Goal: Task Accomplishment & Management: Manage account settings

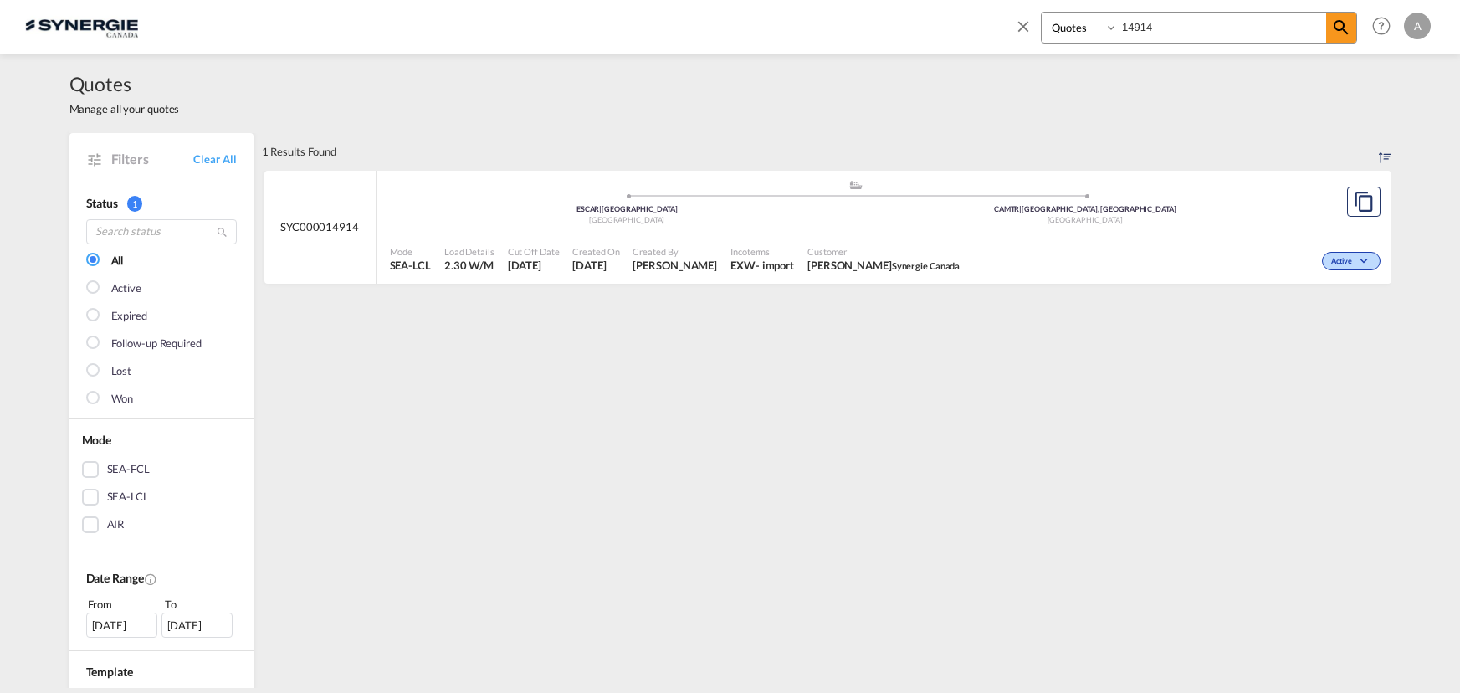
select select "Quotes"
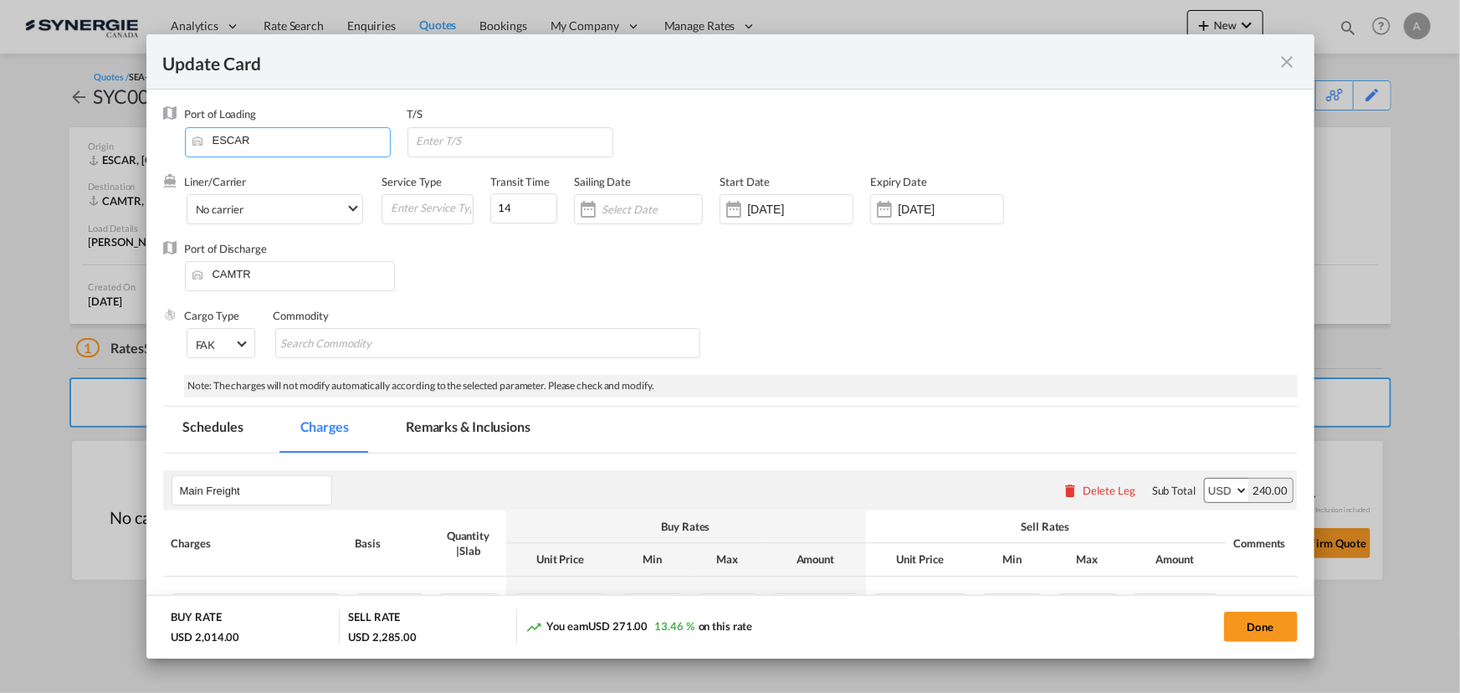
click at [280, 140] on input "ESCAR" at bounding box center [291, 140] width 197 height 25
drag, startPoint x: 280, startPoint y: 140, endPoint x: 85, endPoint y: 115, distance: 196.6
click at [75, 124] on div "Update Card Port of Loading ESCAR T/S Liner/Carrier No carrier Atlantic Contain…" at bounding box center [730, 346] width 1460 height 693
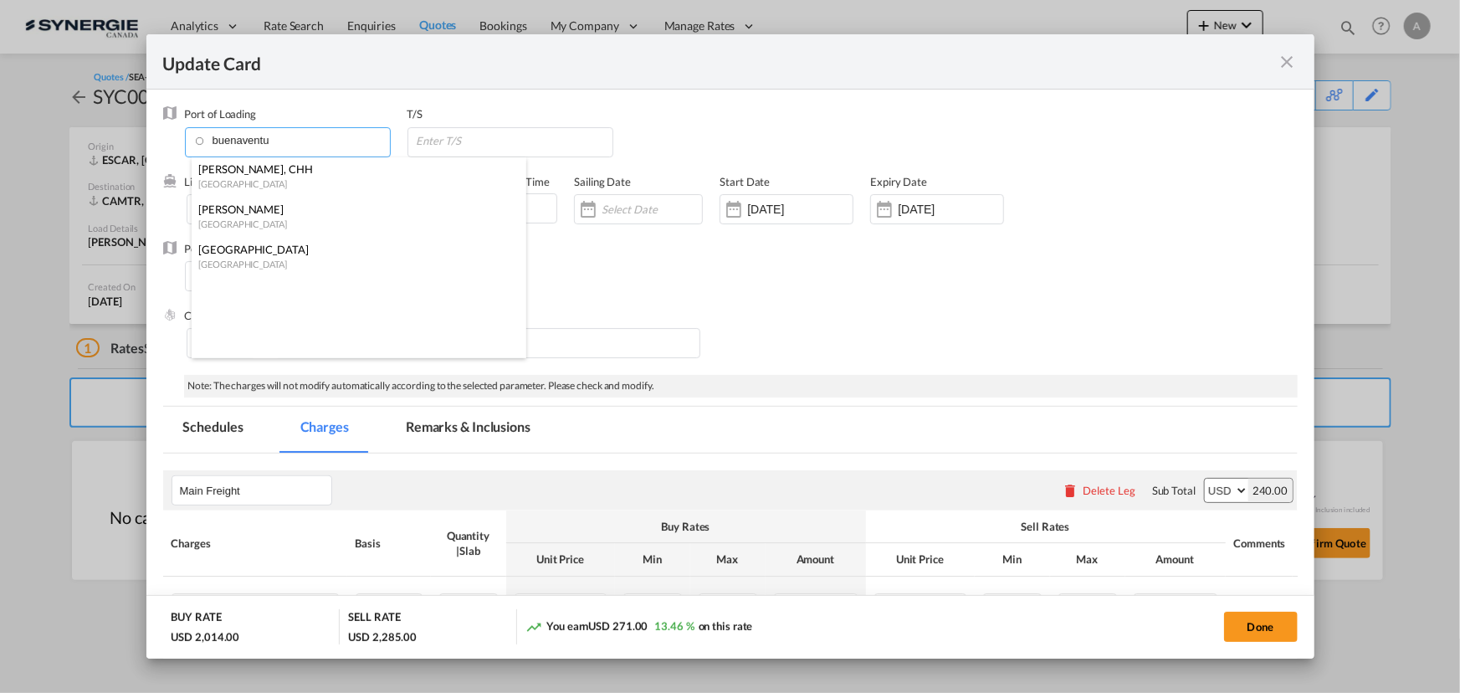
click at [271, 213] on div "Buenaventura" at bounding box center [353, 209] width 311 height 15
type input "Buenaventura, COBUN"
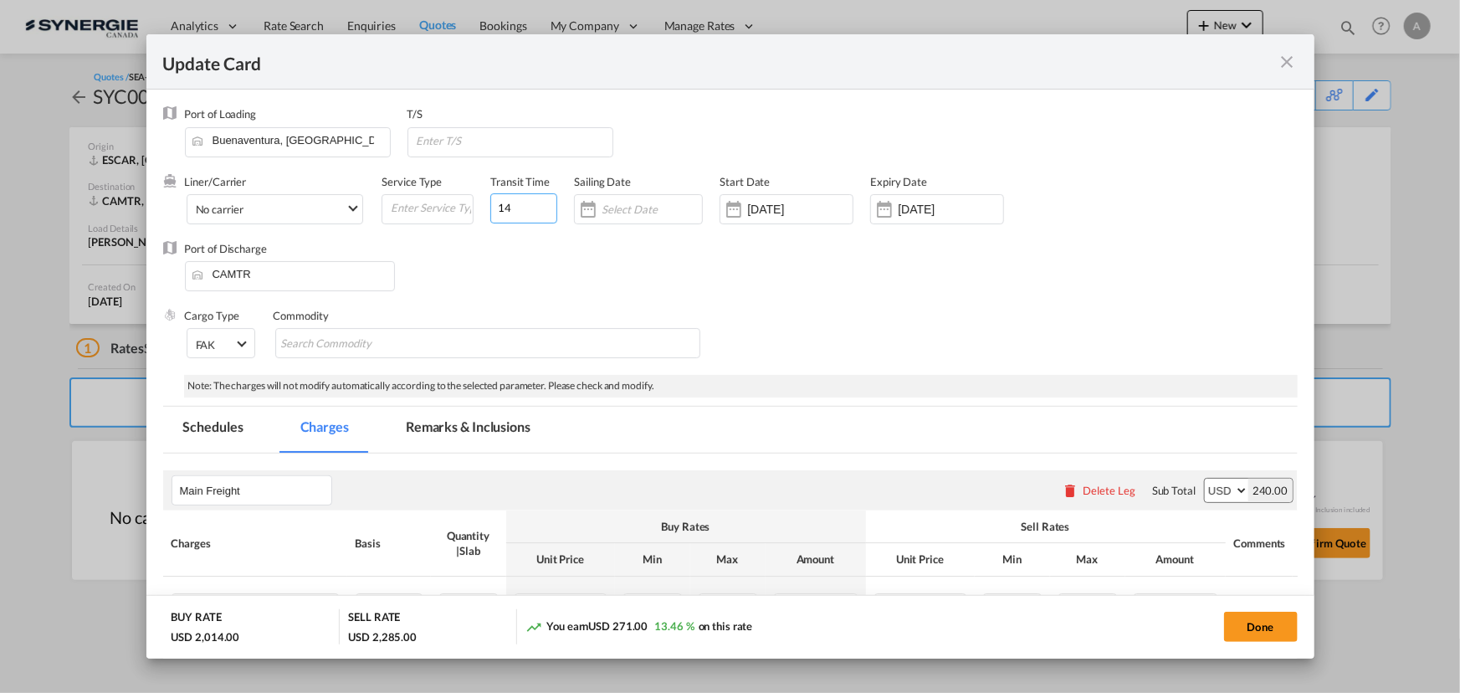
click at [376, 203] on div "Liner/Carrier No carrier Atlantic Container Line (ACL) Baker Transport (GB) | D…" at bounding box center [679, 207] width 988 height 67
type input "28"
click at [418, 146] on input "Update CardPort of ..." at bounding box center [514, 140] width 198 height 25
type input "NEW YORK"
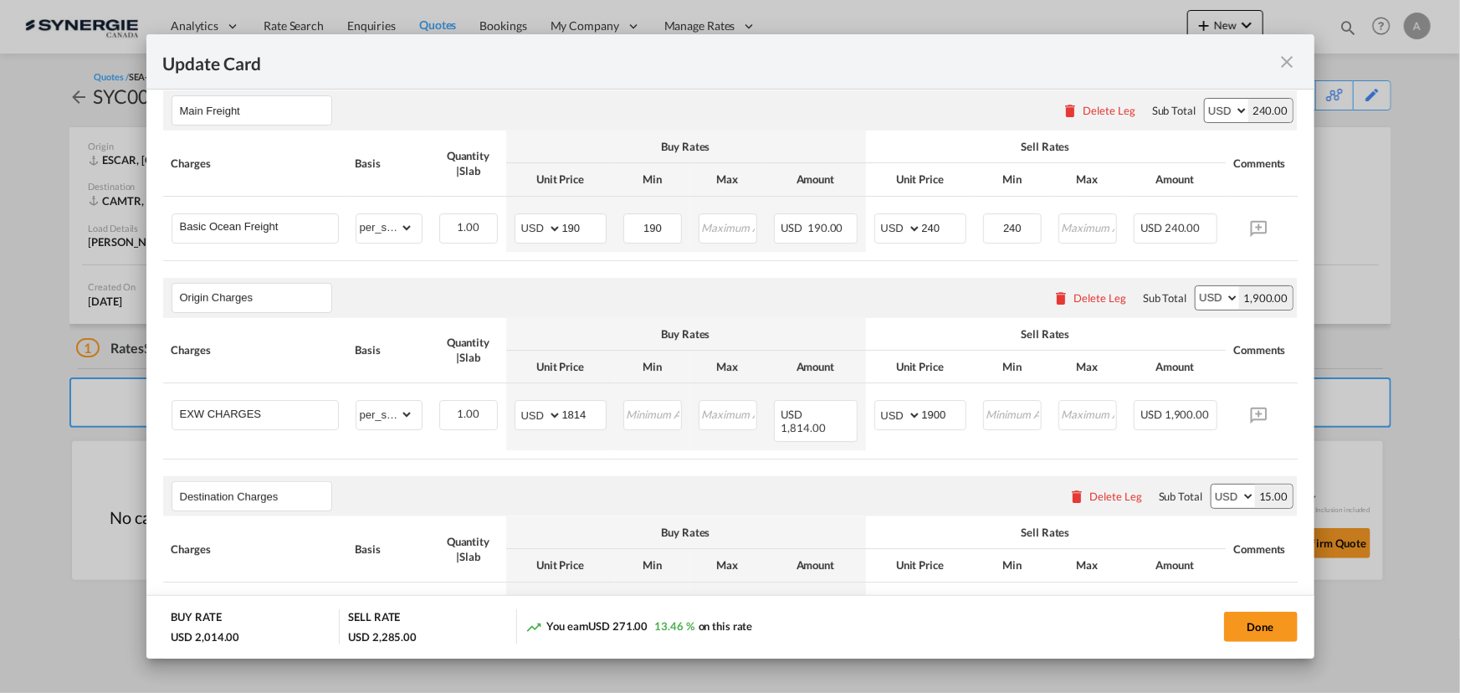
scroll to position [456, 0]
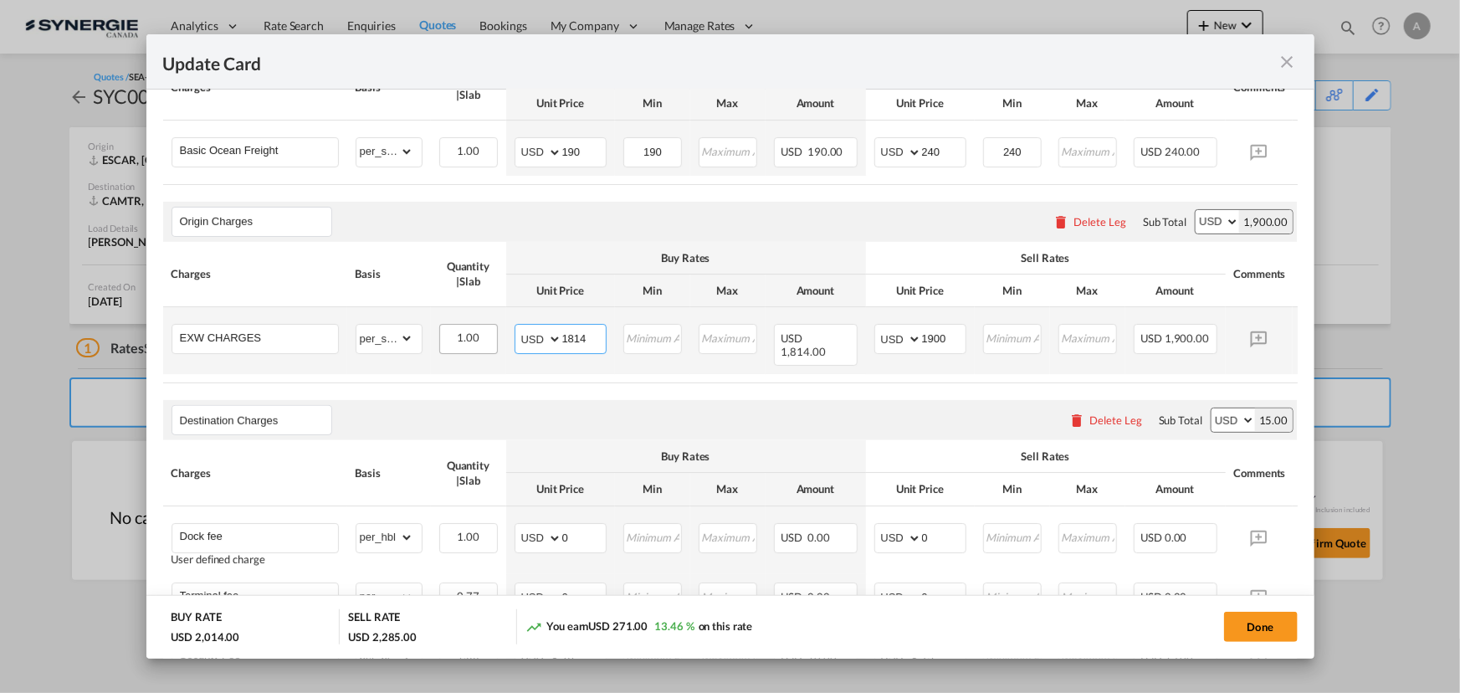
drag, startPoint x: 452, startPoint y: 341, endPoint x: 443, endPoint y: 339, distance: 9.5
click at [444, 341] on tr "EXW CHARGES Please Enter Already Exists gross_weight volumetric_weight per_ship…" at bounding box center [756, 340] width 1186 height 67
type input "2230"
type input "2300"
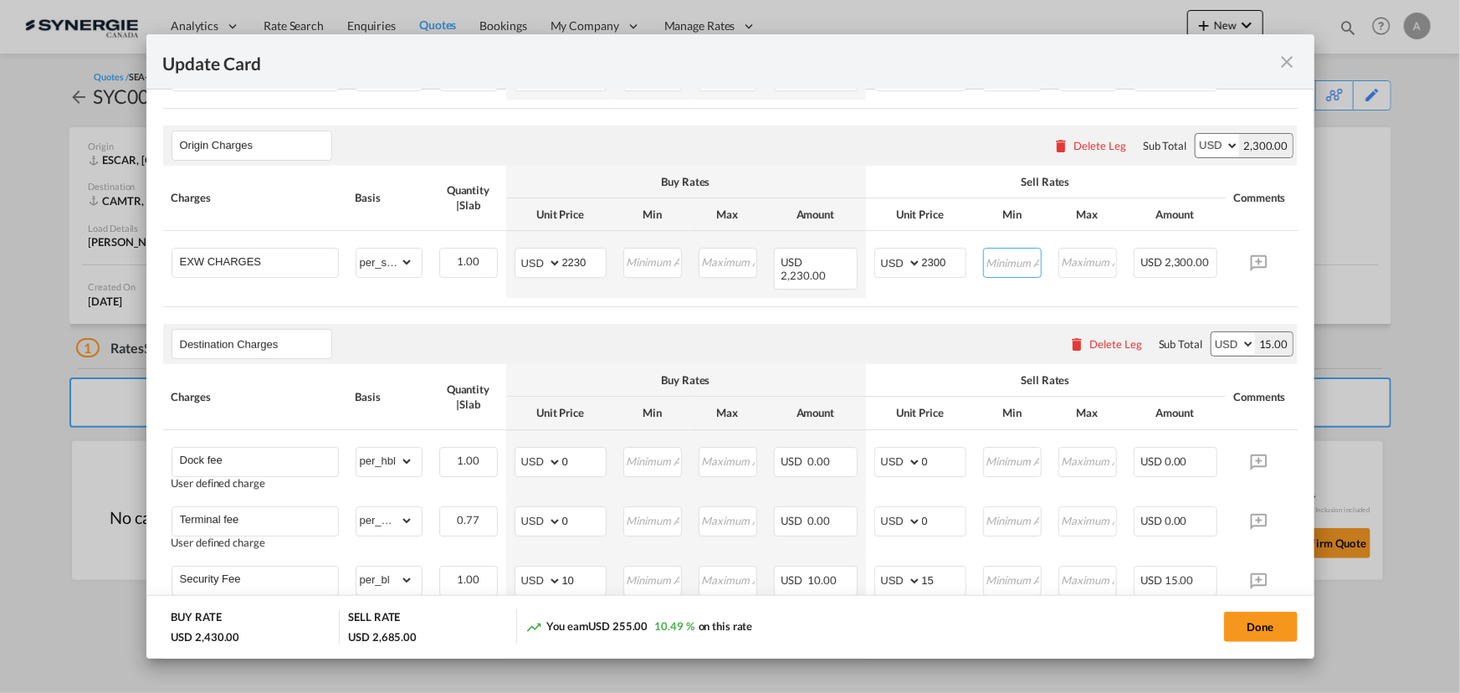
scroll to position [608, 0]
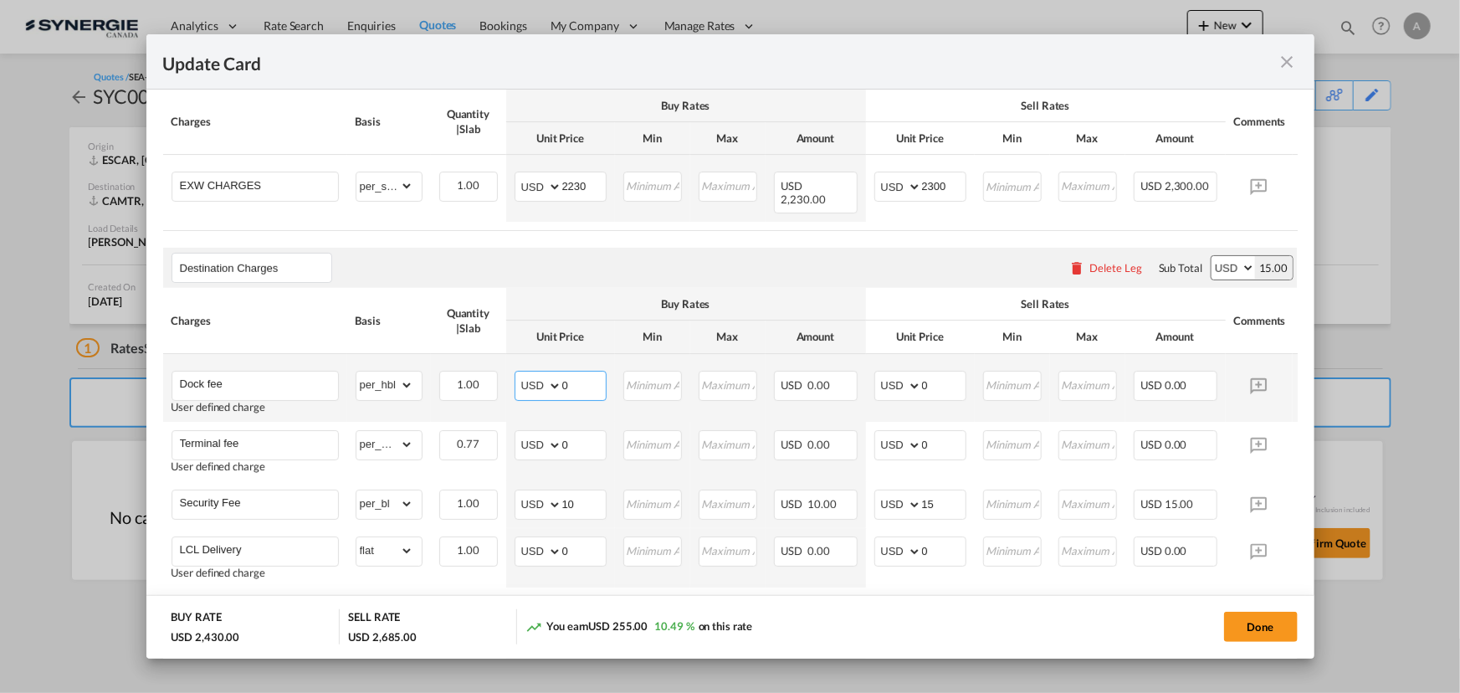
drag, startPoint x: 568, startPoint y: 384, endPoint x: 477, endPoint y: 365, distance: 93.2
click at [486, 367] on tr "Dock fee User defined charge Please Enter Already Exists gross_weight volumetri…" at bounding box center [756, 388] width 1186 height 68
type input "55"
type input "70"
drag, startPoint x: 581, startPoint y: 442, endPoint x: 249, endPoint y: 275, distance: 370.9
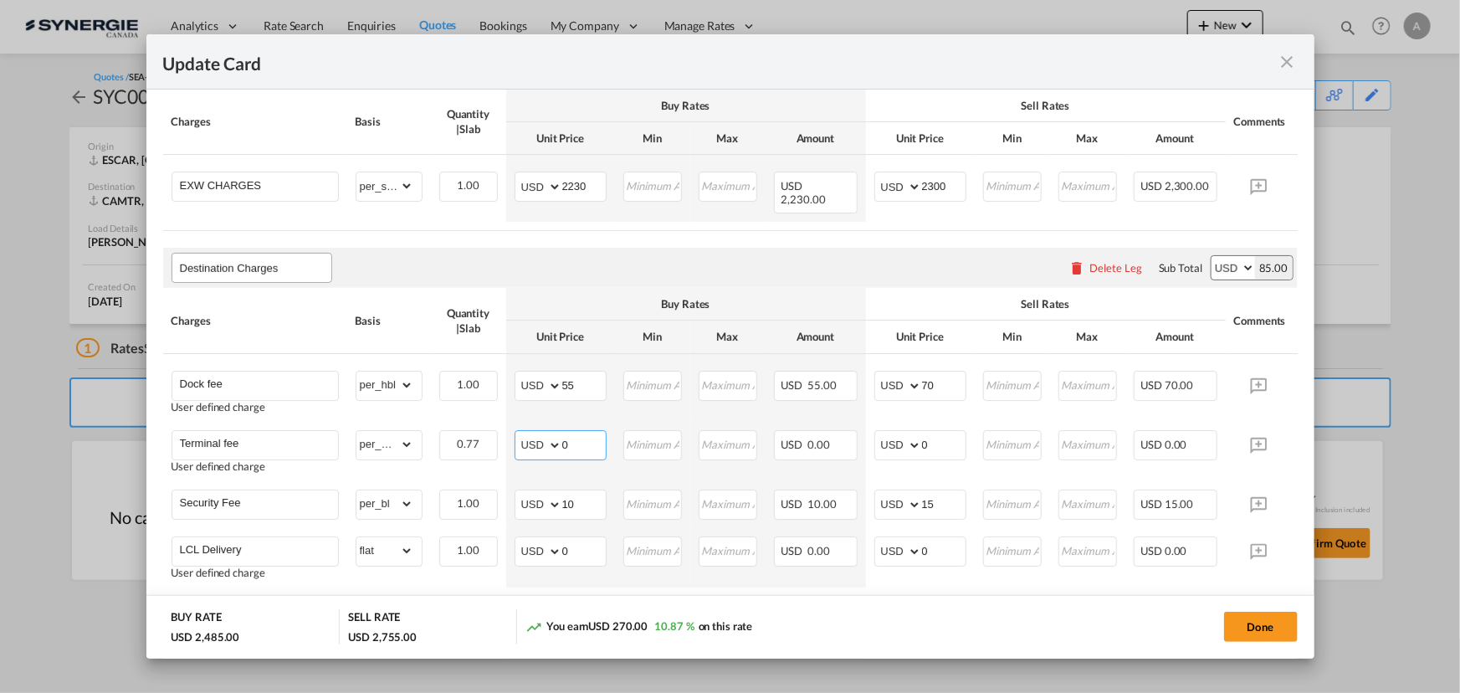
click at [407, 422] on tr "Terminal fee User defined charge Please Enter Already Exists gross_weight volum…" at bounding box center [756, 451] width 1186 height 59
type input "115"
type input "165"
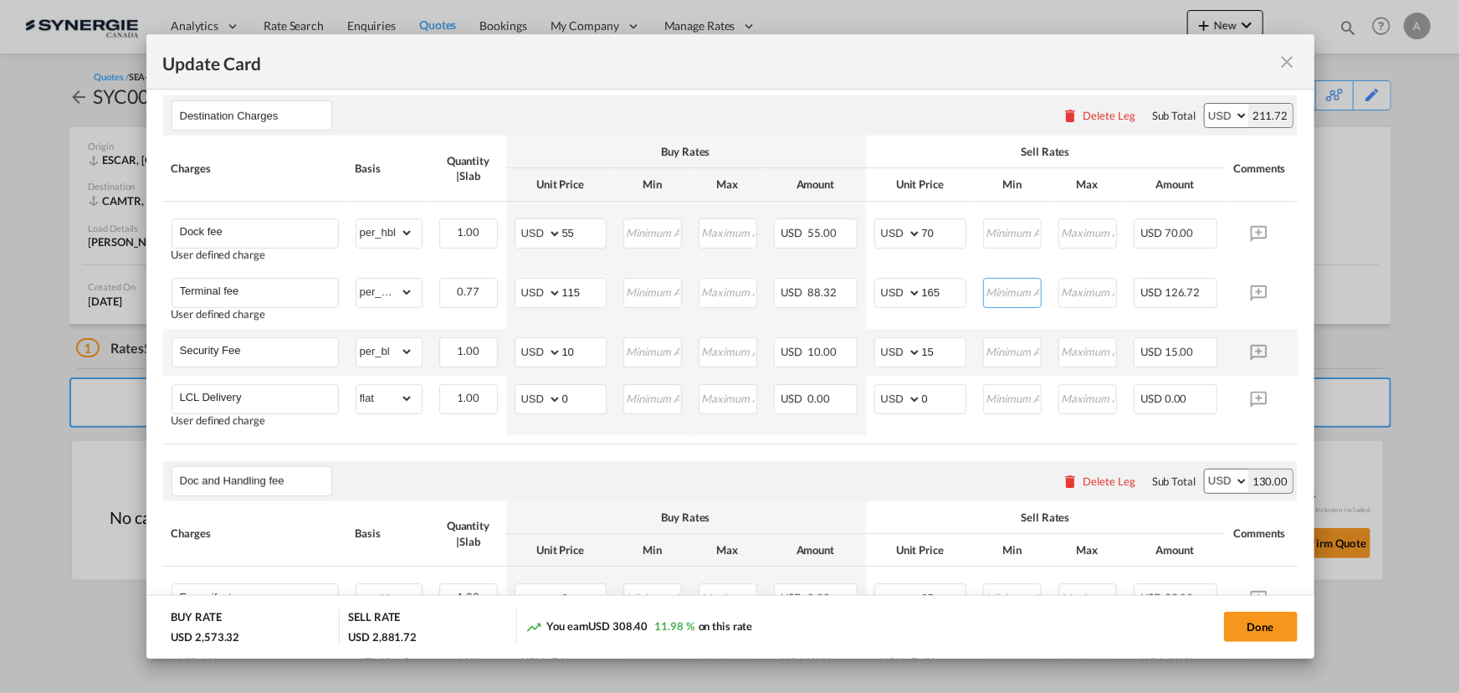
scroll to position [685, 0]
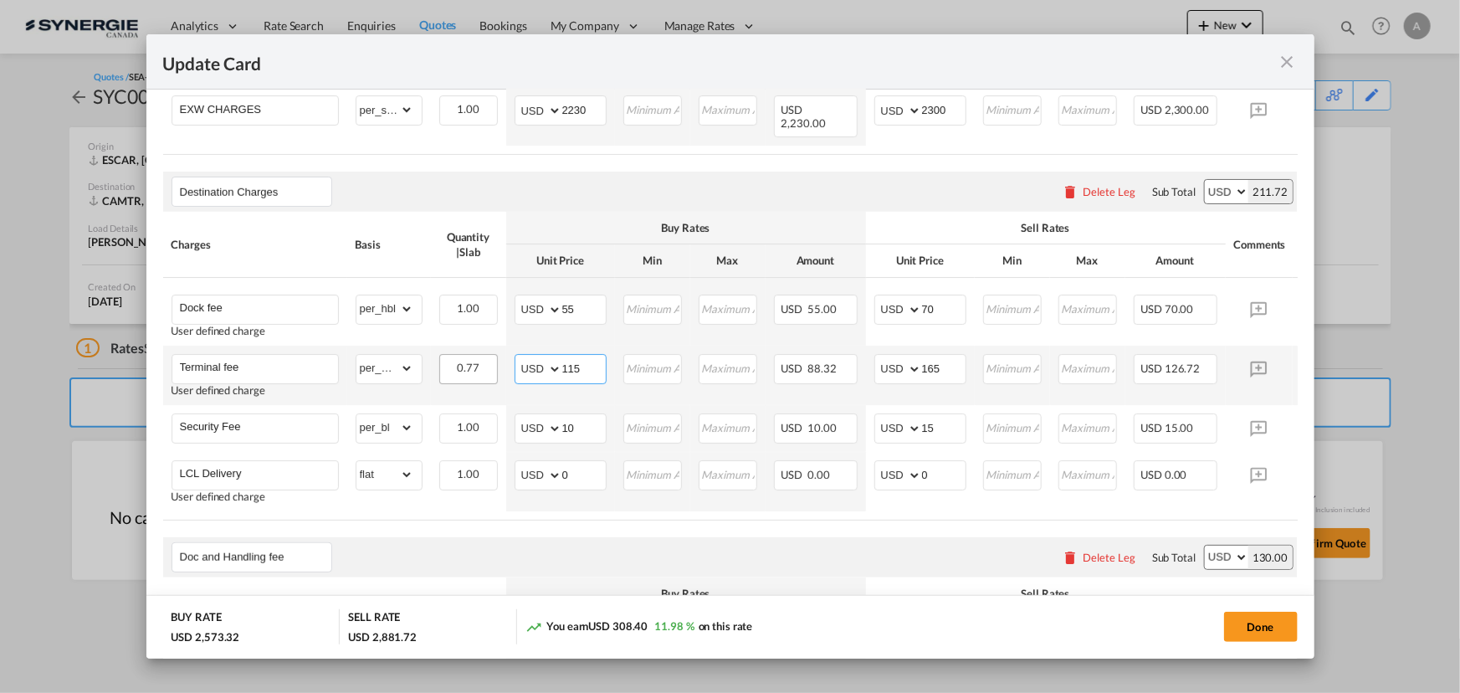
drag, startPoint x: 536, startPoint y: 376, endPoint x: 444, endPoint y: 369, distance: 91.5
click at [449, 378] on tr "Terminal fee User defined charge Please Enter Already Exists gross_weight volum…" at bounding box center [756, 375] width 1186 height 59
type input "140"
type input "190"
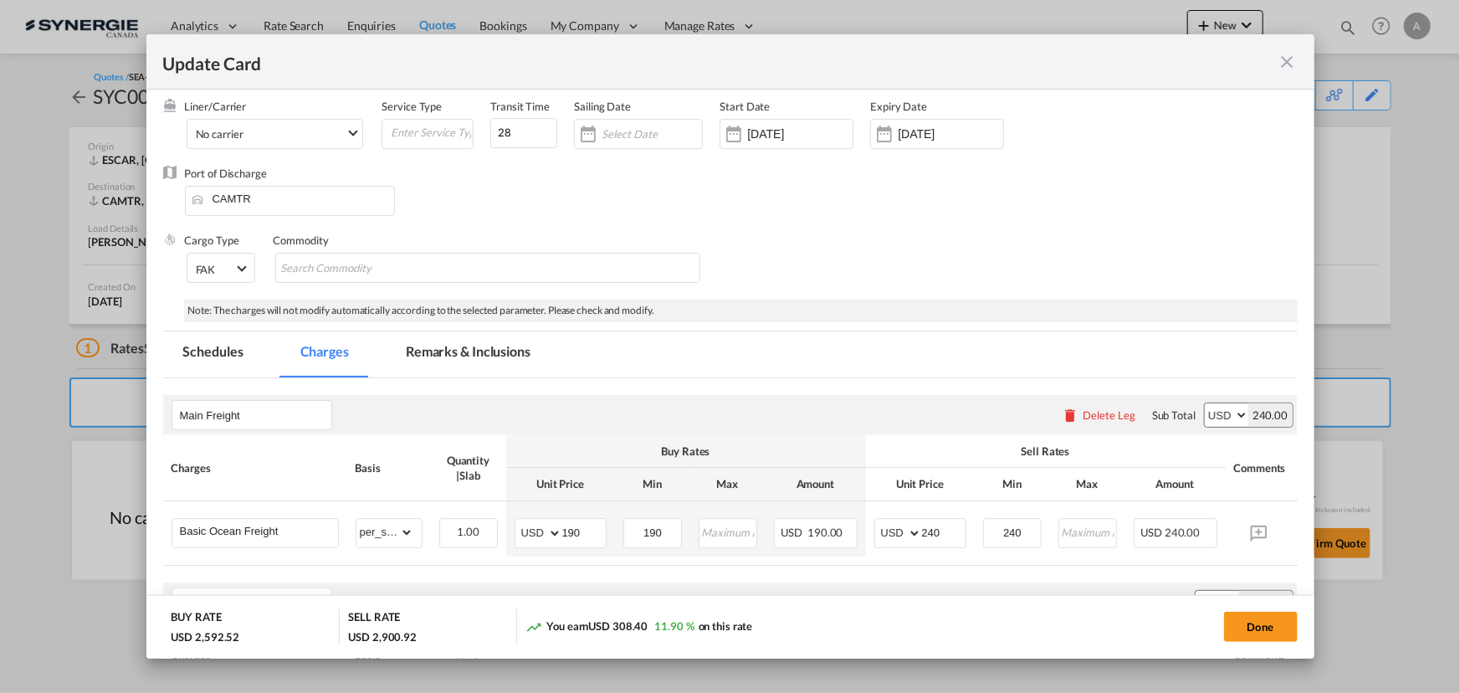
drag, startPoint x: 437, startPoint y: 374, endPoint x: 438, endPoint y: 355, distance: 19.3
click at [437, 373] on md-tab-item "Remarks & Inclusions" at bounding box center [468, 354] width 165 height 46
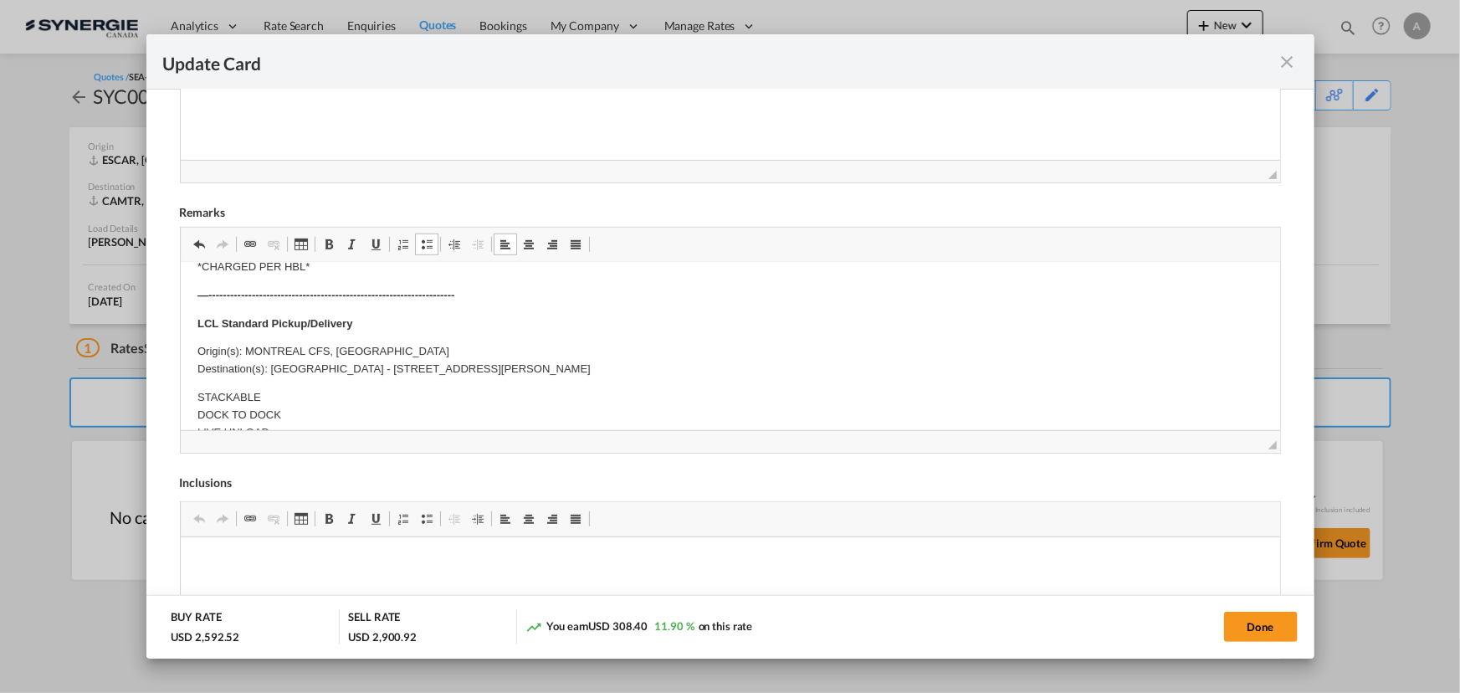
scroll to position [532, 0]
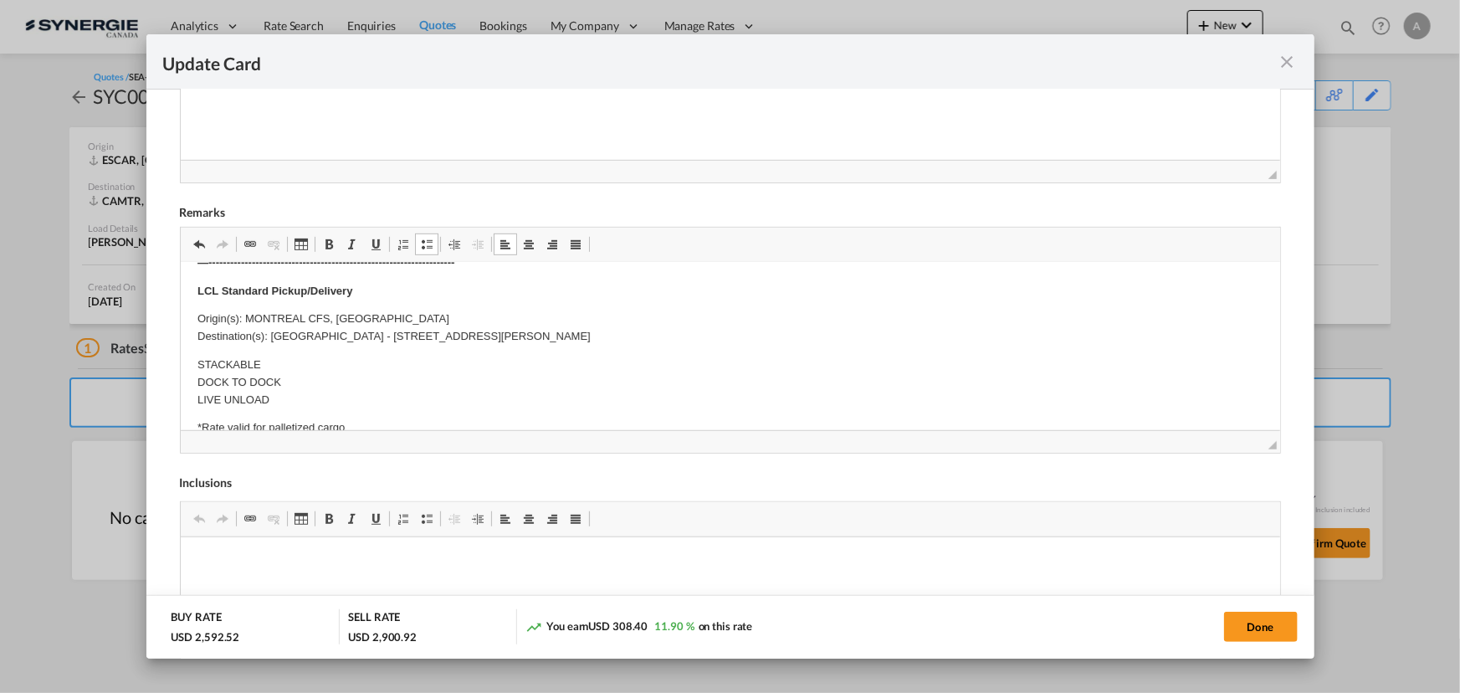
click at [286, 367] on p "STACKABLE DOCK TO DOCK LIVE UNLOAD" at bounding box center [730, 382] width 1066 height 52
drag, startPoint x: 453, startPoint y: 337, endPoint x: 269, endPoint y: 331, distance: 183.4
click at [269, 331] on p "Origin(s): MONTREAL CFS, QC Destination(s): Montréal - 5417B avenenu Papineau" at bounding box center [730, 327] width 1066 height 35
click at [398, 333] on p "Origin(s): MONTREAL CFS, QC Destination(s): Montréal - 5417B avenenu Papineau" at bounding box center [730, 327] width 1066 height 35
click at [359, 332] on p "Origin(s): MONTREAL CFS, QC Destination(s): Montréal - 5417B avenue Papineau" at bounding box center [730, 327] width 1066 height 35
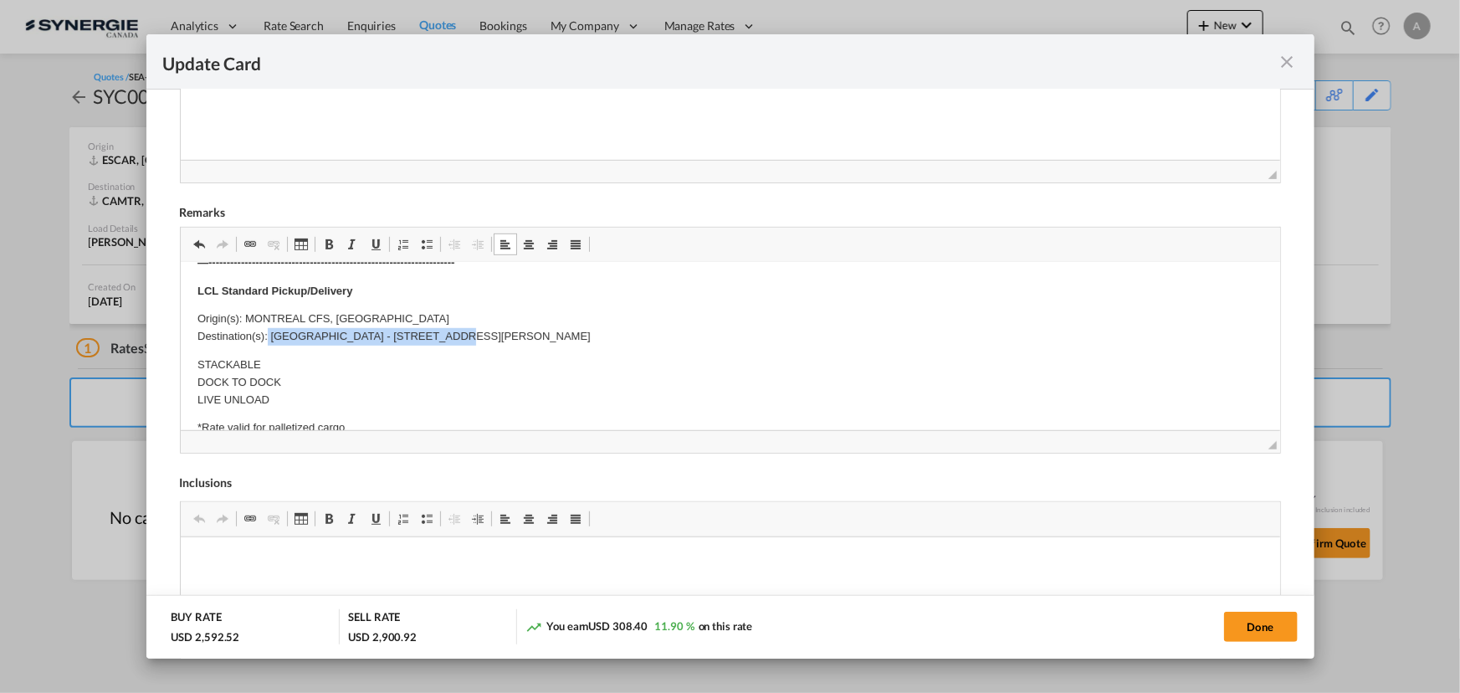
drag, startPoint x: 442, startPoint y: 342, endPoint x: 265, endPoint y: 340, distance: 176.6
click at [265, 340] on p "Origin(s): MONTREAL CFS, QC Destination(s): Montréal - 5417B Avenue Papineau" at bounding box center [730, 327] width 1066 height 35
copy p "Montréal - 5417B Avenue Papineau"
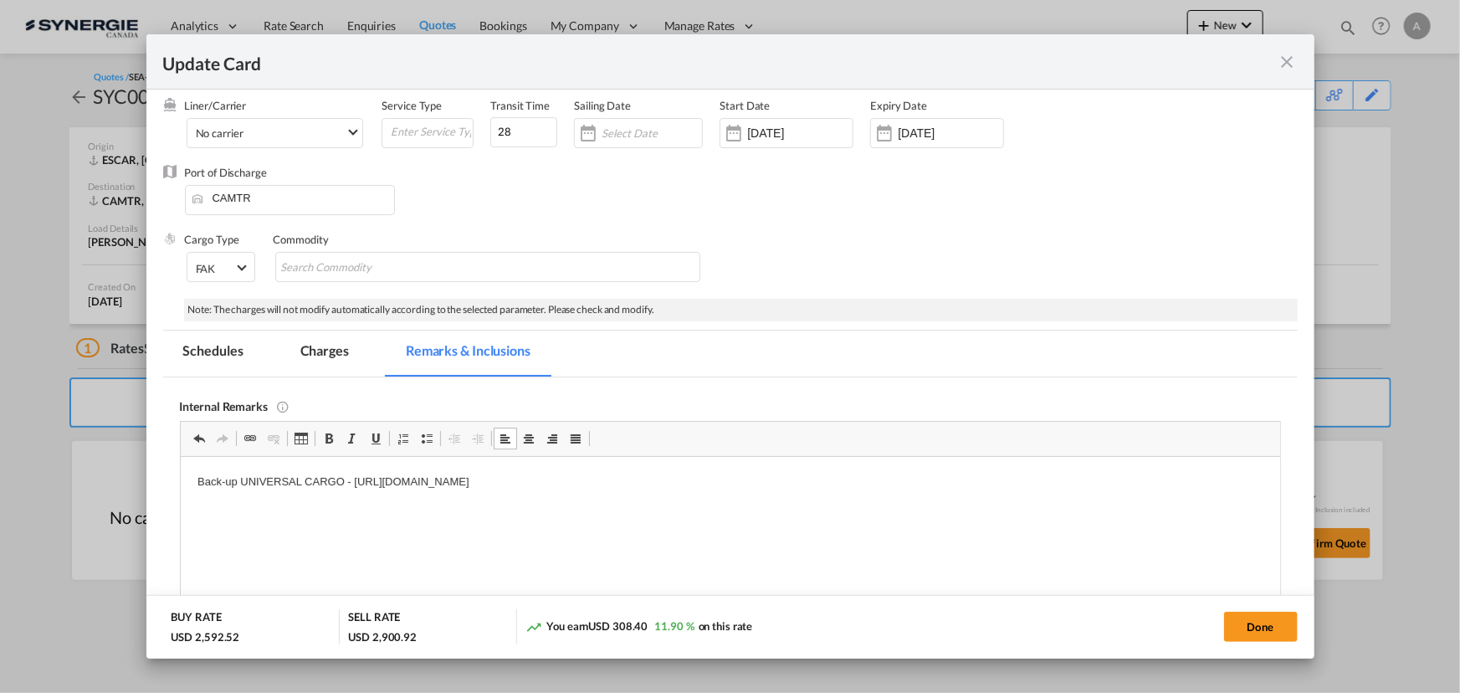
scroll to position [8, 0]
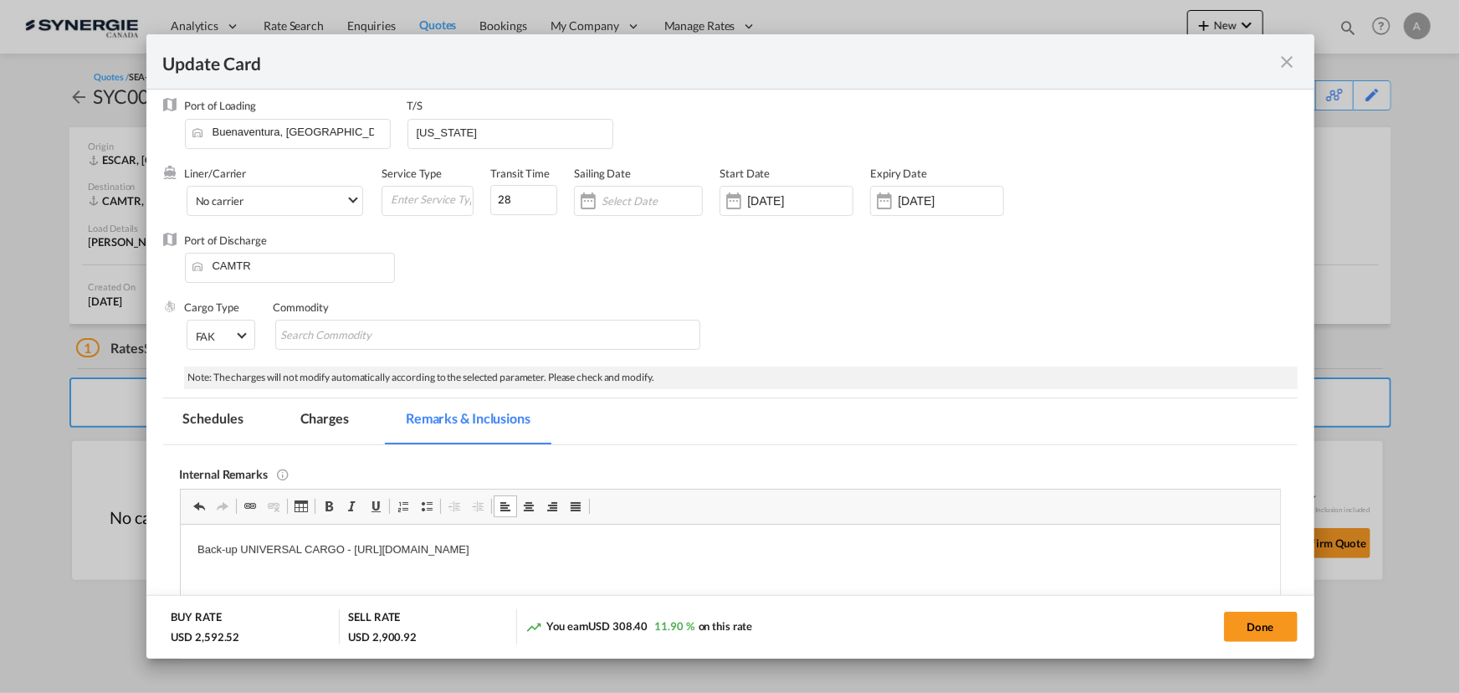
drag, startPoint x: 346, startPoint y: 412, endPoint x: 364, endPoint y: 414, distance: 18.6
click at [346, 412] on md-tab-item "Charges" at bounding box center [324, 421] width 89 height 46
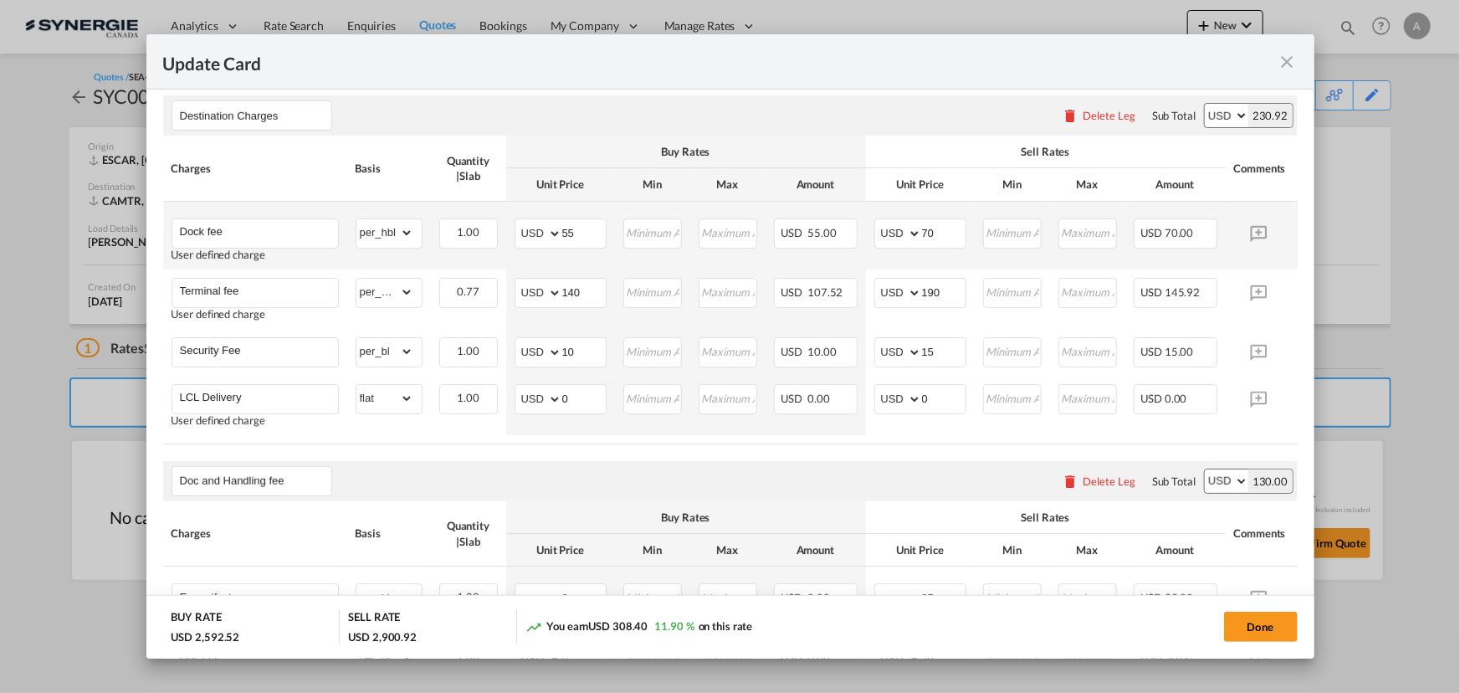
scroll to position [769, 0]
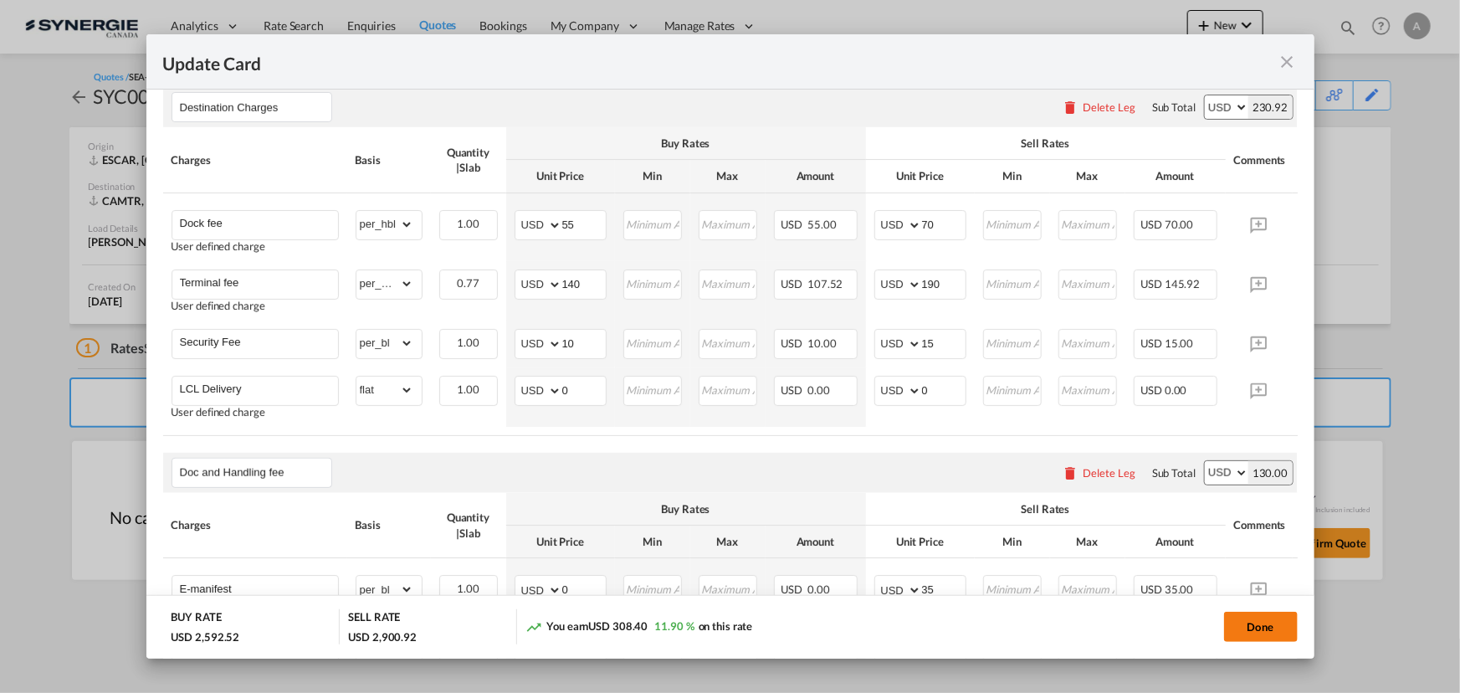
click at [1247, 630] on button "Done" at bounding box center [1261, 627] width 74 height 30
type input "18 Sep 2025"
type input "[DATE]"
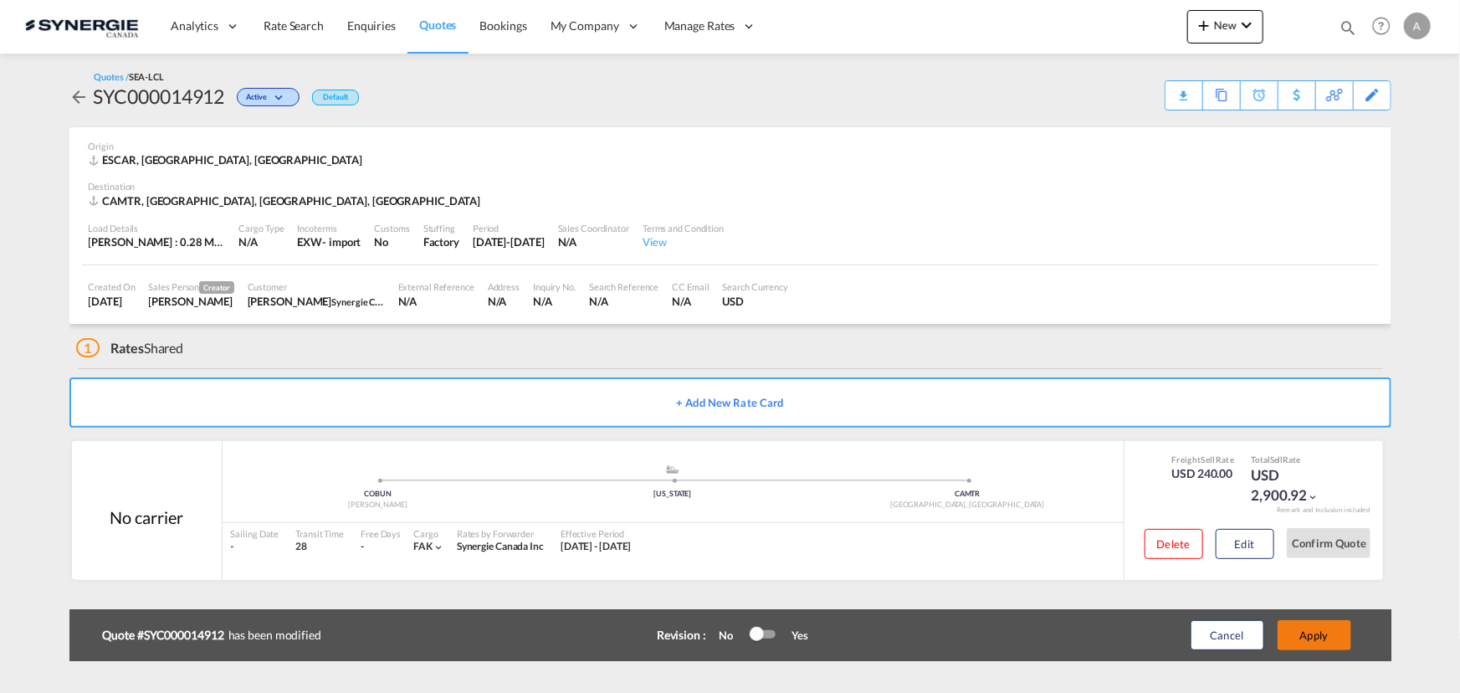
click at [1323, 641] on button "Apply" at bounding box center [1315, 635] width 74 height 30
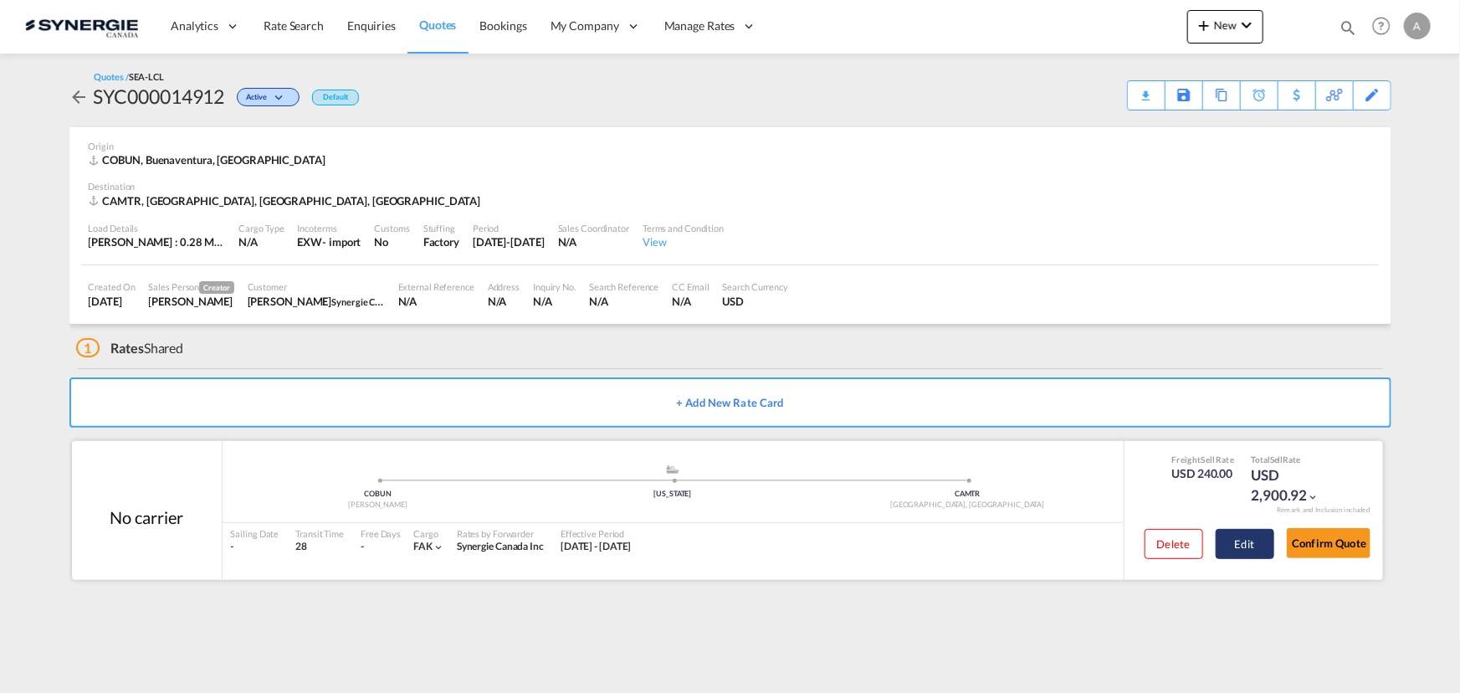
click at [1235, 550] on button "Edit" at bounding box center [1245, 544] width 59 height 30
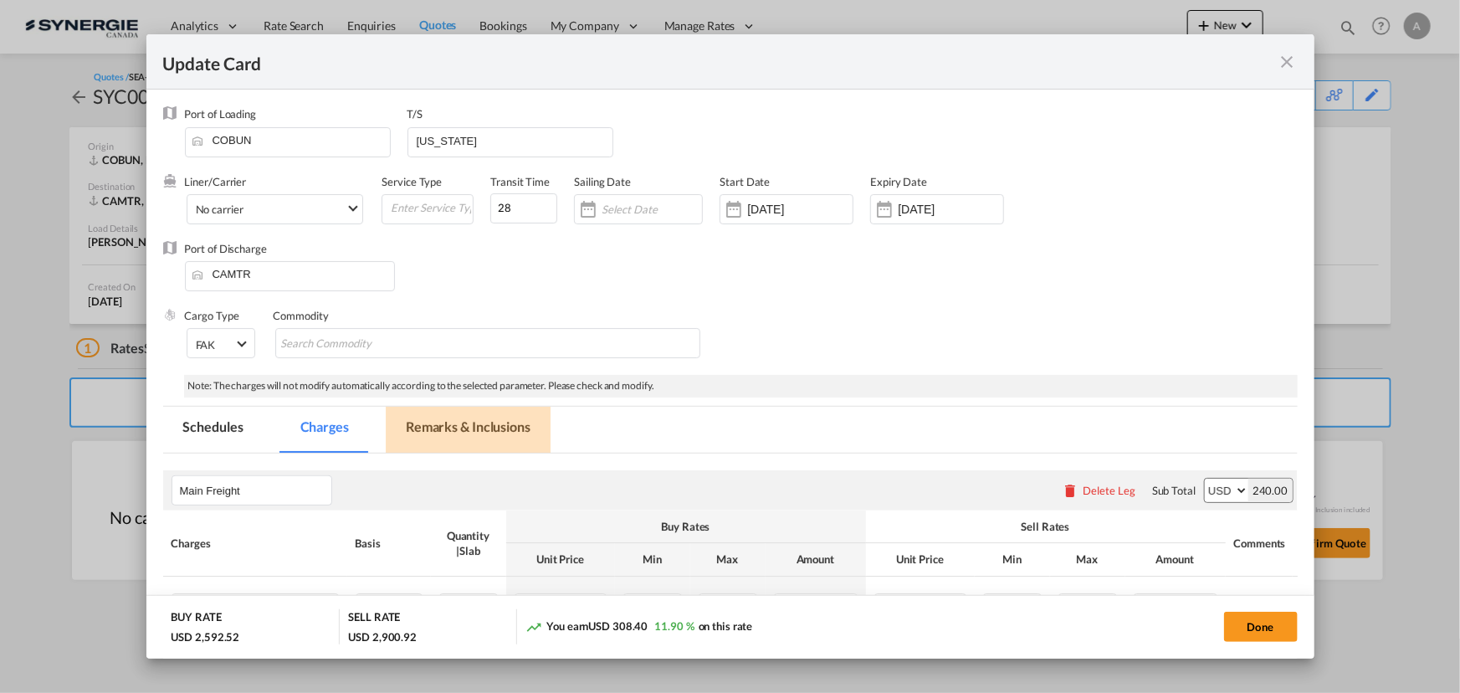
click at [457, 434] on md-tab-item "Remarks & Inclusions" at bounding box center [468, 430] width 165 height 46
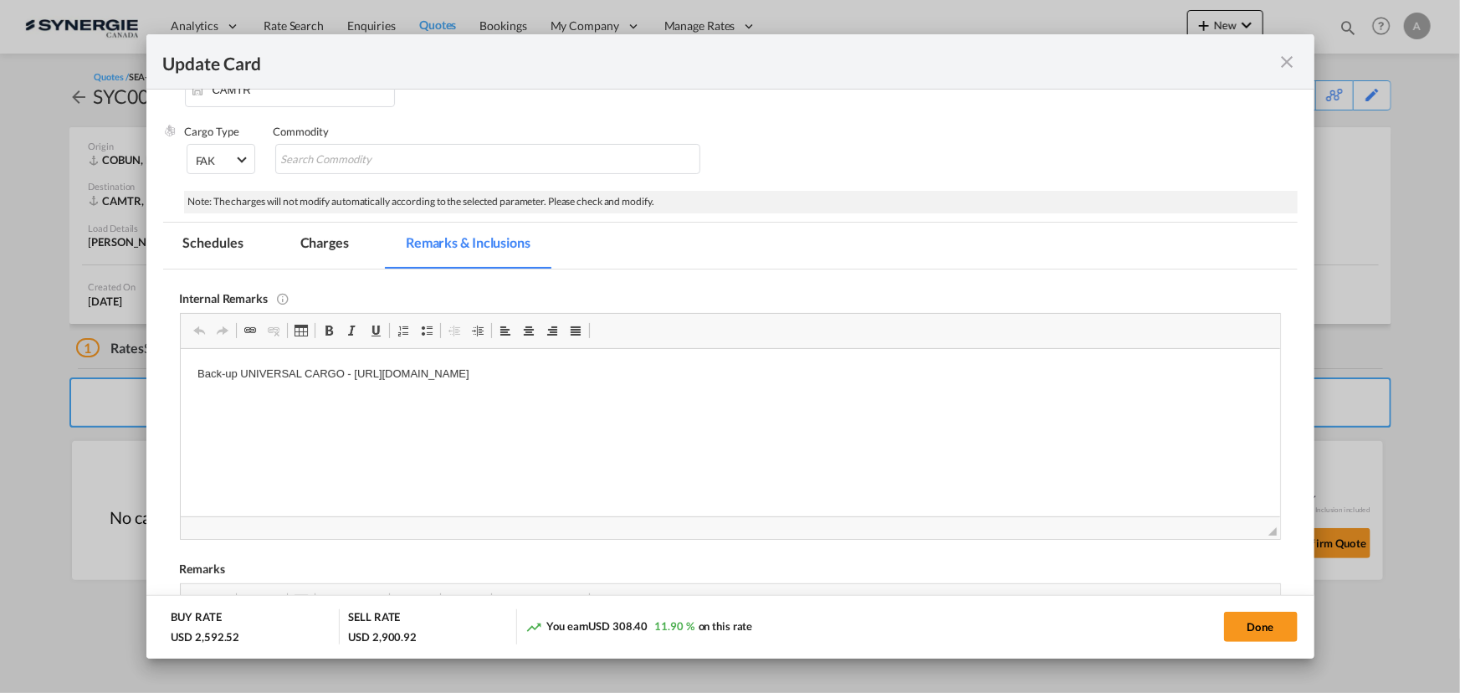
scroll to position [0, 0]
click at [837, 380] on p "Back-up UNIVERSAL CARGO - https://app.frontapp.com/open/cnv_qfi6ljj?key=J7yUK8_…" at bounding box center [730, 374] width 1066 height 18
click at [308, 249] on md-tab-item "Charges" at bounding box center [324, 246] width 89 height 46
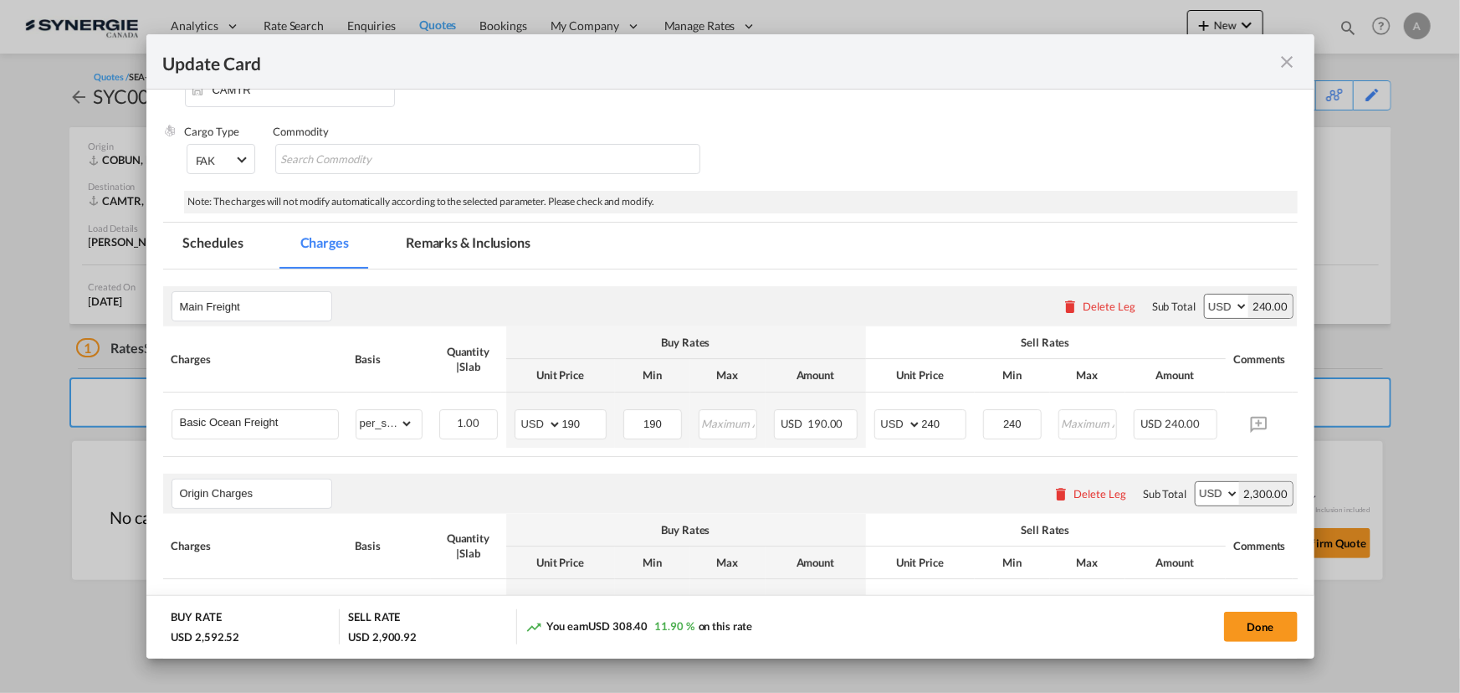
click at [466, 253] on md-tab-item "Remarks & Inclusions" at bounding box center [468, 246] width 165 height 46
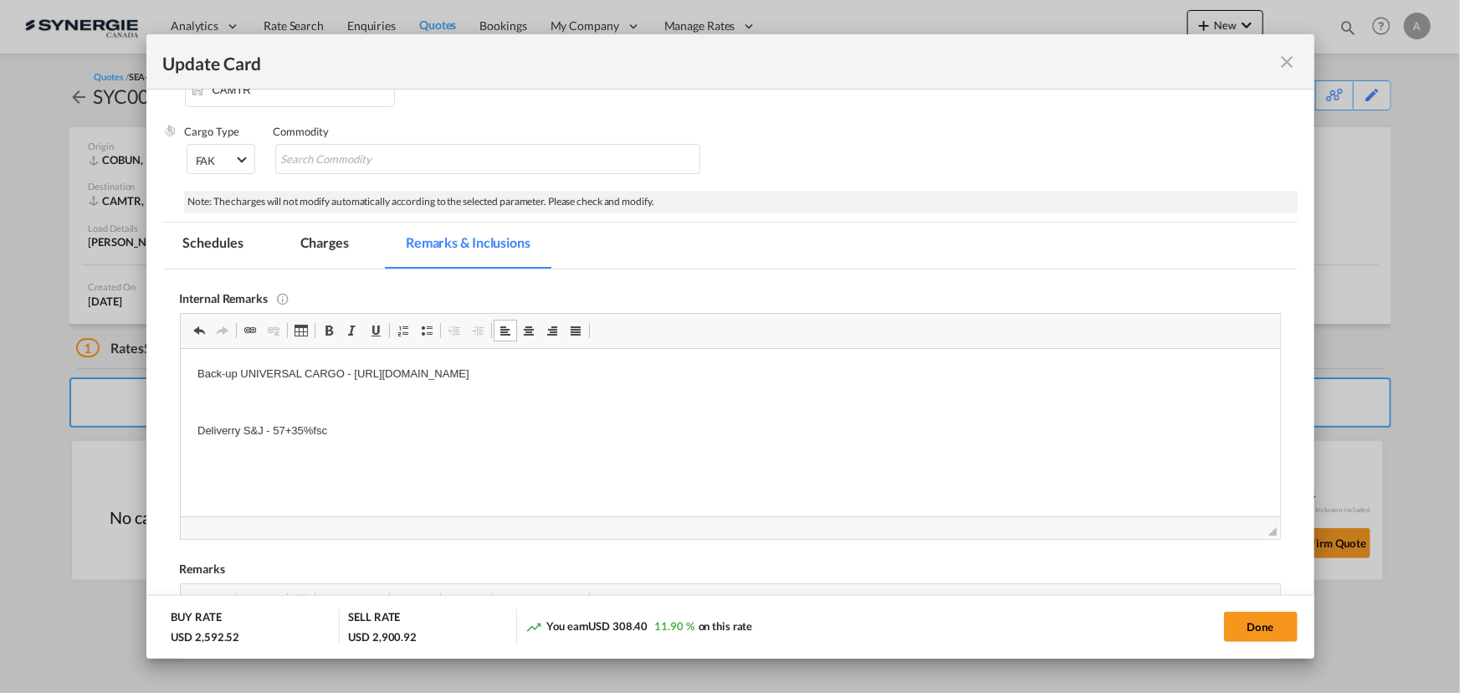
drag, startPoint x: 362, startPoint y: 429, endPoint x: 215, endPoint y: 431, distance: 147.3
click at [181, 428] on html "Back-up UNIVERSAL CARGO - https://app.frontapp.com/open/cnv_qfi6ljj?key=J7yUK8_…" at bounding box center [730, 401] width 1100 height 107
drag, startPoint x: 191, startPoint y: 428, endPoint x: 343, endPoint y: 446, distance: 153.3
click at [343, 449] on html "Back-up UNIVERSAL CARGO - https://app.frontapp.com/open/cnv_qfi6ljj?key=J7yUK8_…" at bounding box center [730, 401] width 1100 height 107
copy p "Deliverry S&J - 57+35%fsc"
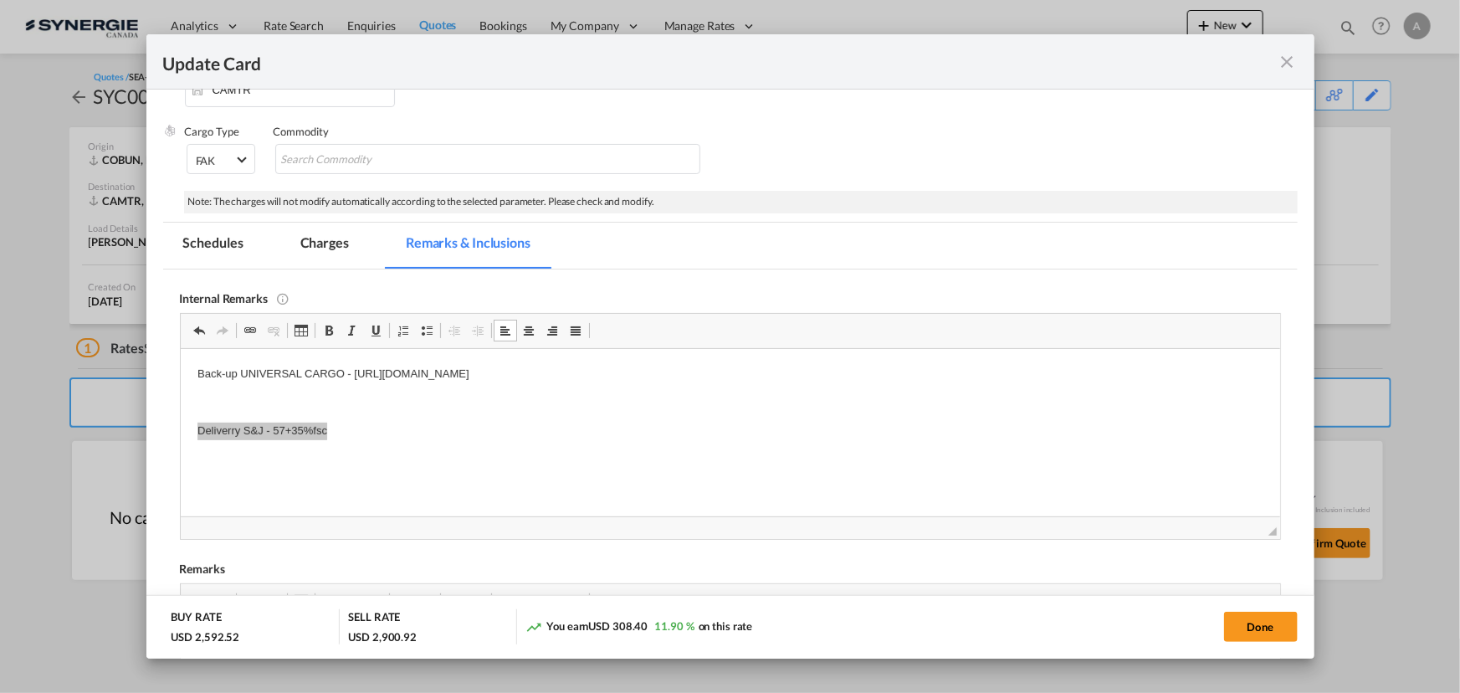
click at [300, 254] on md-tab-item "Charges" at bounding box center [324, 246] width 89 height 46
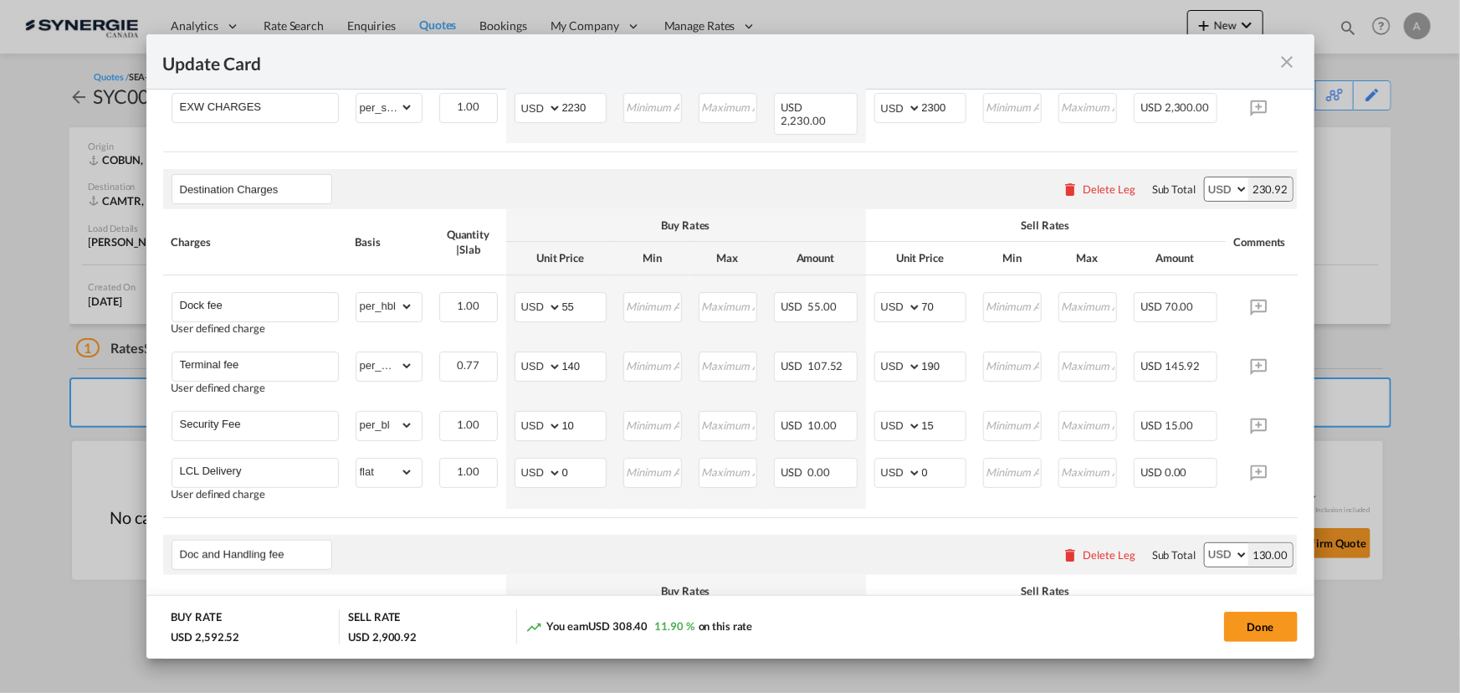
scroll to position [716, 0]
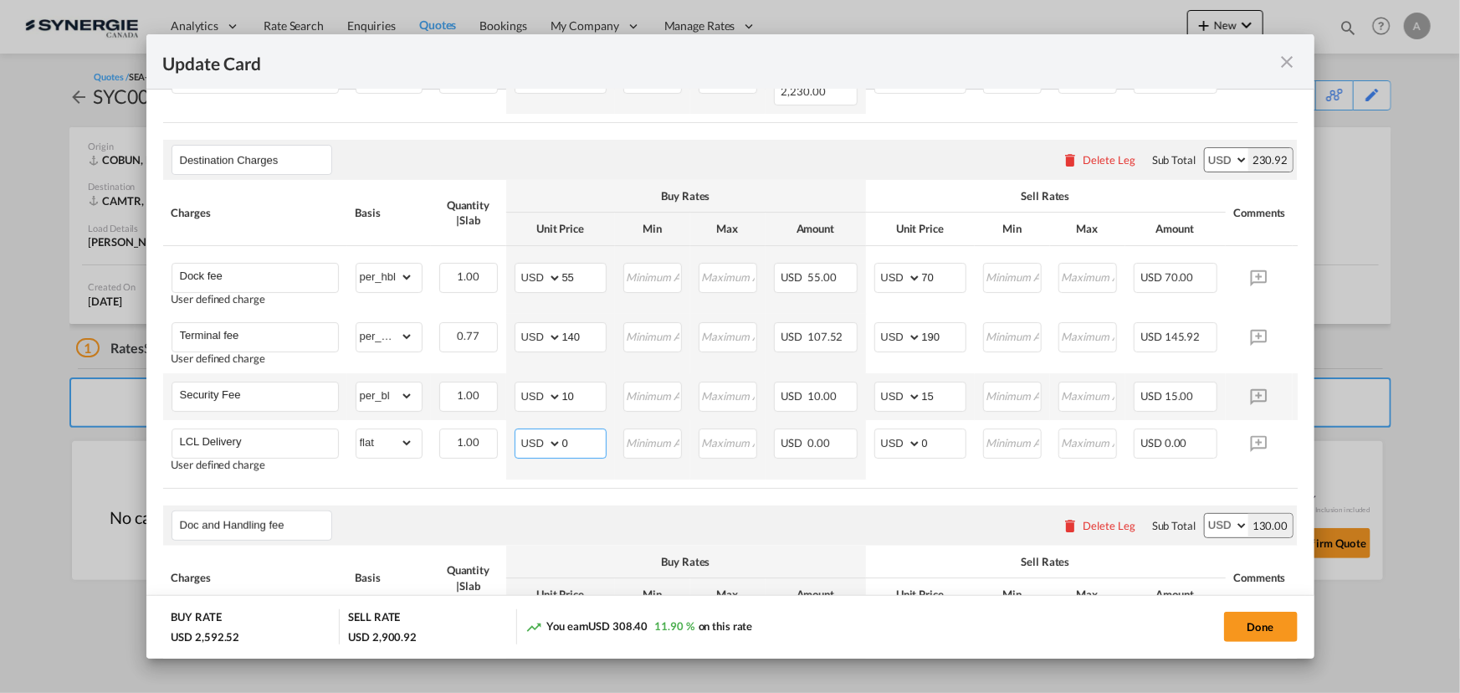
drag, startPoint x: 563, startPoint y: 432, endPoint x: 435, endPoint y: 415, distance: 129.1
click at [490, 431] on tr "LCL Delivery User defined charge Please Enter Already Exists gross_weight volum…" at bounding box center [756, 449] width 1186 height 59
type input "58"
type input "90"
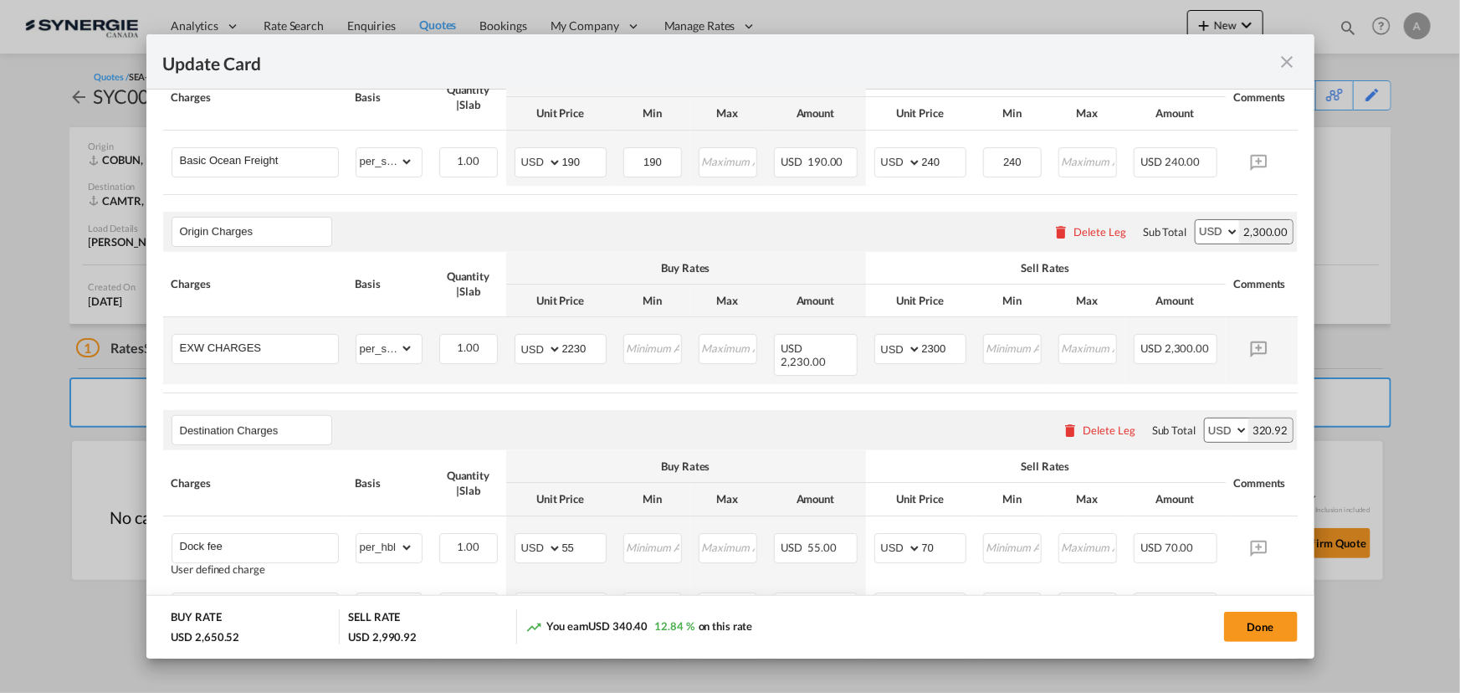
scroll to position [412, 0]
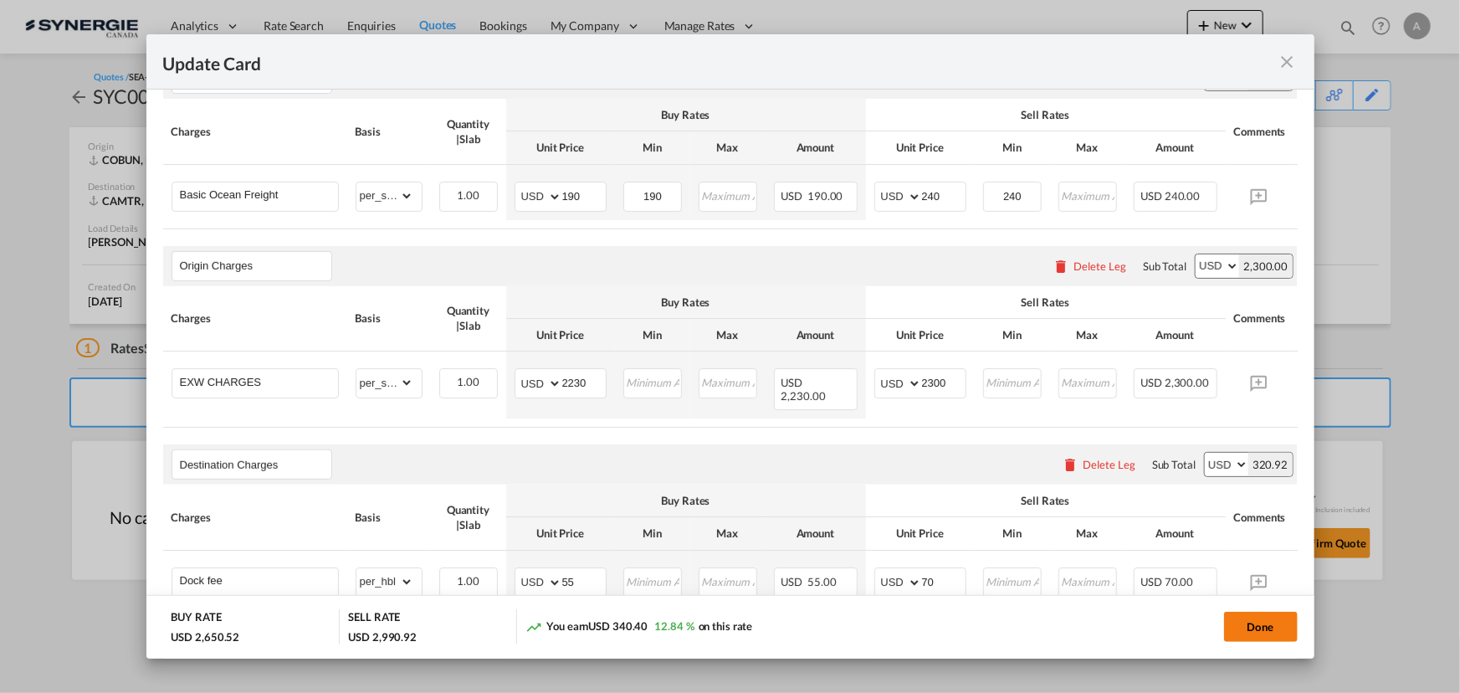
drag, startPoint x: 1278, startPoint y: 638, endPoint x: 1276, endPoint y: 629, distance: 9.4
click at [1278, 638] on button "Done" at bounding box center [1261, 627] width 74 height 30
type input "18 Sep 2025"
type input "[DATE]"
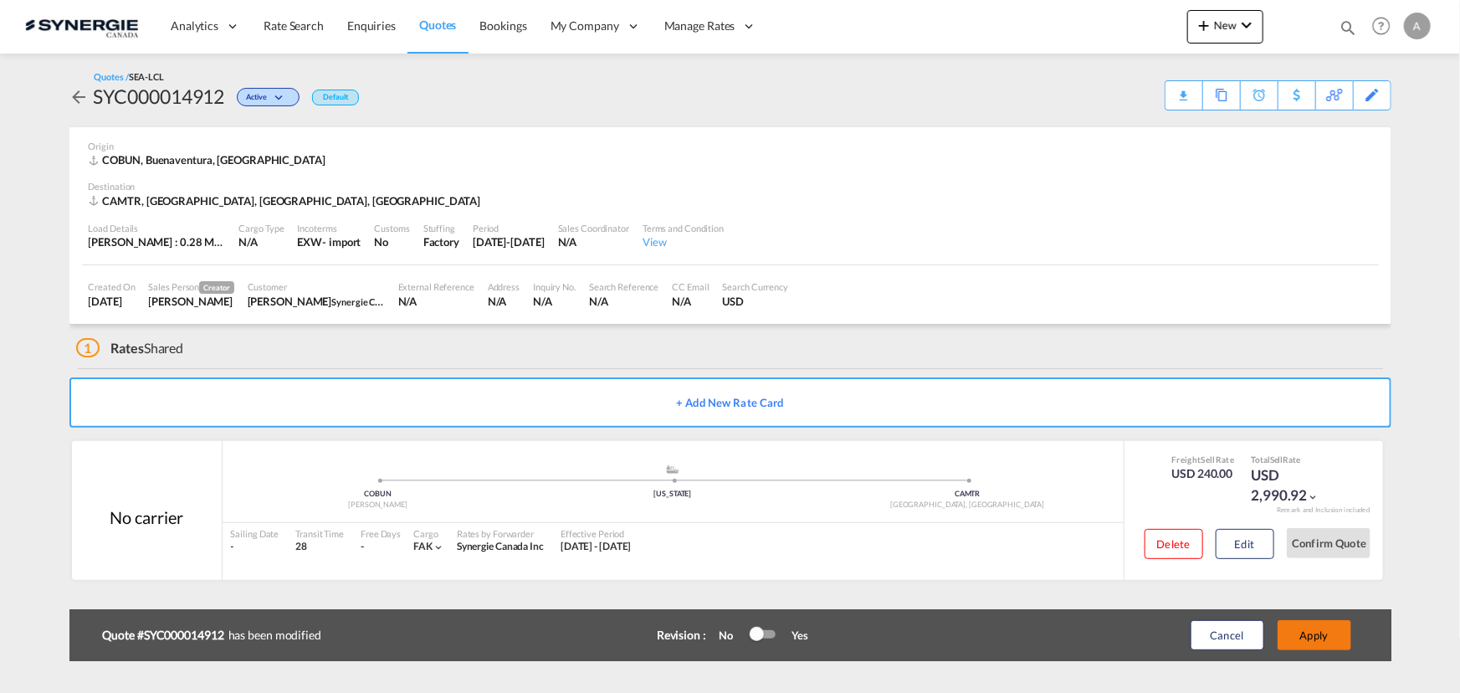
click at [1305, 635] on button "Apply" at bounding box center [1315, 635] width 74 height 30
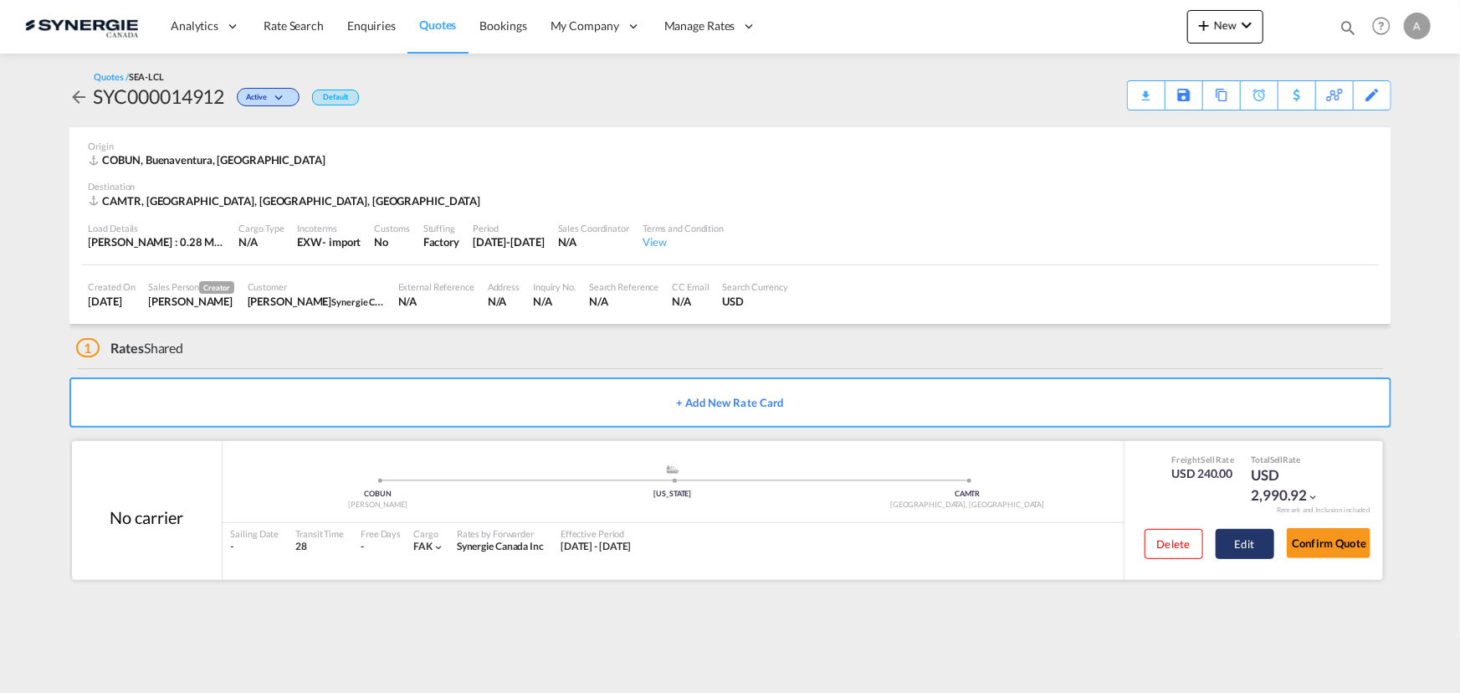
click at [1234, 545] on button "Edit" at bounding box center [1245, 544] width 59 height 30
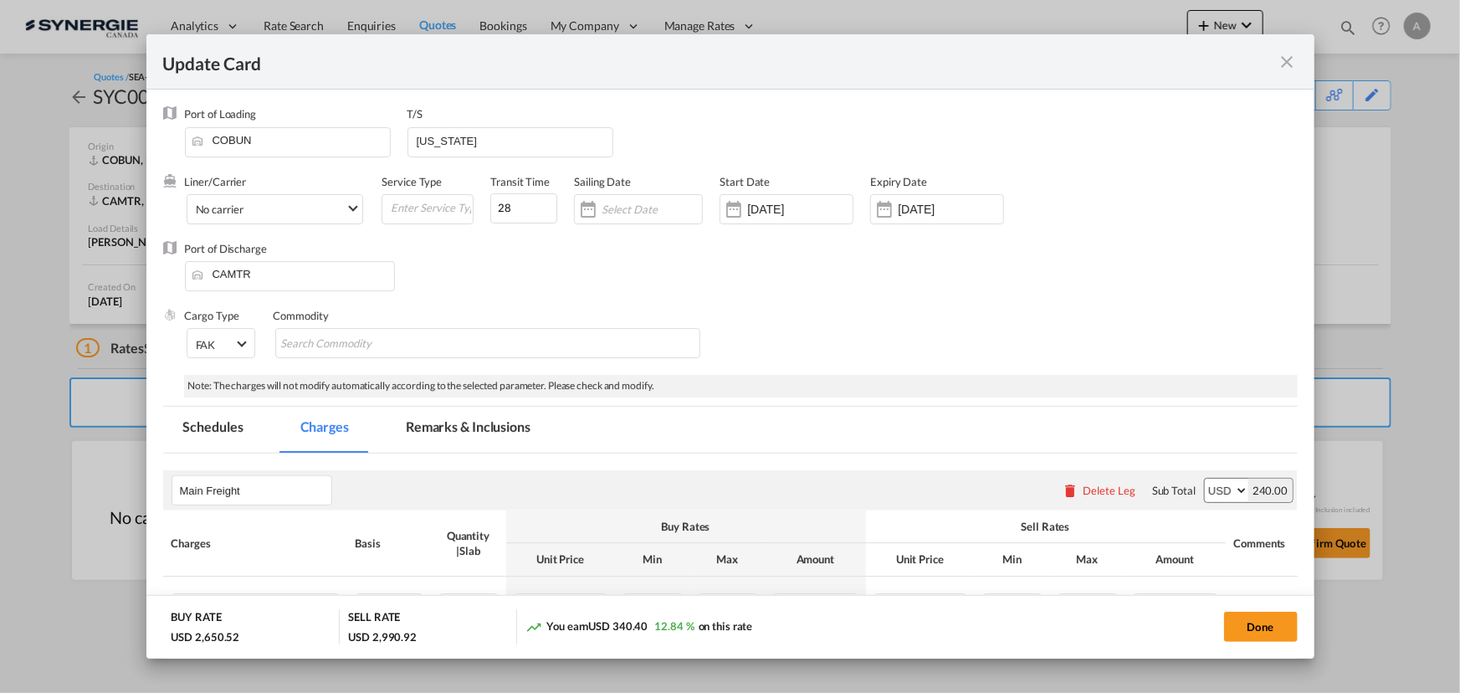
click at [456, 439] on md-tab-item "Remarks & Inclusions" at bounding box center [468, 430] width 165 height 46
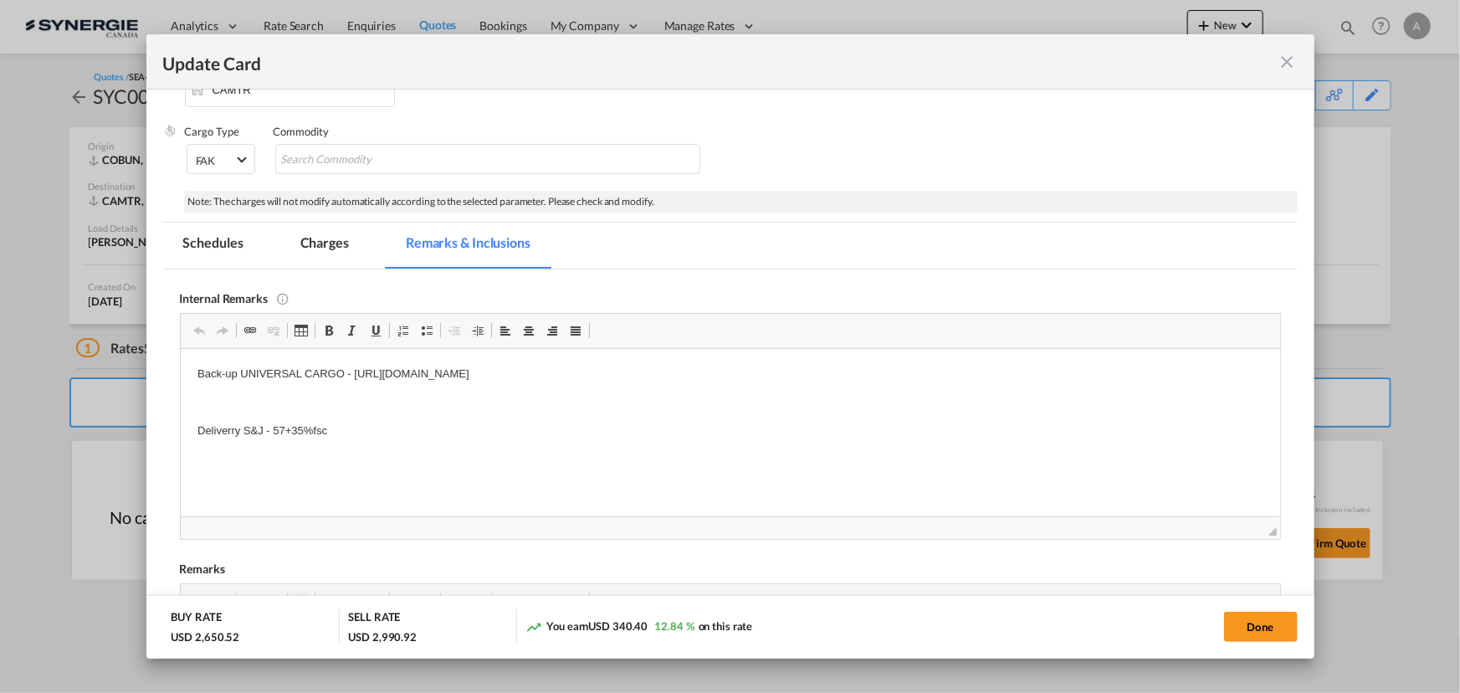
scroll to position [0, 0]
drag, startPoint x: 480, startPoint y: 437, endPoint x: 454, endPoint y: 442, distance: 26.4
click at [479, 437] on p "Deliverry S&J - 57+35%fsc" at bounding box center [730, 431] width 1066 height 18
drag, startPoint x: 215, startPoint y: 490, endPoint x: 757, endPoint y: 495, distance: 542.3
click at [757, 495] on html "Back-up UNIVERSAL CARGO - https://app.frontapp.com/open/cnv_qfi6ljj?key=J7yUK8_…" at bounding box center [730, 430] width 1100 height 164
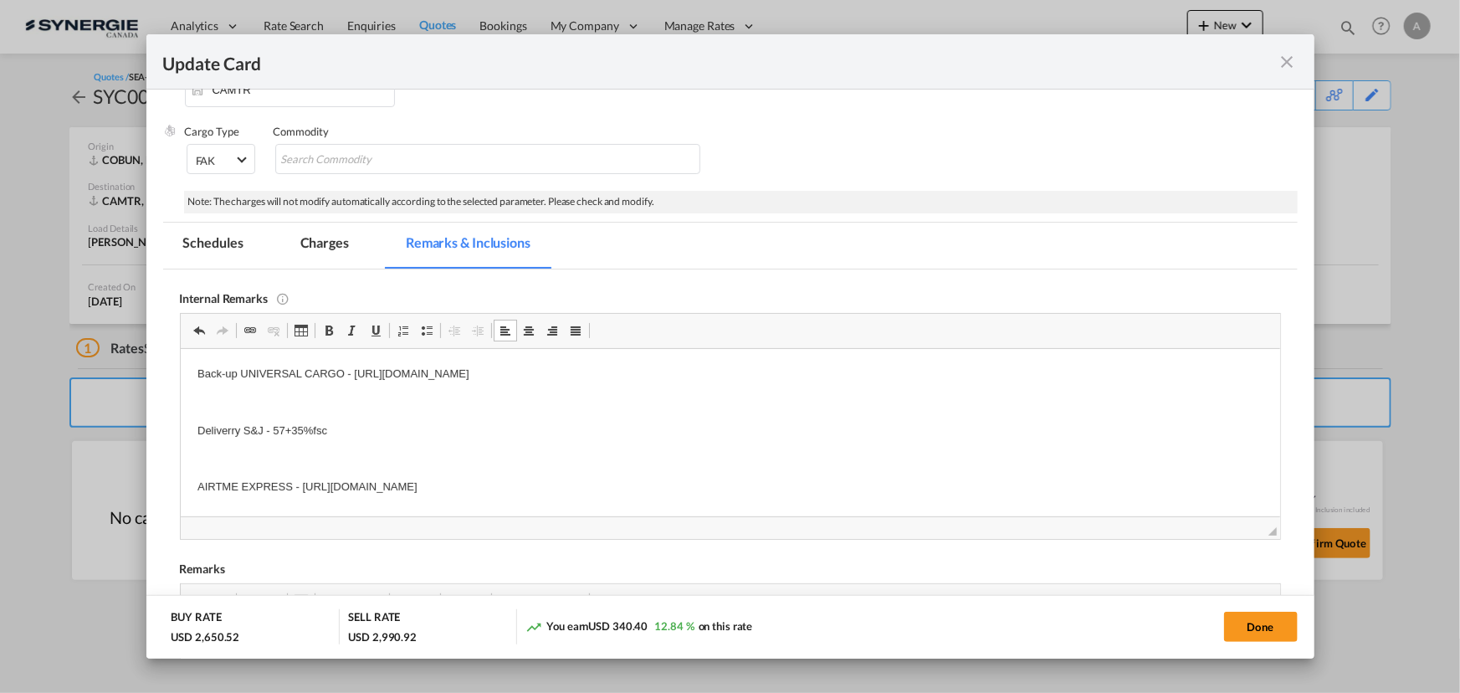
copy p "AIRTME EXPRESS - https://app.frontapp.com/open/cnv_qgqq6hb?key=qMwcNK-l9ct6tGeP…"
click at [1275, 626] on button "Done" at bounding box center [1261, 627] width 74 height 30
type input "18 Sep 2025"
type input "[DATE]"
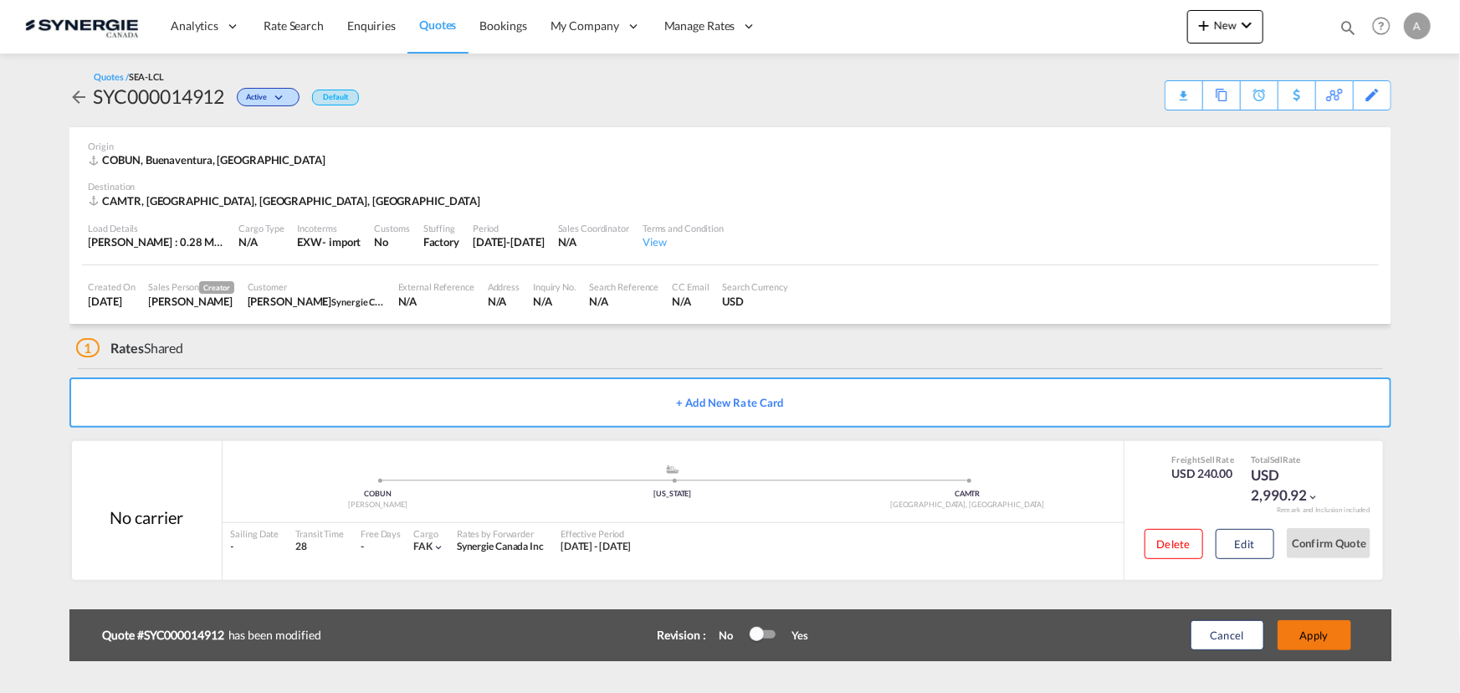
click at [1312, 625] on button "Apply" at bounding box center [1315, 635] width 74 height 30
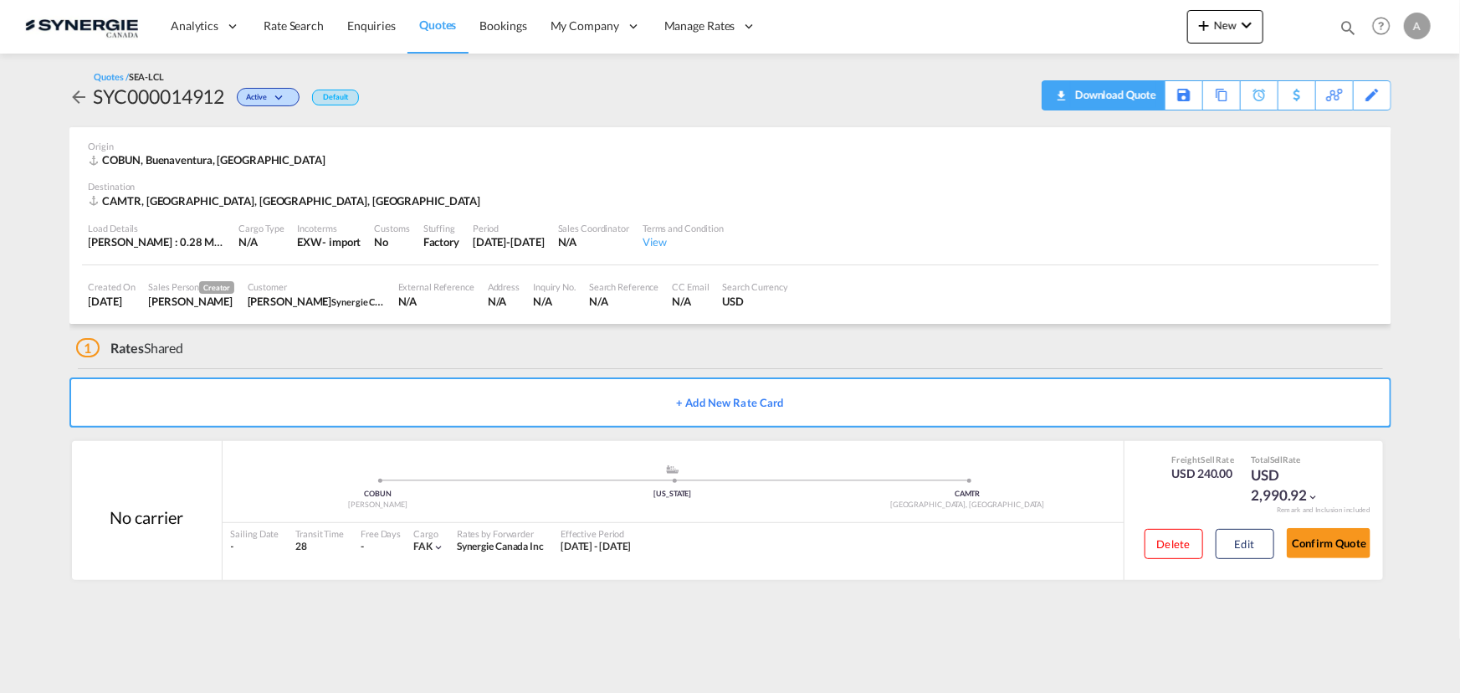
click at [1141, 96] on div "Download Quote" at bounding box center [1113, 94] width 85 height 27
click at [1141, 93] on div "Download Quote" at bounding box center [1113, 94] width 85 height 27
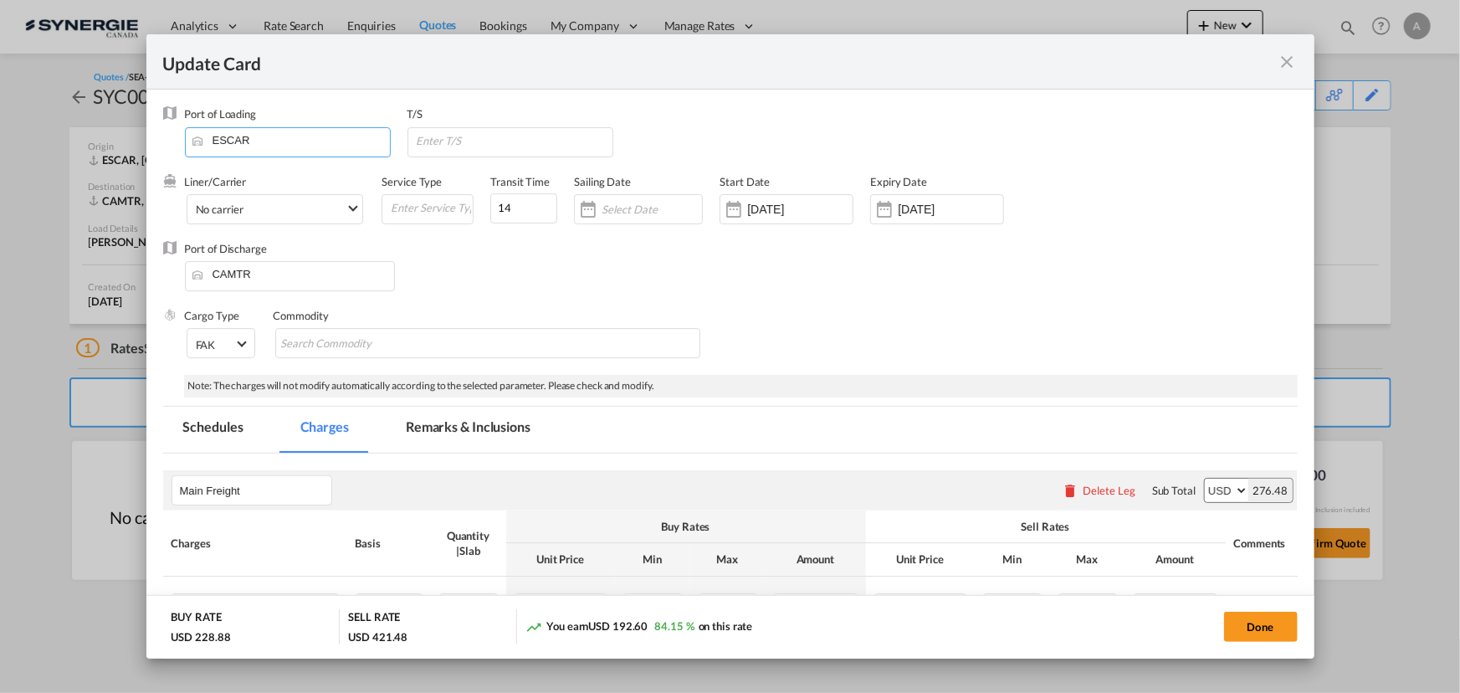
click at [280, 136] on input "ESCAR" at bounding box center [291, 140] width 197 height 25
drag, startPoint x: 279, startPoint y: 137, endPoint x: 104, endPoint y: 136, distance: 174.9
click at [104, 136] on div "Update Card Port of Loading ESCAR T/S Liner/Carrier No carrier Atlantic Contain…" at bounding box center [730, 346] width 1460 height 693
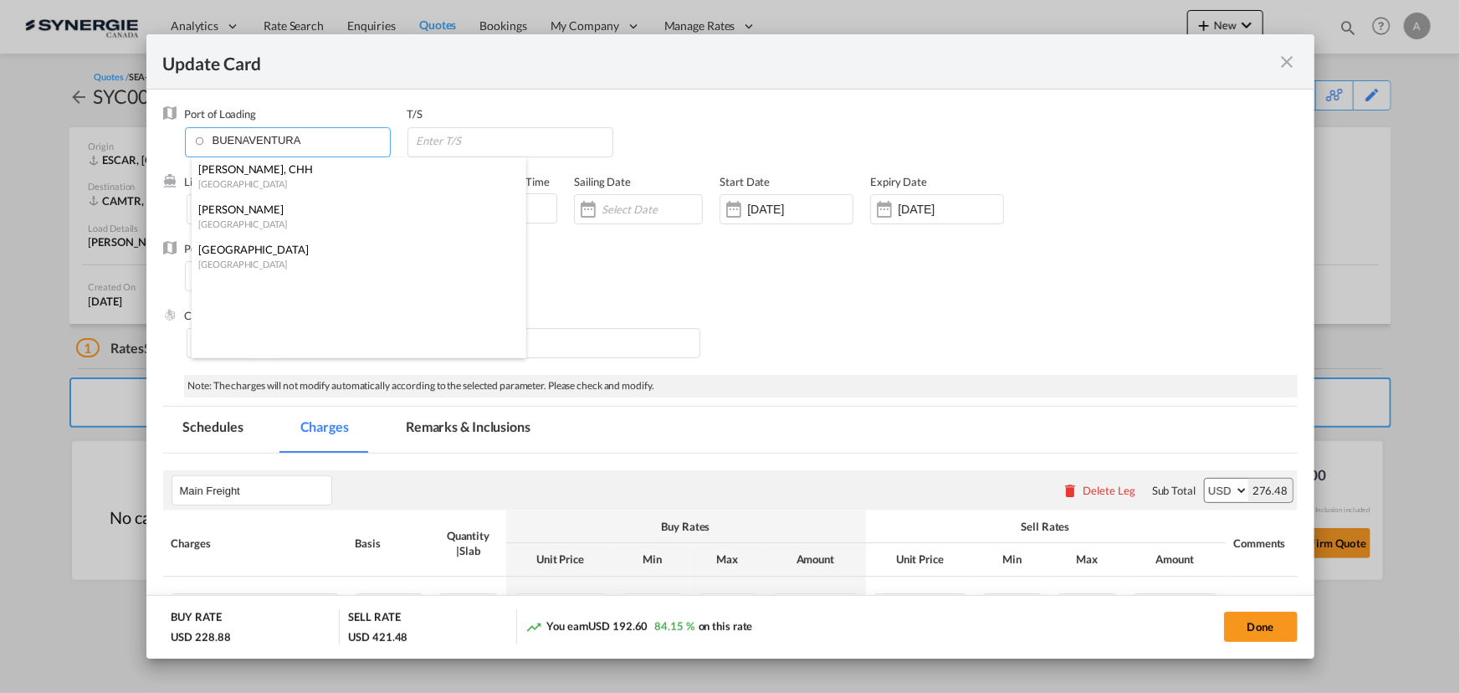
click at [262, 218] on div "Colombia" at bounding box center [353, 224] width 311 height 13
type input "Buenaventura, COBUN"
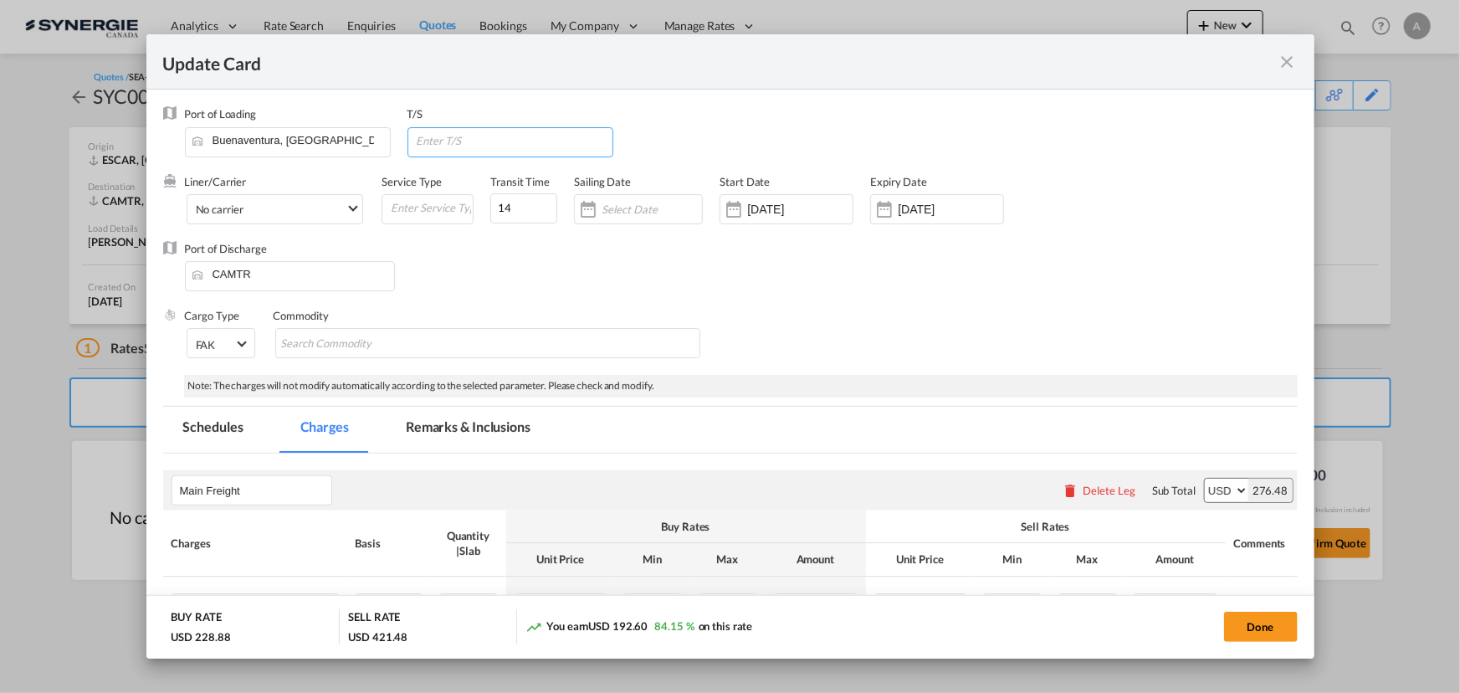
click at [460, 136] on input "Update CardPort of ..." at bounding box center [514, 140] width 198 height 25
type input "NEW YORK"
click at [418, 205] on div "Liner/Carrier No carrier Atlantic Container Line (ACL) Baker Transport (GB) | D…" at bounding box center [679, 207] width 988 height 67
type input "28"
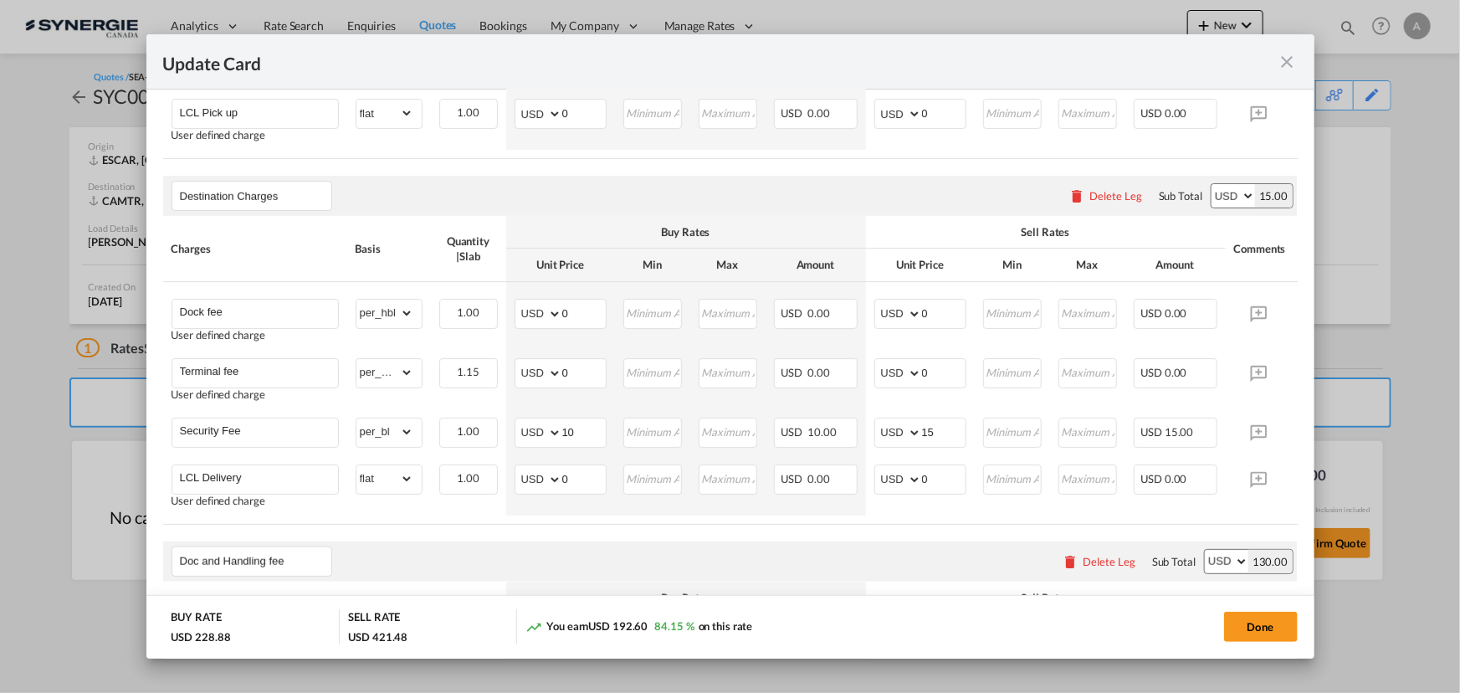
scroll to position [761, 0]
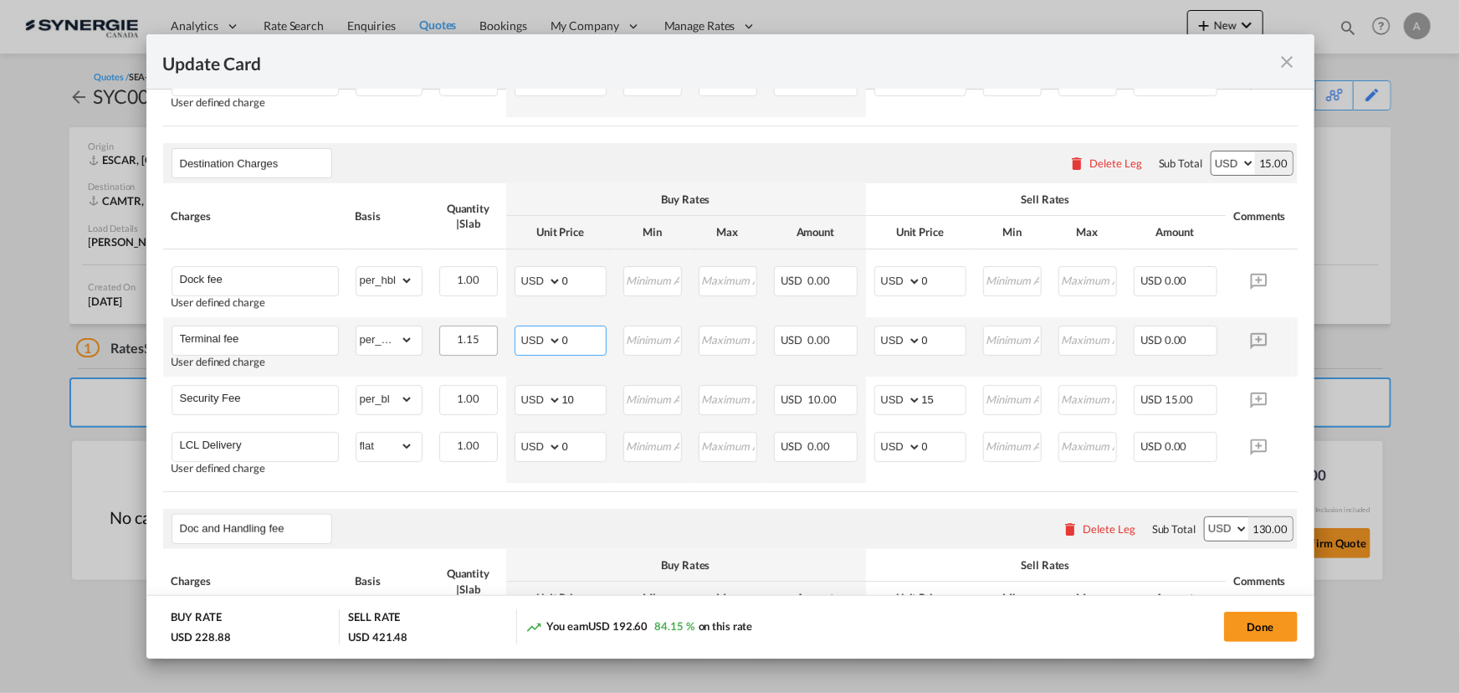
drag, startPoint x: 572, startPoint y: 346, endPoint x: 459, endPoint y: 348, distance: 112.2
click at [460, 350] on tr "Terminal fee User defined charge Please Enter Already Exists gross_weight volum…" at bounding box center [756, 346] width 1186 height 59
type input "115"
type input "165"
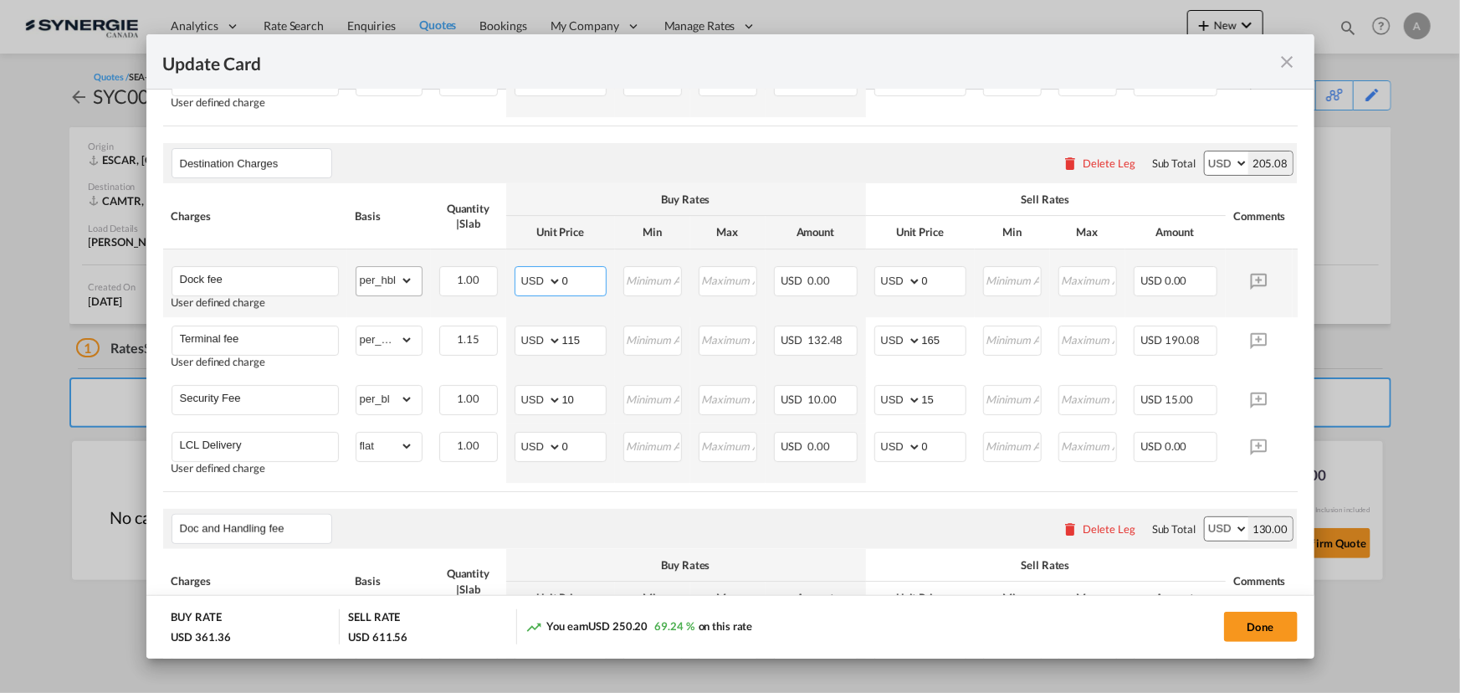
click at [414, 288] on tr "Dock fee User defined charge Please Enter Already Exists gross_weight volumetri…" at bounding box center [756, 283] width 1186 height 68
type input "55"
type input "70"
drag, startPoint x: 550, startPoint y: 353, endPoint x: 305, endPoint y: 279, distance: 256.3
click at [511, 355] on td "AED AFN ALL AMD ANG AOA ARS AUD AWG AZN BAM BBD BDT BGN BHD BIF BMD BND BOB BRL…" at bounding box center [560, 346] width 109 height 59
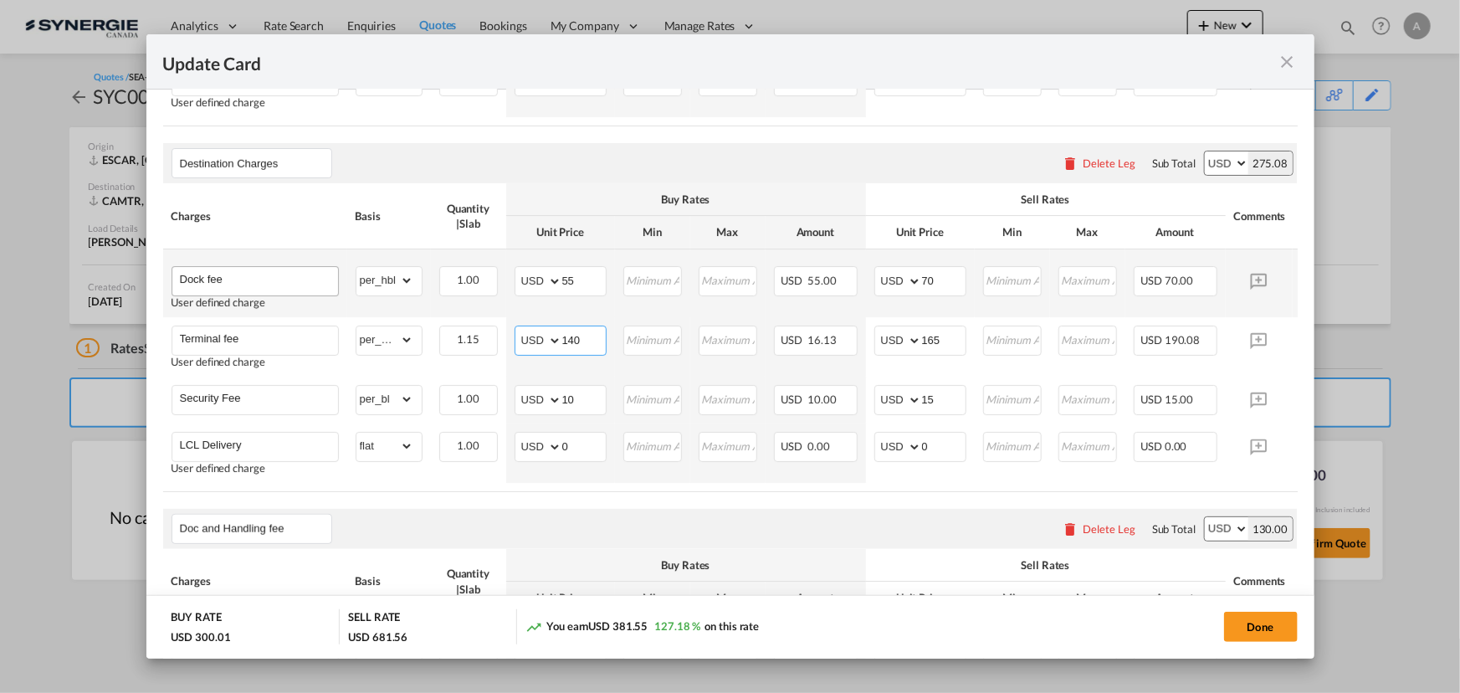
type input "140"
type input "190"
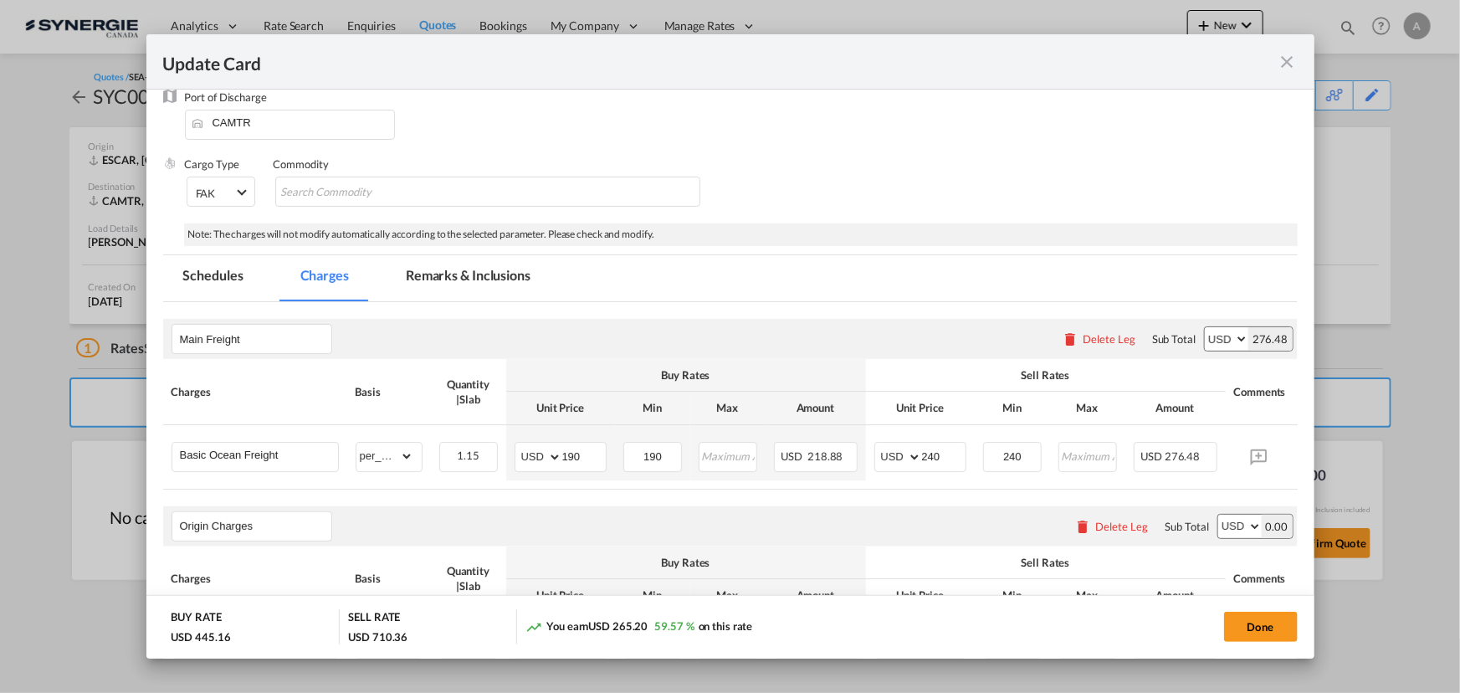
click at [479, 281] on md-tab-item "Remarks & Inclusions" at bounding box center [468, 278] width 165 height 46
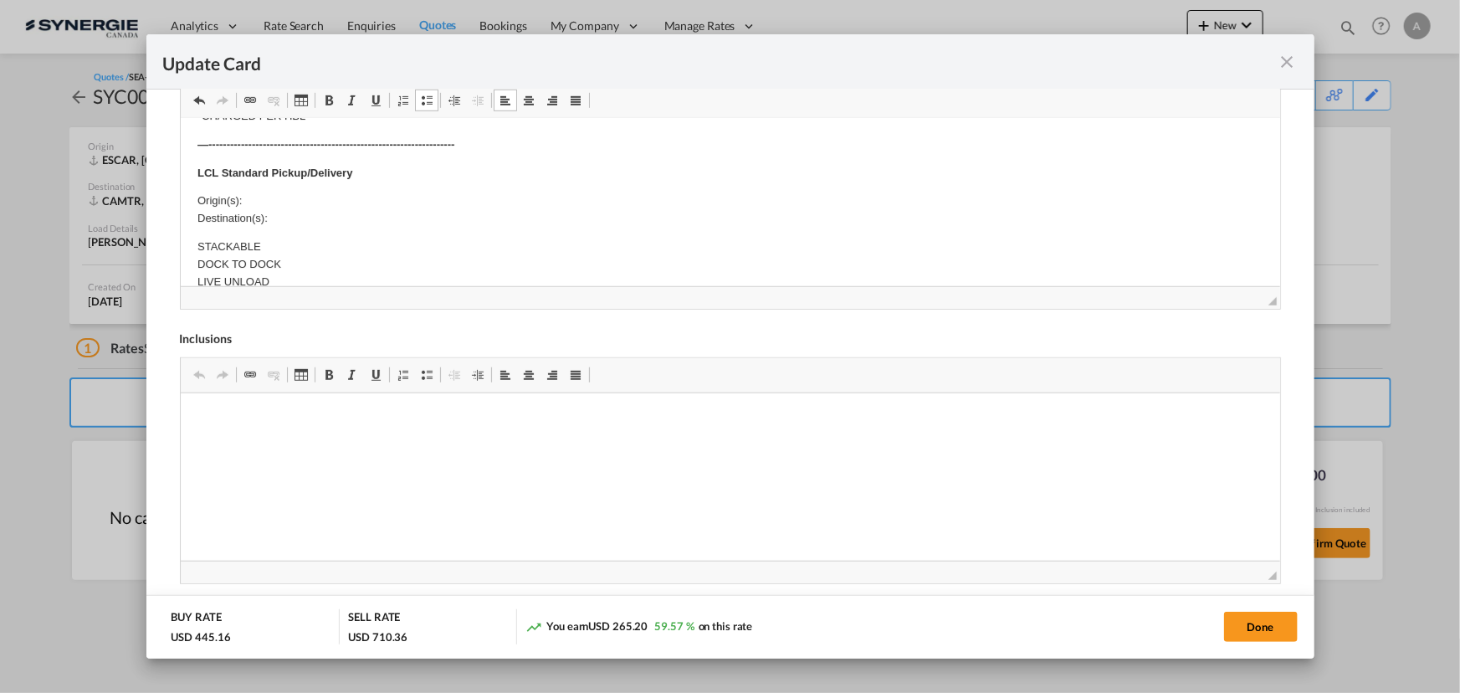
scroll to position [532, 0]
click at [310, 168] on p "Origin(s): Destination(s):" at bounding box center [730, 183] width 1066 height 35
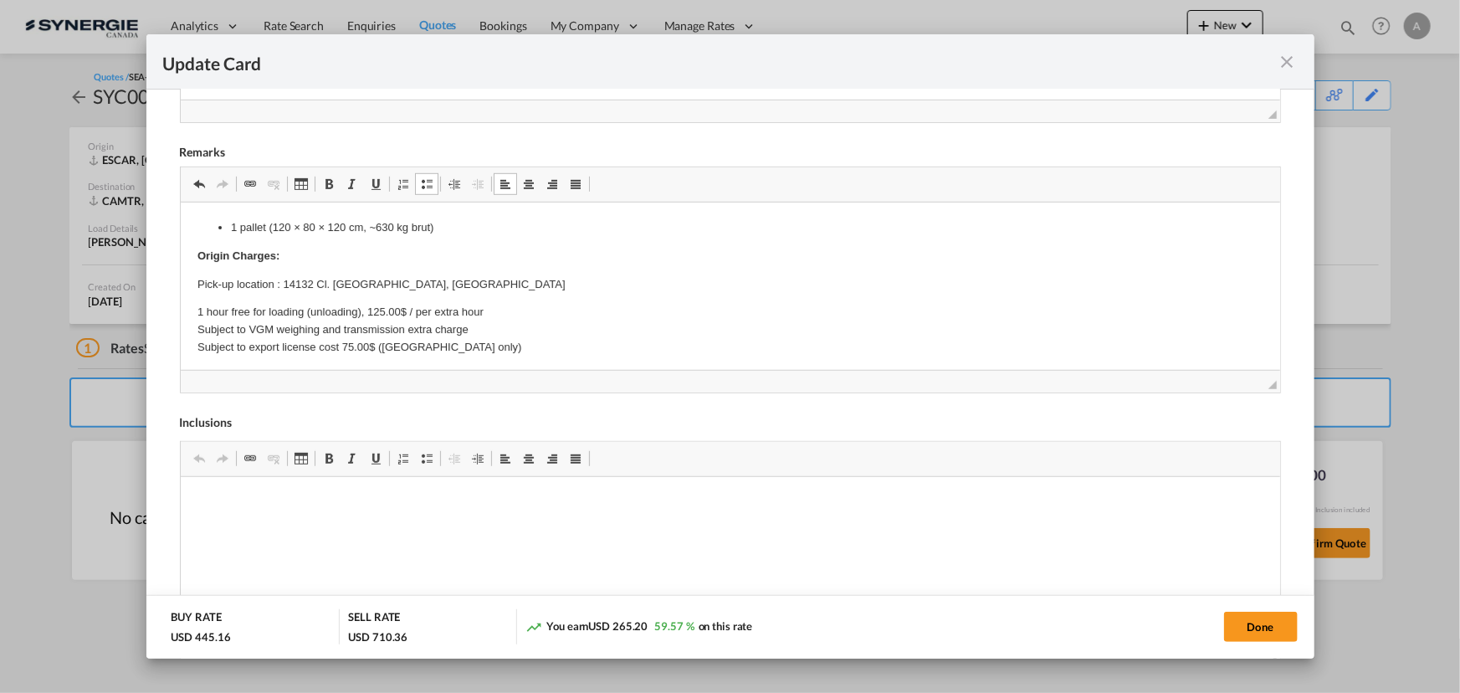
scroll to position [685, 0]
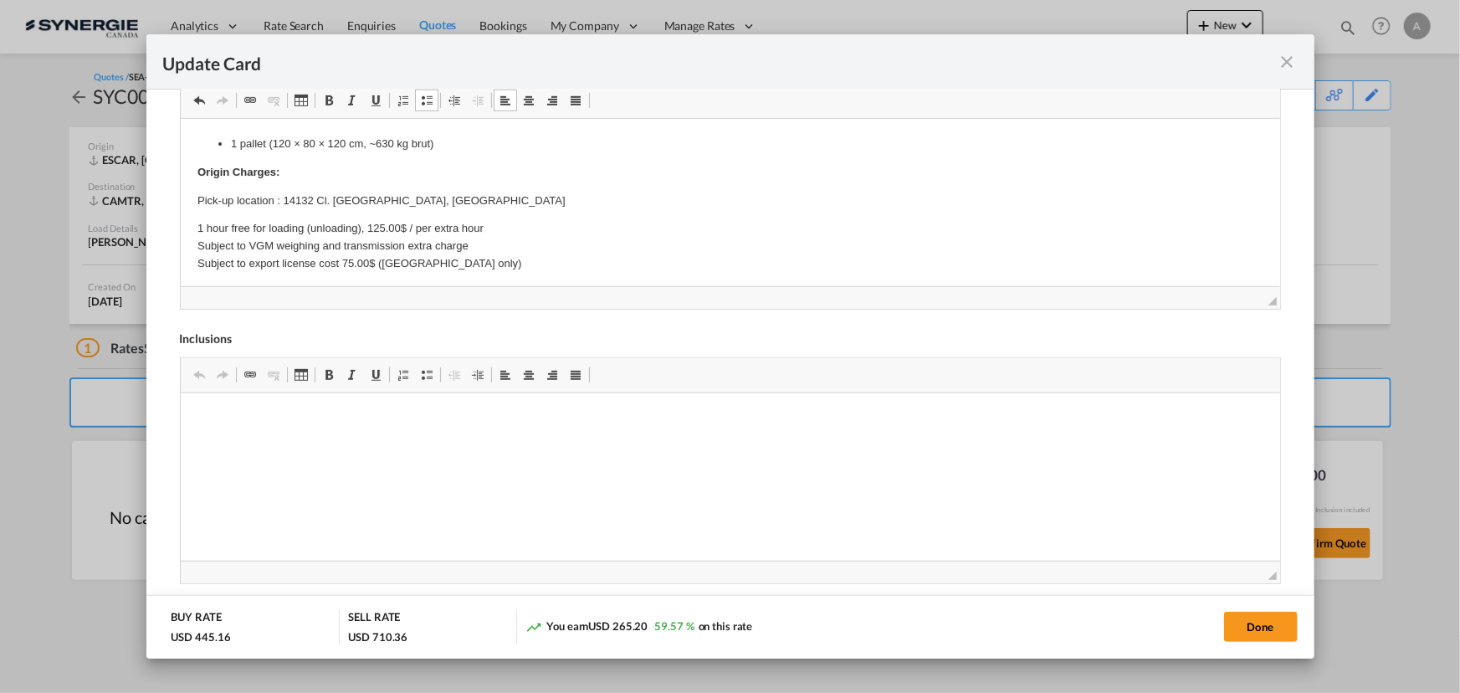
click at [413, 241] on p "1 hour free for loading (unloading), 125.00$ / per extra hour Subject to VGM we…" at bounding box center [730, 245] width 1066 height 52
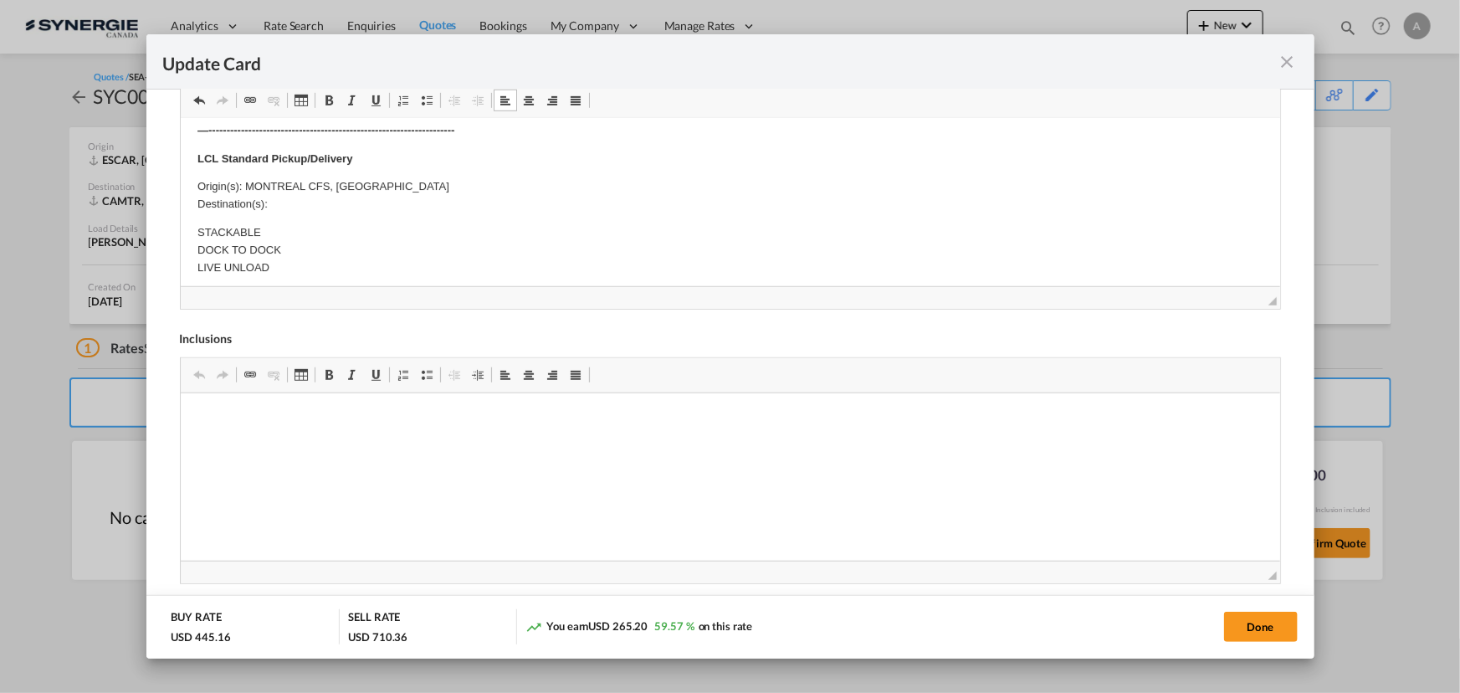
scroll to position [532, 0]
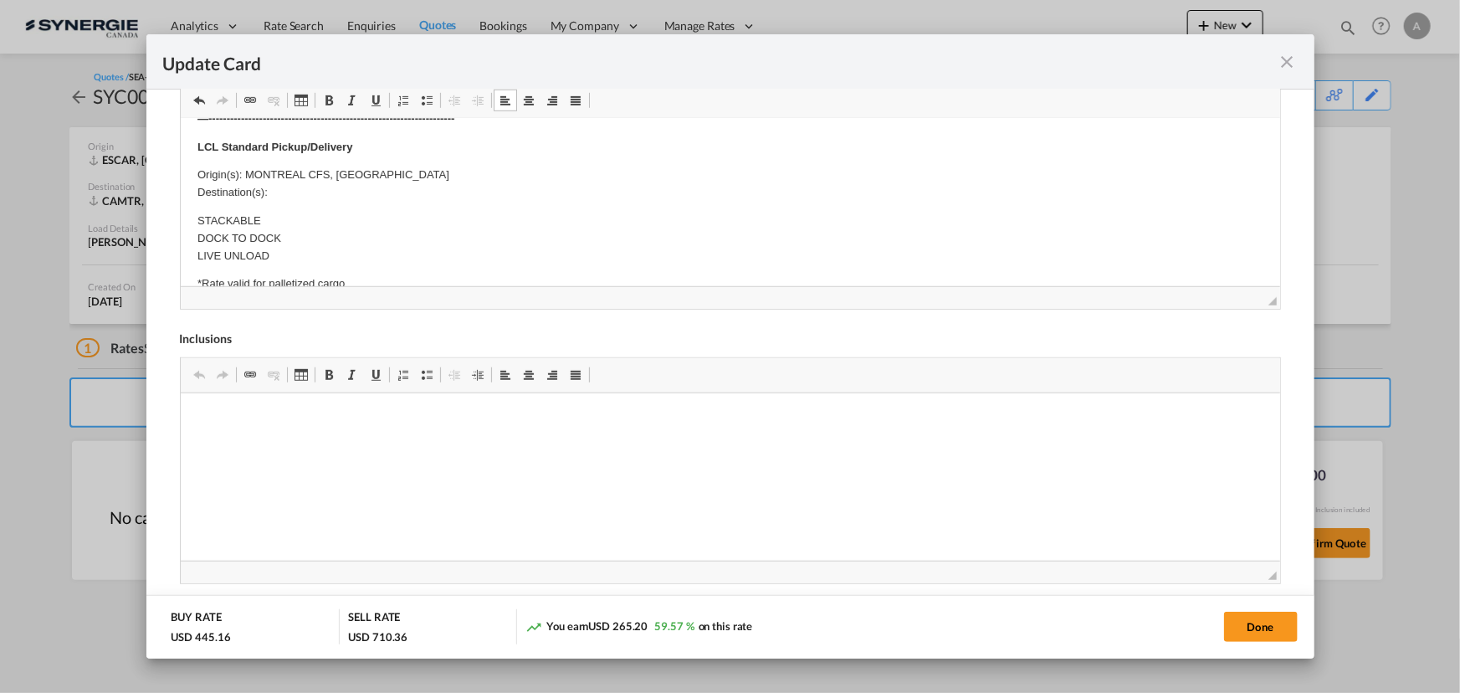
click at [287, 192] on p "Origin(s): MONTREAL CFS, QC Destination(s):" at bounding box center [730, 183] width 1066 height 35
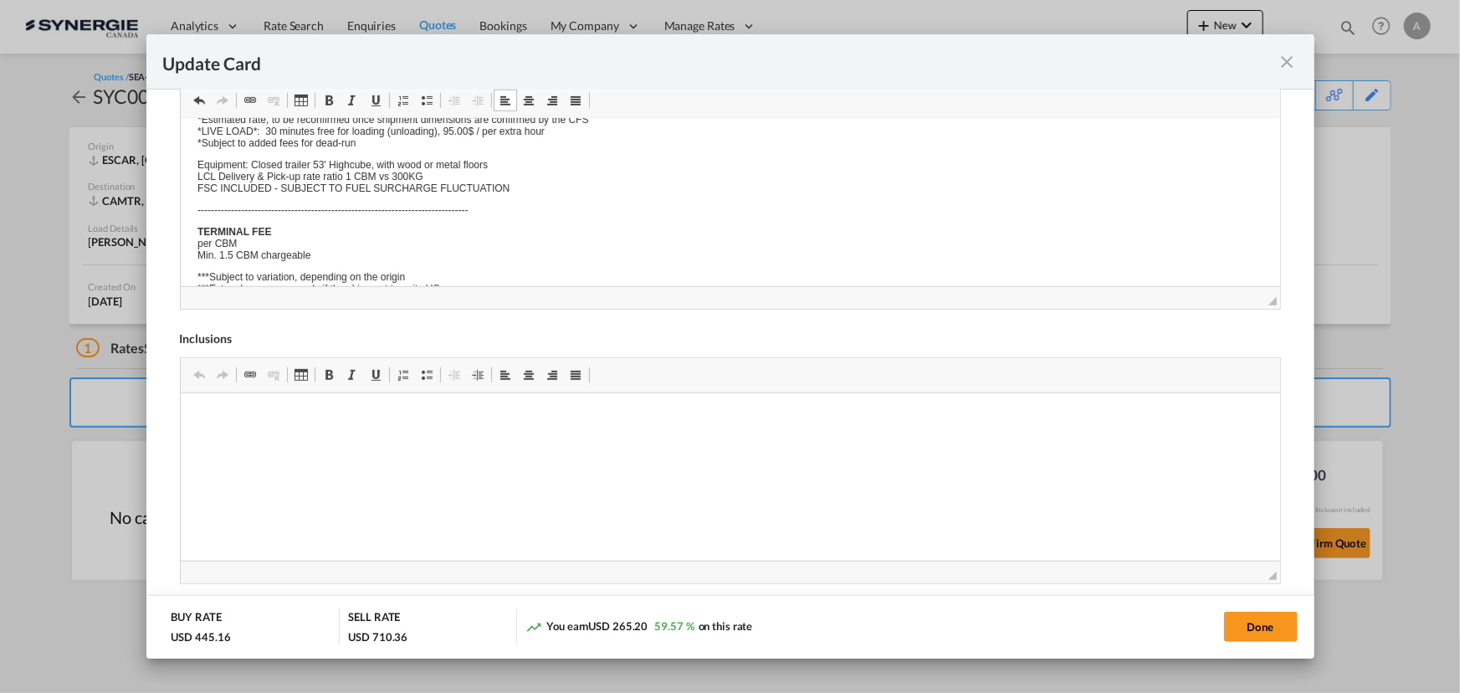
scroll to position [0, 0]
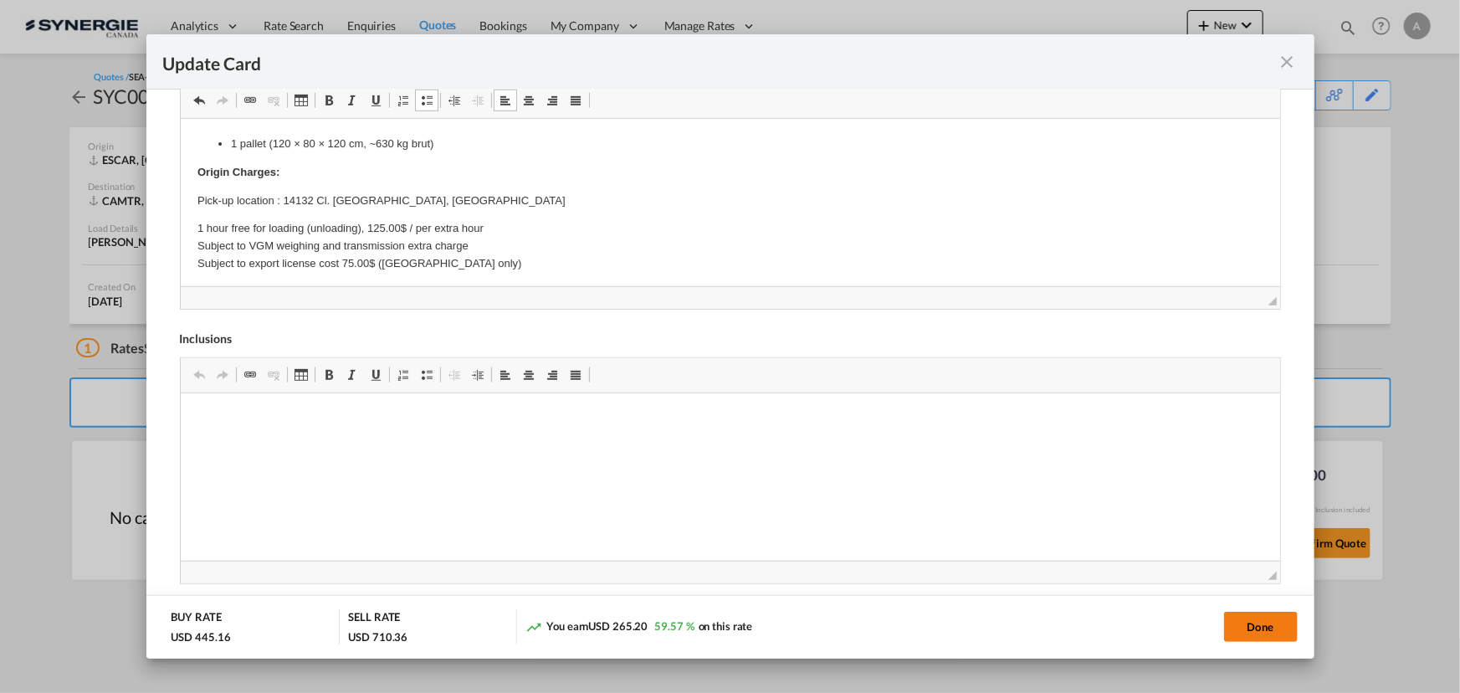
click at [1259, 628] on button "Done" at bounding box center [1261, 627] width 74 height 30
type input "18 Sep 2025"
type input "[DATE]"
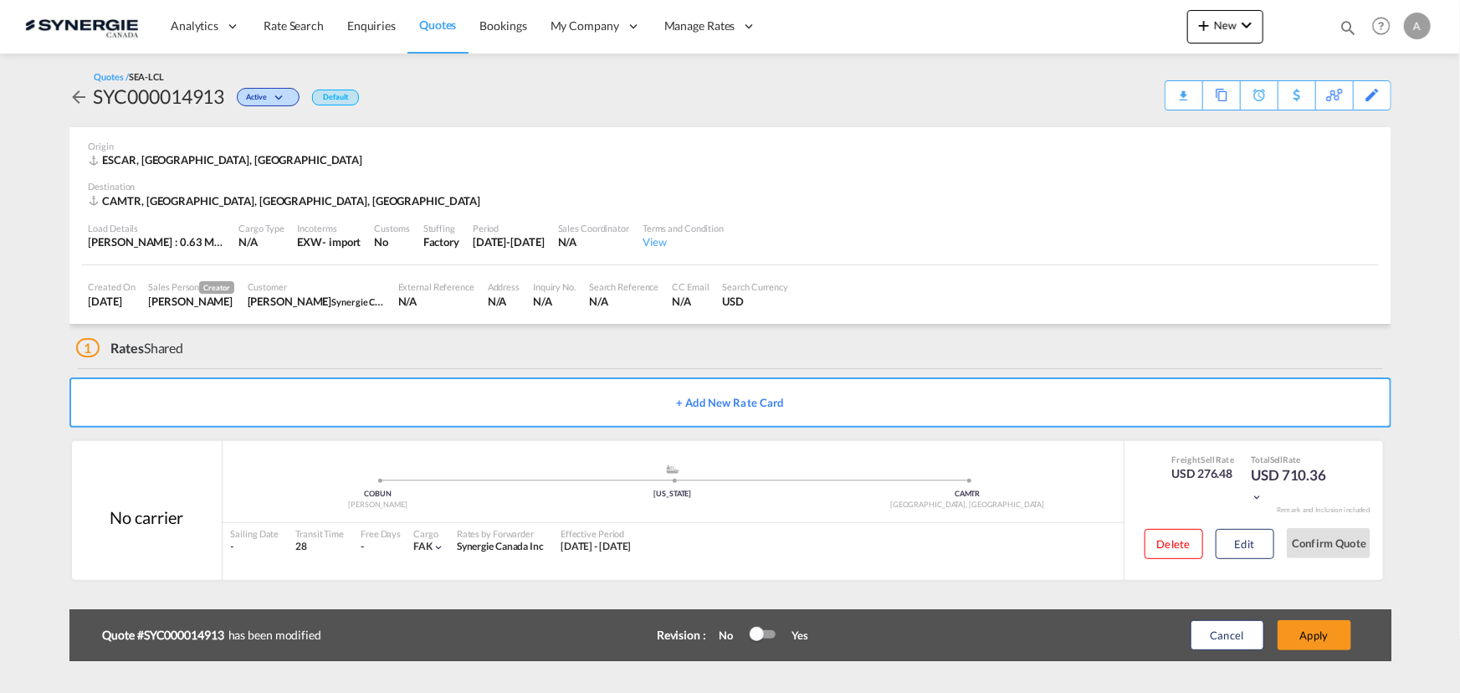
scroll to position [184, 0]
click at [1321, 634] on button "Apply" at bounding box center [1315, 635] width 74 height 30
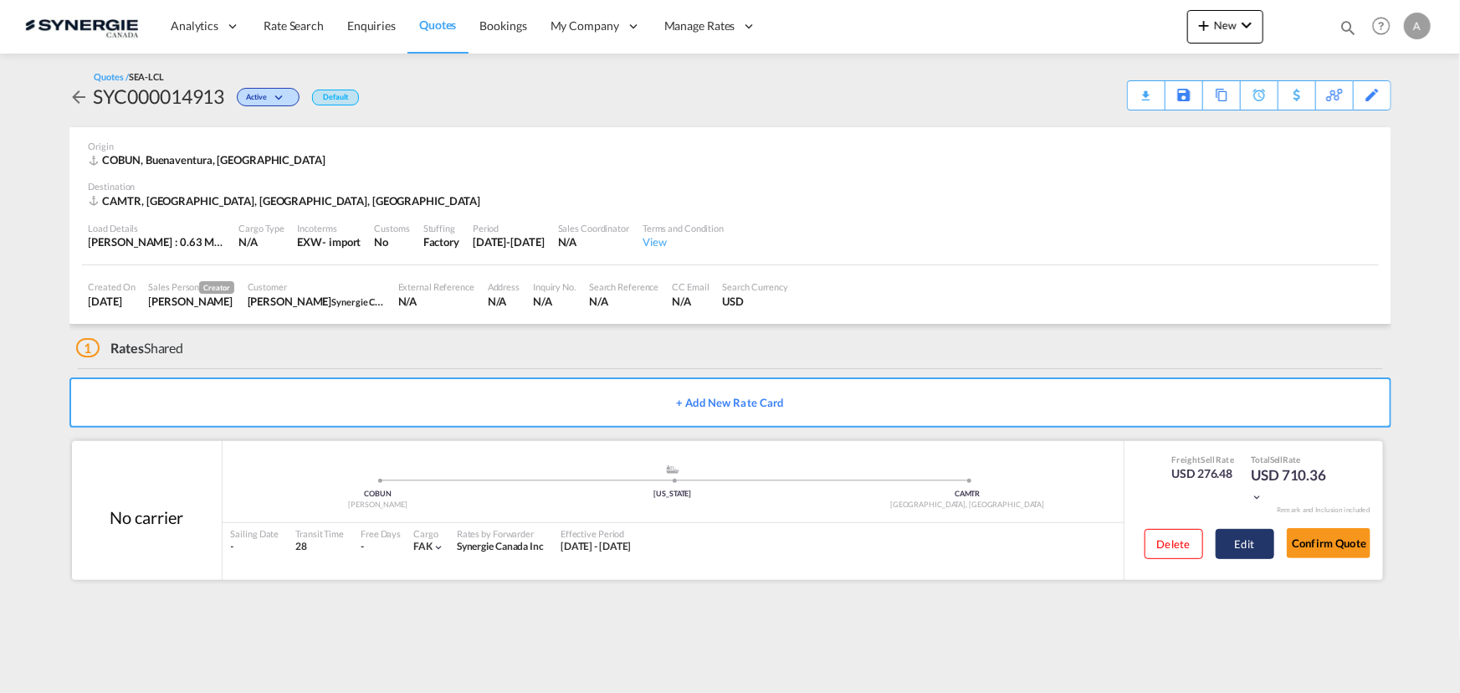
click at [1248, 538] on button "Edit" at bounding box center [1245, 544] width 59 height 30
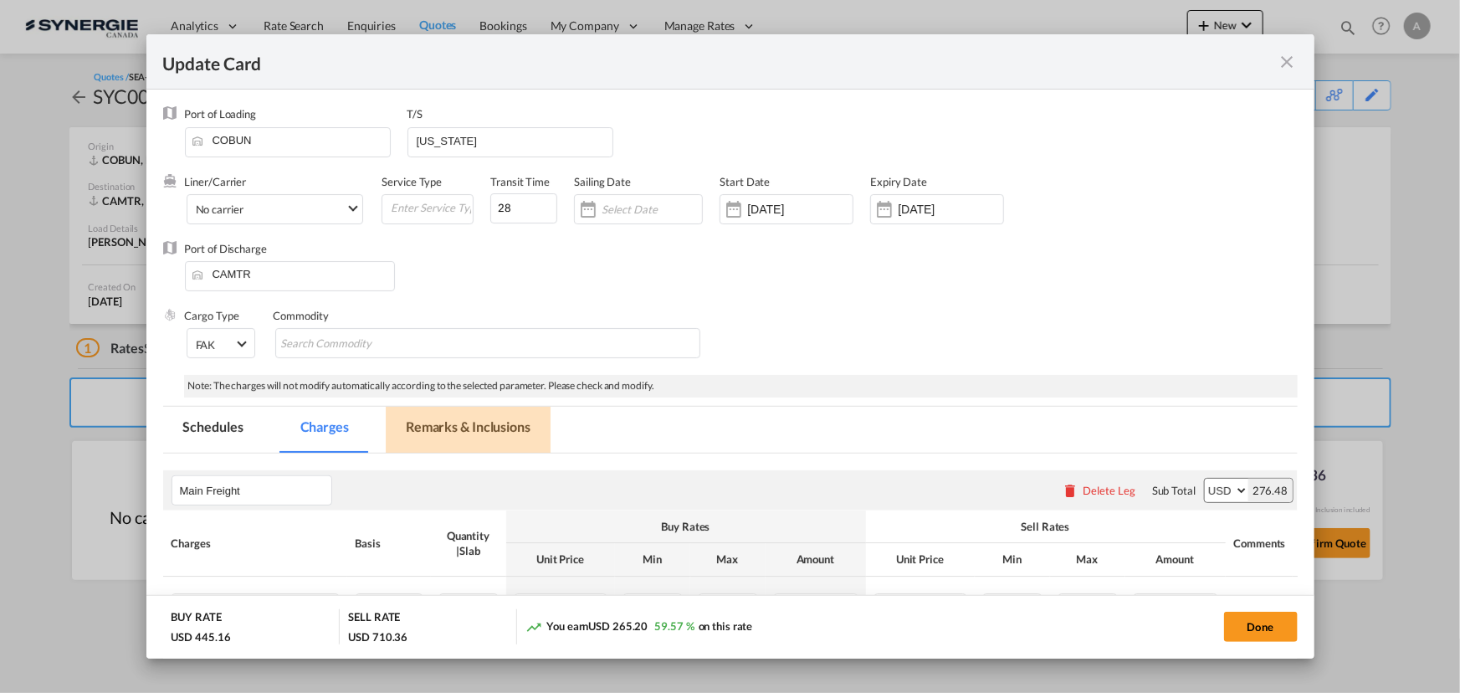
drag, startPoint x: 438, startPoint y: 427, endPoint x: 576, endPoint y: 8, distance: 440.6
click at [438, 426] on md-tab-item "Remarks & Inclusions" at bounding box center [468, 430] width 165 height 46
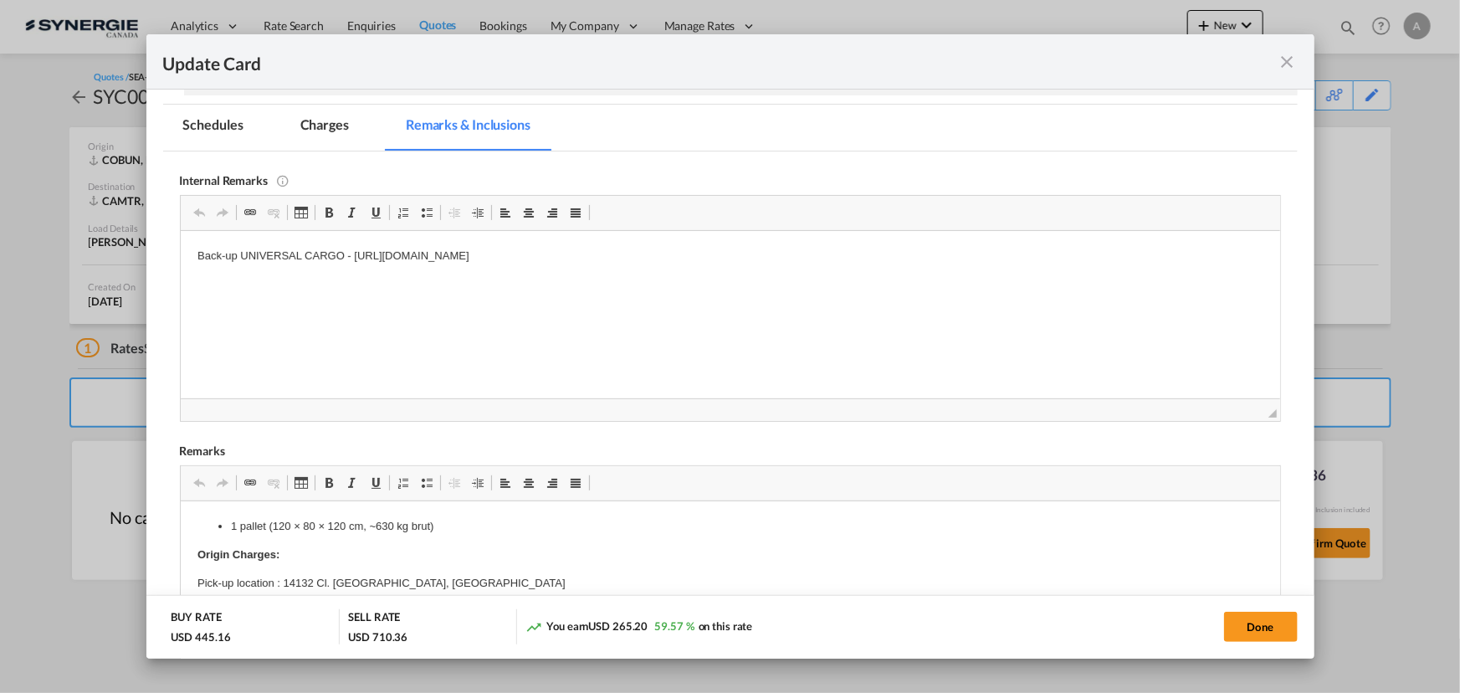
scroll to position [304, 0]
click at [799, 259] on p "Back-up UNIVERSAL CARGO - https://app.frontapp.com/open/cnv_qfi6ljj?key=J7yUK8_…" at bounding box center [730, 254] width 1066 height 18
click at [337, 126] on md-tab-item "Charges" at bounding box center [324, 126] width 89 height 46
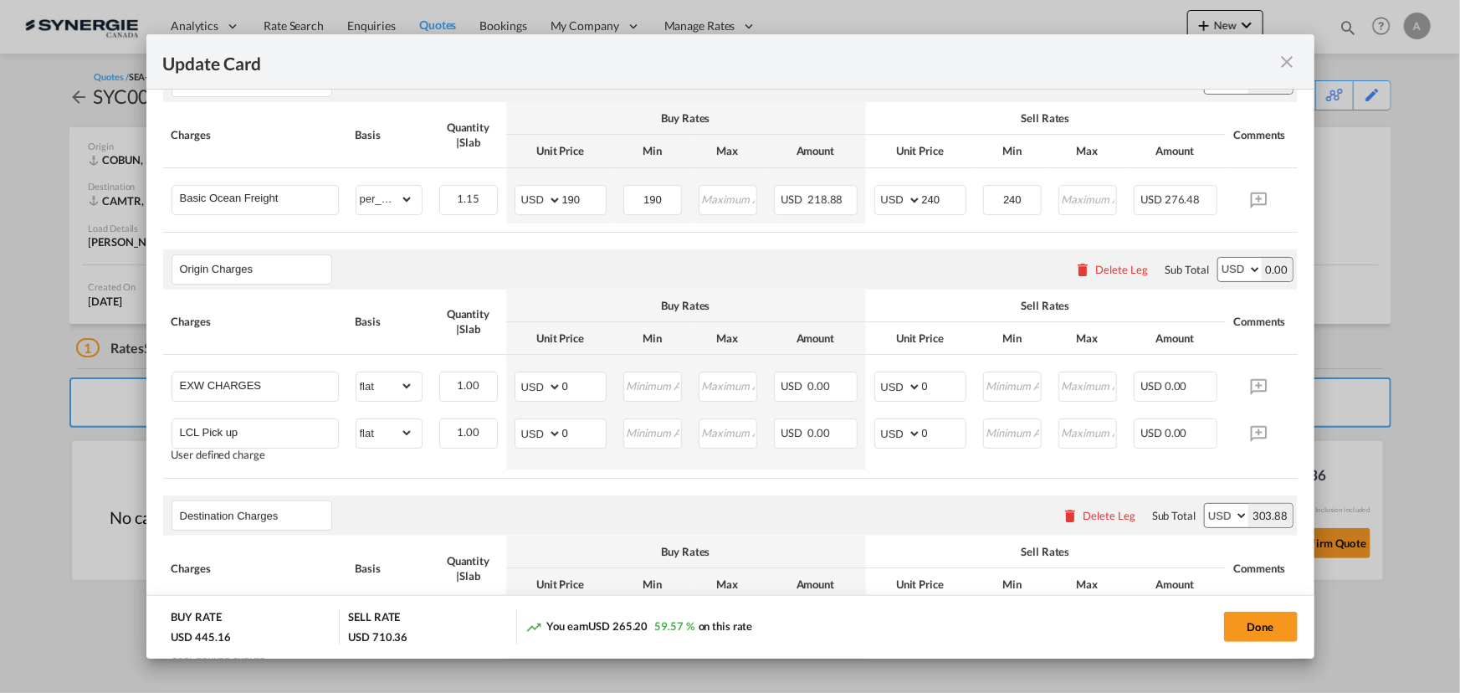
scroll to position [456, 0]
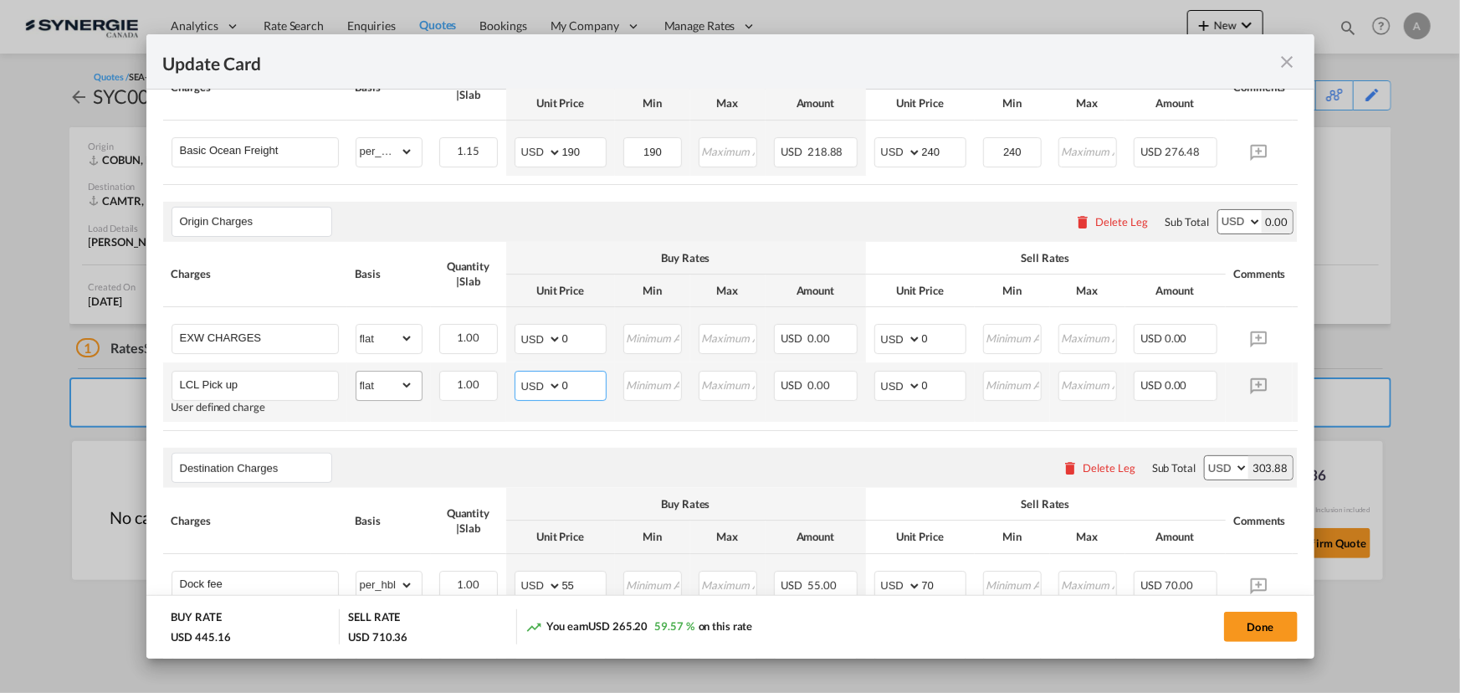
drag, startPoint x: 577, startPoint y: 393, endPoint x: 382, endPoint y: 384, distance: 194.3
click at [390, 386] on tr "LCL Pick up User defined charge Please Enter Already Exists gross_weight volume…" at bounding box center [756, 391] width 1186 height 59
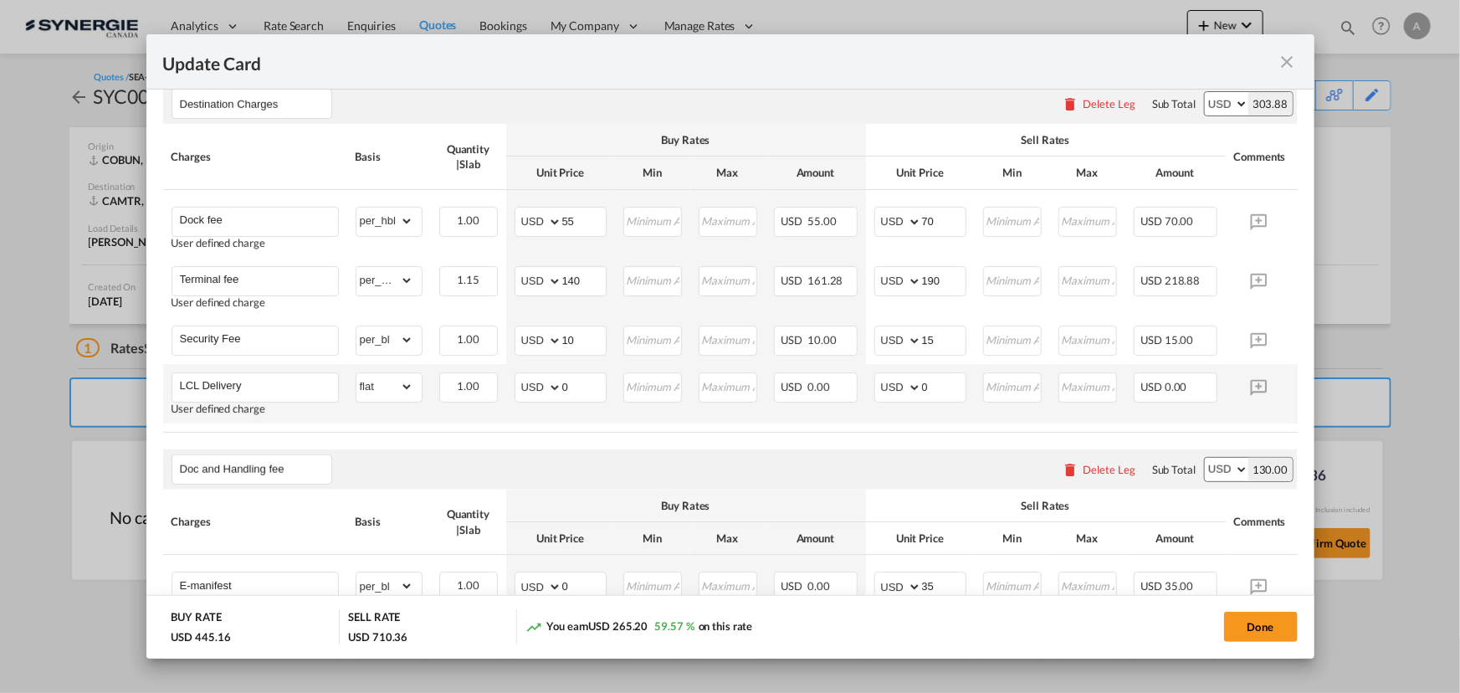
scroll to position [793, 0]
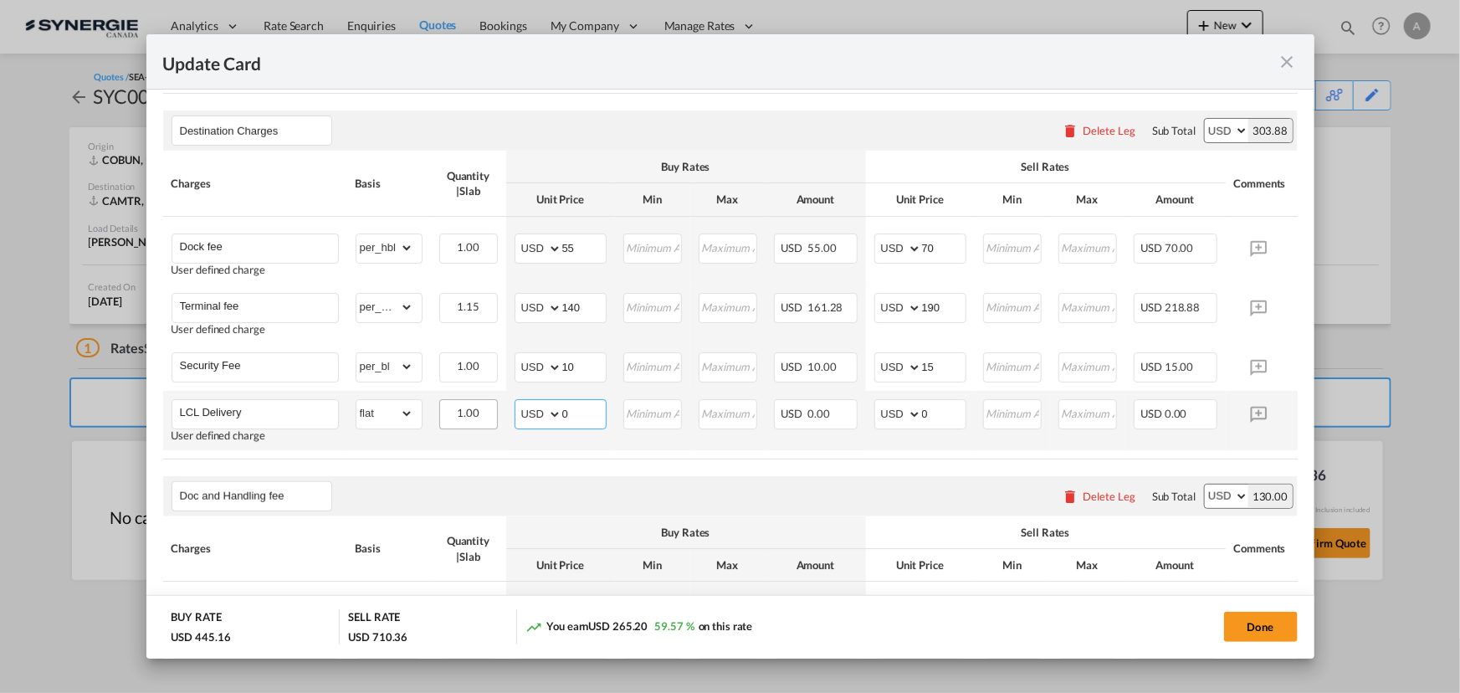
drag, startPoint x: 562, startPoint y: 422, endPoint x: 460, endPoint y: 414, distance: 101.5
click at [464, 418] on tr "LCL Delivery User defined charge Please Enter Already Exists gross_weight volum…" at bounding box center [756, 420] width 1186 height 59
type input "58"
type input "90"
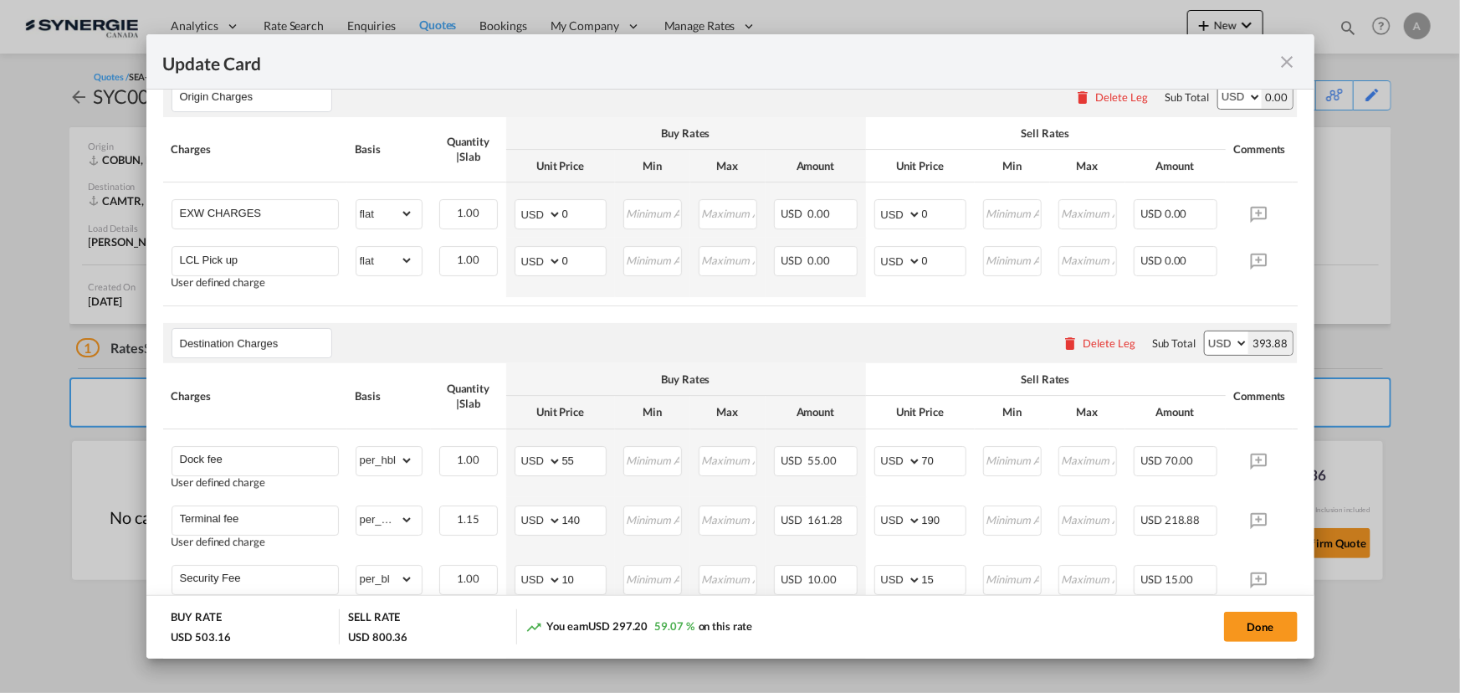
scroll to position [565, 0]
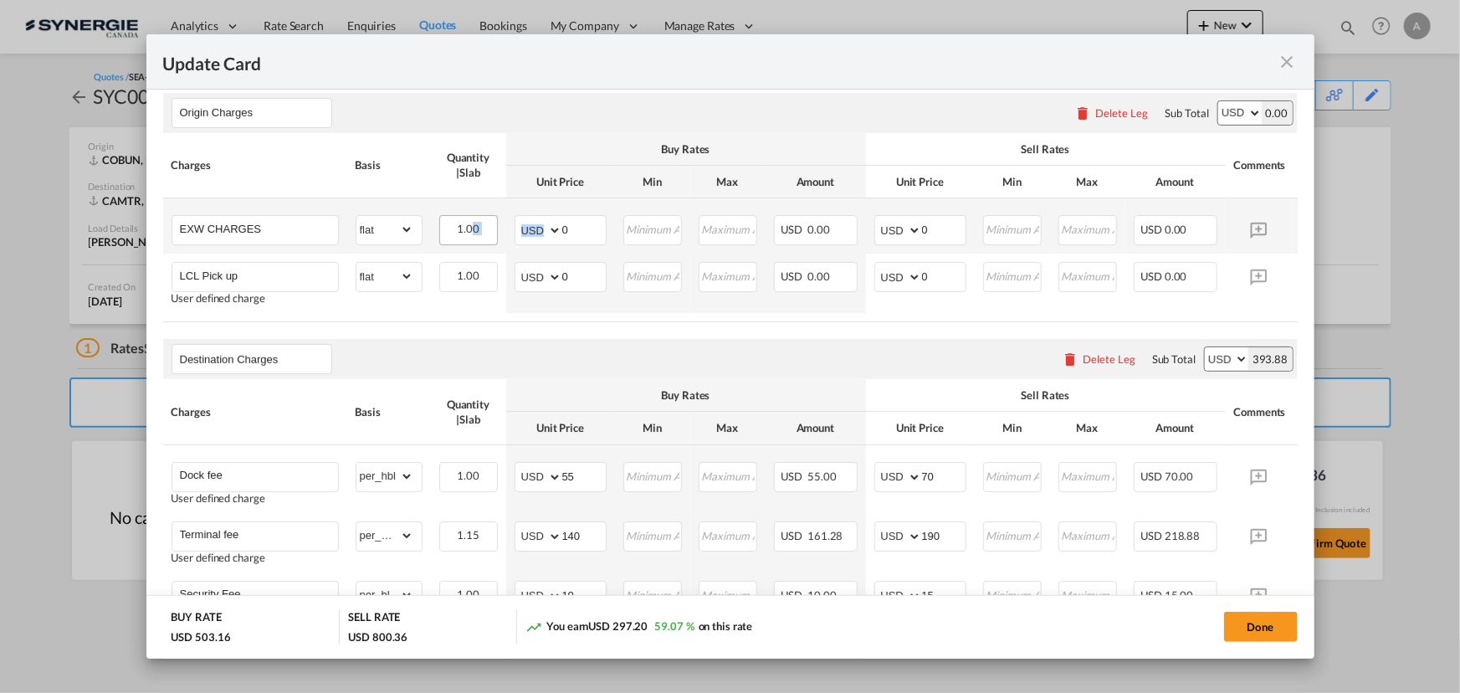
drag, startPoint x: 584, startPoint y: 243, endPoint x: 448, endPoint y: 226, distance: 137.4
click at [450, 226] on tr "EXW CHARGES Please Enter Already Exists gross_weight volumetric_weight per_ship…" at bounding box center [756, 225] width 1186 height 55
click at [582, 232] on input "0" at bounding box center [584, 228] width 44 height 25
click at [582, 231] on input "0" at bounding box center [584, 228] width 44 height 25
type input "2230"
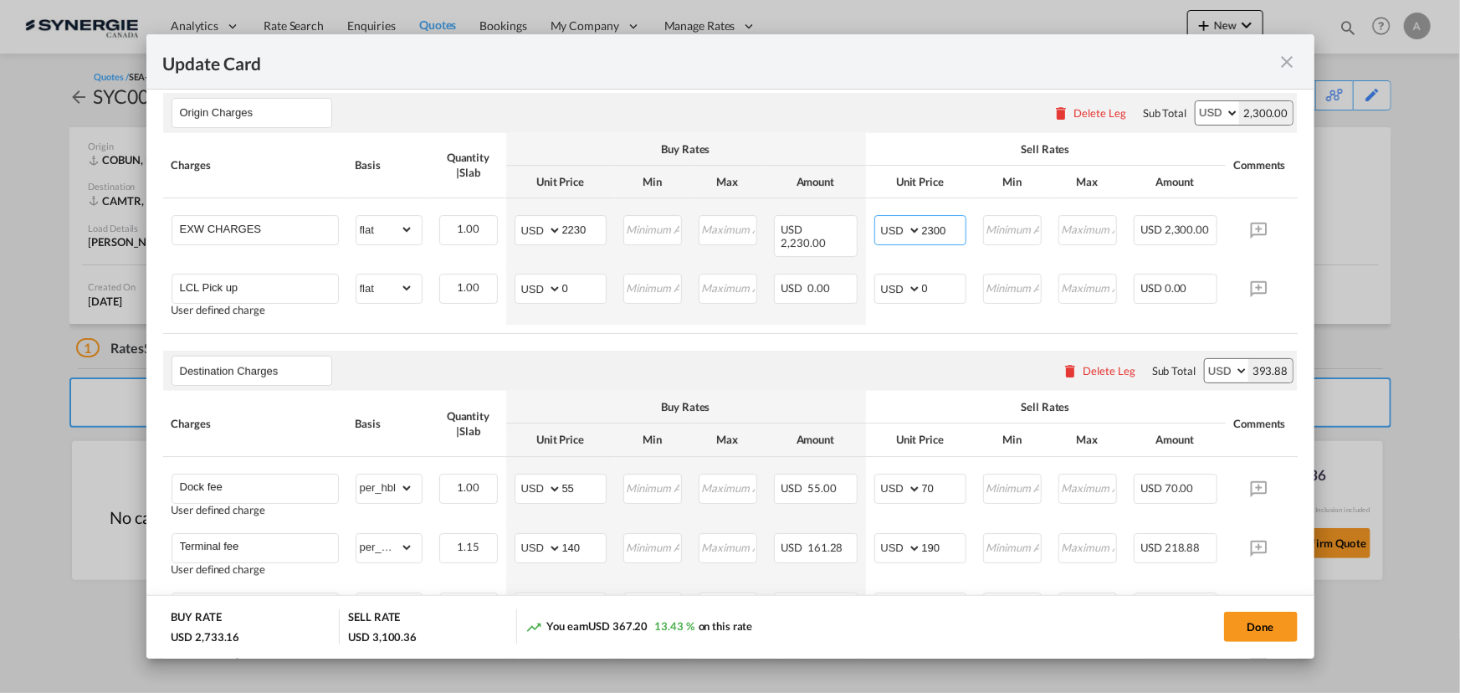
type input "2300"
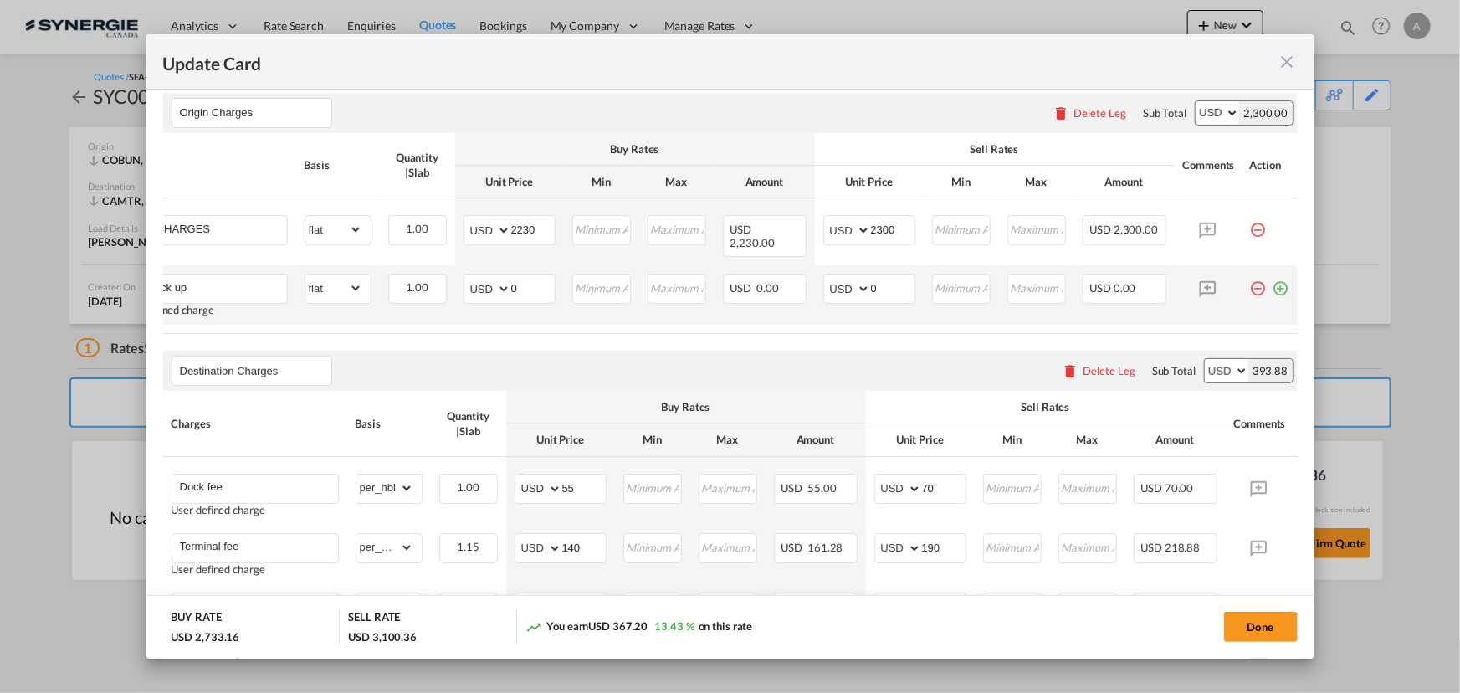
click at [1250, 281] on md-icon "icon-minus-circle-outline red-400-fg pt-7" at bounding box center [1258, 282] width 17 height 17
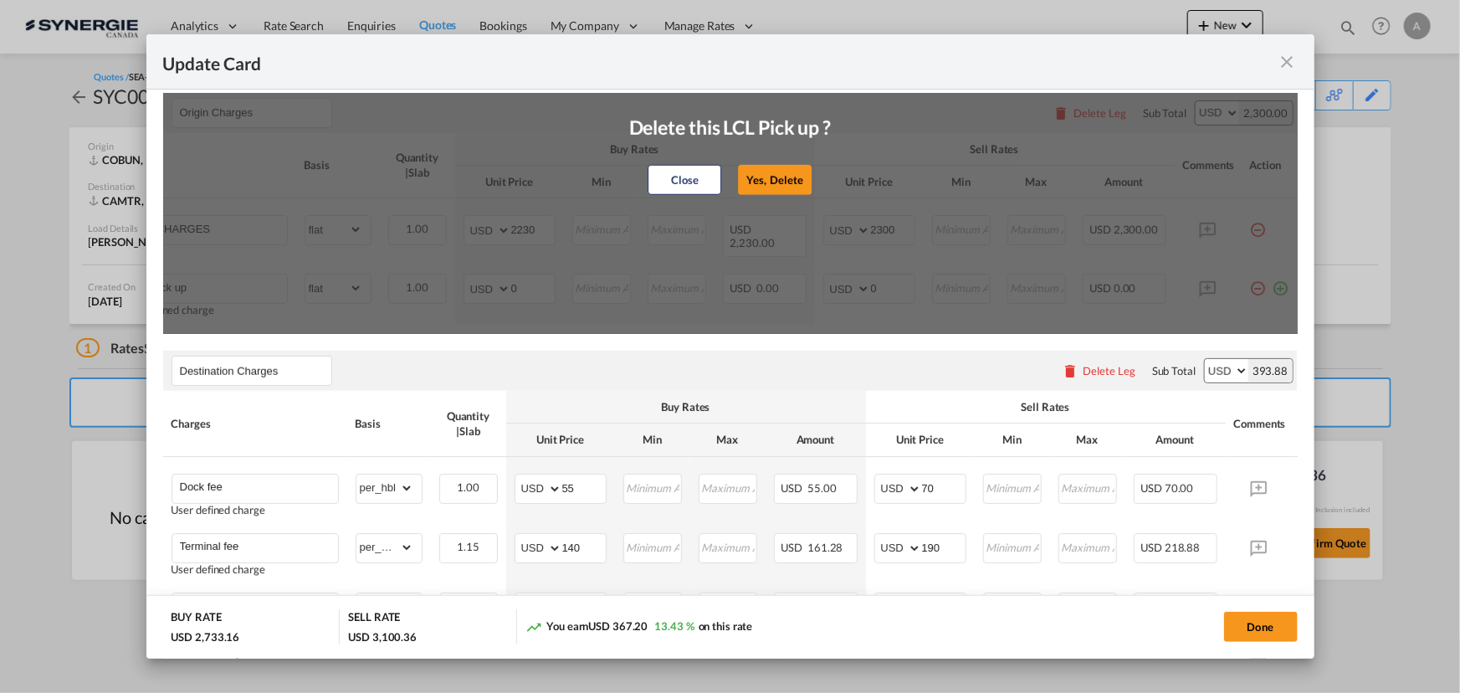
click at [748, 190] on button "Yes, Delete" at bounding box center [775, 180] width 74 height 30
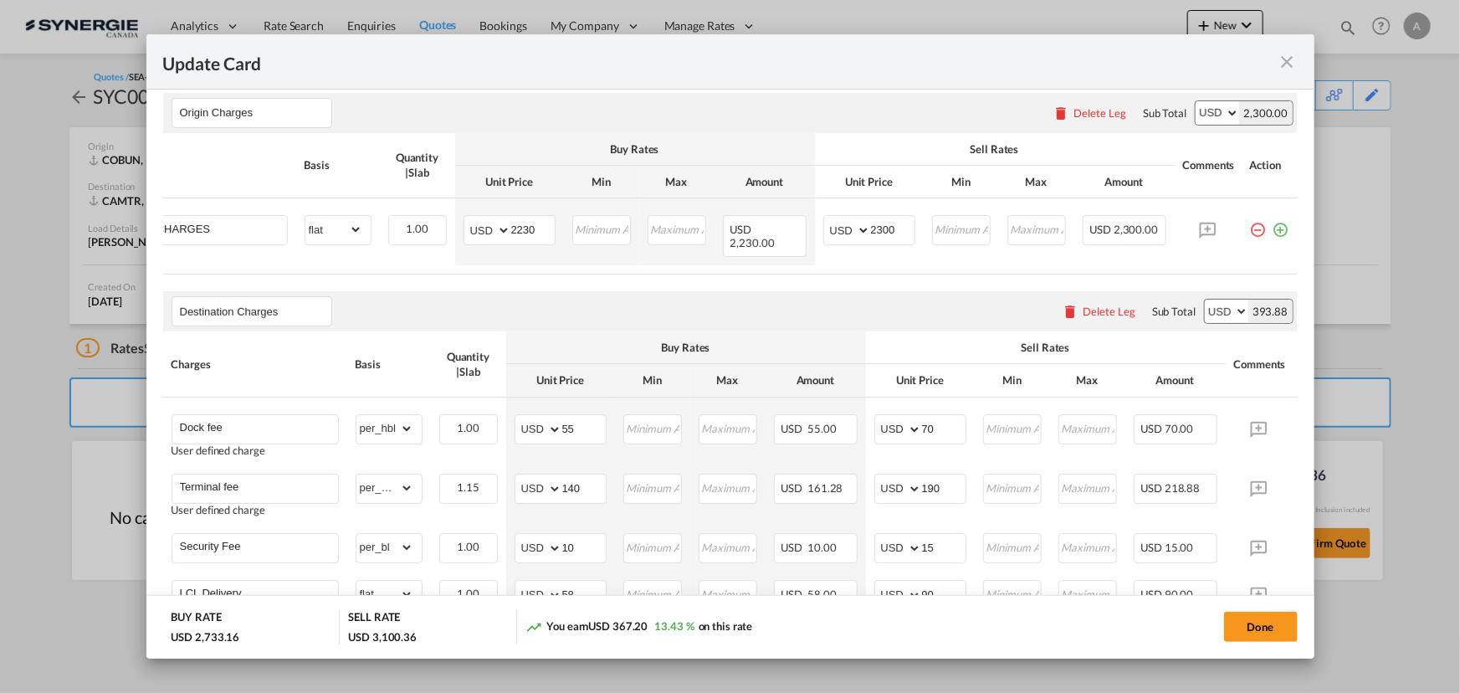
scroll to position [260, 0]
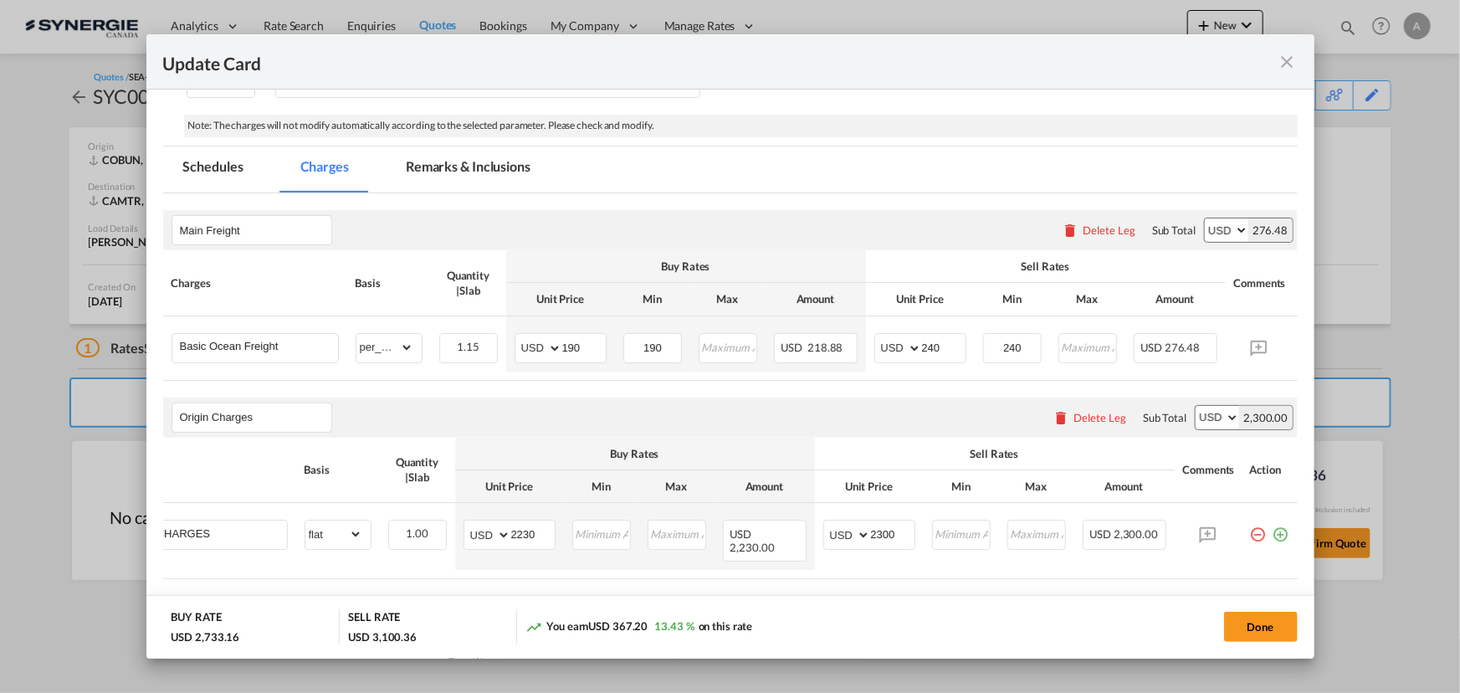
click at [454, 185] on md-tab-item "Remarks & Inclusions" at bounding box center [468, 169] width 165 height 46
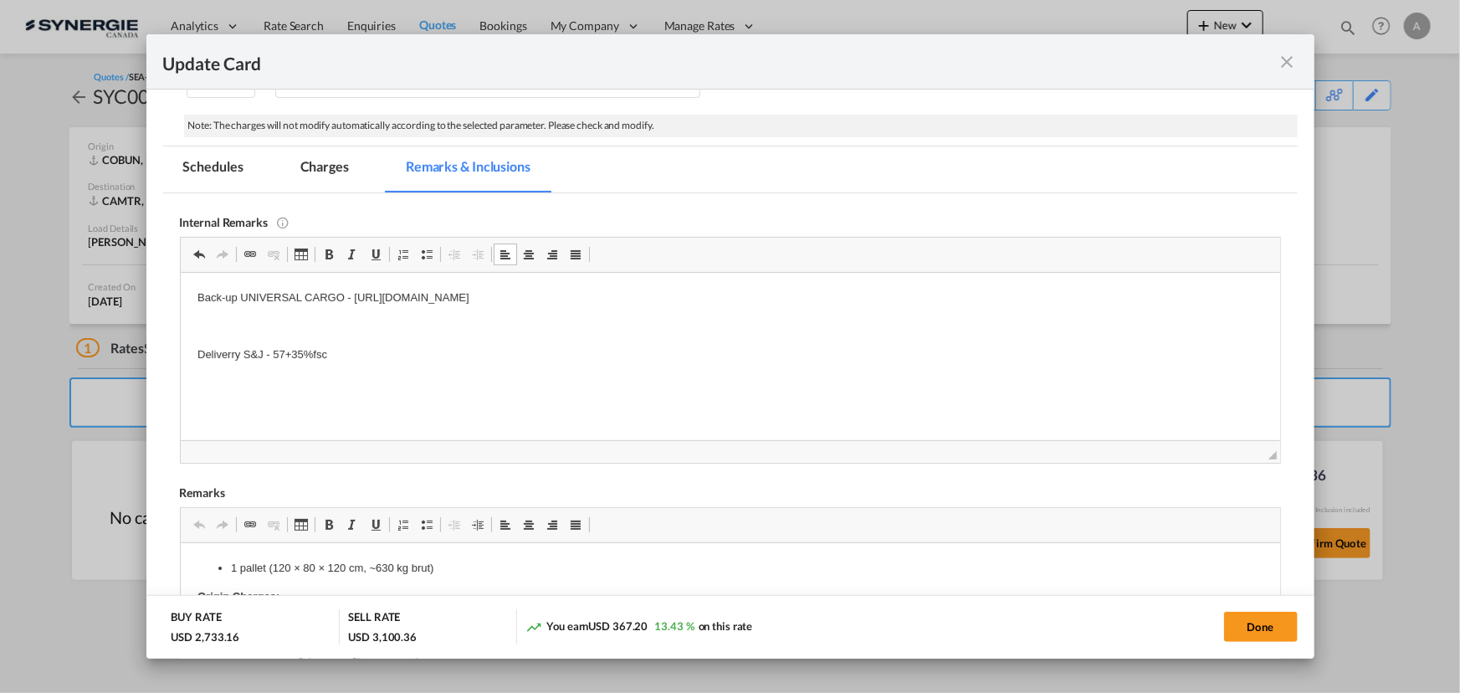
click at [357, 368] on html "Back-up UNIVERSAL CARGO - https://app.frontapp.com/open/cnv_qfi6ljj?key=J7yUK8_…" at bounding box center [730, 325] width 1100 height 107
drag, startPoint x: 326, startPoint y: 351, endPoint x: 359, endPoint y: 629, distance: 279.0
click at [180, 361] on html "Back-up UNIVERSAL CARGO - https://app.frontapp.com/open/cnv_qfi6ljj?key=J7yUK8_…" at bounding box center [730, 340] width 1100 height 136
copy p "Deliverry S&J - 57+35%fsc"
click at [1244, 635] on button "Done" at bounding box center [1261, 627] width 74 height 30
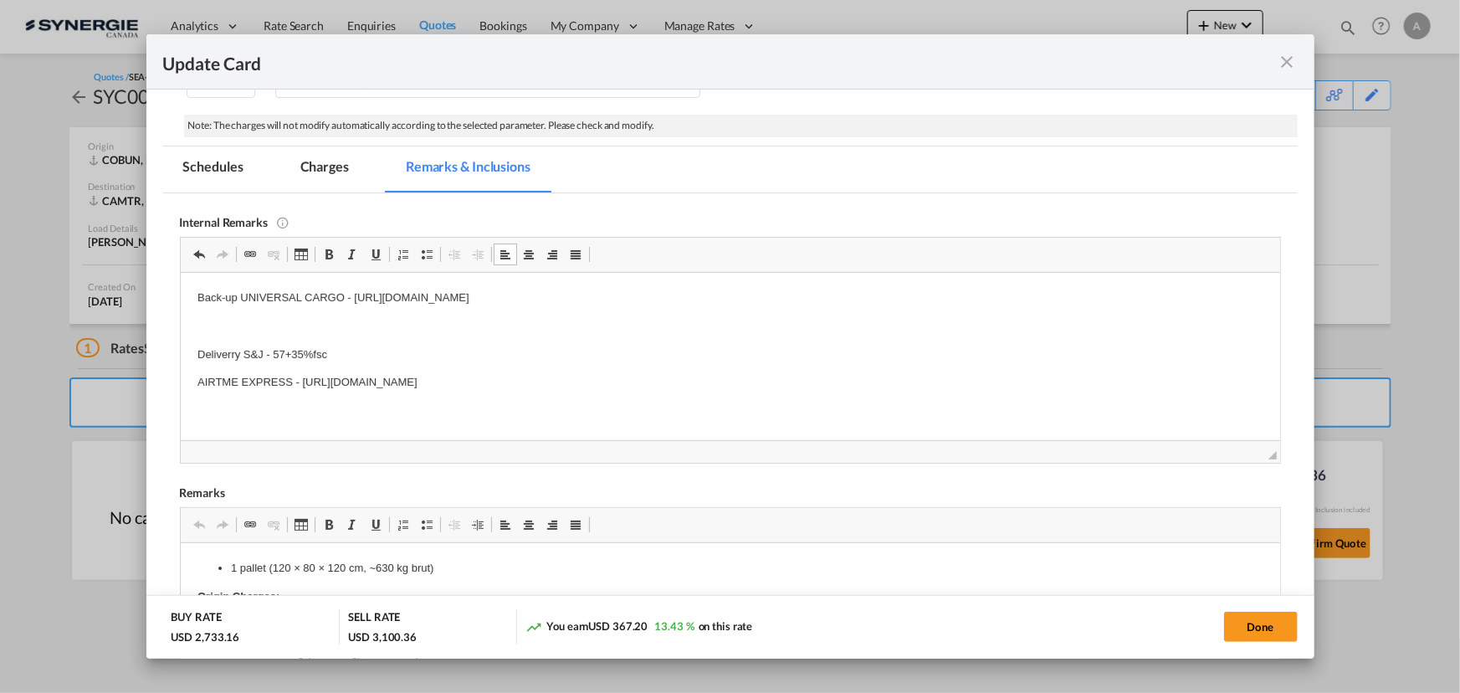
type input "18 Sep 2025"
type input "[DATE]"
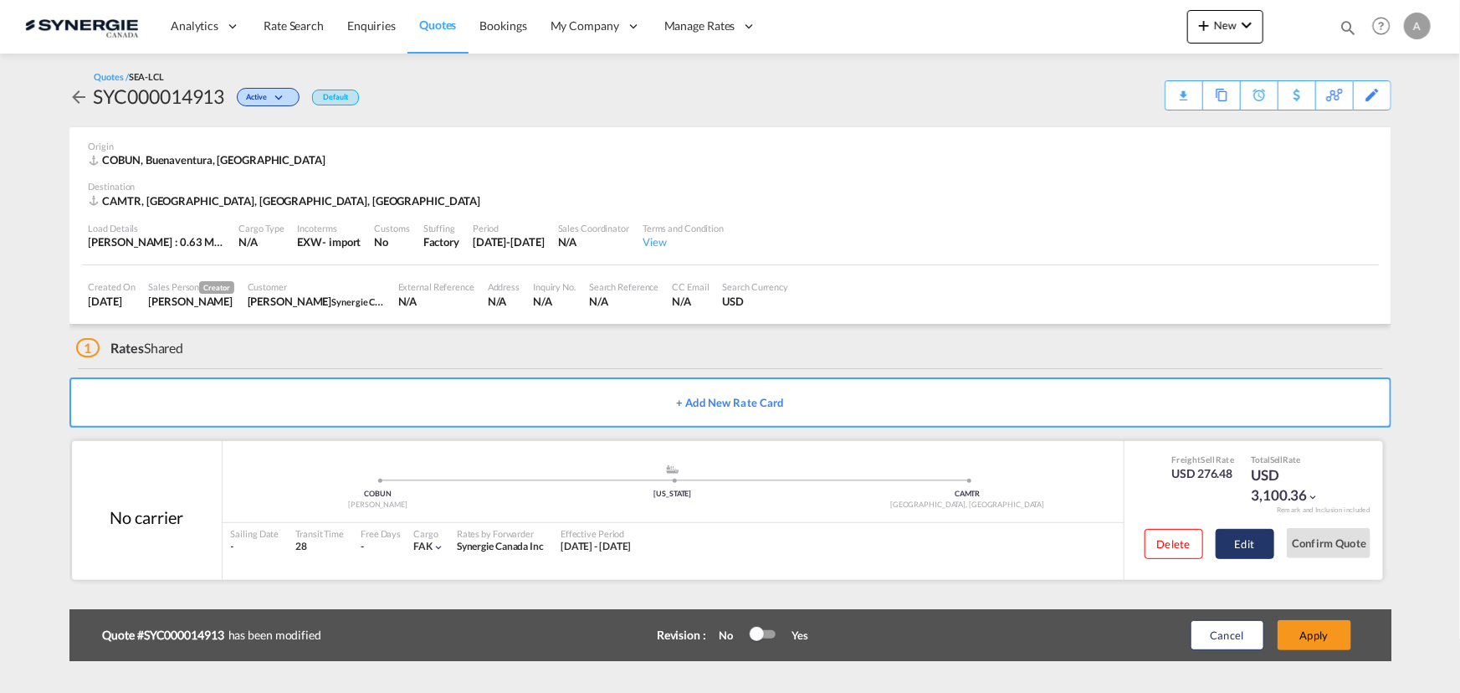
click at [1254, 545] on button "Edit" at bounding box center [1245, 544] width 59 height 30
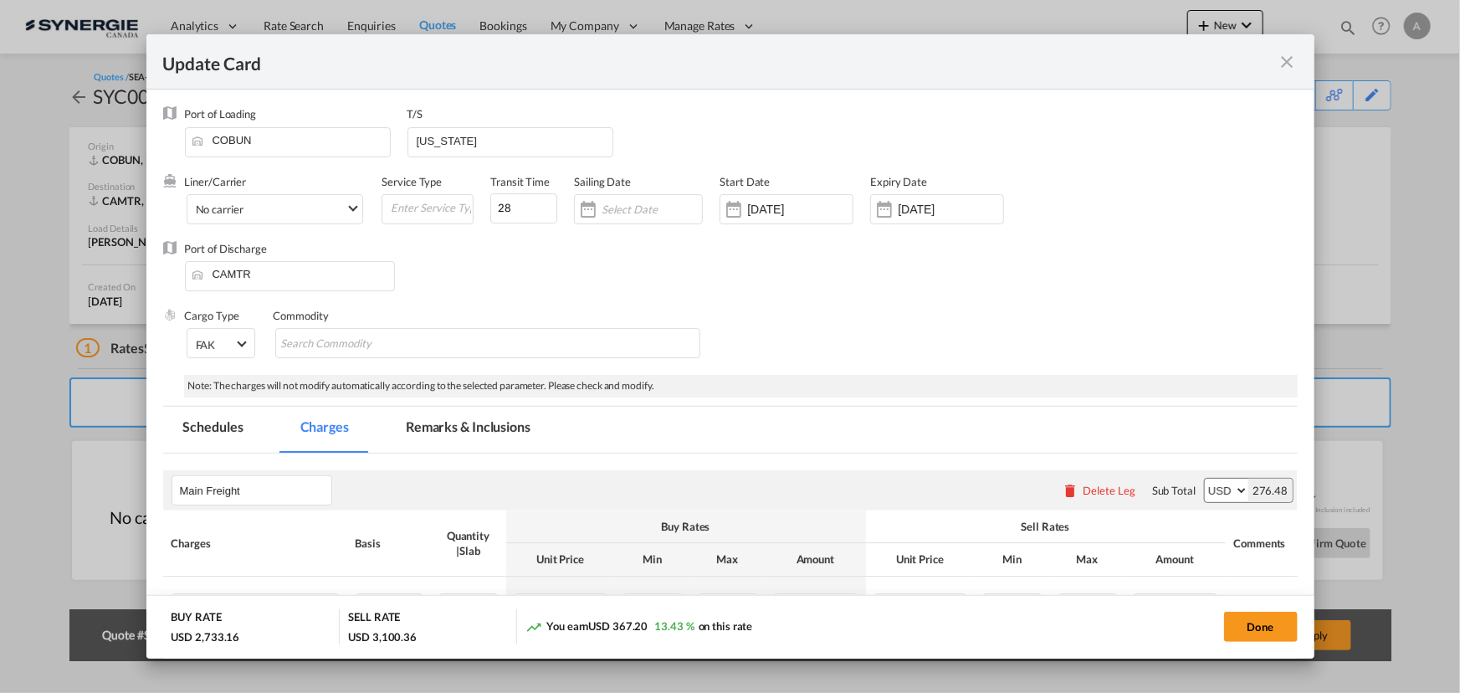
click at [451, 428] on md-tab-item "Remarks & Inclusions" at bounding box center [468, 430] width 165 height 46
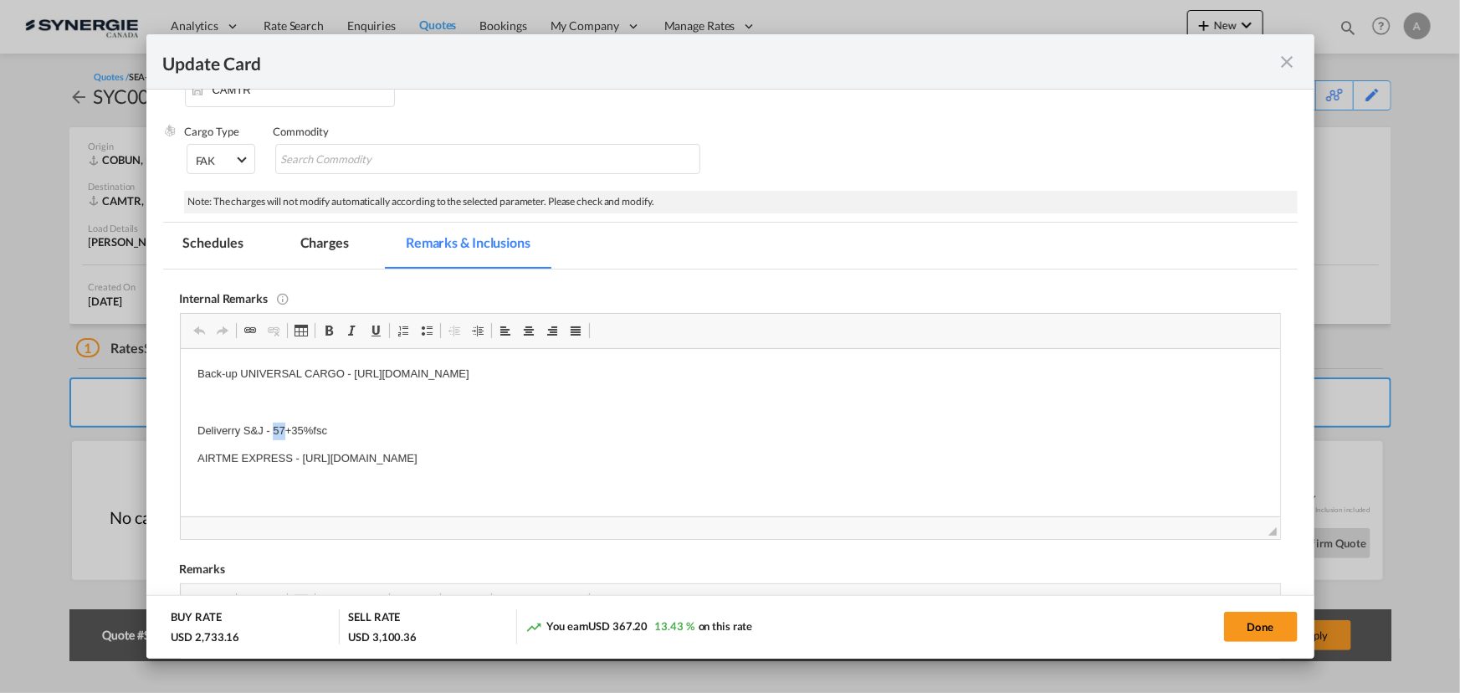
click at [274, 428] on p "Deliverry S&J - 57+35%fsc" at bounding box center [730, 431] width 1066 height 18
click at [274, 427] on p "Deliverry S&J - 57+35%fsc" at bounding box center [730, 431] width 1066 height 18
drag, startPoint x: 310, startPoint y: 262, endPoint x: 355, endPoint y: 285, distance: 50.5
click at [310, 262] on md-tab-item "Charges" at bounding box center [324, 246] width 89 height 46
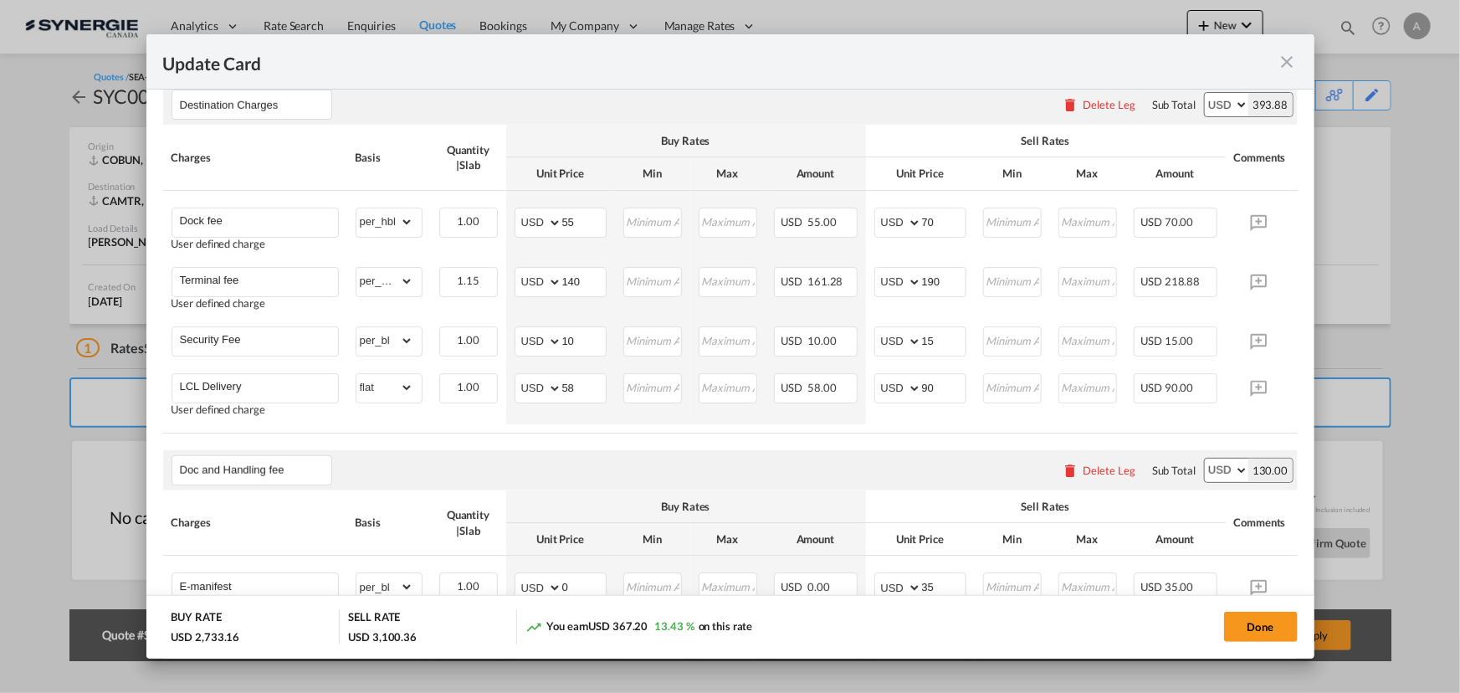
scroll to position [793, 0]
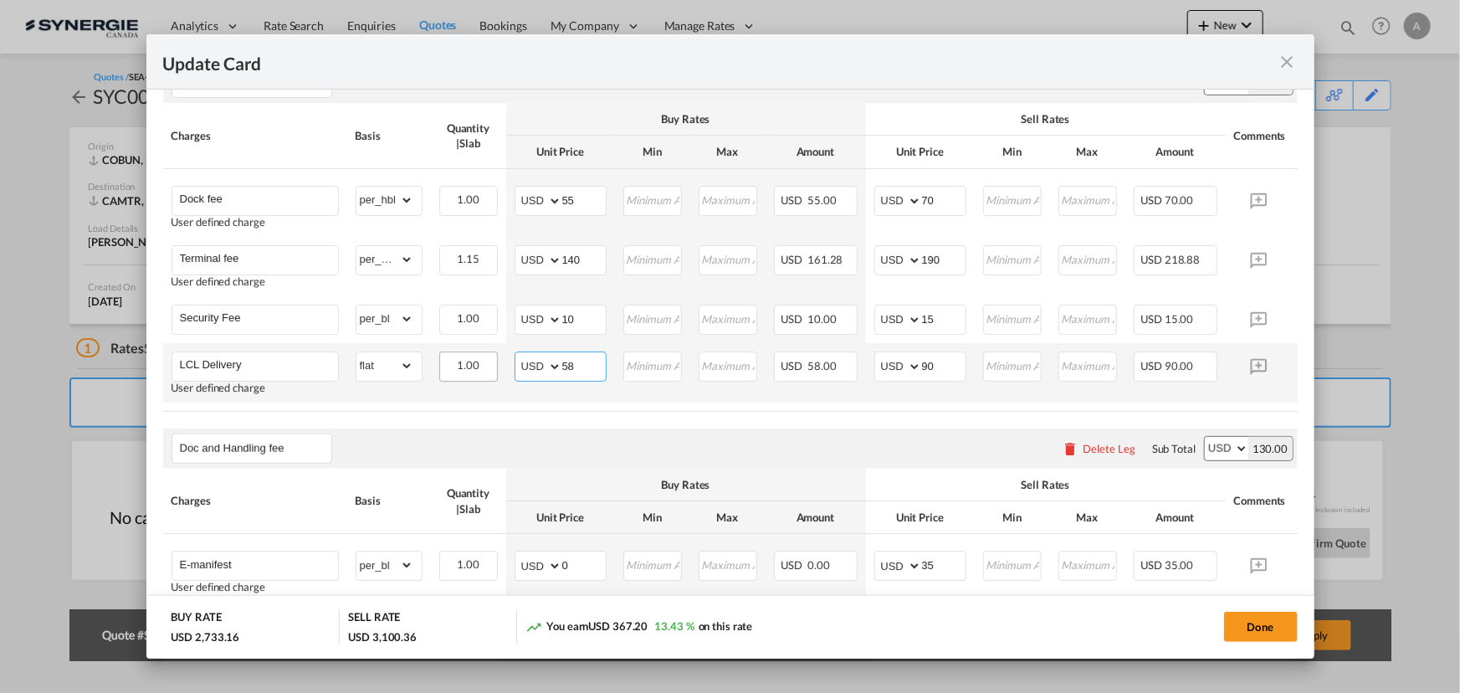
drag, startPoint x: 582, startPoint y: 366, endPoint x: 475, endPoint y: 354, distance: 107.8
click at [487, 362] on tr "LCL Delivery User defined charge Please Enter Already Exists gross_weight volum…" at bounding box center [756, 372] width 1186 height 59
type input "70"
type input "110"
click at [1273, 625] on button "Done" at bounding box center [1261, 627] width 74 height 30
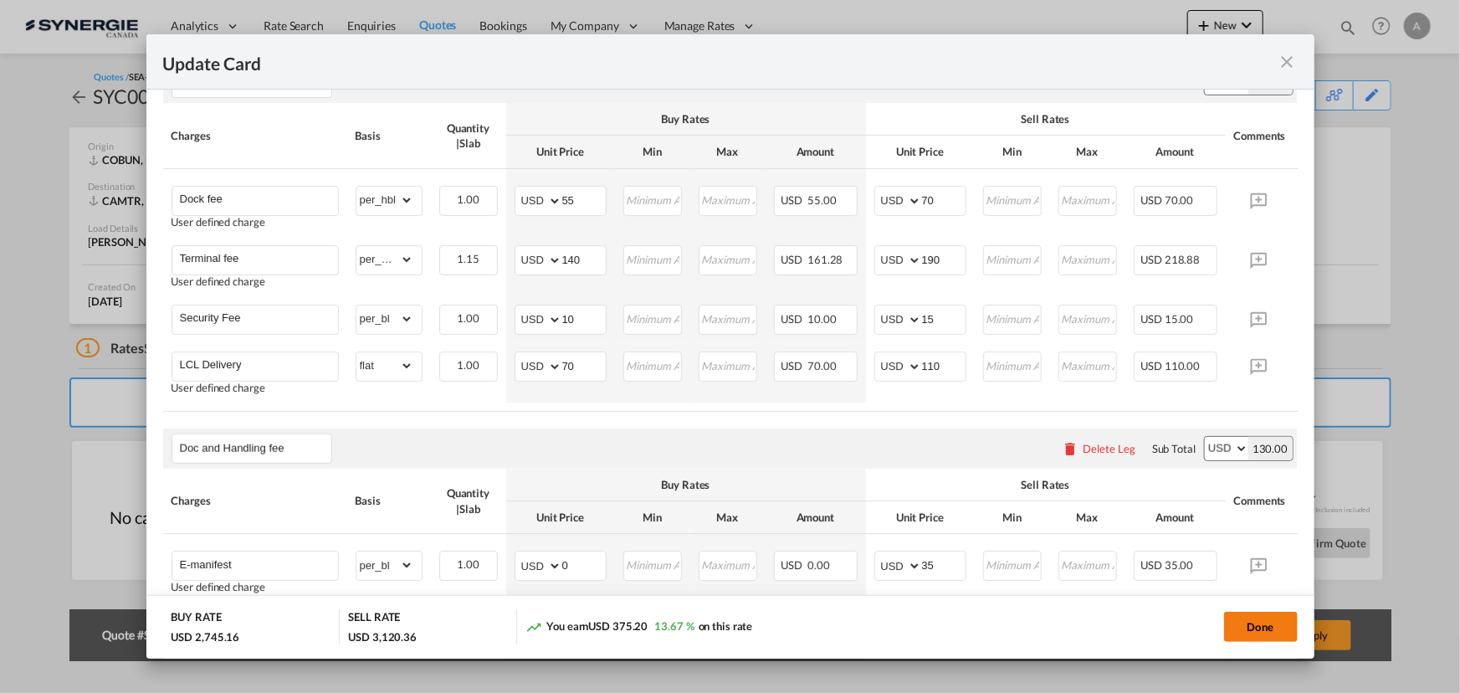
type input "18 Sep 2025"
type input "[DATE]"
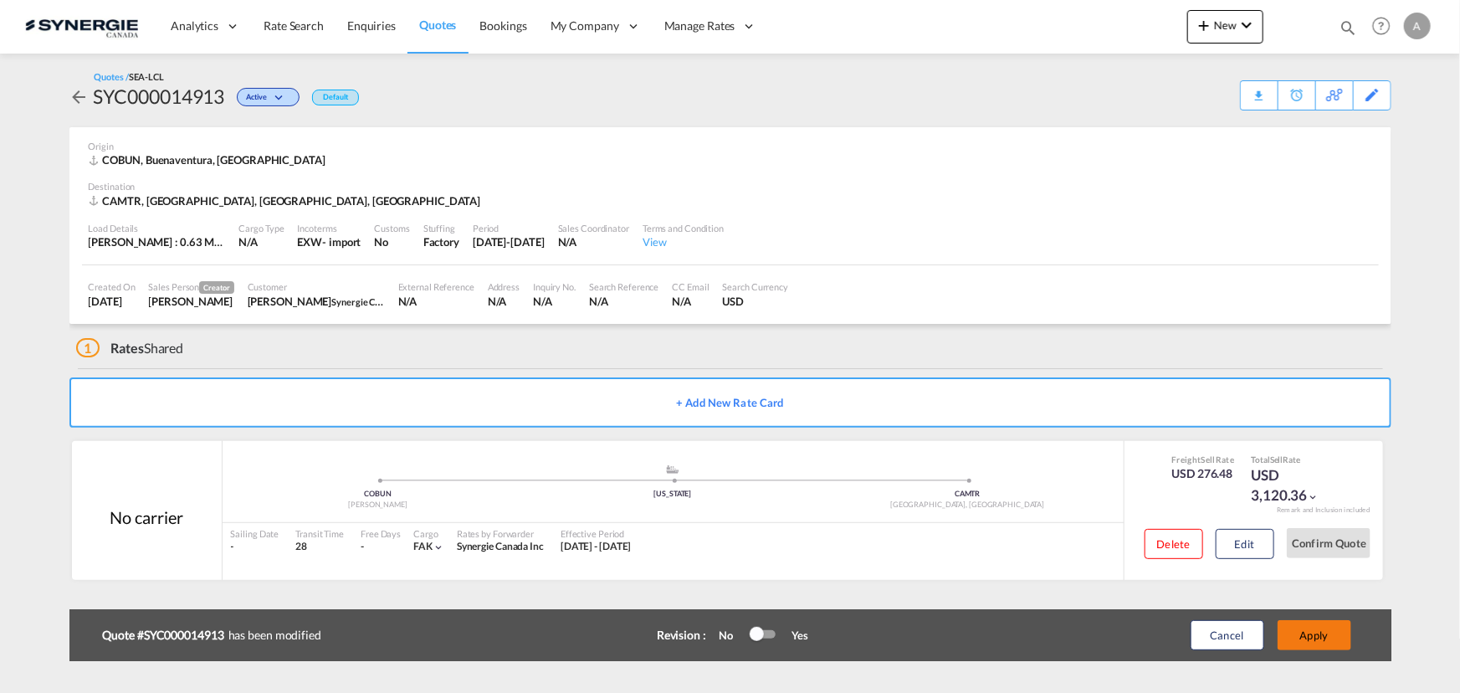
click at [1323, 637] on button "Apply" at bounding box center [1315, 635] width 74 height 30
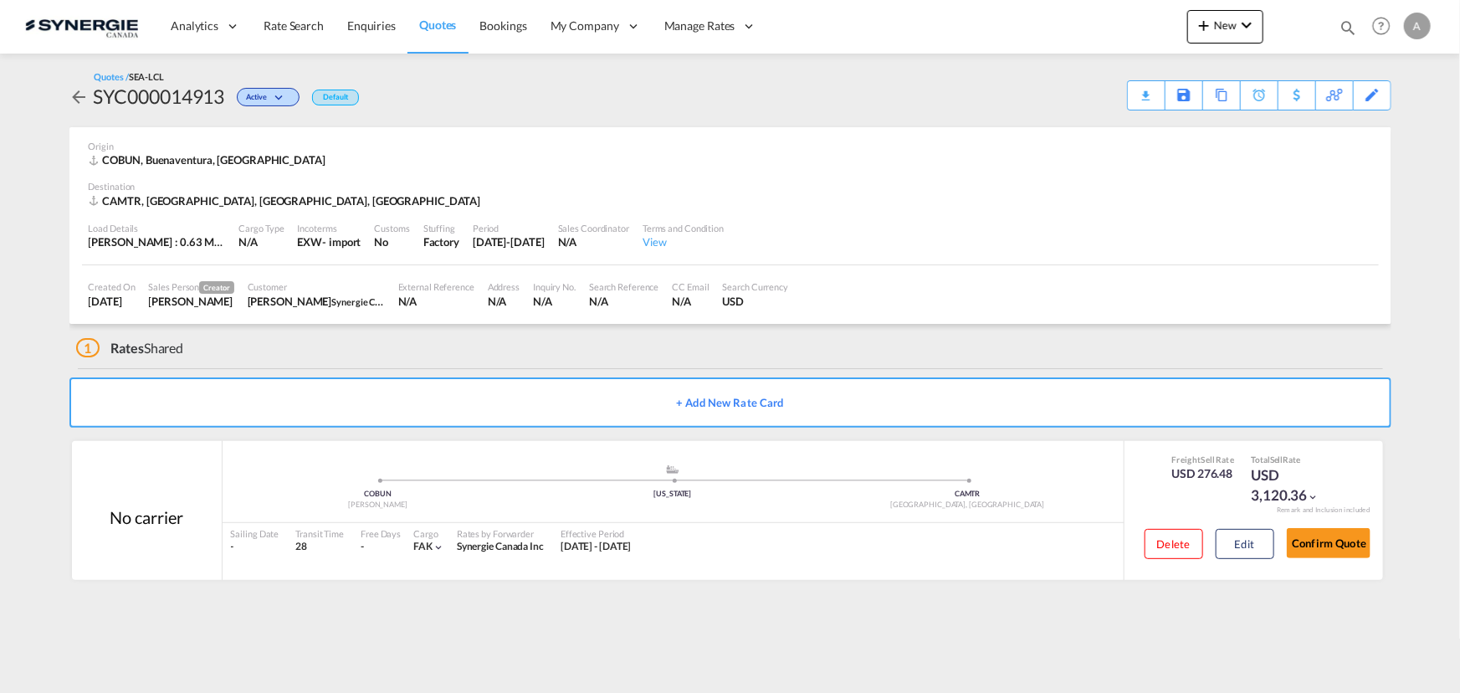
click at [1112, 97] on div "Quotes / SEA-LCL SYC000014913 Active Default Download Quote Save As Template Co…" at bounding box center [730, 90] width 1322 height 40
click at [1124, 99] on div "Quotes / SEA-LCL SYC000014913 Active Default Download Quote Save As Template Co…" at bounding box center [730, 90] width 1322 height 40
click at [1139, 100] on div "Download Quote" at bounding box center [1113, 94] width 85 height 27
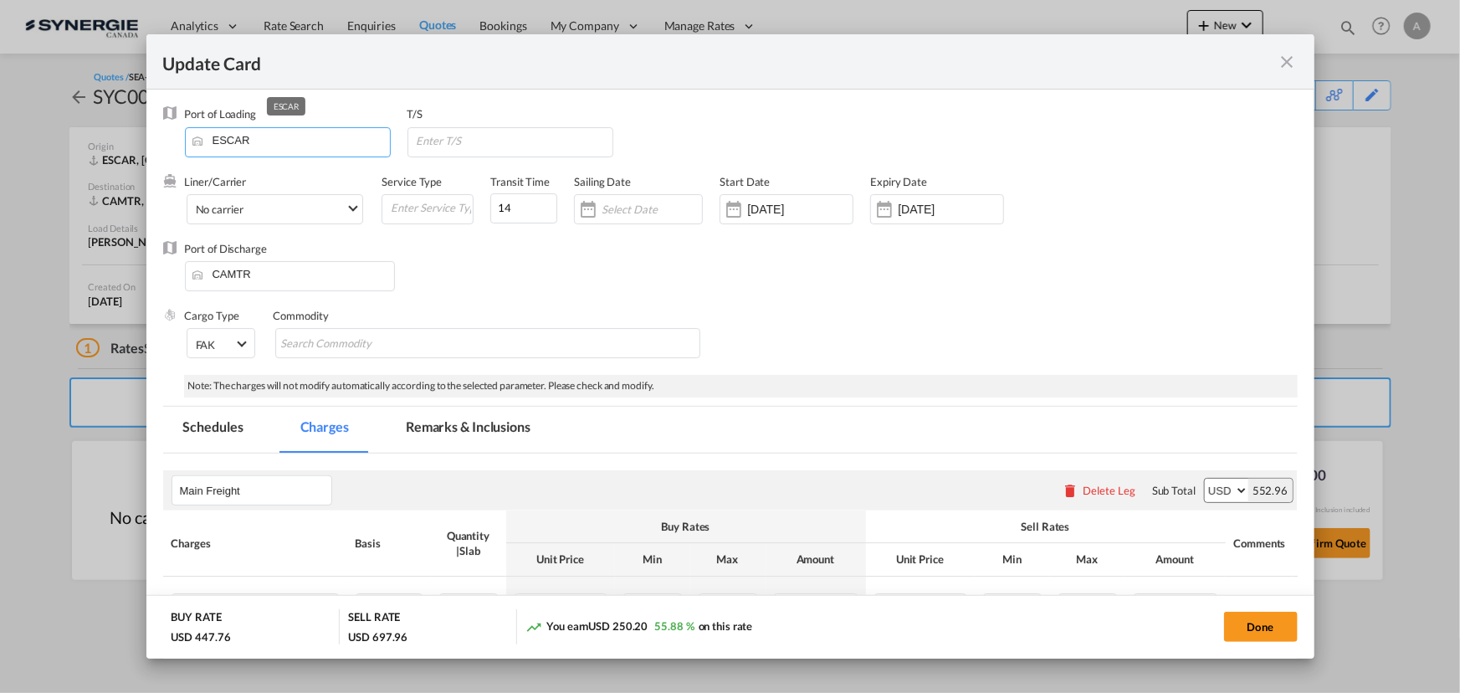
drag, startPoint x: 266, startPoint y: 144, endPoint x: 80, endPoint y: 146, distance: 185.8
click at [80, 146] on div "Update Card Port of Loading ESCAR T/S Liner/Carrier No carrier Atlantic Contain…" at bounding box center [730, 346] width 1460 height 693
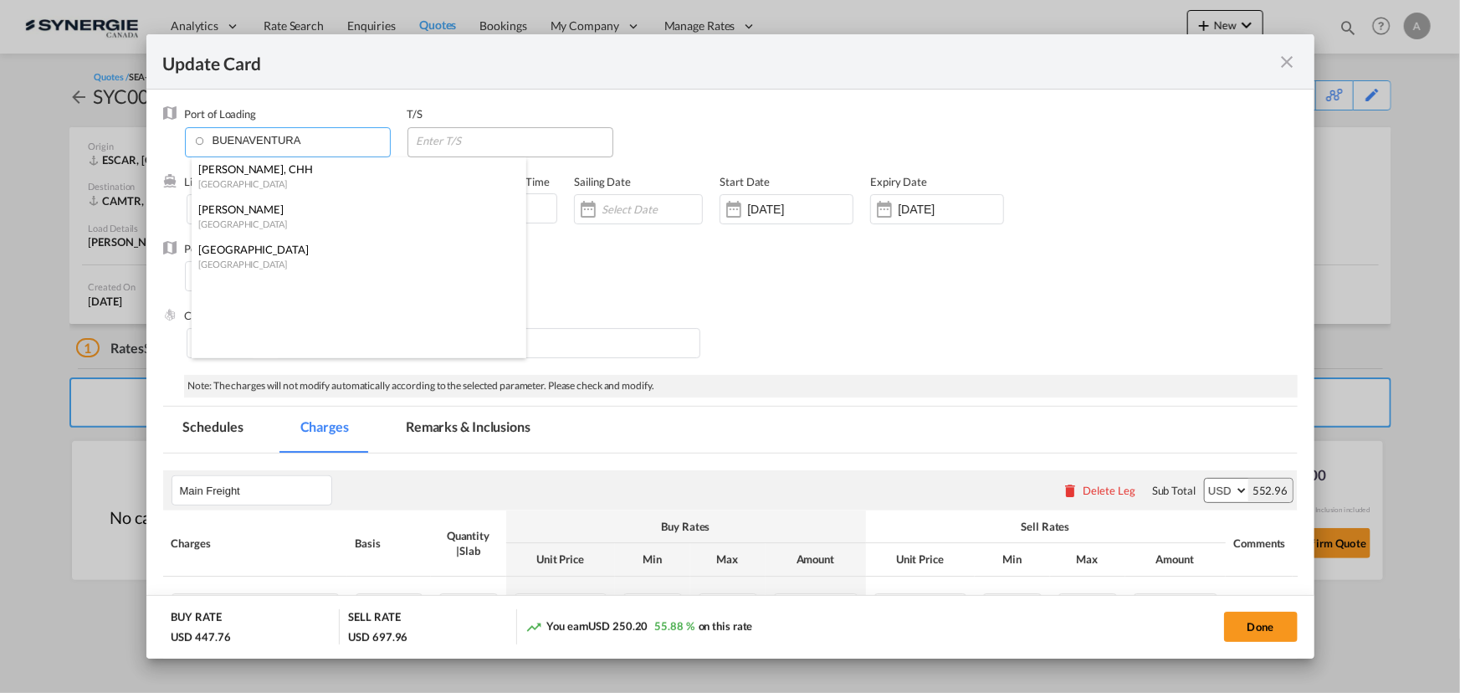
type input "BUENAVENTURA"
click at [436, 137] on input "Update CardPort of ..." at bounding box center [514, 140] width 198 height 25
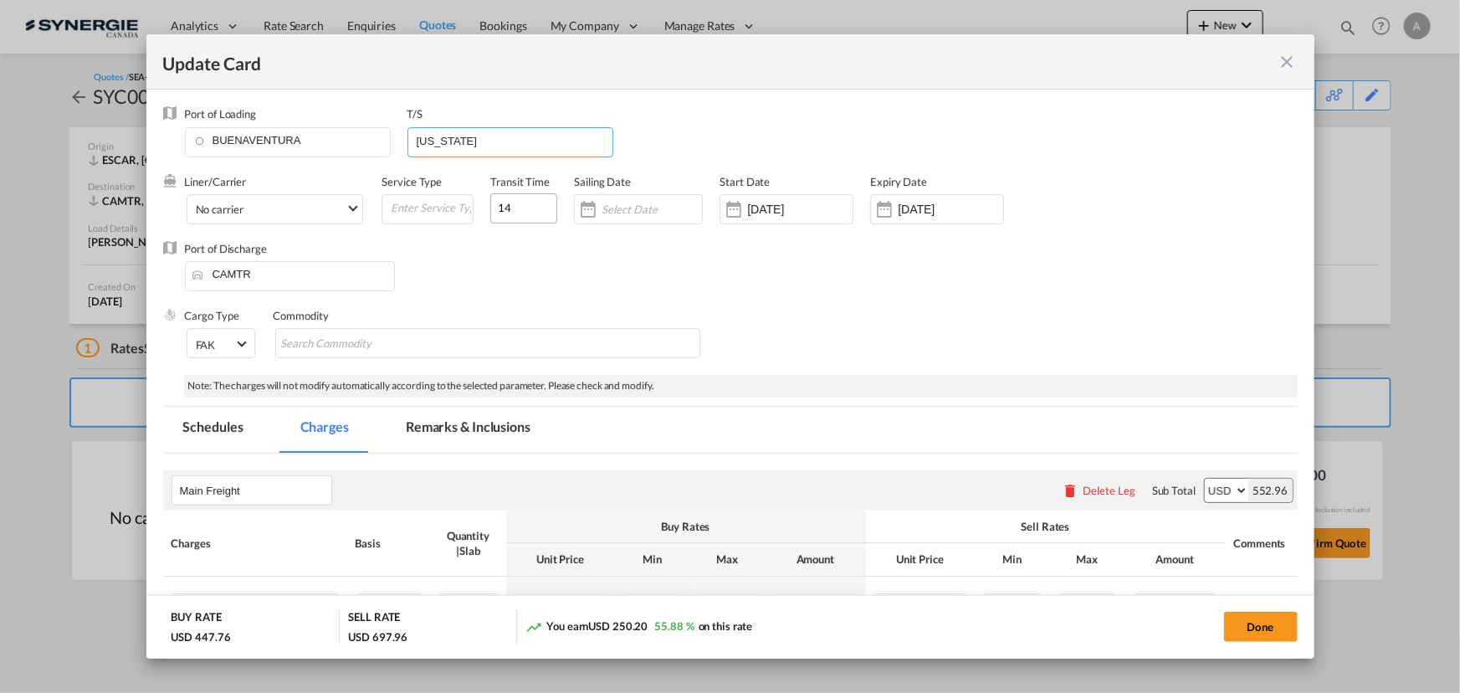
type input "[US_STATE]"
drag, startPoint x: 511, startPoint y: 212, endPoint x: 409, endPoint y: 200, distance: 101.9
click at [442, 208] on div "Liner/Carrier No carrier Atlantic Container Line (ACL) [PERSON_NAME] Transport …" at bounding box center [679, 207] width 988 height 67
type input "28"
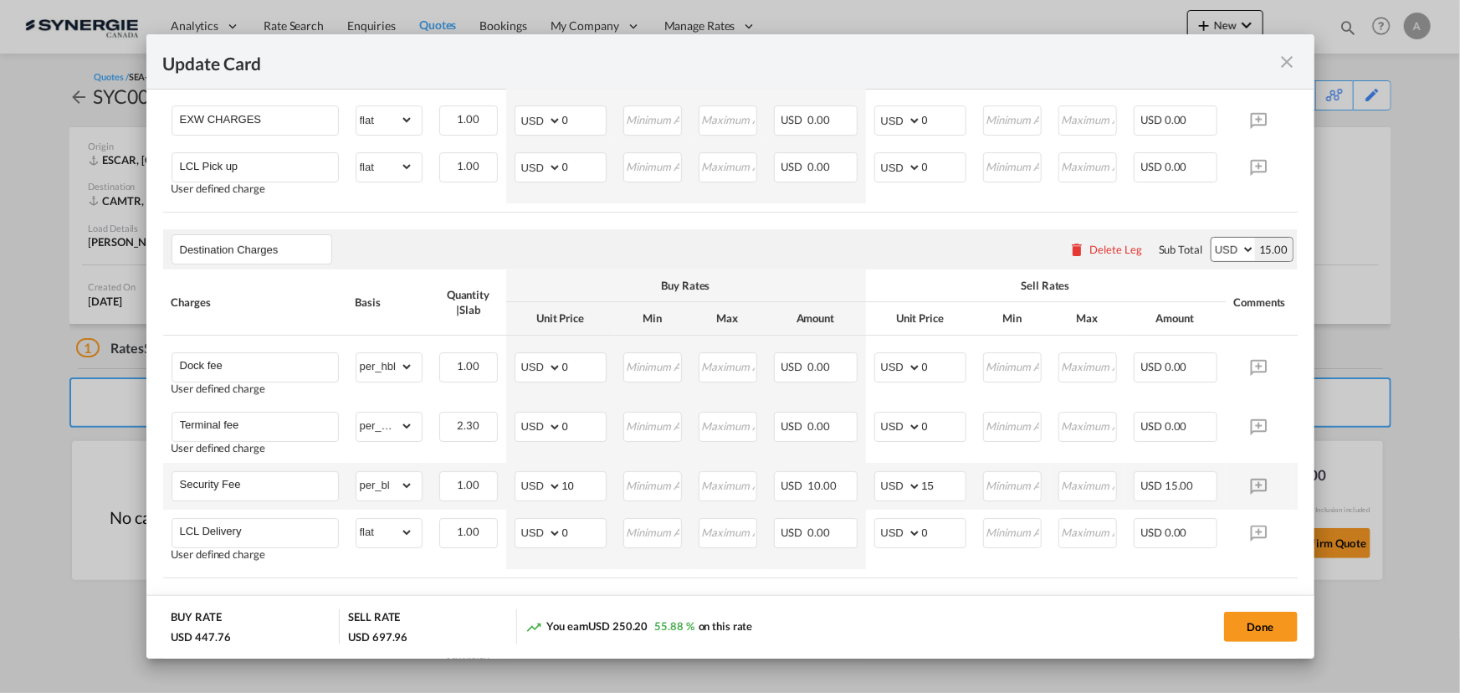
scroll to position [685, 0]
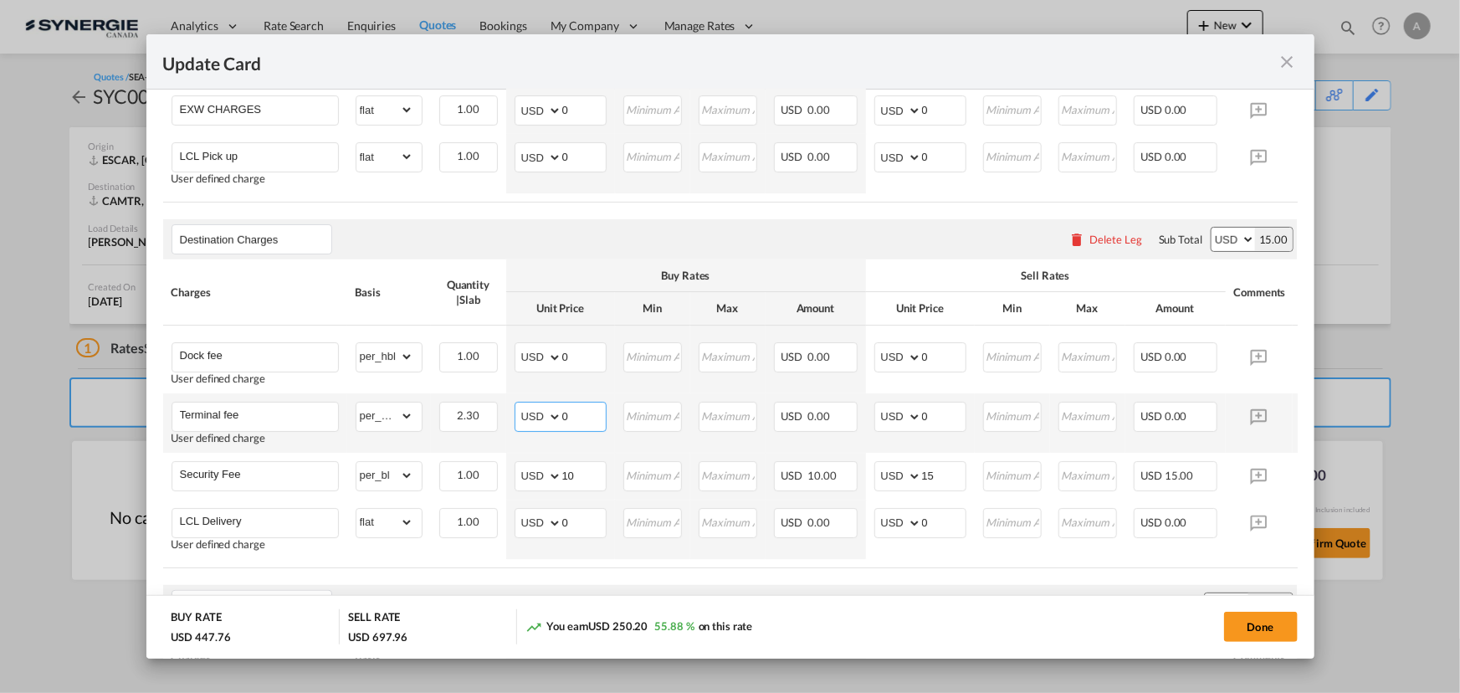
drag, startPoint x: 575, startPoint y: 430, endPoint x: 501, endPoint y: 401, distance: 79.3
click at [524, 419] on md-input-container "AED AFN ALL AMD ANG AOA ARS AUD AWG AZN BAM BBD BDT BGN BHD BIF BMD BND BOB BRL…" at bounding box center [561, 417] width 92 height 30
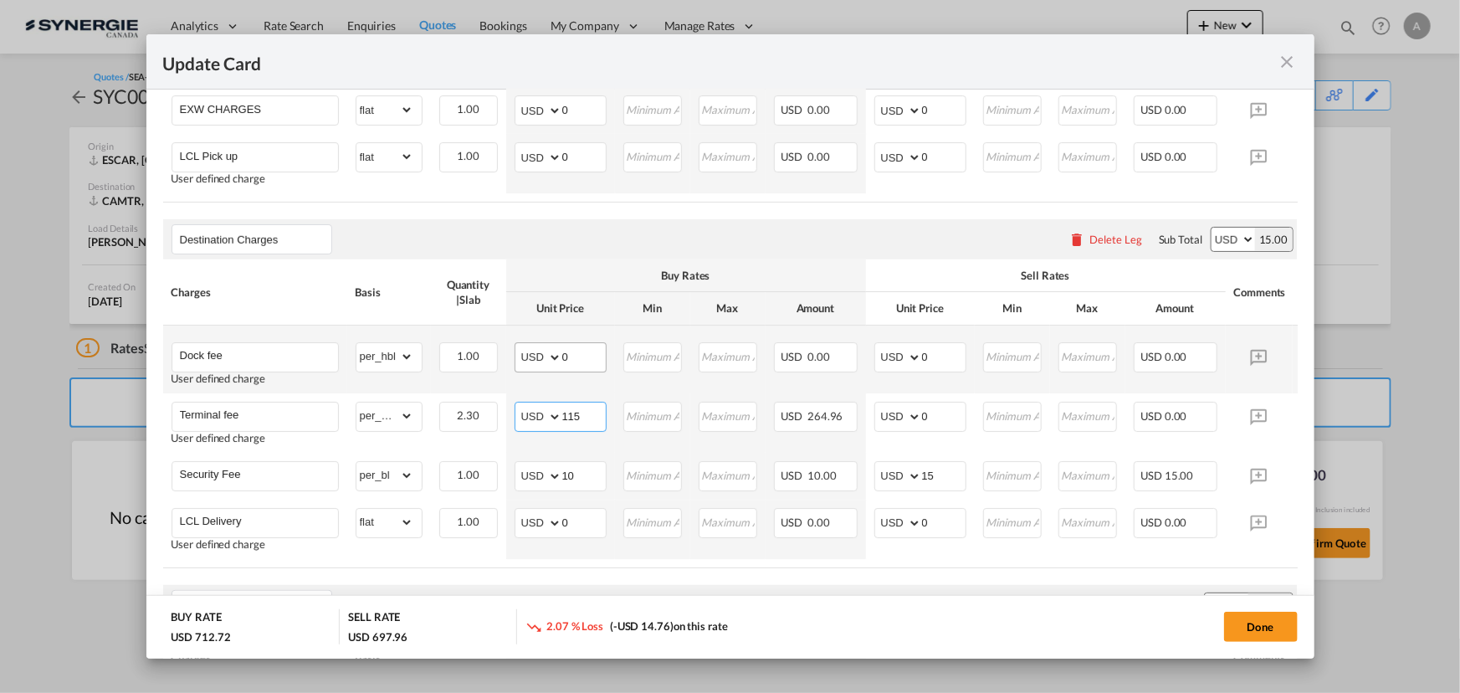
type input "115"
type input "165"
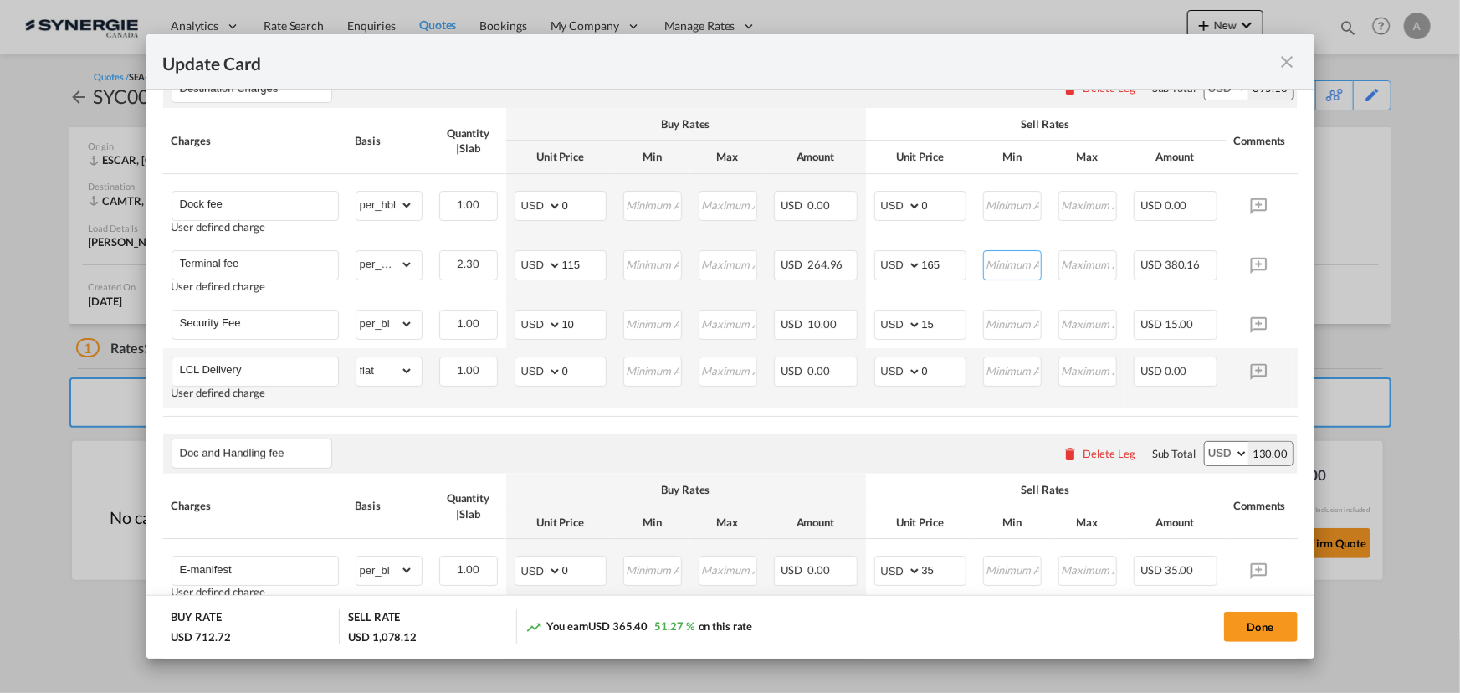
scroll to position [837, 0]
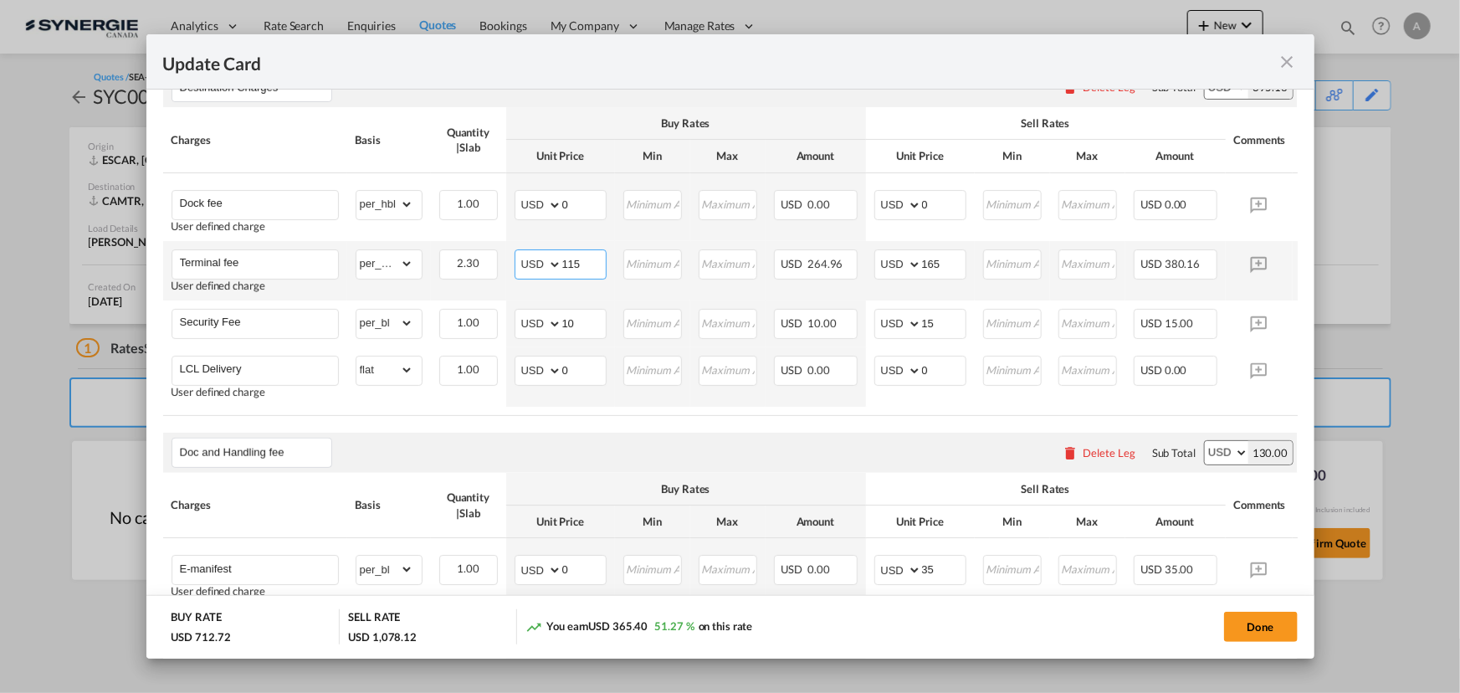
drag, startPoint x: 600, startPoint y: 280, endPoint x: 428, endPoint y: 265, distance: 173.0
click at [428, 265] on tr "Terminal fee User defined charge Please Enter Already Exists gross_weight volum…" at bounding box center [756, 270] width 1186 height 59
type input "140"
type input "190"
drag, startPoint x: 577, startPoint y: 216, endPoint x: 393, endPoint y: 194, distance: 186.2
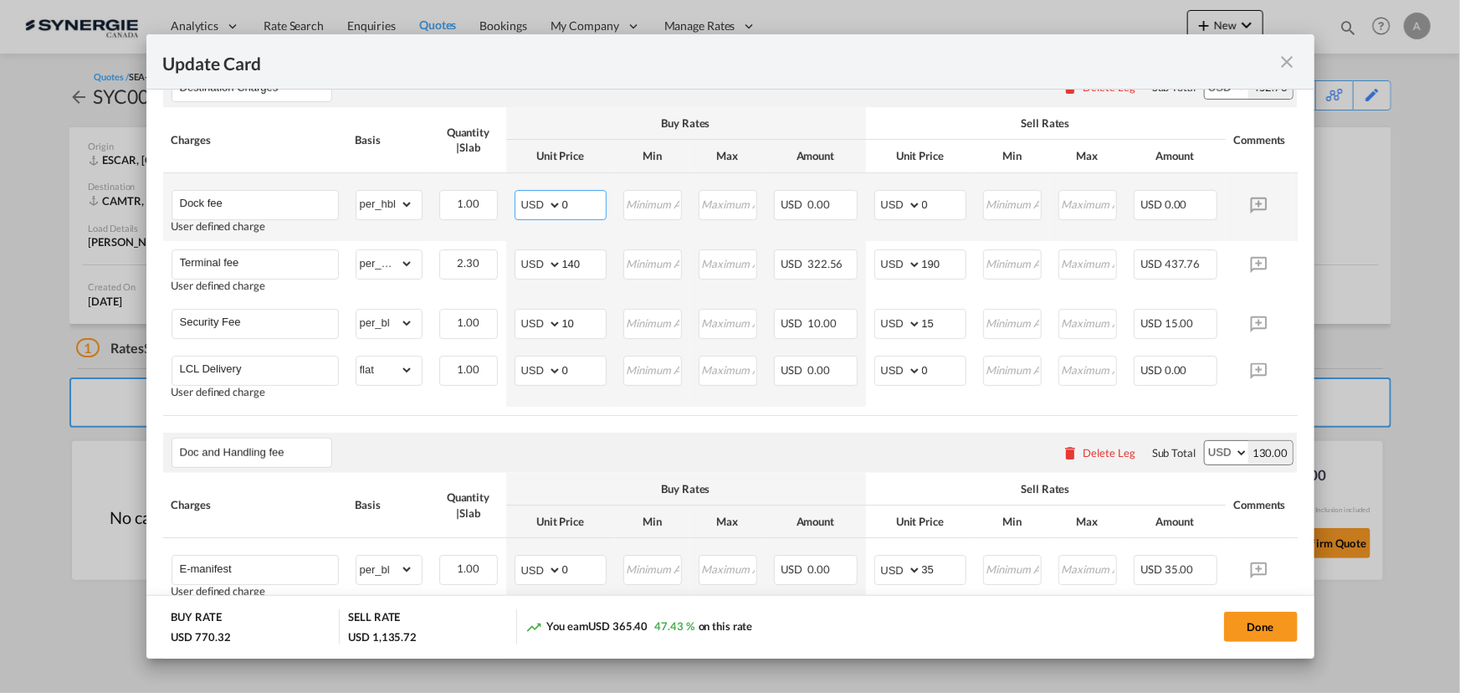
click at [446, 218] on tr "Dock fee User defined charge Please Enter Already Exists gross_weight volumetri…" at bounding box center [756, 207] width 1186 height 68
type input "55"
type input "70"
drag, startPoint x: 581, startPoint y: 274, endPoint x: 489, endPoint y: 272, distance: 92.1
click at [490, 273] on tr "Terminal fee User defined charge Please Enter Already Exists gross_weight volum…" at bounding box center [756, 270] width 1186 height 59
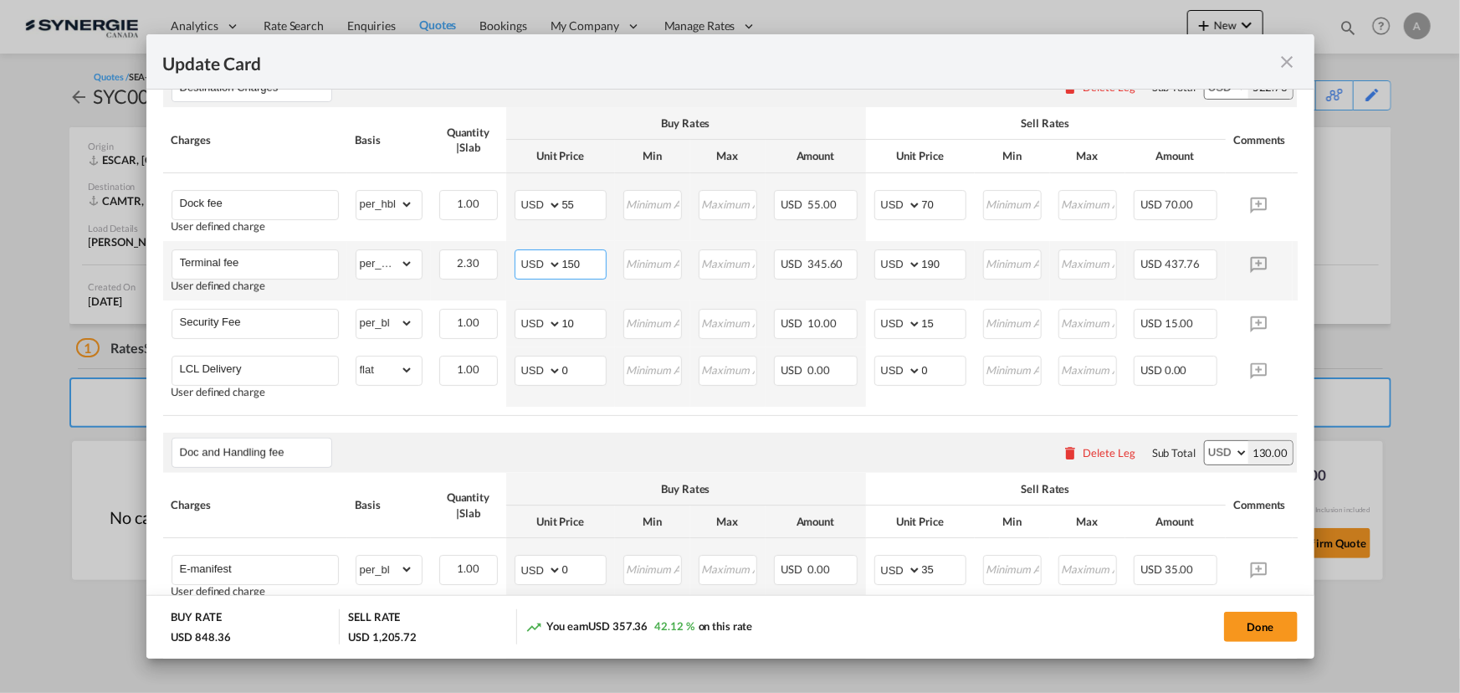
drag, startPoint x: 573, startPoint y: 275, endPoint x: 531, endPoint y: 274, distance: 41.9
click at [531, 274] on md-input-container "AED AFN ALL AMD ANG AOA ARS AUD AWG AZN BAM BBD BDT BGN BHD BIF BMD BND BOB BRL…" at bounding box center [561, 264] width 92 height 30
type input "140"
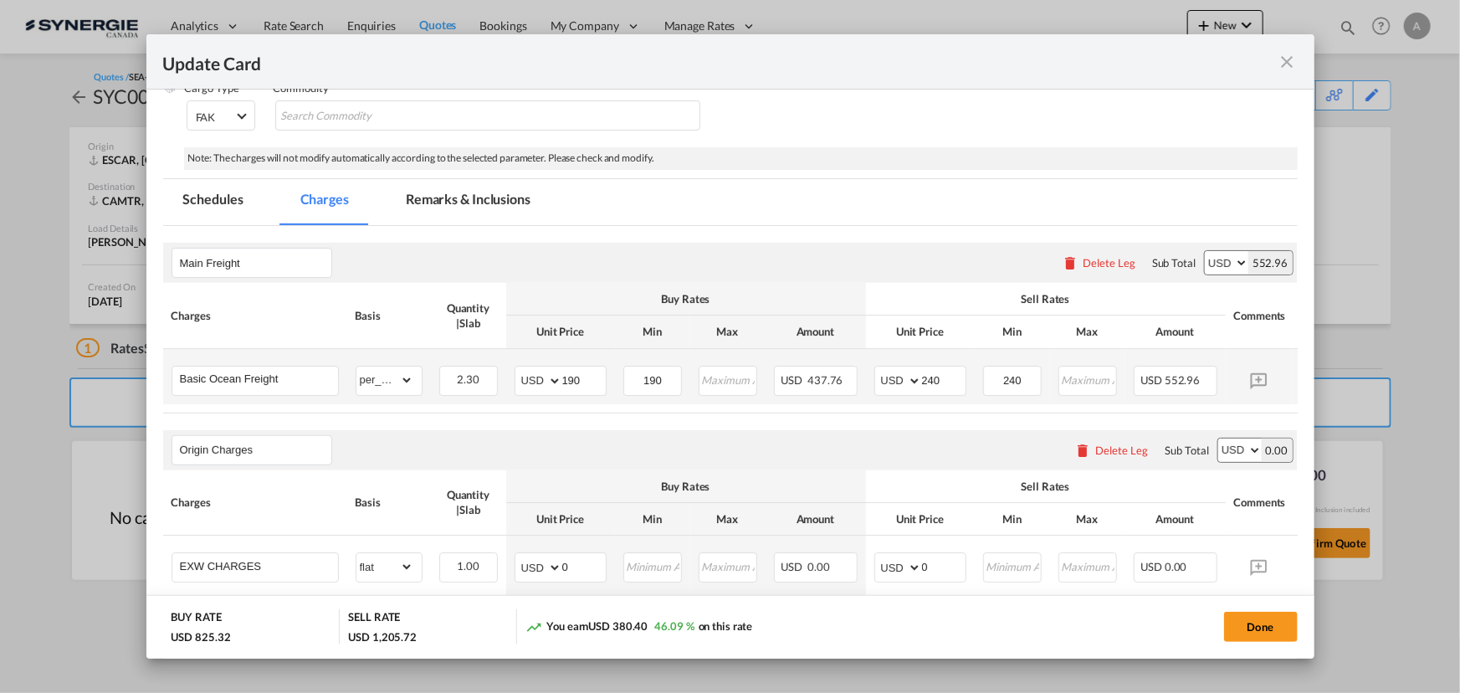
scroll to position [0, 0]
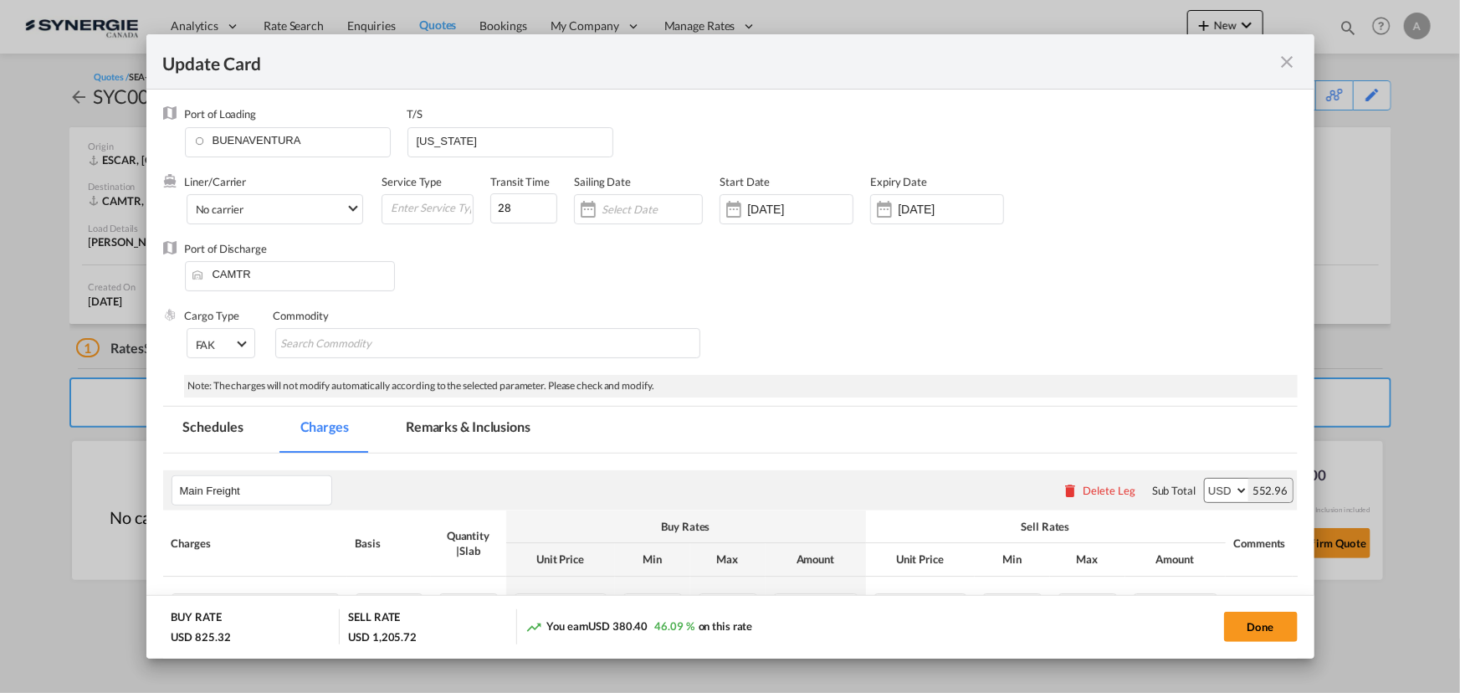
click at [474, 424] on md-tab-item "Remarks & Inclusions" at bounding box center [468, 430] width 165 height 46
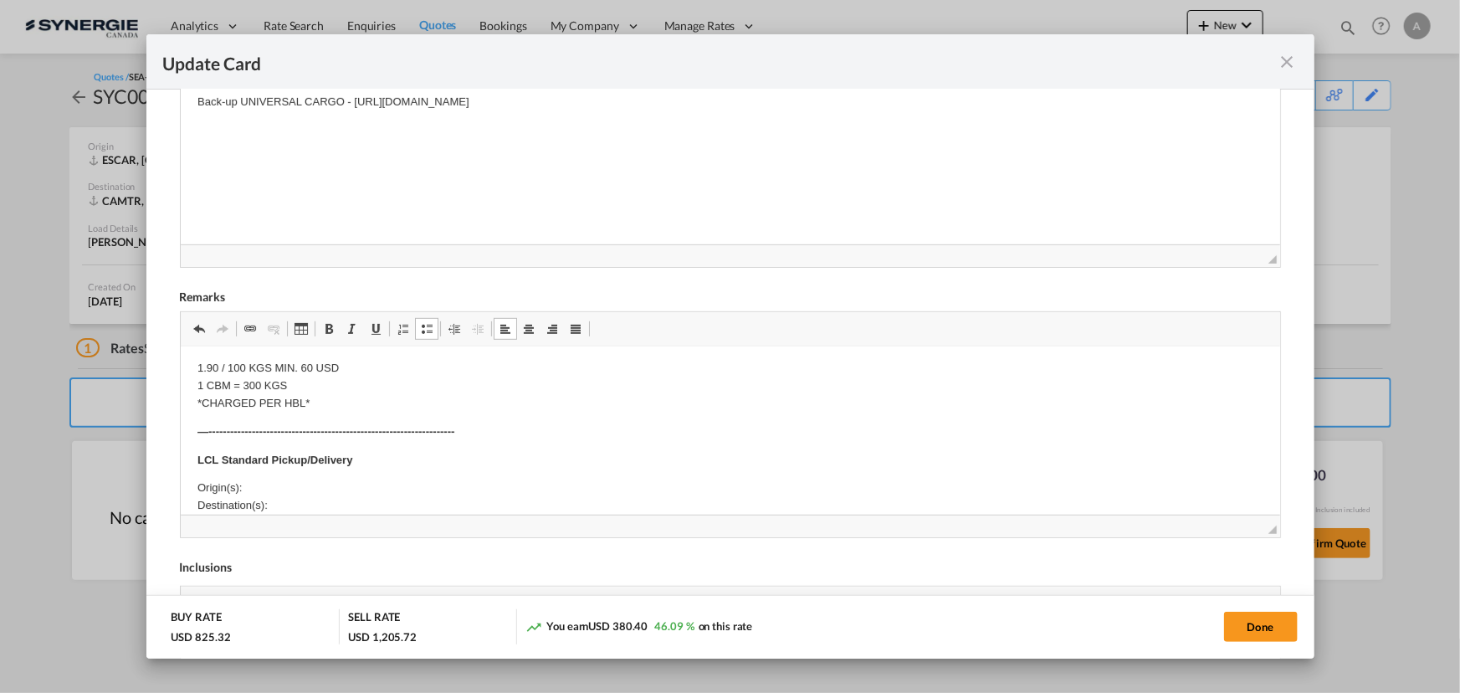
scroll to position [532, 0]
click at [268, 395] on p "Origin(s): Destination(s):" at bounding box center [730, 411] width 1066 height 35
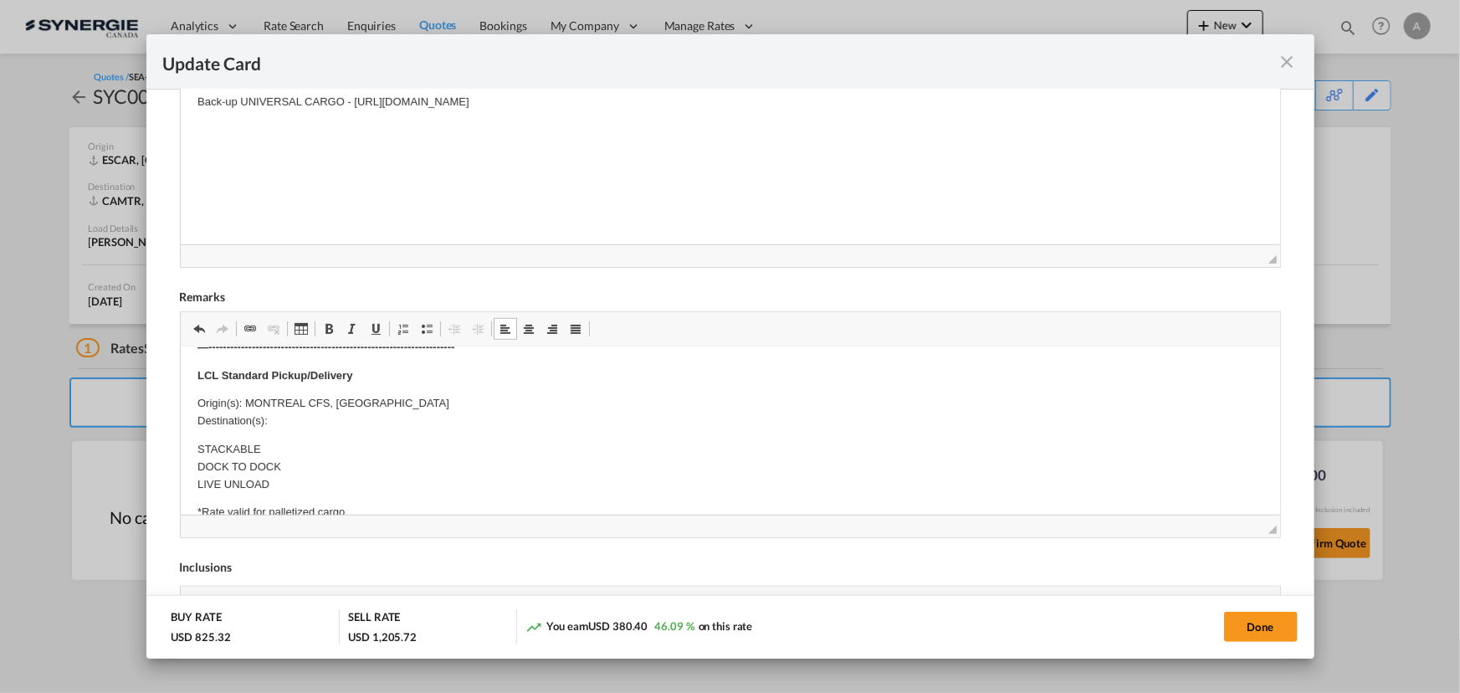
click at [287, 417] on p "Origin(s): MONTREAL CFS, QC Destination(s):" at bounding box center [730, 411] width 1066 height 35
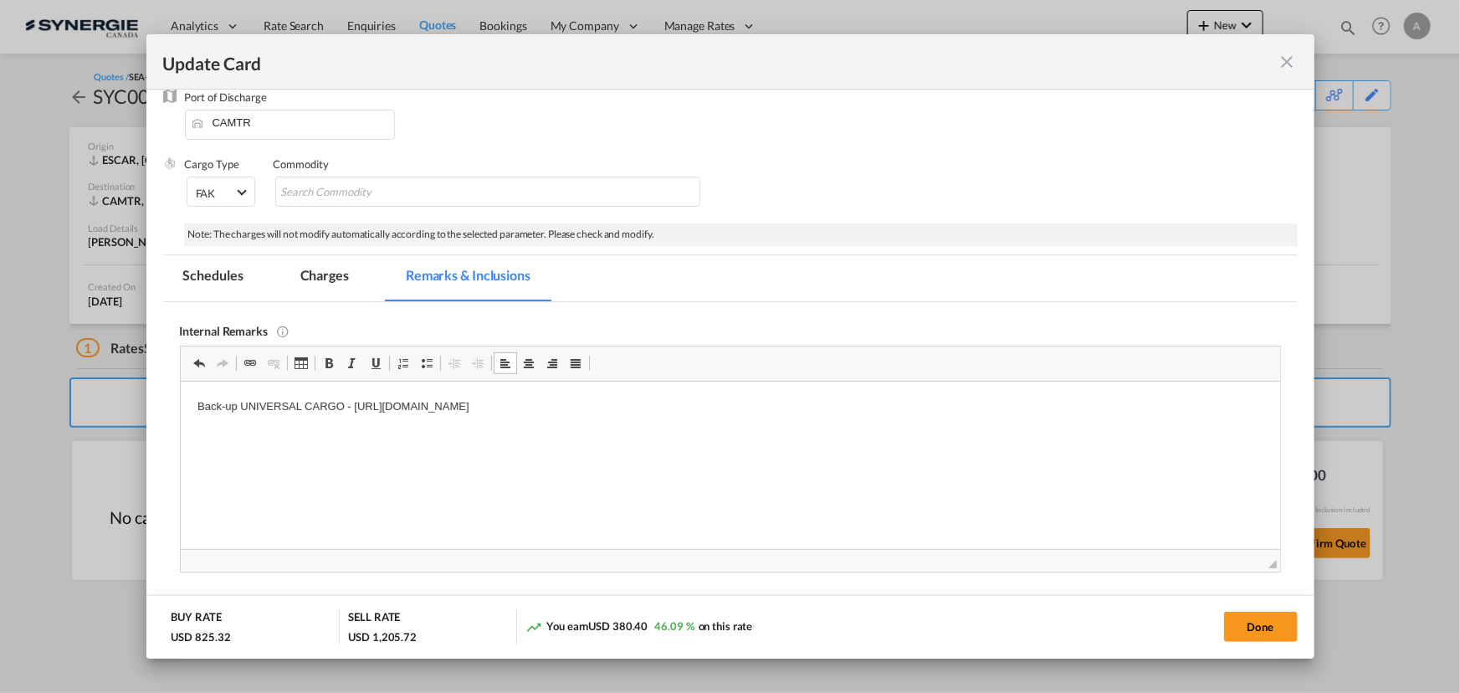
scroll to position [453, 0]
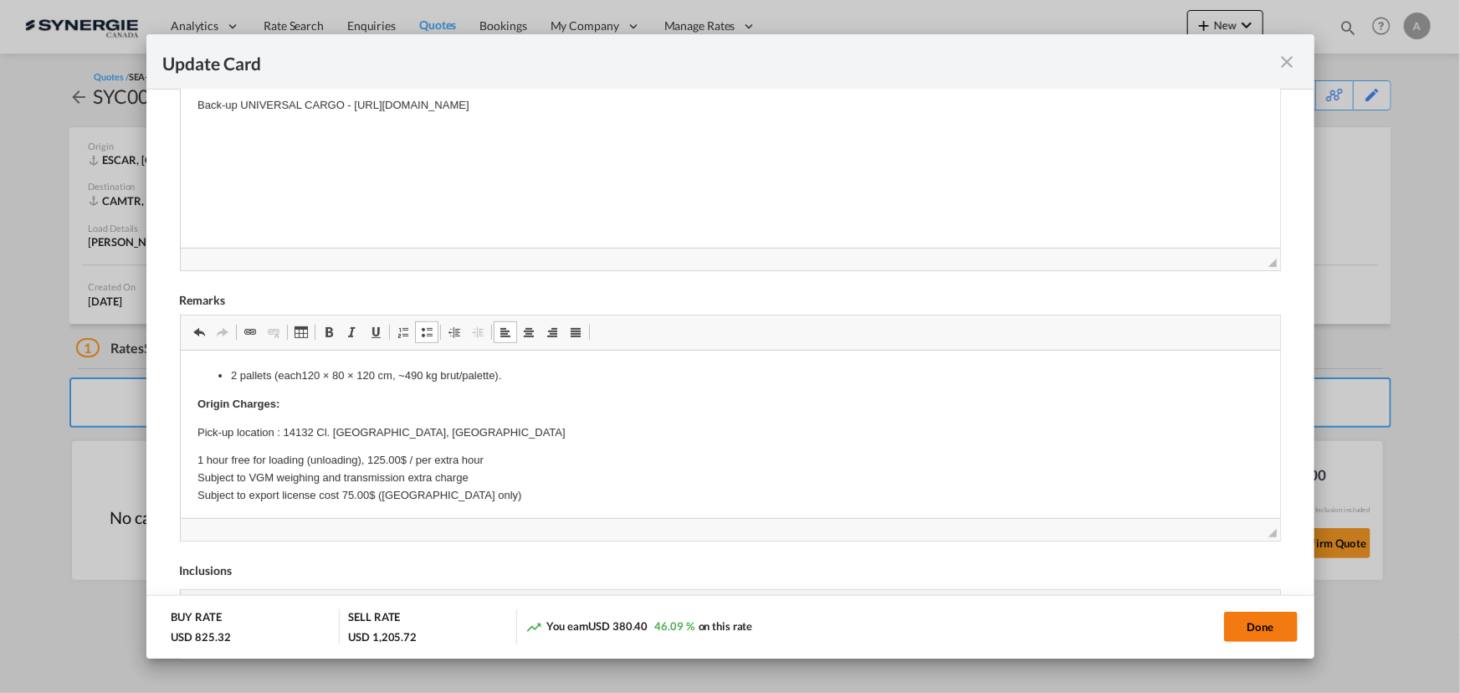
click at [1234, 628] on button "Done" at bounding box center [1261, 627] width 74 height 30
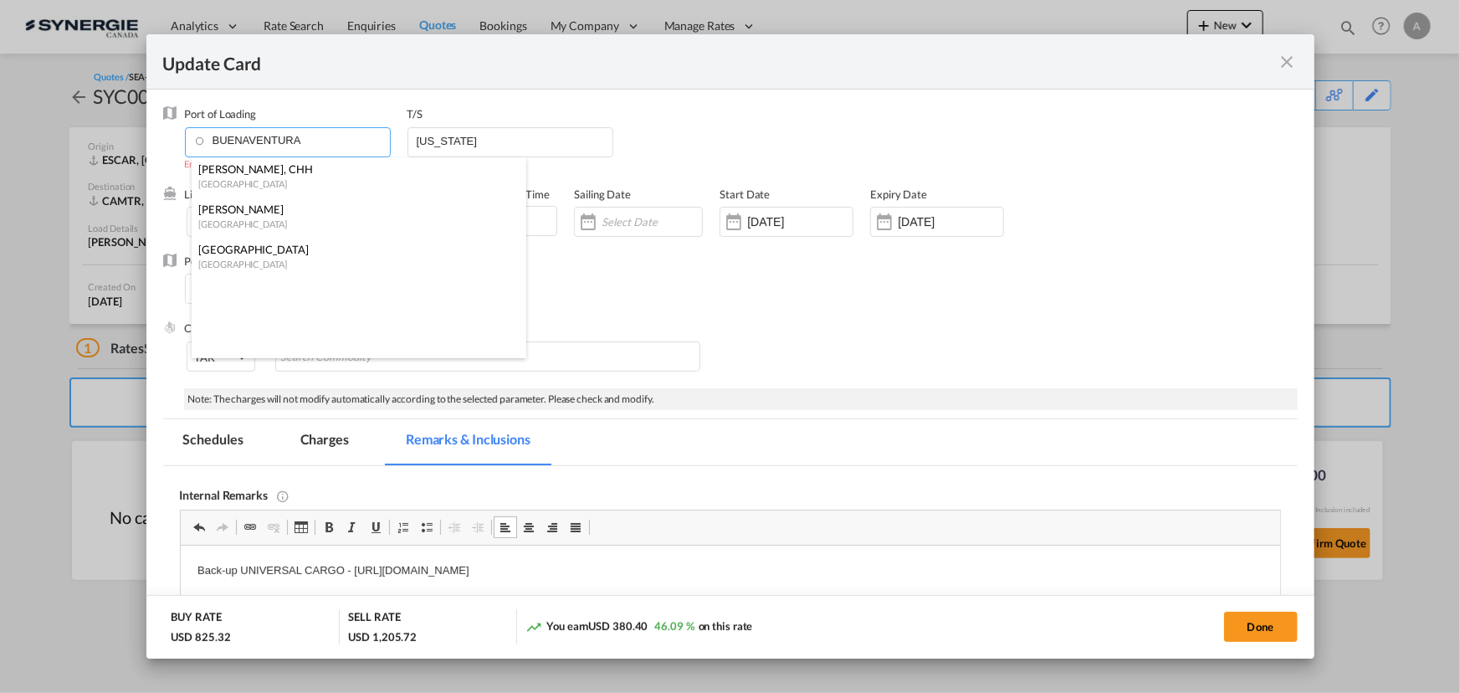
click at [310, 136] on input "BUENAVENTURA" at bounding box center [291, 140] width 197 height 25
click at [280, 209] on div "Buenaventura" at bounding box center [353, 209] width 311 height 15
type input "Buenaventura, COBUN"
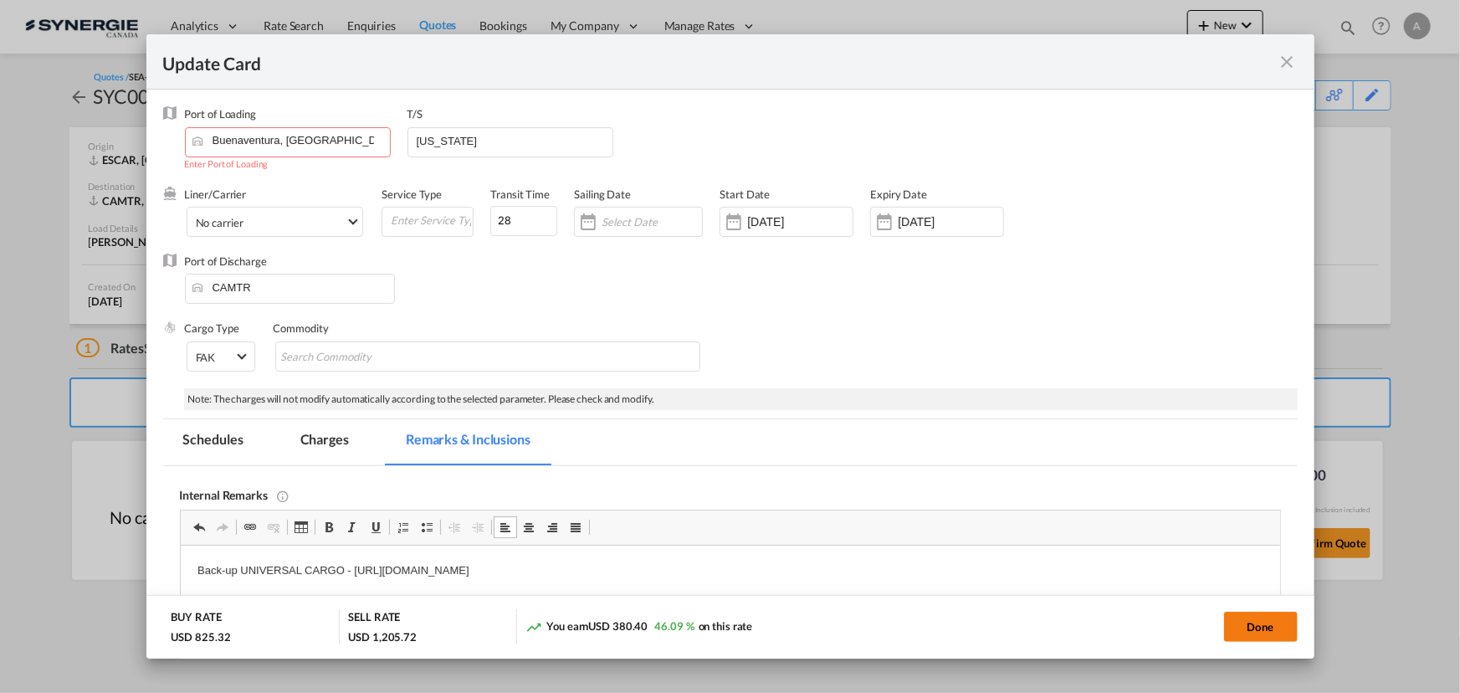
click at [1263, 627] on button "Done" at bounding box center [1261, 627] width 74 height 30
type input "18 Sep 2025"
type input "29 Sep 2025"
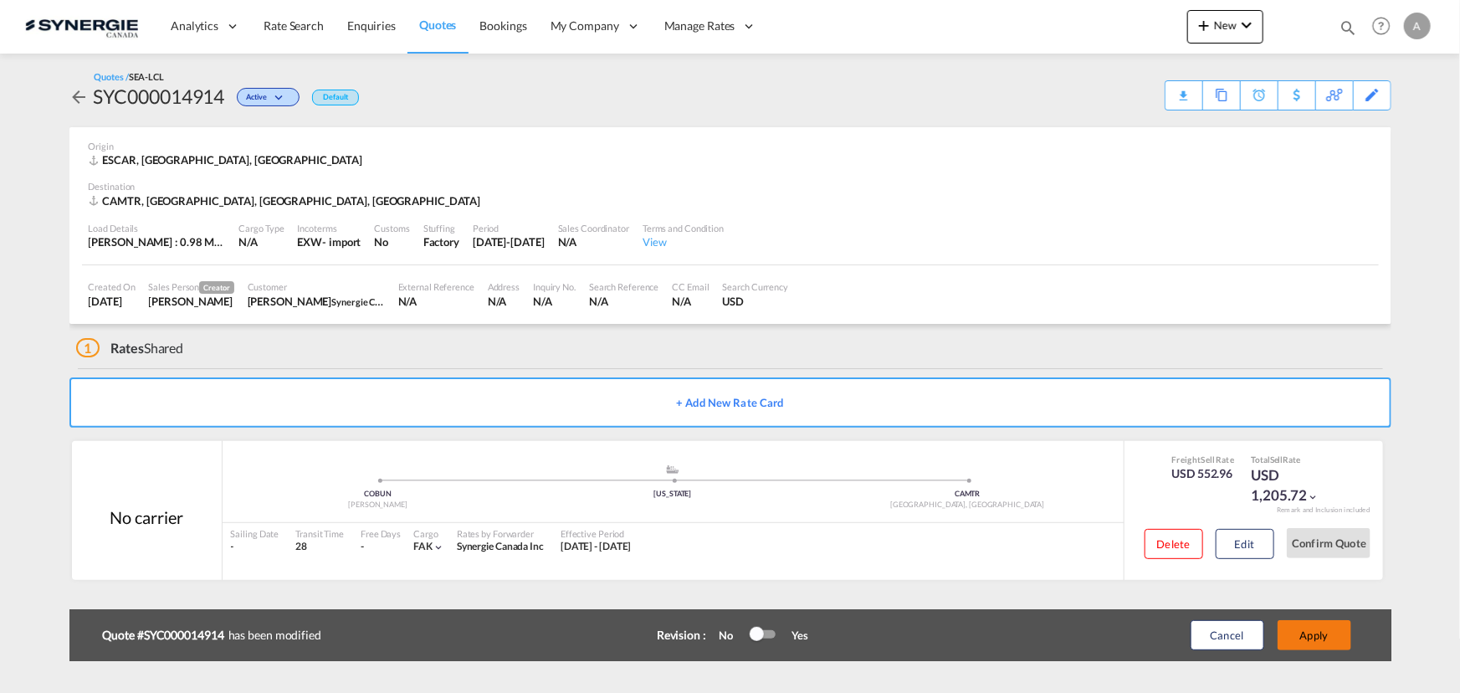
click at [1324, 630] on button "Apply" at bounding box center [1315, 635] width 74 height 30
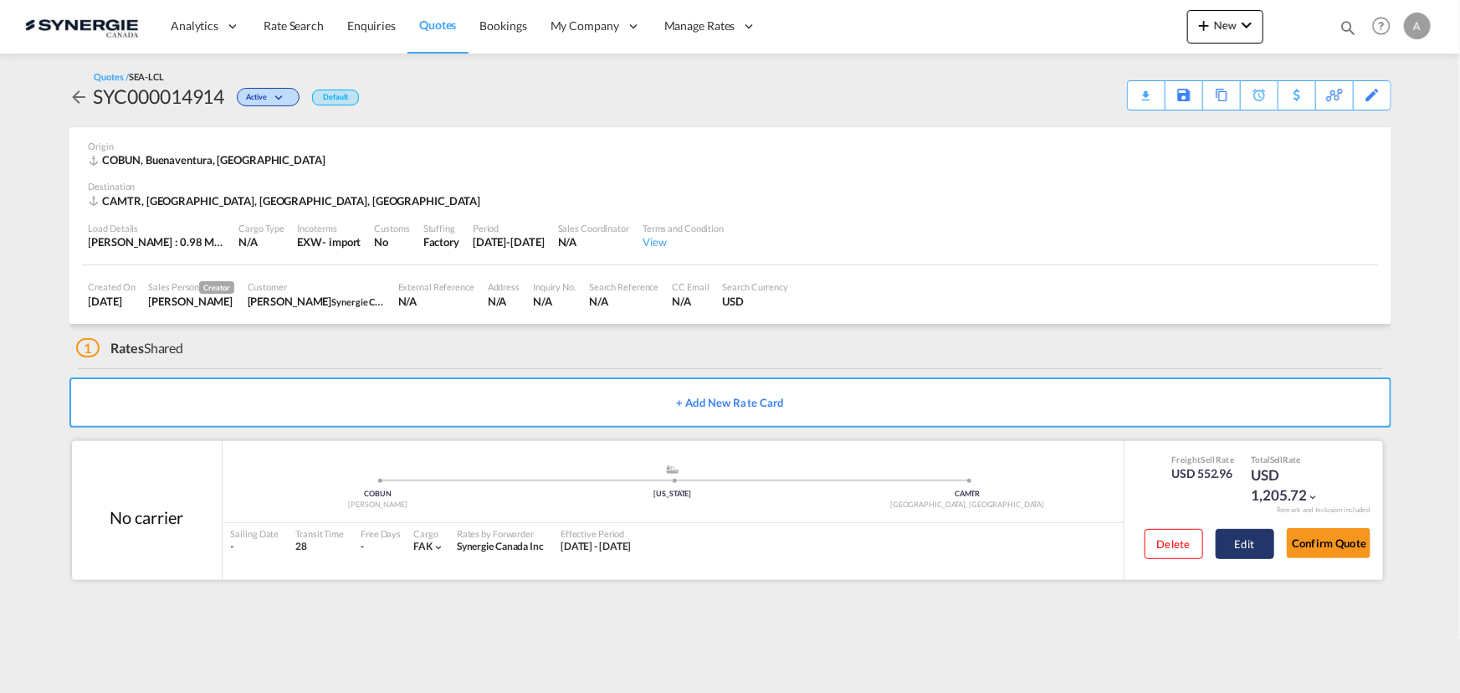
click at [1260, 544] on button "Edit" at bounding box center [1245, 544] width 59 height 30
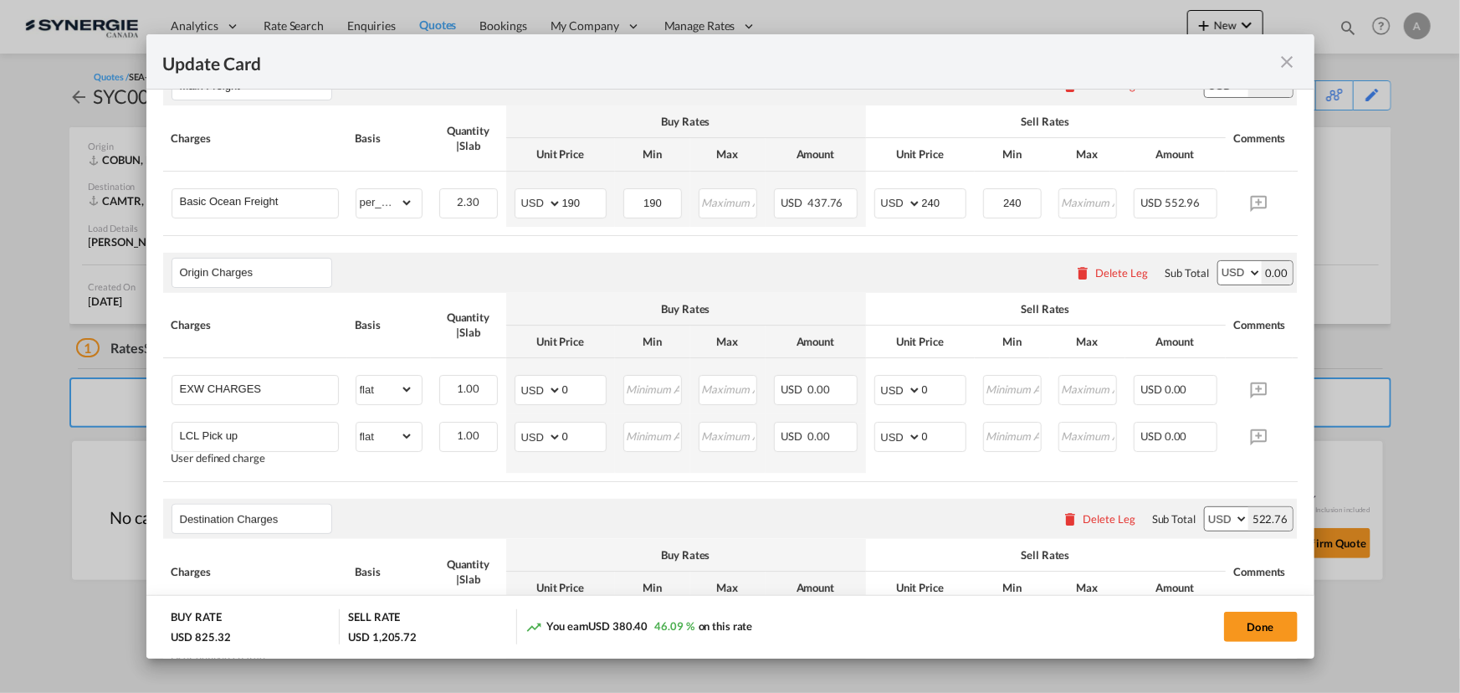
scroll to position [380, 0]
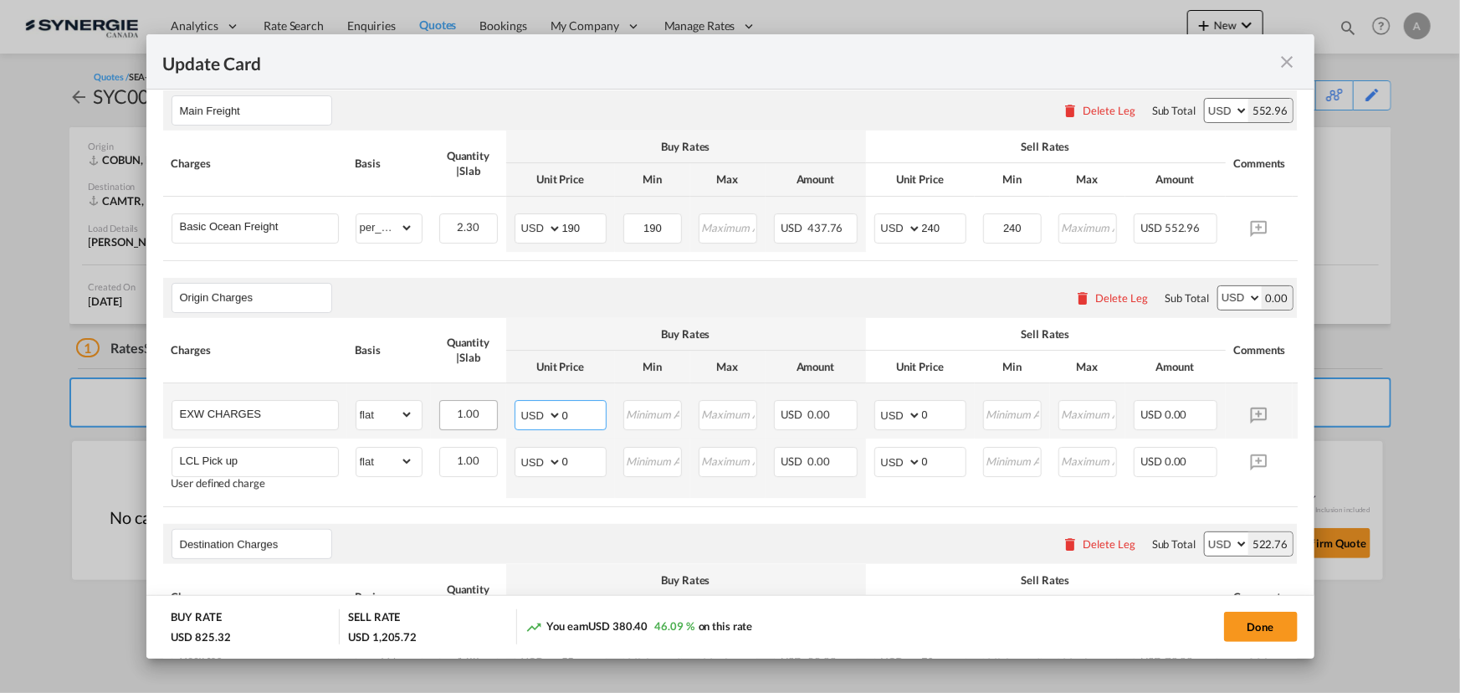
drag, startPoint x: 577, startPoint y: 415, endPoint x: 480, endPoint y: 426, distance: 96.9
click at [490, 426] on tr "EXW CHARGES Please Enter Already Exists gross_weight volumetric_weight per_ship…" at bounding box center [756, 410] width 1186 height 55
type input "2235"
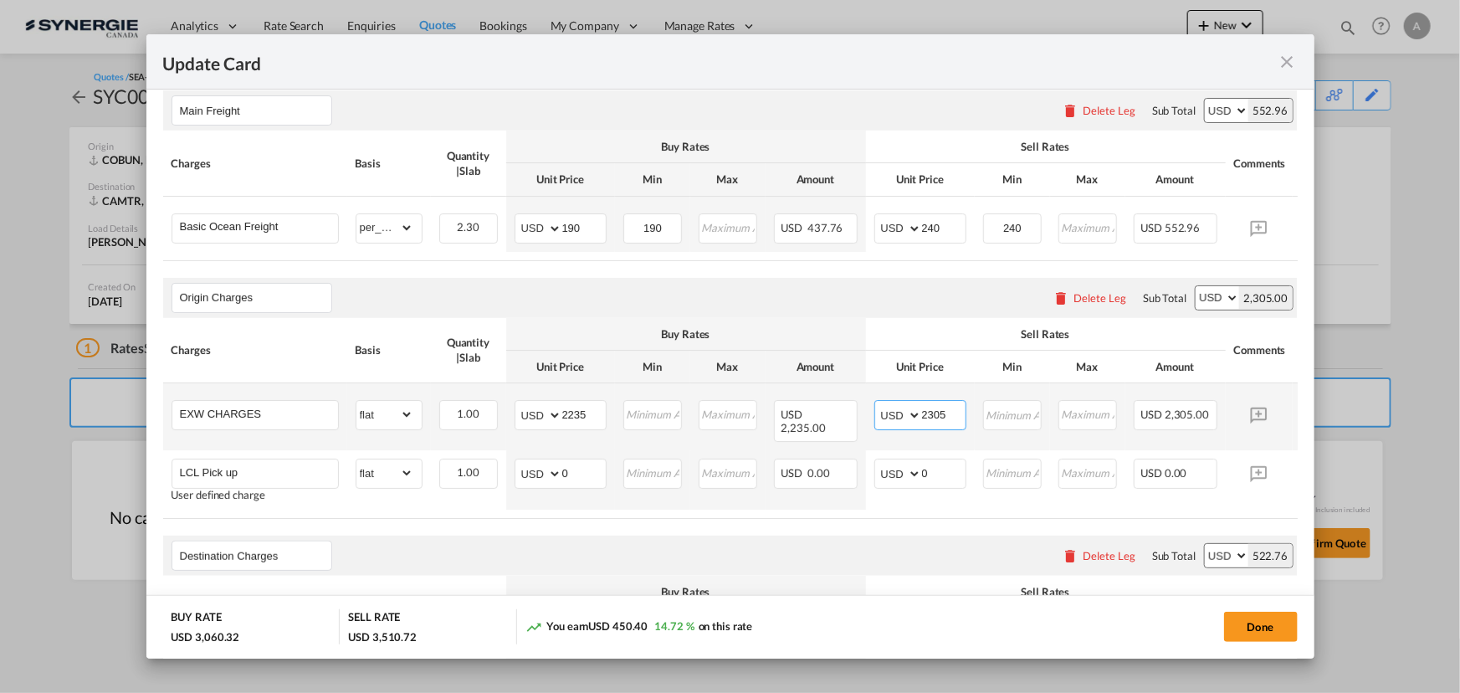
drag, startPoint x: 954, startPoint y: 420, endPoint x: 757, endPoint y: 421, distance: 196.7
click at [757, 421] on tr "EXW CHARGES Please Enter Already Exists gross_weight volumetric_weight per_ship…" at bounding box center [756, 416] width 1186 height 67
type input "2315"
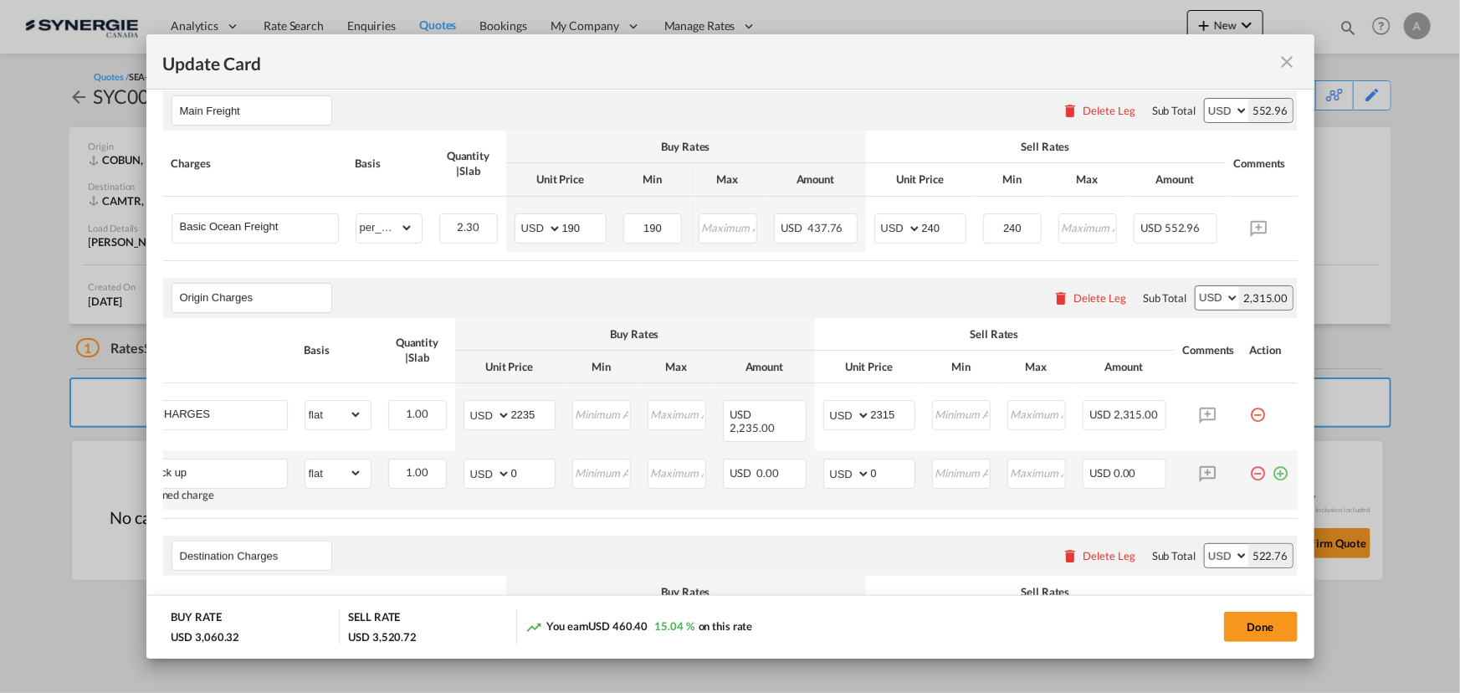
click at [1250, 464] on md-icon "icon-minus-circle-outline red-400-fg pt-7" at bounding box center [1258, 467] width 17 height 17
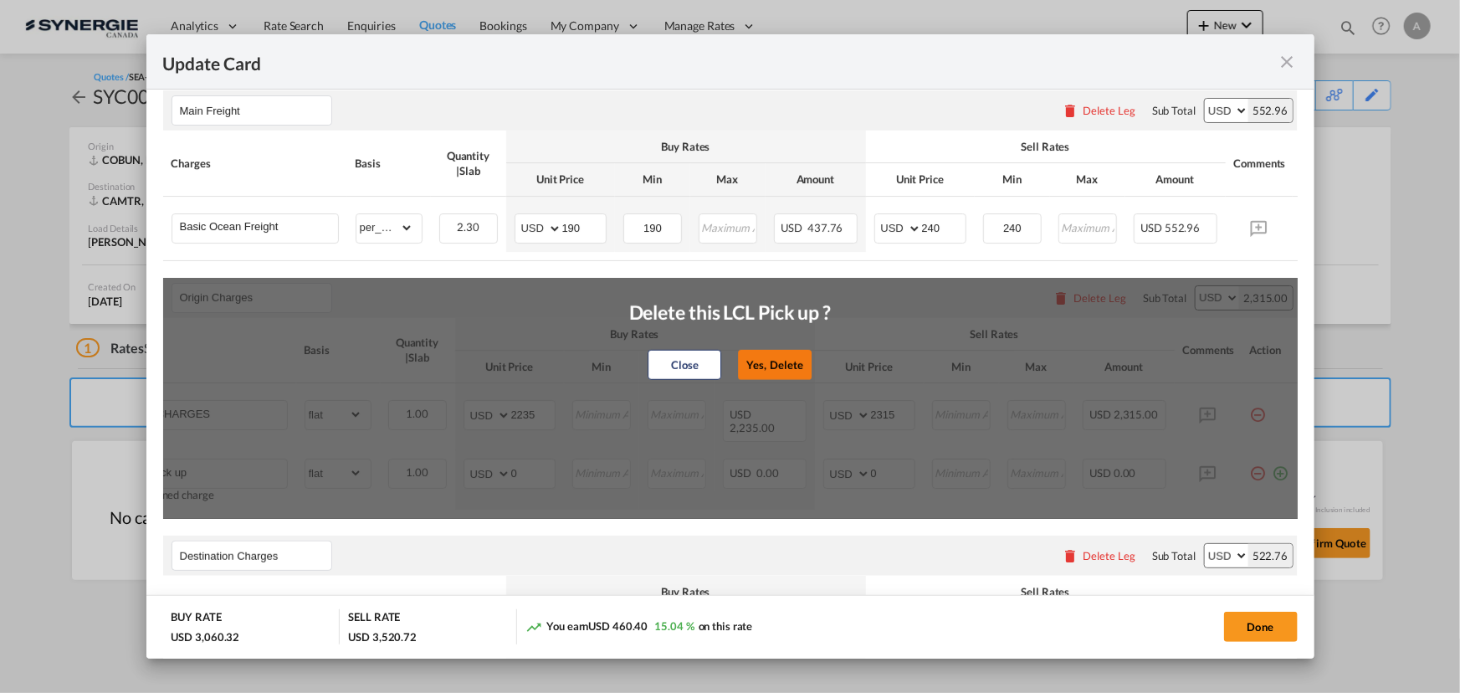
click at [792, 361] on button "Yes, Delete" at bounding box center [775, 365] width 74 height 30
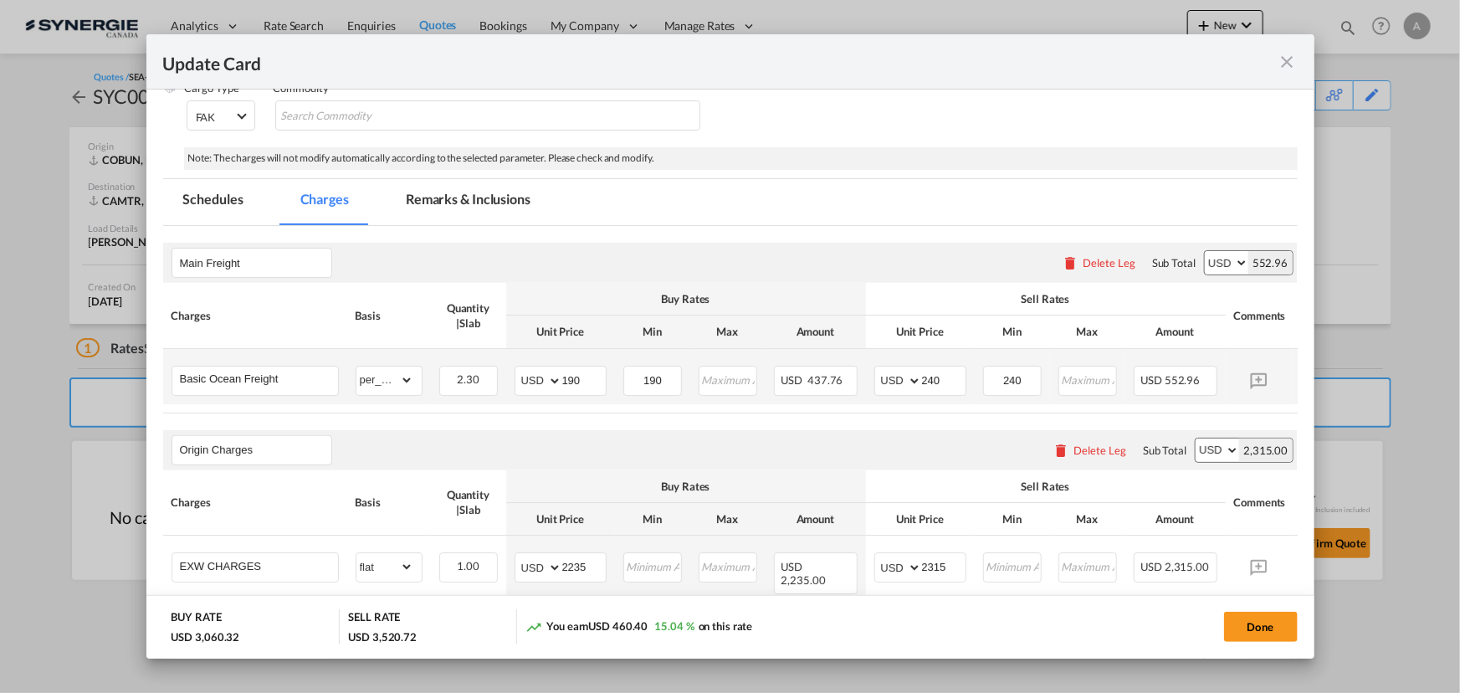
scroll to position [0, 0]
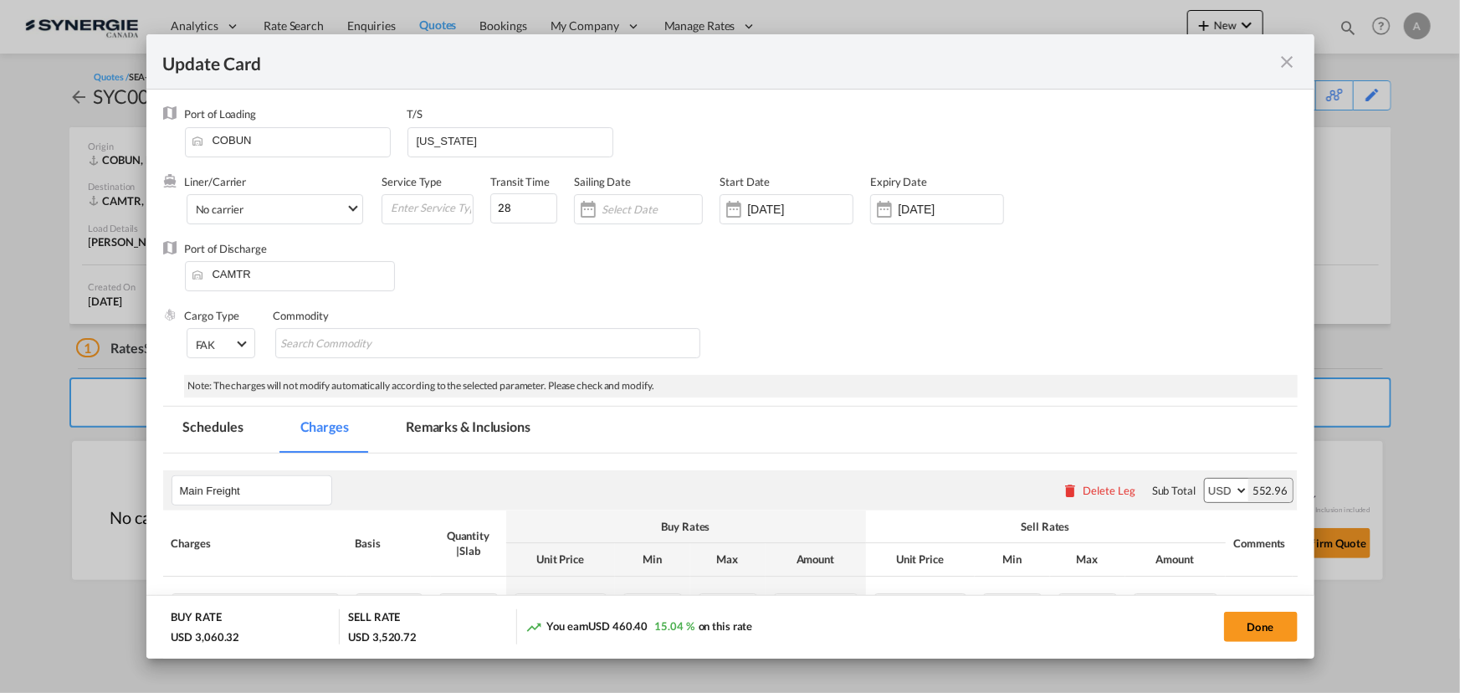
click at [453, 425] on md-tab-item "Remarks & Inclusions" at bounding box center [468, 430] width 165 height 46
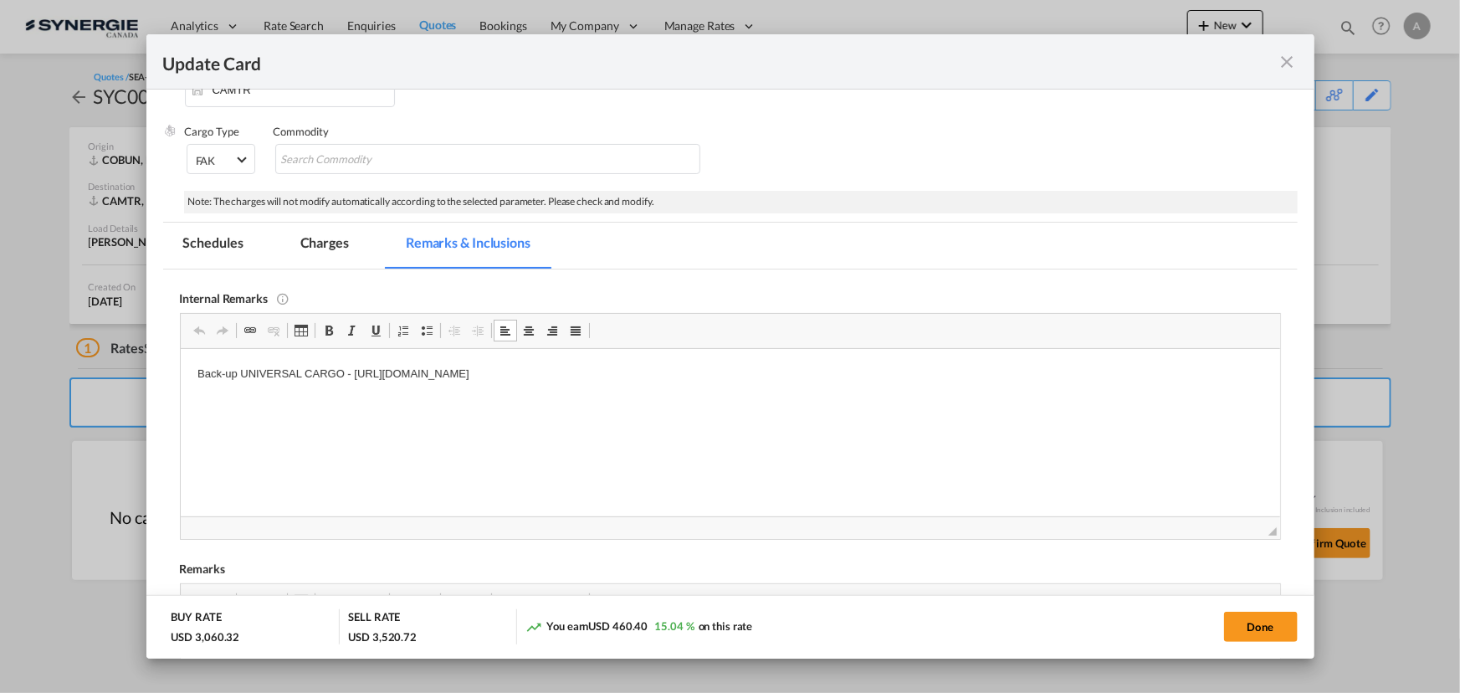
drag, startPoint x: 867, startPoint y: 363, endPoint x: 788, endPoint y: 380, distance: 80.4
click at [861, 362] on html "Back-up UNIVERSAL CARGO - https://app.frontapp.com/open/cnv_qfi6ljj?key=J7yUK8_…" at bounding box center [730, 373] width 1100 height 51
click at [391, 413] on body "Back-up UNIVERSAL CARGO - https://app.frontapp.com/open/cnv_qfi6ljj?key=J7yUK8_…" at bounding box center [730, 416] width 1066 height 102
click at [372, 434] on p "Deliverry S&J - 57+35%fsc" at bounding box center [730, 431] width 1066 height 18
click at [280, 427] on p "Deliverry S&J - 57+35%fsc" at bounding box center [730, 431] width 1066 height 18
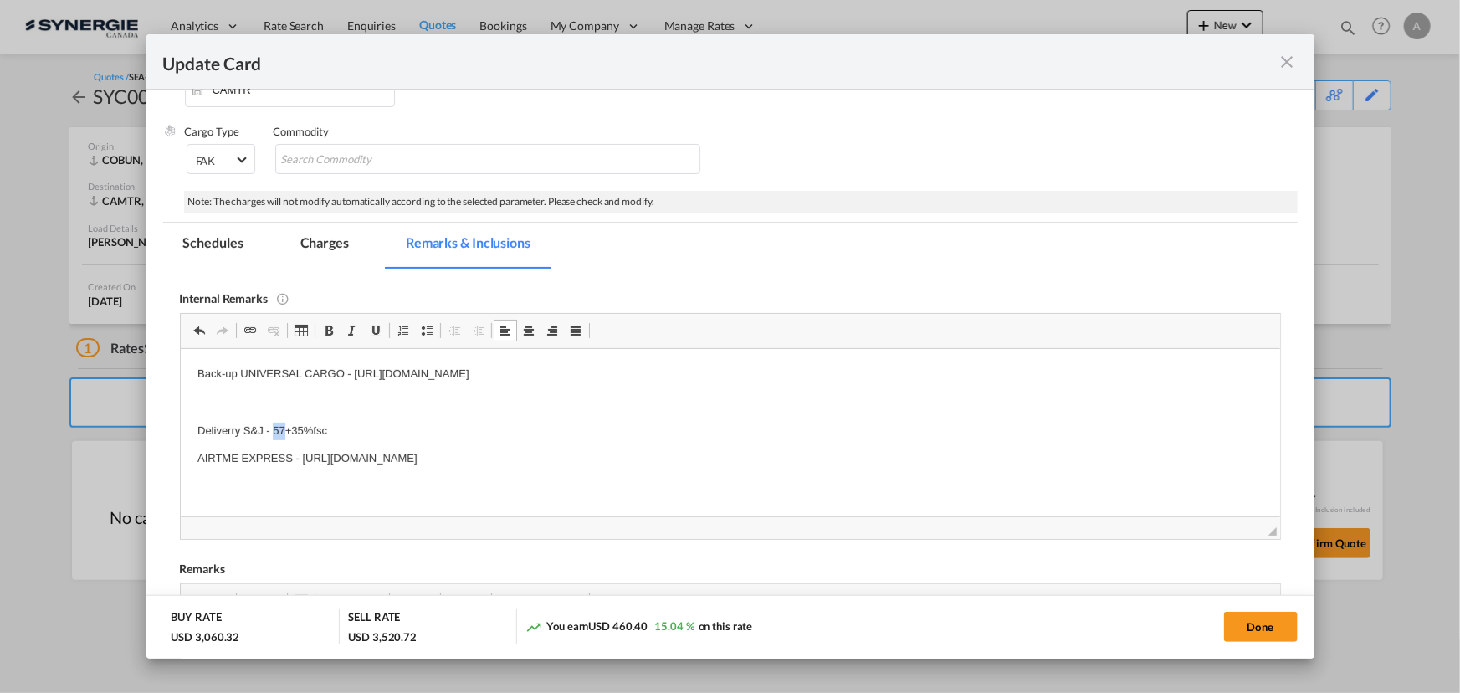
click at [280, 427] on p "Deliverry S&J - 57+35%fsc" at bounding box center [730, 431] width 1066 height 18
click at [328, 243] on md-tab-item "Charges" at bounding box center [324, 246] width 89 height 46
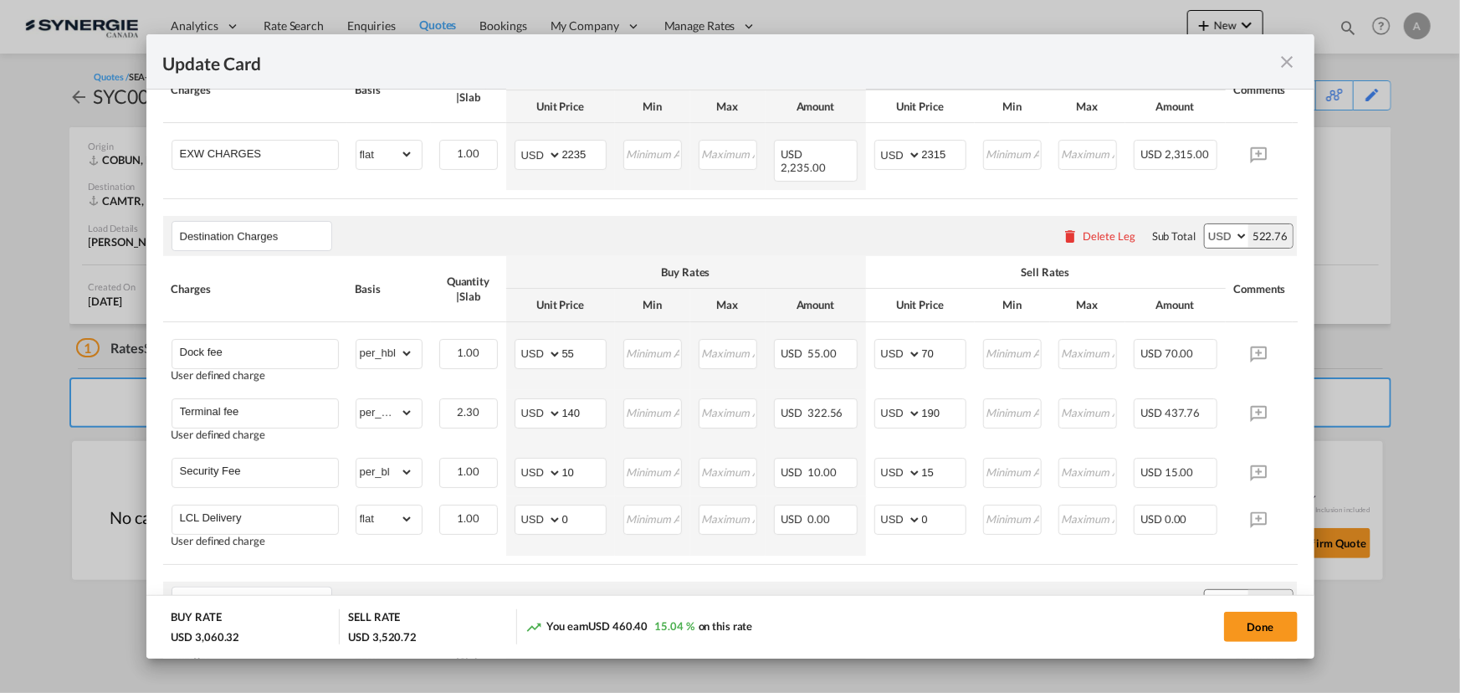
scroll to position [716, 0]
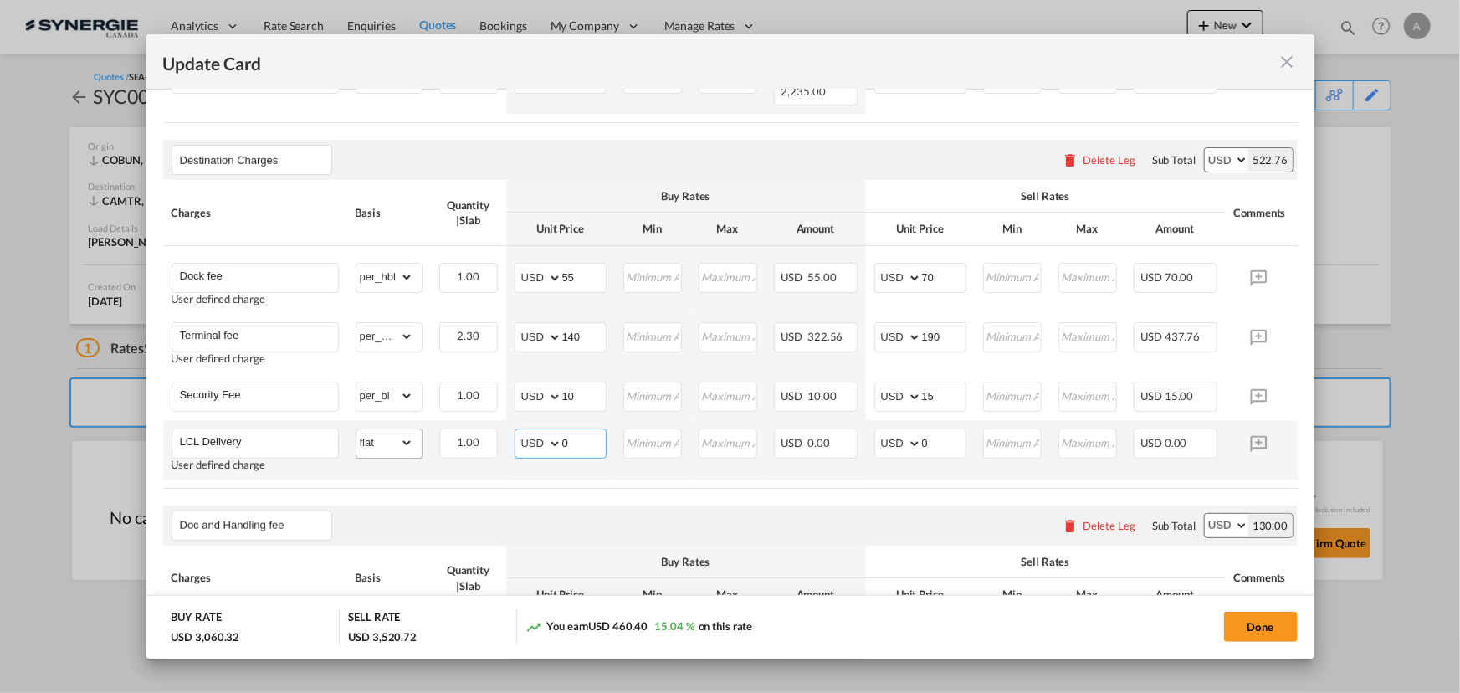
drag, startPoint x: 467, startPoint y: 430, endPoint x: 416, endPoint y: 427, distance: 51.2
click at [422, 428] on tr "LCL Delivery User defined charge Please Enter Already Exists gross_weight volum…" at bounding box center [756, 449] width 1186 height 59
type input "80"
type input "120"
click at [1250, 623] on button "Done" at bounding box center [1261, 627] width 74 height 30
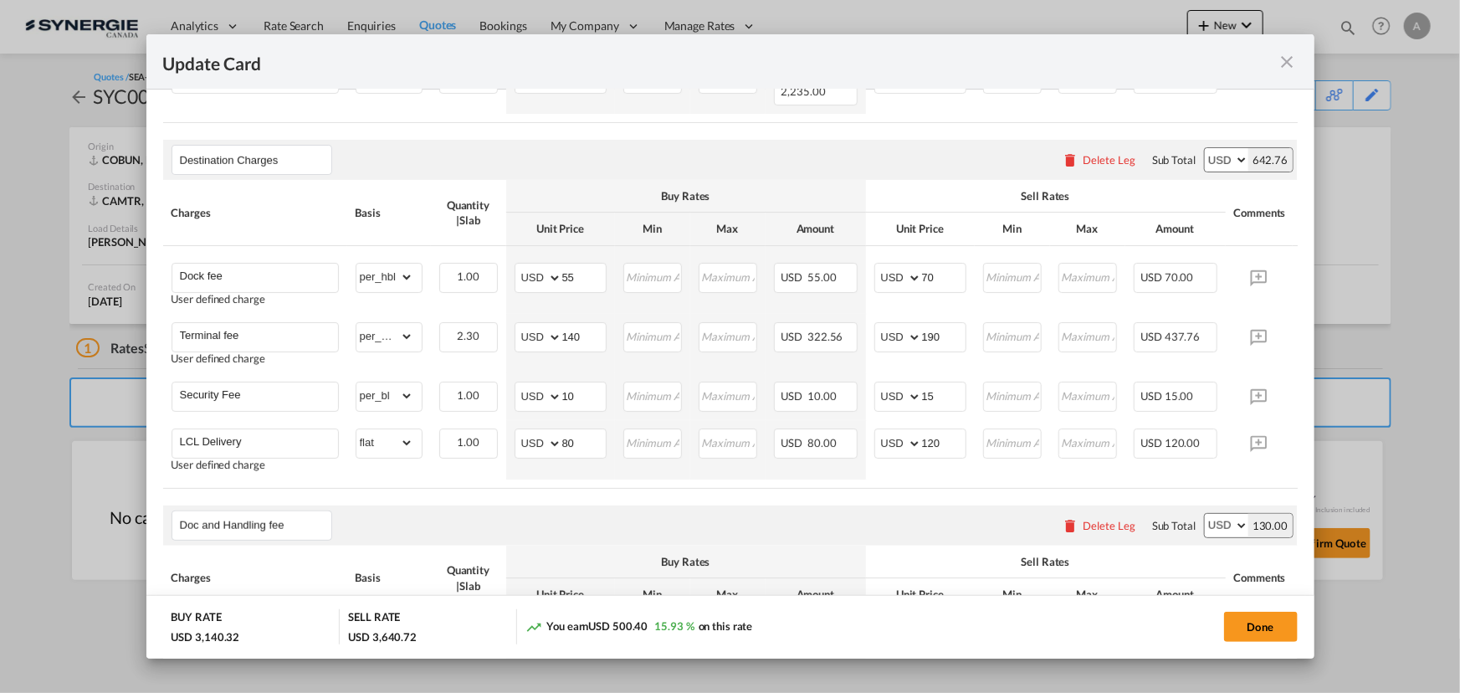
type input "18 Sep 2025"
type input "29 Sep 2025"
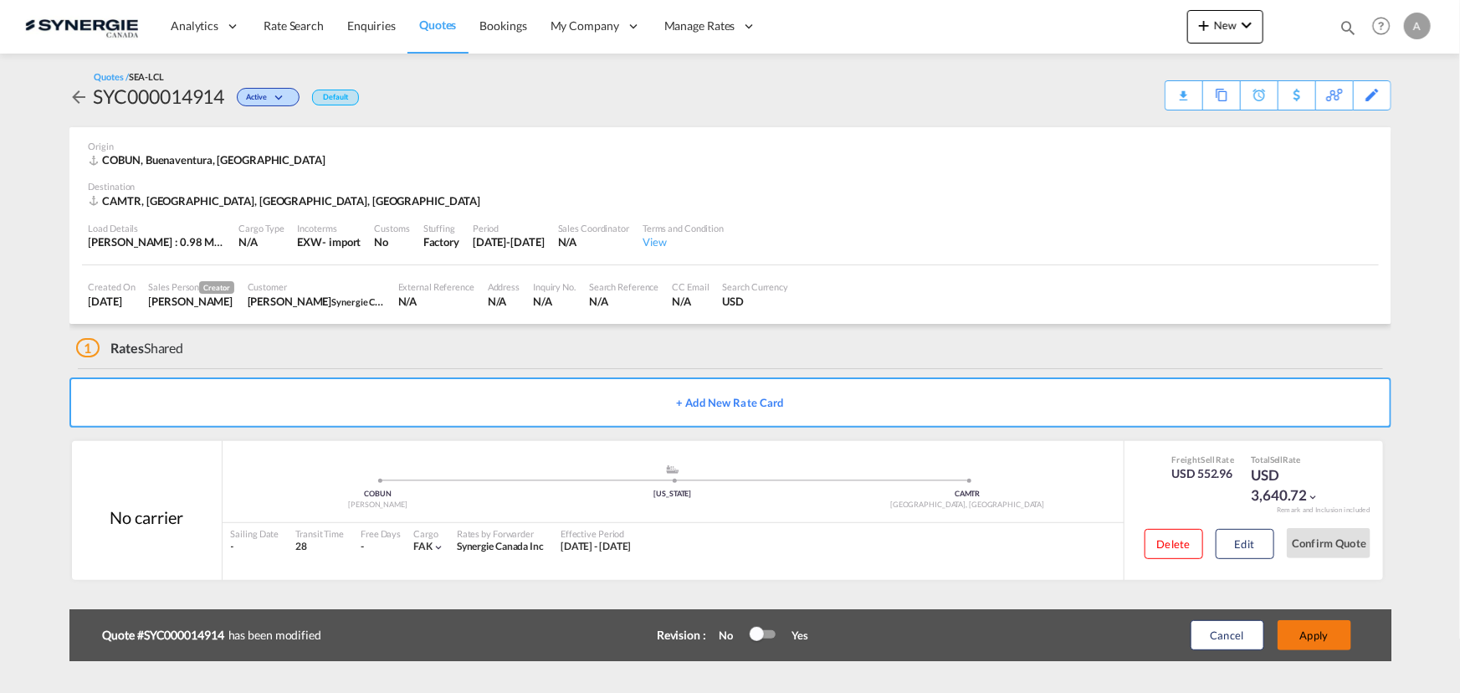
click at [1326, 634] on button "Apply" at bounding box center [1315, 635] width 74 height 30
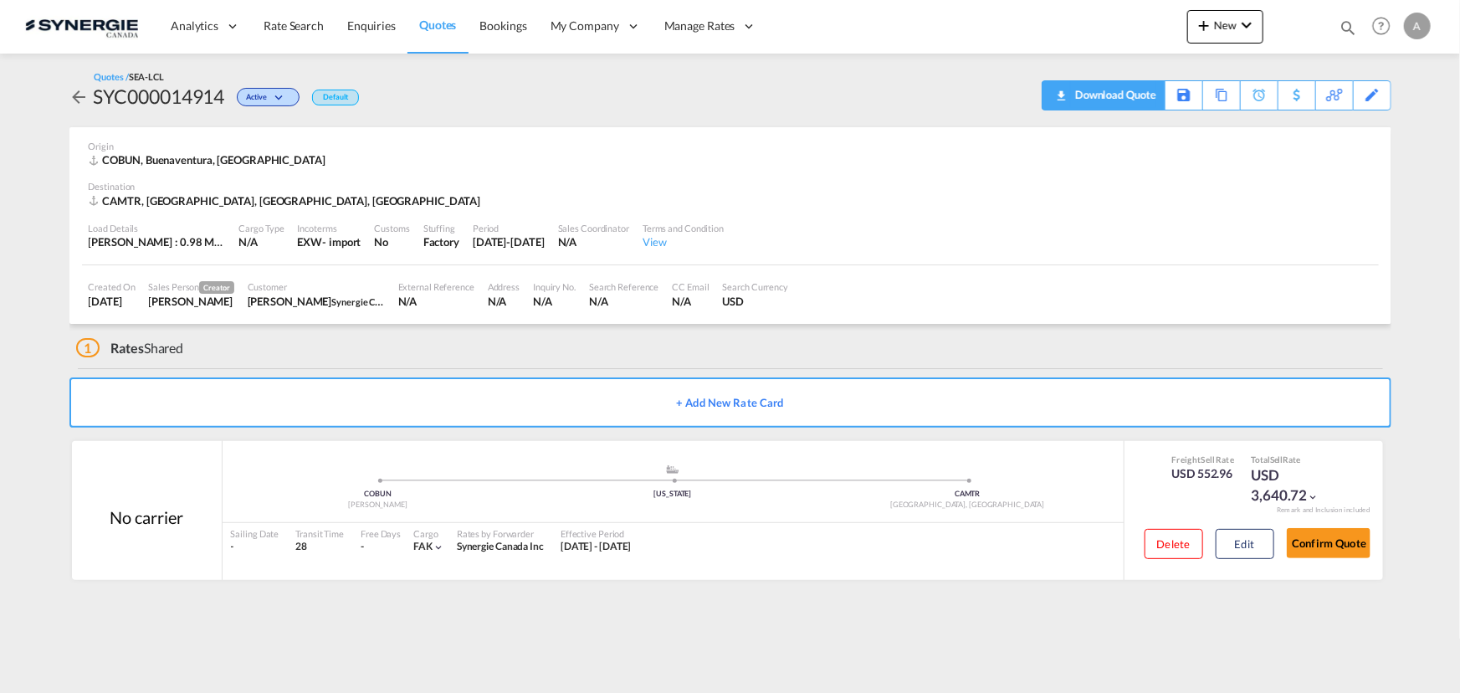
click at [1152, 94] on div "Download Quote" at bounding box center [1113, 94] width 85 height 27
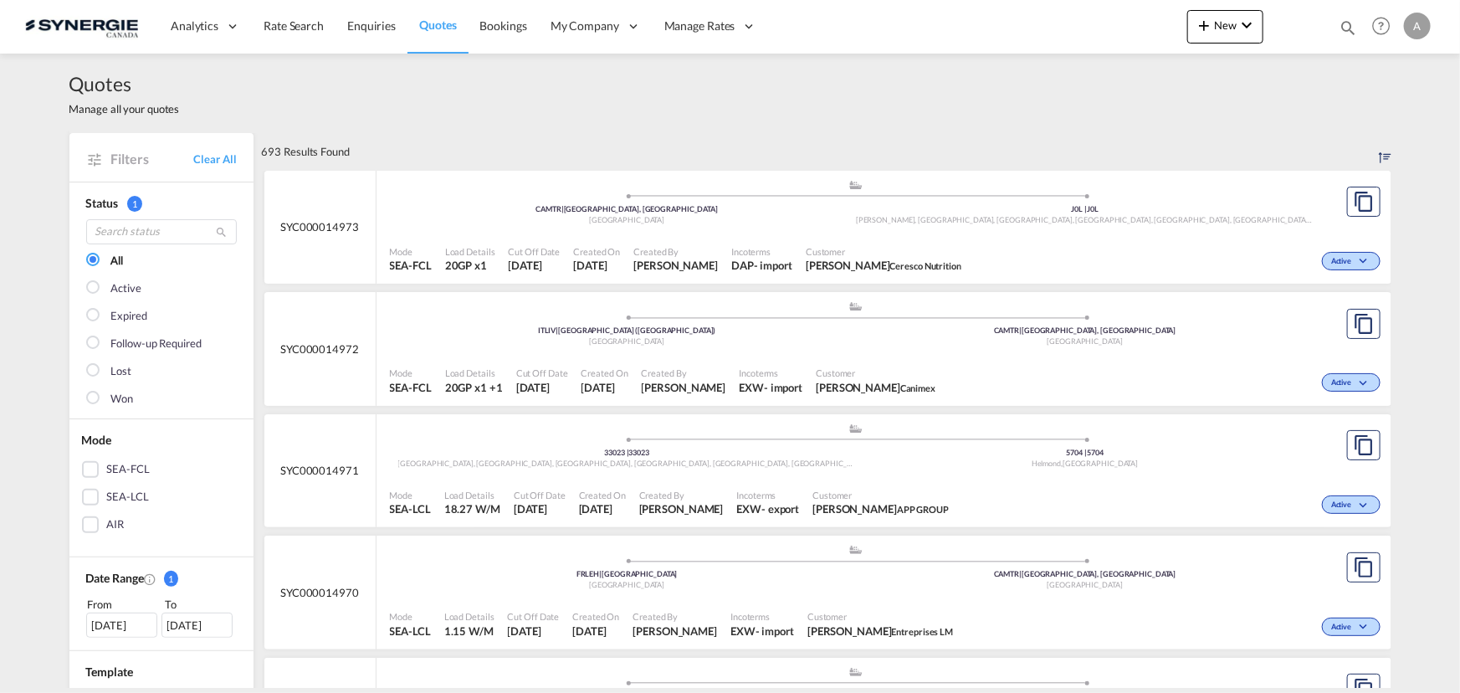
drag, startPoint x: 1349, startPoint y: 25, endPoint x: 1330, endPoint y: 25, distance: 19.2
click at [1349, 25] on md-icon "icon-magnify" at bounding box center [1348, 27] width 18 height 18
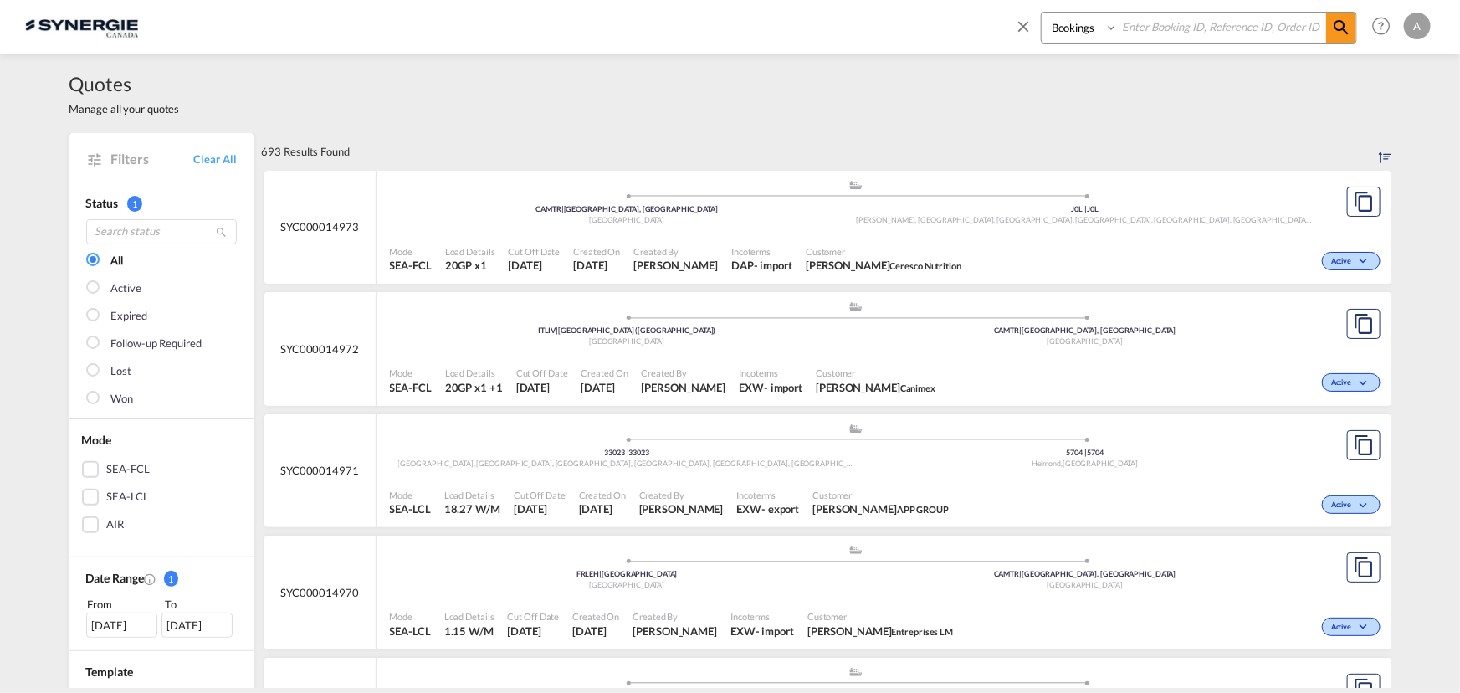
click at [1077, 27] on select "Bookings Quotes Enquiries" at bounding box center [1082, 28] width 80 height 30
select select "Quotes"
click at [1042, 13] on select "Bookings Quotes Enquiries" at bounding box center [1082, 28] width 80 height 30
click at [1148, 23] on input at bounding box center [1222, 27] width 208 height 29
type input "14038"
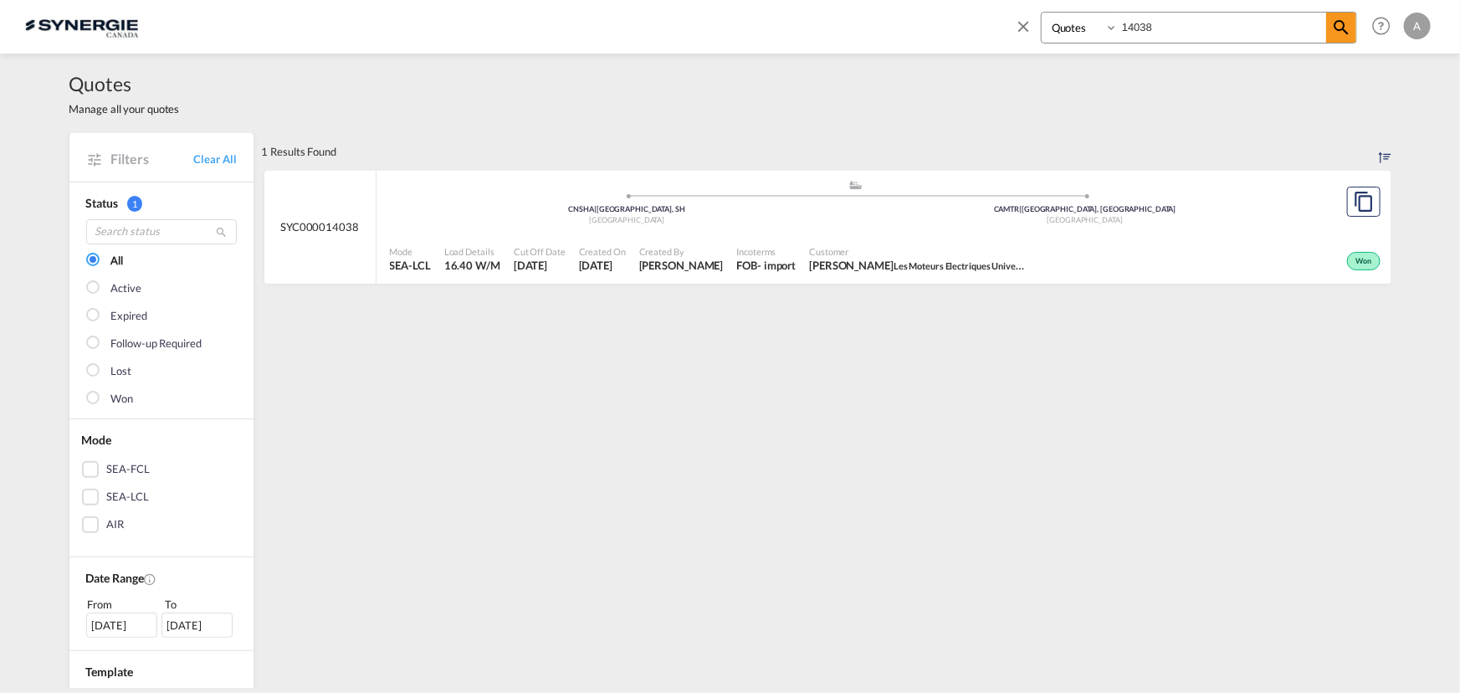
click at [718, 239] on div "Created By Adriana Groposila" at bounding box center [682, 260] width 98 height 42
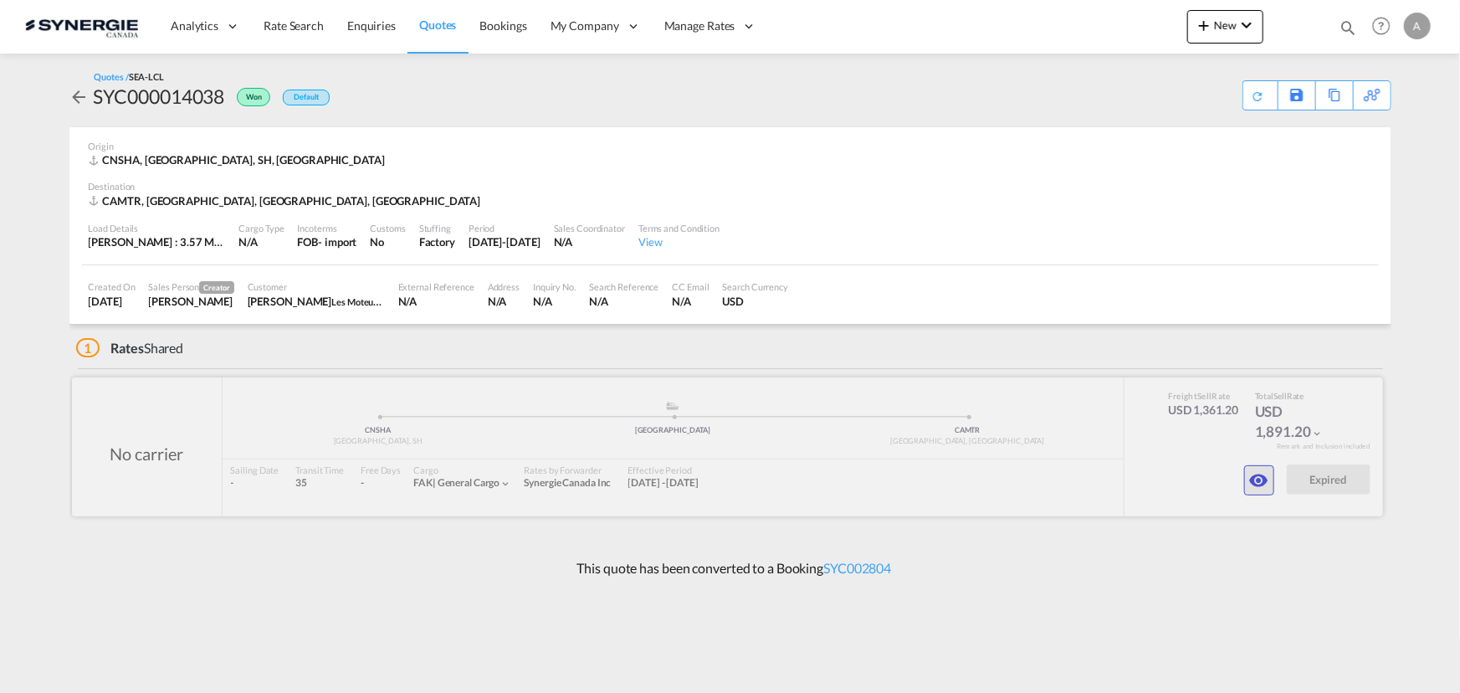
click at [1255, 479] on md-icon "icon-eye" at bounding box center [1259, 480] width 20 height 20
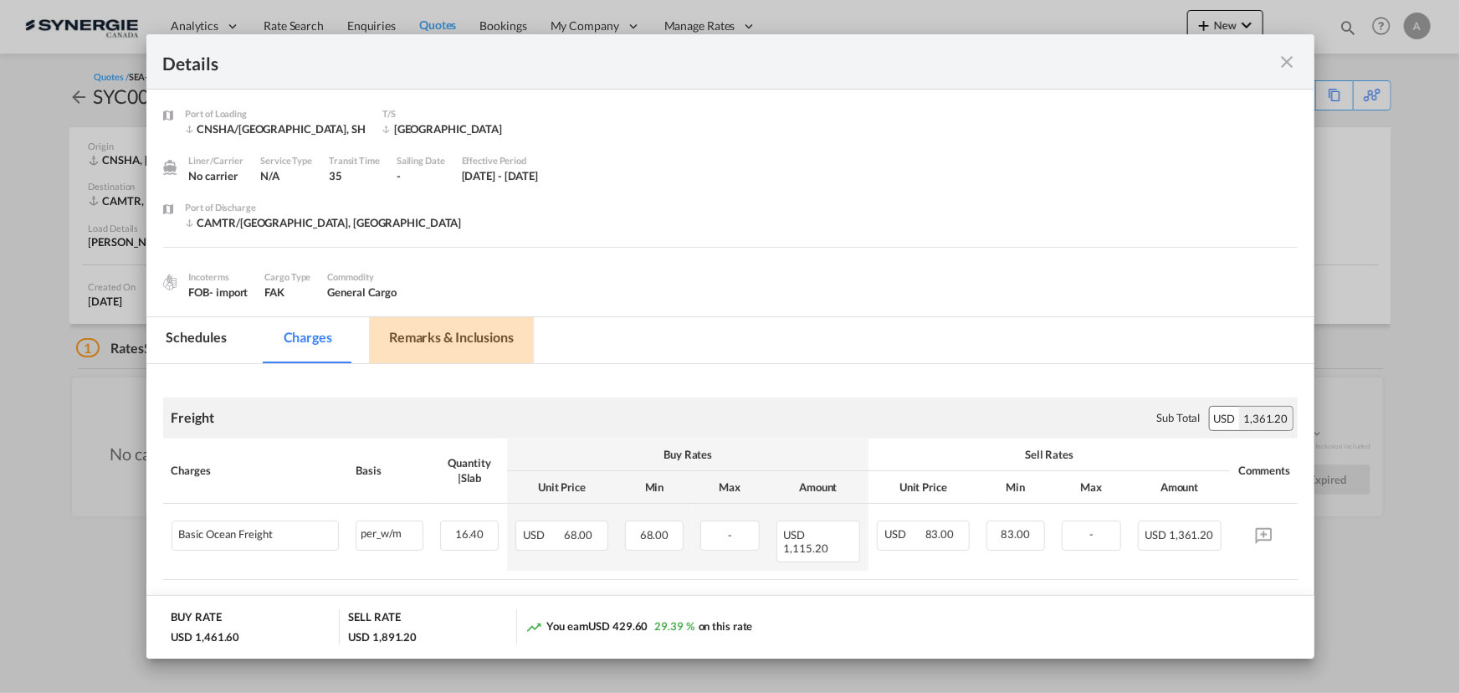
click at [404, 351] on md-tab-item "Remarks & Inclusions" at bounding box center [451, 340] width 165 height 46
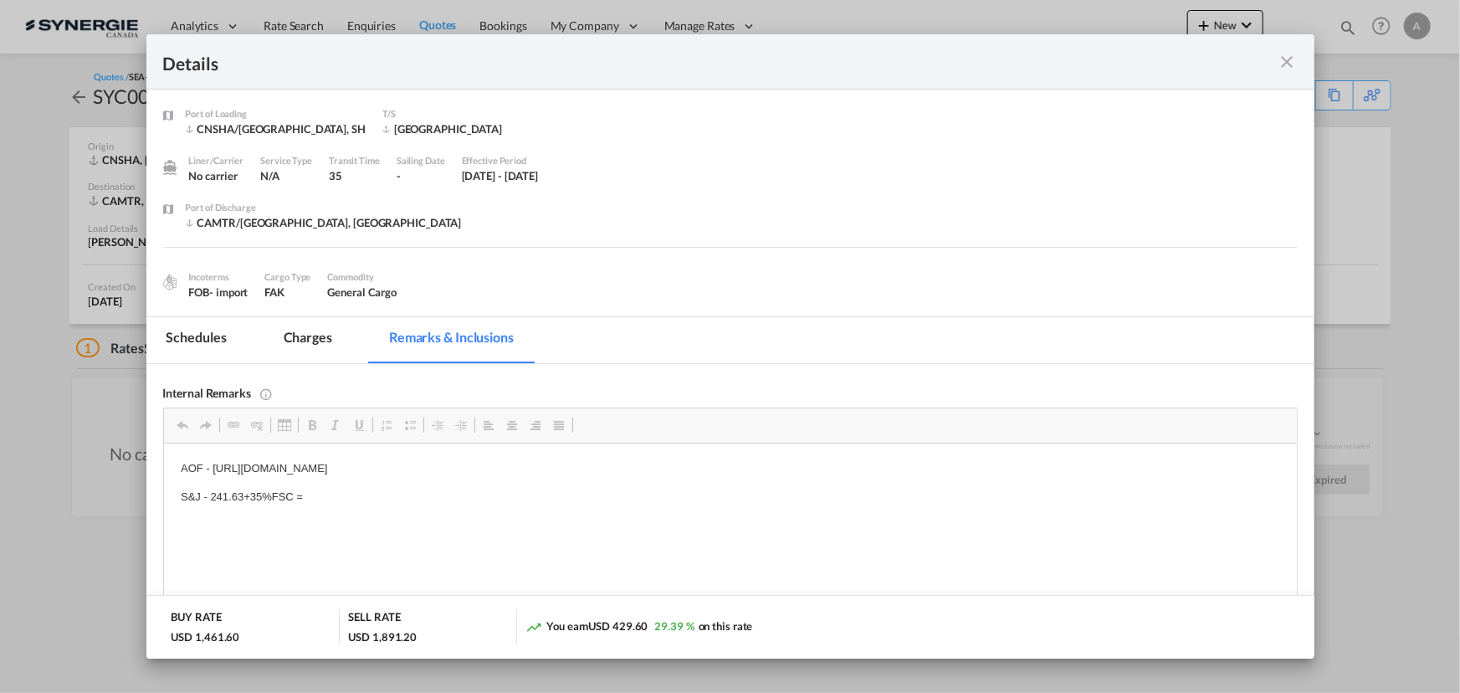
click at [1287, 58] on md-icon "icon-close fg-AAA8AD m-0 cursor" at bounding box center [1288, 62] width 20 height 20
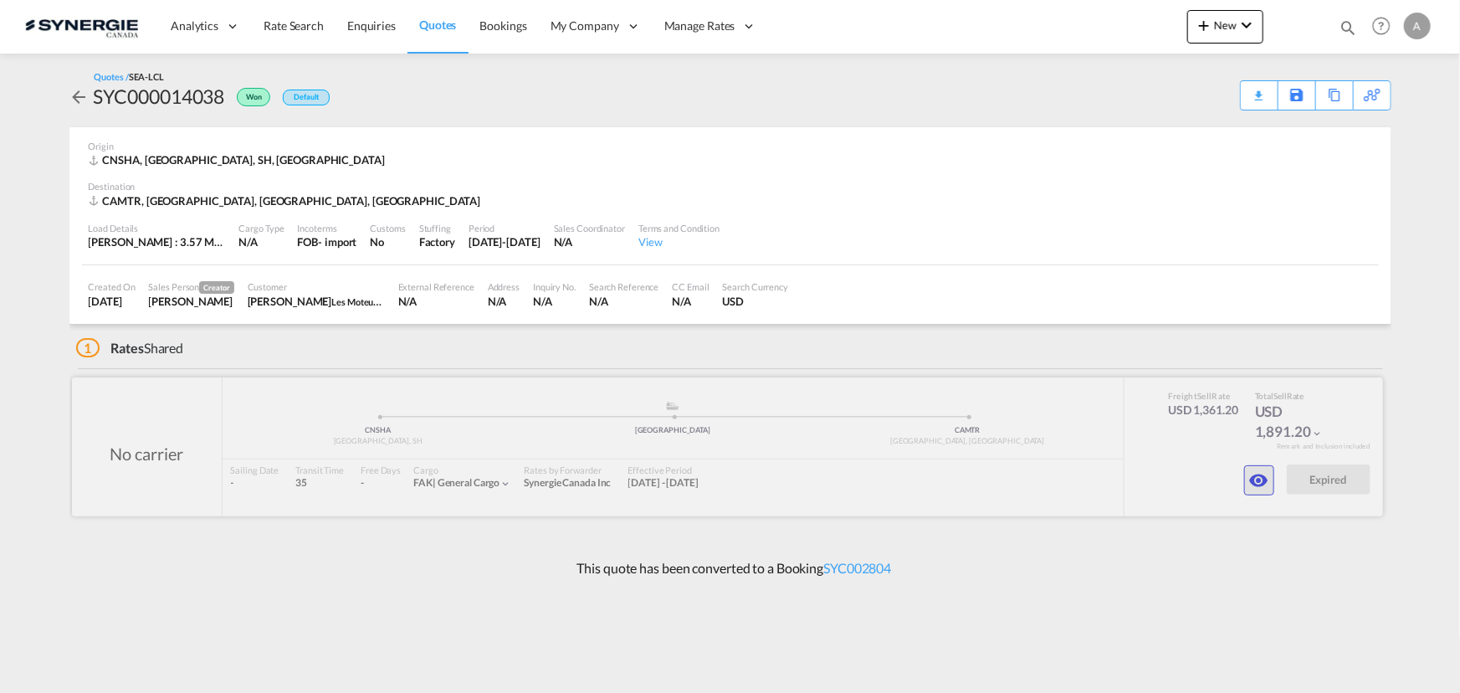
click at [1248, 479] on button "button" at bounding box center [1259, 480] width 30 height 30
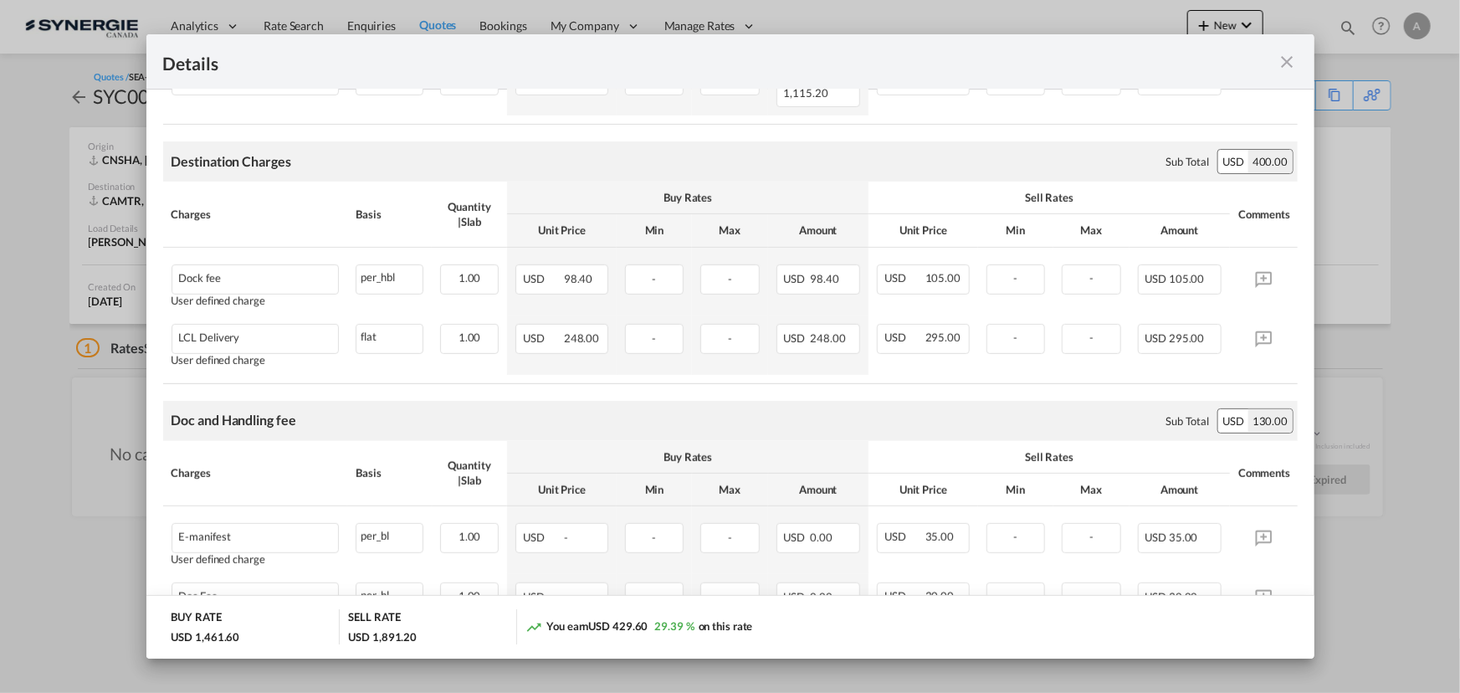
scroll to position [456, 0]
click at [1293, 49] on div "Details" at bounding box center [730, 61] width 1168 height 55
click at [1291, 67] on md-icon "icon-close fg-AAA8AD m-0 cursor" at bounding box center [1288, 62] width 20 height 20
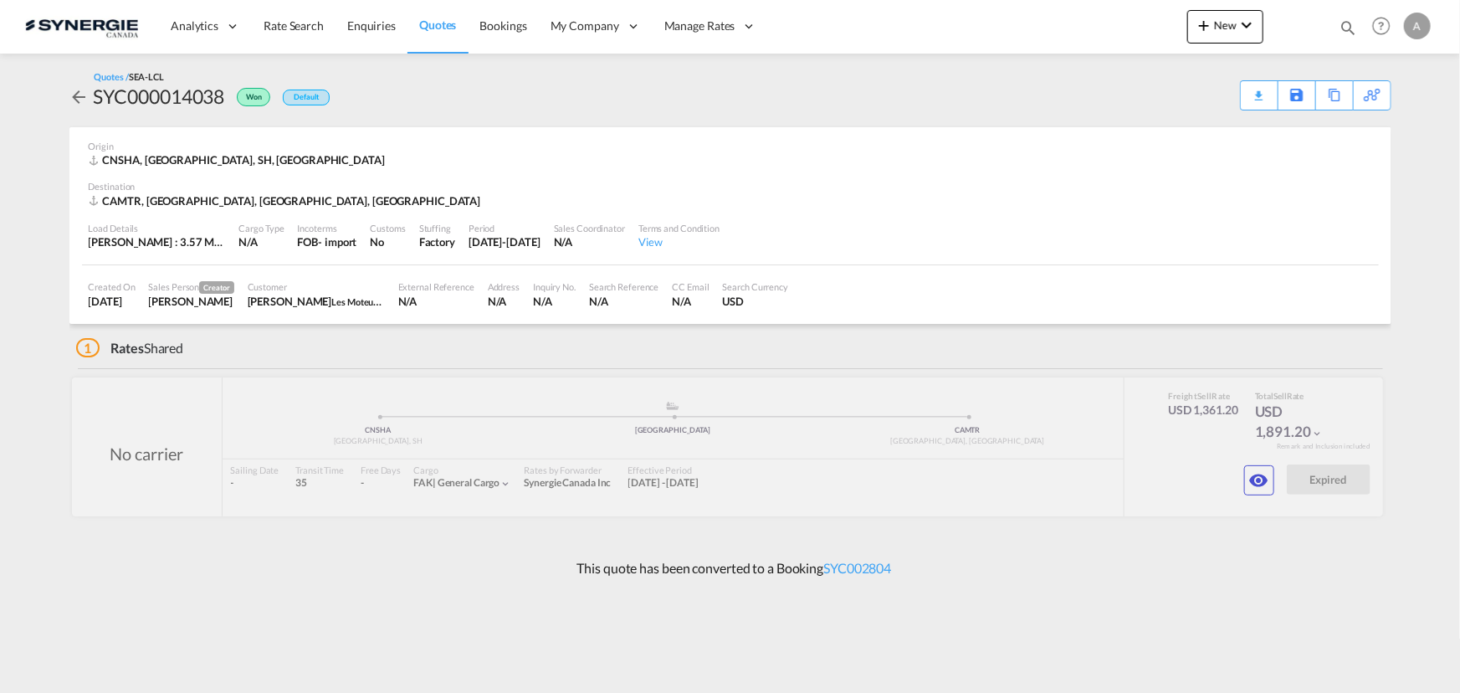
click at [164, 91] on div "SYC000014038" at bounding box center [159, 96] width 131 height 27
copy div "SYC000014038"
click at [1322, 96] on div "Copy Quote" at bounding box center [1315, 95] width 57 height 28
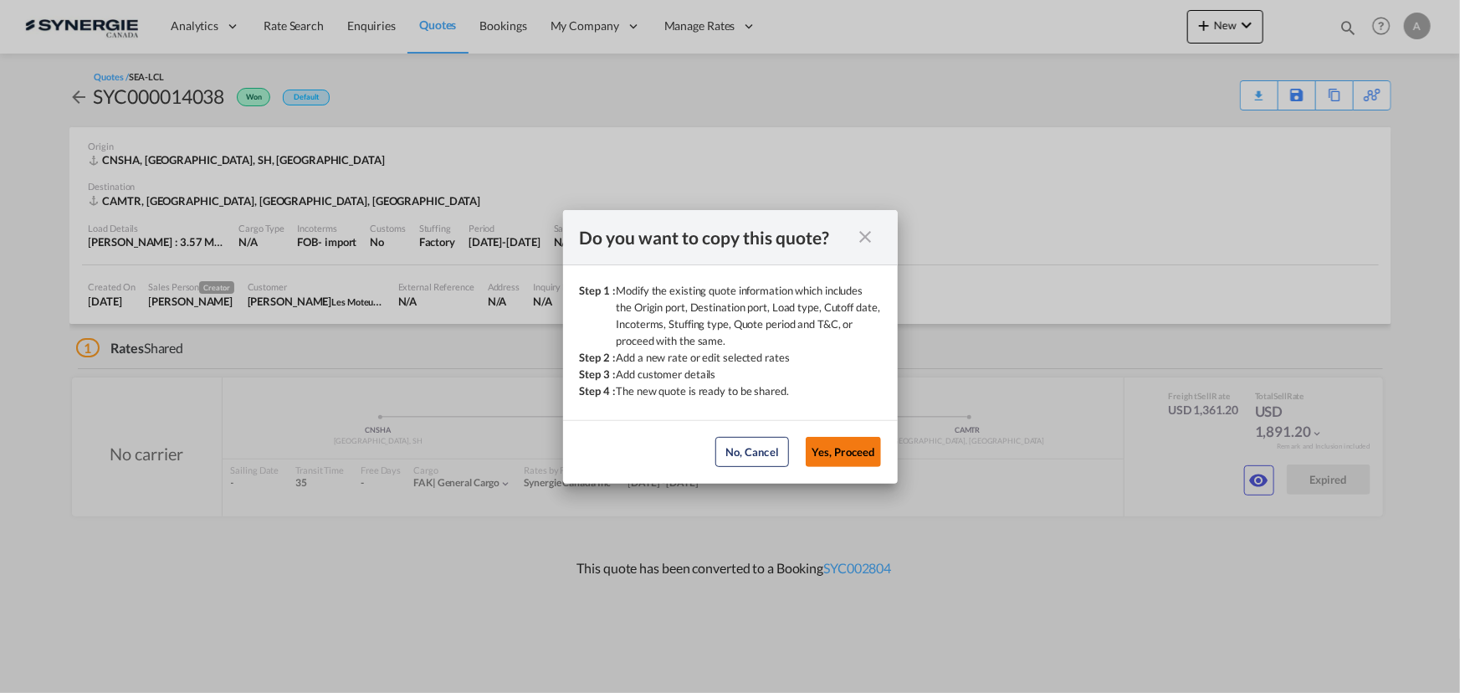
click at [858, 465] on button "Yes, Proceed" at bounding box center [843, 452] width 75 height 30
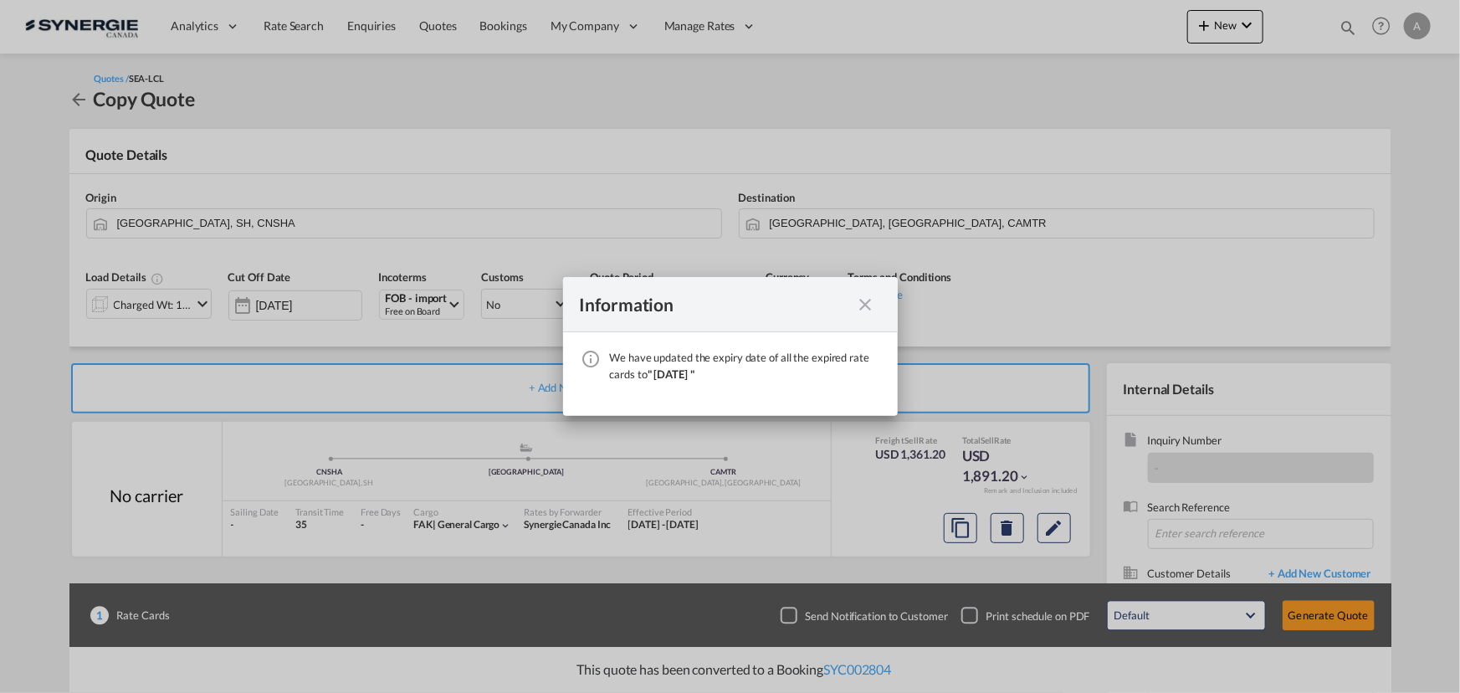
click at [873, 300] on md-icon "icon-close fg-AAA8AD cursor" at bounding box center [866, 305] width 20 height 20
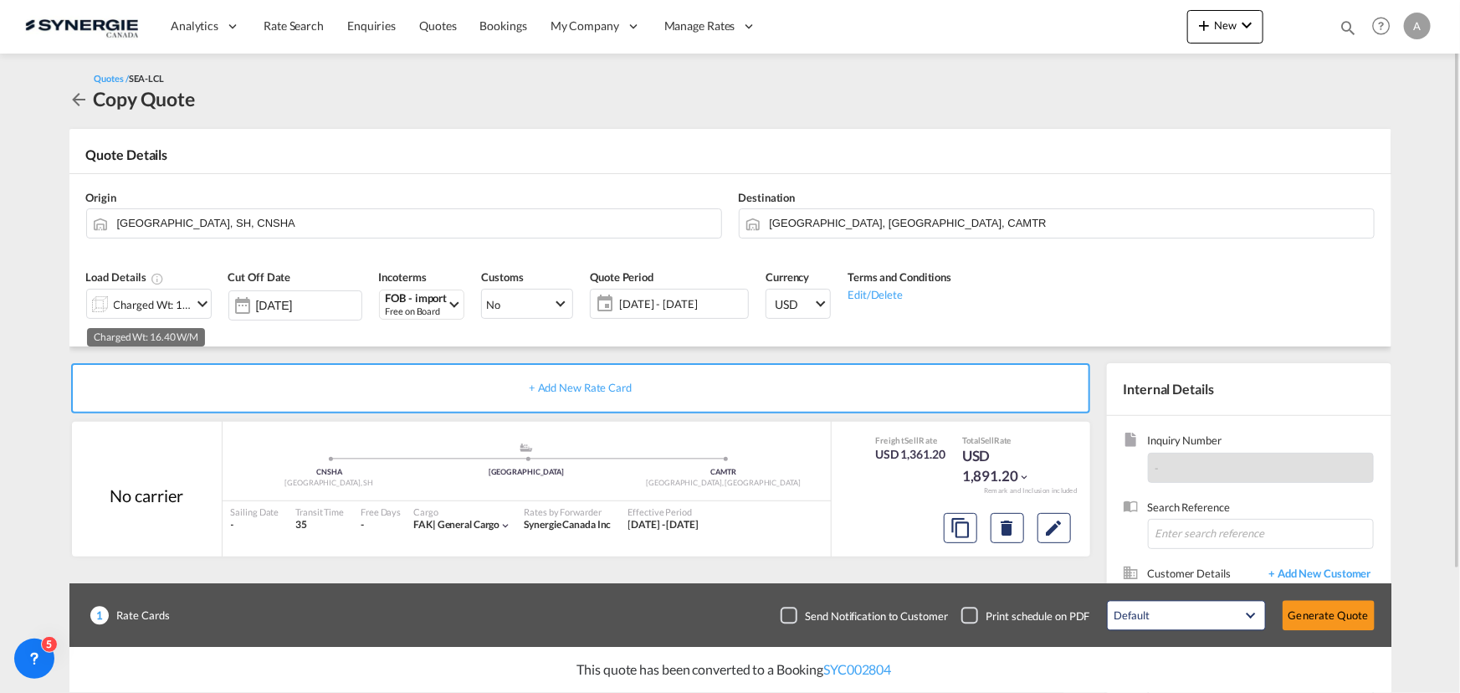
click at [151, 296] on div "Charged Wt: 16.40 W/M" at bounding box center [153, 304] width 79 height 23
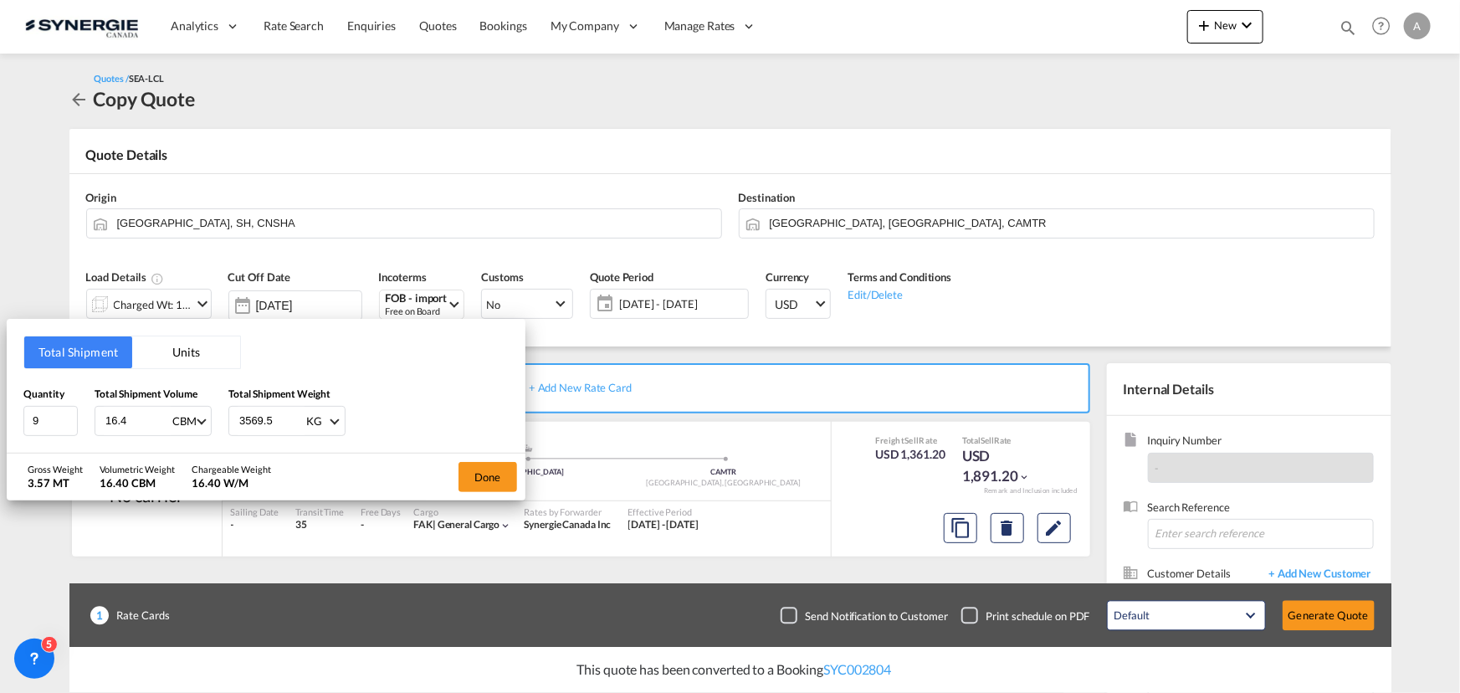
click at [1190, 96] on div "Total Shipment Units Quantity 9 Total Shipment Volume 16.4 CBM CBM CFT Total Sh…" at bounding box center [730, 346] width 1460 height 693
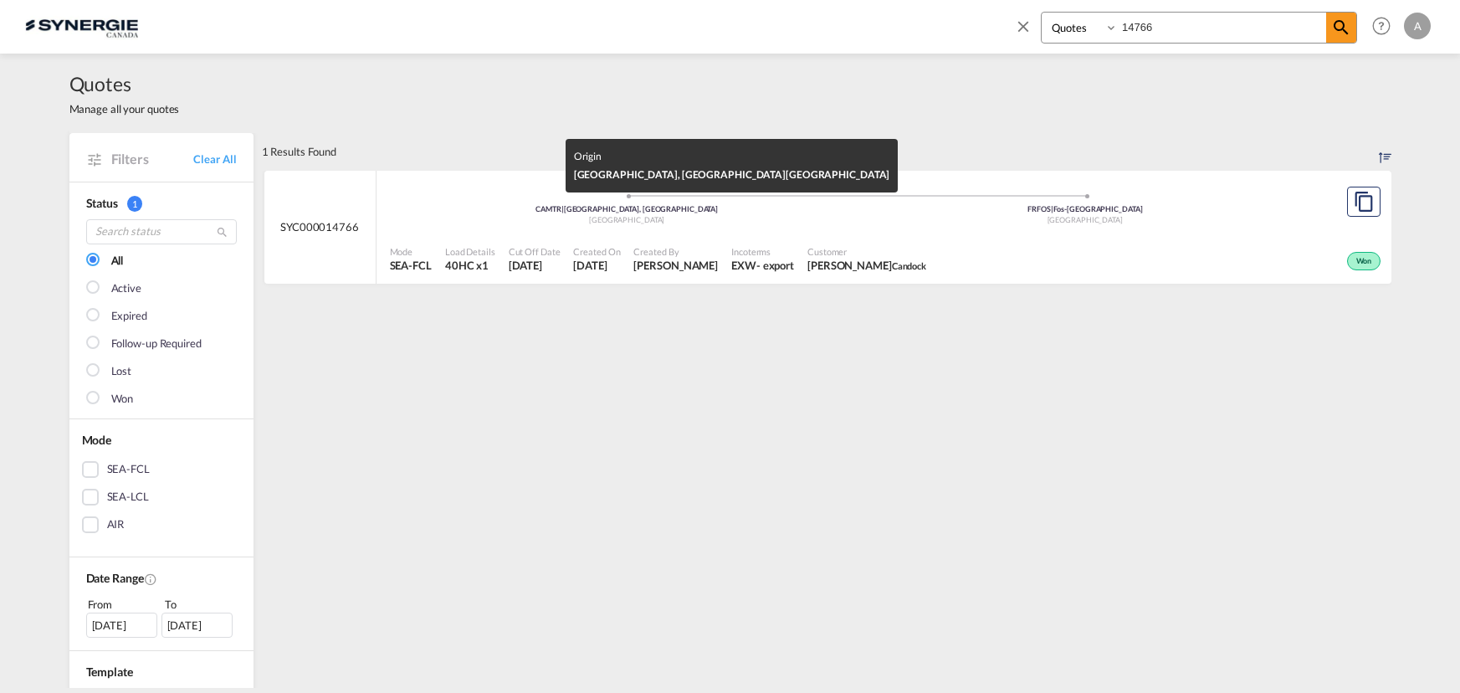
select select "Quotes"
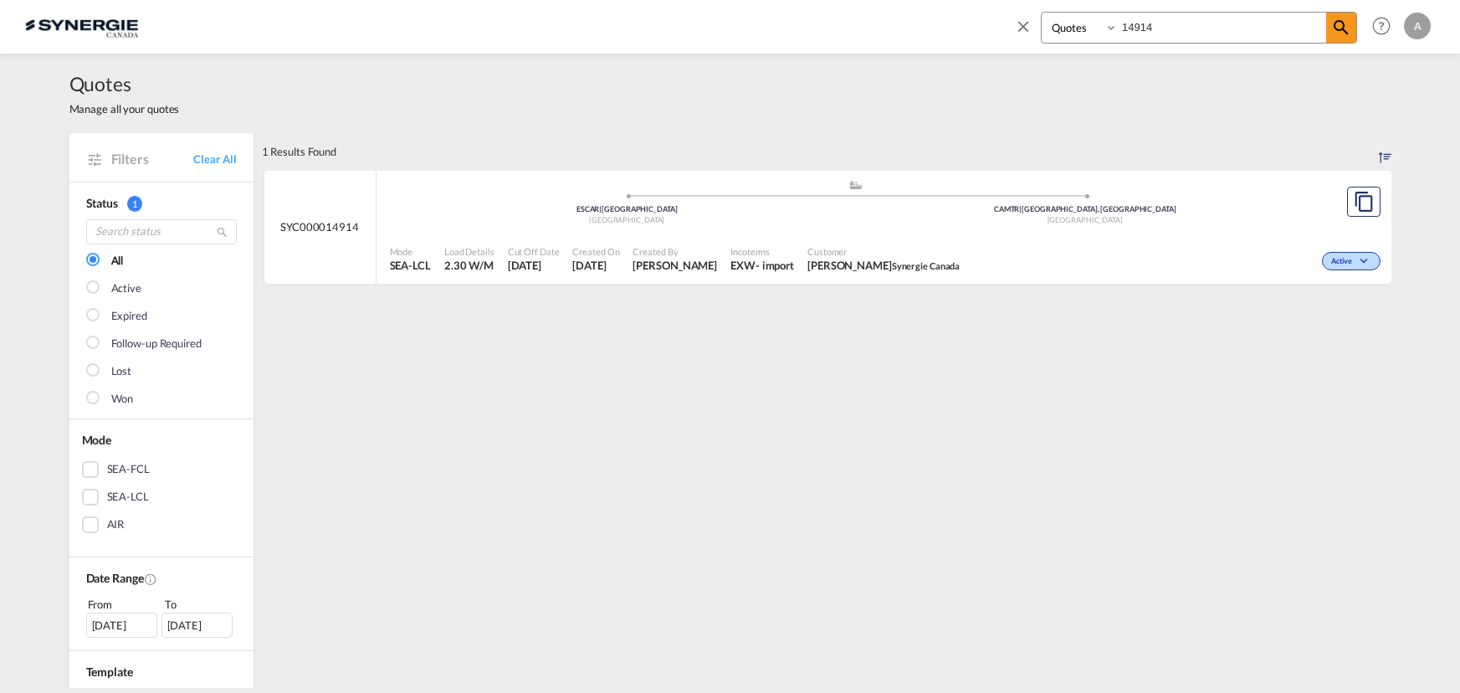
select select "Quotes"
drag, startPoint x: 1167, startPoint y: 24, endPoint x: 1038, endPoint y: 3, distance: 131.4
click at [1085, 12] on div "Bookings Quotes Enquiries 14914" at bounding box center [1199, 28] width 316 height 32
type input "14947"
click at [835, 243] on div "Customer [PERSON_NAME]" at bounding box center [884, 260] width 167 height 42
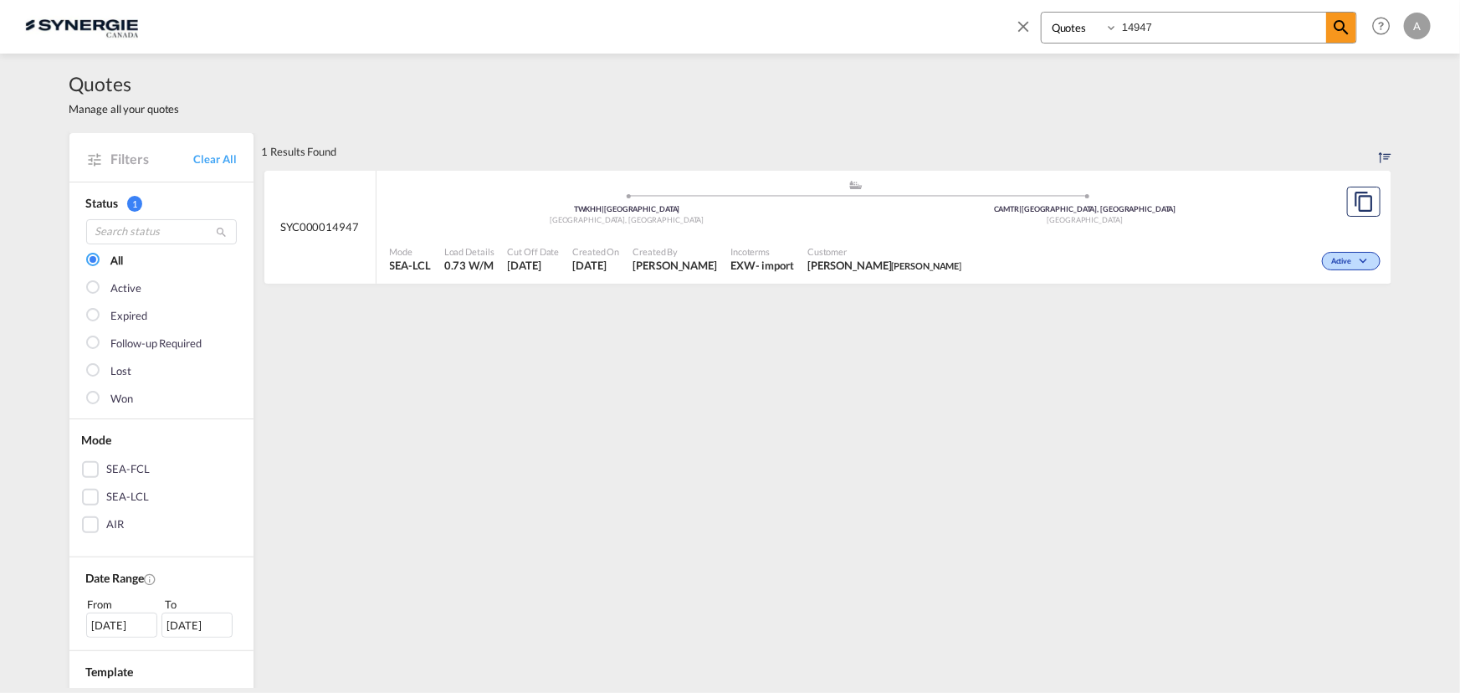
click at [1083, 260] on div "Active" at bounding box center [1176, 260] width 416 height 42
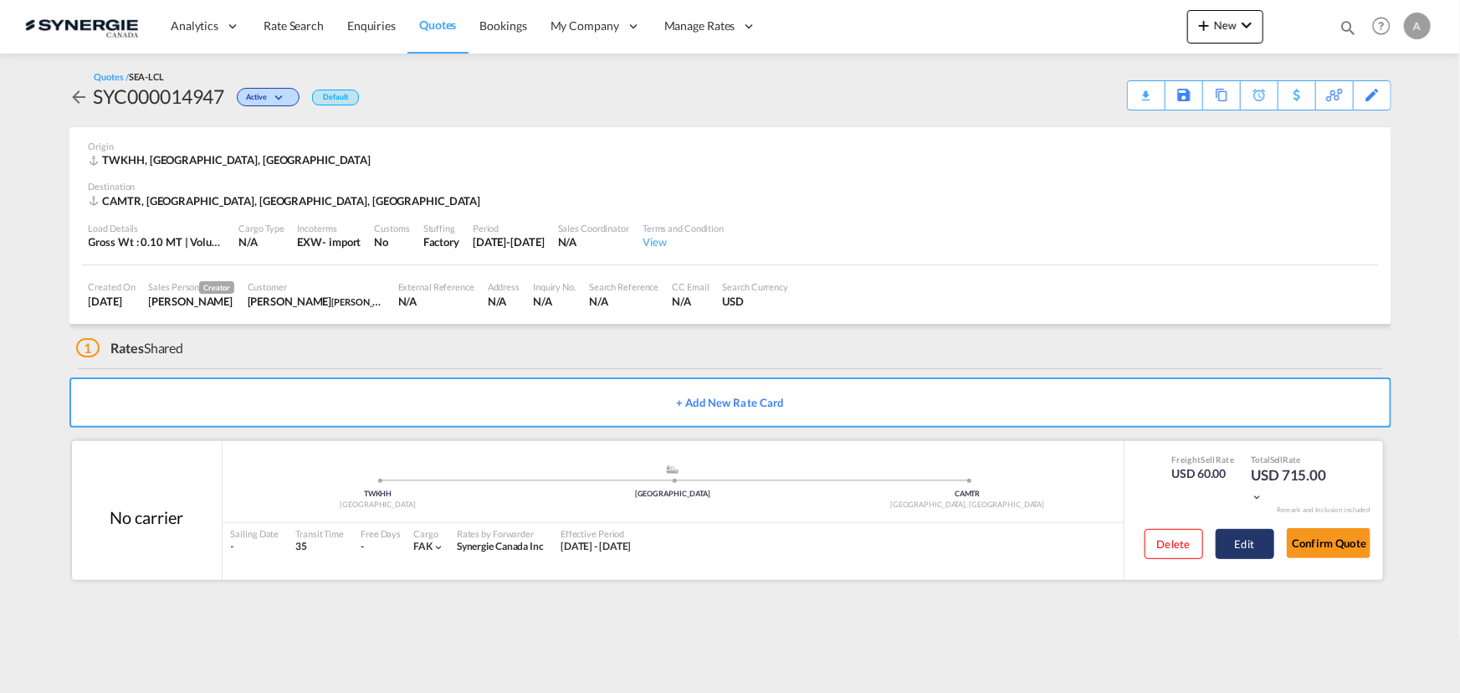
click at [1242, 542] on button "Edit" at bounding box center [1245, 544] width 59 height 30
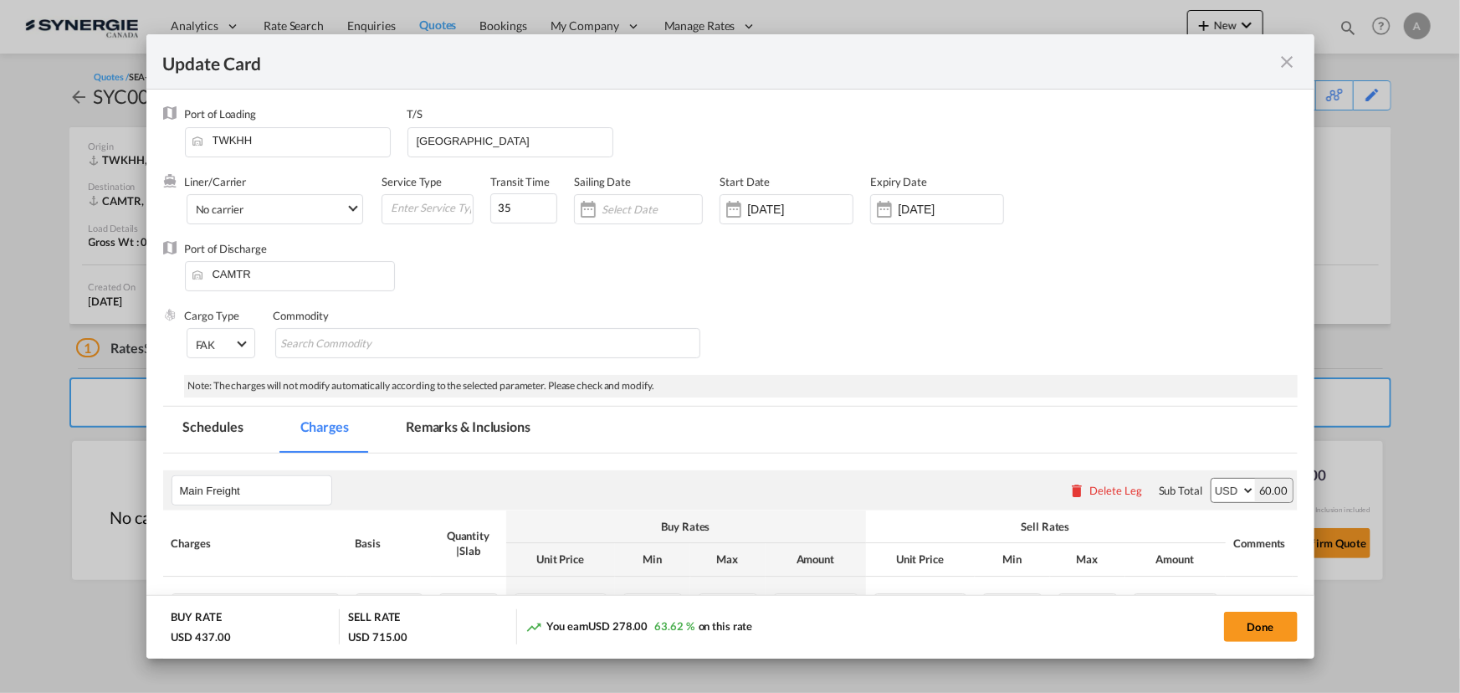
select select "per_w/m"
select select "per_hbl"
select select "per_bl"
select select "flat"
select select "per_bl"
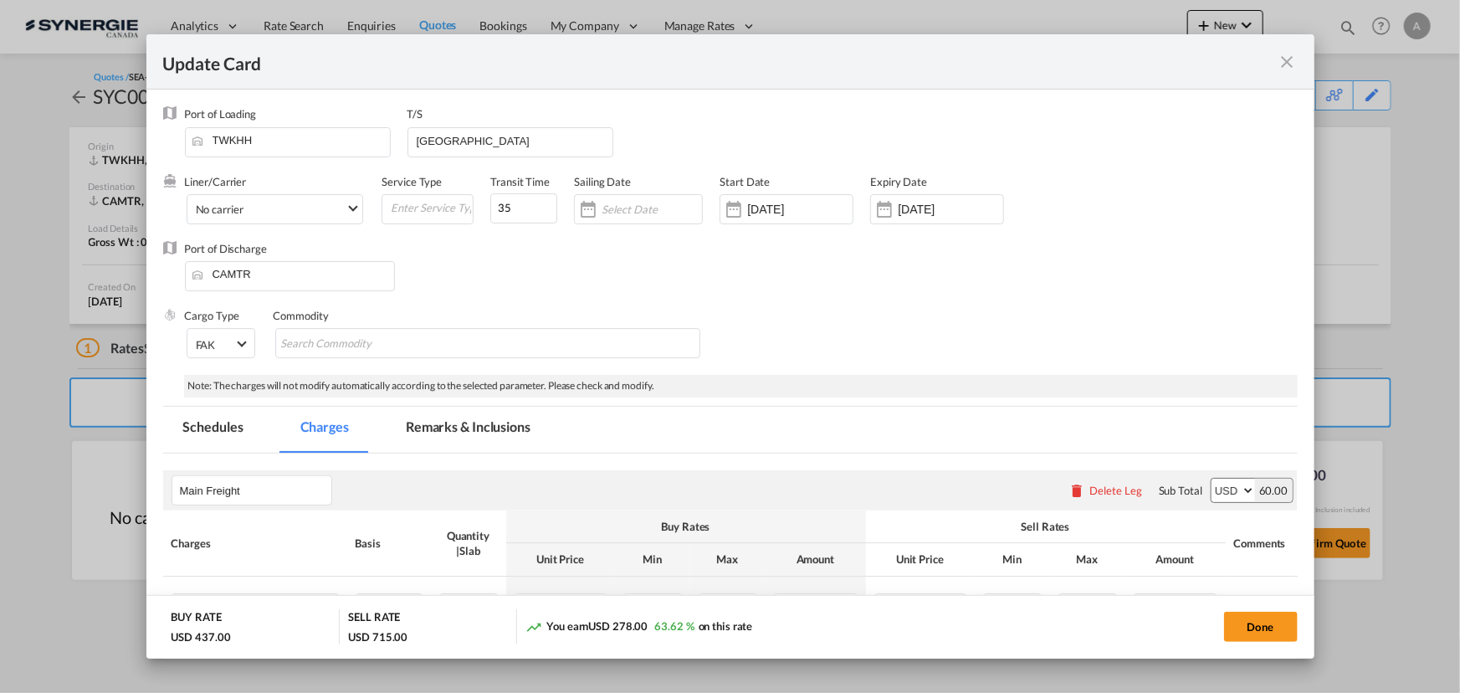
select select "per_bl"
select select "per_shipment"
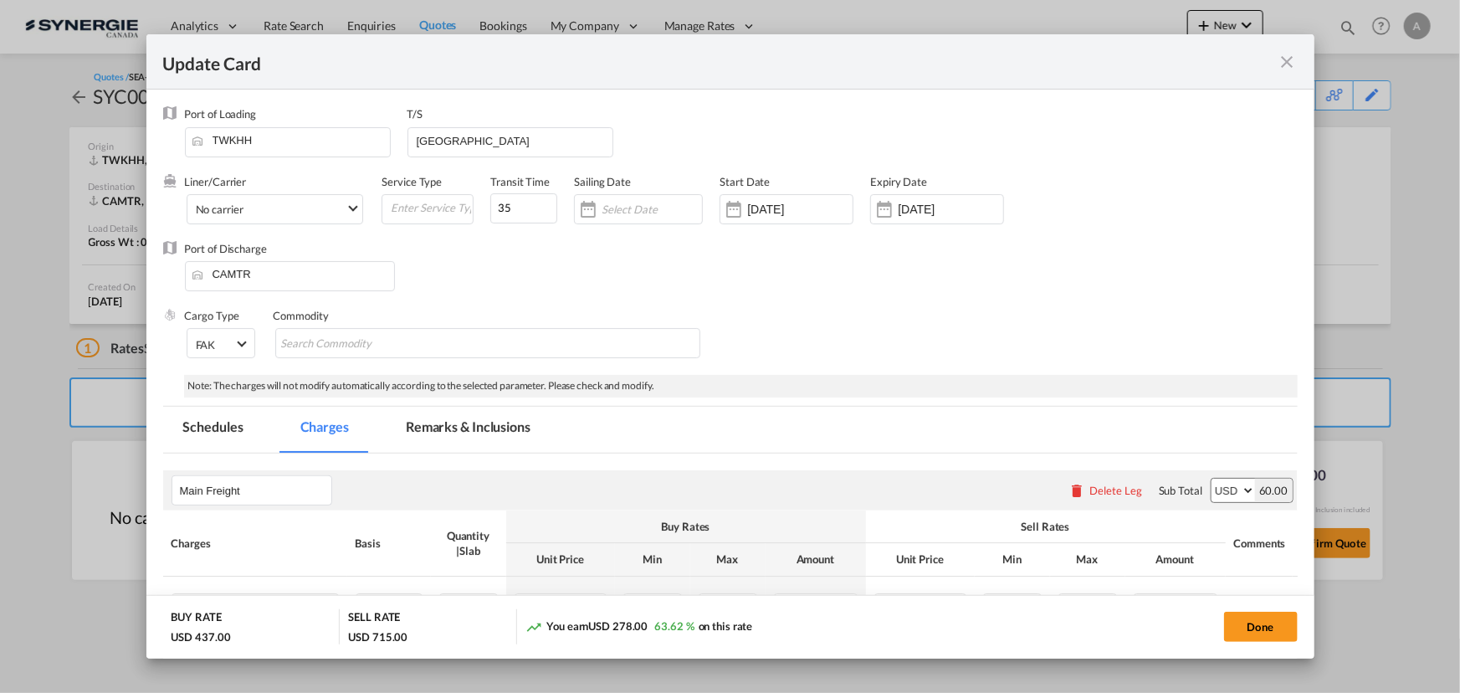
click at [475, 430] on md-tab-item "Remarks & Inclusions" at bounding box center [468, 430] width 165 height 46
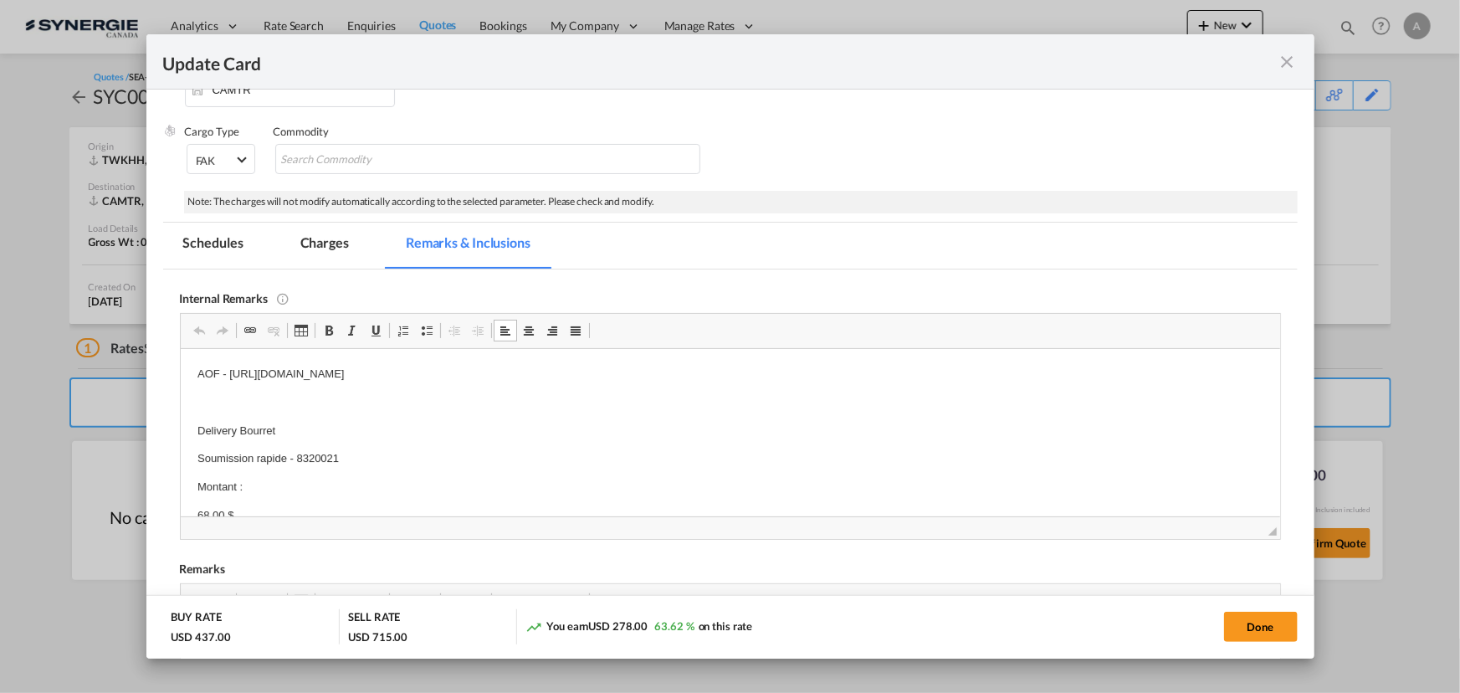
drag, startPoint x: 694, startPoint y: 372, endPoint x: 229, endPoint y: 367, distance: 464.5
click at [229, 367] on p "AOF - https://app.frontapp.com/open/cnv_q7b3o0f?key=MYQjumR0dFsEgmPDayNY9YYtX02…" at bounding box center [730, 374] width 1066 height 18
click at [200, 372] on p "AOF - https://app.frontapp.com/open/cnv_qgtbf2n?key=EX7Gs0cmN6A7Bd5Zv20irryRe7o…" at bounding box center [730, 374] width 1066 height 18
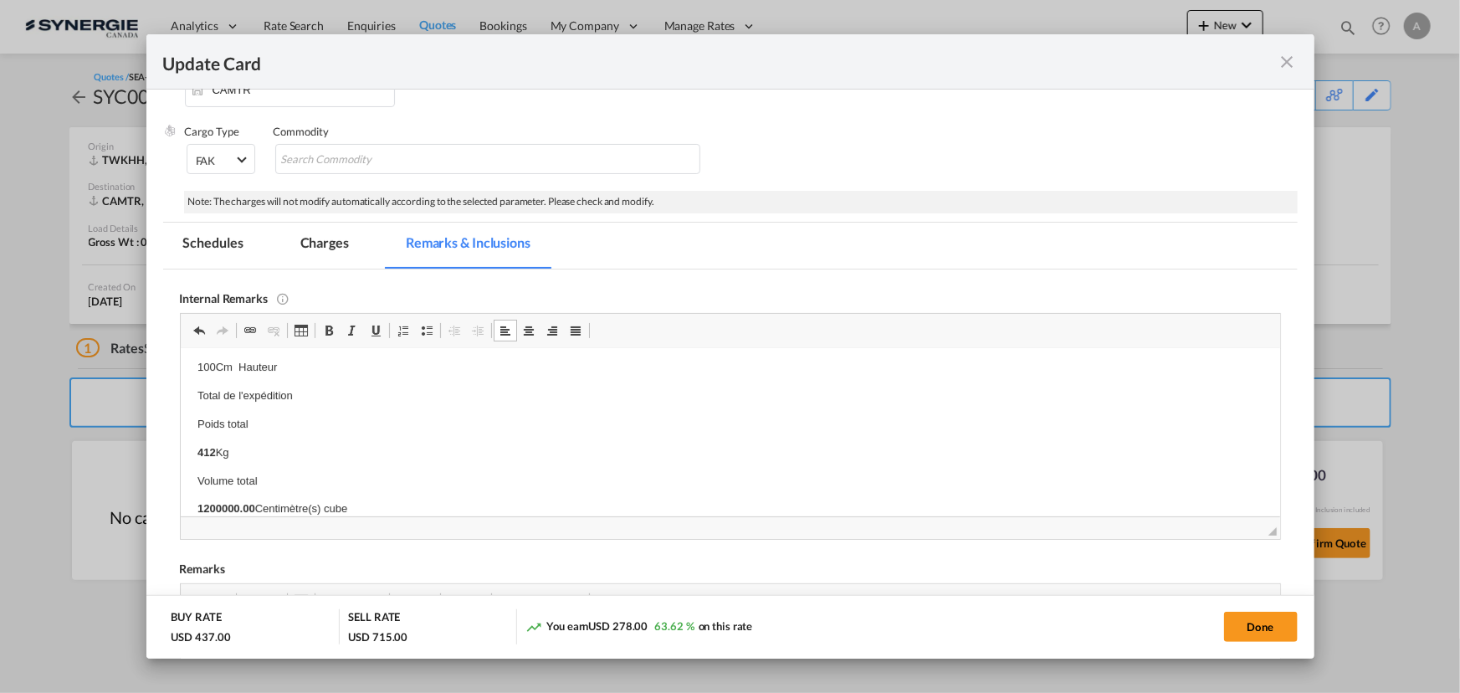
scroll to position [731, 0]
drag, startPoint x: 238, startPoint y: 430, endPoint x: 374, endPoint y: 491, distance: 149.5
click at [374, 491] on body "EVEROK - https://app.frontapp.com/open/cnv_qgtbf2n?key=EX7Gs0cmN6A7Bd5Zv20irryR…" at bounding box center [730, 66] width 1066 height 866
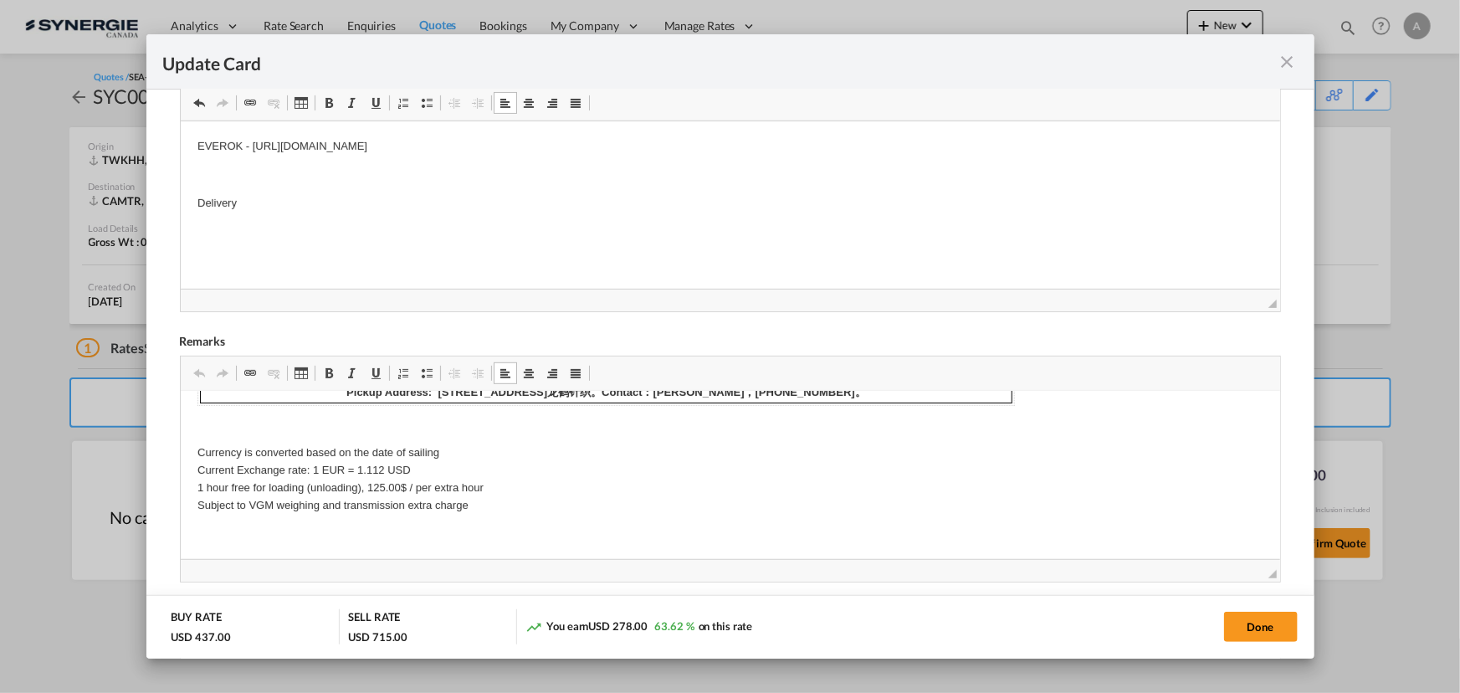
scroll to position [88, 0]
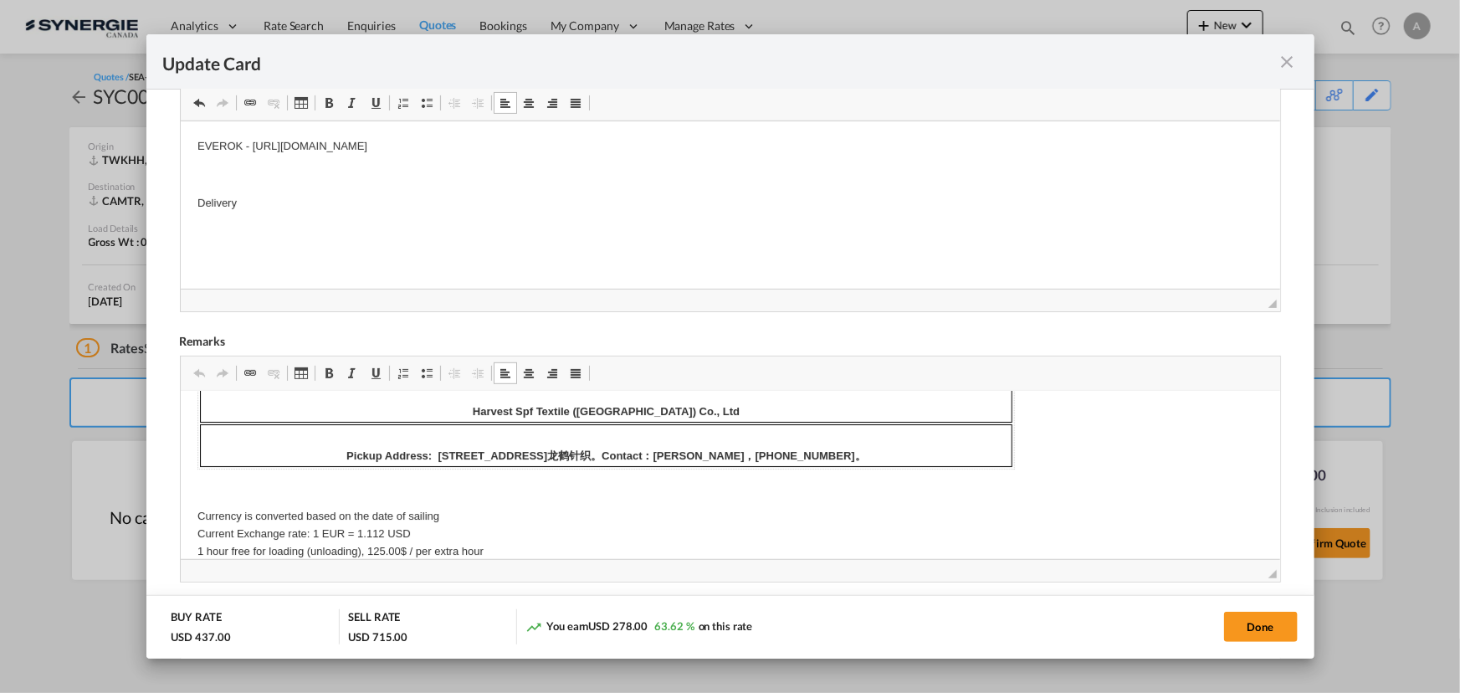
drag, startPoint x: 555, startPoint y: 445, endPoint x: 890, endPoint y: 469, distance: 336.5
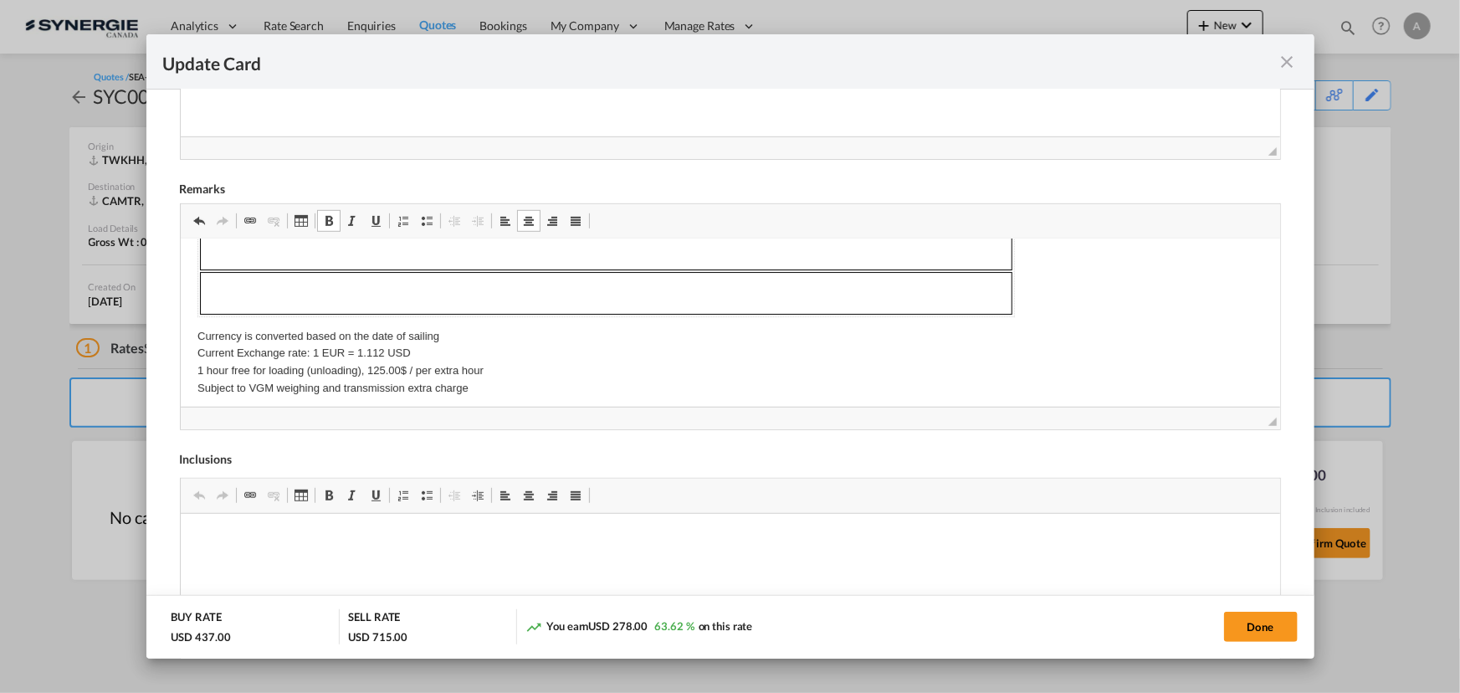
scroll to position [0, 0]
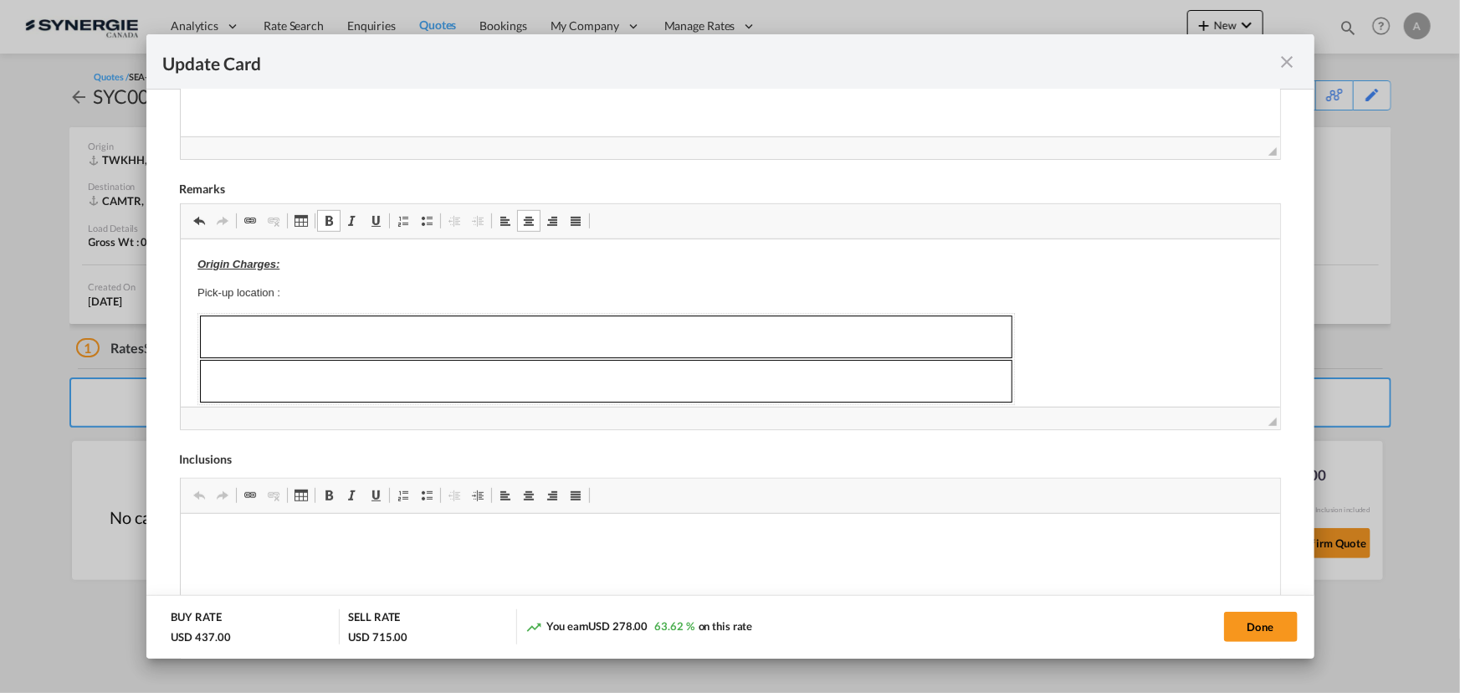
click at [554, 315] on td "Editor, editor5" at bounding box center [605, 336] width 813 height 43
drag, startPoint x: 197, startPoint y: 321, endPoint x: 416, endPoint y: 360, distance: 222.6
click at [416, 360] on table "Editor, editor5" at bounding box center [606, 358] width 818 height 92
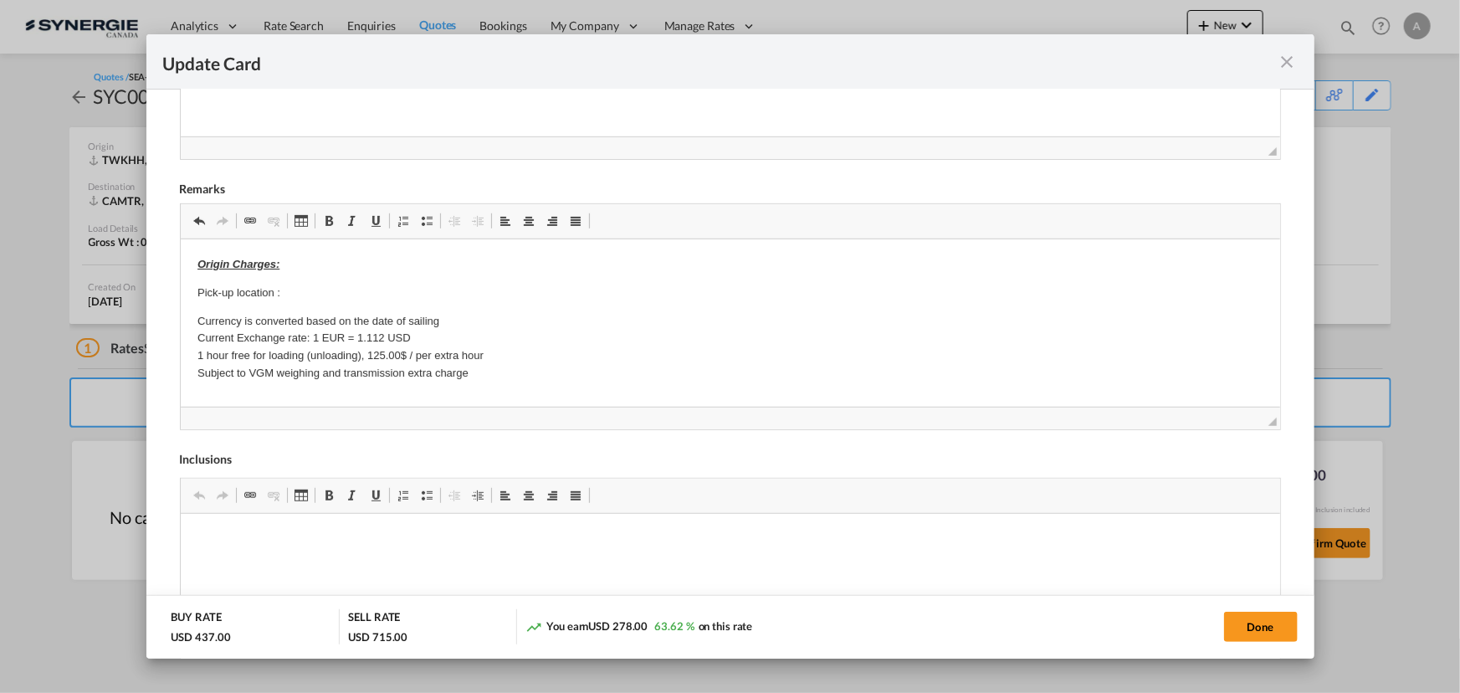
click at [348, 285] on p "Pick-up location :" at bounding box center [730, 293] width 1066 height 18
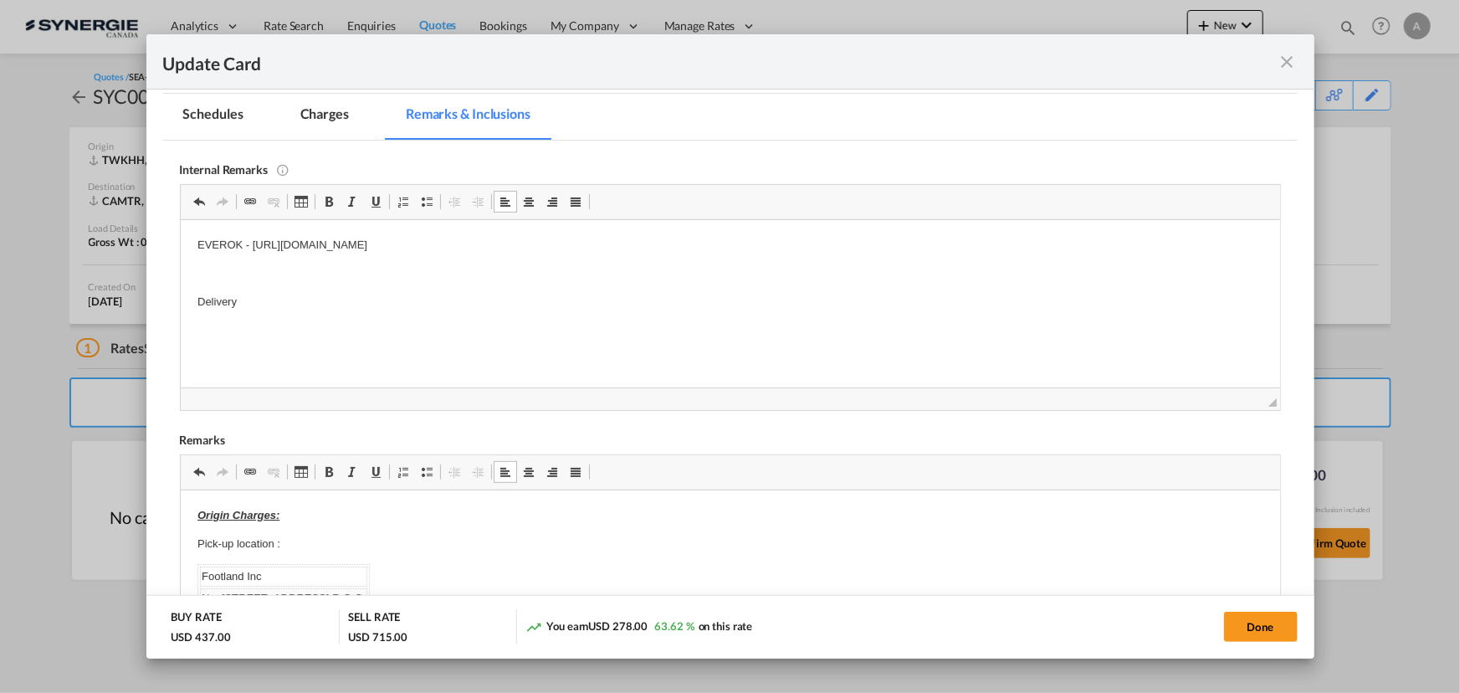
scroll to position [312, 0]
click at [281, 294] on p "Delivery" at bounding box center [730, 303] width 1066 height 18
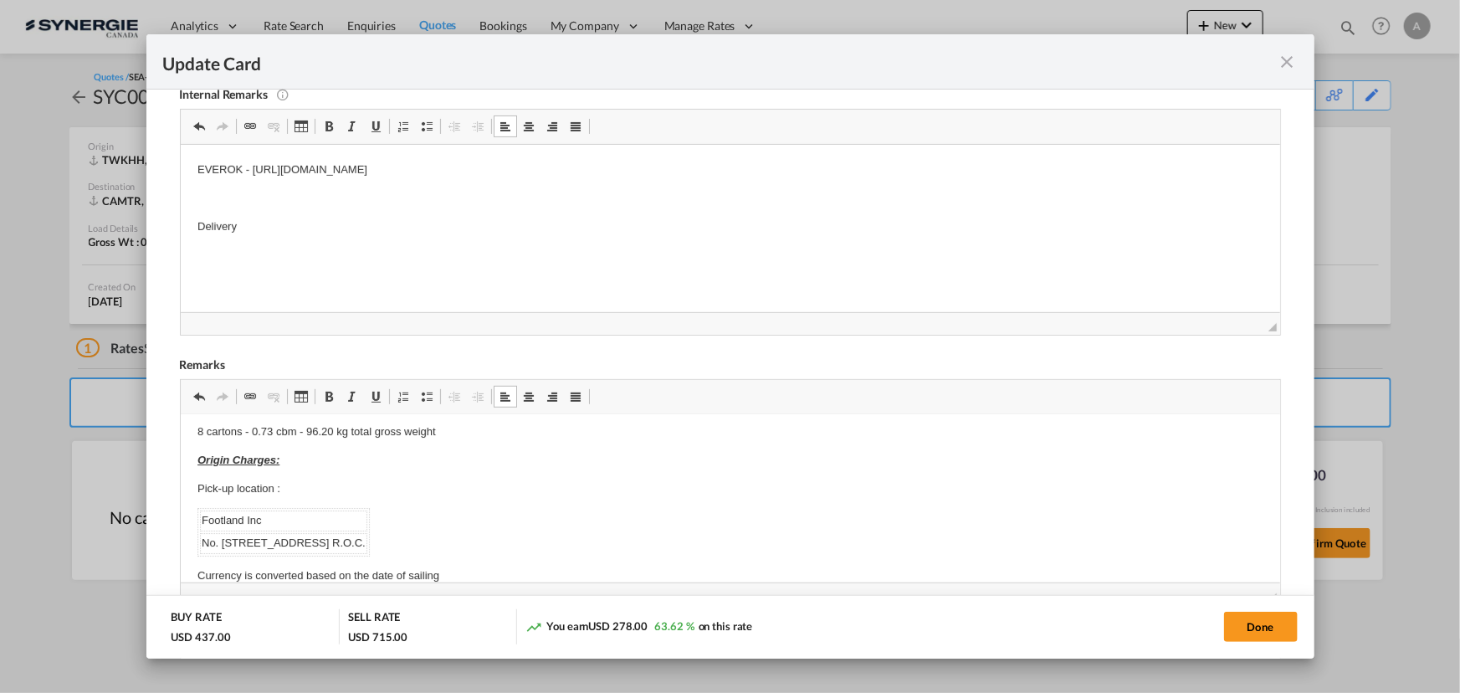
scroll to position [0, 0]
click at [285, 221] on p "Delivery" at bounding box center [730, 227] width 1066 height 18
drag, startPoint x: 334, startPoint y: 233, endPoint x: 325, endPoint y: 228, distance: 10.5
click at [334, 233] on p "Delivery" at bounding box center [730, 227] width 1066 height 18
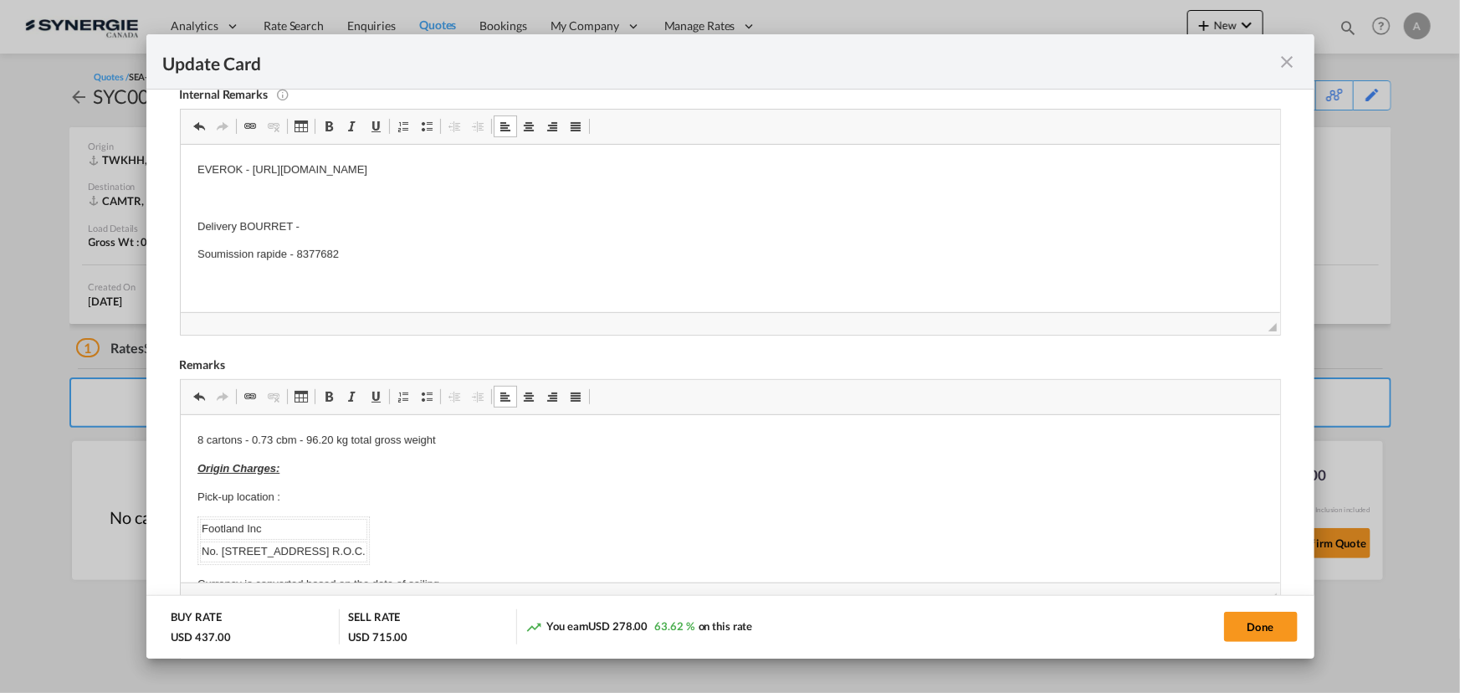
click at [361, 223] on p "Delivery BOURRET -" at bounding box center [730, 227] width 1066 height 18
click at [463, 223] on p "Delivery BOURRET - Soumission rapide - 8377682" at bounding box center [730, 227] width 1066 height 18
click at [494, 250] on p "Editor, editor4" at bounding box center [730, 254] width 1066 height 18
click at [338, 282] on p "68,00 $" at bounding box center [730, 283] width 1066 height 18
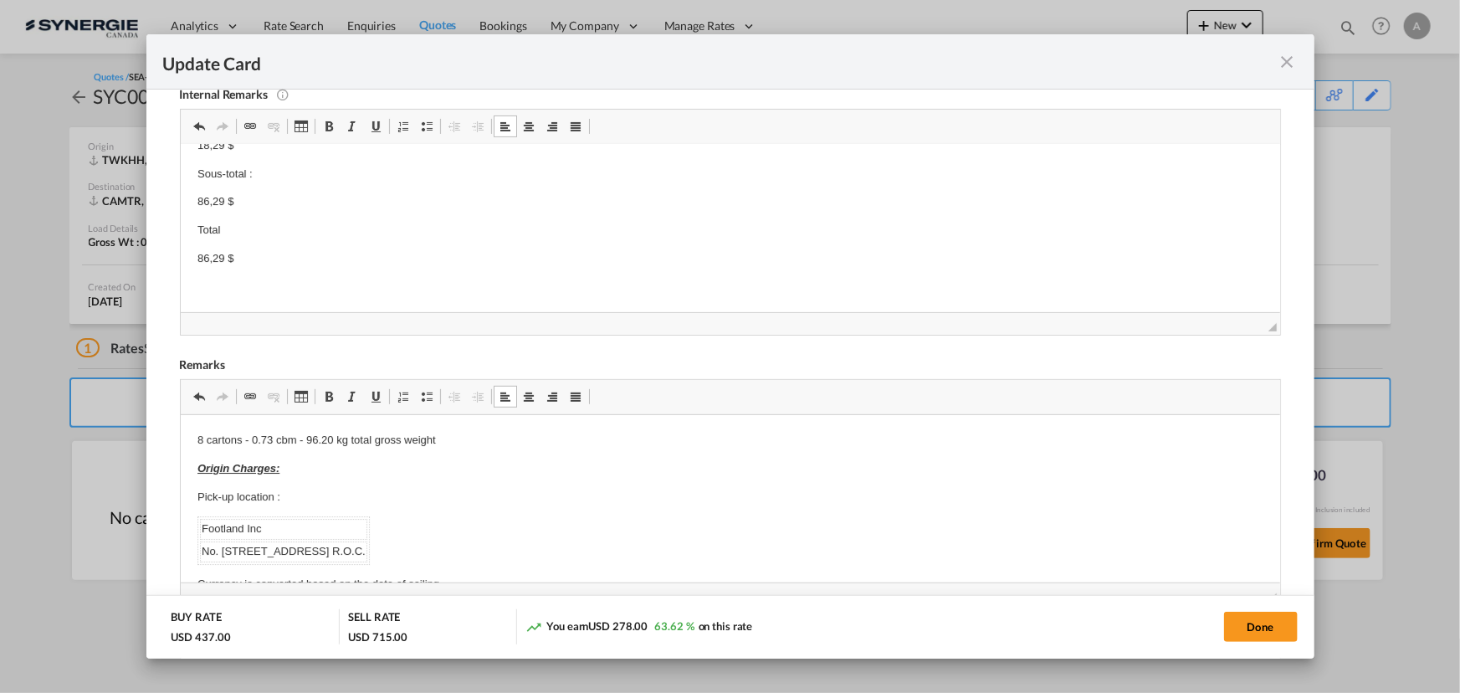
click at [321, 263] on p "86,29 $" at bounding box center [730, 258] width 1066 height 18
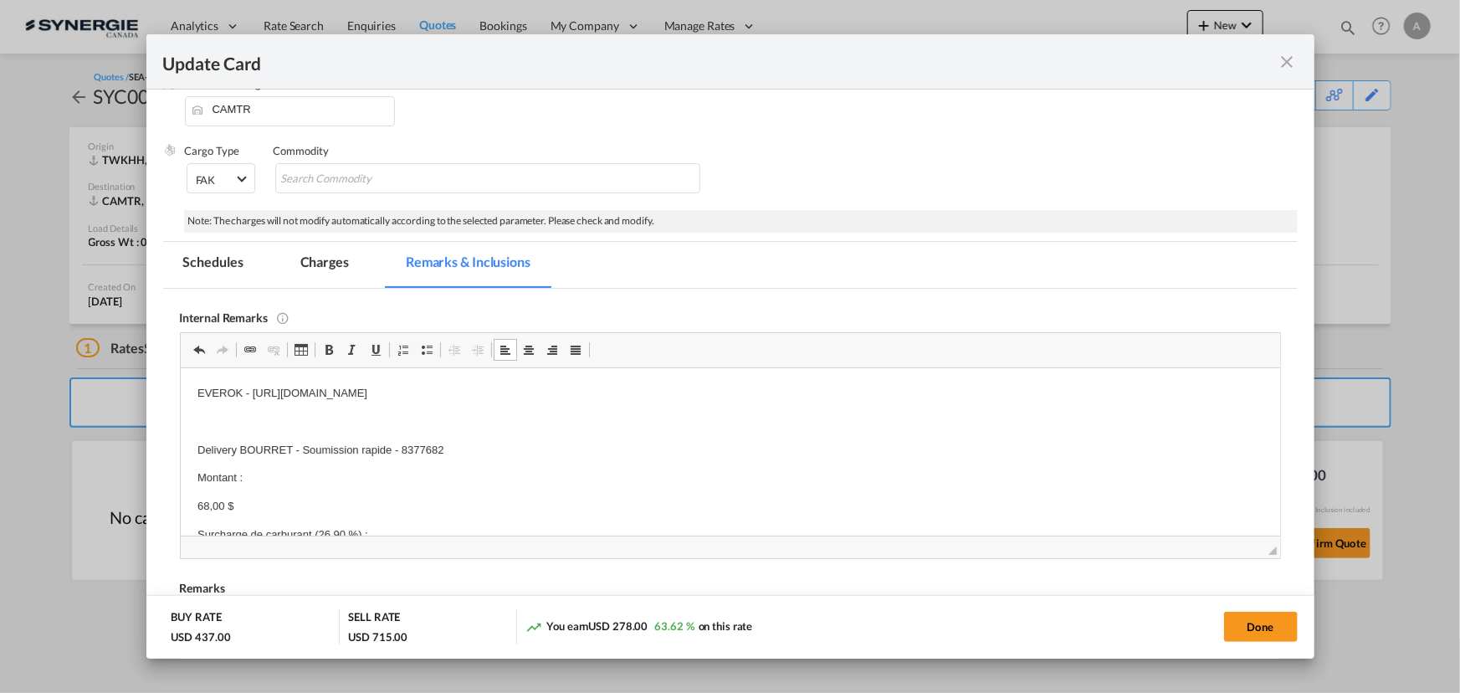
scroll to position [160, 0]
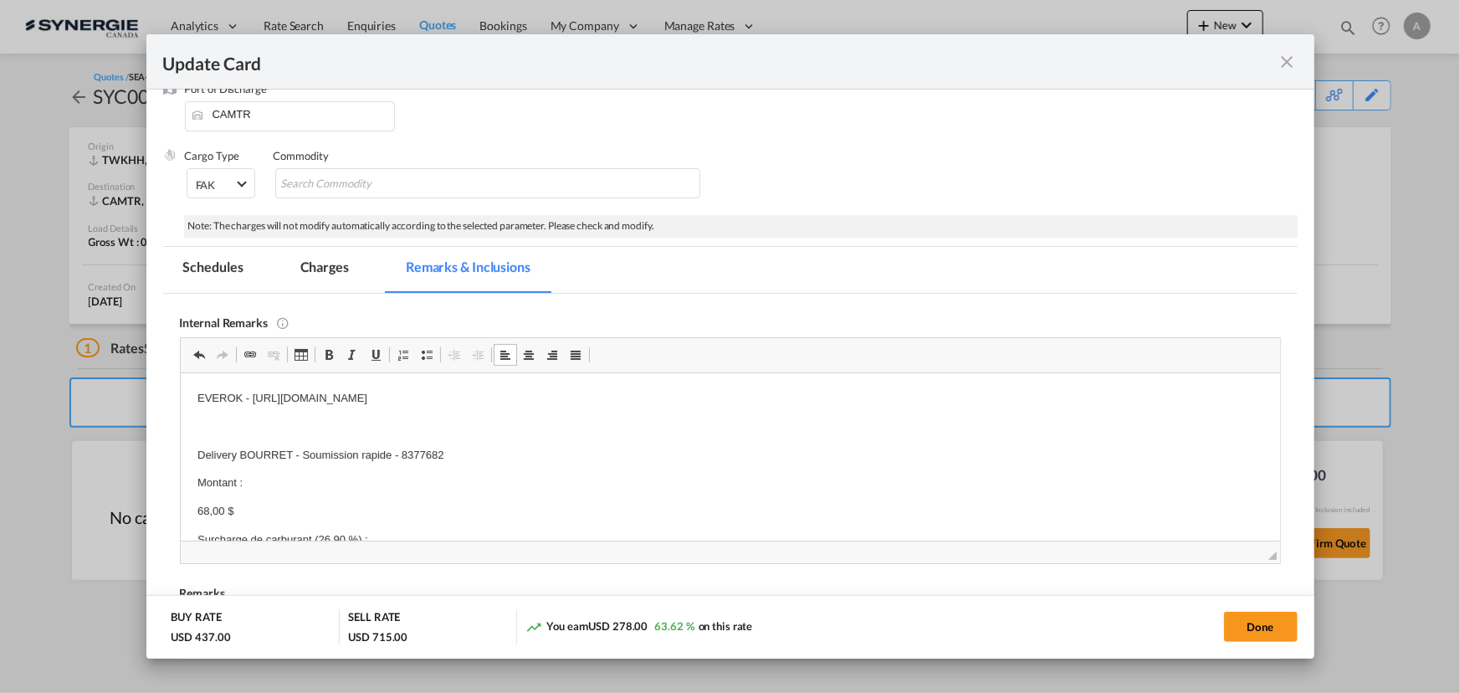
click at [310, 272] on md-tab-item "Charges" at bounding box center [324, 270] width 89 height 46
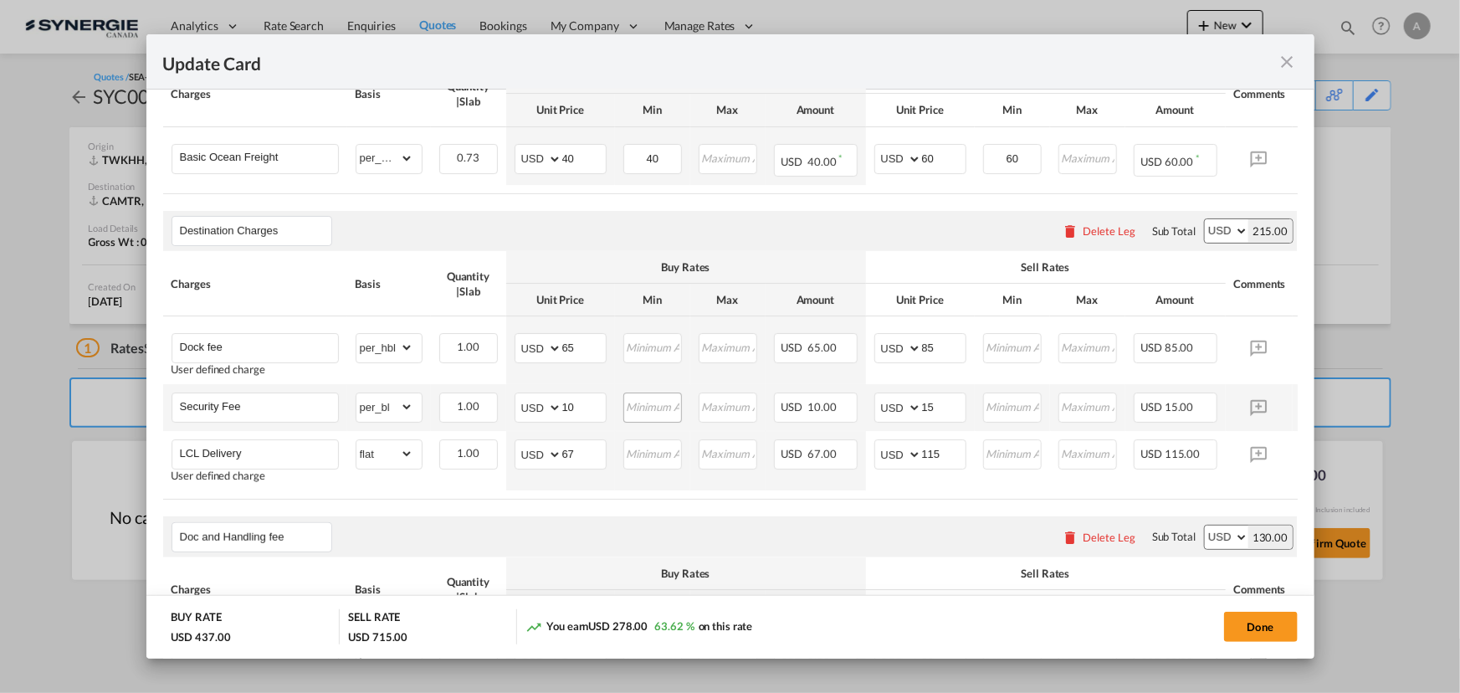
scroll to position [541, 0]
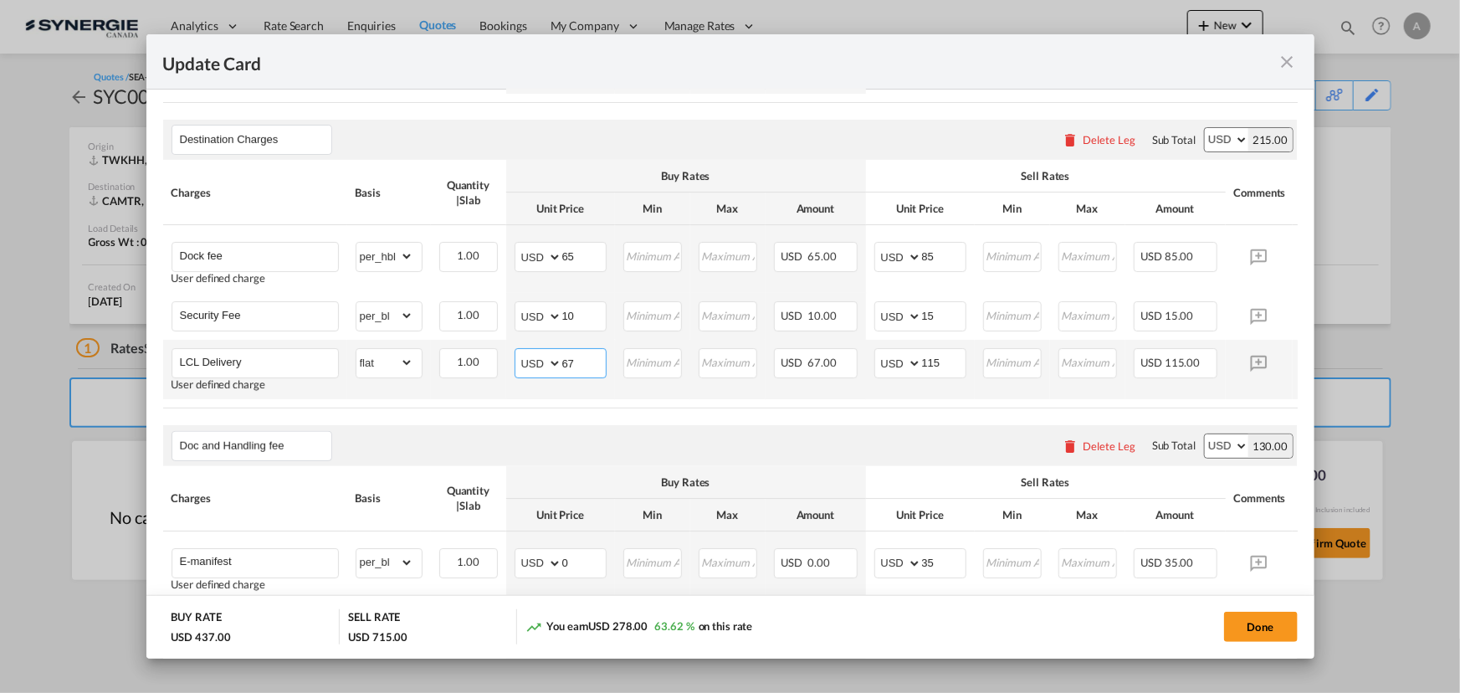
drag, startPoint x: 585, startPoint y: 363, endPoint x: 555, endPoint y: 364, distance: 30.1
click at [555, 364] on md-input-container "AED AFN ALL AMD ANG AOA ARS AUD AWG AZN BAM BBD BDT BGN BHD BIF BMD BND BOB BRL…" at bounding box center [561, 363] width 92 height 30
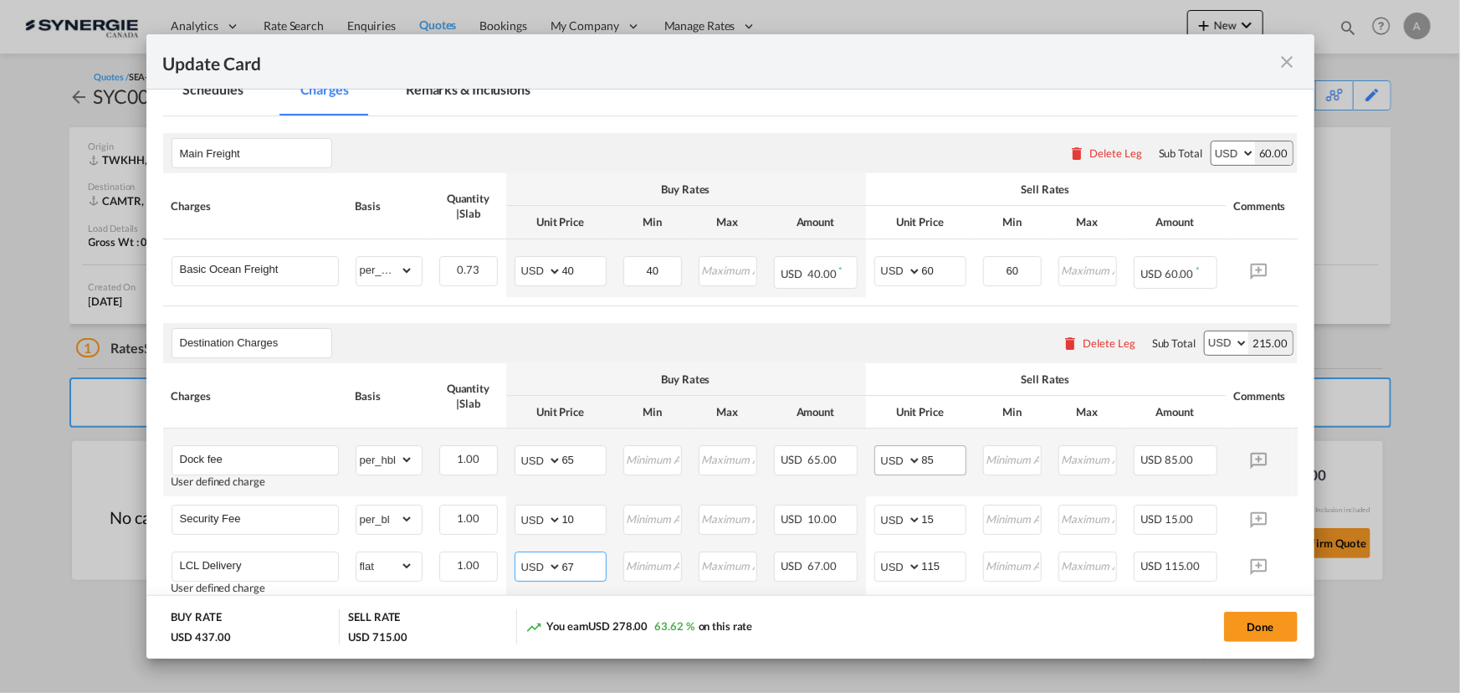
scroll to position [312, 0]
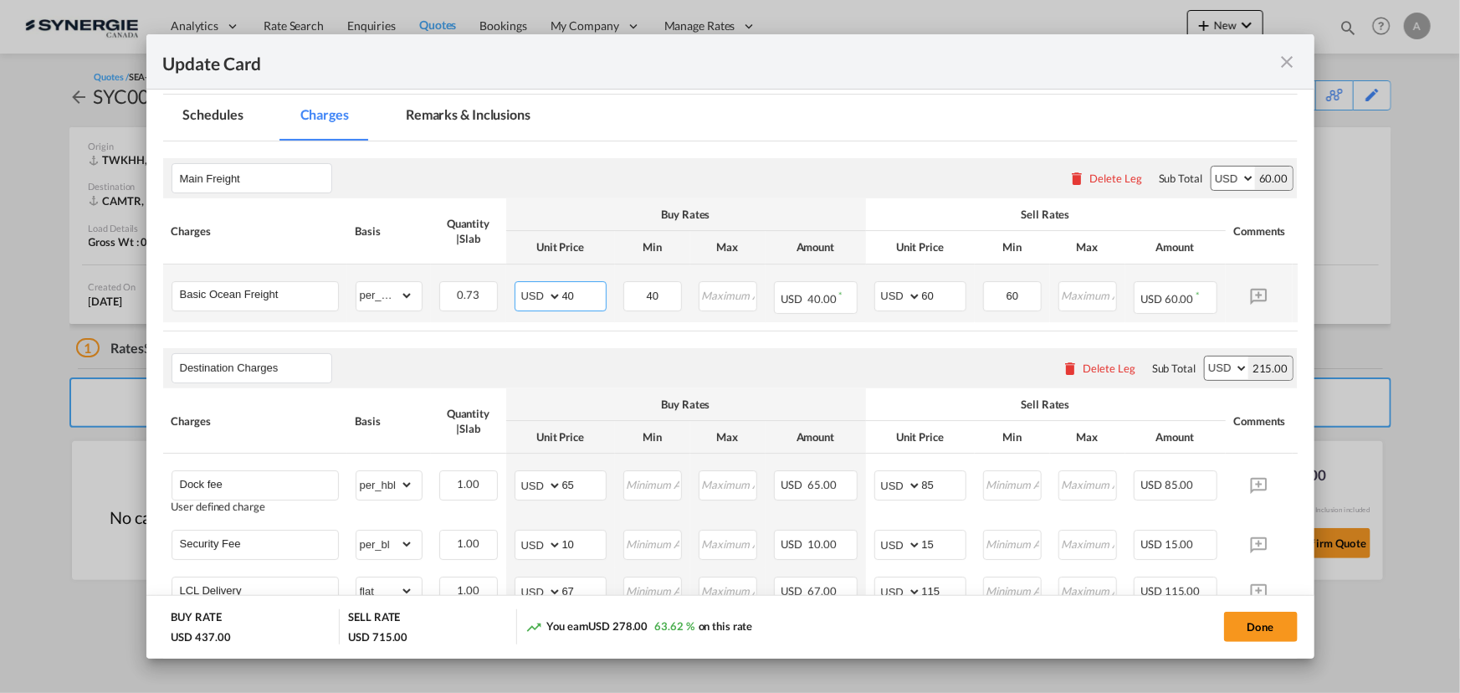
drag, startPoint x: 584, startPoint y: 300, endPoint x: 511, endPoint y: 298, distance: 72.8
click at [530, 299] on md-input-container "AED AFN ALL AMD ANG AOA ARS AUD AWG AZN BAM BBD BDT BGN BHD BIF BMD BND BOB BRL…" at bounding box center [561, 296] width 92 height 30
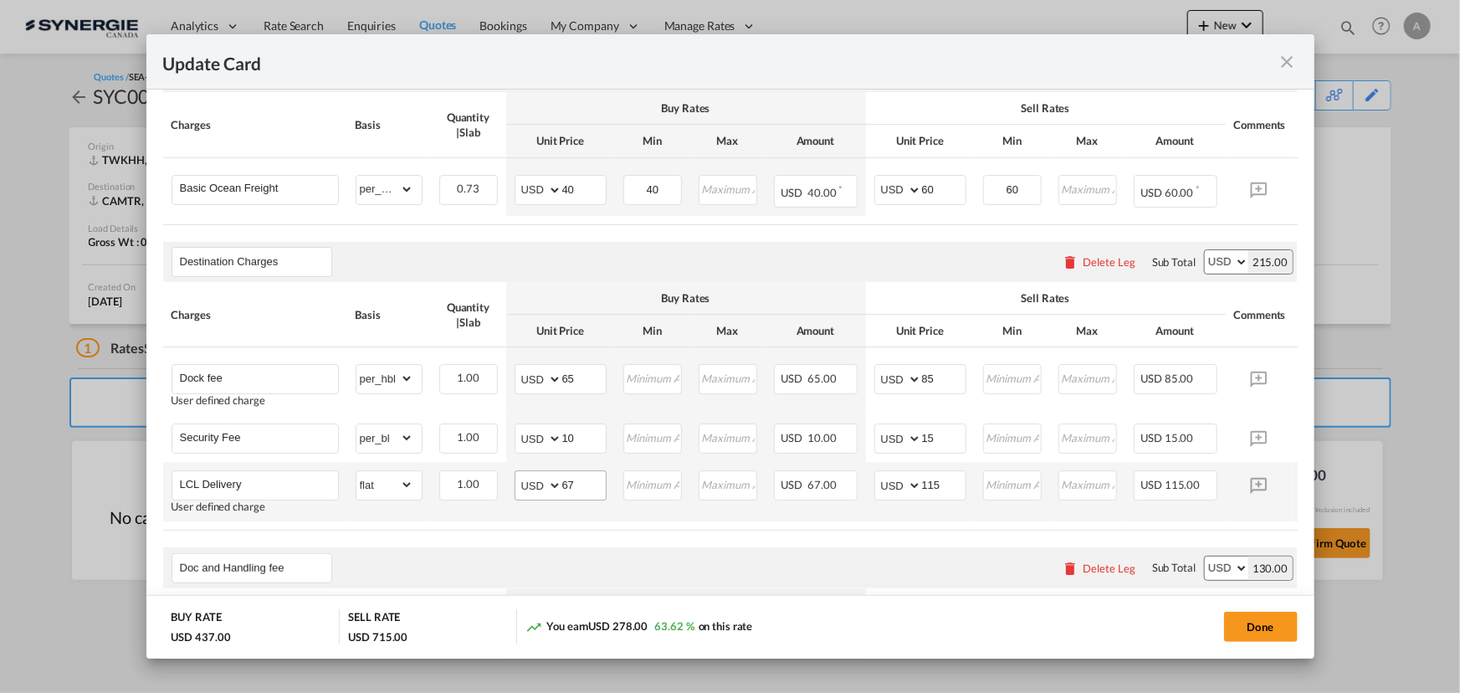
scroll to position [191, 0]
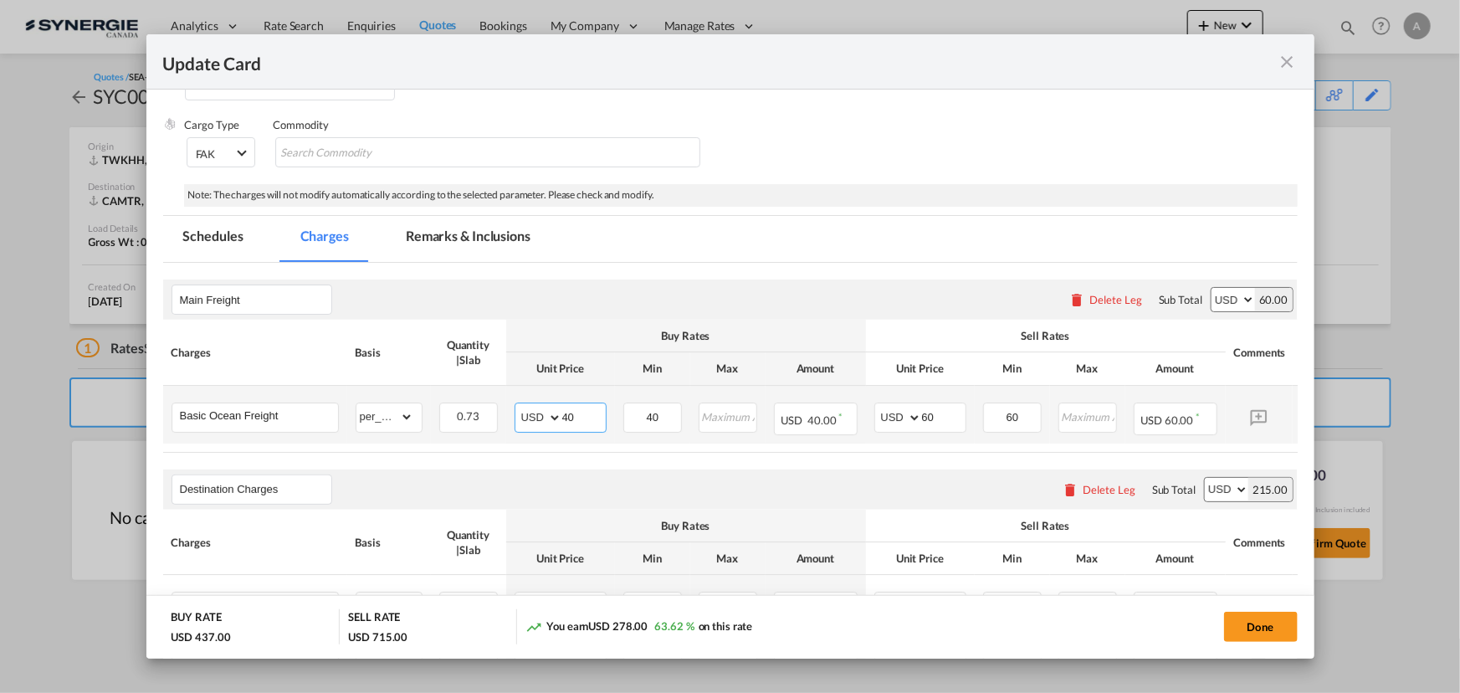
click at [572, 408] on input "40" at bounding box center [584, 415] width 44 height 25
type input "88"
drag, startPoint x: 660, startPoint y: 423, endPoint x: 576, endPoint y: 412, distance: 85.2
click at [578, 414] on tr "Basic Ocean Freight Please Enter Already Exists gross_weight volumetric_weight …" at bounding box center [756, 415] width 1186 height 58
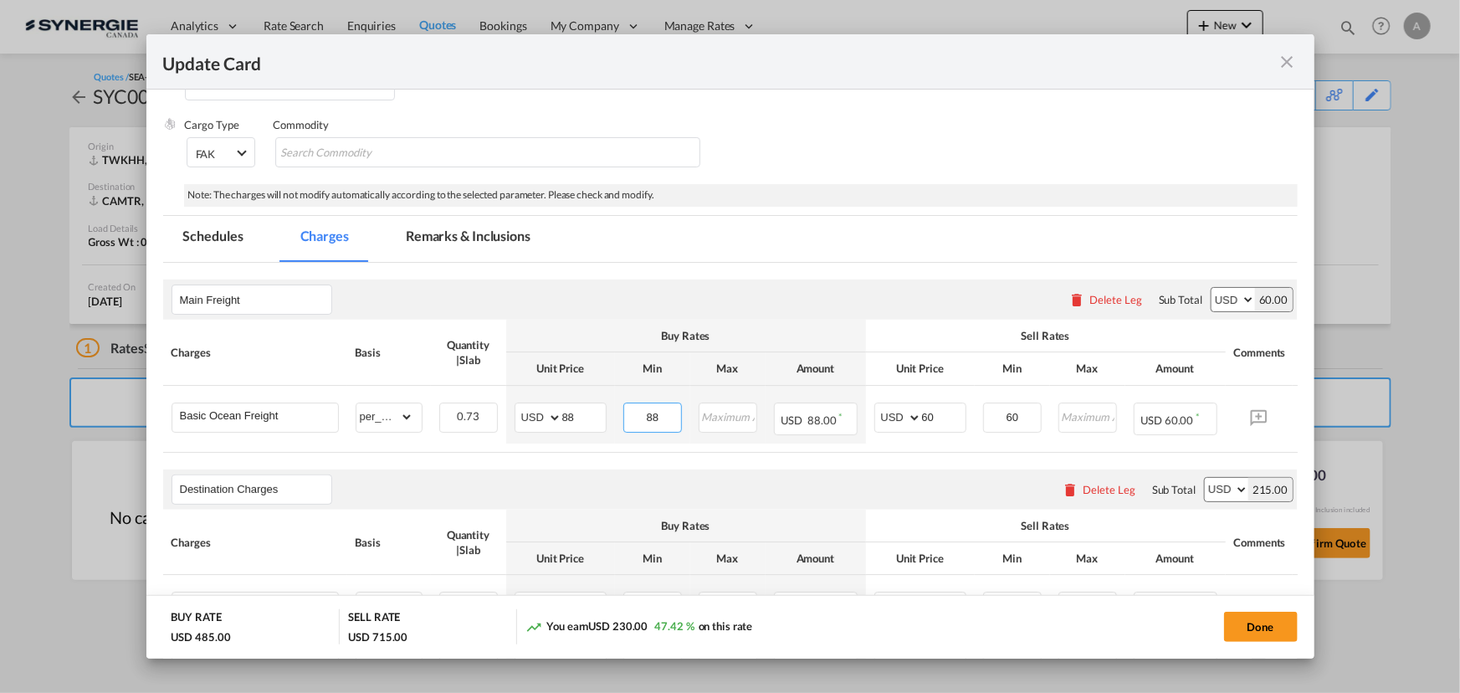
type input "88"
click at [922, 416] on input "60" at bounding box center [944, 415] width 44 height 25
type input "103"
drag, startPoint x: 1032, startPoint y: 407, endPoint x: 1004, endPoint y: 408, distance: 27.6
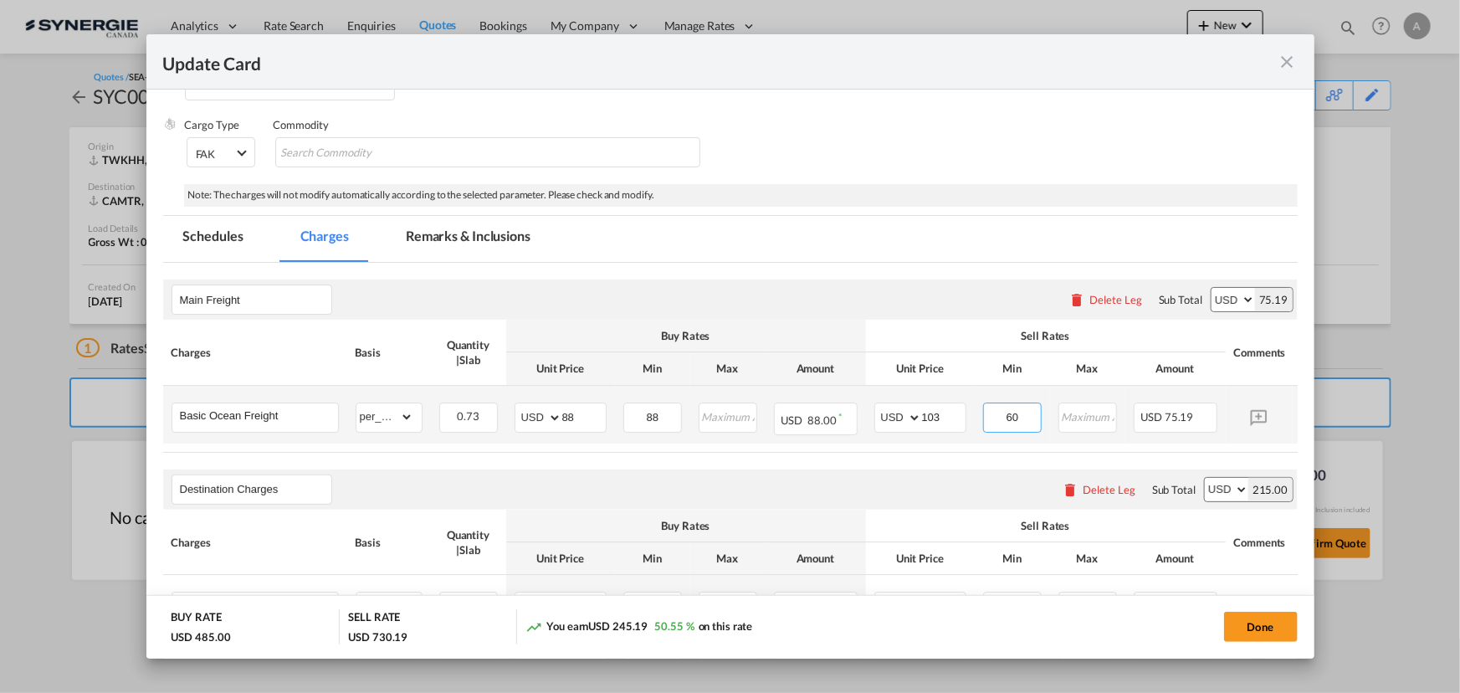
click at [999, 408] on input "60" at bounding box center [1013, 415] width 56 height 25
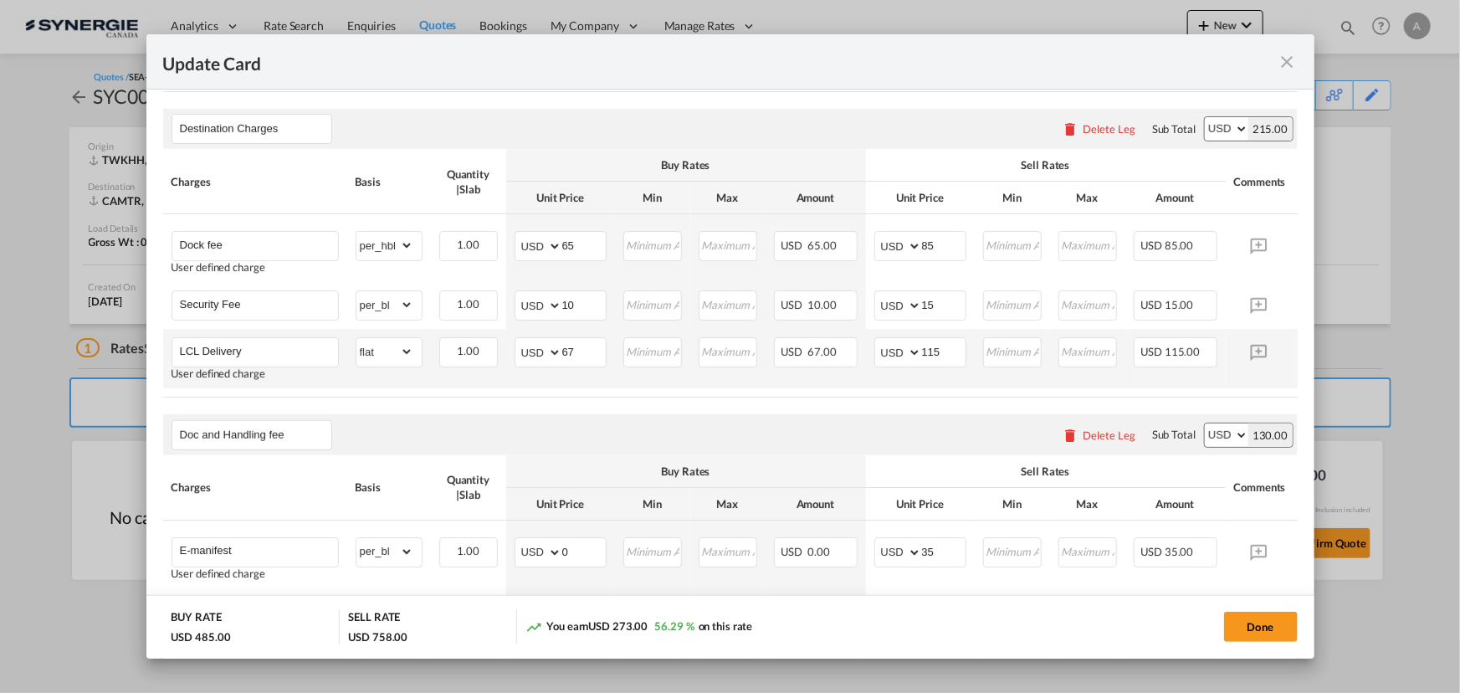
scroll to position [571, 0]
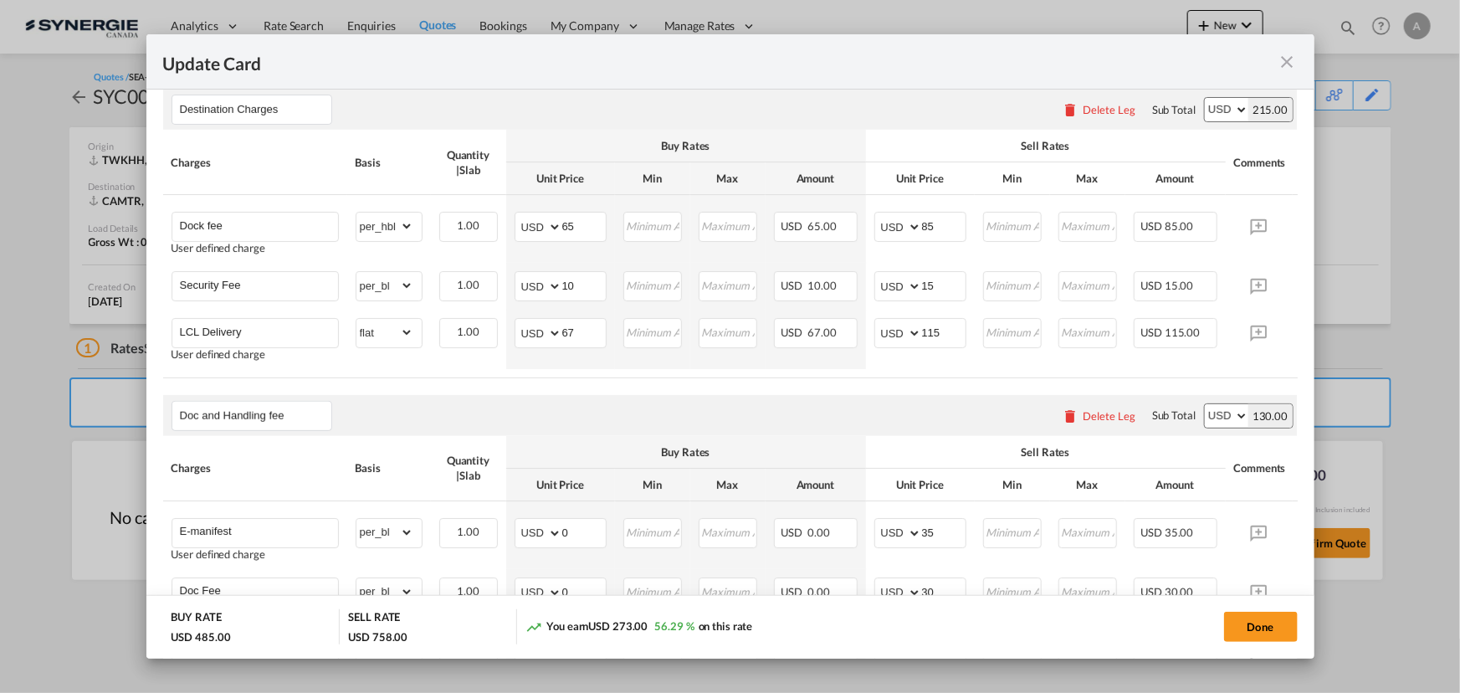
type input "103"
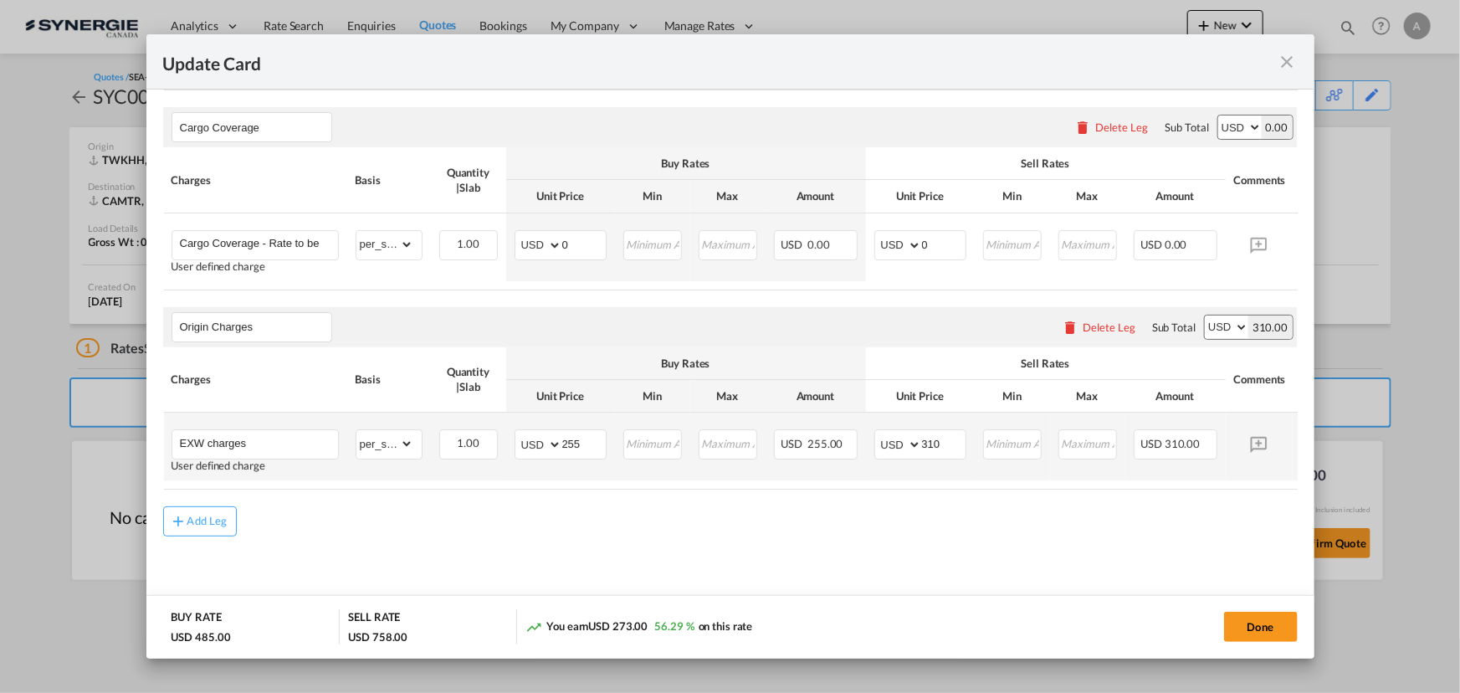
scroll to position [1255, 0]
drag, startPoint x: 575, startPoint y: 444, endPoint x: 478, endPoint y: 429, distance: 98.2
click at [515, 442] on md-input-container "AED AFN ALL AMD ANG AOA ARS AUD AWG AZN BAM BBD BDT BGN BHD BIF BMD BND BOB BRL…" at bounding box center [561, 444] width 92 height 30
type input "410"
drag, startPoint x: 903, startPoint y: 440, endPoint x: 836, endPoint y: 439, distance: 67.0
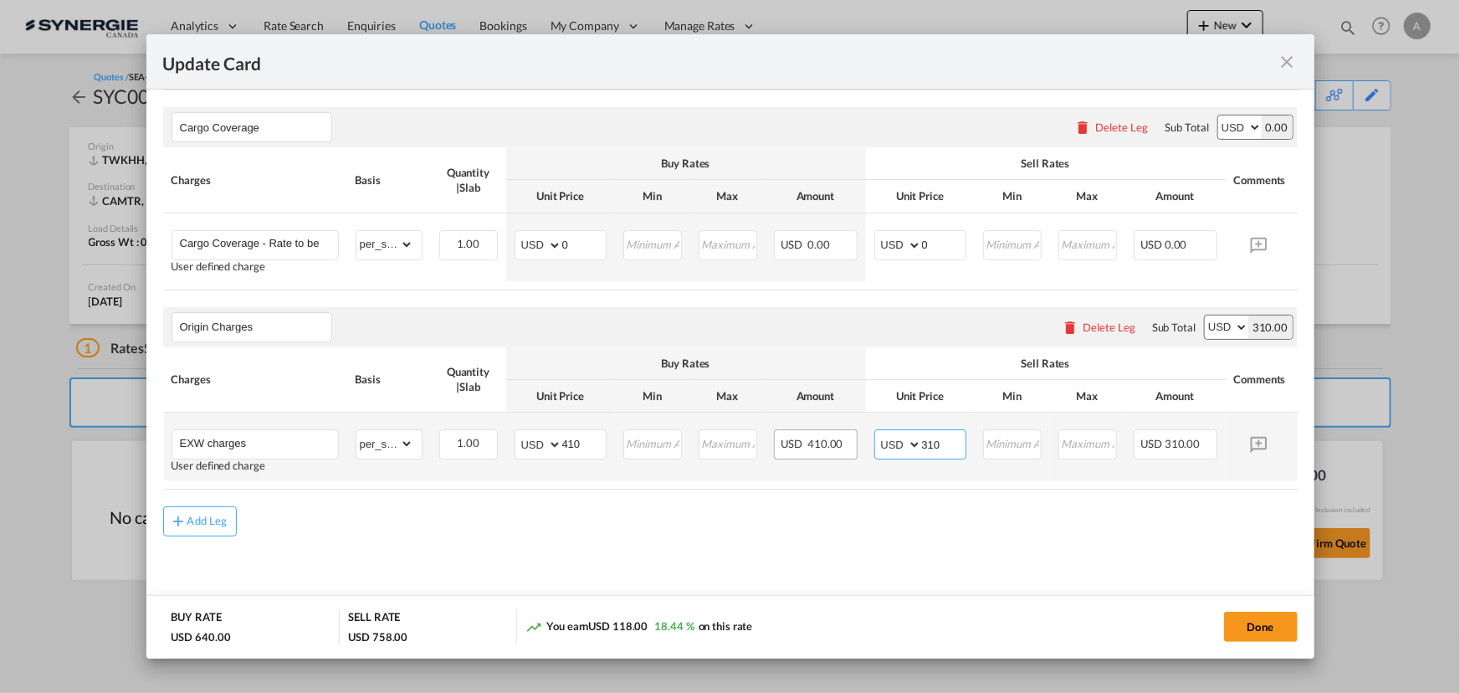
click at [850, 442] on tr "EXW charges User defined charge Please Enter Already Exists gross_weight volume…" at bounding box center [756, 447] width 1186 height 68
type input "490"
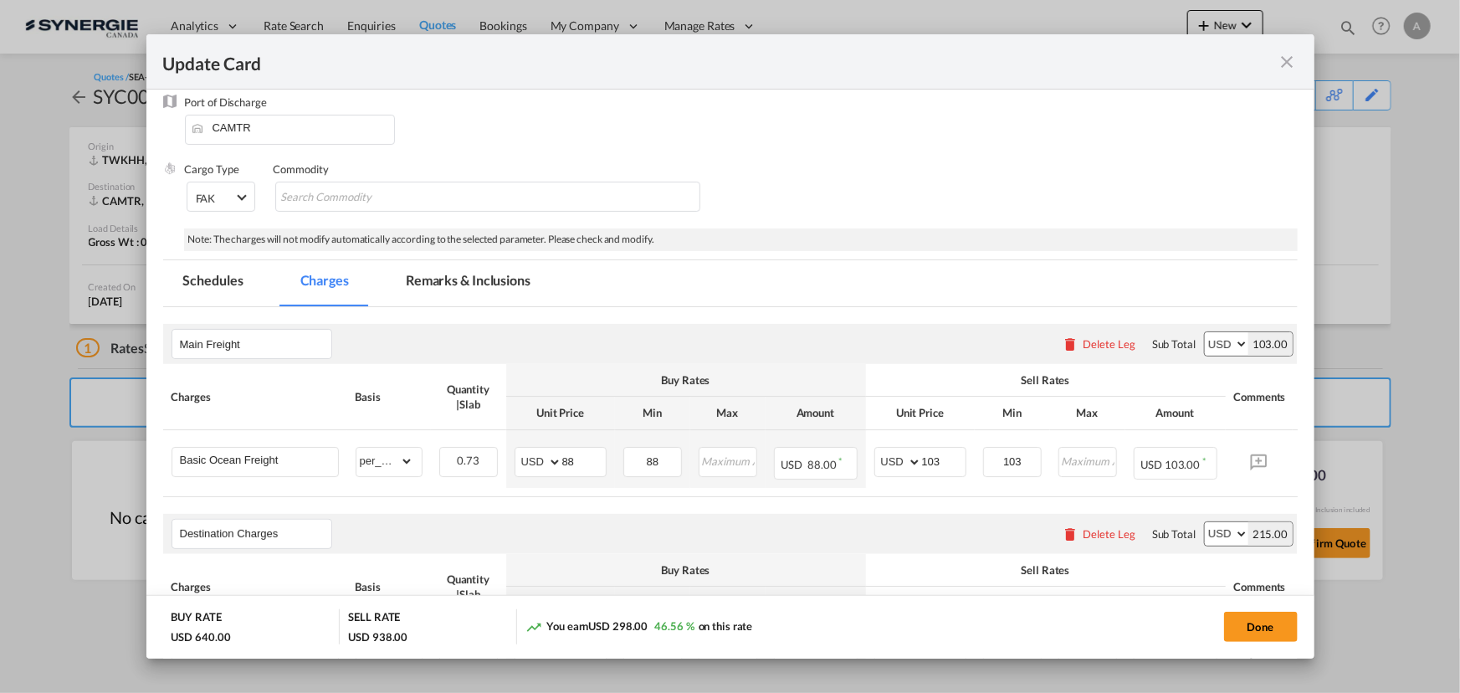
scroll to position [0, 0]
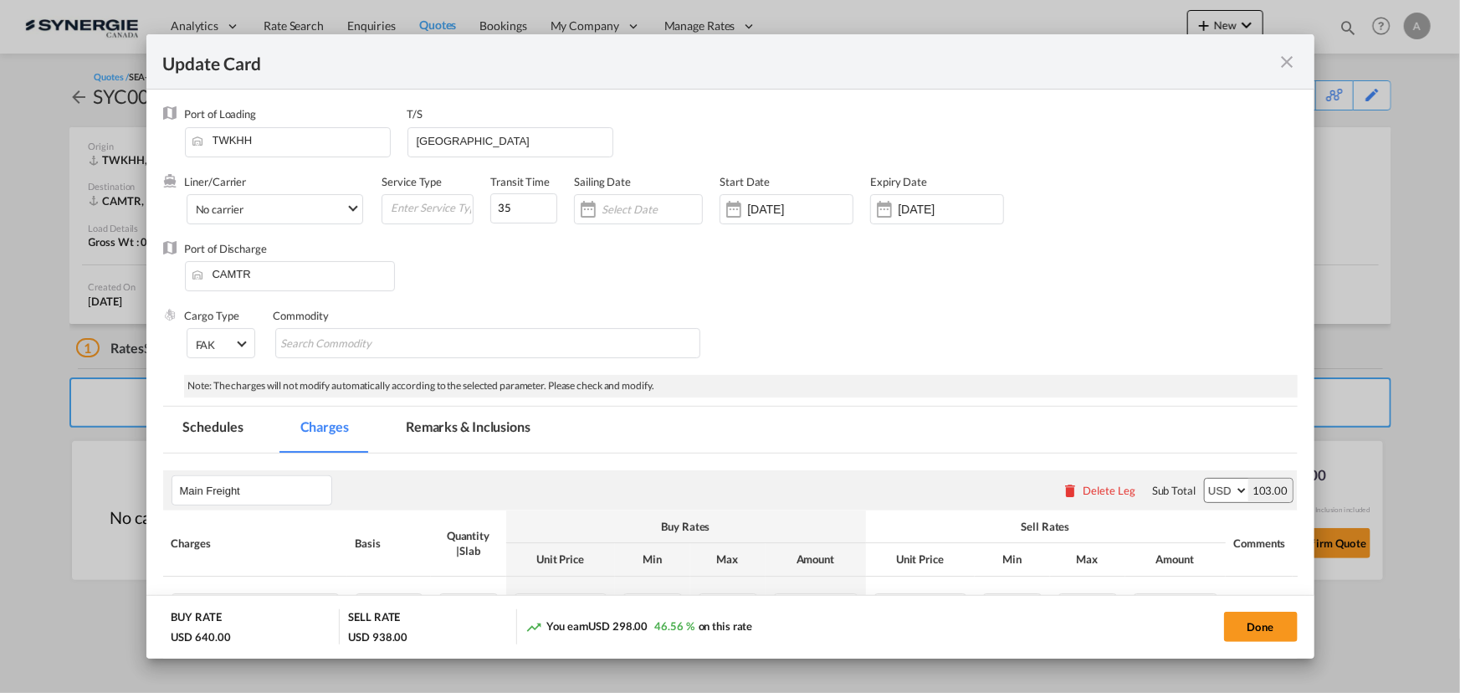
click at [981, 209] on input "[DATE]" at bounding box center [950, 209] width 105 height 13
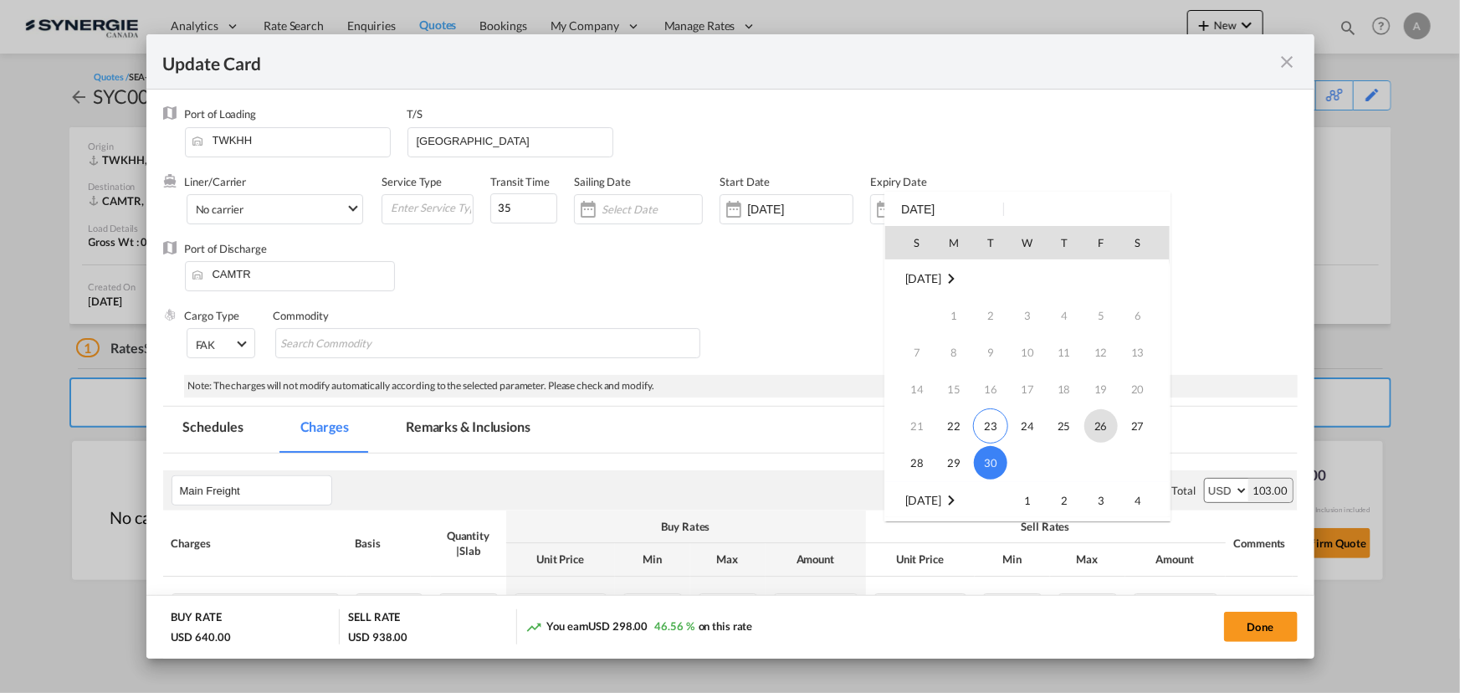
click at [1090, 432] on span "26" at bounding box center [1101, 425] width 33 height 33
type input "26 Sep 2025"
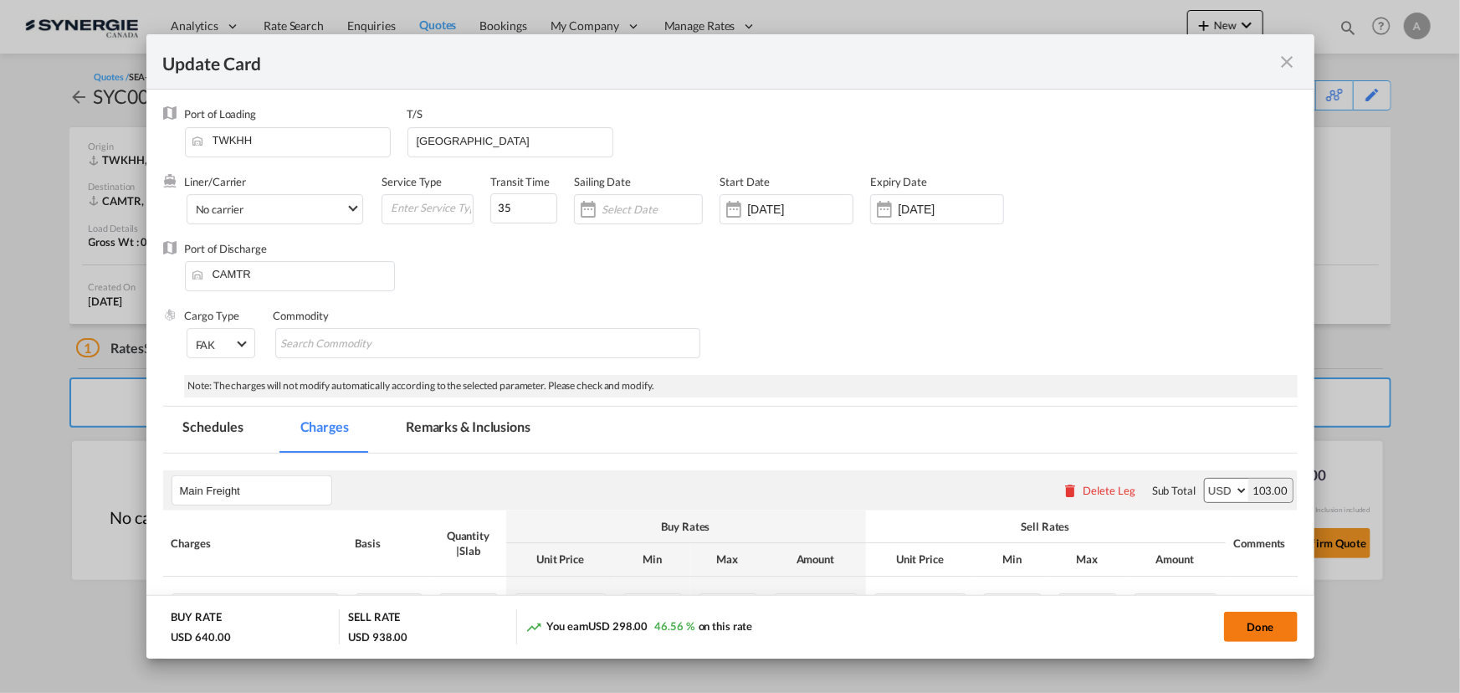
click at [1252, 631] on button "Done" at bounding box center [1261, 627] width 74 height 30
type input "21 Sep 2025"
type input "25 Sep 2025"
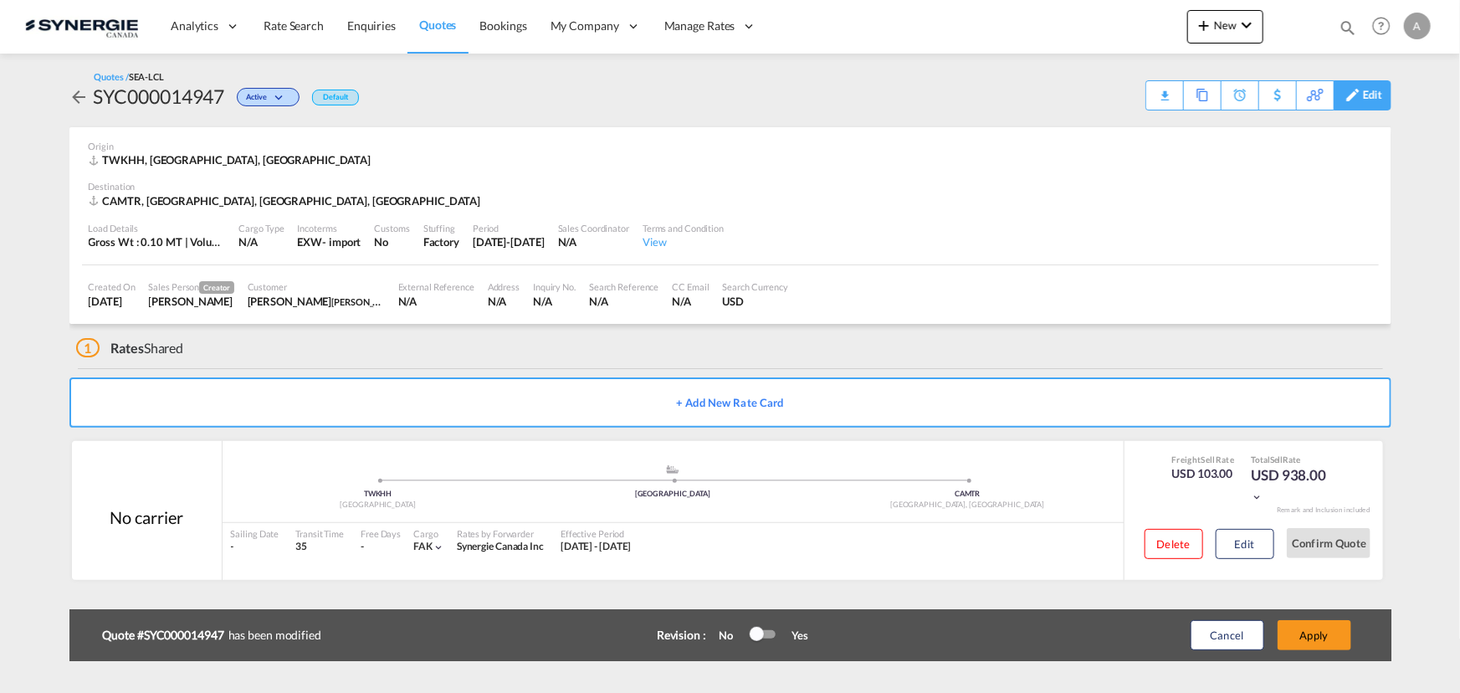
click at [1364, 106] on div "Edit" at bounding box center [1372, 95] width 19 height 28
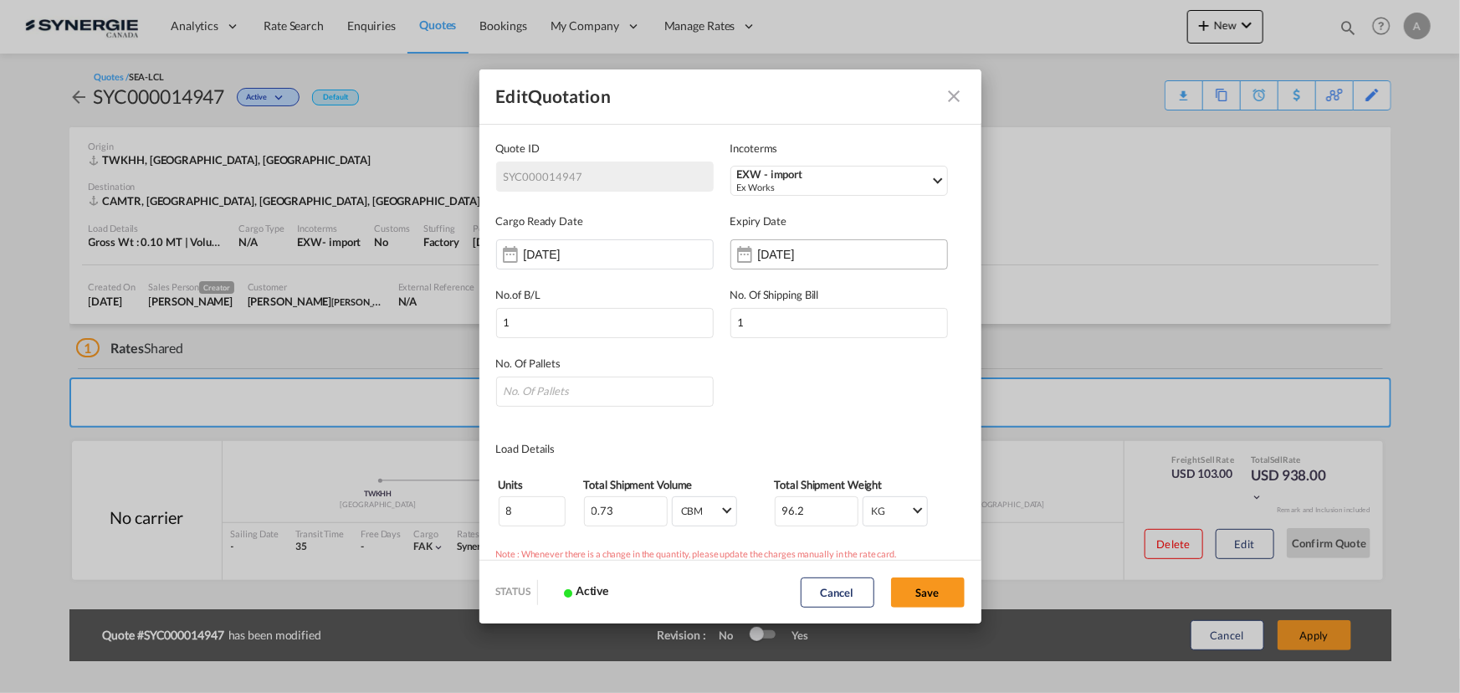
click at [771, 262] on div "[DATE]" at bounding box center [810, 254] width 105 height 17
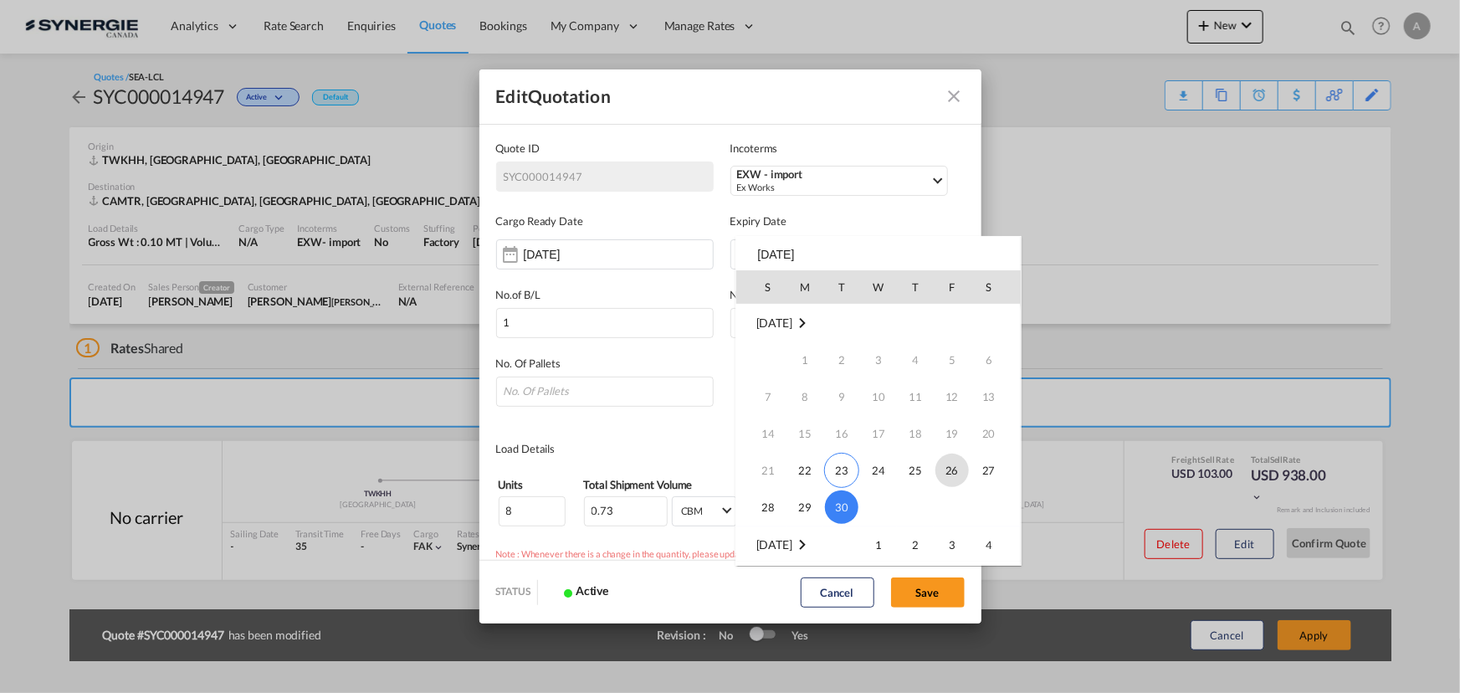
click at [960, 469] on span "26" at bounding box center [952, 470] width 33 height 33
type input "26 Sep 2025"
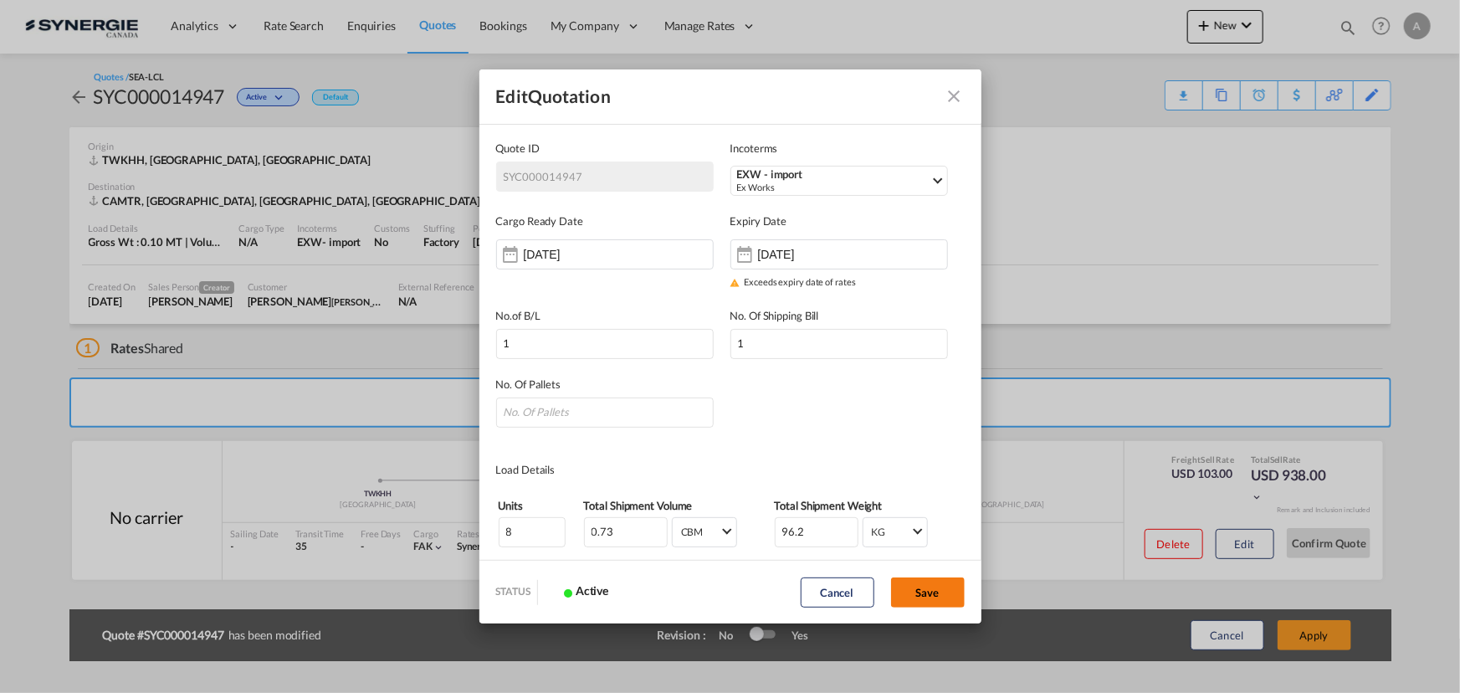
click at [909, 597] on button "Save" at bounding box center [928, 592] width 74 height 30
click at [573, 413] on input "Quote ID IncotermsSelect ..." at bounding box center [605, 413] width 218 height 30
type input "1"
click at [922, 589] on button "Save" at bounding box center [928, 592] width 74 height 30
type input "21 Sep 2025"
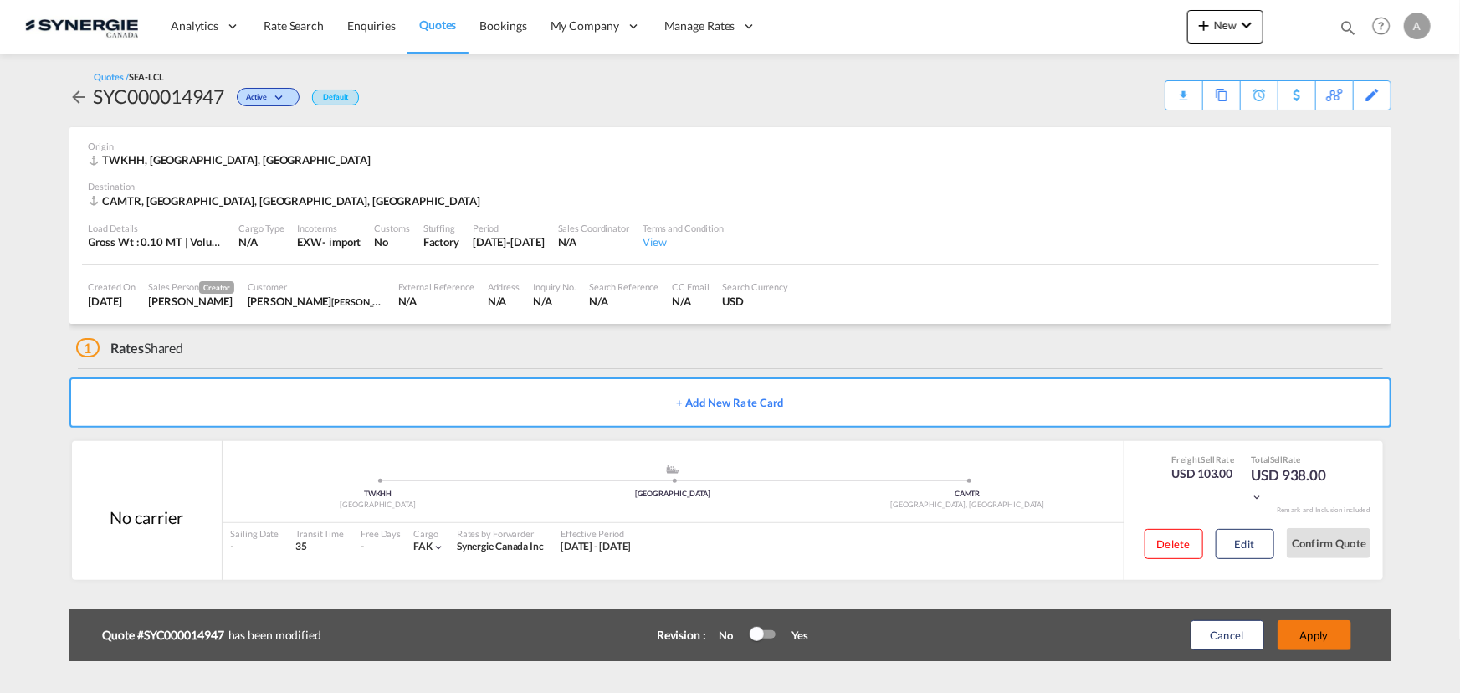
click at [1295, 637] on button "Apply" at bounding box center [1315, 635] width 74 height 30
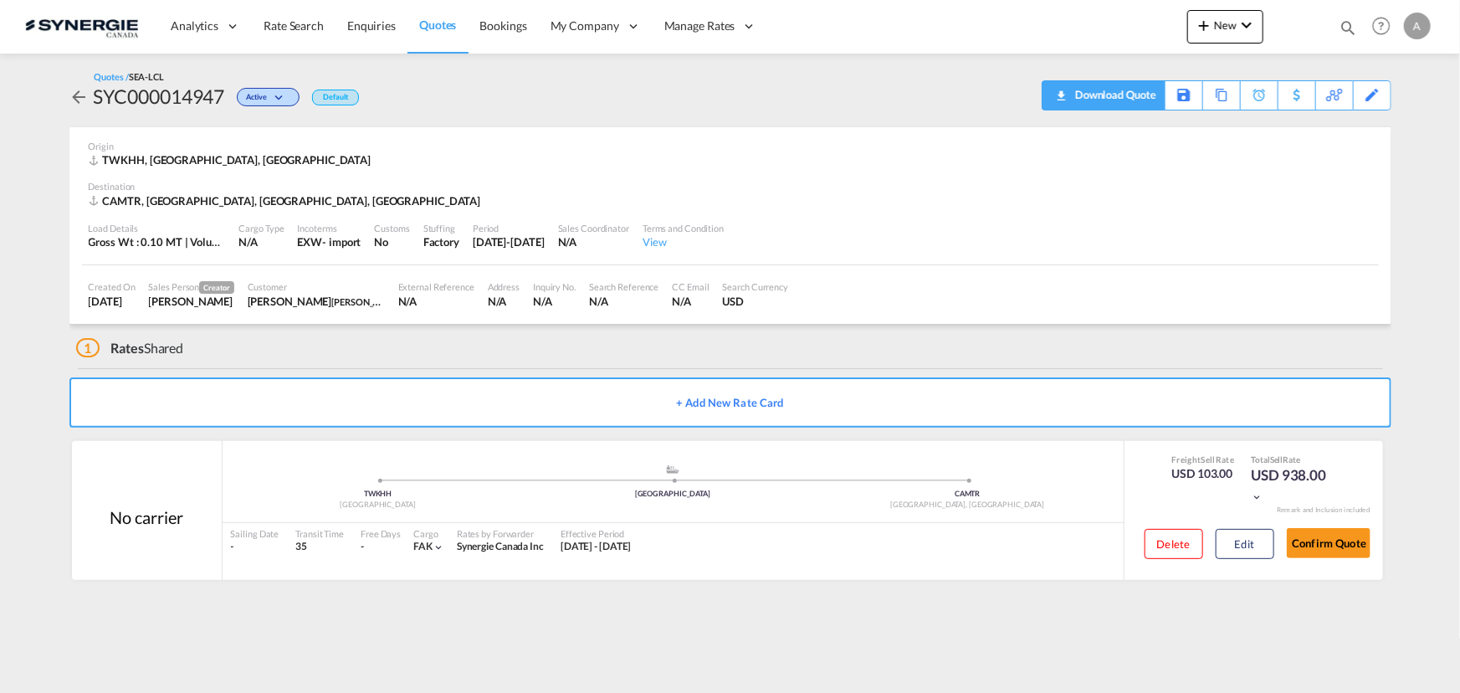
click at [1133, 92] on div "Download Quote" at bounding box center [1113, 94] width 85 height 27
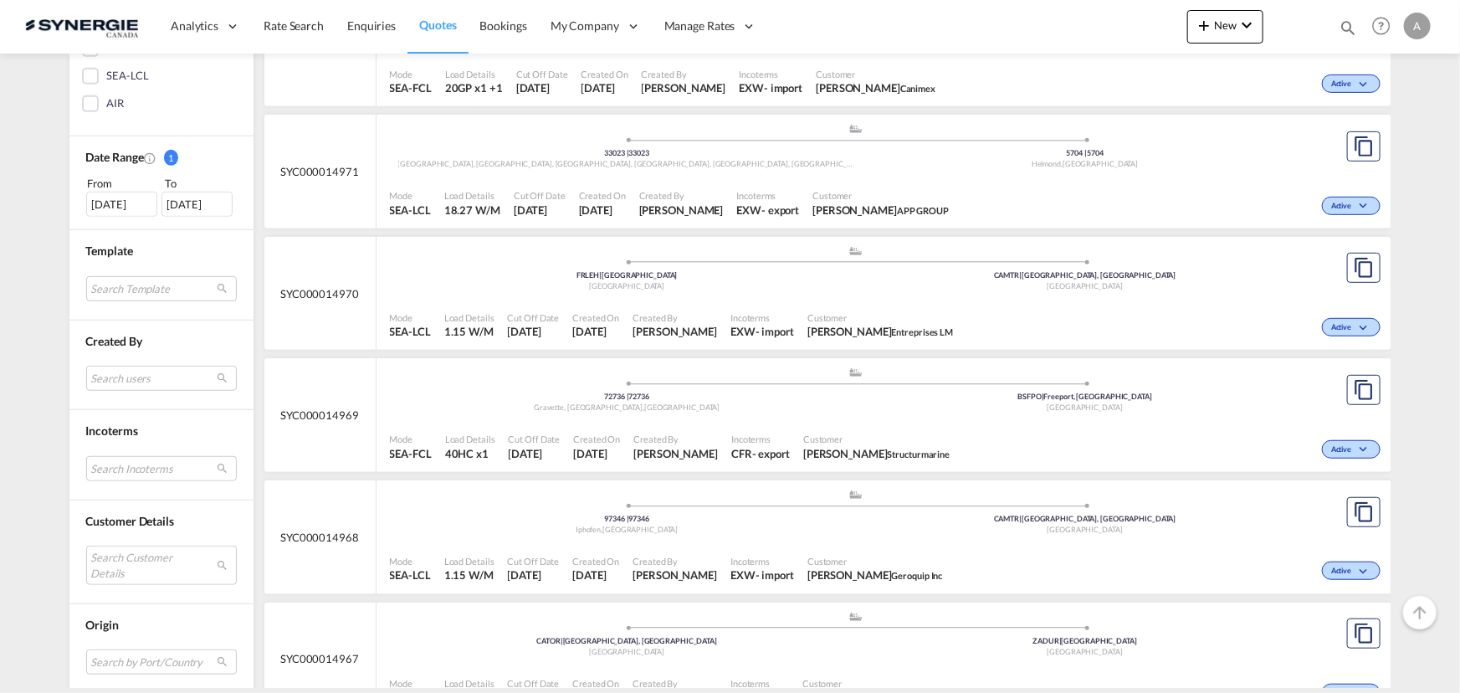
scroll to position [532, 0]
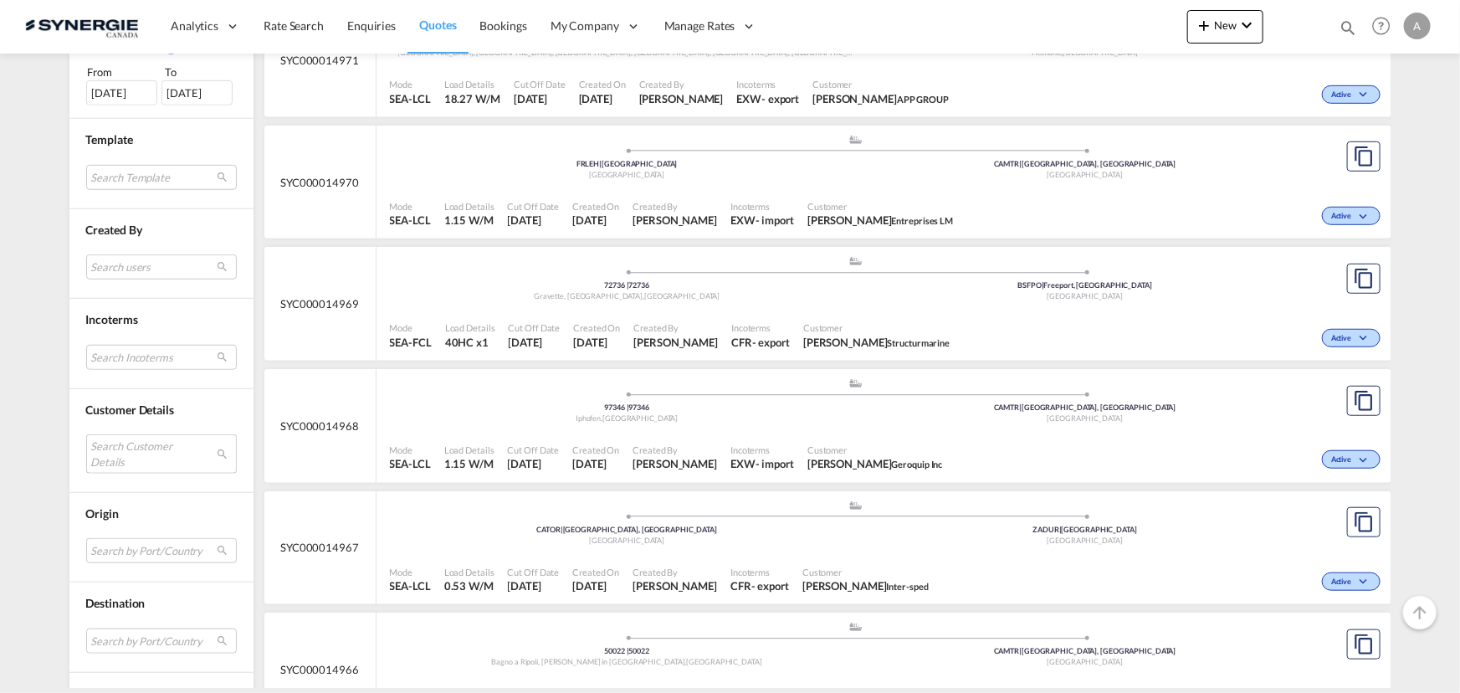
click at [119, 452] on md-select "Search Customer Details user name user [PERSON_NAME] [EMAIL_ADDRESS][DOMAIN_NAM…" at bounding box center [161, 453] width 151 height 38
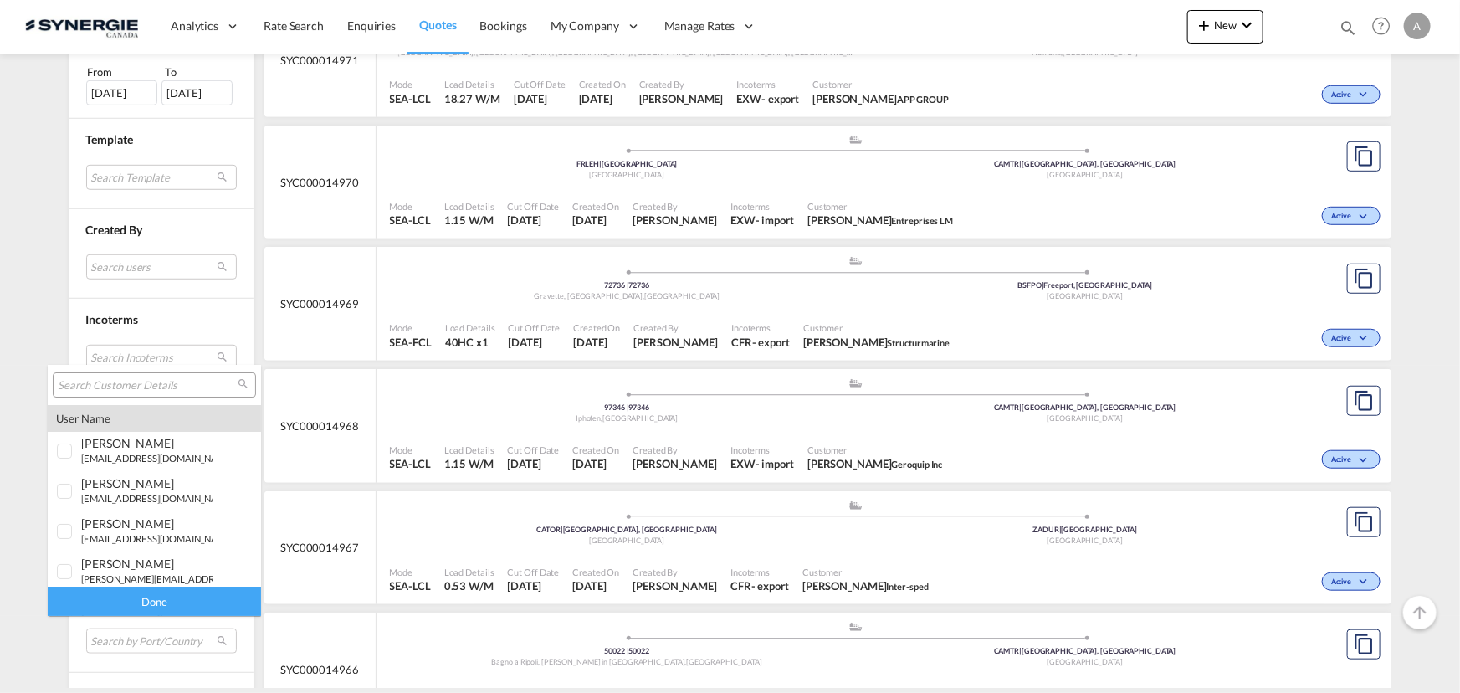
click at [135, 383] on input "search" at bounding box center [148, 385] width 180 height 15
paste input "silviya.boydeva@avebulgaria.com"
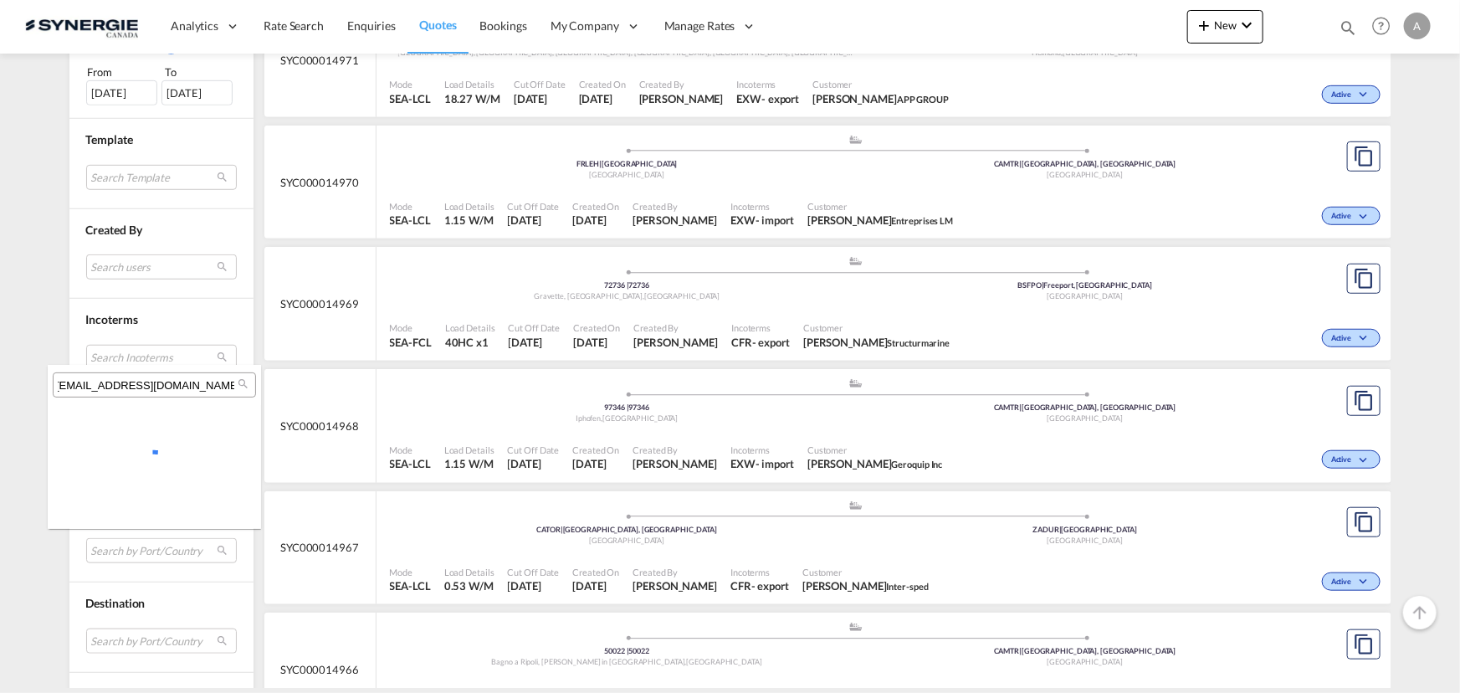
scroll to position [0, 0]
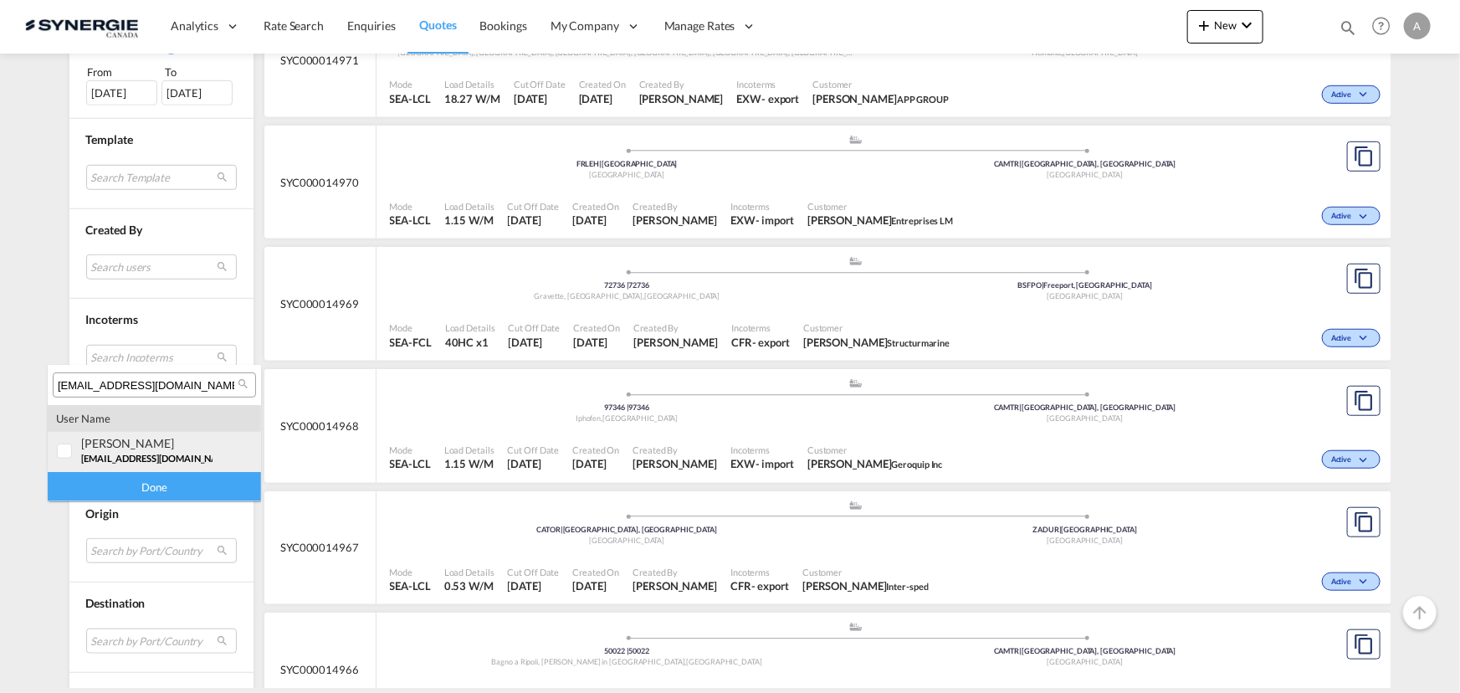
type input "silviya.boydeva@avebulgaria.com"
click at [142, 454] on span "silviya.boydeva@avebulgaria.com" at bounding box center [157, 458] width 152 height 11
click at [142, 480] on div "Done" at bounding box center [154, 486] width 213 height 29
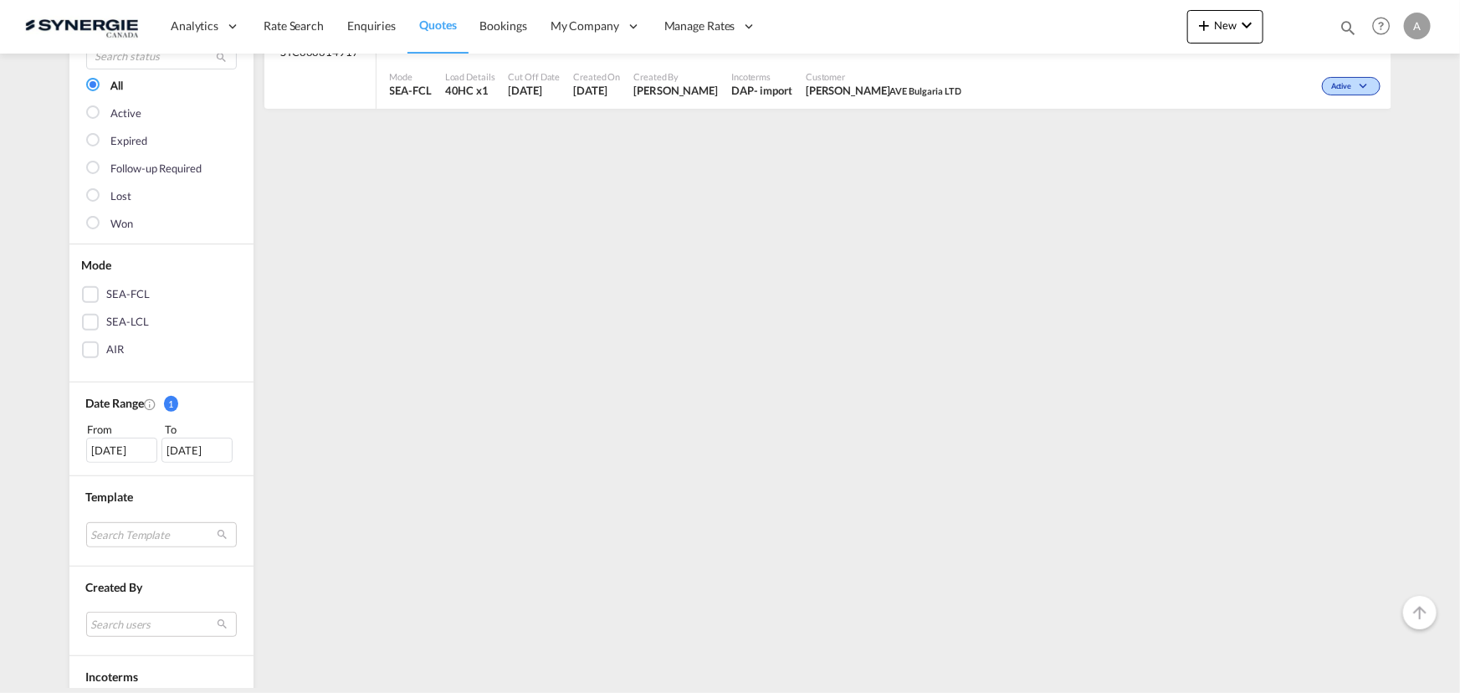
scroll to position [228, 0]
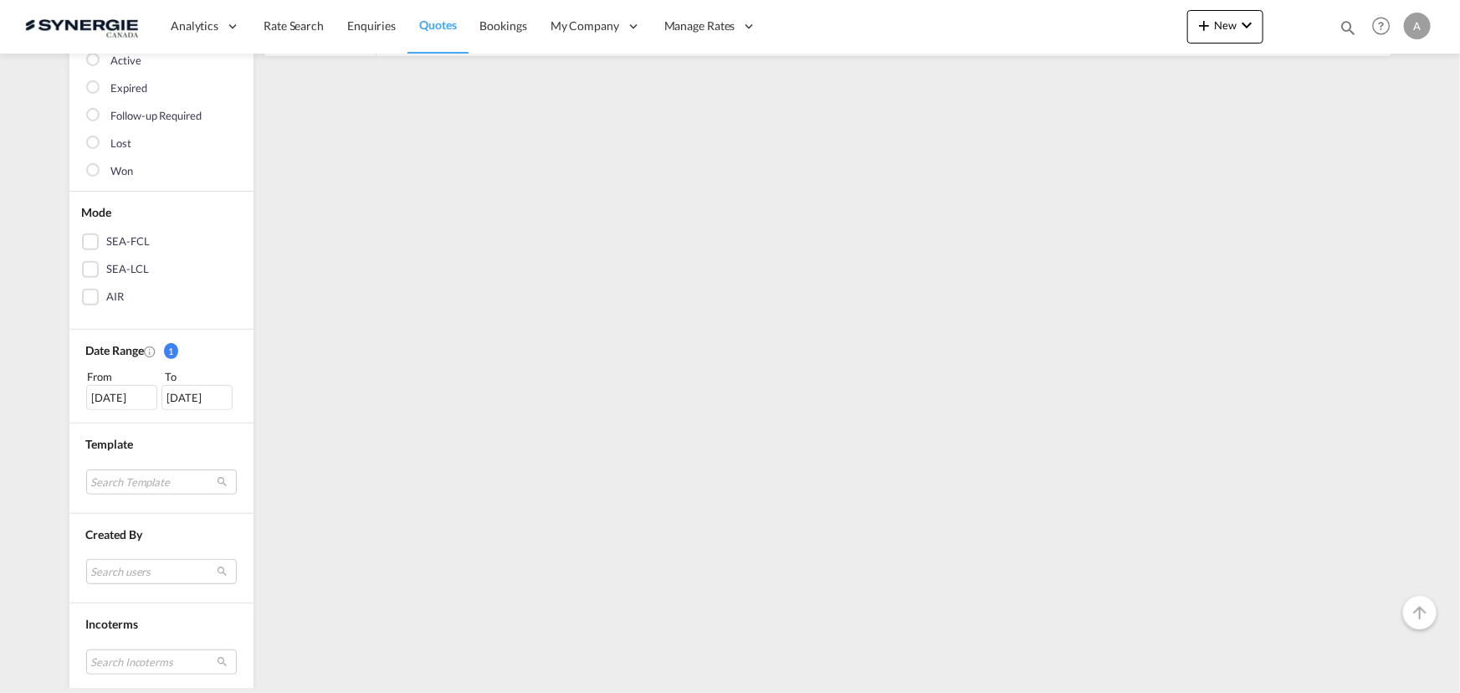
click at [115, 401] on div "24 Aug 2025" at bounding box center [121, 397] width 71 height 25
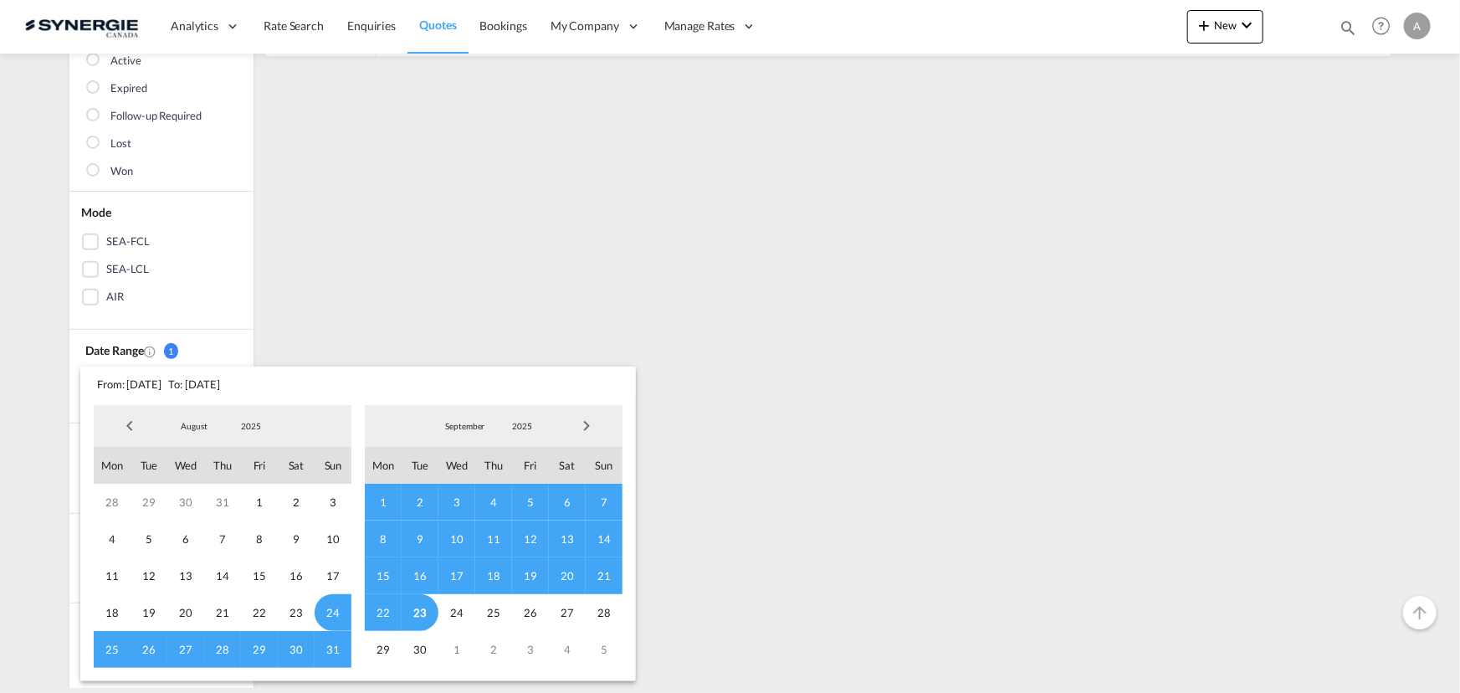
click at [246, 418] on md-select-value "2025" at bounding box center [251, 425] width 57 height 25
click at [244, 354] on md-option "2023" at bounding box center [267, 346] width 114 height 40
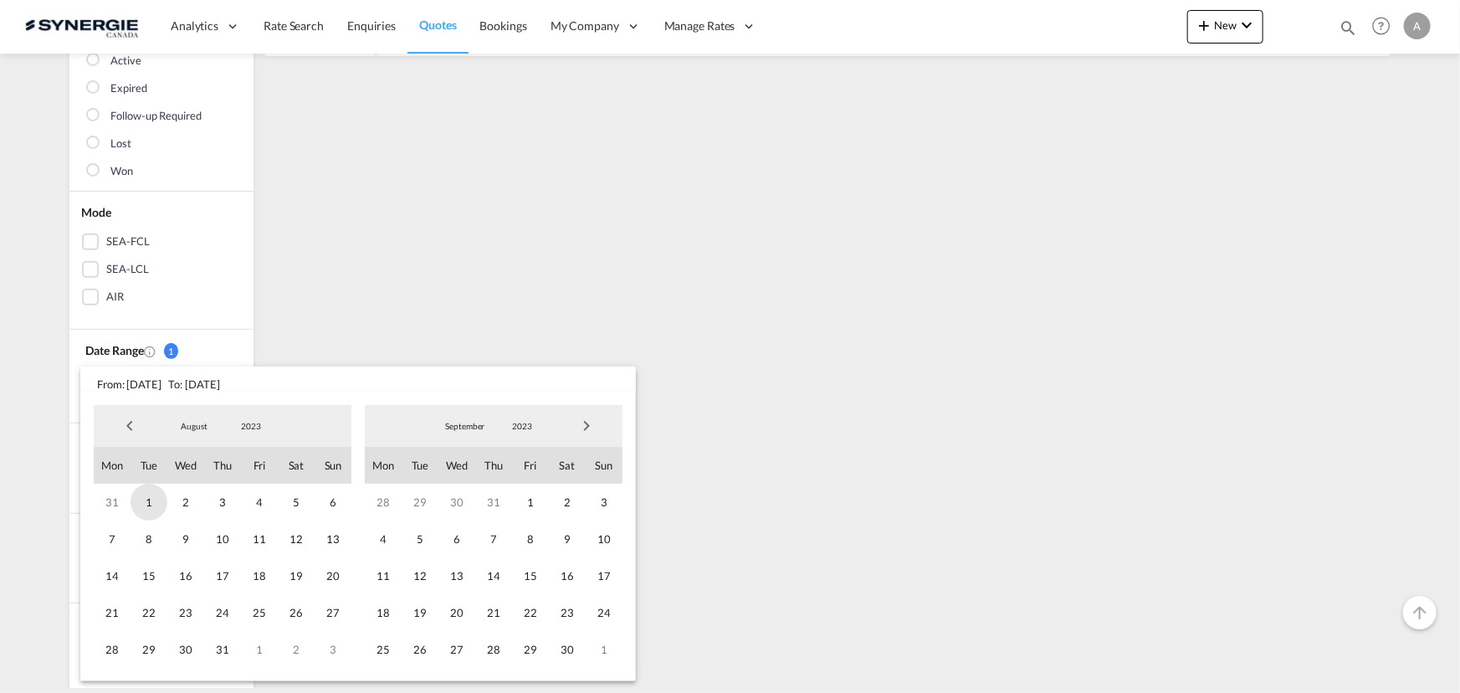
click at [150, 506] on span "1" at bounding box center [149, 502] width 37 height 37
click at [522, 428] on span "2023" at bounding box center [522, 426] width 54 height 12
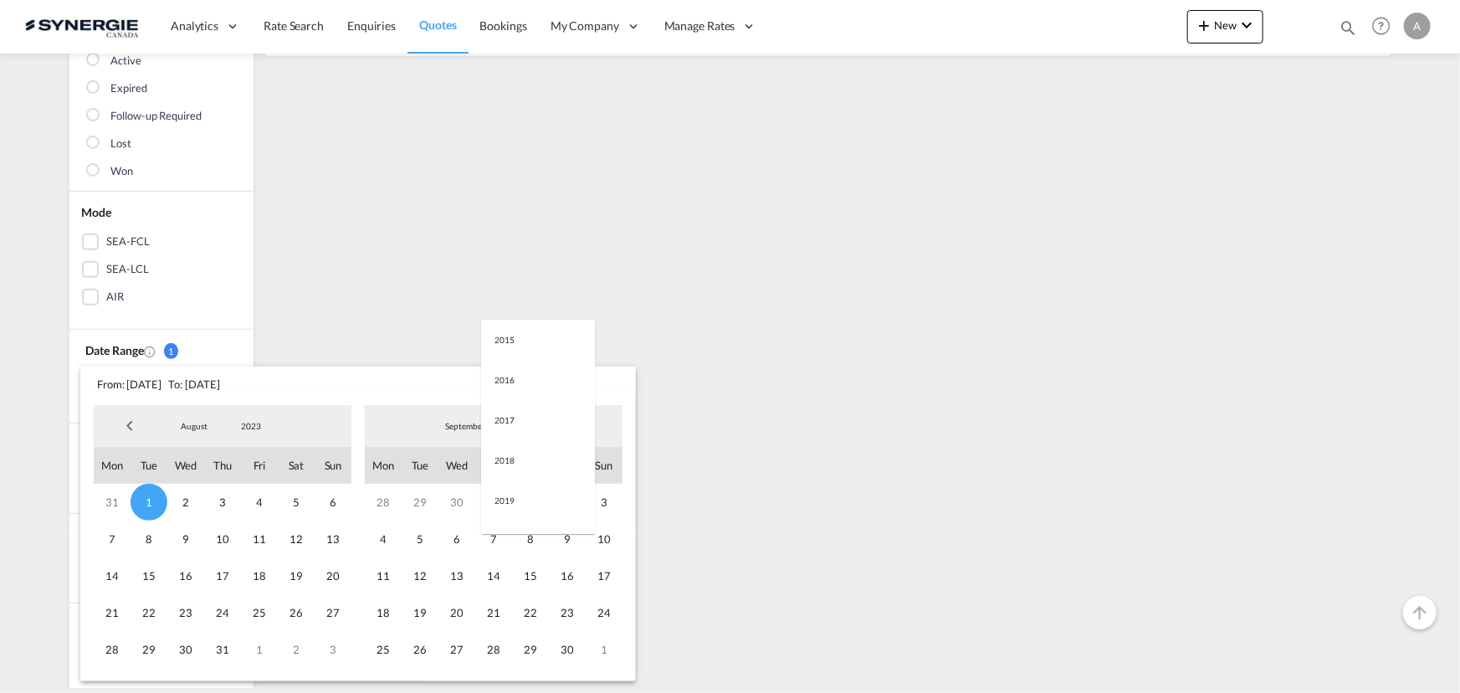
scroll to position [234, 0]
click at [512, 516] on md-option "2025" at bounding box center [538, 507] width 114 height 40
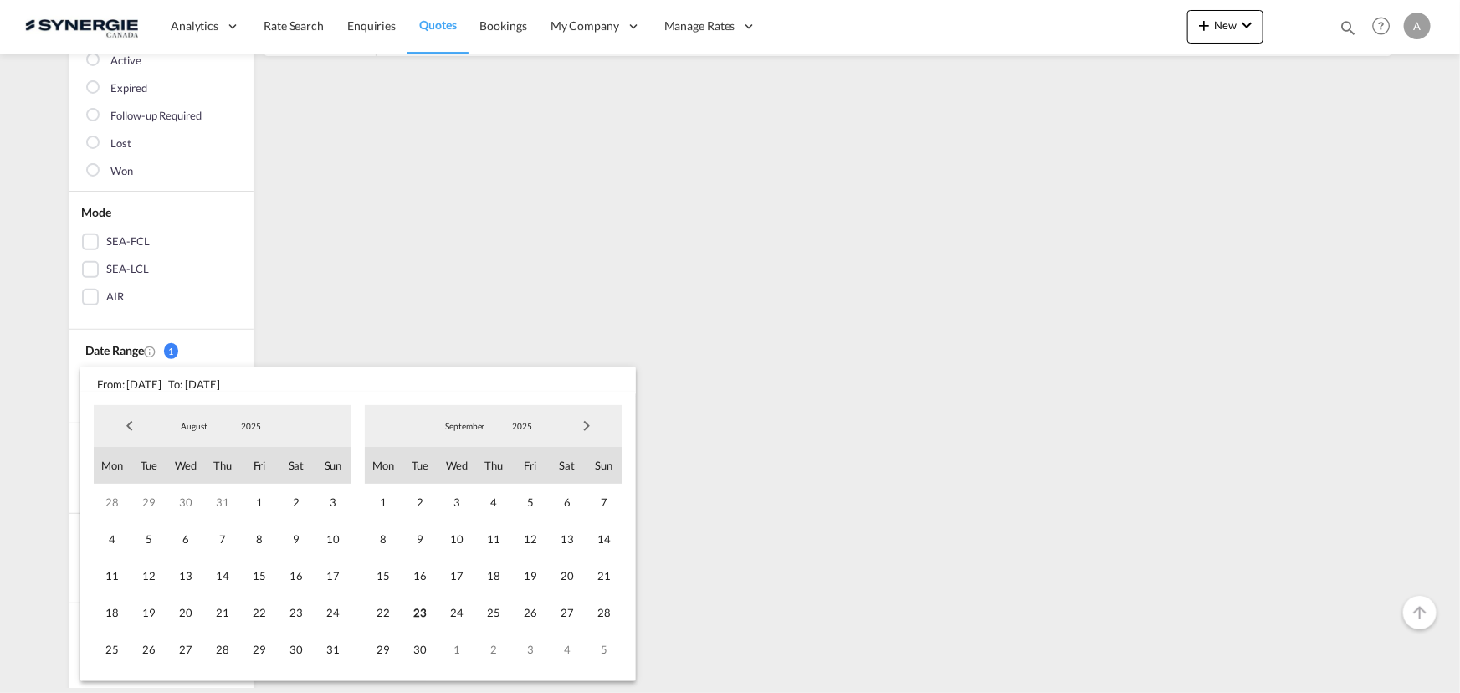
click at [413, 613] on span "23" at bounding box center [420, 612] width 37 height 37
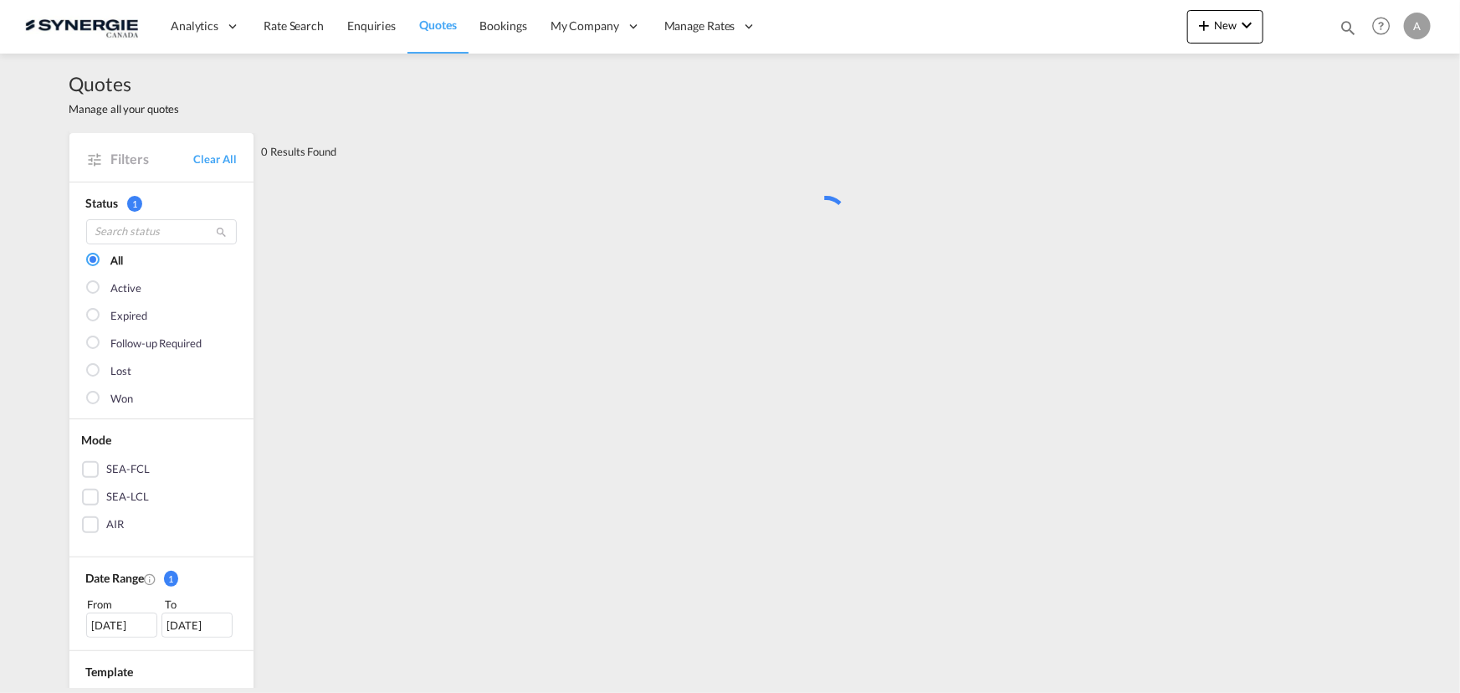
scroll to position [0, 0]
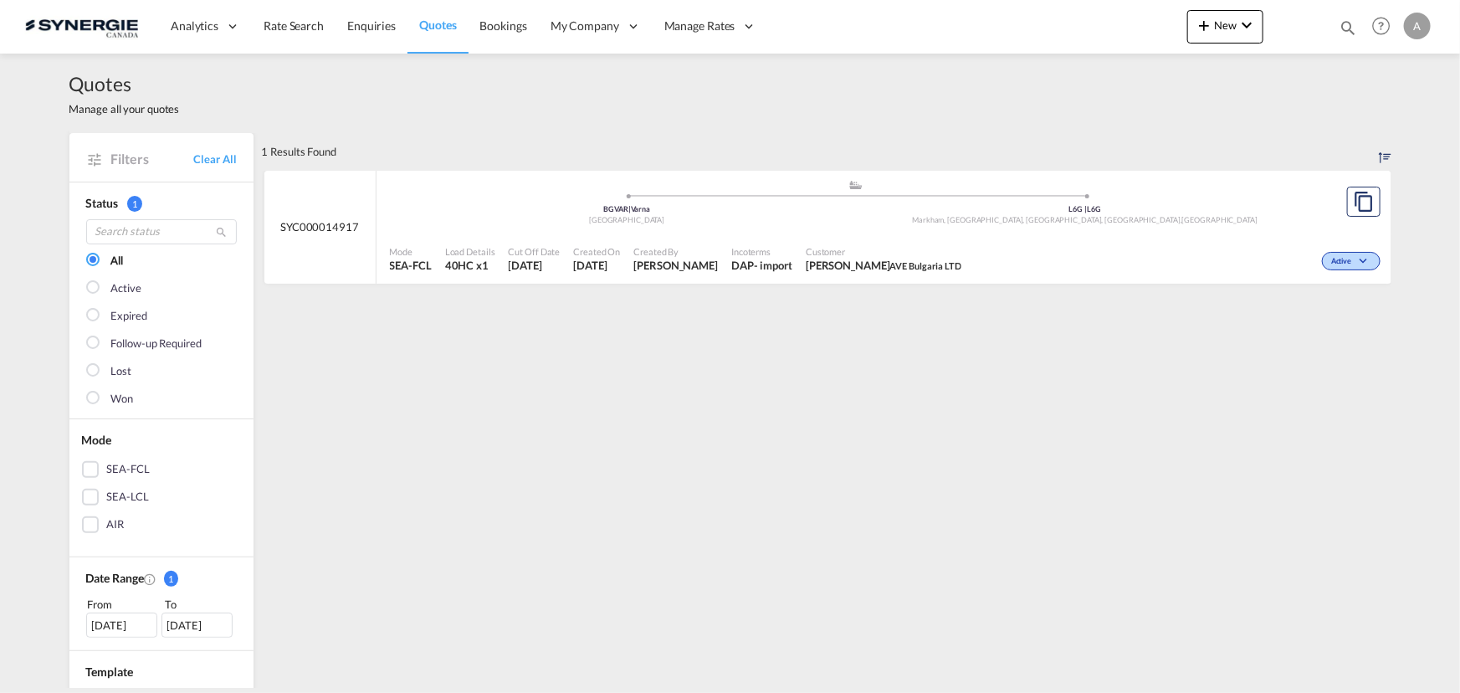
drag, startPoint x: 1346, startPoint y: 26, endPoint x: 1210, endPoint y: 25, distance: 135.6
click at [1346, 26] on md-icon "icon-magnify" at bounding box center [1348, 27] width 18 height 18
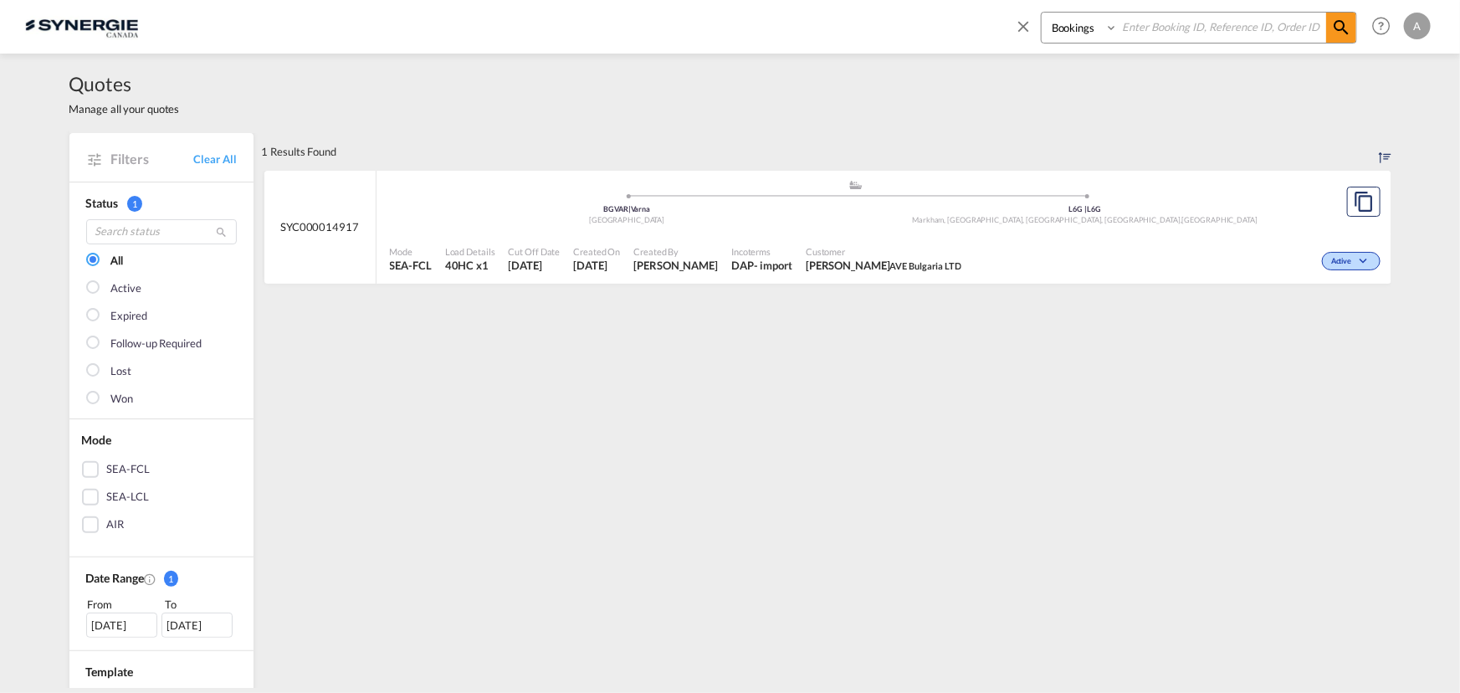
drag, startPoint x: 1065, startPoint y: 23, endPoint x: 1069, endPoint y: 42, distance: 19.7
click at [1065, 23] on select "Bookings Quotes Enquiries" at bounding box center [1082, 28] width 80 height 30
select select "Quotes"
click at [1042, 13] on select "Bookings Quotes Enquiries" at bounding box center [1082, 28] width 80 height 30
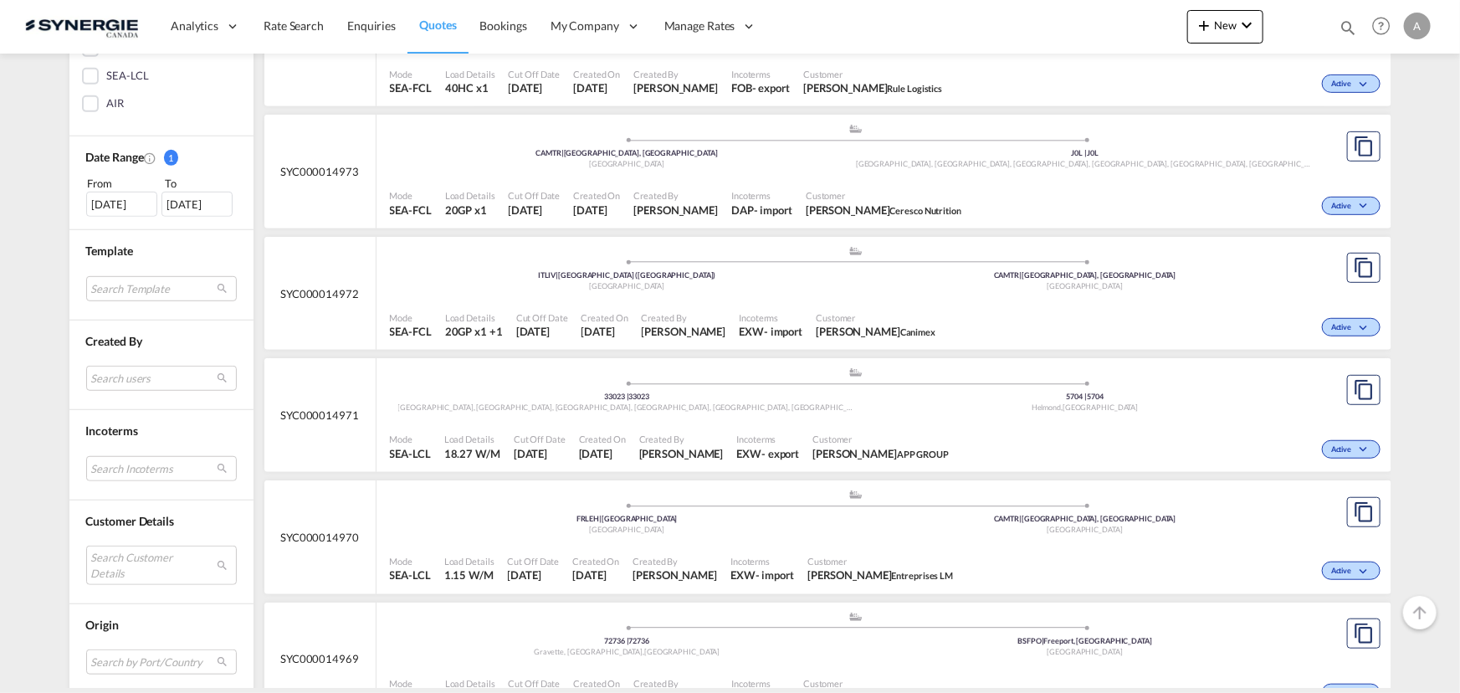
scroll to position [532, 0]
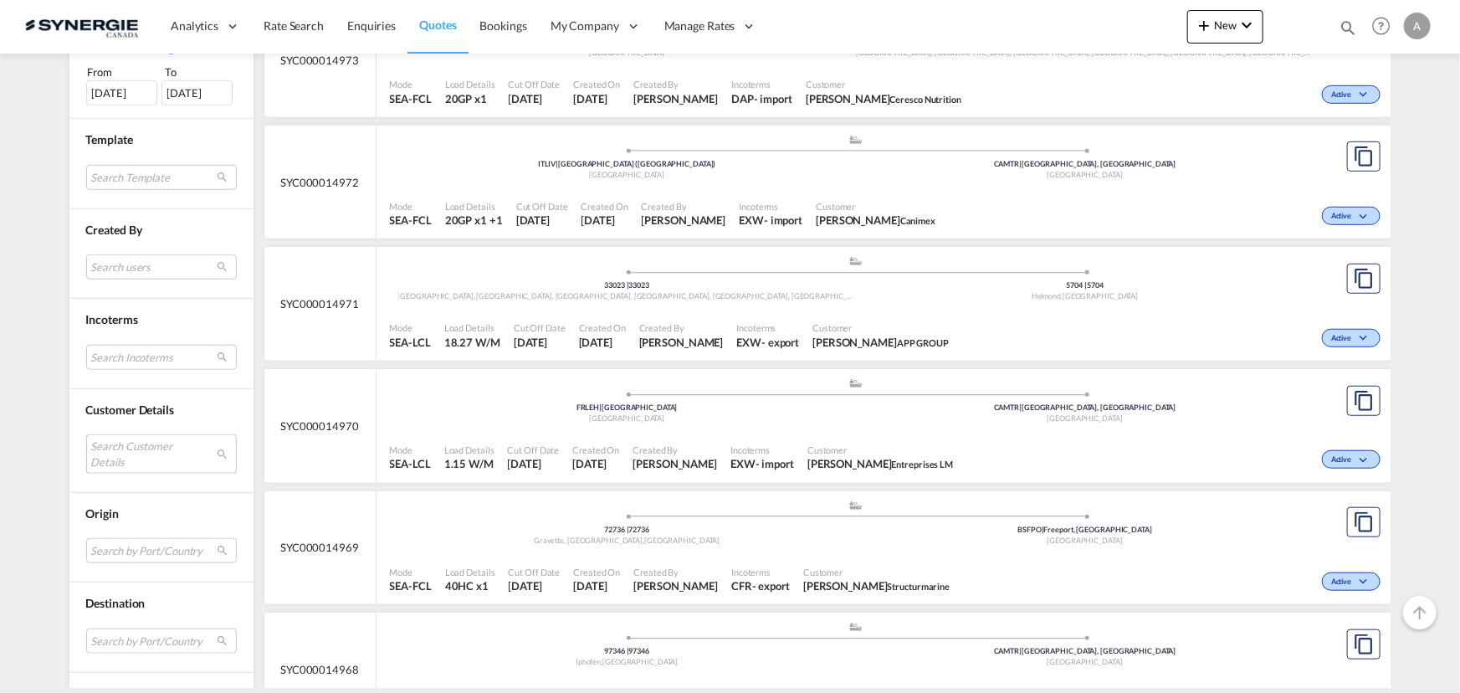
drag, startPoint x: 117, startPoint y: 450, endPoint x: 126, endPoint y: 433, distance: 19.5
click at [117, 450] on md-select "Search Customer Details user name user [PERSON_NAME] [EMAIL_ADDRESS][DOMAIN_NAM…" at bounding box center [161, 453] width 151 height 38
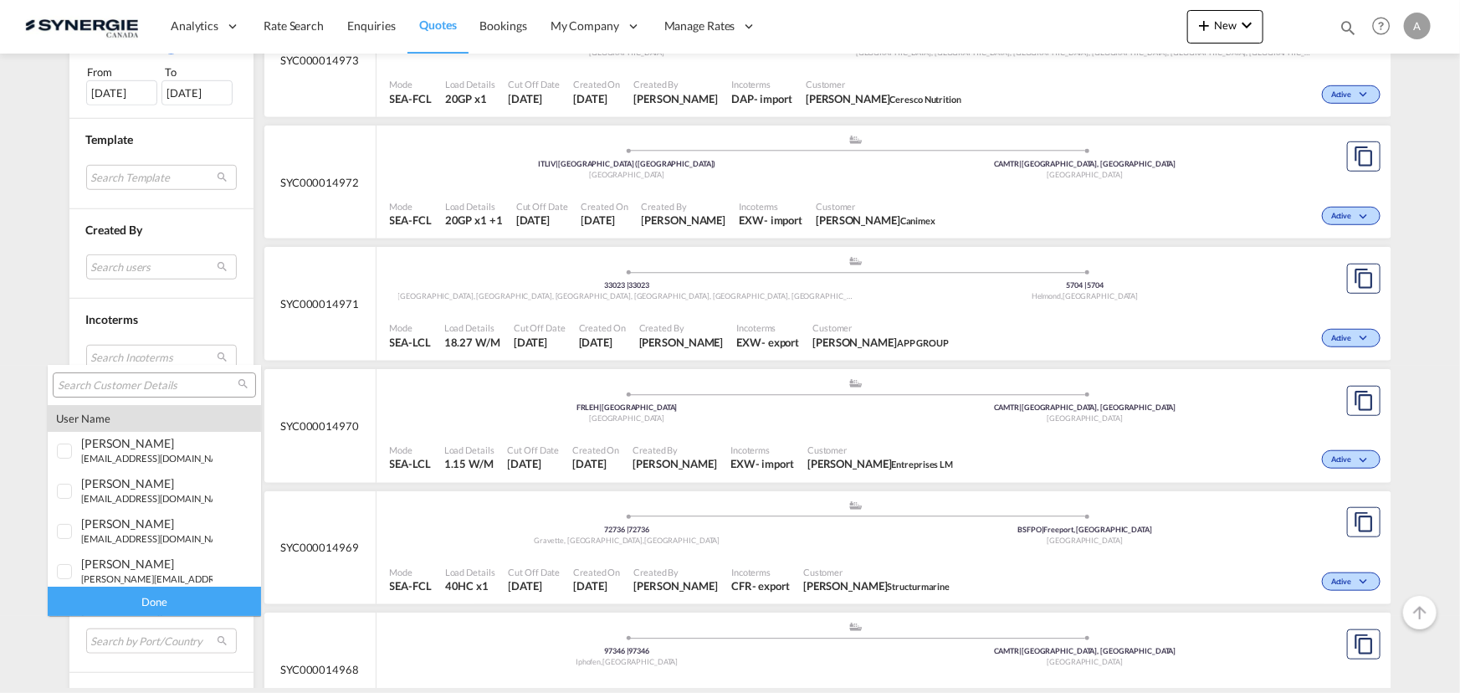
click at [146, 366] on md-select-header at bounding box center [154, 385] width 213 height 40
click at [139, 384] on input "search" at bounding box center [148, 385] width 180 height 15
paste input "[EMAIL_ADDRESS][DOMAIN_NAME]"
type input "[EMAIL_ADDRESS][DOMAIN_NAME]"
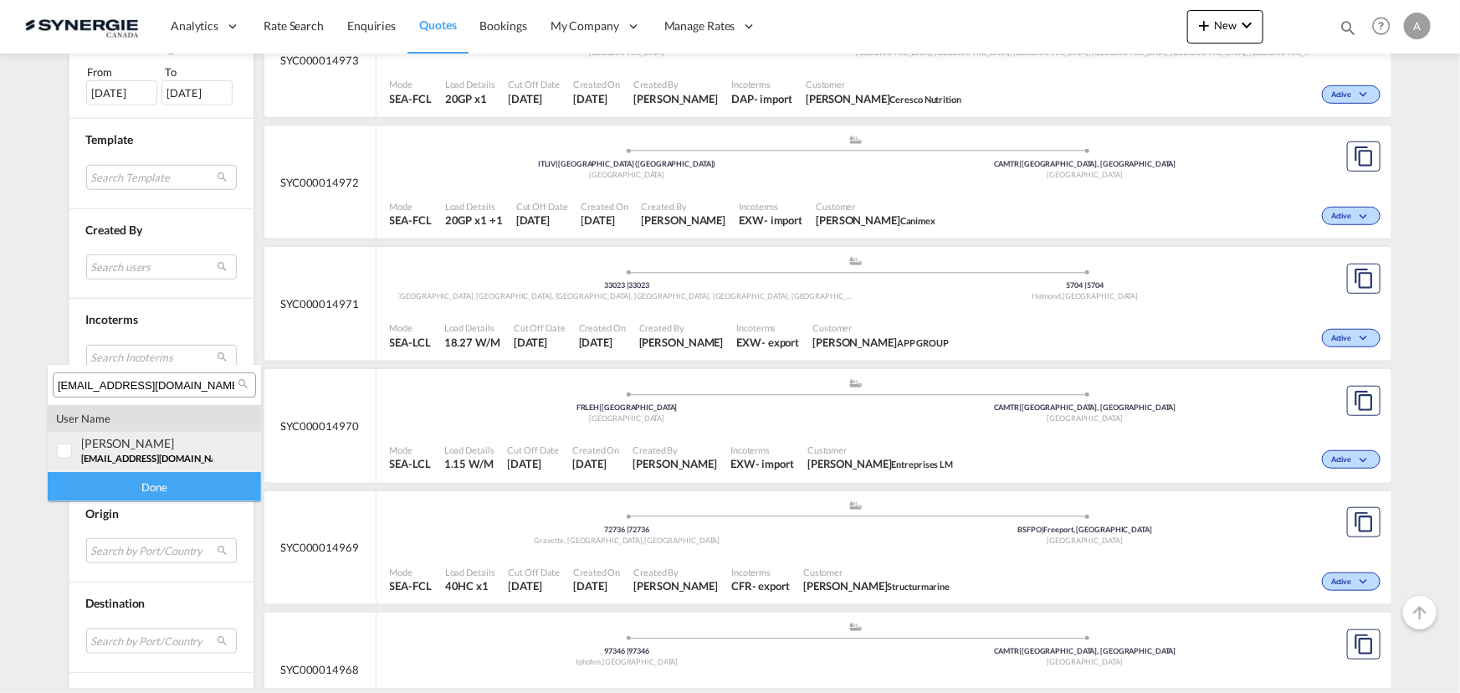
click at [102, 438] on div "[PERSON_NAME]" at bounding box center [146, 443] width 131 height 14
click at [126, 488] on div "Done" at bounding box center [154, 486] width 213 height 29
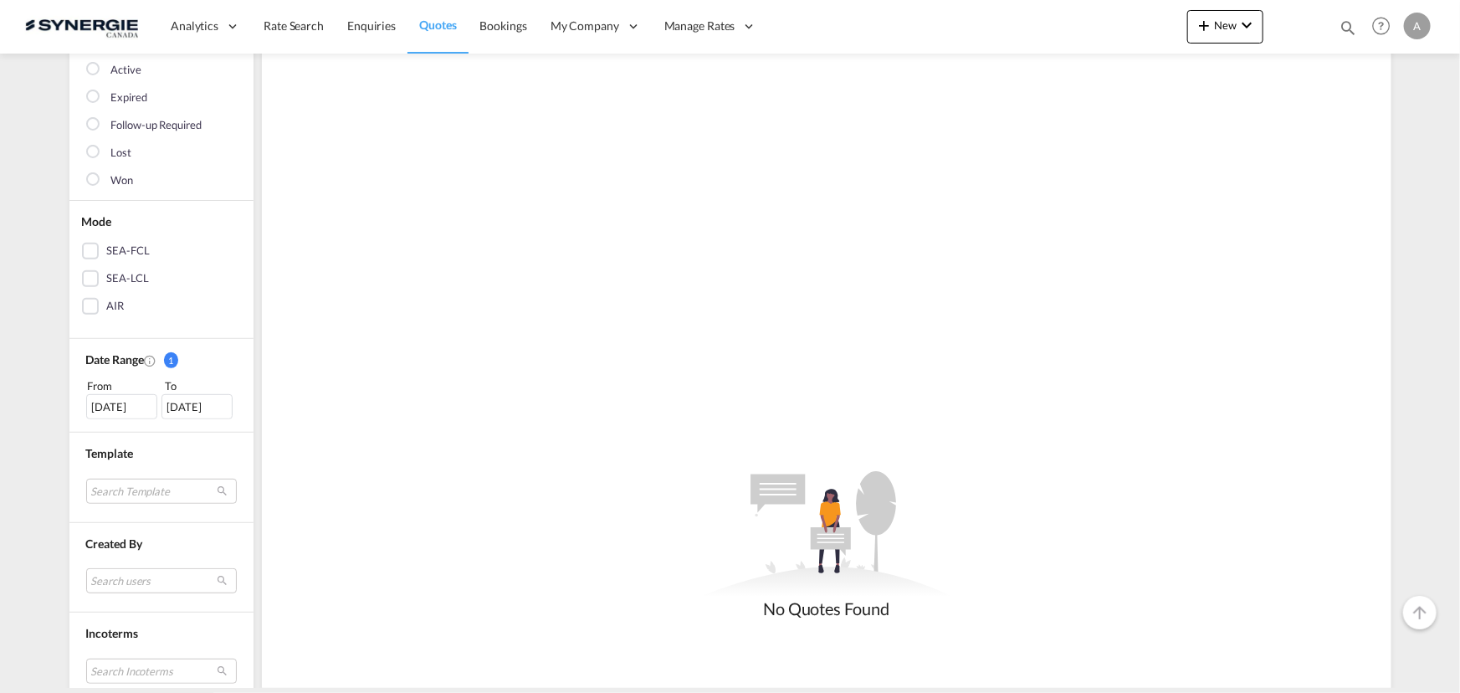
scroll to position [304, 0]
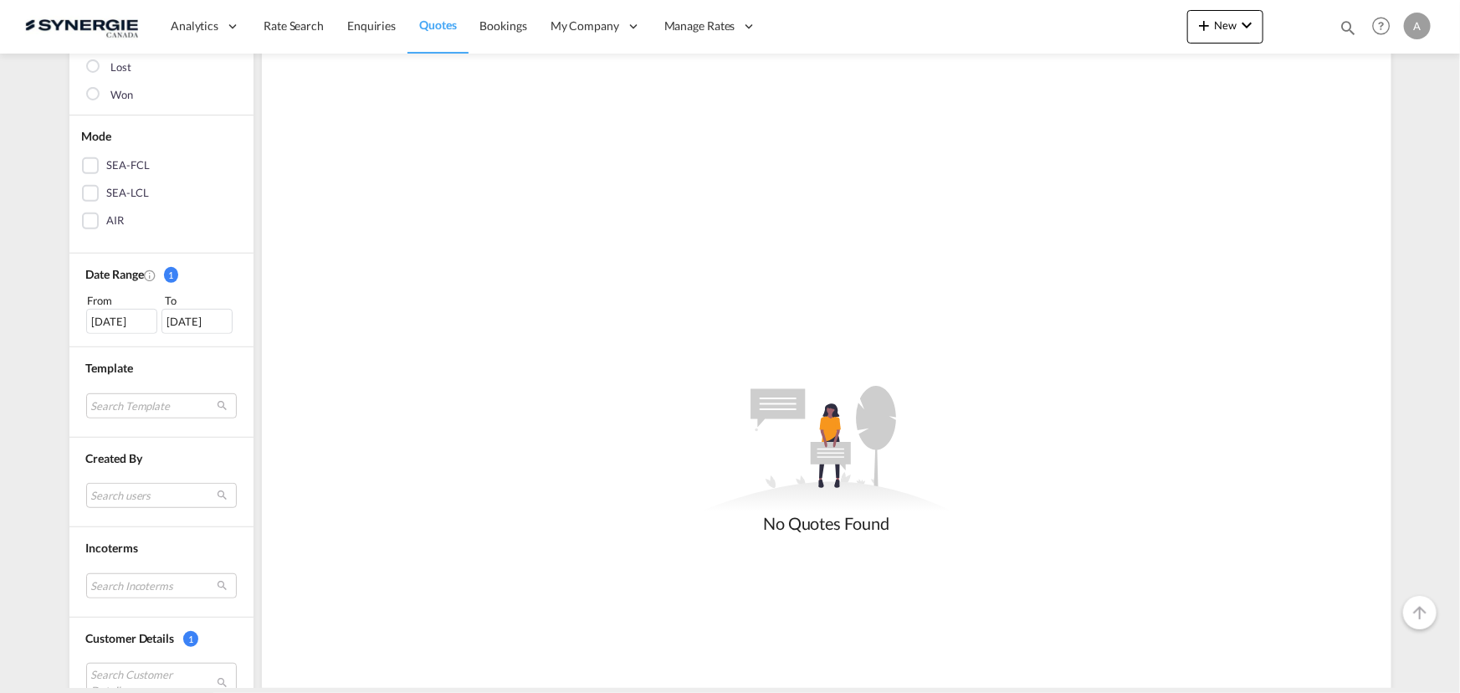
click at [105, 321] on div "[DATE]" at bounding box center [121, 321] width 71 height 25
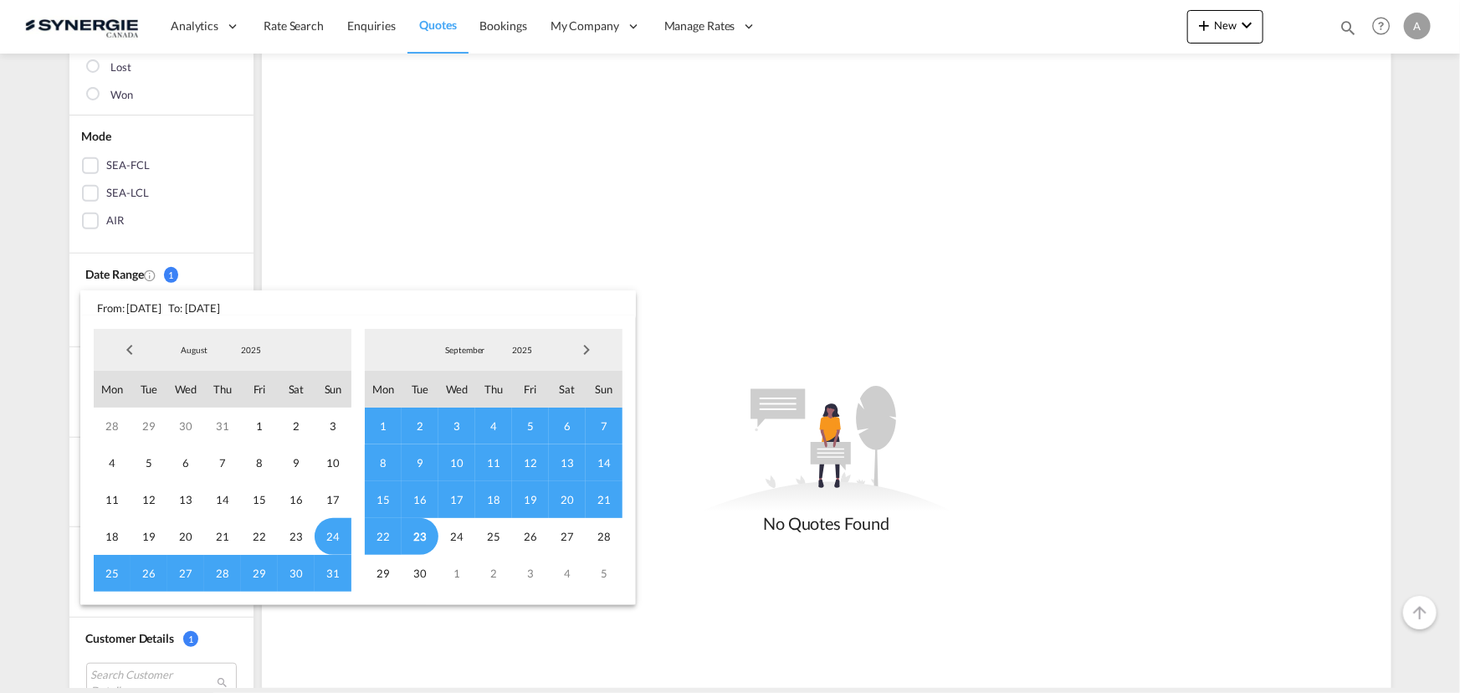
click at [244, 354] on span "2025" at bounding box center [251, 350] width 54 height 12
click at [253, 269] on md-option "2023" at bounding box center [267, 270] width 114 height 40
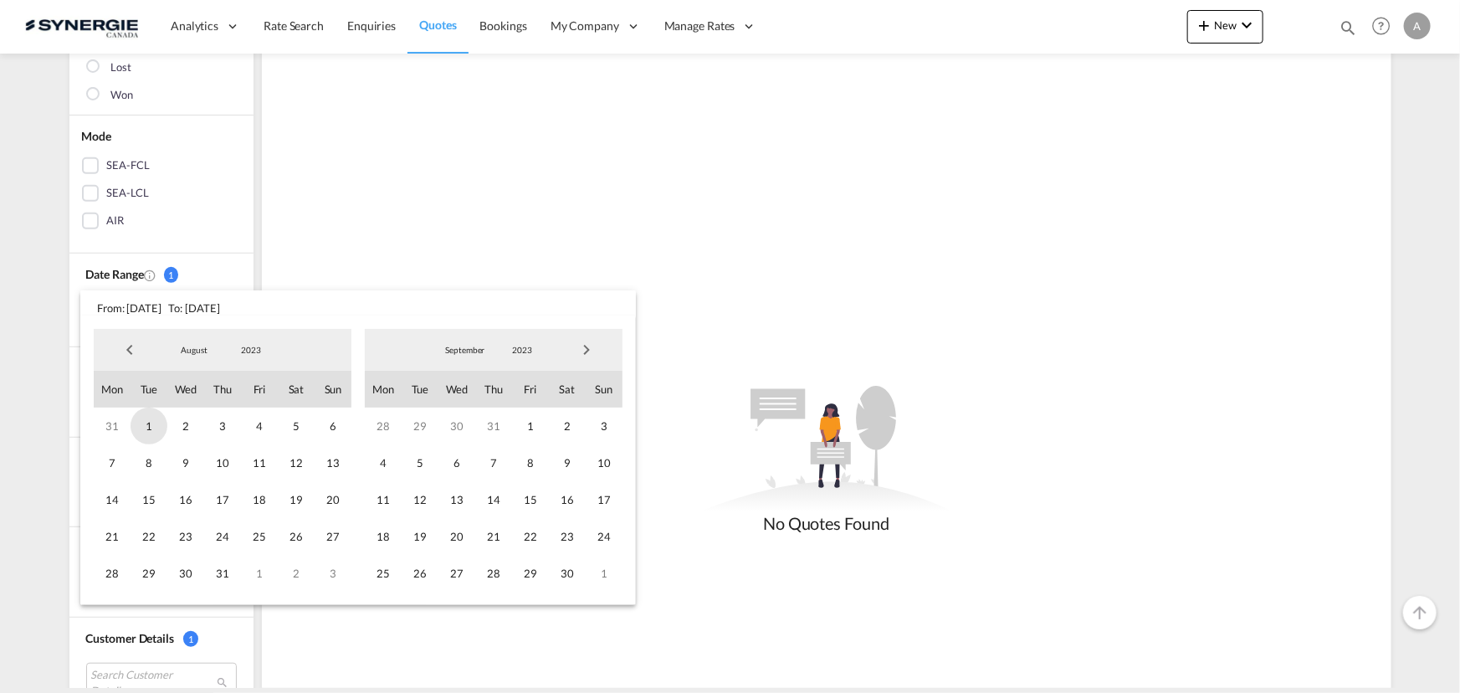
click at [145, 423] on span "1" at bounding box center [149, 426] width 37 height 37
click at [536, 343] on md-select-value "2023" at bounding box center [522, 349] width 57 height 25
click at [516, 422] on md-option "2025" at bounding box center [538, 431] width 114 height 40
click at [421, 527] on span "23" at bounding box center [420, 536] width 37 height 37
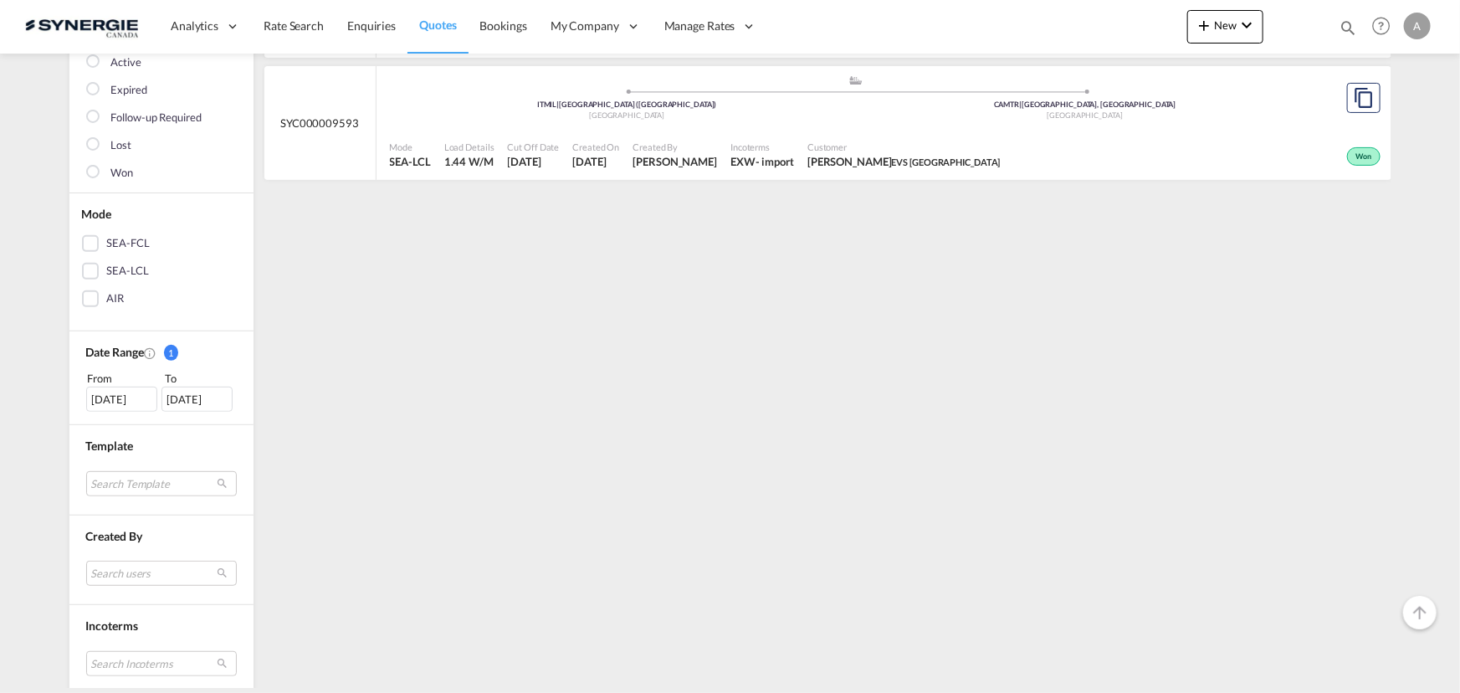
scroll to position [228, 0]
click at [86, 396] on div "[DATE]" at bounding box center [121, 397] width 71 height 25
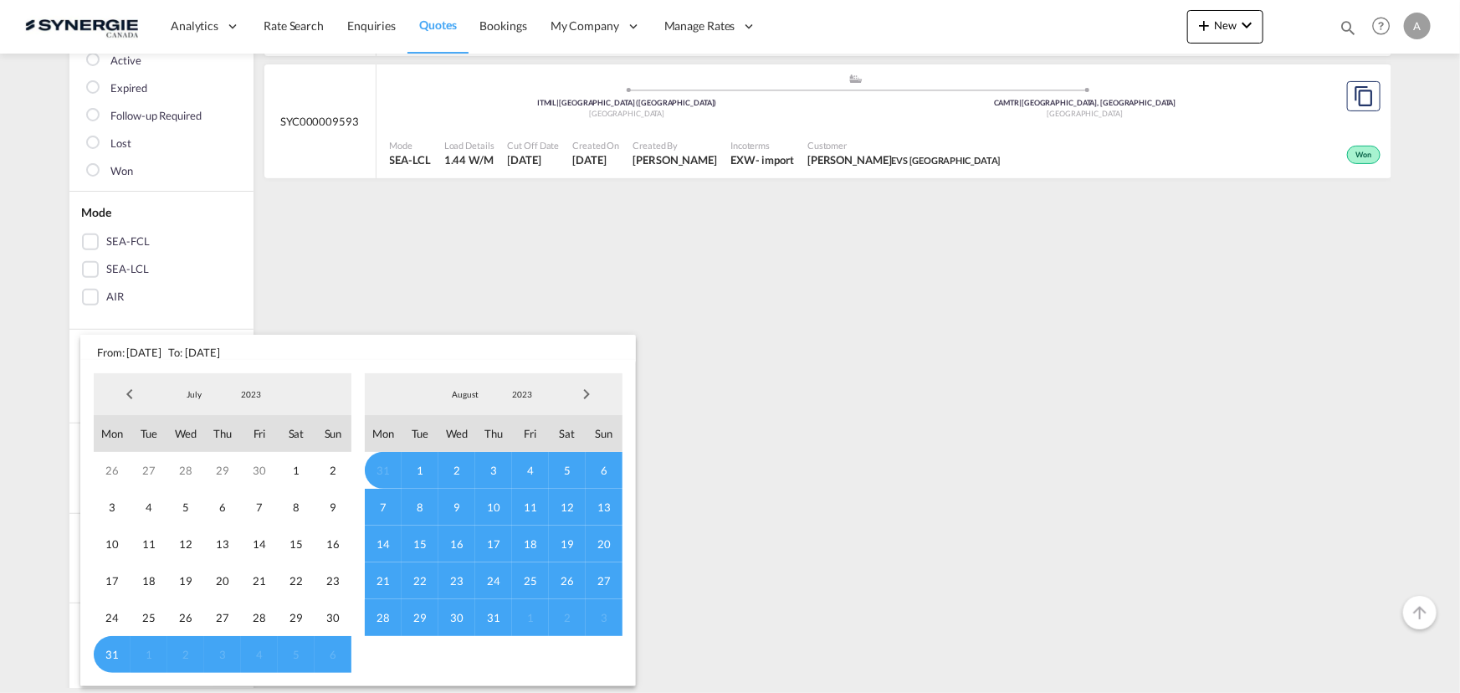
click at [336, 293] on md-backdrop at bounding box center [730, 346] width 1460 height 693
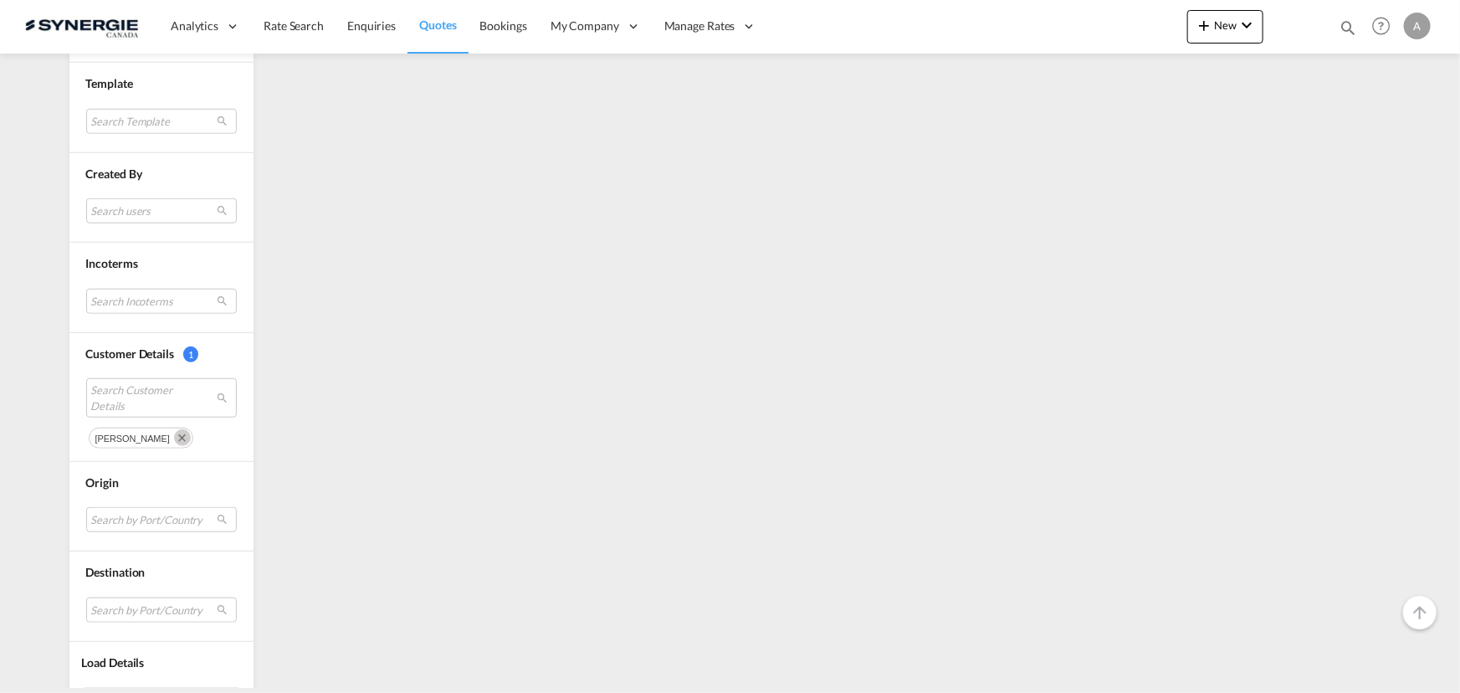
scroll to position [608, 0]
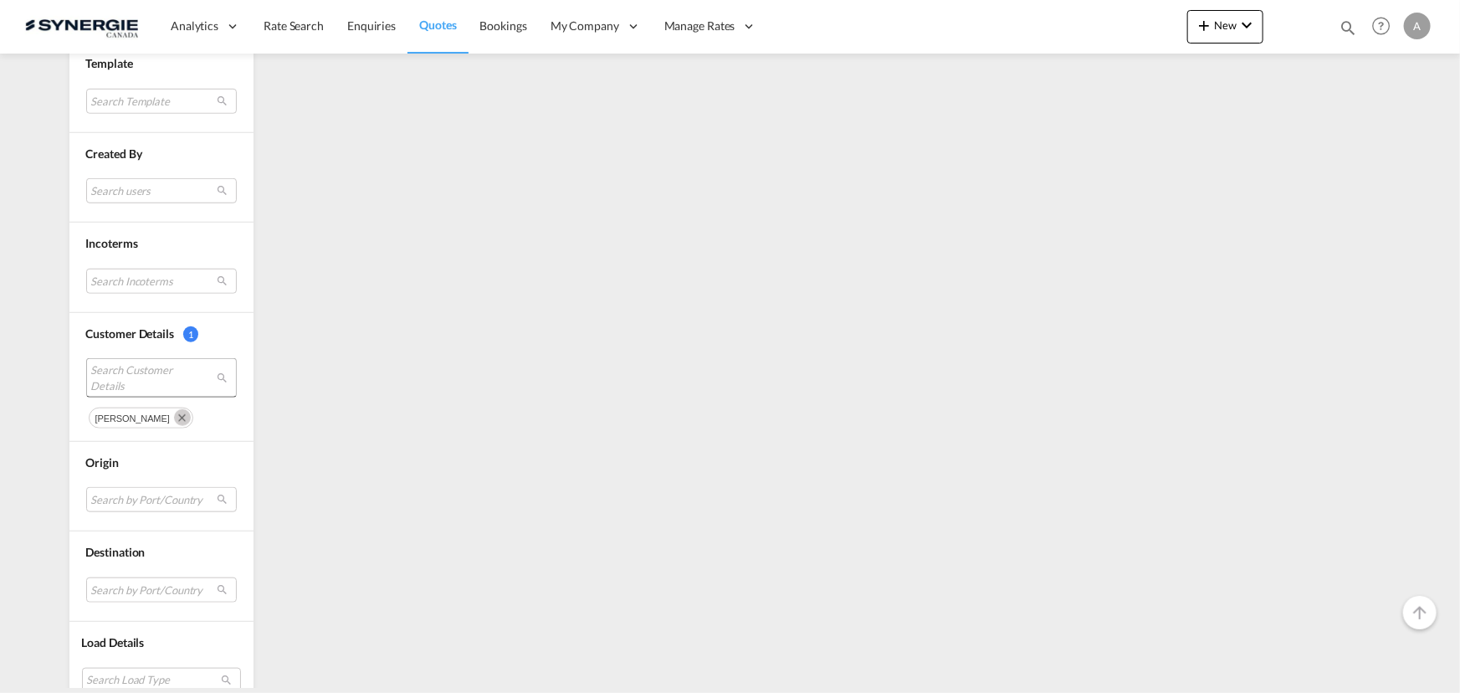
click at [133, 373] on span "Search Customer Details" at bounding box center [148, 377] width 115 height 30
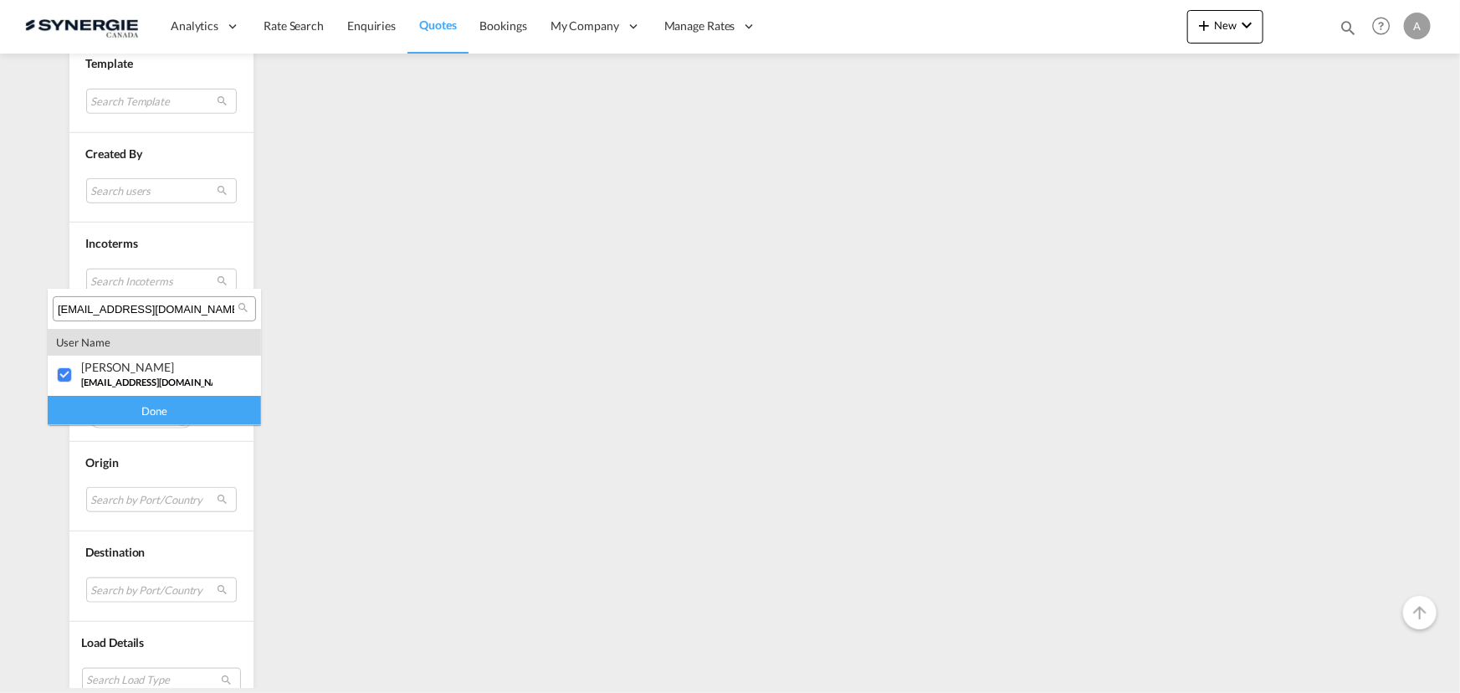
click at [204, 305] on input "[EMAIL_ADDRESS][DOMAIN_NAME]" at bounding box center [148, 309] width 180 height 15
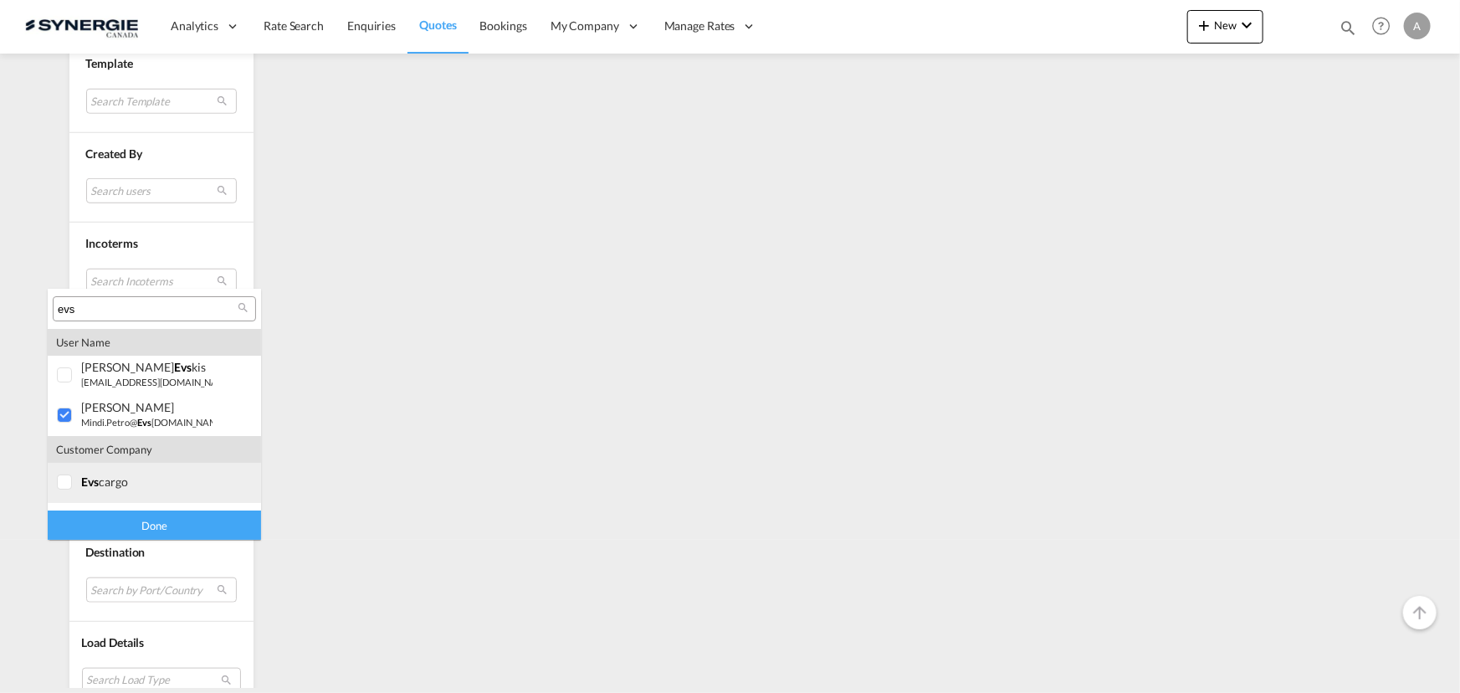
scroll to position [33, 0]
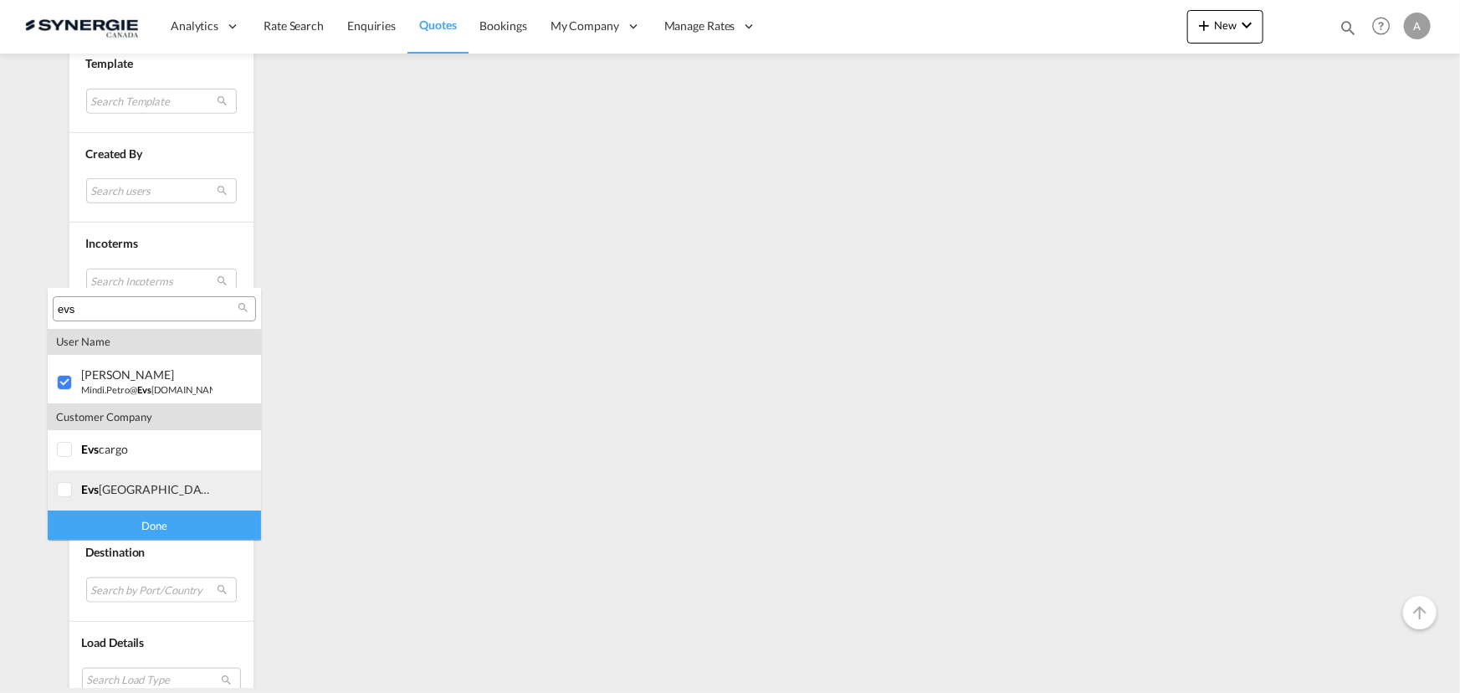
type input "evs"
click at [68, 487] on div at bounding box center [65, 490] width 17 height 17
click at [98, 520] on div "Done" at bounding box center [154, 525] width 213 height 29
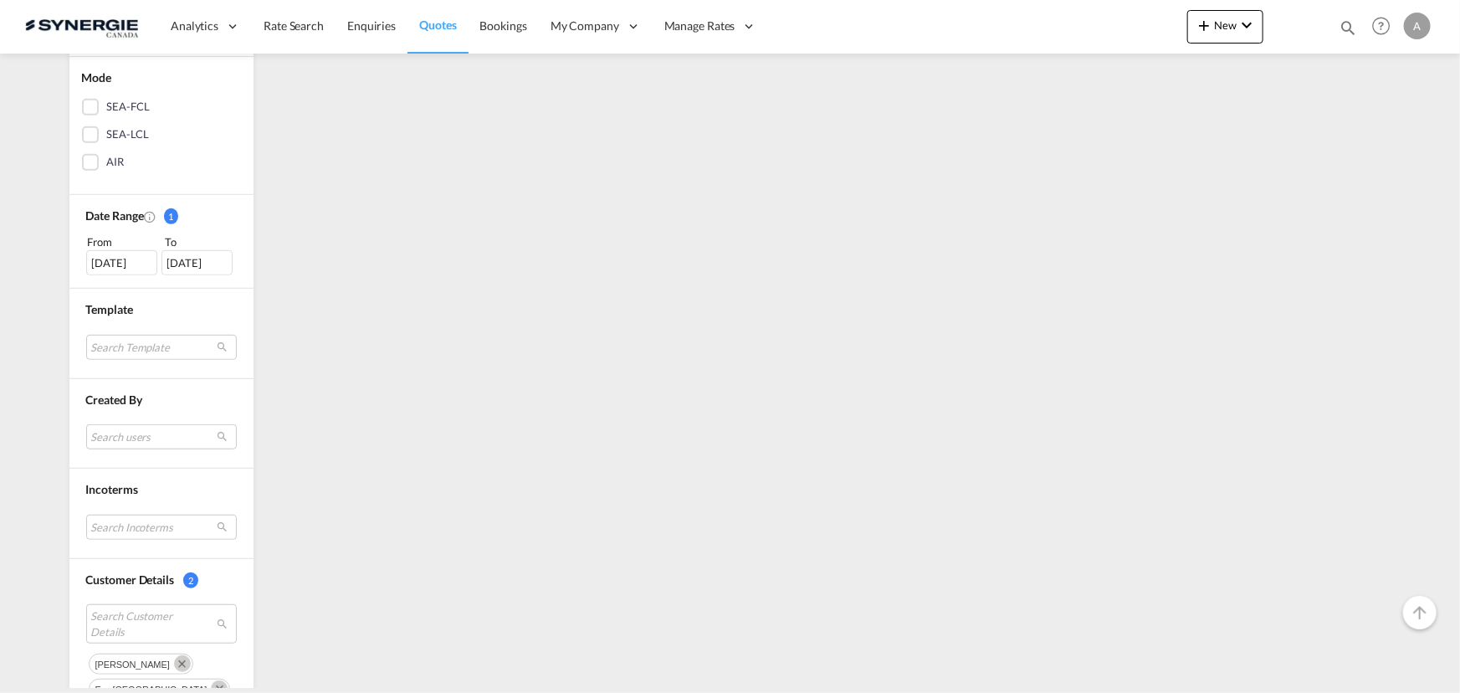
scroll to position [532, 0]
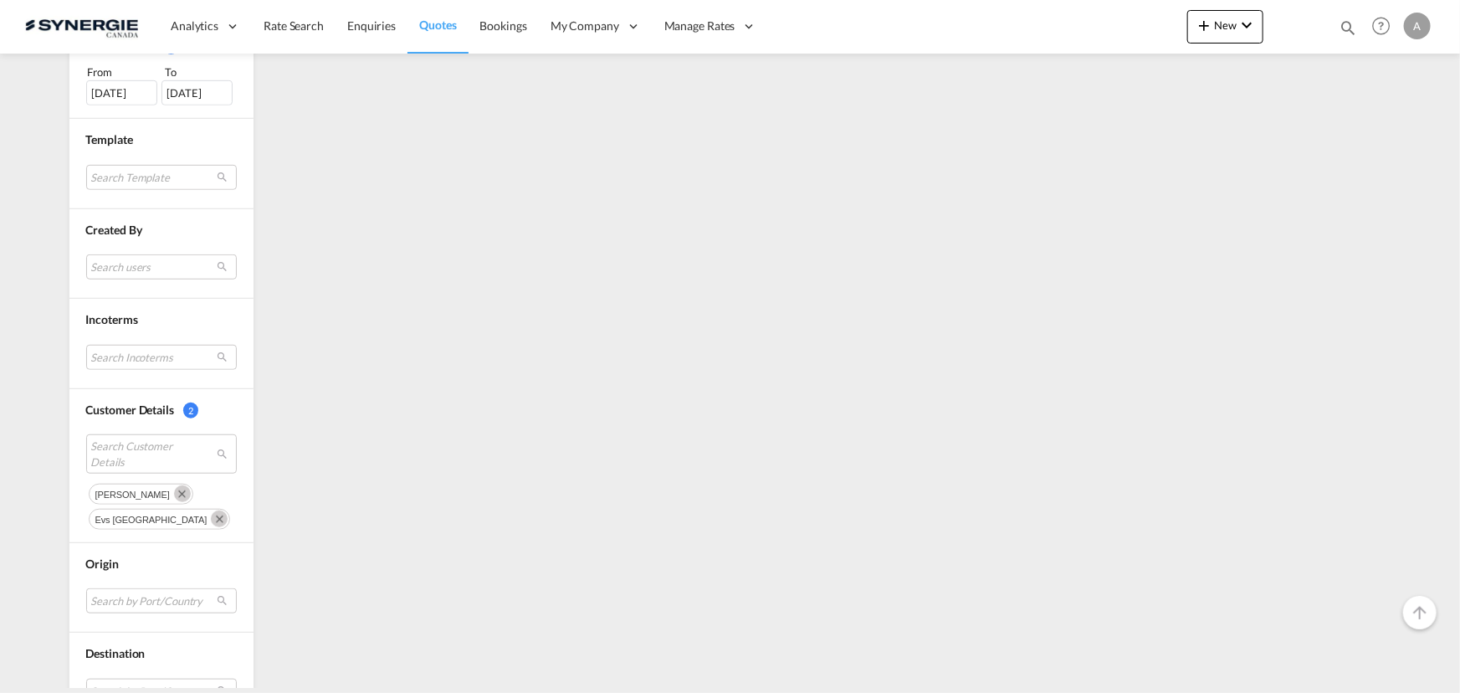
click at [174, 490] on md-icon "Remove" at bounding box center [182, 493] width 17 height 17
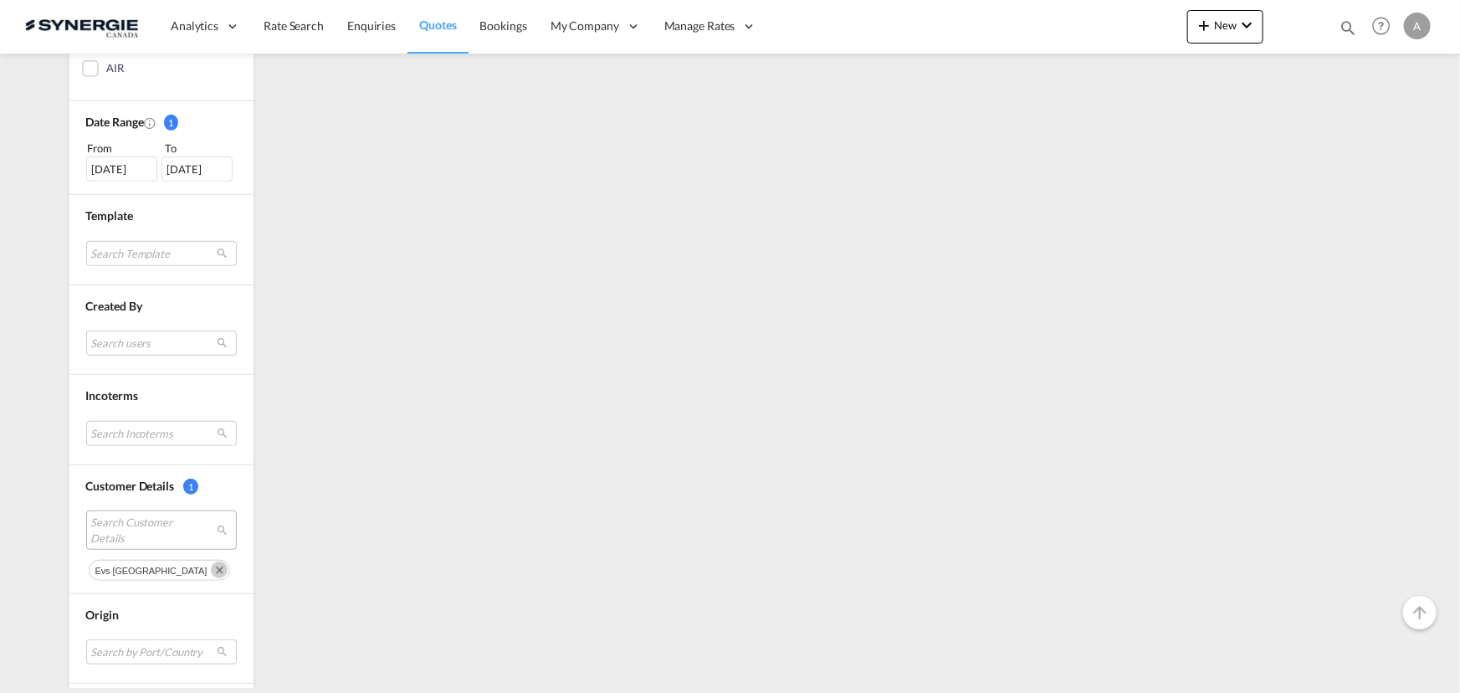
scroll to position [608, 0]
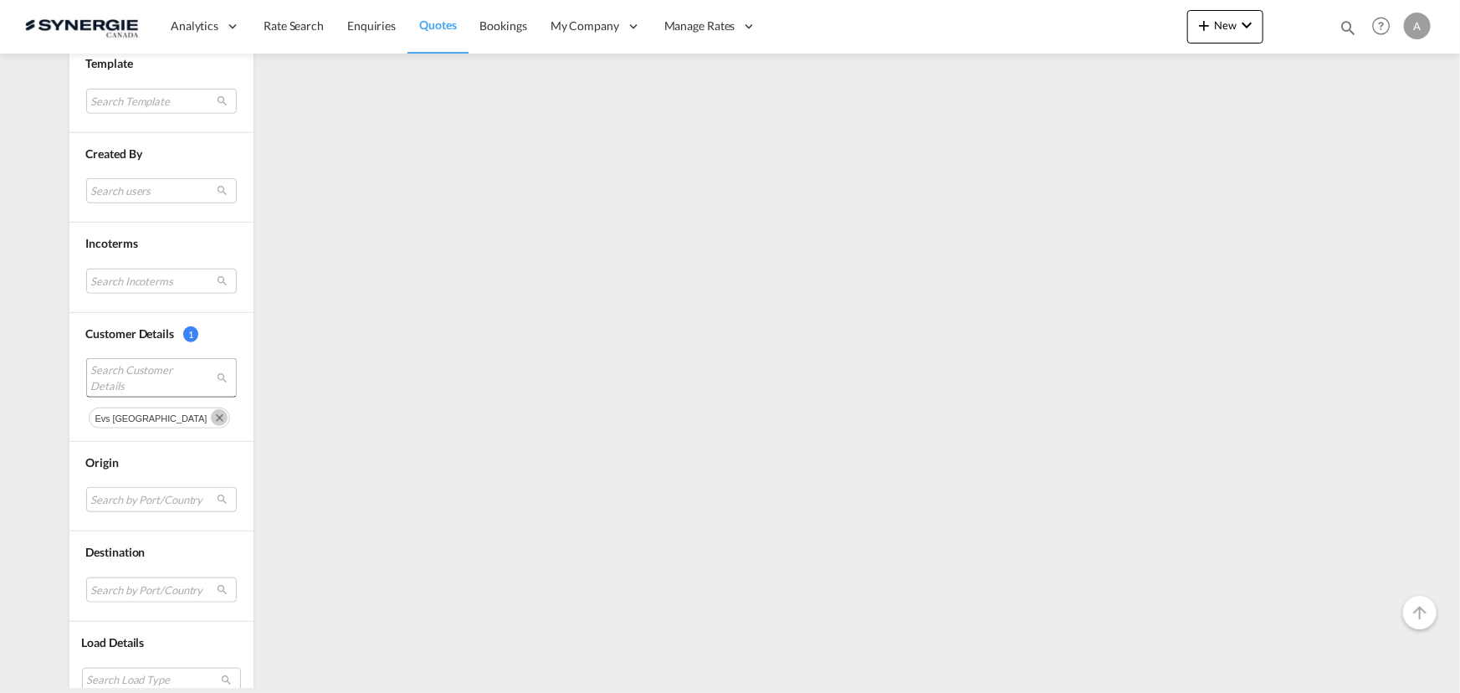
click at [139, 367] on span "Search Customer Details" at bounding box center [148, 377] width 115 height 30
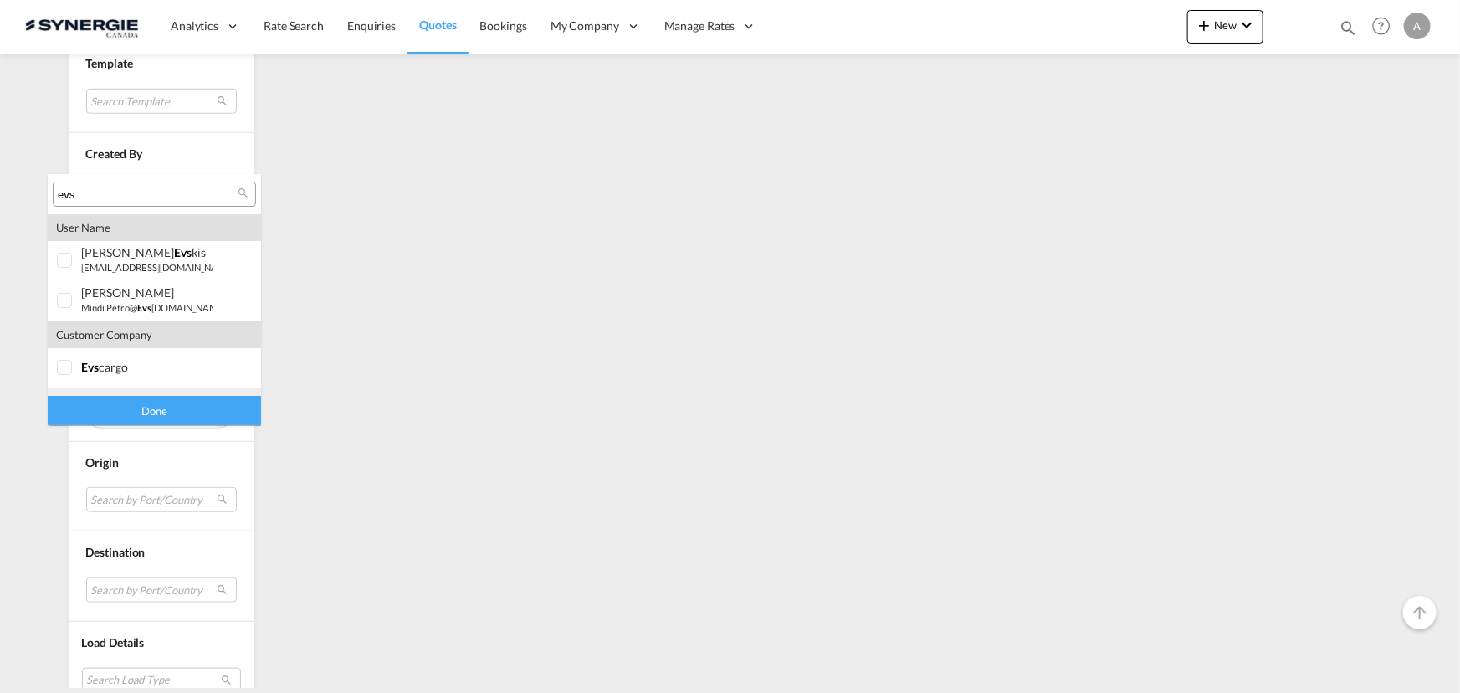
scroll to position [33, 0]
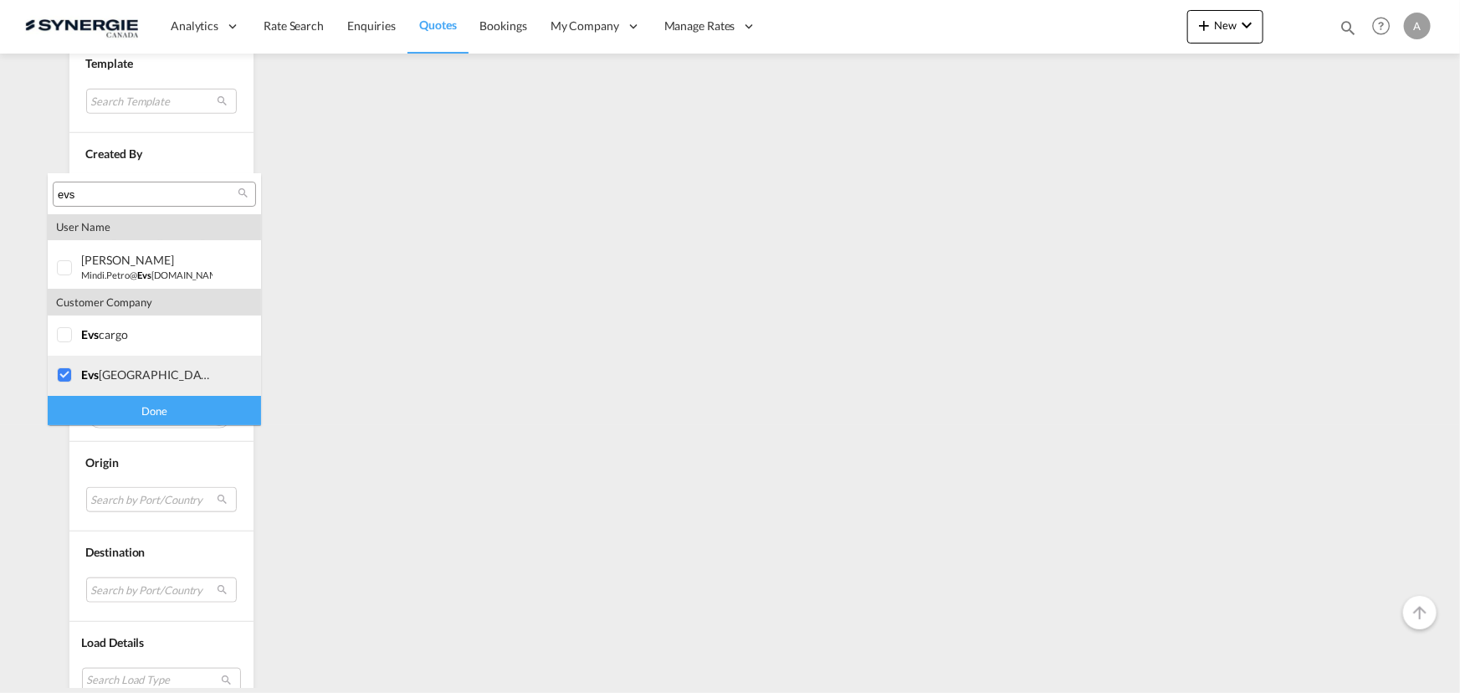
type md-option "[object Object]"
click at [157, 196] on input "evs" at bounding box center [148, 194] width 180 height 15
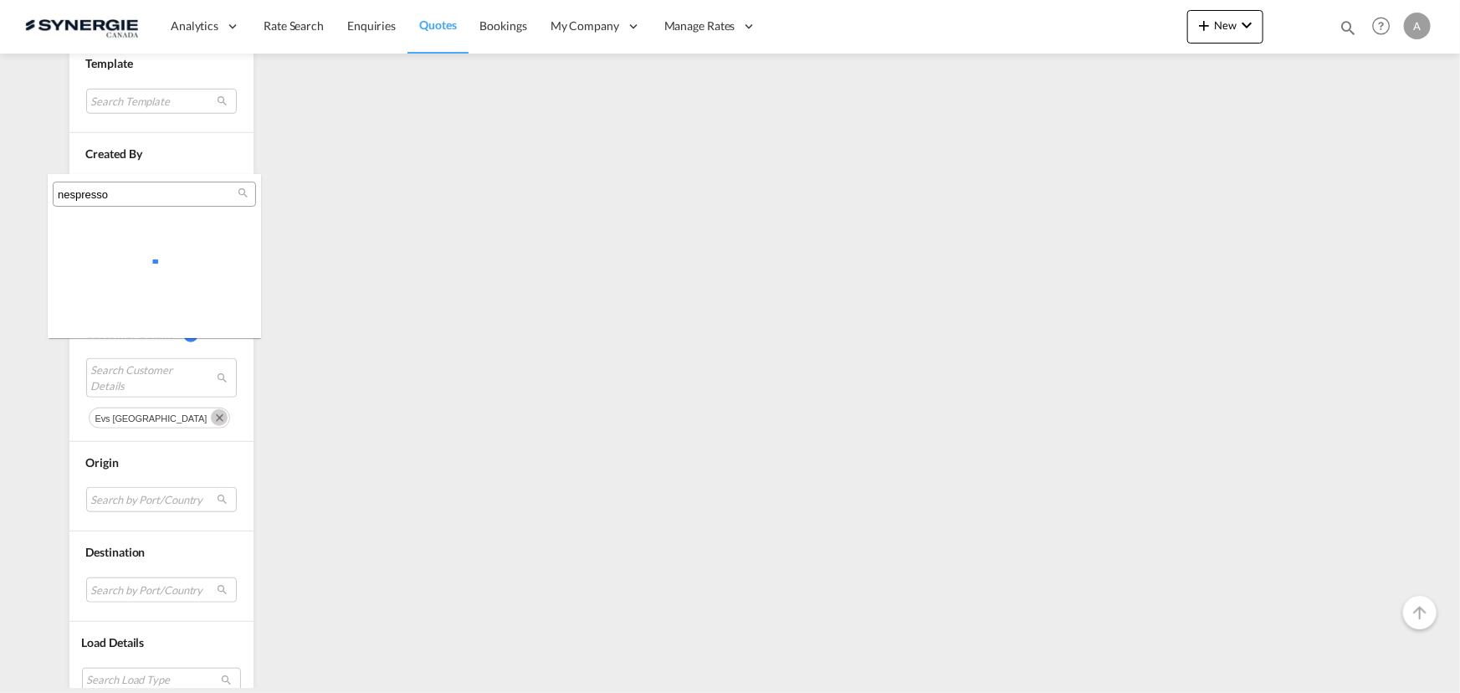
scroll to position [0, 0]
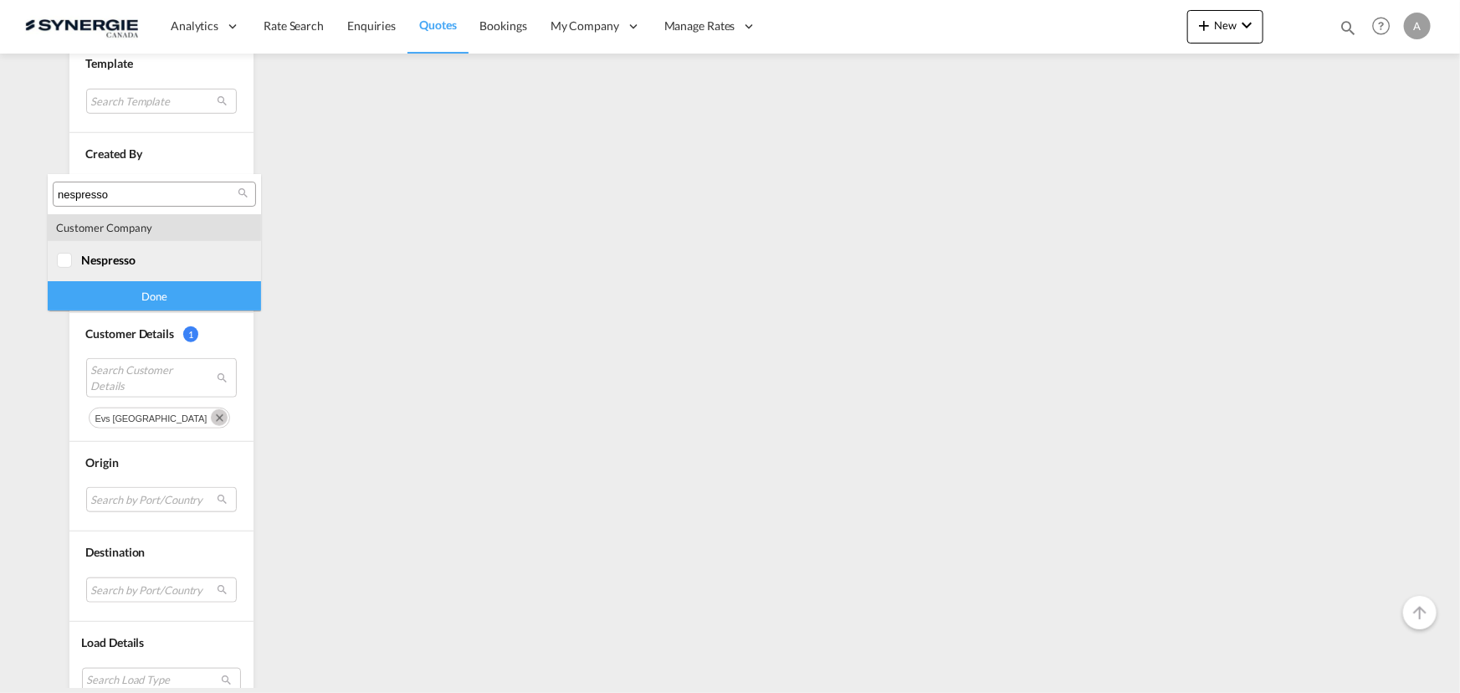
type input "nespresso"
click at [132, 257] on span "nespresso" at bounding box center [108, 260] width 54 height 14
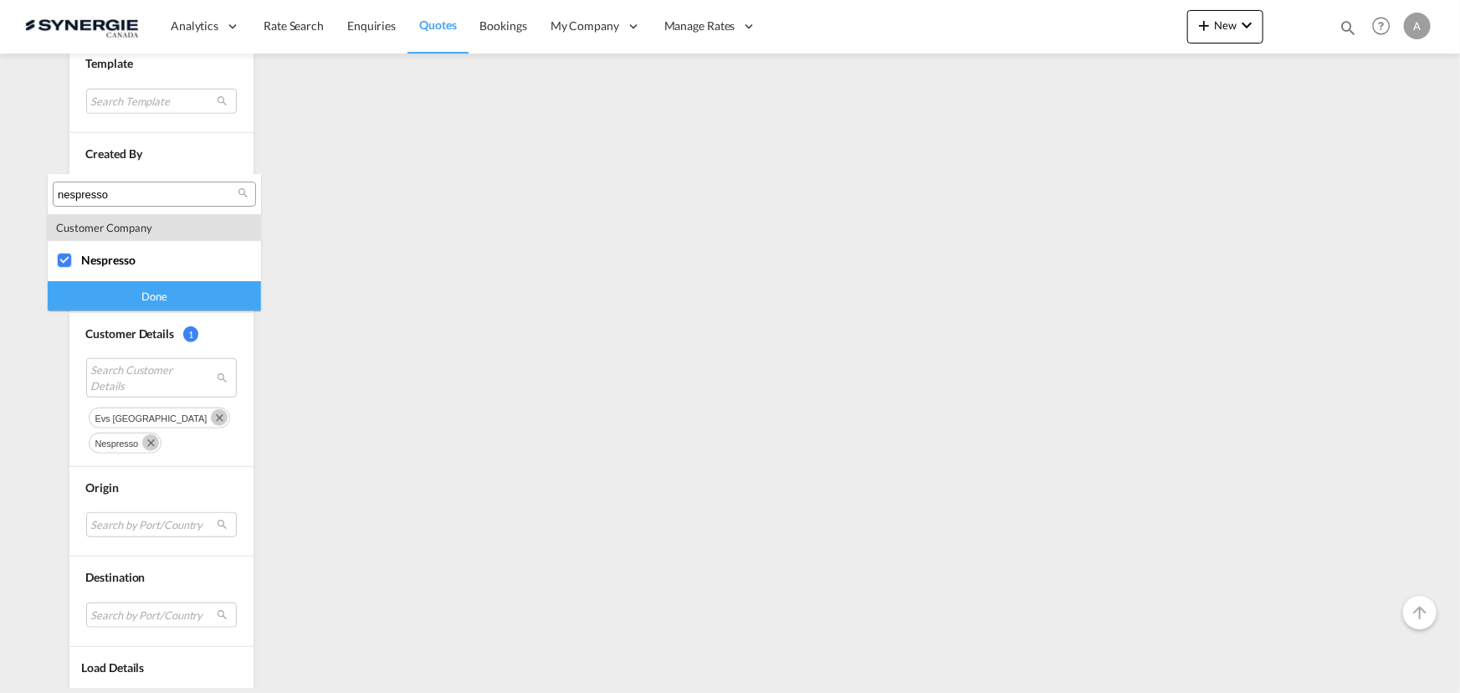
click at [153, 301] on div "Done" at bounding box center [154, 295] width 213 height 29
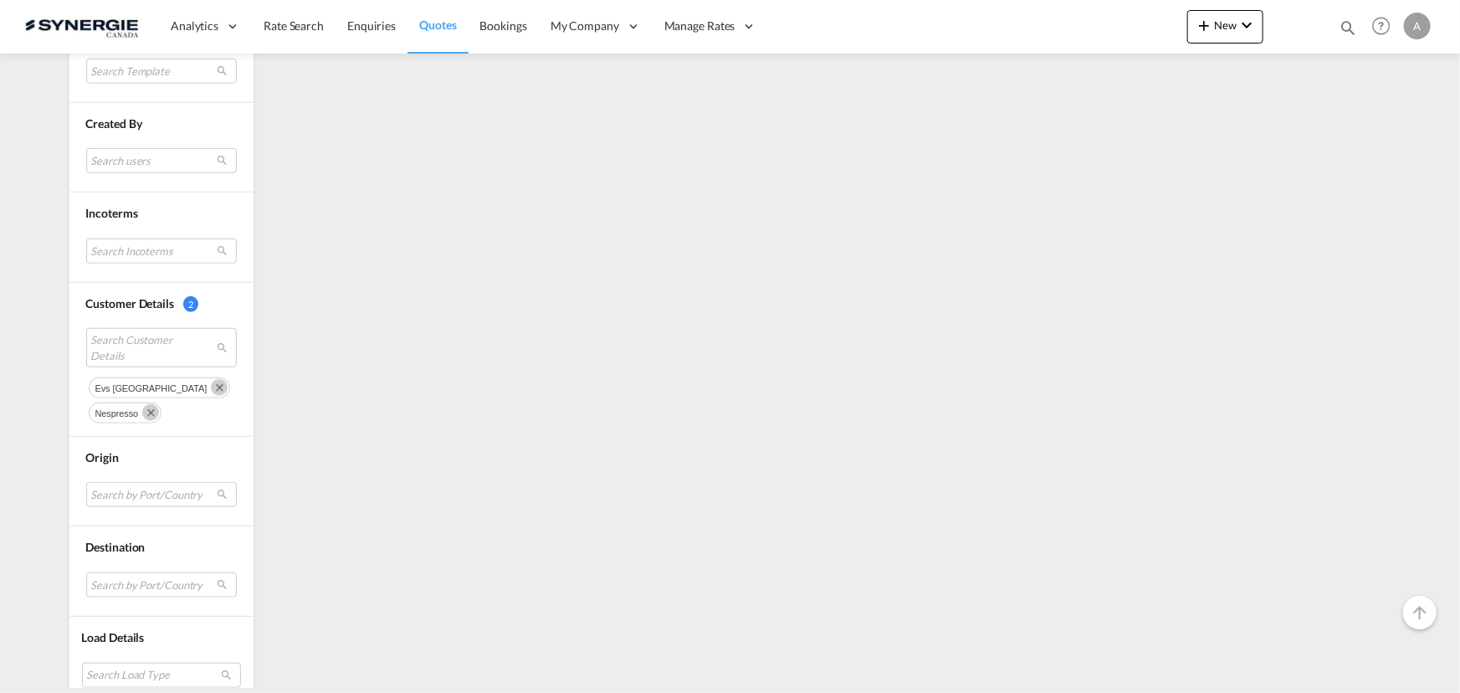
scroll to position [654, 0]
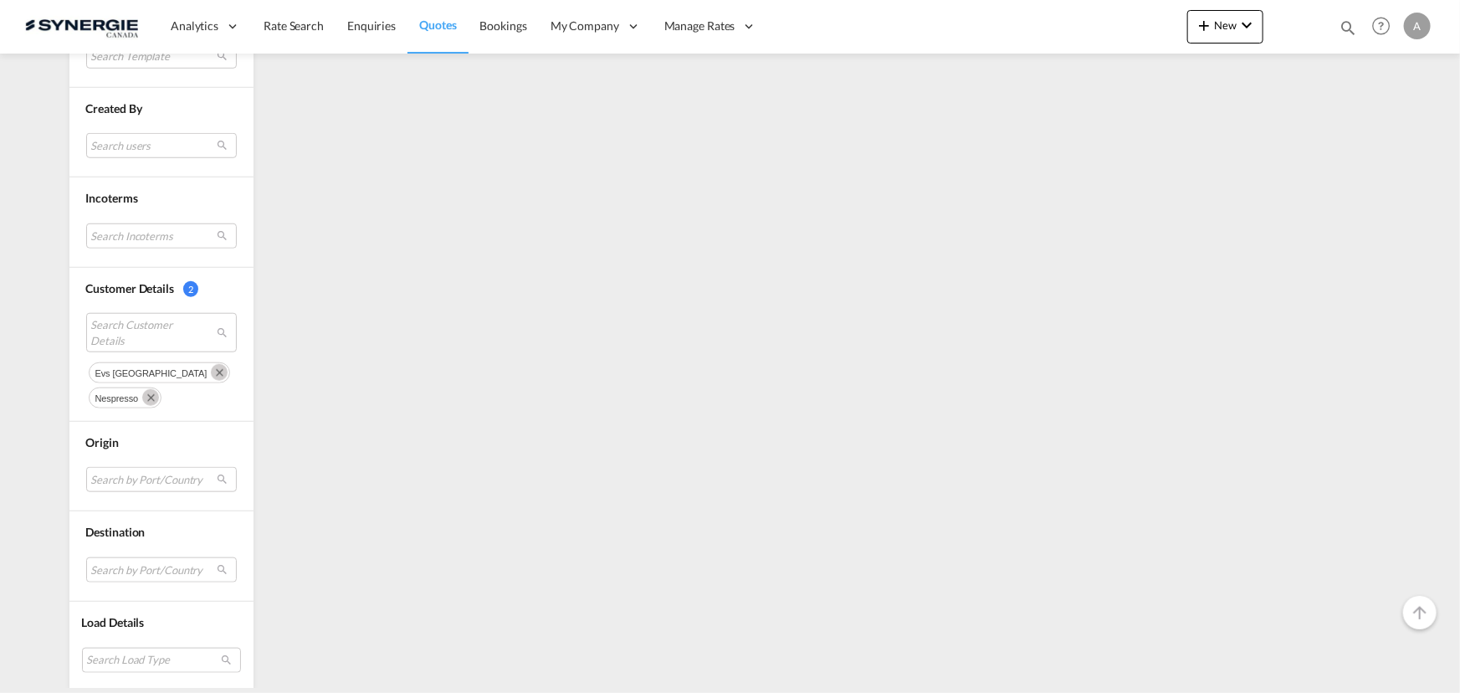
click at [211, 370] on md-icon "Remove" at bounding box center [219, 372] width 17 height 17
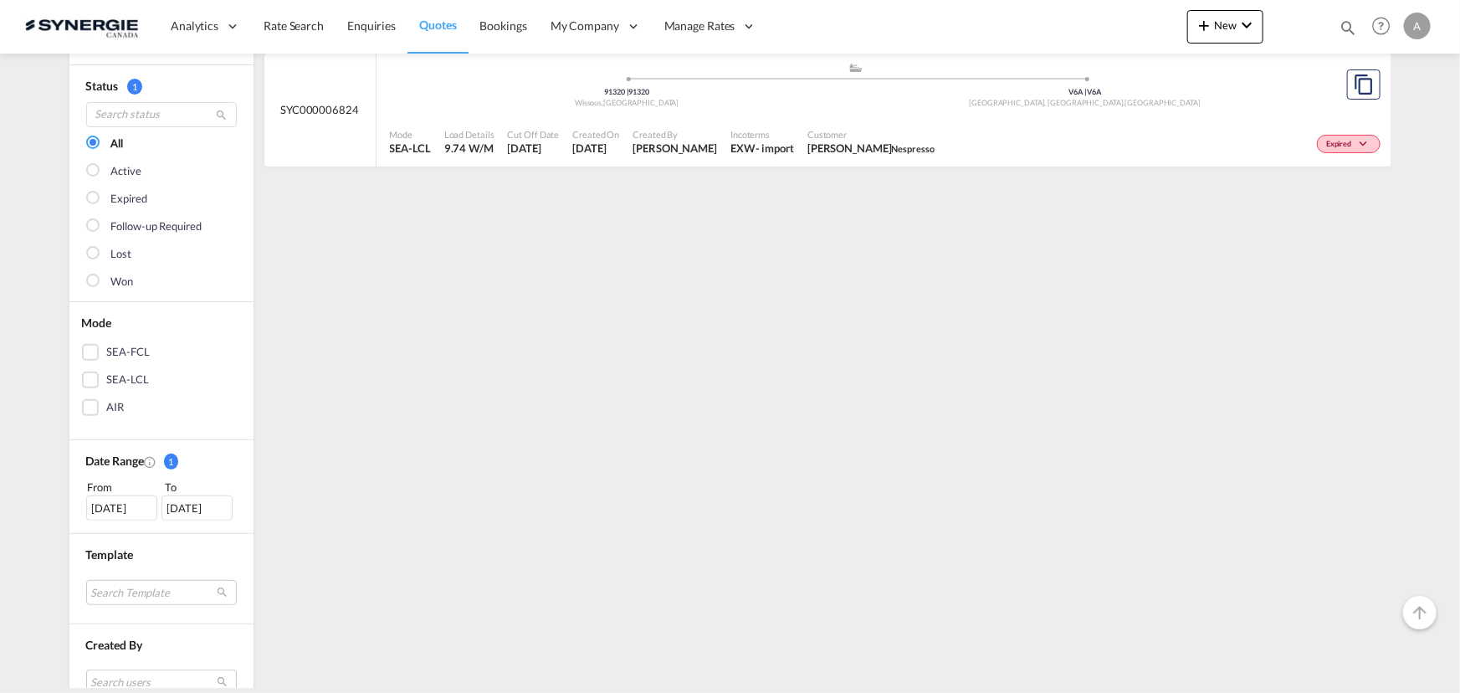
scroll to position [532, 0]
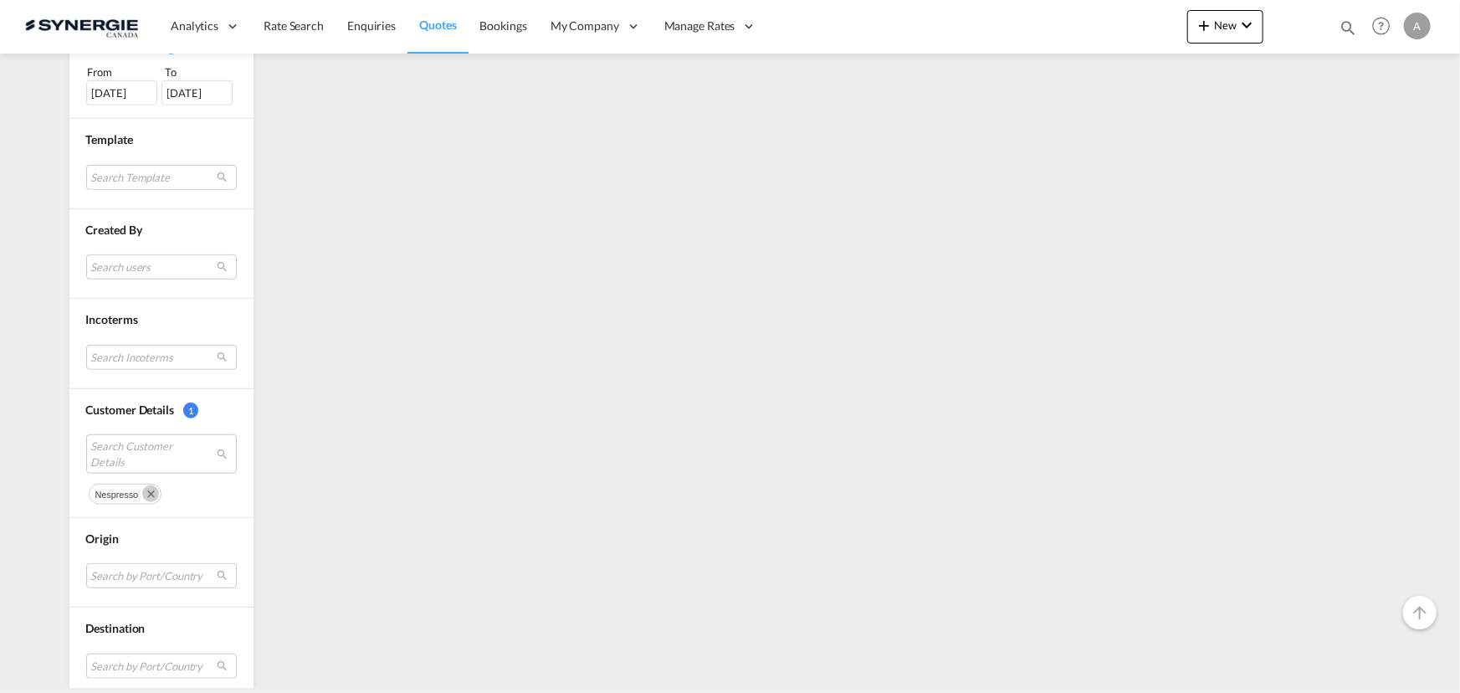
click at [146, 490] on md-icon "Remove" at bounding box center [150, 493] width 17 height 17
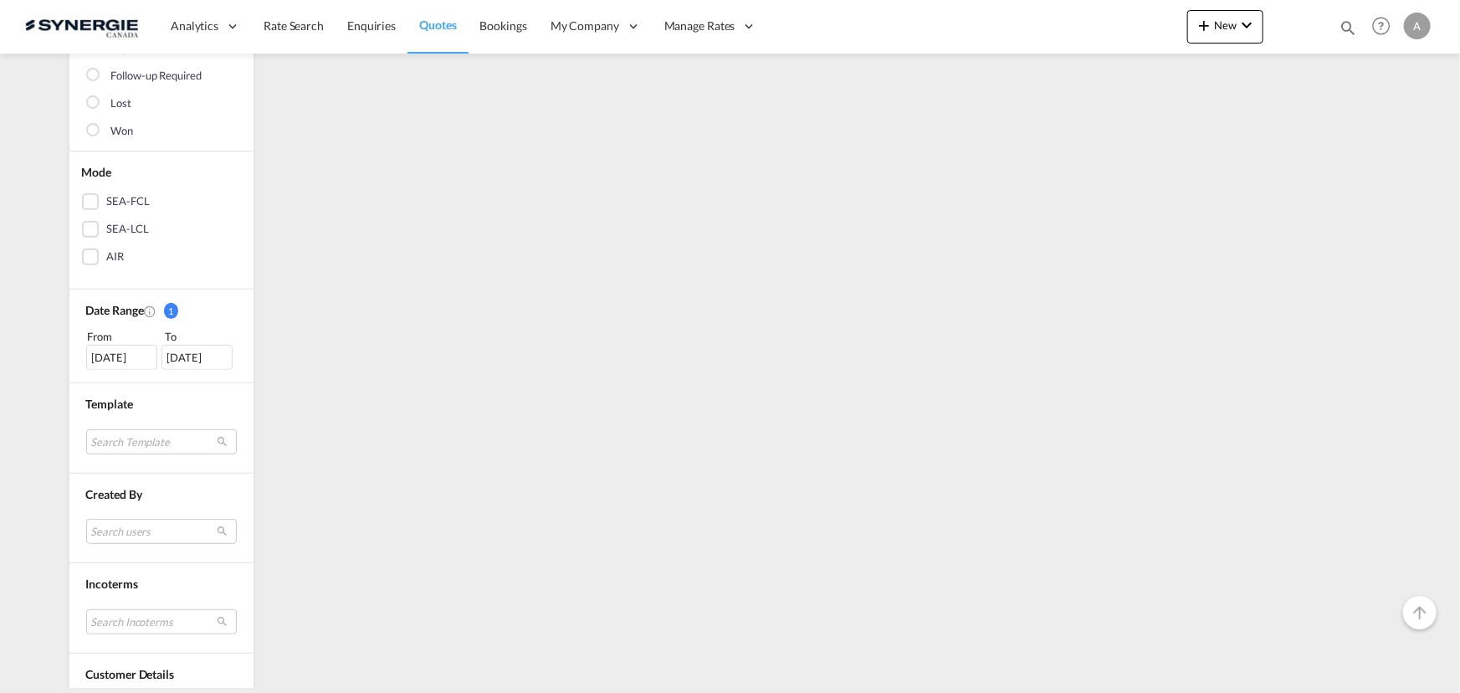
scroll to position [454, 0]
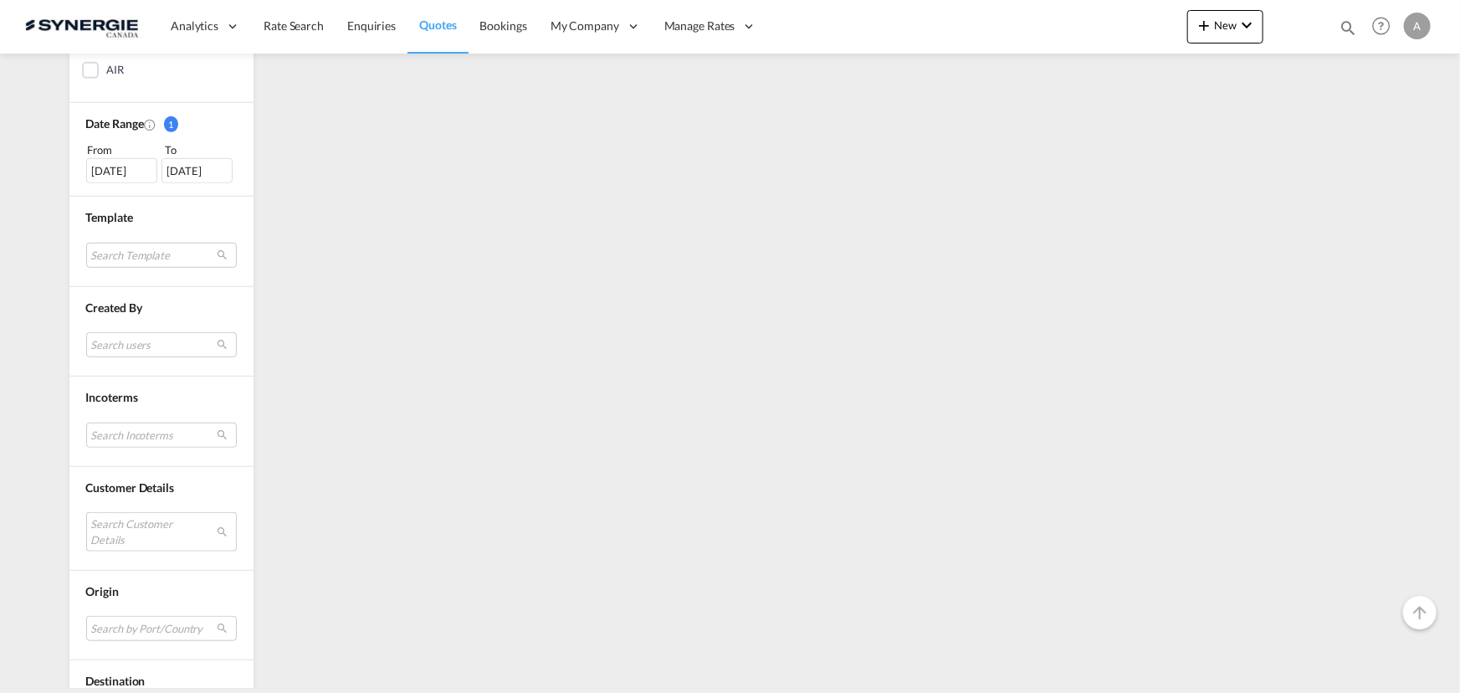
click at [121, 524] on md-select "Search Customer Details" at bounding box center [161, 531] width 151 height 38
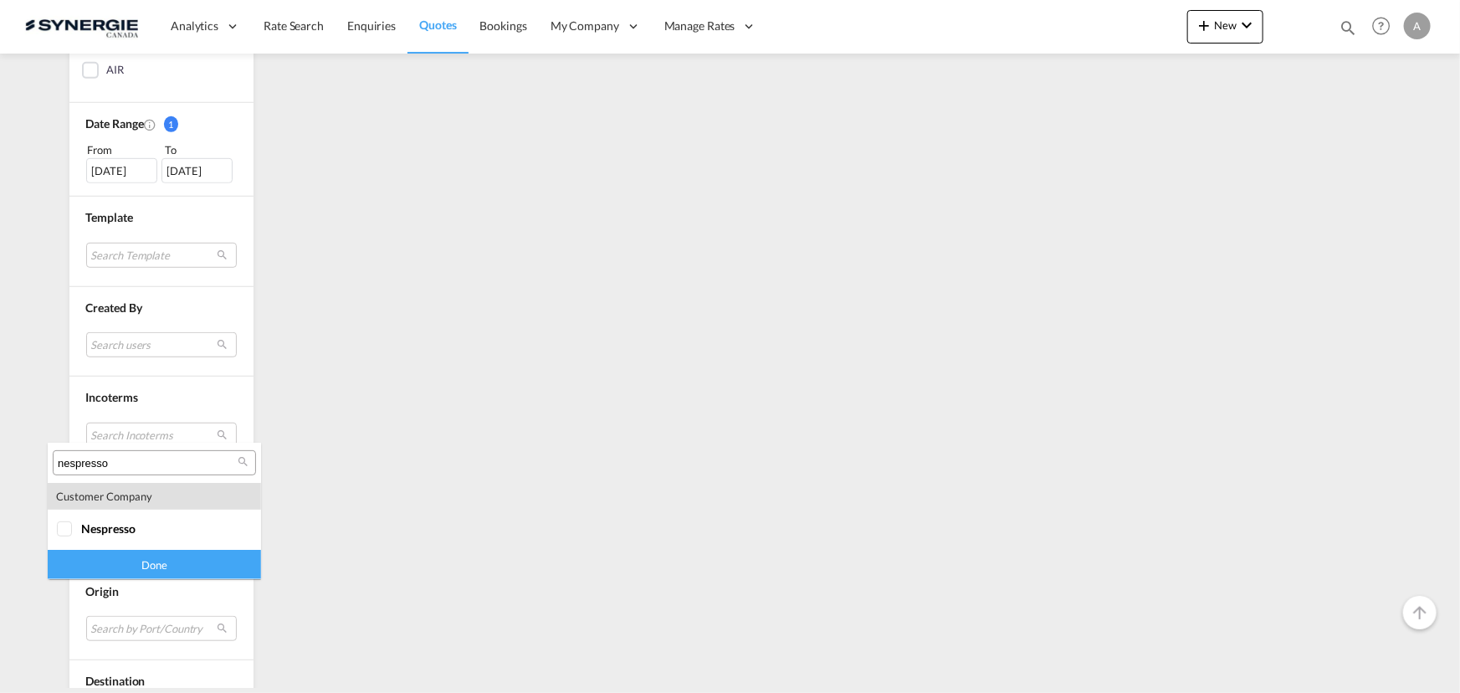
drag, startPoint x: 126, startPoint y: 455, endPoint x: 8, endPoint y: 466, distance: 119.3
click at [8, 466] on body "Analytics Reports Dashboard Rate Search Enquiries Quotes Bookings" at bounding box center [730, 346] width 1460 height 693
click at [136, 467] on input "nespresso" at bounding box center [148, 463] width 180 height 15
drag, startPoint x: 134, startPoint y: 471, endPoint x: 80, endPoint y: 468, distance: 54.5
click at [80, 469] on div "nespresso" at bounding box center [154, 462] width 203 height 25
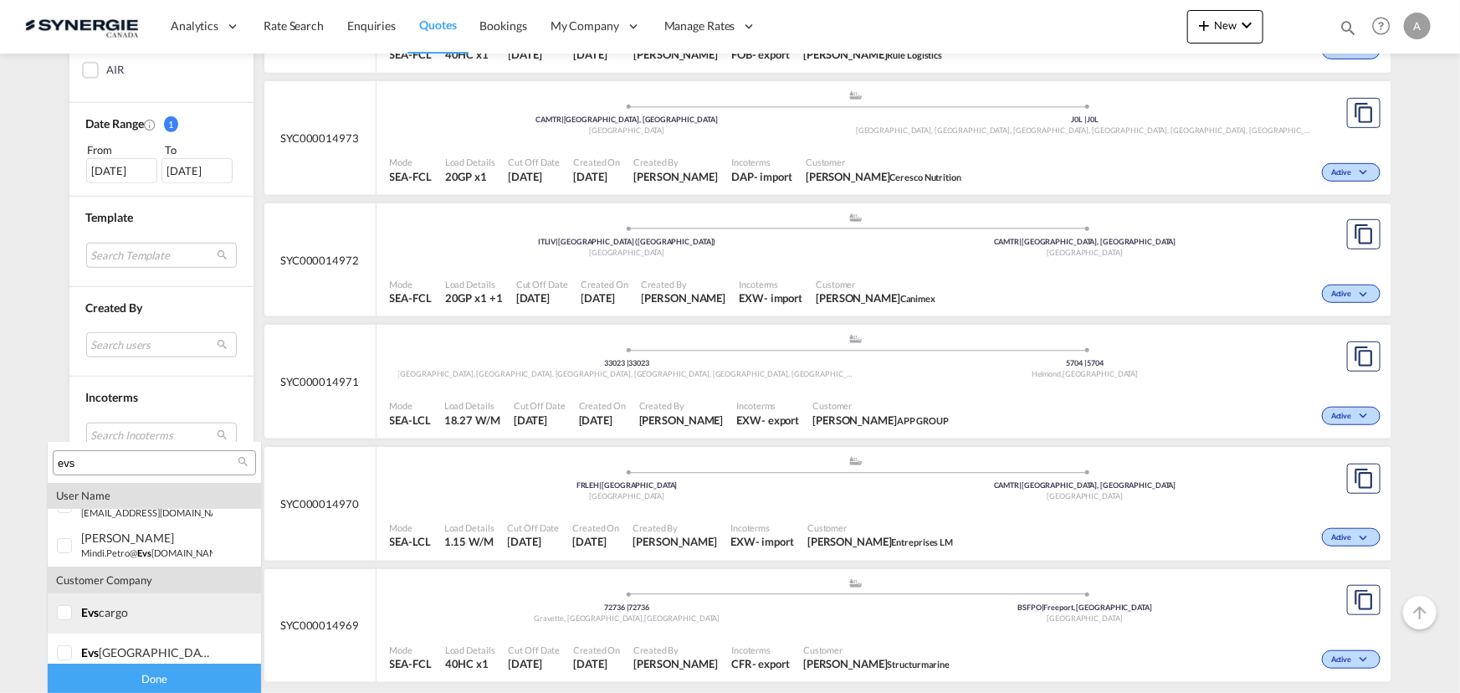
scroll to position [33, 0]
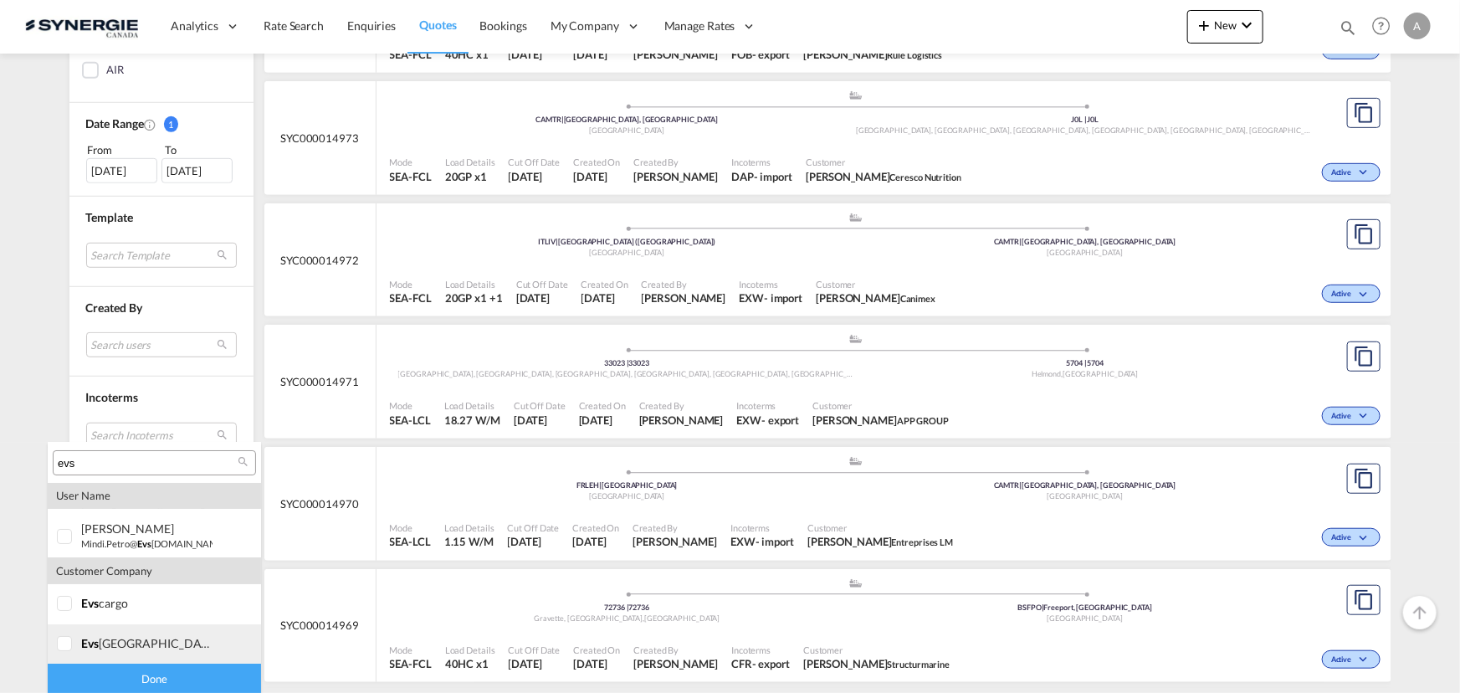
type input "evs"
click at [90, 644] on span "evs" at bounding box center [90, 643] width 18 height 14
click at [140, 680] on div "Done" at bounding box center [154, 678] width 213 height 29
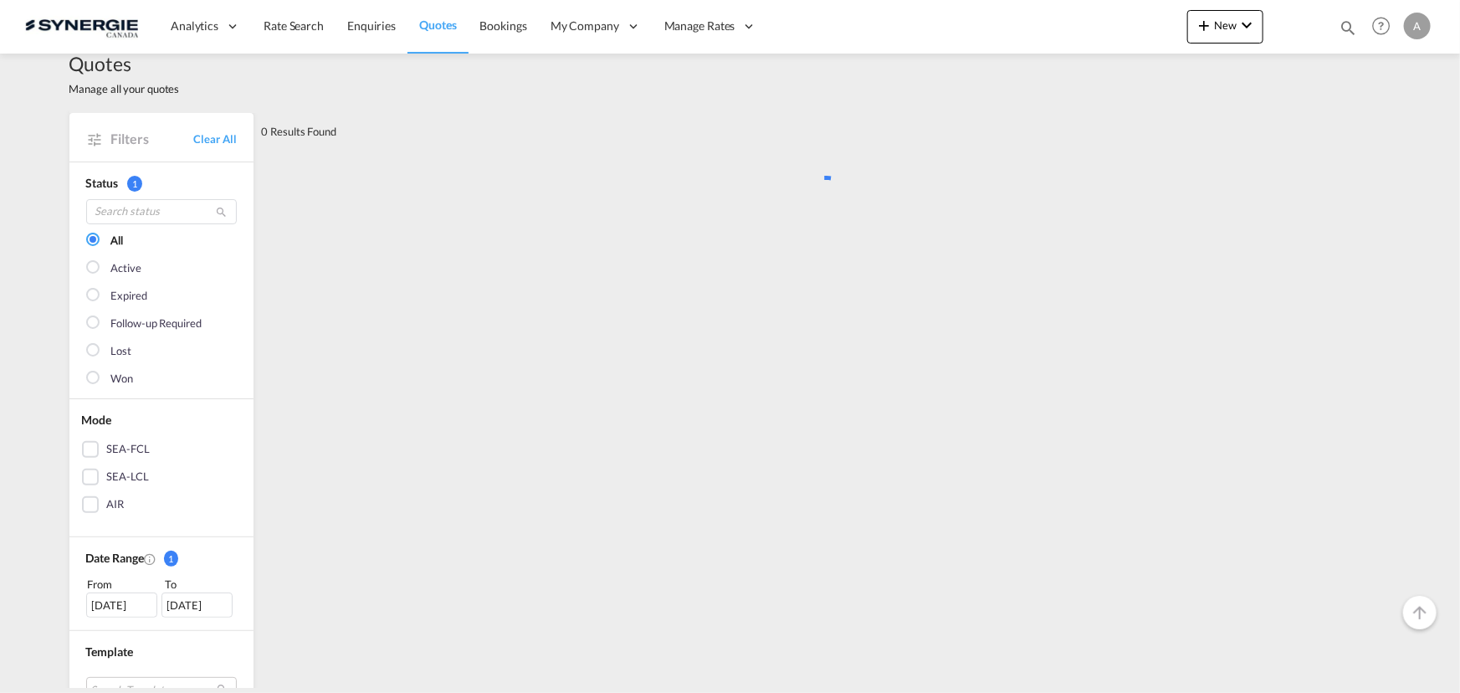
scroll to position [0, 0]
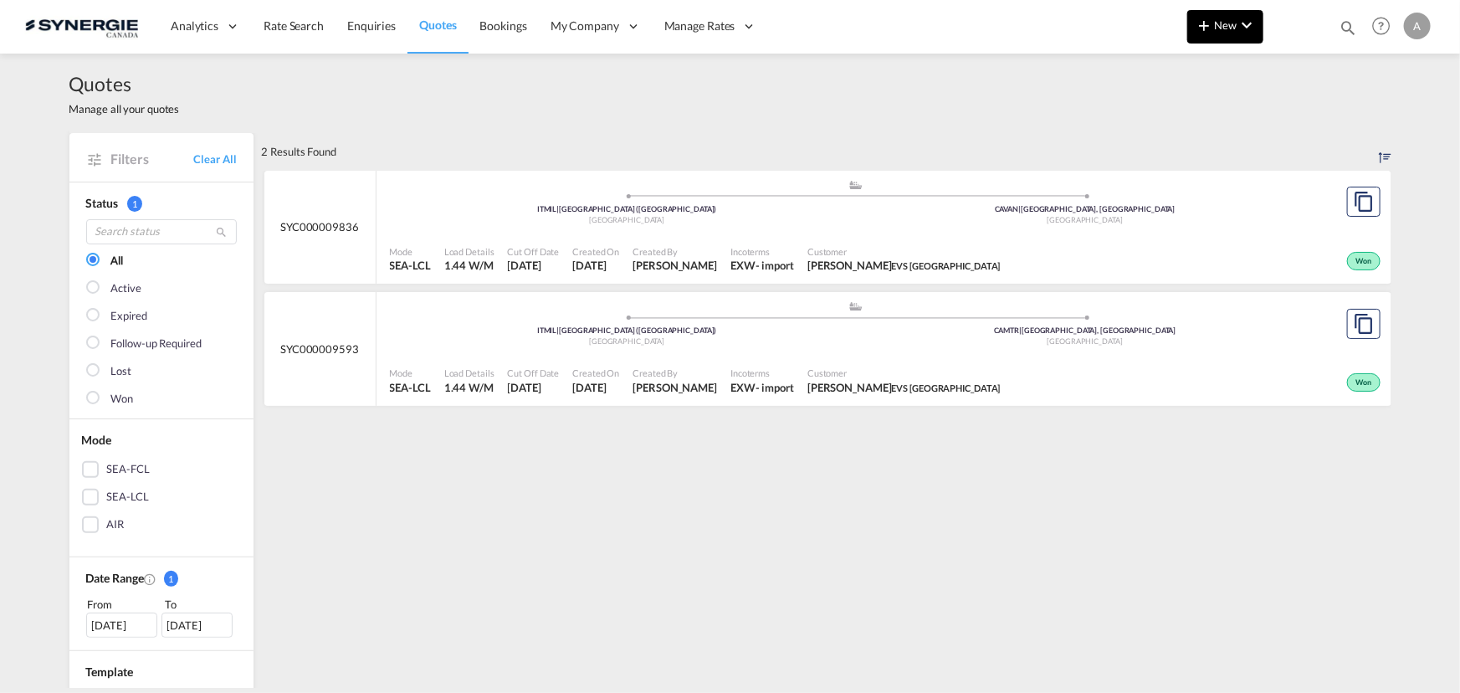
click at [1219, 33] on button "New" at bounding box center [1226, 26] width 76 height 33
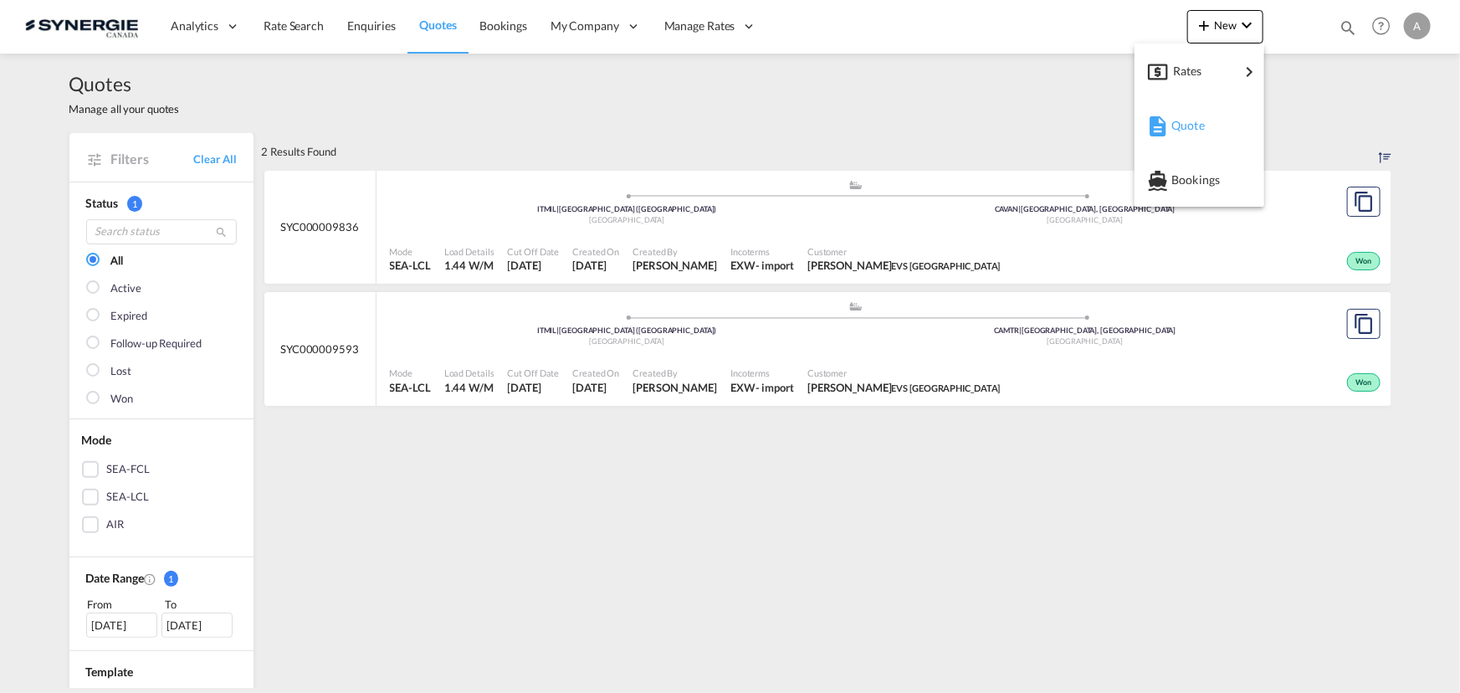
click at [1169, 127] on div "Quote" at bounding box center [1199, 126] width 103 height 42
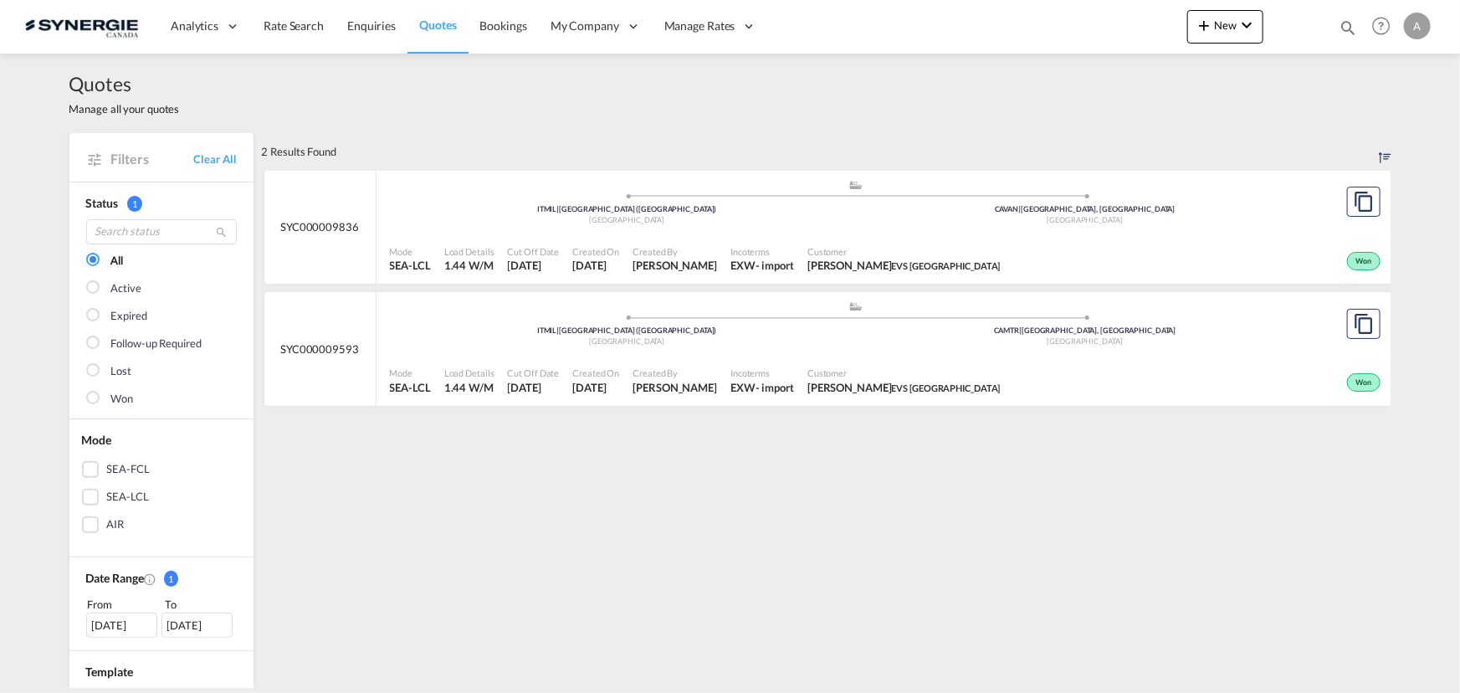
drag, startPoint x: 1024, startPoint y: 191, endPoint x: 658, endPoint y: 486, distance: 470.1
click at [1213, 15] on md-icon "icon-plus 400-fg" at bounding box center [1204, 25] width 20 height 20
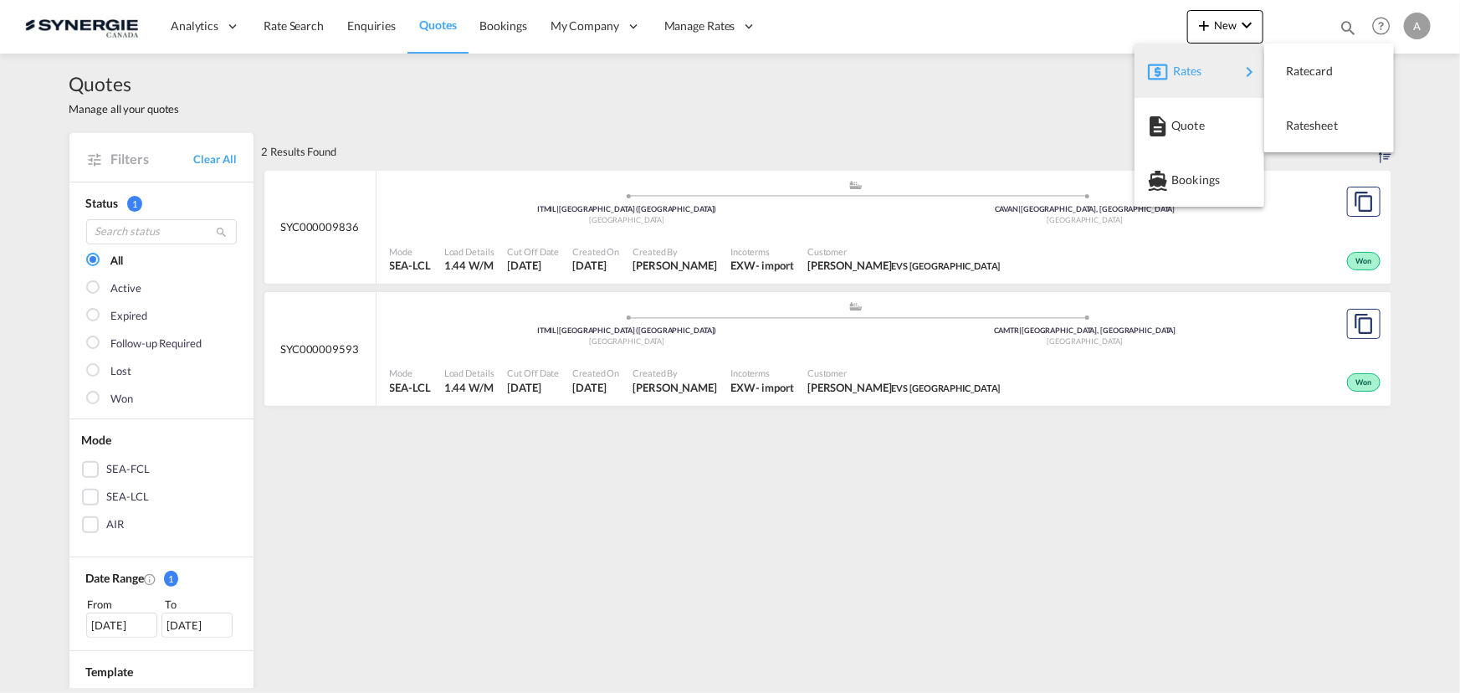
click at [1173, 71] on span "Rates" at bounding box center [1183, 70] width 20 height 33
click at [1190, 136] on span "Quote" at bounding box center [1181, 125] width 18 height 33
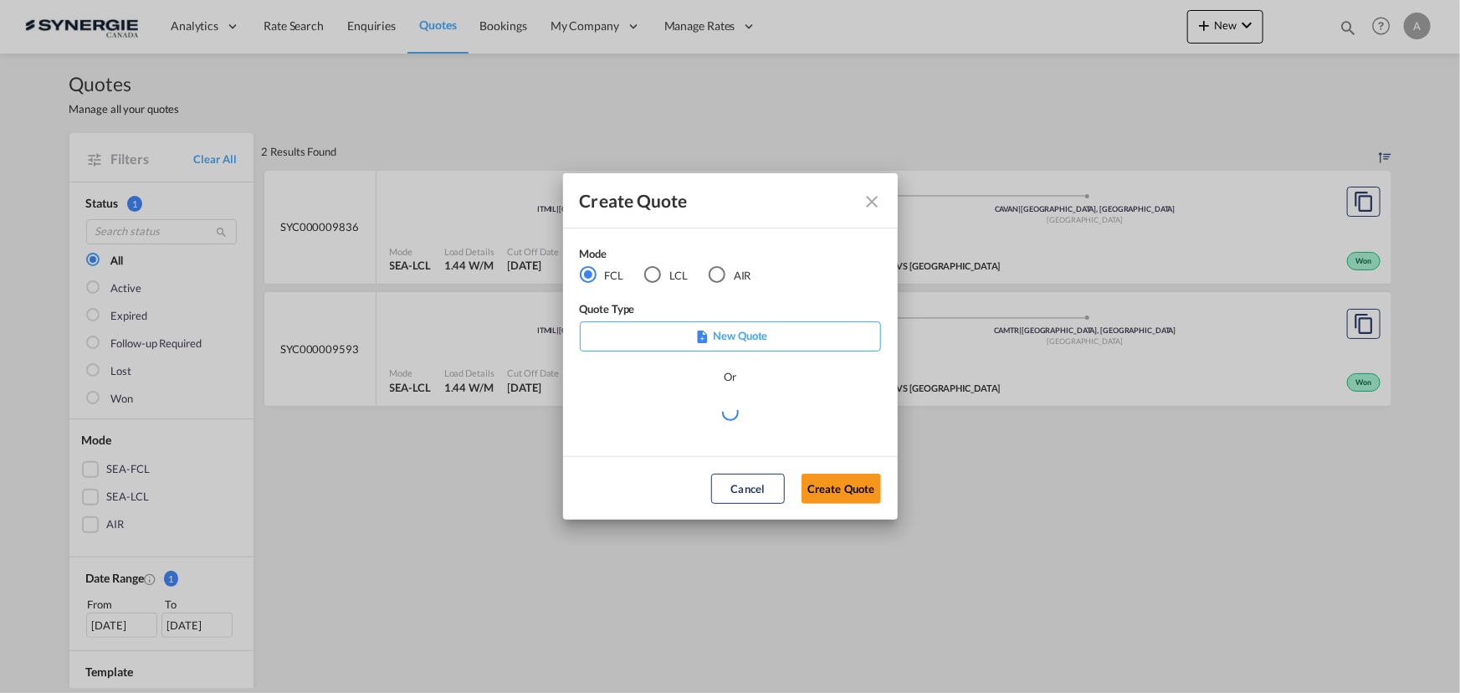
click at [684, 269] on md-radio-button "LCL" at bounding box center [666, 275] width 44 height 18
click at [726, 425] on md-select "Select template *NEW* FCL FREEHAND / DAP [PERSON_NAME] | [DATE] *NEW* Import FC…" at bounding box center [730, 418] width 301 height 33
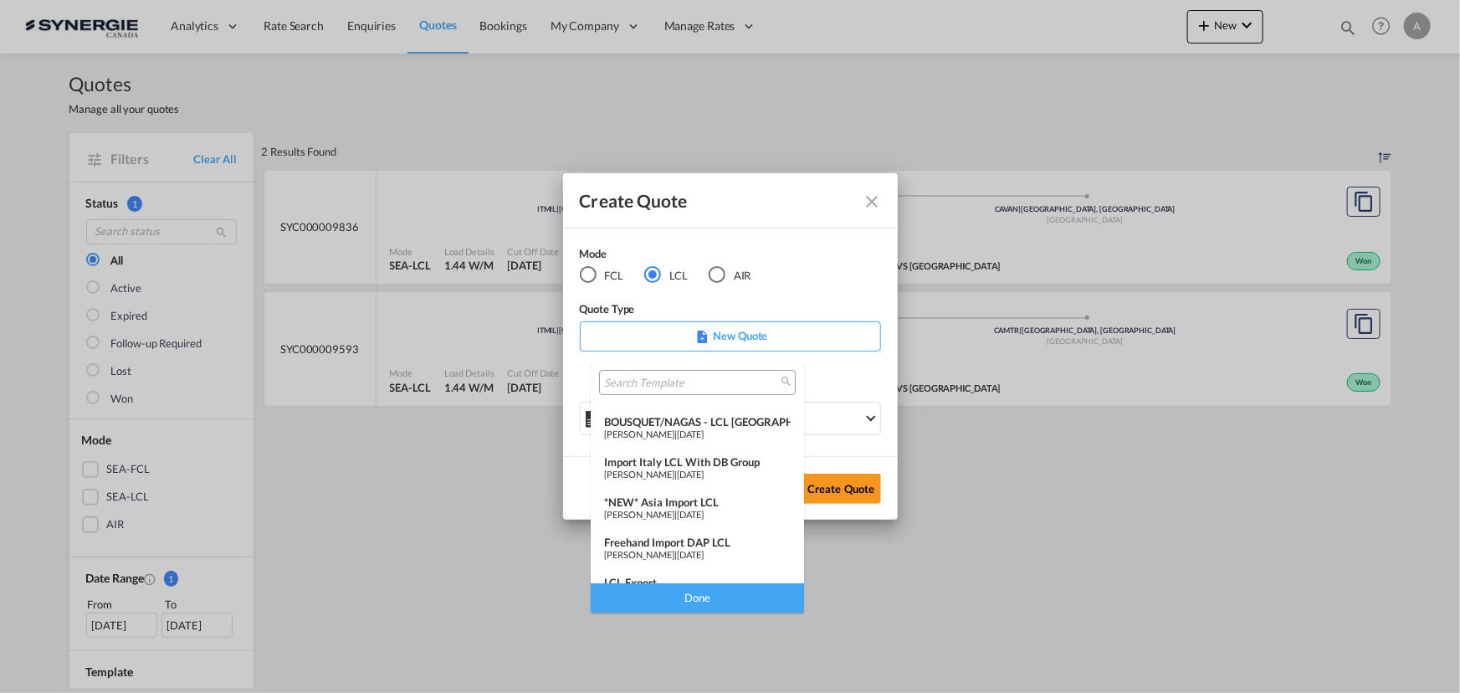
scroll to position [218, 0]
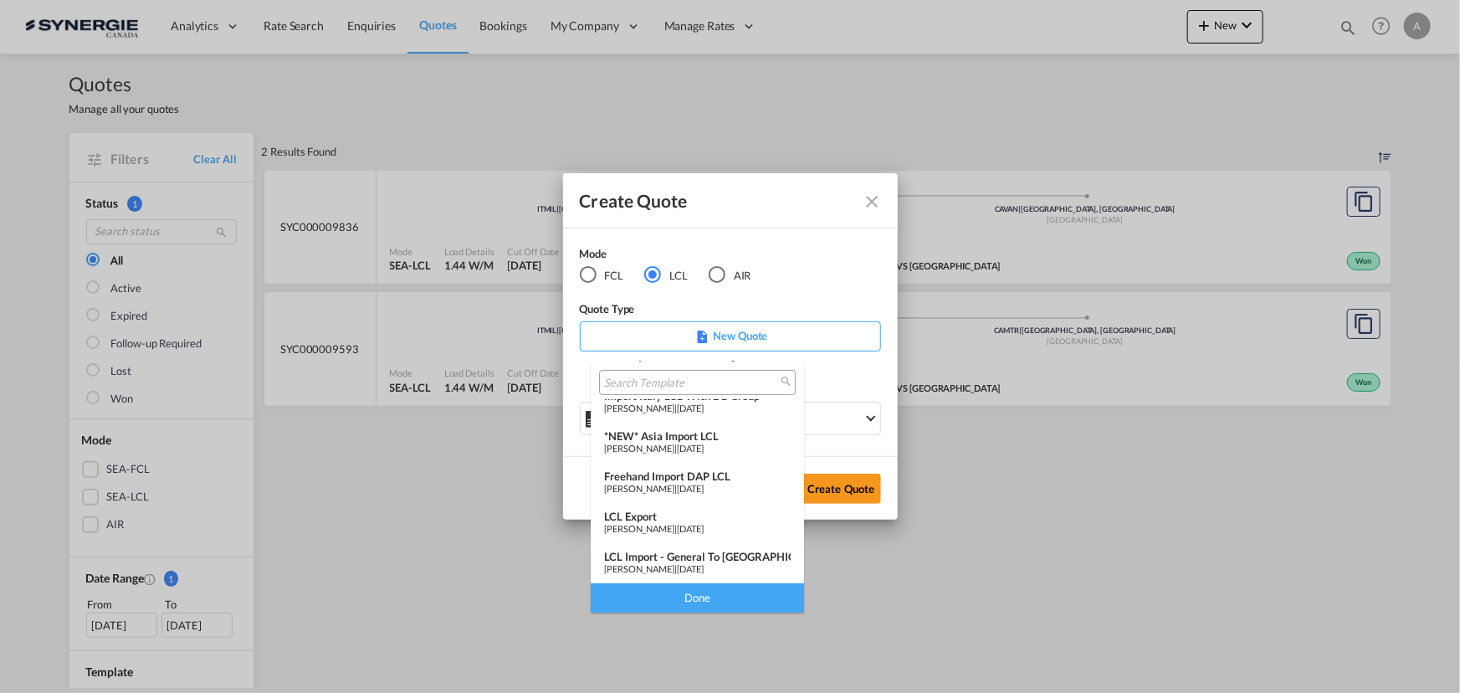
drag, startPoint x: 714, startPoint y: 444, endPoint x: 736, endPoint y: 468, distance: 32.6
click at [704, 444] on span "[DATE]" at bounding box center [690, 448] width 27 height 11
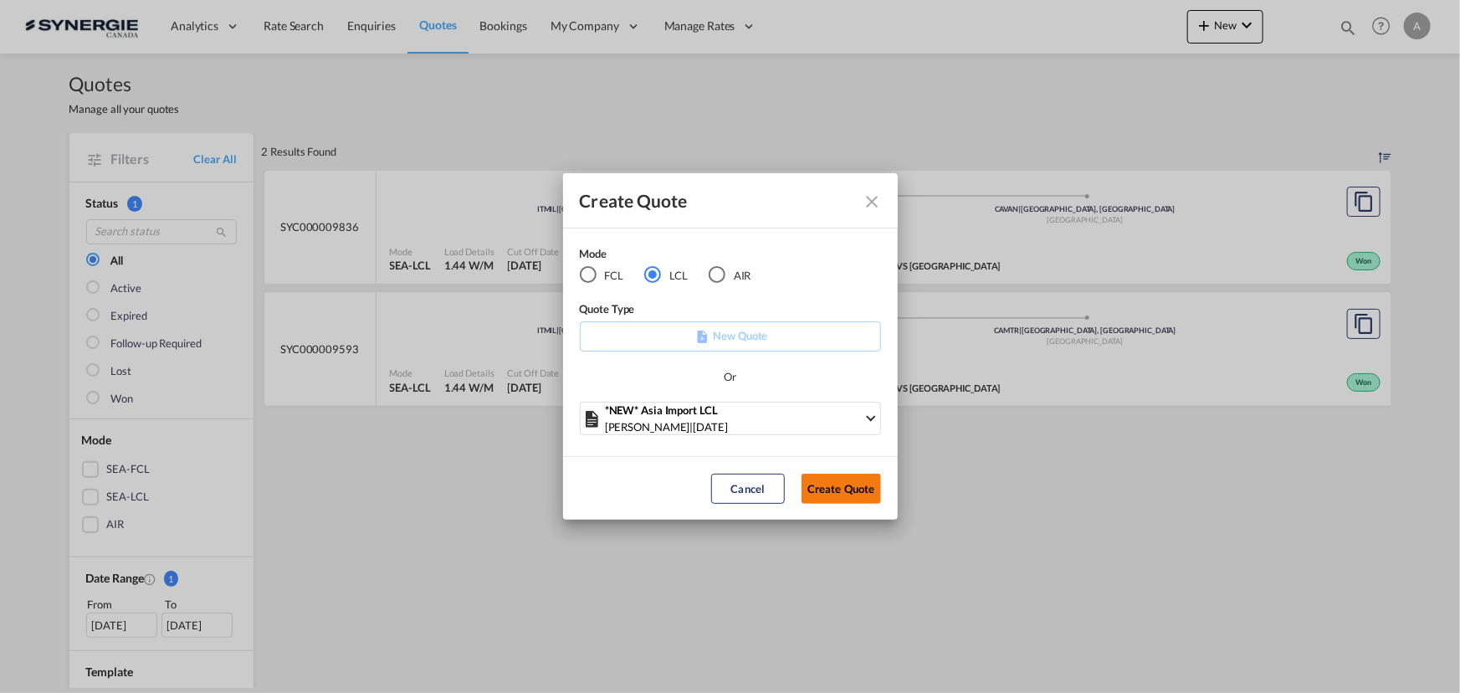
click at [850, 486] on button "Create Quote" at bounding box center [842, 489] width 80 height 30
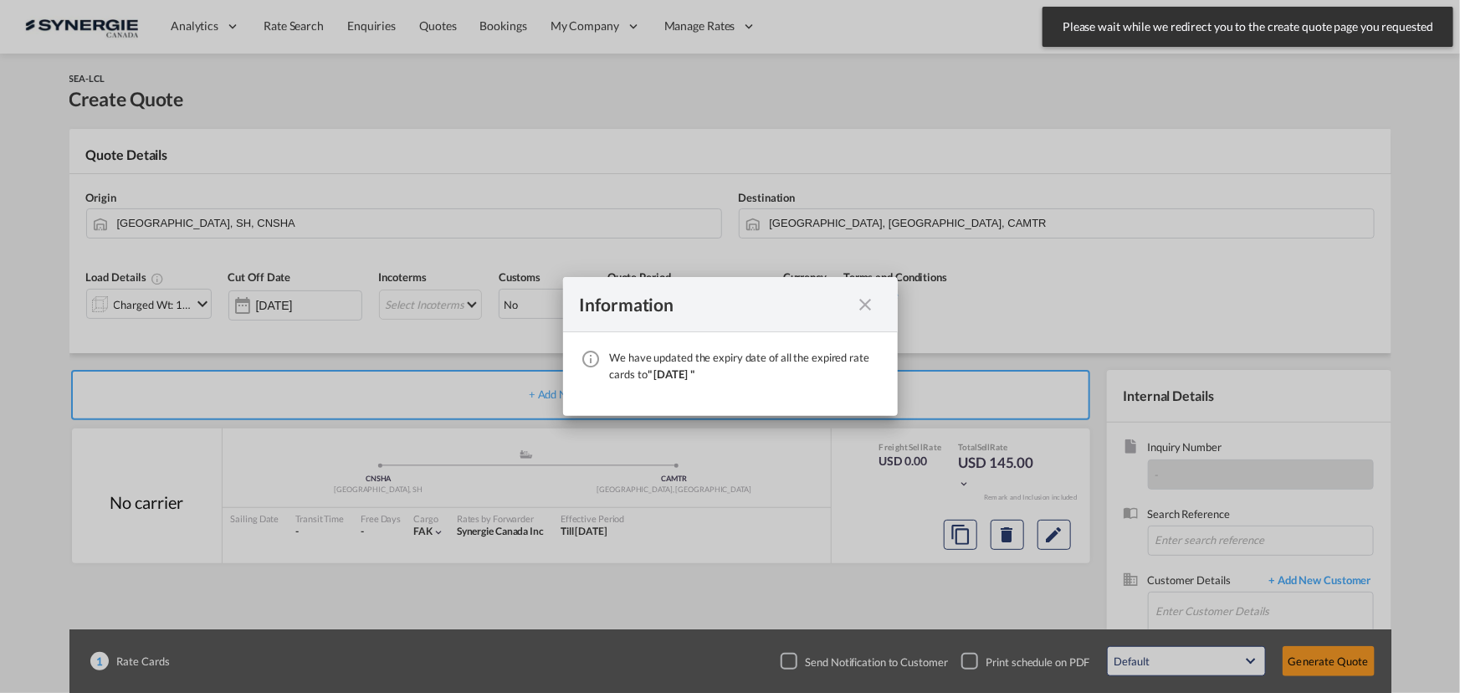
click at [871, 309] on md-icon "icon-close fg-AAA8AD cursor" at bounding box center [866, 305] width 20 height 20
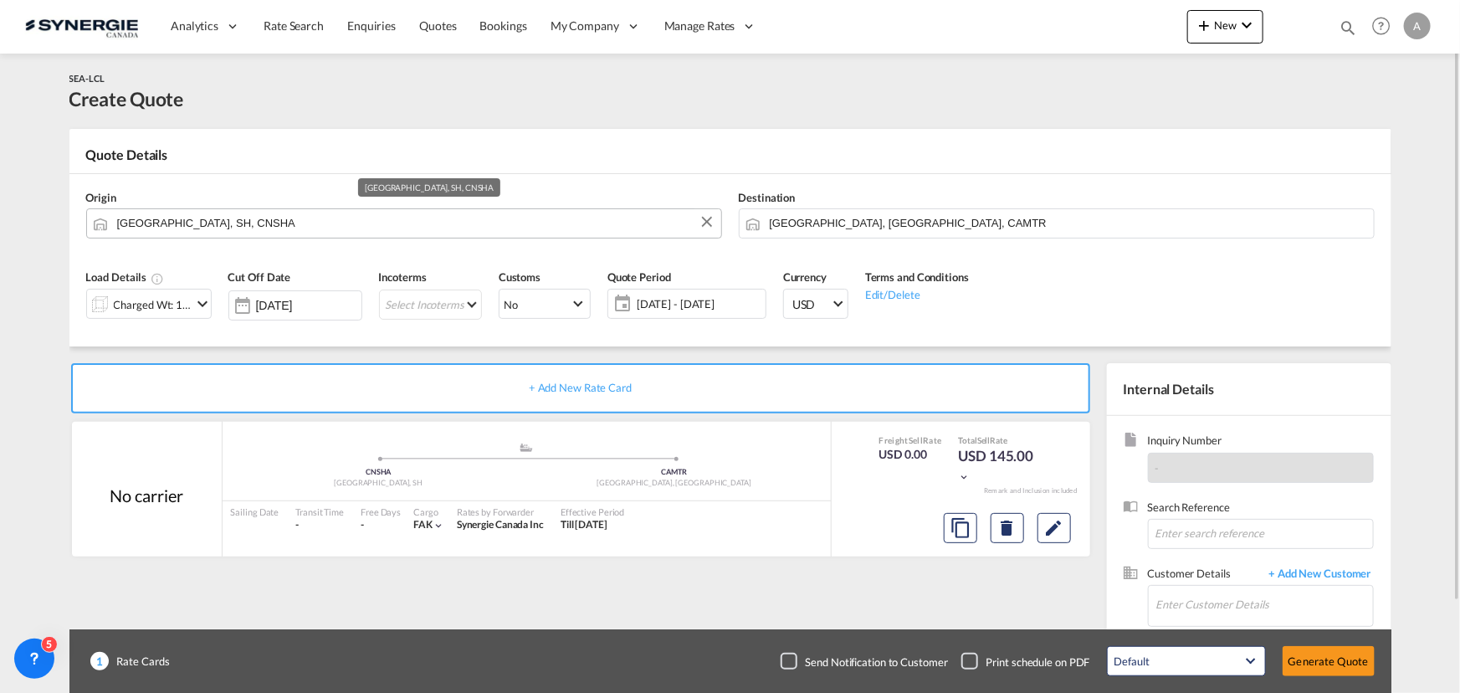
click at [277, 228] on input "[GEOGRAPHIC_DATA], SH, CNSHA" at bounding box center [415, 222] width 596 height 29
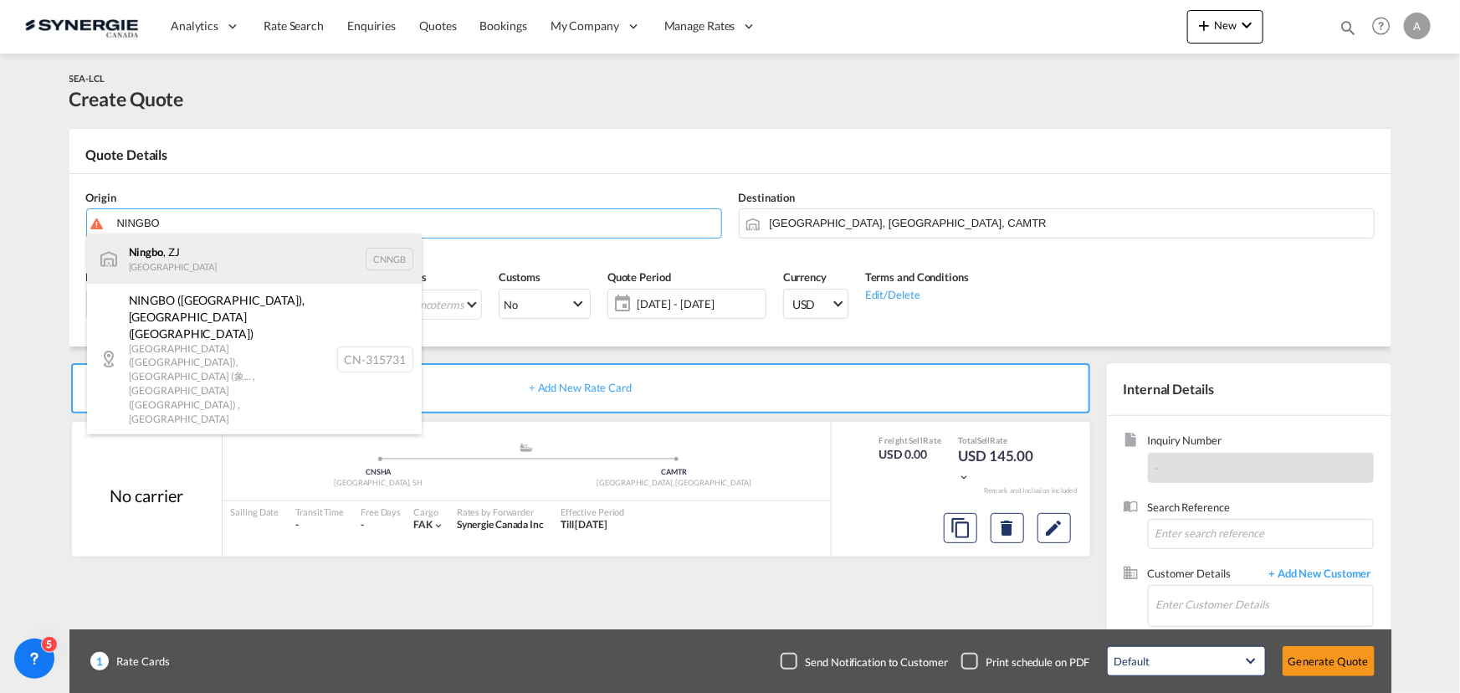
click at [143, 264] on div "Ningbo , ZJ China CNNGB" at bounding box center [254, 258] width 335 height 50
type input "Ningbo, ZJ, CNNGB"
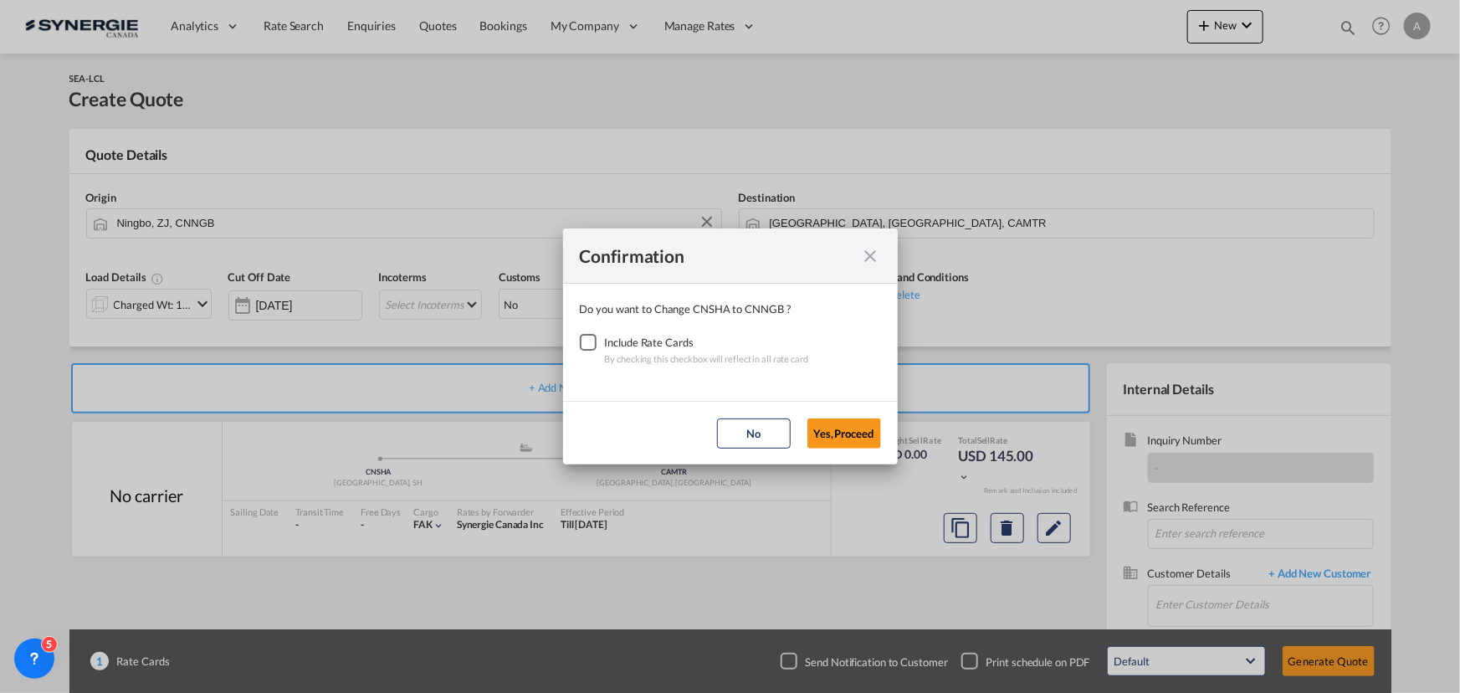
click at [597, 343] on div "Checkbox No Ink" at bounding box center [588, 342] width 17 height 17
drag, startPoint x: 843, startPoint y: 438, endPoint x: 834, endPoint y: 430, distance: 11.3
click at [842, 438] on button "Yes,Proceed" at bounding box center [845, 433] width 74 height 30
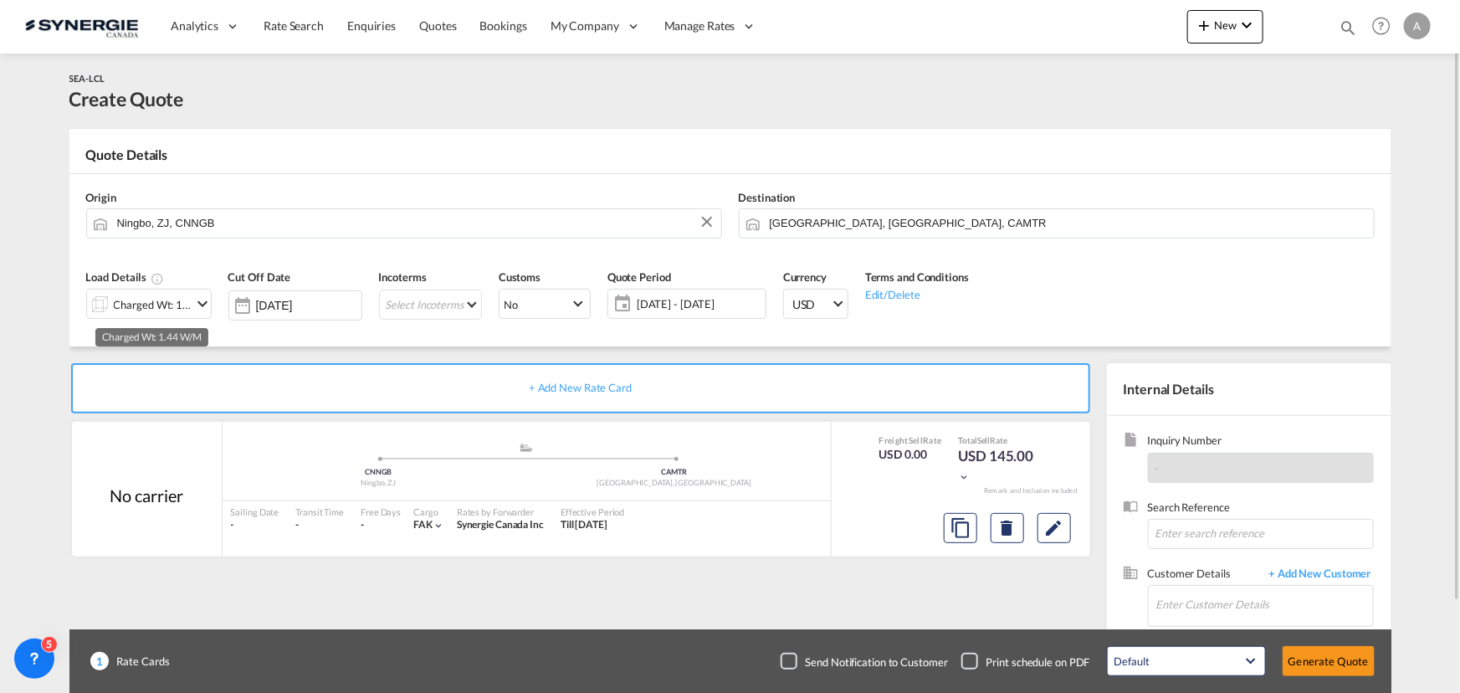
click at [182, 305] on div "Charged Wt: 1.44 W/M" at bounding box center [153, 304] width 79 height 23
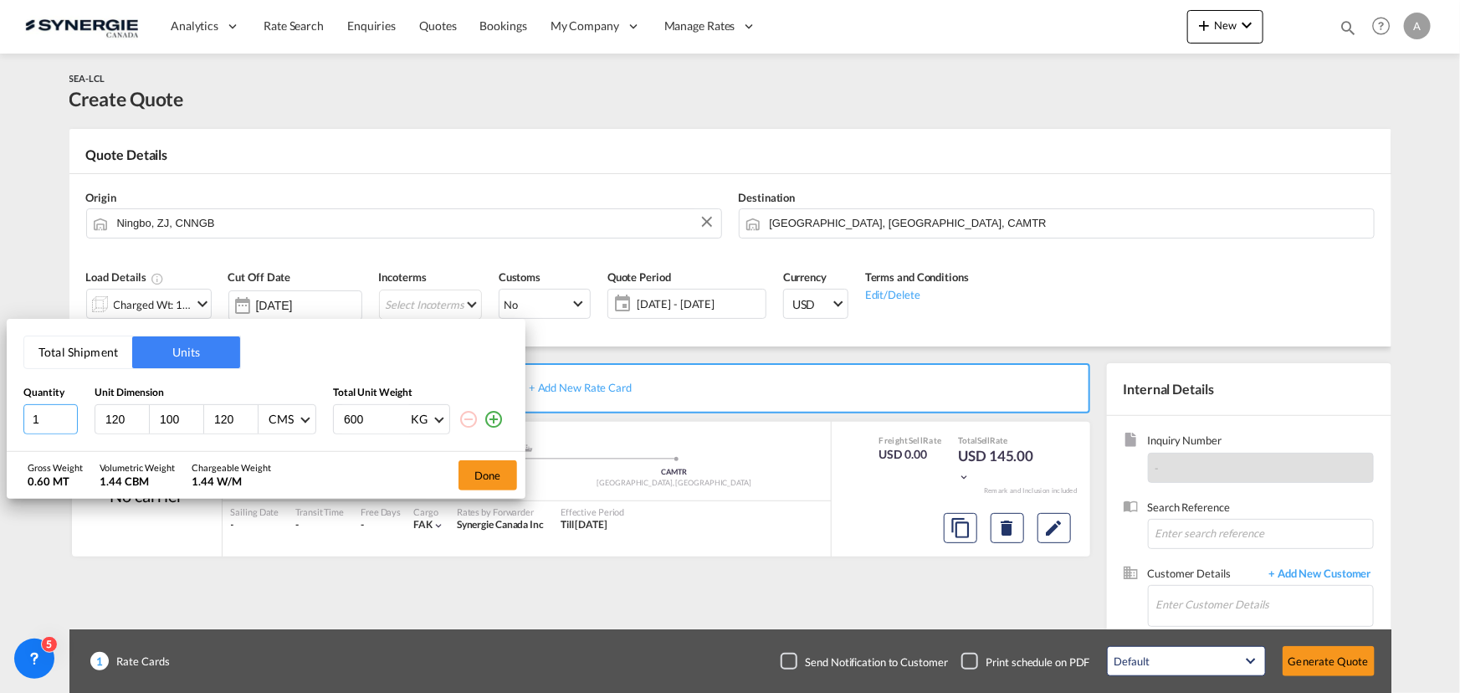
drag, startPoint x: 40, startPoint y: 416, endPoint x: -32, endPoint y: 408, distance: 72.4
click at [0, 408] on html "Analytics Reports Dashboard Rate Search Enquiries Quotes" at bounding box center [730, 346] width 1460 height 693
click at [47, 420] on input "1" at bounding box center [50, 419] width 54 height 30
type input "120"
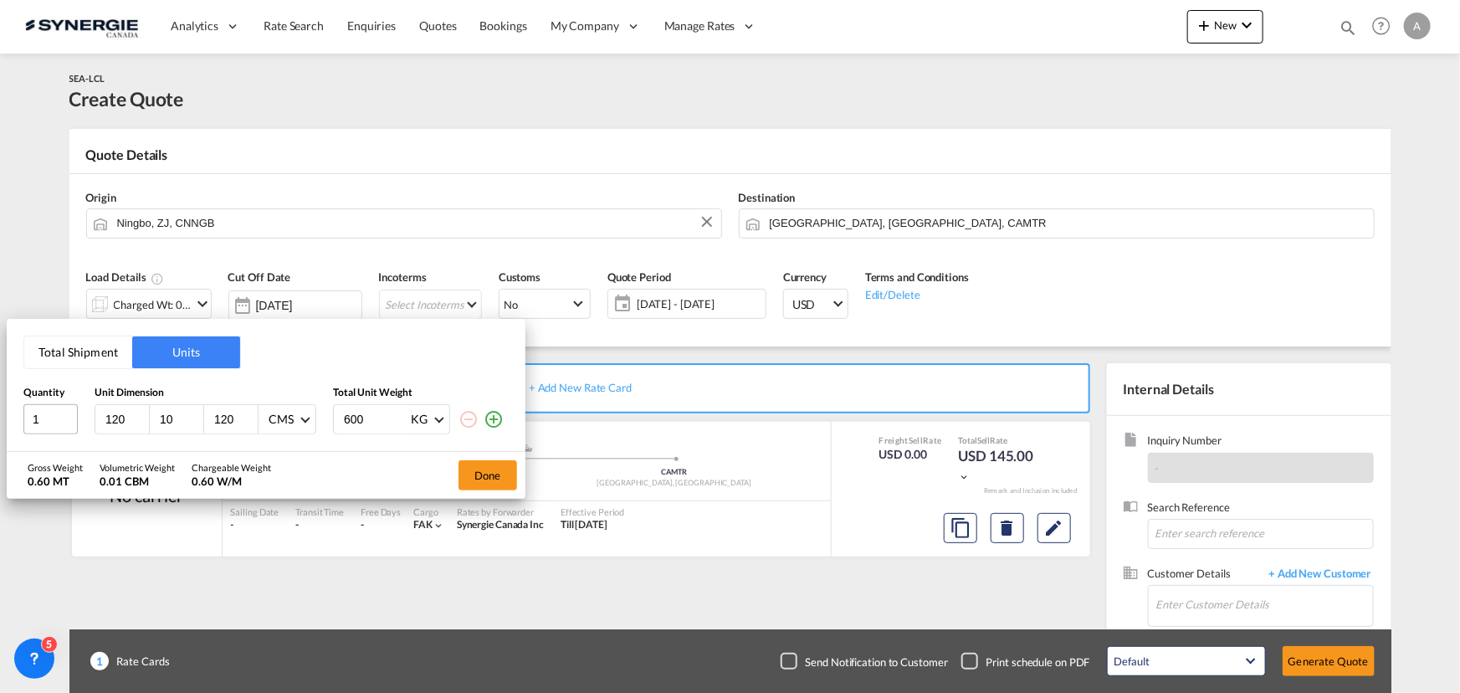
type input "100"
type input "120"
drag, startPoint x: 494, startPoint y: 420, endPoint x: 440, endPoint y: 420, distance: 53.6
click at [492, 420] on md-icon "icon-plus-circle-outline" at bounding box center [494, 419] width 20 height 20
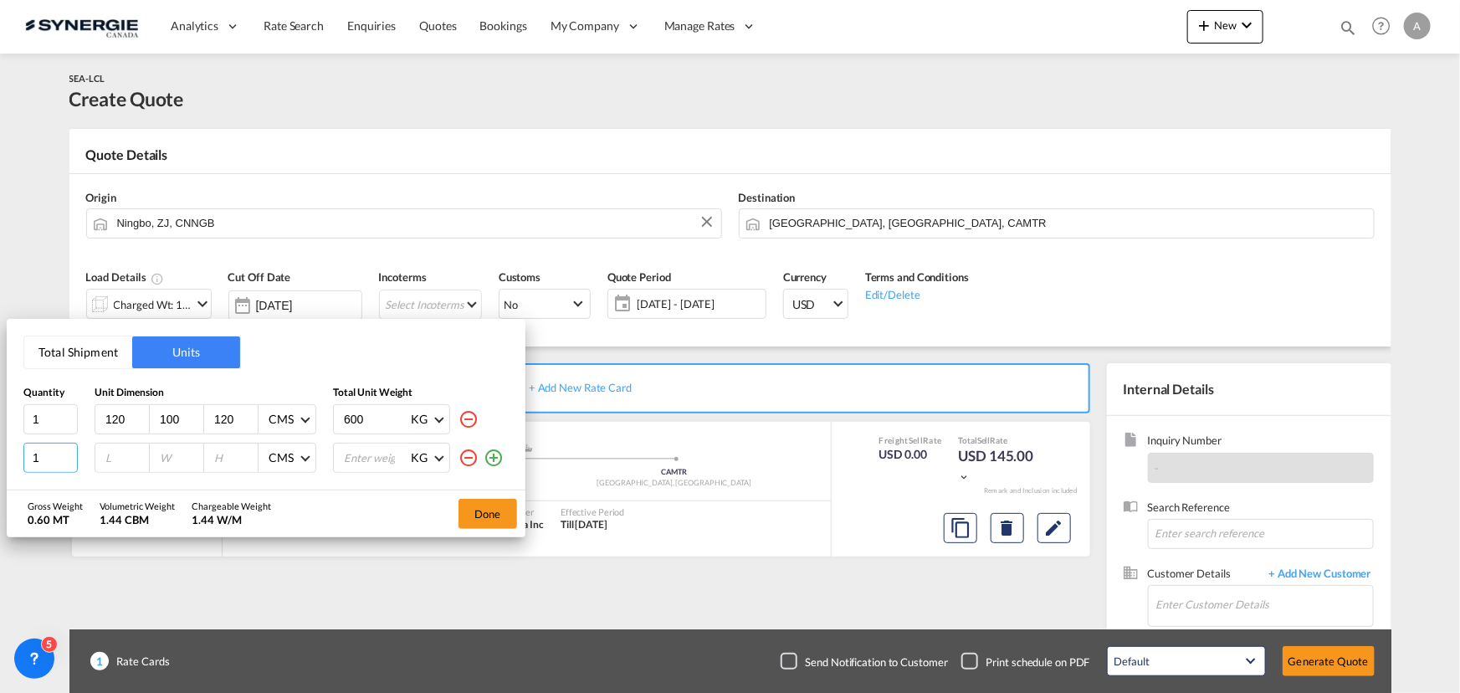
drag, startPoint x: 8, startPoint y: 456, endPoint x: -98, endPoint y: 447, distance: 105.8
click at [0, 447] on html "Analytics Reports Dashboard Rate Search Enquiries Quotes" at bounding box center [730, 346] width 1460 height 693
type input "4"
type input "120"
type input "110"
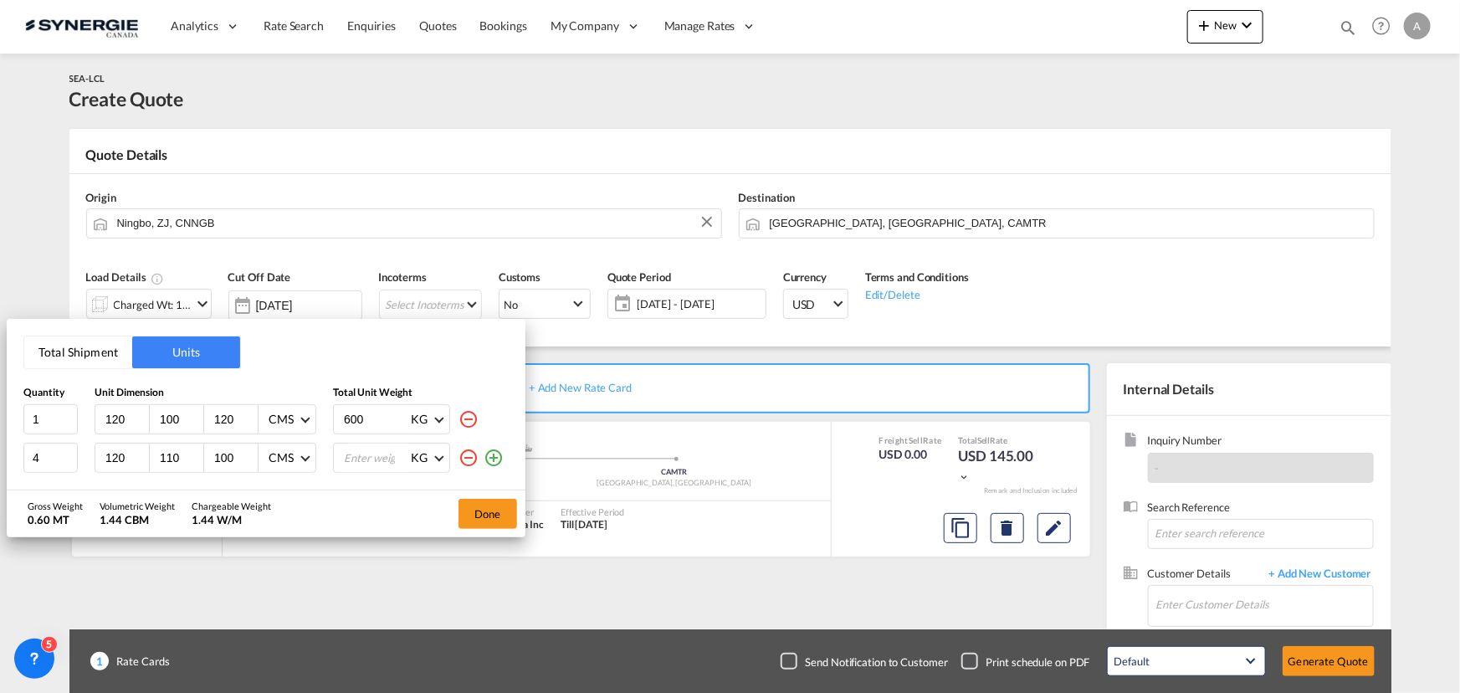
type input "100"
click at [361, 416] on input "600" at bounding box center [375, 419] width 67 height 28
type input "6"
type input "180"
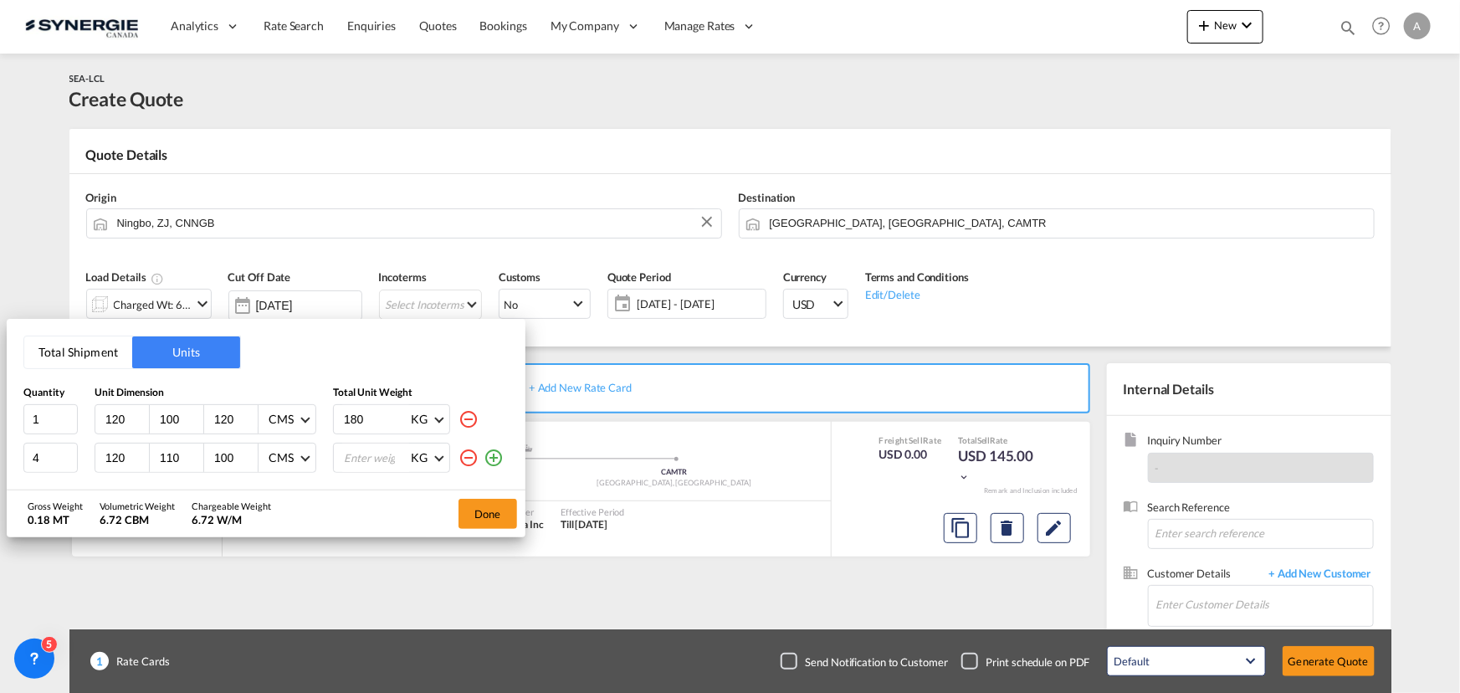
click at [373, 468] on input "number" at bounding box center [375, 458] width 67 height 28
type input "180"
click at [501, 509] on button "Done" at bounding box center [488, 514] width 59 height 30
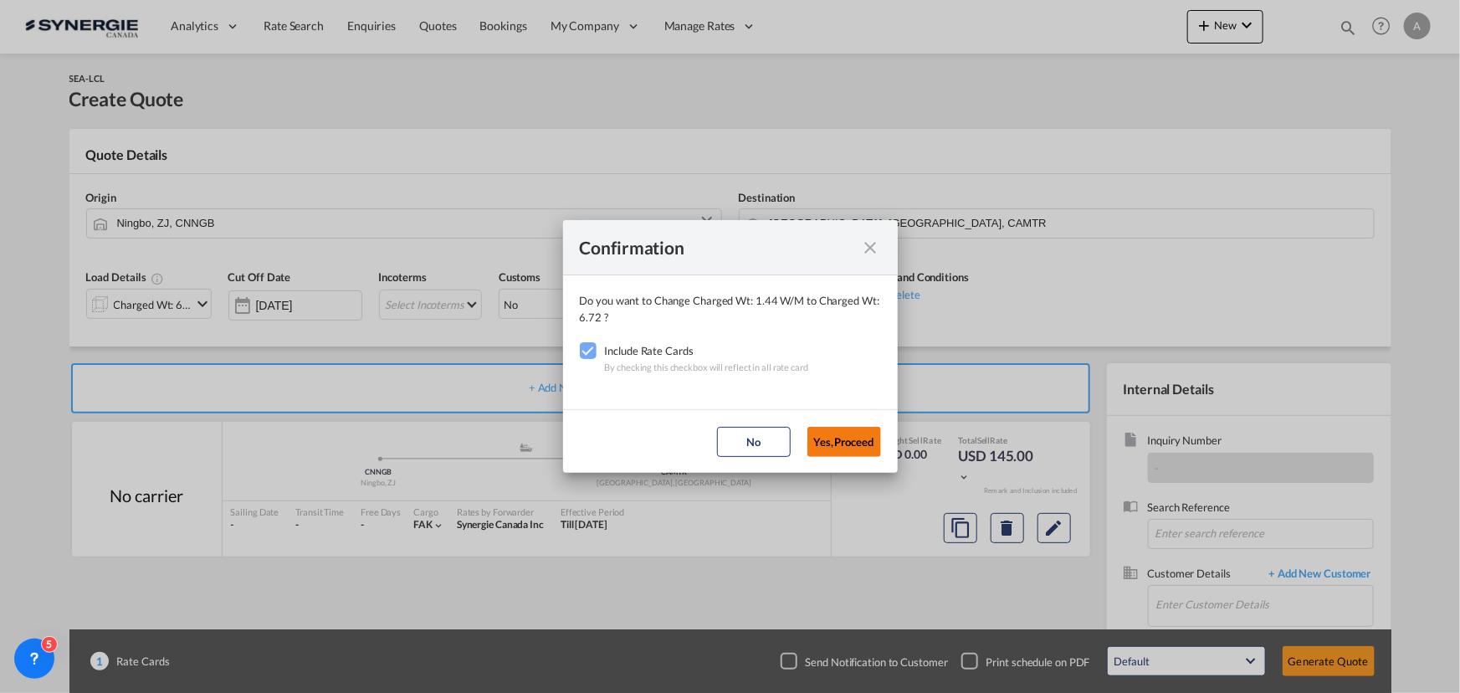
click at [848, 439] on button "Yes,Proceed" at bounding box center [845, 442] width 74 height 30
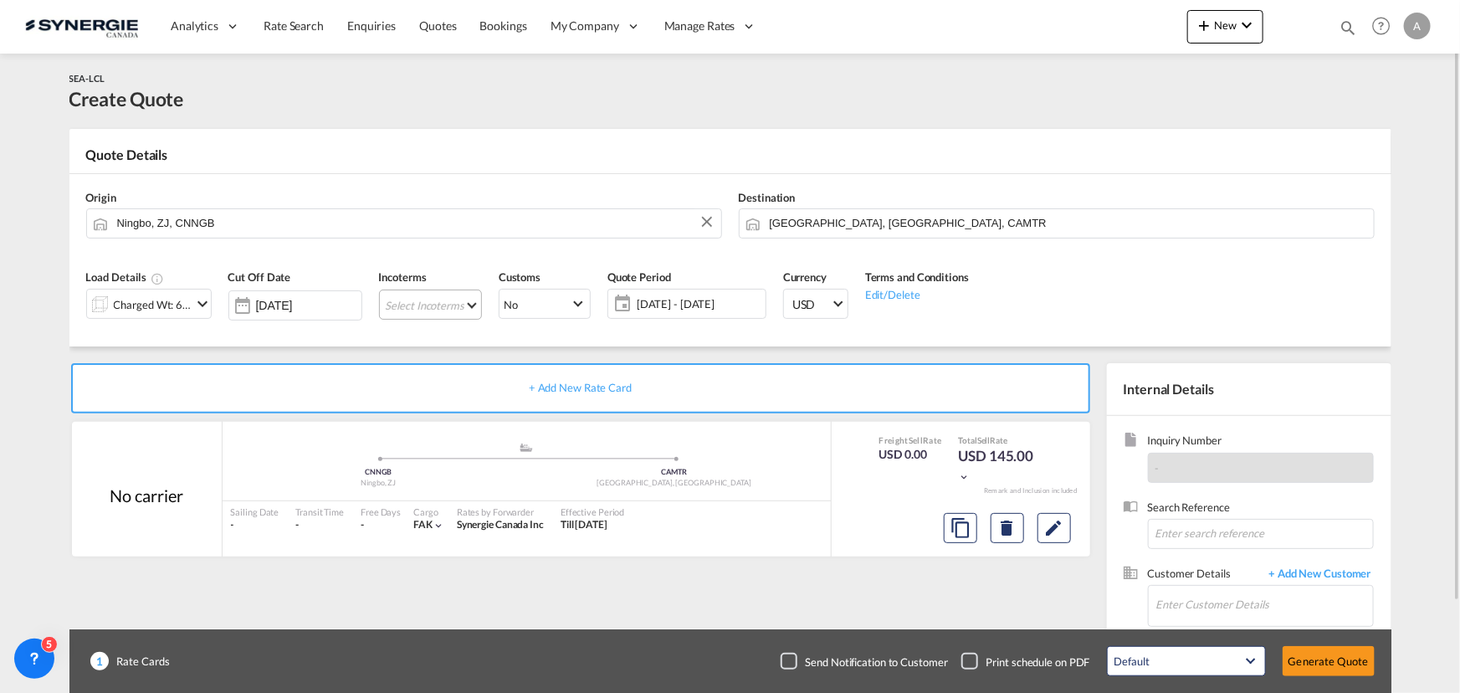
click at [449, 300] on md-select "Select Incoterms CIP - export Carriage and Insurance Paid to CIF - export Cost,…" at bounding box center [430, 305] width 103 height 30
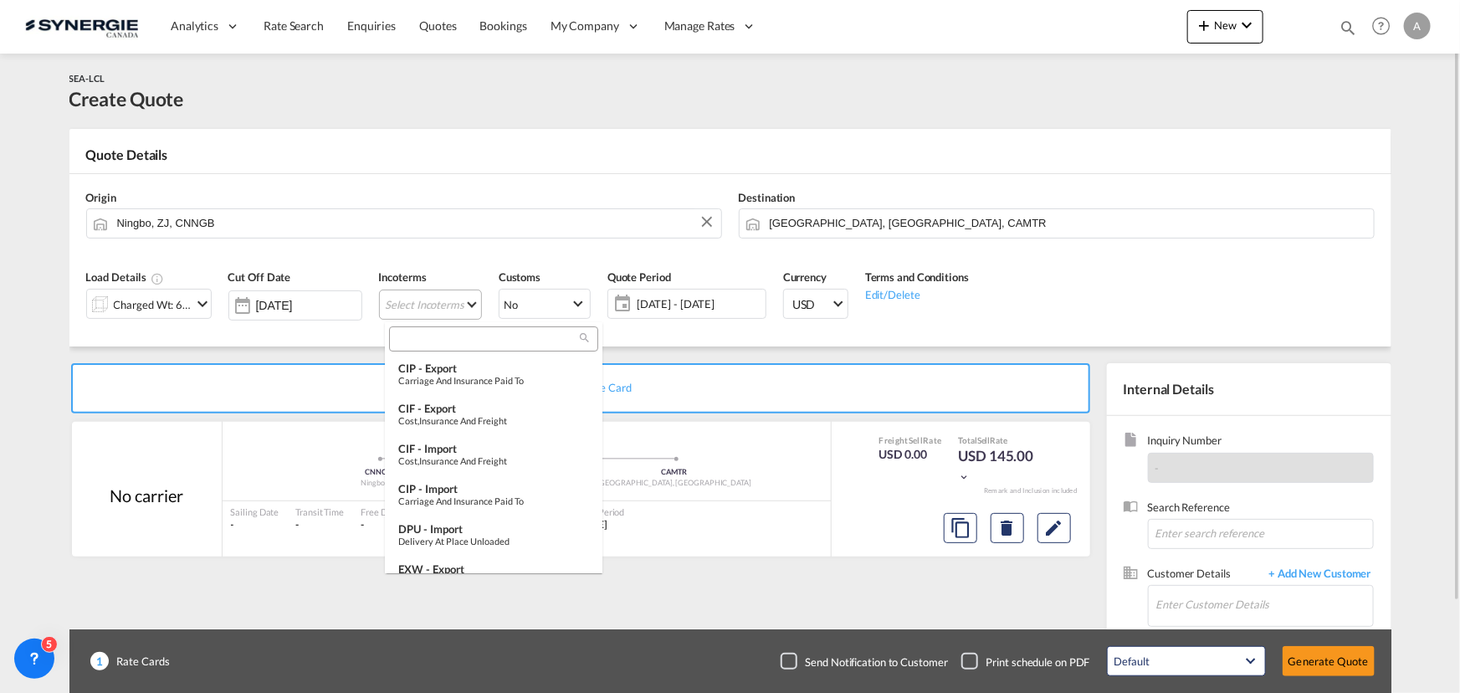
click at [433, 337] on input "search" at bounding box center [487, 338] width 186 height 15
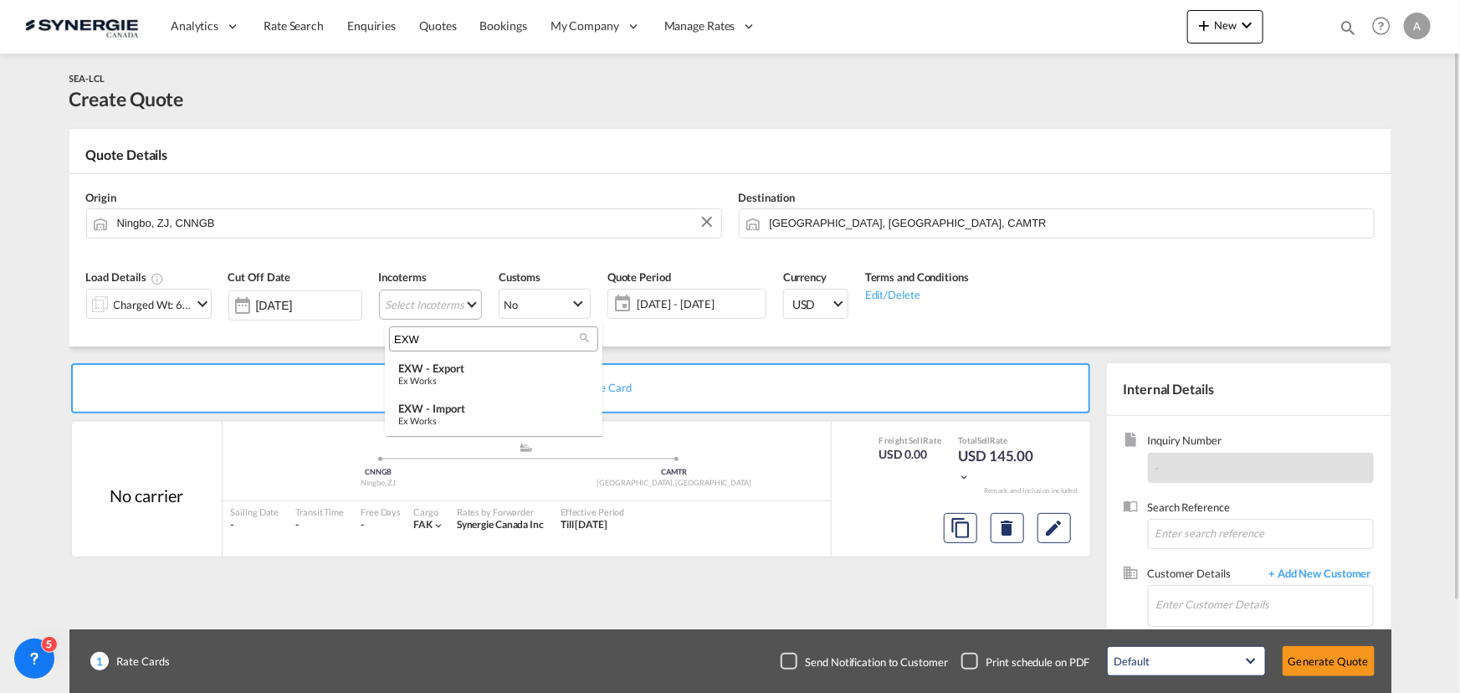
type input "EXW"
click at [453, 413] on div "EXW - import" at bounding box center [493, 408] width 191 height 13
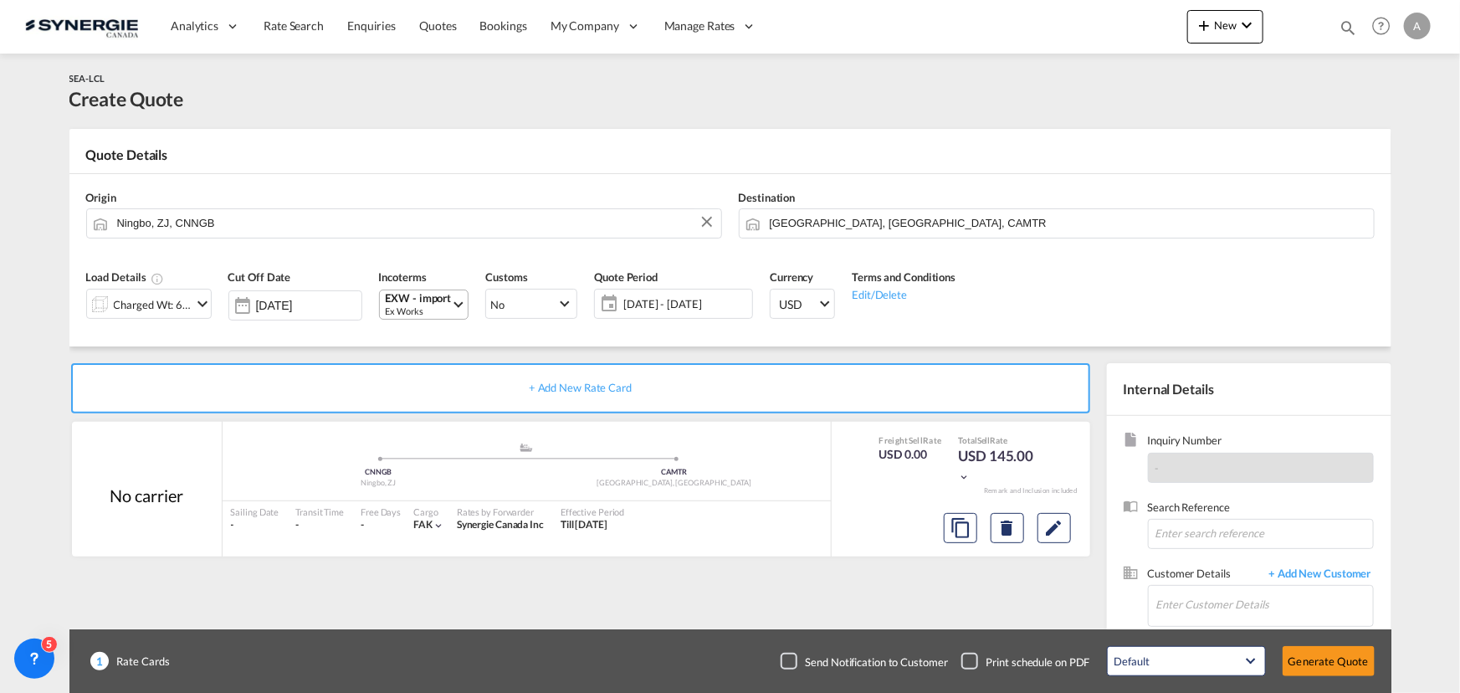
click at [700, 303] on span "[DATE] - [DATE]" at bounding box center [685, 303] width 125 height 15
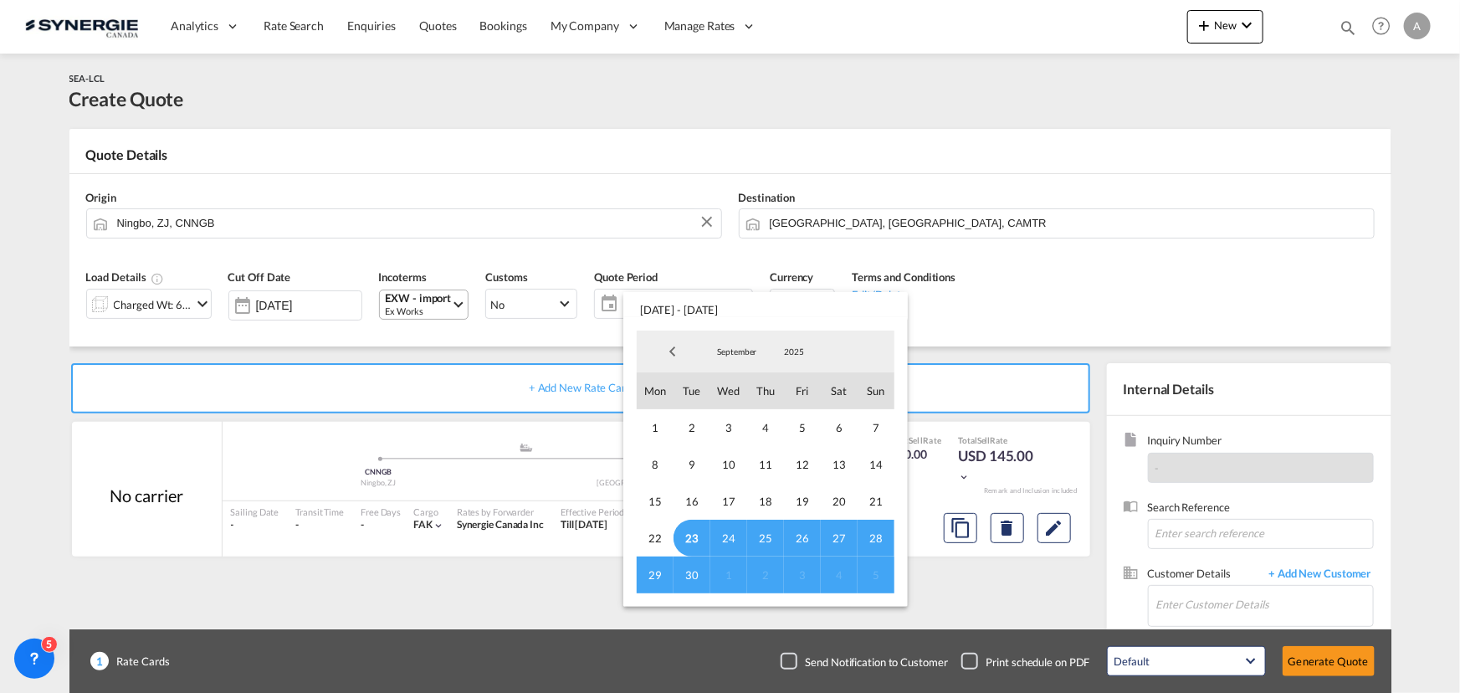
click at [698, 531] on span "23" at bounding box center [692, 538] width 37 height 37
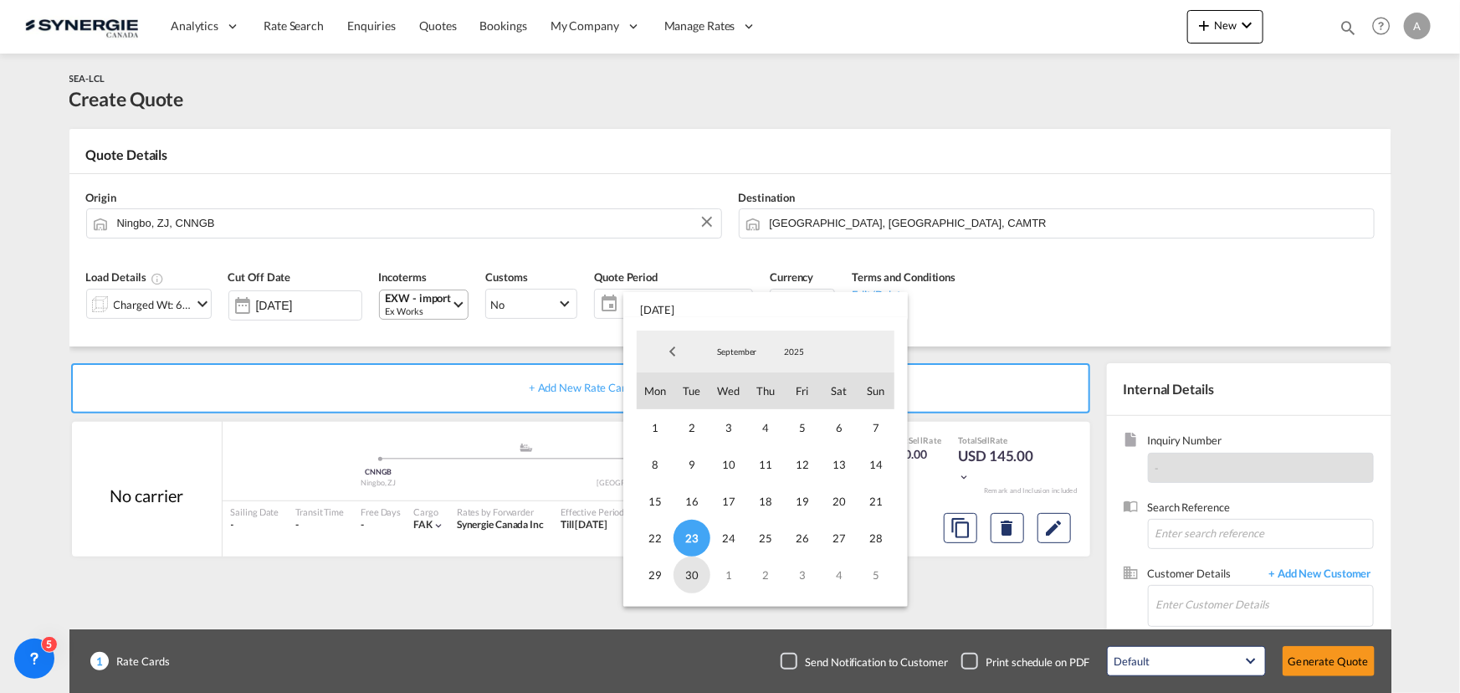
click at [697, 566] on span "30" at bounding box center [692, 575] width 37 height 37
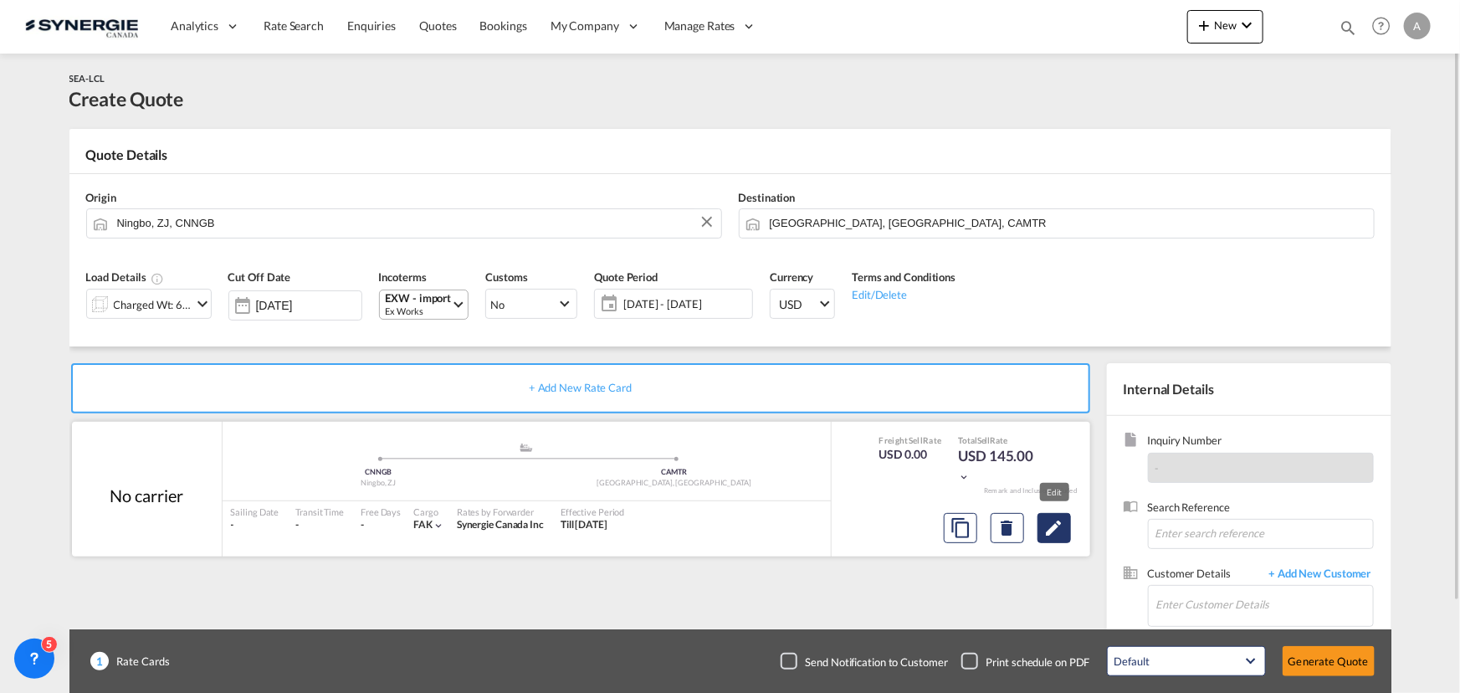
click at [1054, 526] on md-icon "Edit" at bounding box center [1054, 528] width 20 height 20
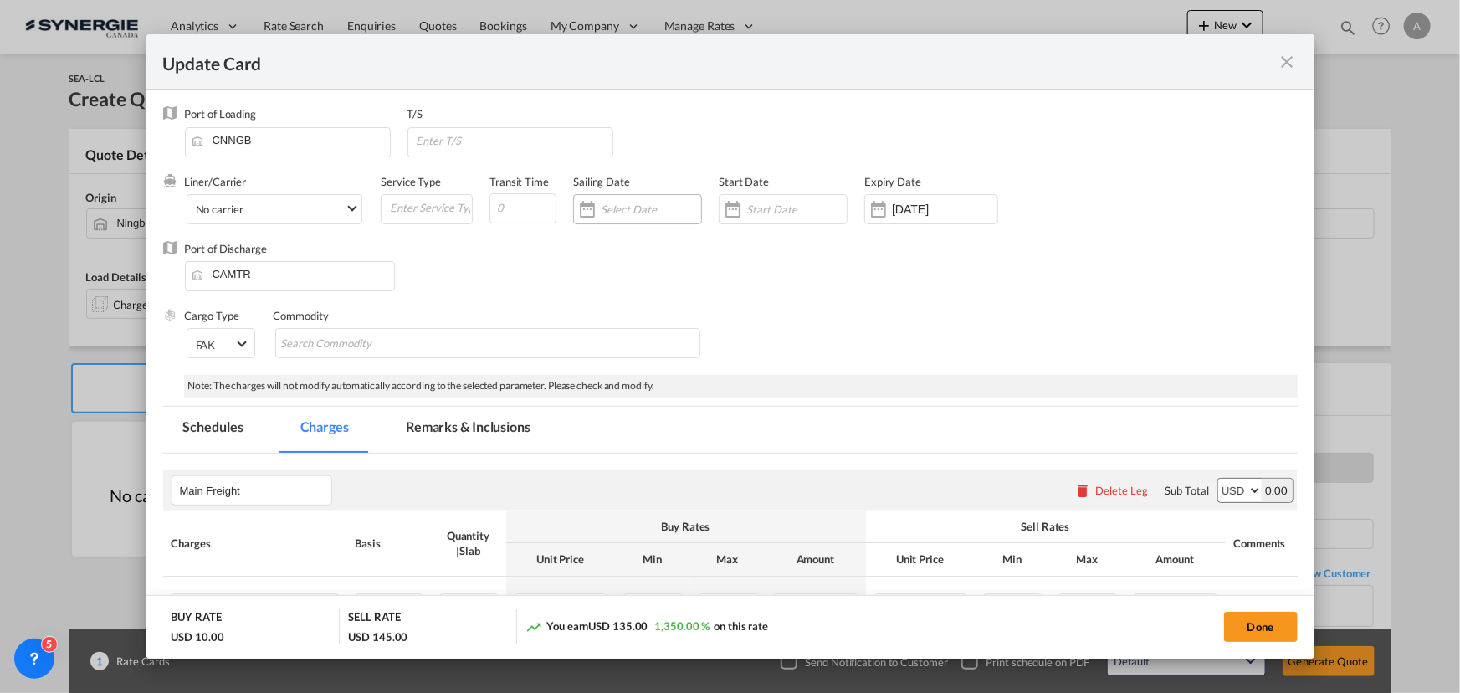
select select "per_w/m"
select select "flat"
select select "per_hbl"
select select "per_w/m"
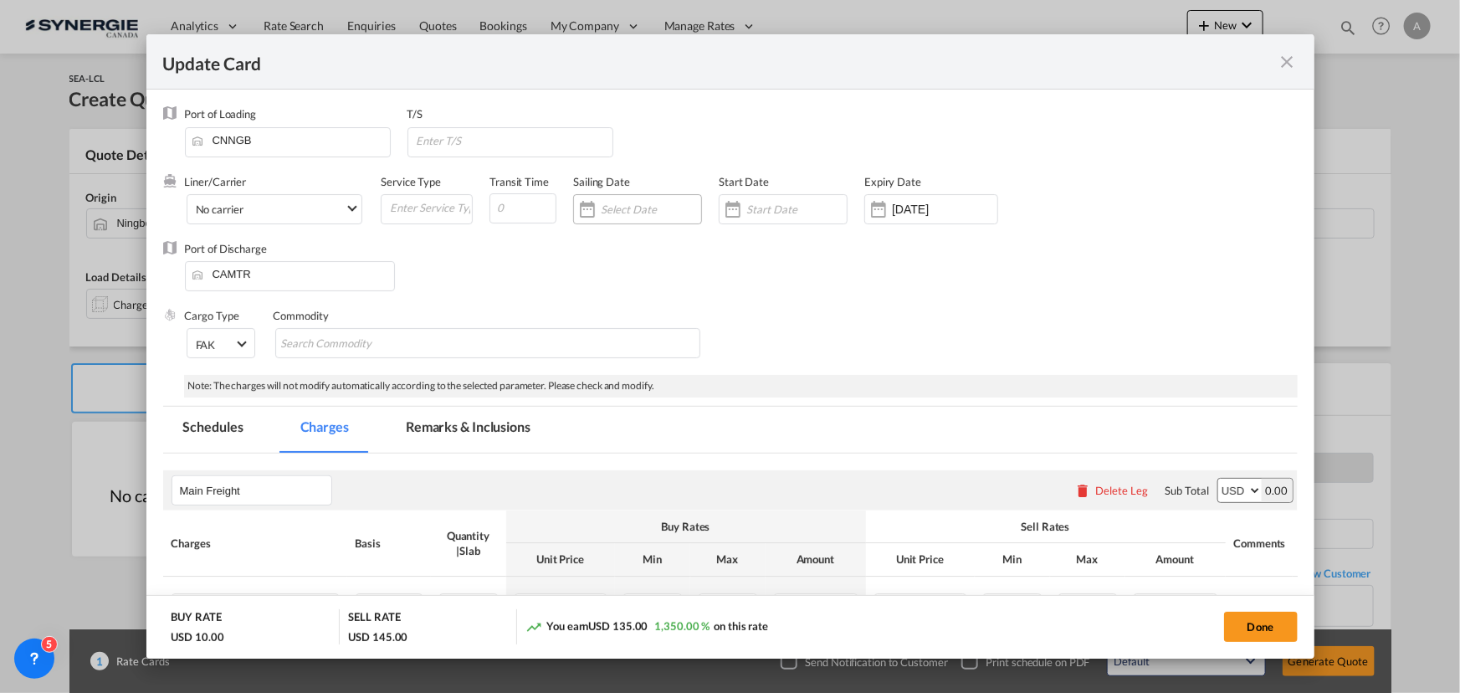
select select "per_bl"
select select "flat"
select select "per_bl"
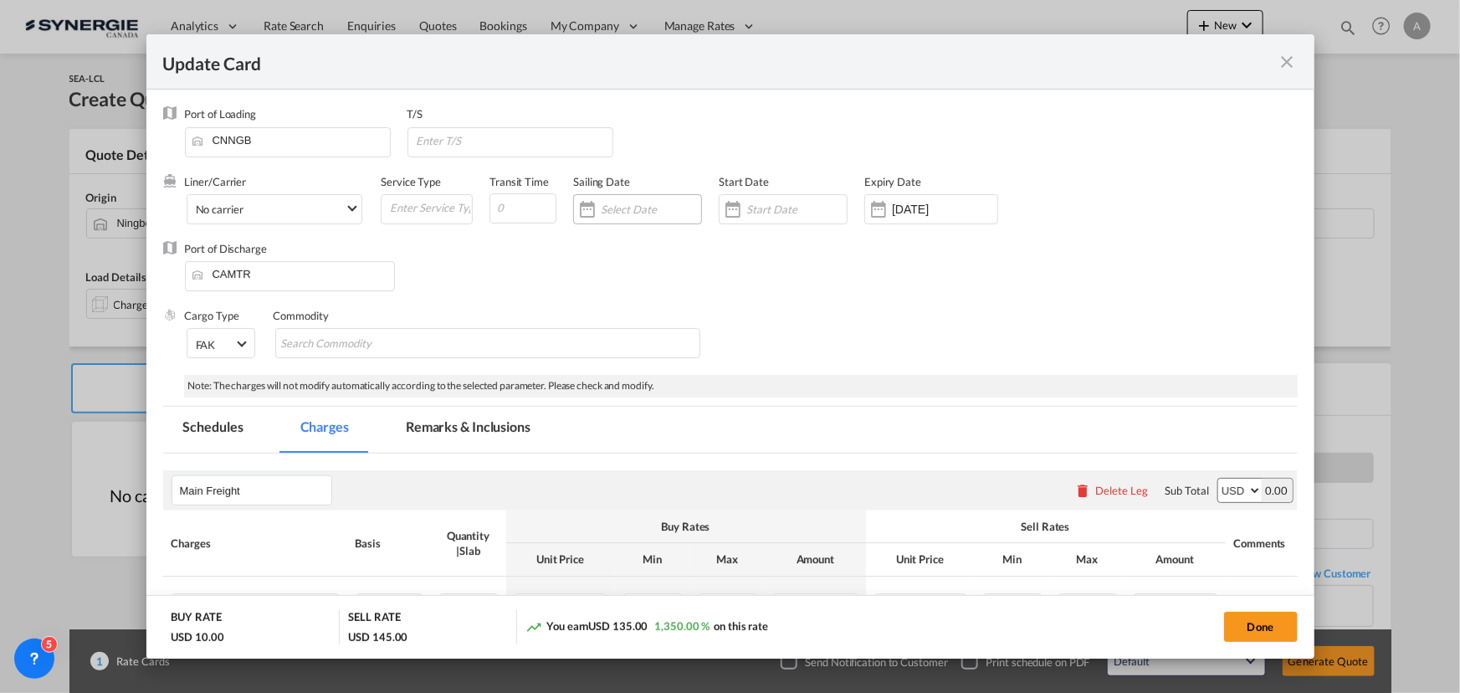
select select "per_bl"
select select "per_shipment"
click at [485, 209] on div "Service Type" at bounding box center [435, 207] width 109 height 67
click at [520, 210] on input "Update CardPort of ..." at bounding box center [523, 208] width 67 height 30
type input "35"
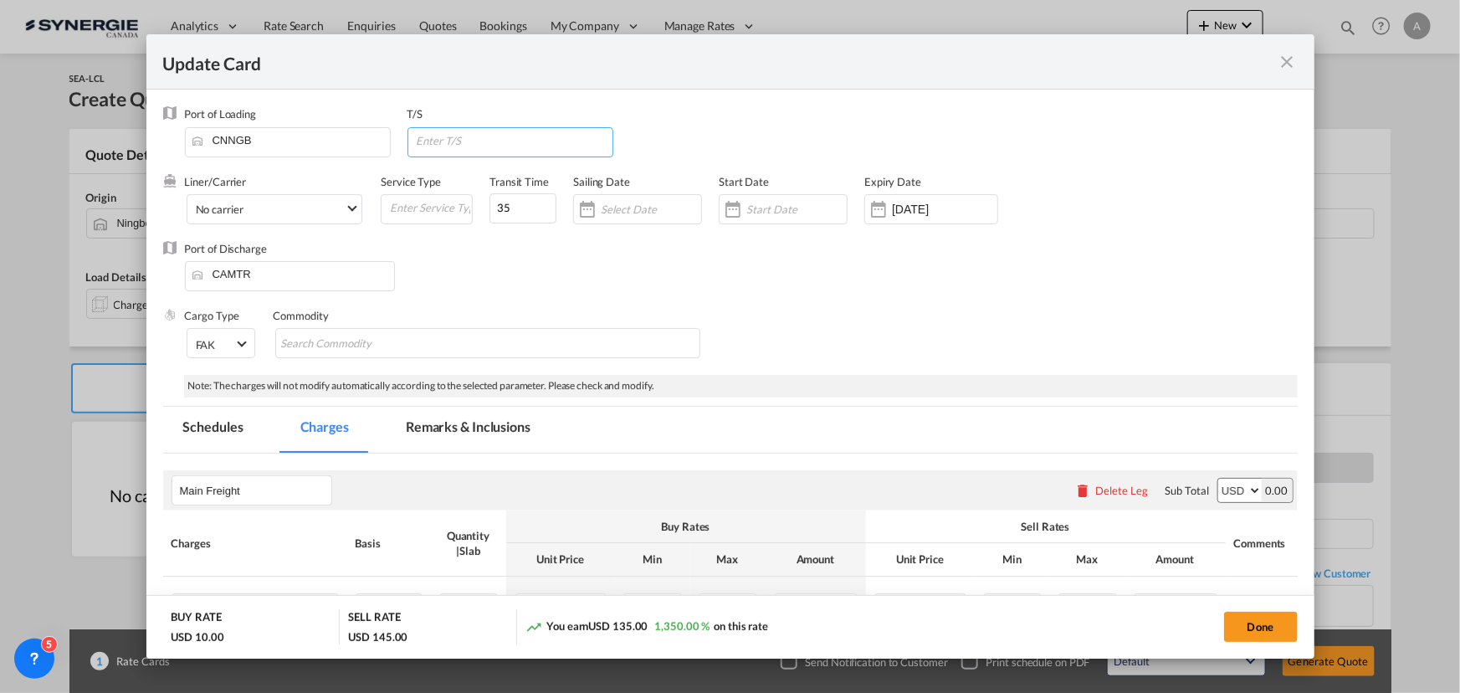
click at [526, 136] on input "Update CardPort of ..." at bounding box center [514, 140] width 198 height 25
type input "[GEOGRAPHIC_DATA]"
click at [797, 202] on div "Update CardPort of ..." at bounding box center [797, 209] width 100 height 15
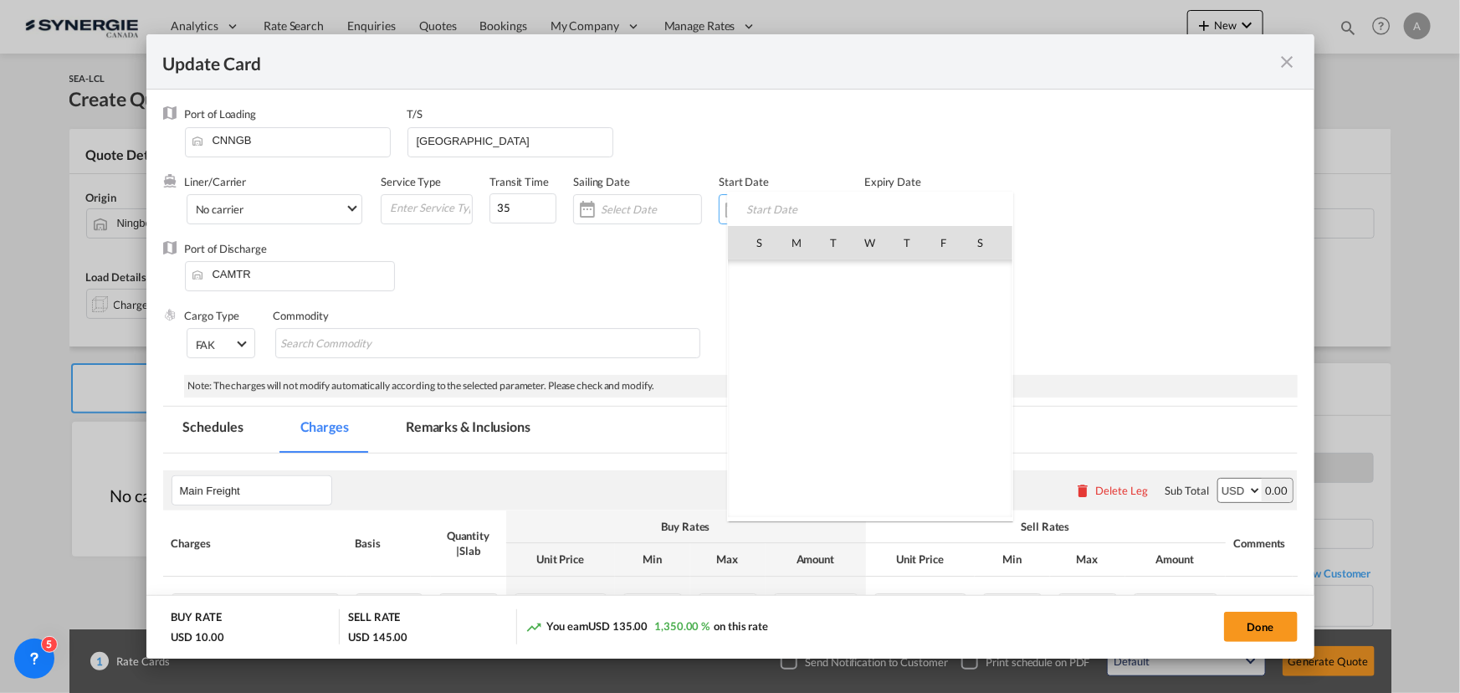
scroll to position [387663, 0]
click at [834, 422] on span "23" at bounding box center [833, 425] width 35 height 35
type input "[DATE]"
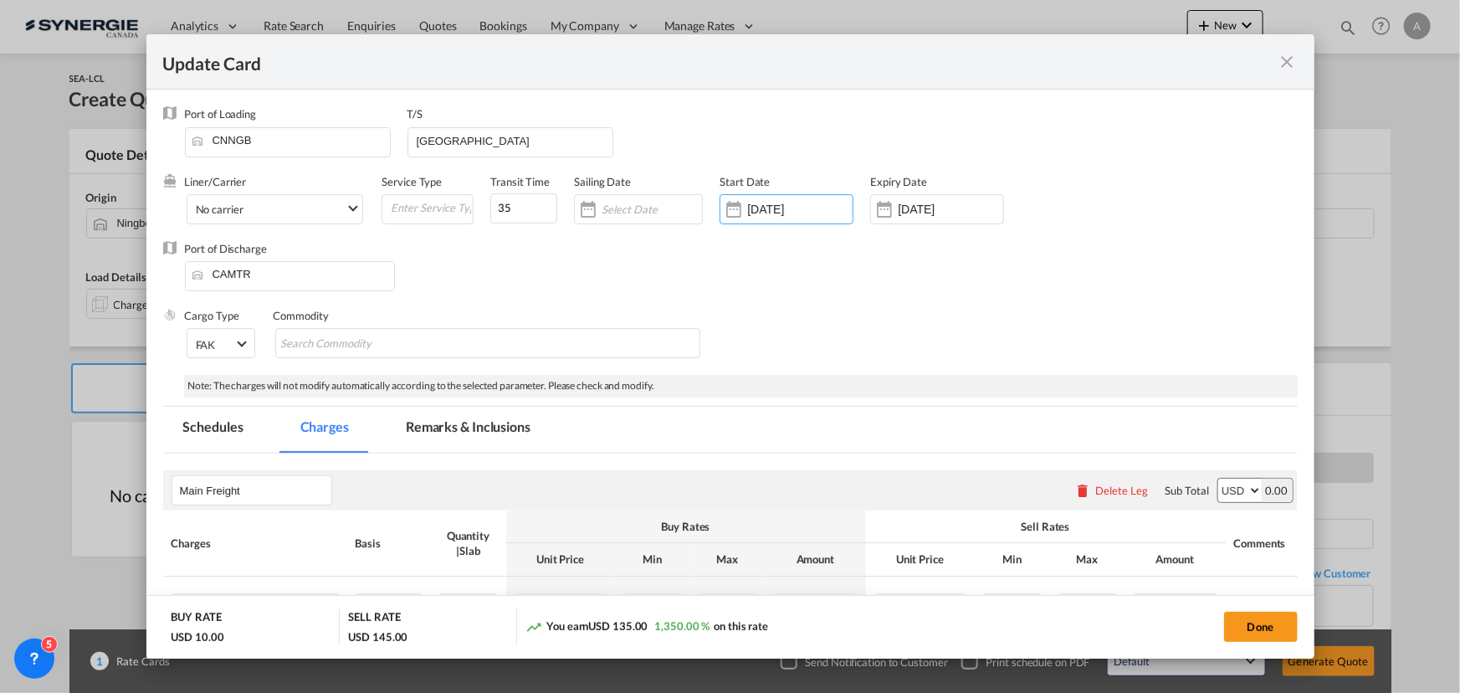
click at [919, 188] on div "Expiry Date [DATE]" at bounding box center [945, 207] width 151 height 67
click at [928, 208] on input "[DATE]" at bounding box center [950, 209] width 105 height 13
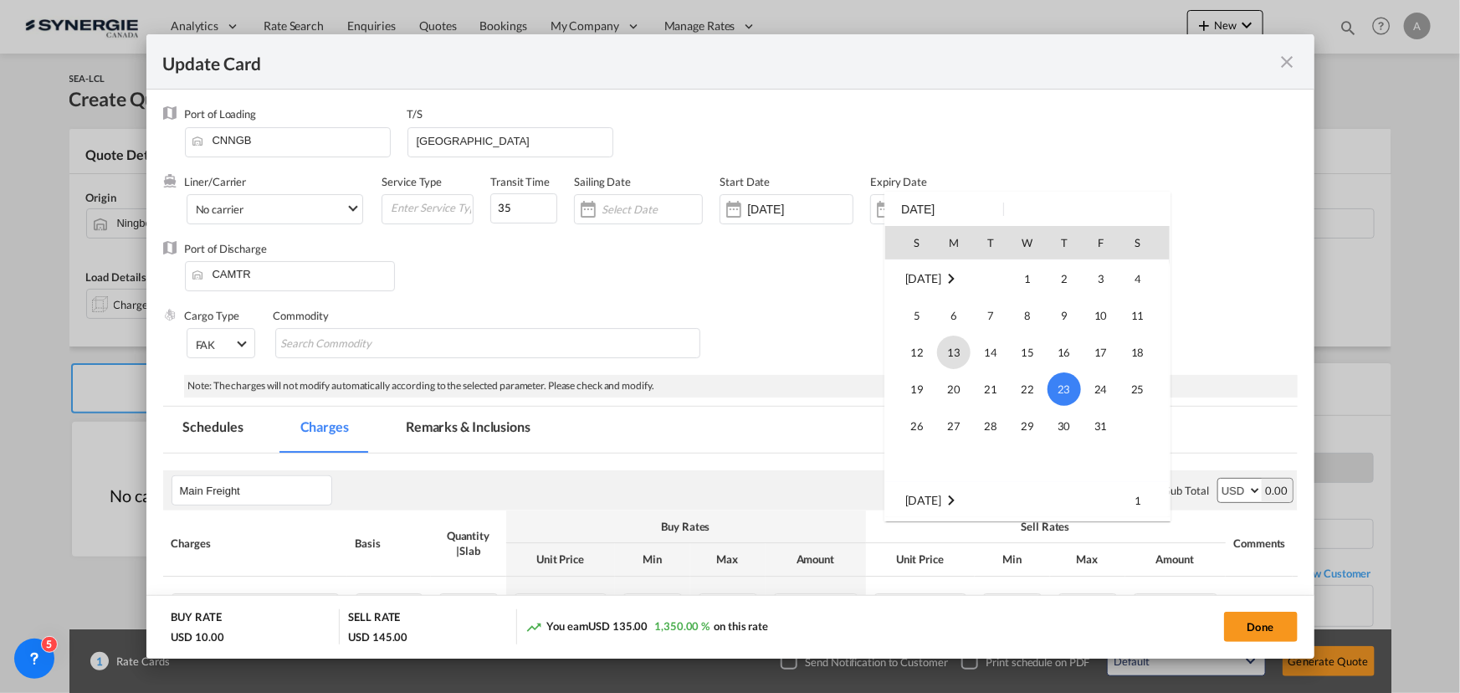
scroll to position [146, 0]
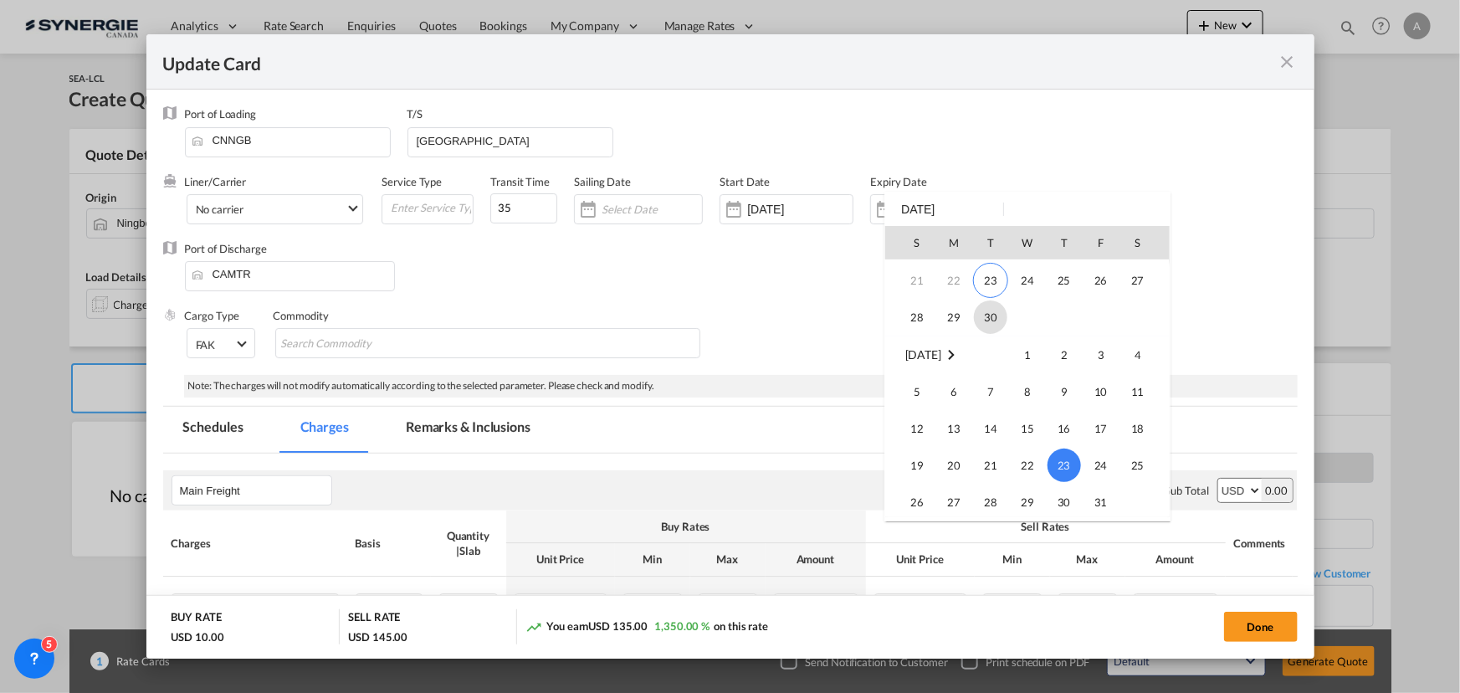
click at [998, 321] on span "30" at bounding box center [990, 316] width 33 height 33
type input "[DATE]"
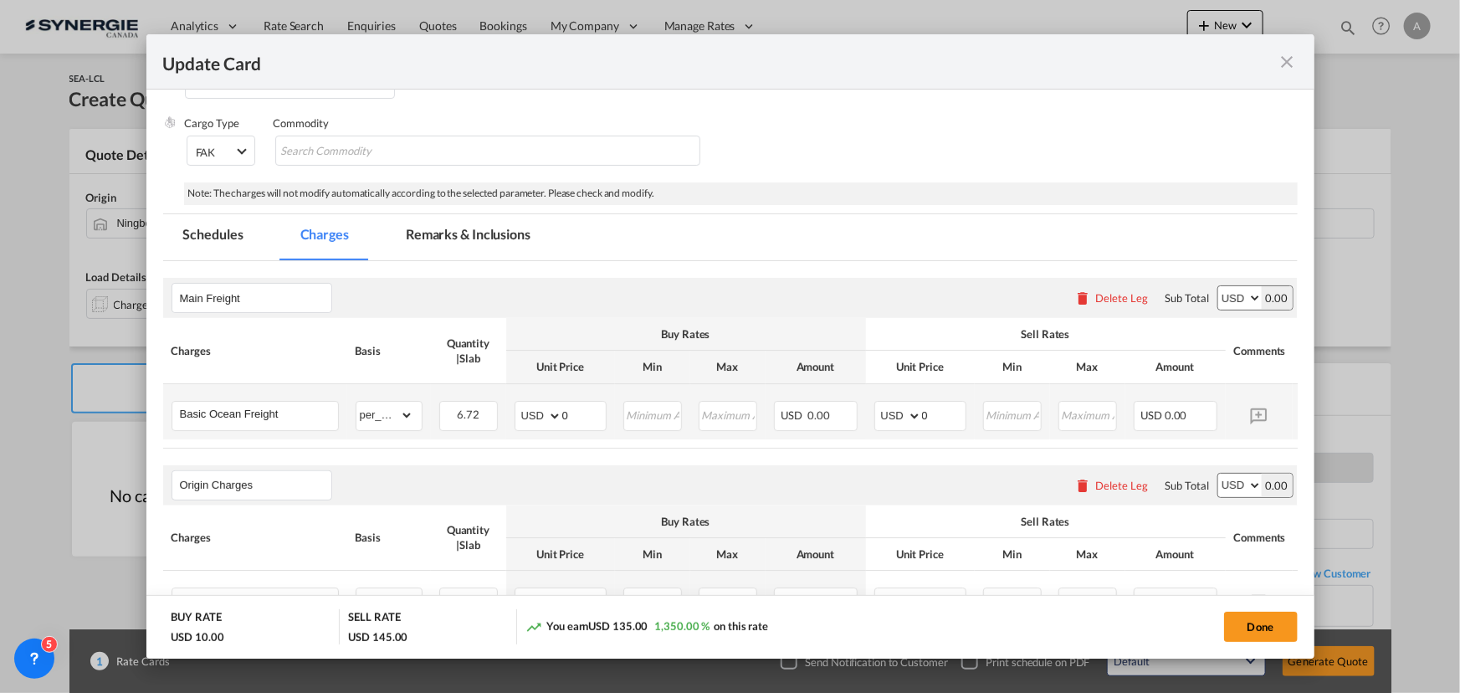
scroll to position [228, 0]
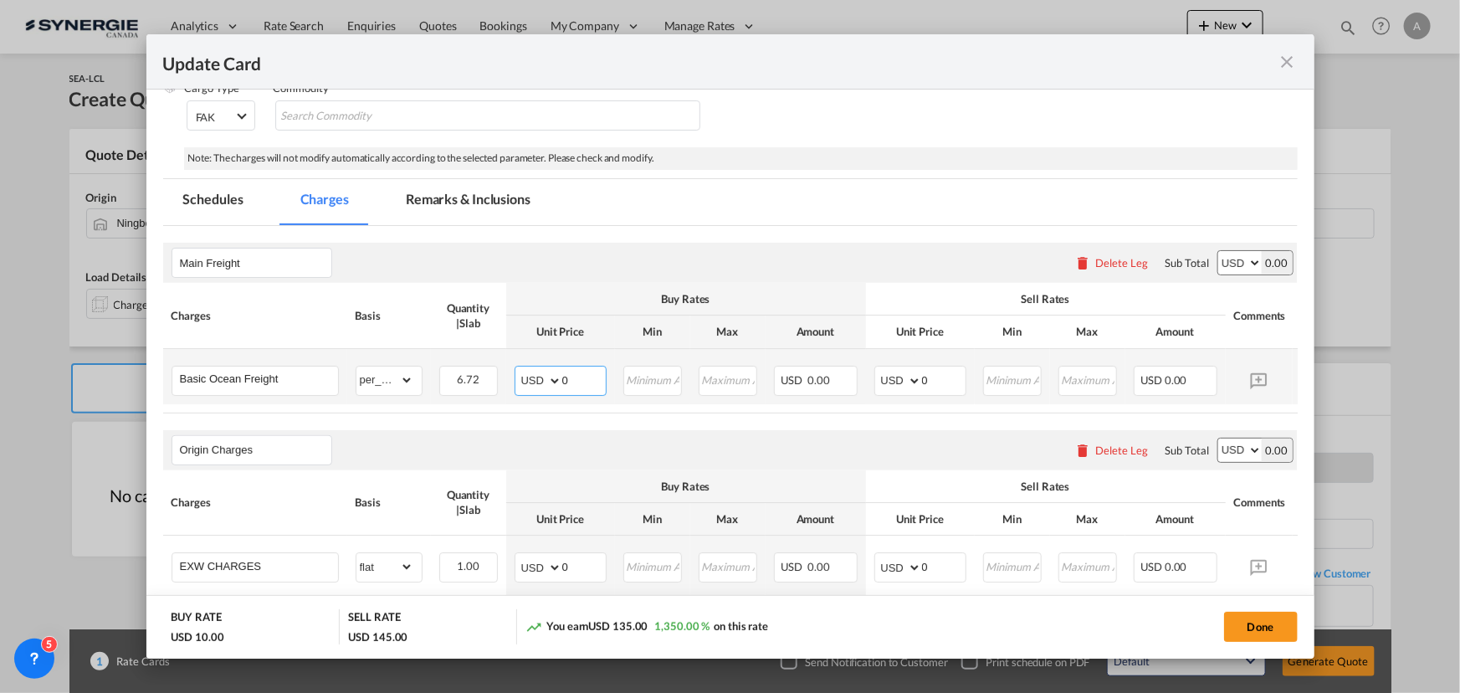
drag, startPoint x: 573, startPoint y: 381, endPoint x: 480, endPoint y: 362, distance: 94.9
click at [513, 372] on td "AED AFN ALL AMD ANG AOA ARS AUD AWG AZN BAM BBD BDT BGN BHD BIF BMD BND BOB BRL…" at bounding box center [560, 376] width 109 height 55
type input "64"
type input "79"
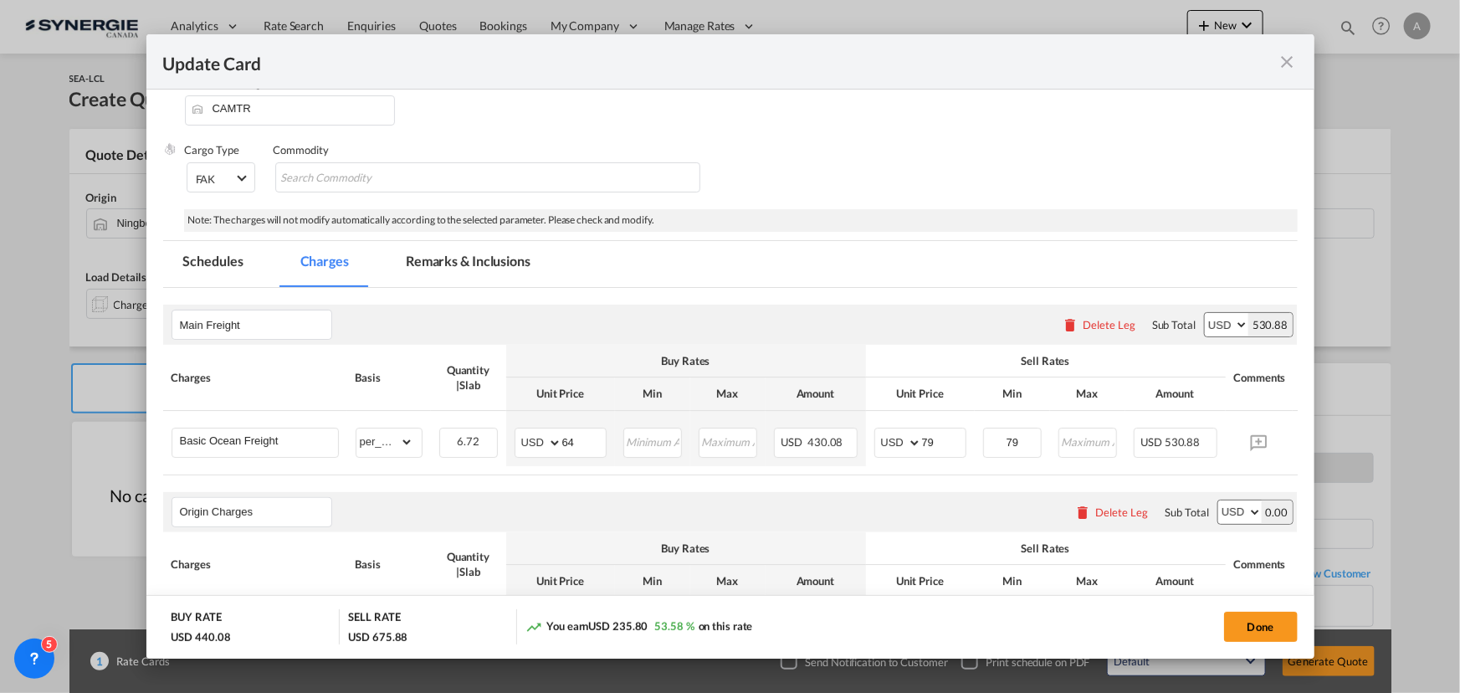
scroll to position [304, 0]
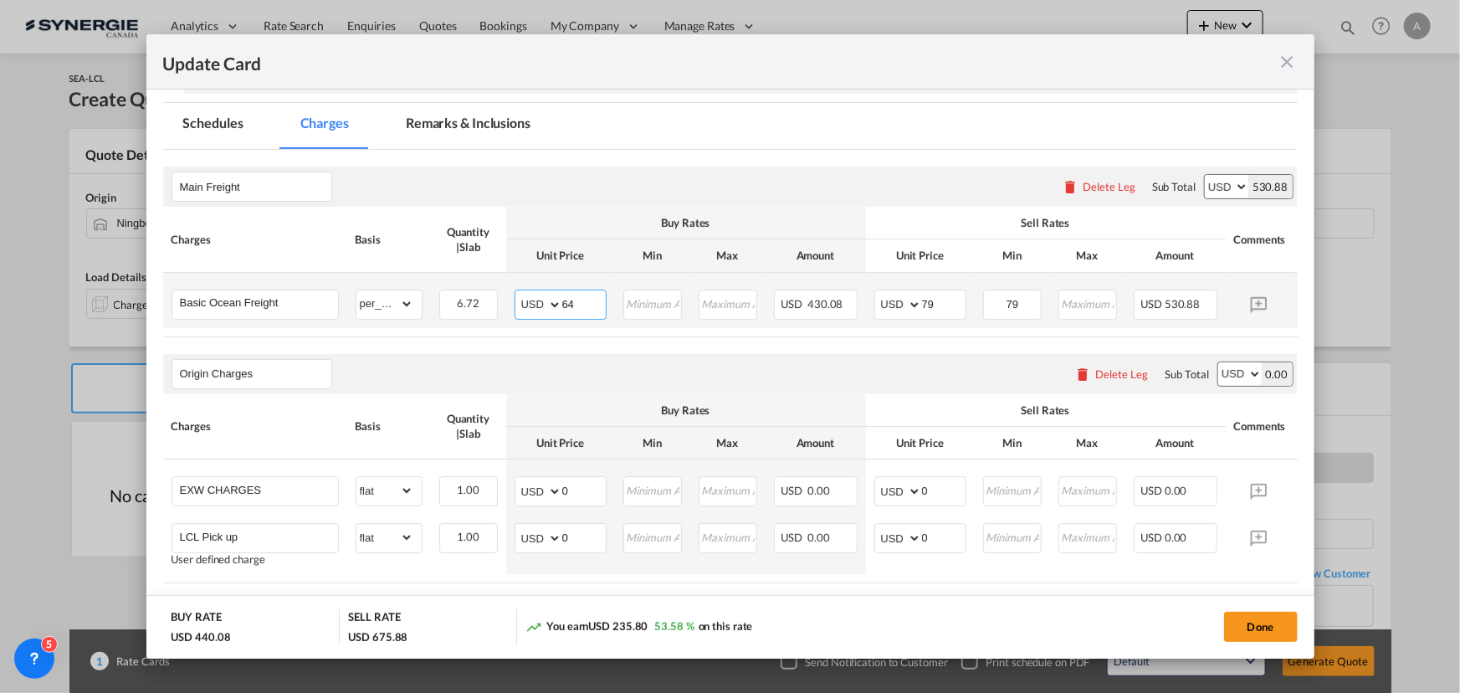
drag, startPoint x: 578, startPoint y: 310, endPoint x: 357, endPoint y: 284, distance: 222.5
click at [406, 291] on tr "Basic Ocean Freight Please Enter Already Exists gross_weight volumetric_weight …" at bounding box center [756, 300] width 1186 height 55
type input "55"
type input "75"
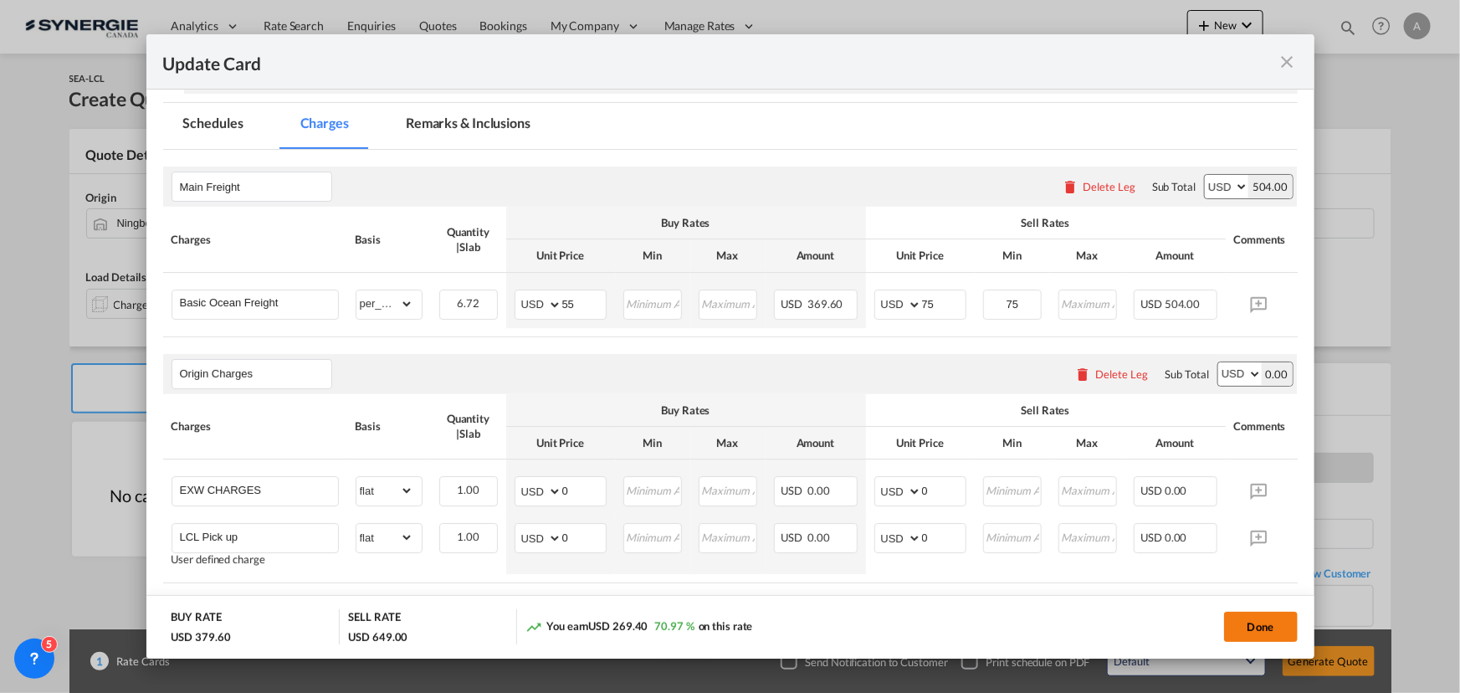
click at [1272, 634] on button "Done" at bounding box center [1261, 627] width 74 height 30
type input "[DATE]"
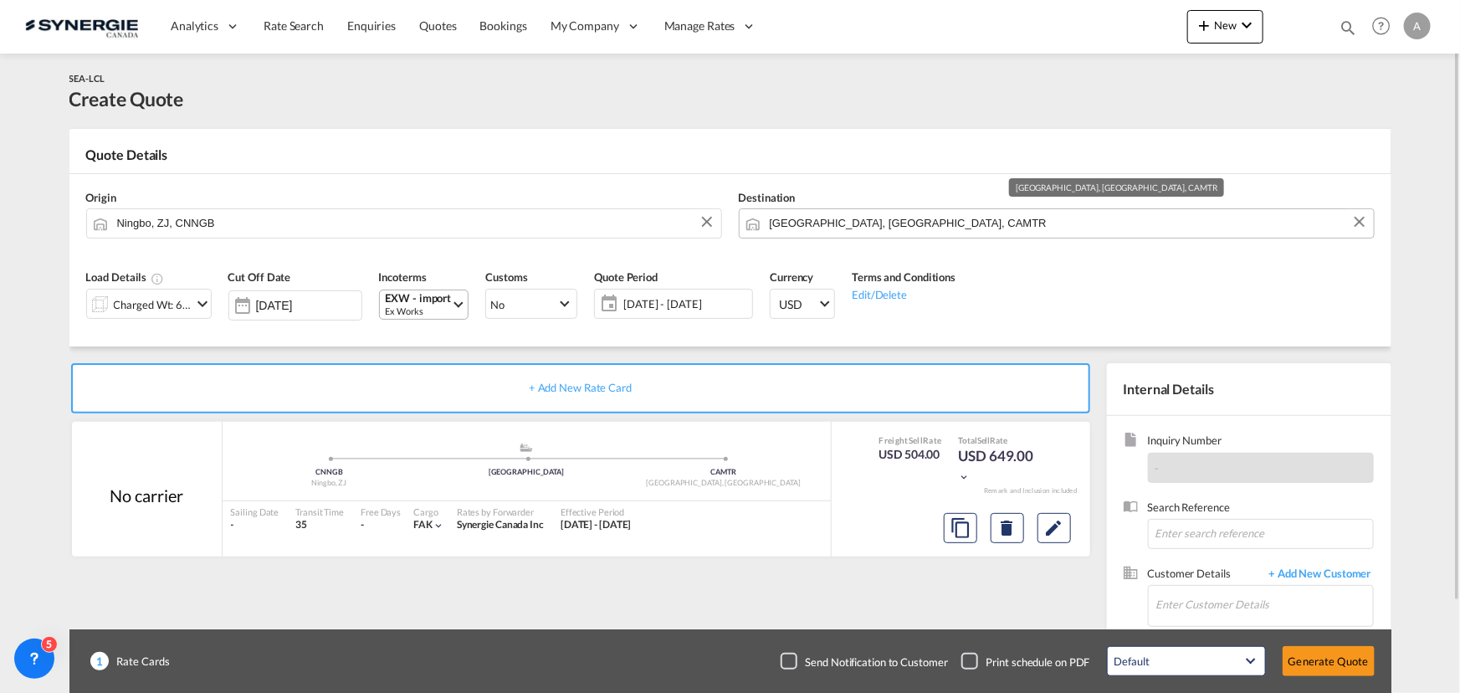
click at [926, 227] on input "[GEOGRAPHIC_DATA], [GEOGRAPHIC_DATA], CAMTR" at bounding box center [1068, 222] width 596 height 29
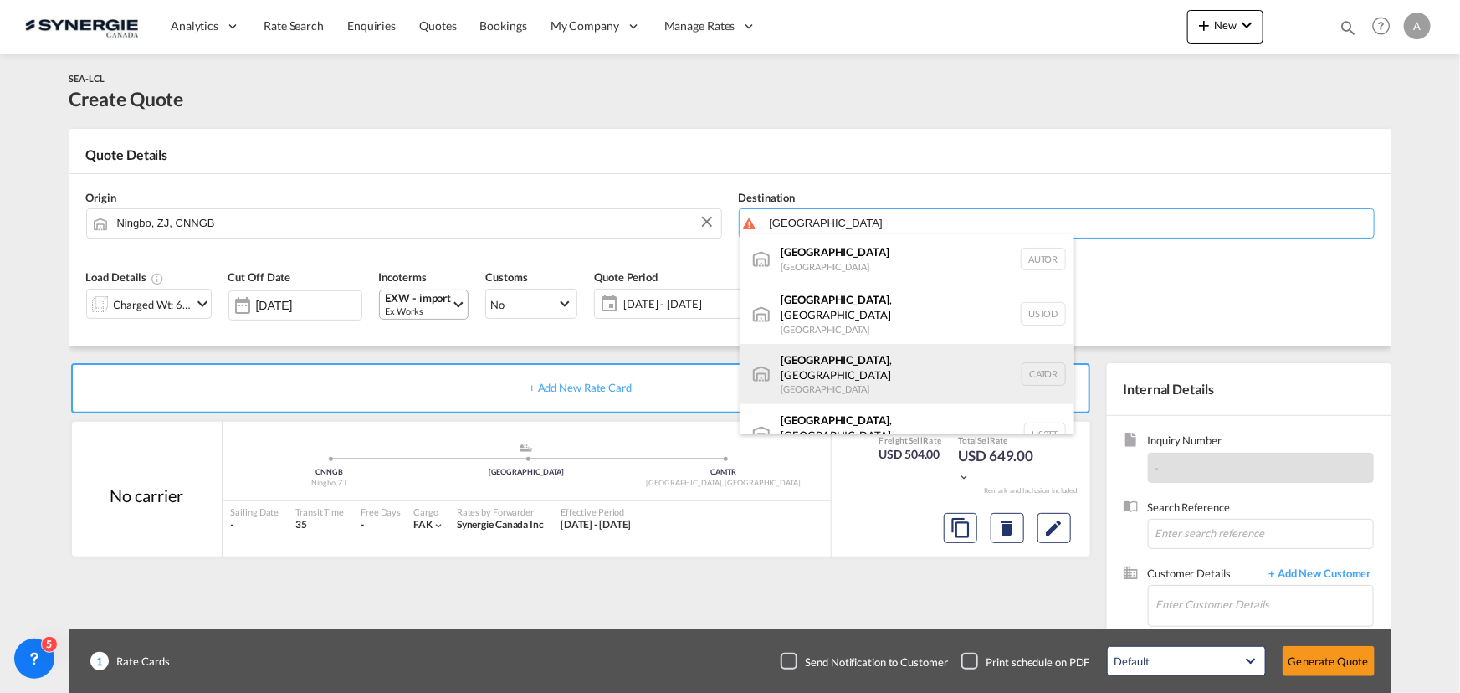
click at [817, 359] on div "[GEOGRAPHIC_DATA] , ON [GEOGRAPHIC_DATA] CATOR" at bounding box center [907, 374] width 335 height 60
type input "[GEOGRAPHIC_DATA], [GEOGRAPHIC_DATA], CATOR"
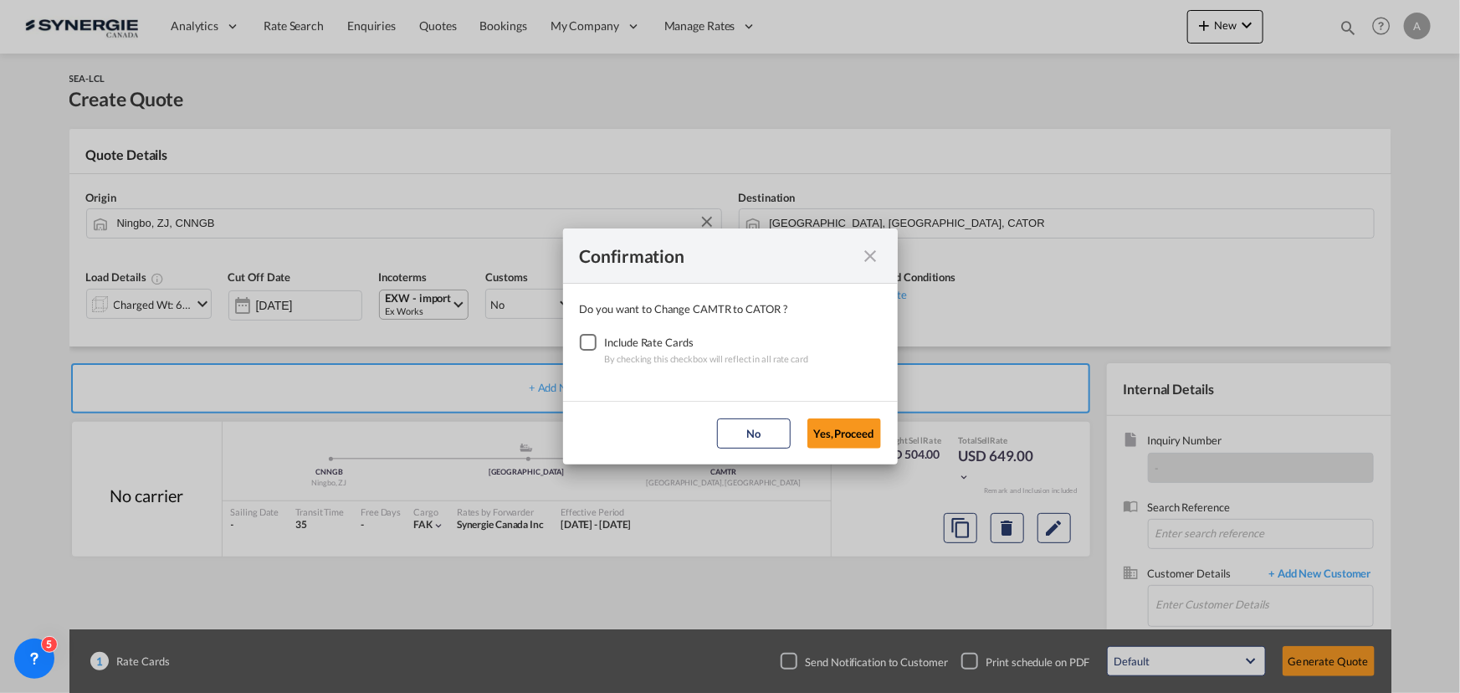
click at [580, 342] on div "Checkbox No Ink" at bounding box center [588, 342] width 17 height 17
click at [839, 430] on button "Yes,Proceed" at bounding box center [845, 433] width 74 height 30
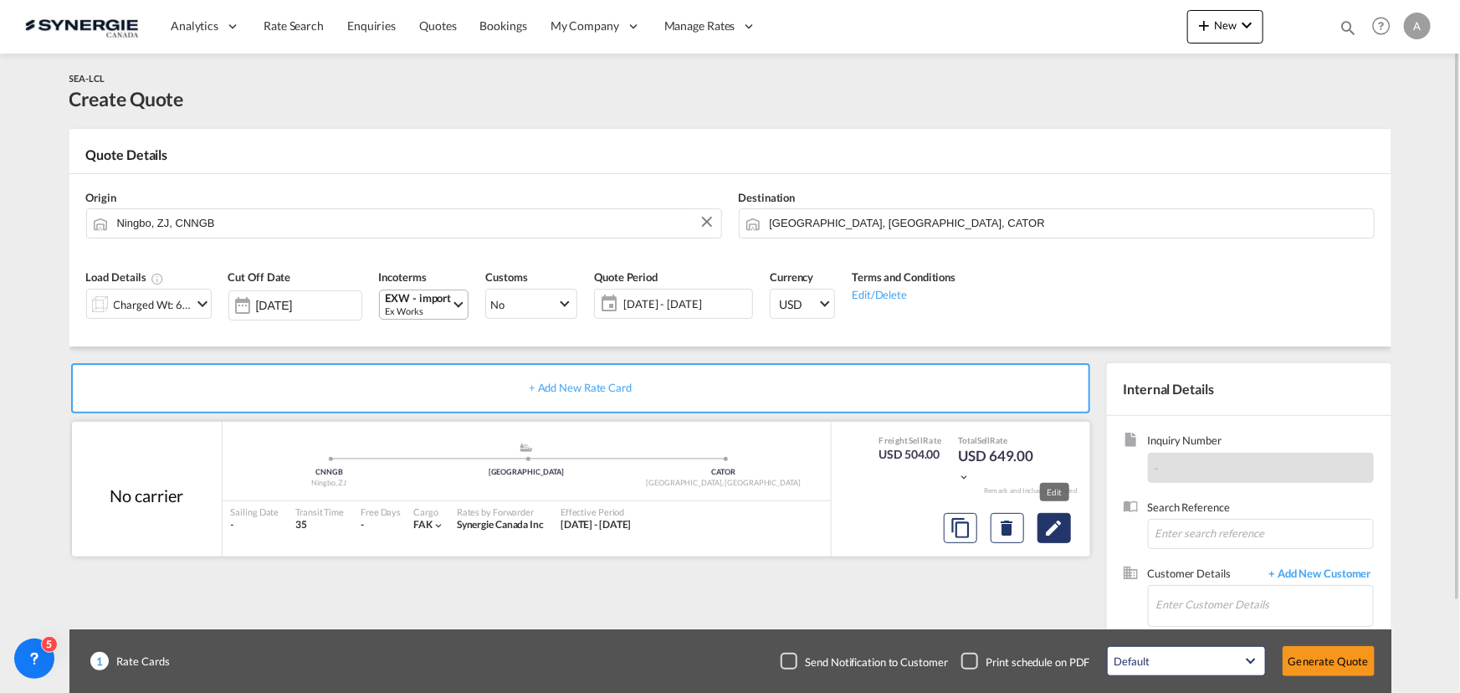
click at [1062, 531] on md-icon "Edit" at bounding box center [1054, 528] width 20 height 20
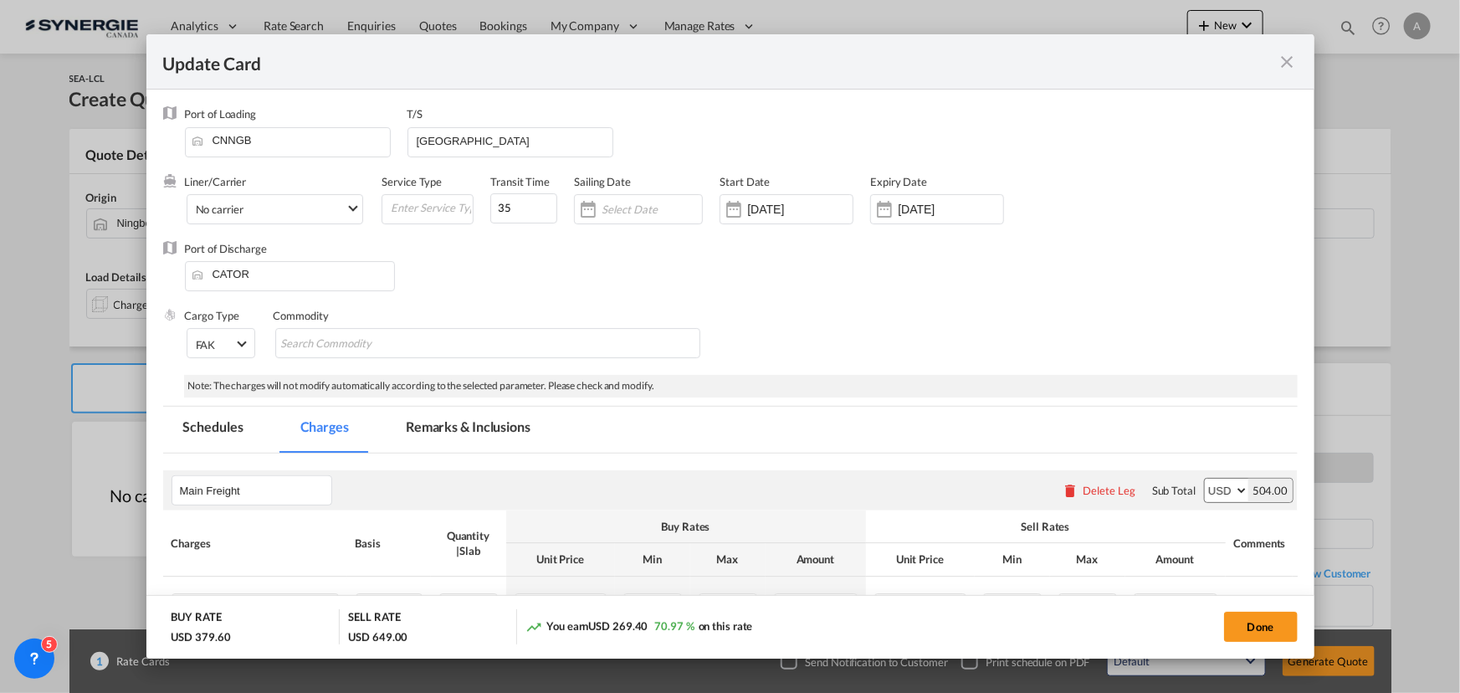
drag, startPoint x: 536, startPoint y: 428, endPoint x: 491, endPoint y: 441, distance: 46.1
click at [536, 428] on md-tab-item "Remarks & Inclusions" at bounding box center [468, 430] width 165 height 46
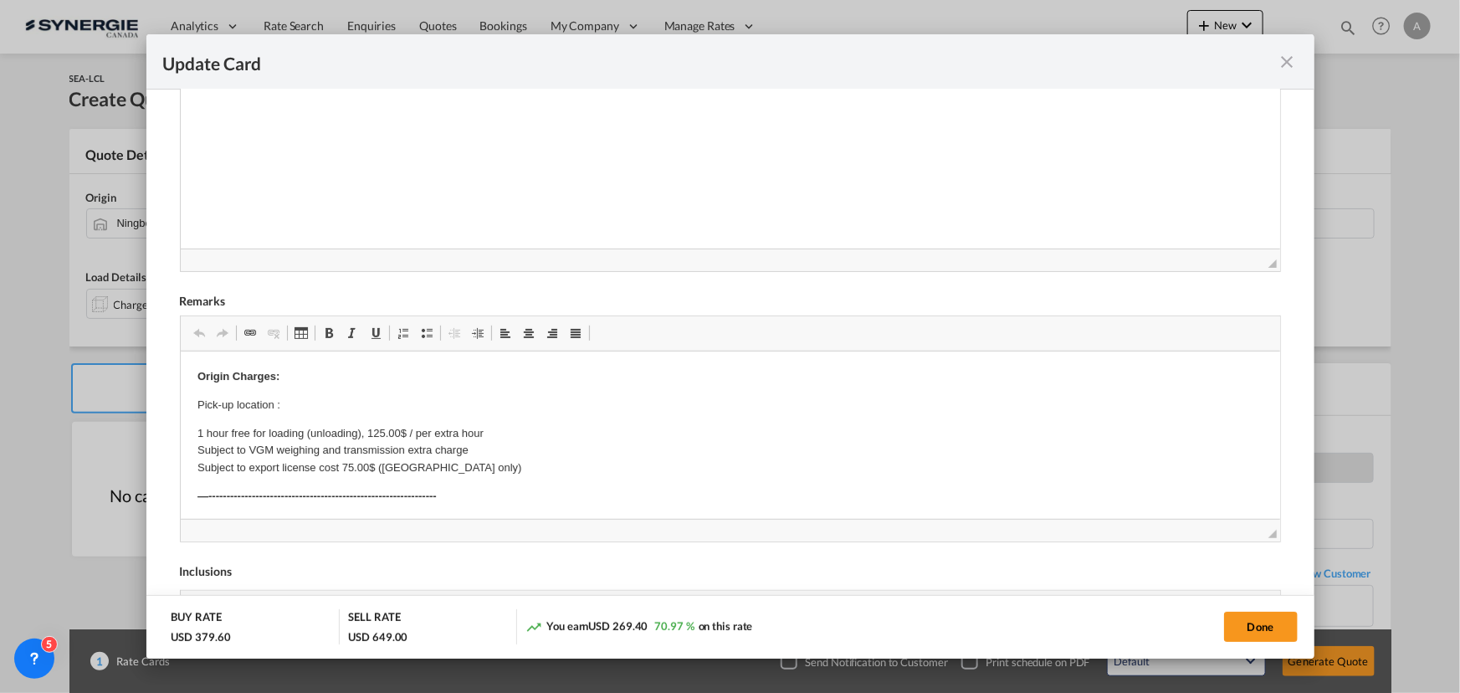
scroll to position [457, 0]
click at [297, 401] on p "Pick-up location :" at bounding box center [730, 400] width 1066 height 18
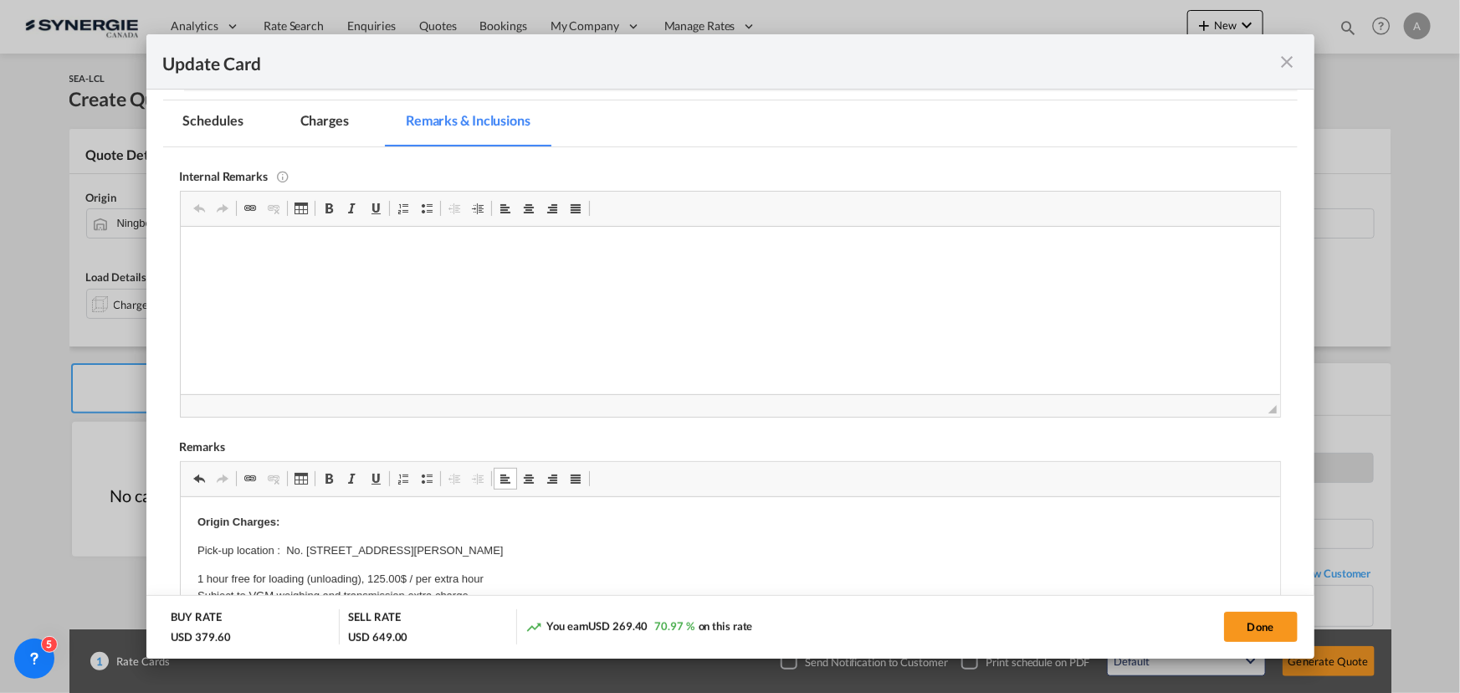
scroll to position [305, 0]
click at [224, 259] on p "Back- EVEROK" at bounding box center [730, 253] width 1066 height 18
click at [303, 248] on p "Back-up [PERSON_NAME]" at bounding box center [730, 253] width 1066 height 18
click at [315, 226] on span "Editor toolbars Clipboard/Undo Undo Keyboard shortcut Ctrl+Z Redo Keyboard shor…" at bounding box center [731, 210] width 1100 height 35
click at [312, 244] on html "Back-up [PERSON_NAME]" at bounding box center [730, 253] width 1100 height 51
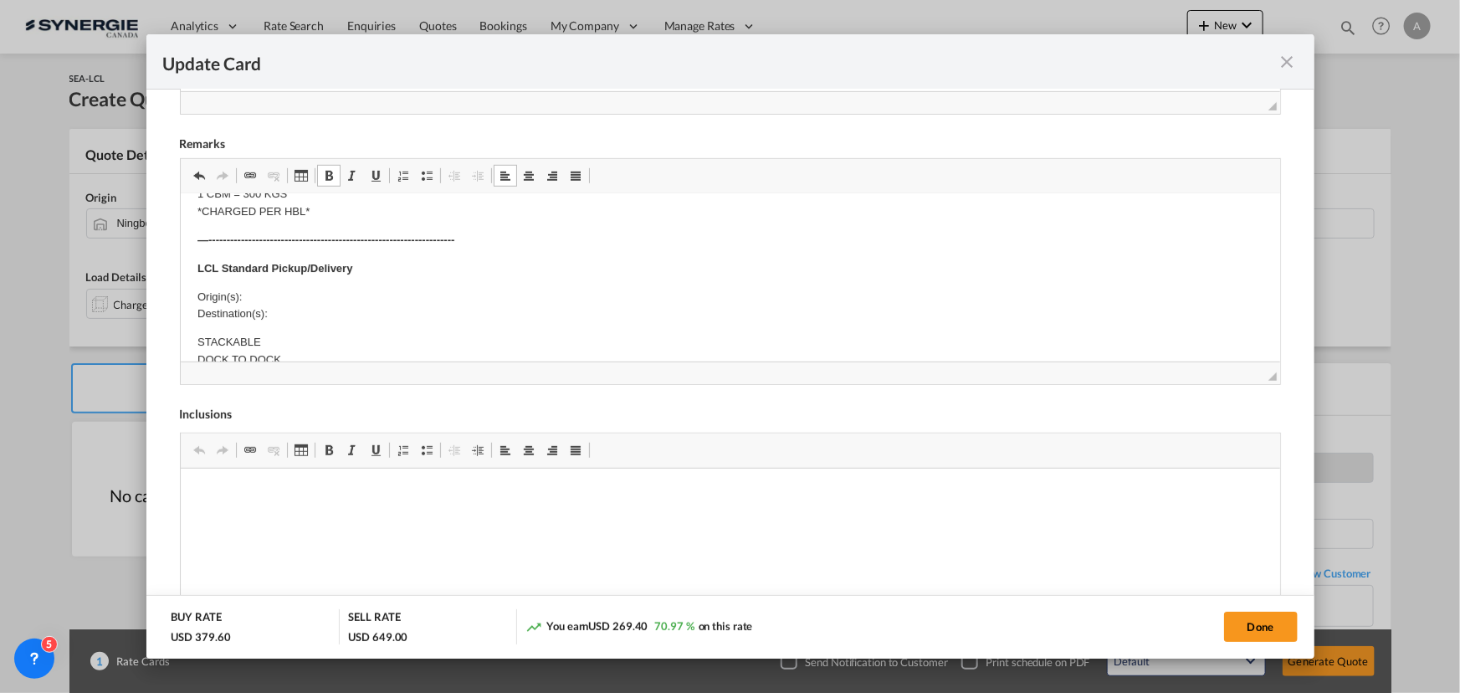
scroll to position [456, 0]
click at [271, 290] on p "Origin(s): Destination(s):" at bounding box center [730, 307] width 1066 height 35
click at [297, 307] on p "Origin(s): TORONTO CFS, ON Destination(s):" at bounding box center [730, 307] width 1066 height 35
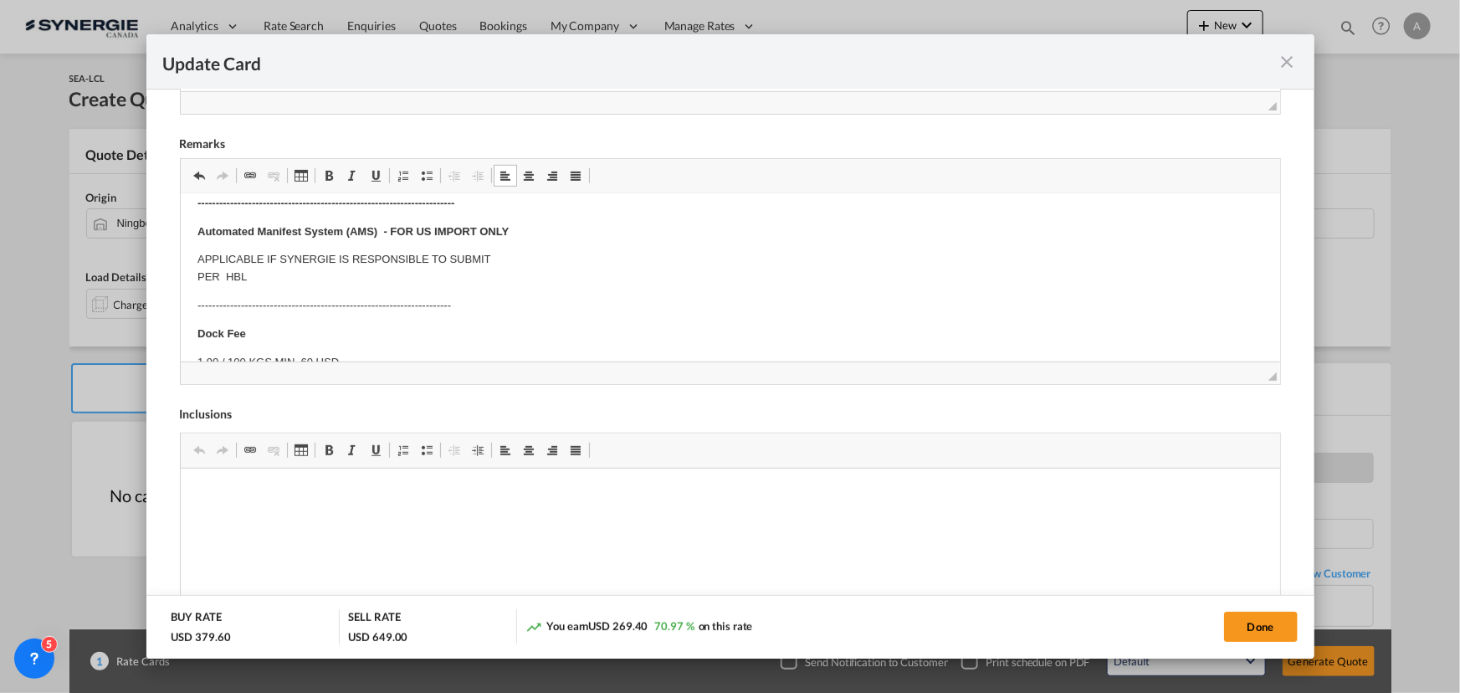
scroll to position [0, 0]
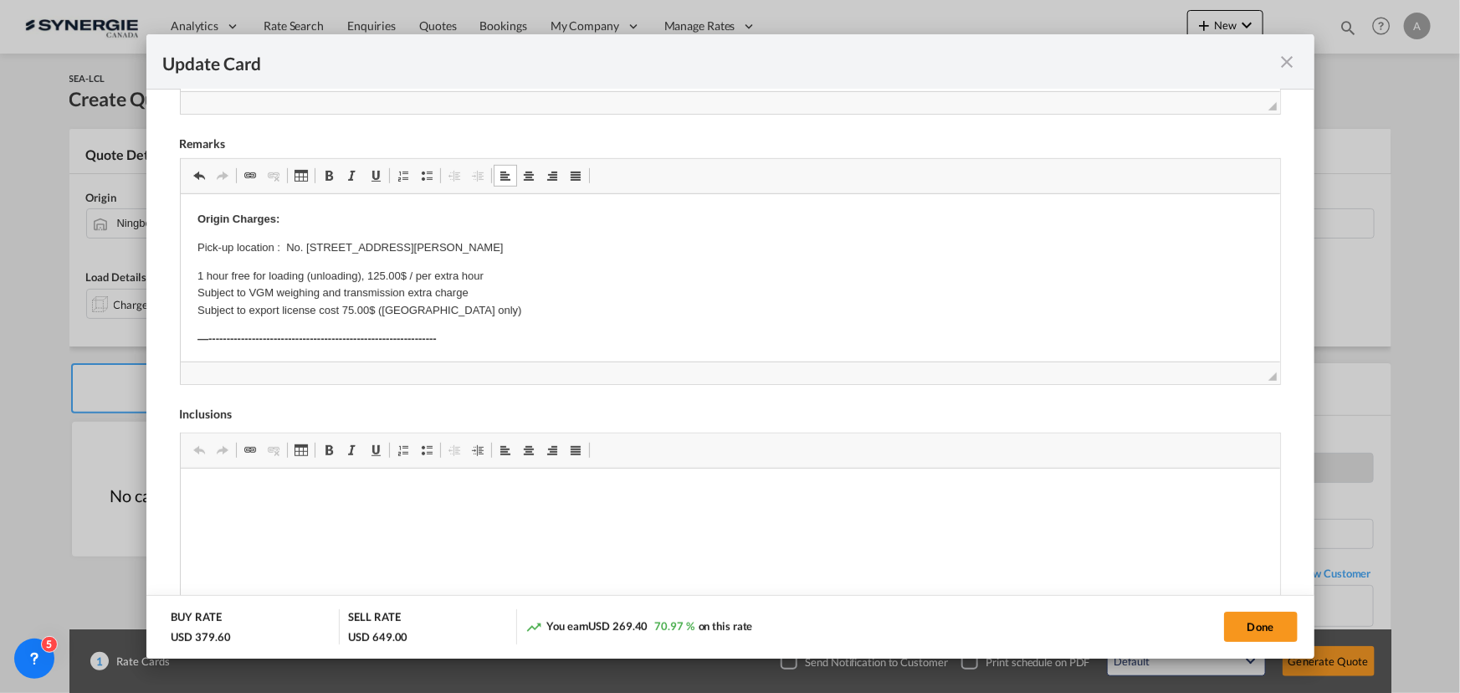
click at [200, 218] on strong "Origin Charges:" at bounding box center [238, 218] width 82 height 13
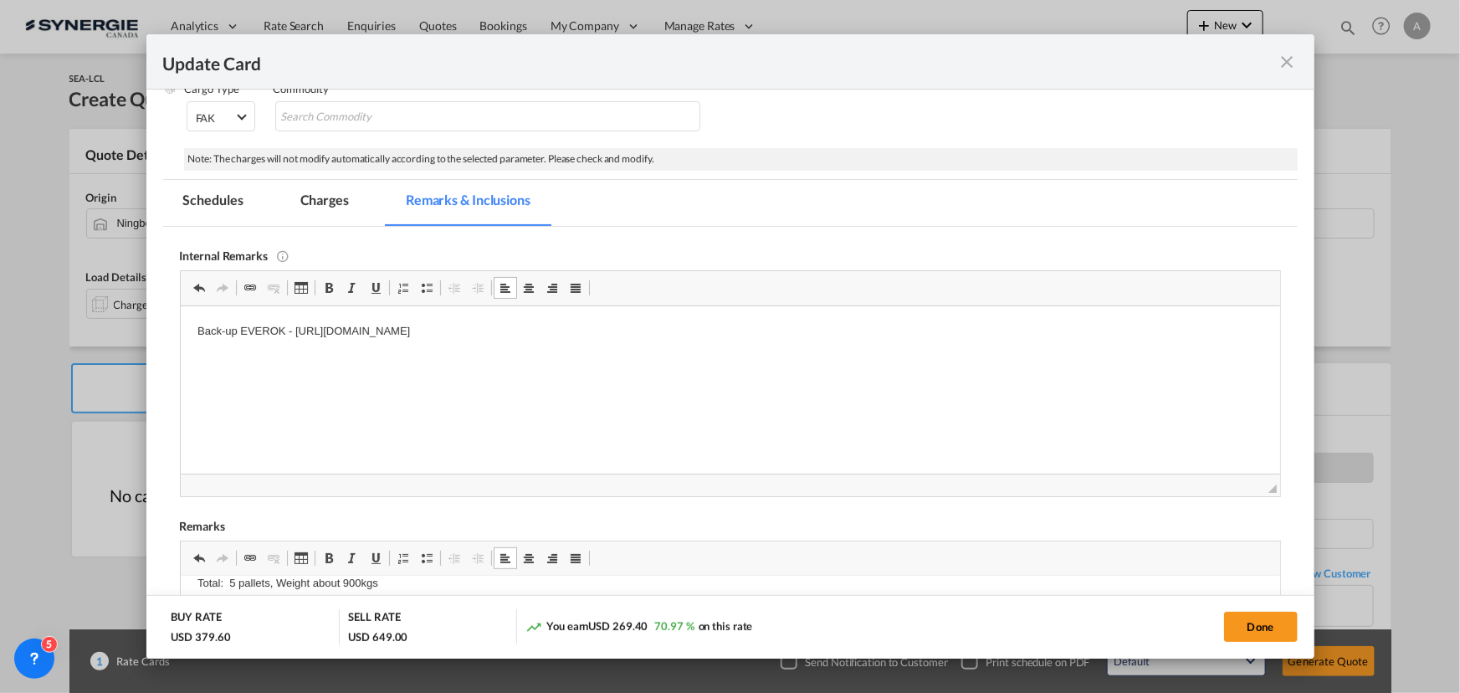
scroll to position [228, 0]
click at [312, 196] on md-tab-item "Charges" at bounding box center [324, 202] width 89 height 46
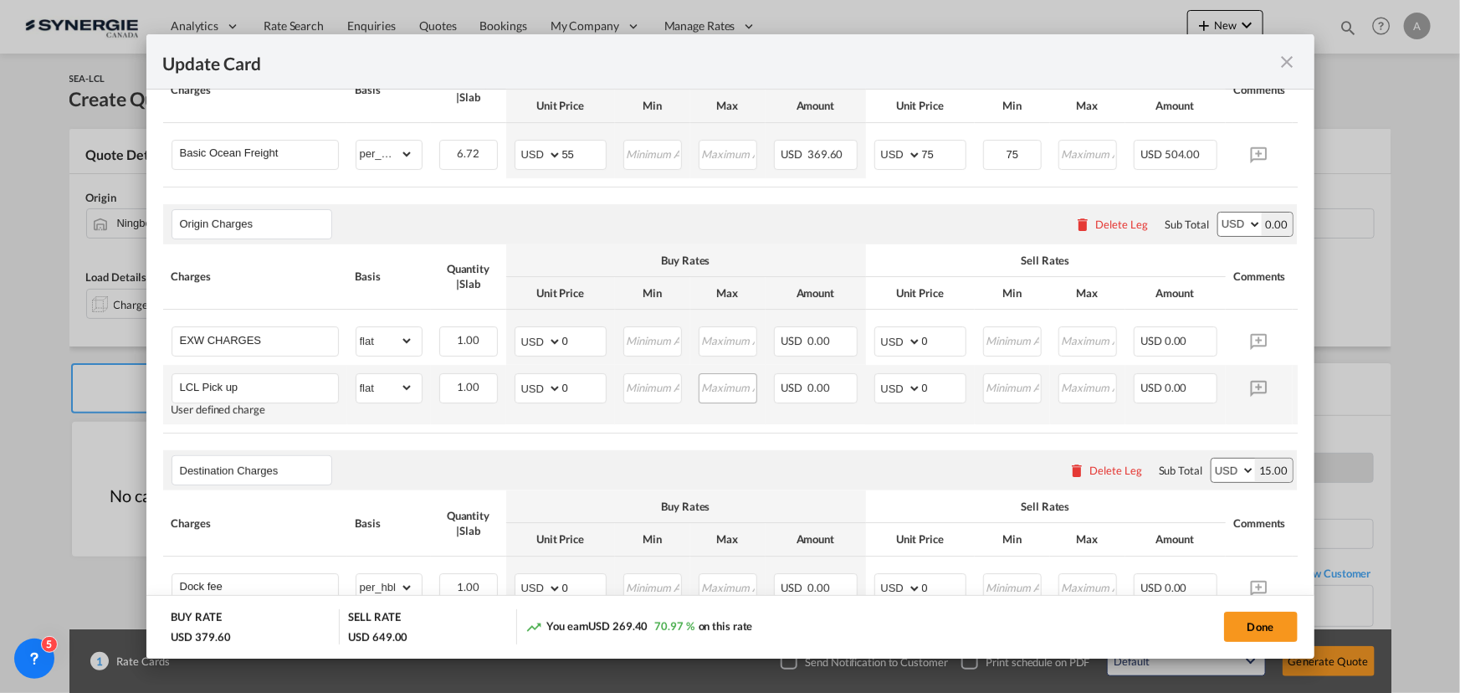
scroll to position [380, 0]
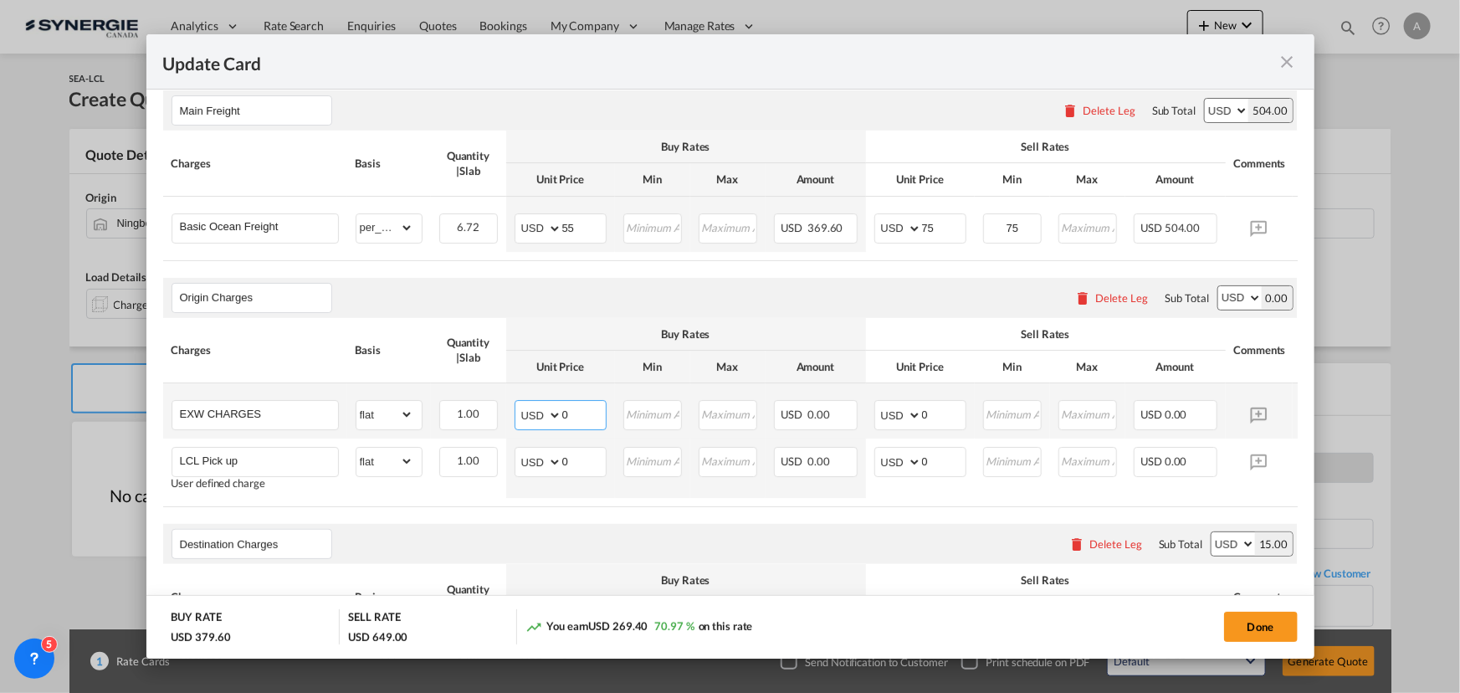
click at [584, 416] on input "0" at bounding box center [584, 413] width 44 height 25
type input "163"
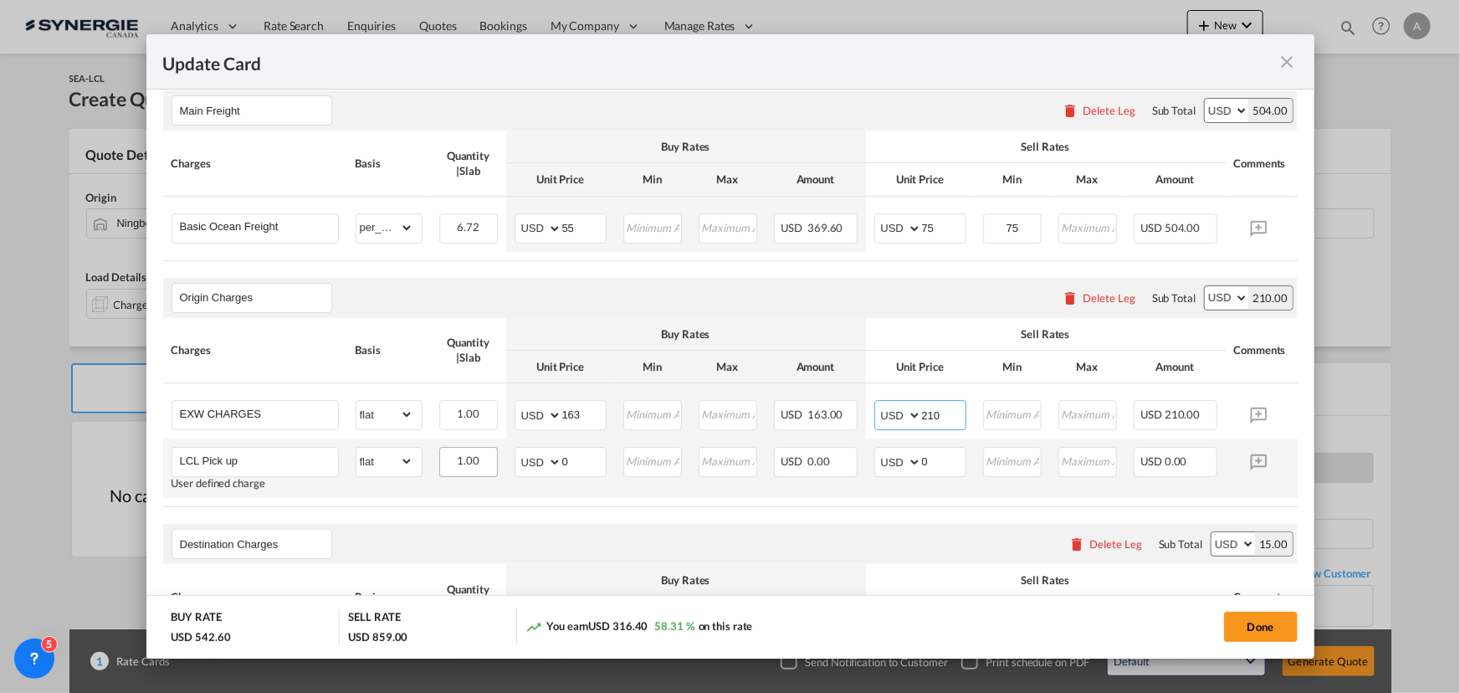
type input "210"
click at [484, 459] on tr "LCL Pick up User defined charge Please Enter Already Exists gross_weight volume…" at bounding box center [756, 468] width 1186 height 59
type input "219"
drag, startPoint x: 751, startPoint y: 268, endPoint x: 722, endPoint y: 274, distance: 29.2
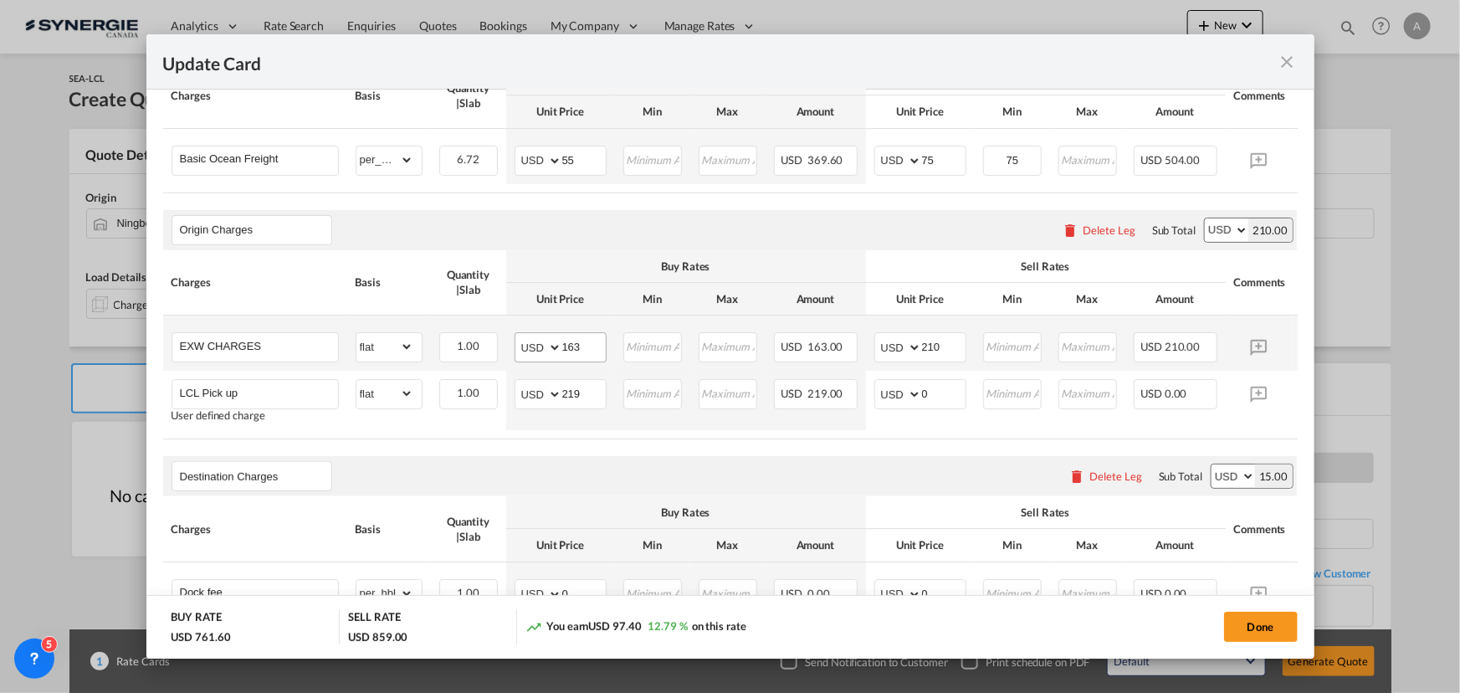
scroll to position [456, 0]
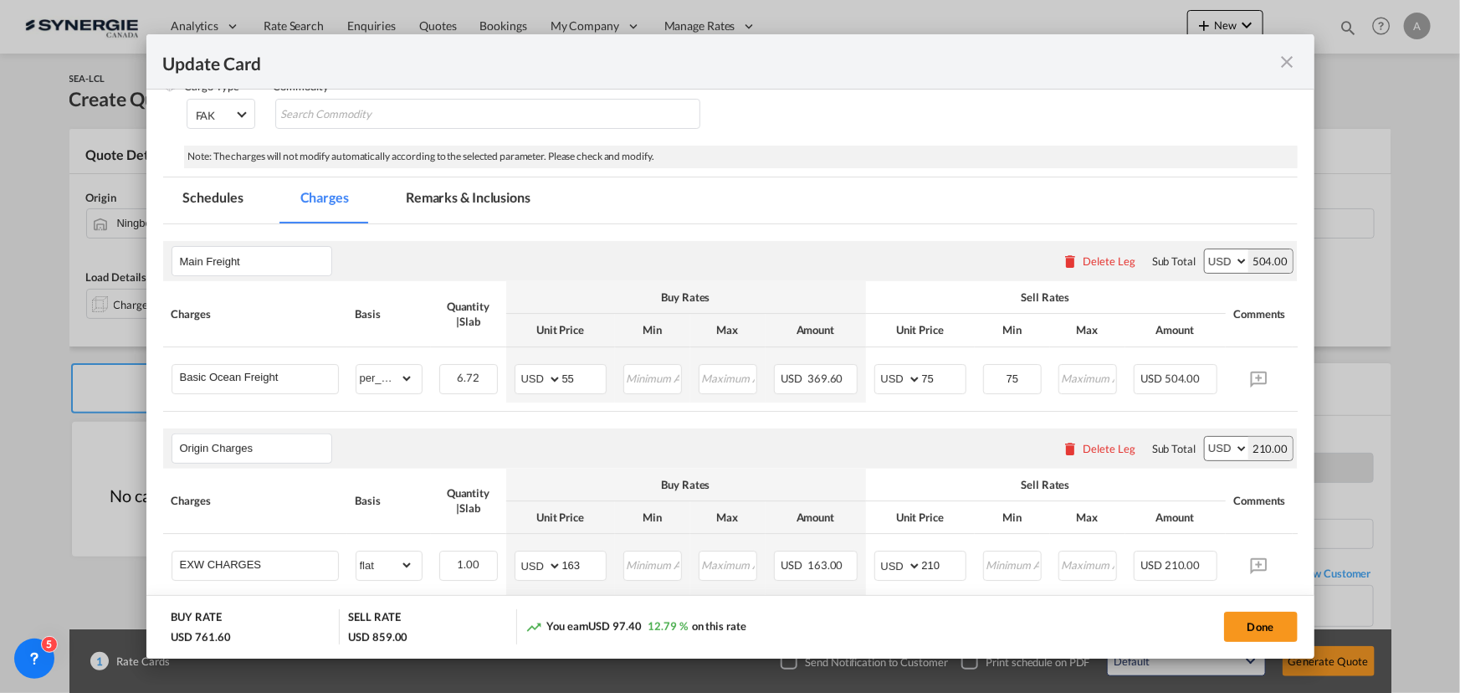
scroll to position [75, 0]
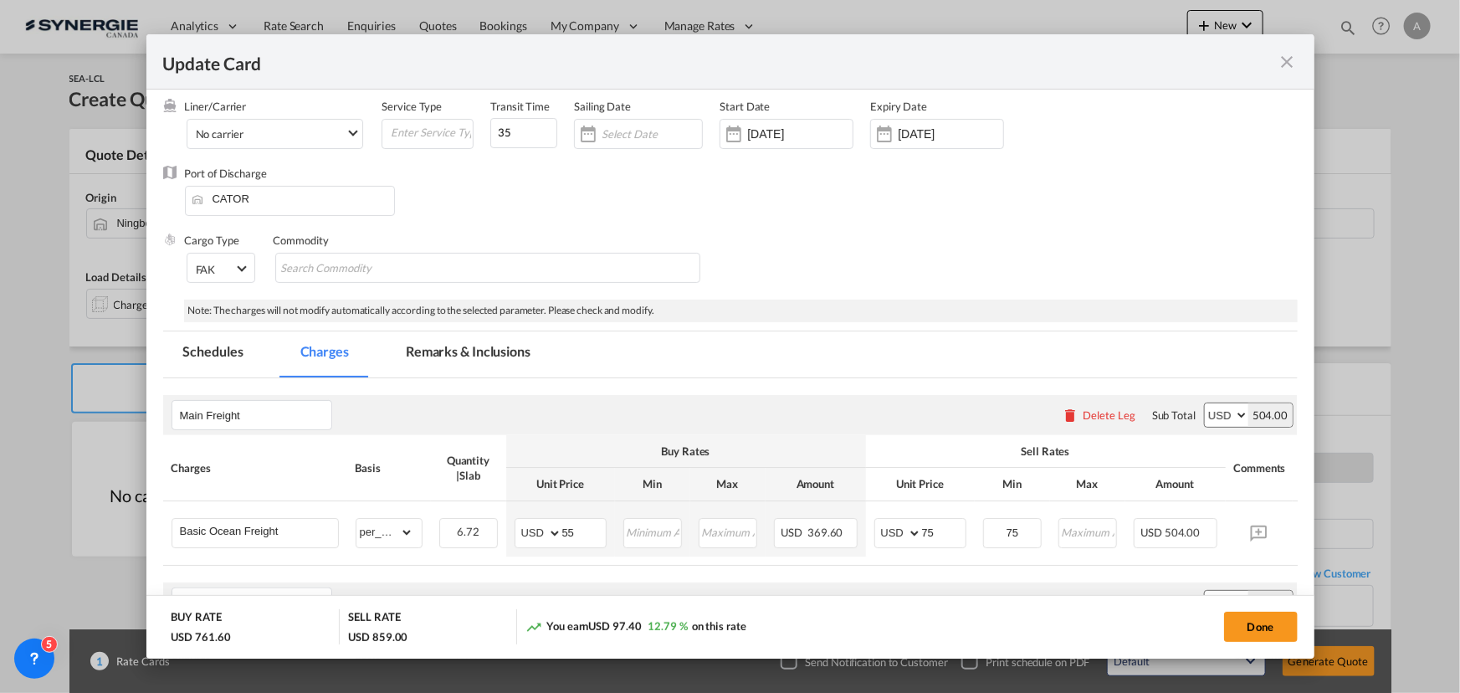
drag, startPoint x: 1247, startPoint y: 621, endPoint x: 1239, endPoint y: 580, distance: 41.9
click at [1247, 622] on button "Done" at bounding box center [1261, 627] width 74 height 30
type input "[DATE]"
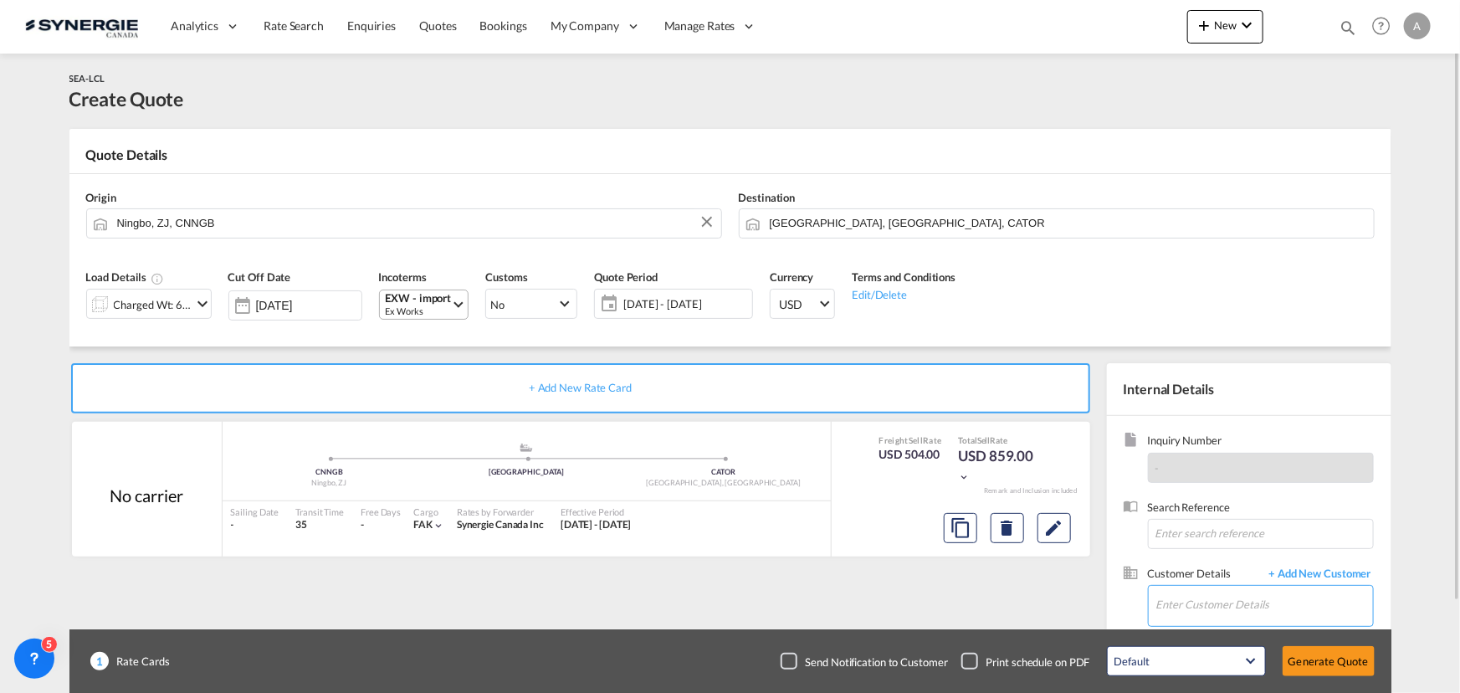
click at [1230, 604] on input "Enter Customer Details" at bounding box center [1265, 605] width 217 height 38
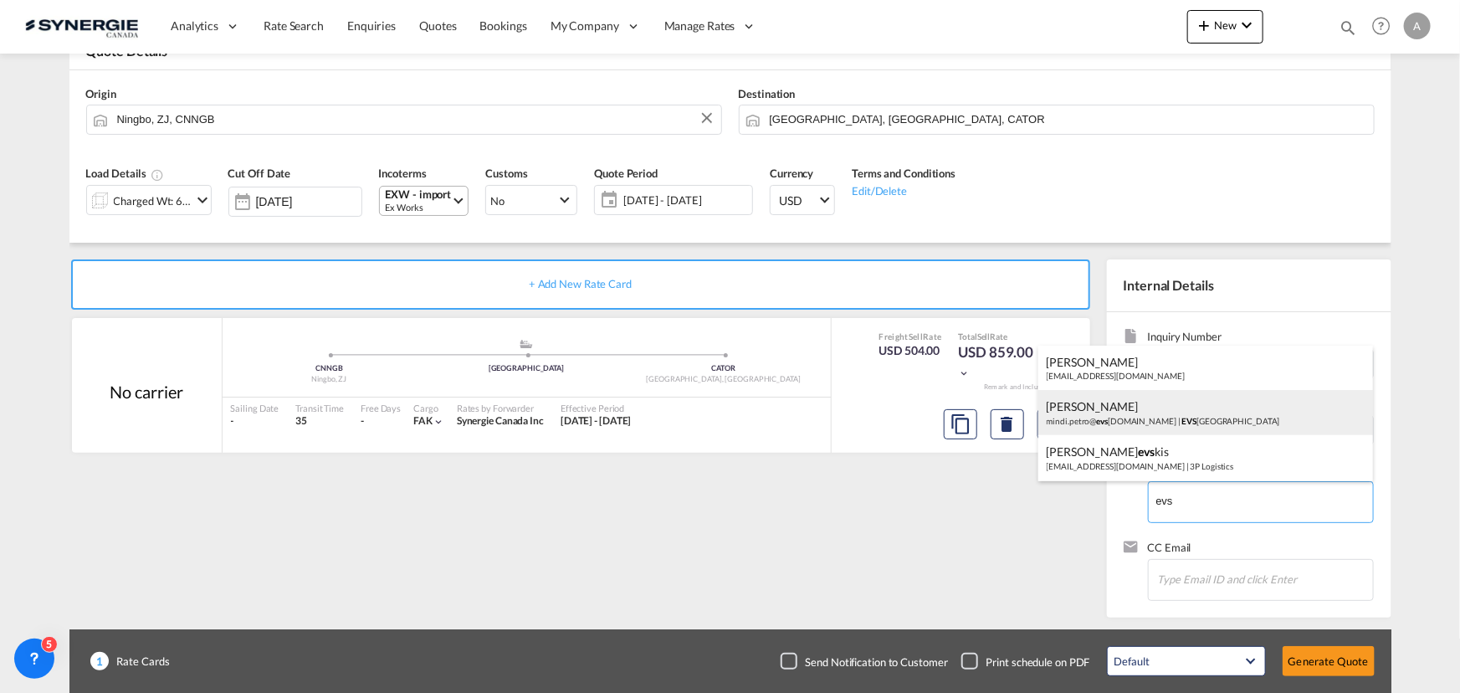
click at [1154, 418] on div "[PERSON_NAME].[PERSON_NAME]@ evs [DOMAIN_NAME] | EVS CANADA" at bounding box center [1206, 412] width 335 height 45
type input "EVS CANADA, [PERSON_NAME], [EMAIL_ADDRESS][DOMAIN_NAME]"
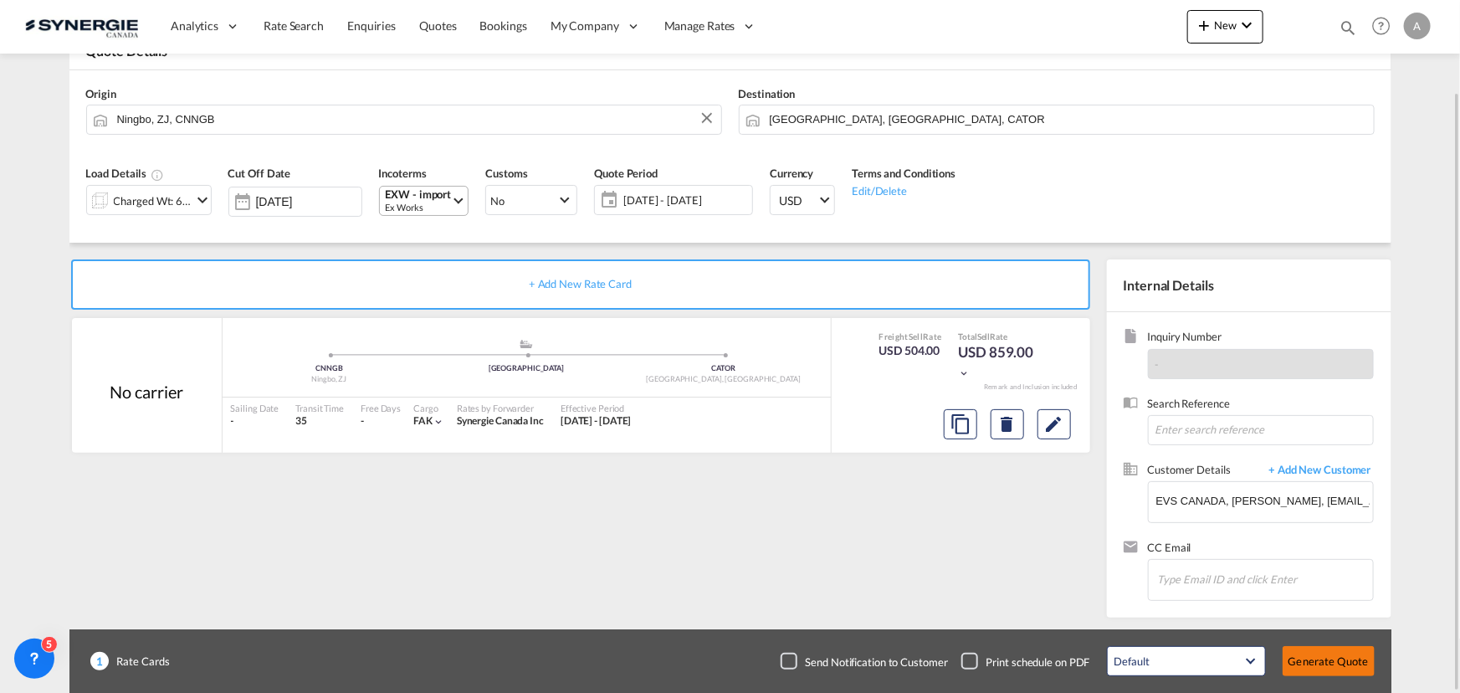
click at [1350, 653] on button "Generate Quote" at bounding box center [1329, 661] width 92 height 30
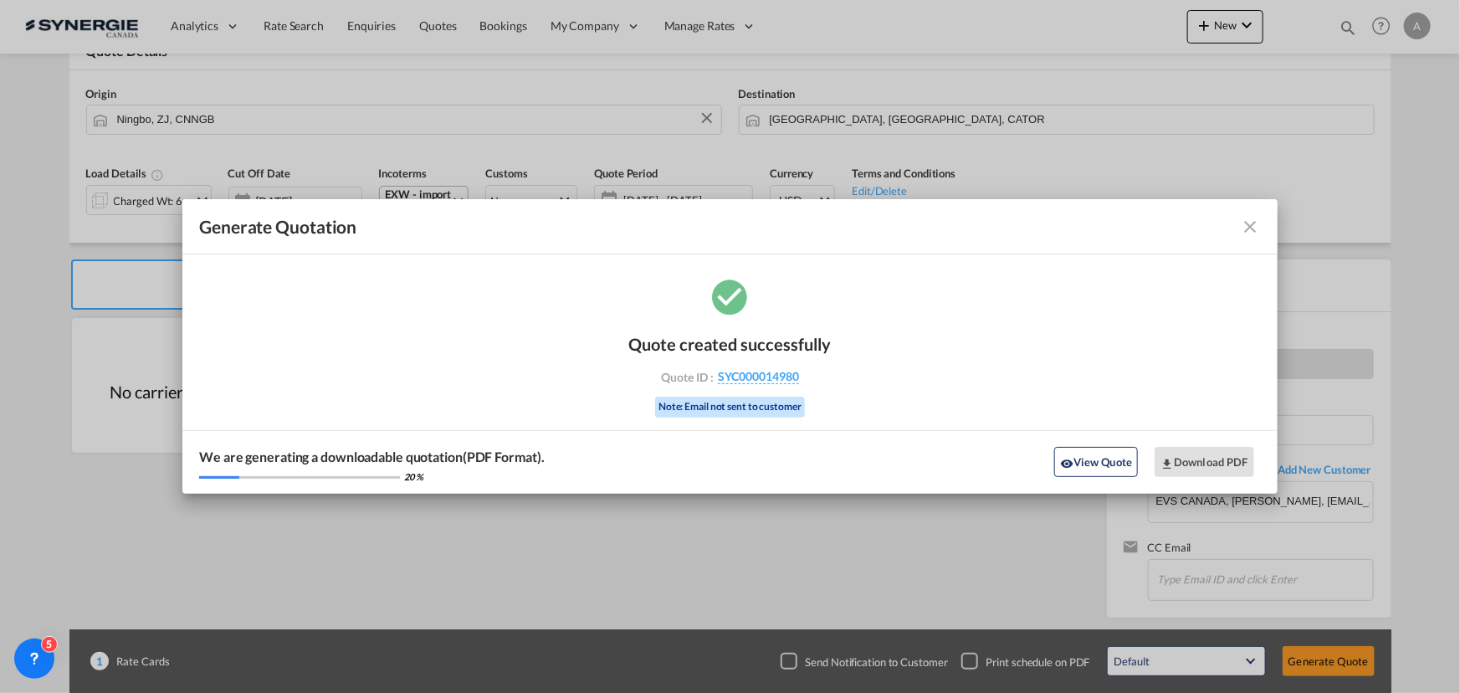
drag, startPoint x: 1105, startPoint y: 467, endPoint x: 1310, endPoint y: 219, distance: 321.6
click at [1105, 467] on button "View Quote" at bounding box center [1096, 462] width 84 height 30
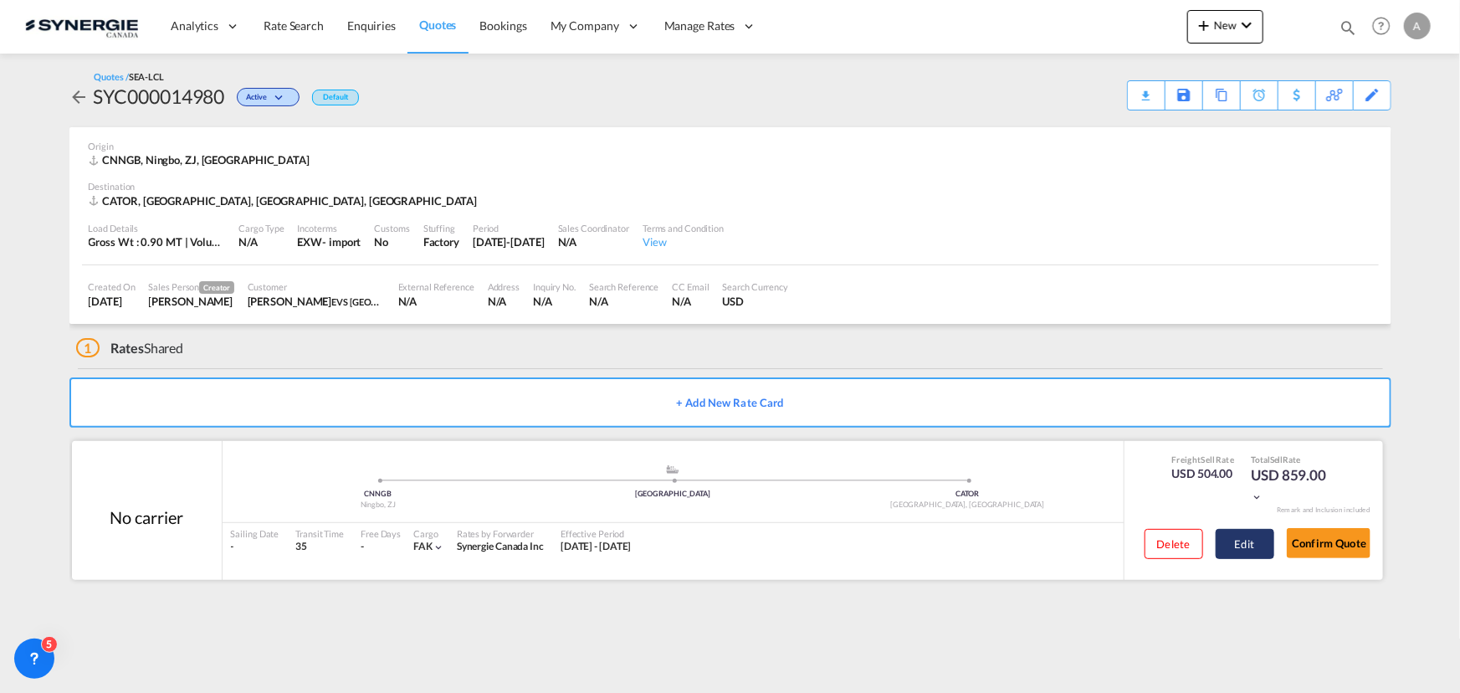
click at [1238, 536] on button "Edit" at bounding box center [1245, 544] width 59 height 30
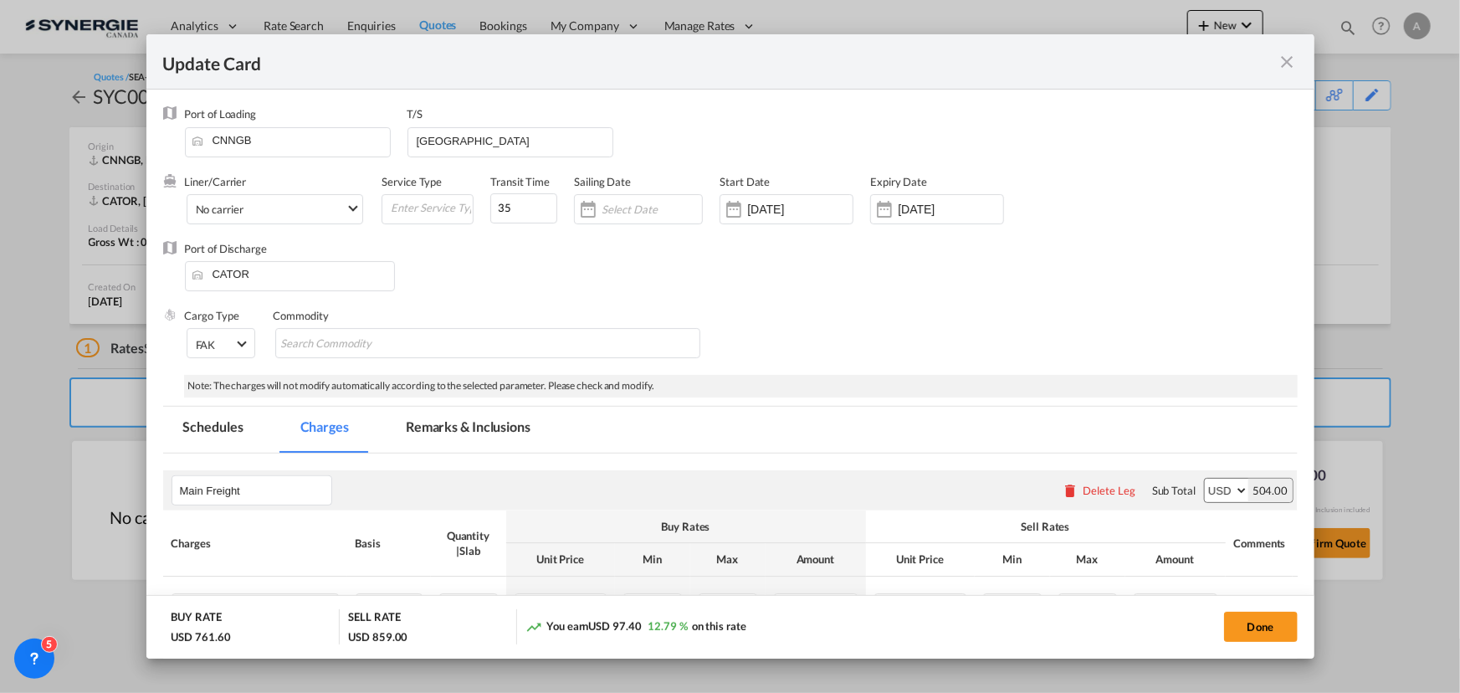
click at [508, 433] on md-tab-item "Remarks & Inclusions" at bounding box center [468, 430] width 165 height 46
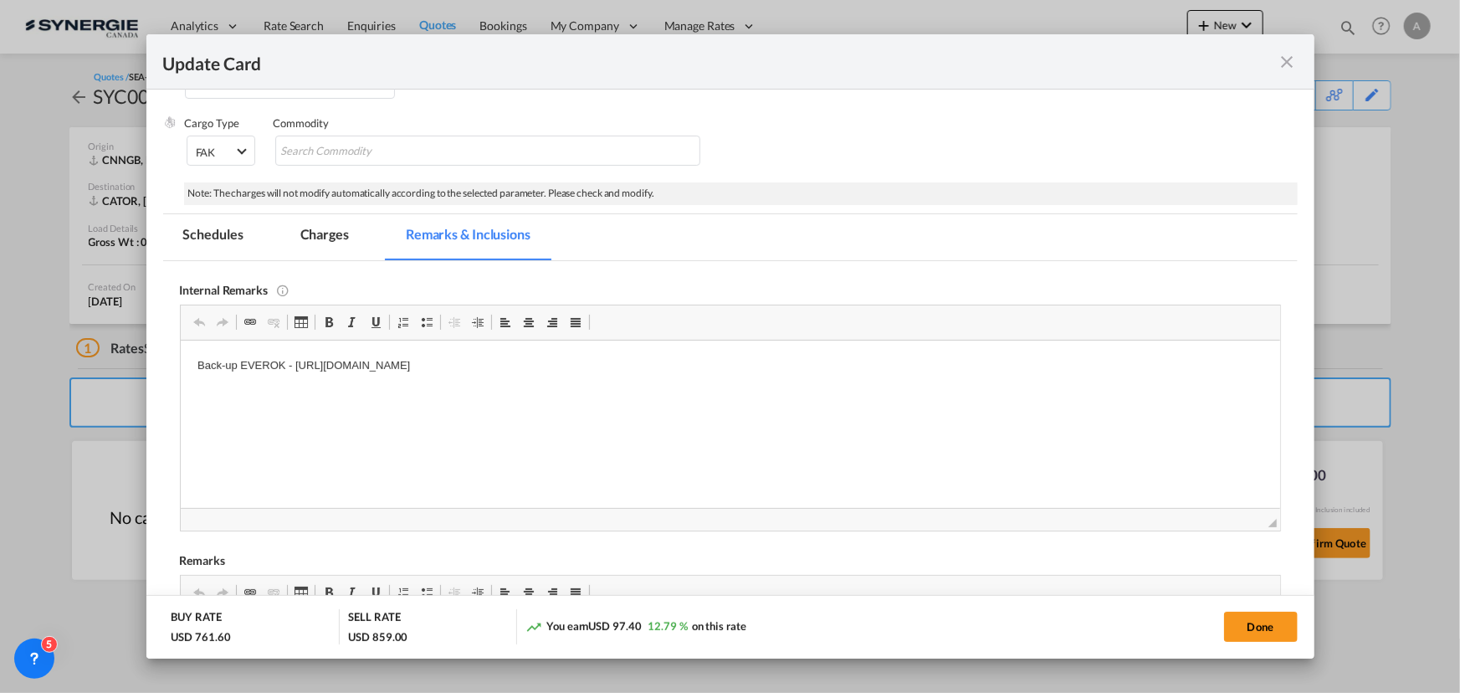
scroll to position [304, 0]
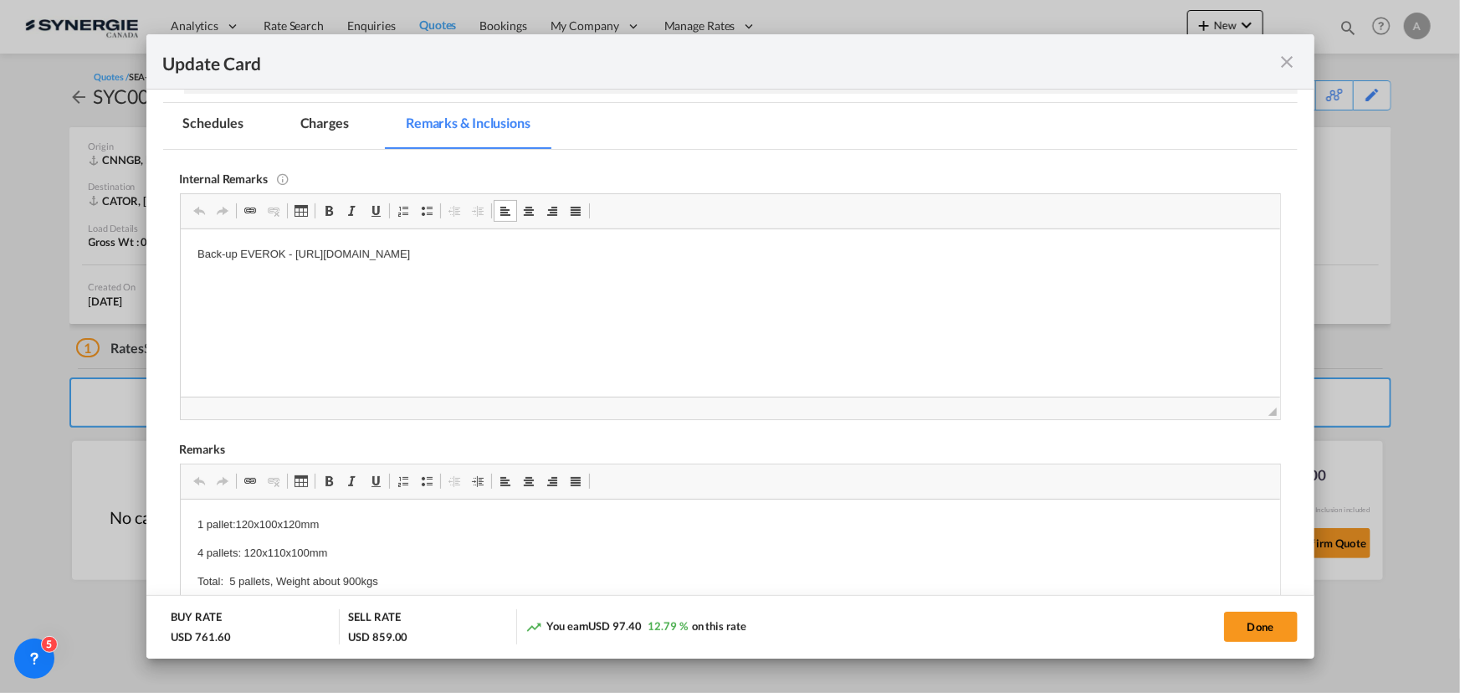
click at [766, 262] on p "Back-up EVEROK - [URL][DOMAIN_NAME]" at bounding box center [730, 254] width 1066 height 18
click at [336, 117] on md-tab-item "Charges" at bounding box center [324, 126] width 89 height 46
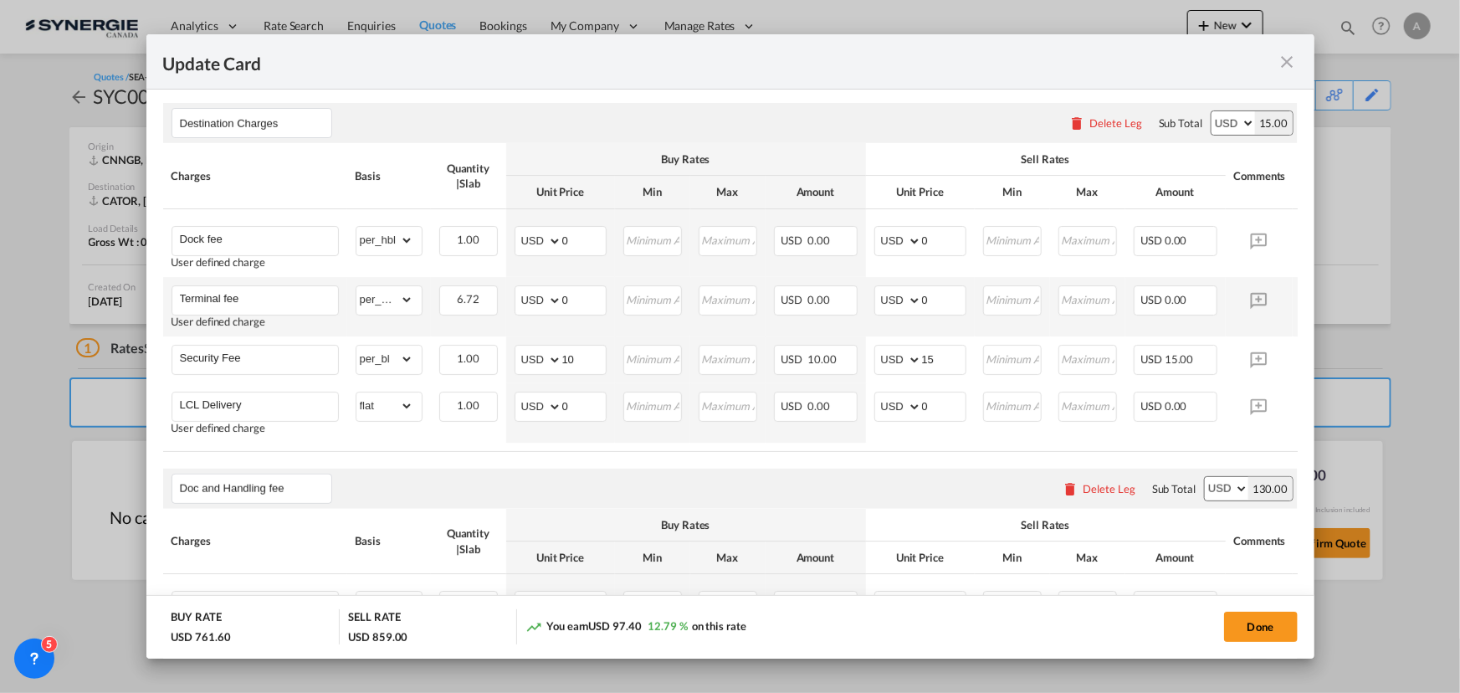
scroll to position [837, 0]
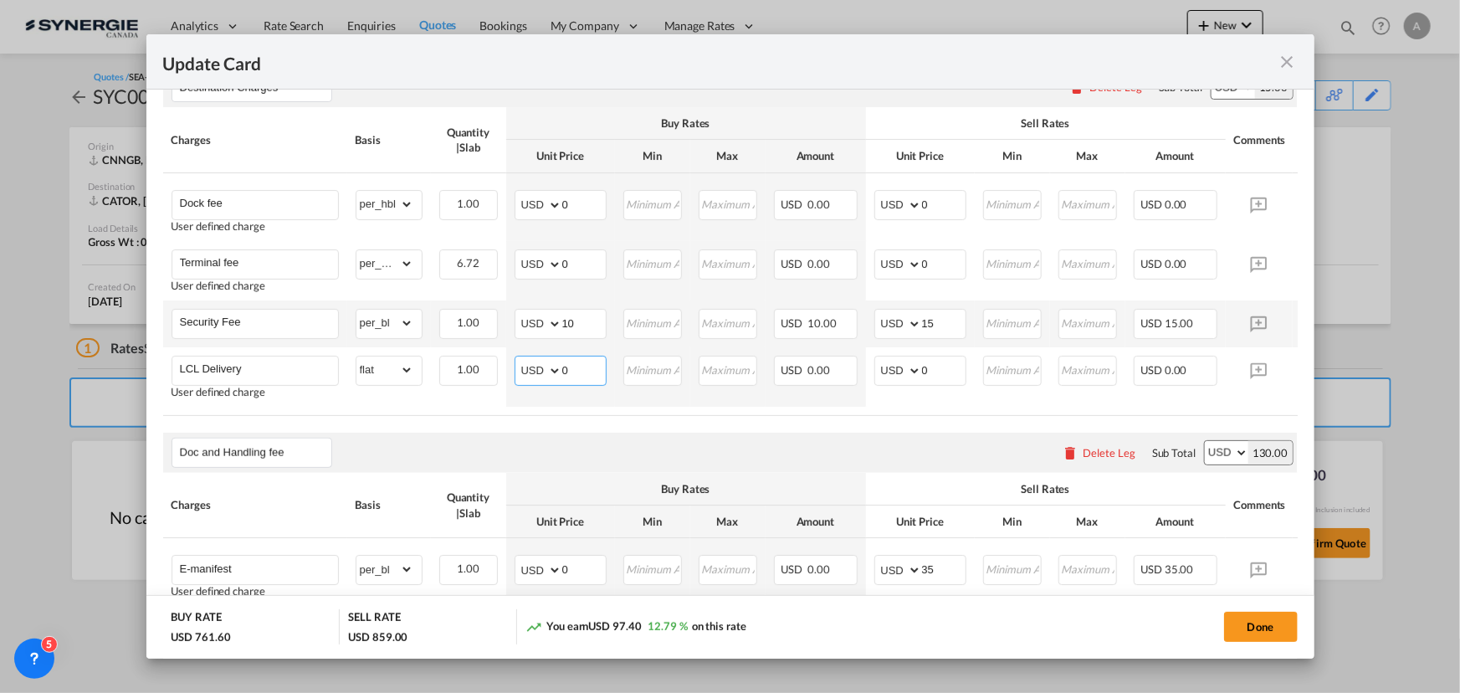
drag, startPoint x: 594, startPoint y: 377, endPoint x: 348, endPoint y: 338, distance: 249.2
click at [435, 389] on tr "LCL Delivery User defined charge Please Enter Already Exists gross_weight volum…" at bounding box center [756, 376] width 1186 height 59
type input "93"
click at [916, 403] on td "AED AFN ALL AMD ANG AOA ARS AUD AWG AZN BAM BBD BDT BGN BHD BIF BMD BND BOB BRL…" at bounding box center [920, 376] width 109 height 59
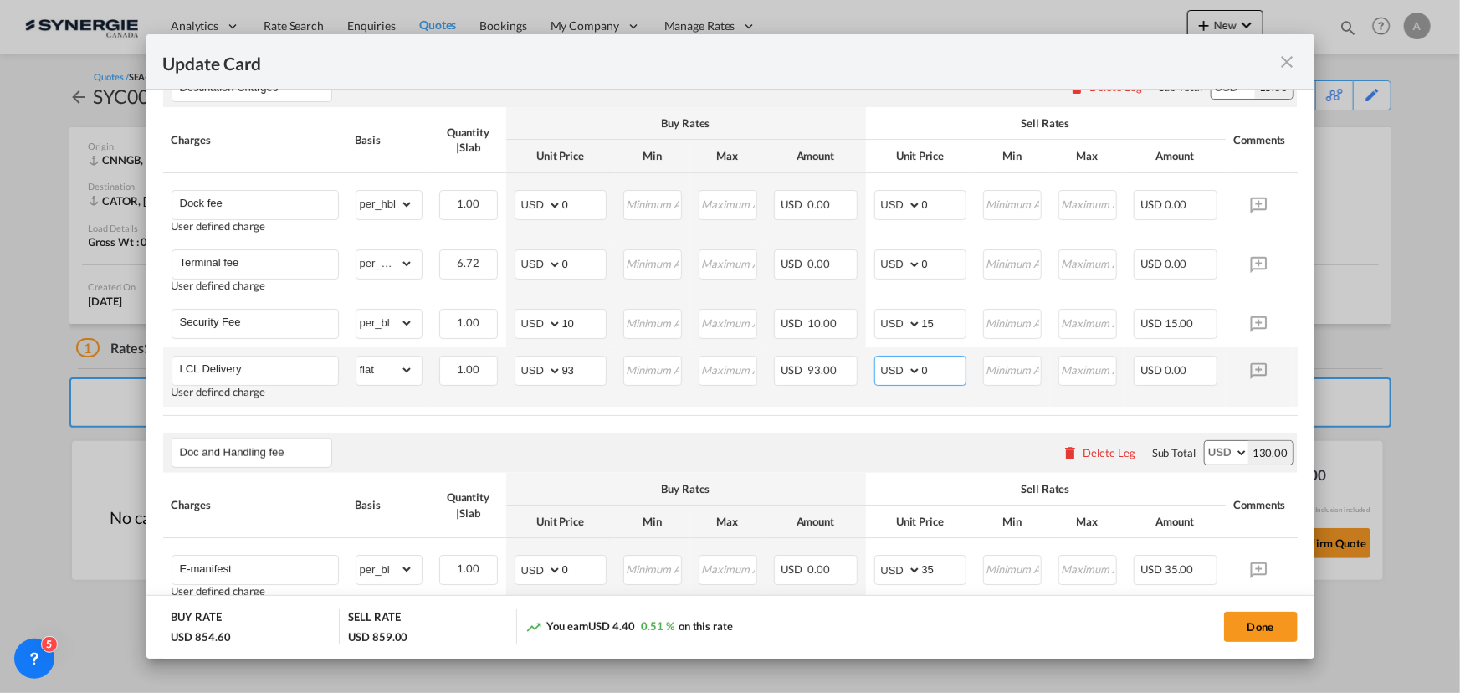
click at [938, 376] on input "0" at bounding box center [944, 369] width 44 height 25
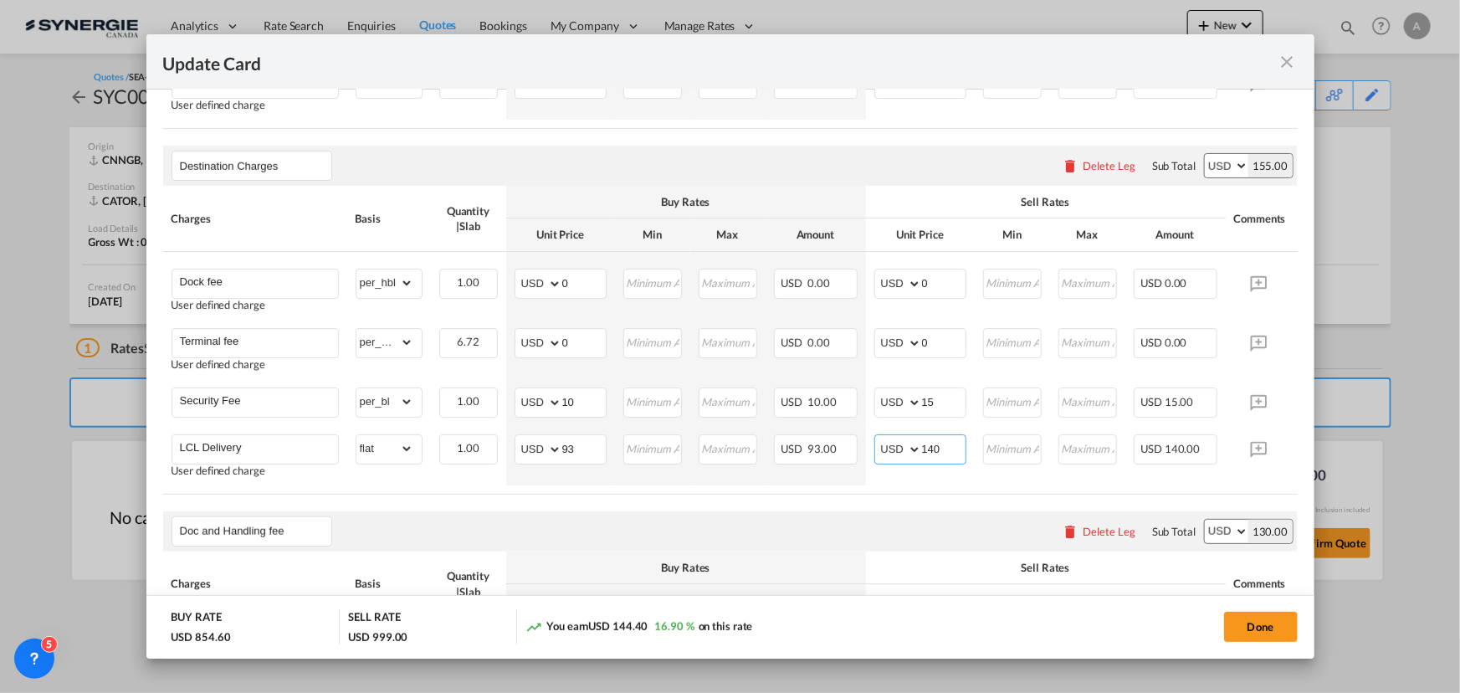
scroll to position [752, 0]
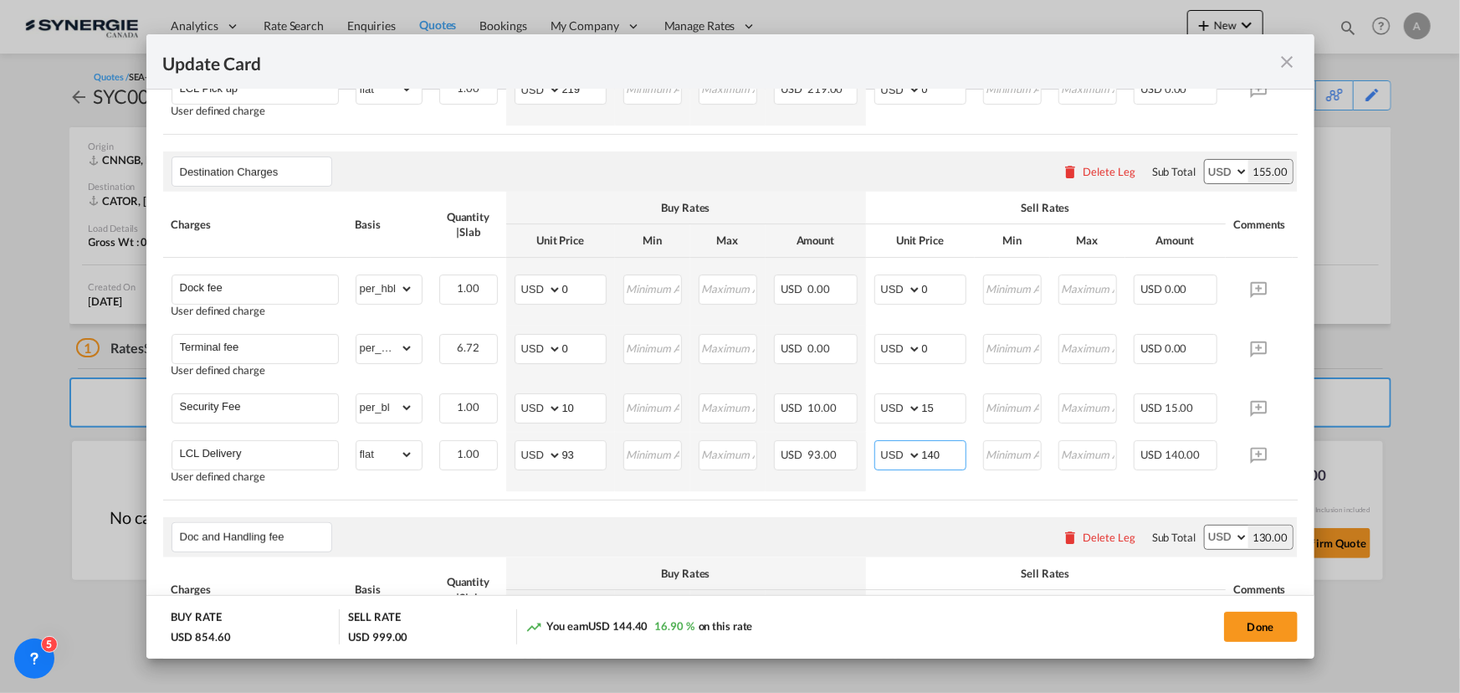
type input "140"
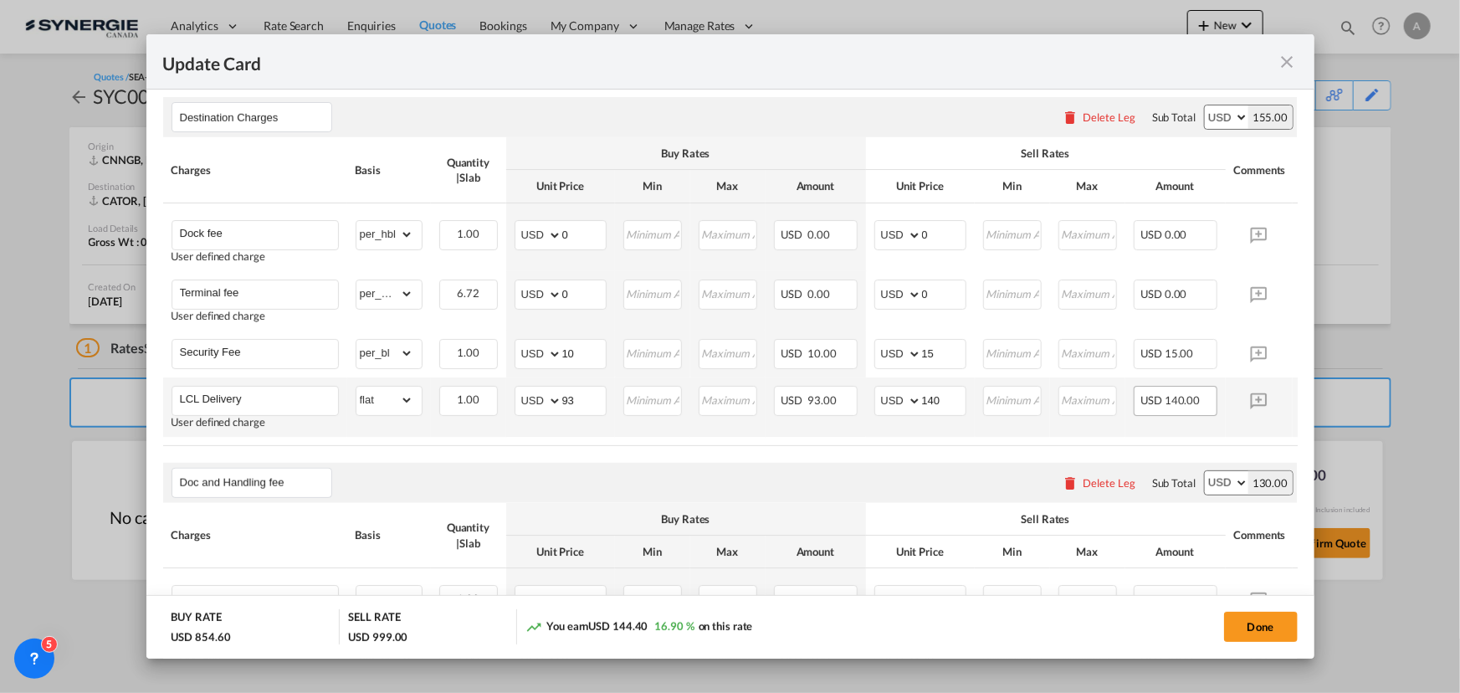
scroll to position [829, 0]
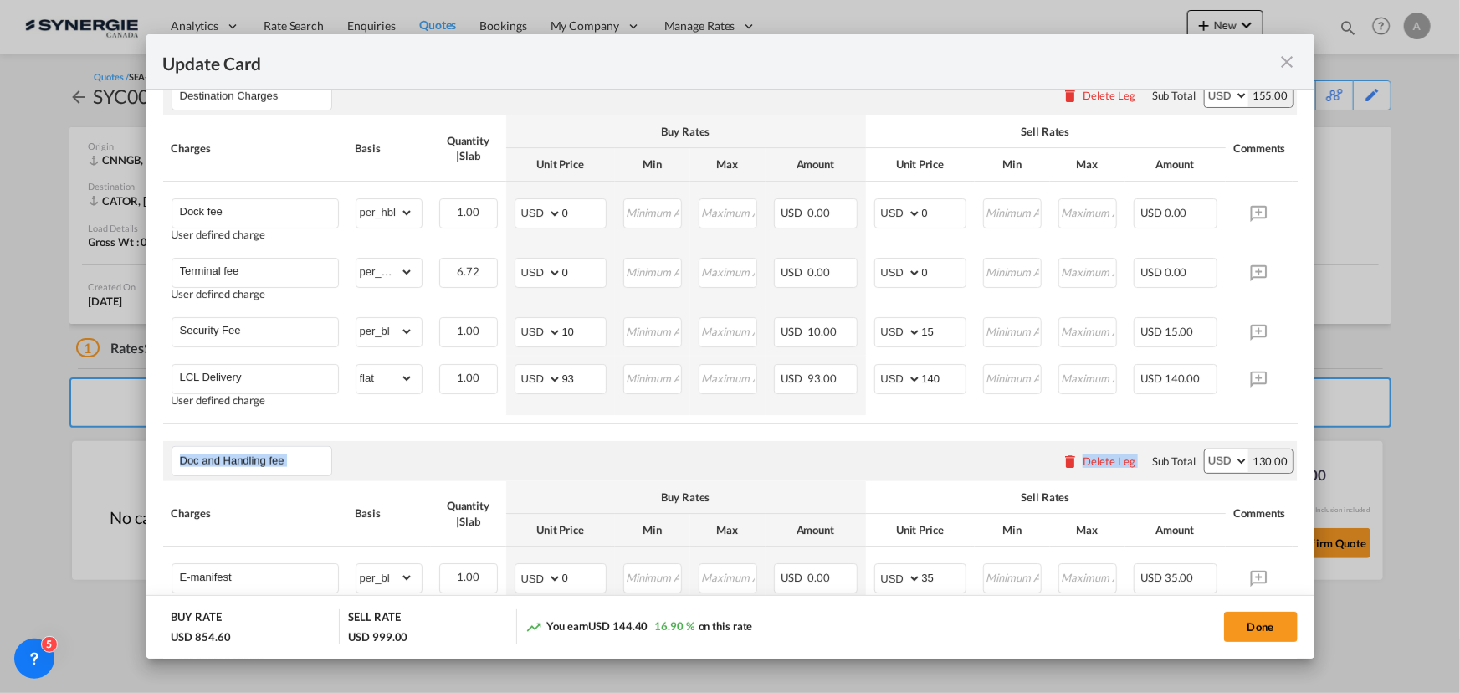
drag, startPoint x: 1147, startPoint y: 437, endPoint x: 1207, endPoint y: 429, distance: 60.7
click at [1207, 429] on air-lcl-rate-modification "Main Freight Please enter leg name Leg Name Already Exists Delete Leg Sub Total…" at bounding box center [730, 337] width 1135 height 1424
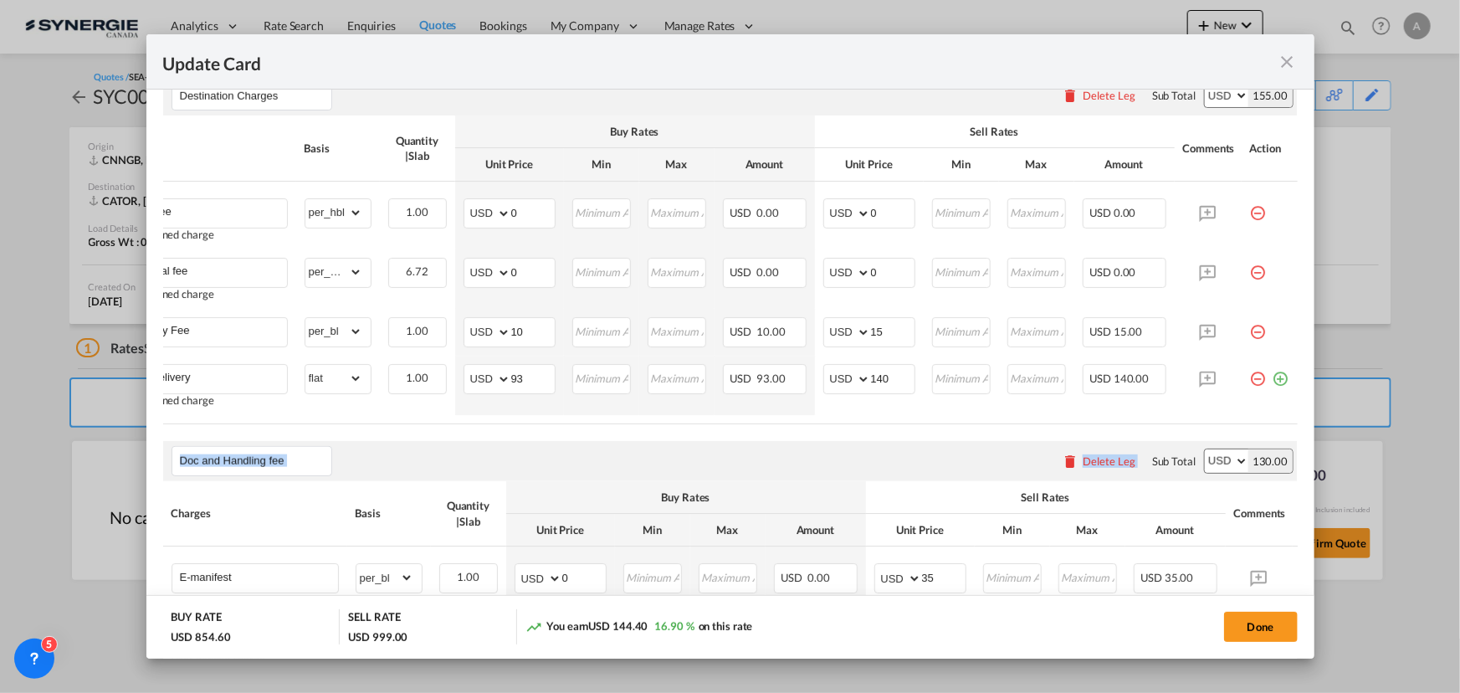
scroll to position [0, 62]
click at [1250, 274] on md-icon "icon-minus-circle-outline red-400-fg pt-7" at bounding box center [1258, 266] width 17 height 17
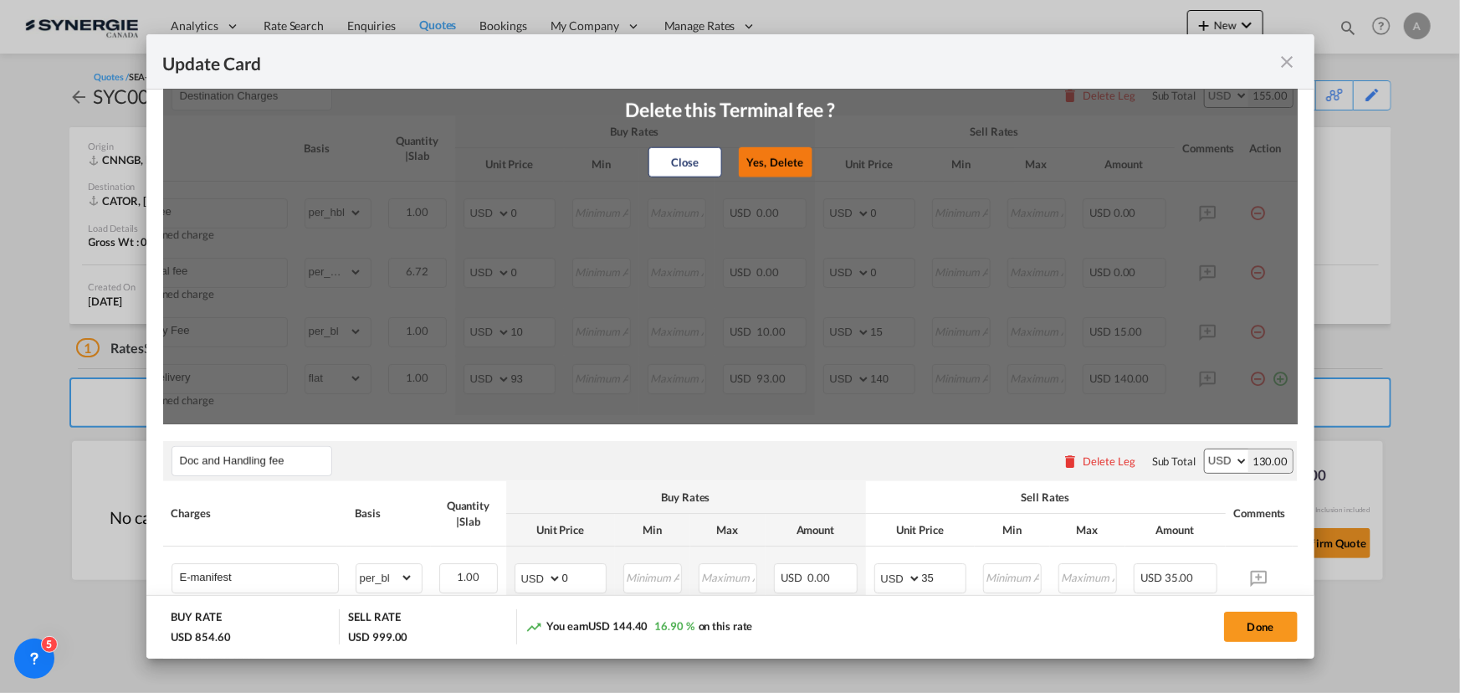
click at [743, 168] on button "Yes, Delete" at bounding box center [776, 162] width 74 height 30
type input "Security Fee"
select select "per_bl"
type input "10"
type input "15"
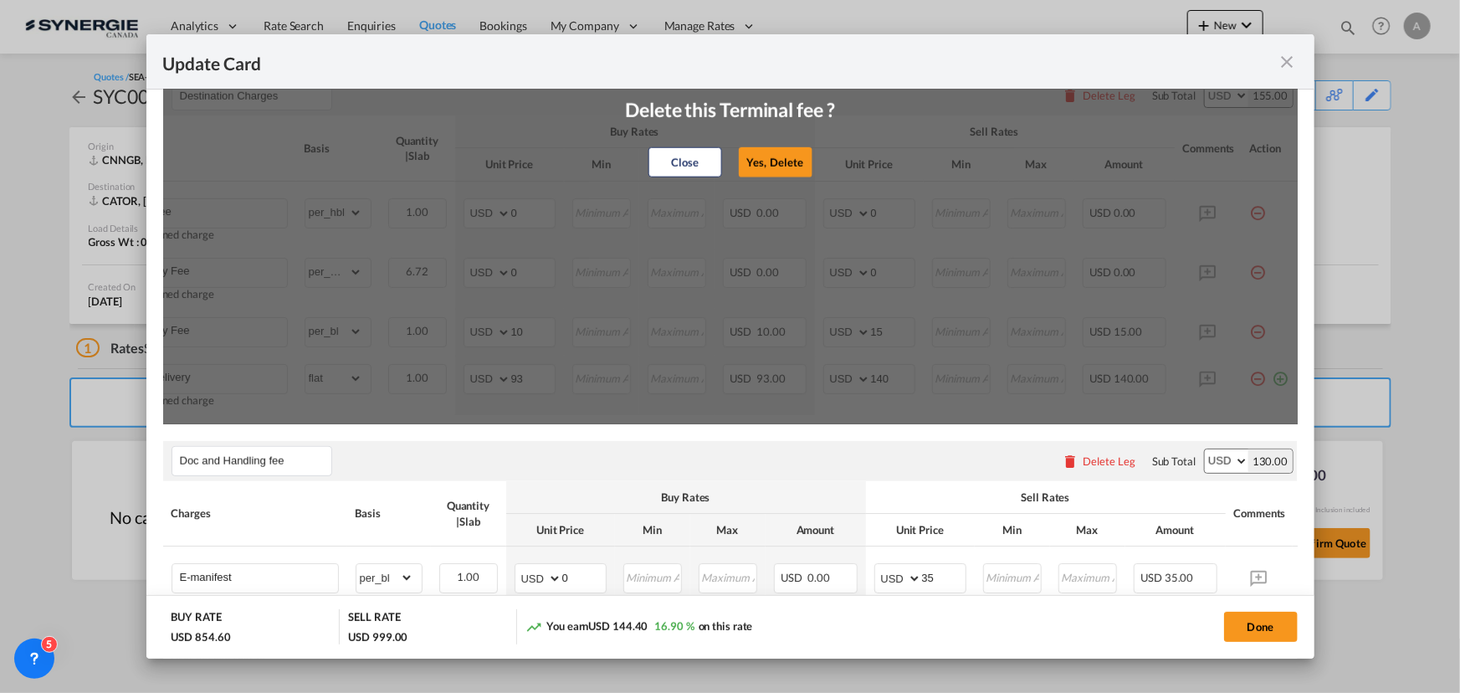
type input "LCL Delivery"
select select "flat"
type input "93"
type input "140"
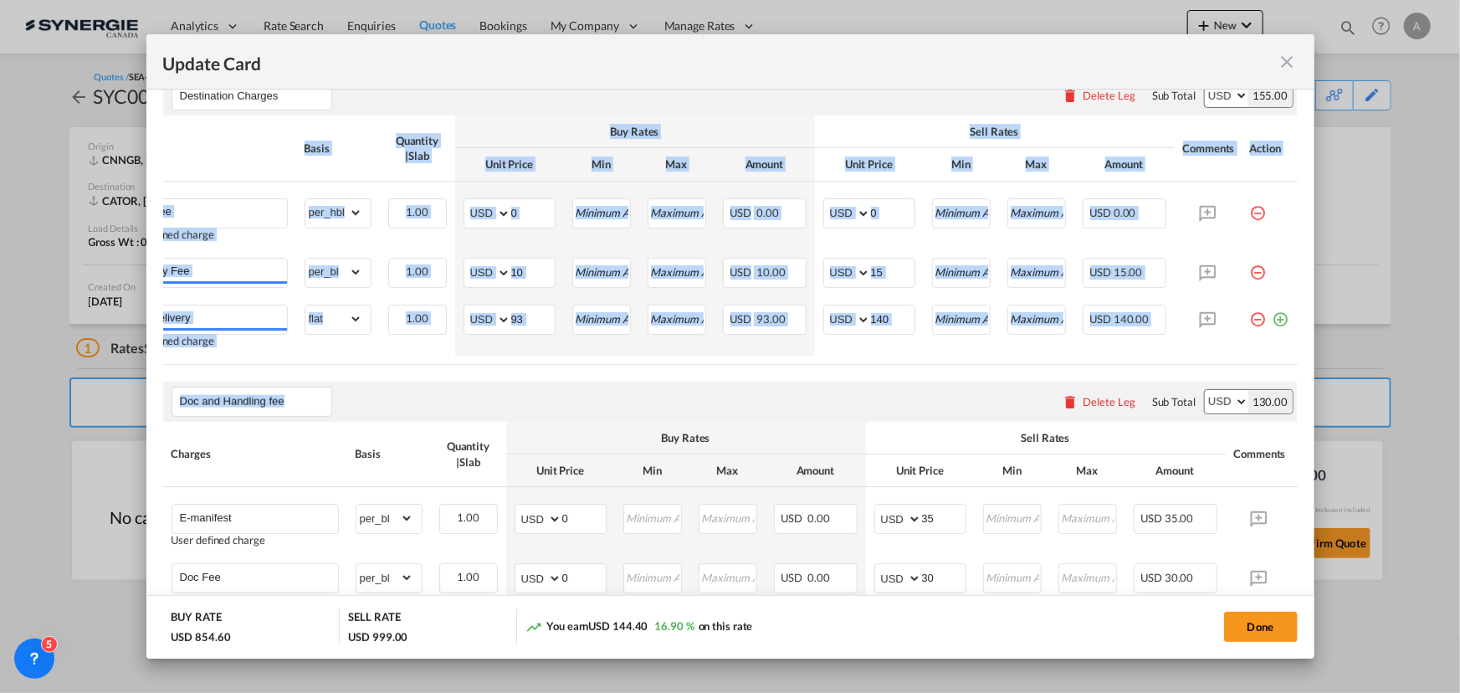
drag, startPoint x: 657, startPoint y: 377, endPoint x: 393, endPoint y: 387, distance: 264.6
click at [393, 387] on air-lcl-rate-modification "Main Freight Please enter leg name Leg Name Already Exists Delete Leg Sub Total…" at bounding box center [730, 307] width 1135 height 1364
click at [411, 356] on td "1.00 Please Enter Invalid Input" at bounding box center [417, 325] width 75 height 59
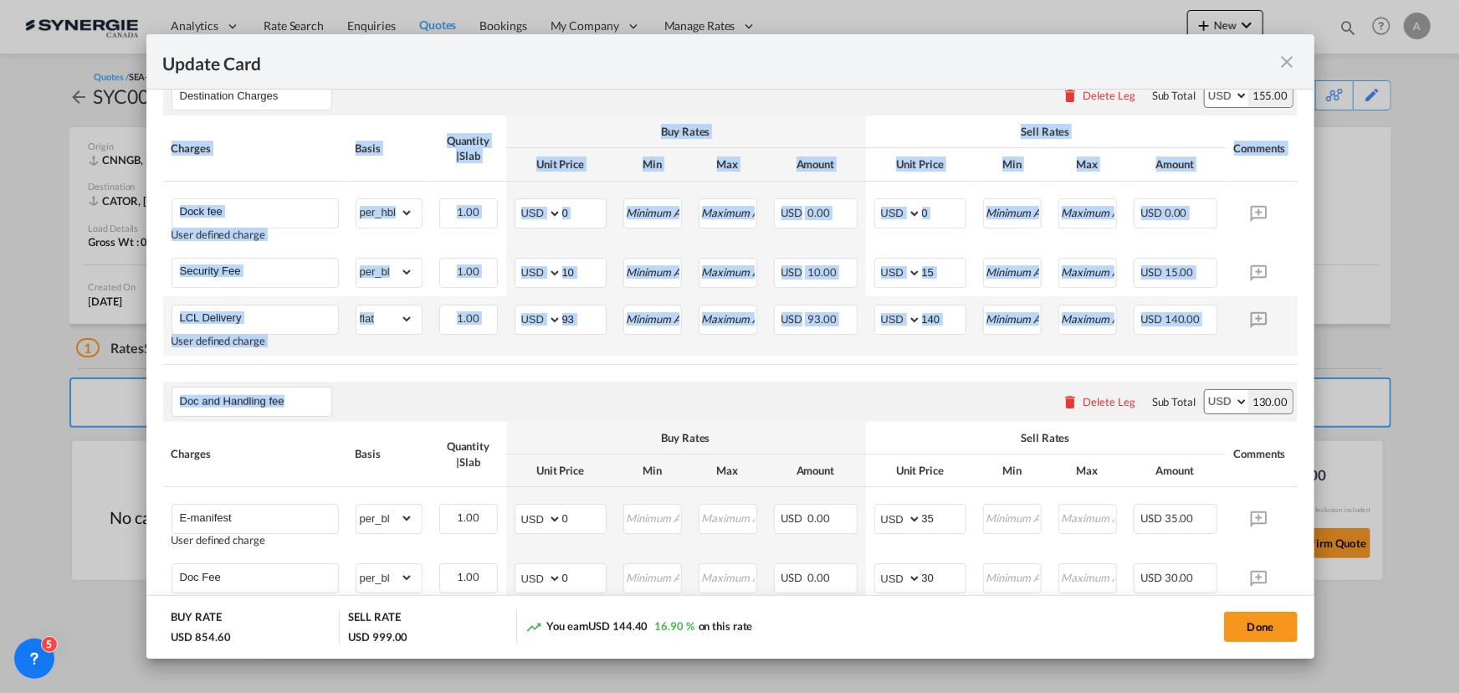
click at [364, 356] on td "gross_weight volumetric_weight per_shipment per_bl per_km per_hawb per_kg flat …" at bounding box center [389, 325] width 84 height 59
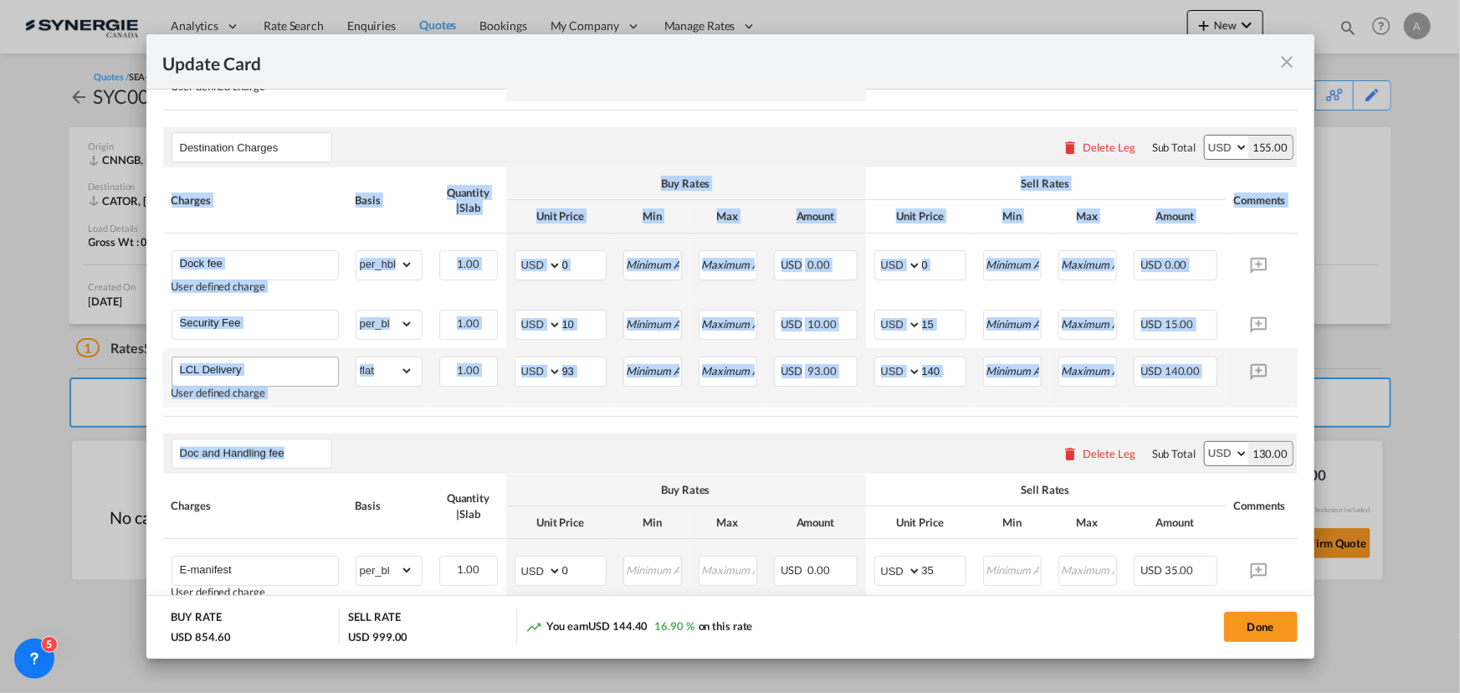
scroll to position [752, 0]
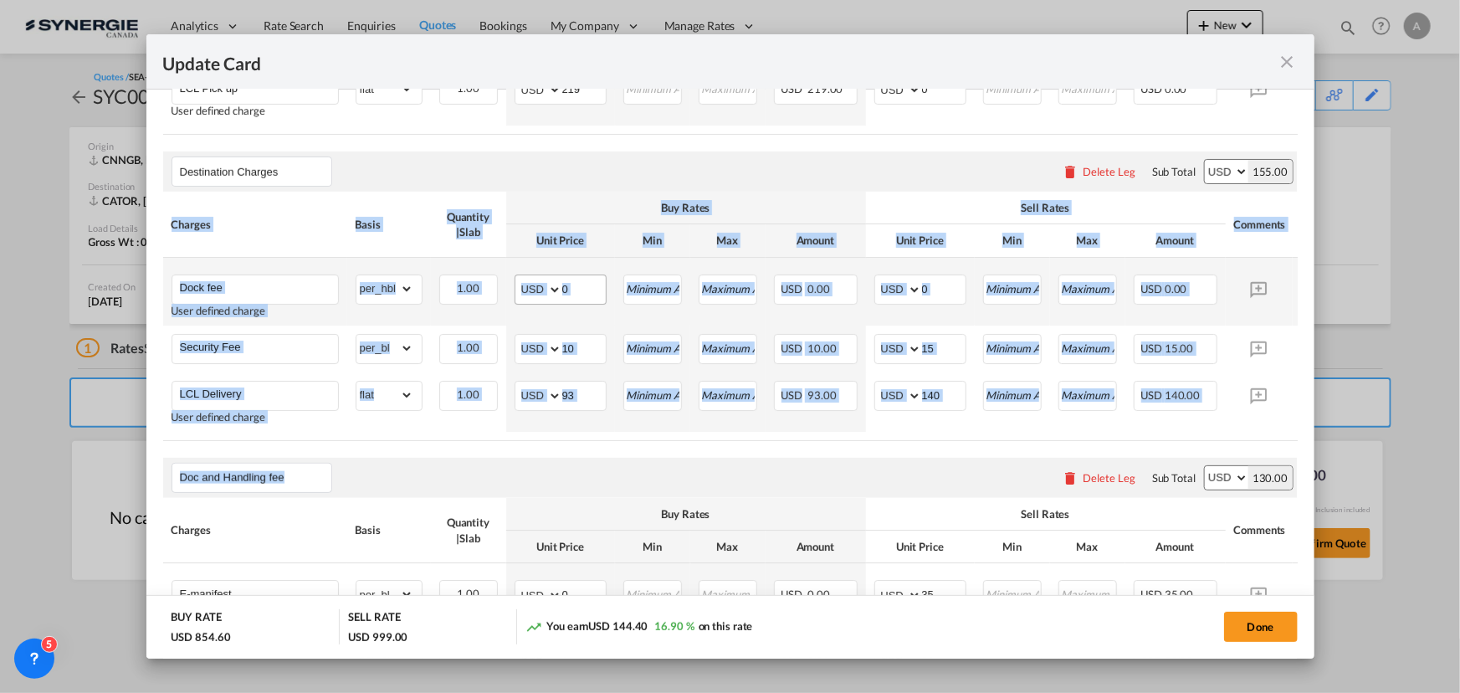
click at [582, 299] on input "0" at bounding box center [584, 287] width 44 height 25
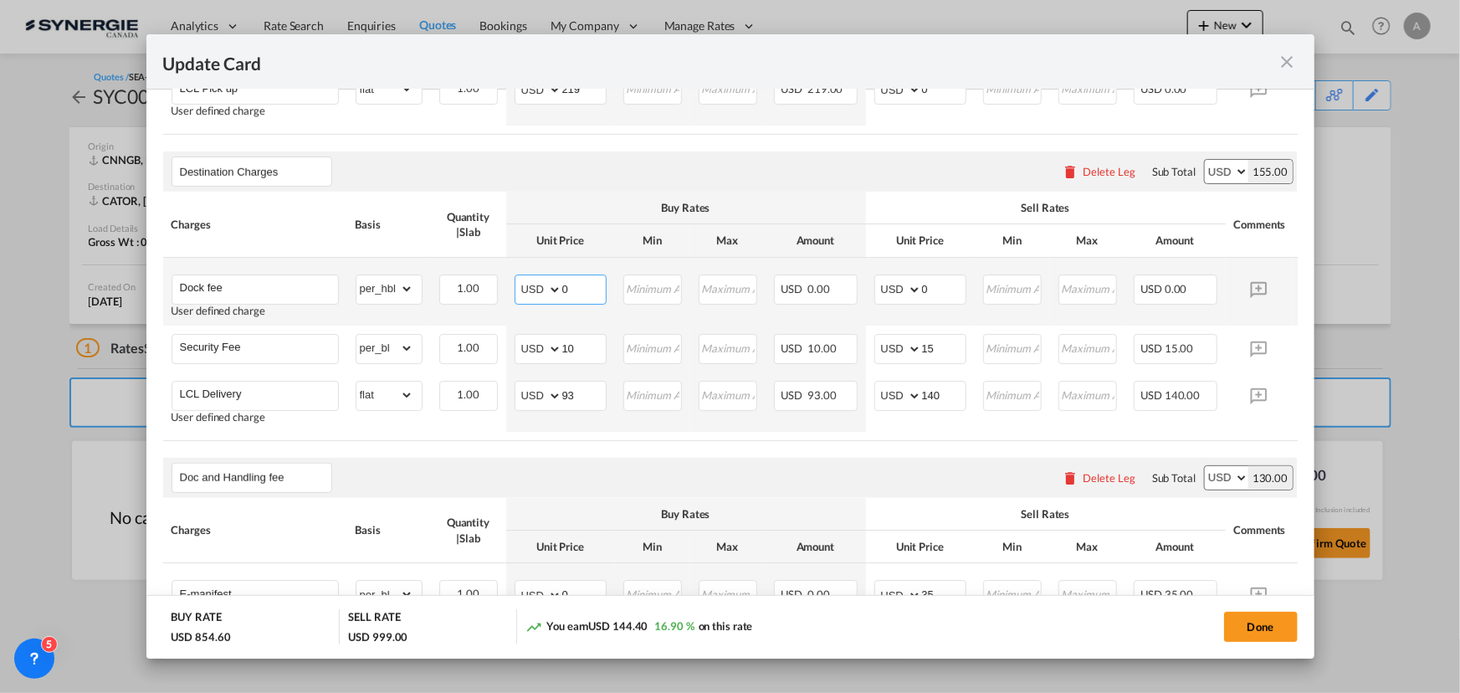
click at [582, 299] on input "0" at bounding box center [584, 287] width 44 height 25
type input "55"
type input "70"
click at [487, 358] on tr "Security Fee Please Enter Already Exists gross_weight volumetric_weight per_shi…" at bounding box center [756, 349] width 1186 height 47
type input "32"
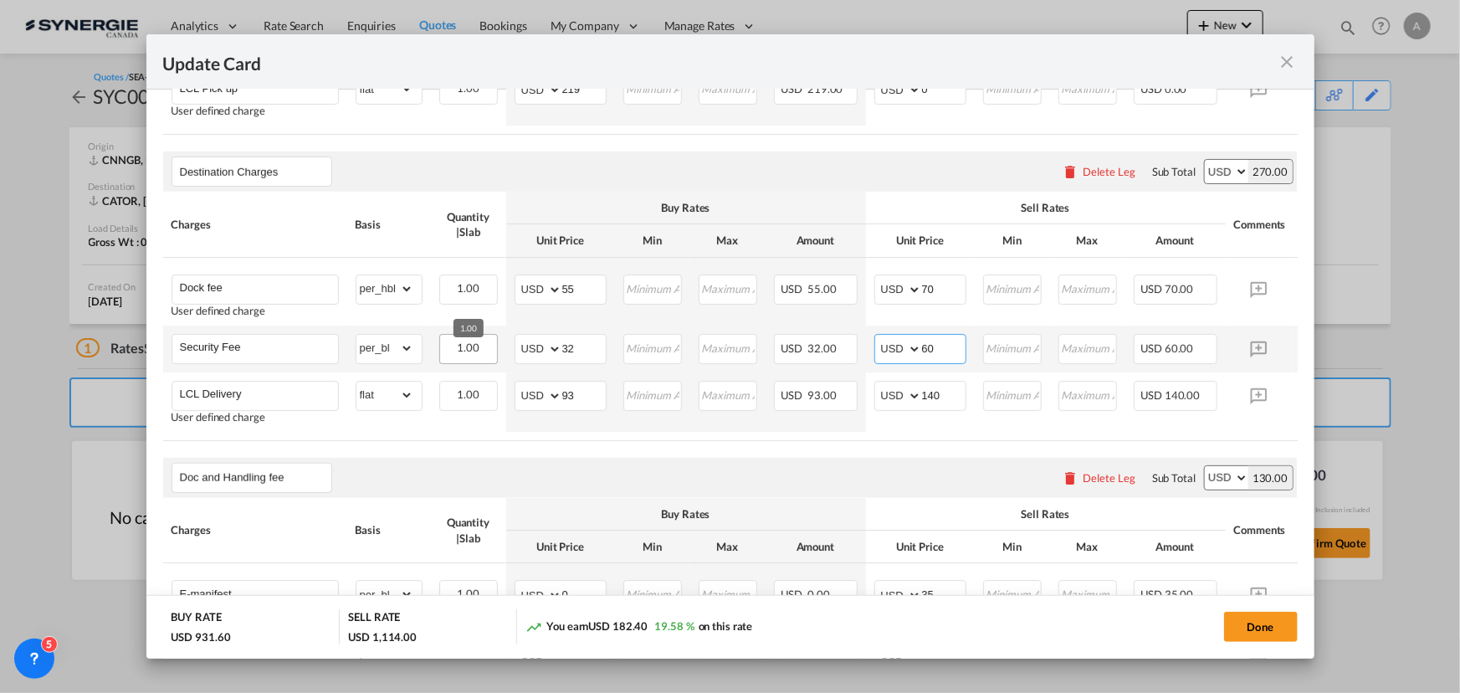
type input "6"
type input "55"
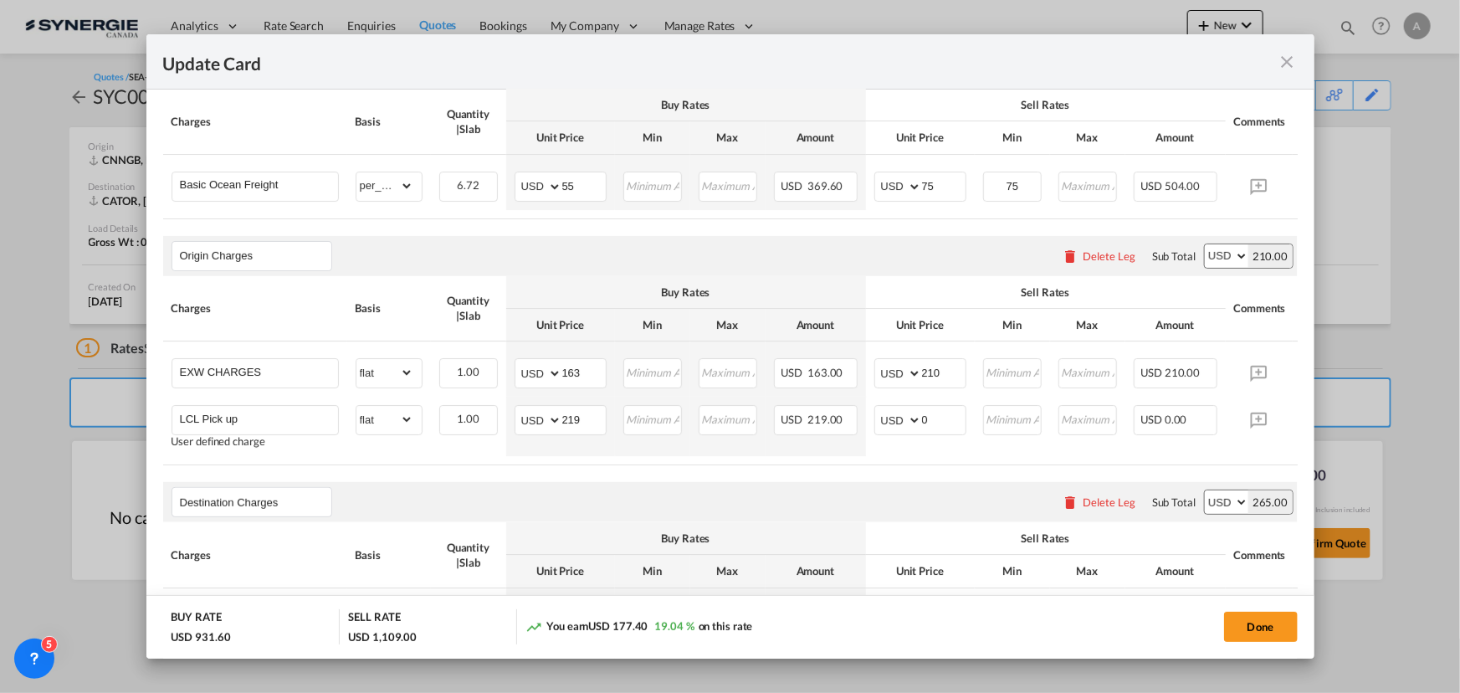
scroll to position [448, 0]
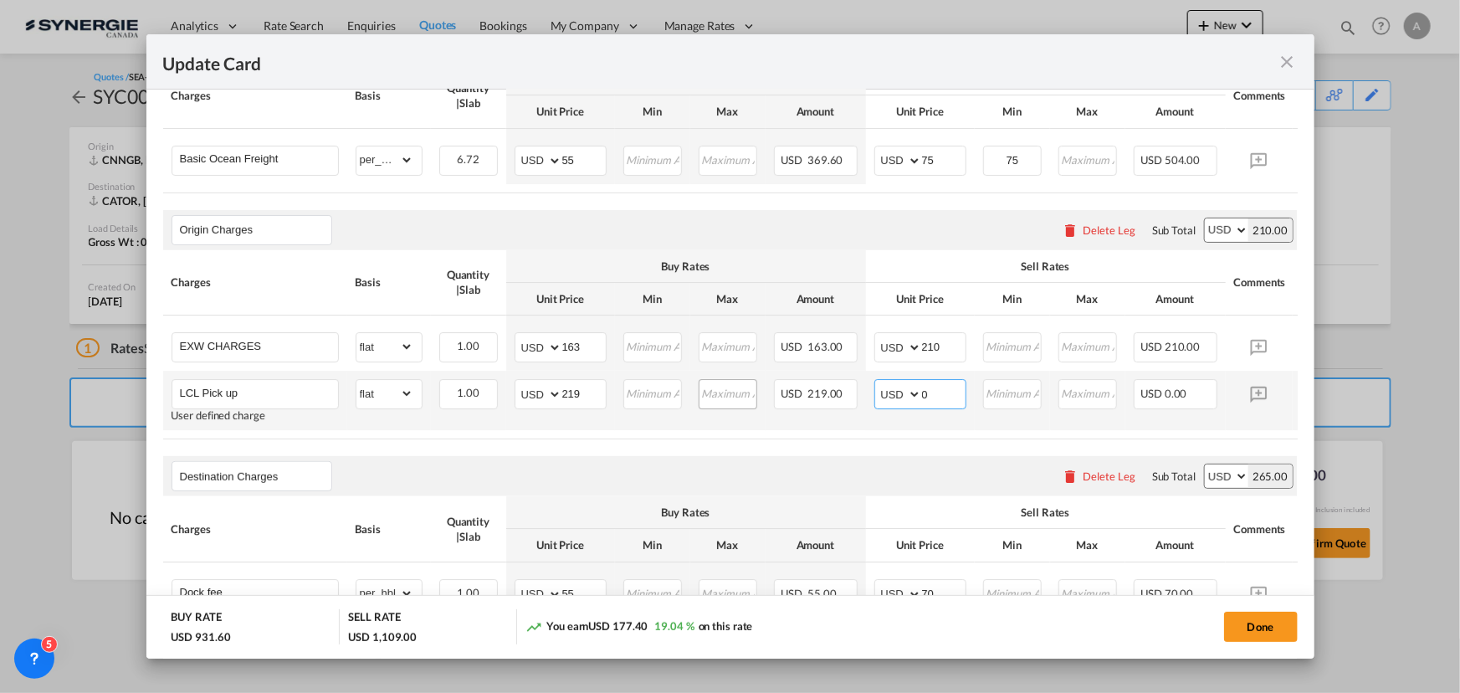
drag, startPoint x: 942, startPoint y: 395, endPoint x: 747, endPoint y: 411, distance: 196.5
click at [748, 413] on tr "LCL Pick up User defined charge Please Enter Already Exists gross_weight volume…" at bounding box center [756, 400] width 1186 height 59
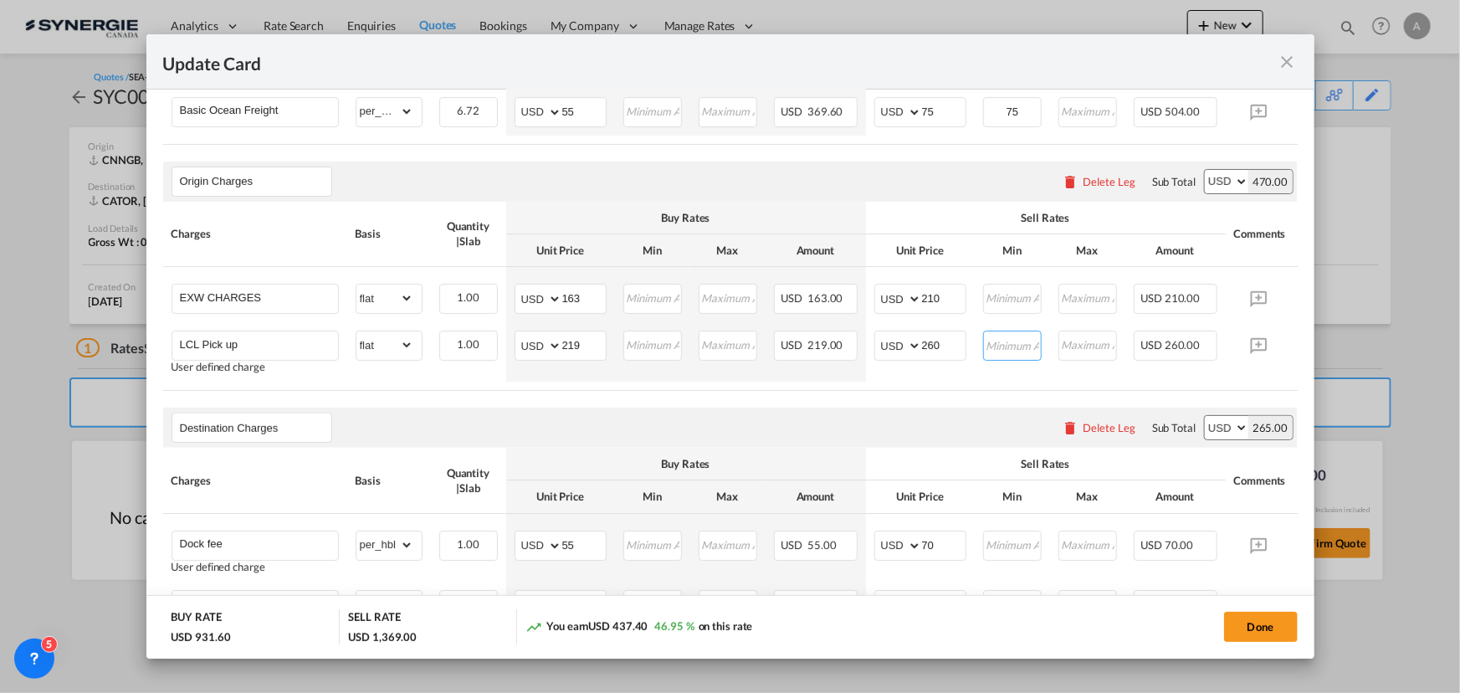
scroll to position [464, 0]
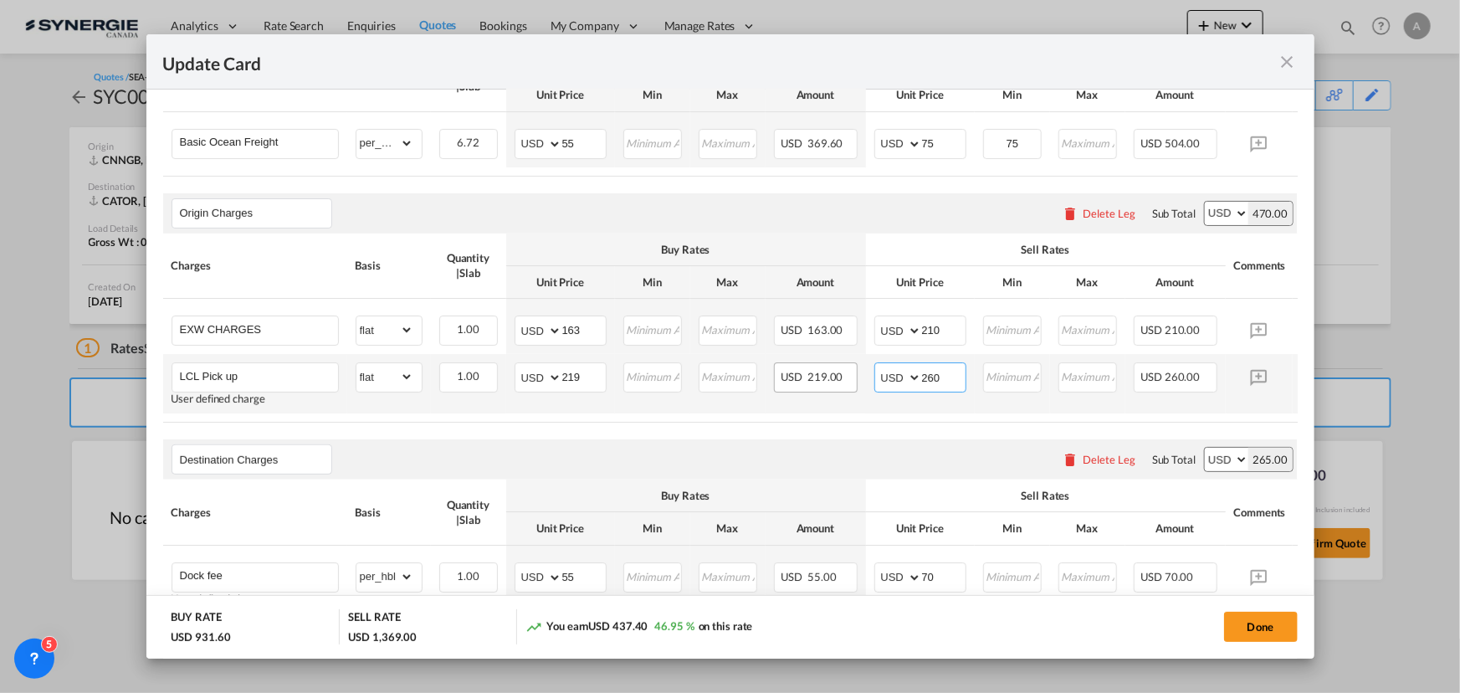
drag, startPoint x: 960, startPoint y: 377, endPoint x: 787, endPoint y: 378, distance: 173.2
click at [789, 383] on tr "LCL Pick up User defined charge Please Enter Already Exists gross_weight volume…" at bounding box center [756, 383] width 1186 height 59
type input "250"
drag, startPoint x: 945, startPoint y: 335, endPoint x: 837, endPoint y: 338, distance: 108.0
click at [838, 338] on tr "EXW CHARGES Please Enter Already Exists gross_weight volumetric_weight per_ship…" at bounding box center [756, 326] width 1186 height 55
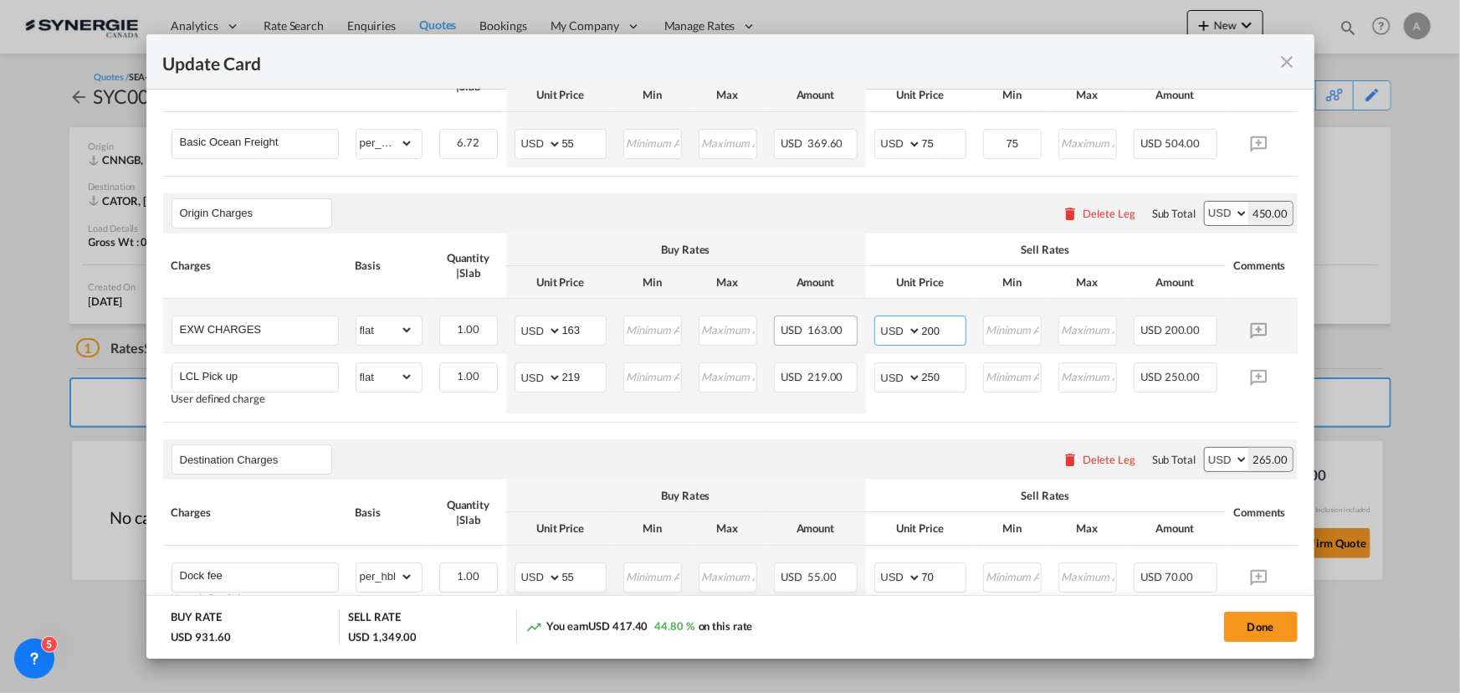
type input "200"
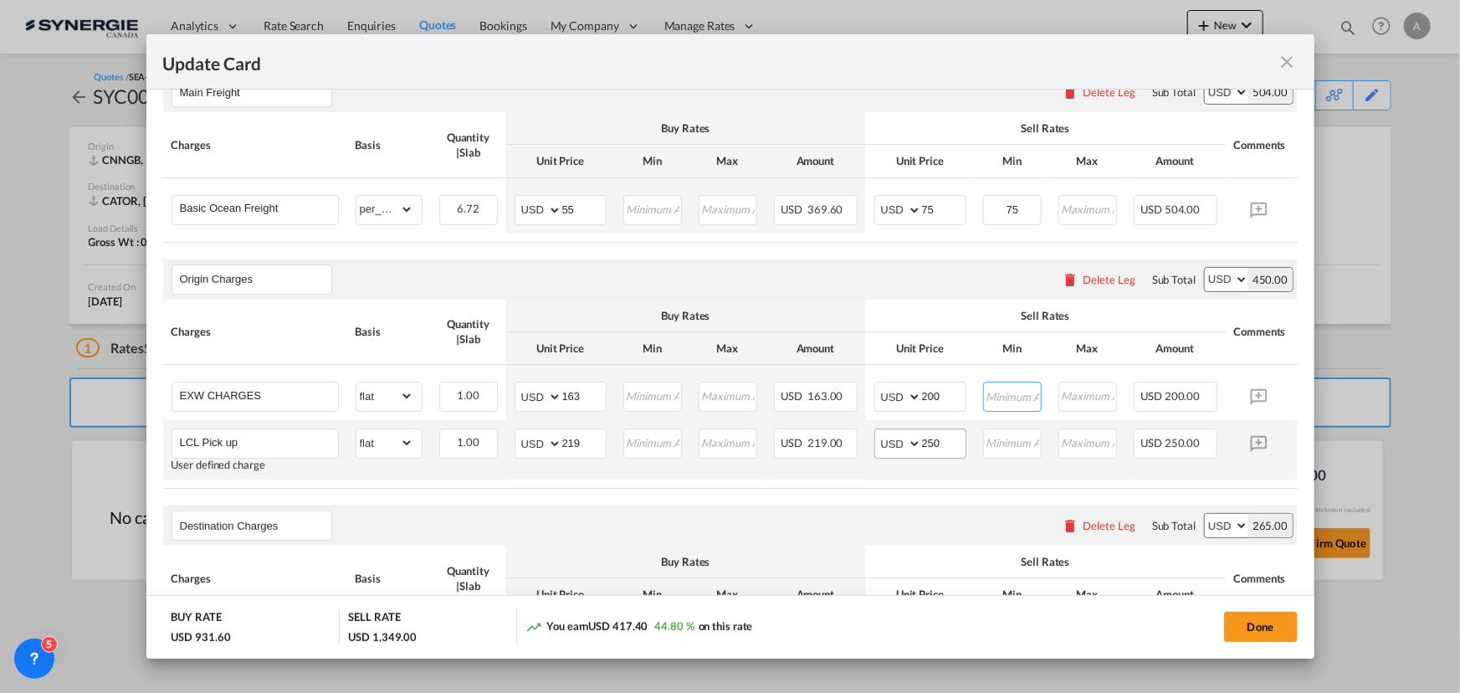
scroll to position [312, 0]
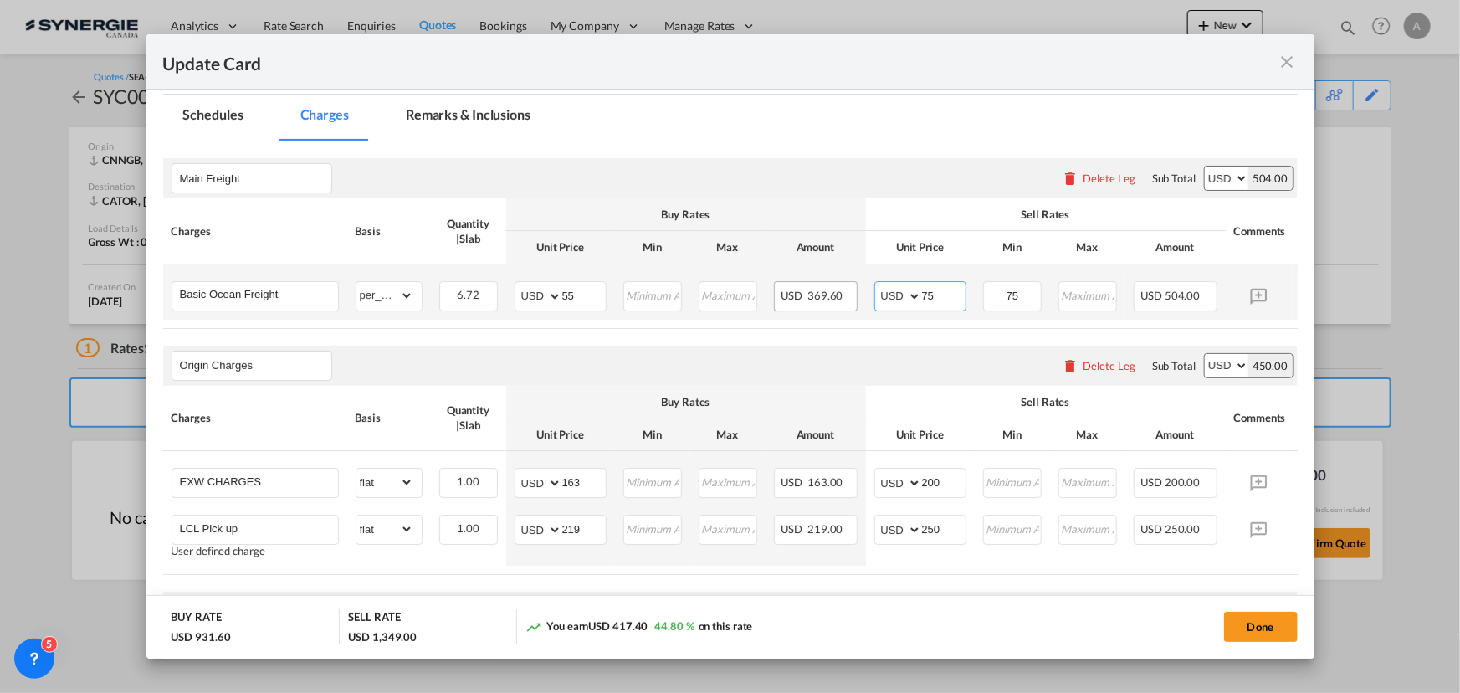
drag, startPoint x: 947, startPoint y: 295, endPoint x: 823, endPoint y: 296, distance: 123.0
click at [824, 296] on tr "Basic Ocean Freight Please Enter Already Exists gross_weight volumetric_weight …" at bounding box center [756, 291] width 1186 height 55
type input "70"
click at [653, 285] on input "Update Card Port ..." at bounding box center [653, 294] width 56 height 25
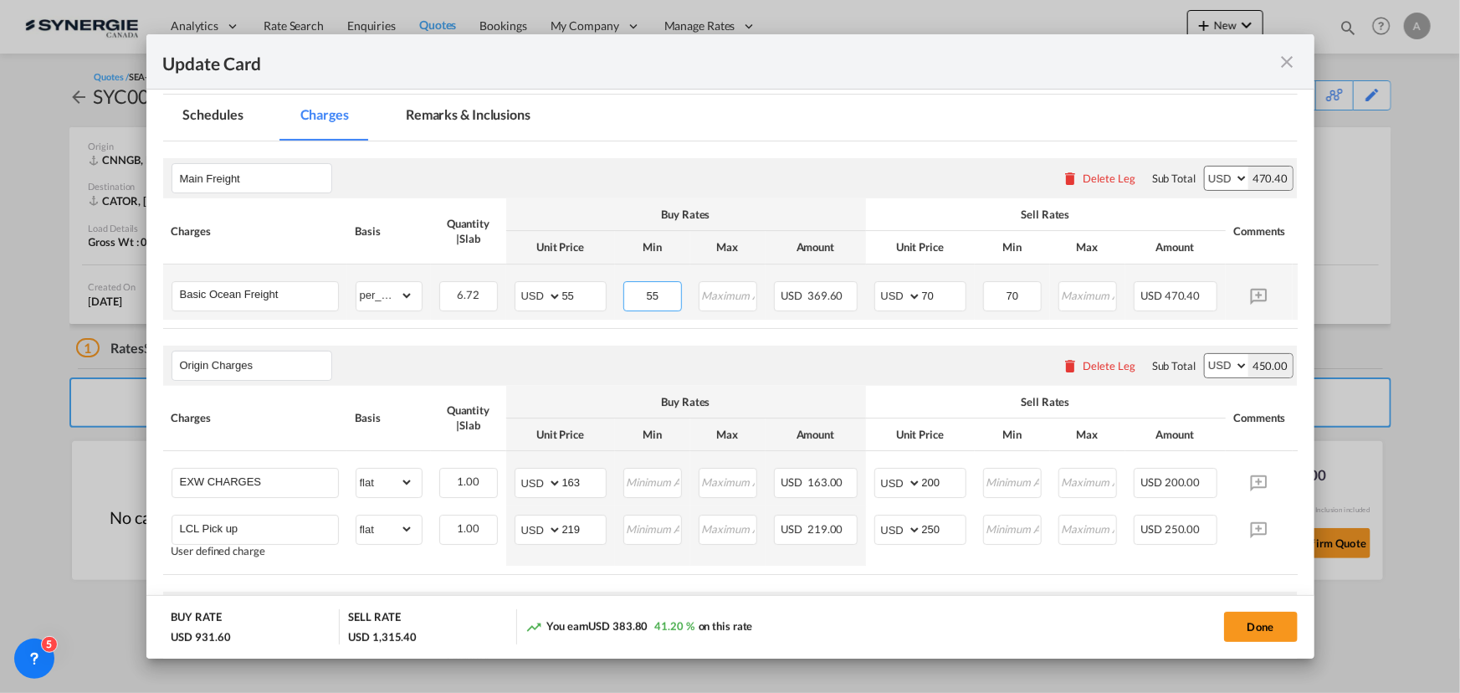
type input "55"
click at [1282, 623] on button "Done" at bounding box center [1261, 627] width 74 height 30
type input "[DATE]"
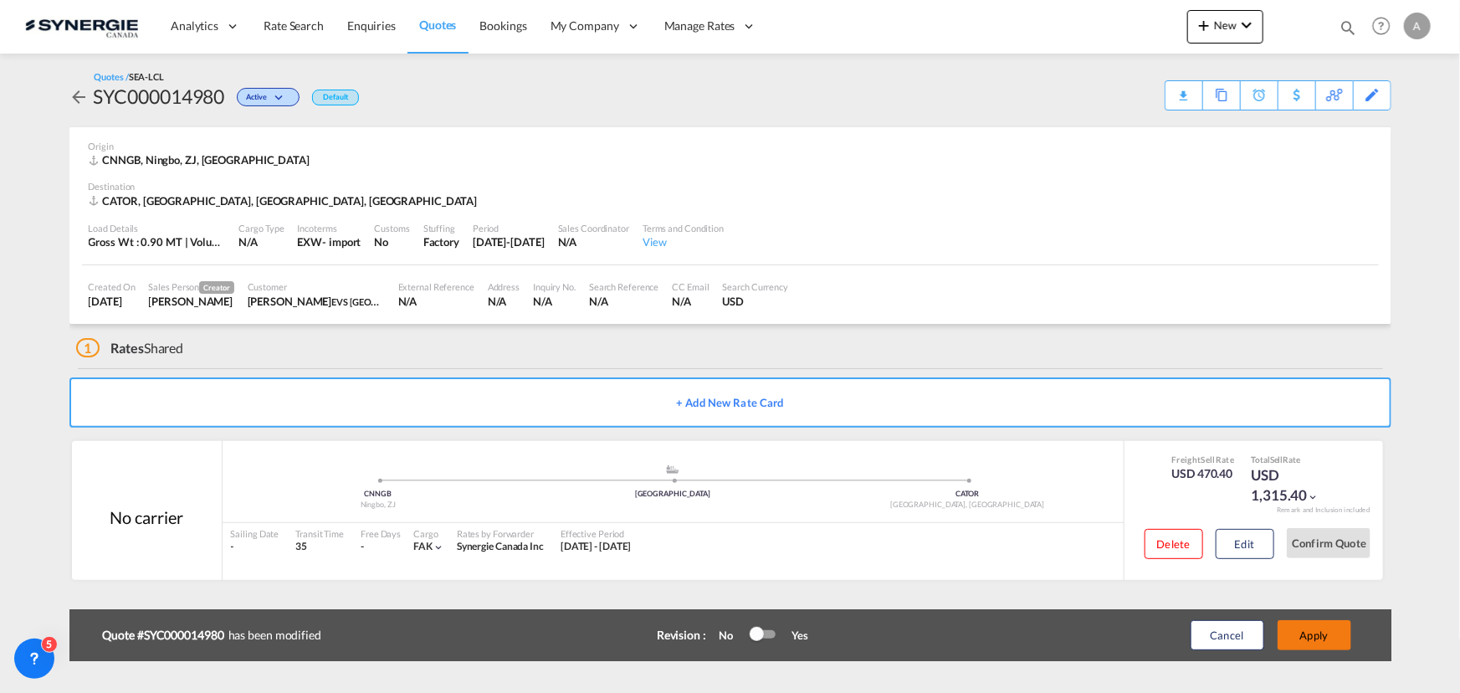
click at [1303, 634] on button "Apply" at bounding box center [1315, 635] width 74 height 30
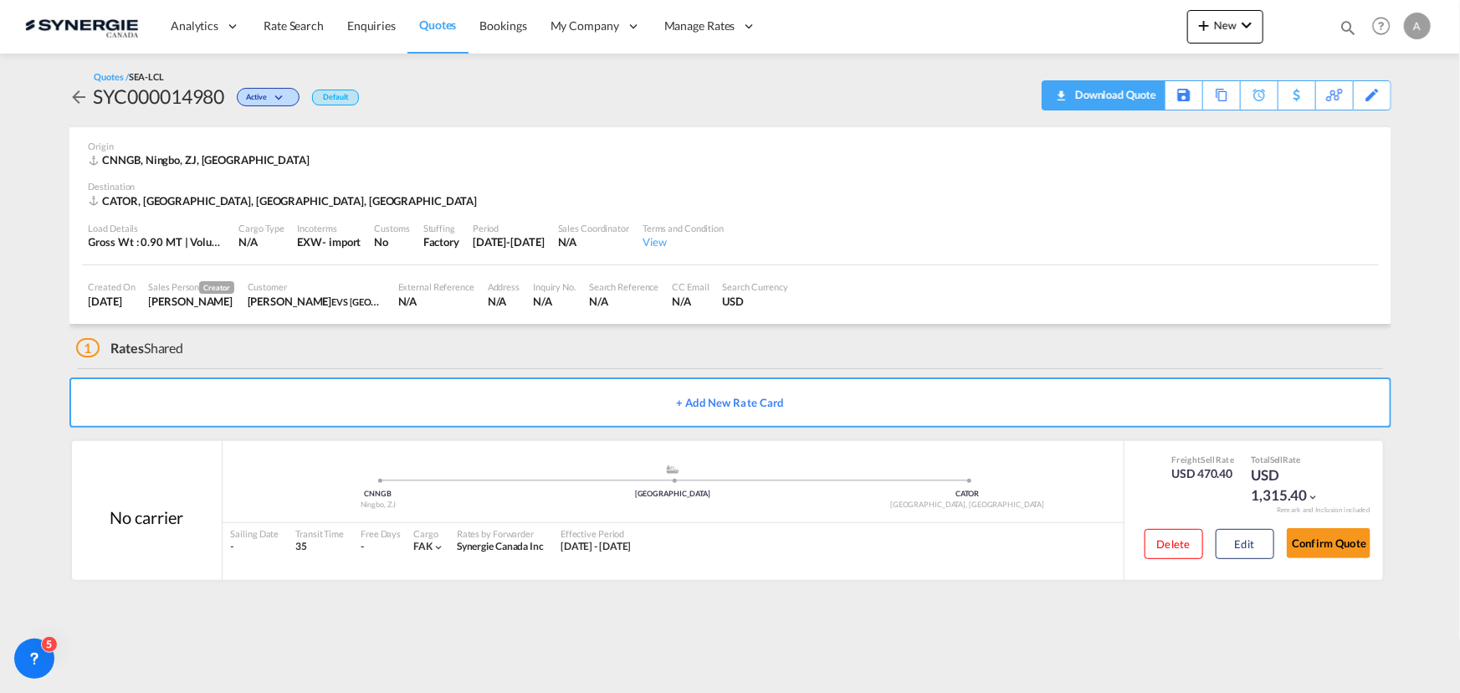
click at [1113, 91] on div "Download Quote" at bounding box center [1113, 94] width 85 height 27
click at [1208, 105] on div "Copy Quote" at bounding box center [1202, 95] width 57 height 28
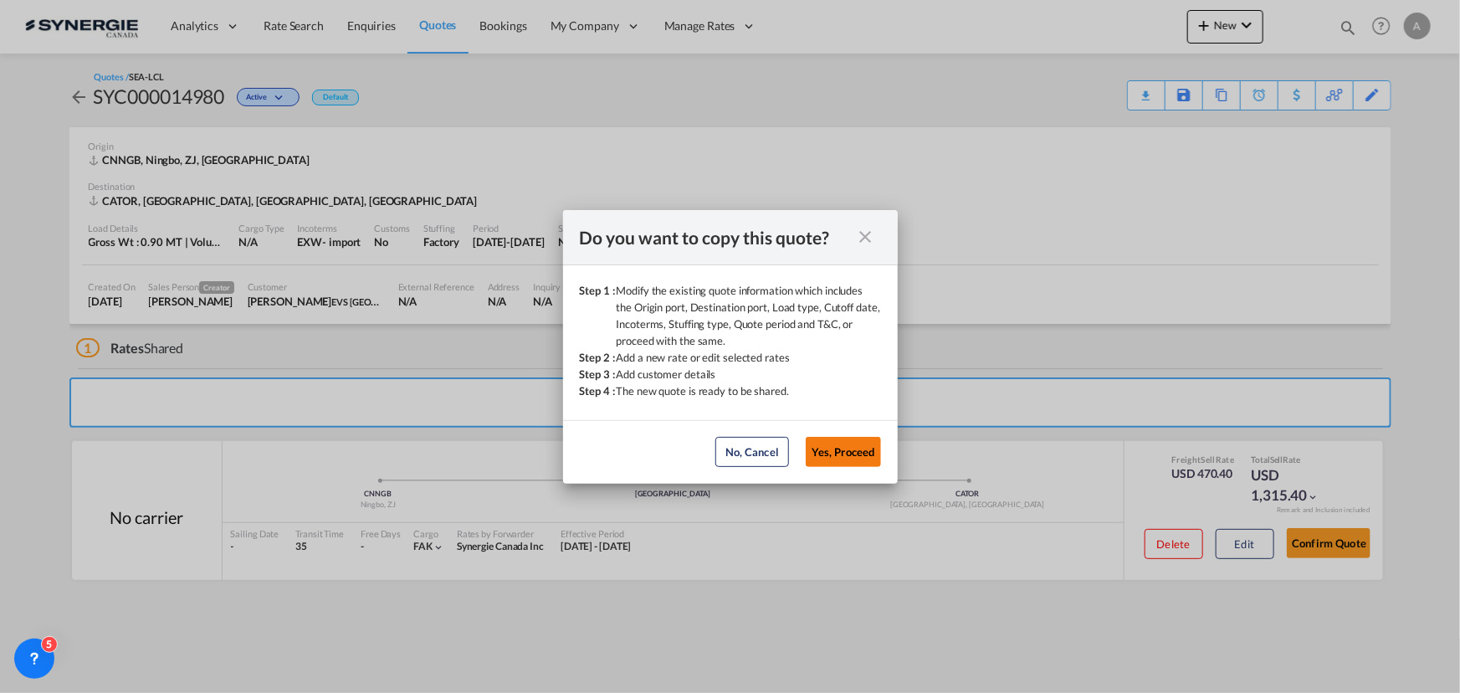
click at [843, 445] on button "Yes, Proceed" at bounding box center [843, 452] width 75 height 30
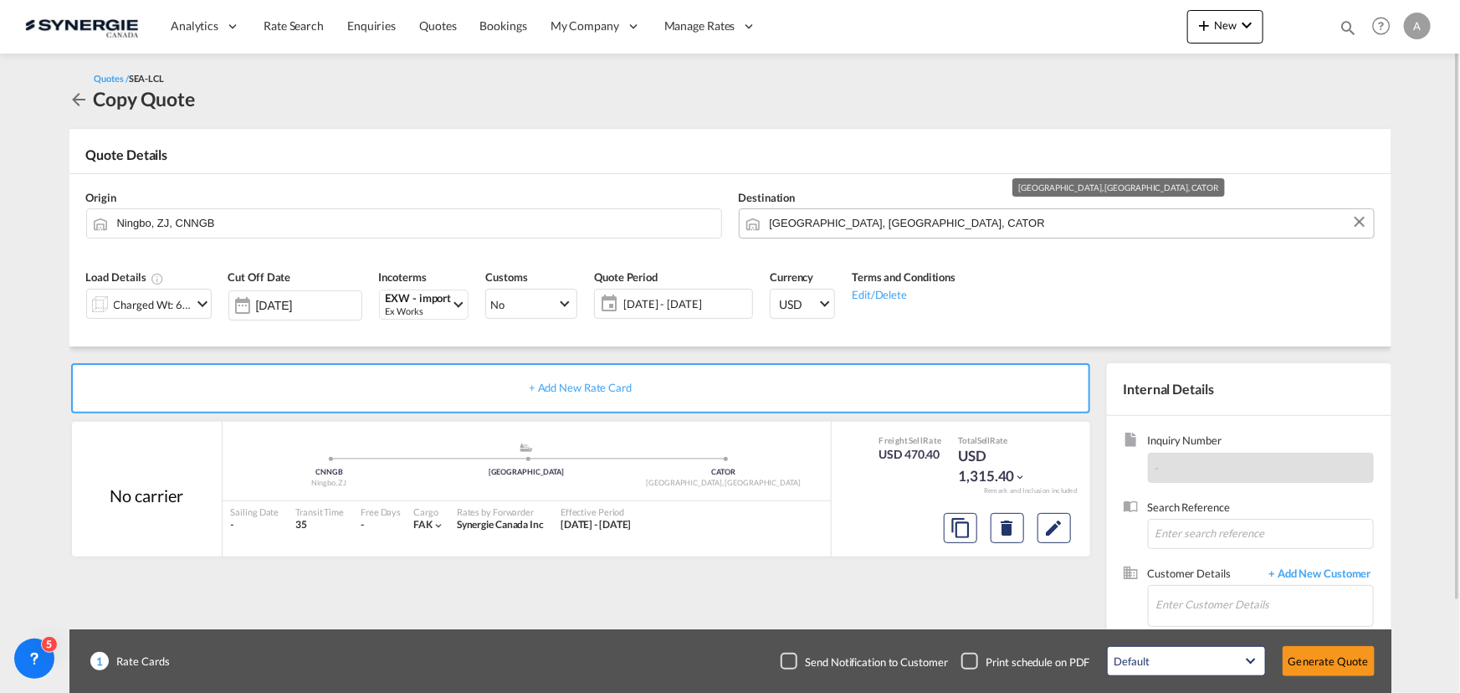
click at [891, 228] on input "[GEOGRAPHIC_DATA], [GEOGRAPHIC_DATA], CATOR" at bounding box center [1068, 222] width 596 height 29
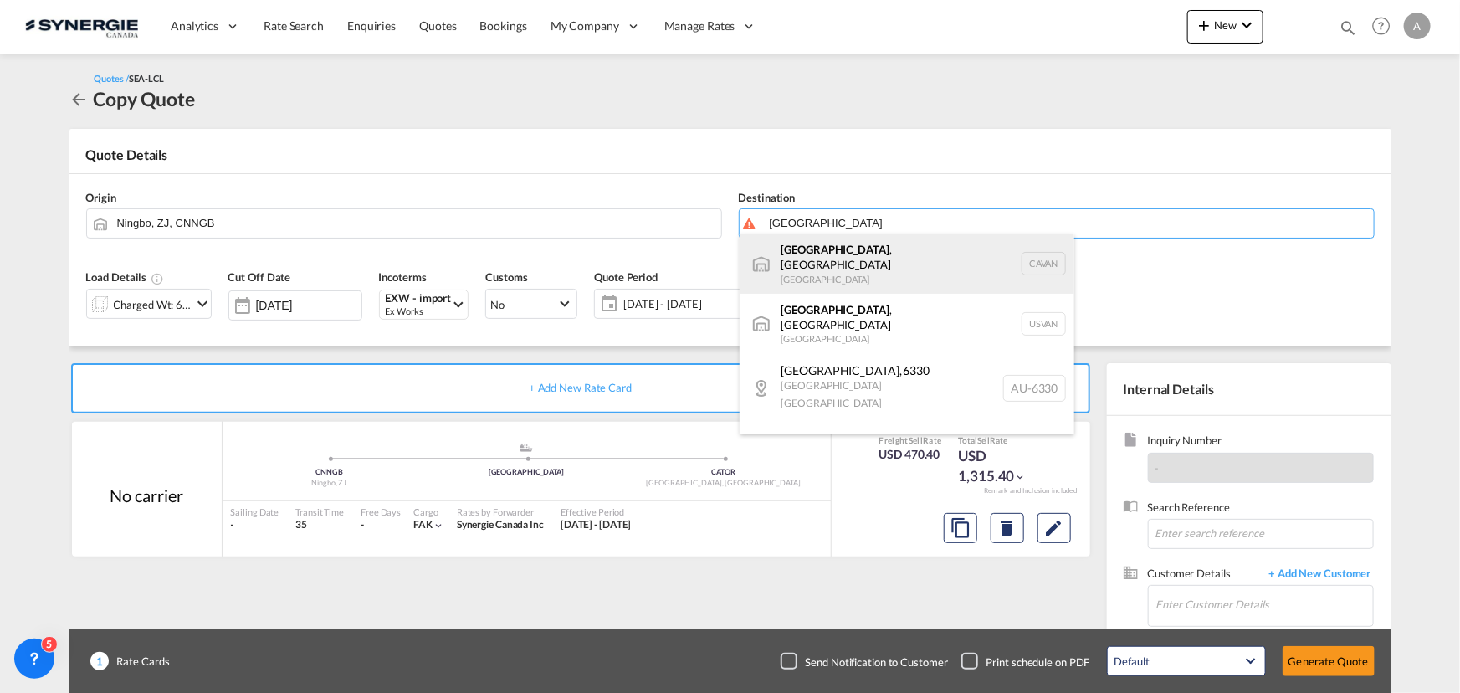
click at [800, 262] on div "[GEOGRAPHIC_DATA] , [GEOGRAPHIC_DATA] [GEOGRAPHIC_DATA] [GEOGRAPHIC_DATA]" at bounding box center [907, 263] width 335 height 60
type input "[GEOGRAPHIC_DATA], [GEOGRAPHIC_DATA], CAVAN"
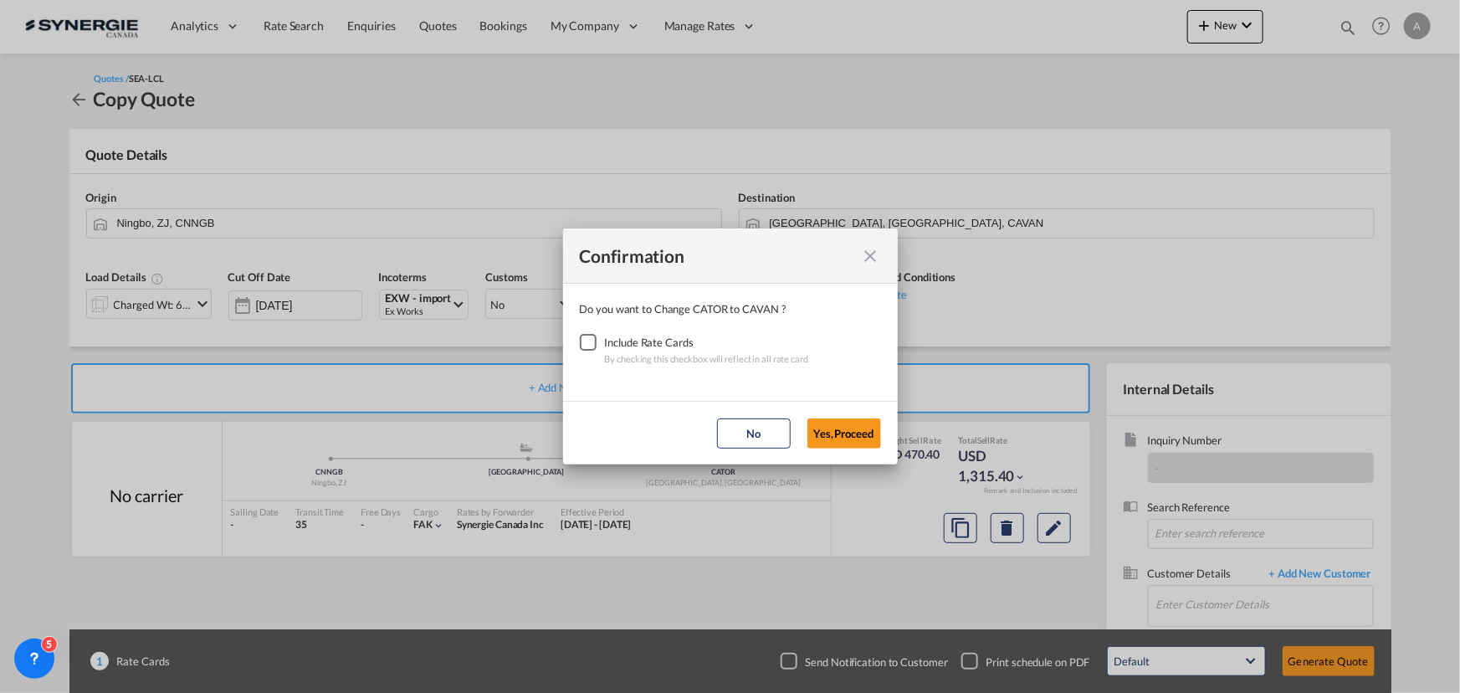
click at [615, 334] on div "Include Rate Cards" at bounding box center [707, 342] width 204 height 17
click at [580, 344] on div "Checkbox No Ink" at bounding box center [588, 342] width 17 height 17
click at [833, 437] on button "Yes,Proceed" at bounding box center [845, 433] width 74 height 30
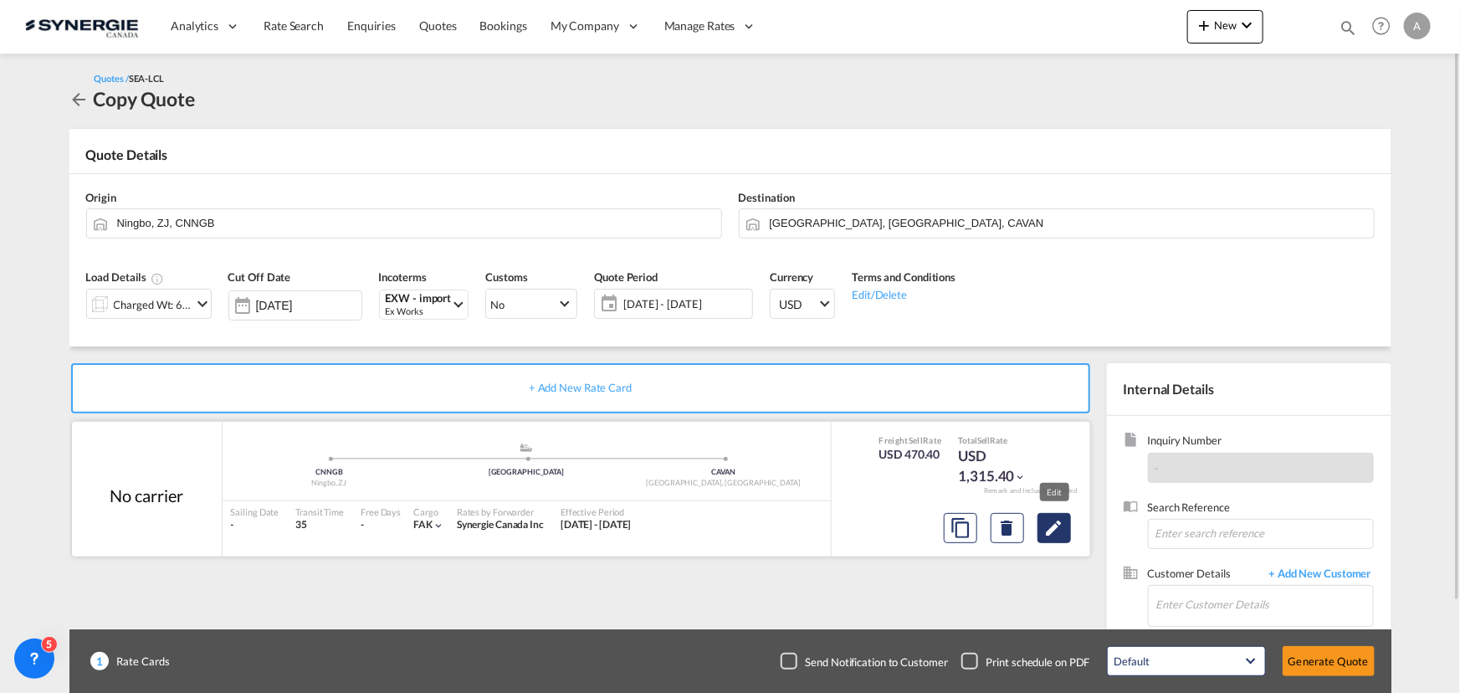
click at [1059, 516] on button "Edit" at bounding box center [1054, 528] width 33 height 30
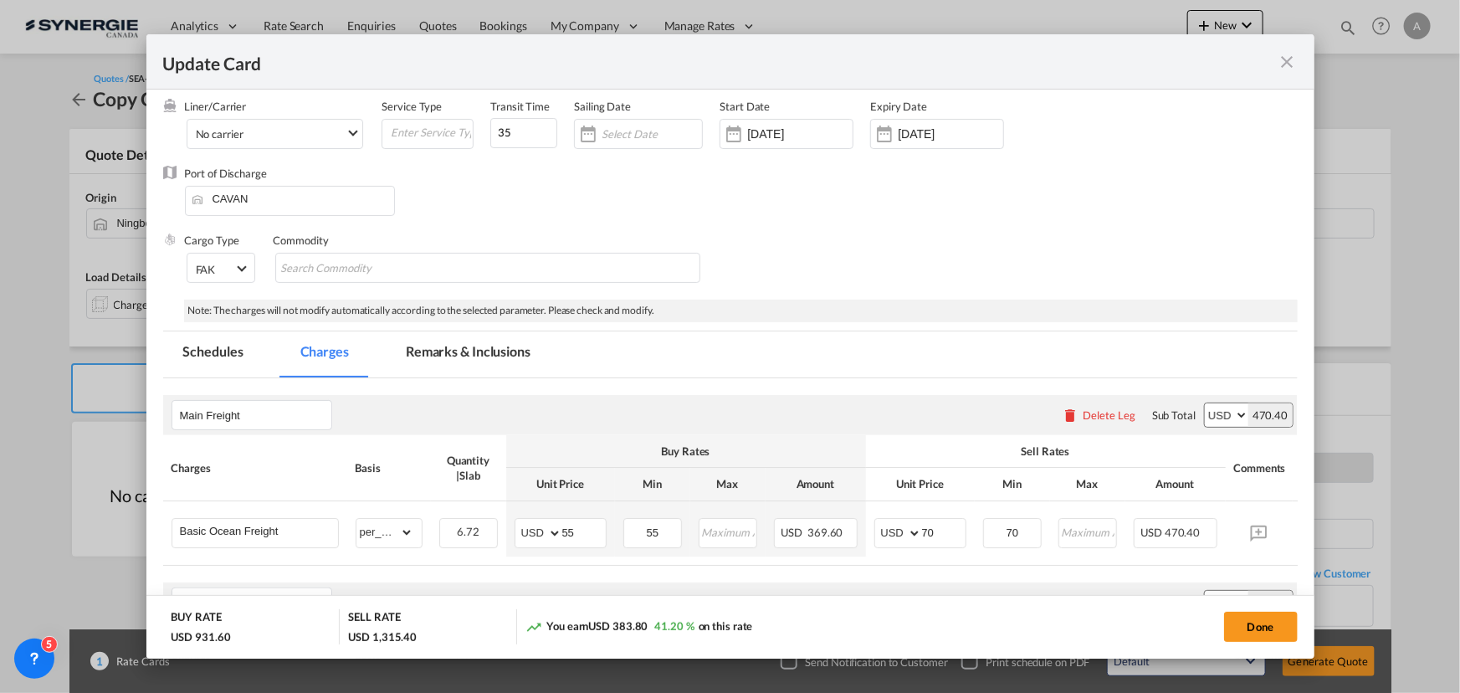
click at [437, 347] on md-tab-item "Remarks & Inclusions" at bounding box center [468, 354] width 165 height 46
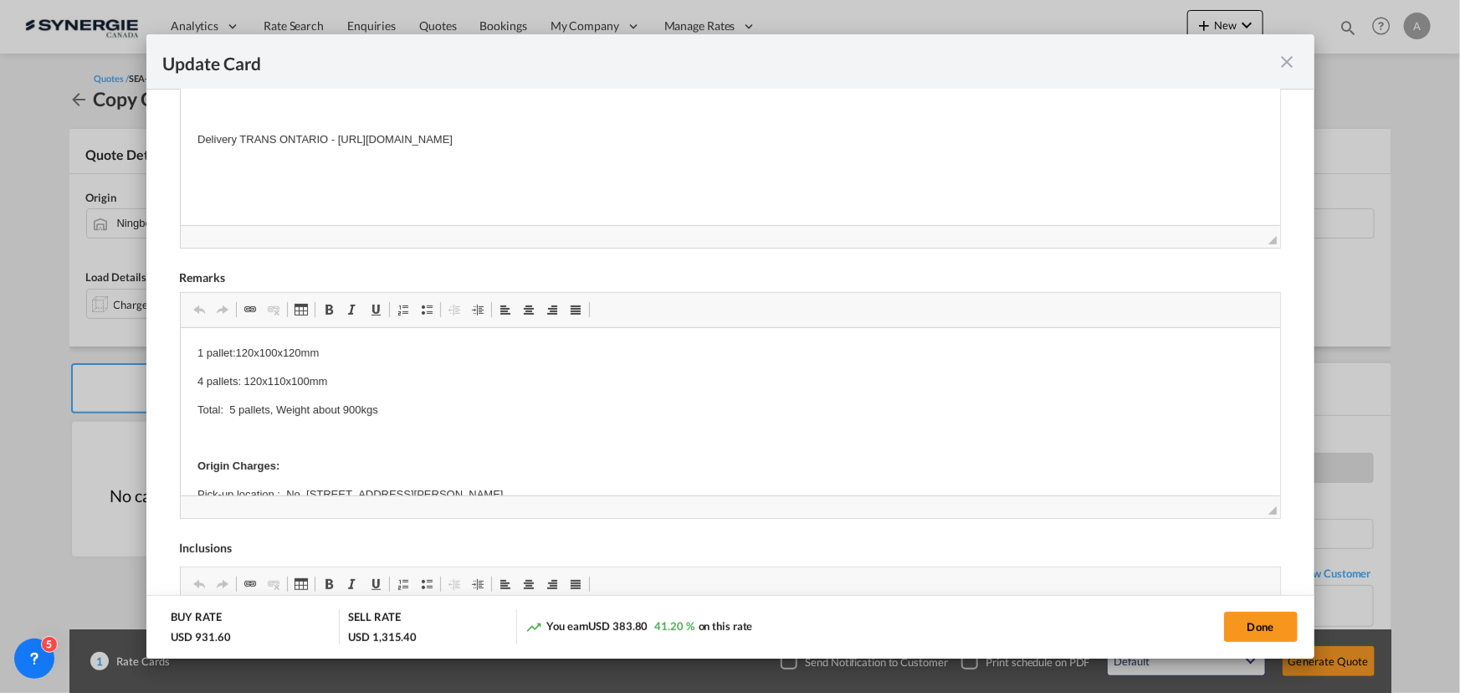
scroll to position [391, 0]
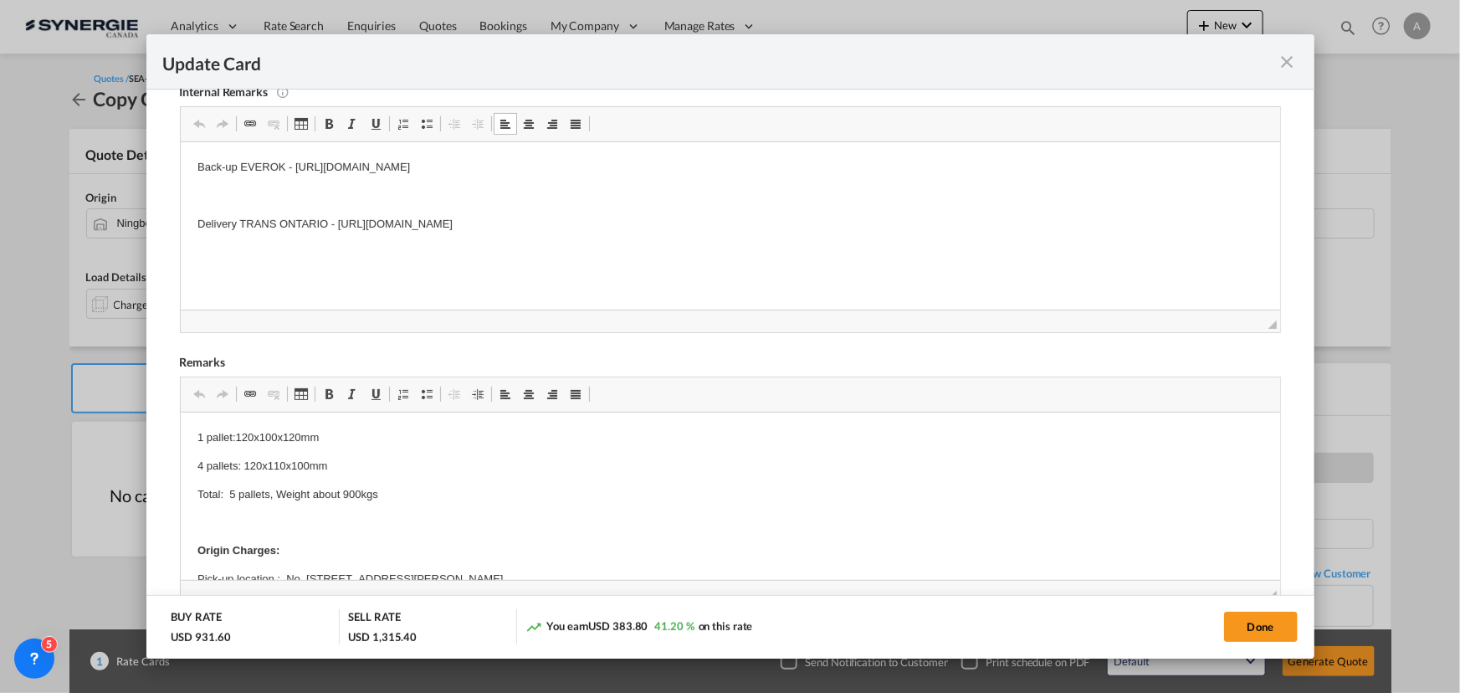
drag, startPoint x: 800, startPoint y: 232, endPoint x: 249, endPoint y: 217, distance: 550.9
click at [249, 217] on p "Delivery TRANS ONTARIO - [URL][DOMAIN_NAME]" at bounding box center [730, 224] width 1066 height 18
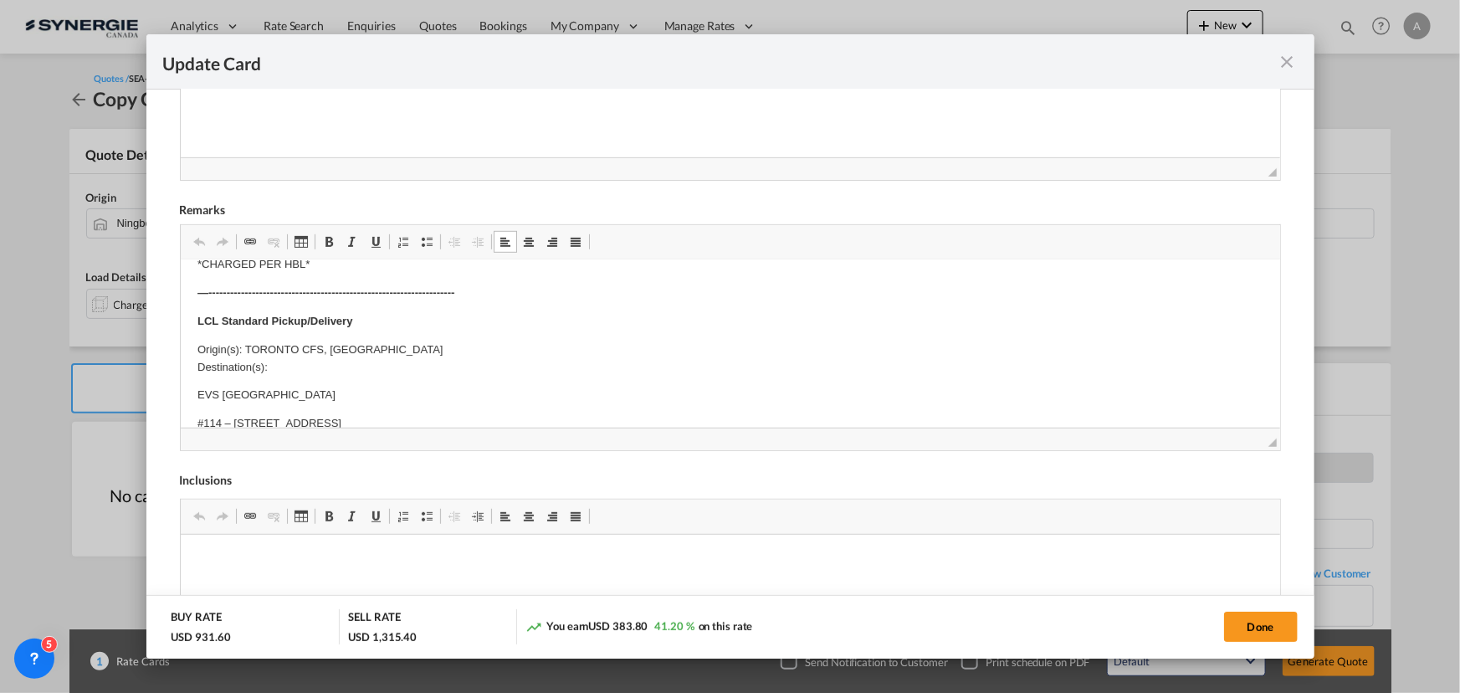
scroll to position [608, 0]
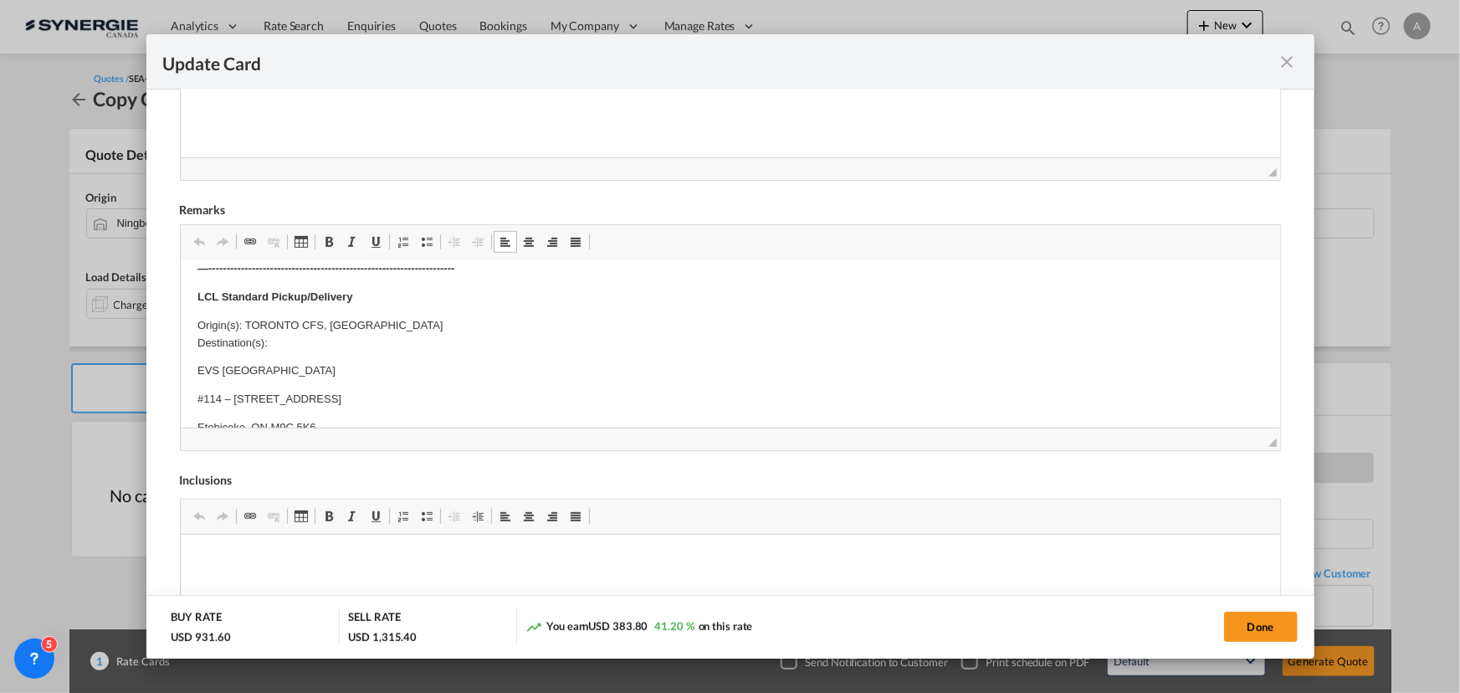
click at [274, 319] on p "Origin(s): TORONTO CFS, ON Destination(s):" at bounding box center [730, 333] width 1066 height 35
click at [272, 323] on p "Origin(s): TORONTO CFS, ON Destination(s):" at bounding box center [730, 333] width 1066 height 35
click at [344, 356] on body "1 pallet:120x100x120mm 4 pallets: 120x110x100mm Total: 5 pallets, Weight about …" at bounding box center [730, 294] width 1066 height 1253
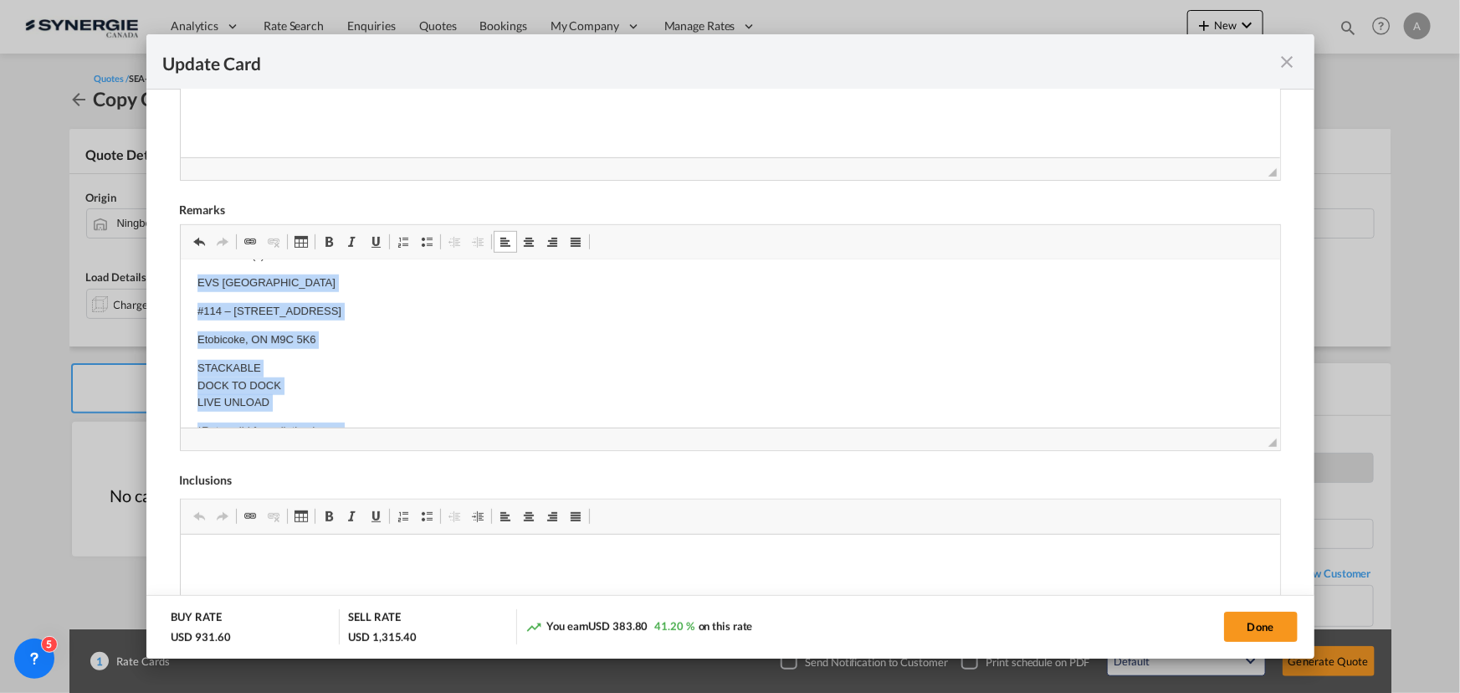
scroll to position [711, 0]
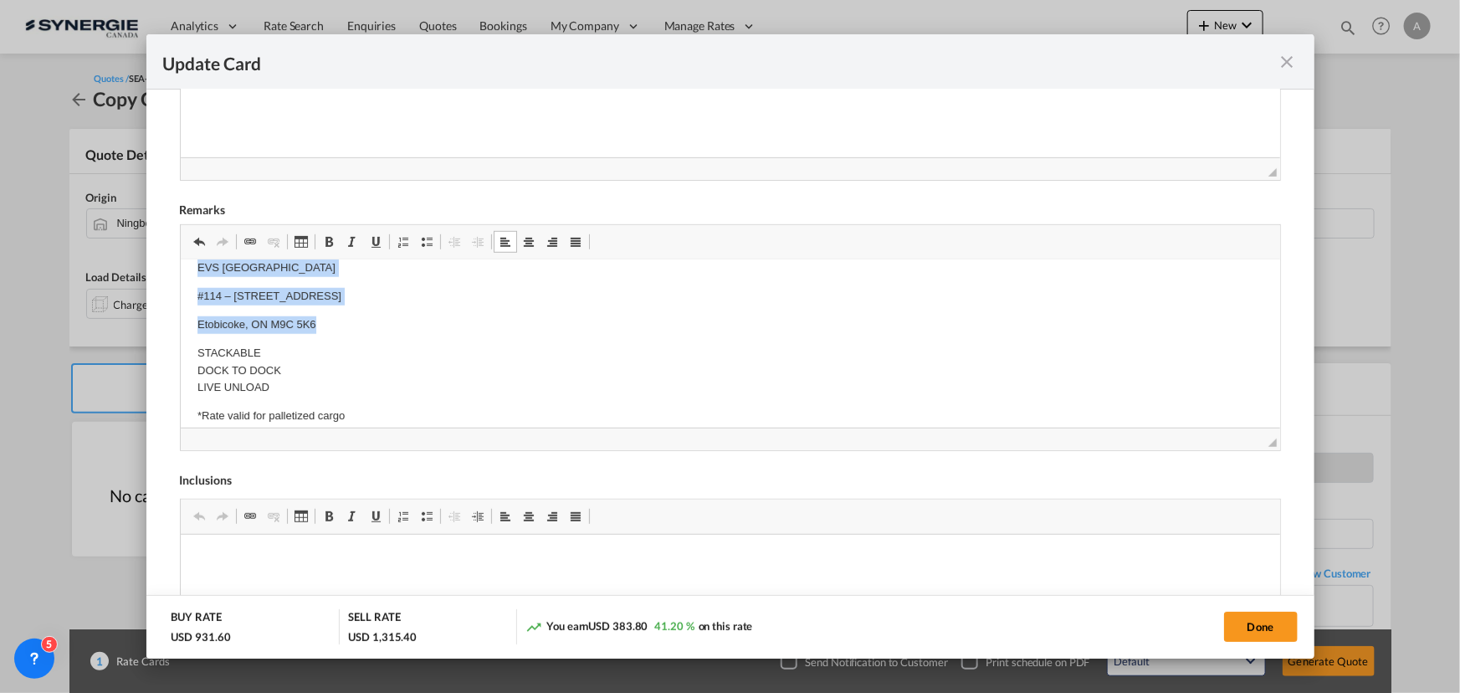
drag, startPoint x: 196, startPoint y: 372, endPoint x: 362, endPoint y: 326, distance: 172.2
click at [362, 326] on html "1 pallet:120x100x120mm 4 pallets: 120x110x100mm Total: 5 pallets, Weight about …" at bounding box center [730, 191] width 1100 height 1286
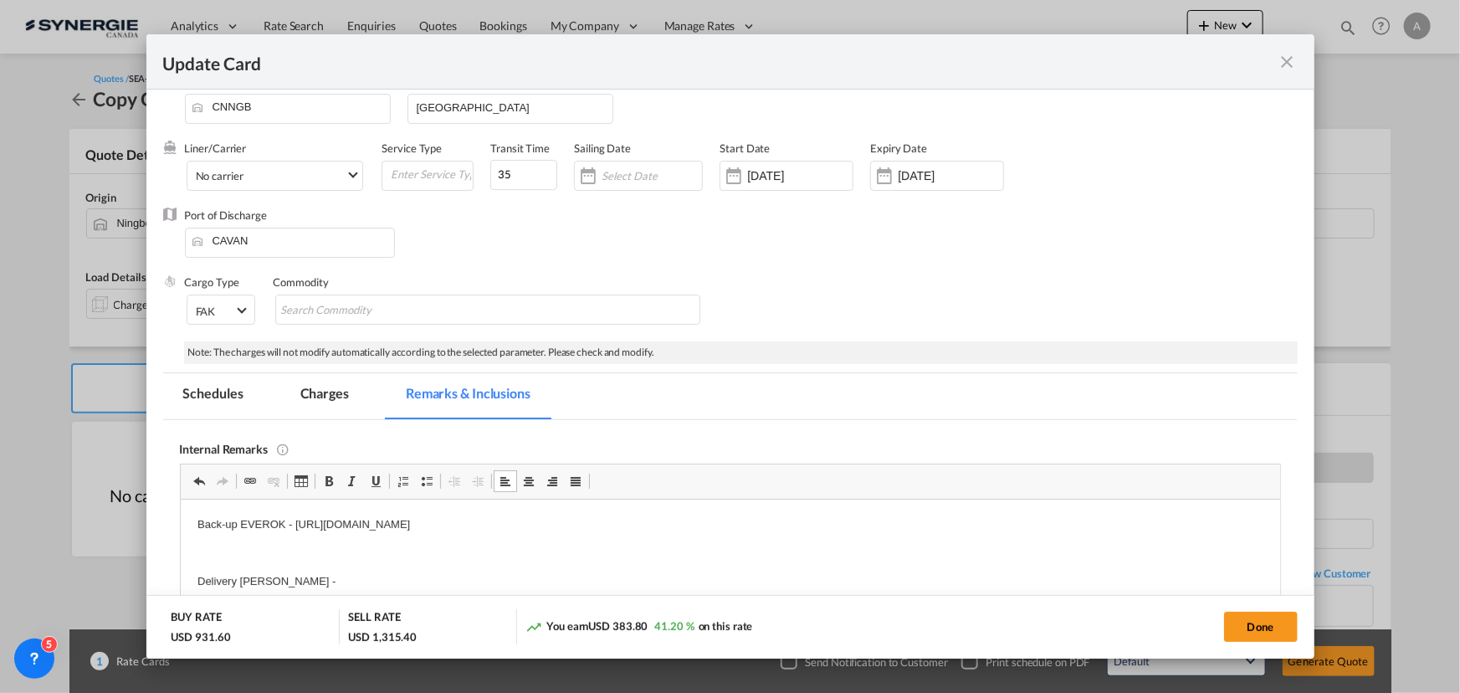
scroll to position [10, 0]
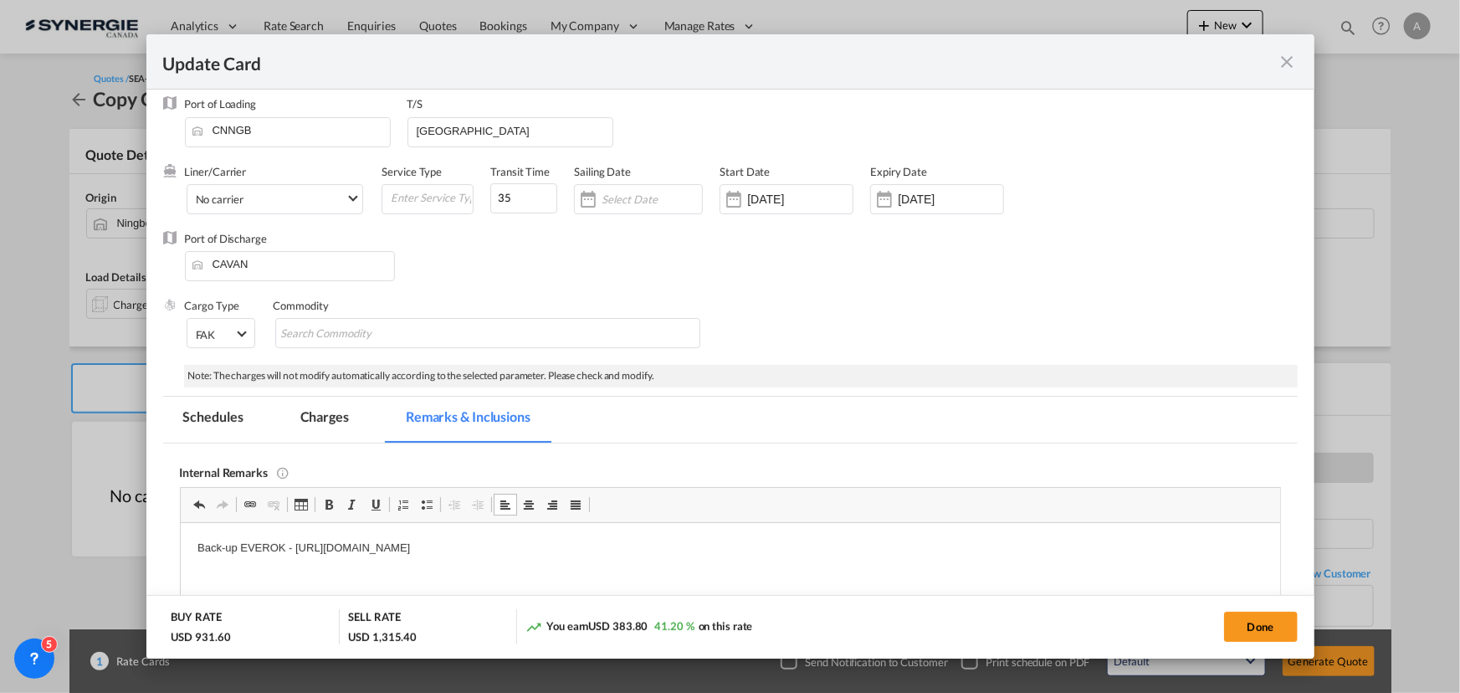
click at [327, 412] on md-tab-item "Charges" at bounding box center [324, 420] width 89 height 46
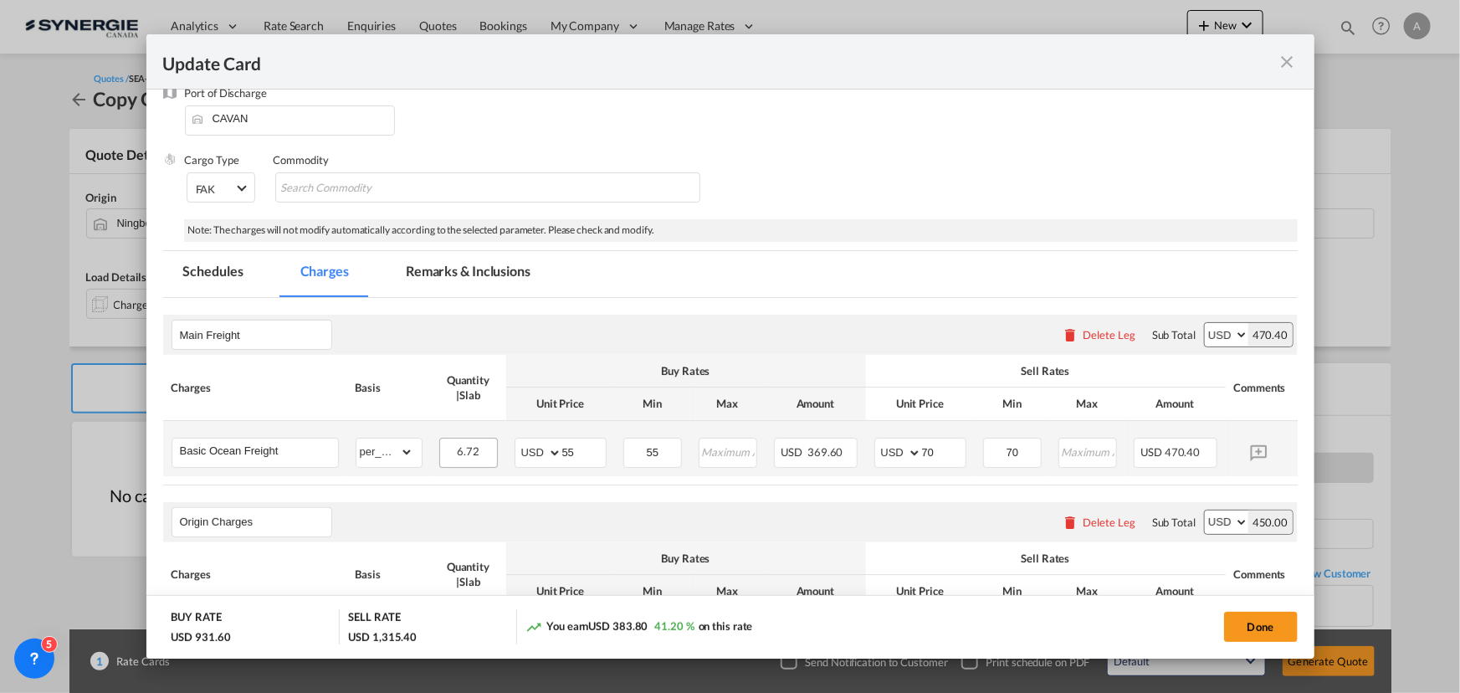
scroll to position [162, 0]
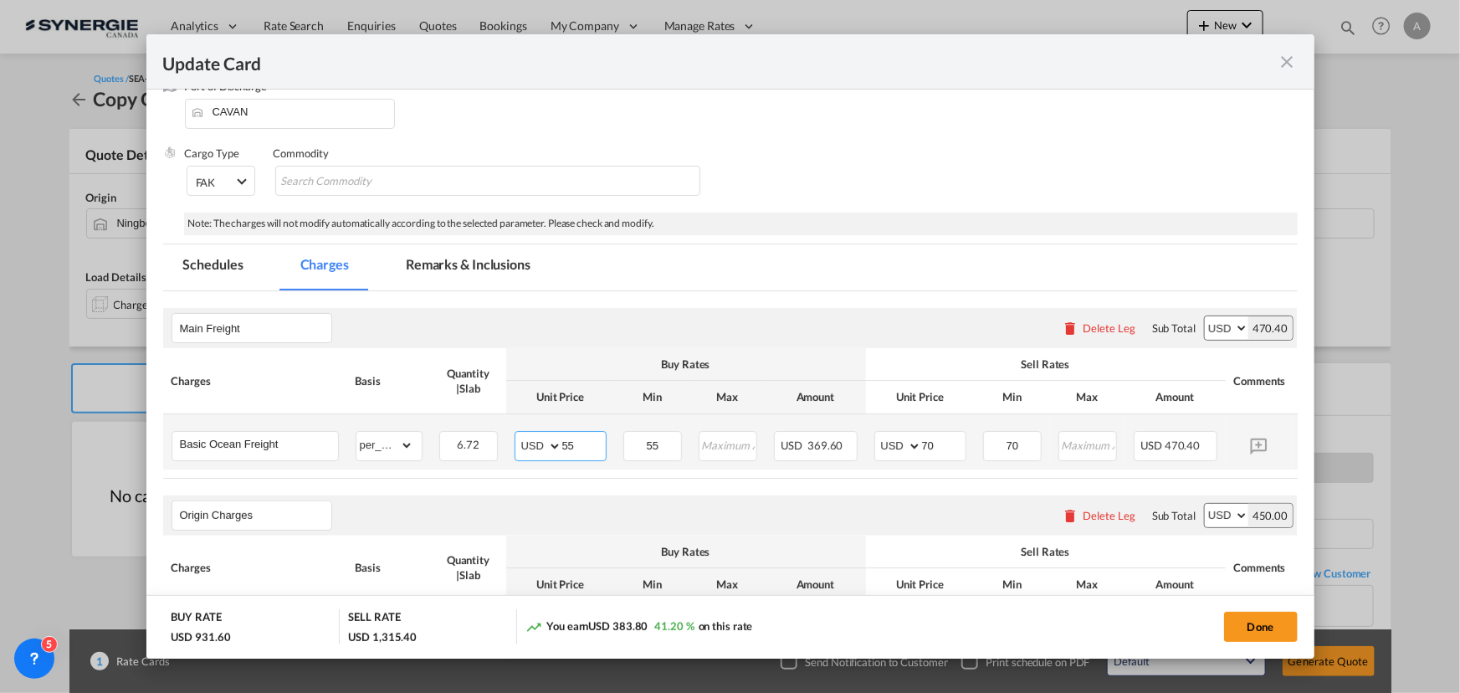
click at [426, 451] on tr "Basic Ocean Freight Please Enter Already Exists gross_weight volumetric_weight …" at bounding box center [756, 441] width 1186 height 55
type input "30"
click at [822, 432] on tr "Basic Ocean Freight Please Enter Already Exists gross_weight volumetric_weight …" at bounding box center [756, 441] width 1186 height 55
type input "50"
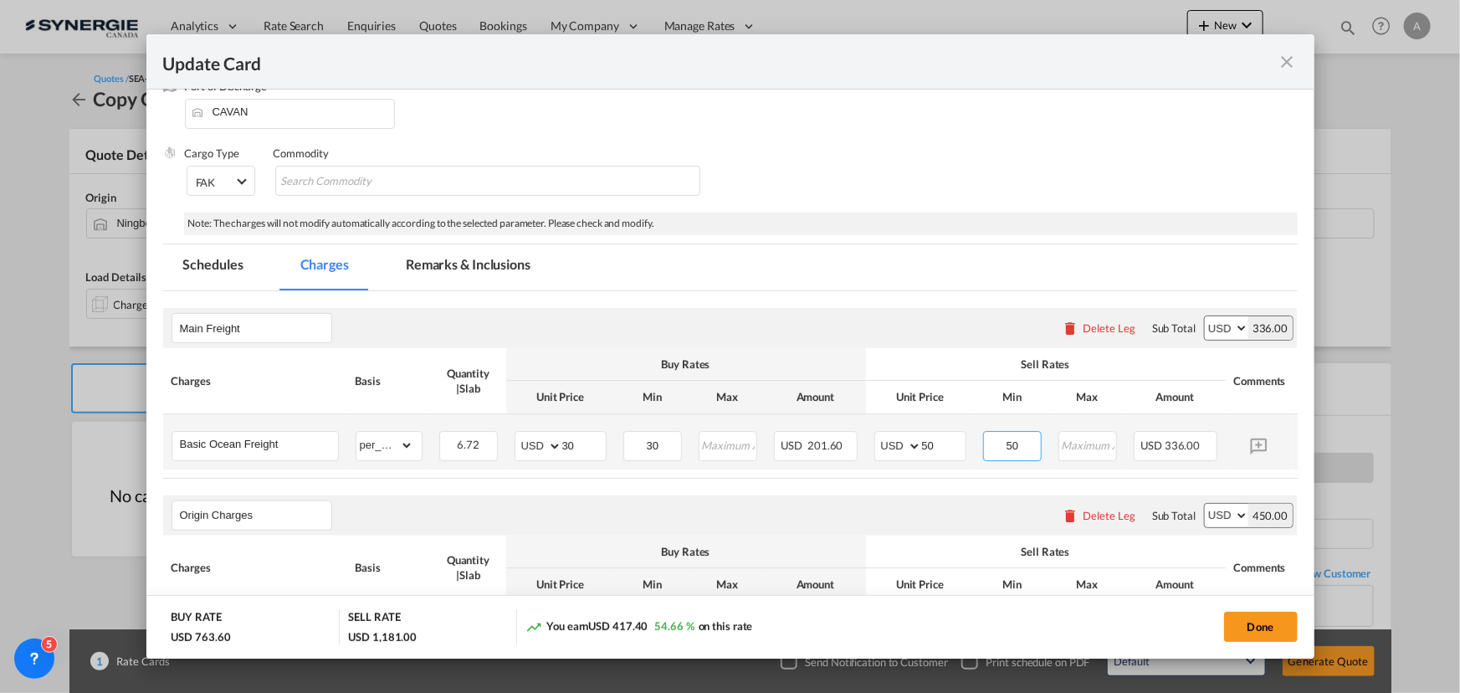
type input "50"
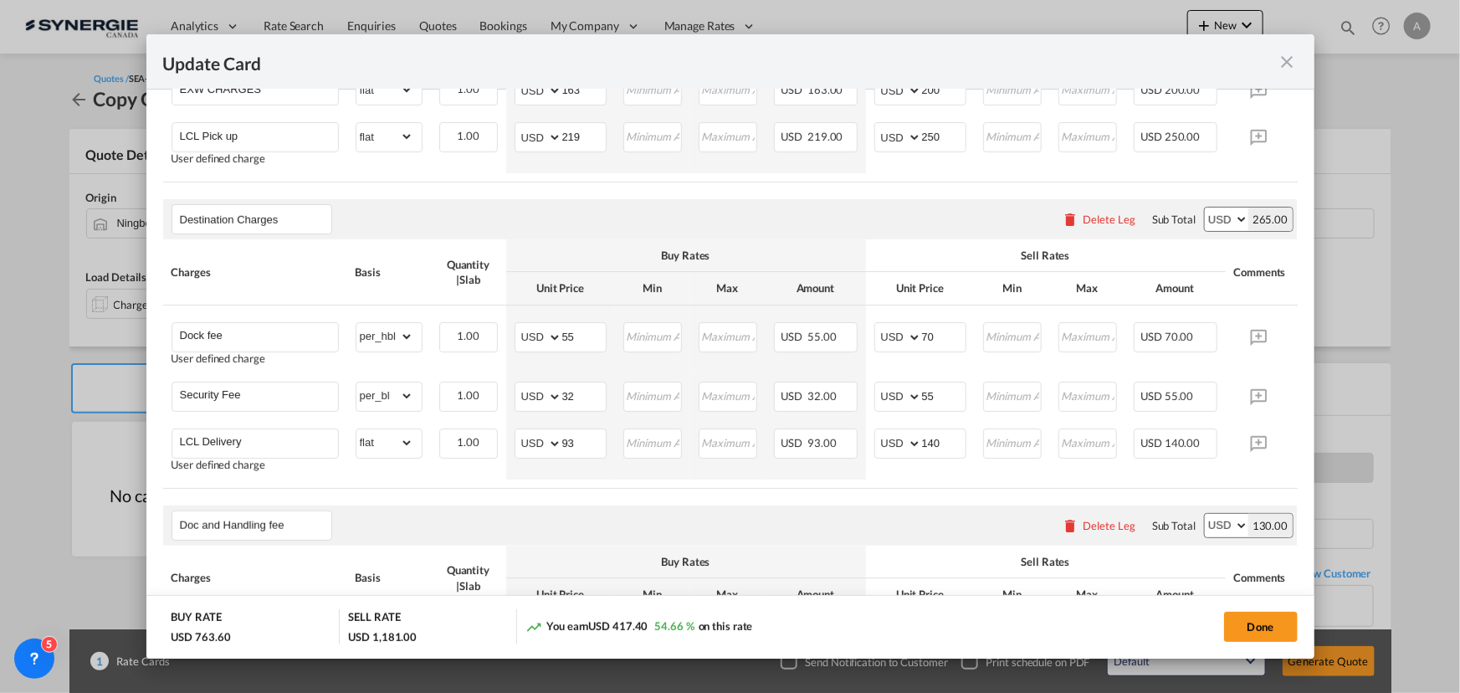
scroll to position [695, 0]
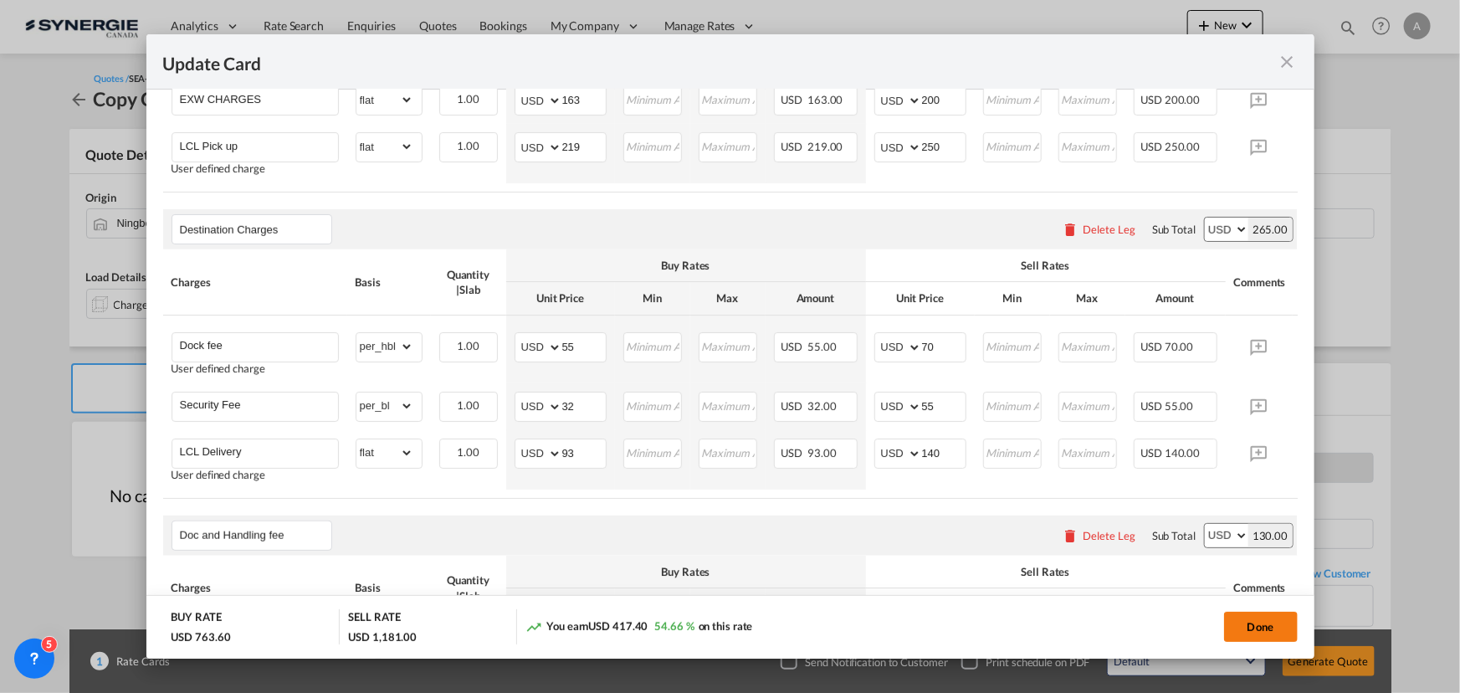
click at [1271, 620] on button "Done" at bounding box center [1261, 627] width 74 height 30
type input "[DATE]"
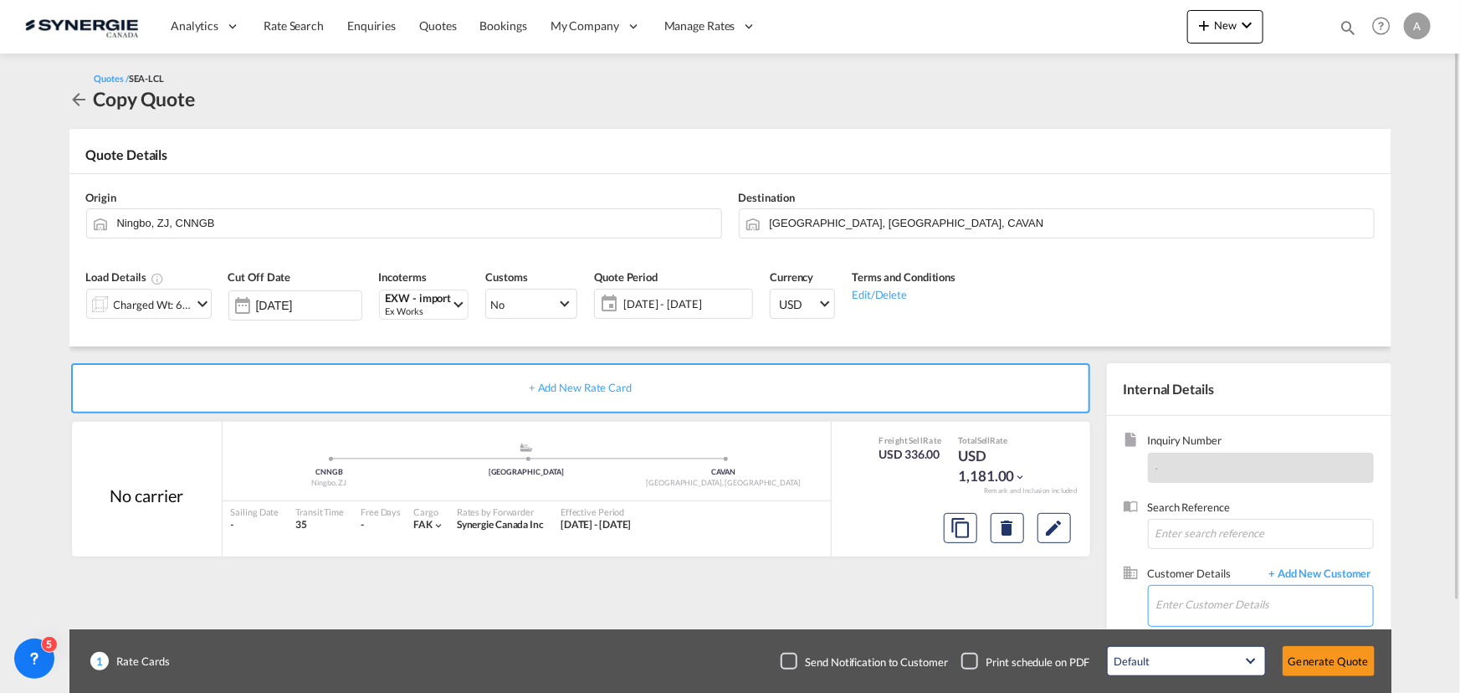
click at [1194, 603] on input "Enter Customer Details" at bounding box center [1265, 605] width 217 height 38
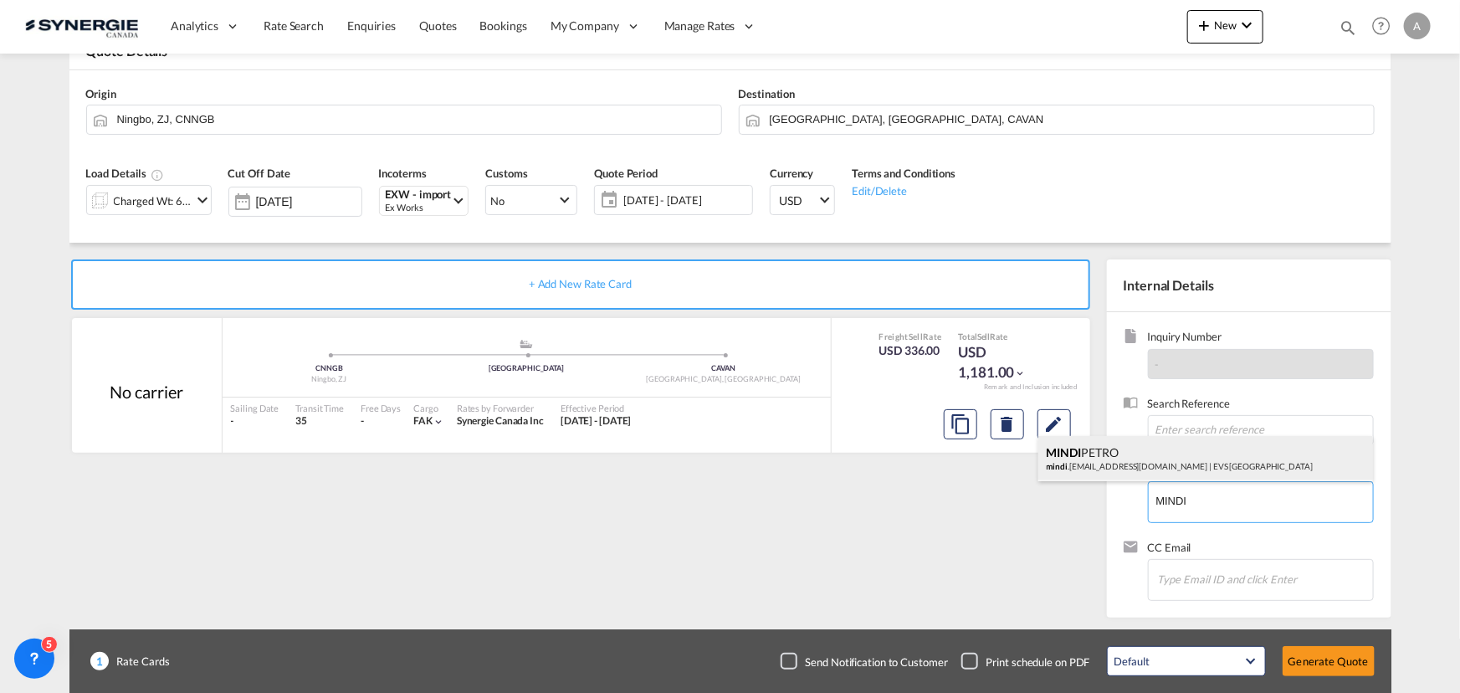
click at [1132, 456] on div "[PERSON_NAME] .[EMAIL_ADDRESS][DOMAIN_NAME] | EVS CANADA" at bounding box center [1206, 458] width 335 height 45
type input "EVS CANADA, [PERSON_NAME], [EMAIL_ADDRESS][DOMAIN_NAME]"
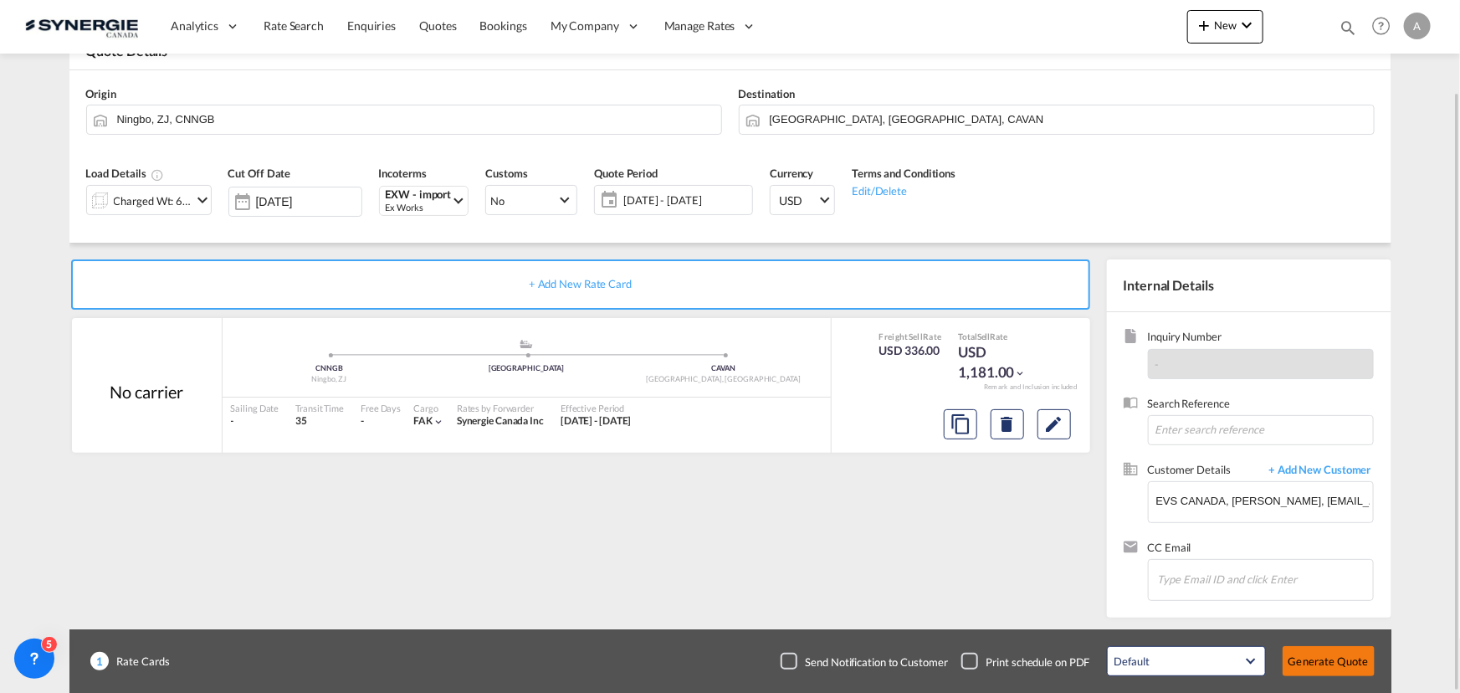
click at [1323, 664] on button "Generate Quote" at bounding box center [1329, 661] width 92 height 30
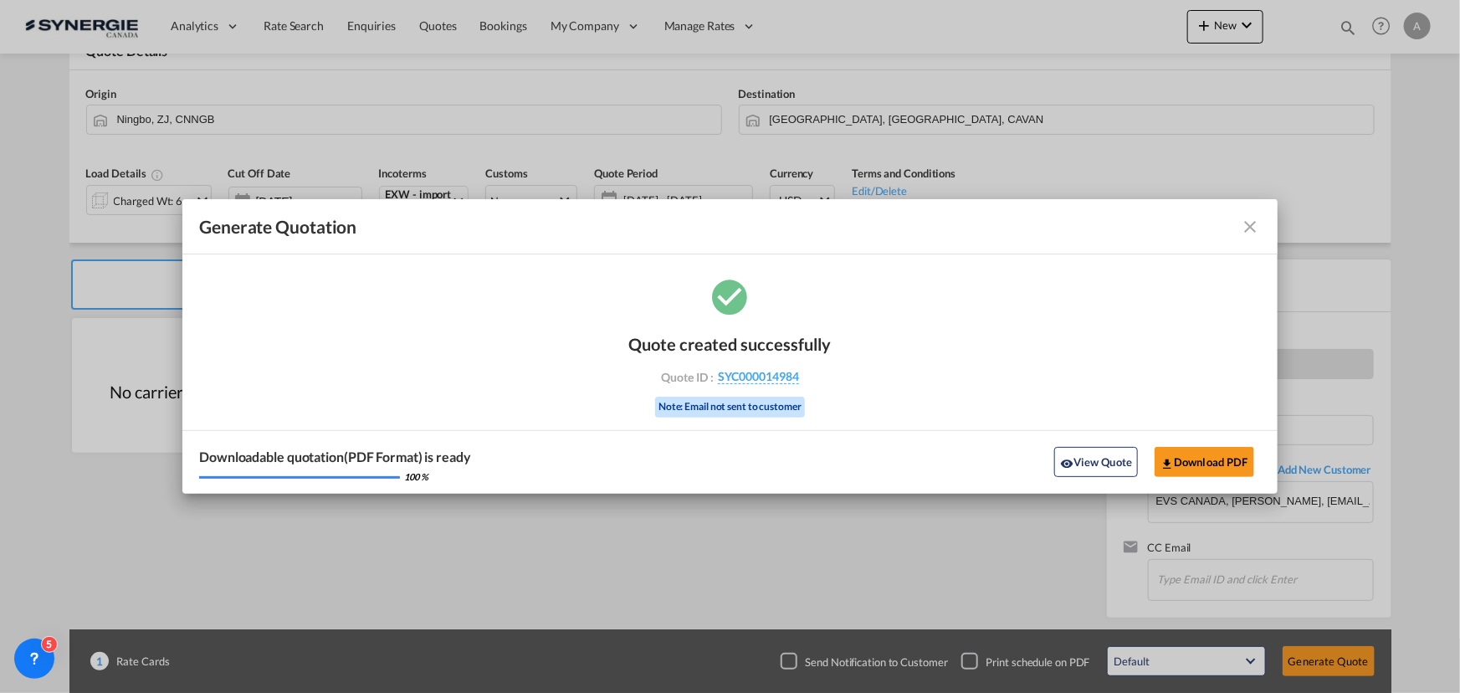
drag, startPoint x: 1107, startPoint y: 456, endPoint x: 1264, endPoint y: 351, distance: 188.7
click at [1107, 456] on button "View Quote" at bounding box center [1096, 462] width 84 height 30
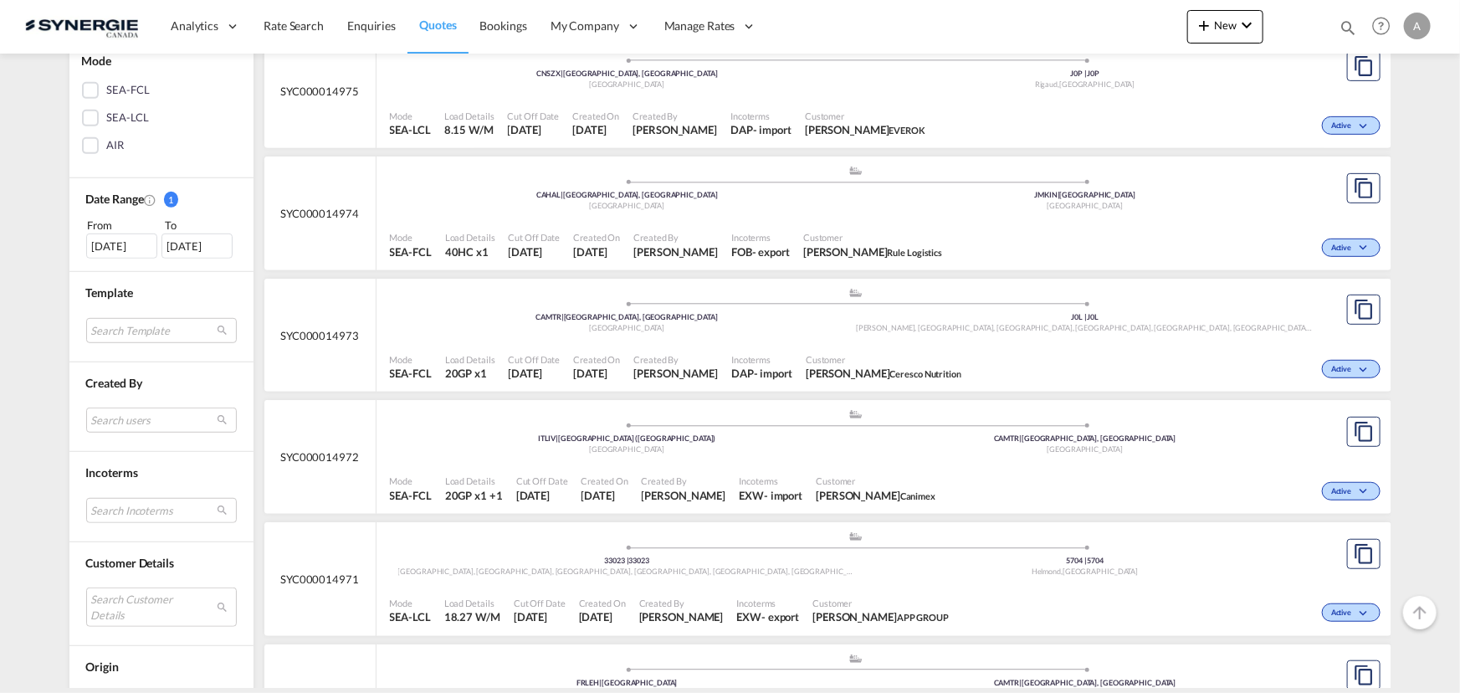
scroll to position [380, 0]
click at [115, 603] on md-select "Search Customer Details user name user [PERSON_NAME] [EMAIL_ADDRESS][DOMAIN_NAM…" at bounding box center [161, 606] width 151 height 38
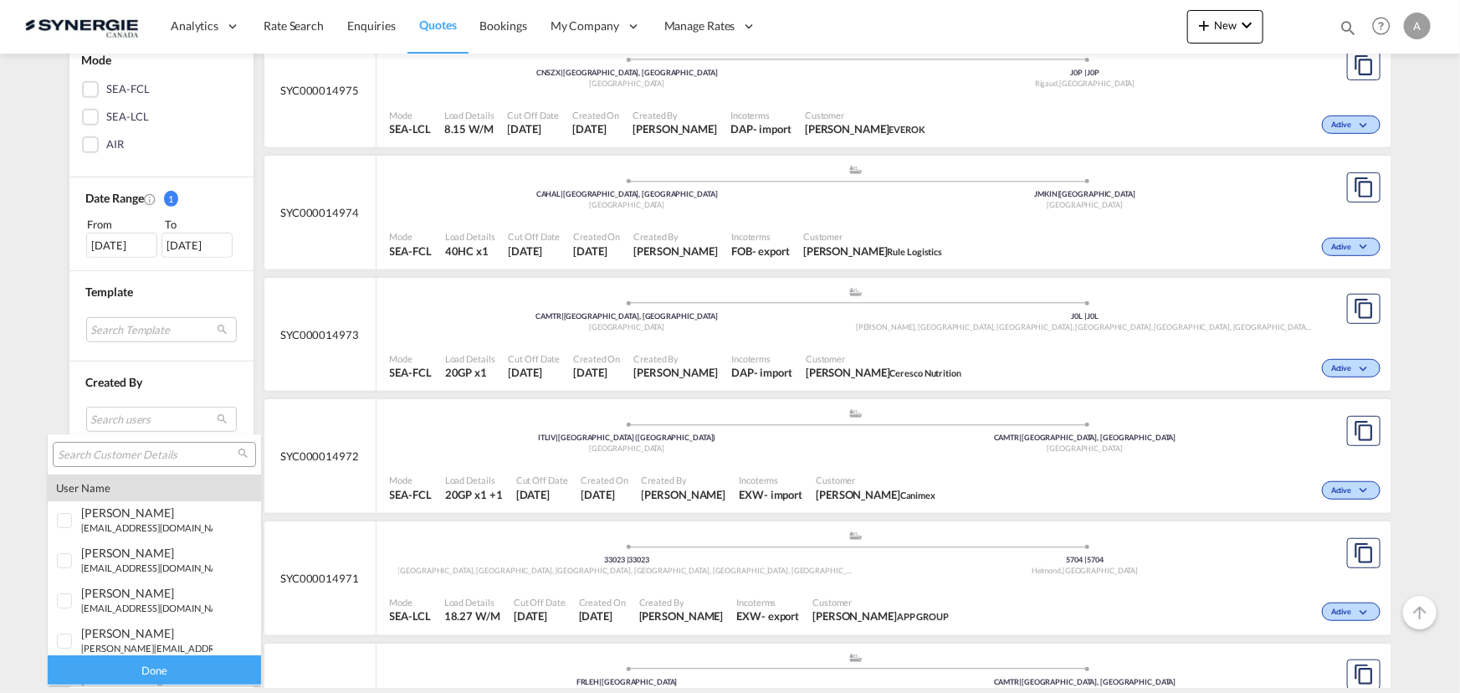
click at [138, 454] on input "search" at bounding box center [148, 455] width 180 height 15
type input "[PERSON_NAME]"
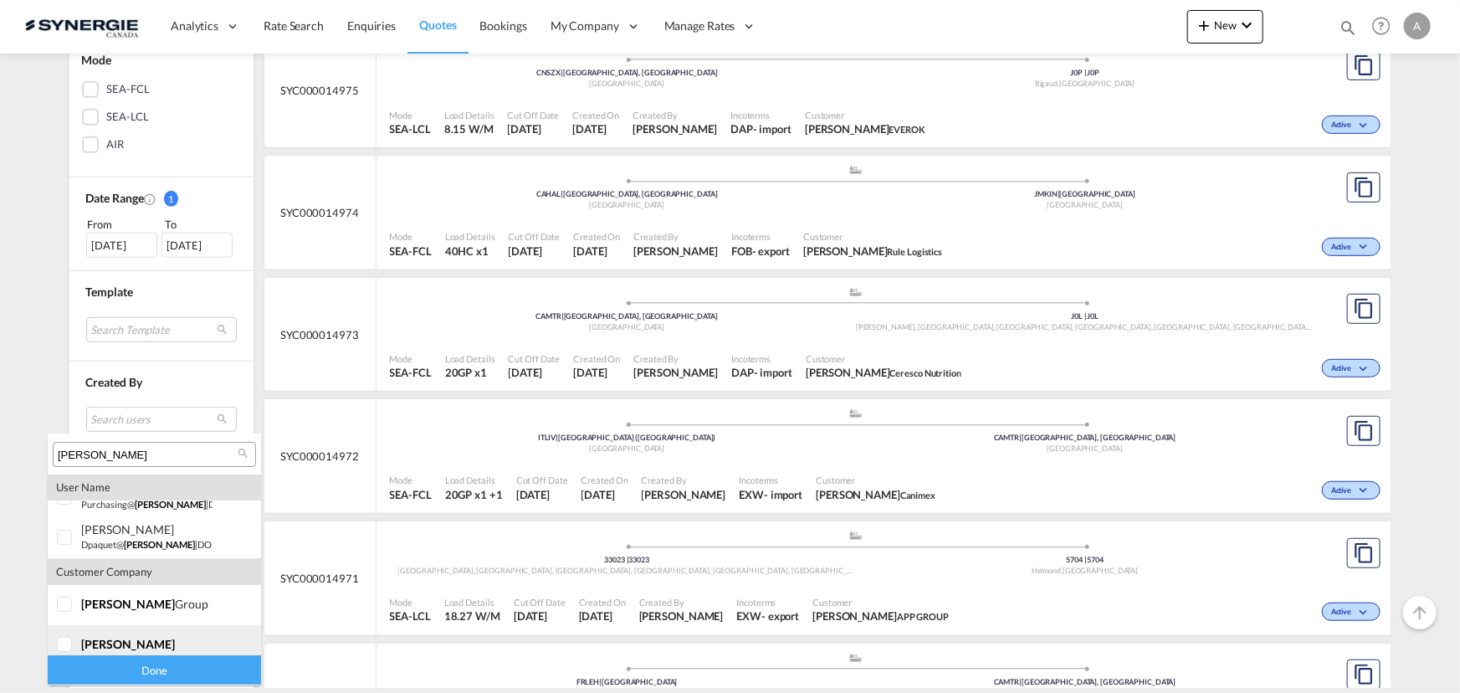
scroll to position [33, 0]
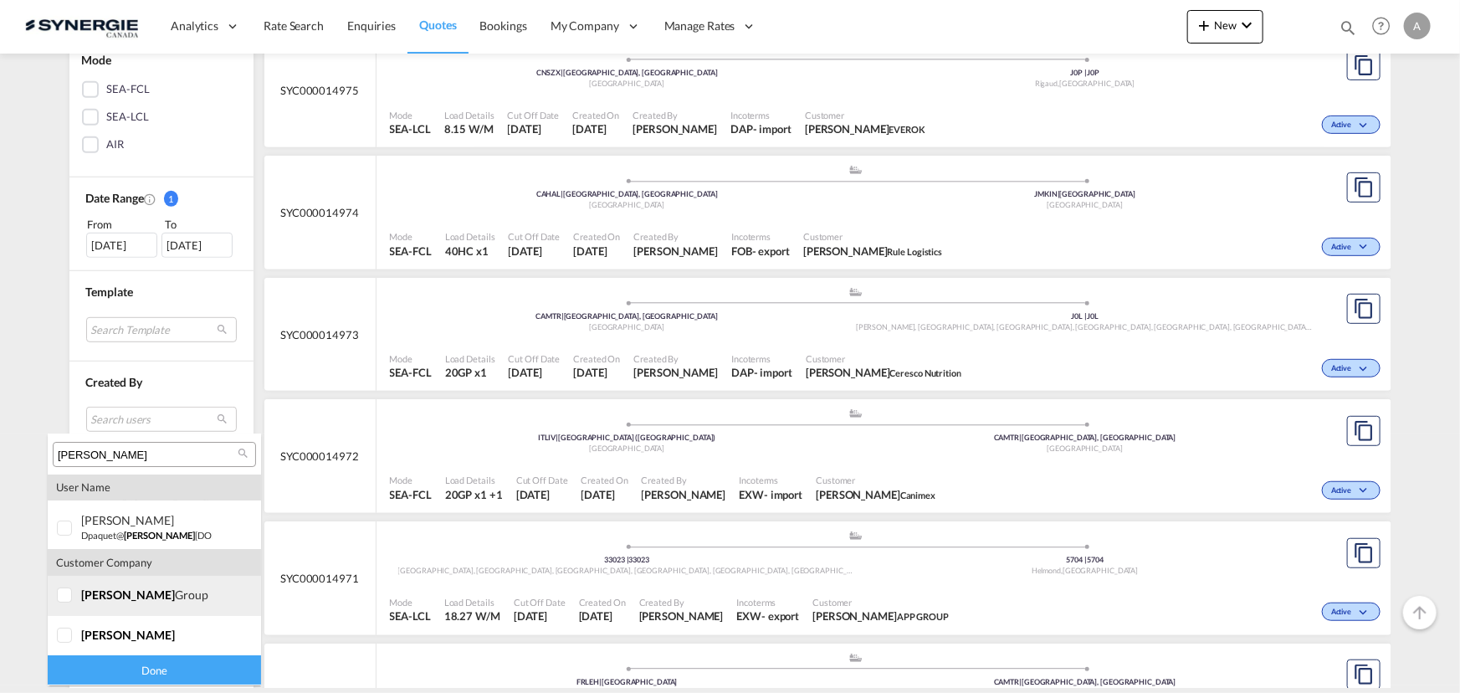
click at [90, 605] on md-option "company [PERSON_NAME] group" at bounding box center [154, 596] width 213 height 40
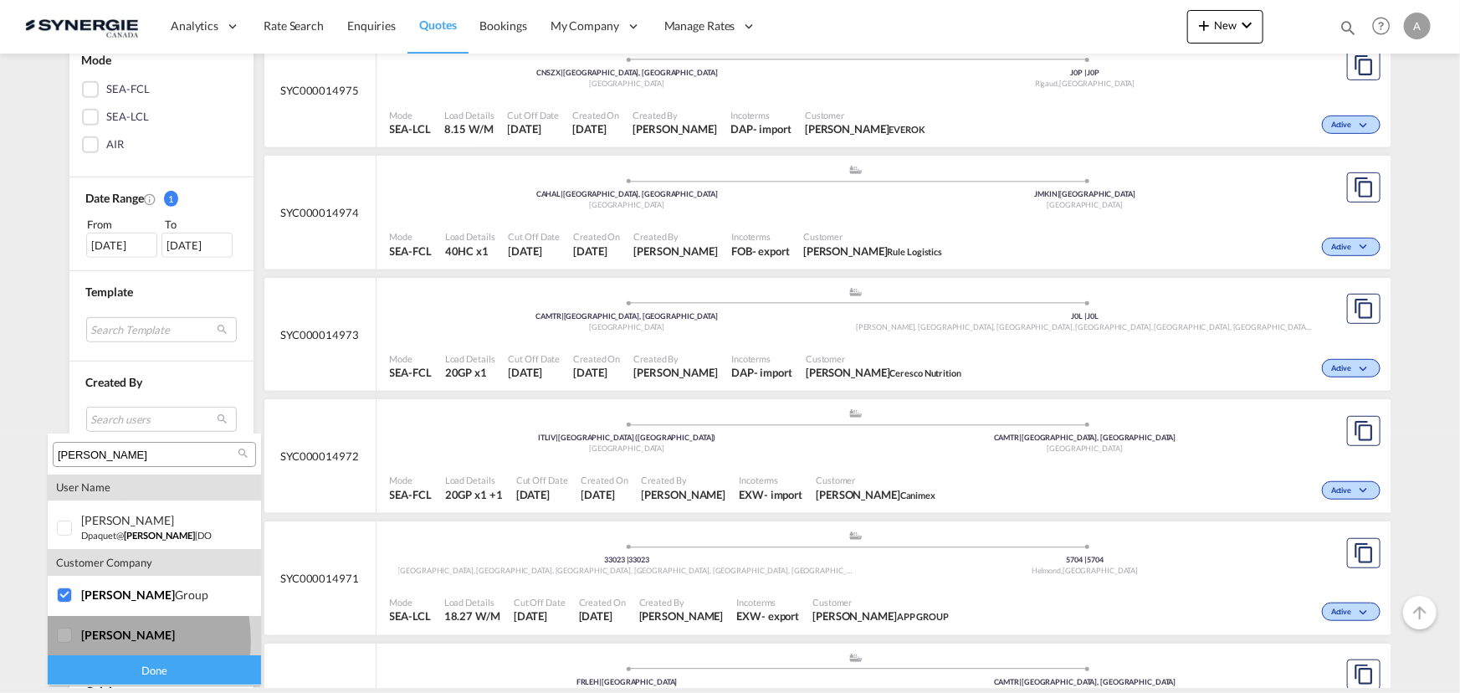
drag, startPoint x: 80, startPoint y: 641, endPoint x: 99, endPoint y: 654, distance: 23.0
click at [74, 641] on div at bounding box center [65, 636] width 17 height 17
click at [105, 668] on div "Done" at bounding box center [154, 670] width 213 height 29
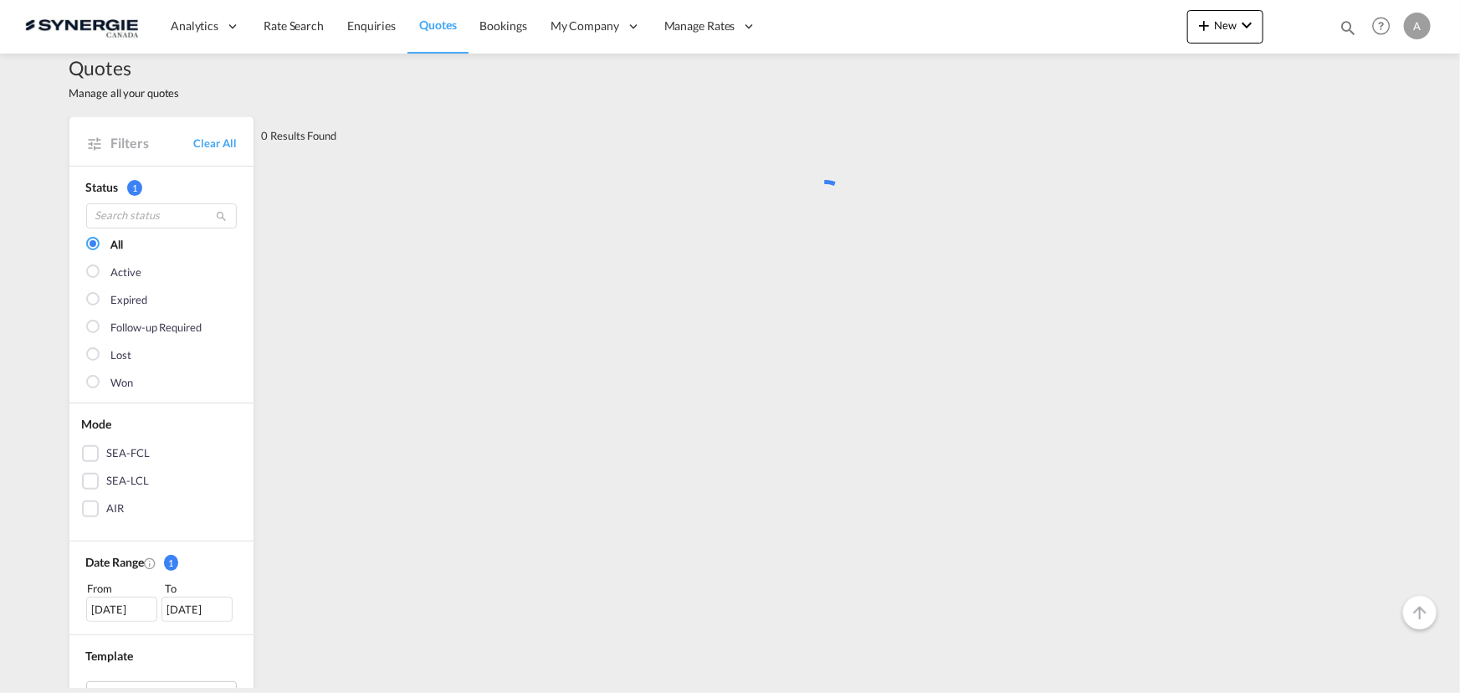
scroll to position [0, 0]
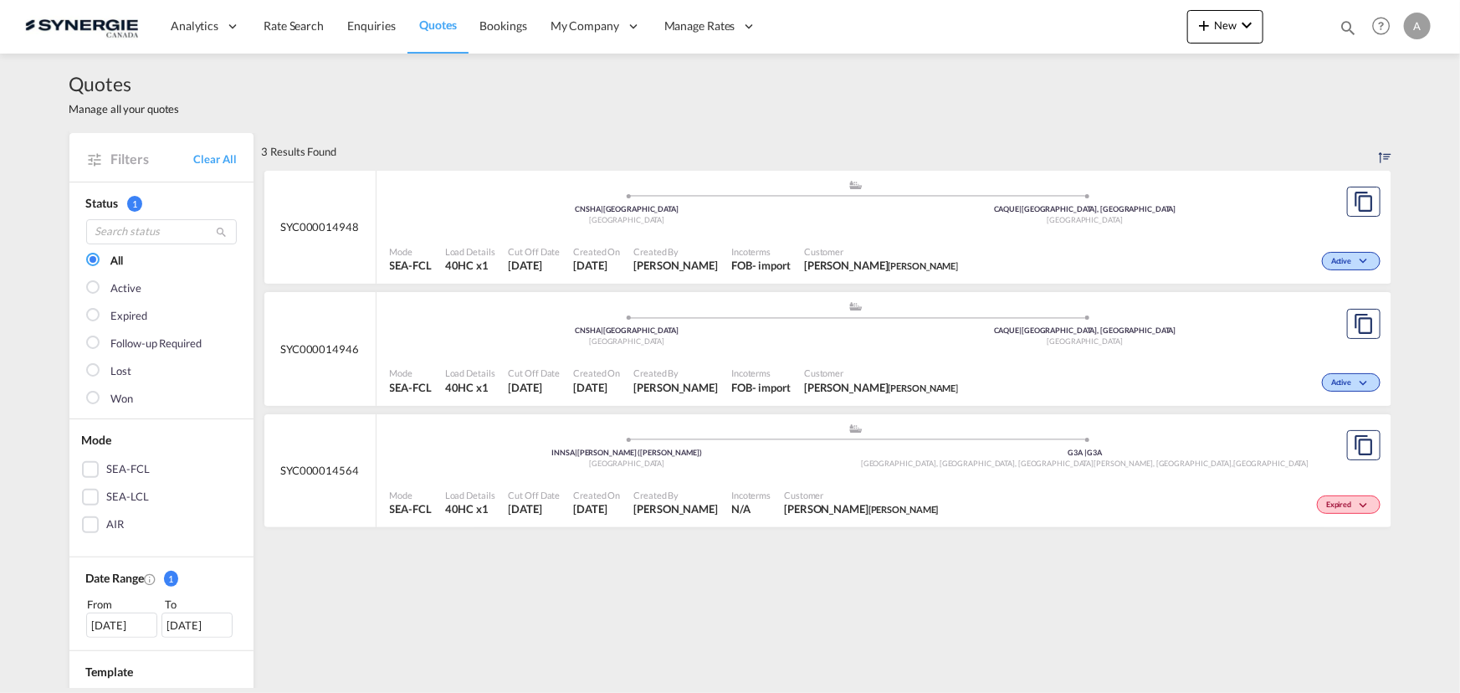
click at [919, 235] on div "Mode SEA-FCL Load Details 40HC x1 Cut Off Date [DATE] Created On [DATE] Created…" at bounding box center [884, 259] width 1015 height 50
click at [716, 474] on div ".a{fill:#aaa8ad;} .a{fill:#aaa8ad;} INNSA | [PERSON_NAME] (Nhava Sheva) India G…" at bounding box center [856, 450] width 933 height 54
click at [750, 256] on span "Incoterms" at bounding box center [760, 251] width 59 height 13
click at [911, 245] on div "Customer [PERSON_NAME]" at bounding box center [881, 260] width 167 height 42
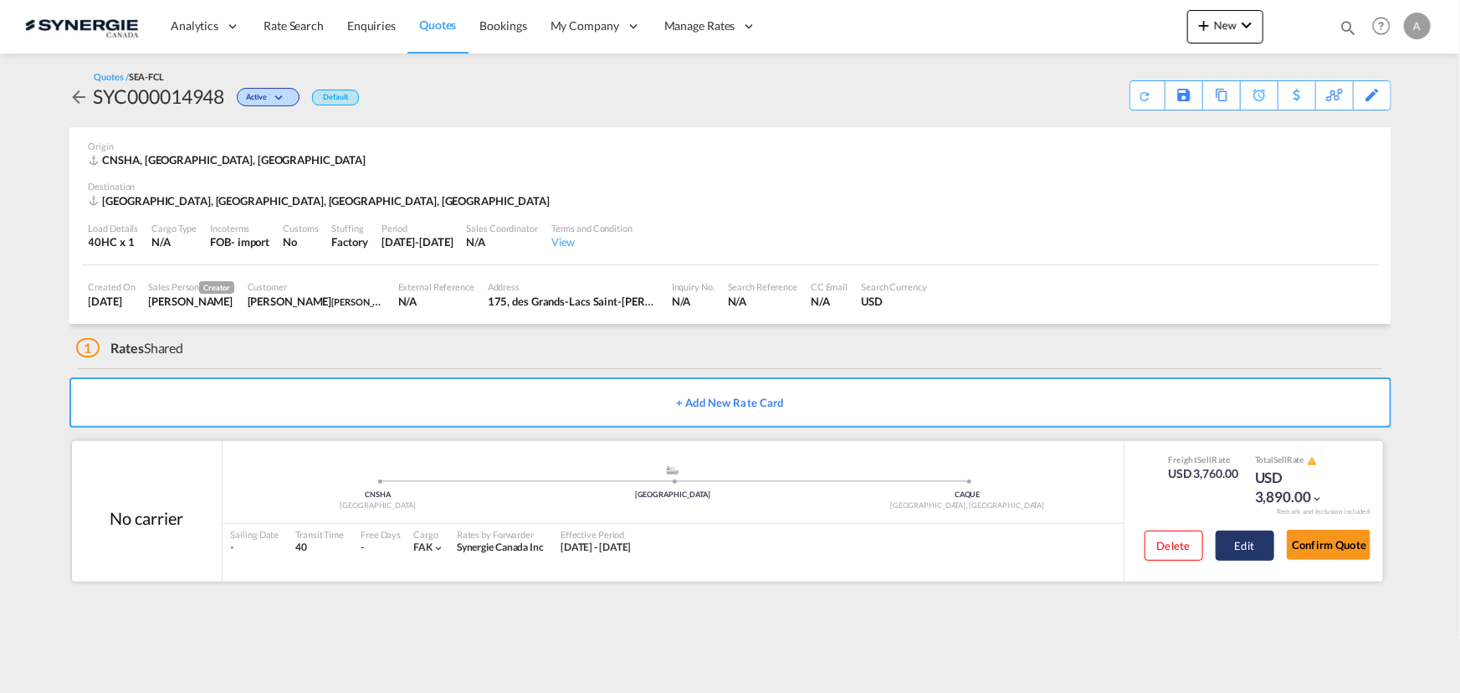
click at [1229, 546] on button "Edit" at bounding box center [1245, 546] width 59 height 30
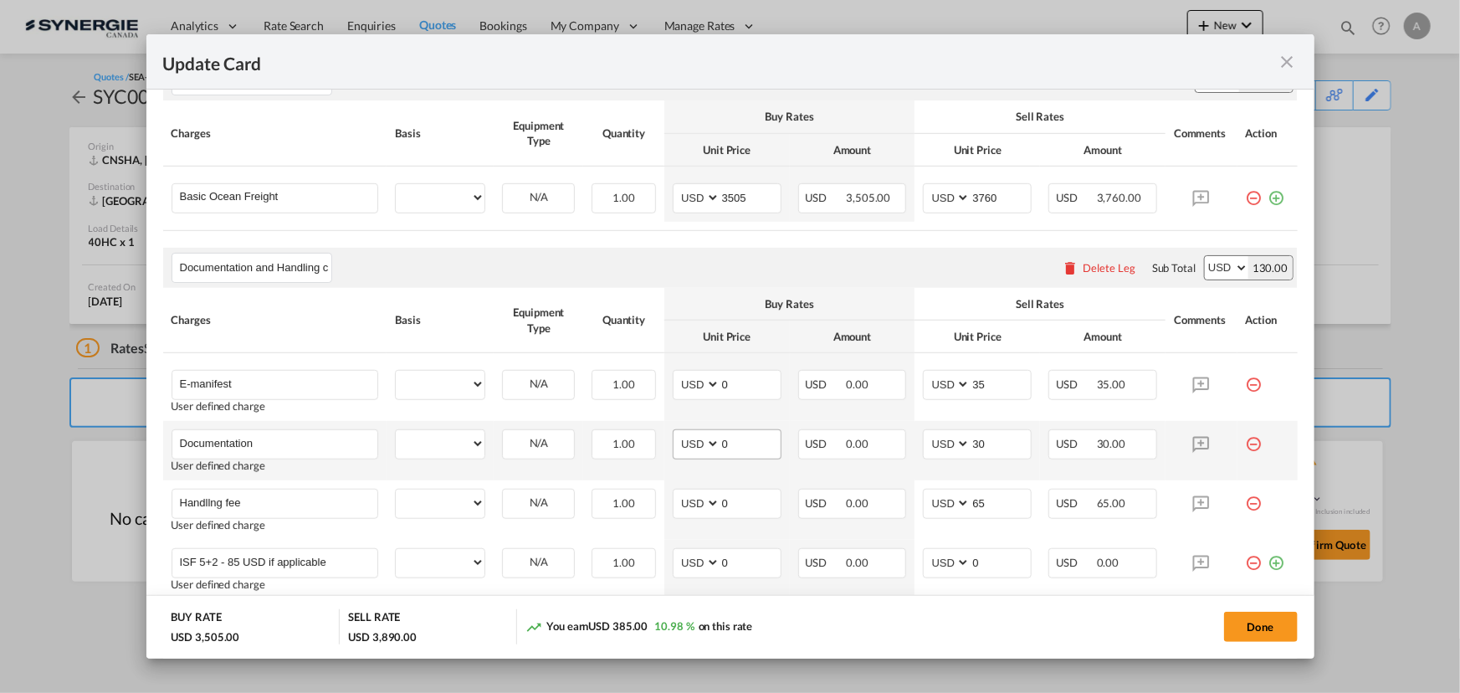
scroll to position [594, 0]
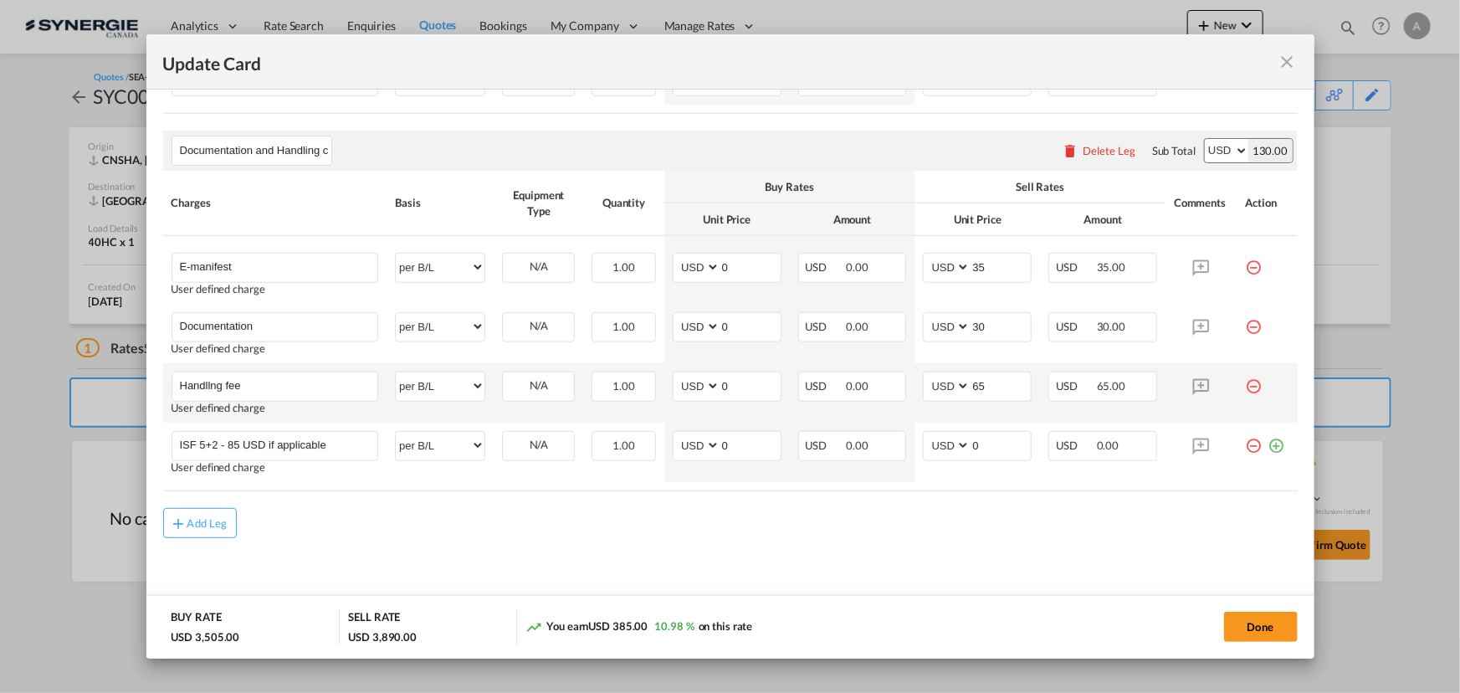
select select "per container"
select select "per B/L"
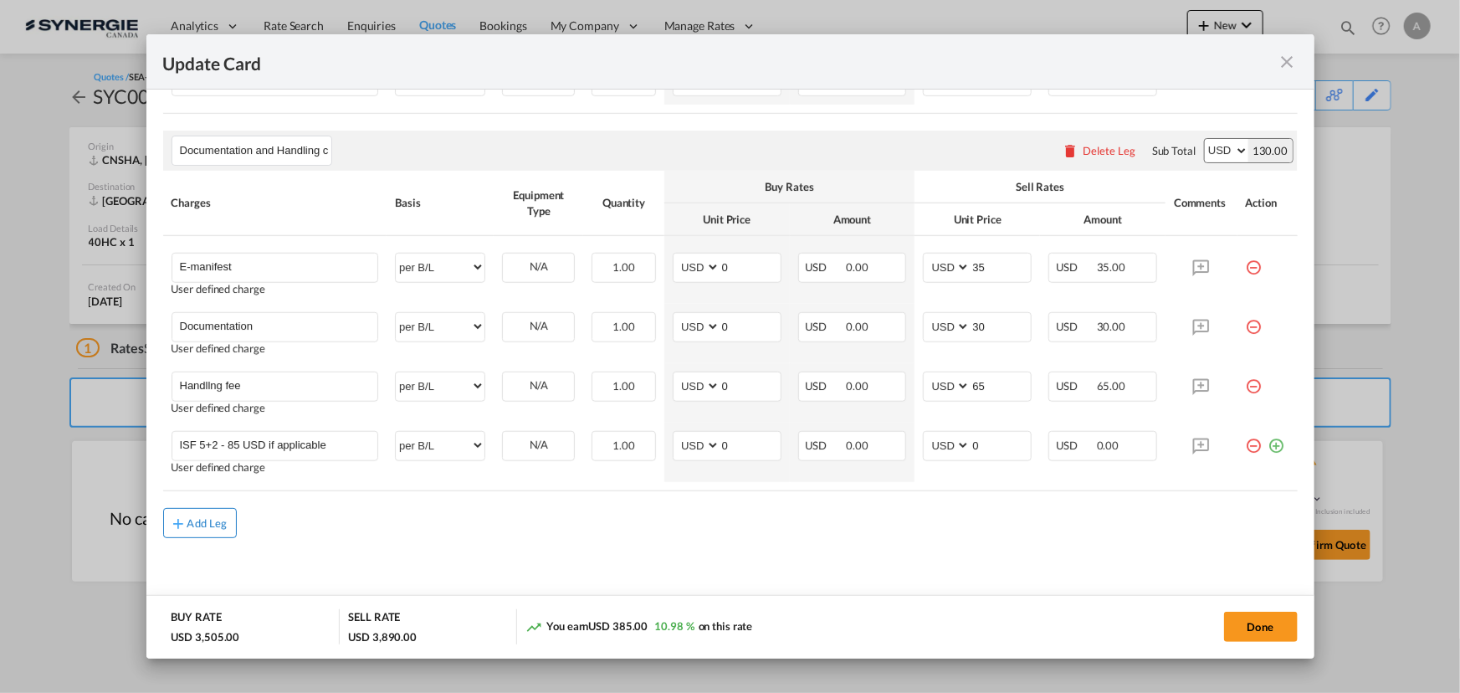
click at [216, 529] on button "Add Leg" at bounding box center [200, 523] width 74 height 30
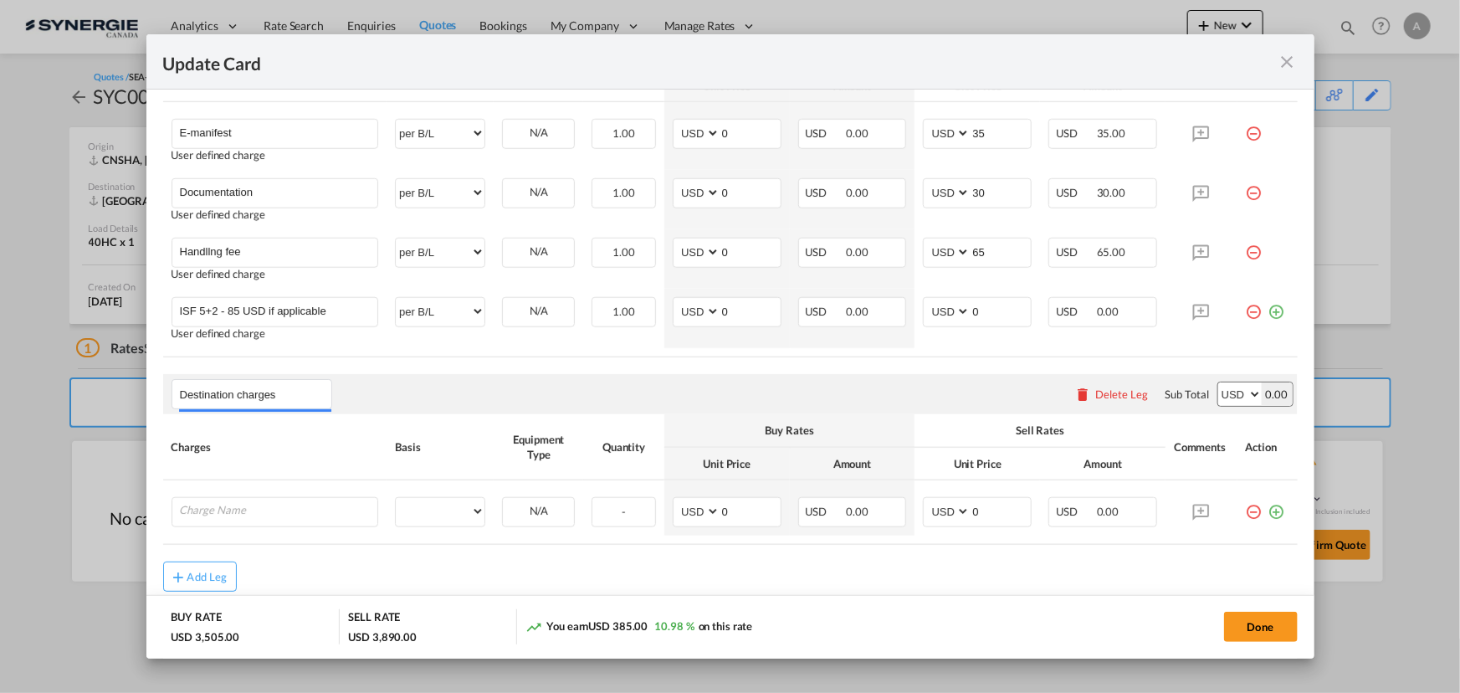
scroll to position [746, 0]
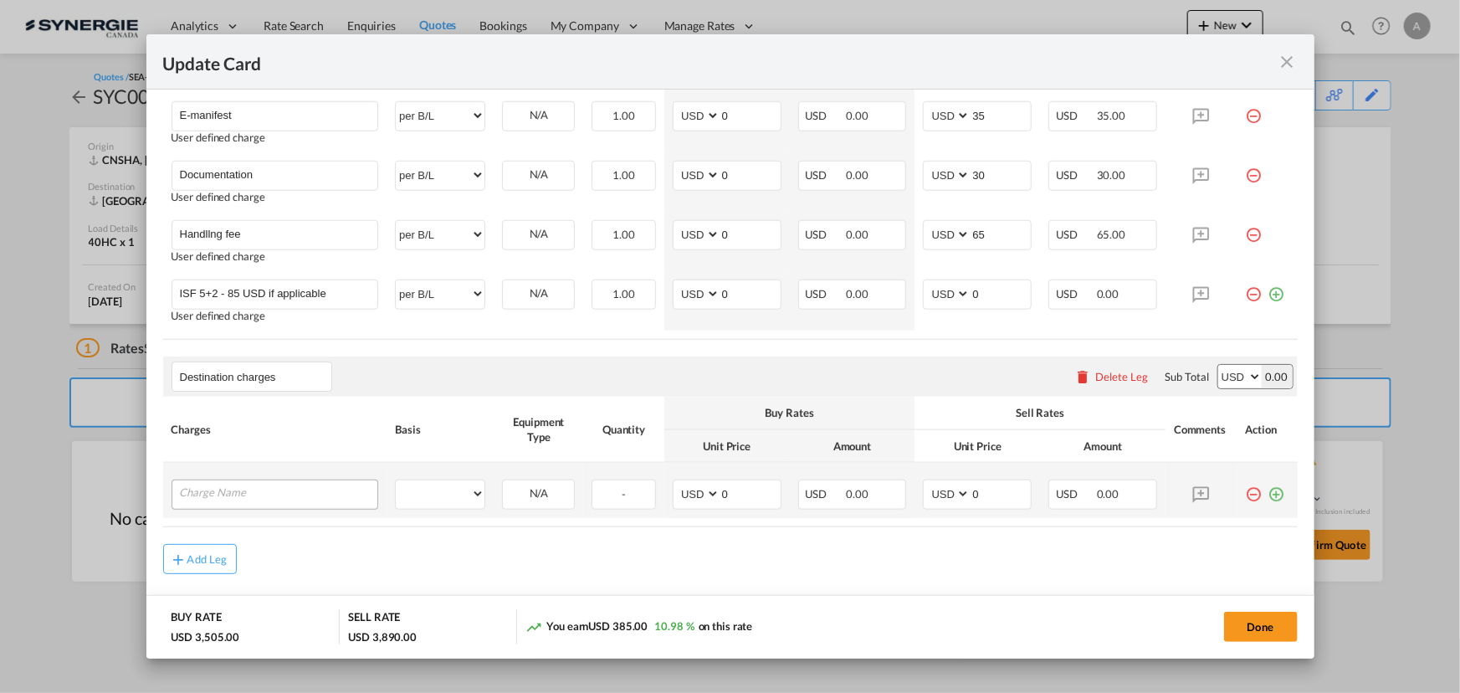
type input "Destination charges"
click at [310, 498] on input "Charge Name" at bounding box center [279, 492] width 198 height 25
type input "Drayage"
click at [426, 485] on select "per equipment per container per B/L per shipping bill per shipment per pallet p…" at bounding box center [440, 493] width 89 height 27
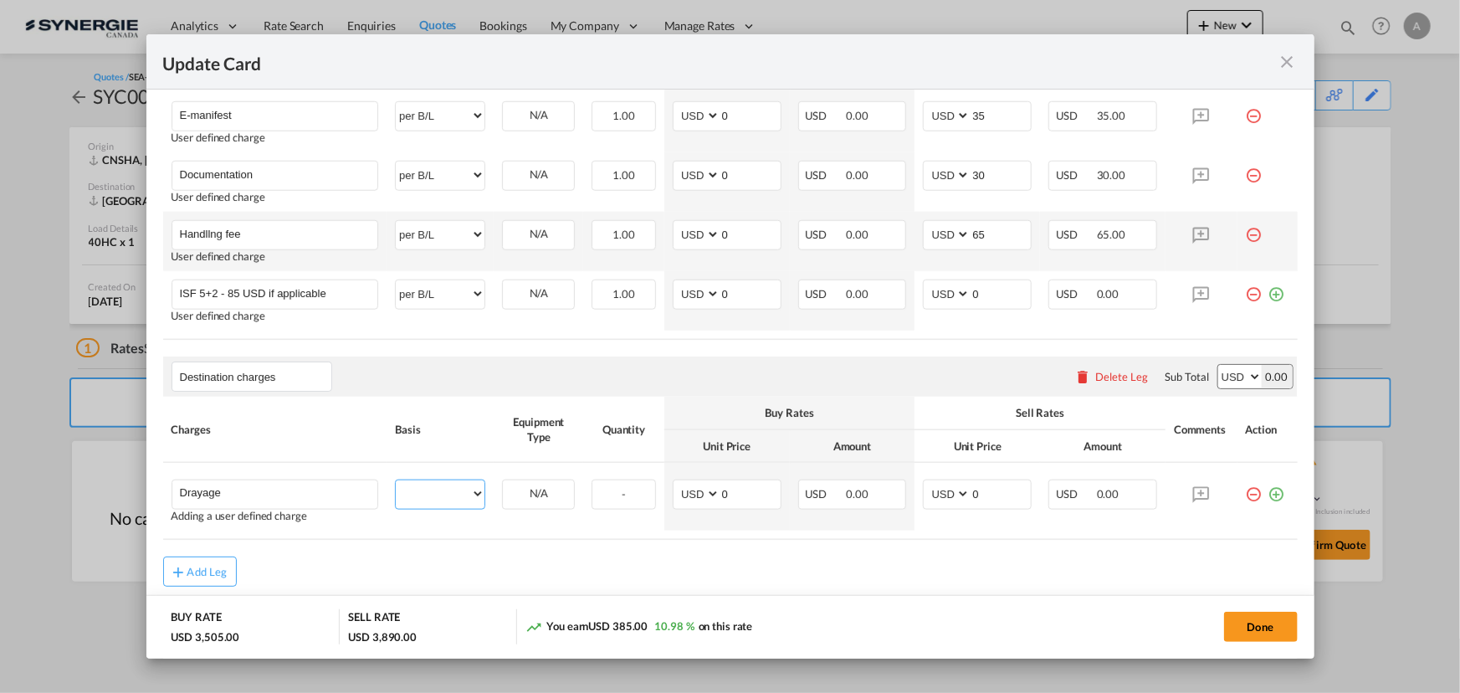
select select "per container"
click at [396, 480] on select "per equipment per container per B/L per shipping bill per shipment per pallet p…" at bounding box center [440, 493] width 89 height 27
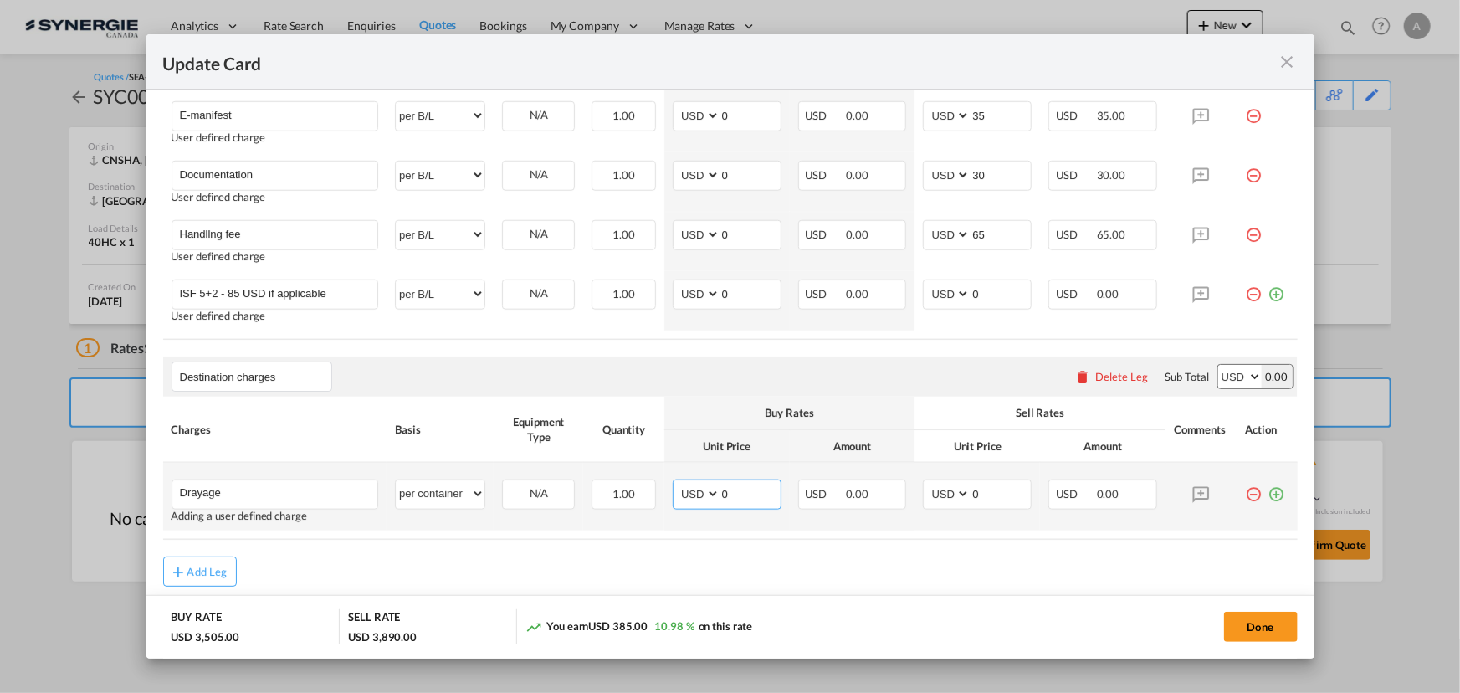
drag, startPoint x: 716, startPoint y: 491, endPoint x: 618, endPoint y: 464, distance: 100.9
click at [681, 484] on md-input-container "AED AFN ALL AMD ANG AOA ARS AUD AWG AZN BAM BBD BDT BGN BHD BIF BMD BND BOB BRL…" at bounding box center [727, 495] width 109 height 30
drag, startPoint x: 727, startPoint y: 495, endPoint x: 634, endPoint y: 485, distance: 94.2
click at [675, 502] on md-input-container "AED AFN ALL AMD ANG AOA ARS AUD AWG AZN BAM BBD BDT BGN BHD BIF BMD BND BOB BRL…" at bounding box center [727, 495] width 109 height 30
type input "881"
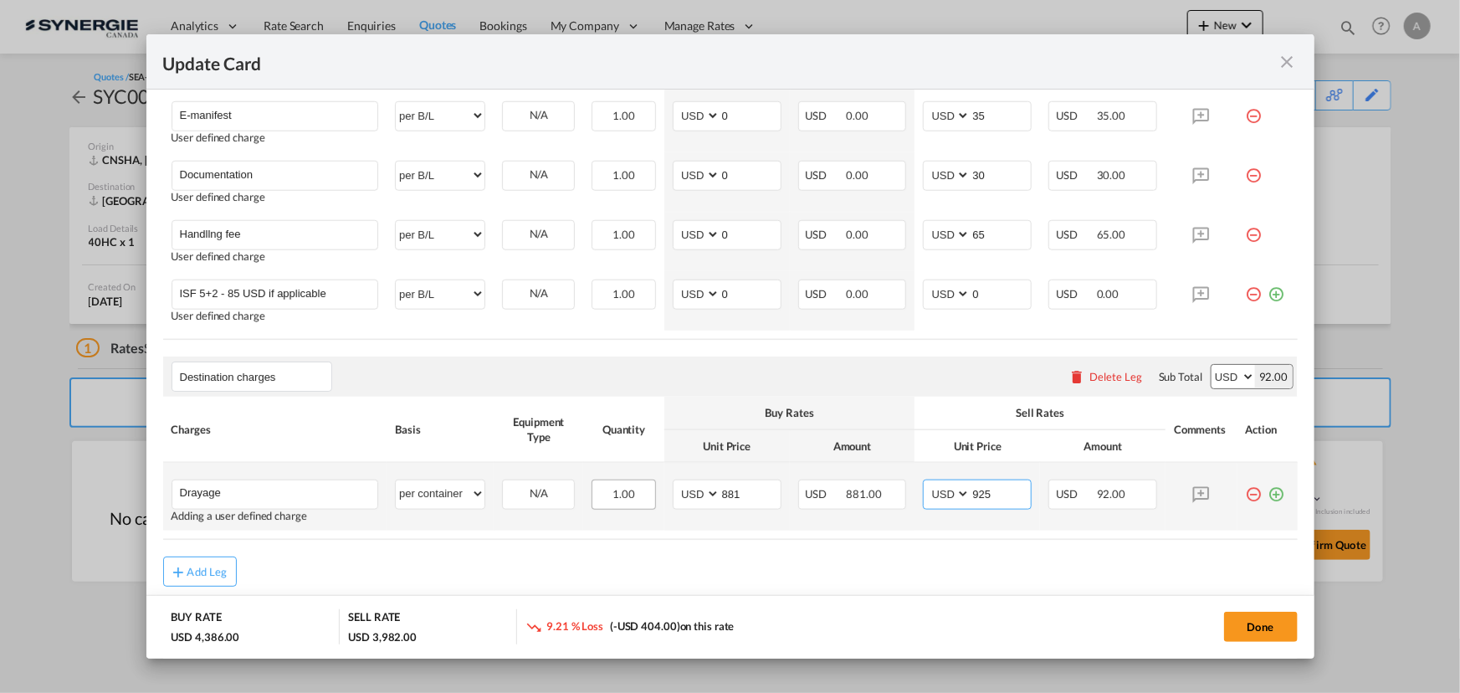
type input "925"
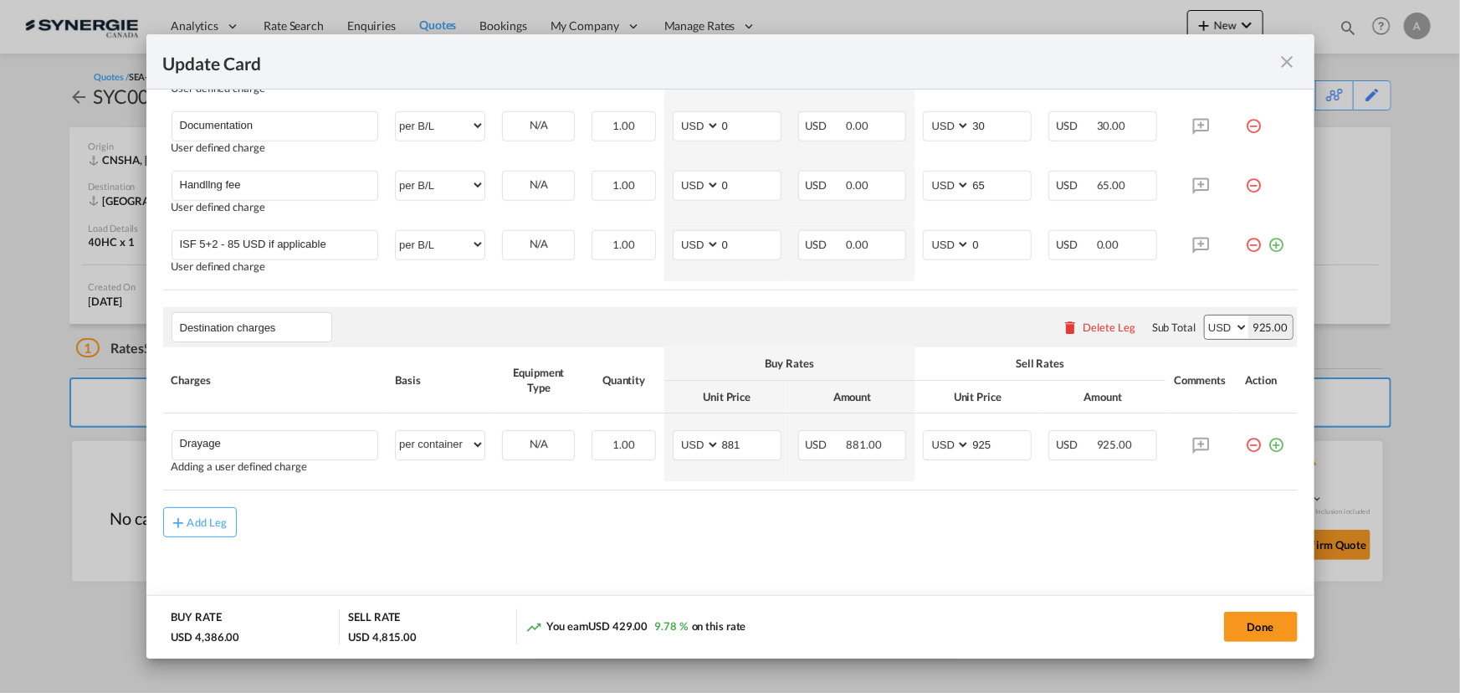
scroll to position [798, 0]
click at [1269, 439] on md-icon "icon-plus-circle-outline green-400-fg" at bounding box center [1277, 438] width 17 height 17
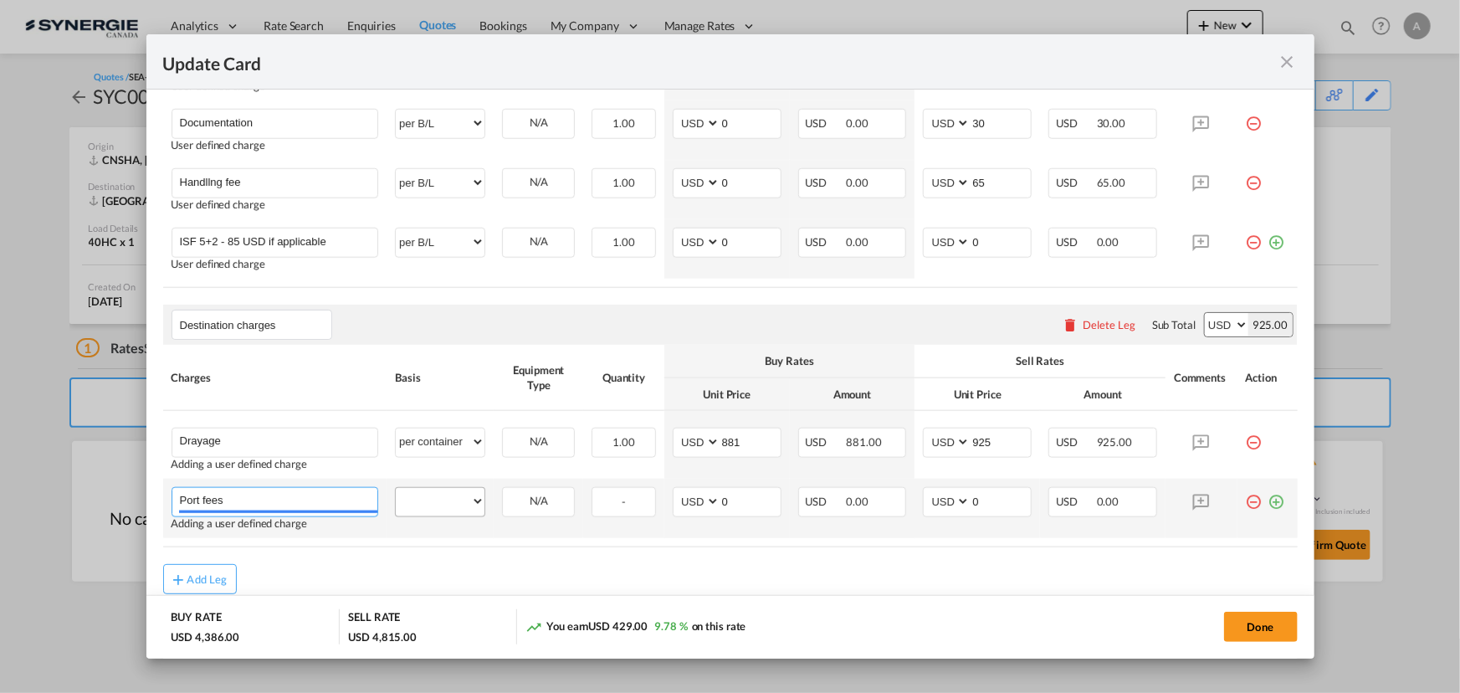
type input "Port fees"
drag, startPoint x: 444, startPoint y: 511, endPoint x: 448, endPoint y: 487, distance: 23.8
click at [444, 511] on select "per equipment per container per B/L per shipping bill per shipment per pallet p…" at bounding box center [440, 501] width 89 height 27
select select "per container"
click at [396, 488] on select "per equipment per container per B/L per shipping bill per shipment per pallet p…" at bounding box center [440, 501] width 89 height 27
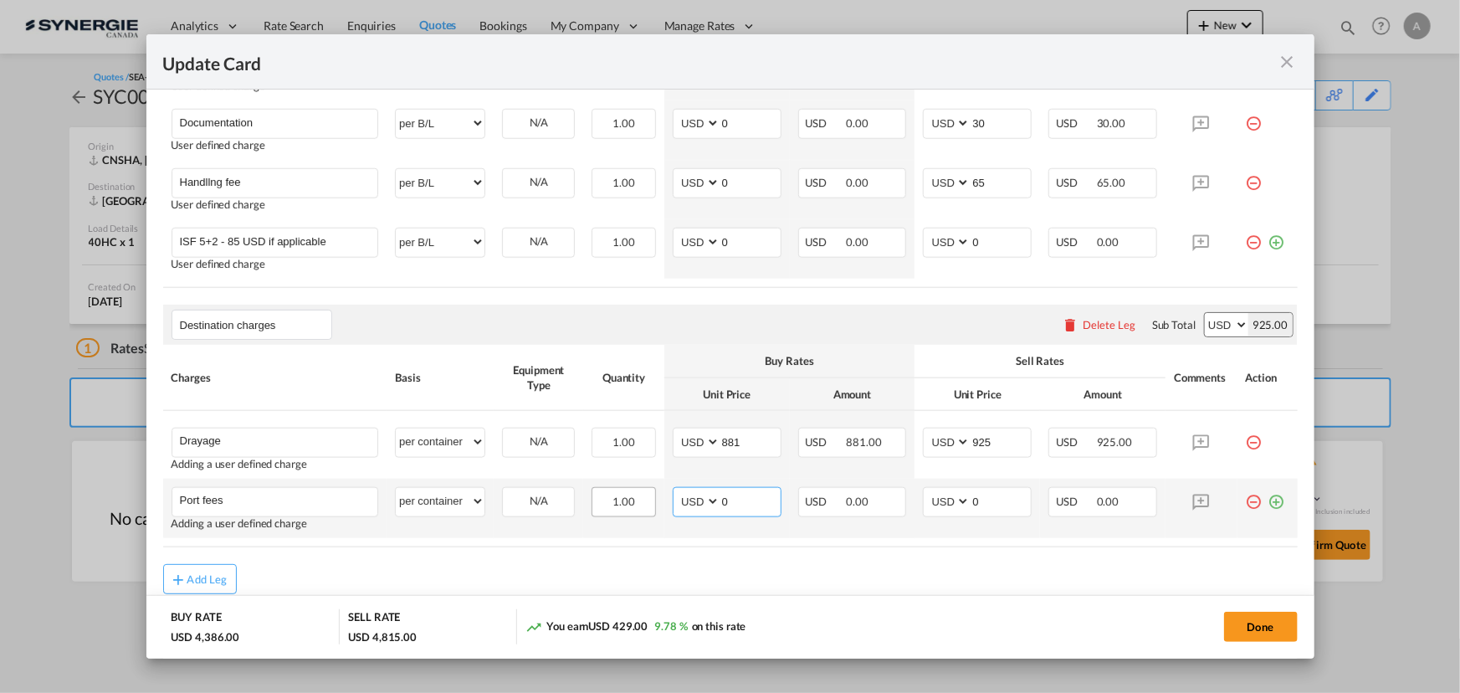
drag, startPoint x: 730, startPoint y: 508, endPoint x: 643, endPoint y: 494, distance: 88.2
click at [649, 502] on tr "Port fees Please Enter User Defined Charges Cannot Be Published Adding a user d…" at bounding box center [730, 508] width 1135 height 59
type input "50"
type input "65"
click at [1249, 626] on button "Done" at bounding box center [1261, 627] width 74 height 30
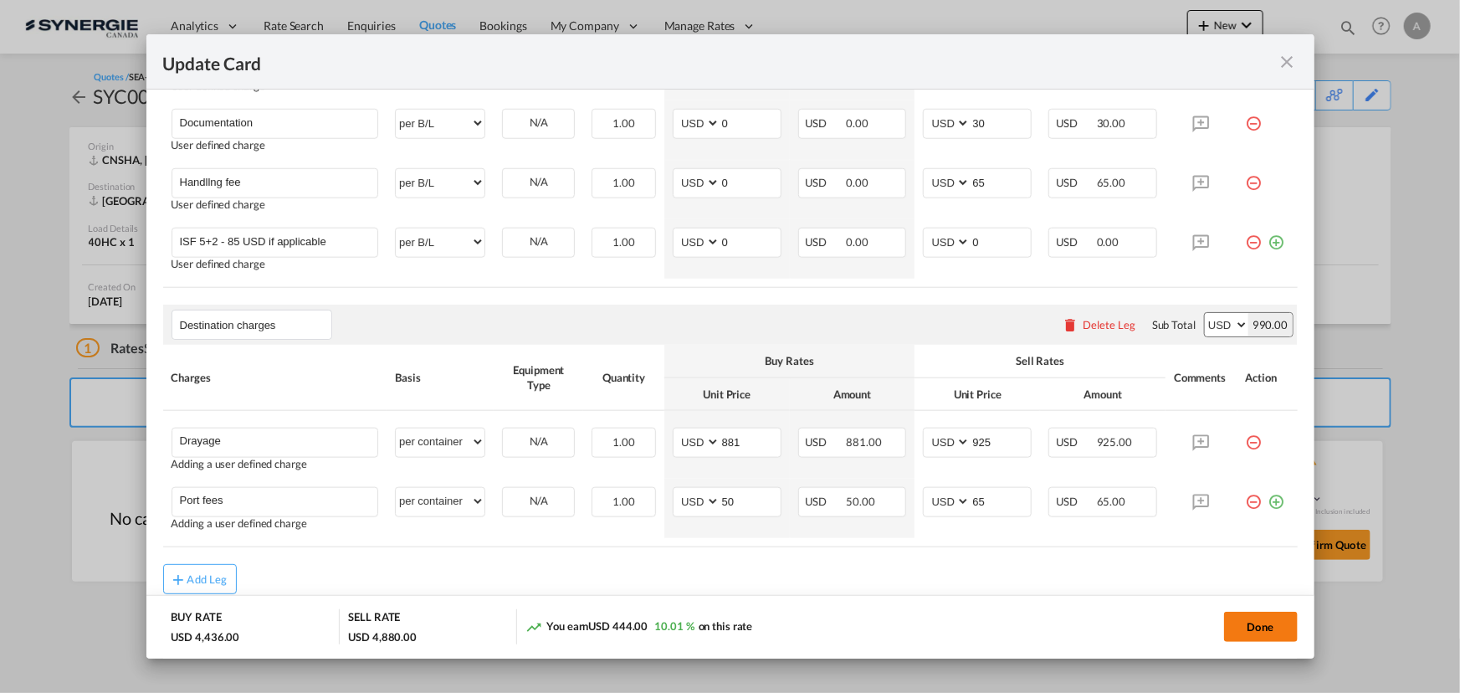
type input "[DATE]"
type input "Destination charges"
type input "Drayage"
select select "per container"
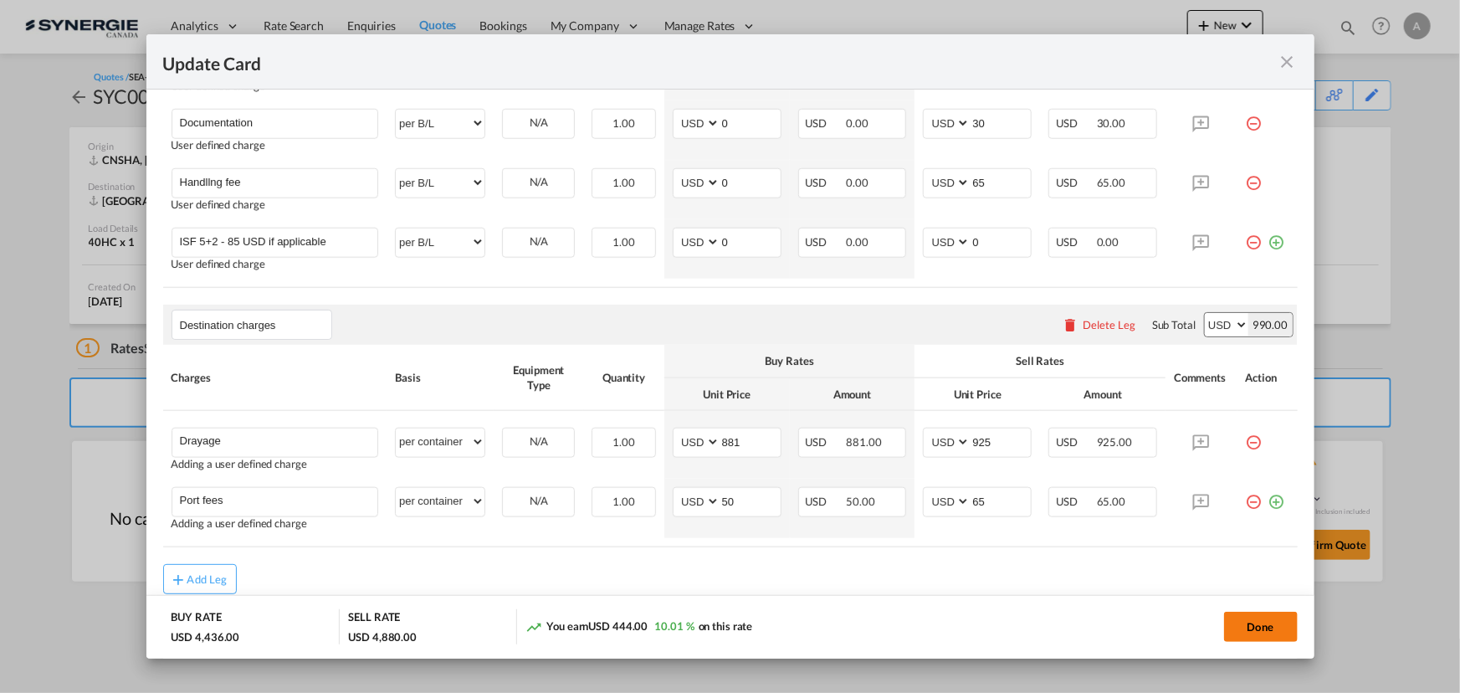
type input "881"
type input "925"
type input "Port fees"
select select "per container"
type input "50"
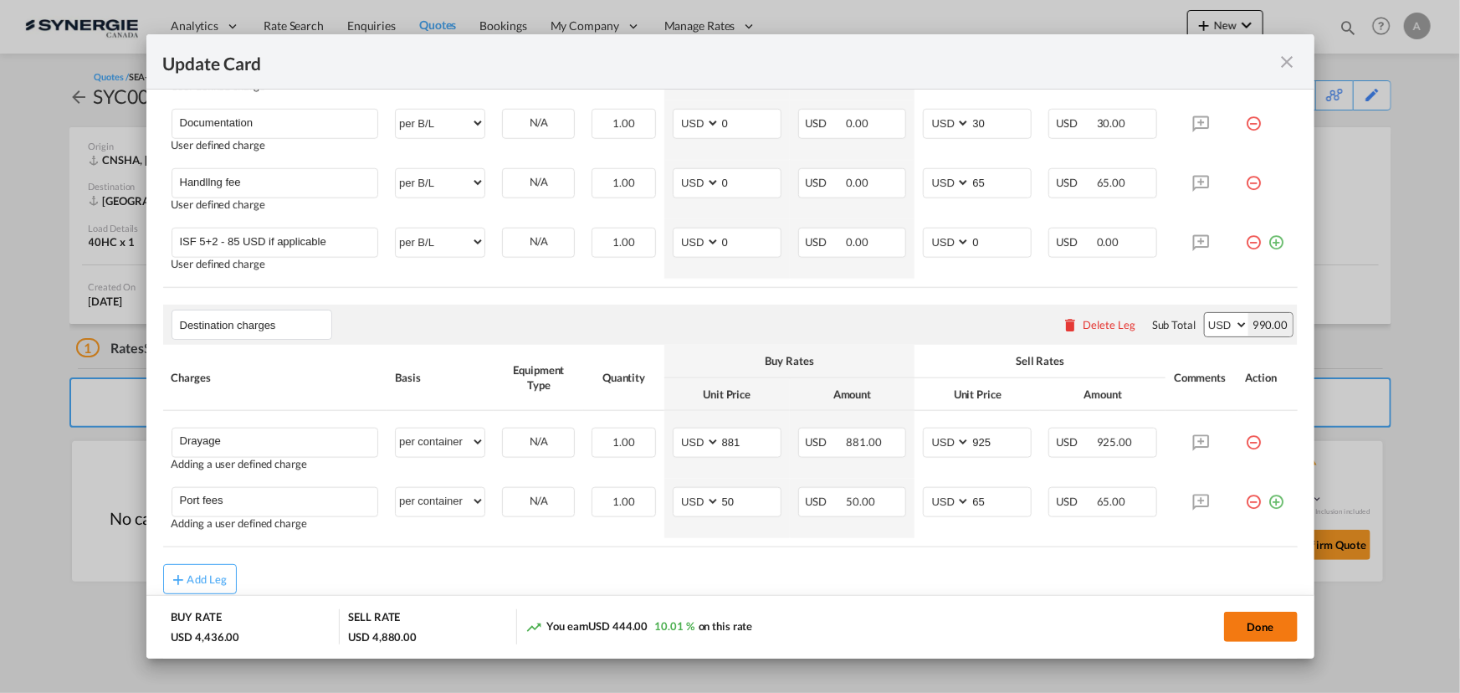
type input "65"
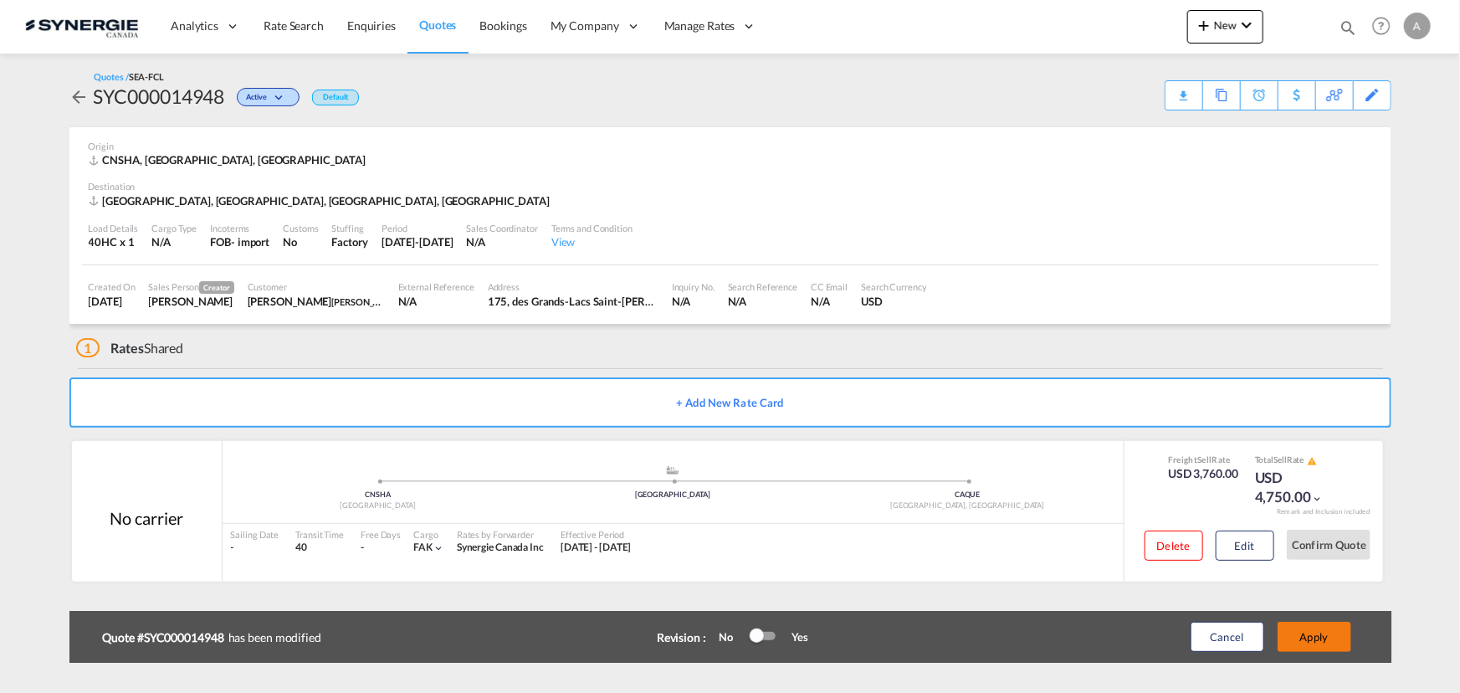
click at [1303, 635] on button "Apply" at bounding box center [1315, 637] width 74 height 30
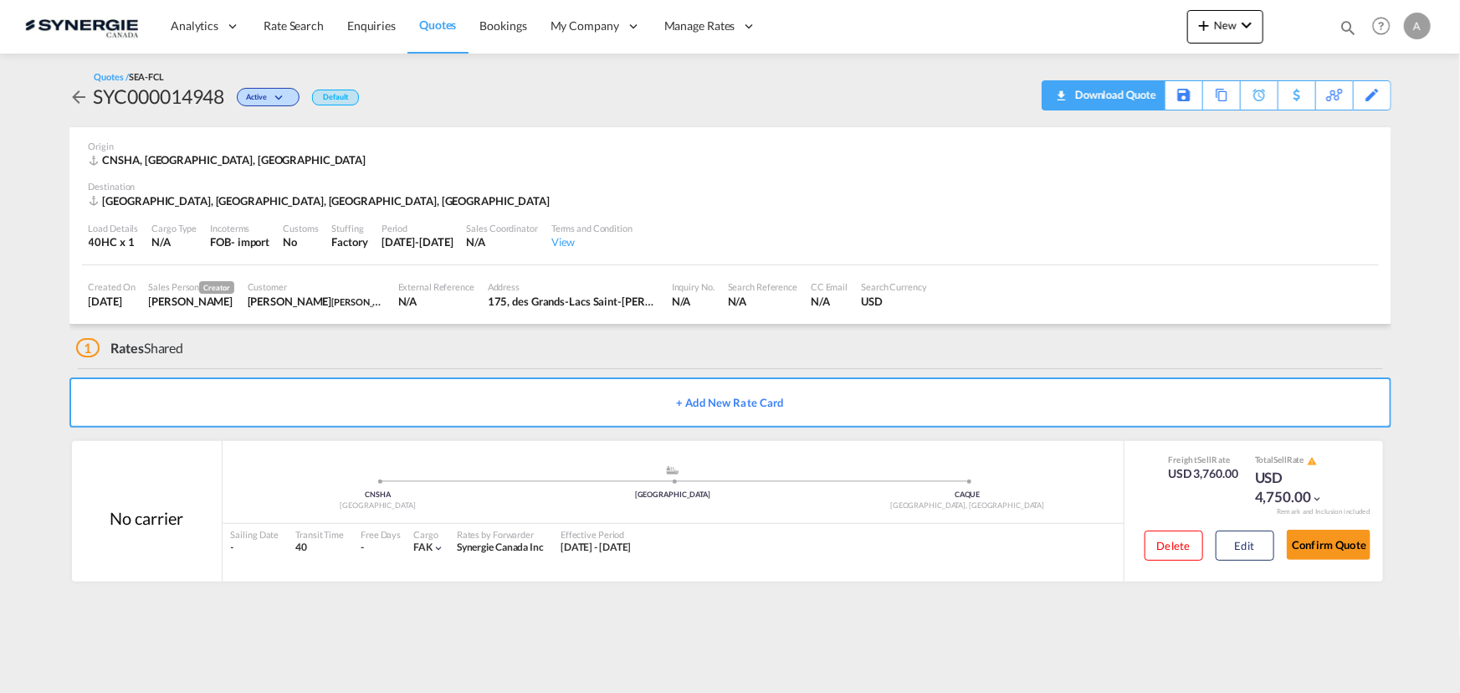
click at [1134, 97] on div "Download Quote" at bounding box center [1113, 94] width 85 height 27
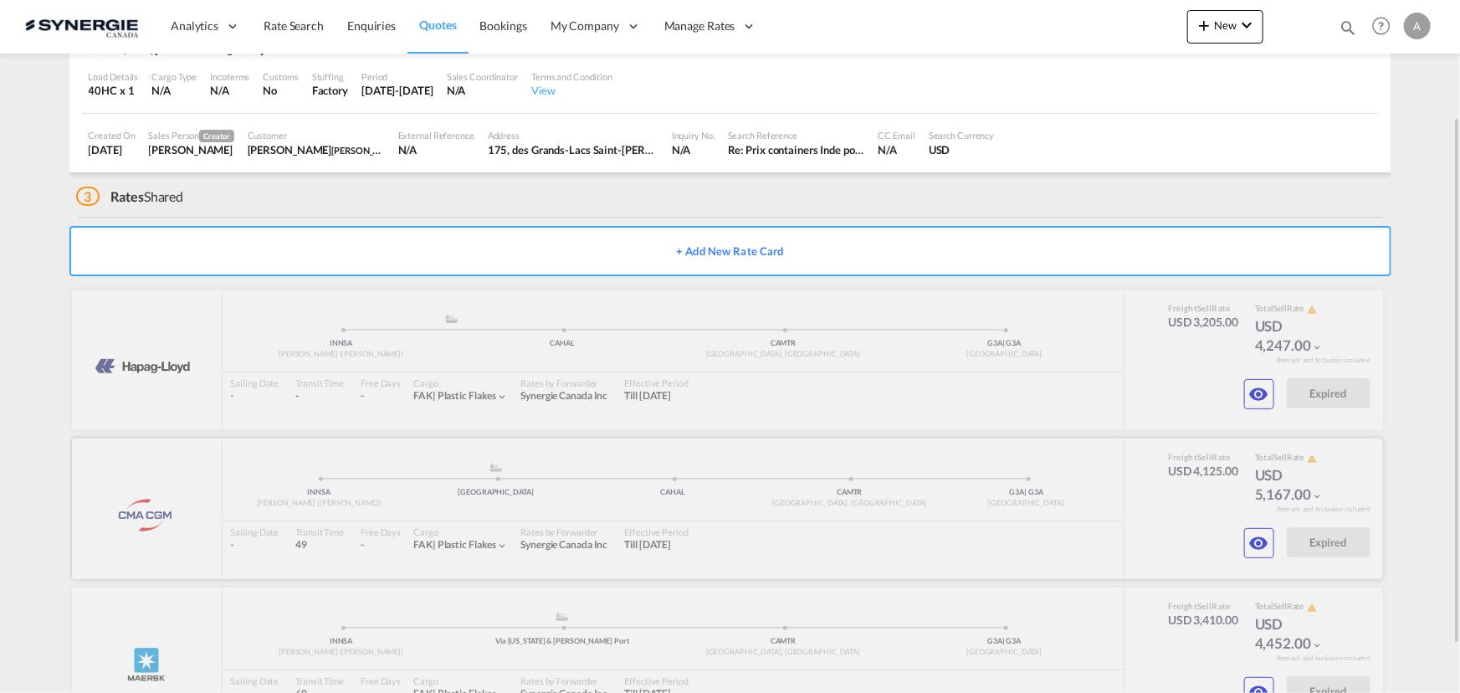
scroll to position [215, 0]
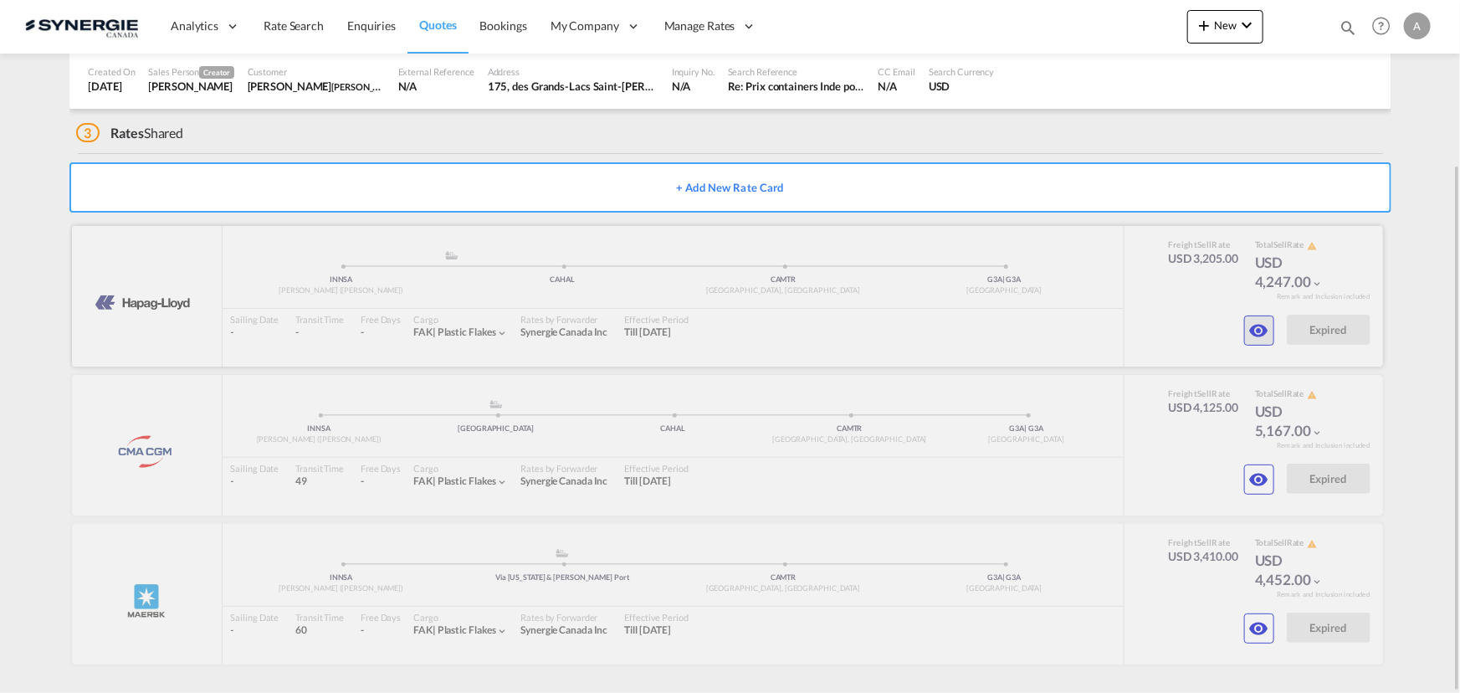
click at [1260, 332] on md-icon "icon-eye" at bounding box center [1259, 331] width 20 height 20
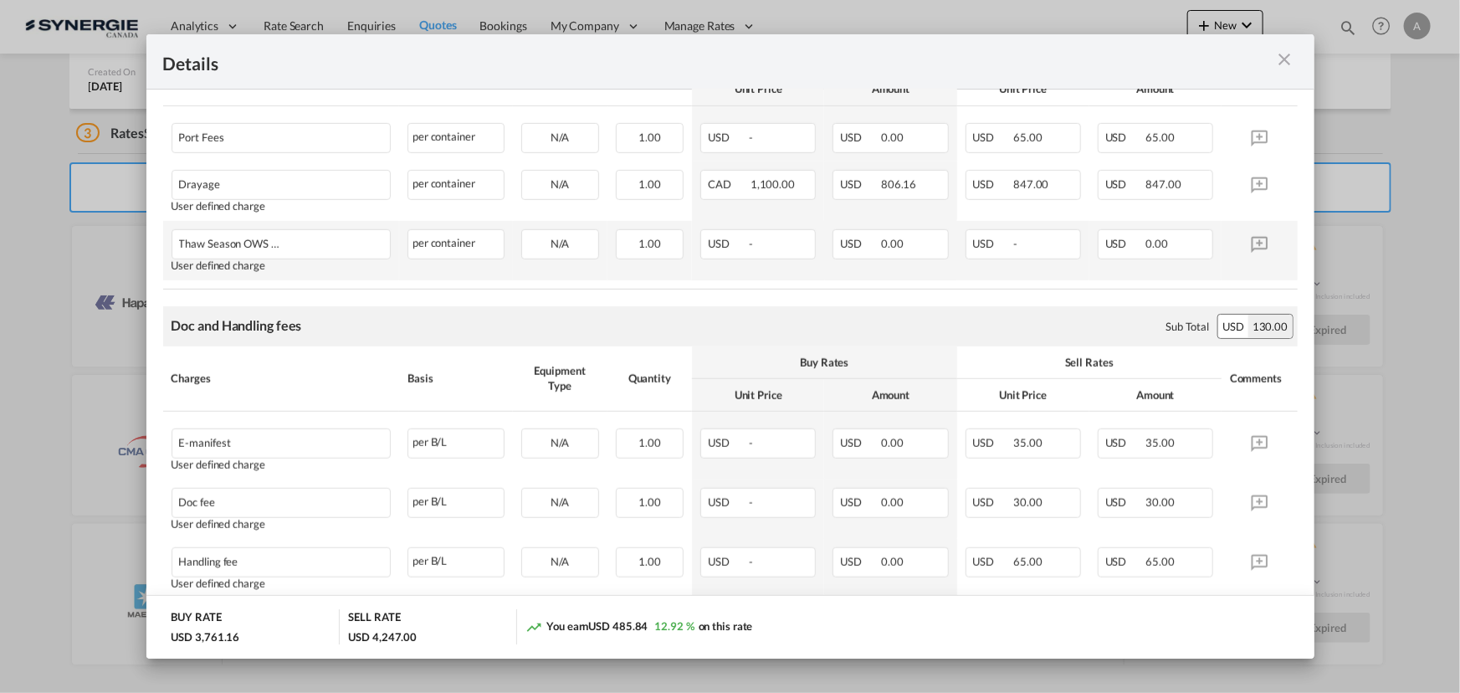
scroll to position [685, 0]
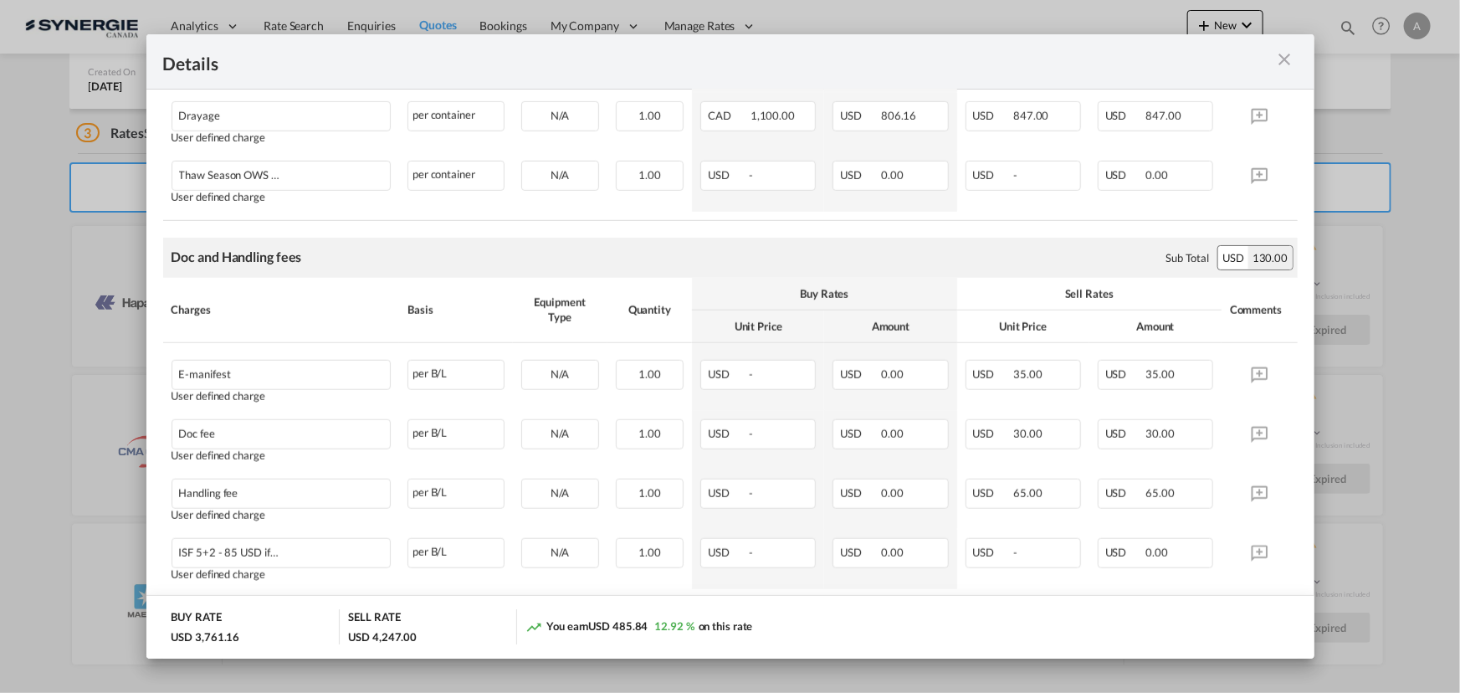
click at [1285, 59] on md-icon "icon-close m-3 fg-AAA8AD cursor" at bounding box center [1285, 59] width 20 height 20
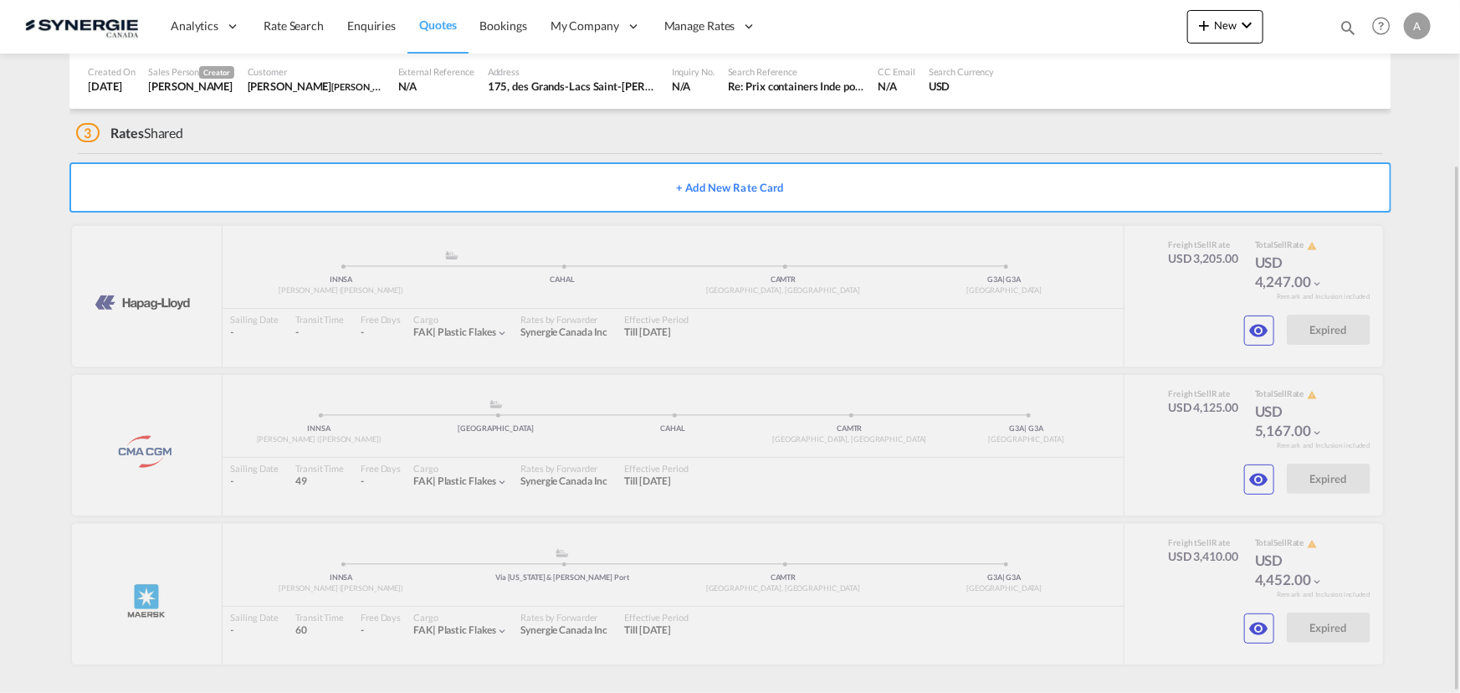
scroll to position [0, 0]
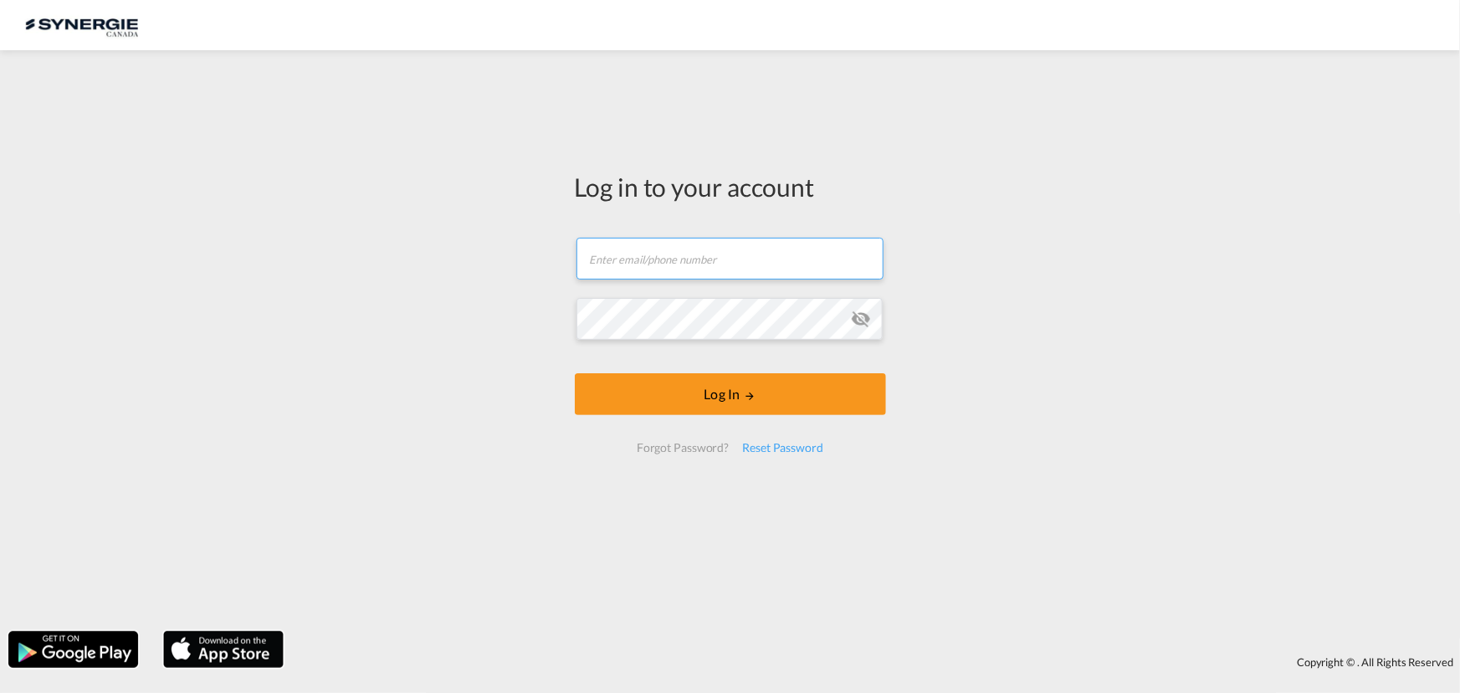
type input "[EMAIL_ADDRESS][DOMAIN_NAME]"
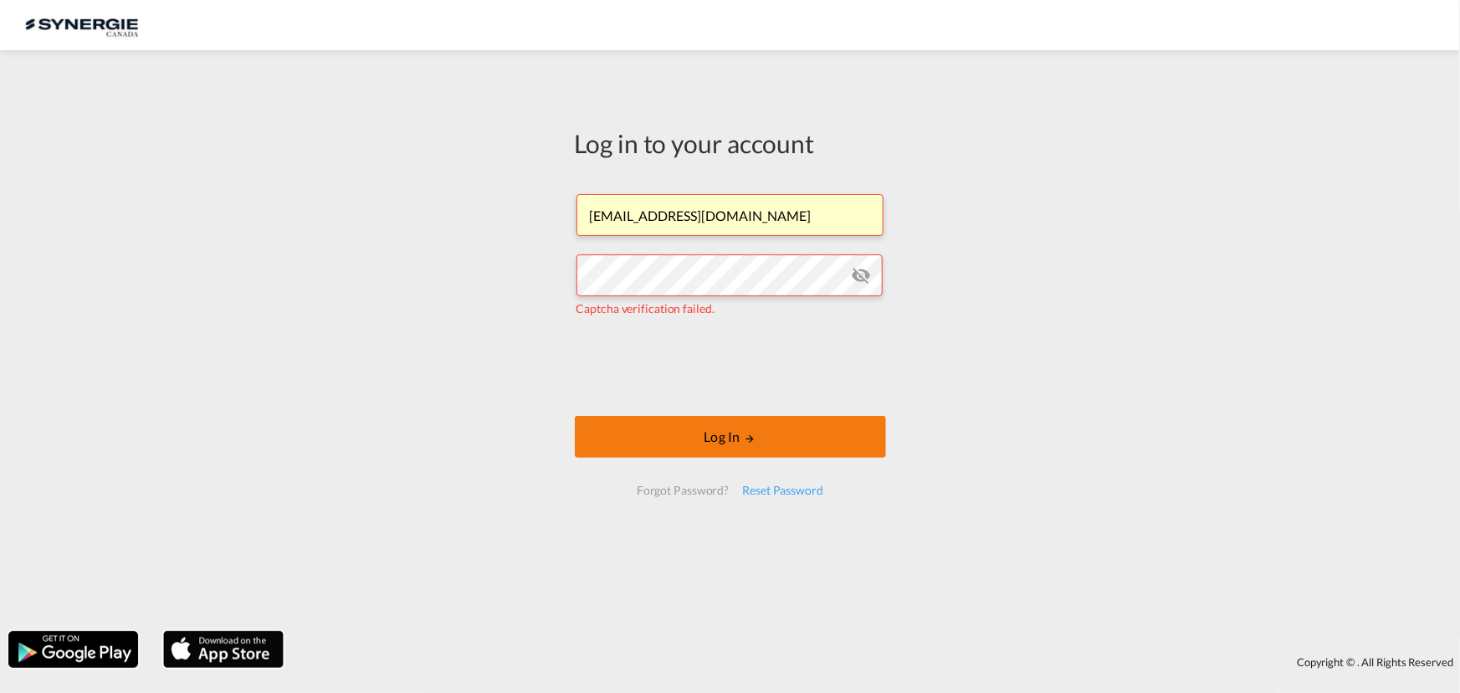
click at [675, 436] on button "Log In" at bounding box center [730, 437] width 311 height 42
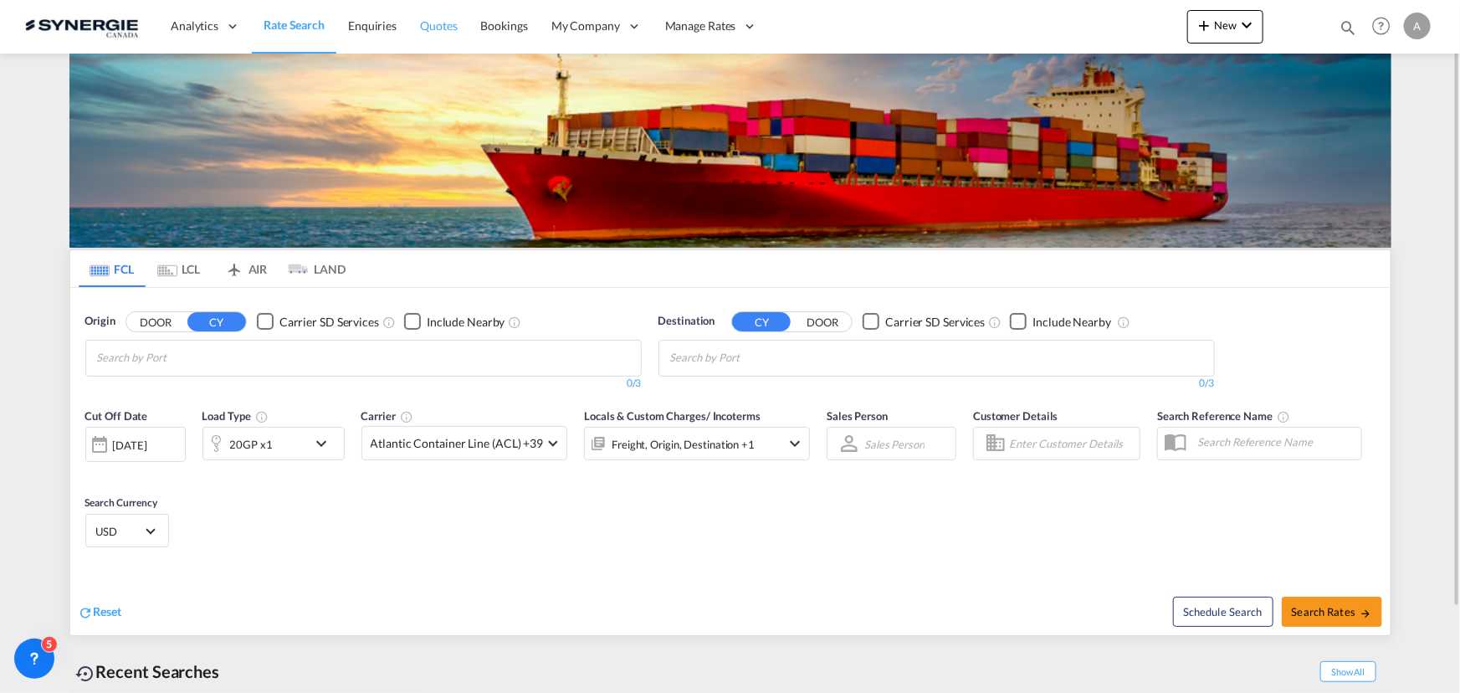
click at [425, 28] on span "Quotes" at bounding box center [438, 25] width 37 height 14
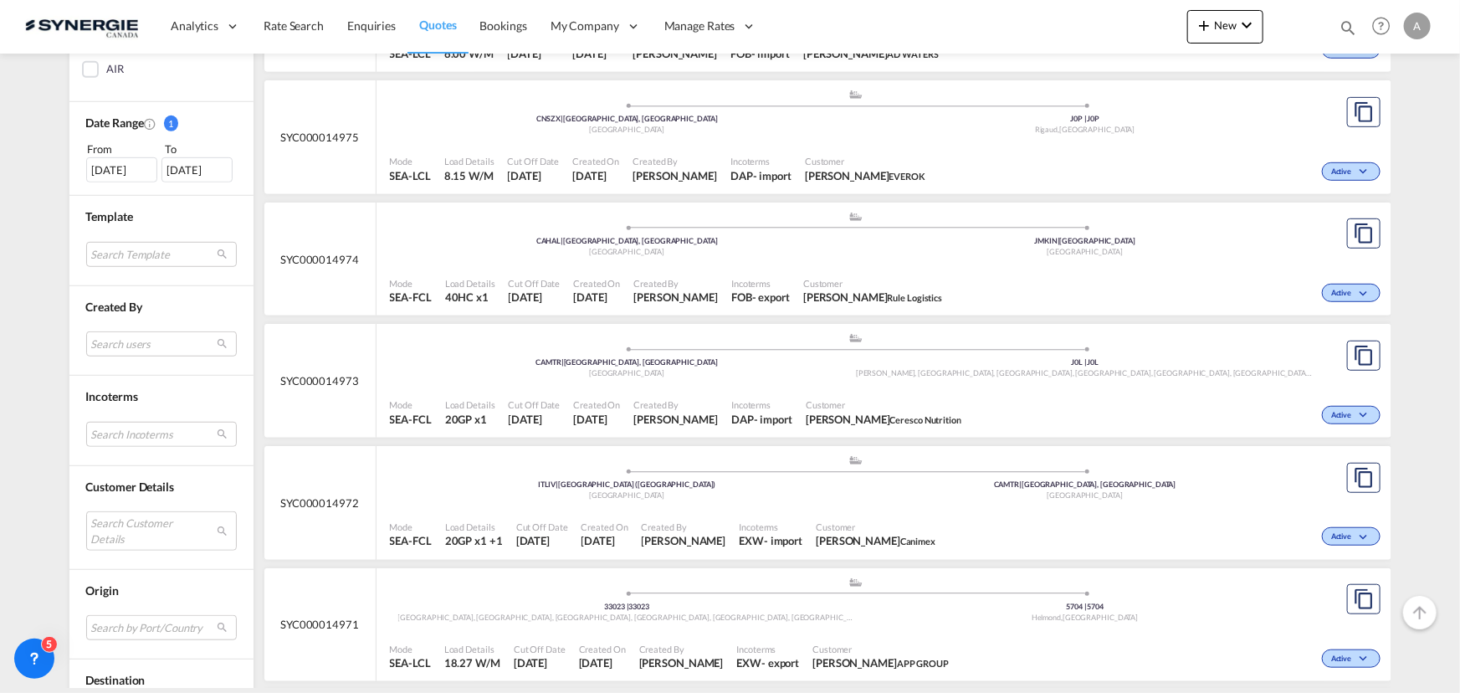
scroll to position [456, 0]
click at [95, 521] on md-select "Search Customer Details user name user [PERSON_NAME] [EMAIL_ADDRESS][DOMAIN_NAM…" at bounding box center [161, 530] width 151 height 38
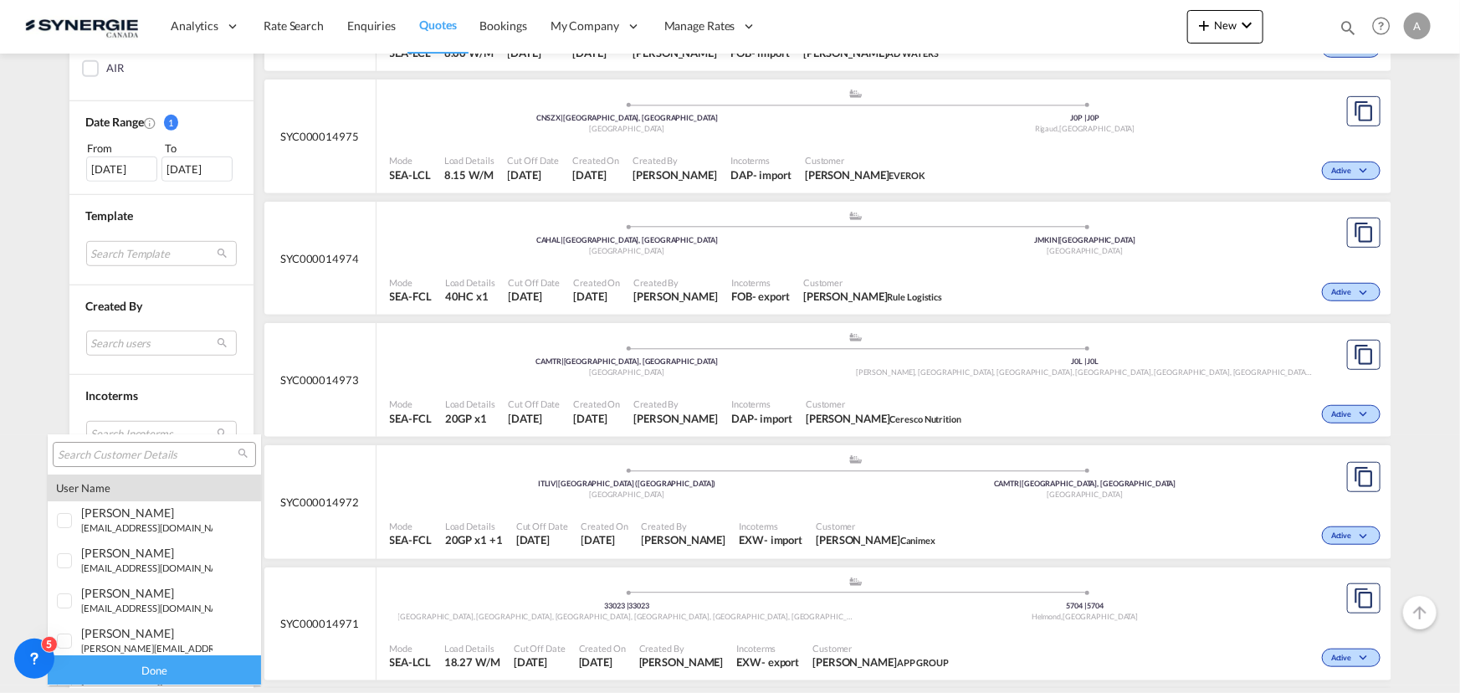
click at [110, 453] on input "search" at bounding box center [148, 455] width 180 height 15
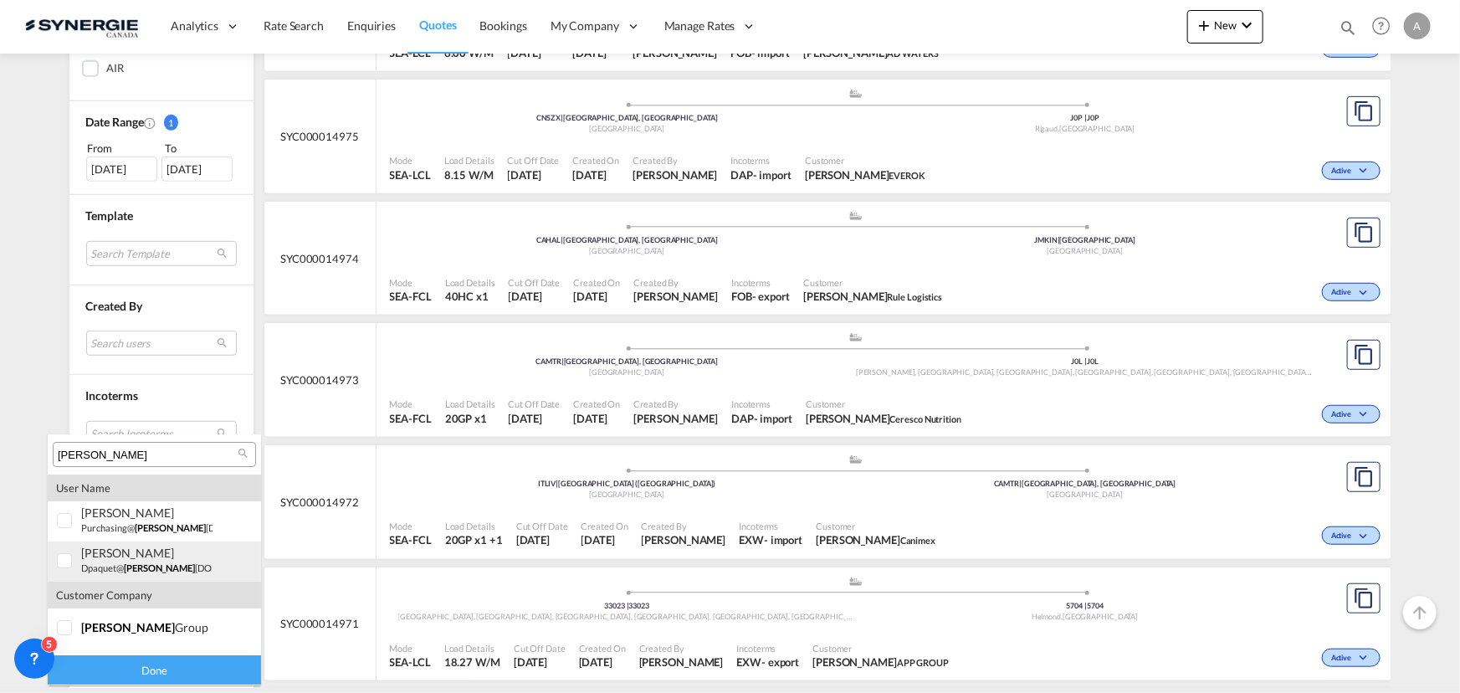
scroll to position [33, 0]
type input "[PERSON_NAME]"
click at [90, 594] on span "[PERSON_NAME]" at bounding box center [128, 594] width 94 height 14
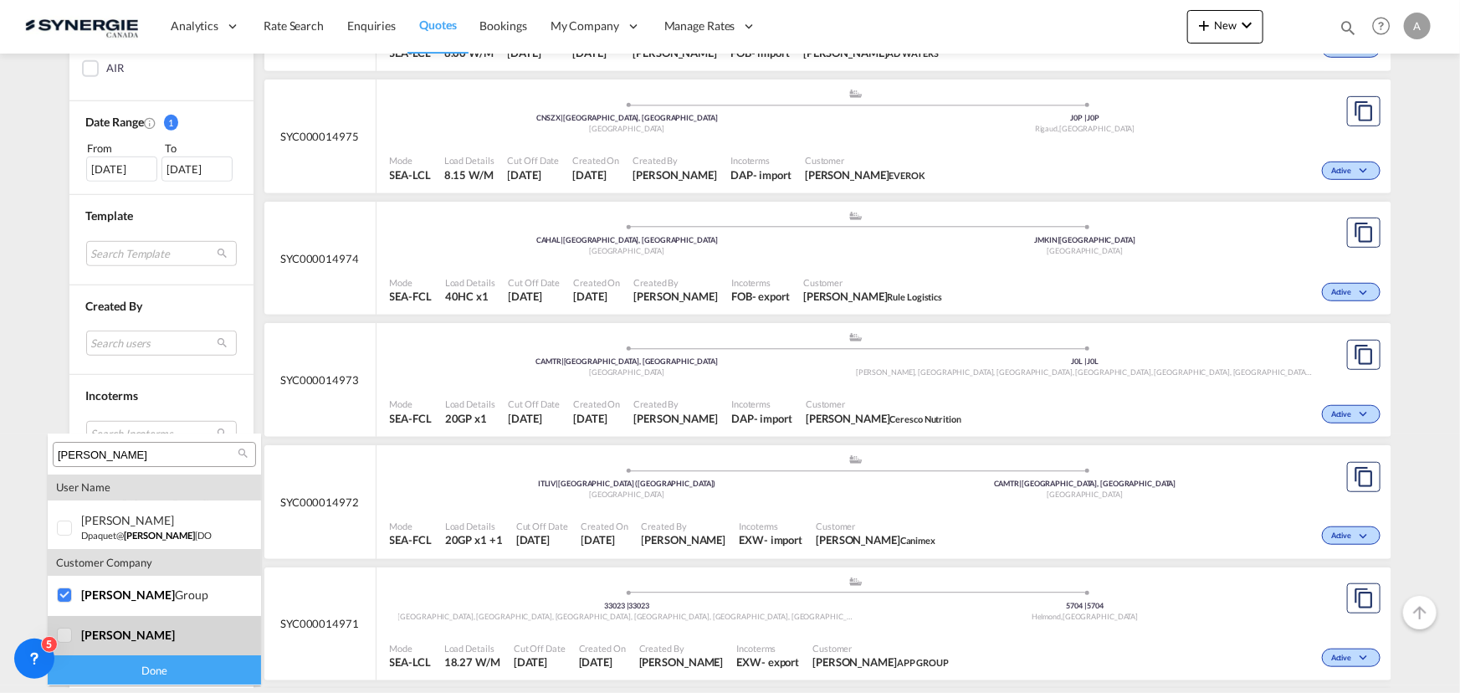
click at [74, 639] on div at bounding box center [65, 636] width 17 height 17
click at [95, 664] on div "Done" at bounding box center [154, 670] width 213 height 29
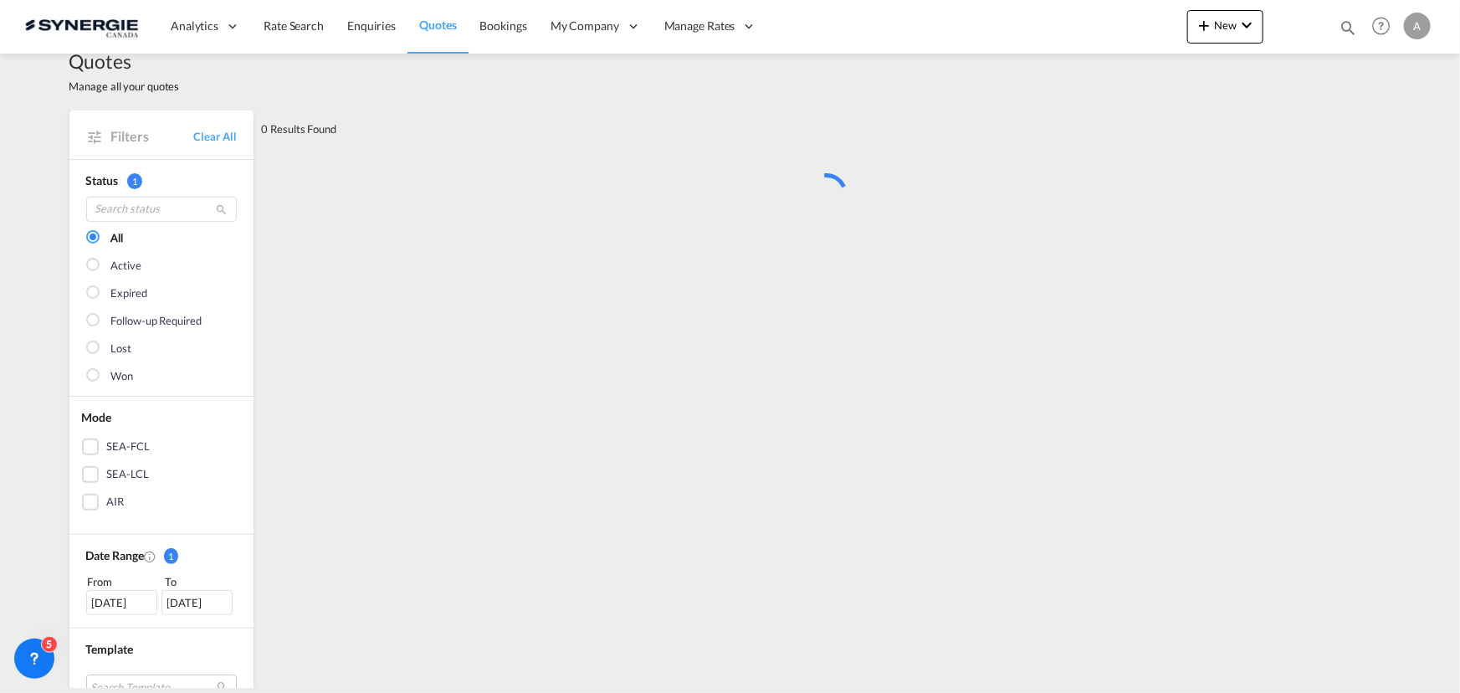
scroll to position [0, 0]
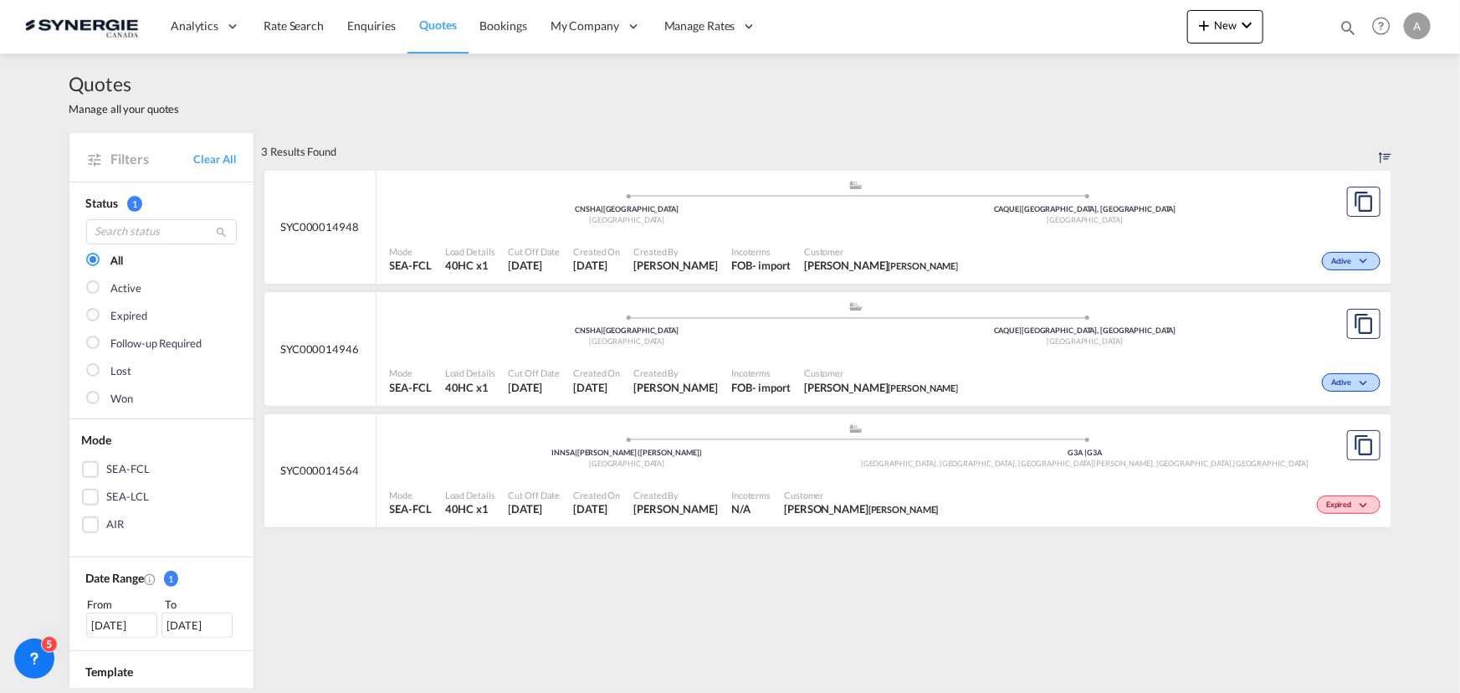
click at [719, 240] on div "Created By [PERSON_NAME]" at bounding box center [676, 260] width 98 height 42
click at [782, 245] on span "Incoterms" at bounding box center [760, 251] width 59 height 13
click at [1239, 31] on md-icon "icon-chevron-down" at bounding box center [1247, 25] width 20 height 20
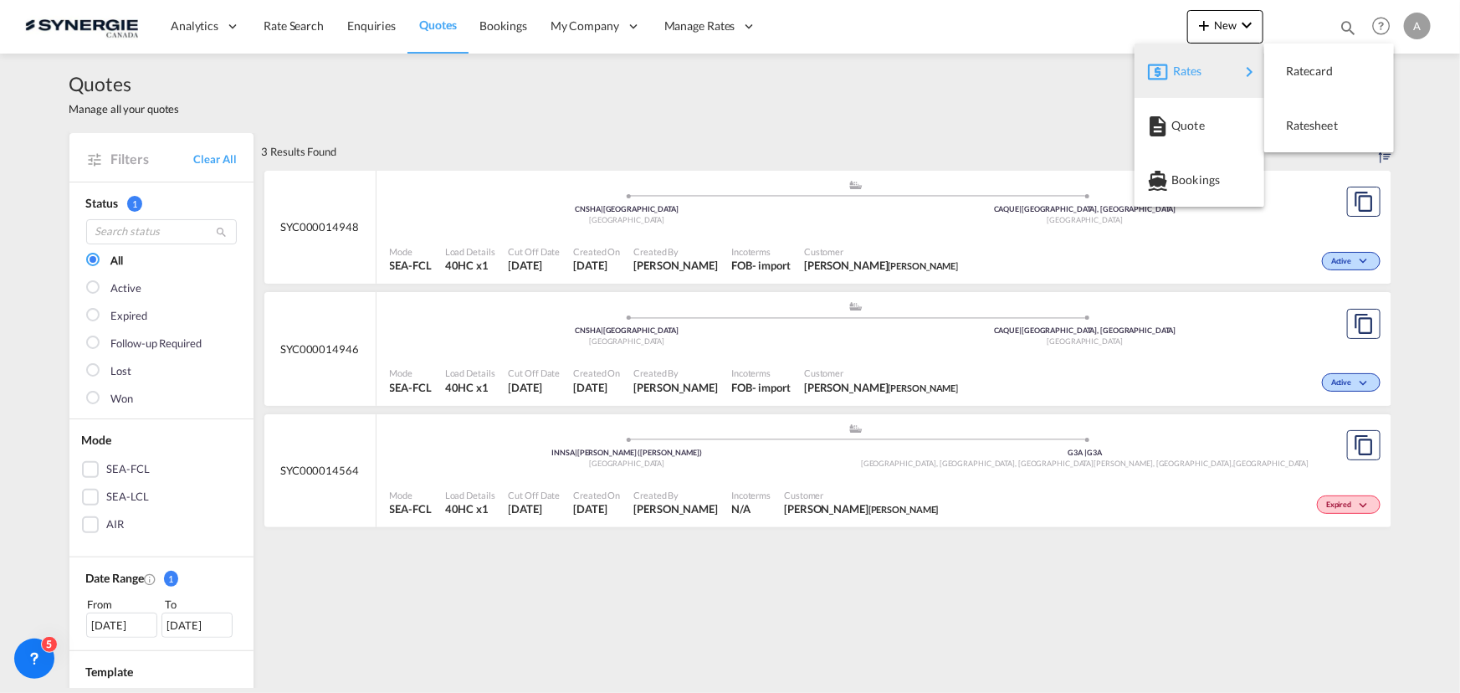
click at [1210, 74] on div "Rates" at bounding box center [1206, 71] width 67 height 42
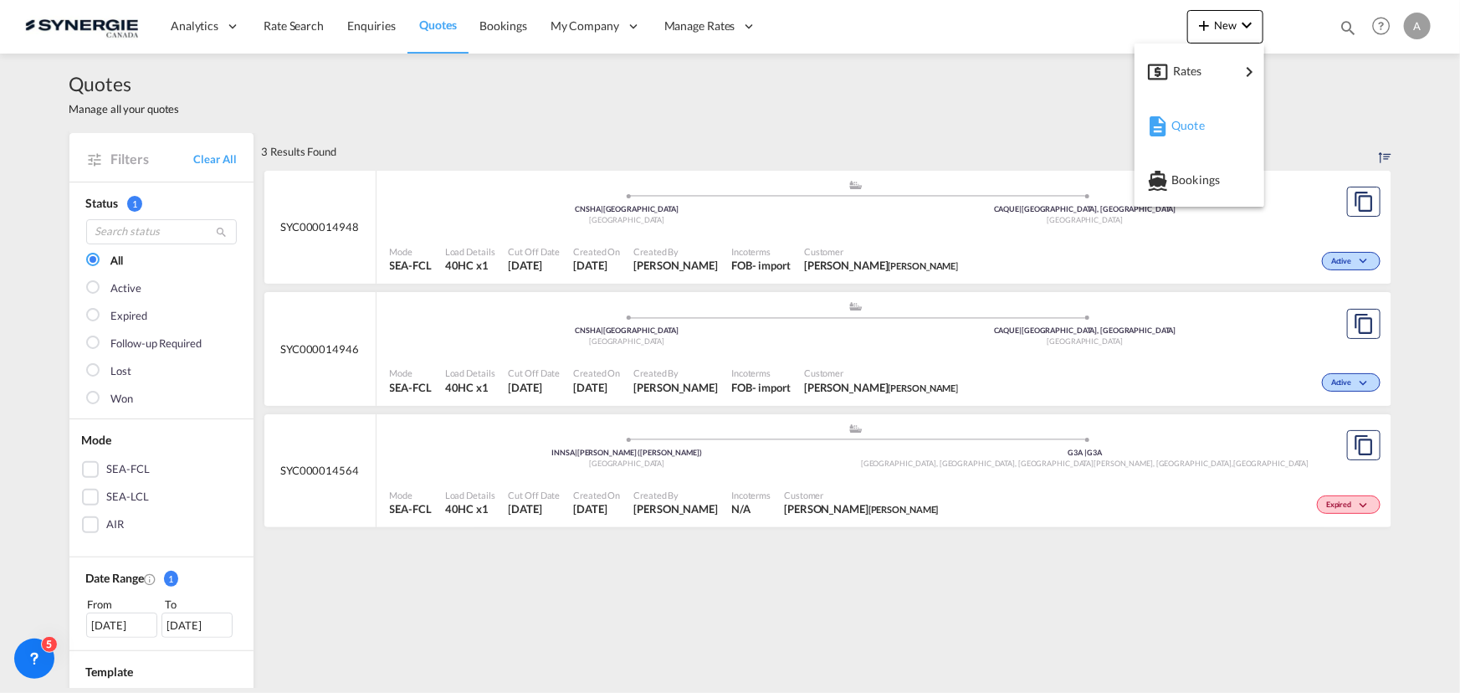
click at [1167, 128] on md-icon "button" at bounding box center [1158, 126] width 20 height 20
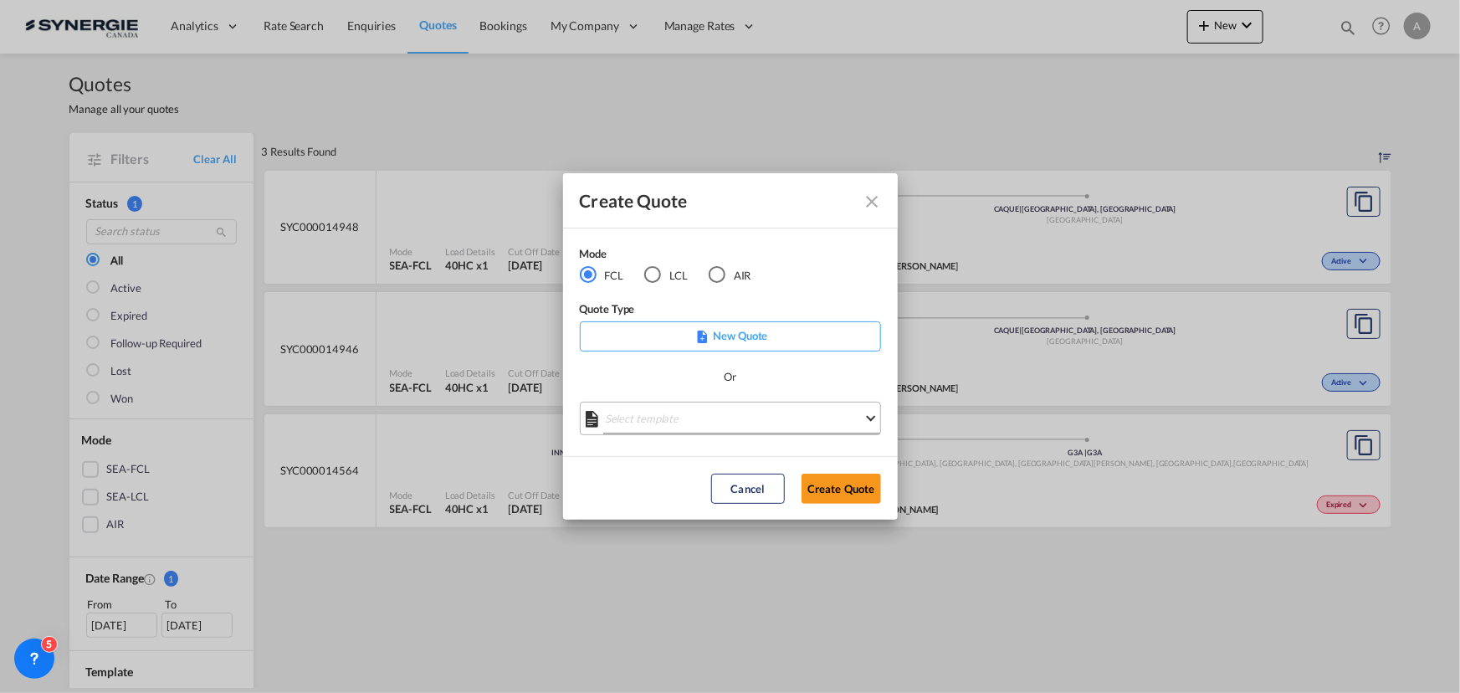
click at [704, 422] on md-select "Select template *NEW* FCL FREEHAND / DAP [PERSON_NAME] | [DATE] *NEW* Import FC…" at bounding box center [730, 418] width 301 height 33
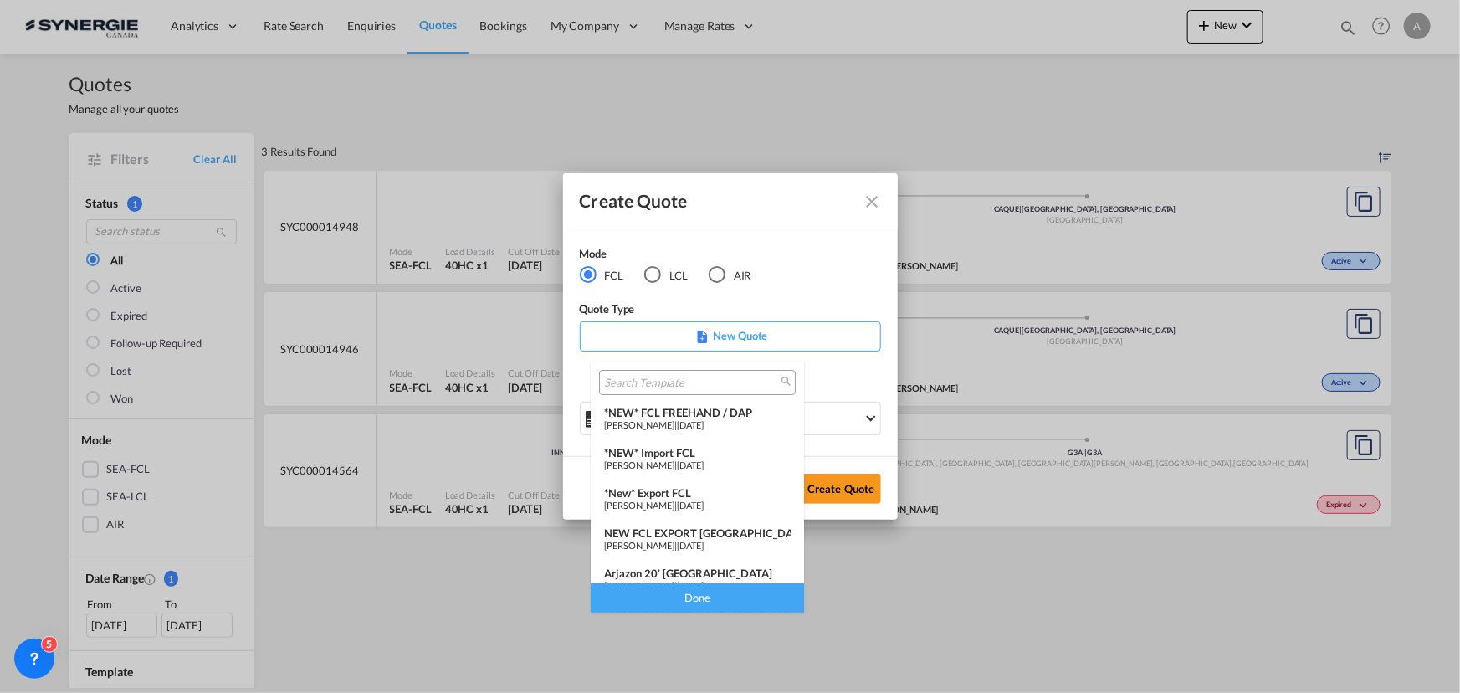
click at [675, 460] on span "Pablo Gomez Saldarriaga" at bounding box center [639, 464] width 70 height 11
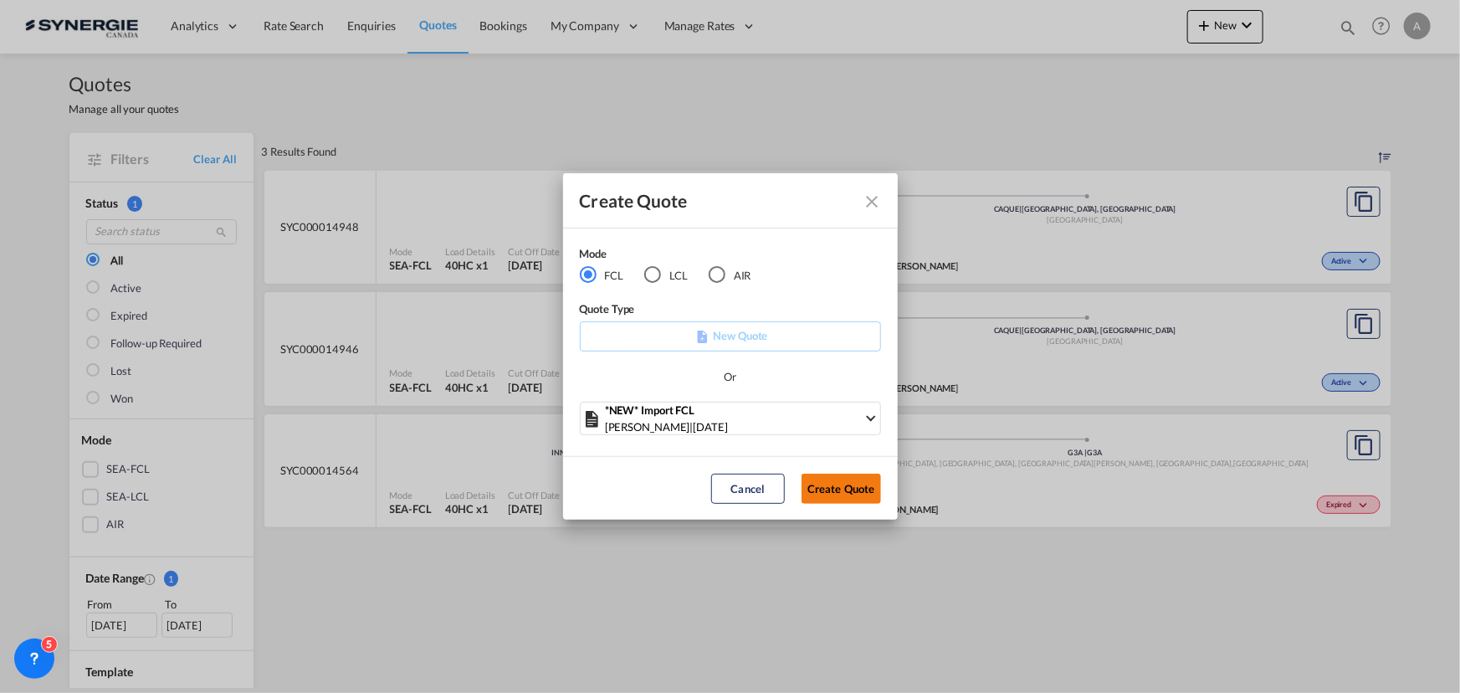
click at [836, 485] on button "Create Quote" at bounding box center [842, 489] width 80 height 30
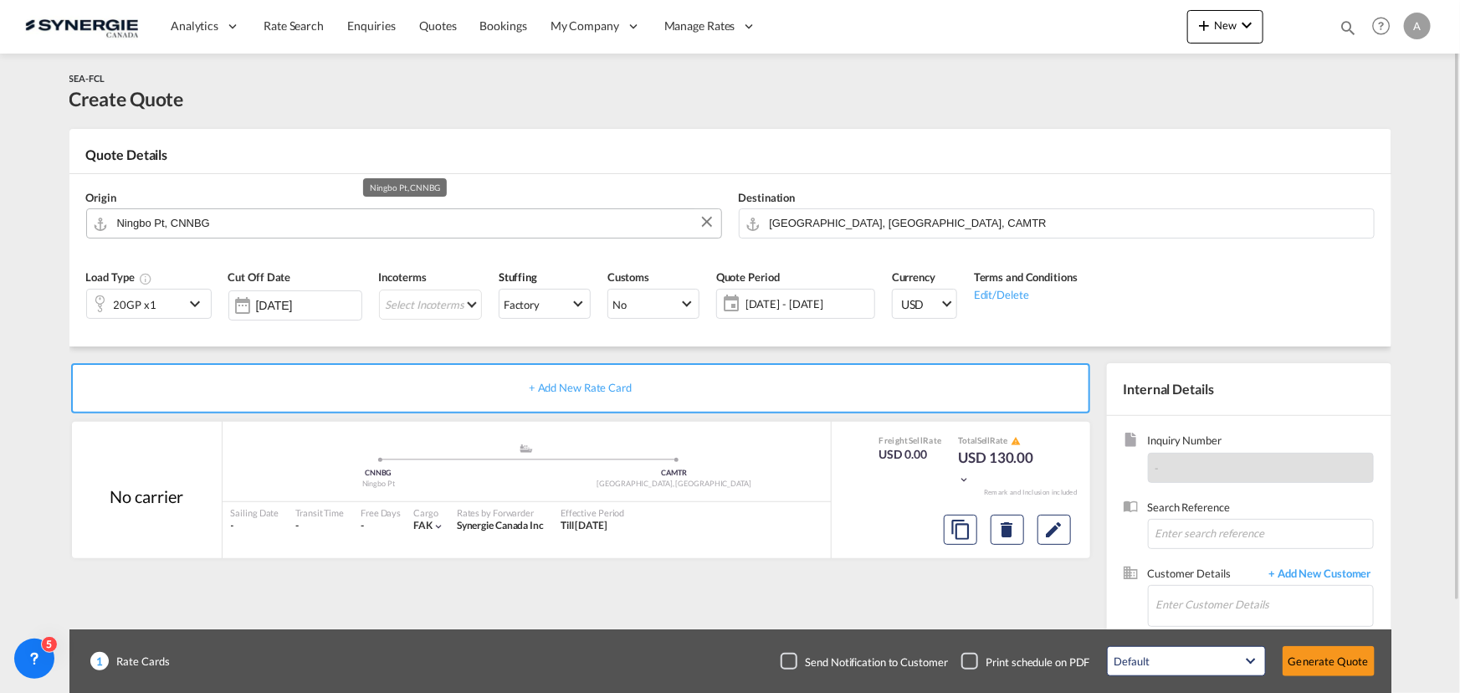
click at [218, 233] on input "Ningbo Pt, CNNBG" at bounding box center [415, 222] width 596 height 29
click at [134, 218] on input "SHNGHAI" at bounding box center [415, 222] width 596 height 29
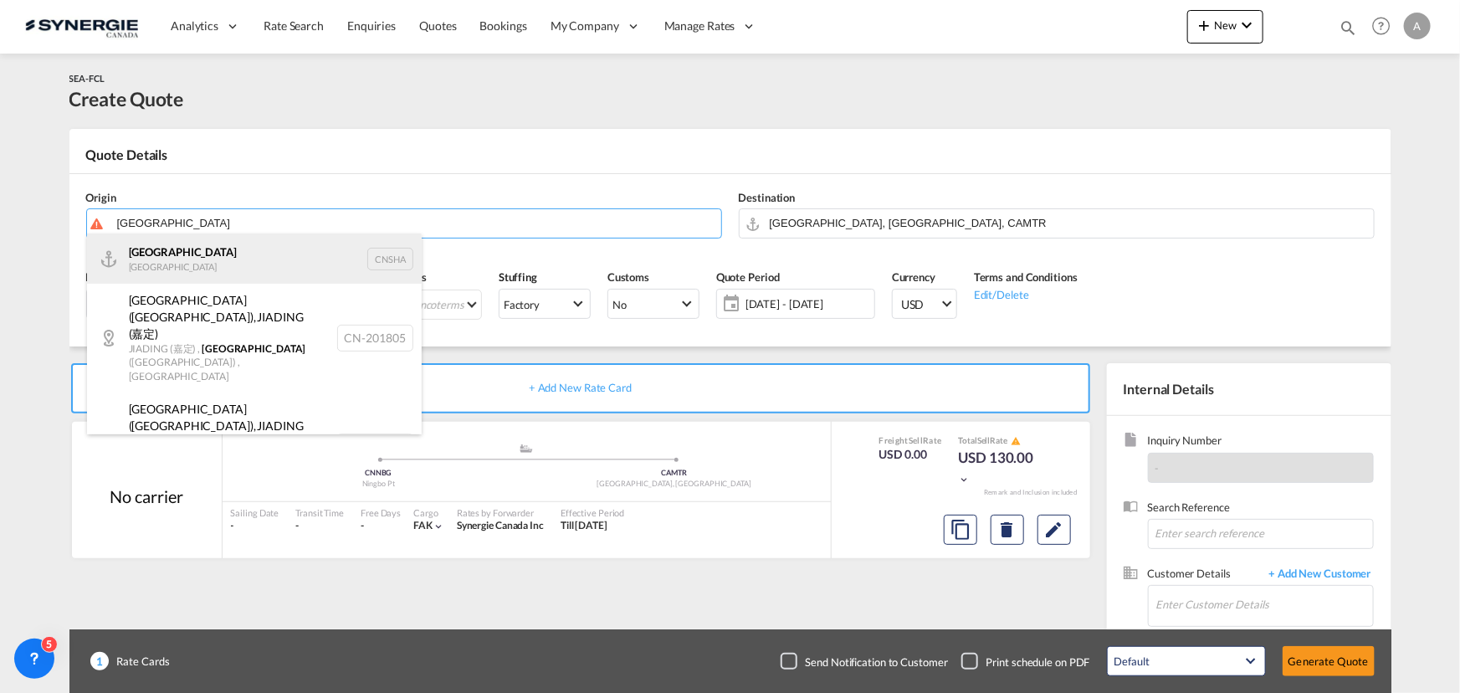
click at [163, 268] on div "Shanghai China CNSHA" at bounding box center [254, 258] width 335 height 50
type input "Shanghai, CNSHA"
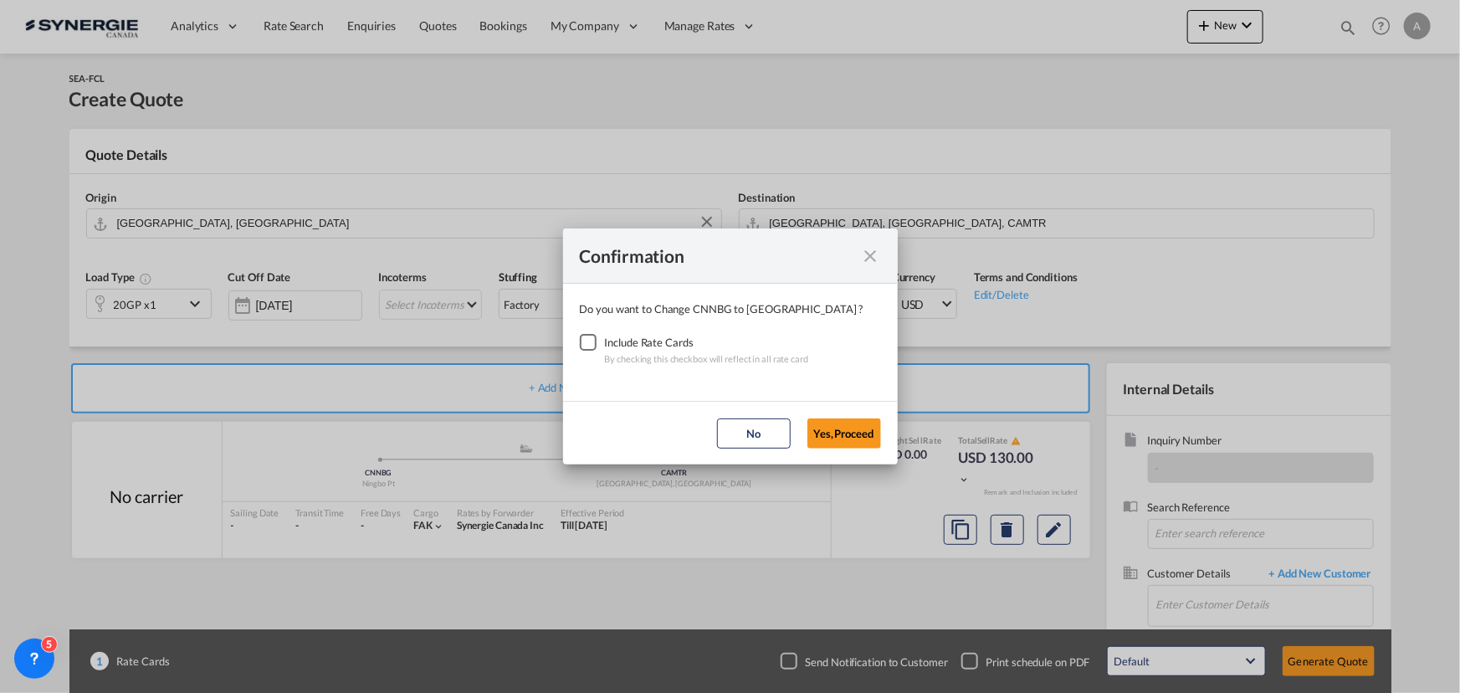
drag, startPoint x: 575, startPoint y: 349, endPoint x: 587, endPoint y: 345, distance: 12.4
click at [580, 349] on div "Checkbox No Ink" at bounding box center [588, 342] width 17 height 17
click at [839, 446] on button "Yes,Proceed" at bounding box center [845, 433] width 74 height 30
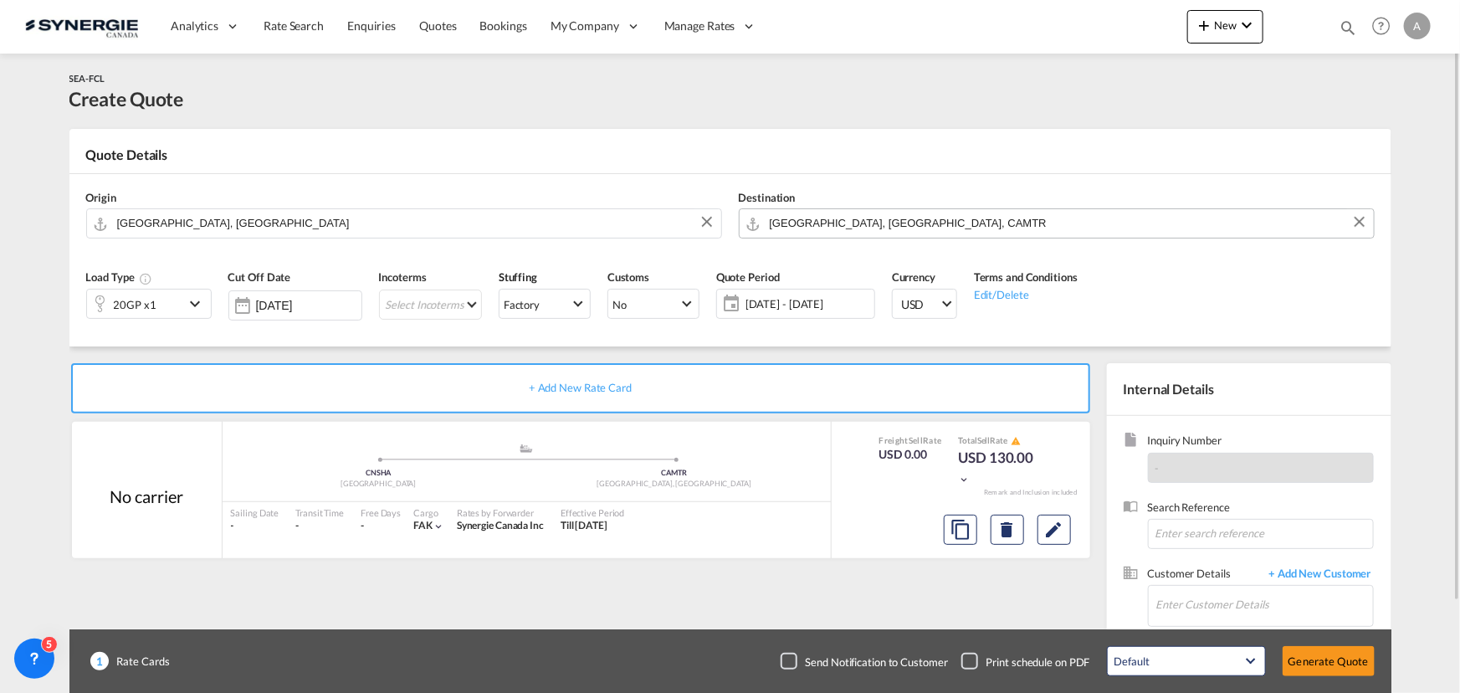
click at [884, 223] on input "Montreal, QC, CAMTR" at bounding box center [1068, 222] width 596 height 29
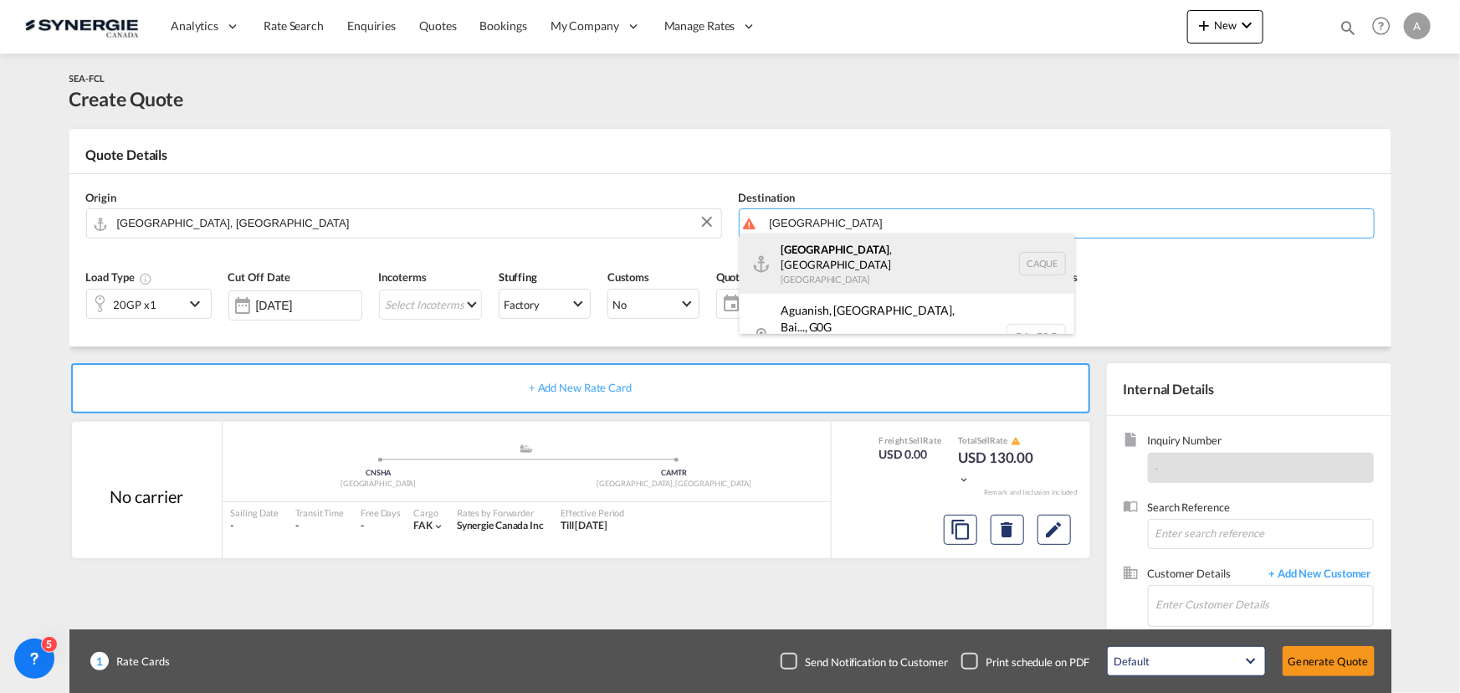
click at [827, 267] on div "Quebec City , QC Canada CAQUE" at bounding box center [907, 263] width 335 height 60
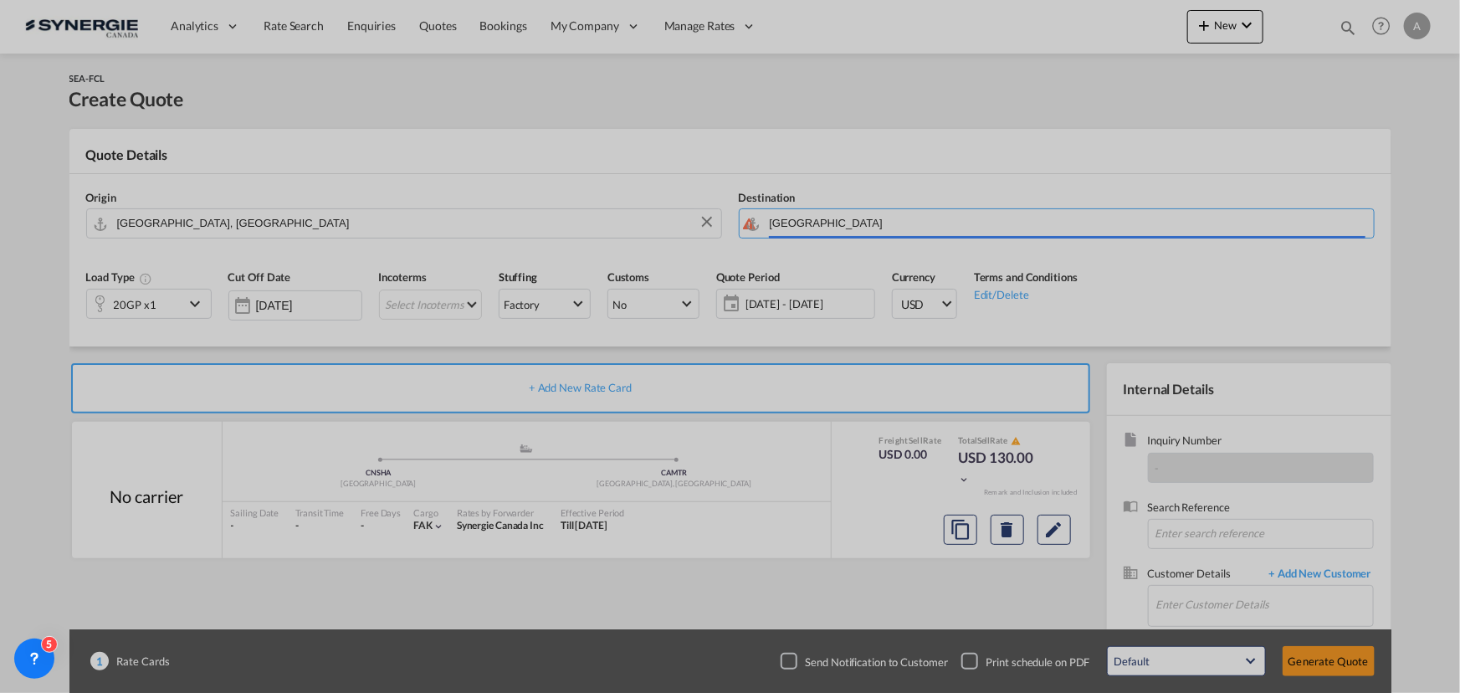
type input "Quebec City, QC, CAQUE"
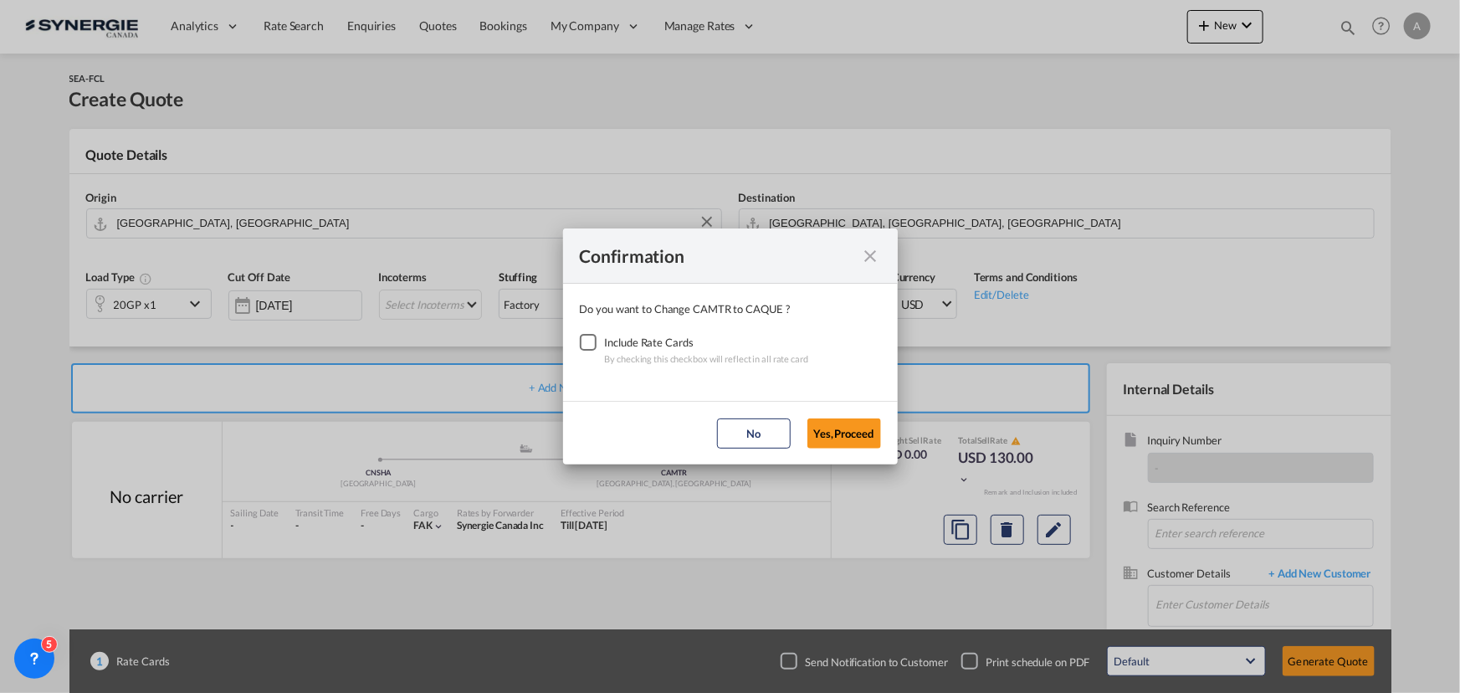
click at [596, 343] on div "Checkbox No Ink" at bounding box center [588, 342] width 17 height 17
click at [829, 434] on button "Yes,Proceed" at bounding box center [845, 433] width 74 height 30
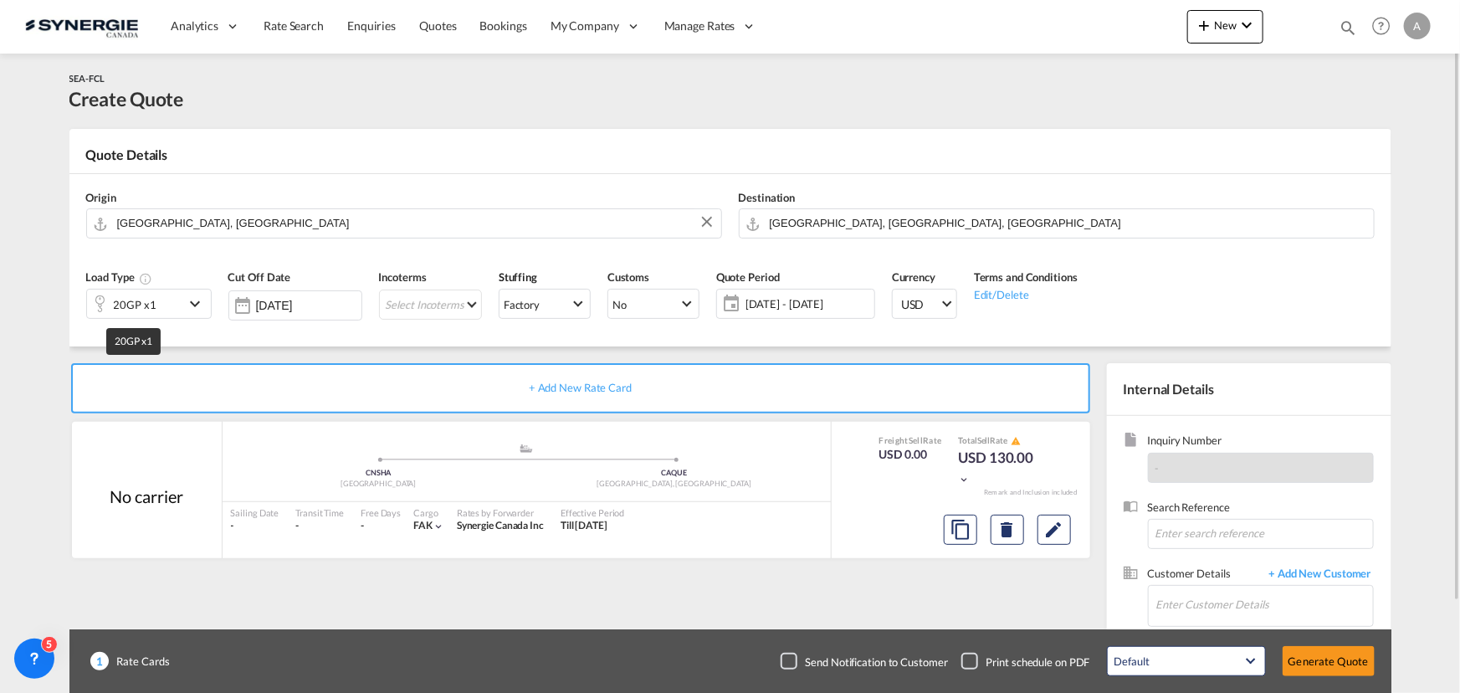
click at [151, 310] on div "20GP x1" at bounding box center [135, 304] width 43 height 23
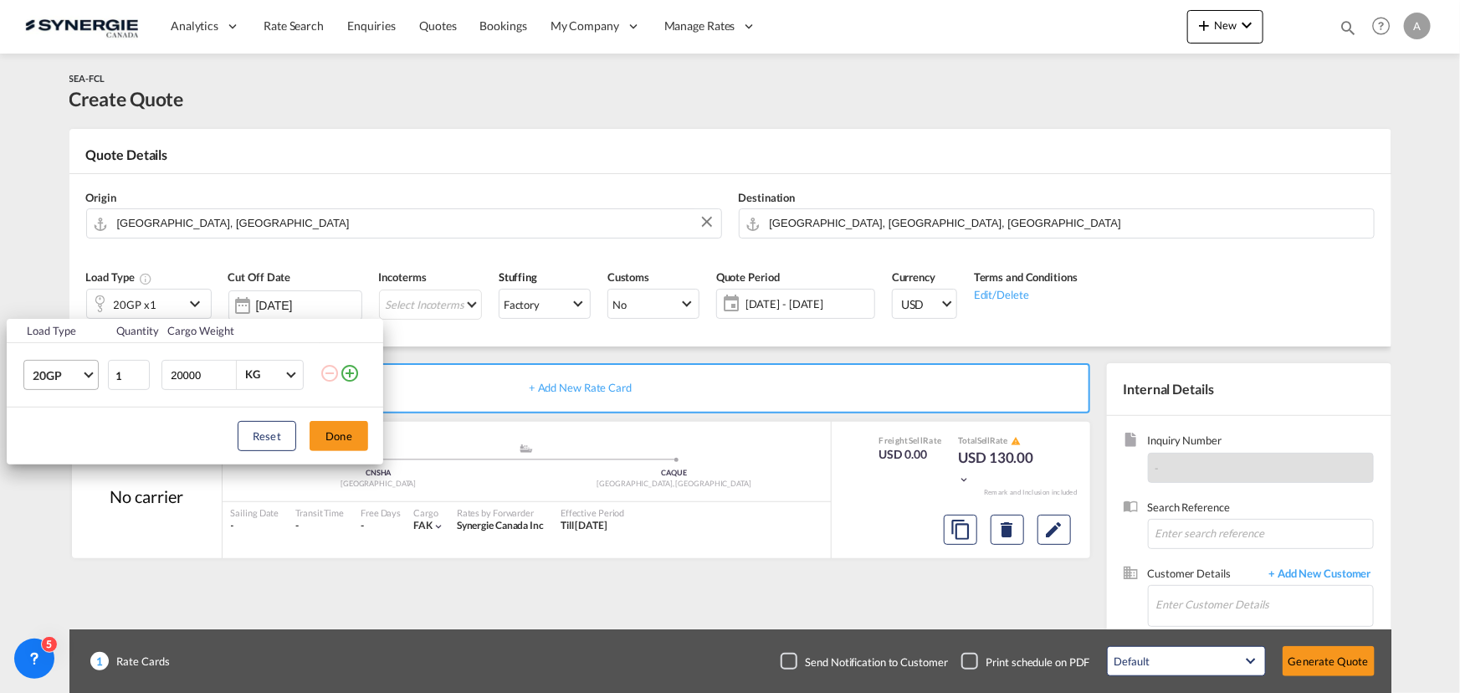
click at [44, 367] on span "20GP" at bounding box center [57, 375] width 49 height 17
click at [63, 449] on md-option "40HC" at bounding box center [75, 455] width 114 height 40
click at [420, 310] on div "Load Type Quantity Cargo Weight 40HC 1 20000 KG KG Load type addition is restri…" at bounding box center [730, 346] width 1460 height 693
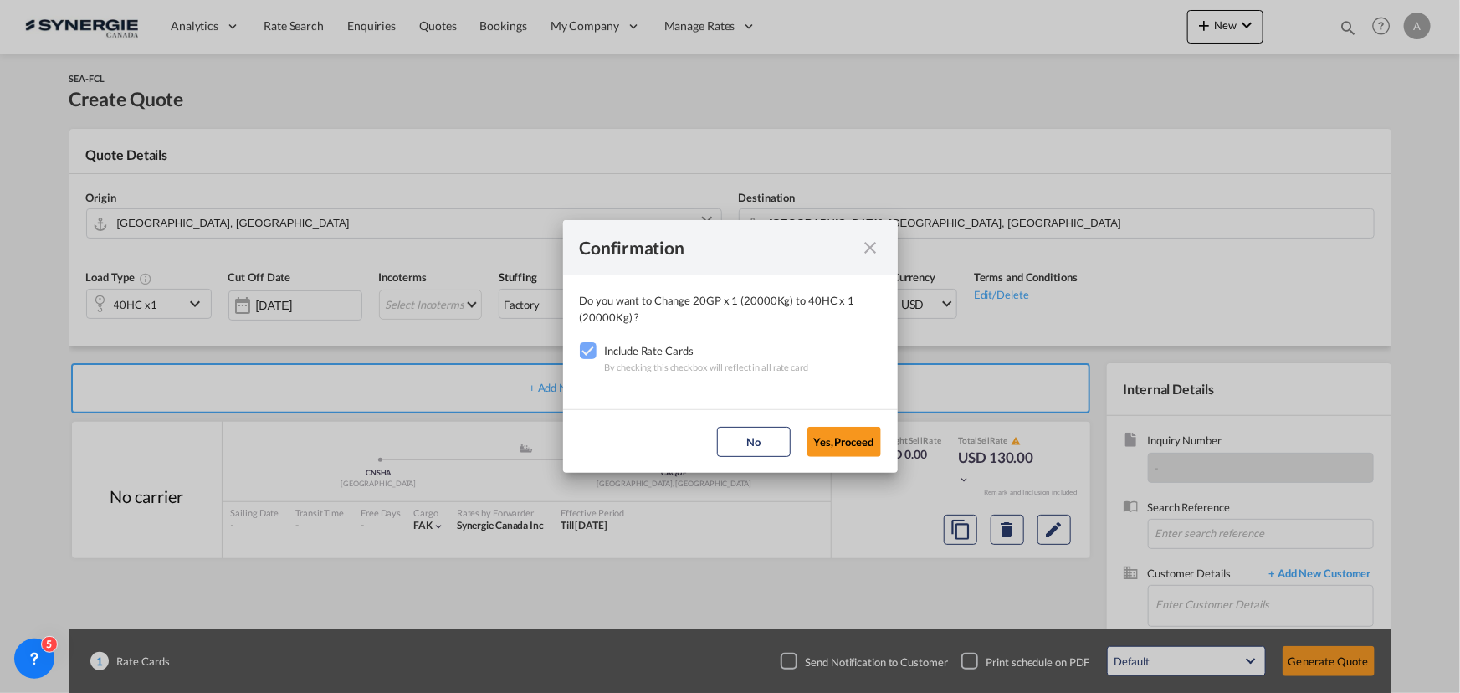
drag, startPoint x: 860, startPoint y: 444, endPoint x: 425, endPoint y: 335, distance: 448.6
click at [860, 443] on button "Yes,Proceed" at bounding box center [845, 442] width 74 height 30
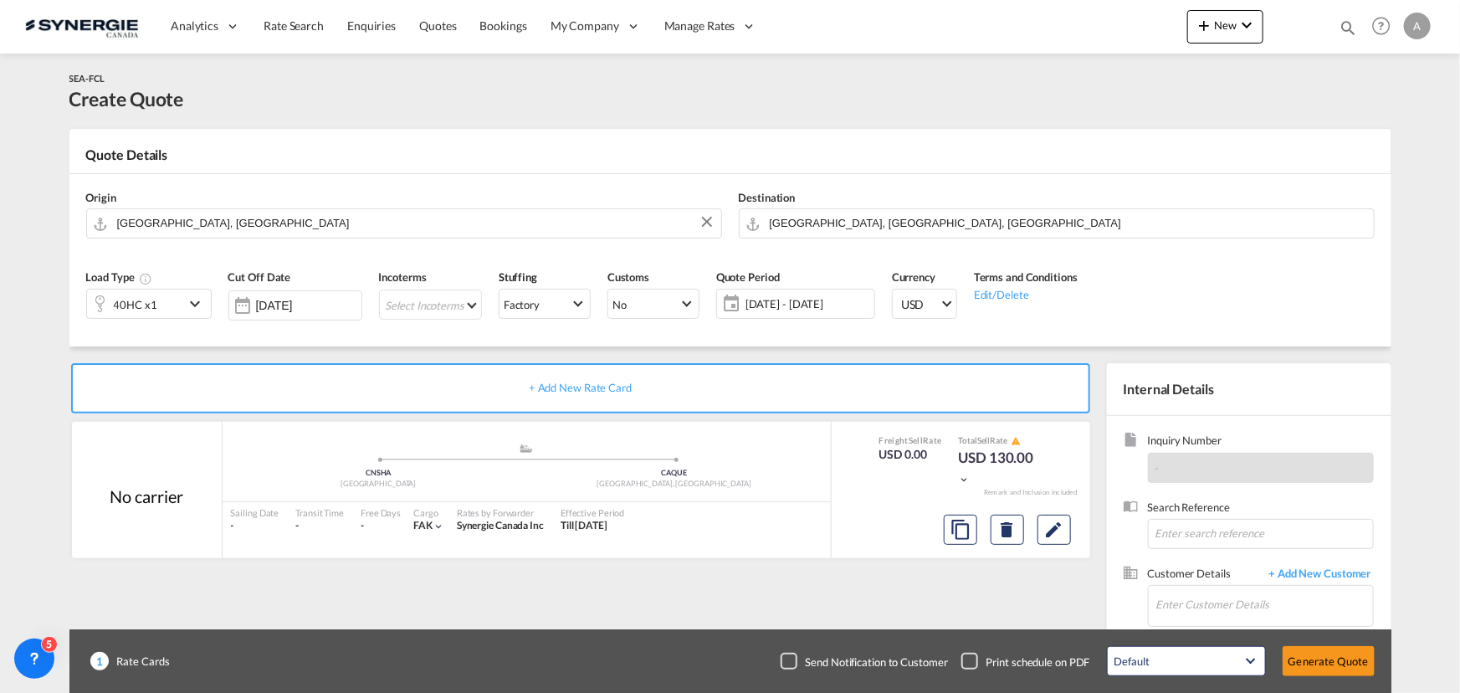
click at [426, 305] on md-select "Select Incoterms CFR - export Cost and Freight CPT - export Carrier Paid to DAP…" at bounding box center [430, 305] width 103 height 30
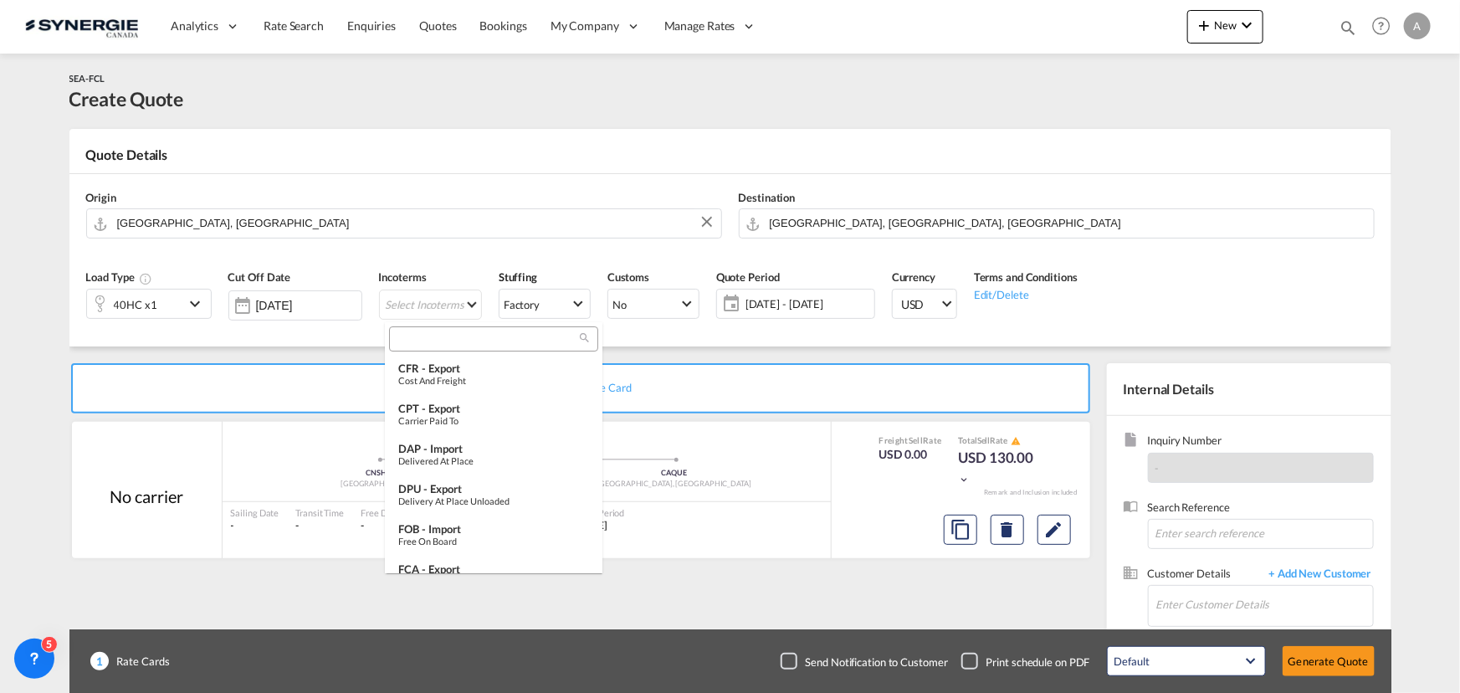
click at [440, 339] on input "search" at bounding box center [487, 338] width 186 height 15
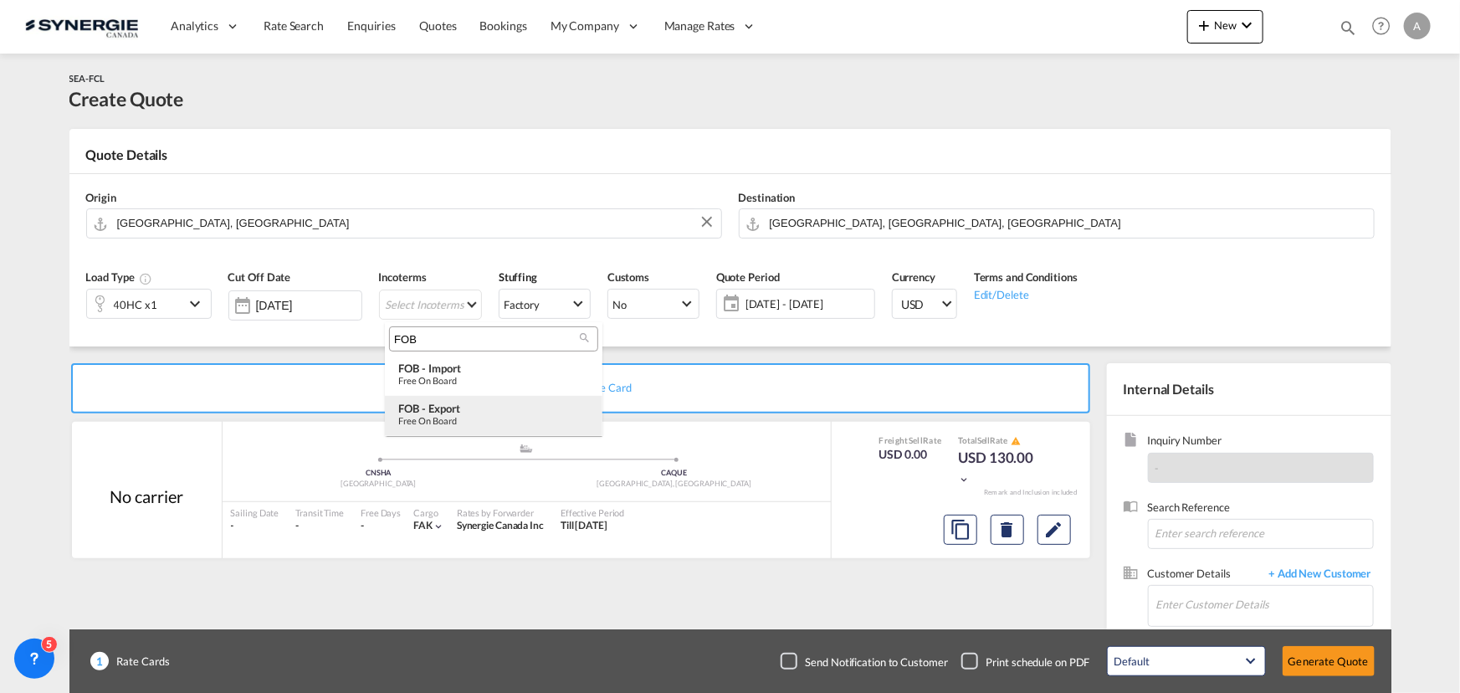
type input "FOB"
drag, startPoint x: 454, startPoint y: 420, endPoint x: 454, endPoint y: 381, distance: 39.3
click at [454, 381] on md-content "FOB FOB - import Free on Board FOB - export Free on Board" at bounding box center [494, 379] width 218 height 114
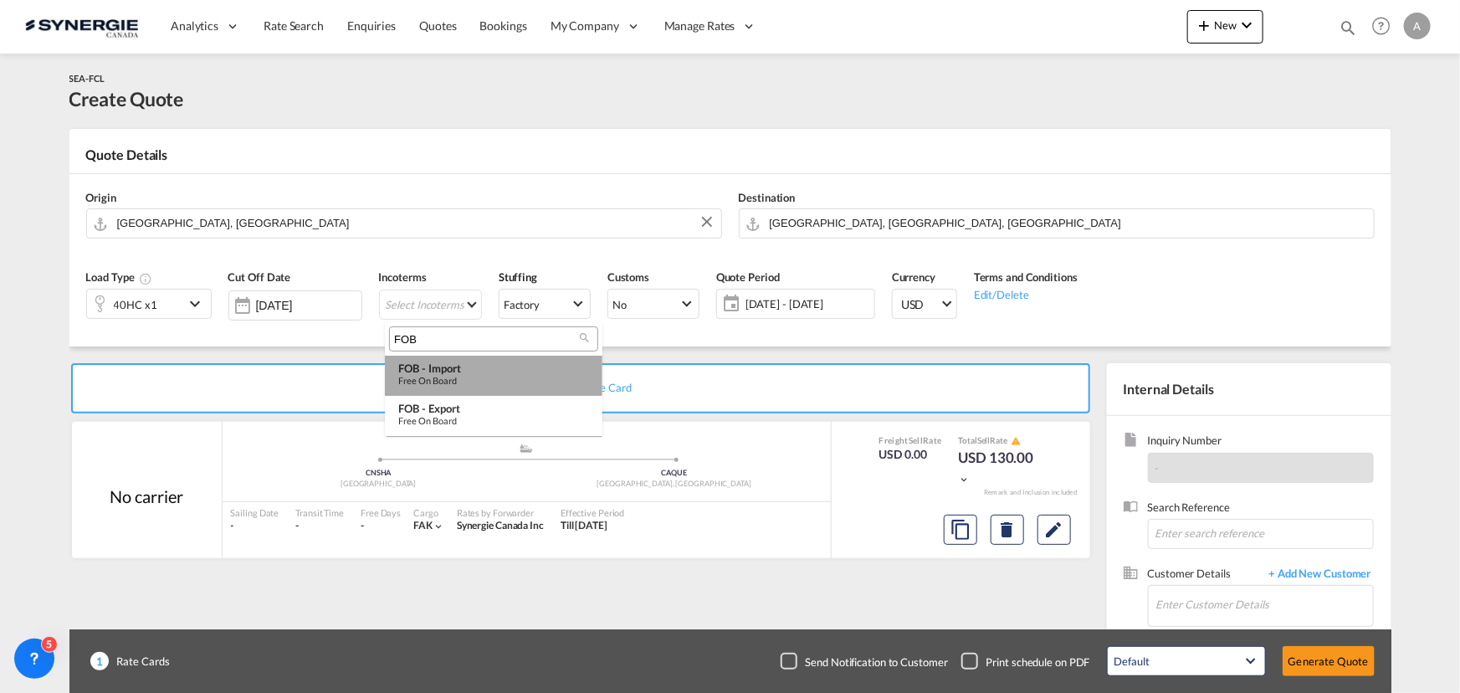
click at [449, 367] on div "FOB - import" at bounding box center [493, 368] width 191 height 13
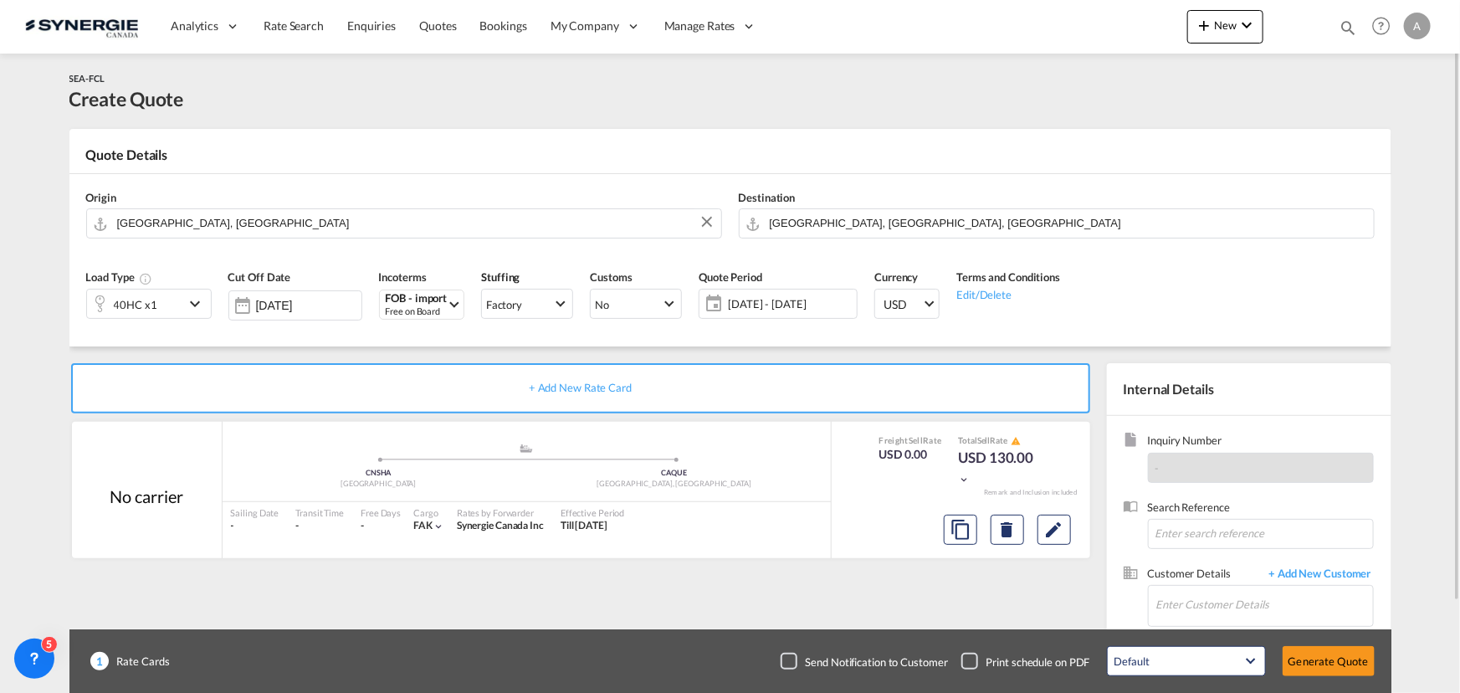
click at [772, 303] on span "23 Sep - 23 Oct 2025" at bounding box center [790, 303] width 125 height 15
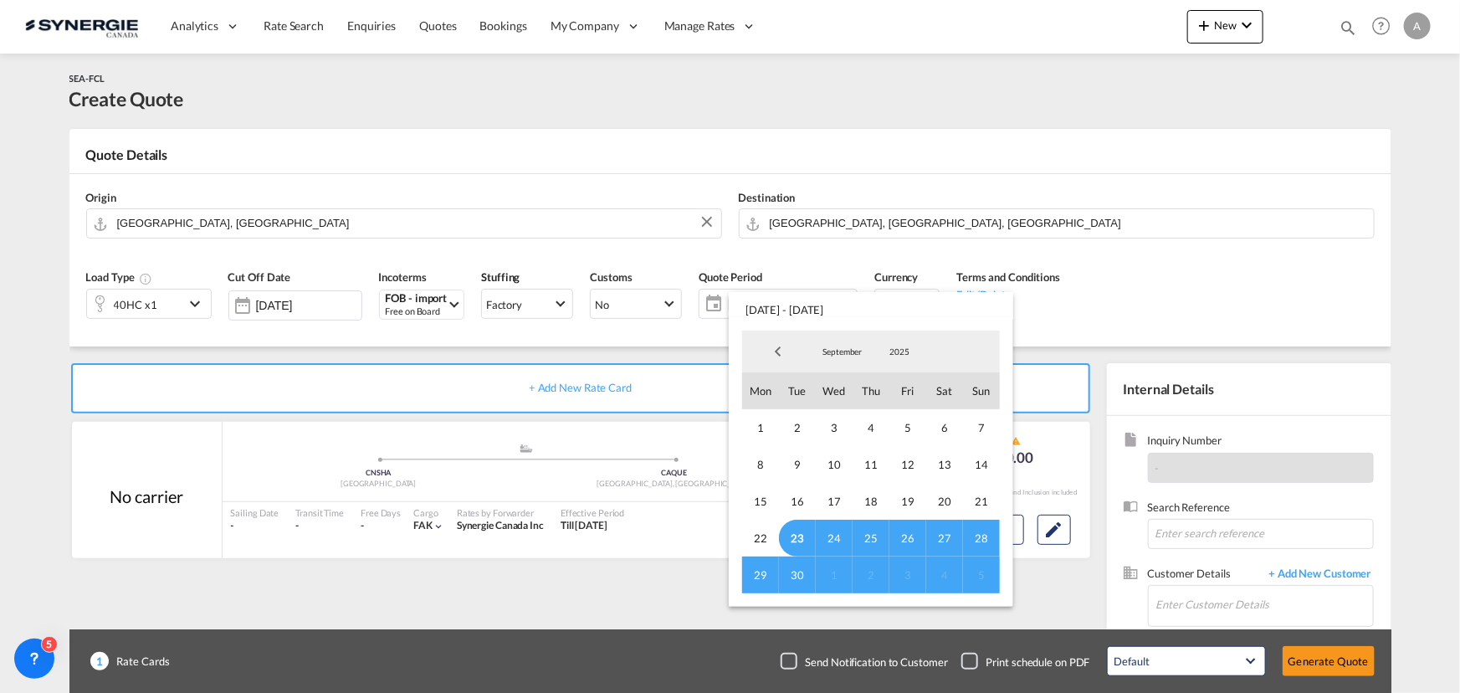
click at [788, 536] on span "23" at bounding box center [797, 538] width 37 height 37
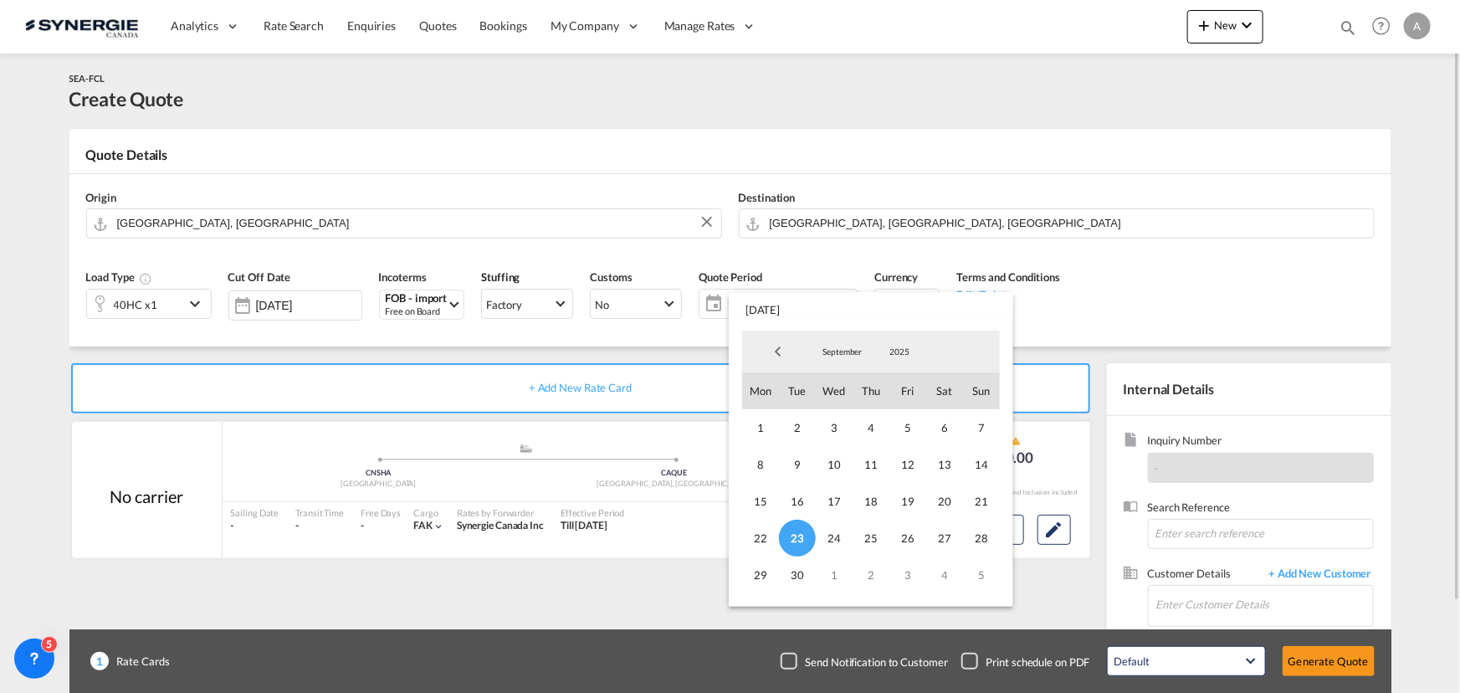
click at [801, 573] on span "30" at bounding box center [797, 575] width 37 height 37
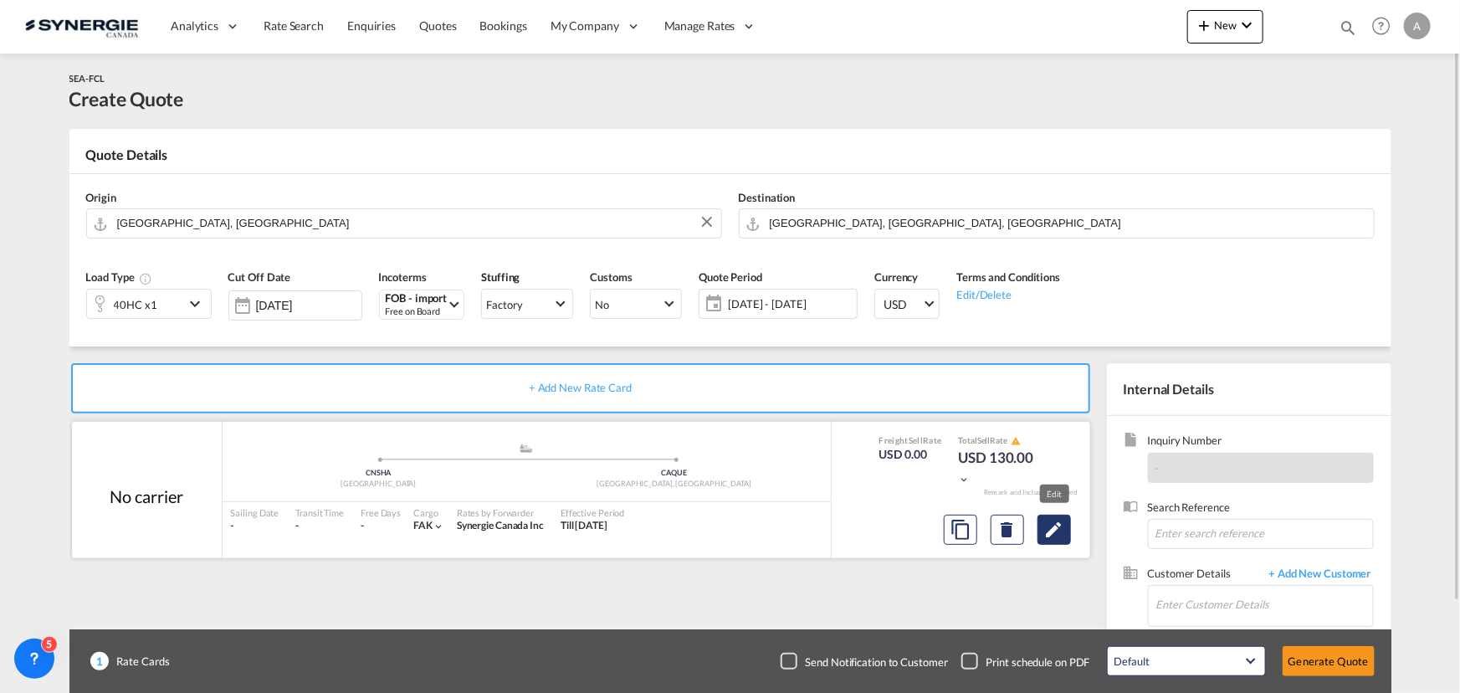
click at [1056, 531] on md-icon "Edit" at bounding box center [1054, 530] width 20 height 20
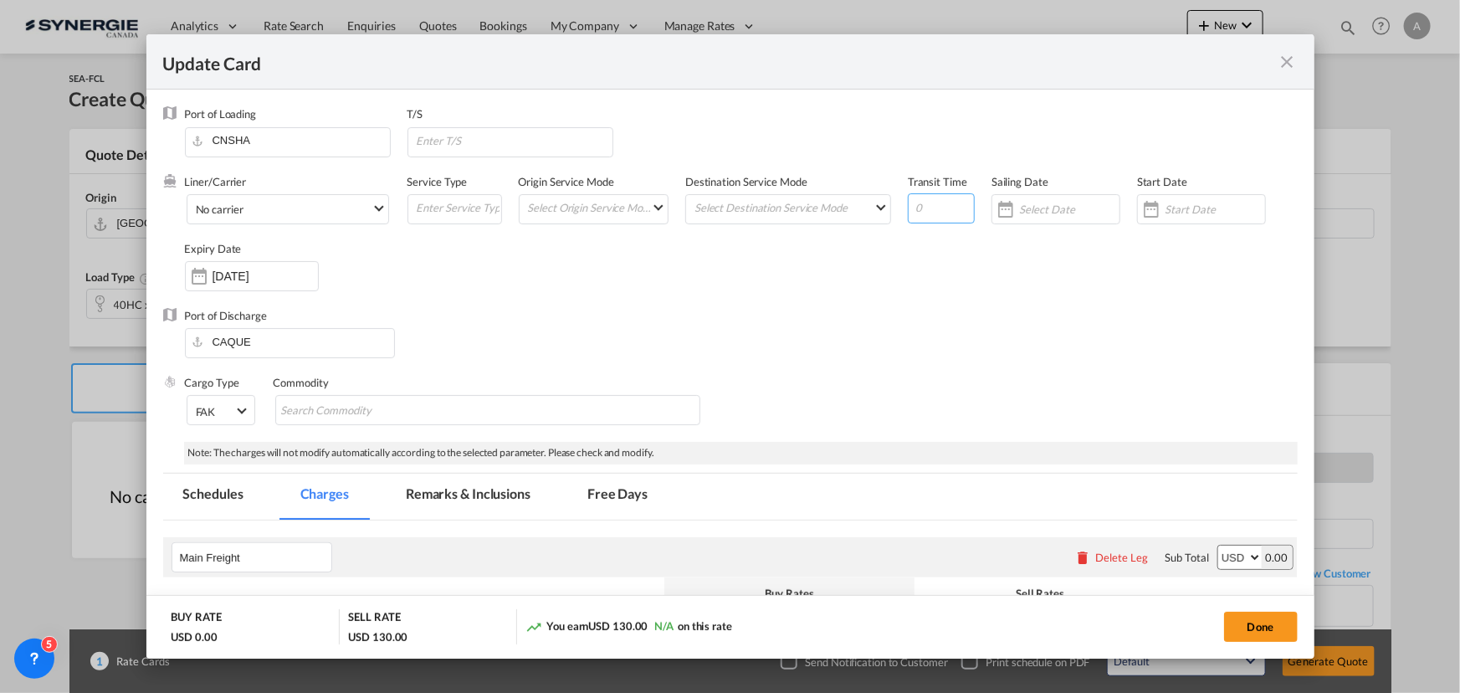
click at [927, 208] on input "Update CardPort of ..." at bounding box center [941, 208] width 67 height 30
select select "per container"
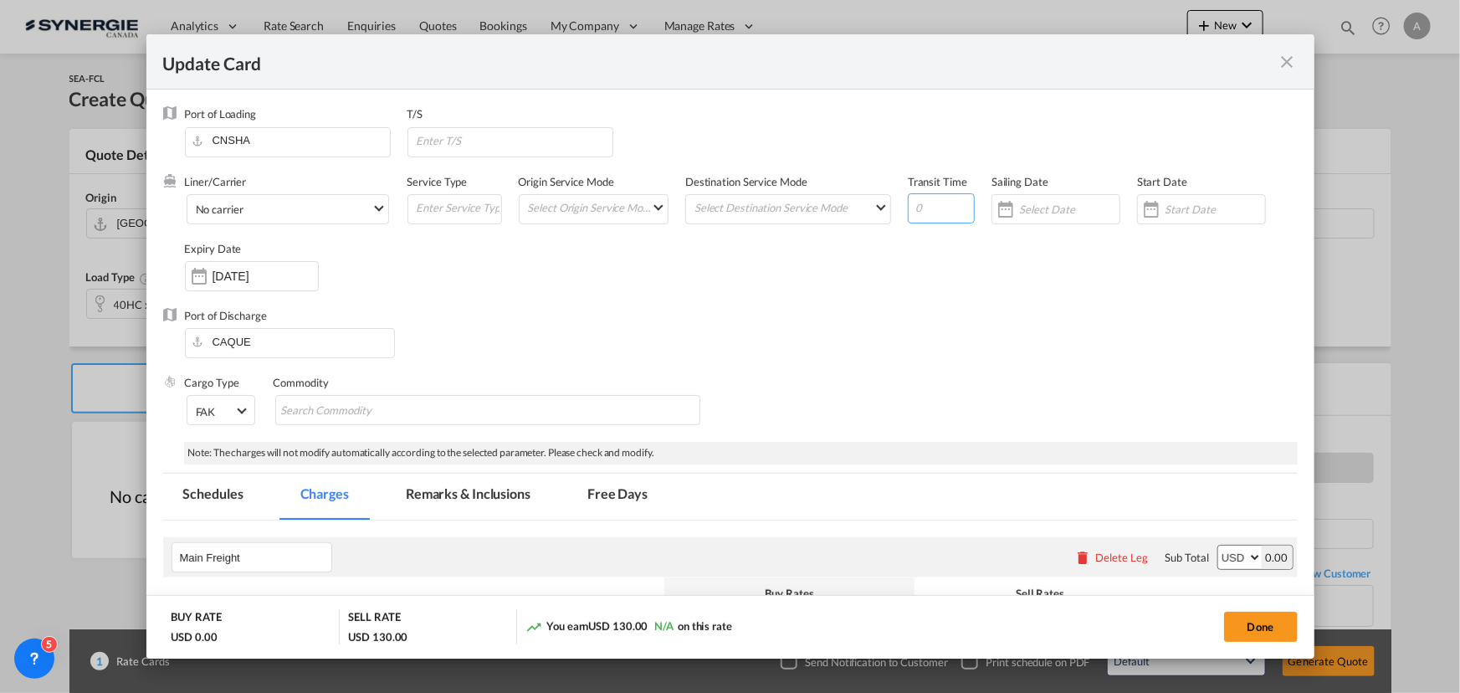
select select "per container"
select select "per B/L"
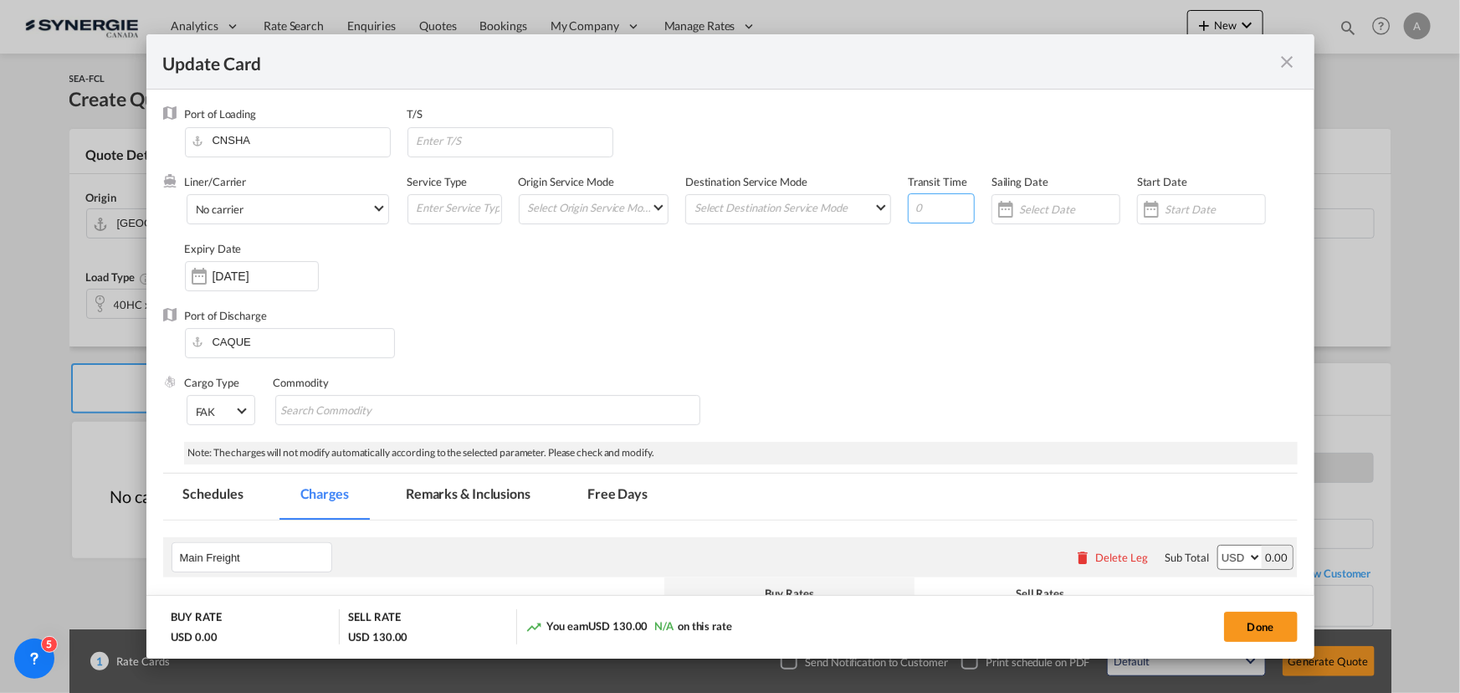
select select "per B/L"
select select "per shipment"
type input "35"
drag, startPoint x: 1203, startPoint y: 202, endPoint x: 1188, endPoint y: 216, distance: 20.7
click at [1203, 203] on input "Update CardPort of ..." at bounding box center [1215, 209] width 100 height 13
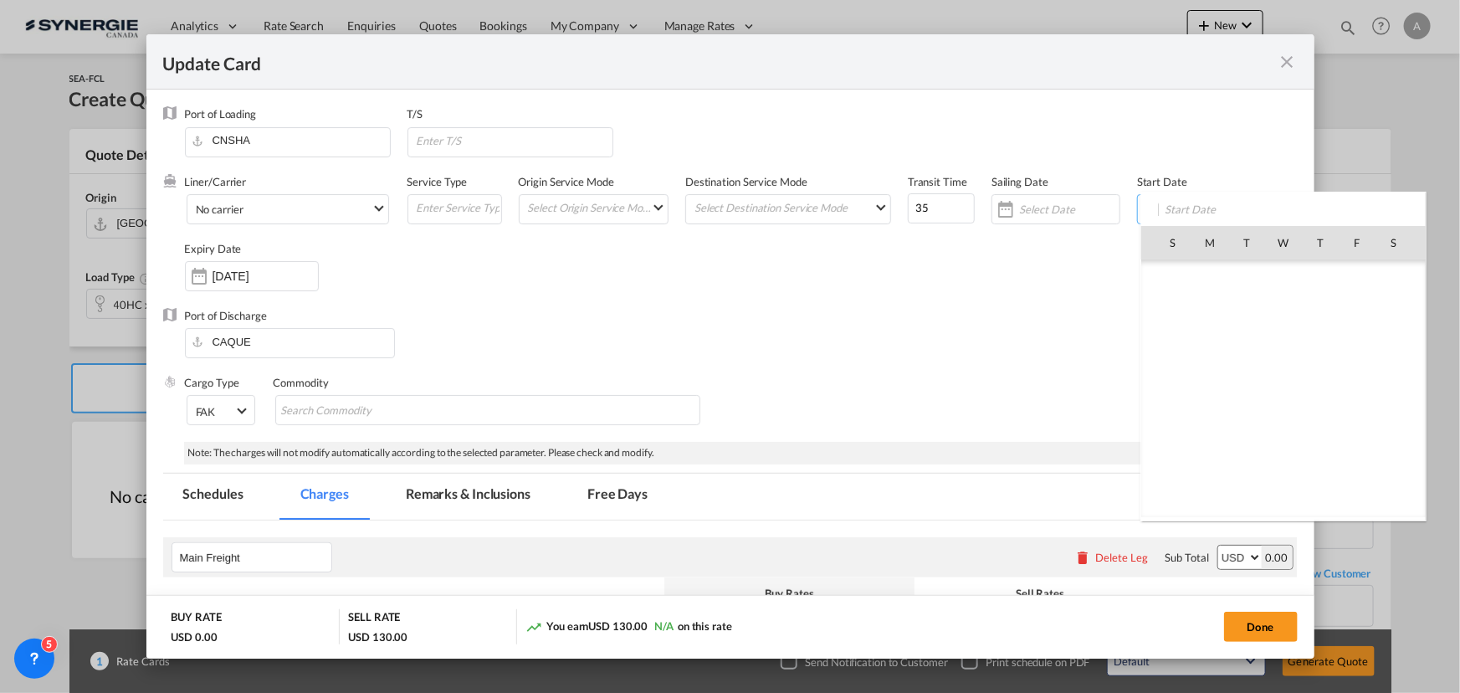
scroll to position [387663, 0]
click at [1258, 424] on span "23" at bounding box center [1246, 425] width 35 height 35
type input "[DATE]"
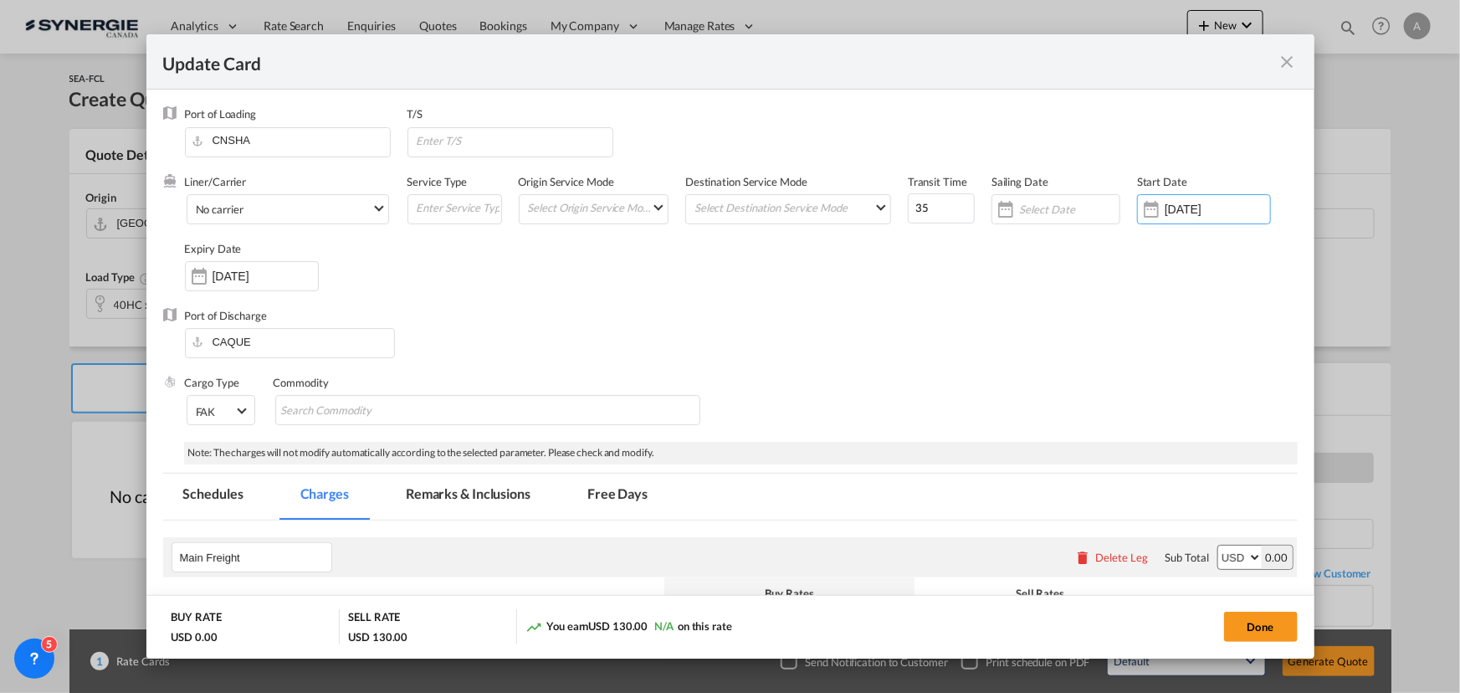
click at [213, 282] on input "23 Oct 2025" at bounding box center [265, 275] width 105 height 13
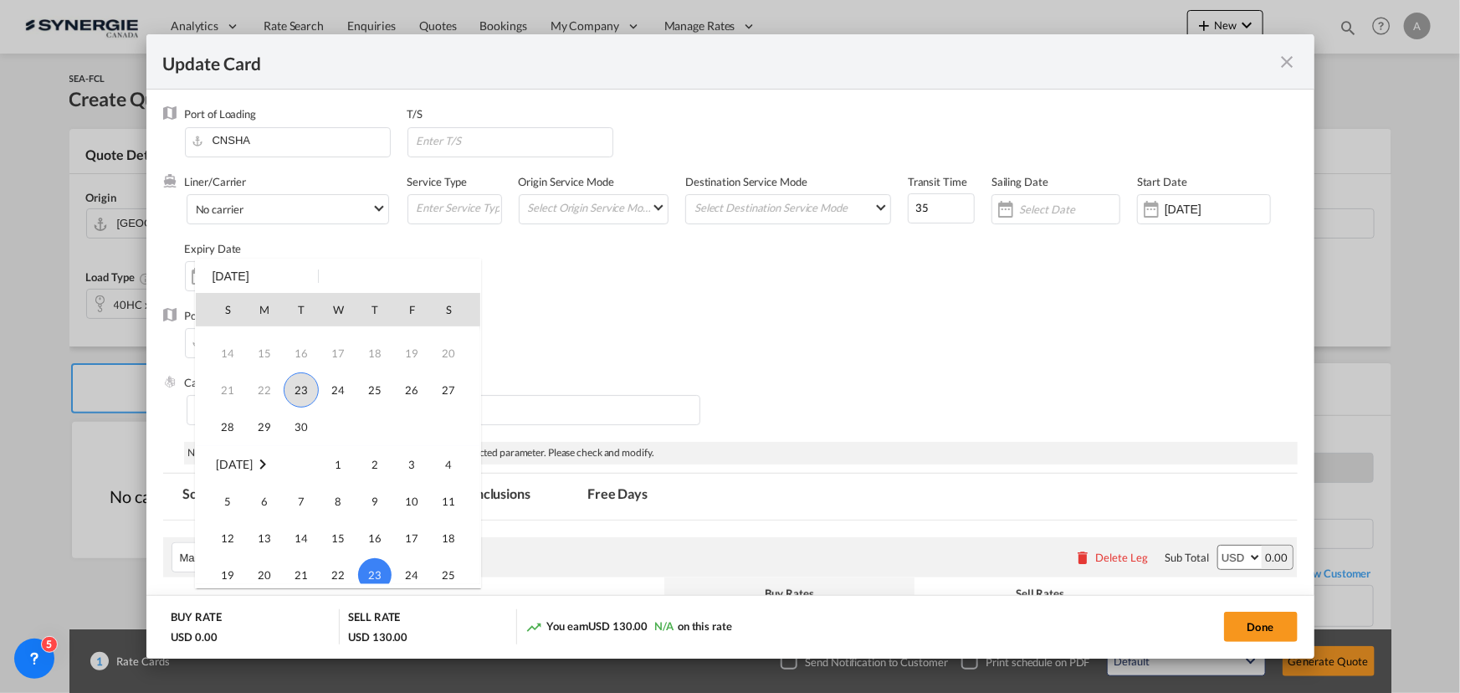
scroll to position [69, 0]
click at [312, 460] on span "30" at bounding box center [301, 460] width 33 height 33
type input "30 Sep 2025"
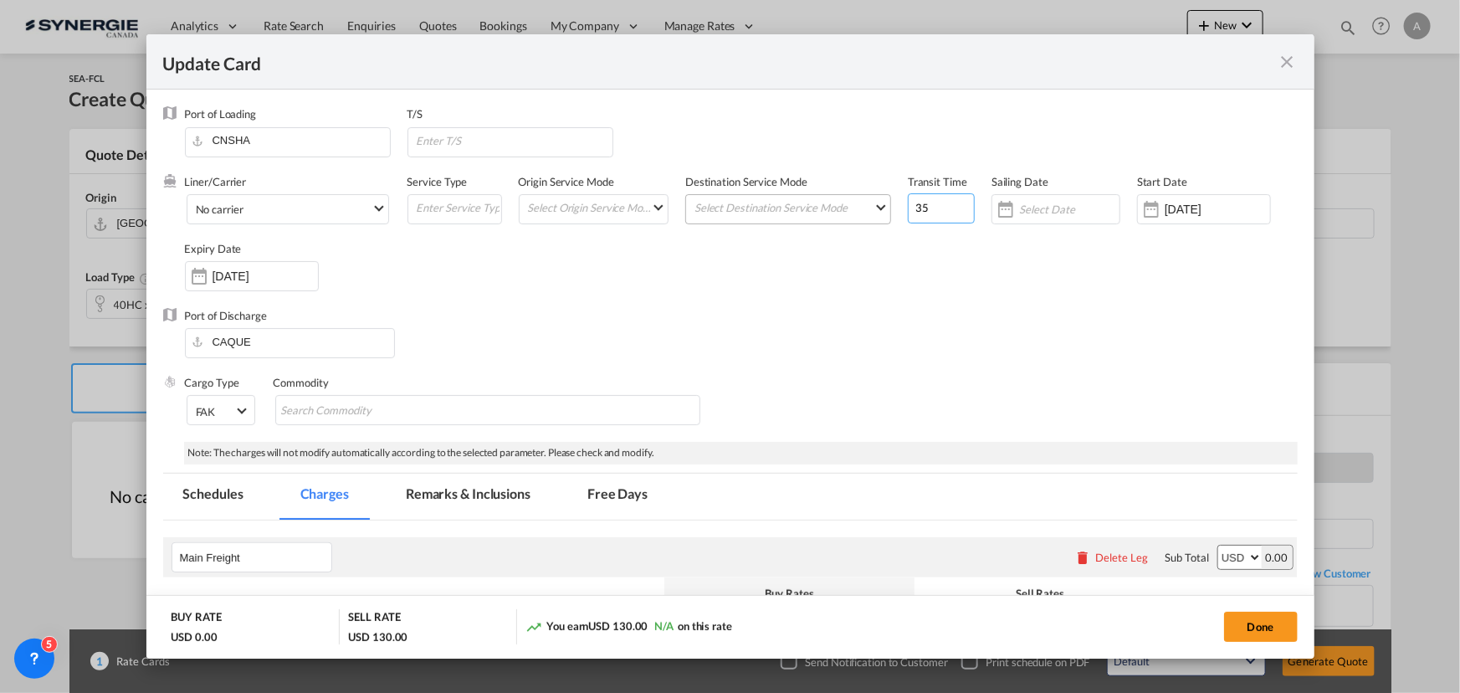
drag, startPoint x: 929, startPoint y: 209, endPoint x: 803, endPoint y: 203, distance: 126.5
click at [830, 213] on div "Liner/Carrier No carrier Atlantic Container Line (ACL) Baker Transport (GB) | D…" at bounding box center [741, 241] width 1113 height 134
type input "40"
click at [467, 138] on input "Update CardPort of ..." at bounding box center [514, 140] width 198 height 25
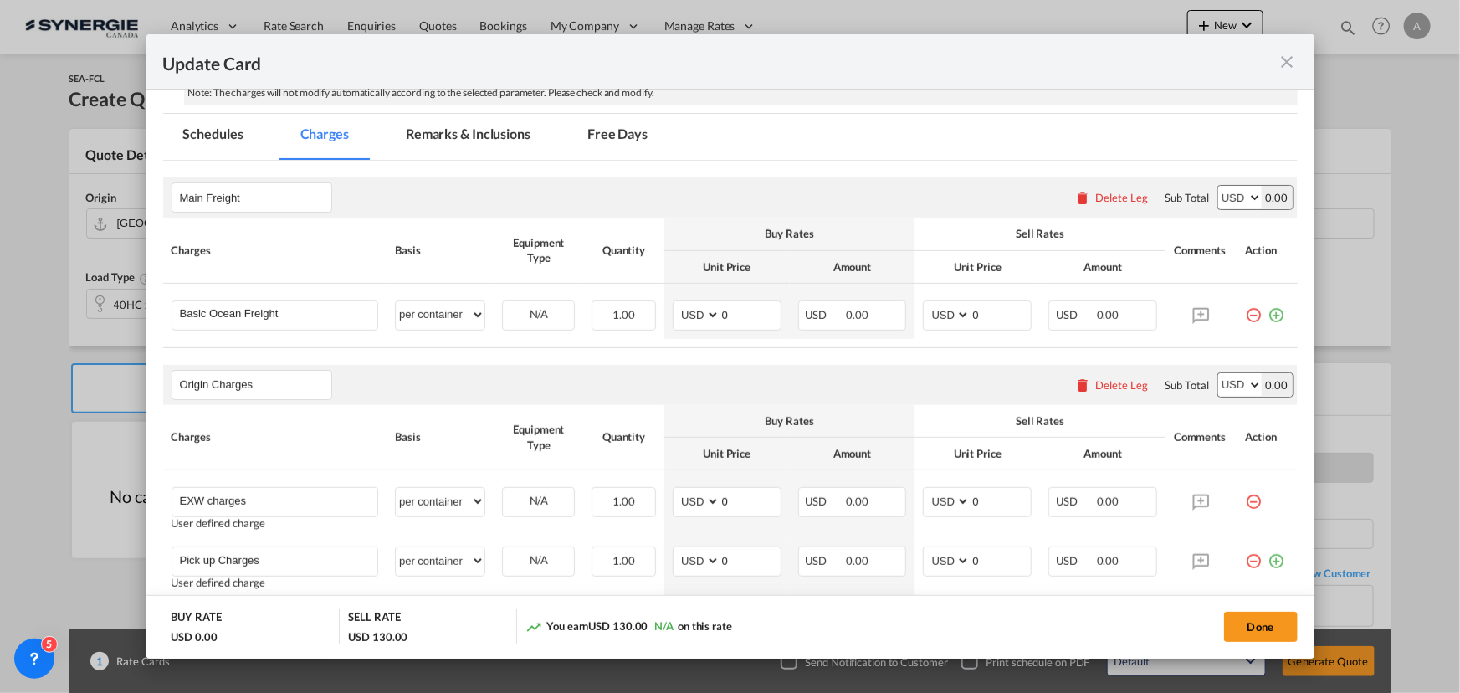
scroll to position [380, 0]
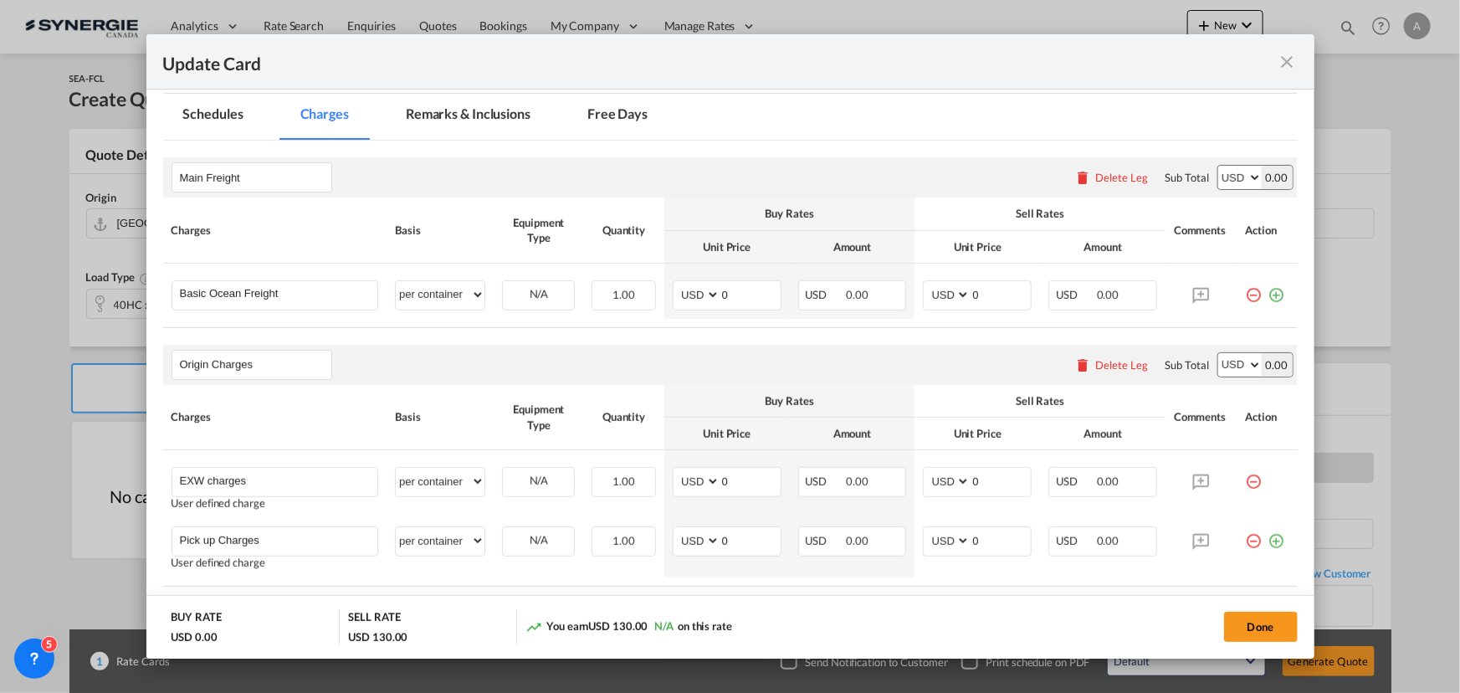
type input "VANCOUVER"
drag, startPoint x: 708, startPoint y: 293, endPoint x: 690, endPoint y: 287, distance: 18.5
click at [691, 288] on md-input-container "AED AFN ALL AMD ANG AOA ARS AUD AWG AZN BAM BBD BDT BGN BHD BIF BMD BND BOB BRL…" at bounding box center [727, 295] width 109 height 30
type input "3505"
type input "3760"
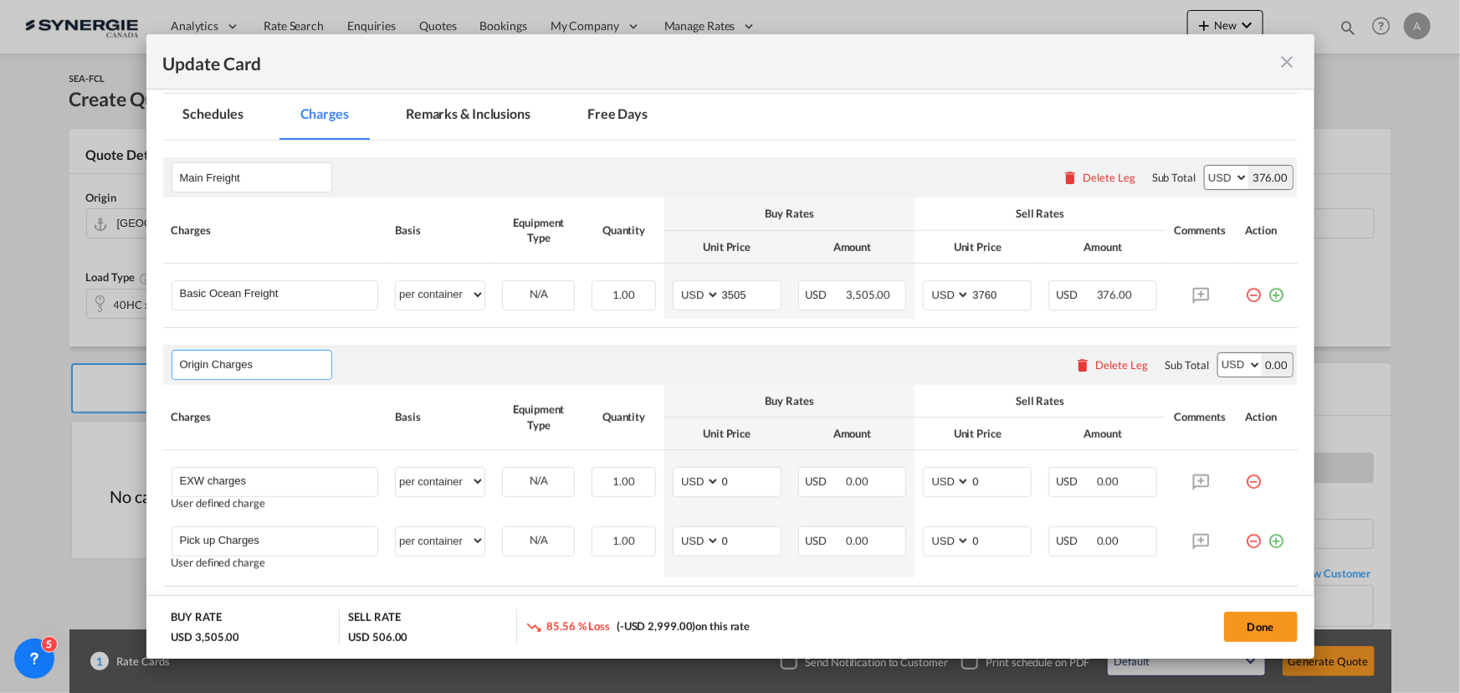
select select "per container"
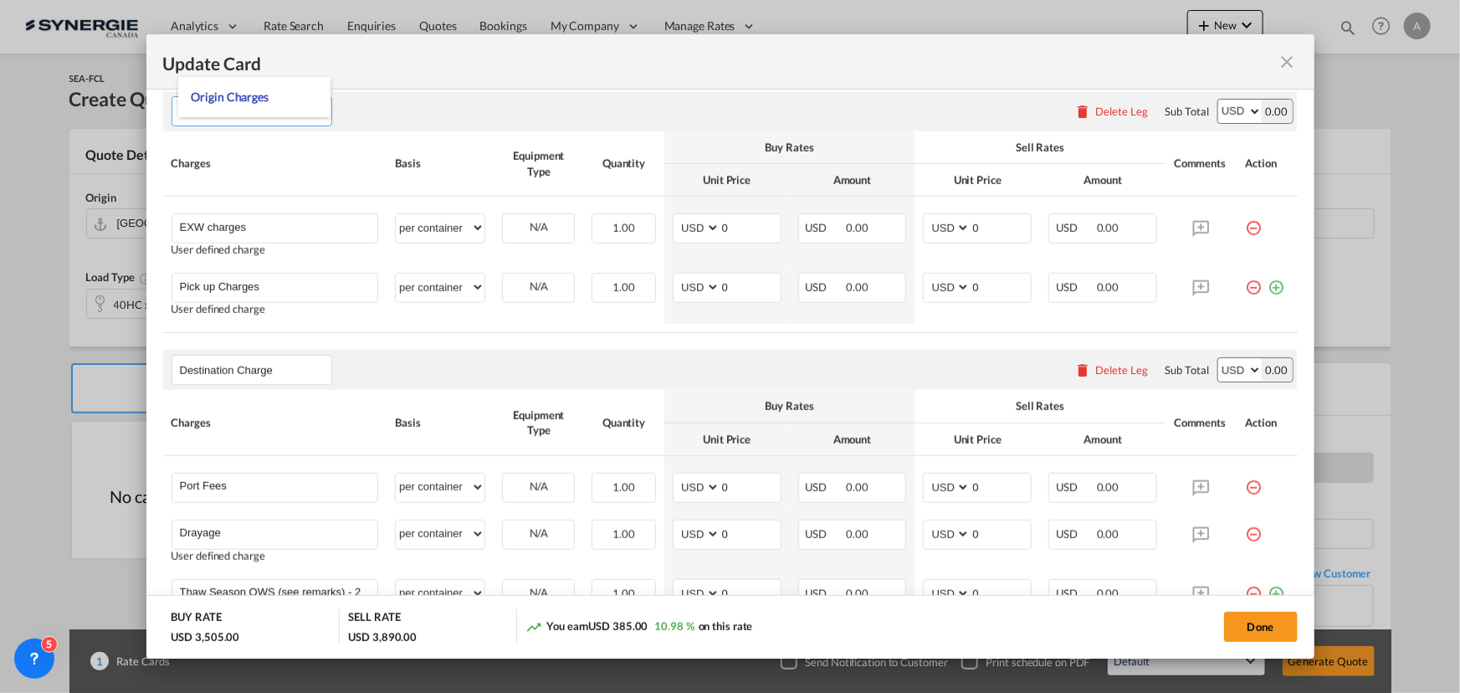
scroll to position [608, 0]
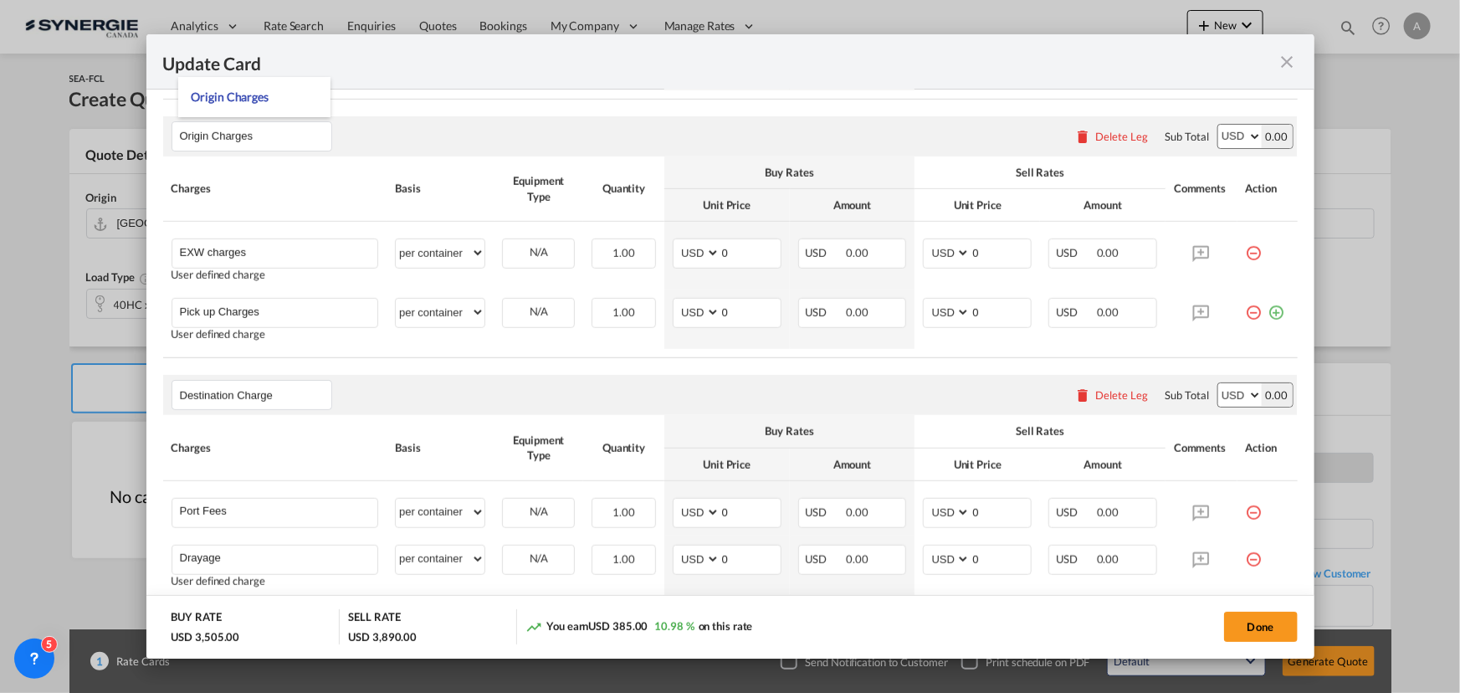
click at [1096, 137] on div "Delete Leg" at bounding box center [1122, 136] width 53 height 13
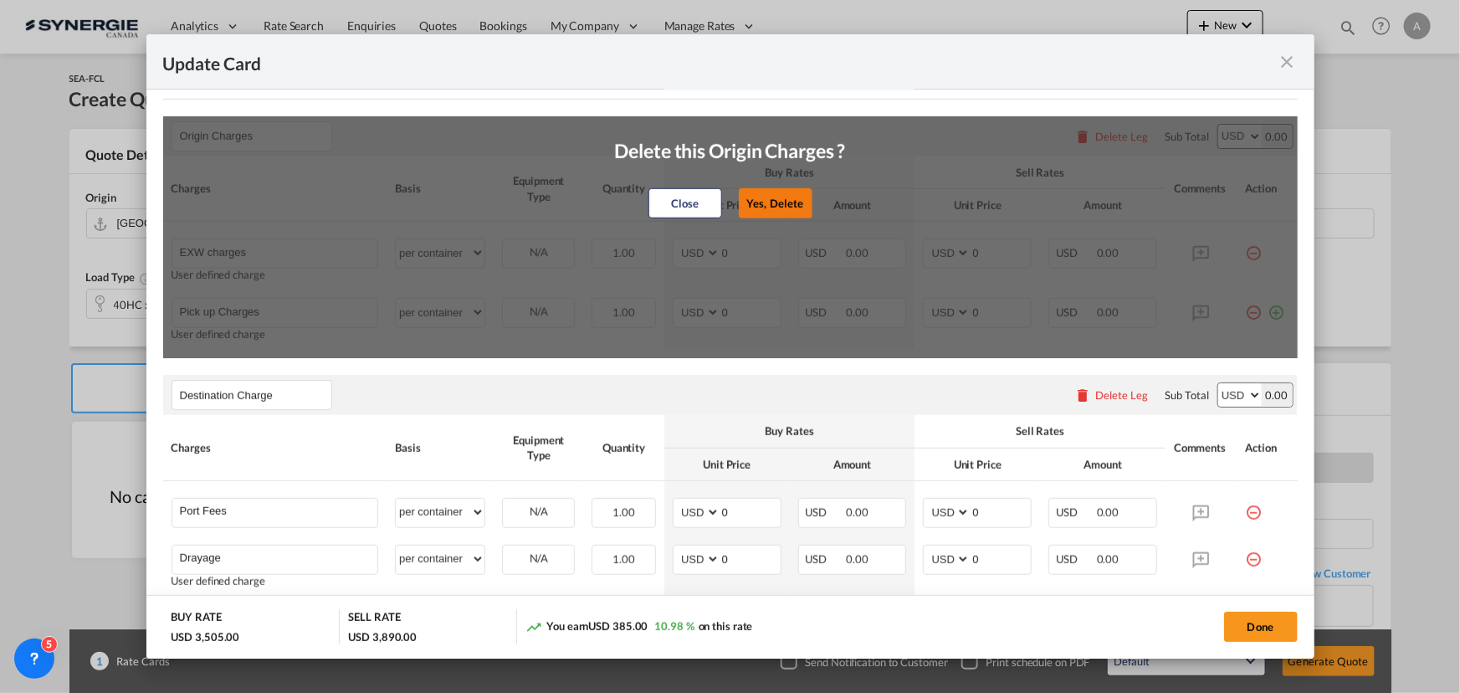
click at [761, 205] on button "Yes, Delete" at bounding box center [775, 203] width 74 height 30
type input "Destination Charge"
type input "Port Fees"
type input "Drayage"
type input "Doc and Handling fees"
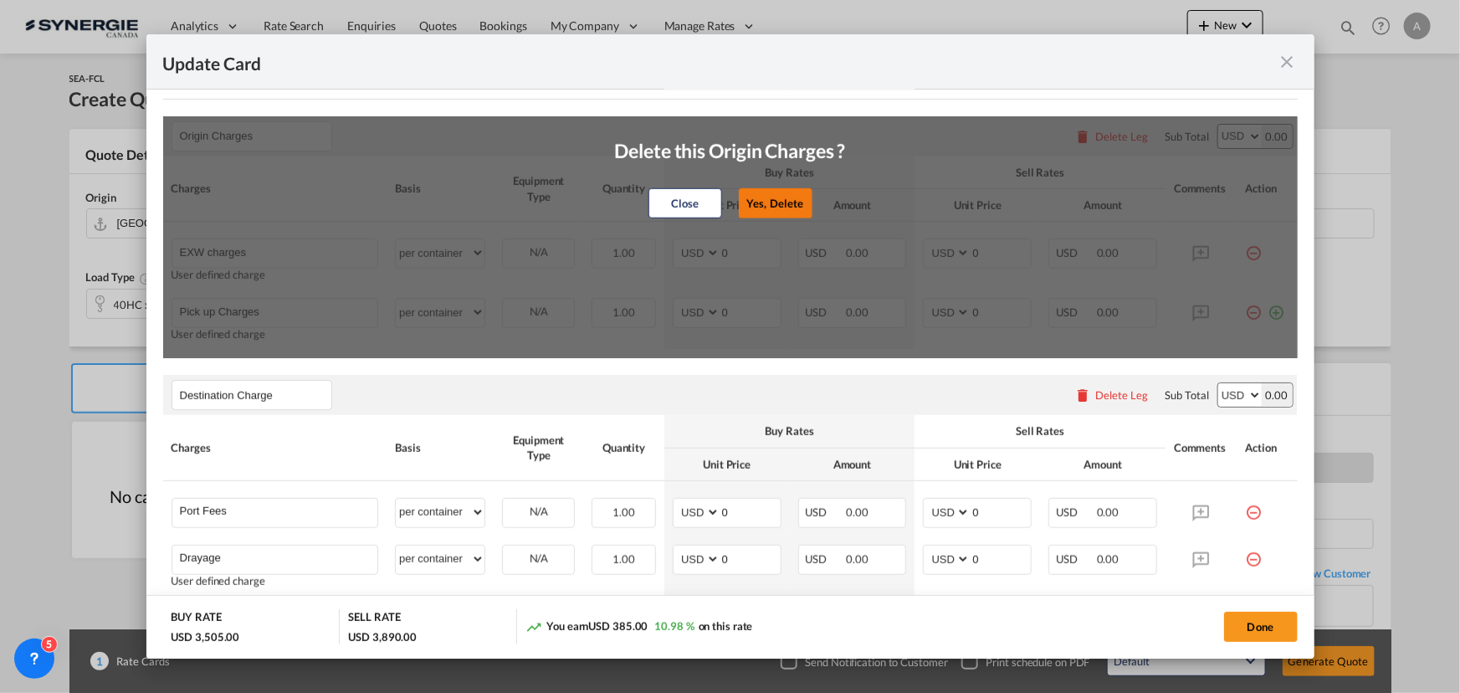
type input "E-manifest"
select select "per B/L"
type input "35"
type input "Doc fee"
select select "per B/L"
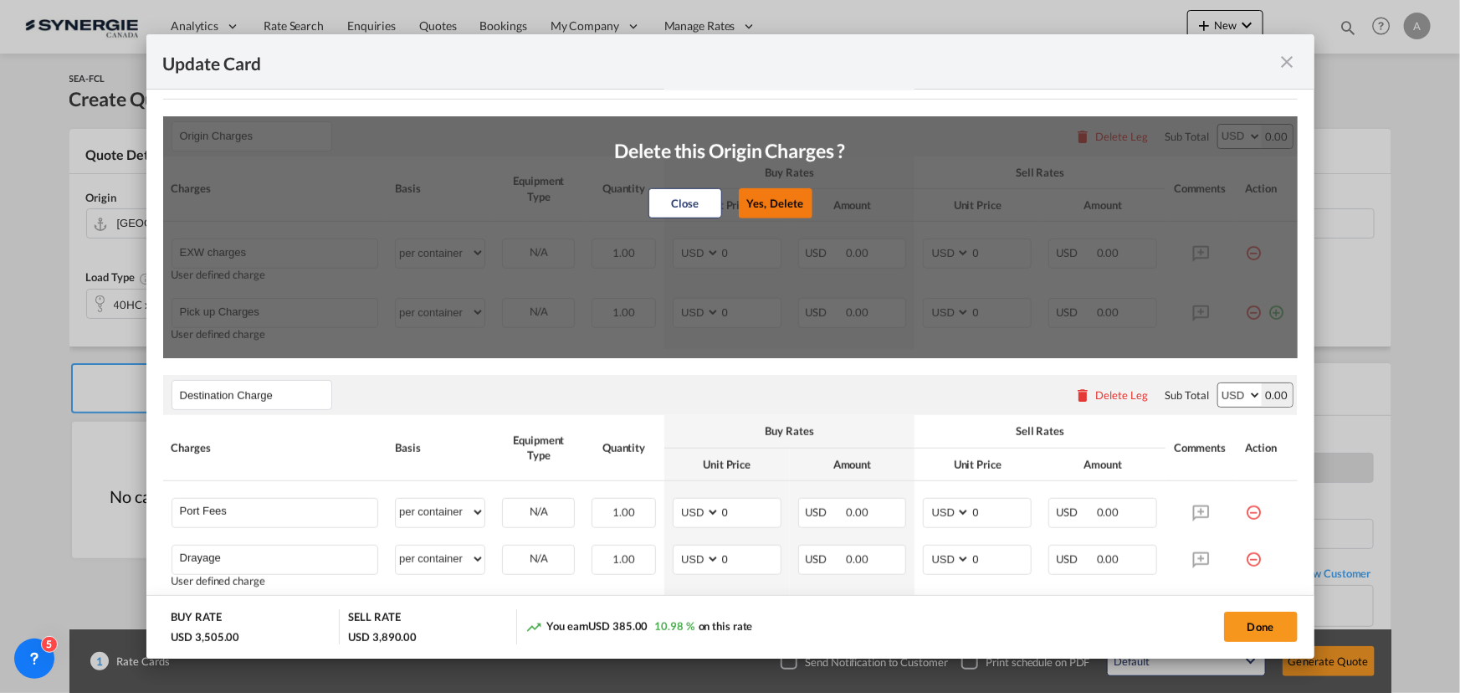
type input "30"
type input "Handling fee"
select select "per B/L"
type input "65"
type input "Cargo Coverage"
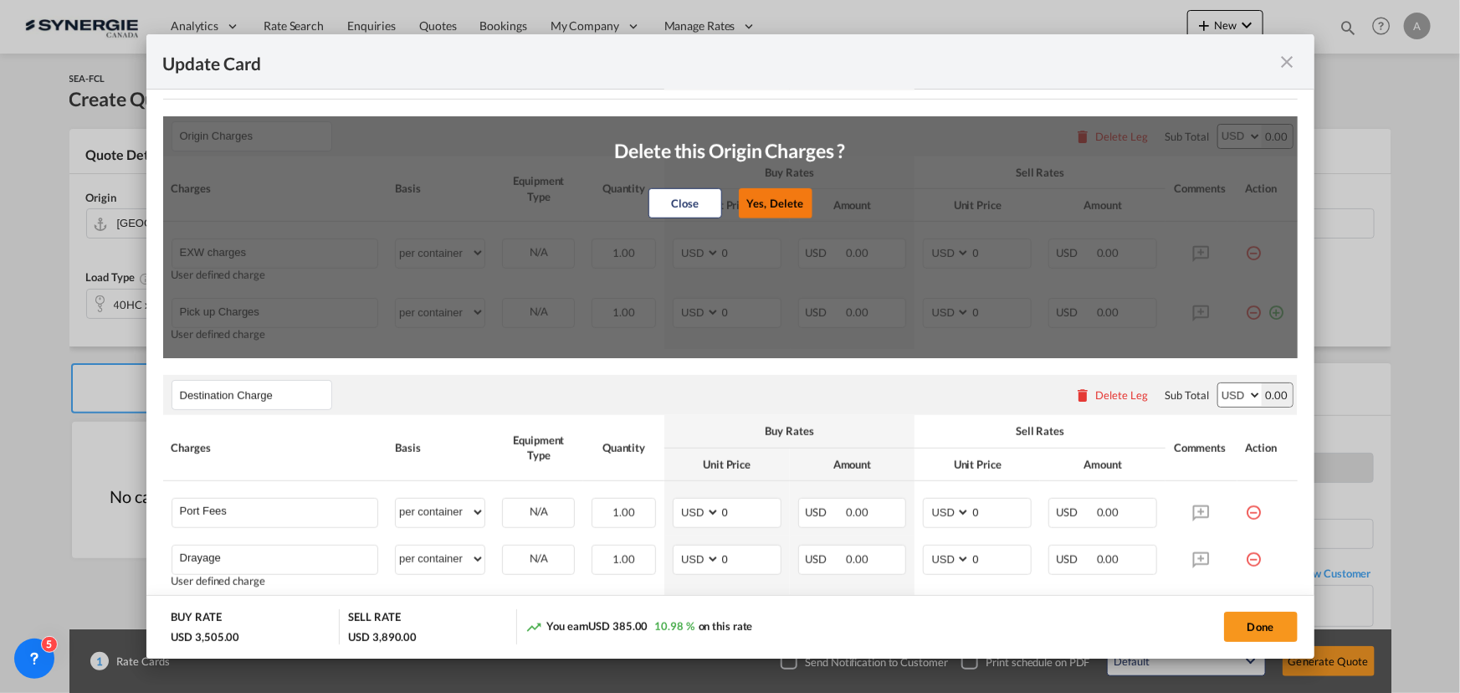
type input "Cargo Coverage - Rate to be confirmed depending on commodity and value Min 50 U…"
select select "per shipment"
type input "0"
select select "per container"
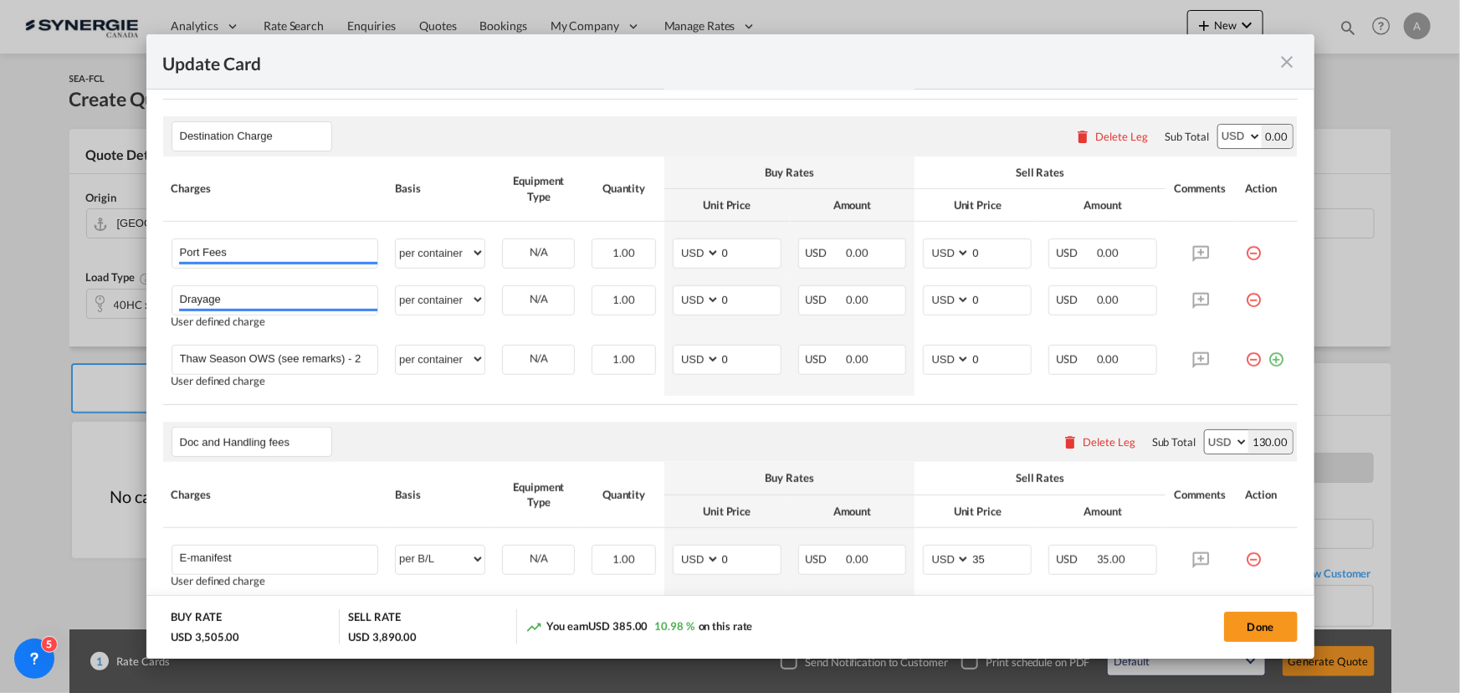
drag, startPoint x: 1247, startPoint y: 355, endPoint x: 1172, endPoint y: 316, distance: 84.6
click at [1247, 356] on md-icon "icon-minus-circle-outline red-400-fg" at bounding box center [1254, 353] width 17 height 17
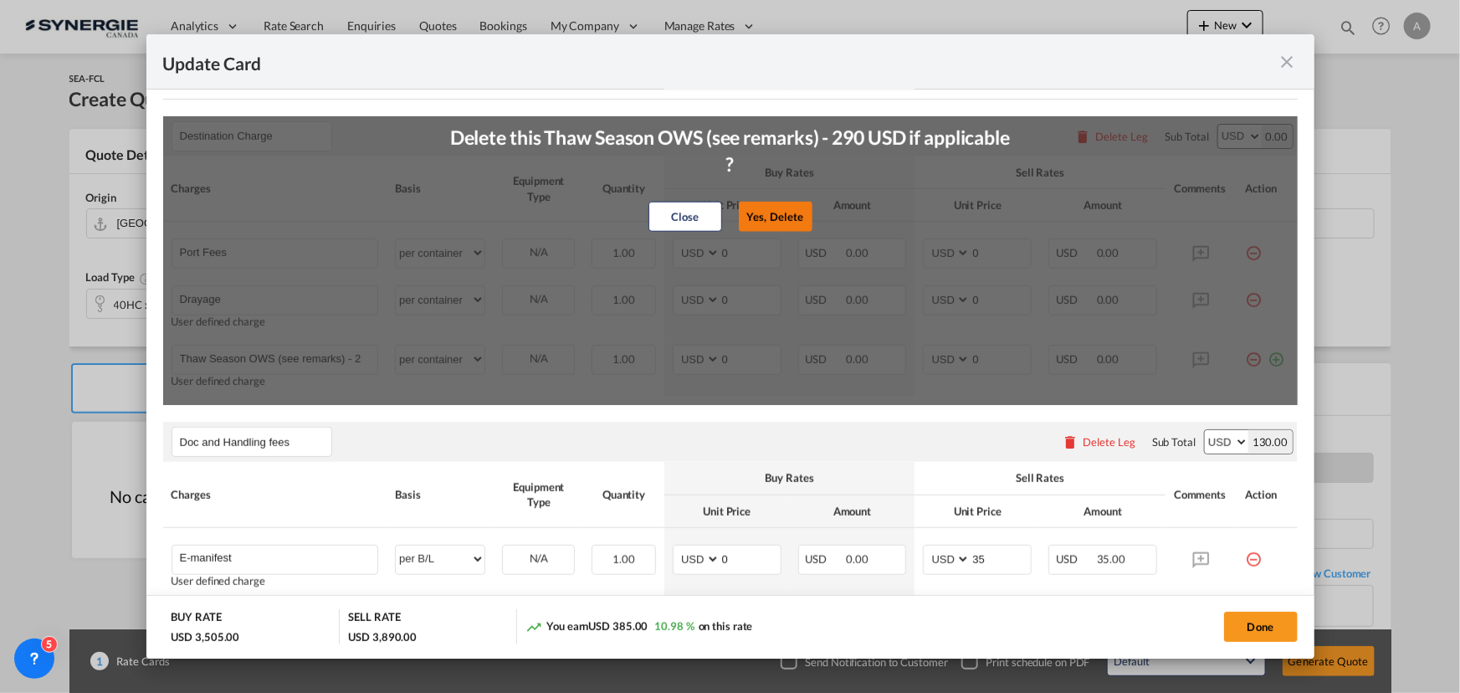
click at [773, 218] on button "Yes, Delete" at bounding box center [776, 217] width 74 height 30
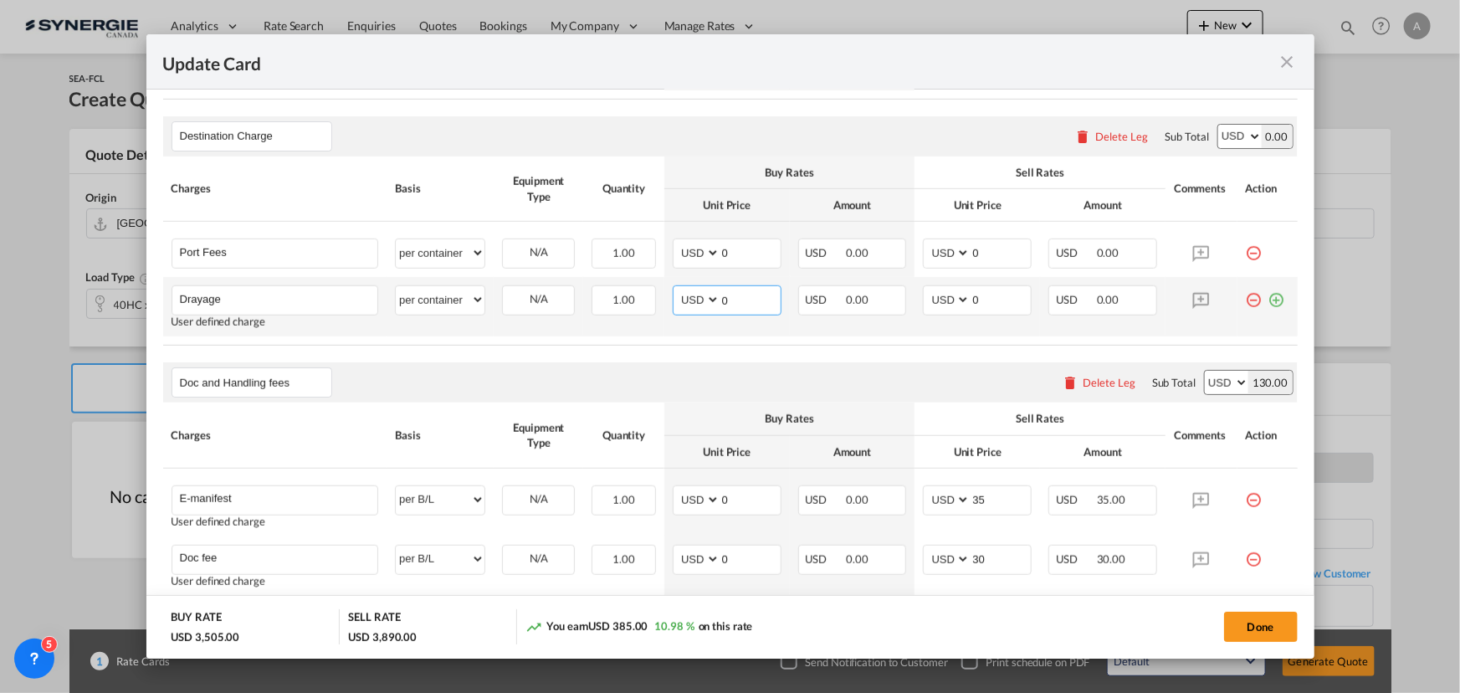
drag, startPoint x: 700, startPoint y: 295, endPoint x: 540, endPoint y: 281, distance: 160.4
click at [619, 292] on tr "Drayage Please Enter User Defined Charges Cannot Be Published User defined char…" at bounding box center [730, 306] width 1135 height 59
type input "881"
type input "9"
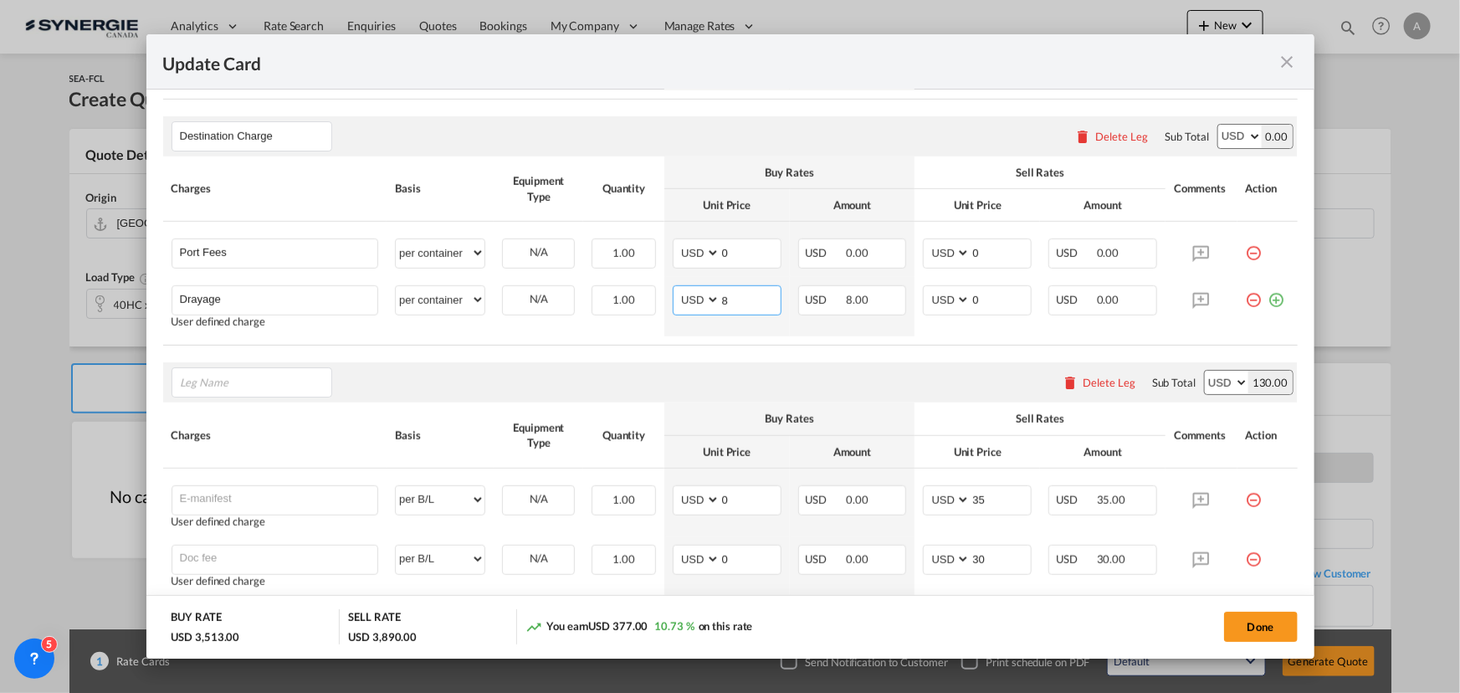
type input "8"
click at [451, 380] on div "Please enter leg name Leg Name Already Exists Delete Leg Sub Total AED AFN ALL …" at bounding box center [730, 382] width 1135 height 40
click at [290, 408] on th "Charges" at bounding box center [275, 435] width 224 height 65
click at [228, 381] on input "Leg Name" at bounding box center [255, 382] width 151 height 25
type input "D"
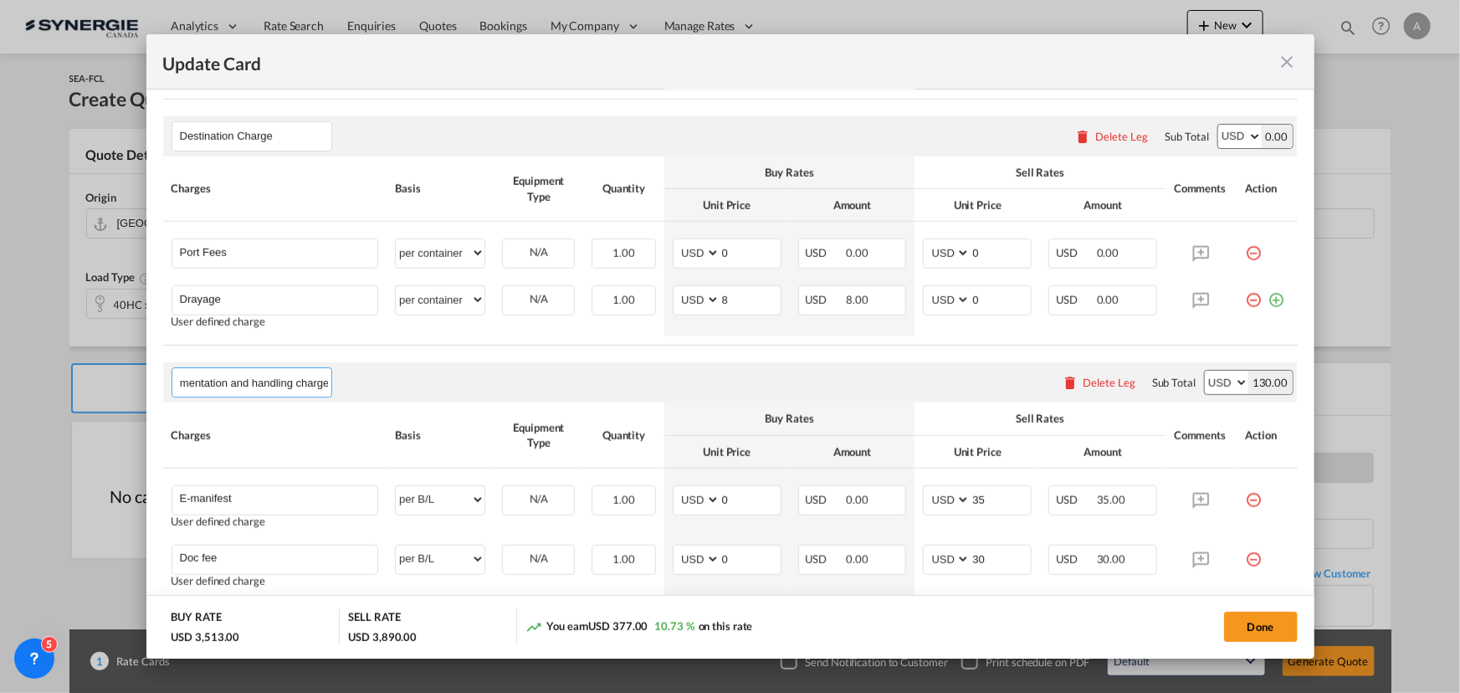
scroll to position [0, 31]
type input "Documentation and handling charges"
click at [731, 305] on input "8" at bounding box center [751, 298] width 60 height 25
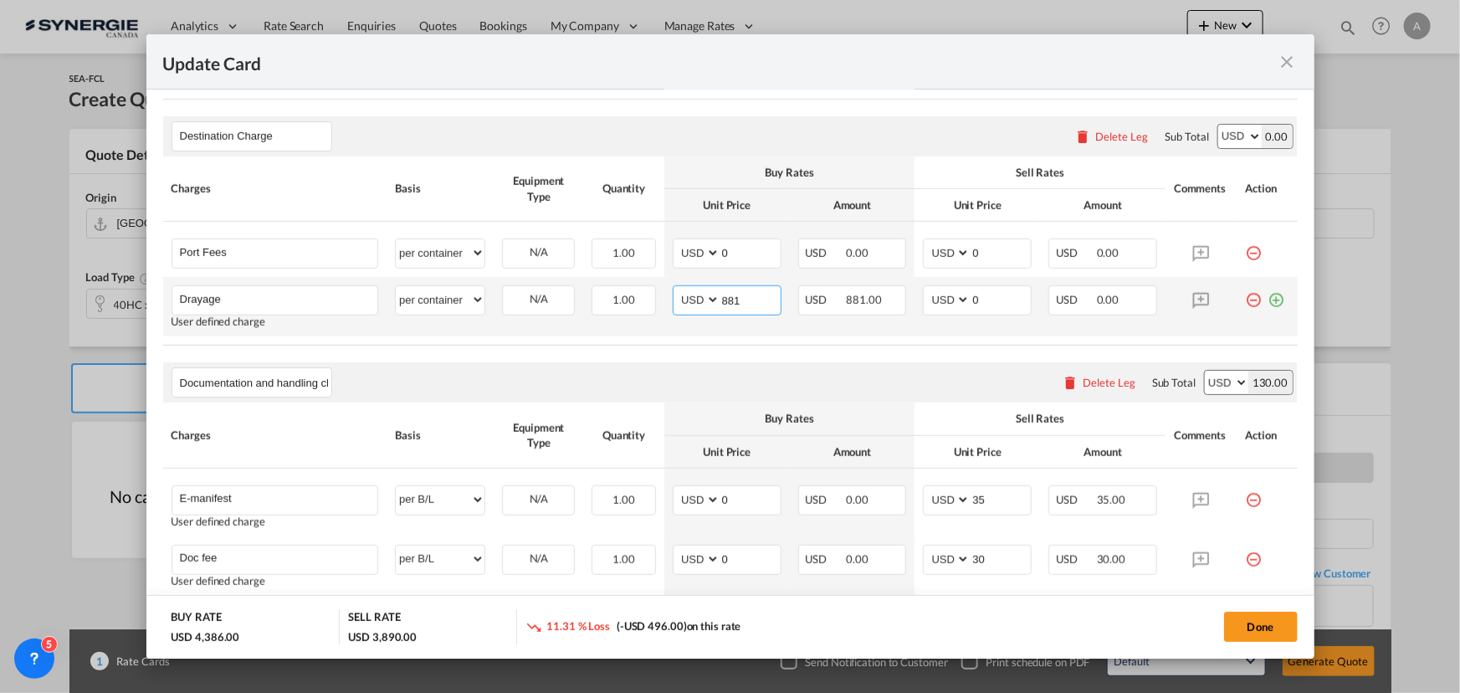
type input "881"
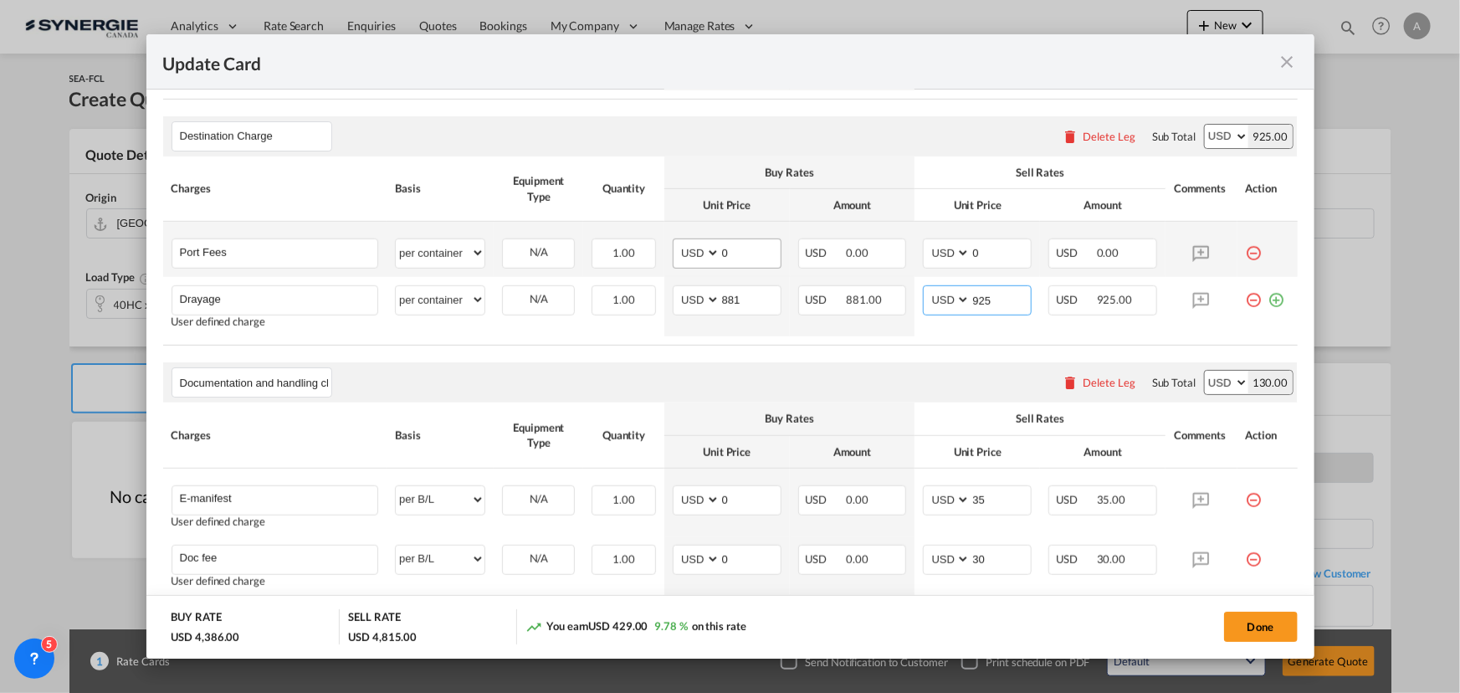
type input "925"
drag, startPoint x: 739, startPoint y: 258, endPoint x: 330, endPoint y: 237, distance: 409.8
click at [475, 253] on tr "Port Fees Please Enter User Defined Charges Cannot Be Published per equipment p…" at bounding box center [730, 249] width 1135 height 55
type input "50"
type input "65"
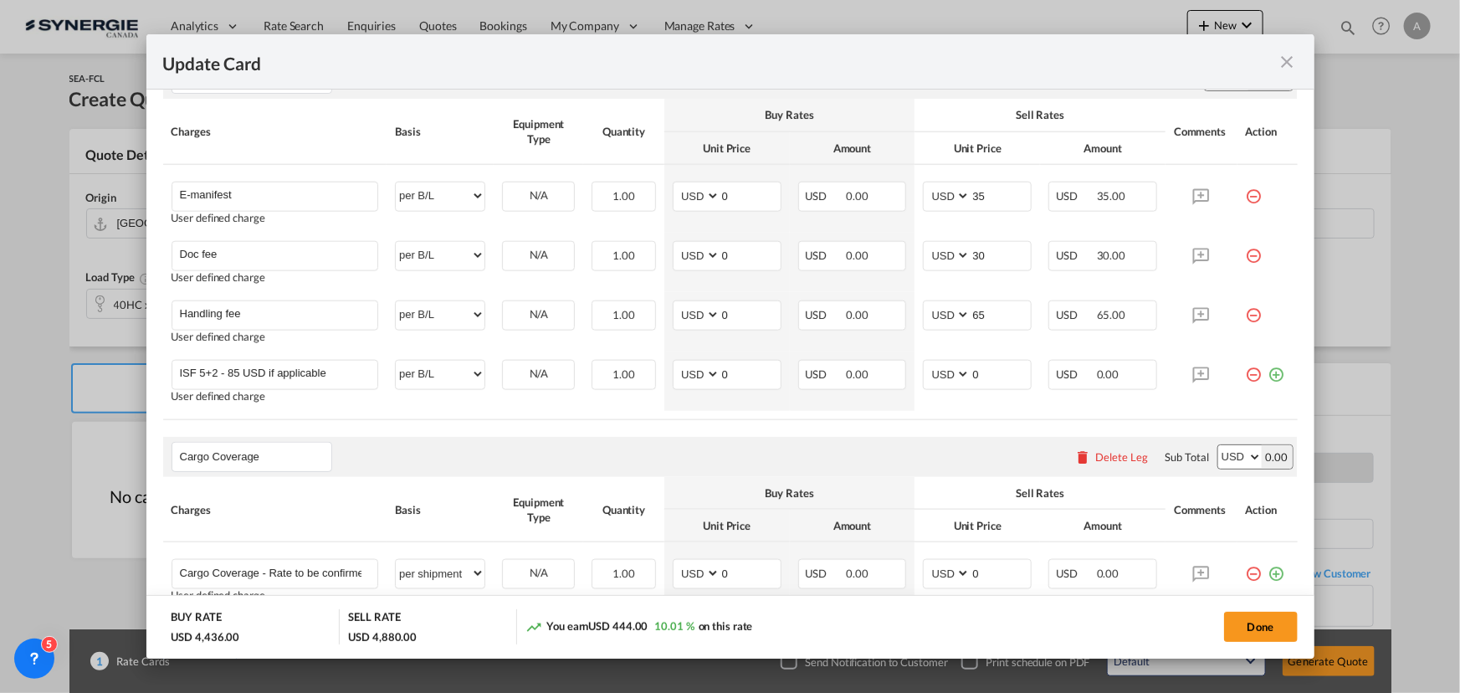
click at [569, 429] on rate-modification "Main Freight Please enter leg name Leg Name Already Exists Delete Leg Sub Total…" at bounding box center [730, 137] width 1135 height 1058
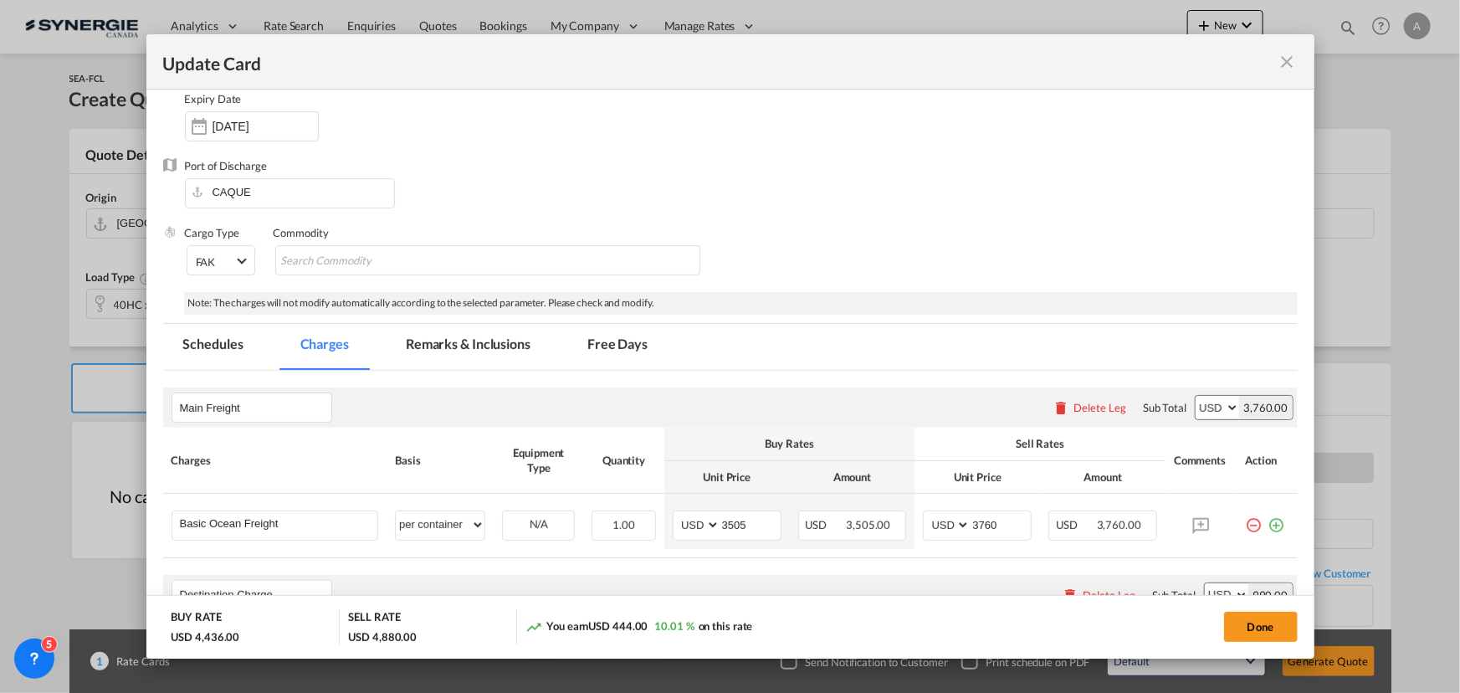
scroll to position [126, 0]
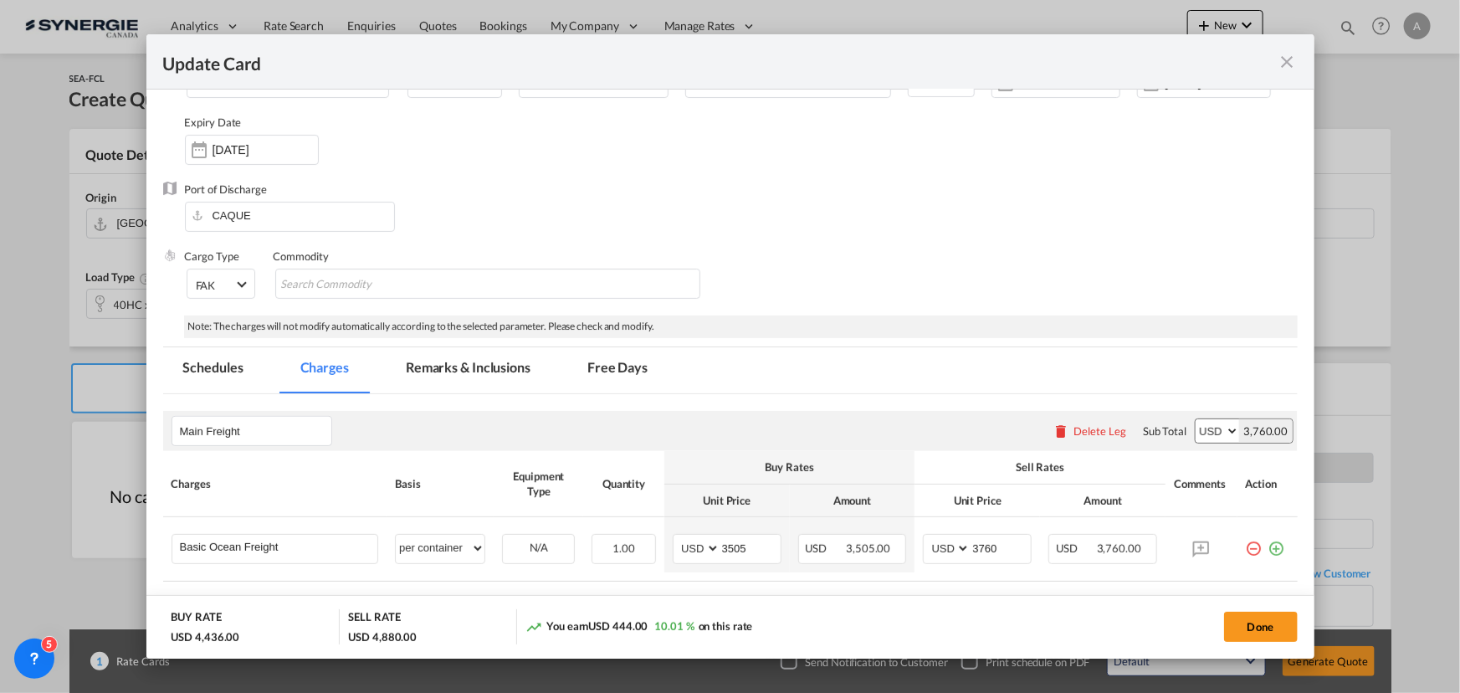
click at [453, 376] on md-tab-item "Remarks & Inclusions" at bounding box center [468, 370] width 165 height 46
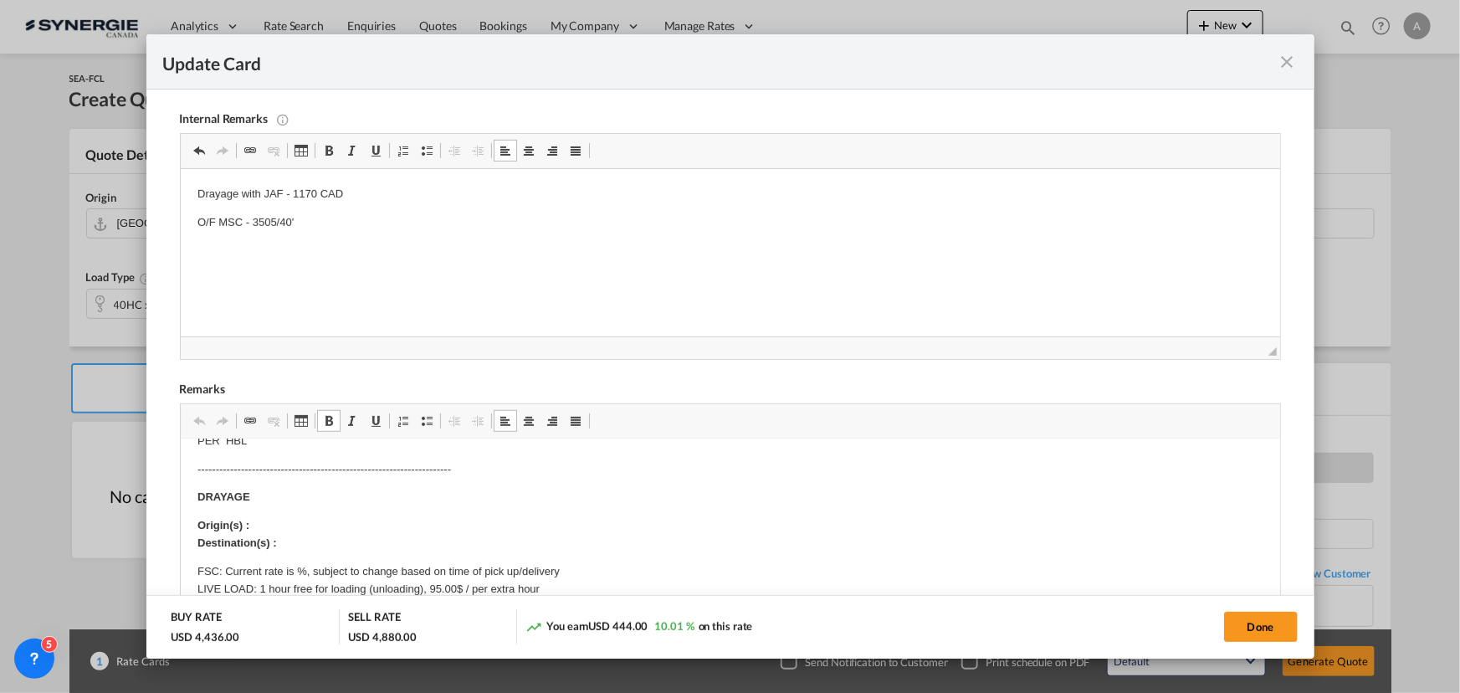
scroll to position [380, 0]
click at [269, 521] on p "Origin(s) : Destination(s) :" at bounding box center [730, 533] width 1066 height 35
click at [344, 538] on p "Origin(s) : MONTREAL RAMP, QC Destination(s) :" at bounding box center [730, 533] width 1066 height 35
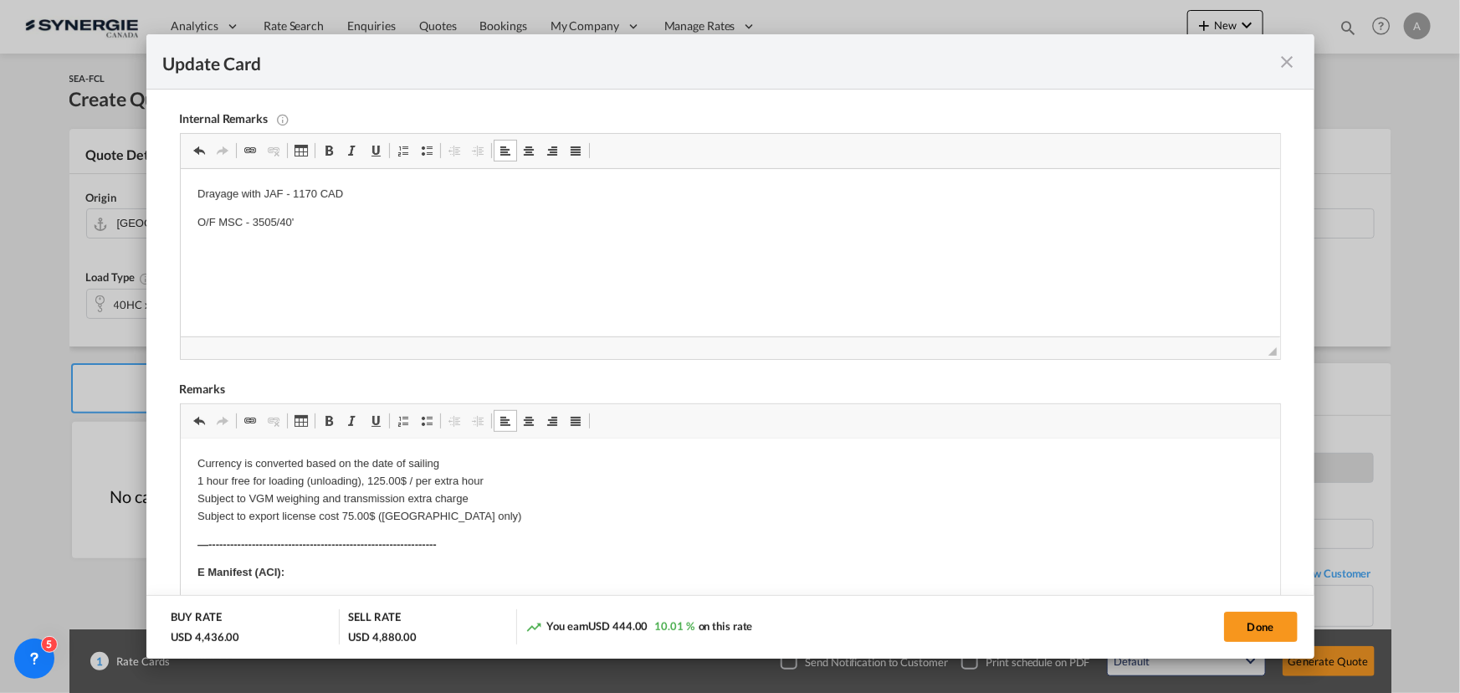
scroll to position [0, 0]
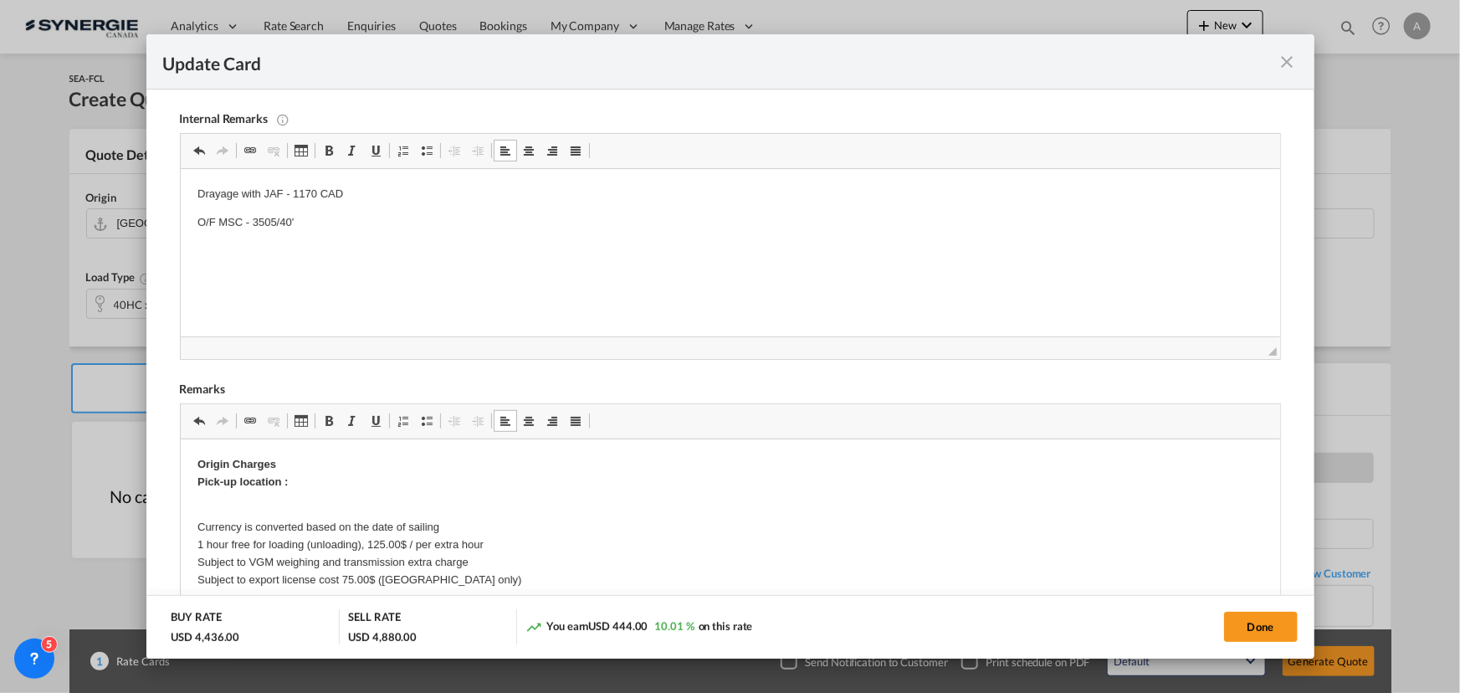
click at [180, 454] on div "Rich Text Editor, editor5 Editor toolbars Clipboard/Undo Undo Keyboard shortcut…" at bounding box center [730, 516] width 1101 height 227
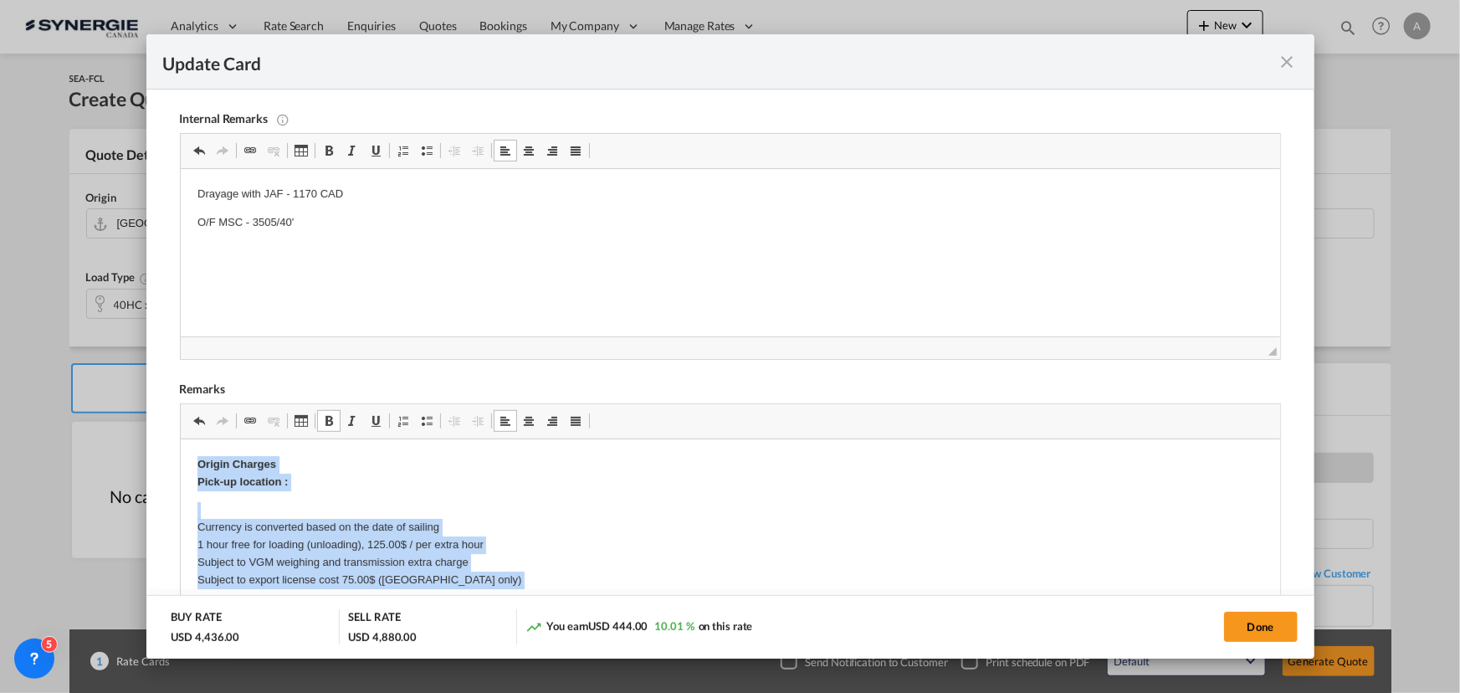
drag, startPoint x: 188, startPoint y: 459, endPoint x: 505, endPoint y: 590, distance: 343.3
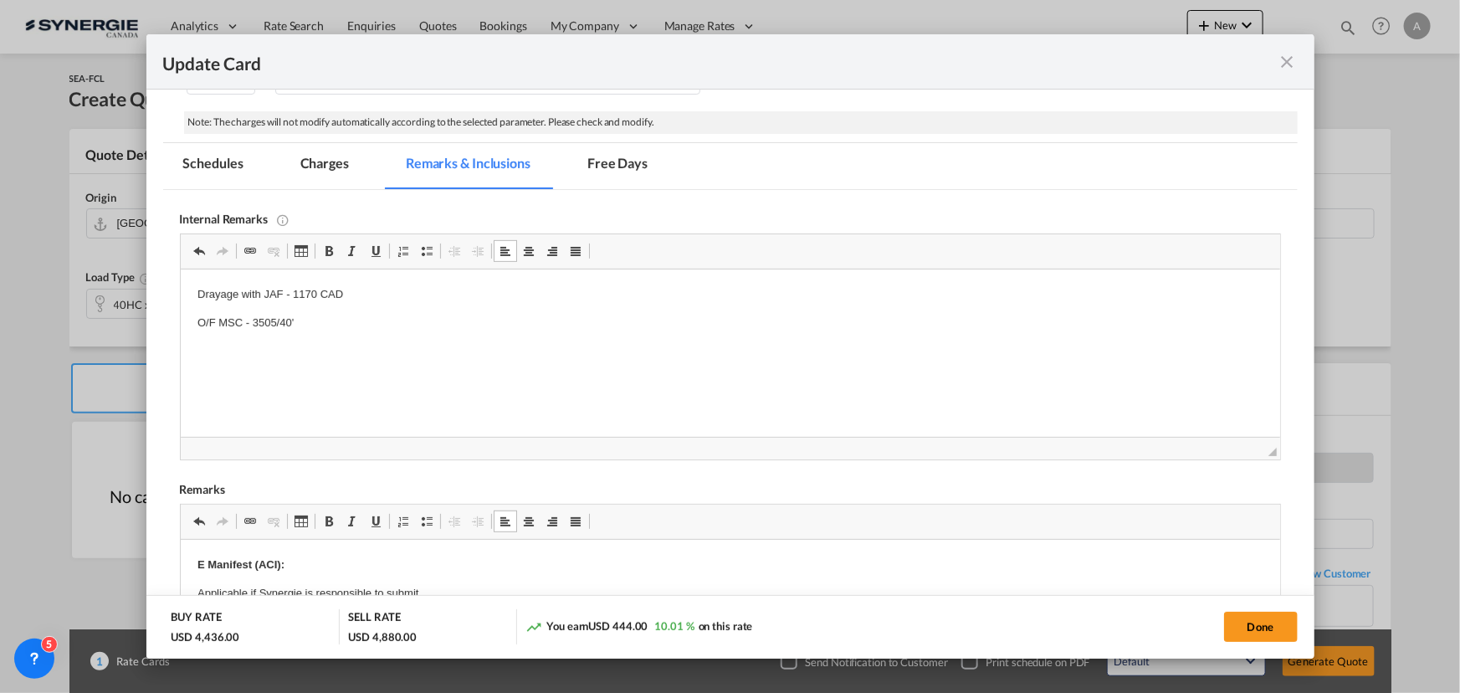
scroll to position [203, 0]
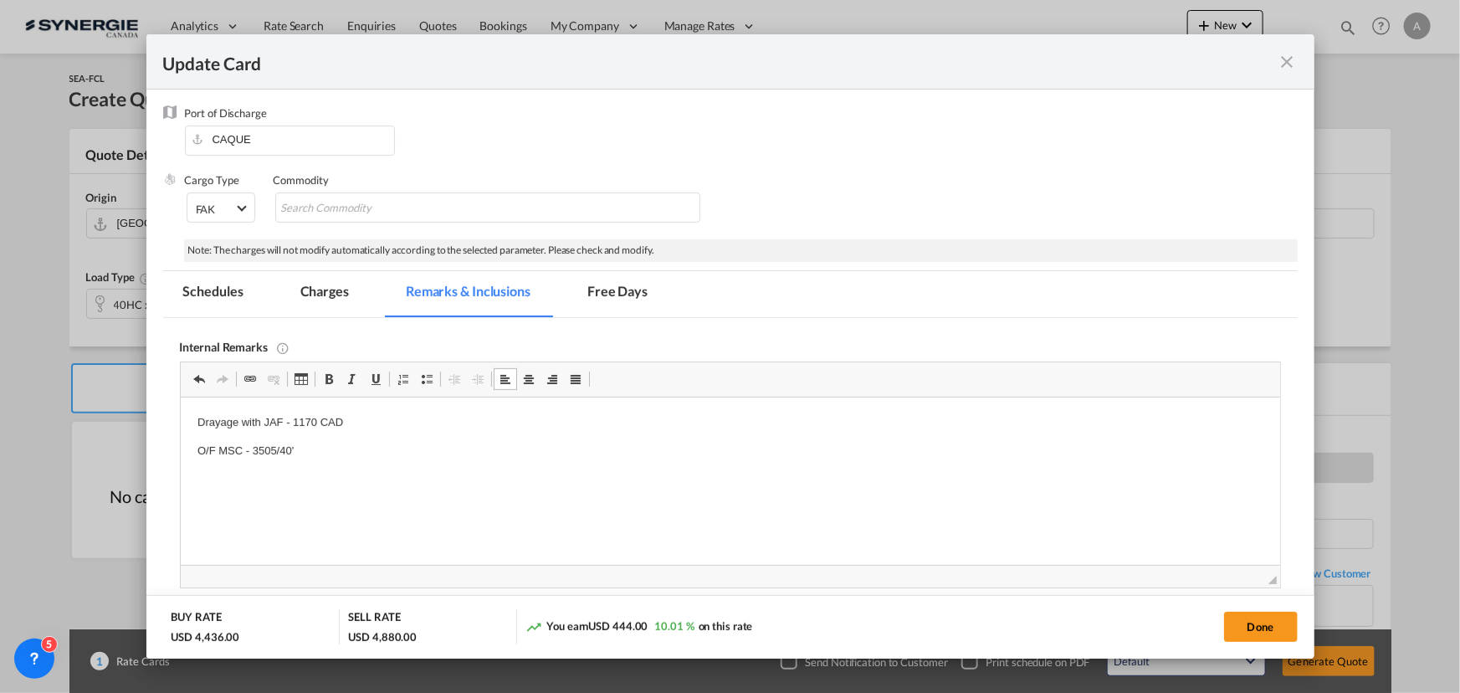
drag, startPoint x: 335, startPoint y: 290, endPoint x: 384, endPoint y: 320, distance: 57.4
click at [335, 290] on md-tab-item "Charges" at bounding box center [324, 294] width 89 height 46
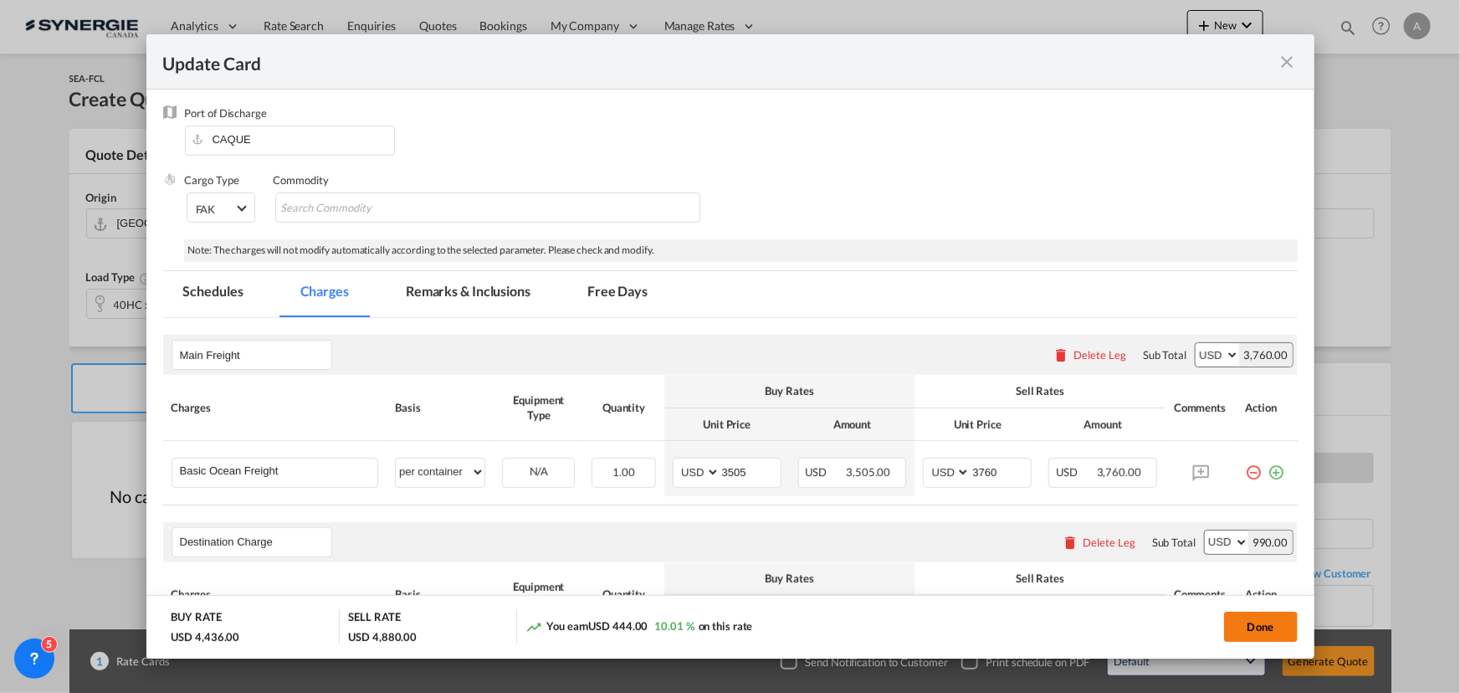
click at [1261, 625] on button "Done" at bounding box center [1261, 627] width 74 height 30
type input "[DATE]"
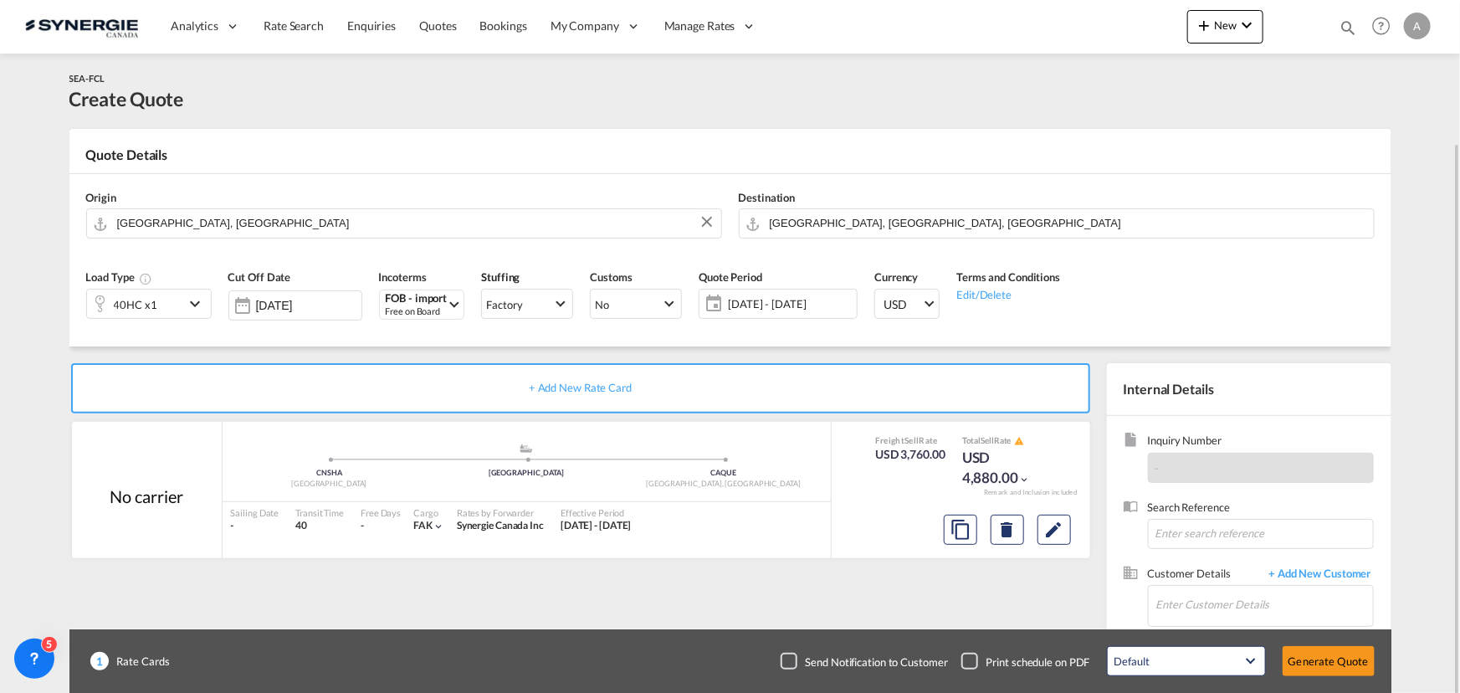
scroll to position [75, 0]
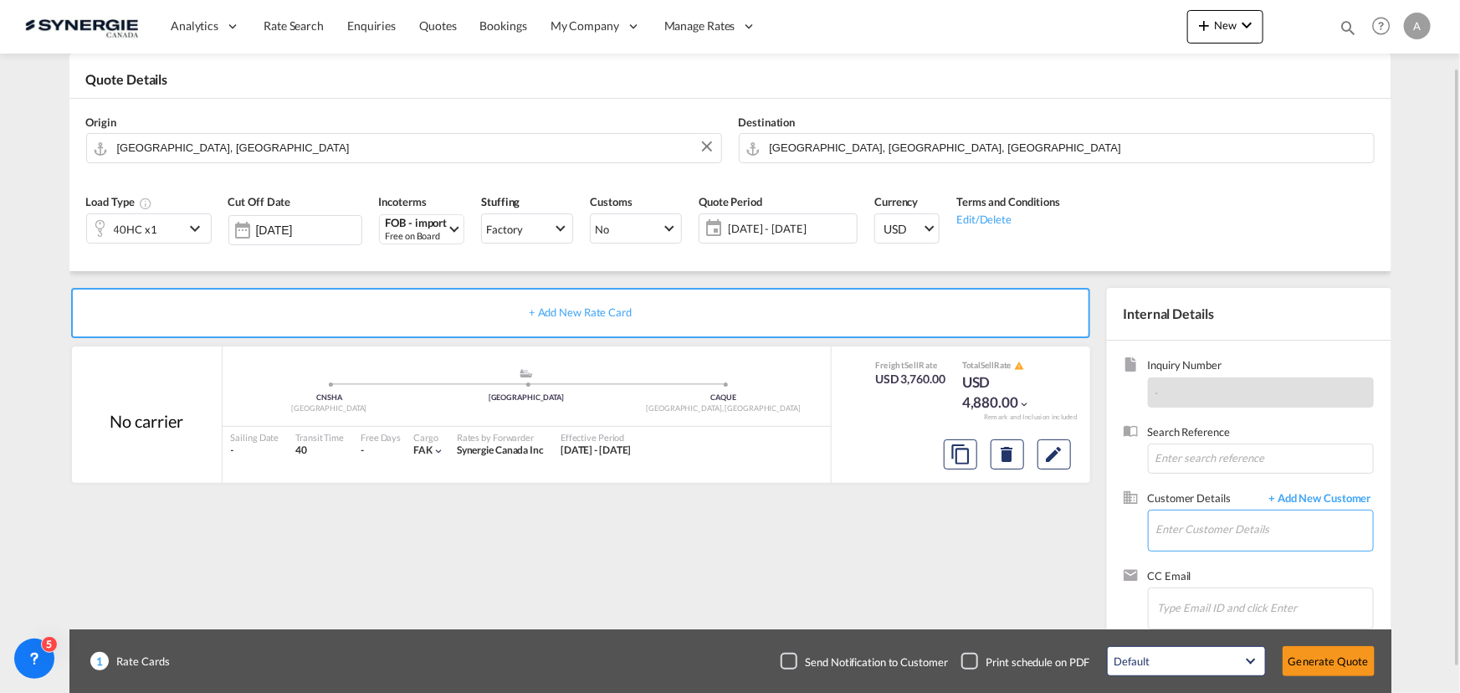
click at [1222, 528] on input "Enter Customer Details" at bounding box center [1265, 530] width 217 height 38
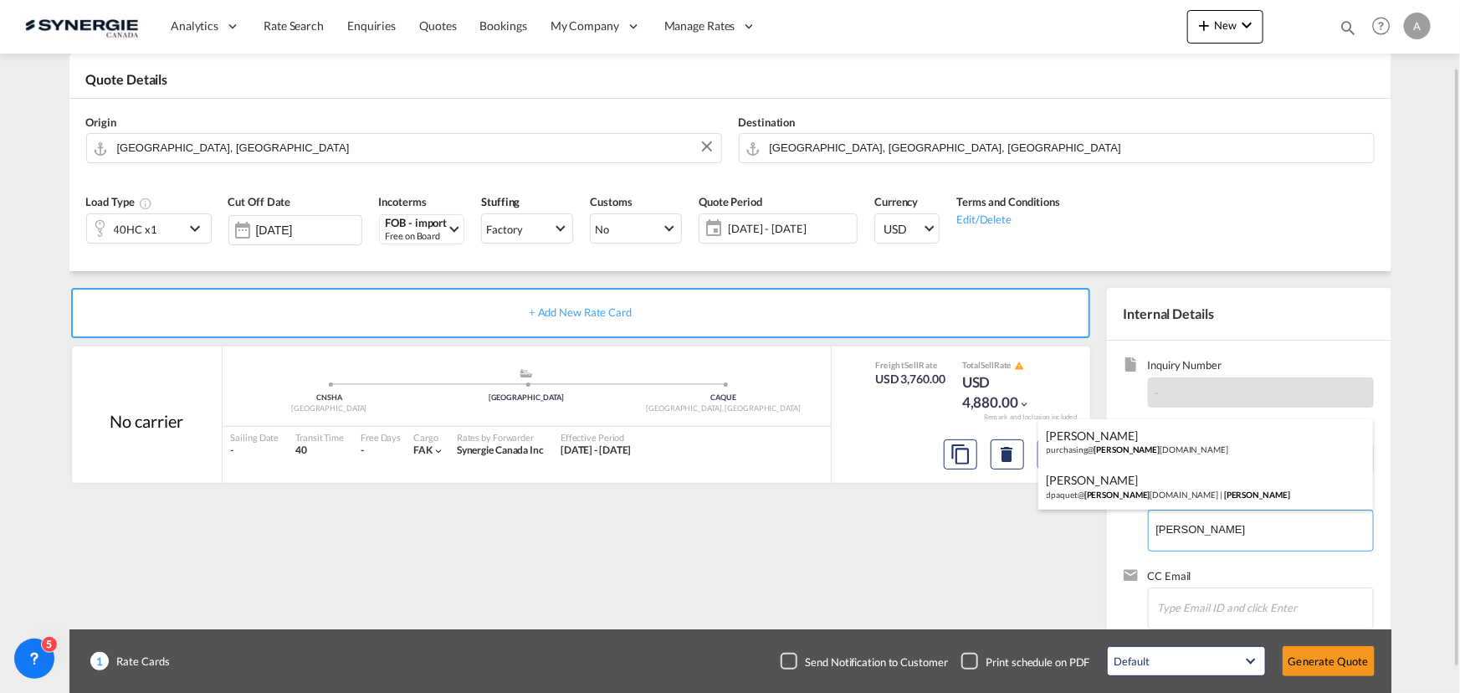
click at [1136, 480] on div "David Paquet dpaquet@ tilton group.com | tilton" at bounding box center [1206, 486] width 335 height 45
type input "tilton, David Paquet, dpaquet@tiltongroup.com"
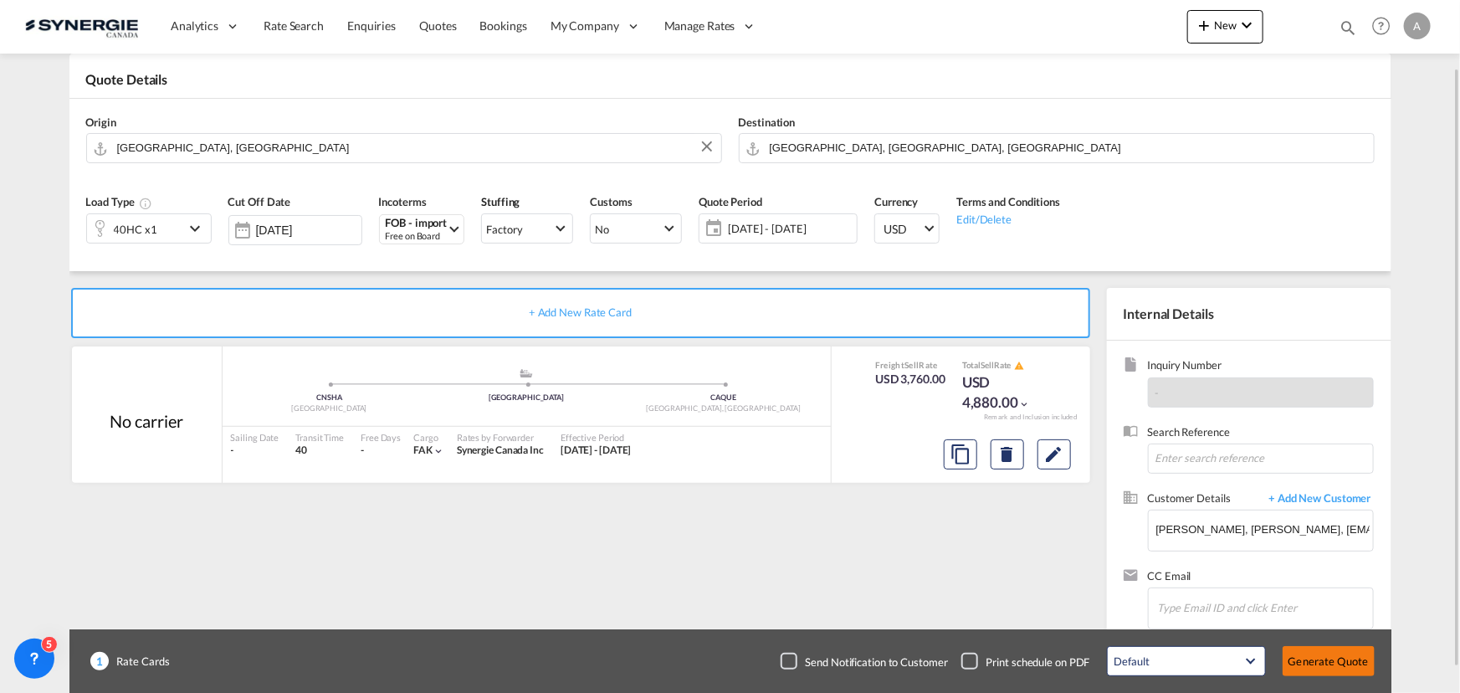
click at [1339, 666] on button "Generate Quote" at bounding box center [1329, 661] width 92 height 30
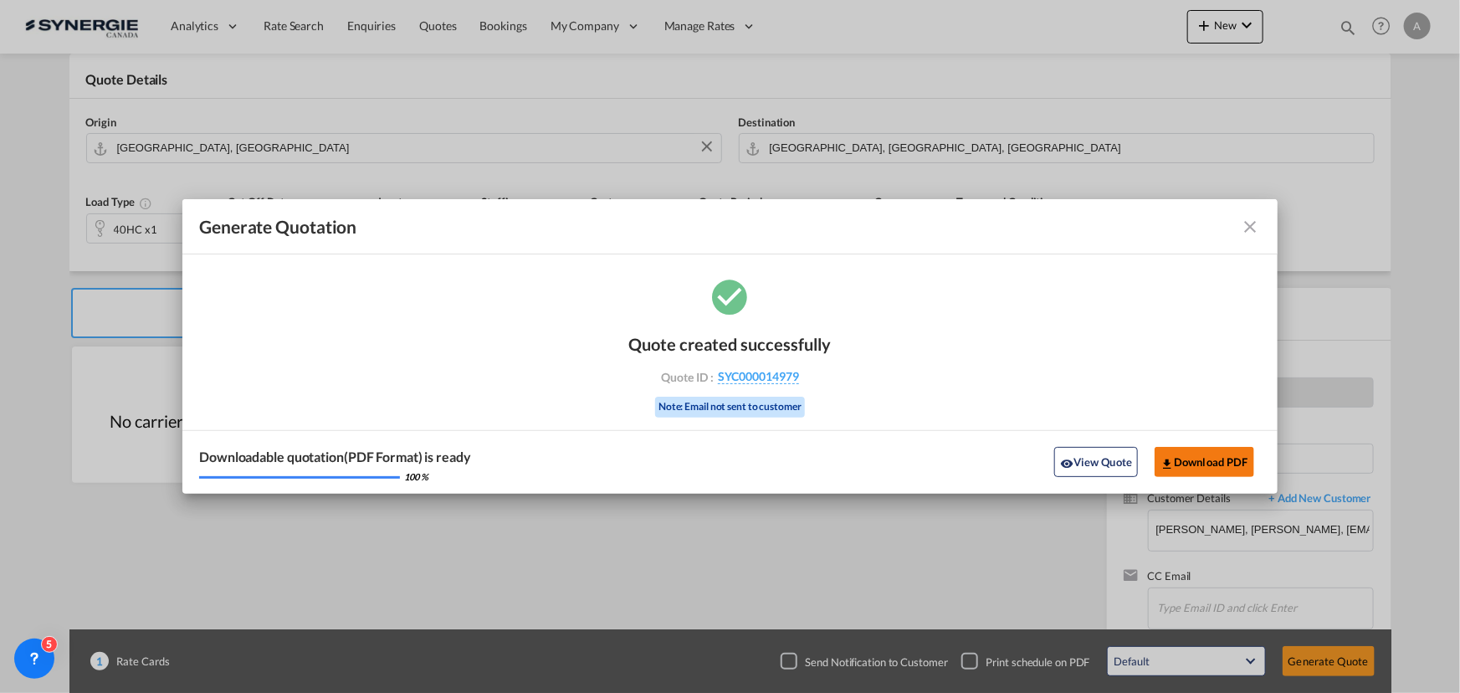
click at [1217, 467] on button "Download PDF" at bounding box center [1205, 462] width 100 height 30
click at [1095, 477] on button "View Quote" at bounding box center [1096, 462] width 84 height 30
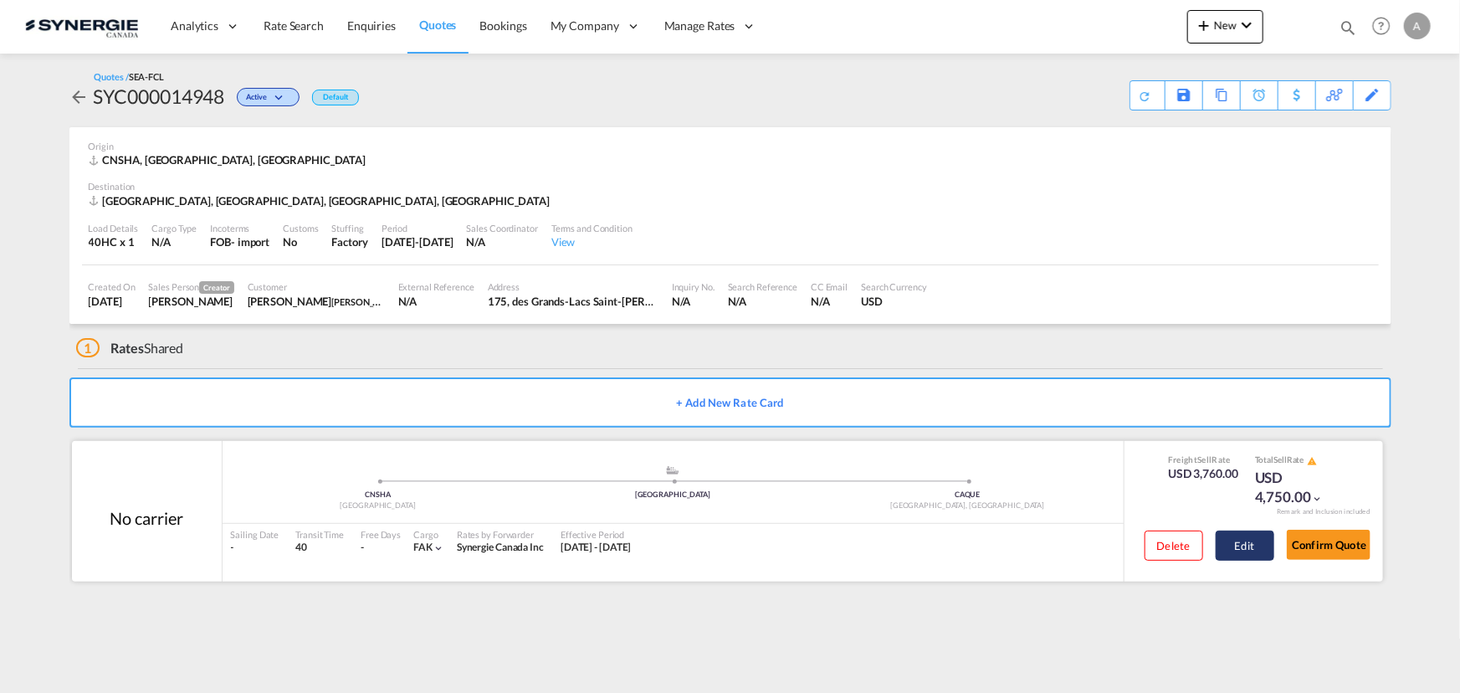
click at [1239, 545] on button "Edit" at bounding box center [1245, 546] width 59 height 30
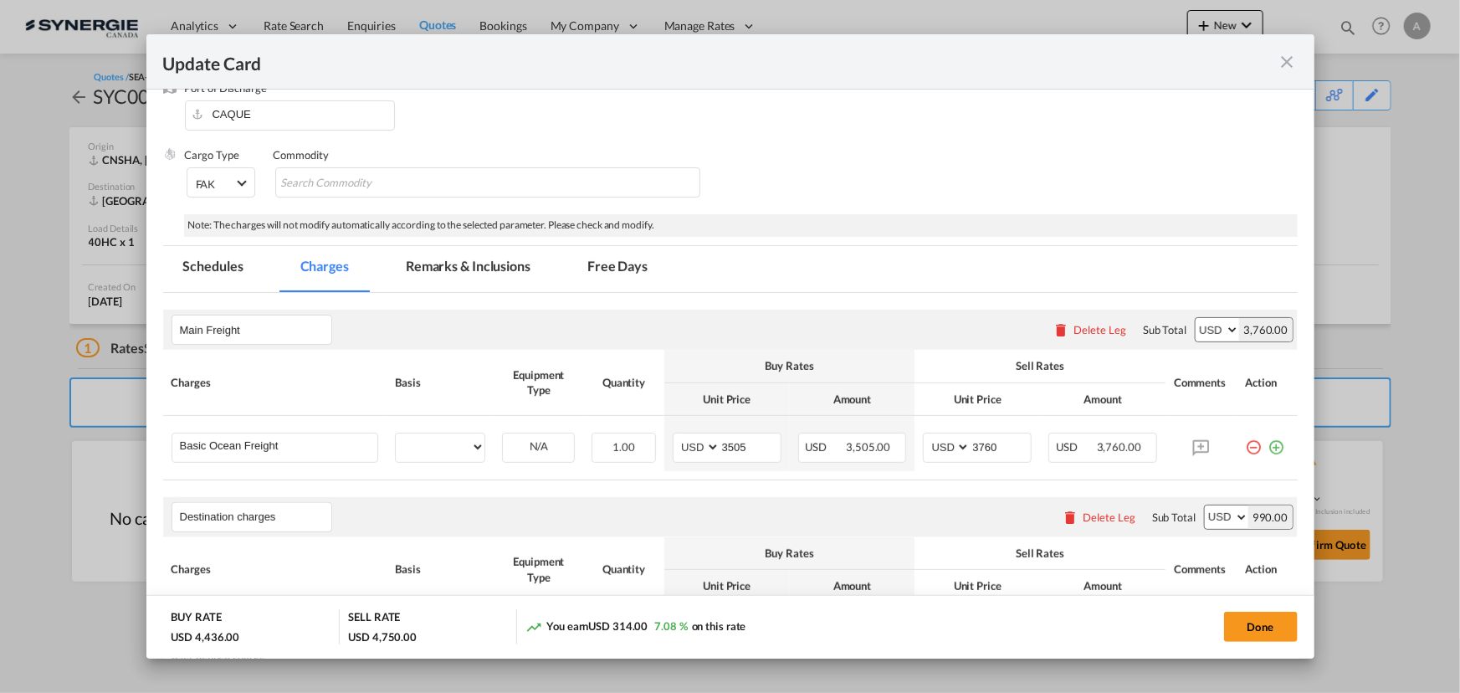
select select "per container"
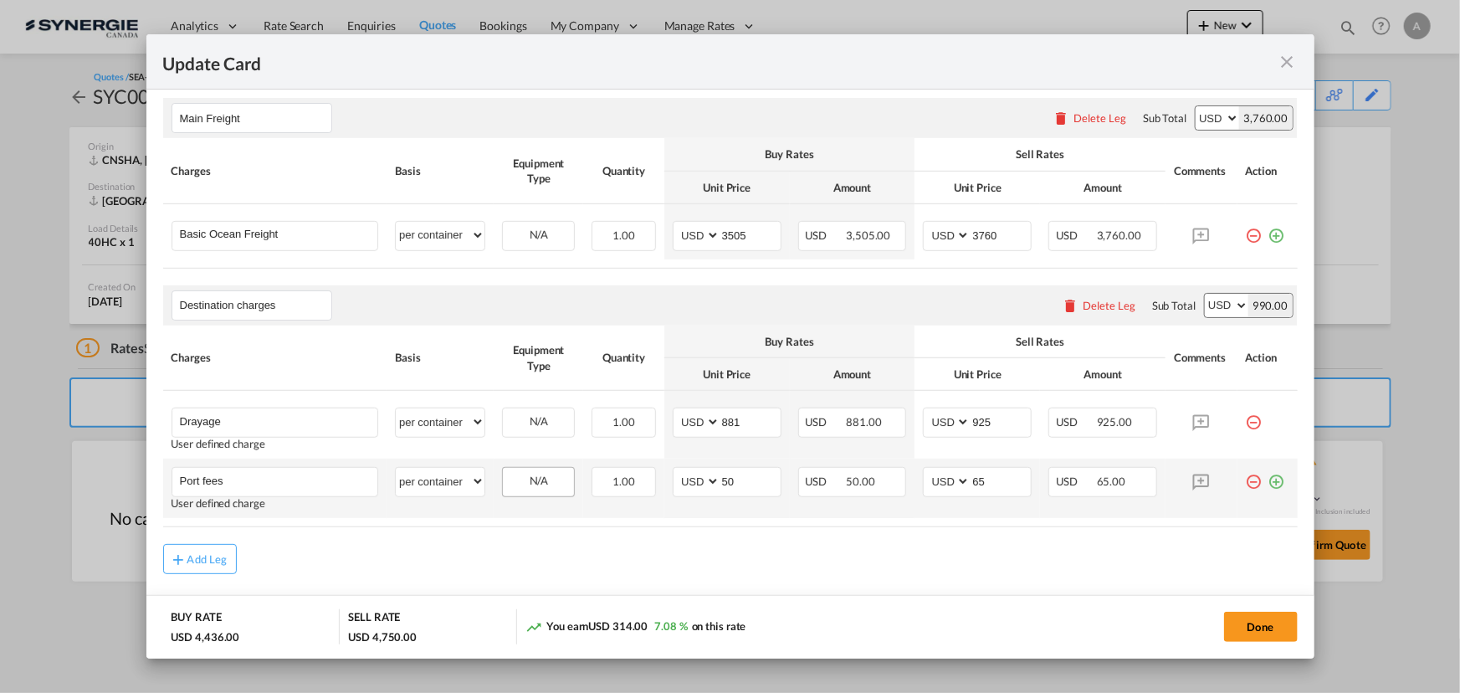
scroll to position [475, 0]
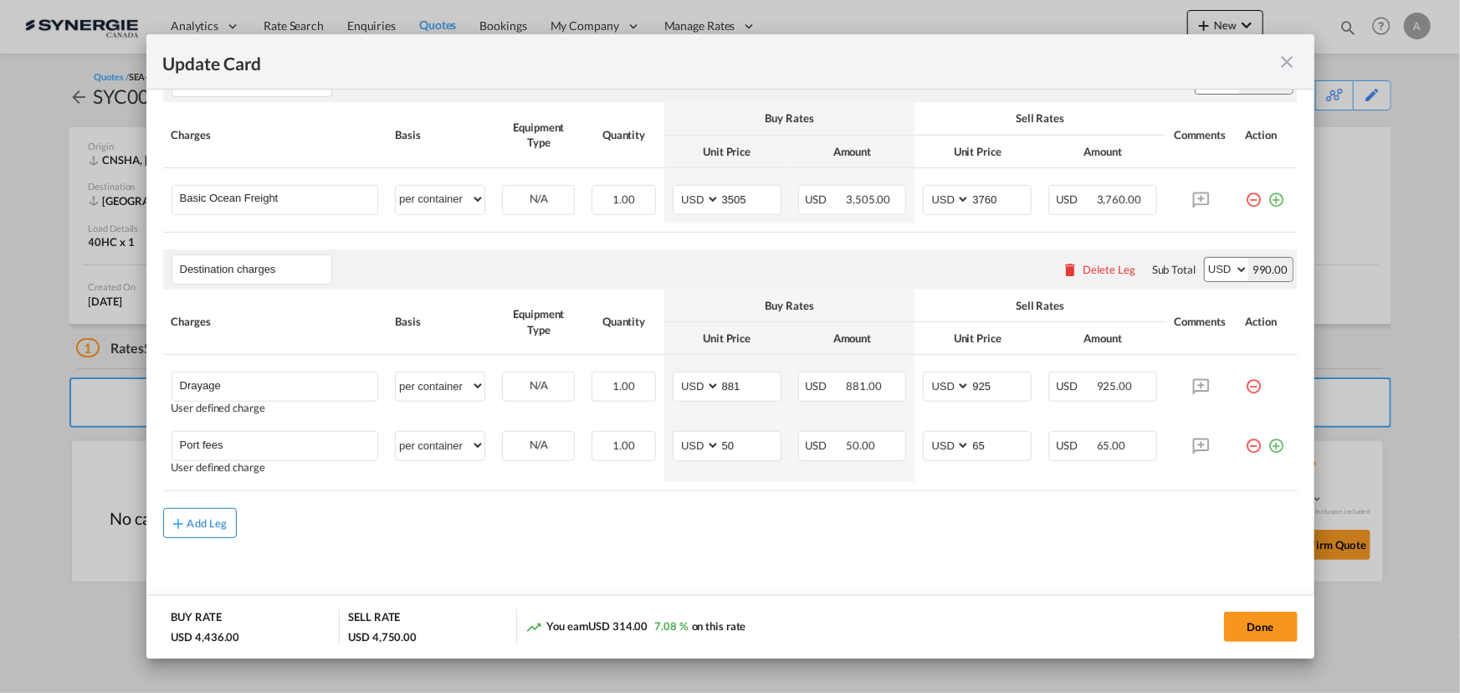
click at [195, 522] on div "Add Leg" at bounding box center [207, 523] width 40 height 10
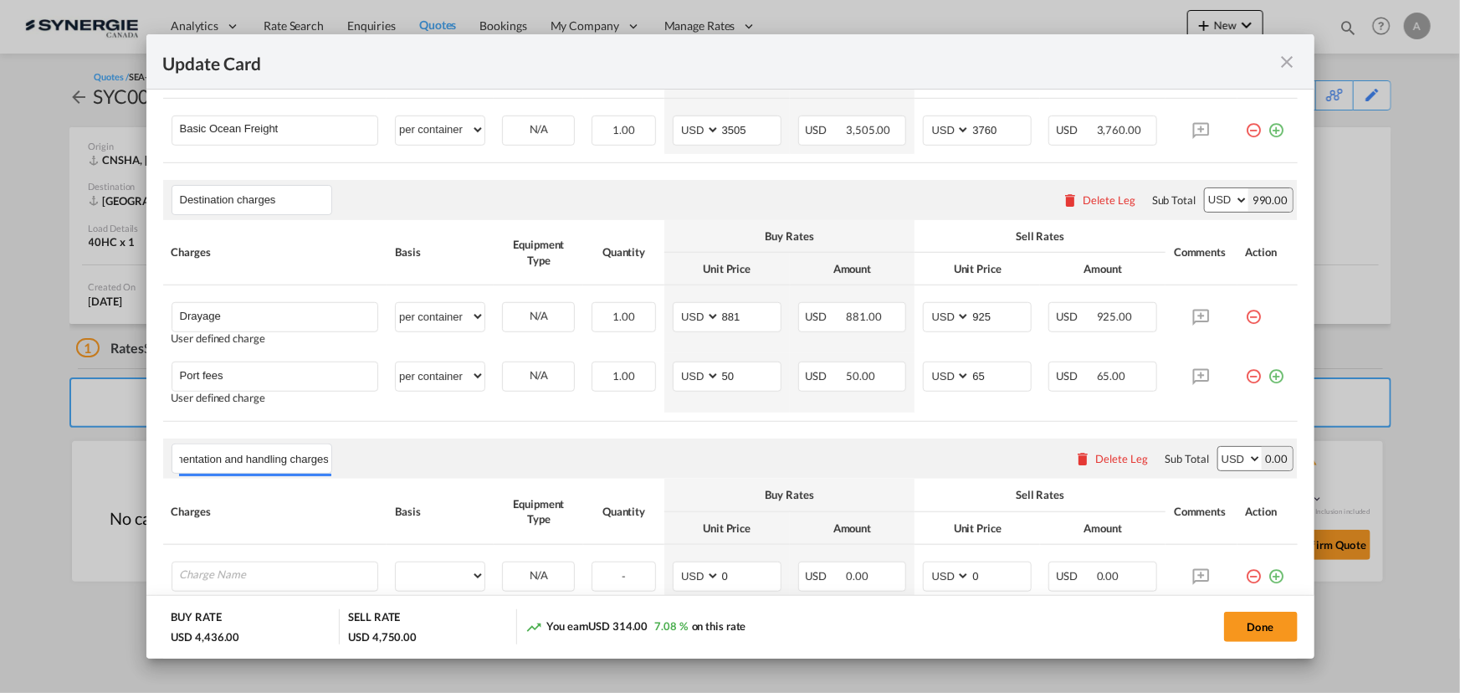
scroll to position [661, 0]
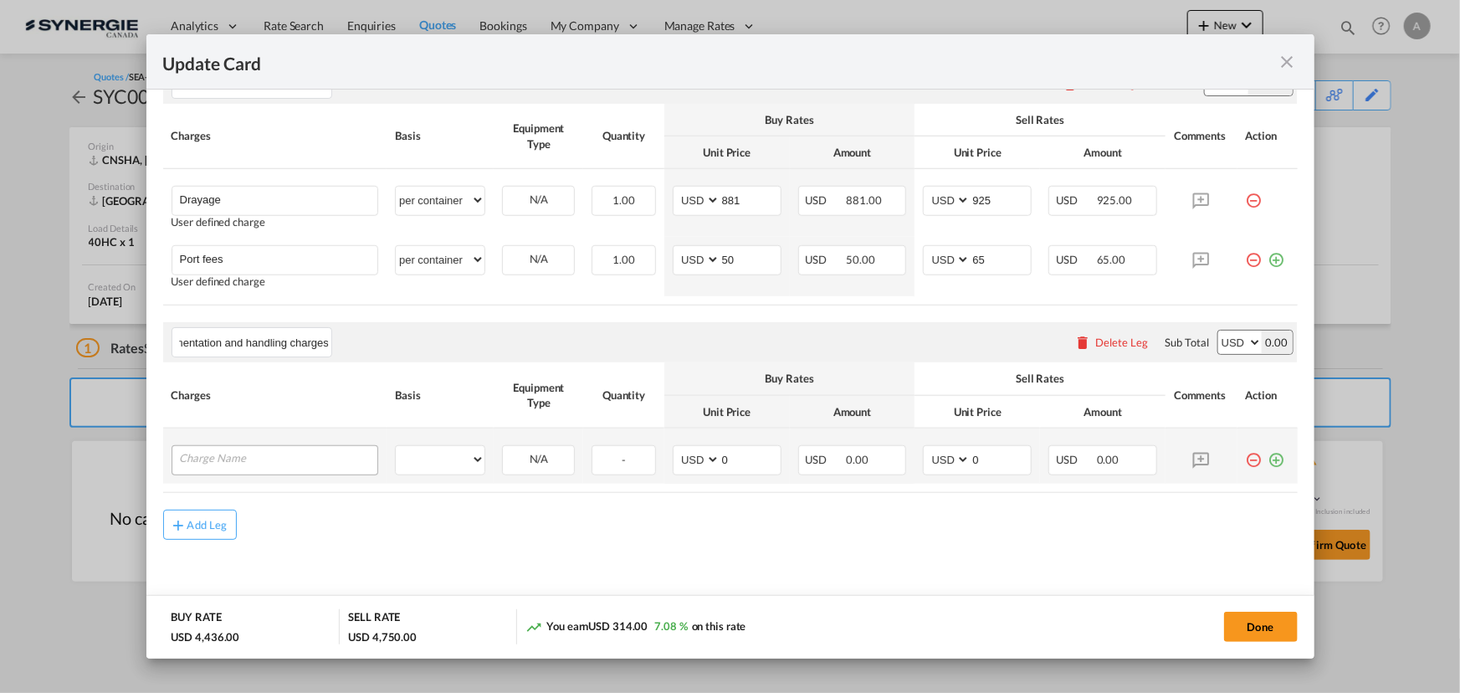
type input "Documentation and handling charges"
click at [237, 449] on input "Charge Name" at bounding box center [279, 458] width 198 height 25
type input "E-manifest"
click at [467, 460] on select "per equipment per container per B/L per shipping bill per shipment per pallet p…" at bounding box center [440, 459] width 89 height 27
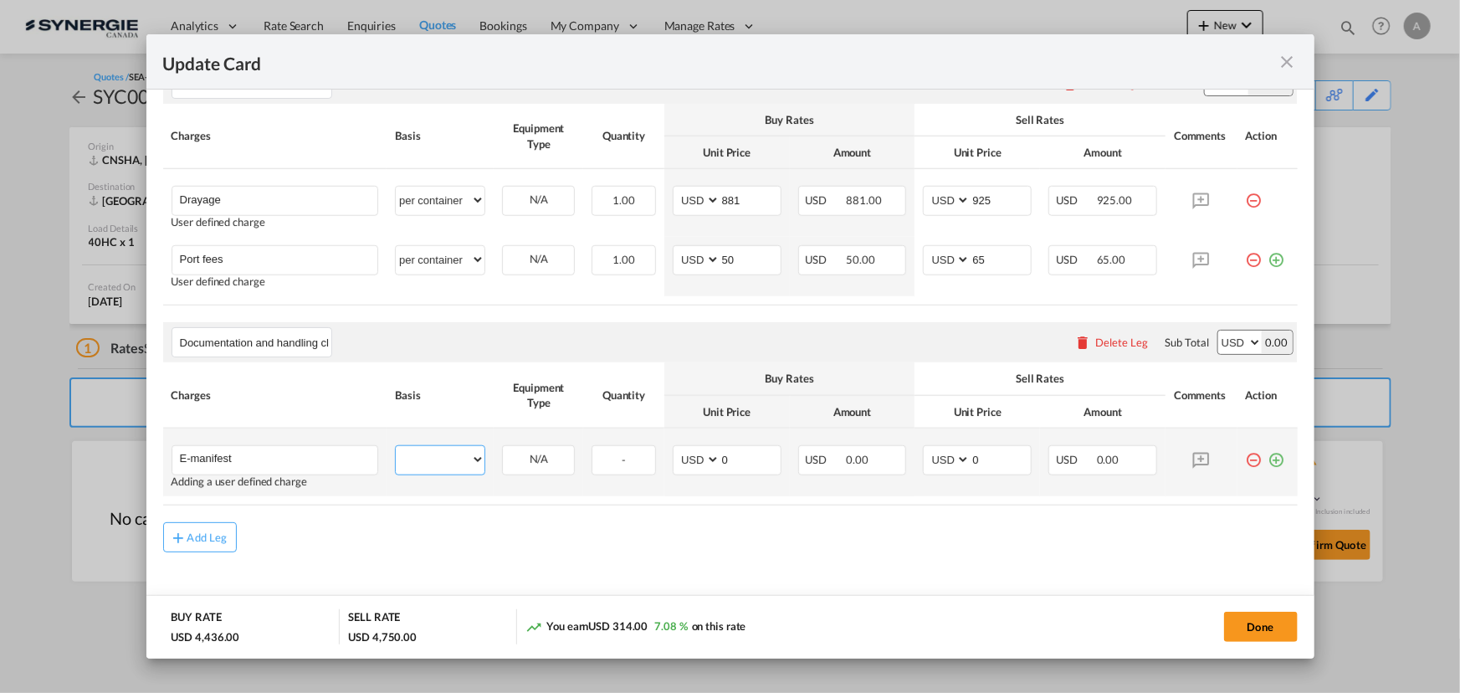
select select "per B/L"
click at [396, 446] on select "per equipment per container per B/L per shipping bill per shipment per pallet p…" at bounding box center [440, 459] width 89 height 27
drag, startPoint x: 976, startPoint y: 458, endPoint x: 852, endPoint y: 444, distance: 124.7
click at [879, 455] on tr "E-manifest Please Enter User Defined Charges Cannot Be Published Adding a user …" at bounding box center [730, 462] width 1135 height 68
type input "35"
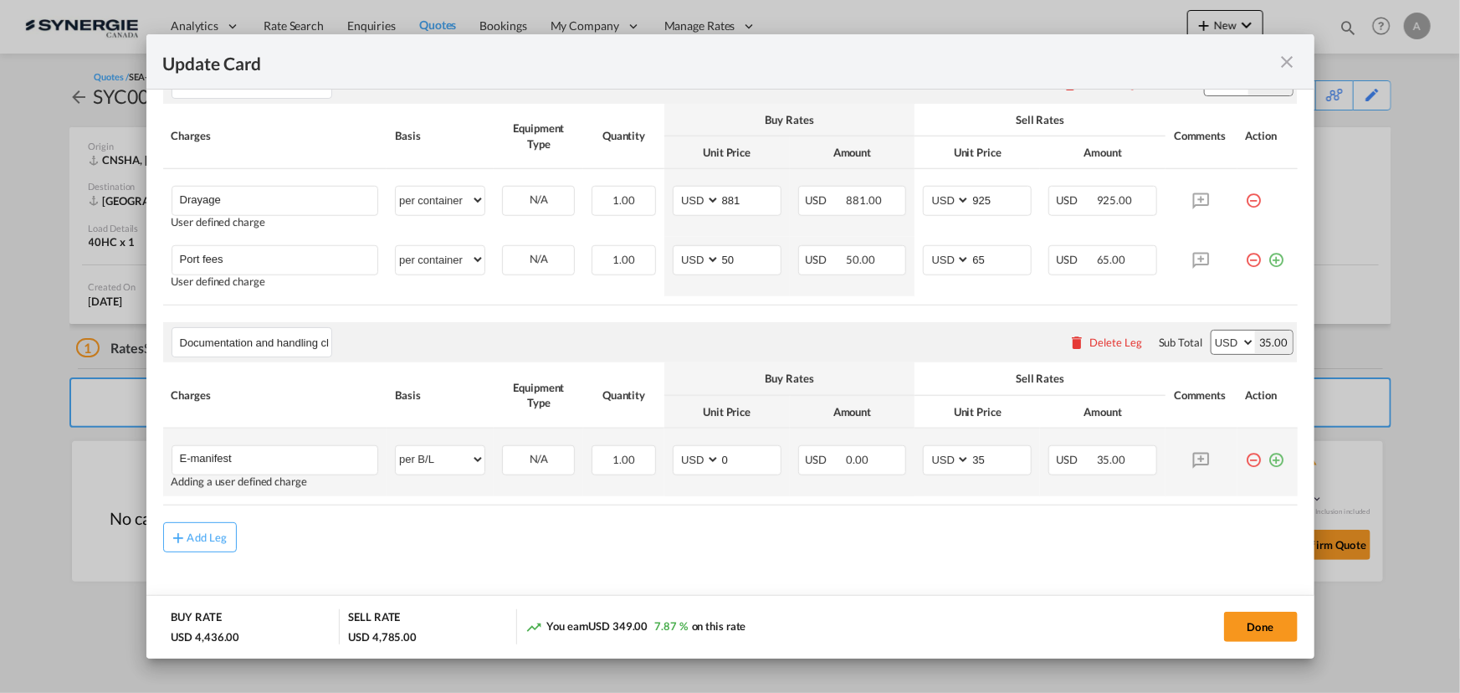
click at [1273, 459] on md-icon "icon-plus-circle-outline green-400-fg" at bounding box center [1277, 453] width 17 height 17
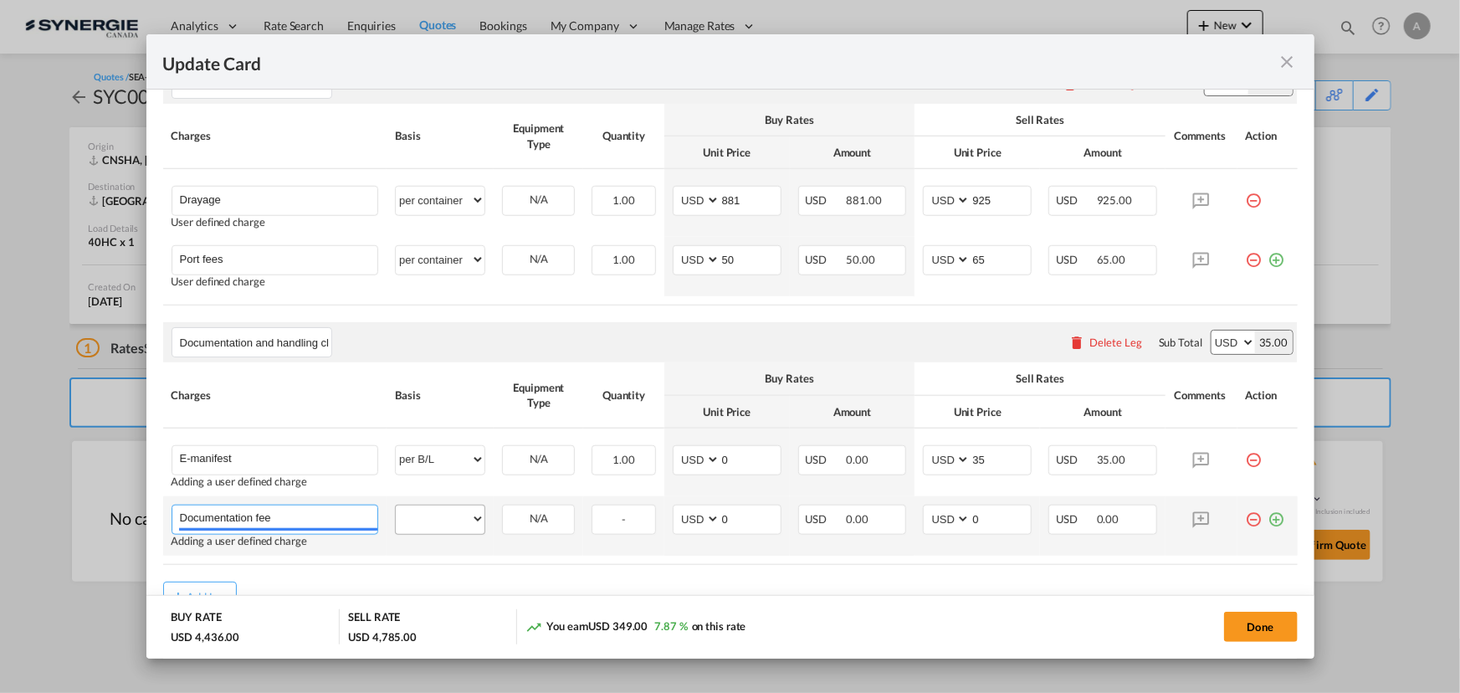
type input "Documentation fee"
drag, startPoint x: 439, startPoint y: 519, endPoint x: 439, endPoint y: 507, distance: 11.7
click at [439, 519] on select "per equipment per container per B/L per shipping bill per shipment per pallet p…" at bounding box center [440, 518] width 89 height 27
select select "per B/L"
click at [396, 505] on select "per equipment per container per B/L per shipping bill per shipment per pallet p…" at bounding box center [440, 518] width 89 height 27
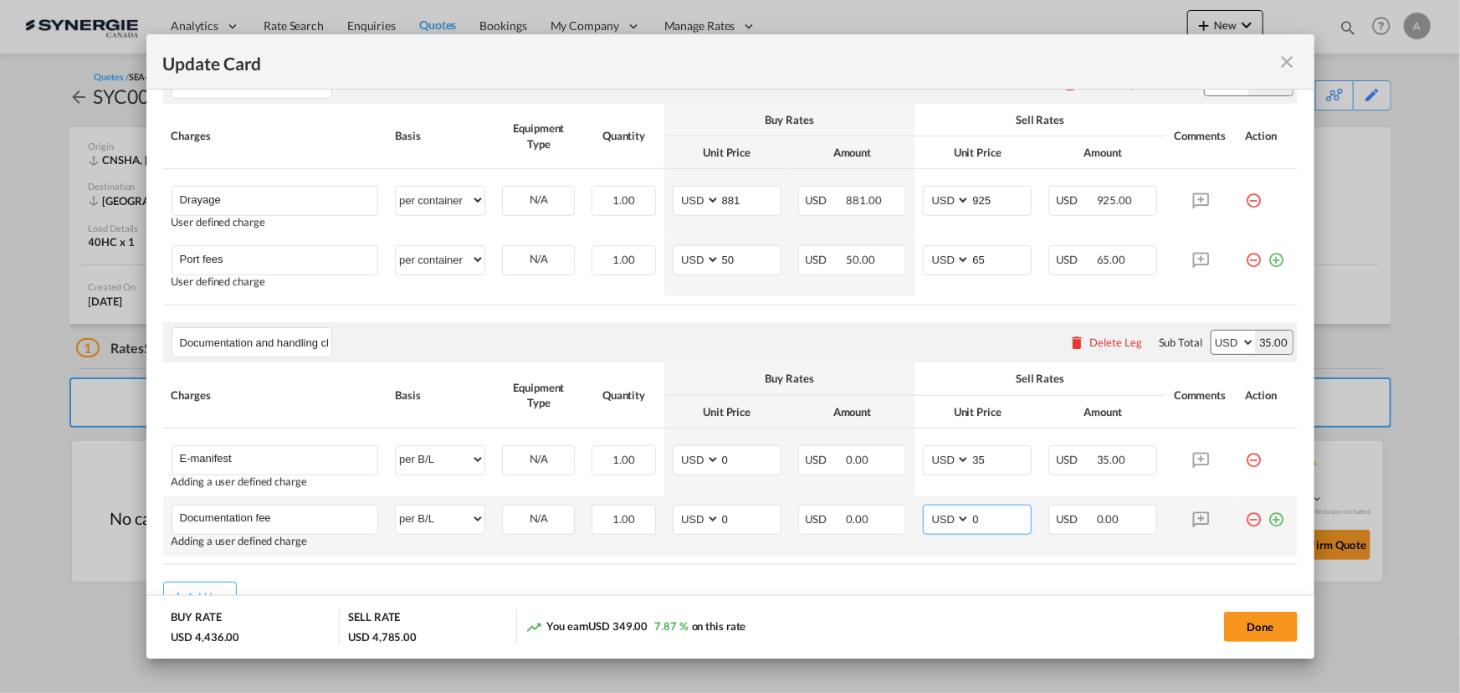
drag, startPoint x: 947, startPoint y: 520, endPoint x: 913, endPoint y: 523, distance: 34.5
click at [915, 523] on td "AED AFN ALL AMD ANG AOA ARS AUD AWG AZN BAM BBD BDT BGN BHD BIF BMD BND [PERSON…" at bounding box center [978, 525] width 126 height 59
type input "30"
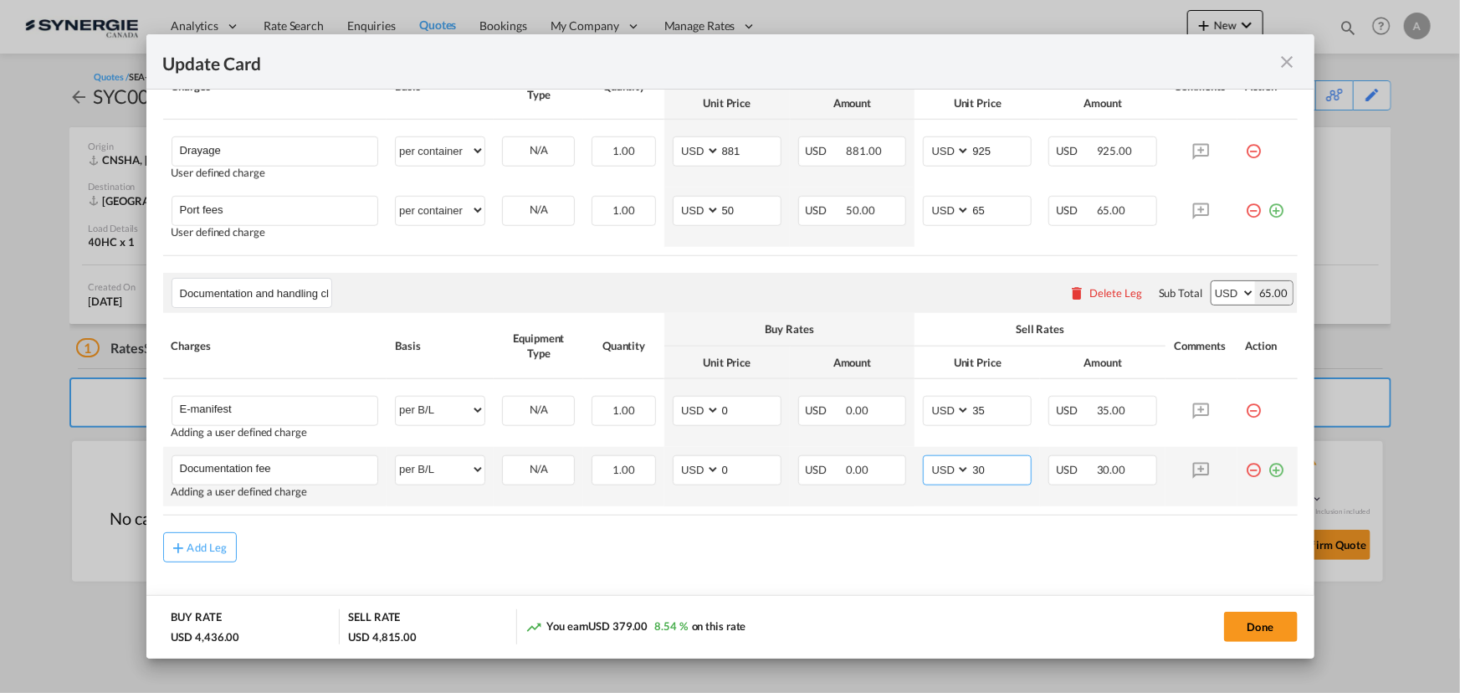
scroll to position [734, 0]
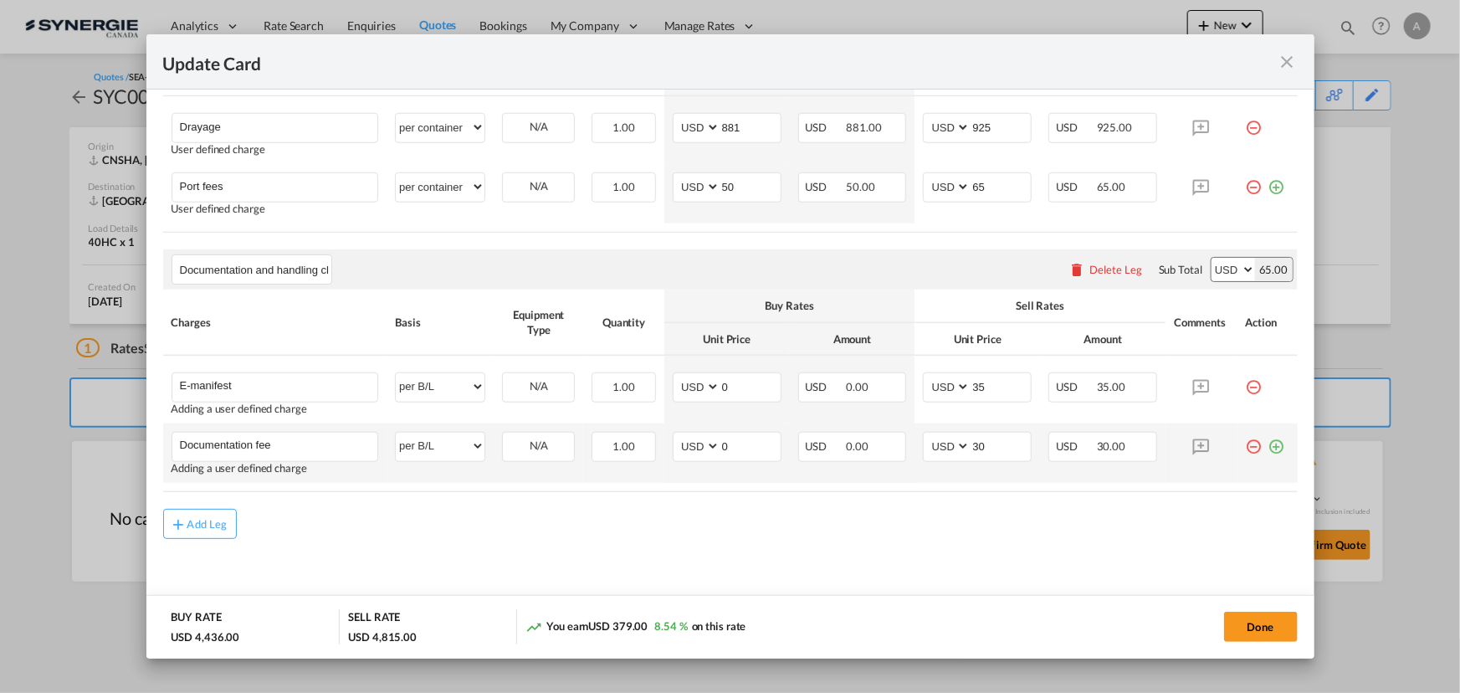
click at [1269, 448] on md-icon "icon-plus-circle-outline green-400-fg" at bounding box center [1277, 440] width 17 height 17
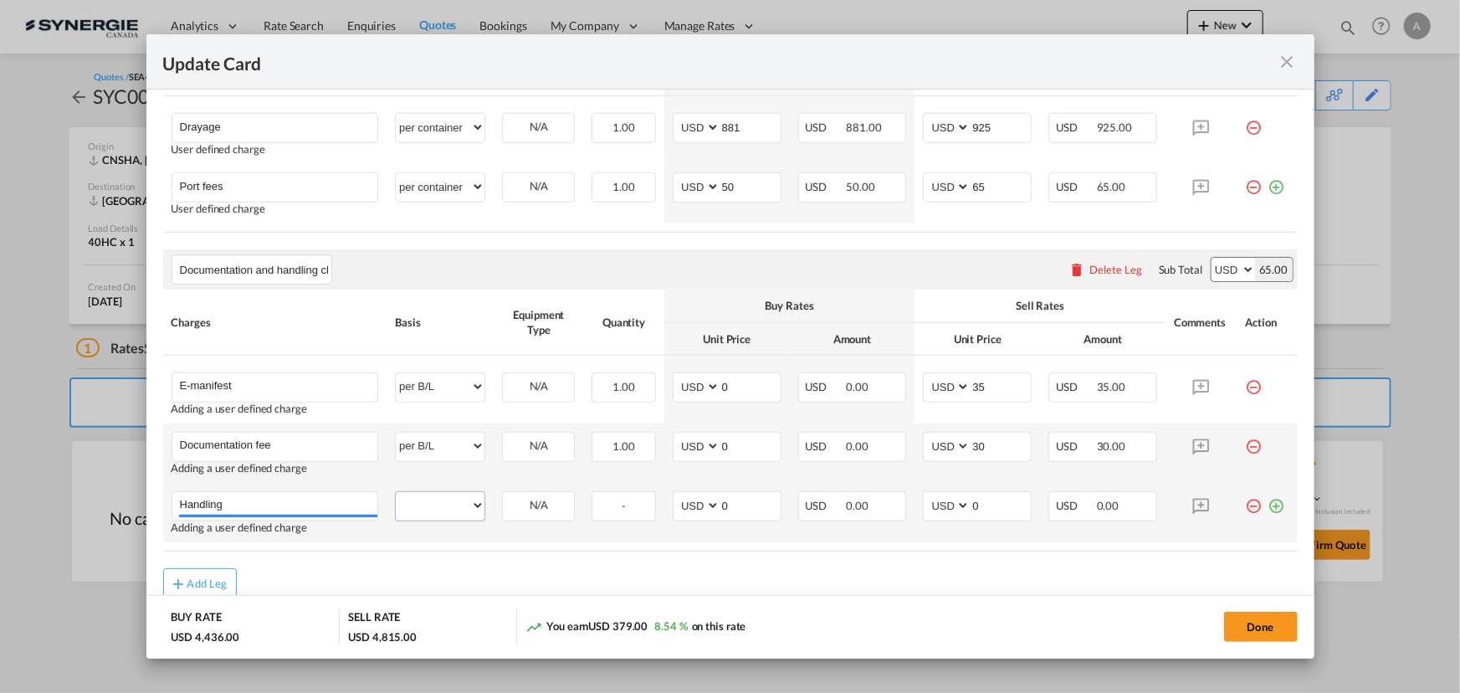
type input "Handling"
click at [422, 505] on select "per equipment per container per B/L per shipping bill per shipment per pallet p…" at bounding box center [440, 505] width 89 height 27
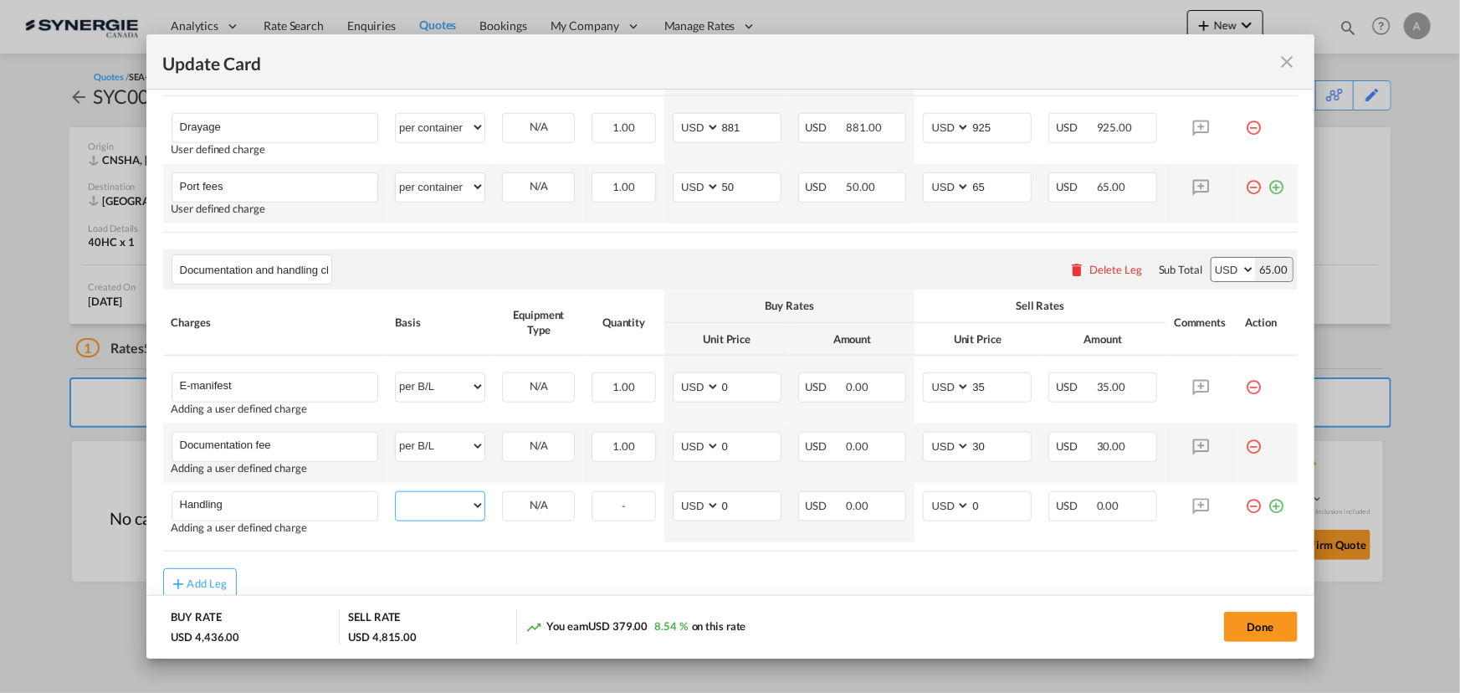
select select "per B/L"
click at [396, 492] on select "per equipment per container per B/L per shipping bill per shipment per pallet p…" at bounding box center [440, 505] width 89 height 27
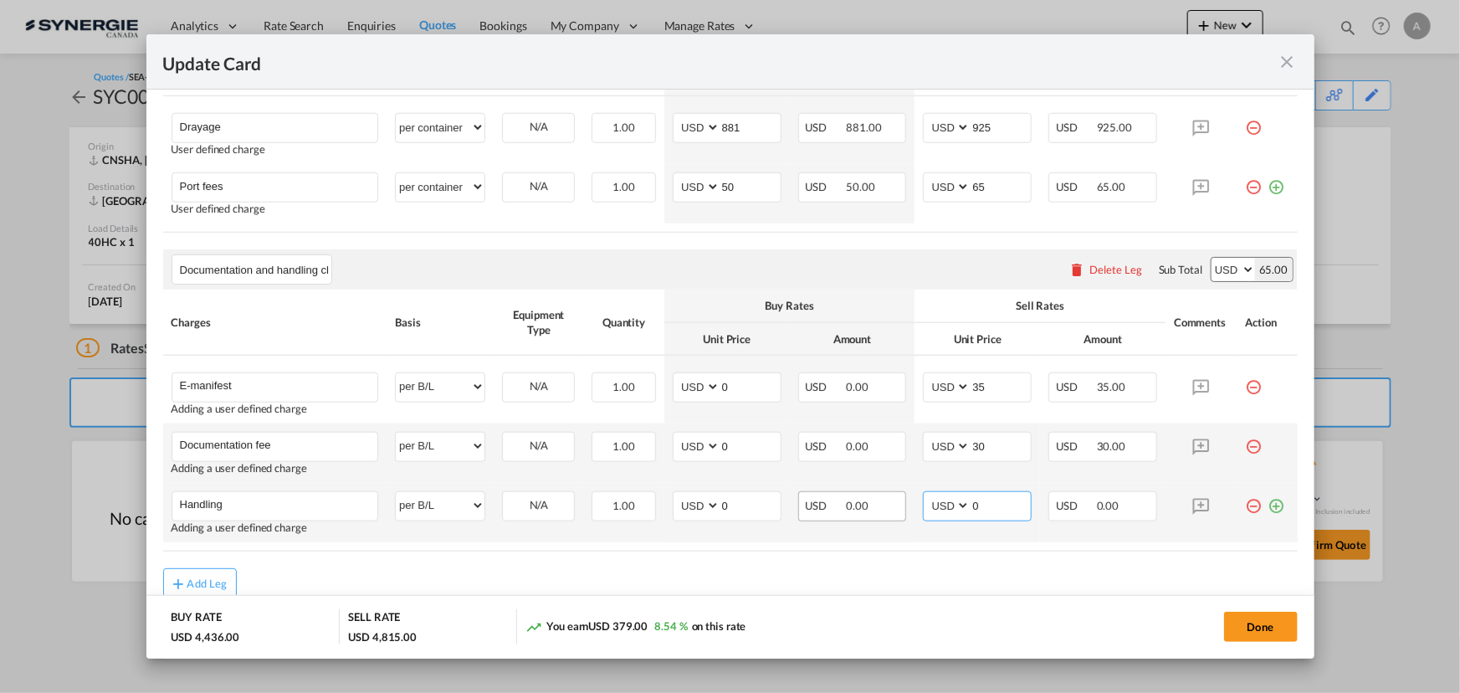
click at [906, 500] on tr "Handling Please Enter User Defined Charges Cannot Be Published Adding a user de…" at bounding box center [730, 512] width 1135 height 59
type input "65"
click at [1269, 502] on md-icon "icon-plus-circle-outline green-400-fg" at bounding box center [1277, 499] width 17 height 17
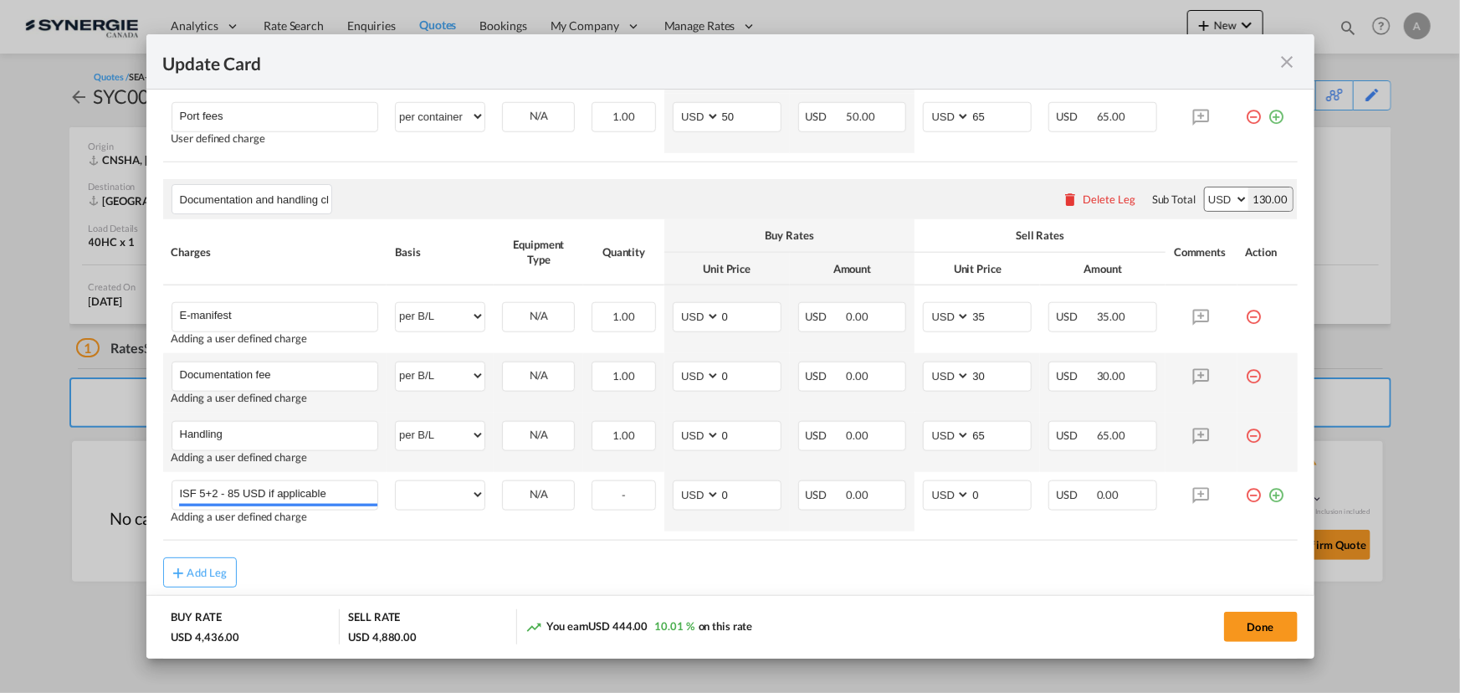
scroll to position [853, 0]
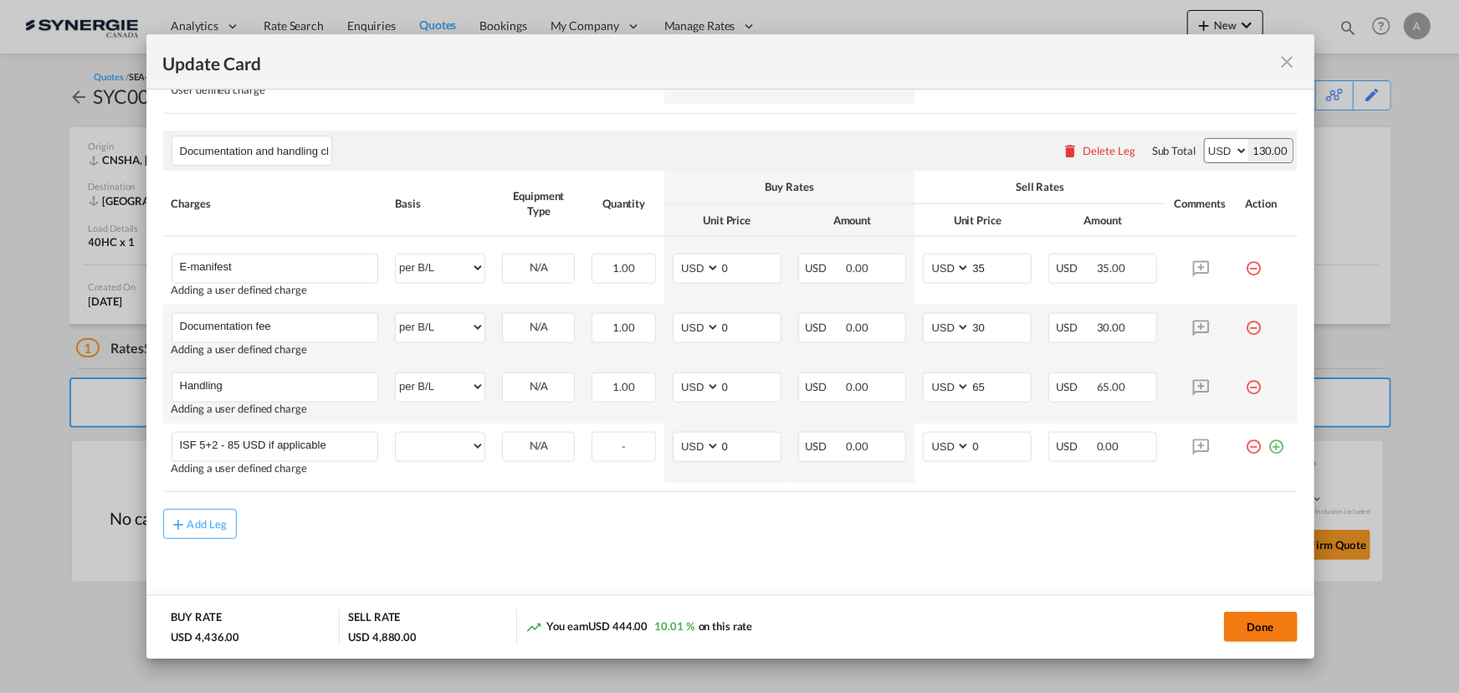
type input "ISF 5+2 - 85 USD if applicable"
click at [1264, 634] on button "Done" at bounding box center [1261, 627] width 74 height 30
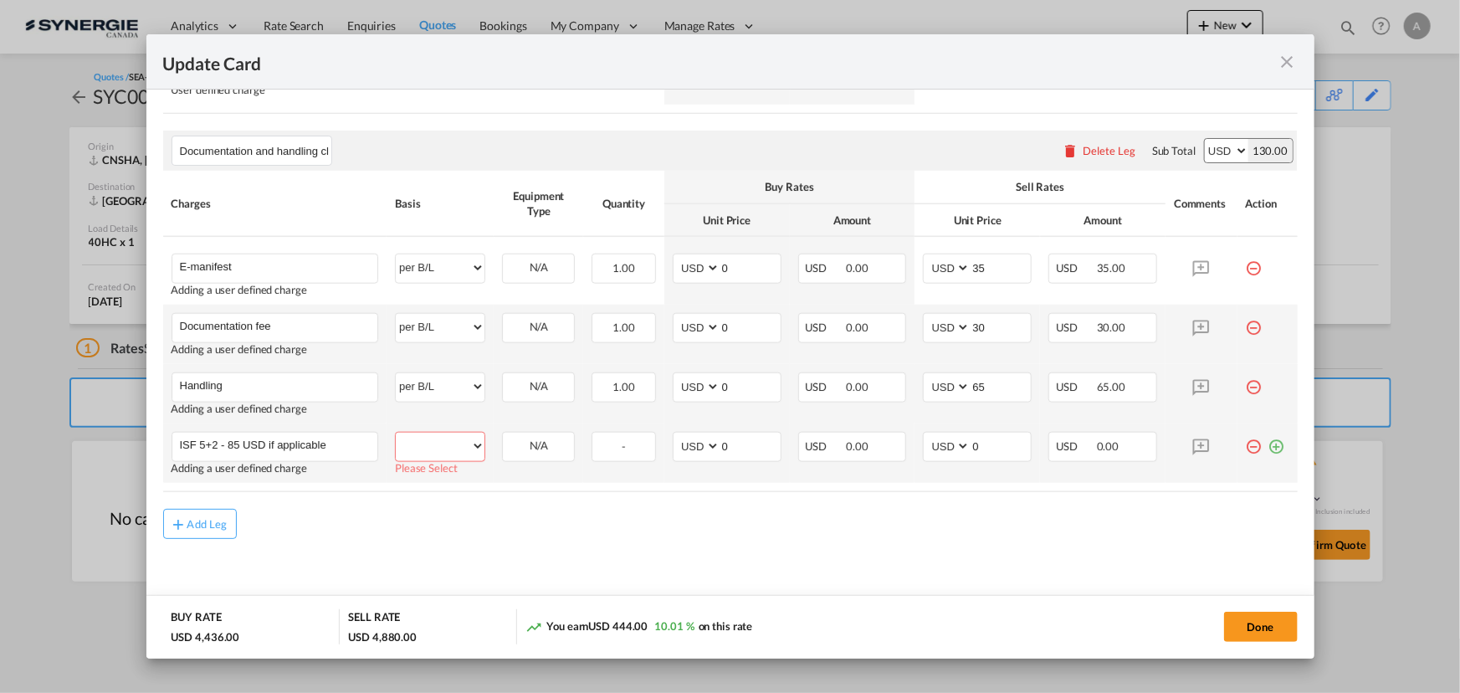
click at [445, 435] on select "per equipment per container per B/L per shipping bill per shipment per pallet p…" at bounding box center [440, 446] width 89 height 27
select select "per B/L"
click at [396, 433] on select "per equipment per container per B/L per shipping bill per shipment per pallet p…" at bounding box center [440, 446] width 89 height 27
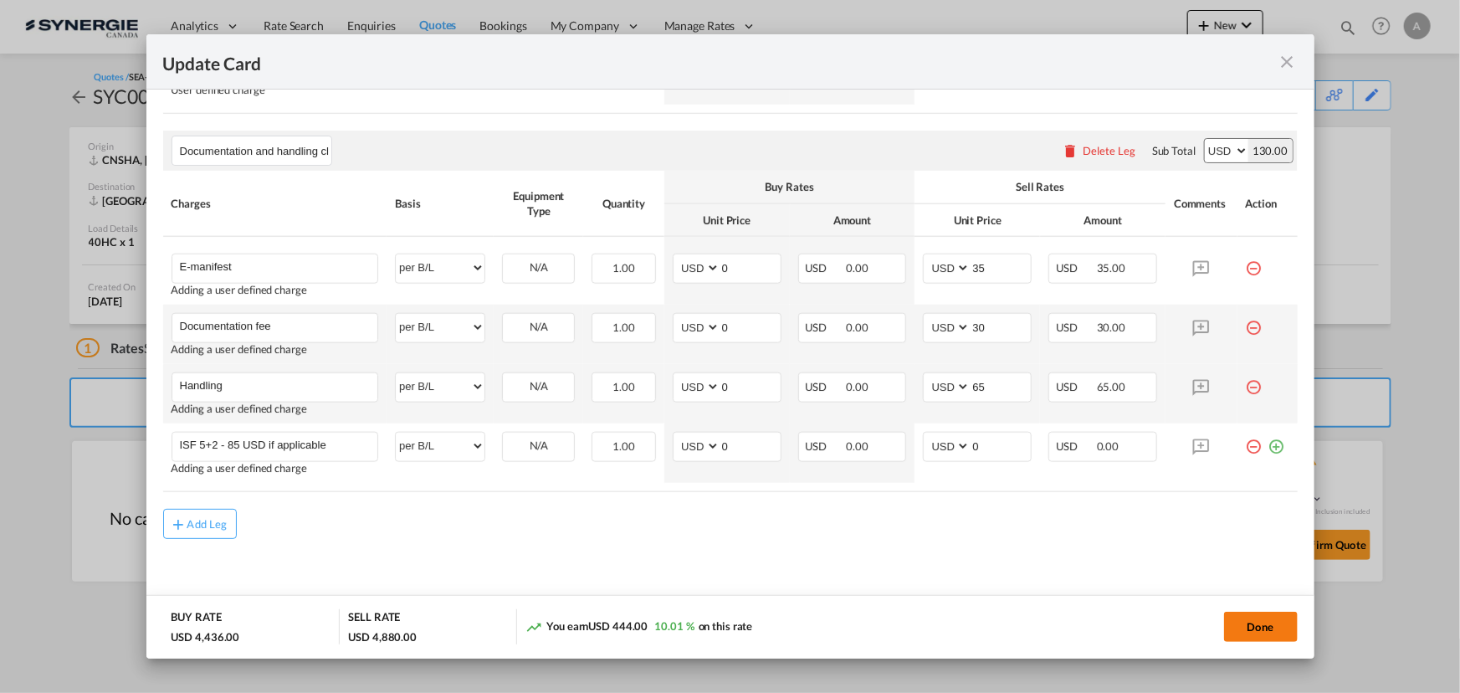
click at [1234, 635] on button "Done" at bounding box center [1261, 627] width 74 height 30
type input "[DATE]"
type input "Documentation and handling charges"
type input "E-manifest"
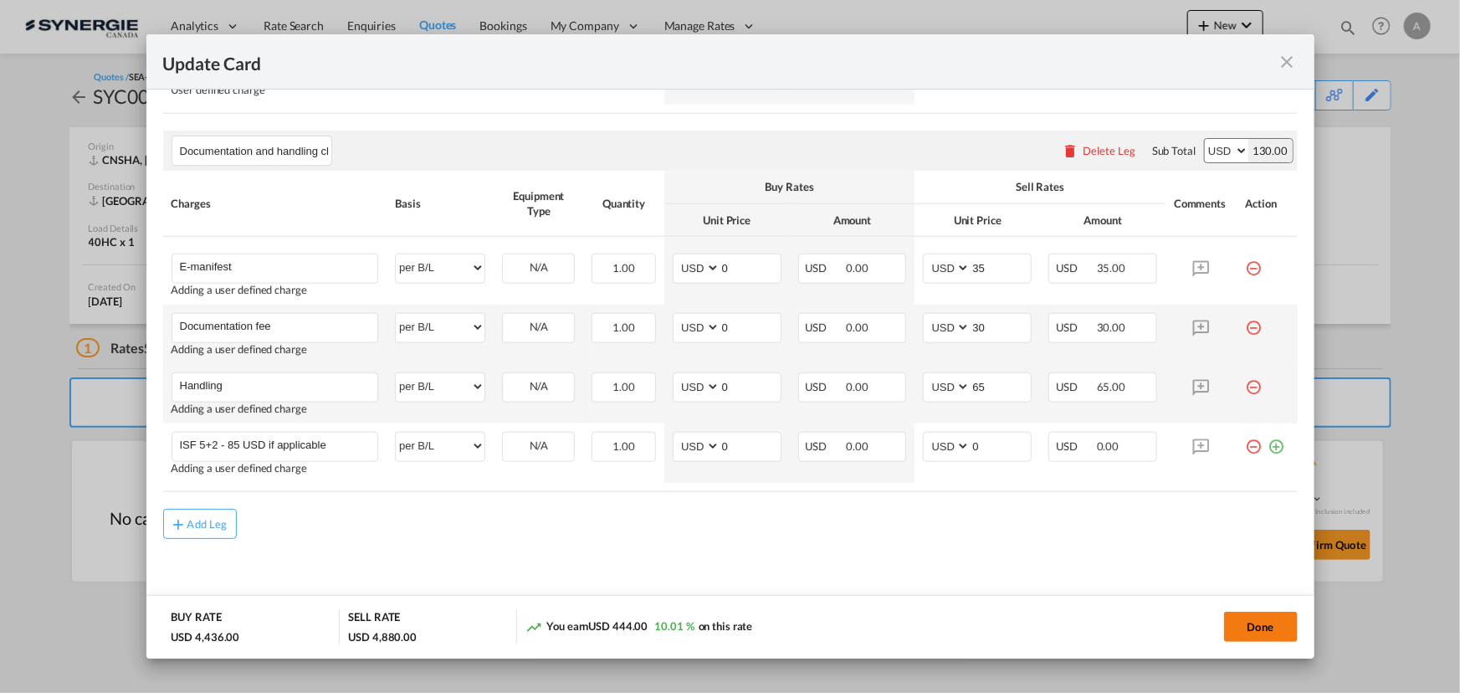
select select "per B/L"
type input "0"
type input "35"
type input "Documentation fee"
select select "per B/L"
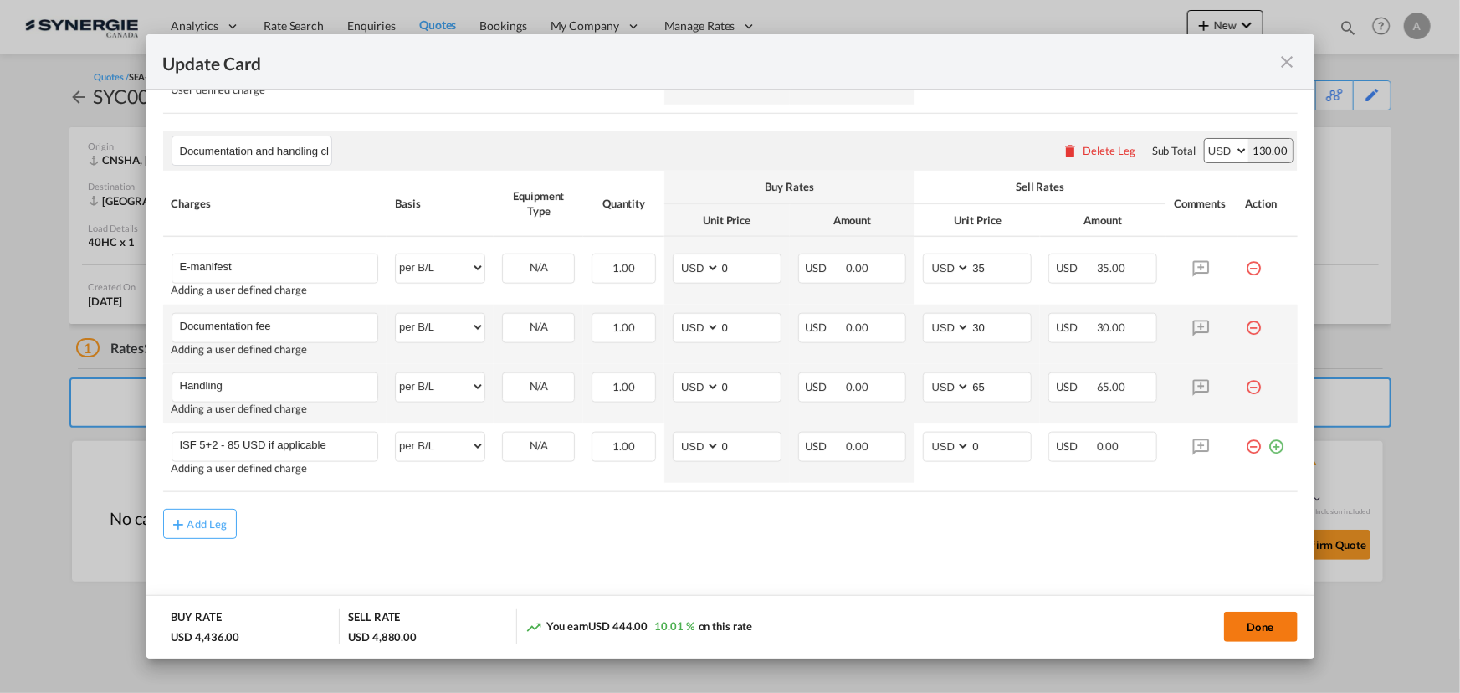
type input "0"
type input "30"
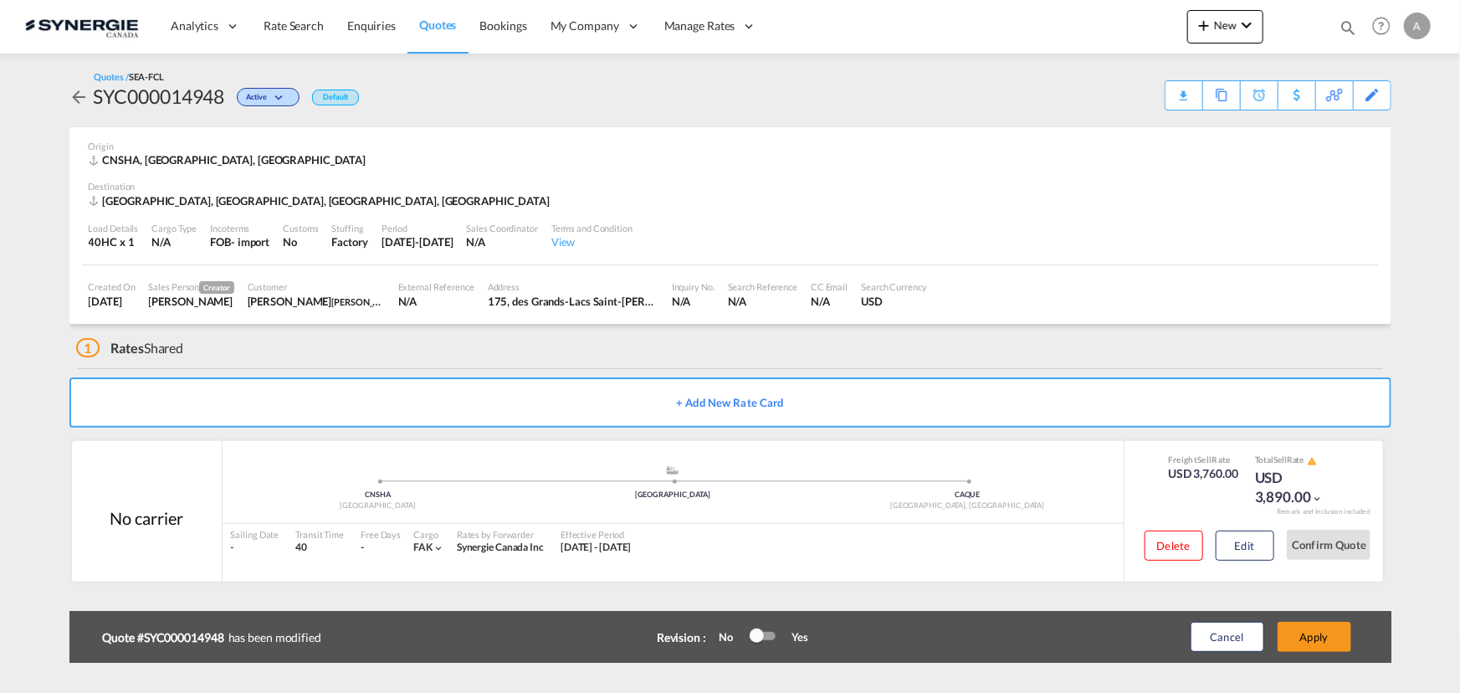
scroll to position [594, 0]
click at [1326, 636] on button "Apply" at bounding box center [1315, 637] width 74 height 30
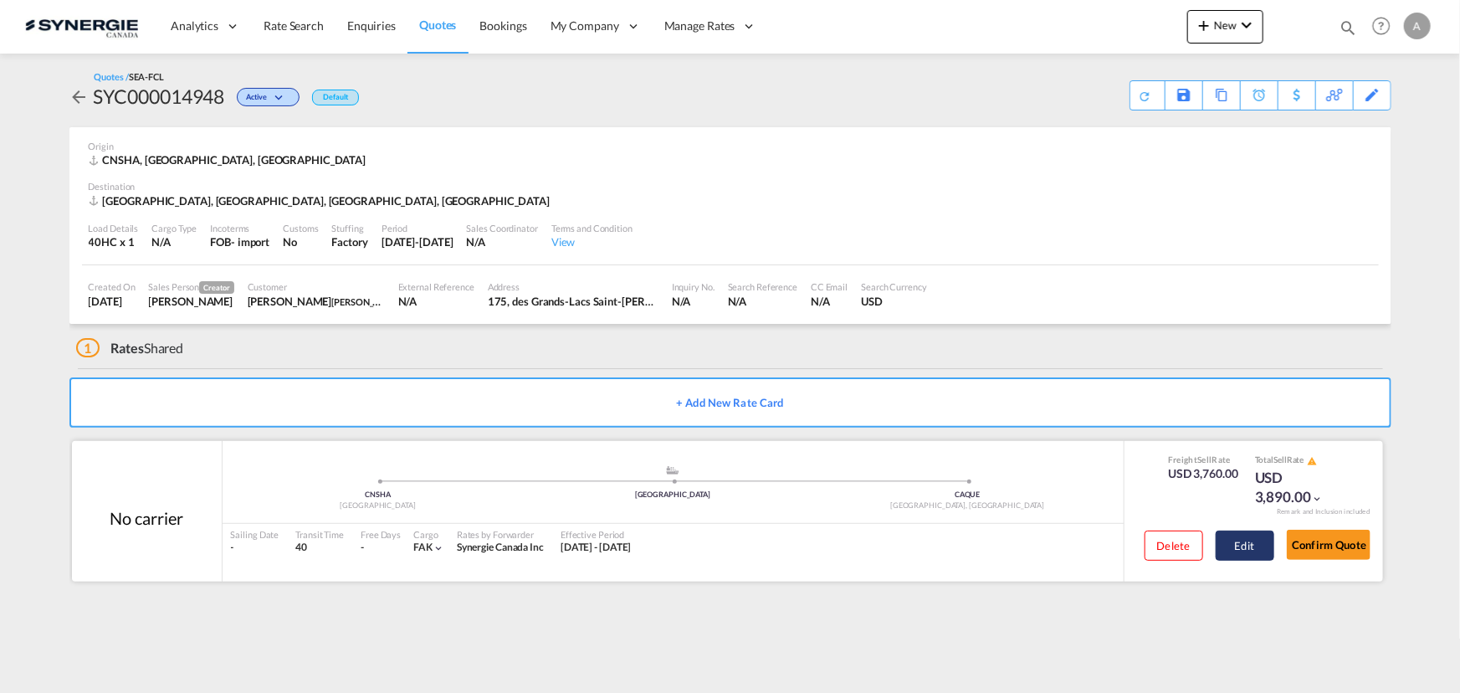
click at [1234, 546] on button "Edit" at bounding box center [1245, 546] width 59 height 30
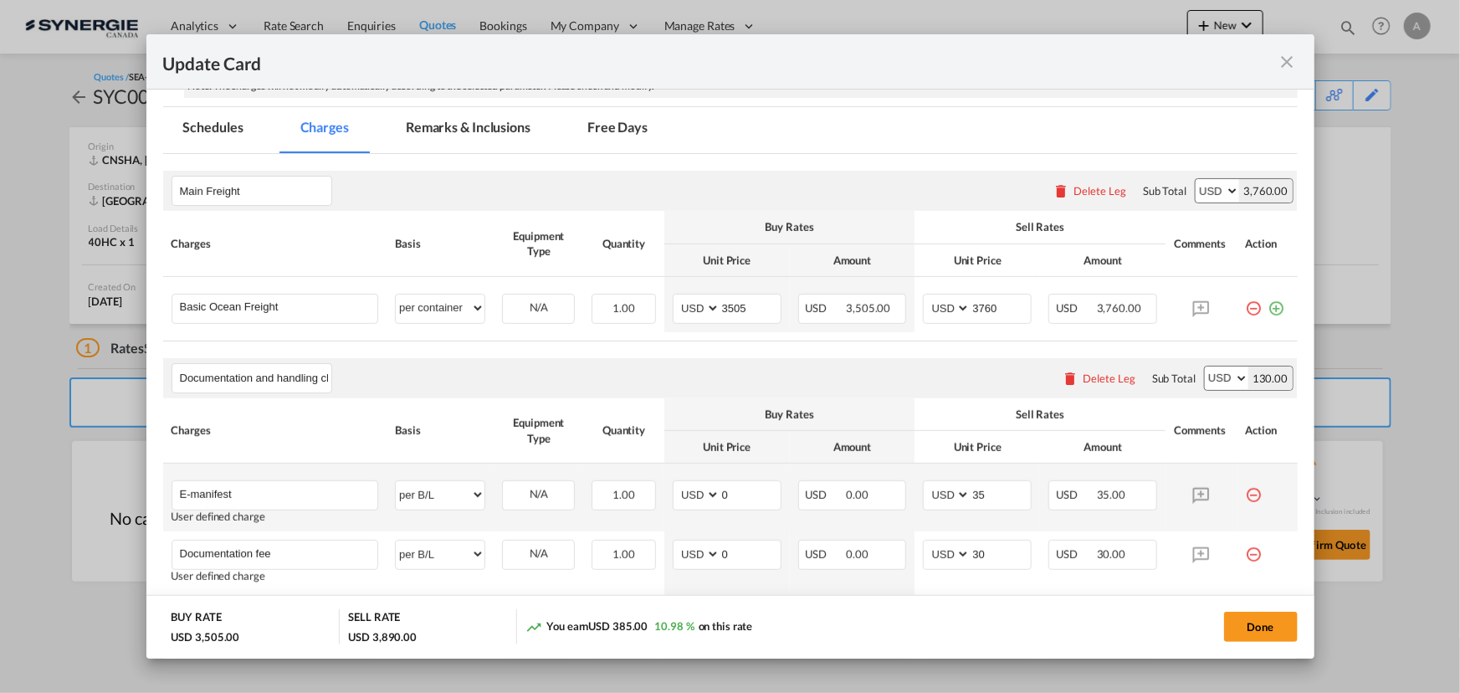
scroll to position [366, 0]
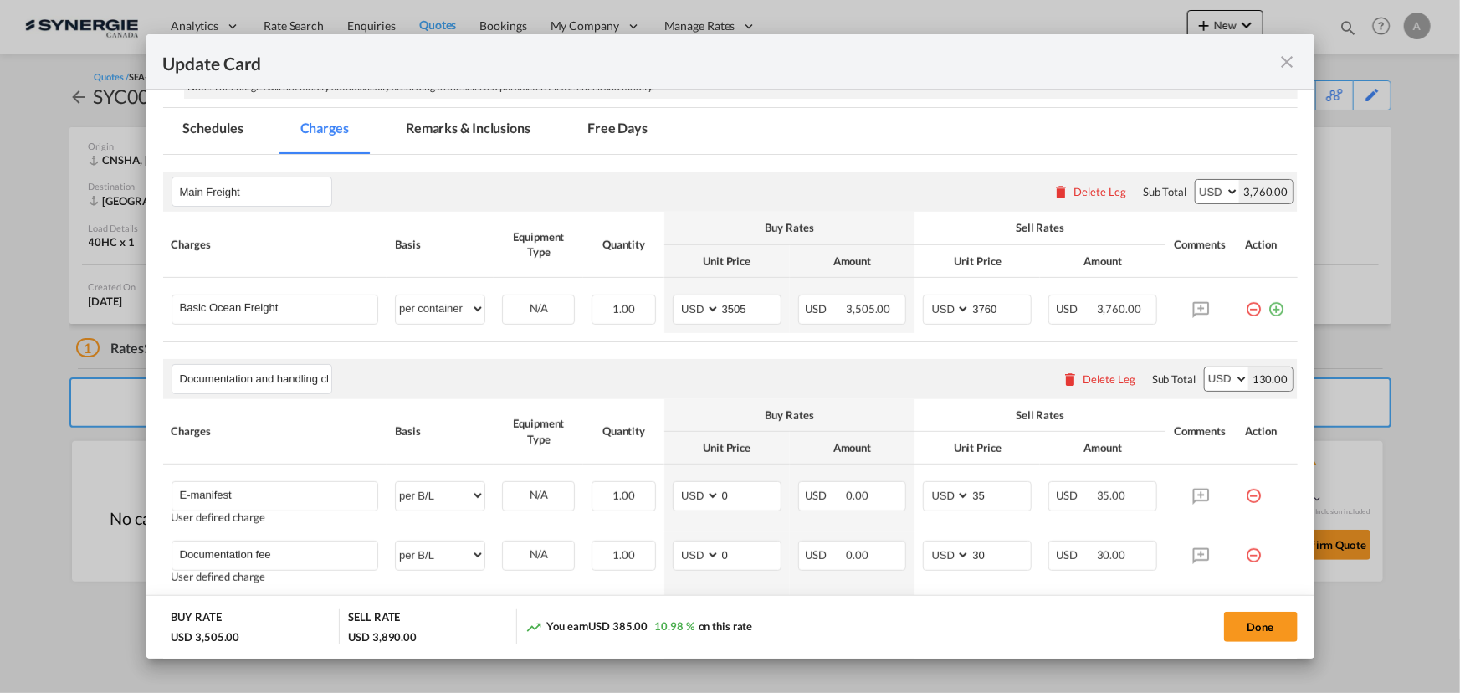
click at [1290, 58] on md-icon "icon-close fg-AAA8AD m-0 pointer" at bounding box center [1288, 62] width 20 height 20
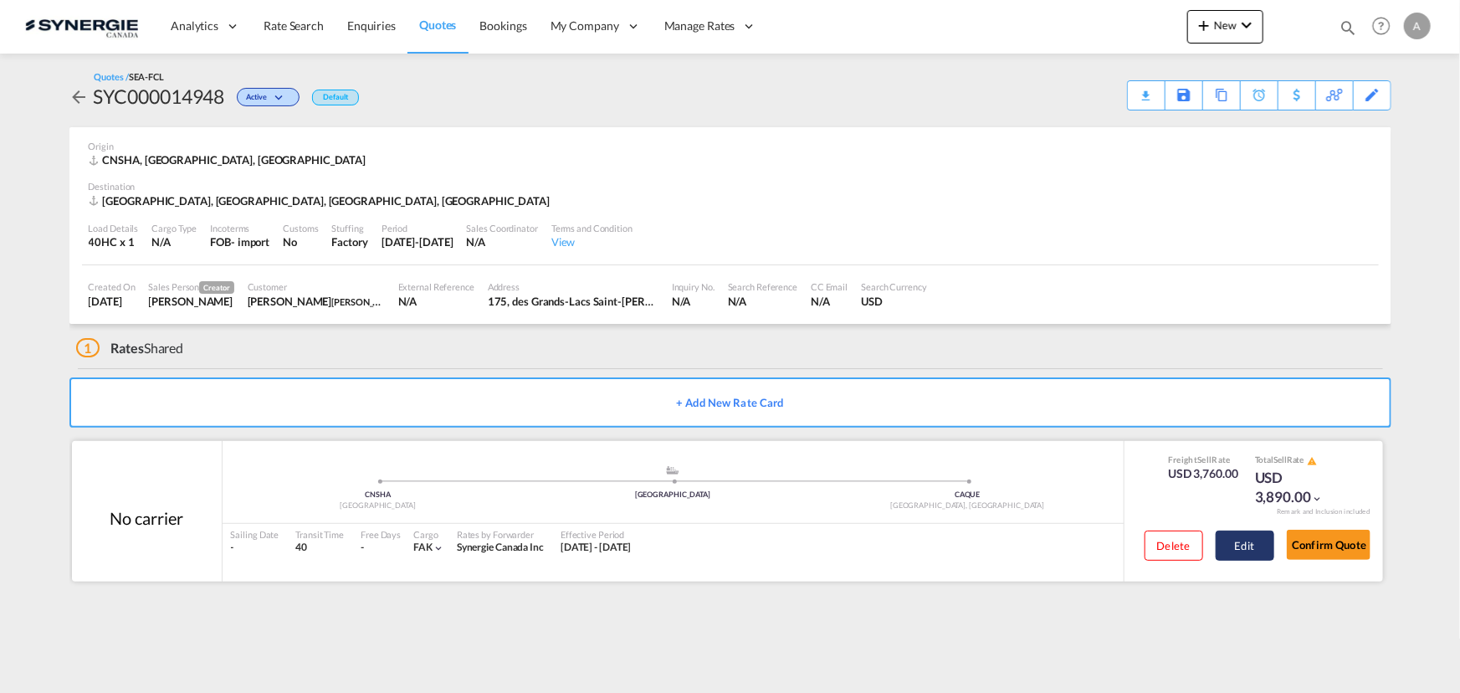
click at [1218, 546] on button "Edit" at bounding box center [1245, 546] width 59 height 30
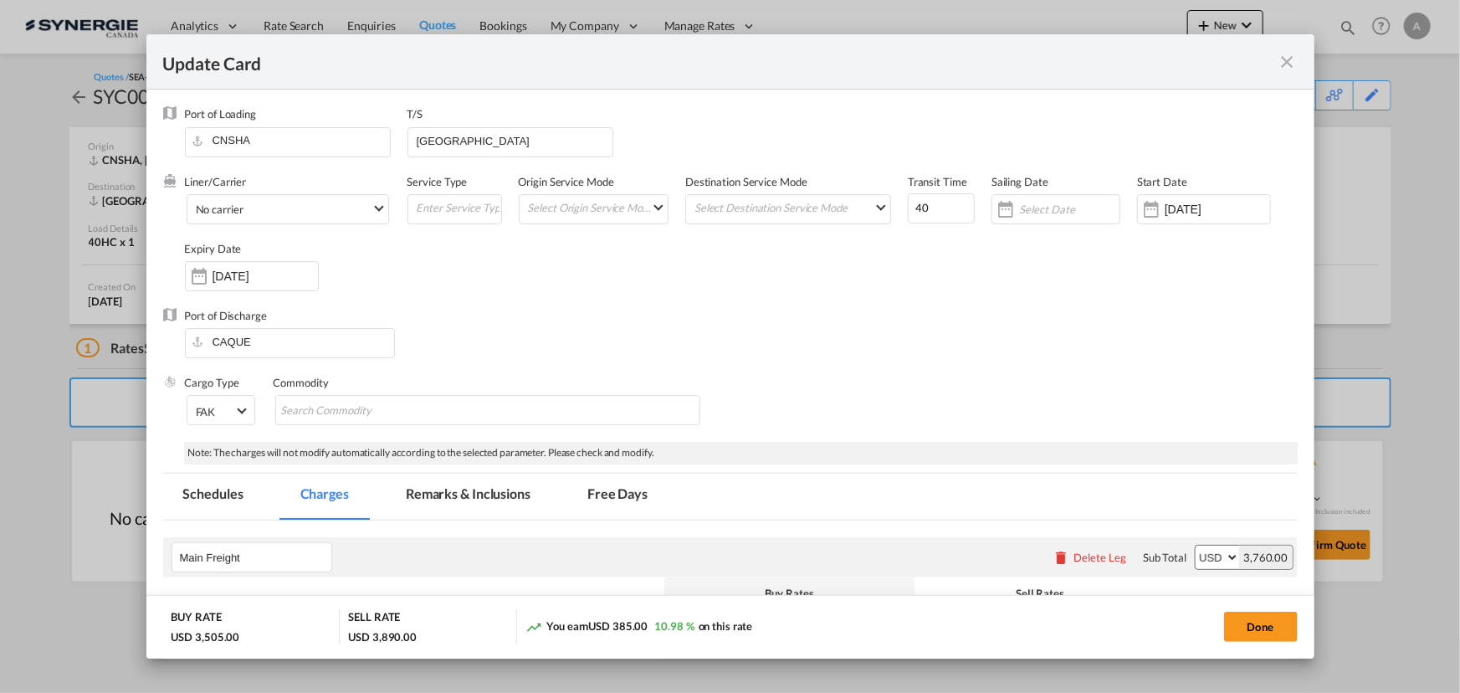
select select "per container"
select select "per B/L"
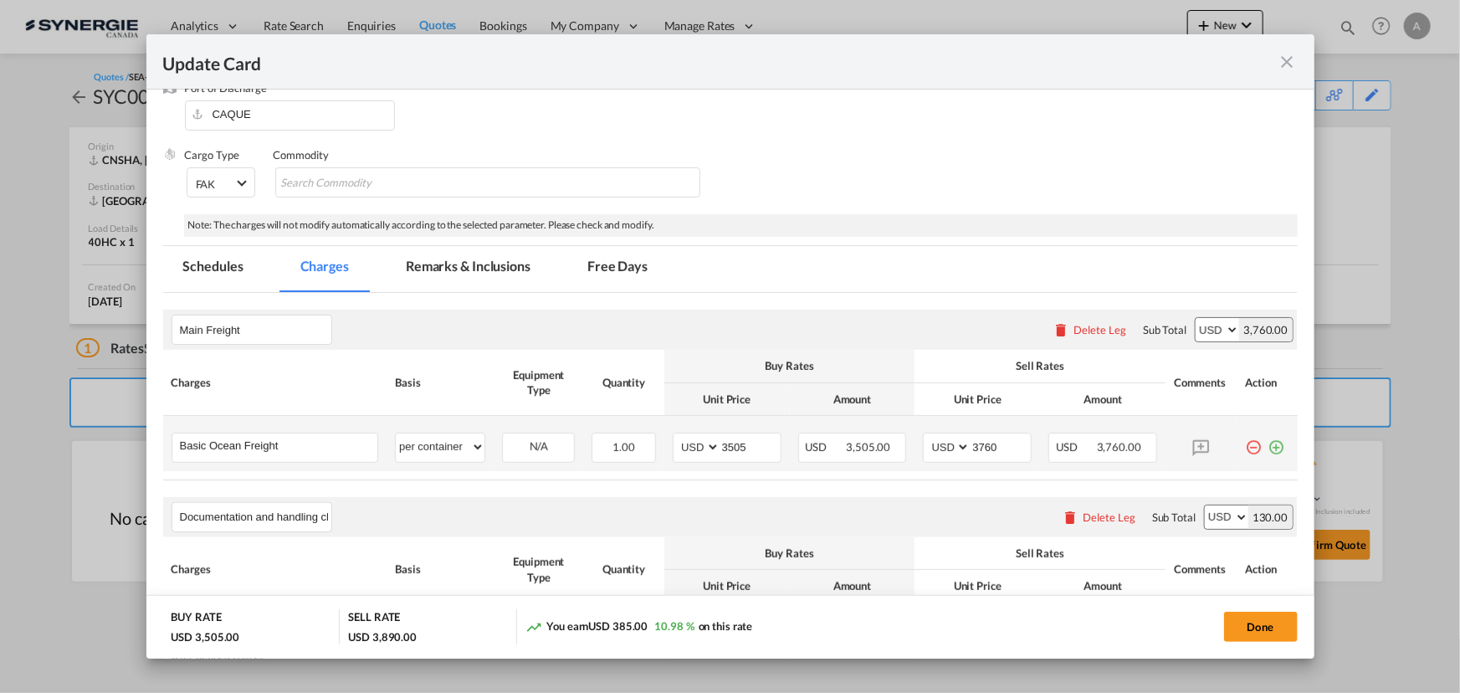
scroll to position [304, 0]
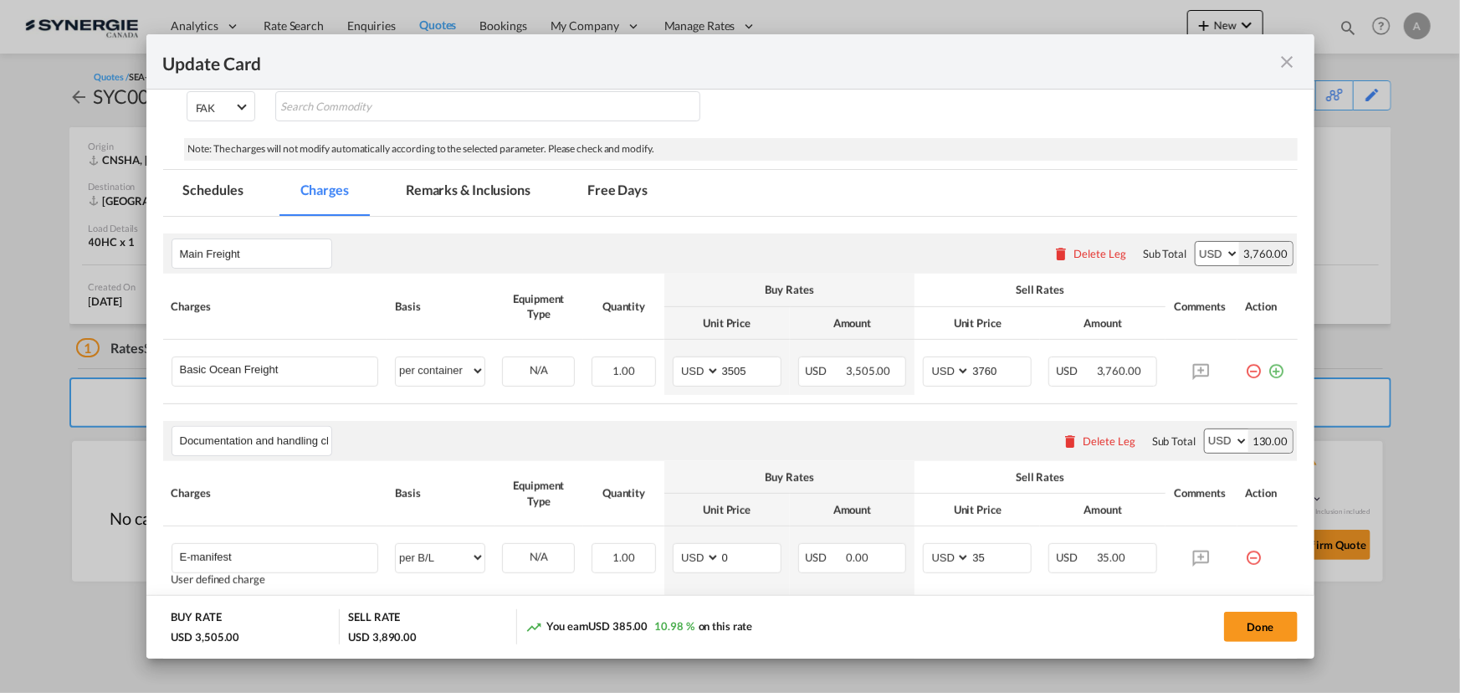
click at [462, 199] on md-tab-item "Remarks & Inclusions" at bounding box center [468, 193] width 165 height 46
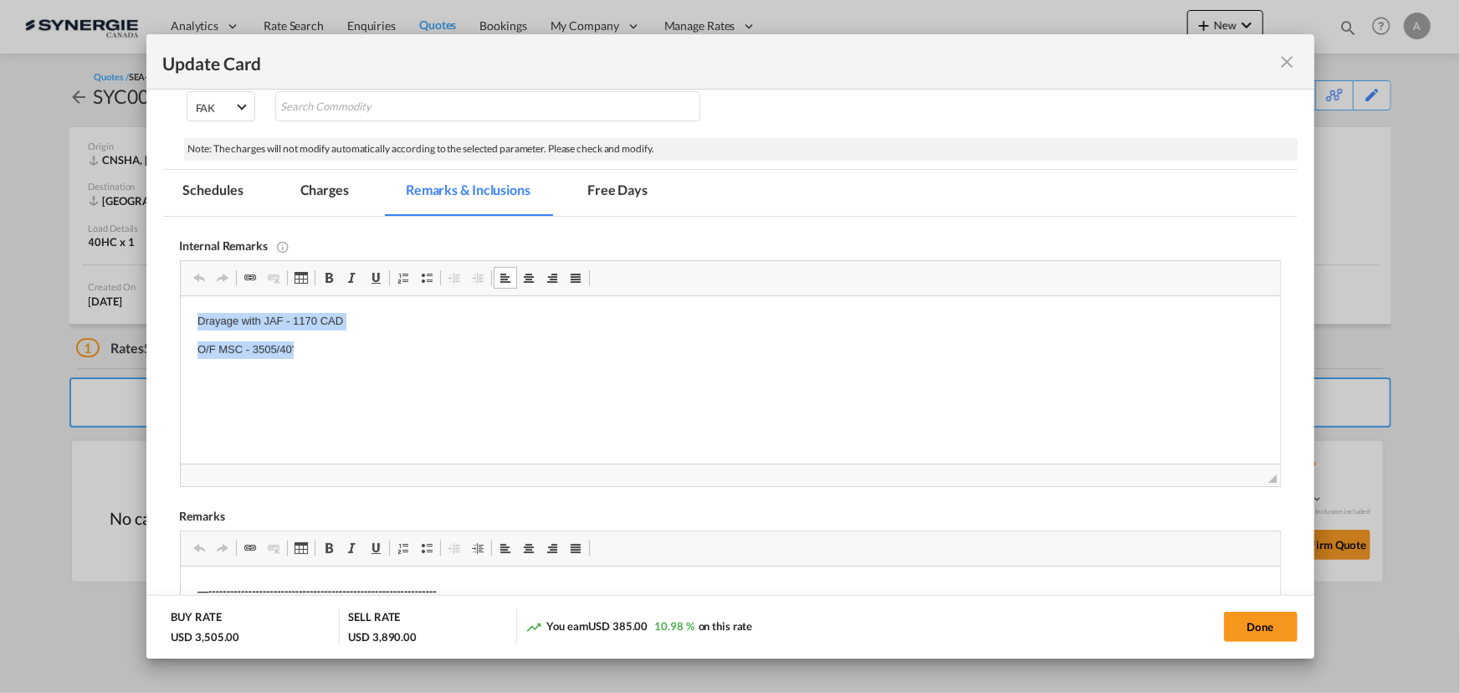
drag, startPoint x: 194, startPoint y: 321, endPoint x: 320, endPoint y: 361, distance: 131.6
copy body "Drayage with JAF - 1170 CAD O/F MSC - 3505/40'"
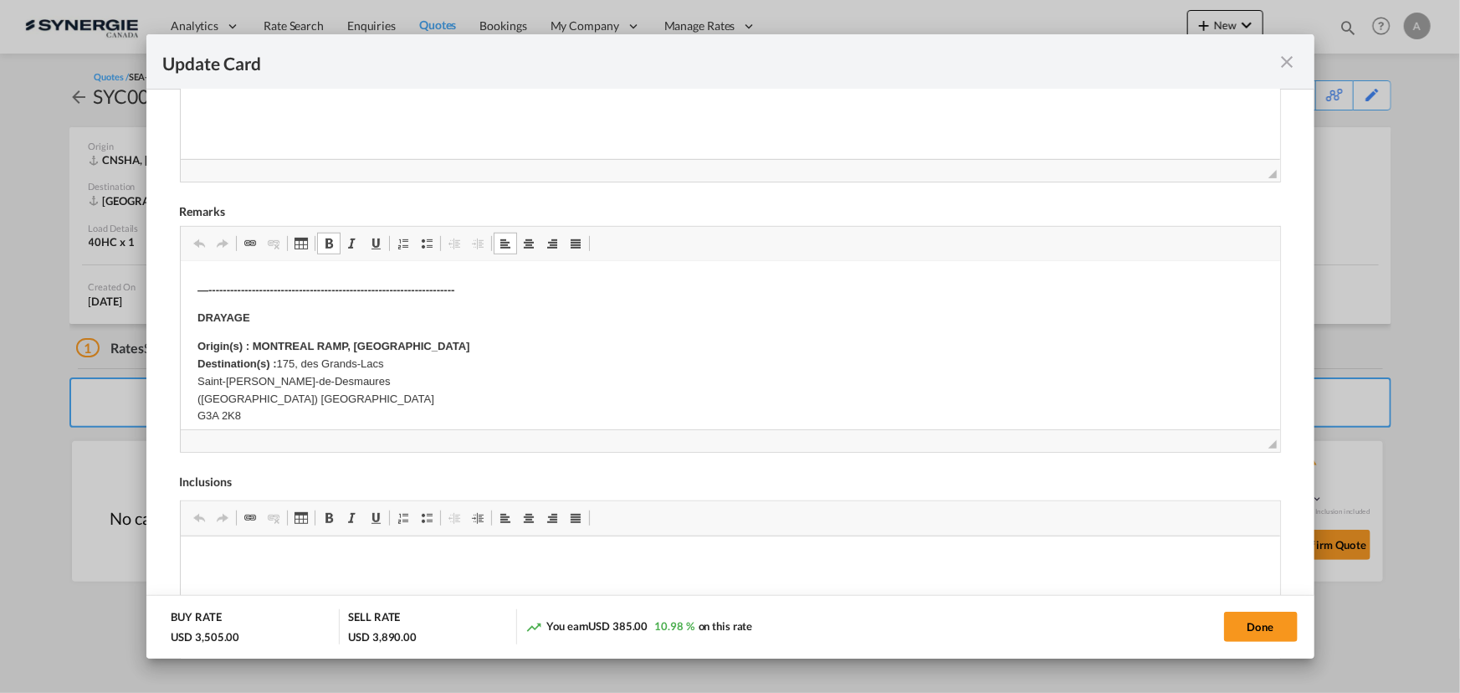
drag, startPoint x: 280, startPoint y: 361, endPoint x: 304, endPoint y: 408, distance: 53.5
click at [304, 408] on p "Origin(s) : MONTREAL RAMP, [GEOGRAPHIC_DATA] Destination(s) : 175, des Grands-L…" at bounding box center [730, 381] width 1066 height 87
copy p "175, des Grands-Lacs Saint-[PERSON_NAME]-de-Desmaures ([GEOGRAPHIC_DATA]) [GEOG…"
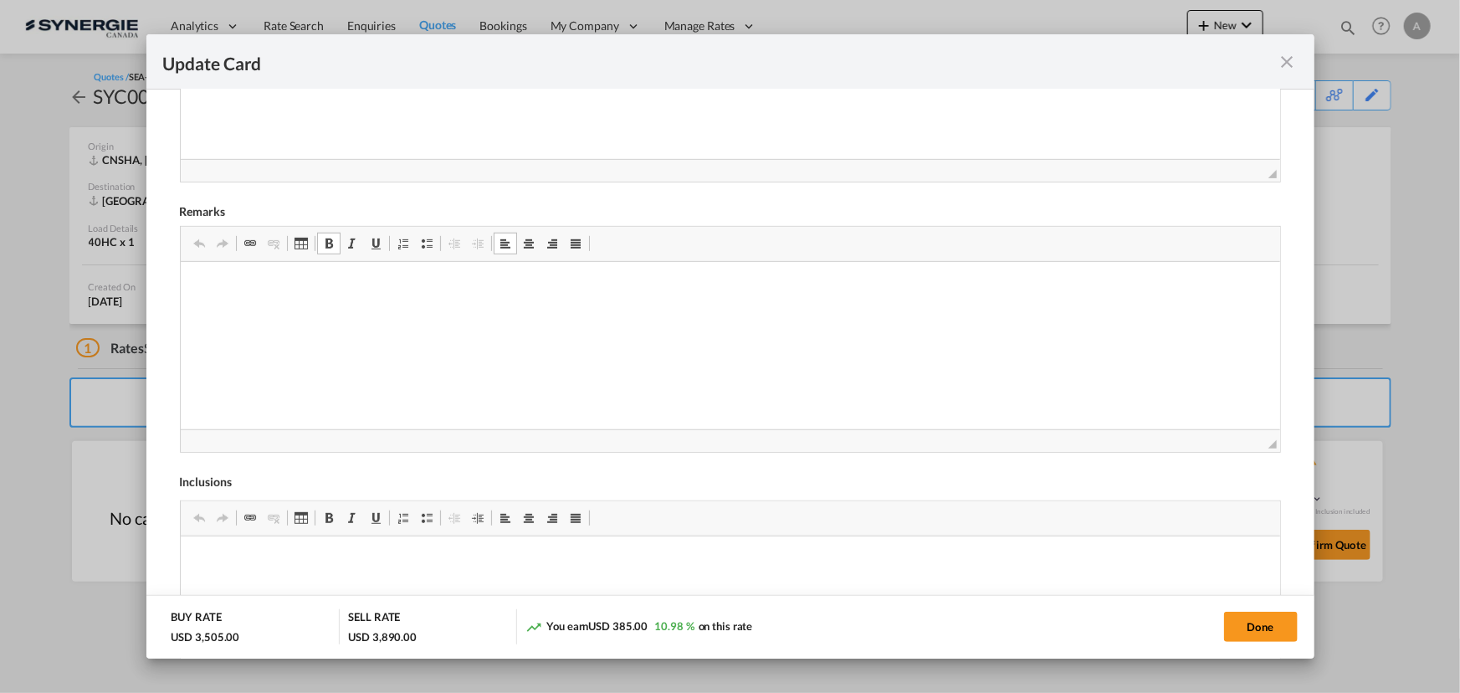
scroll to position [0, 0]
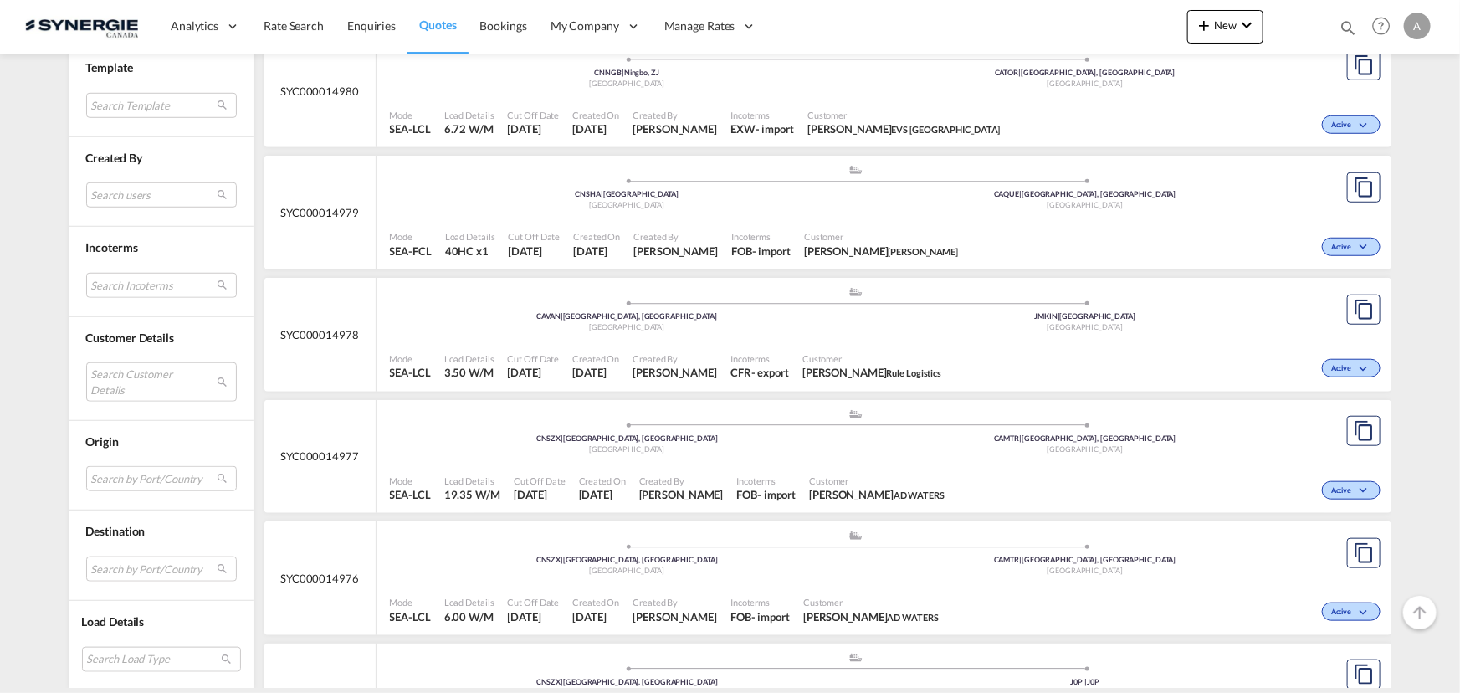
scroll to position [685, 0]
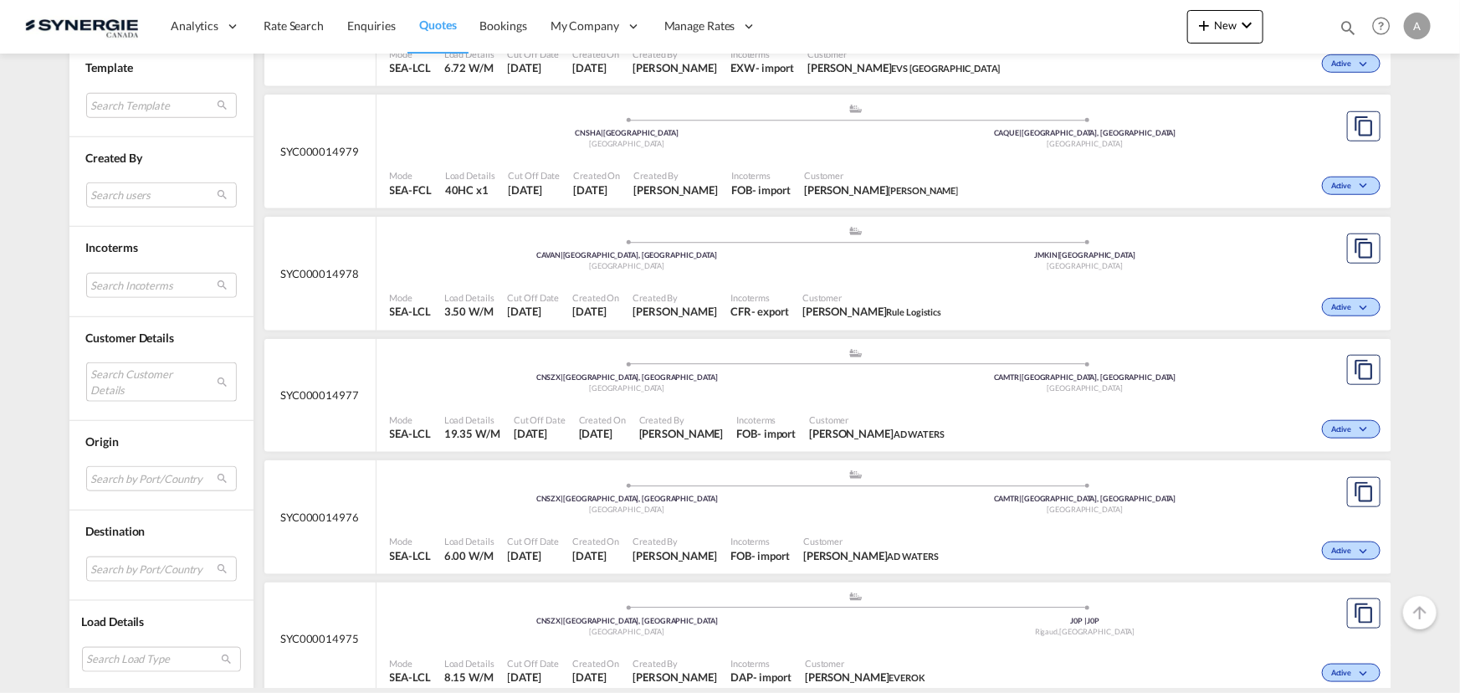
click at [154, 378] on md-select "Search Customer Details user name user [PERSON_NAME] [EMAIL_ADDRESS][DOMAIN_NAM…" at bounding box center [161, 381] width 151 height 38
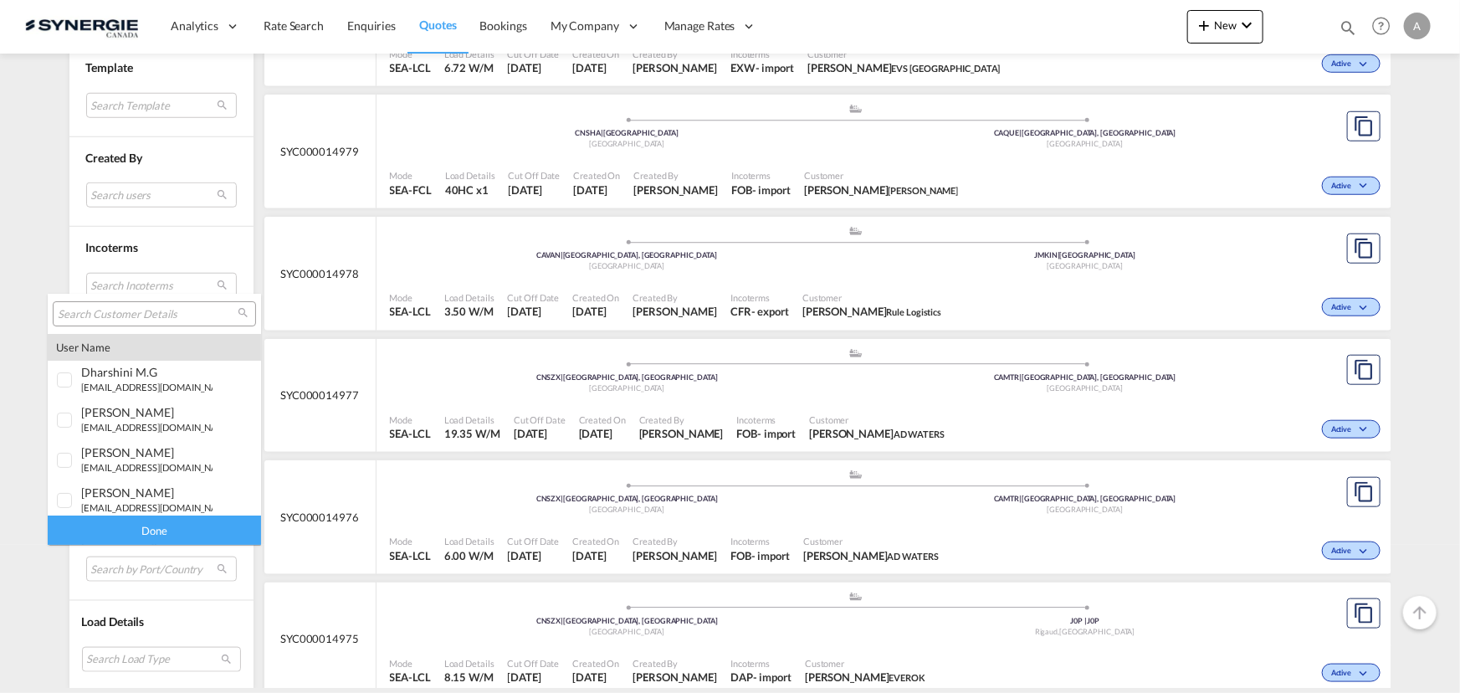
click at [166, 309] on input "search" at bounding box center [148, 314] width 180 height 15
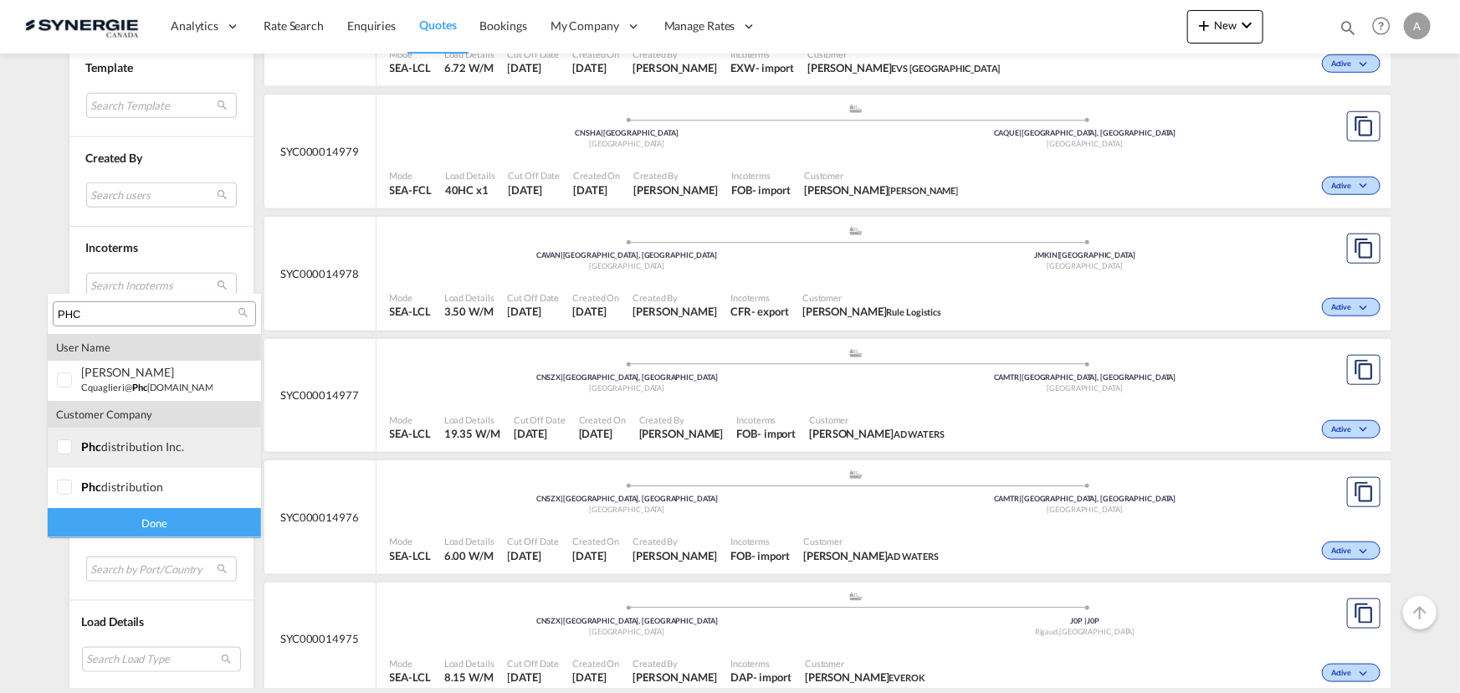
type input "PHC"
click at [187, 456] on md-option "company phc distribution inc." at bounding box center [154, 448] width 213 height 40
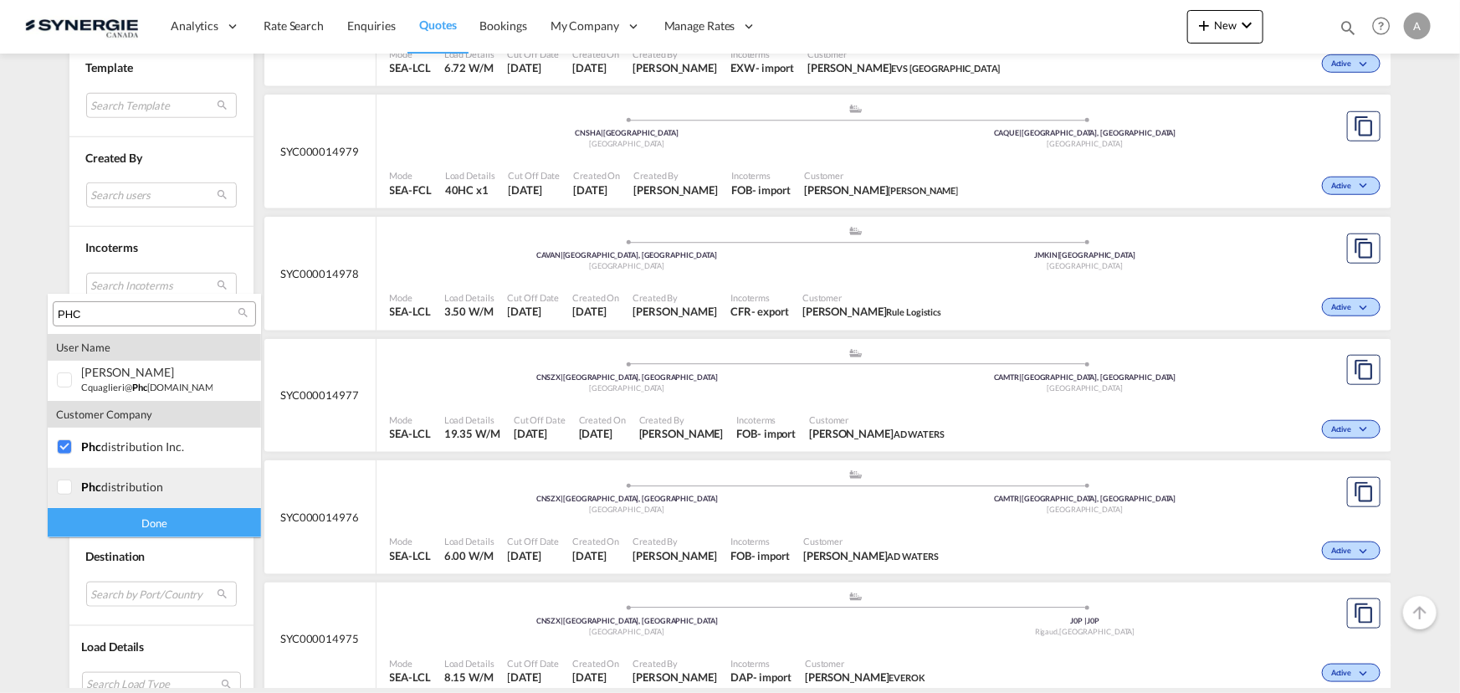
click at [160, 485] on div "phc distribution" at bounding box center [146, 487] width 131 height 14
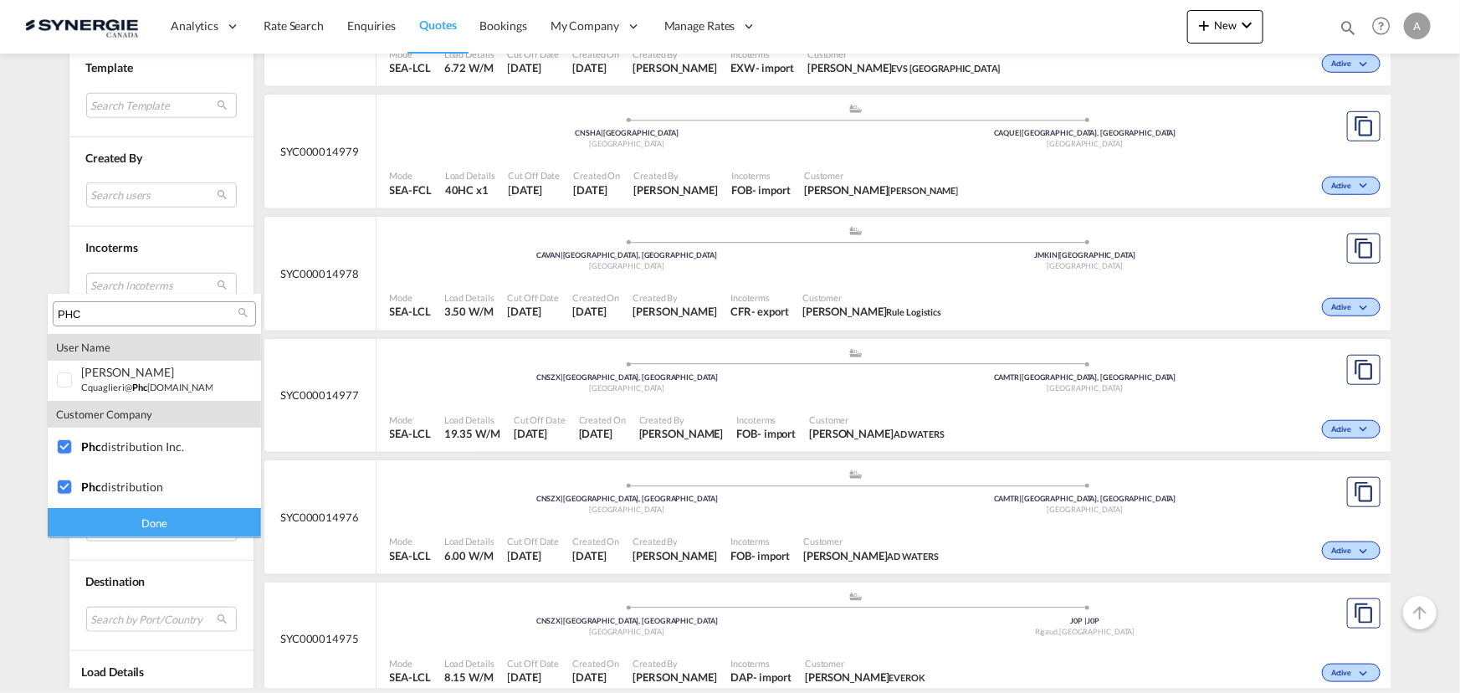
click at [193, 527] on div "Done" at bounding box center [154, 522] width 213 height 29
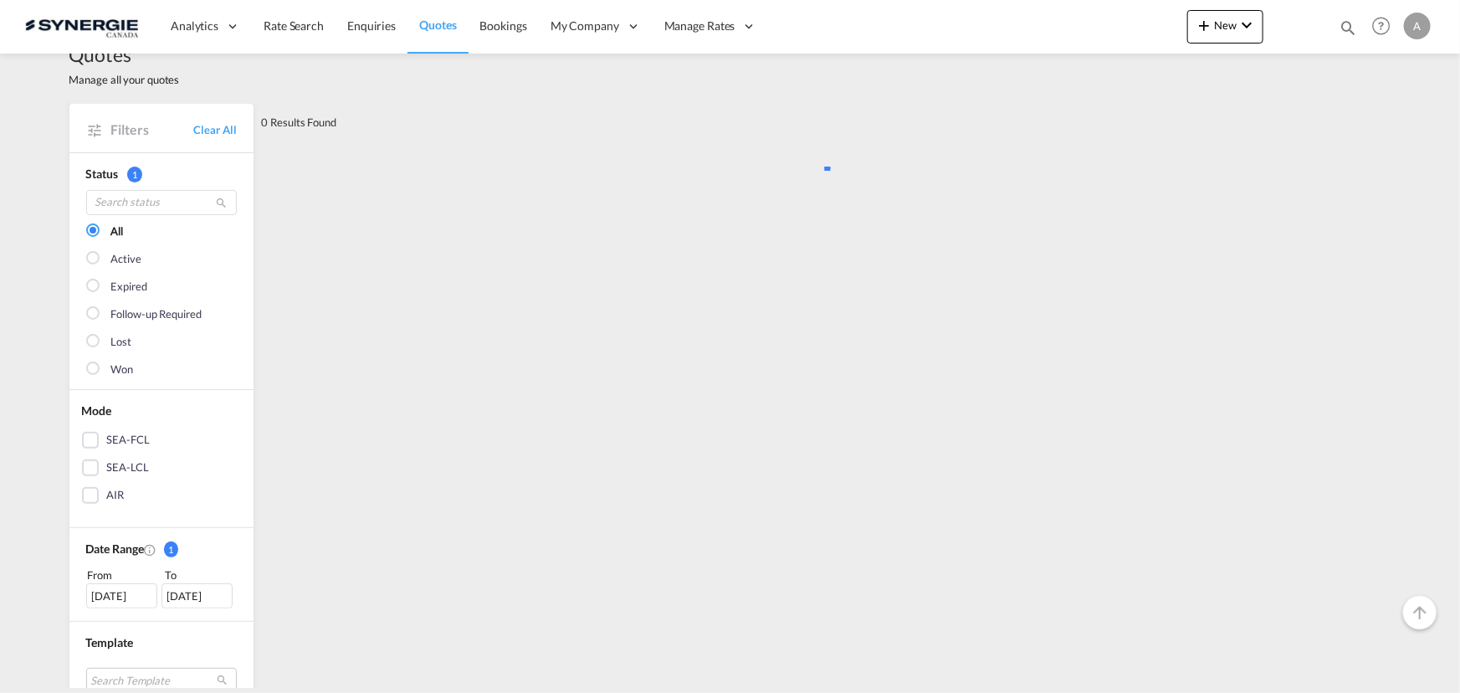
scroll to position [0, 0]
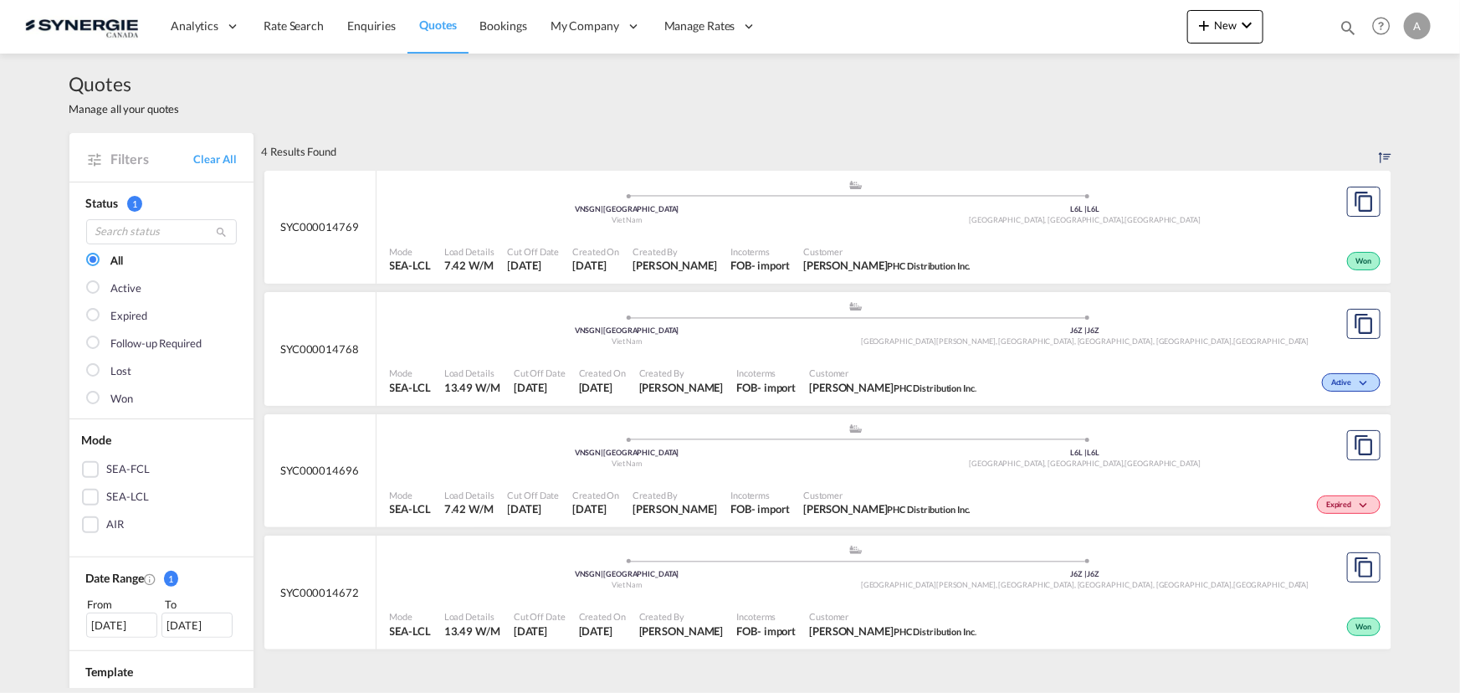
click at [730, 226] on div ".a{fill:#aaa8ad;} .a{fill:#aaa8ad;} VNSGN | [GEOGRAPHIC_DATA] | [GEOGRAPHIC_DAT…" at bounding box center [856, 204] width 933 height 50
click at [977, 240] on div "Customer [PERSON_NAME] PHC Distribution Inc." at bounding box center [887, 260] width 181 height 42
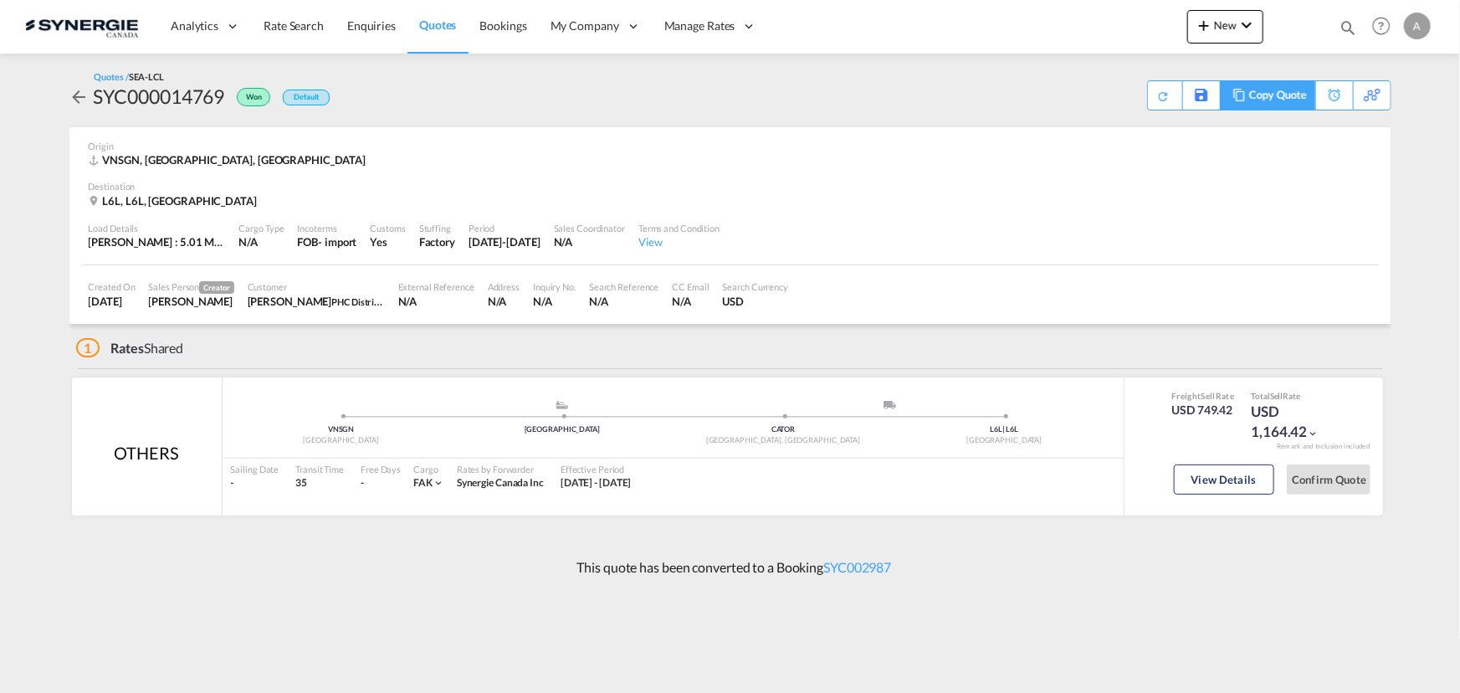
click at [1287, 102] on div "Copy Quote" at bounding box center [1277, 95] width 57 height 28
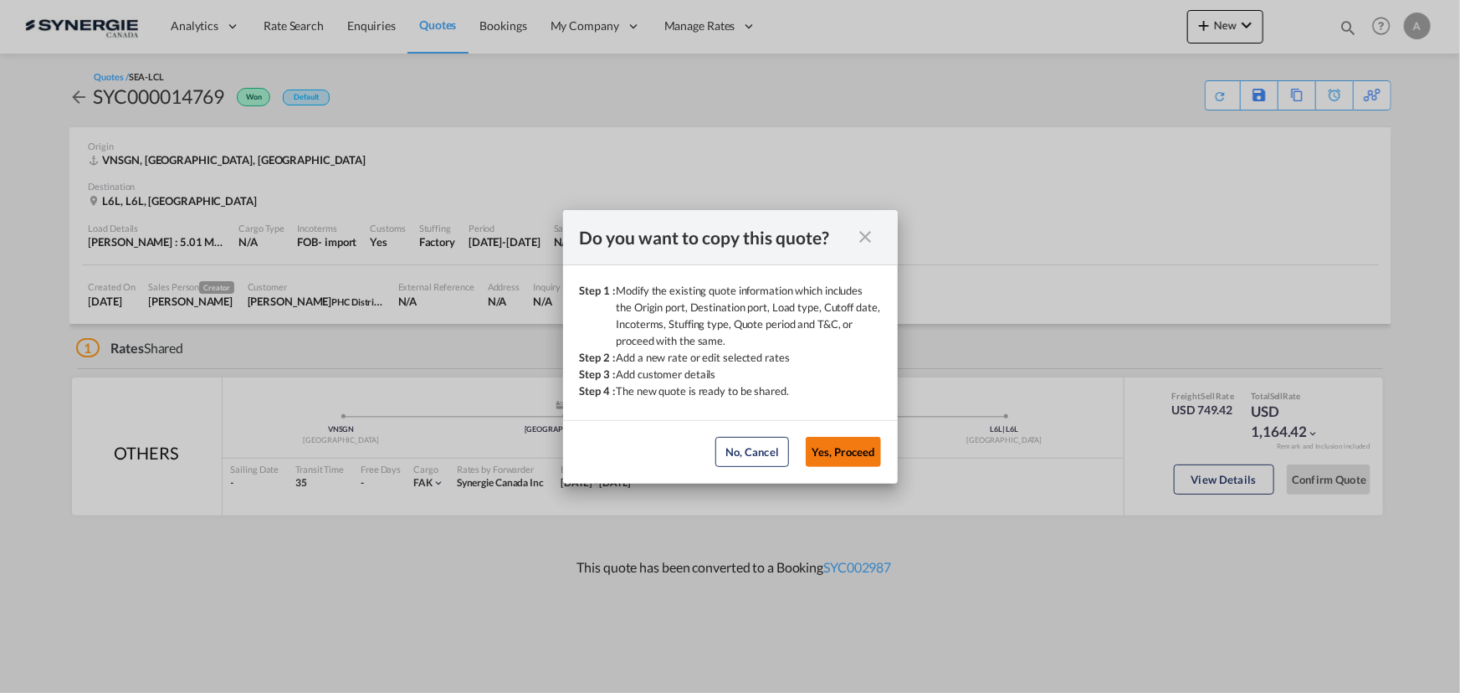
click at [844, 454] on button "Yes, Proceed" at bounding box center [843, 452] width 75 height 30
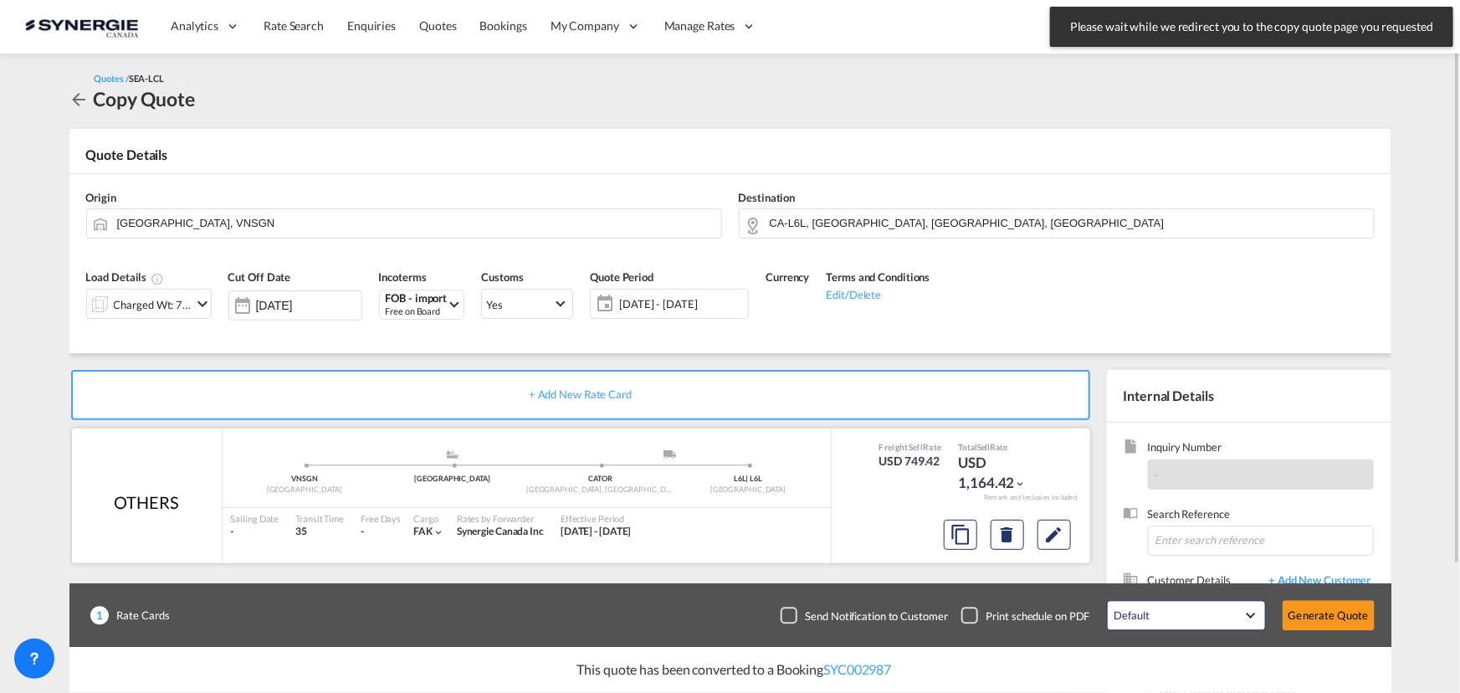
scroll to position [75, 0]
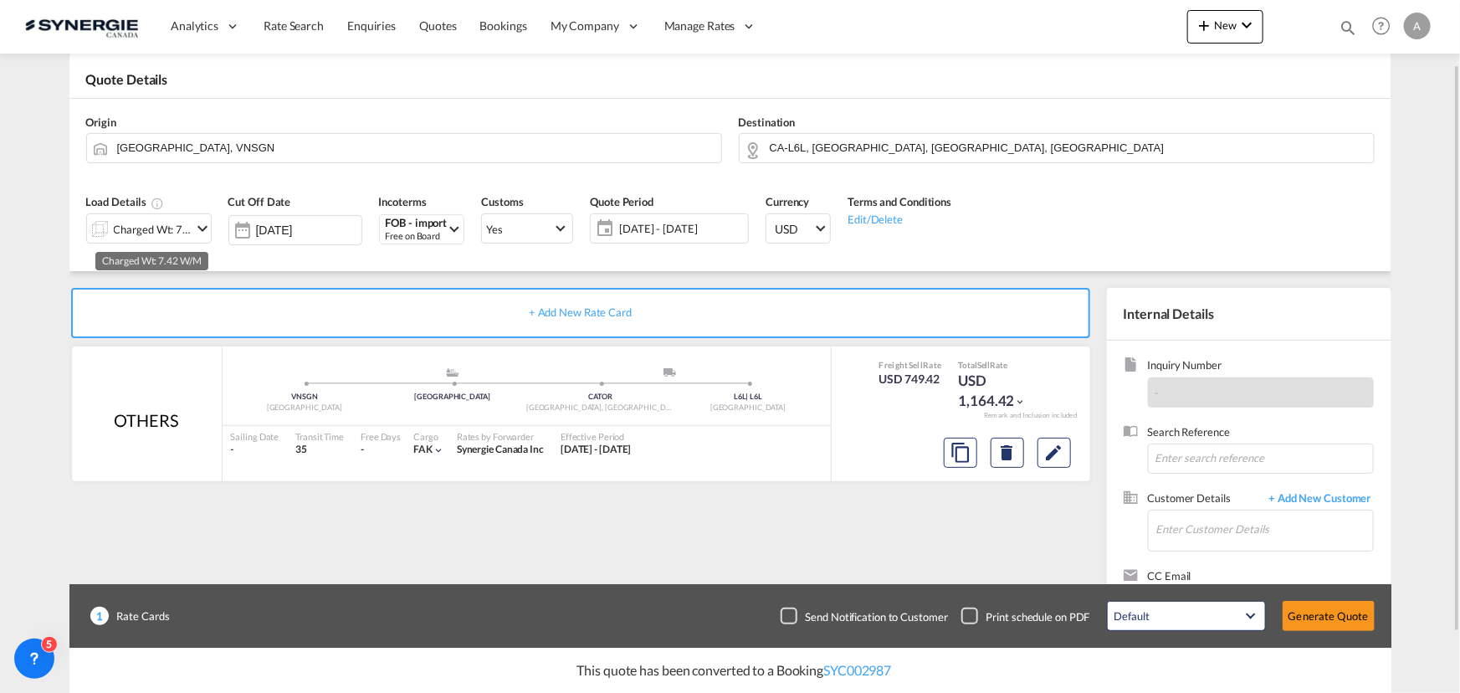
click at [148, 236] on div "Charged Wt: 7.42 W/M" at bounding box center [153, 229] width 79 height 23
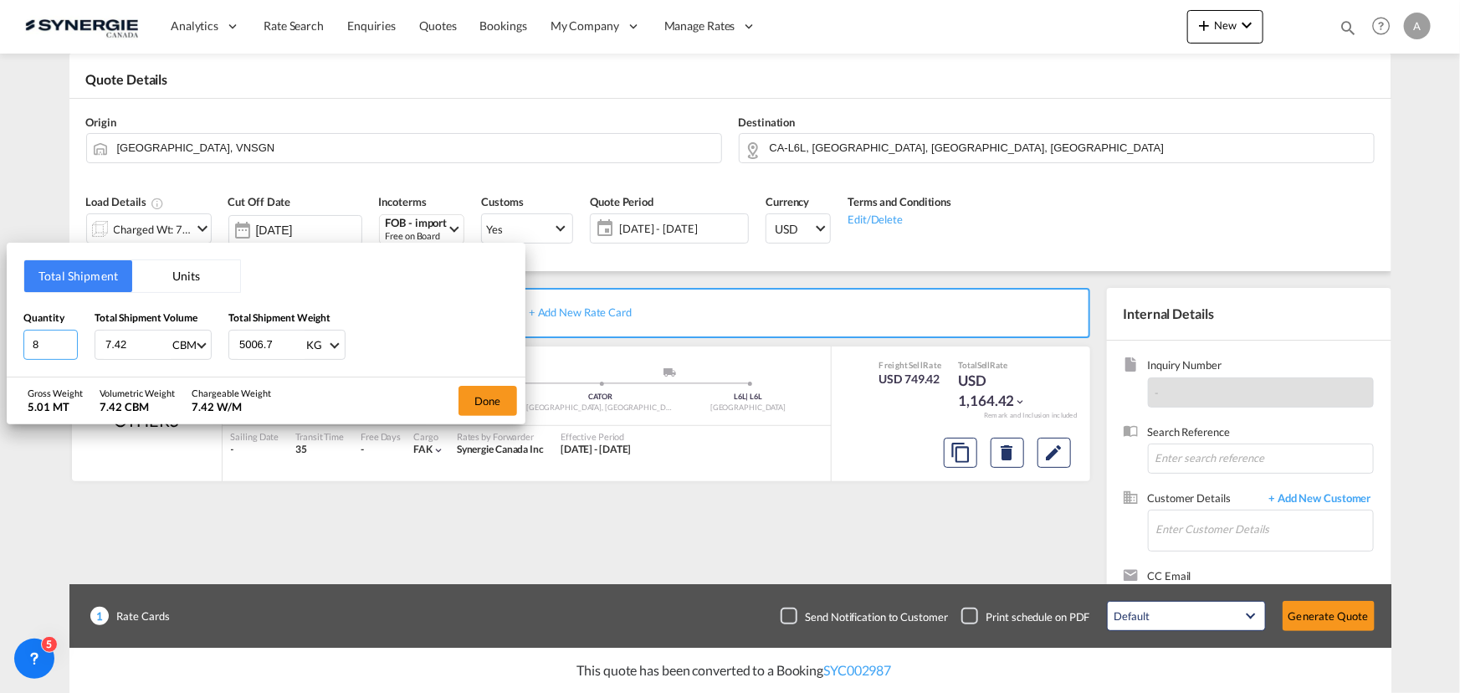
drag, startPoint x: 49, startPoint y: 343, endPoint x: 23, endPoint y: 343, distance: 25.9
click at [29, 344] on input "8" at bounding box center [50, 345] width 54 height 30
type input "5"
click at [175, 290] on button "Units" at bounding box center [186, 276] width 108 height 32
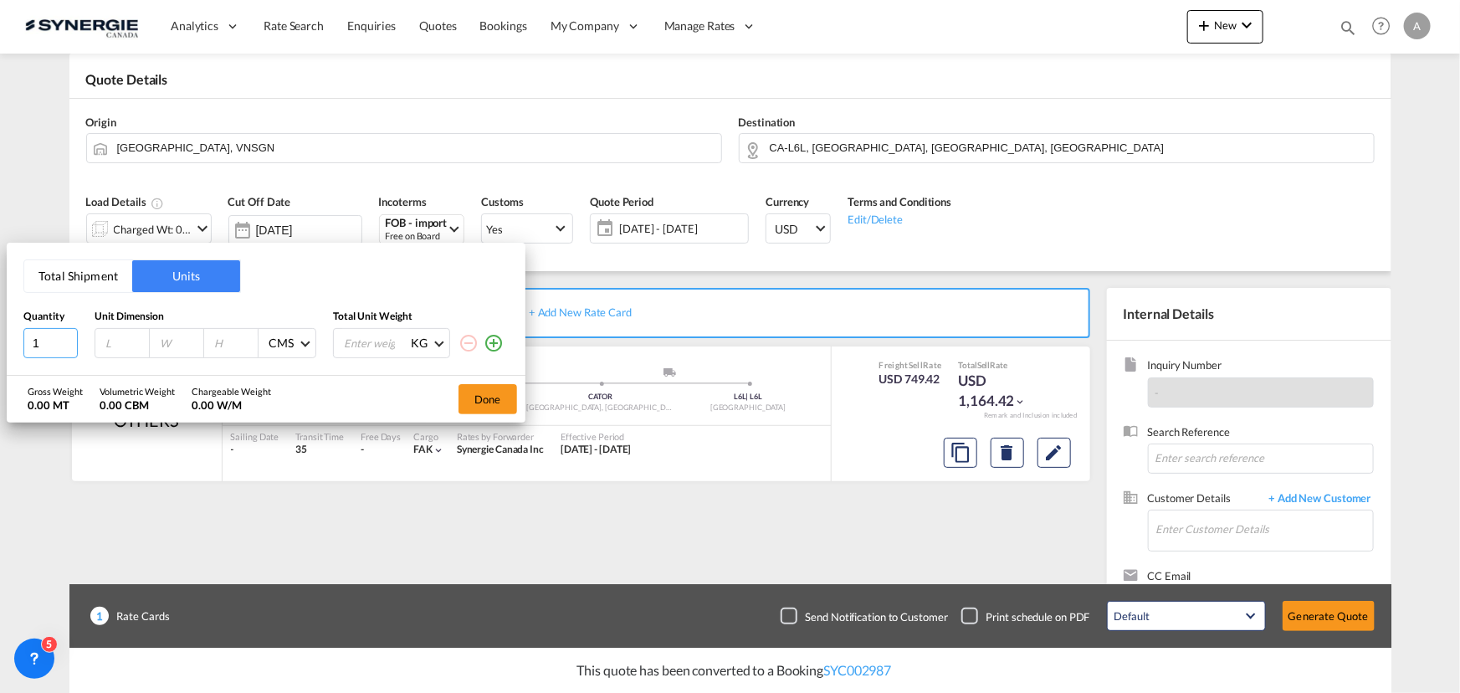
drag, startPoint x: 53, startPoint y: 340, endPoint x: 8, endPoint y: 335, distance: 45.5
click at [24, 336] on input "1" at bounding box center [50, 343] width 54 height 30
type input "4"
type input "110"
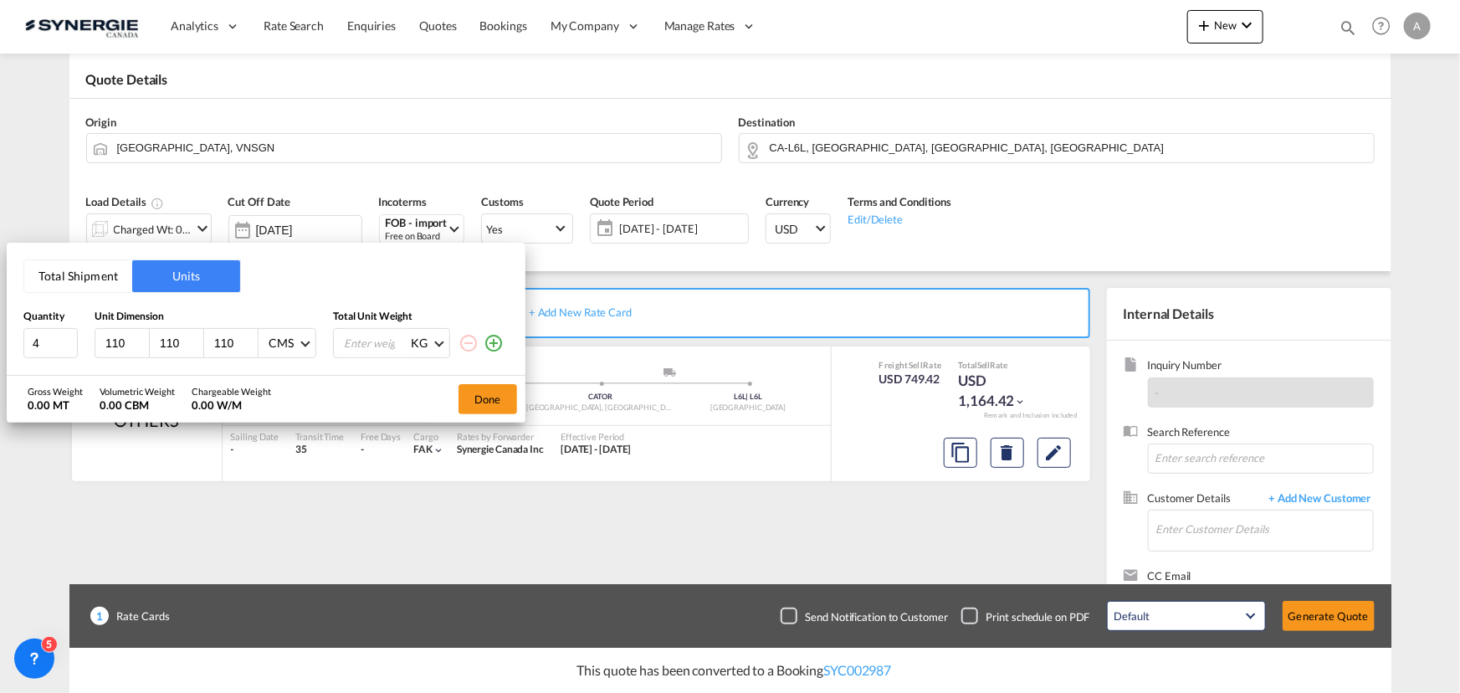
type input "110"
click at [494, 346] on md-icon "icon-plus-circle-outline" at bounding box center [494, 343] width 20 height 20
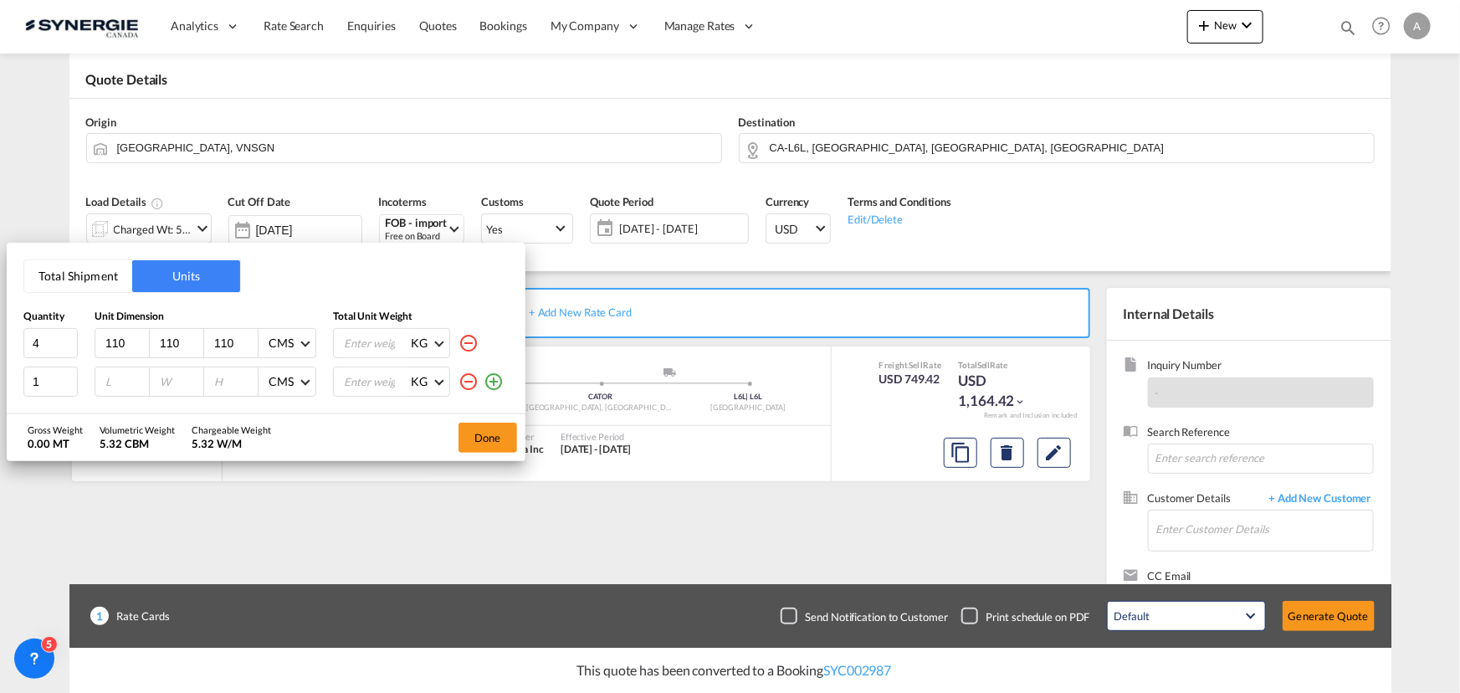
click at [117, 380] on input "number" at bounding box center [126, 381] width 45 height 15
type input "110"
type input "80"
type input "20"
click at [369, 339] on input "number" at bounding box center [375, 343] width 67 height 28
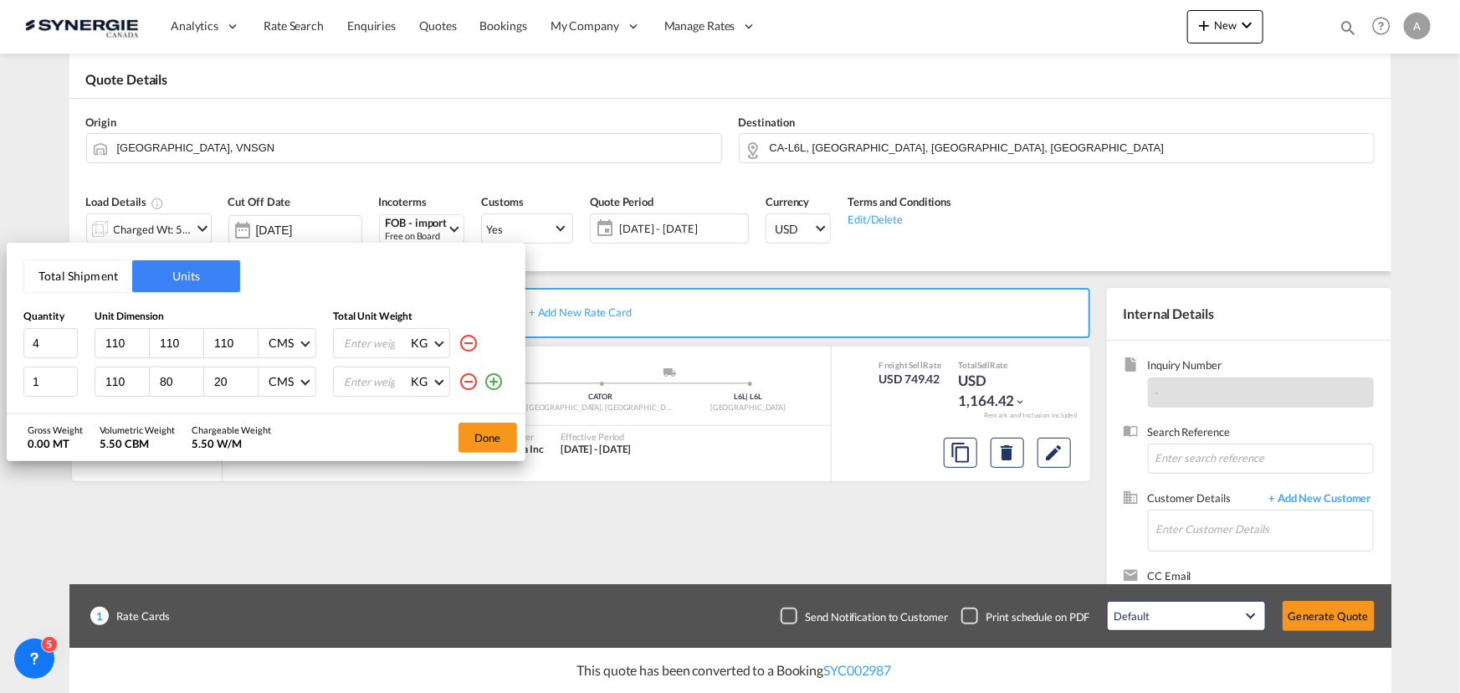
click at [372, 343] on input "number" at bounding box center [375, 343] width 67 height 28
type input "330"
click at [374, 377] on input "number" at bounding box center [375, 381] width 67 height 28
type input "40"
click at [476, 435] on button "Done" at bounding box center [488, 438] width 59 height 30
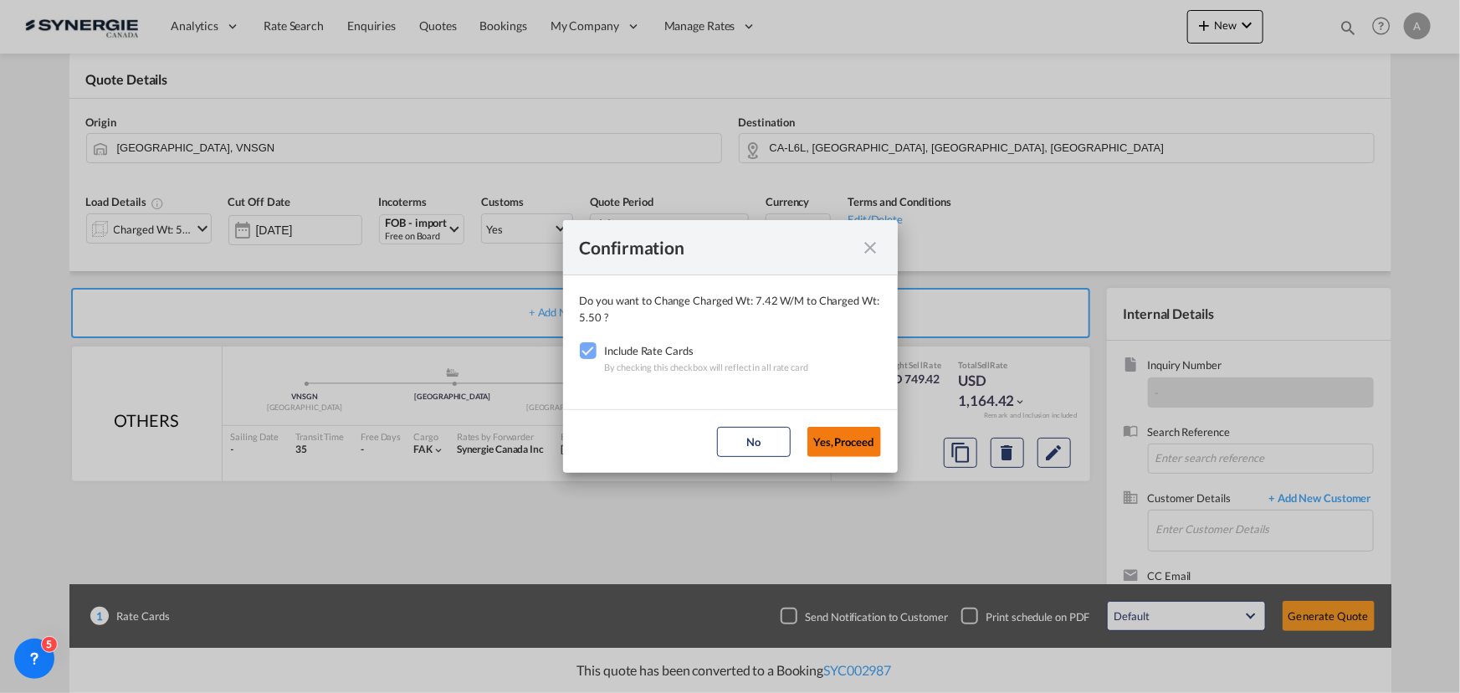
click at [839, 427] on button "Yes,Proceed" at bounding box center [845, 442] width 74 height 30
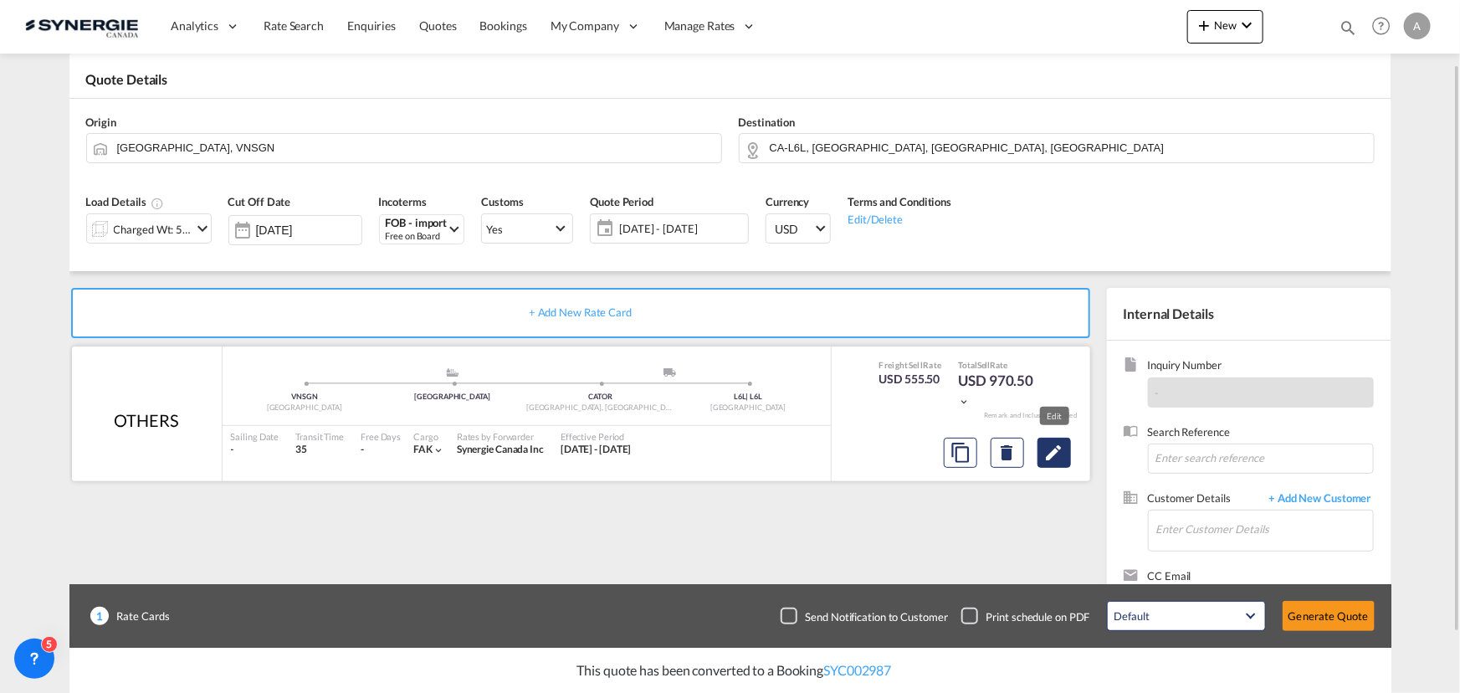
click at [1041, 460] on button "Edit" at bounding box center [1054, 453] width 33 height 30
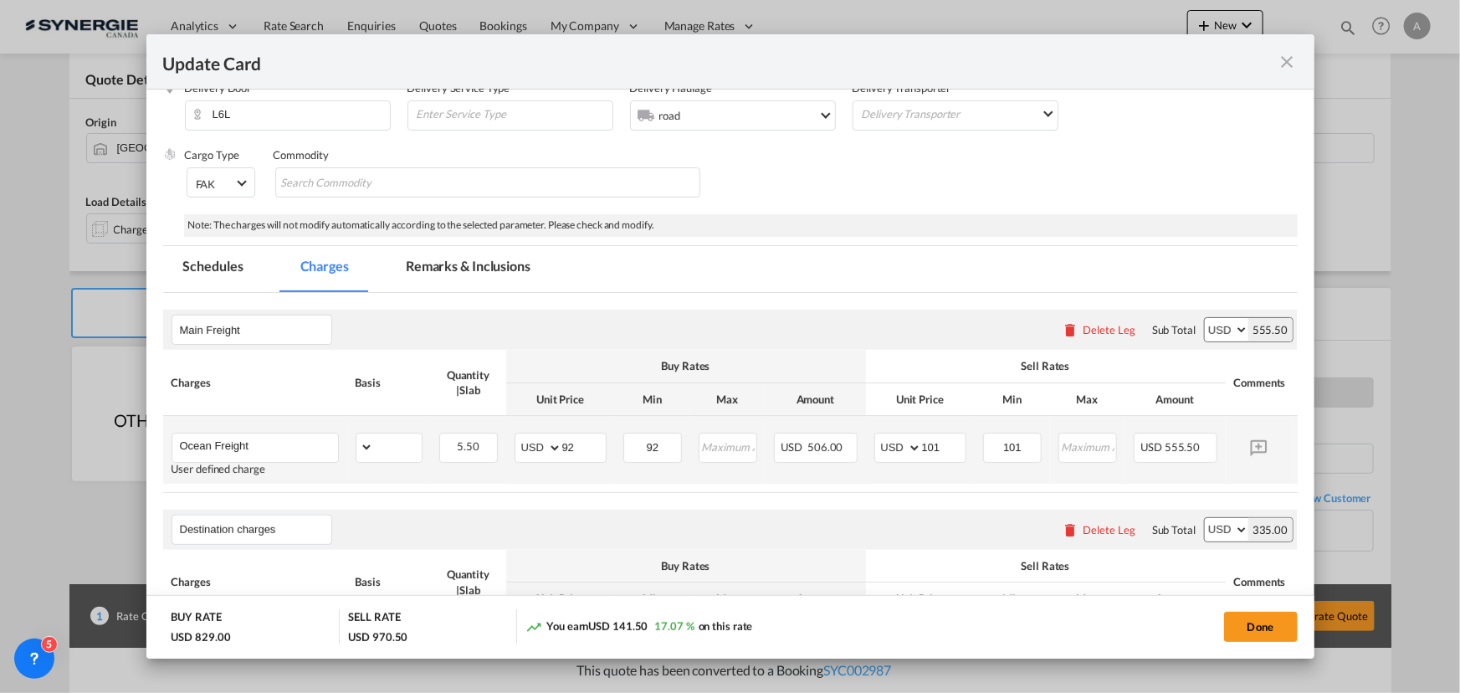
select select "per_w/m"
select select "flat"
select select "per_bl"
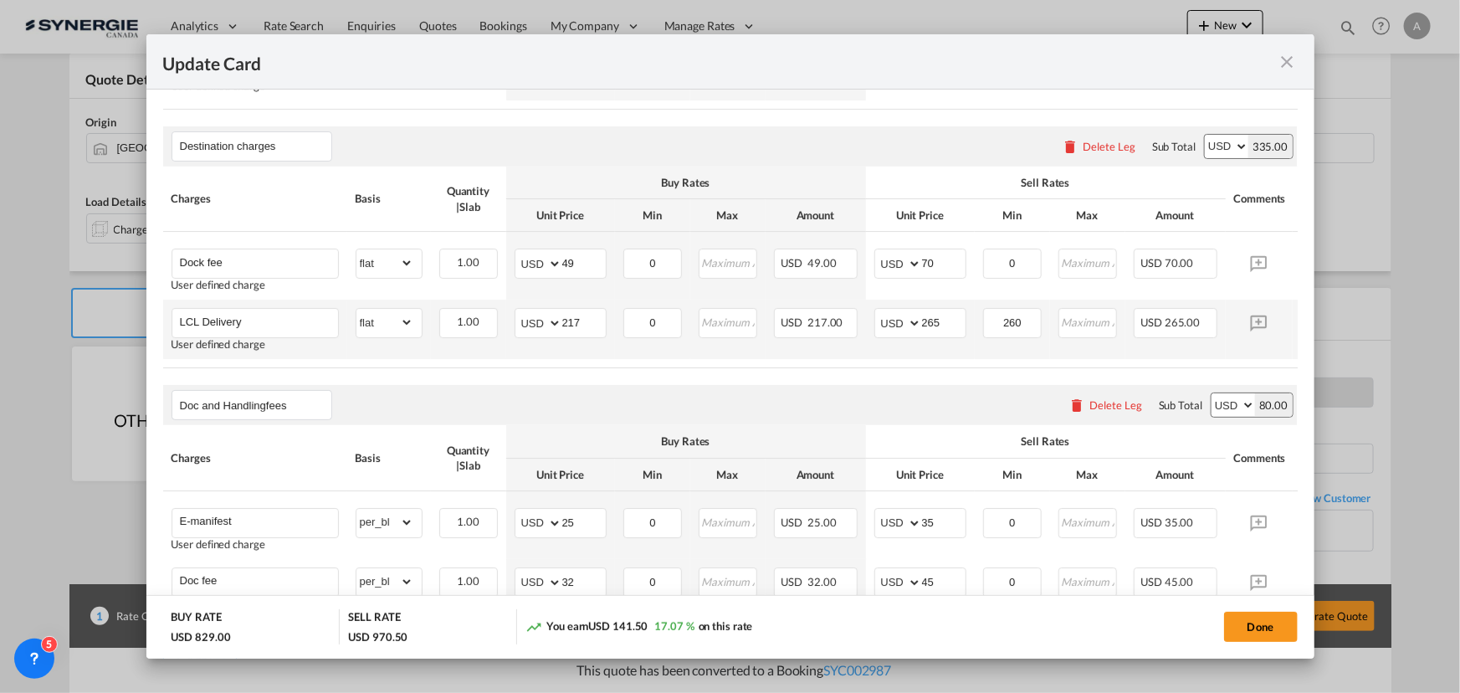
scroll to position [685, 0]
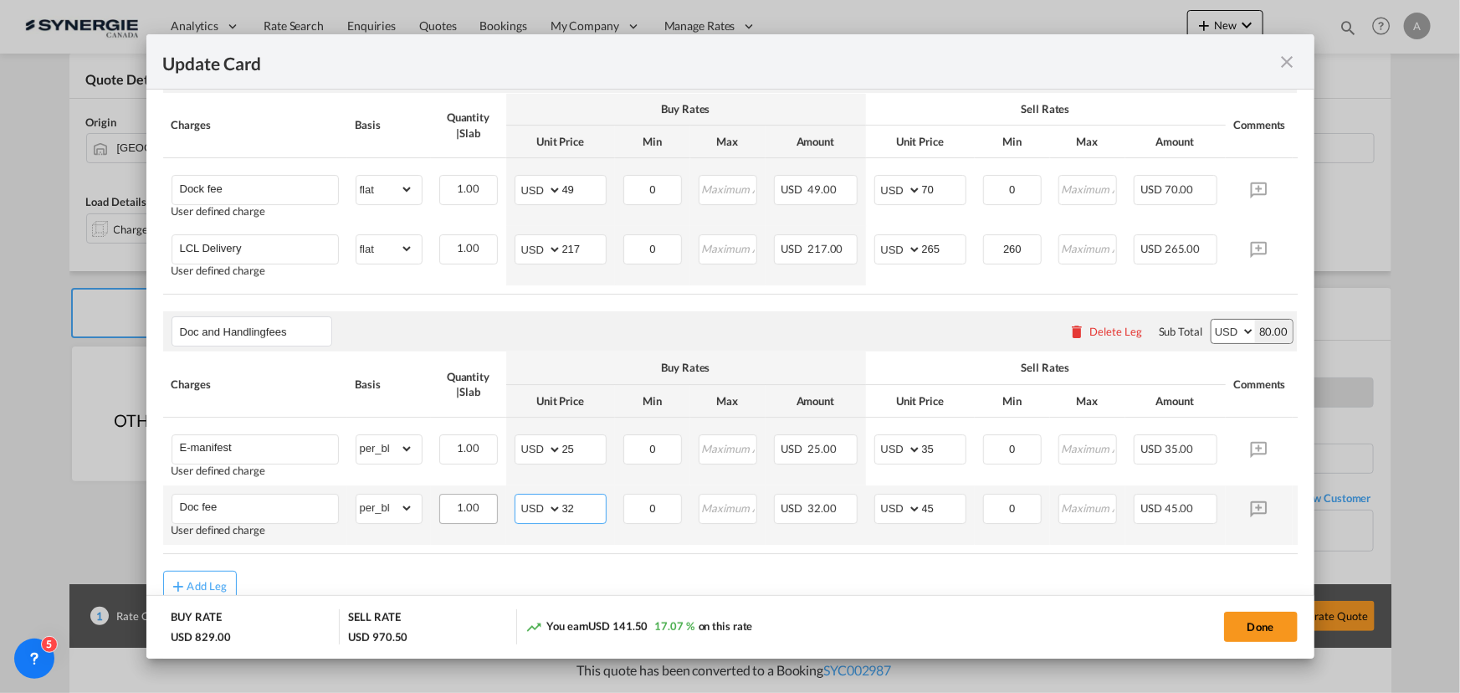
drag, startPoint x: 577, startPoint y: 520, endPoint x: 494, endPoint y: 505, distance: 85.0
click at [538, 518] on md-input-container "AED AFN ALL AMD ANG AOA ARS AUD AWG AZN BAM BBD BDT BGN BHD BIF BMD BND [PERSON…" at bounding box center [561, 509] width 92 height 30
type input "30"
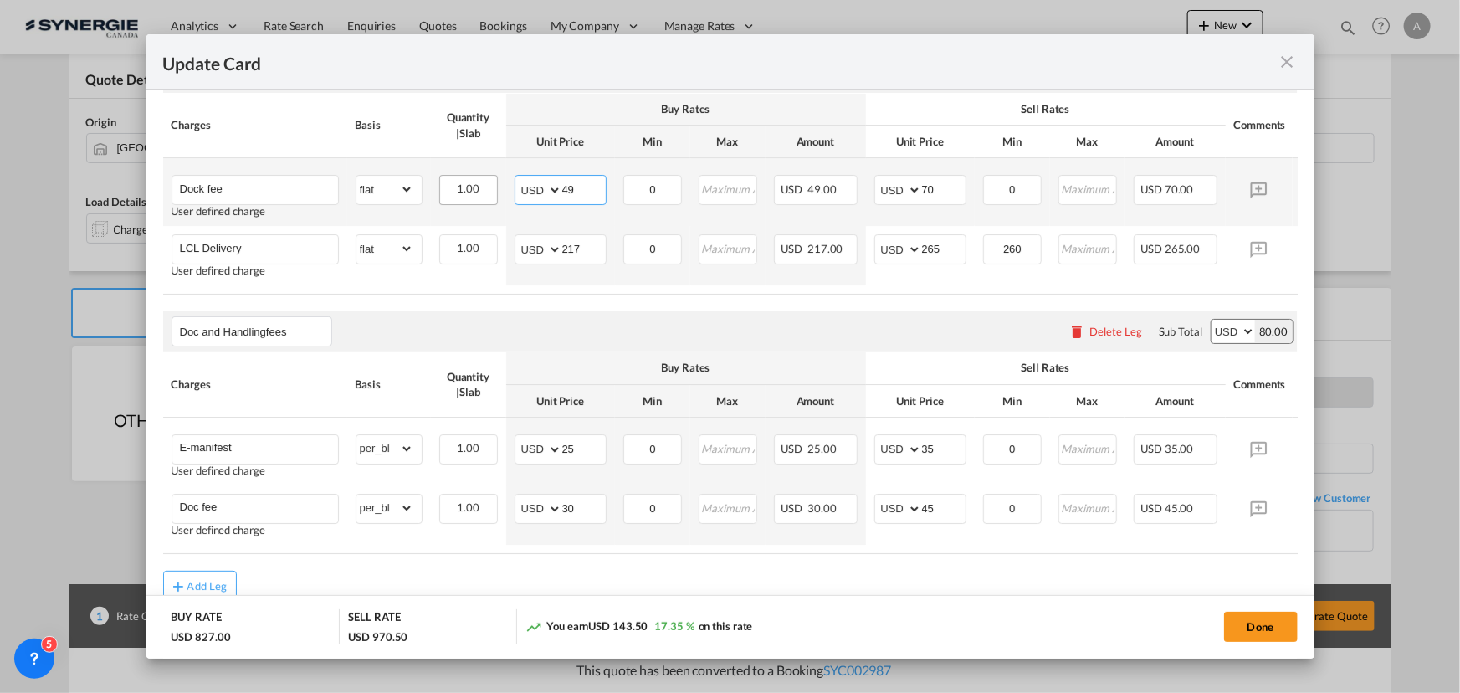
drag, startPoint x: 586, startPoint y: 192, endPoint x: 496, endPoint y: 196, distance: 89.6
click at [521, 198] on md-input-container "AED AFN ALL AMD ANG AOA ARS AUD AWG AZN BAM BBD BDT BGN BHD BIF BMD BND [PERSON…" at bounding box center [561, 190] width 92 height 30
type input "5"
type input "65"
type input "80"
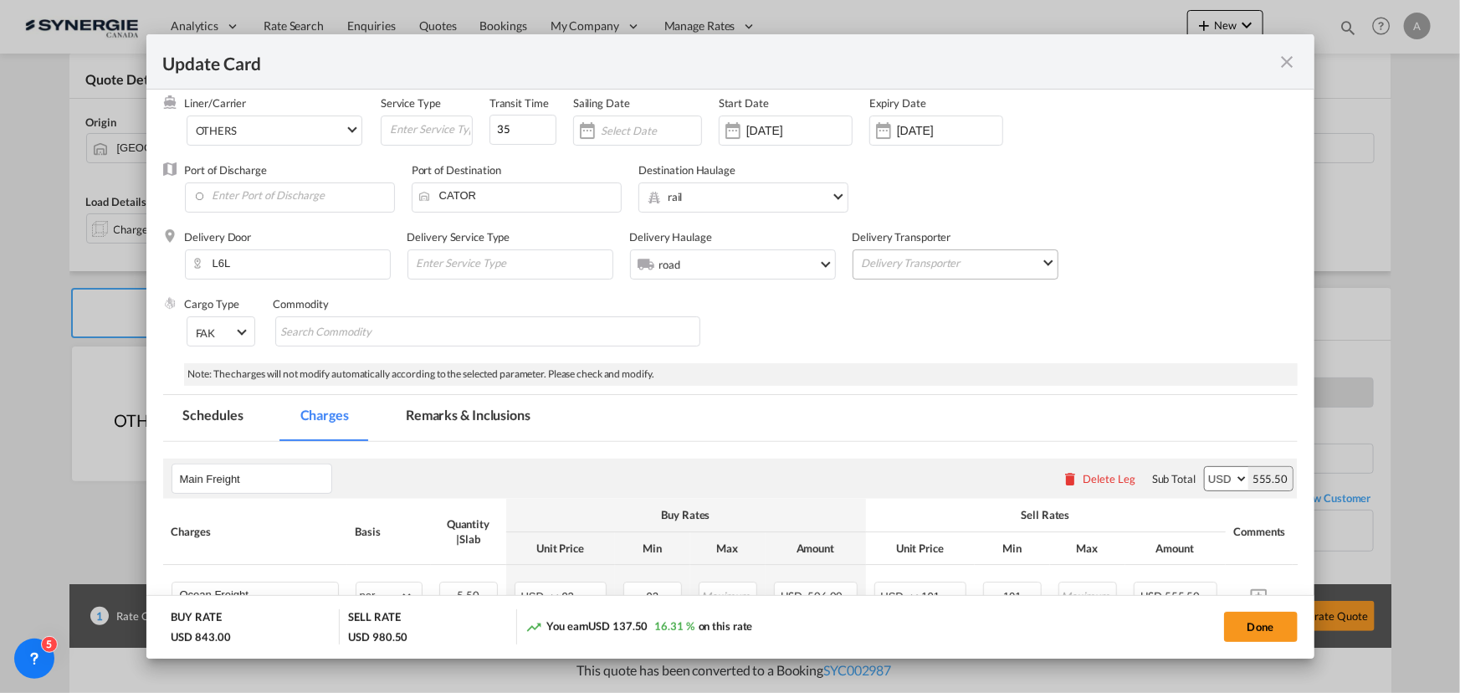
scroll to position [0, 0]
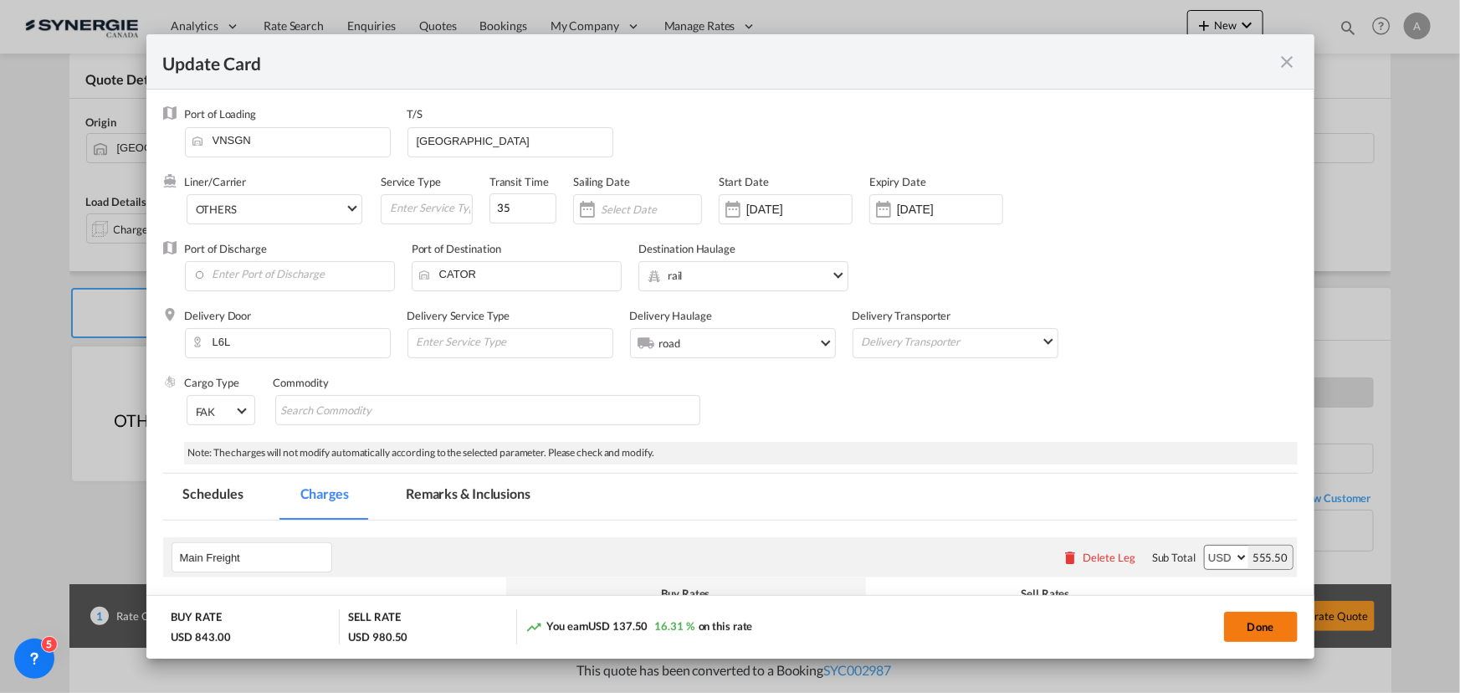
click at [1265, 636] on button "Done" at bounding box center [1261, 627] width 74 height 30
type input "[DATE]"
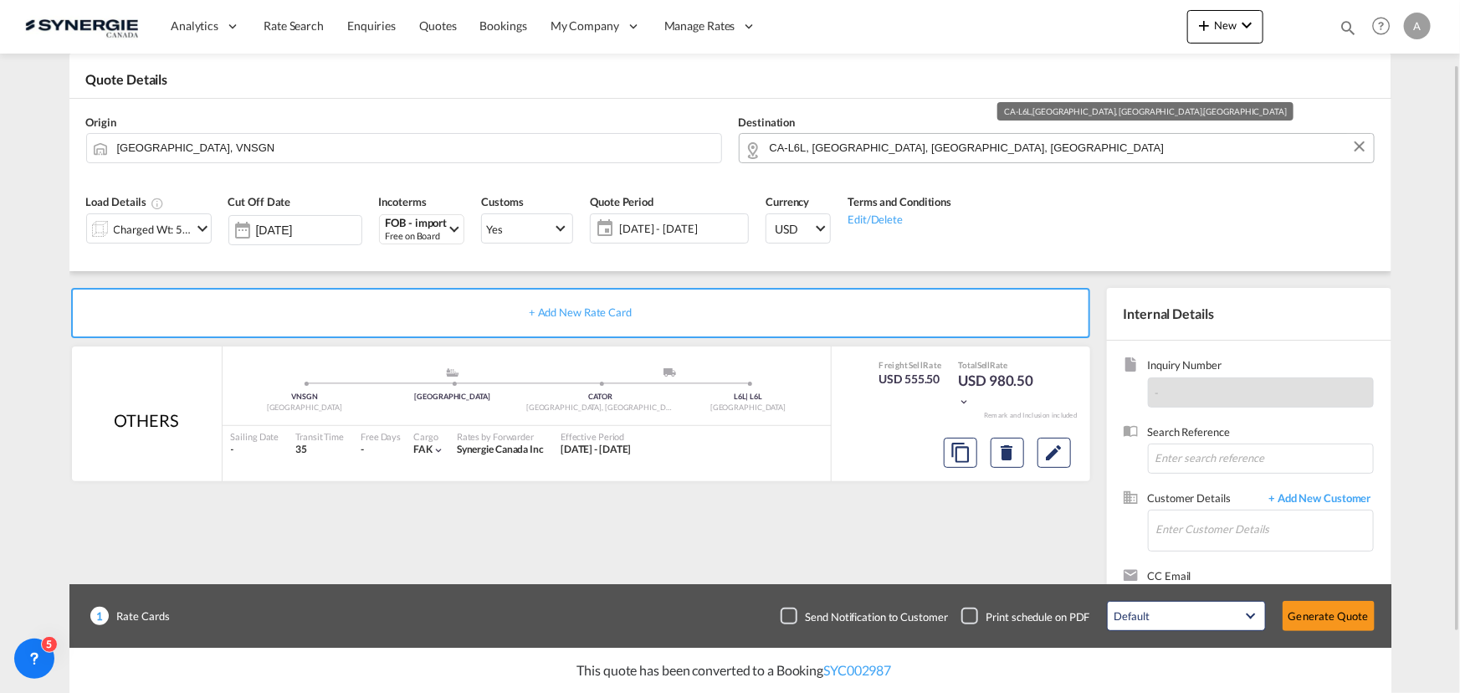
click at [914, 142] on input "CA-L6L, [GEOGRAPHIC_DATA], [GEOGRAPHIC_DATA], [GEOGRAPHIC_DATA]" at bounding box center [1068, 147] width 596 height 29
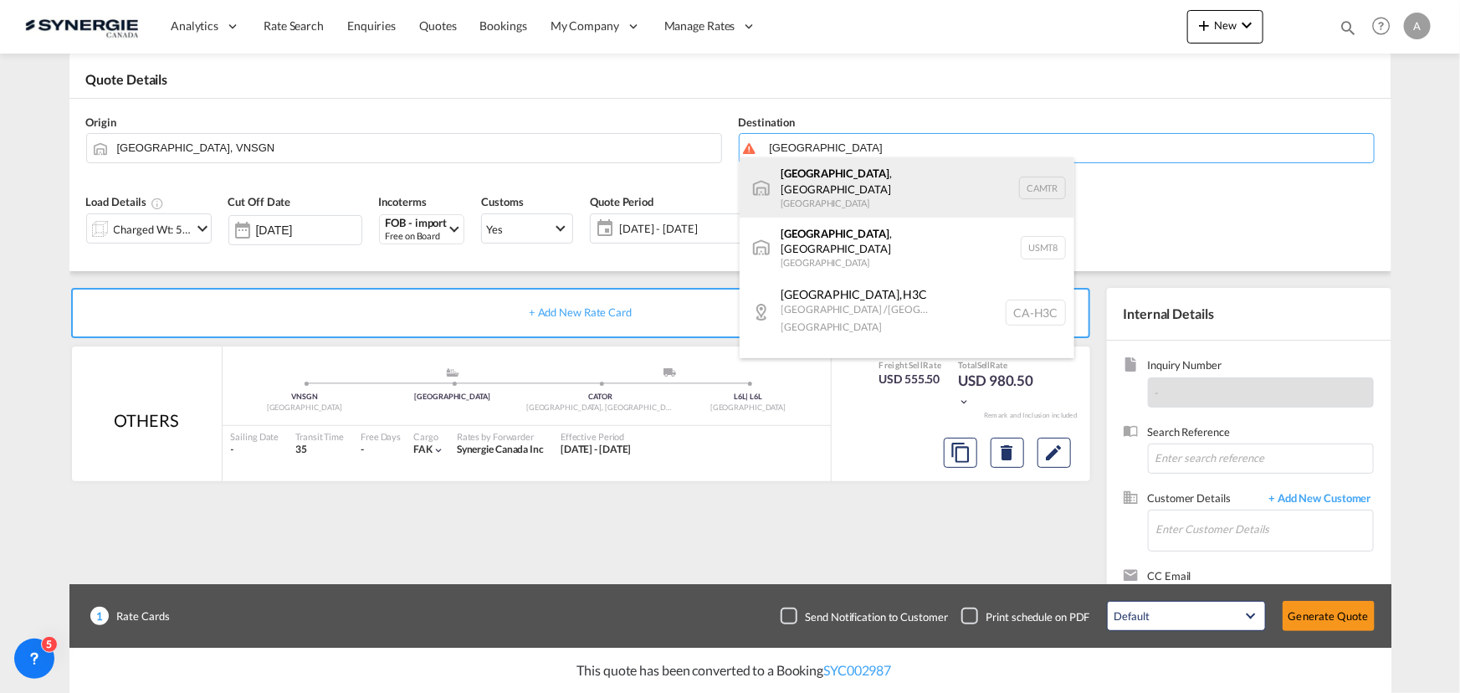
click at [819, 190] on div "[GEOGRAPHIC_DATA] , [GEOGRAPHIC_DATA] [GEOGRAPHIC_DATA] CAMTR" at bounding box center [907, 187] width 335 height 60
type input "[GEOGRAPHIC_DATA], [GEOGRAPHIC_DATA], CAMTR"
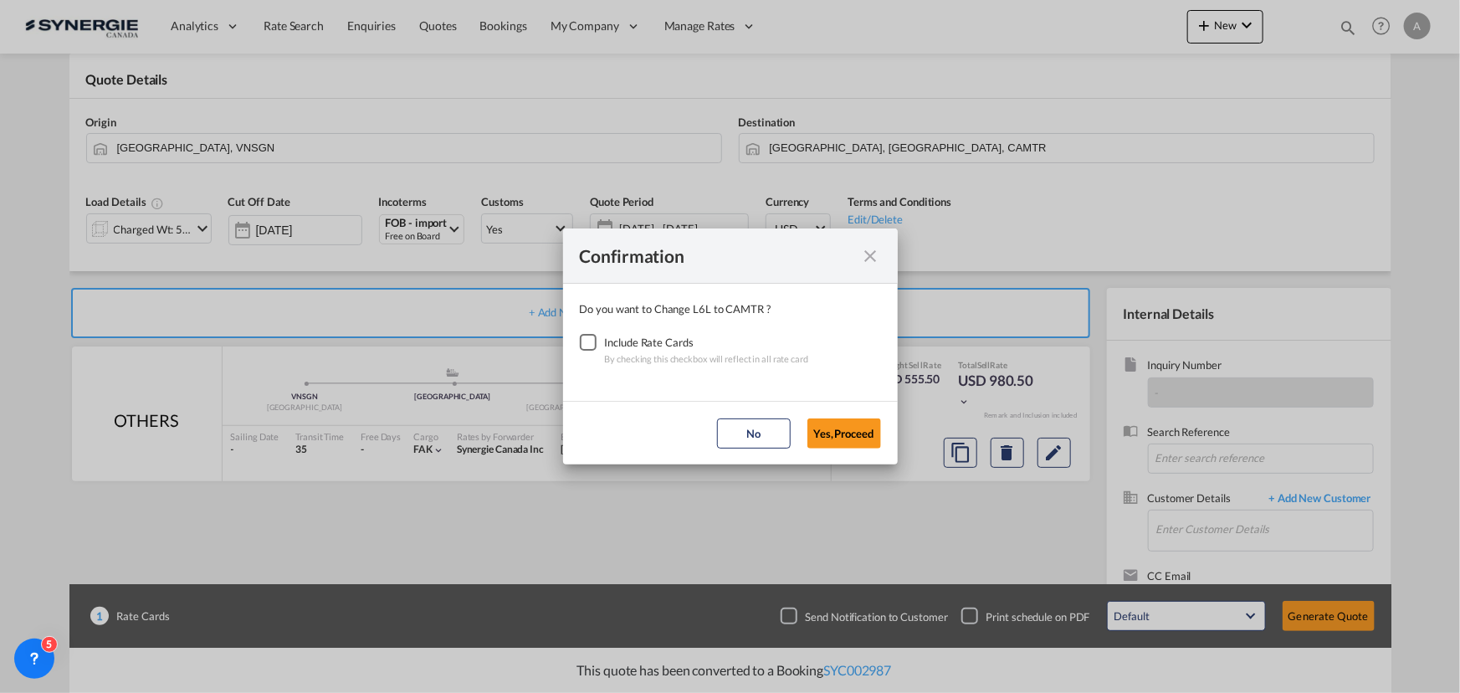
drag, startPoint x: 600, startPoint y: 341, endPoint x: 673, endPoint y: 378, distance: 82.0
click at [597, 342] on div "Checkbox No Ink" at bounding box center [588, 342] width 17 height 17
click at [871, 426] on button "Yes,Proceed" at bounding box center [845, 433] width 74 height 30
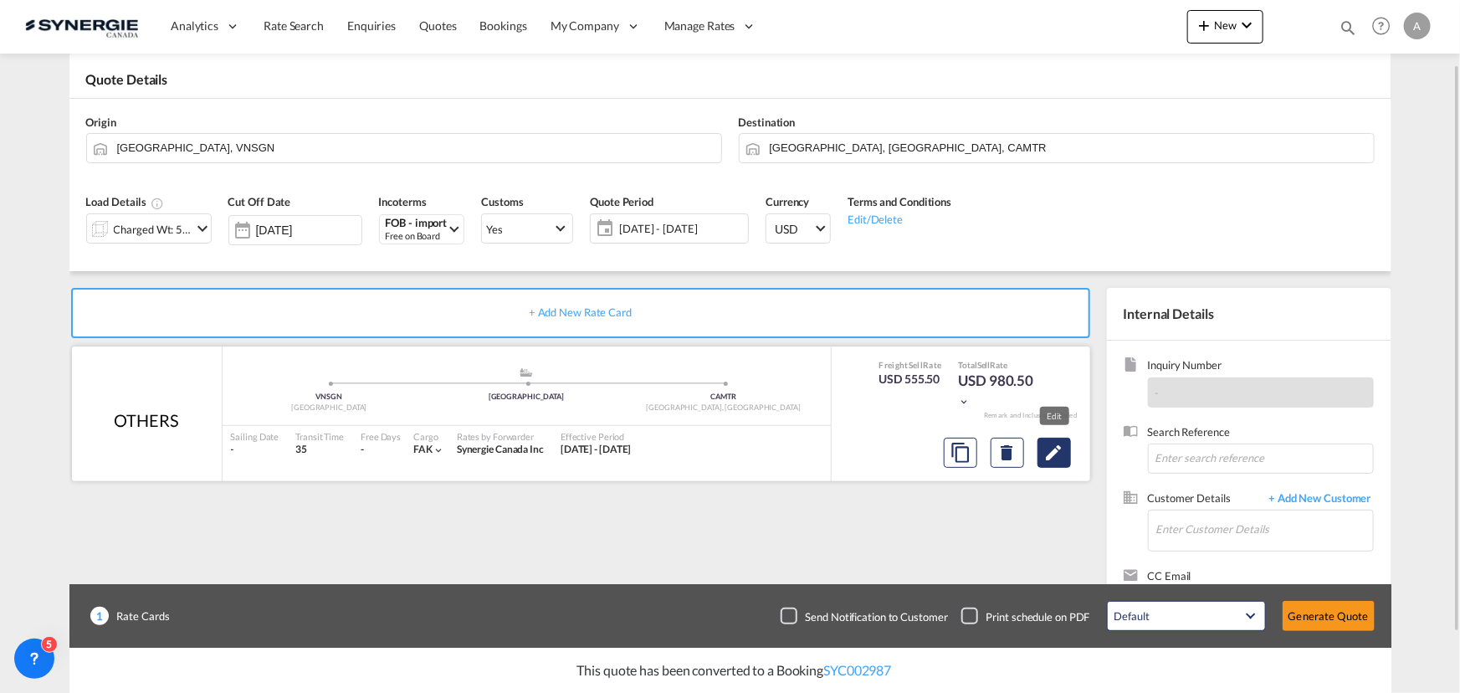
click at [1044, 452] on md-icon "Edit" at bounding box center [1054, 453] width 20 height 20
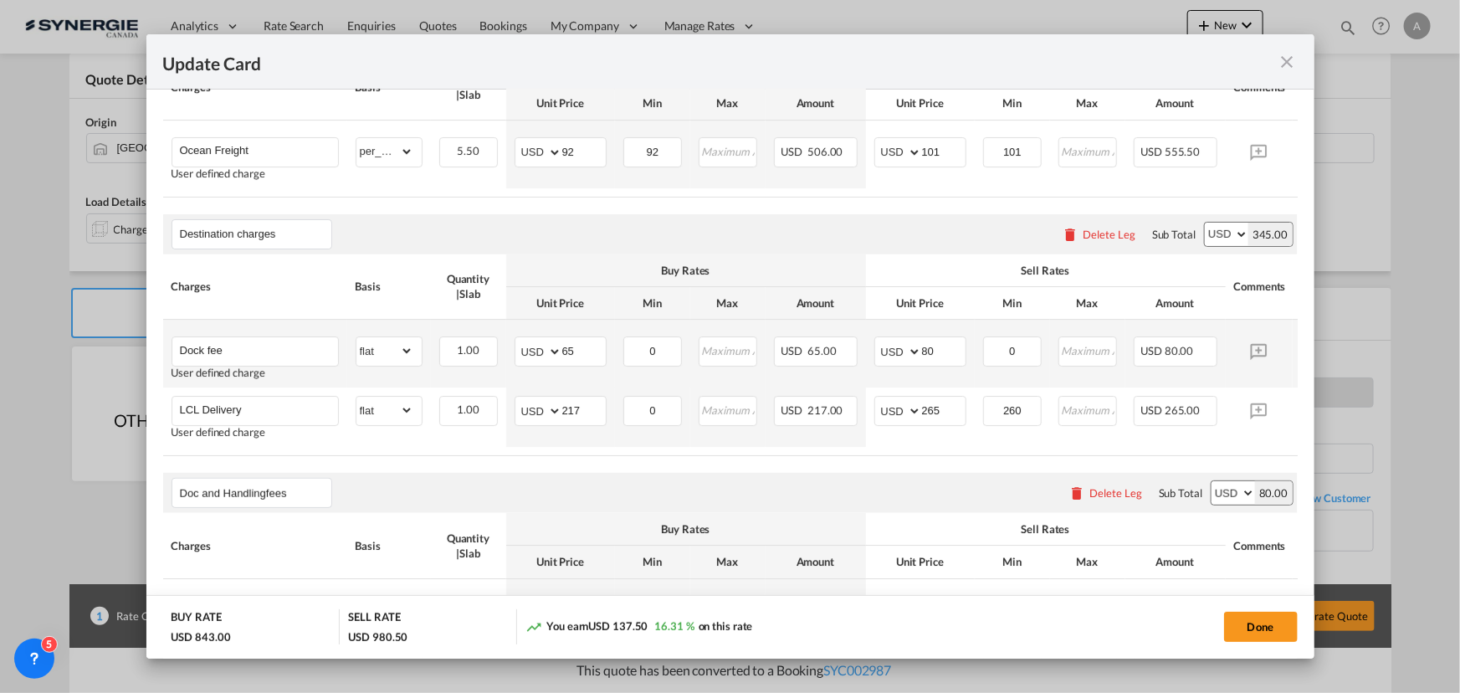
scroll to position [532, 0]
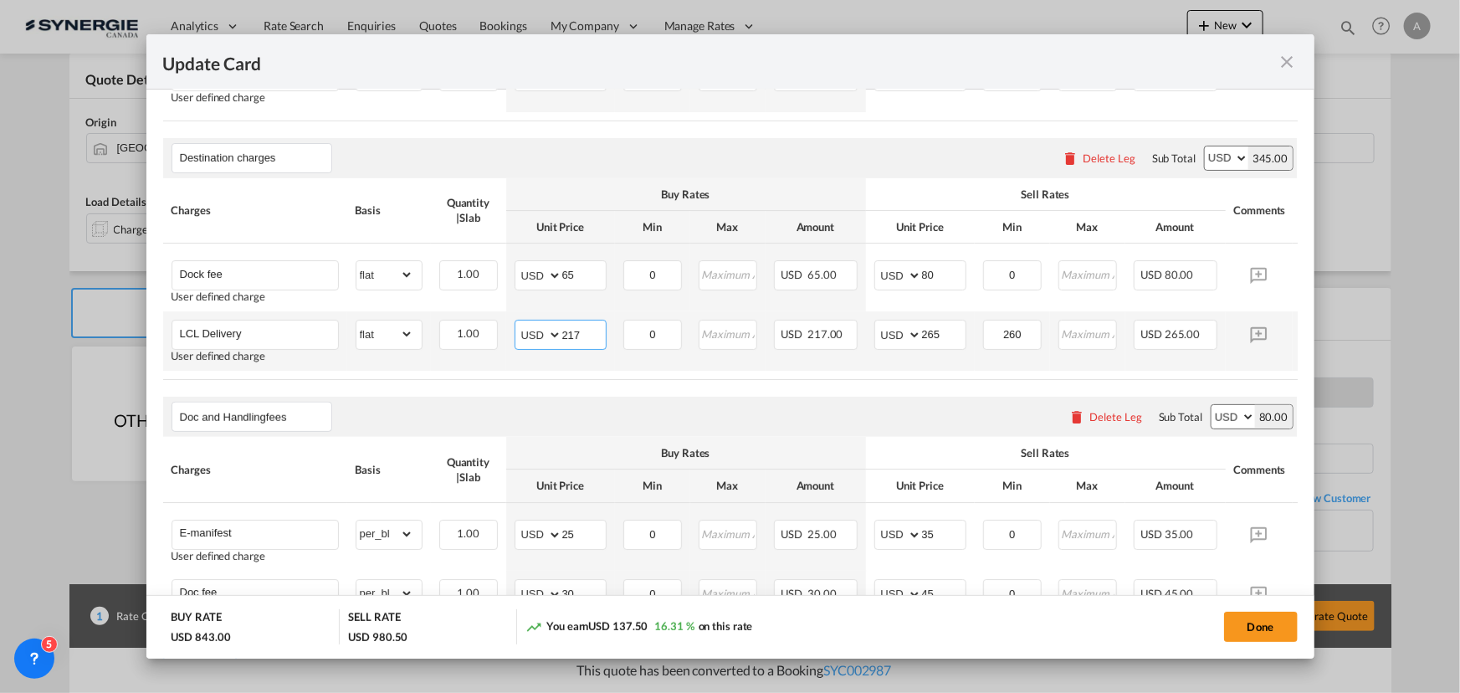
drag, startPoint x: 585, startPoint y: 340, endPoint x: 468, endPoint y: 321, distance: 118.7
click at [504, 340] on tr "LCL Delivery User defined charge Please Enter Already Exists gross_weight volum…" at bounding box center [756, 340] width 1186 height 59
type input "1"
click at [941, 336] on input "265" at bounding box center [944, 333] width 44 height 25
click at [798, 341] on tr "LCL Delivery User defined charge Please Enter Already Exists gross_weight volum…" at bounding box center [756, 340] width 1186 height 59
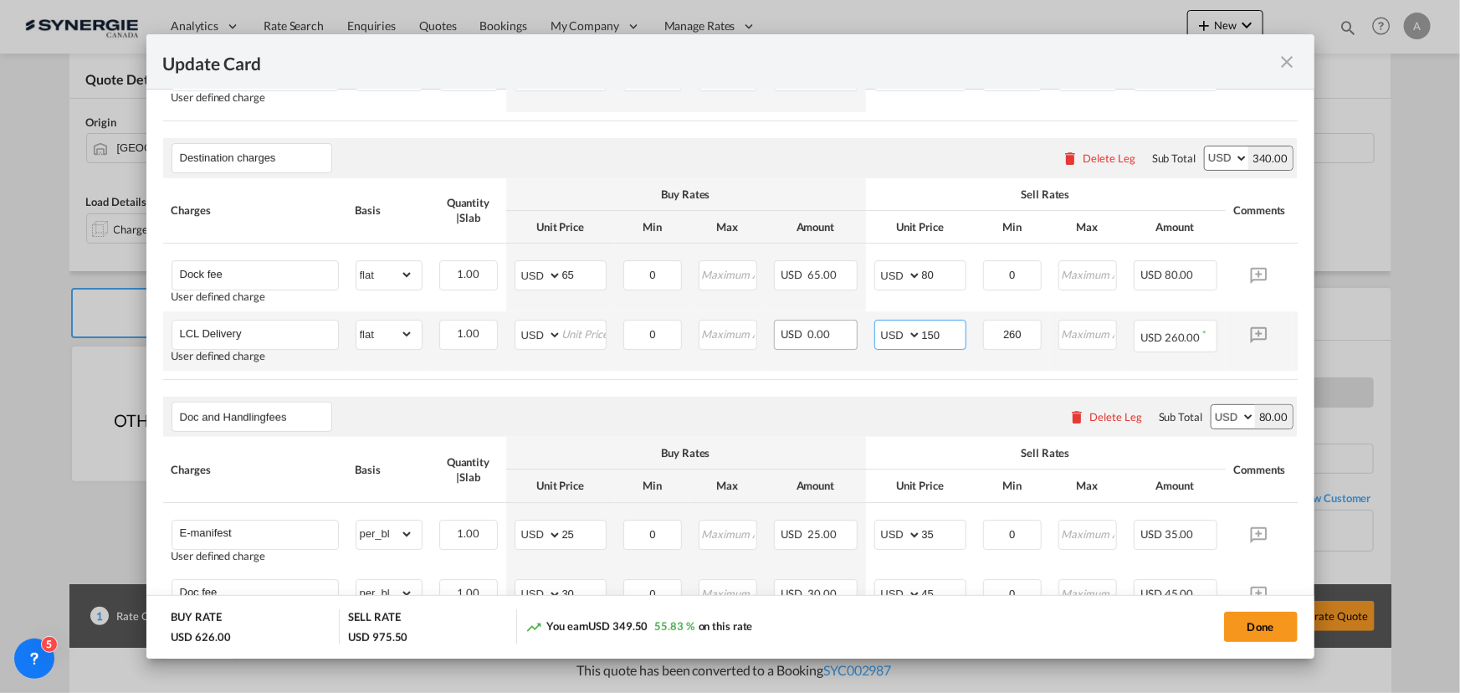
type input "150"
click at [1247, 620] on button "Done" at bounding box center [1261, 627] width 74 height 30
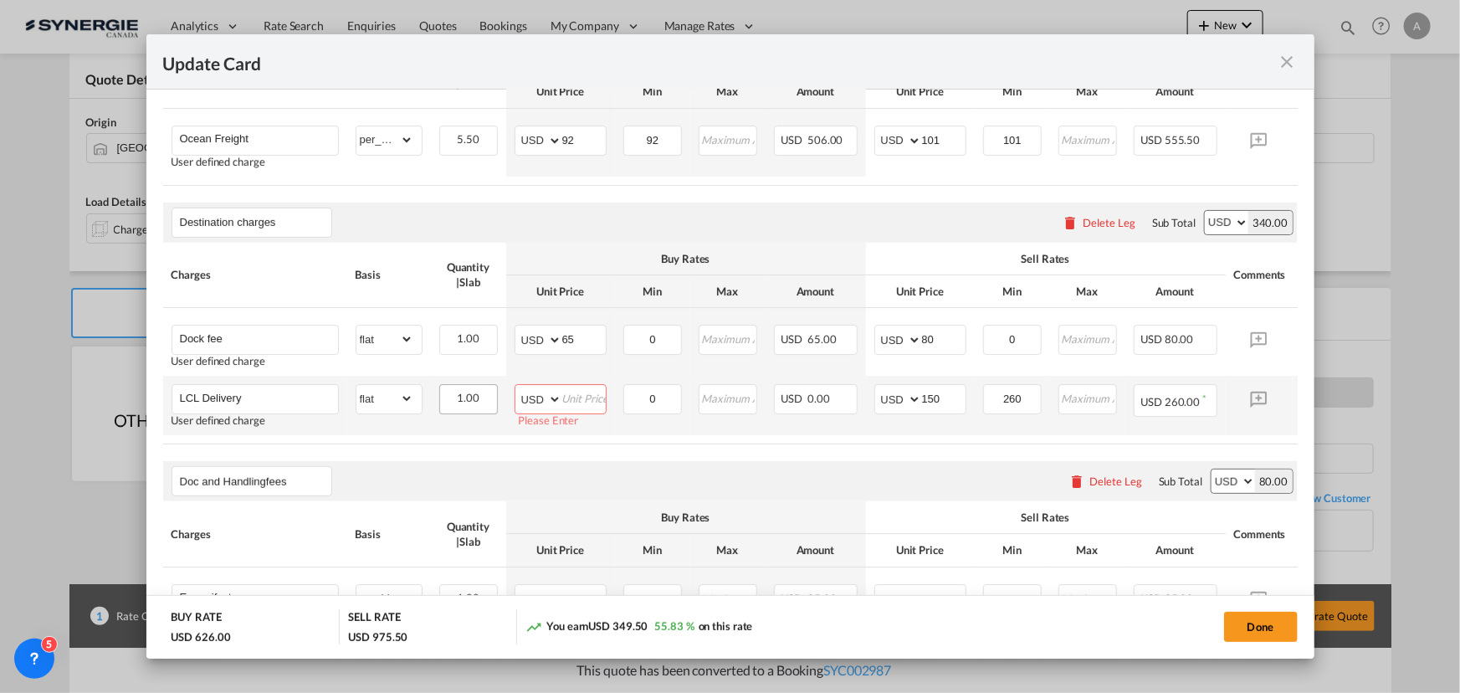
scroll to position [464, 0]
click at [577, 403] on input "Update Card Port ..." at bounding box center [584, 400] width 44 height 25
type input "0"
click at [1273, 613] on button "Done" at bounding box center [1261, 627] width 74 height 30
type input "[DATE]"
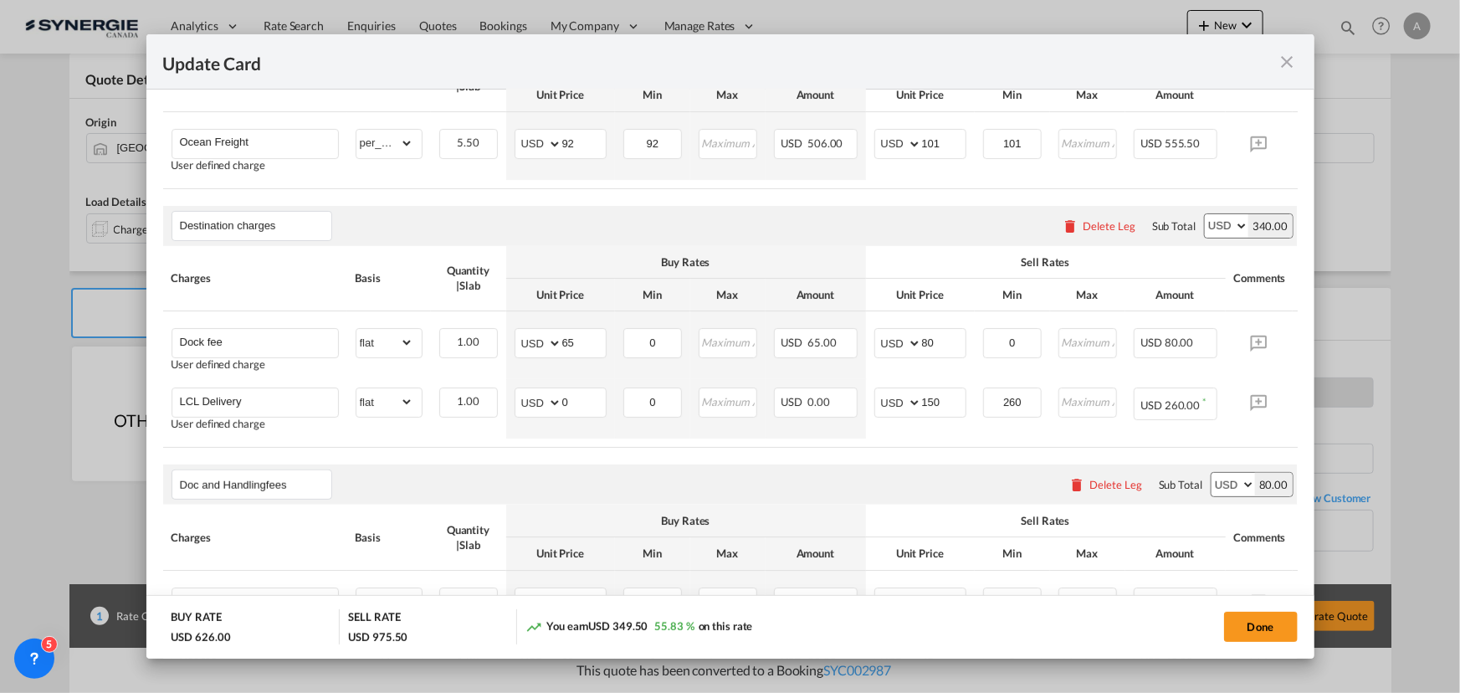
type input "[DATE]"
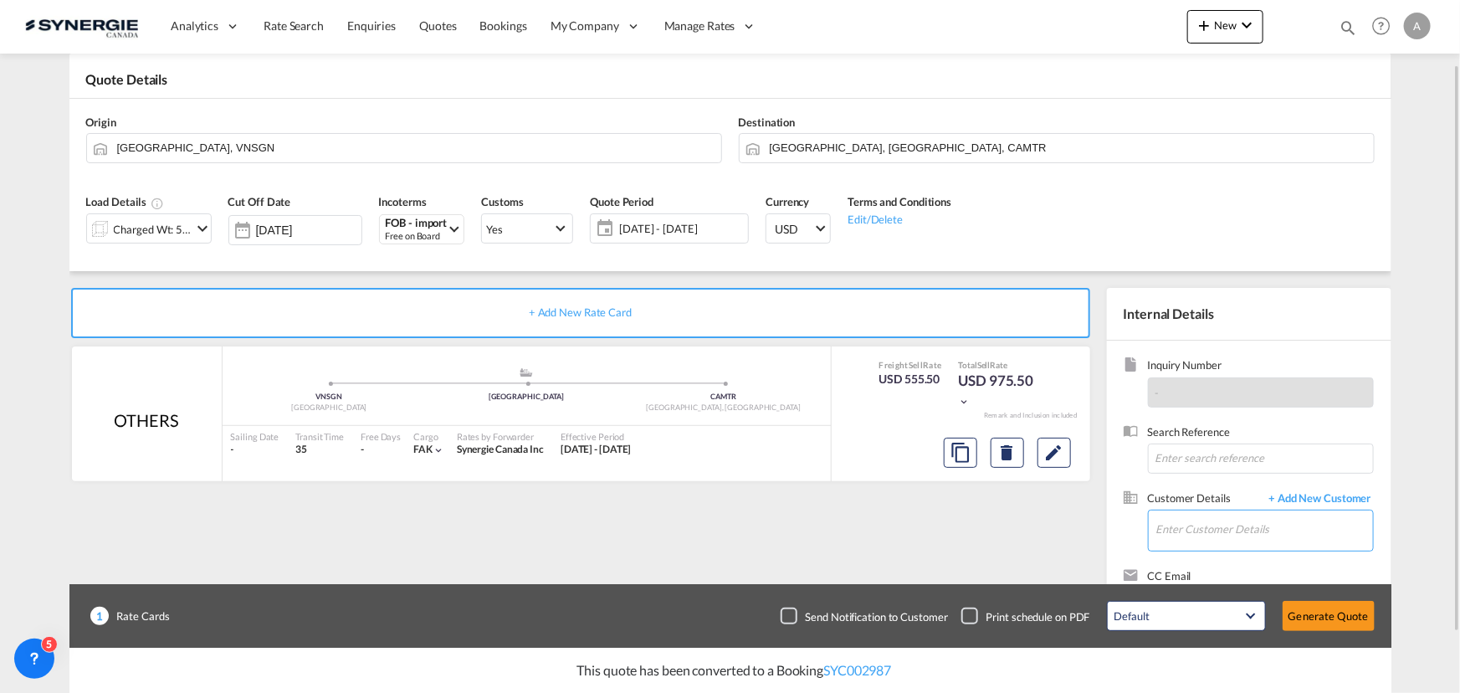
click at [1242, 526] on input "Enter Customer Details" at bounding box center [1265, 530] width 217 height 38
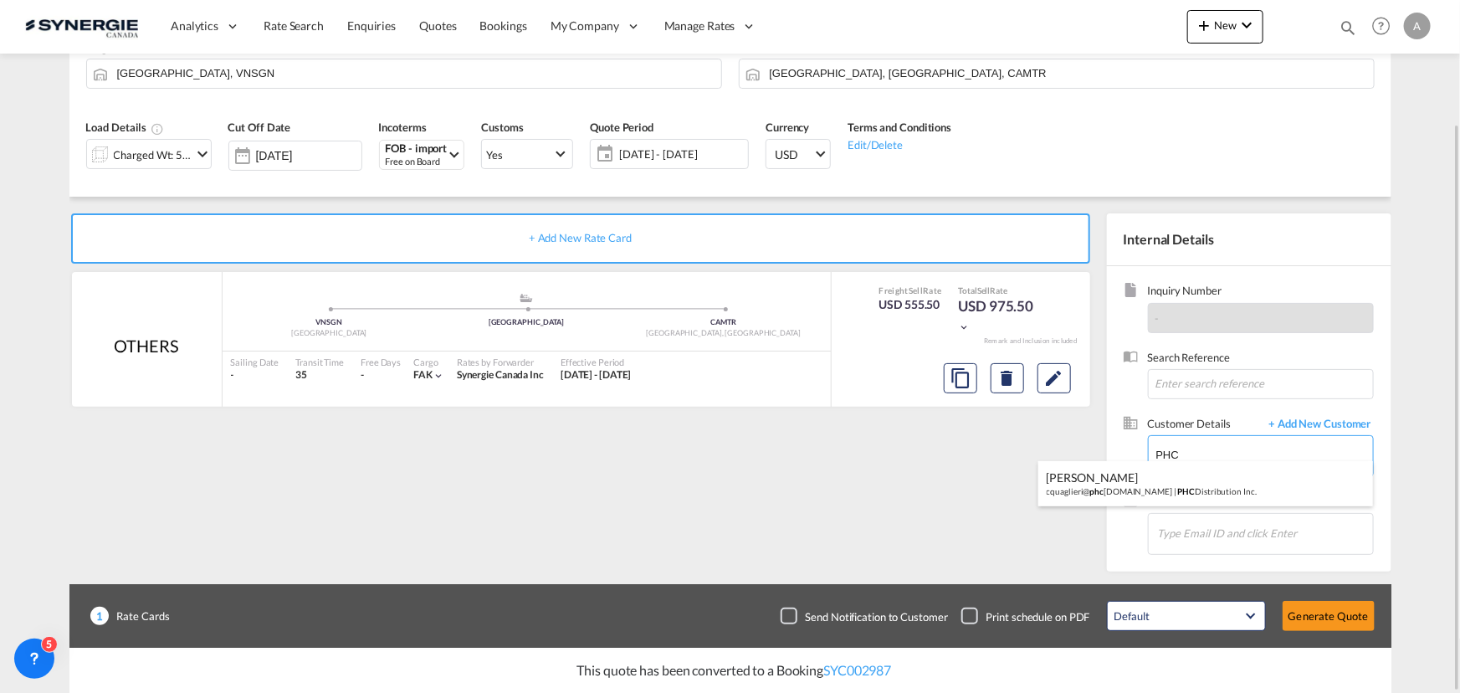
click at [1161, 480] on div "[PERSON_NAME] cquaglieri@ phc [DOMAIN_NAME] | PHC Distribution Inc." at bounding box center [1206, 483] width 335 height 45
type input "PHC Distribution Inc., [PERSON_NAME], [EMAIL_ADDRESS][DOMAIN_NAME]"
click at [1321, 618] on button "Generate Quote" at bounding box center [1329, 616] width 92 height 30
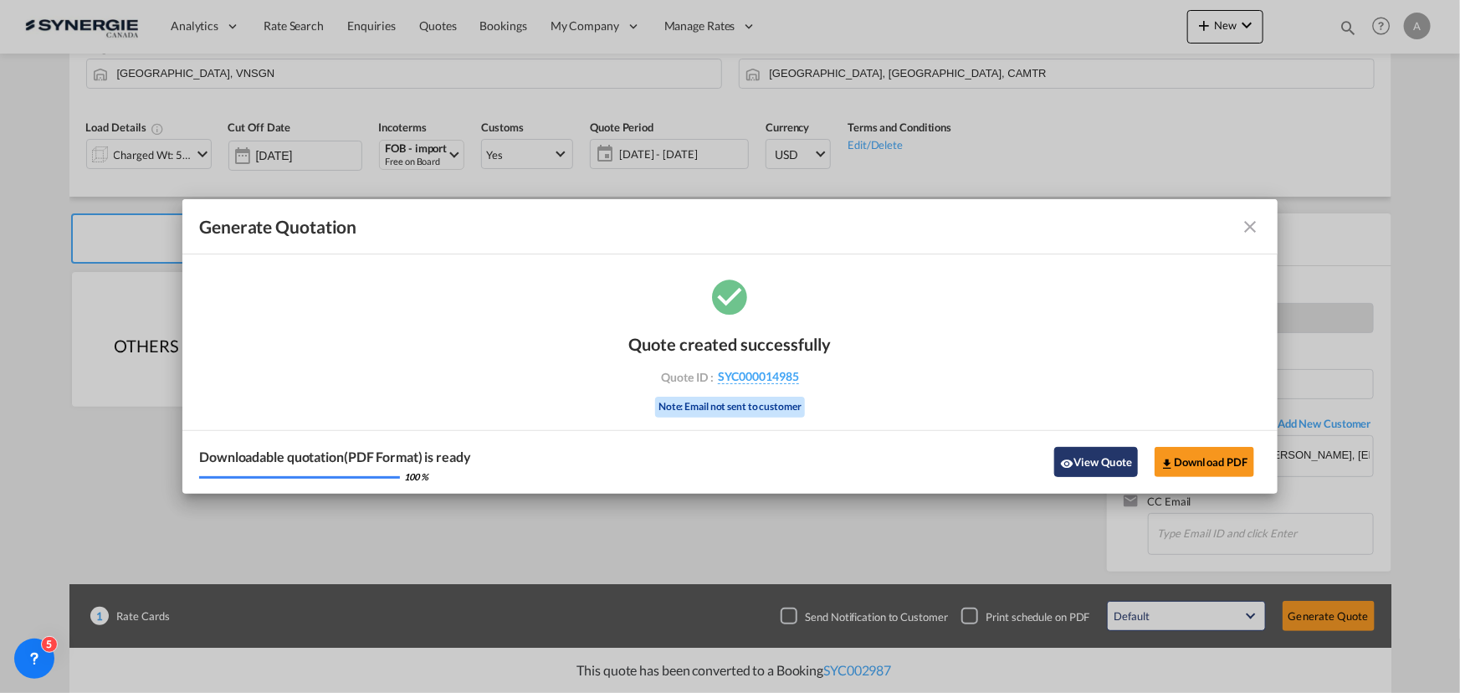
click at [1086, 459] on button "View Quote" at bounding box center [1096, 462] width 84 height 30
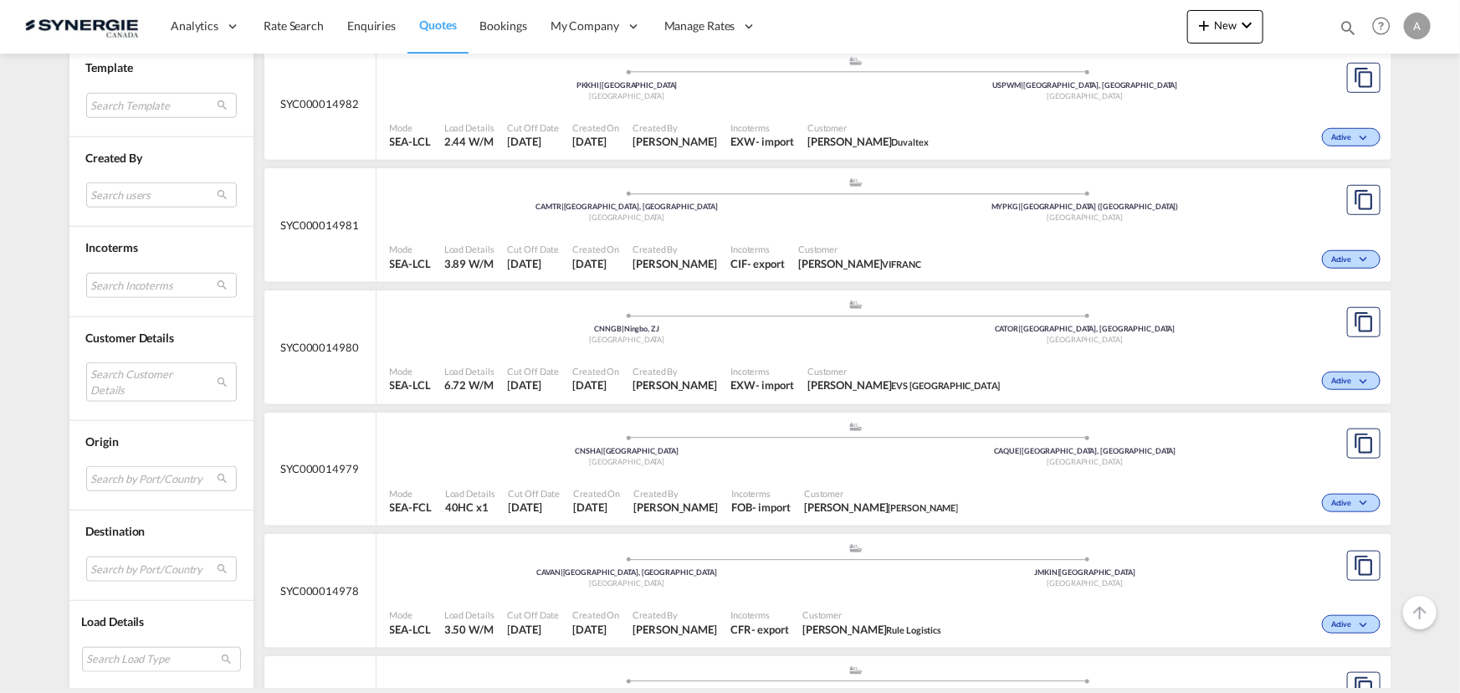
scroll to position [685, 0]
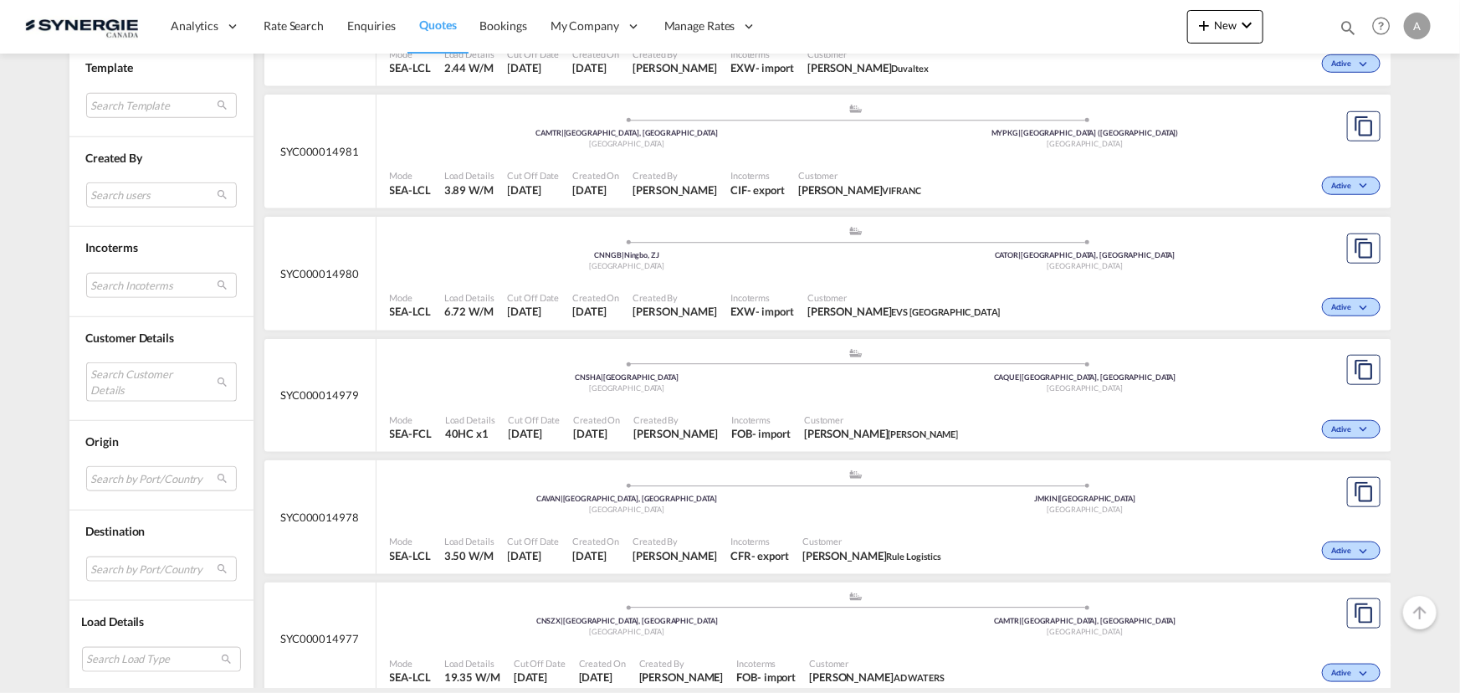
click at [116, 368] on md-select "Search Customer Details user name user [PERSON_NAME] [EMAIL_ADDRESS][DOMAIN_NAM…" at bounding box center [161, 381] width 151 height 38
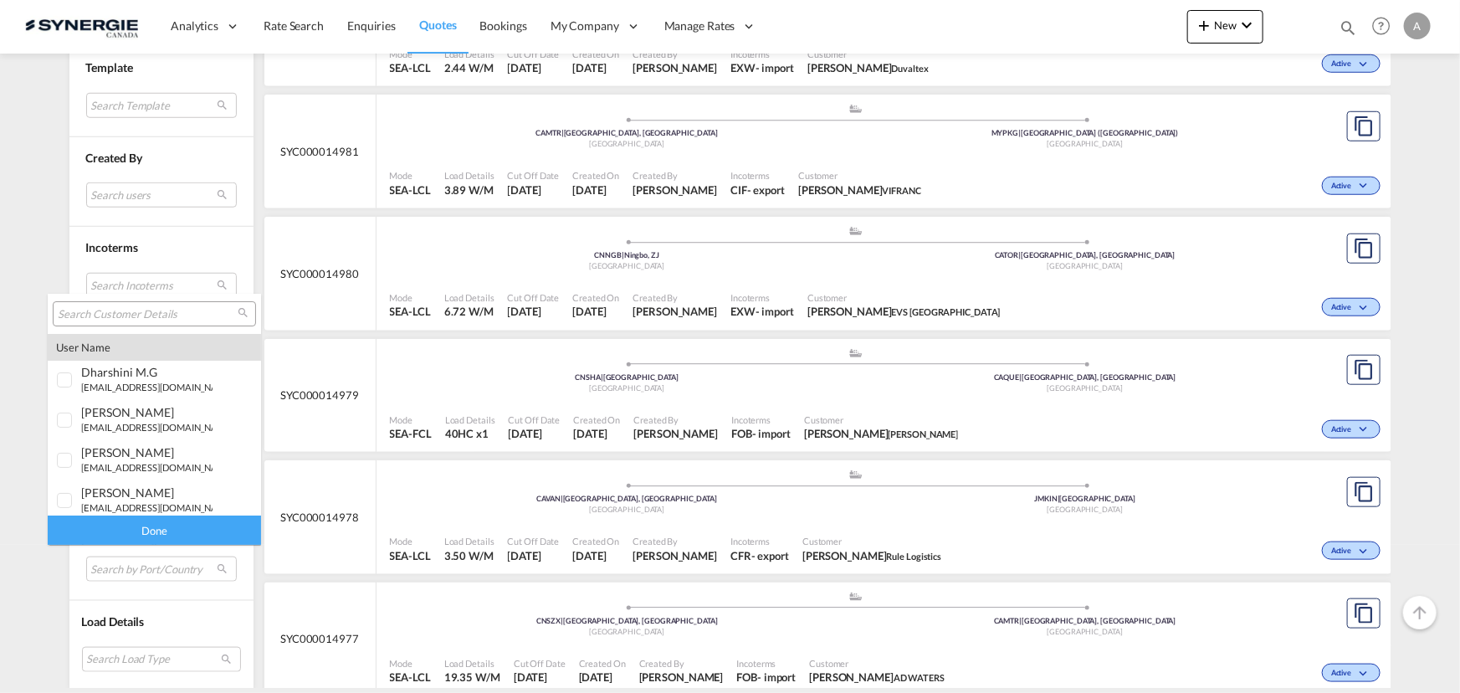
click at [149, 313] on input "search" at bounding box center [148, 314] width 180 height 15
paste input "[EMAIL_ADDRESS][DOMAIN_NAME]"
type input "[EMAIL_ADDRESS][DOMAIN_NAME]"
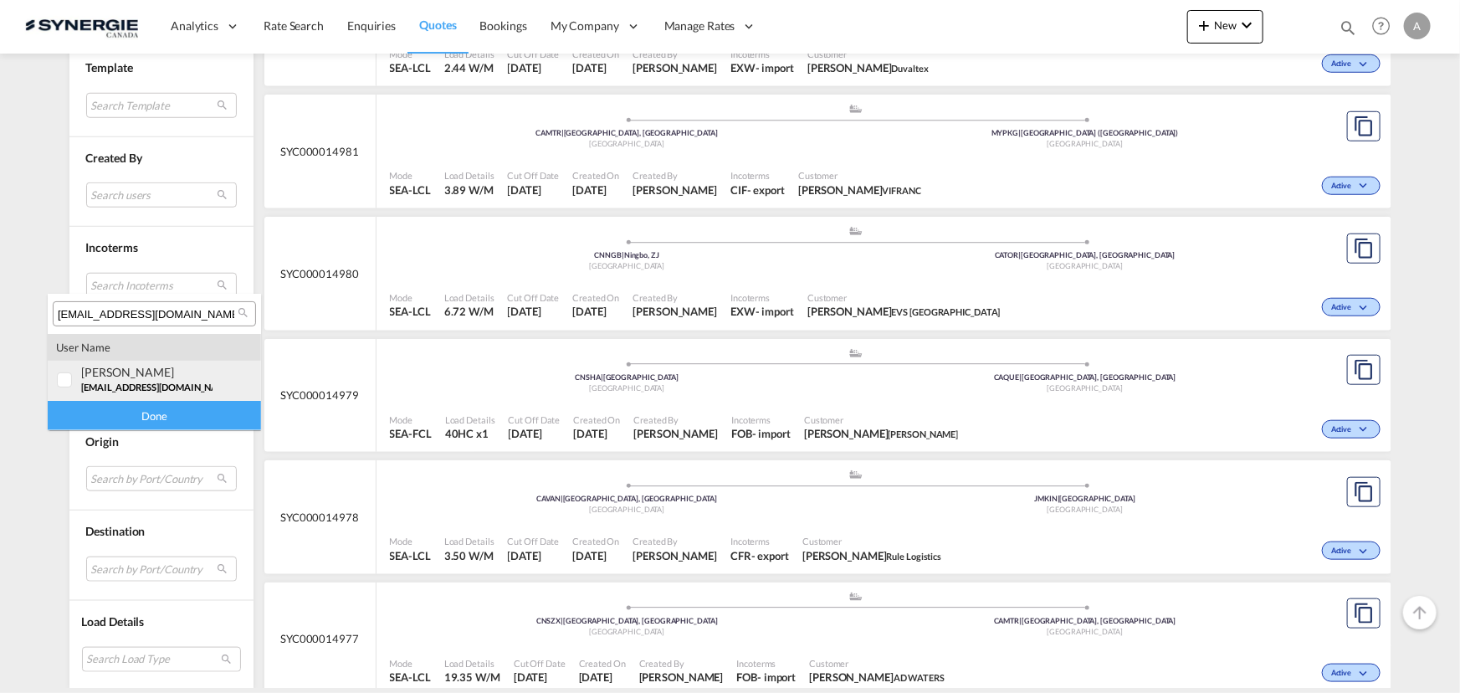
drag, startPoint x: 91, startPoint y: 374, endPoint x: 106, endPoint y: 393, distance: 24.4
click at [91, 374] on div "[PERSON_NAME]" at bounding box center [146, 372] width 131 height 14
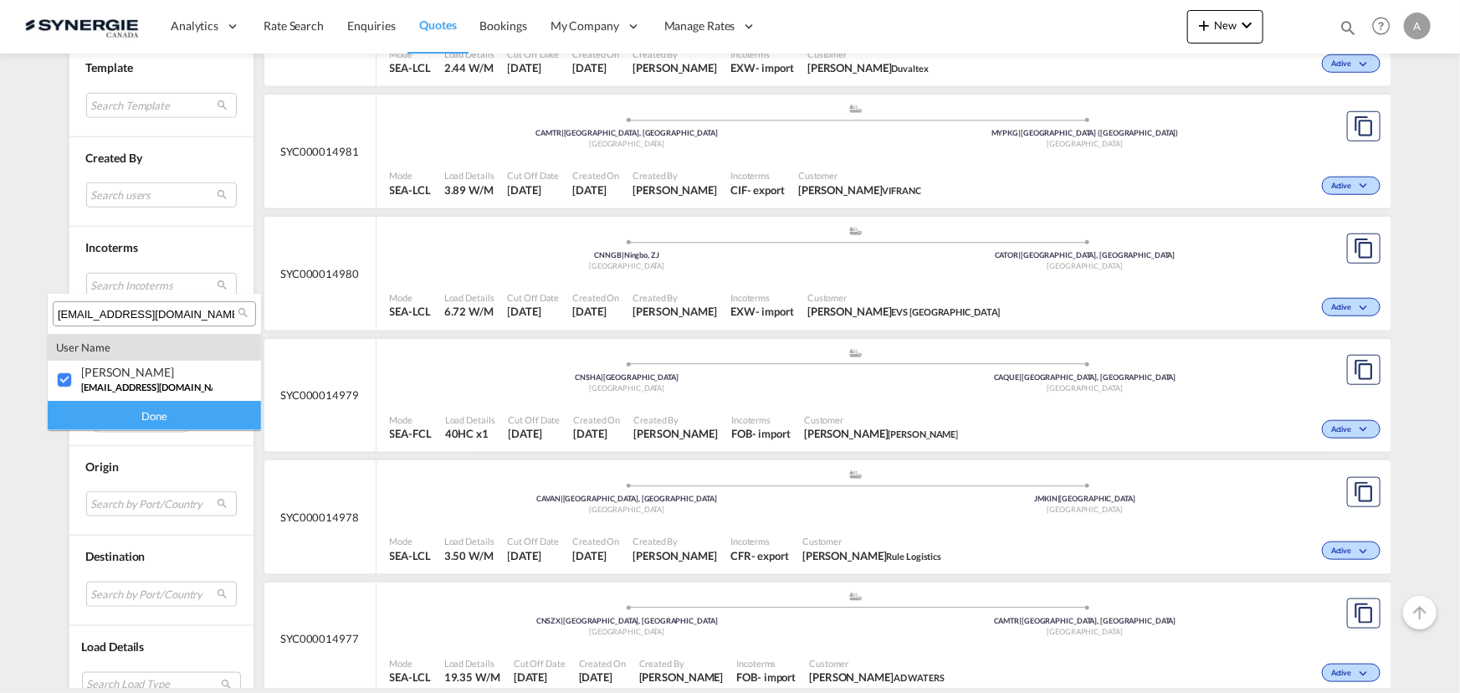
click at [115, 413] on div "Done" at bounding box center [154, 415] width 213 height 29
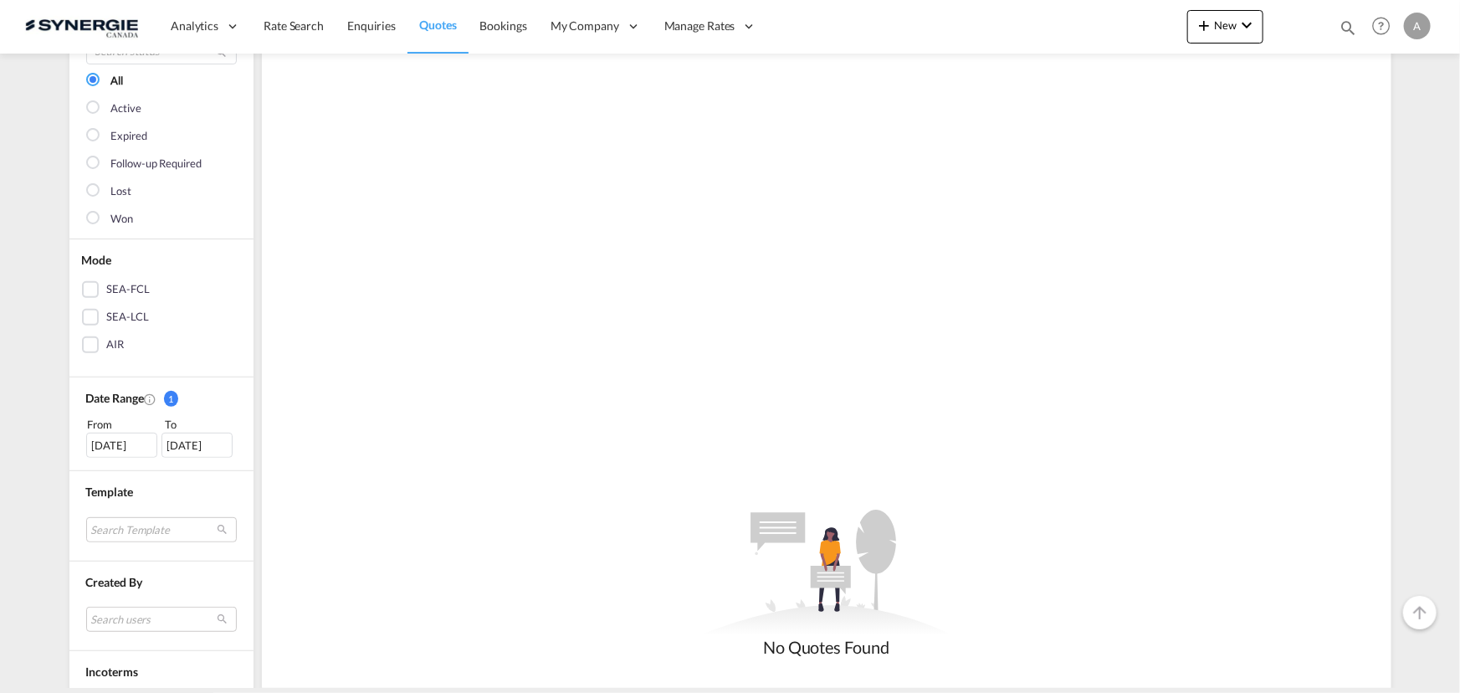
scroll to position [304, 0]
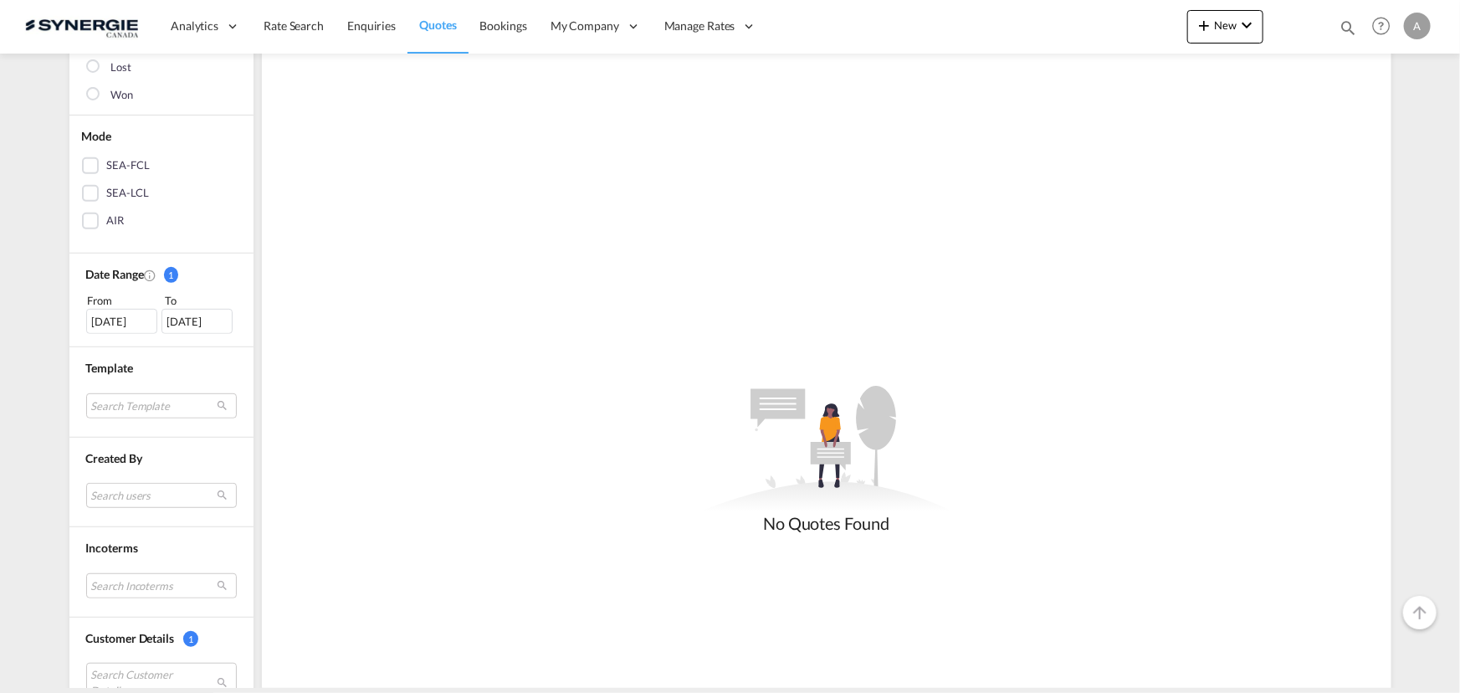
click at [118, 331] on div "[DATE]" at bounding box center [121, 321] width 71 height 25
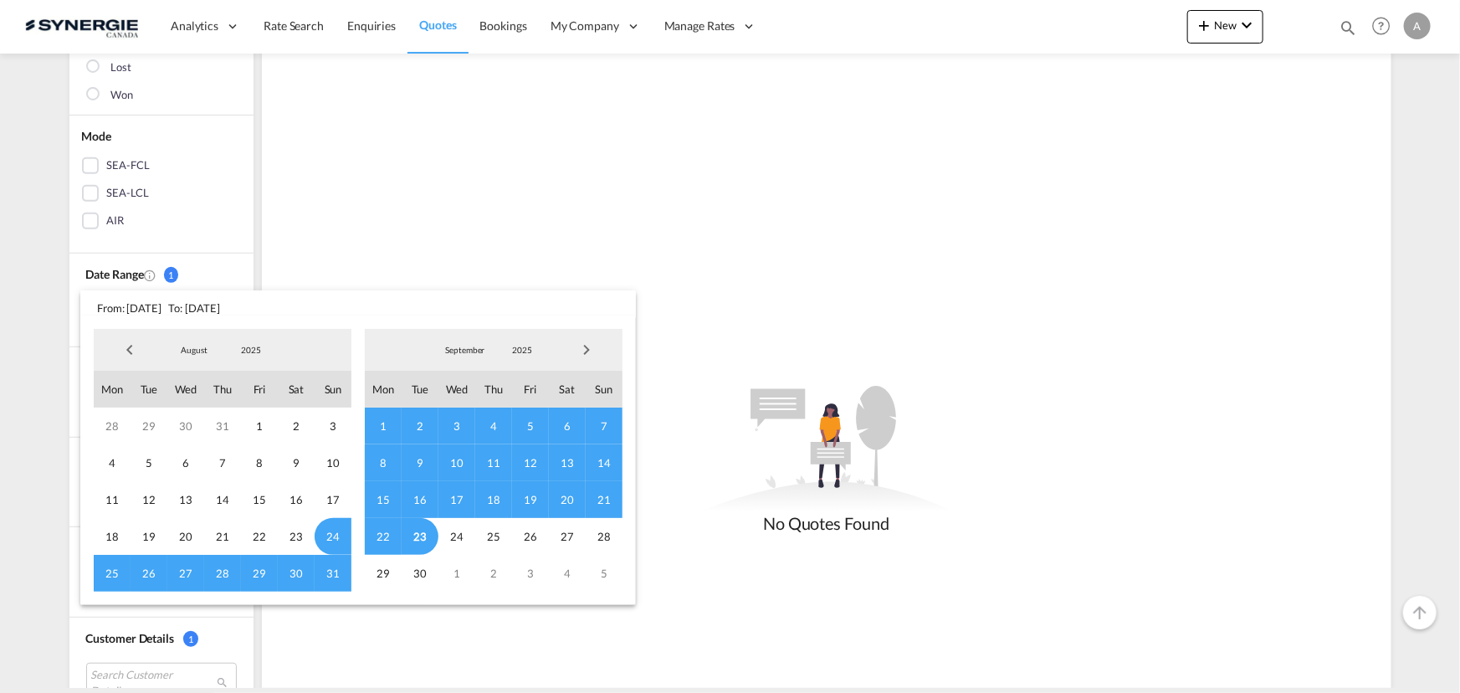
click at [251, 345] on span "2025" at bounding box center [251, 350] width 54 height 12
click at [241, 268] on md-option "2023" at bounding box center [267, 270] width 114 height 40
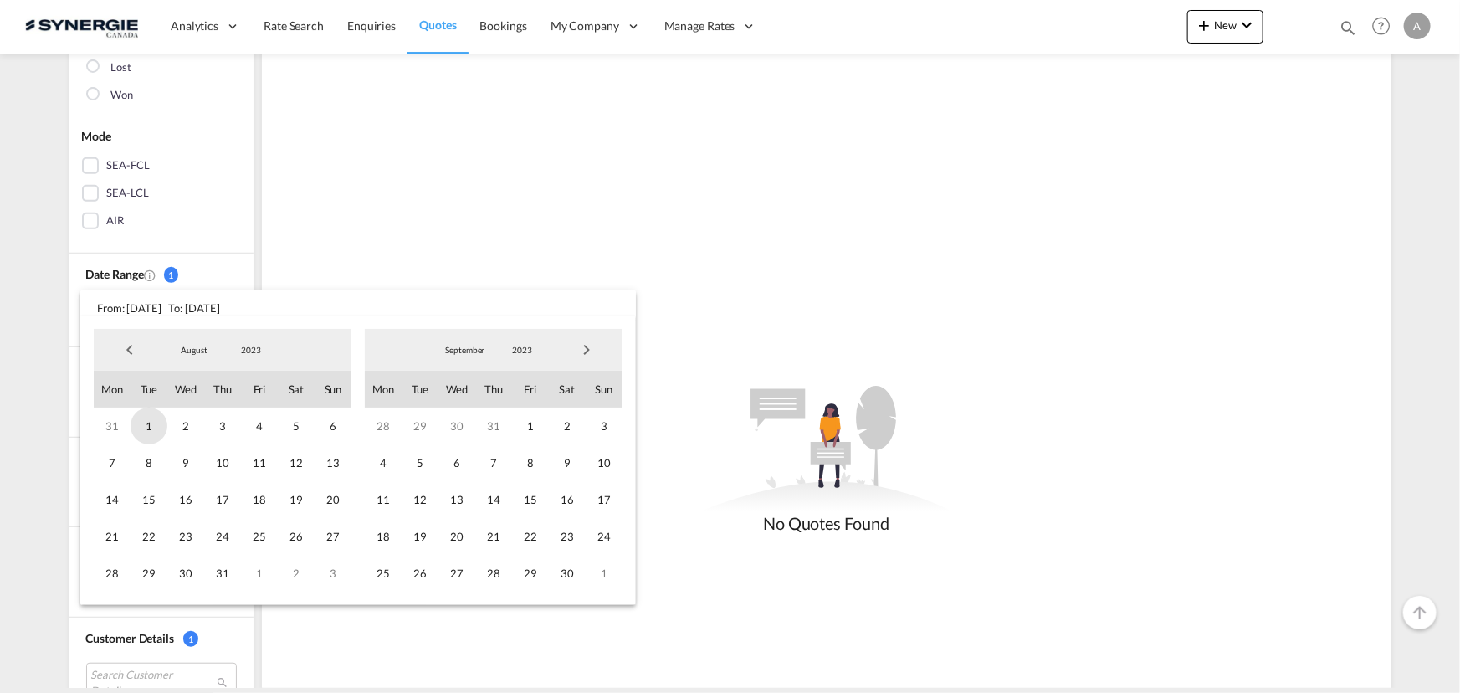
click at [137, 424] on span "1" at bounding box center [149, 426] width 37 height 37
click at [498, 350] on span "2023" at bounding box center [522, 350] width 54 height 12
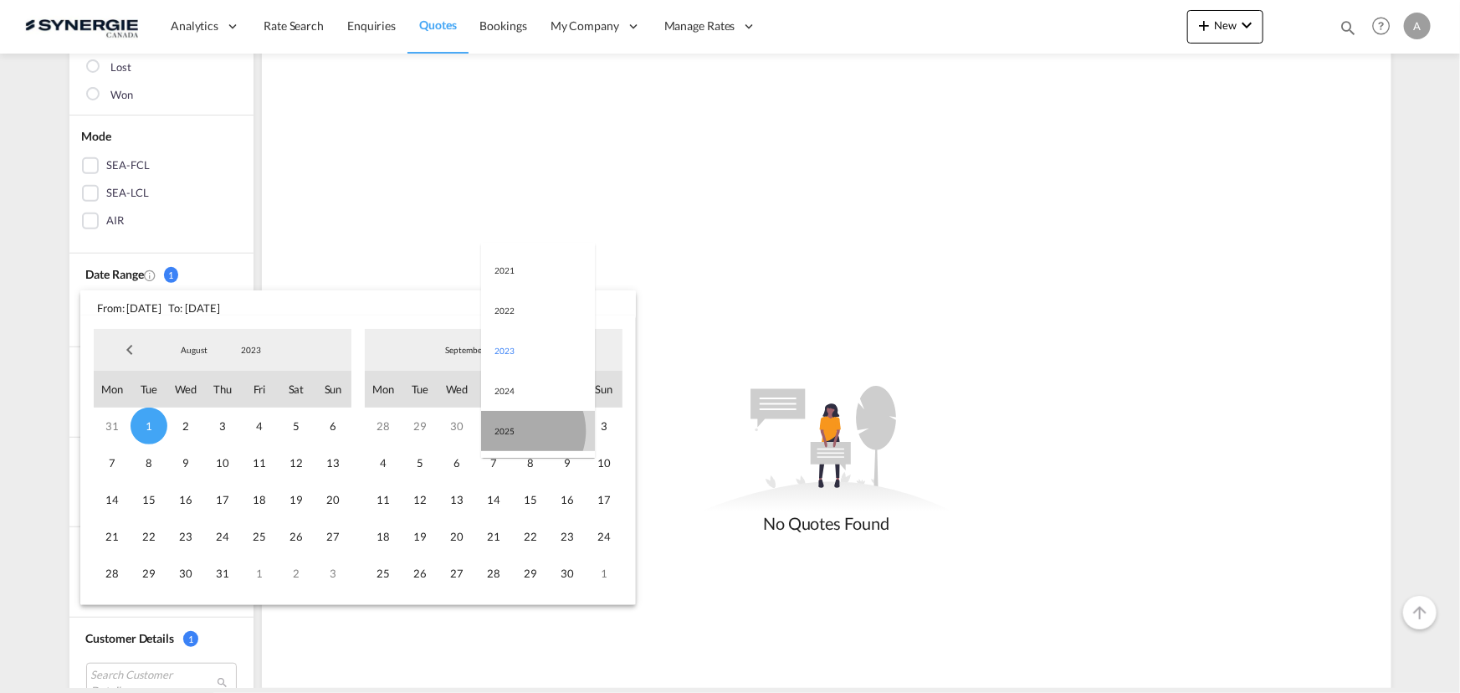
click at [519, 430] on md-option "2025" at bounding box center [538, 431] width 114 height 40
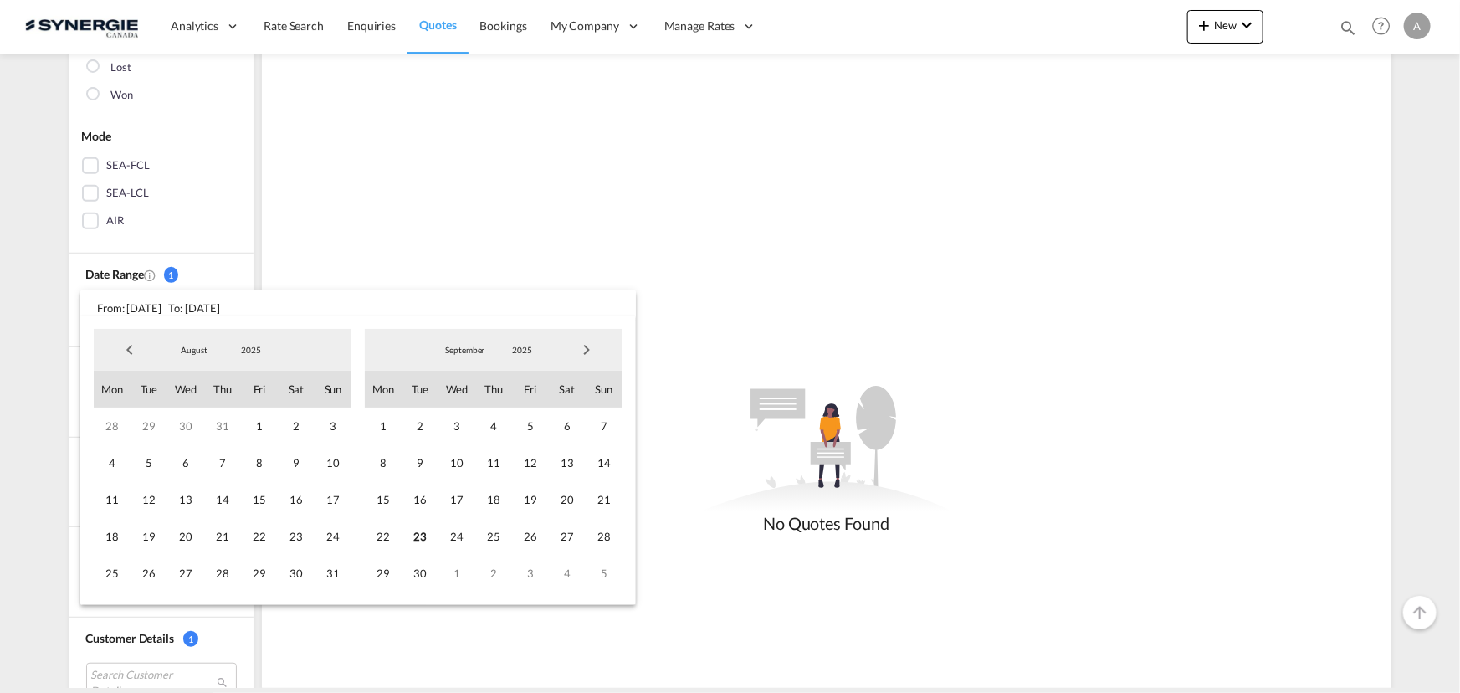
click at [432, 535] on span "23" at bounding box center [420, 536] width 37 height 37
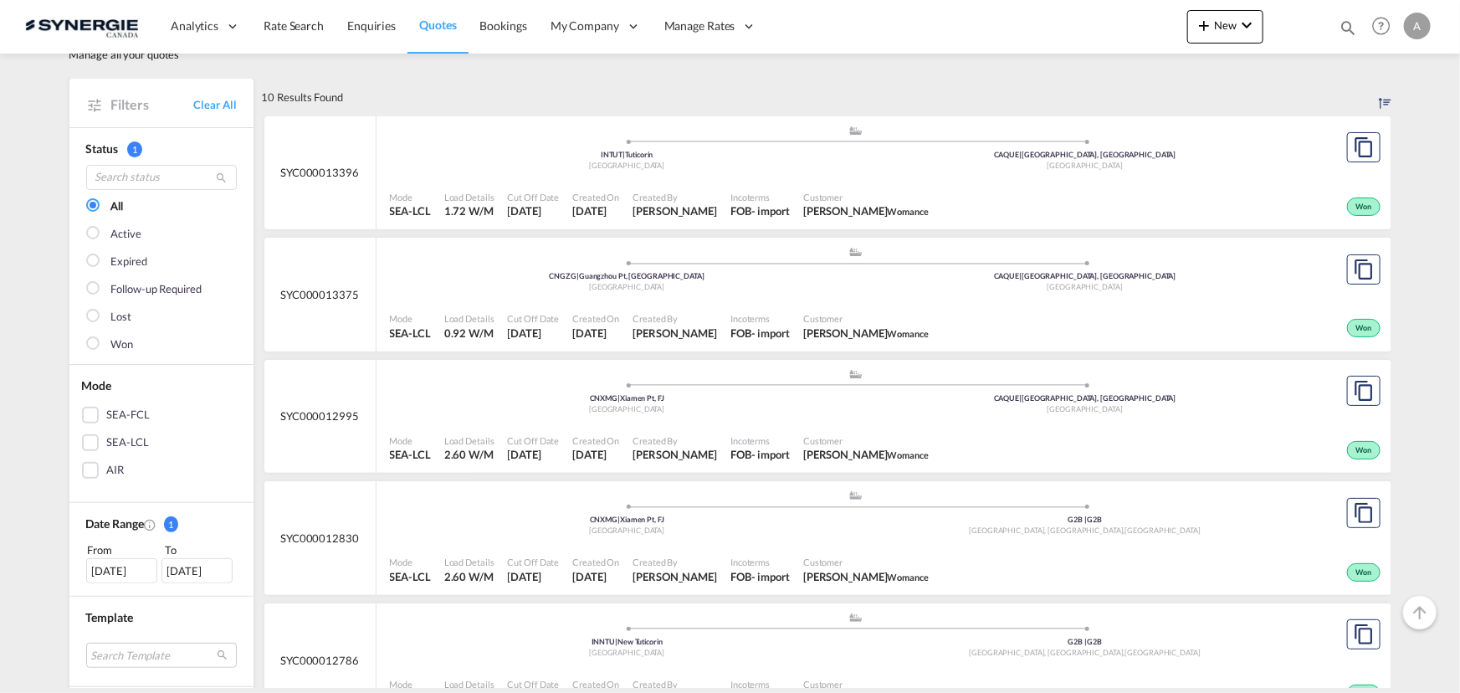
scroll to position [75, 0]
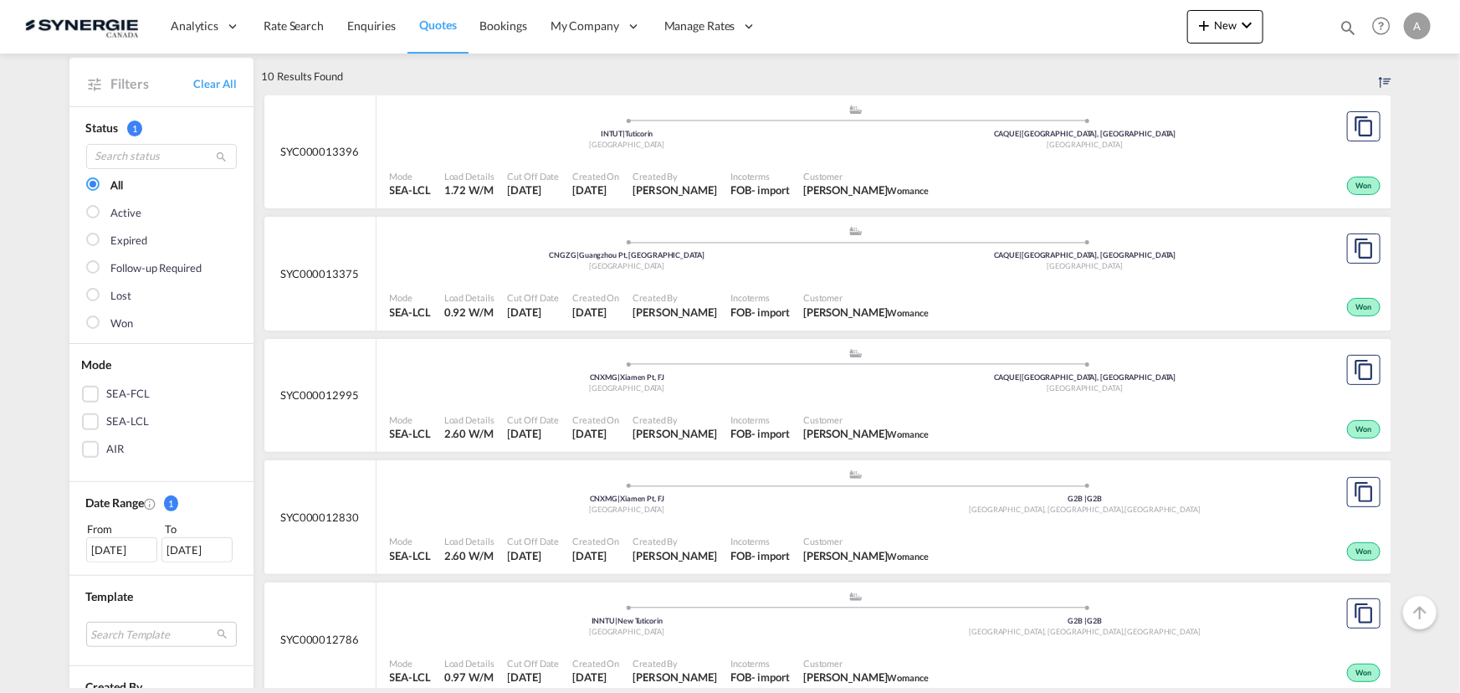
click at [649, 282] on div "Mode SEA-LCL Load Details 0.92 W/M Cut Off Date [DATE] Created On [DATE] Create…" at bounding box center [884, 305] width 1015 height 50
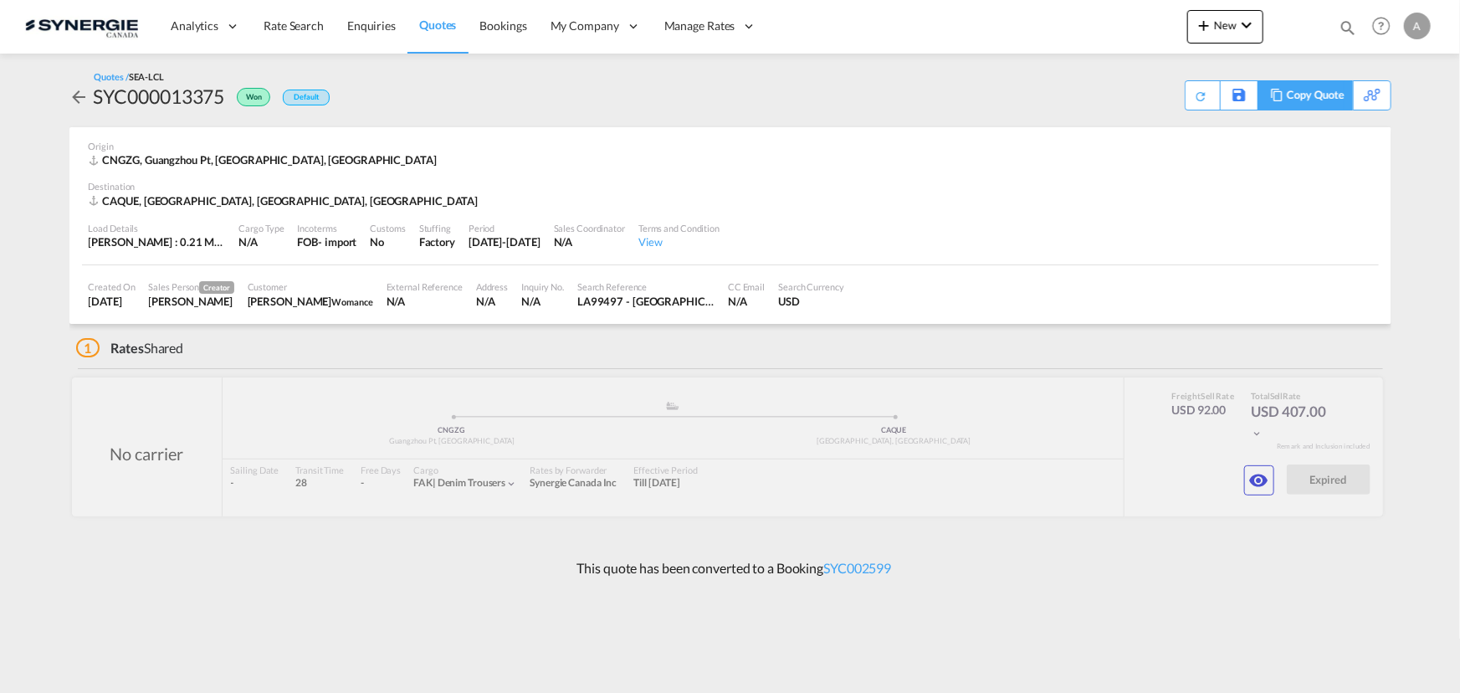
click at [1323, 104] on div "Copy Quote" at bounding box center [1315, 95] width 57 height 28
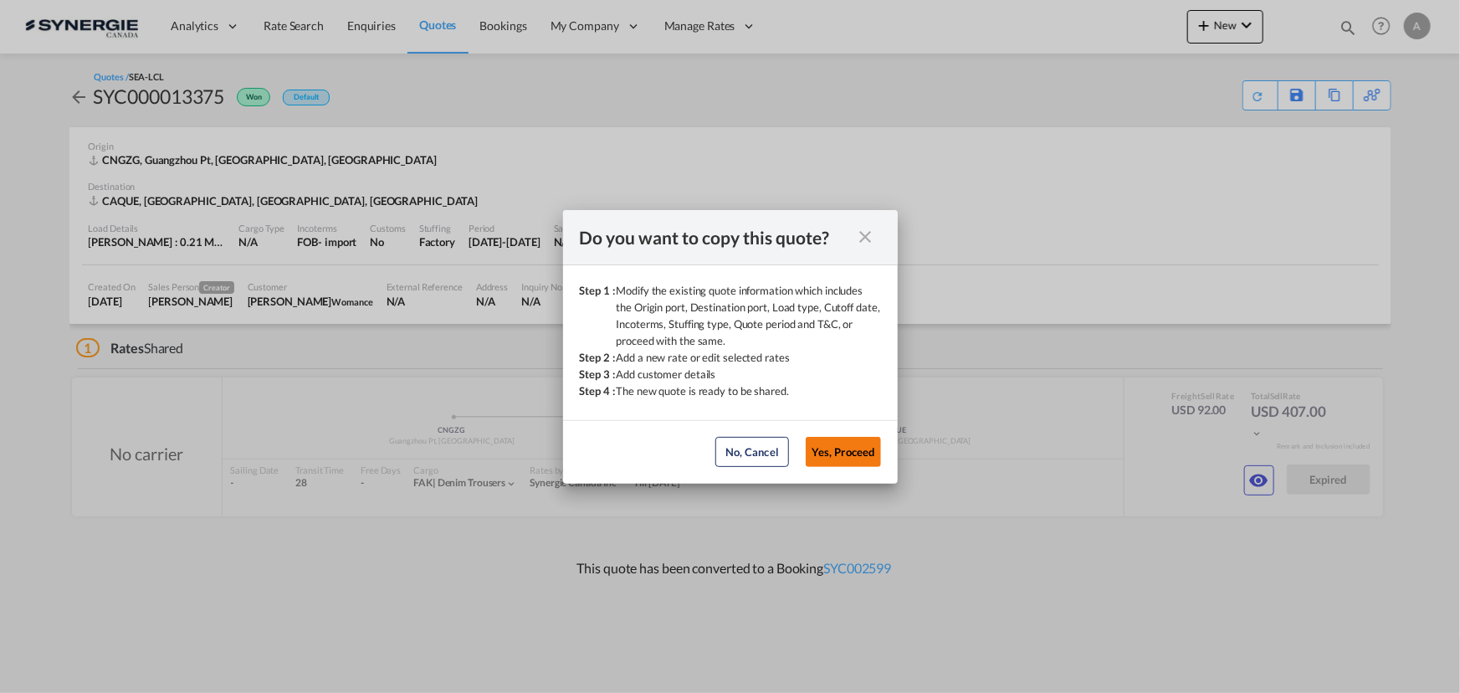
click at [857, 446] on button "Yes, Proceed" at bounding box center [843, 452] width 75 height 30
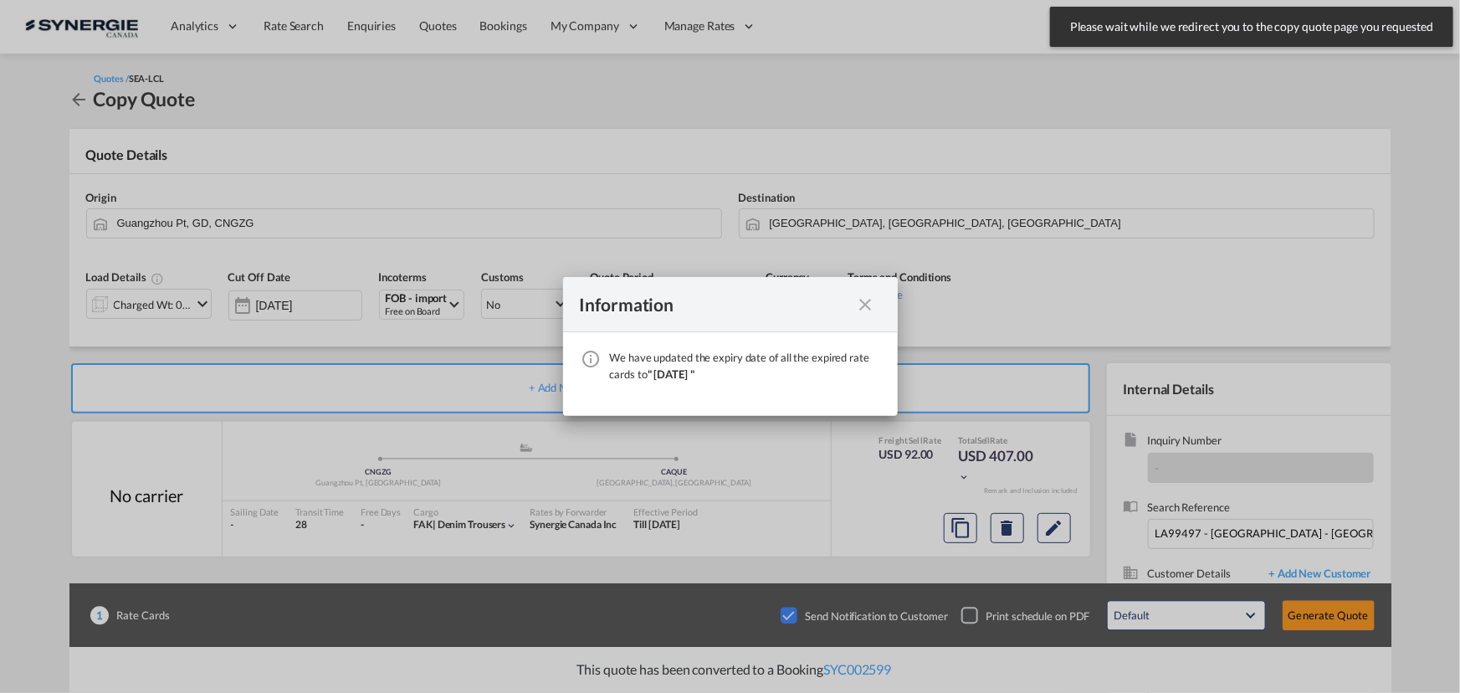
click at [874, 306] on md-icon "icon-close fg-AAA8AD cursor" at bounding box center [866, 305] width 20 height 20
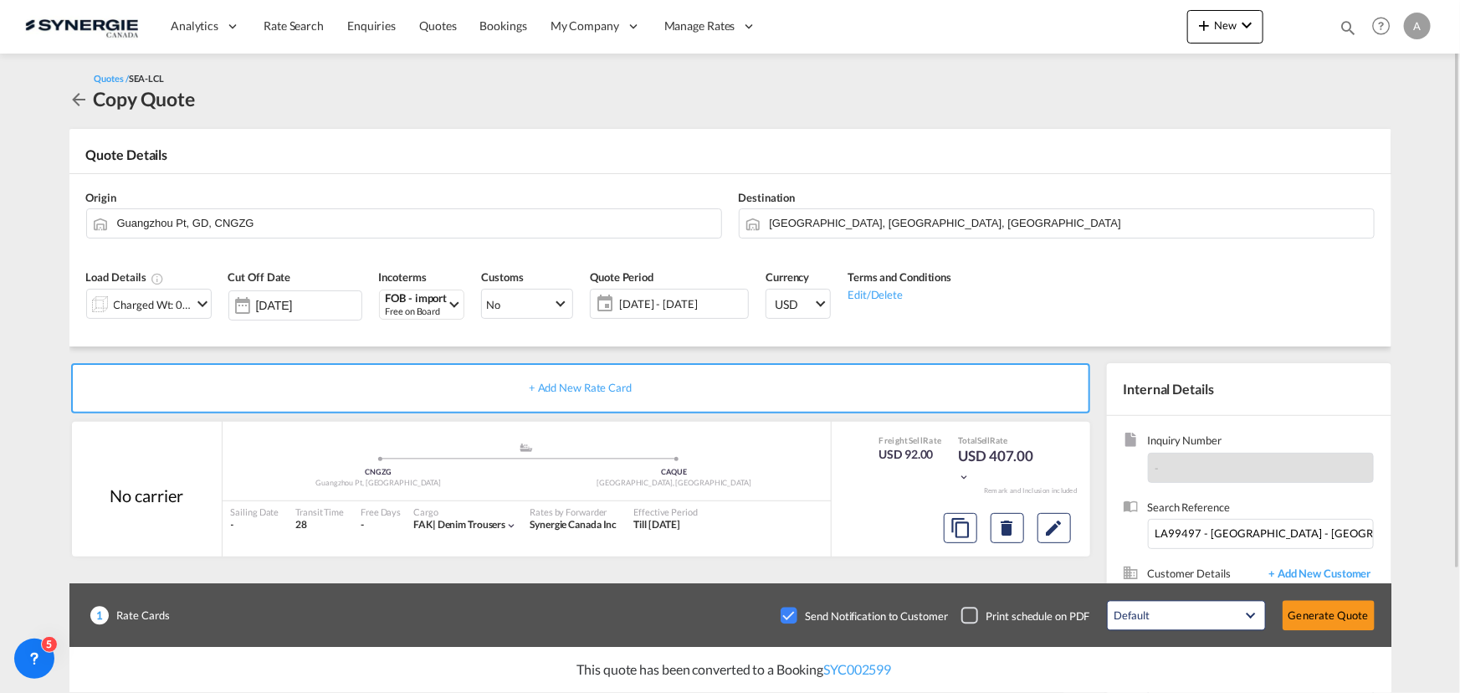
click at [788, 608] on div "Checkbox No Ink" at bounding box center [789, 616] width 17 height 17
click at [95, 302] on div at bounding box center [100, 303] width 27 height 33
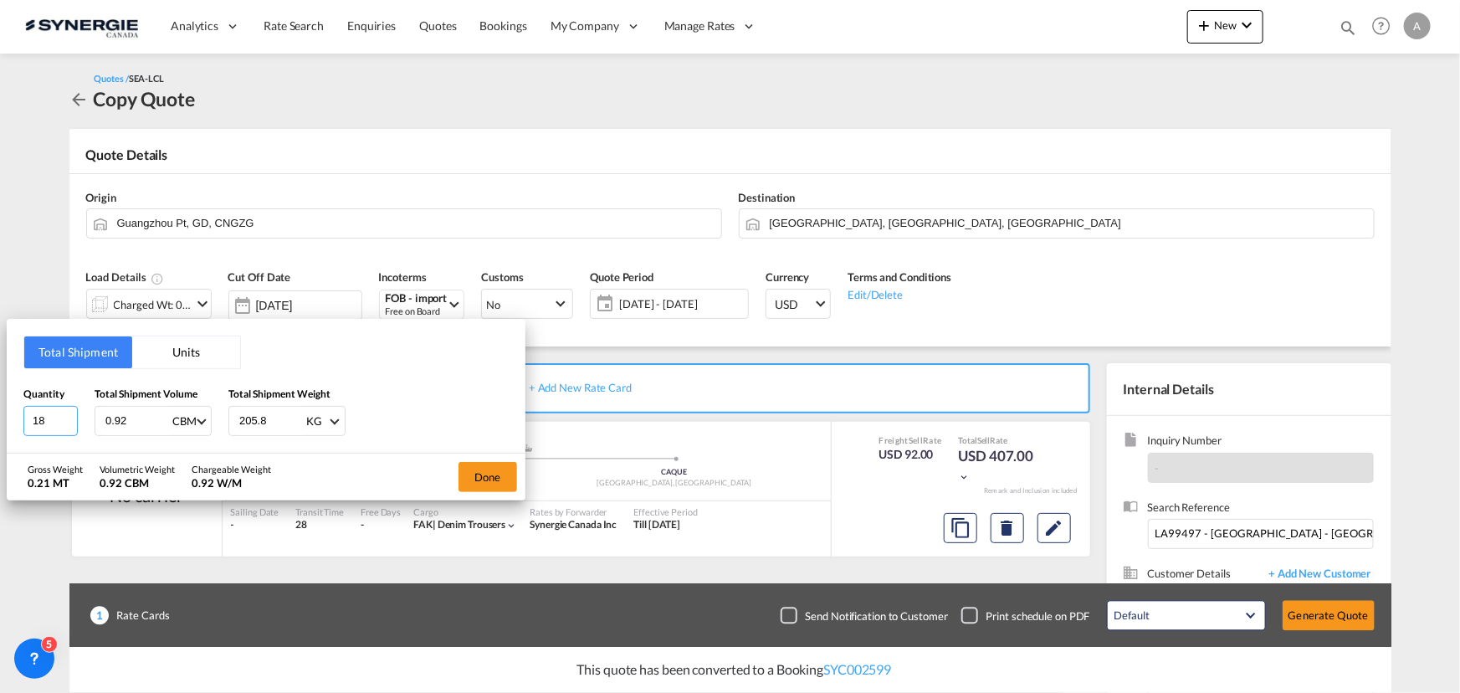
drag, startPoint x: 50, startPoint y: 422, endPoint x: -110, endPoint y: 406, distance: 161.5
click at [0, 406] on html "Analytics Reports Dashboard Rate Search Enquiries Quotes" at bounding box center [730, 346] width 1460 height 693
type input "106"
type input "5.66"
type input "1397.20"
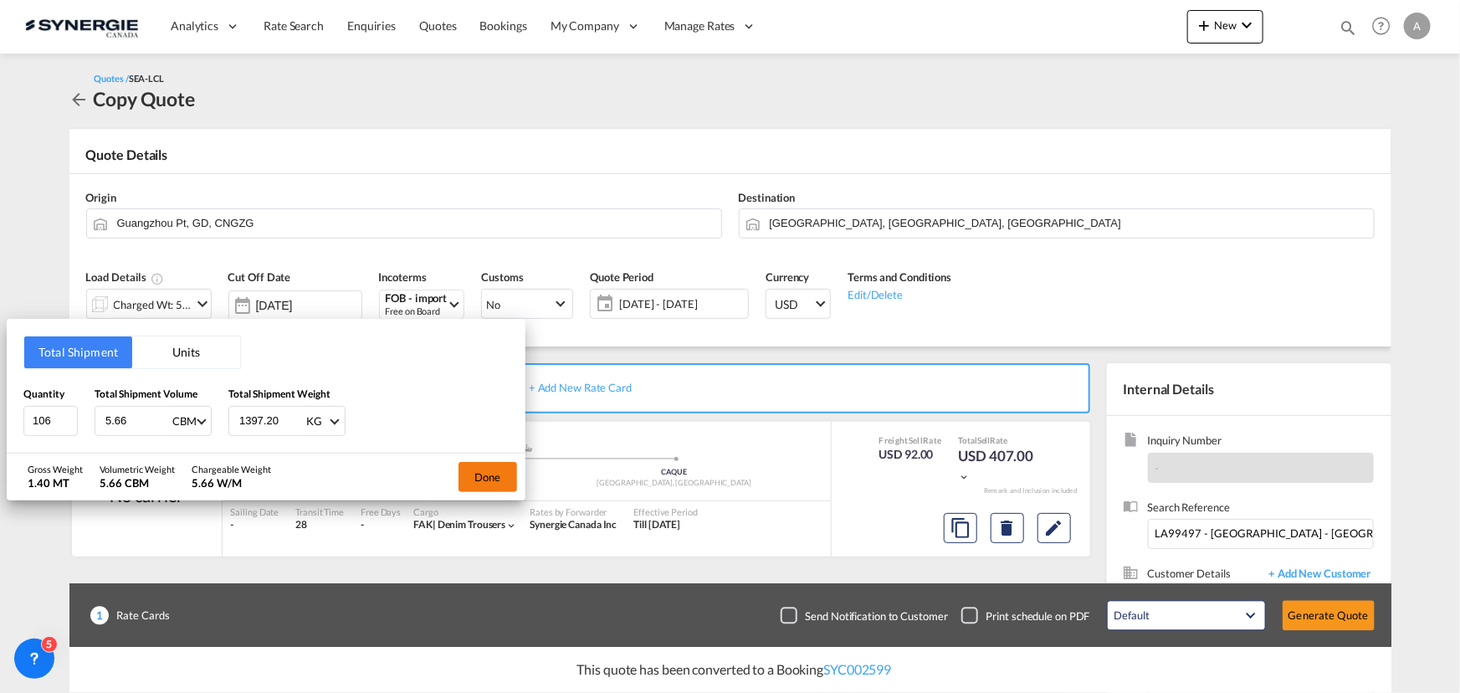
click at [498, 475] on button "Done" at bounding box center [488, 477] width 59 height 30
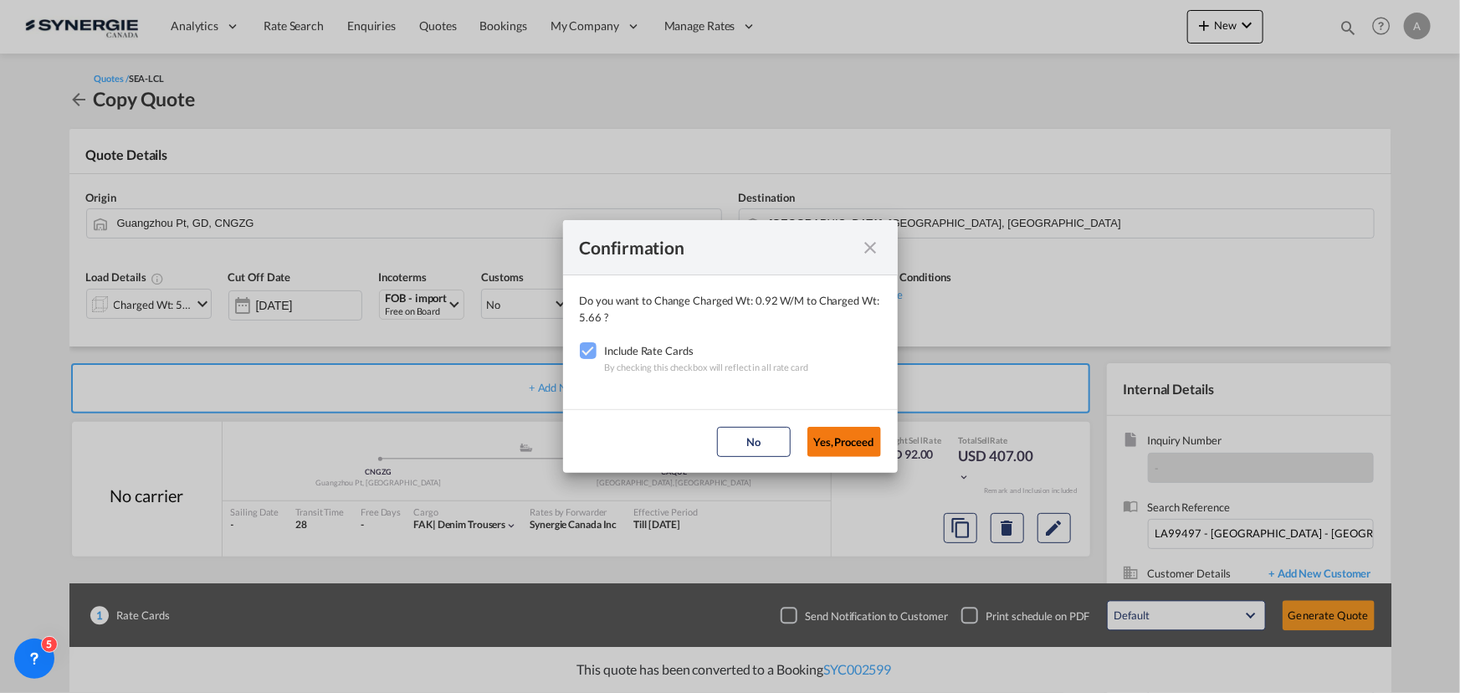
click at [849, 442] on button "Yes,Proceed" at bounding box center [845, 442] width 74 height 30
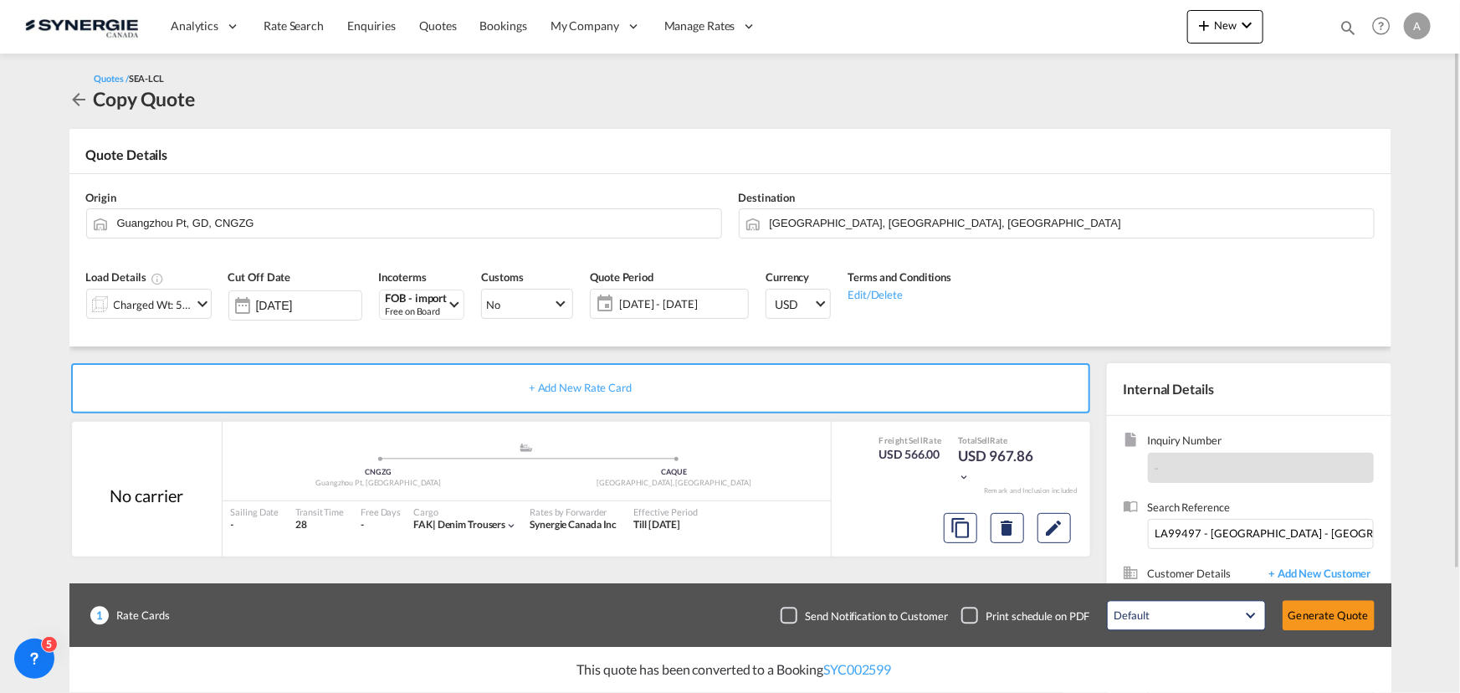
click at [690, 301] on span "[DATE] - [DATE]" at bounding box center [681, 303] width 125 height 15
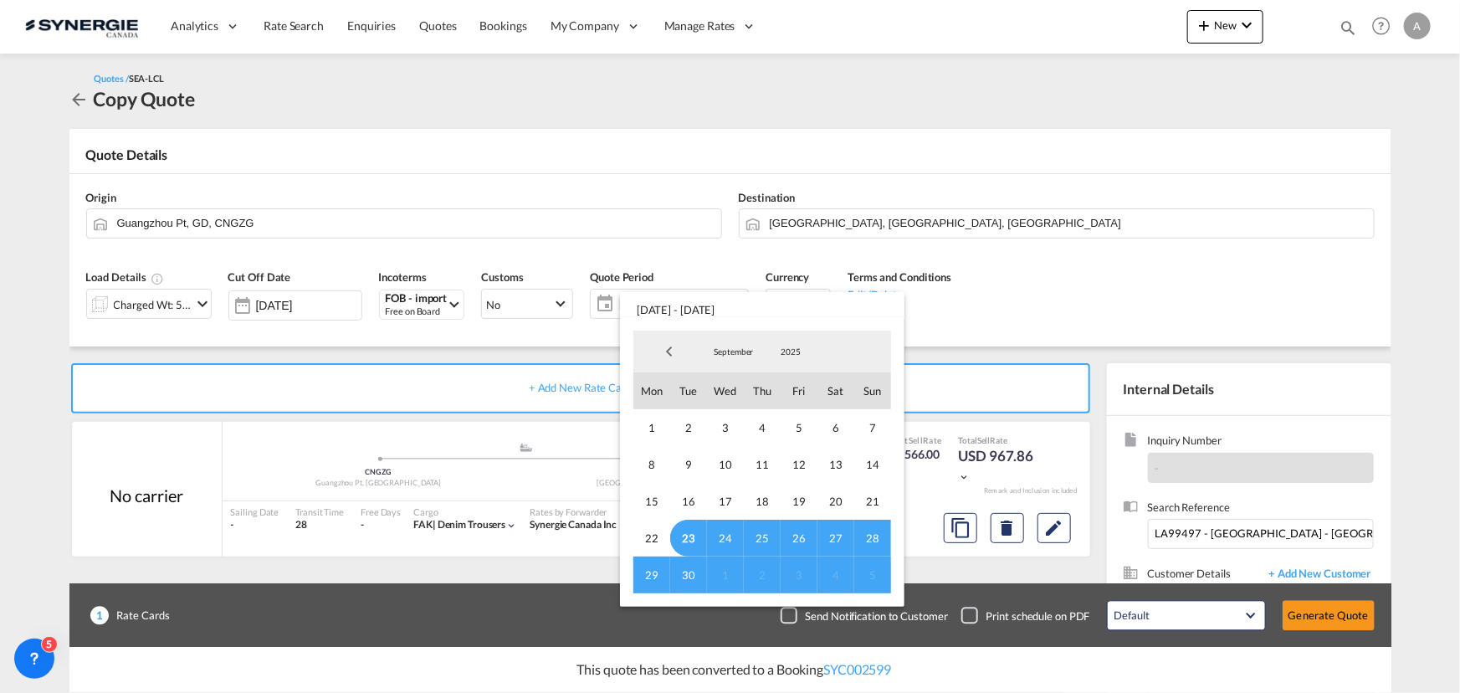
click at [681, 537] on span "23" at bounding box center [688, 538] width 37 height 37
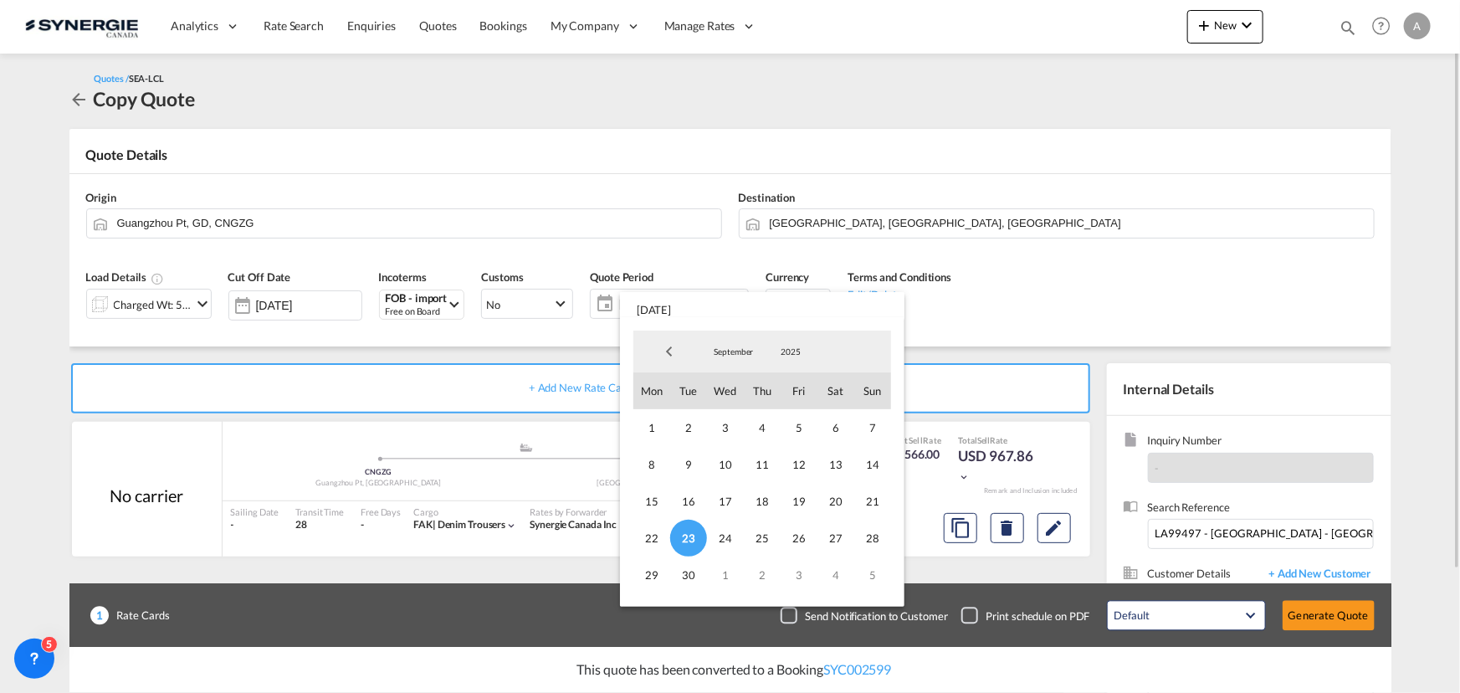
click at [697, 577] on span "30" at bounding box center [688, 575] width 37 height 37
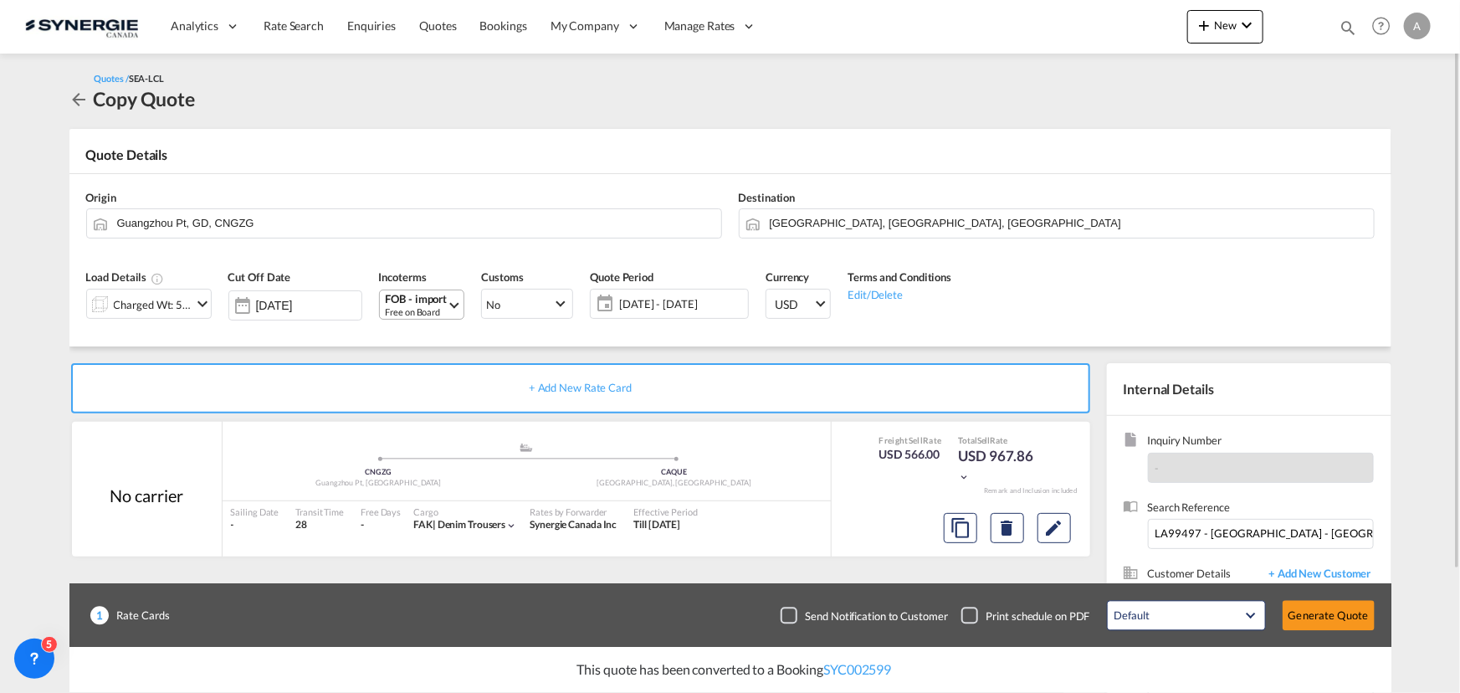
click at [435, 301] on div "FOB - import" at bounding box center [417, 299] width 62 height 13
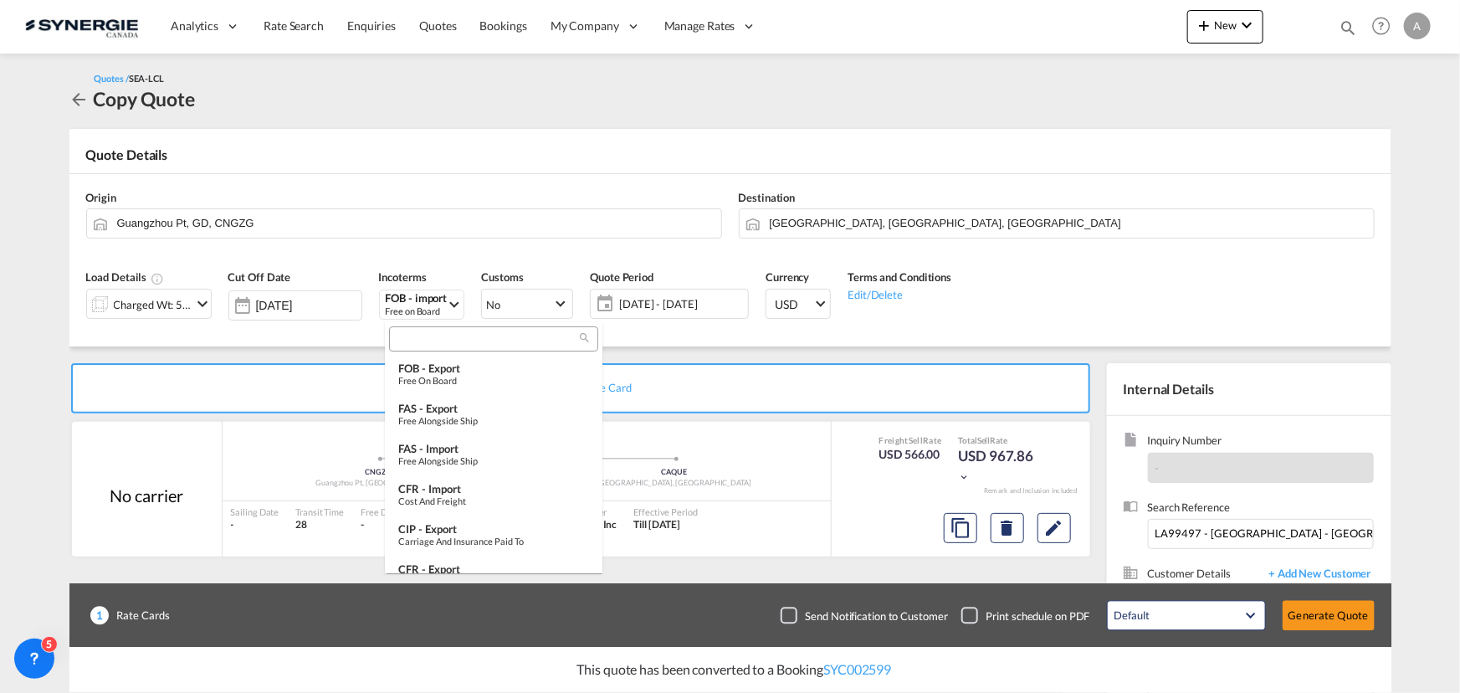
scroll to position [450, 0]
click at [444, 336] on input "search" at bounding box center [487, 339] width 186 height 15
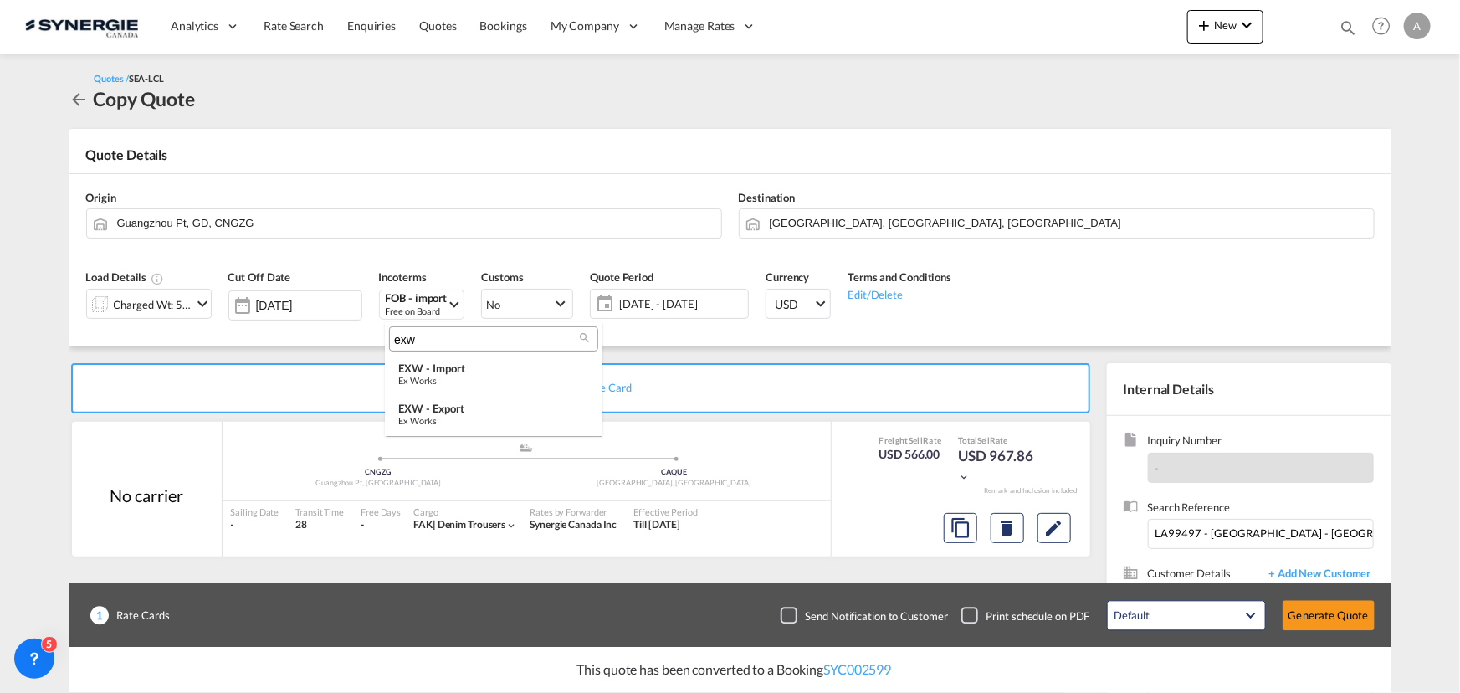
scroll to position [0, 0]
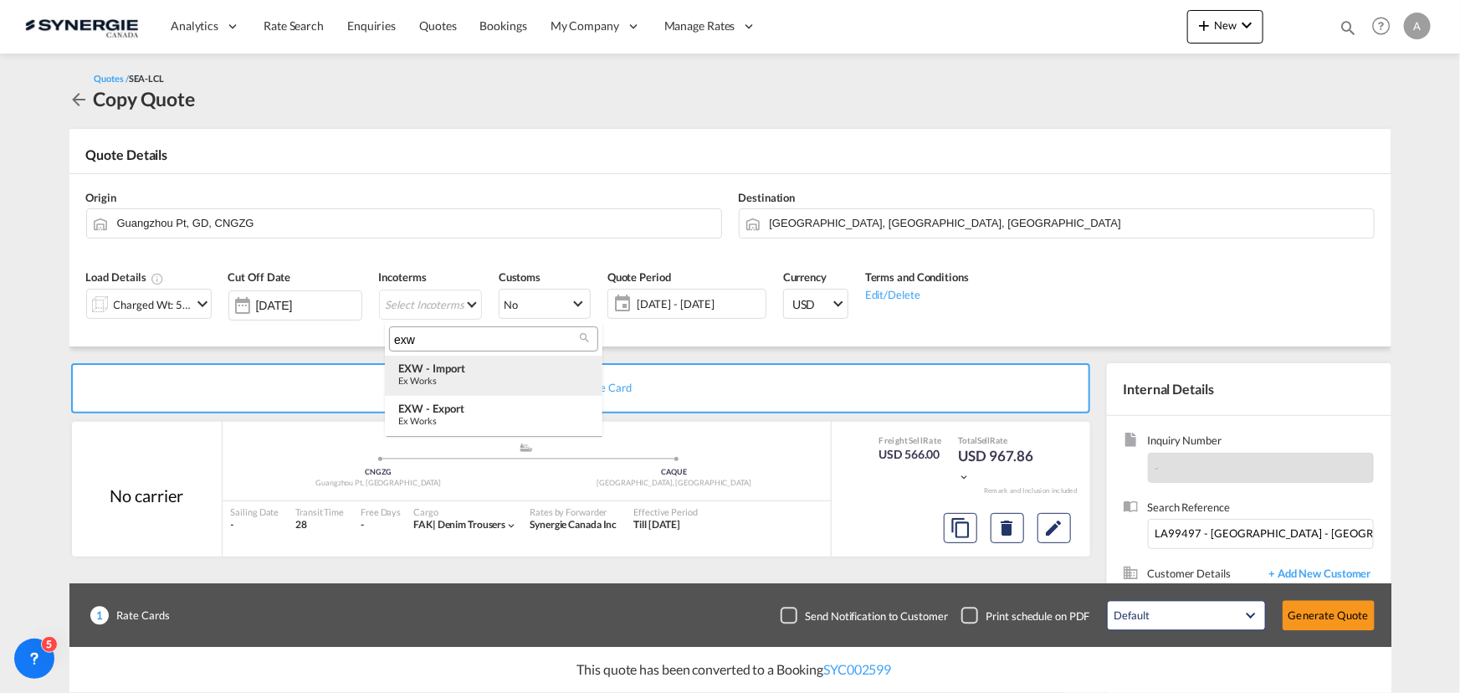
type input "exw"
click at [454, 376] on div "Ex Works" at bounding box center [493, 380] width 191 height 11
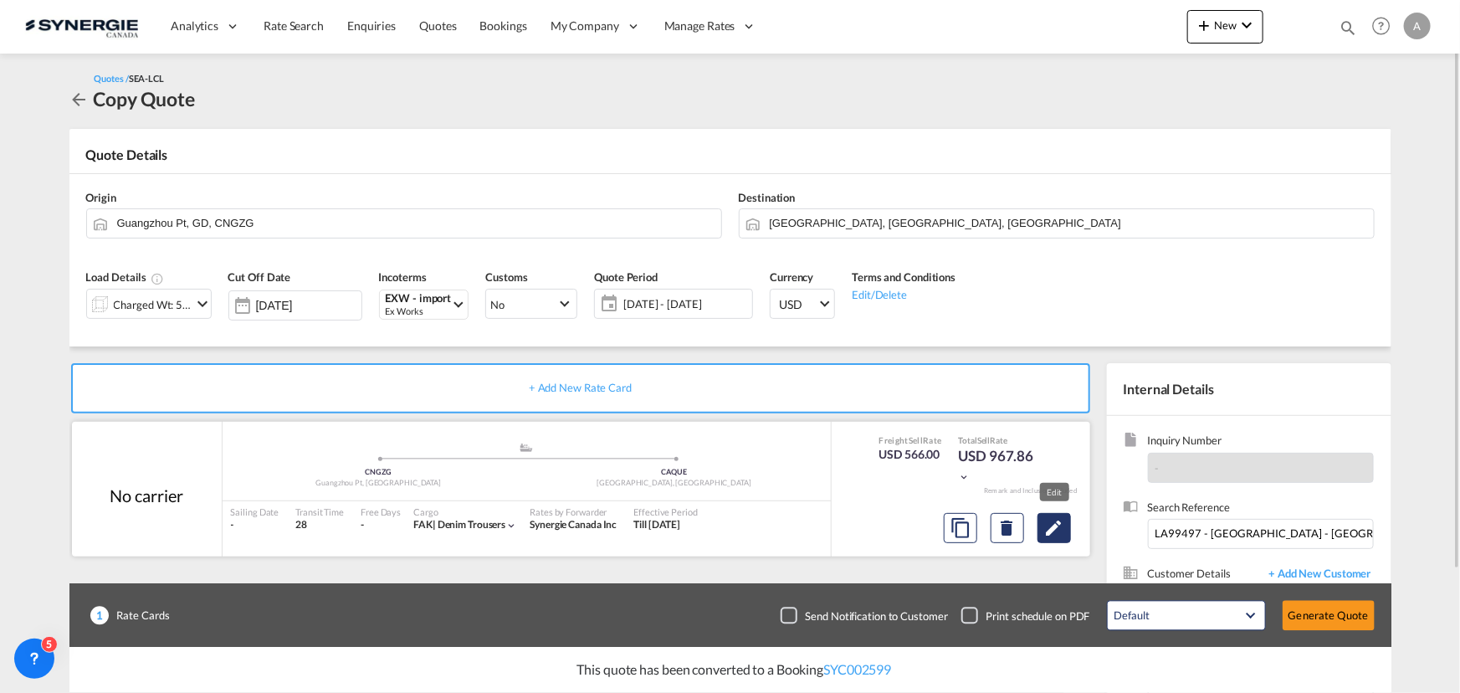
click at [1065, 526] on button "Edit" at bounding box center [1054, 528] width 33 height 30
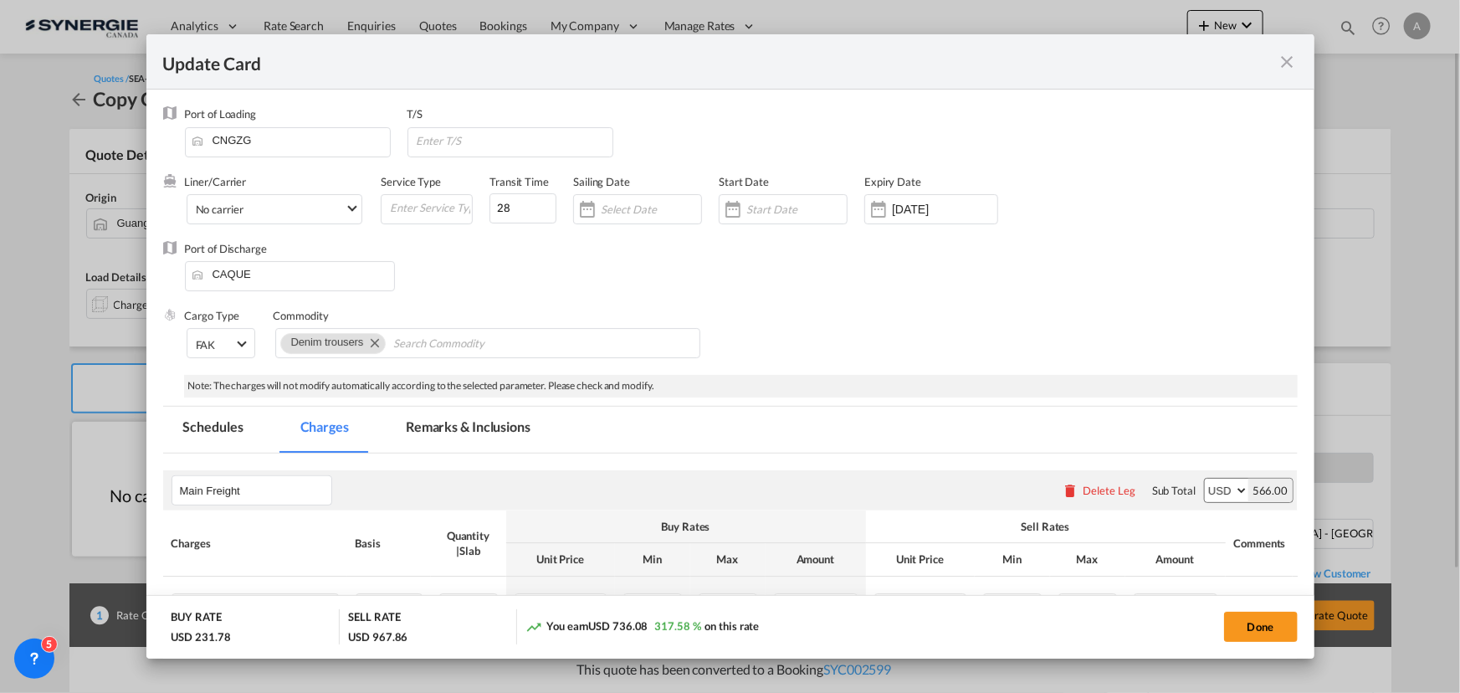
select select "per_w/m"
select select "per_cbm"
select select "per_kg"
select select "flat"
select select "per_bl"
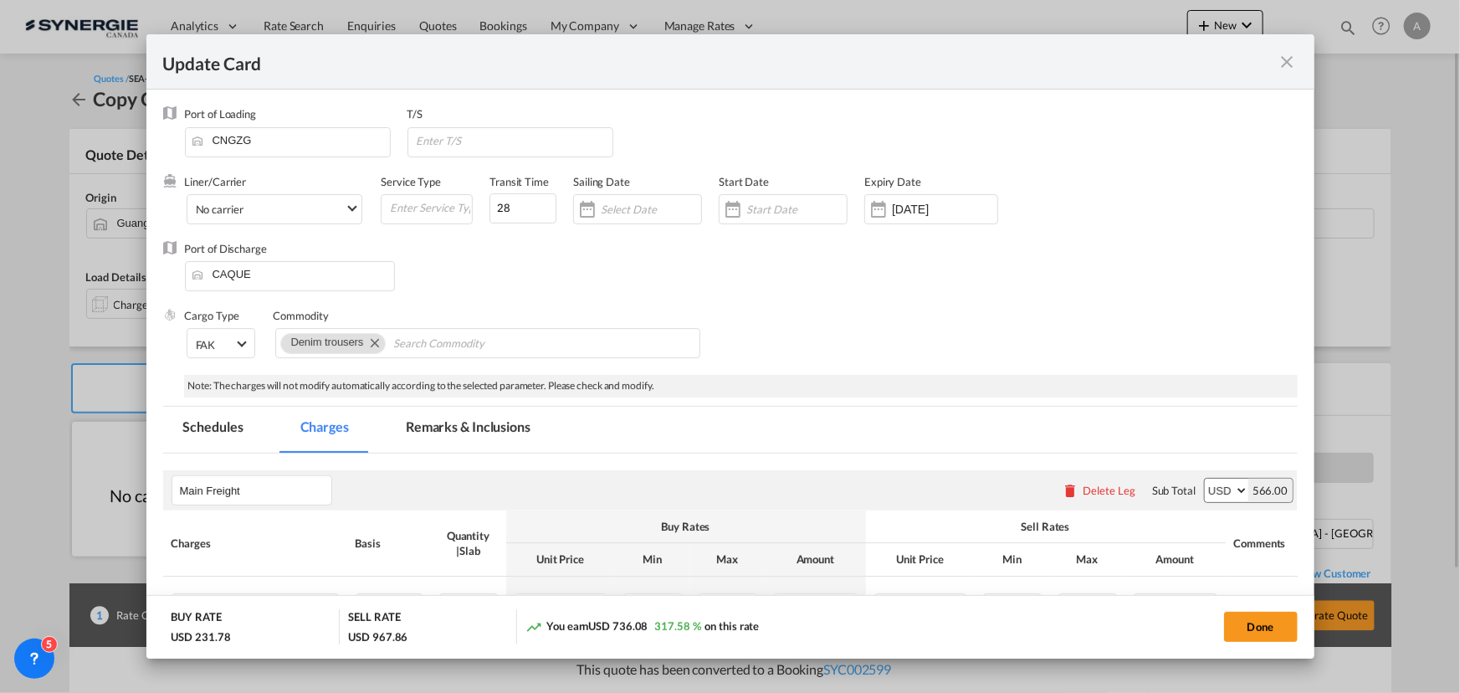
select select "per_bl"
select select "per_shipment"
drag, startPoint x: 511, startPoint y: 204, endPoint x: 286, endPoint y: 202, distance: 224.3
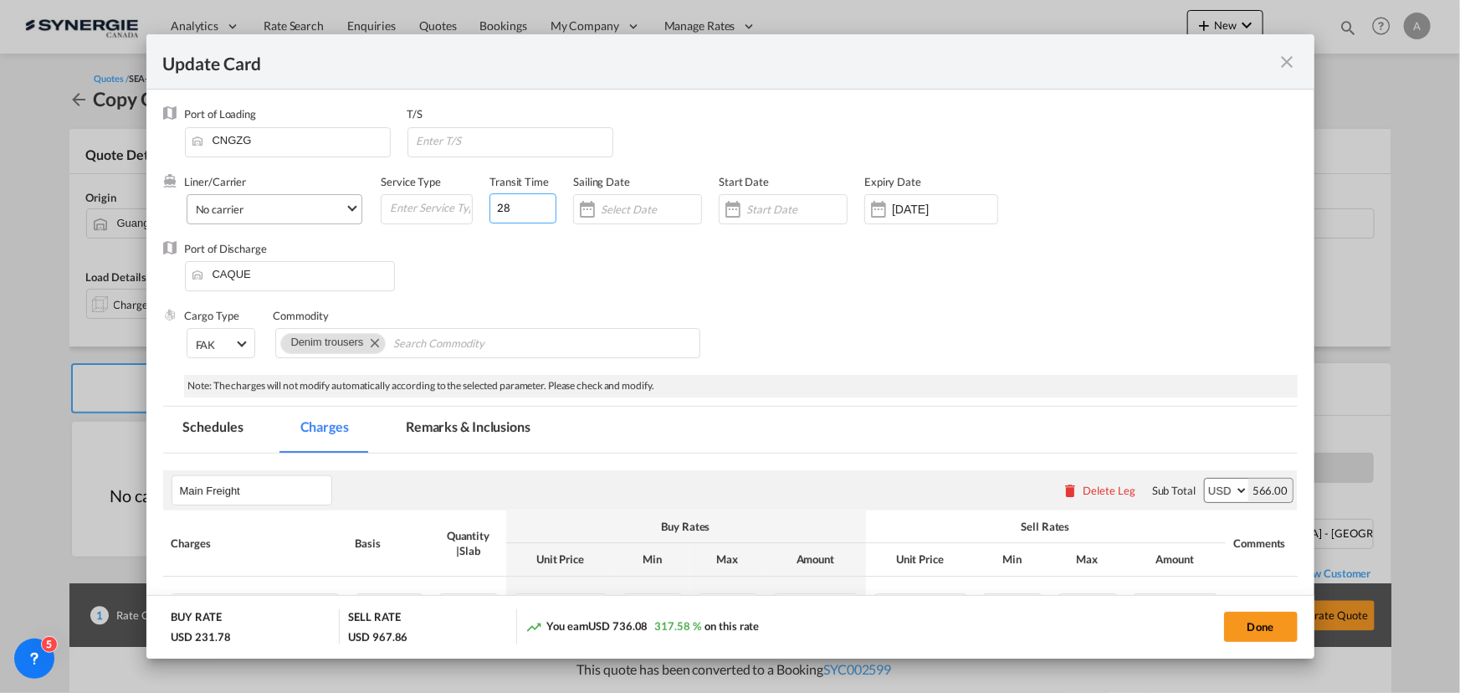
click at [355, 208] on div "Liner/Carrier No carrier Atlantic Container Line (ACL) [PERSON_NAME] Transport …" at bounding box center [676, 207] width 983 height 67
type input "35"
click at [903, 208] on input "[DATE]" at bounding box center [944, 209] width 105 height 13
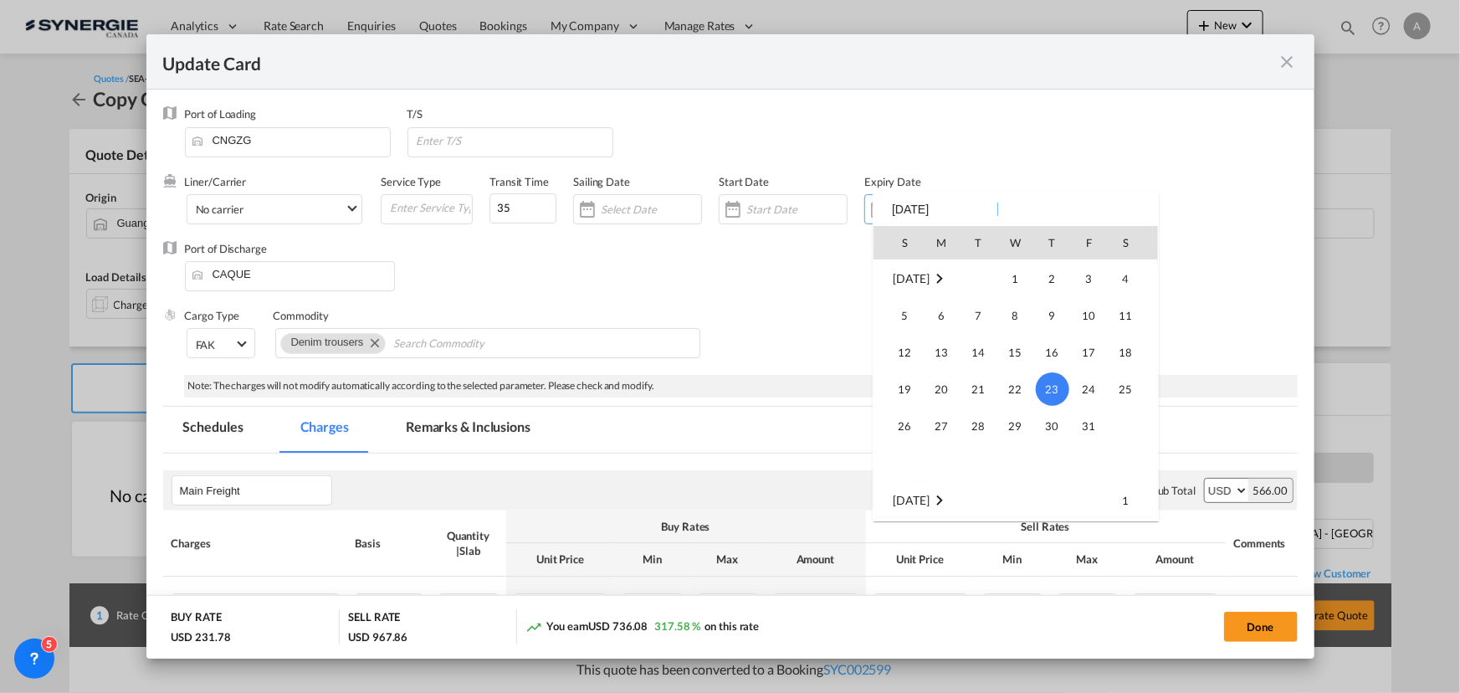
scroll to position [387733, 0]
click at [983, 384] on span "30" at bounding box center [978, 393] width 33 height 33
type input "[DATE]"
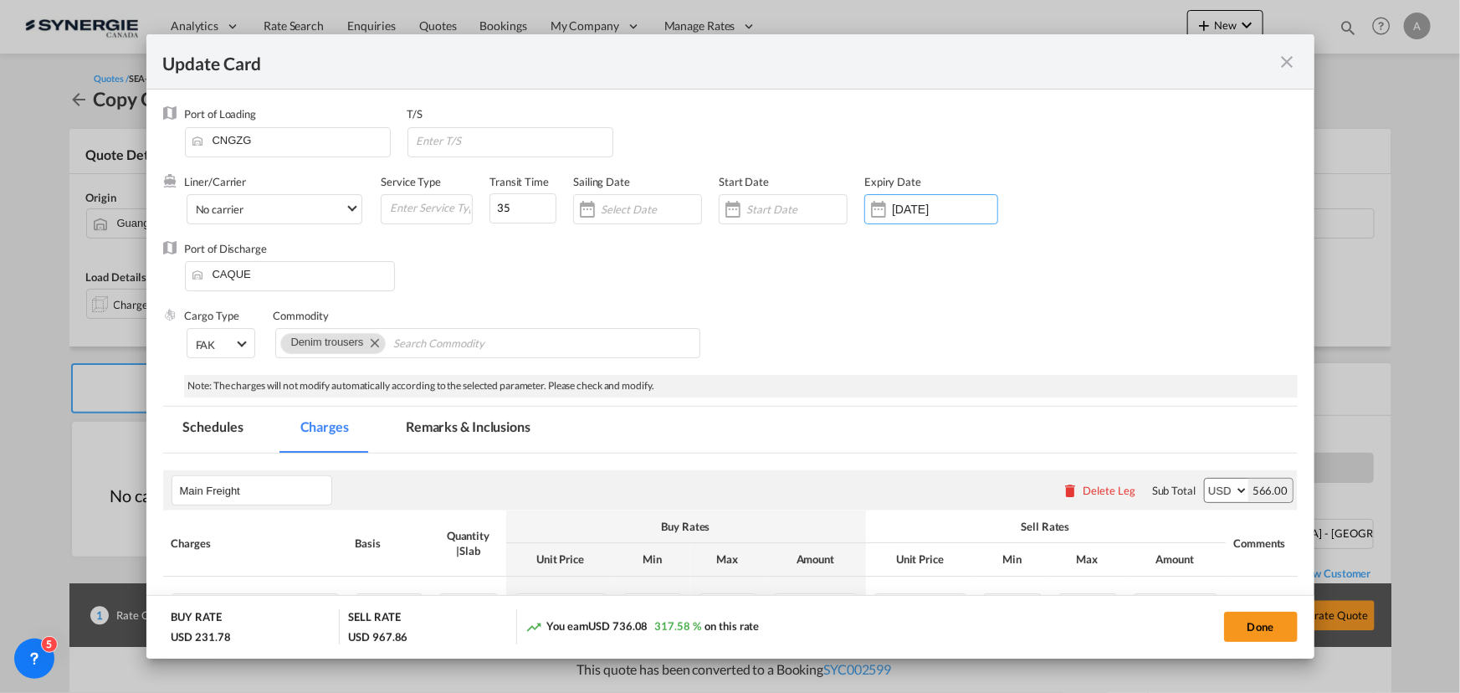
click at [782, 213] on input "Update CardPort of ..." at bounding box center [797, 209] width 100 height 13
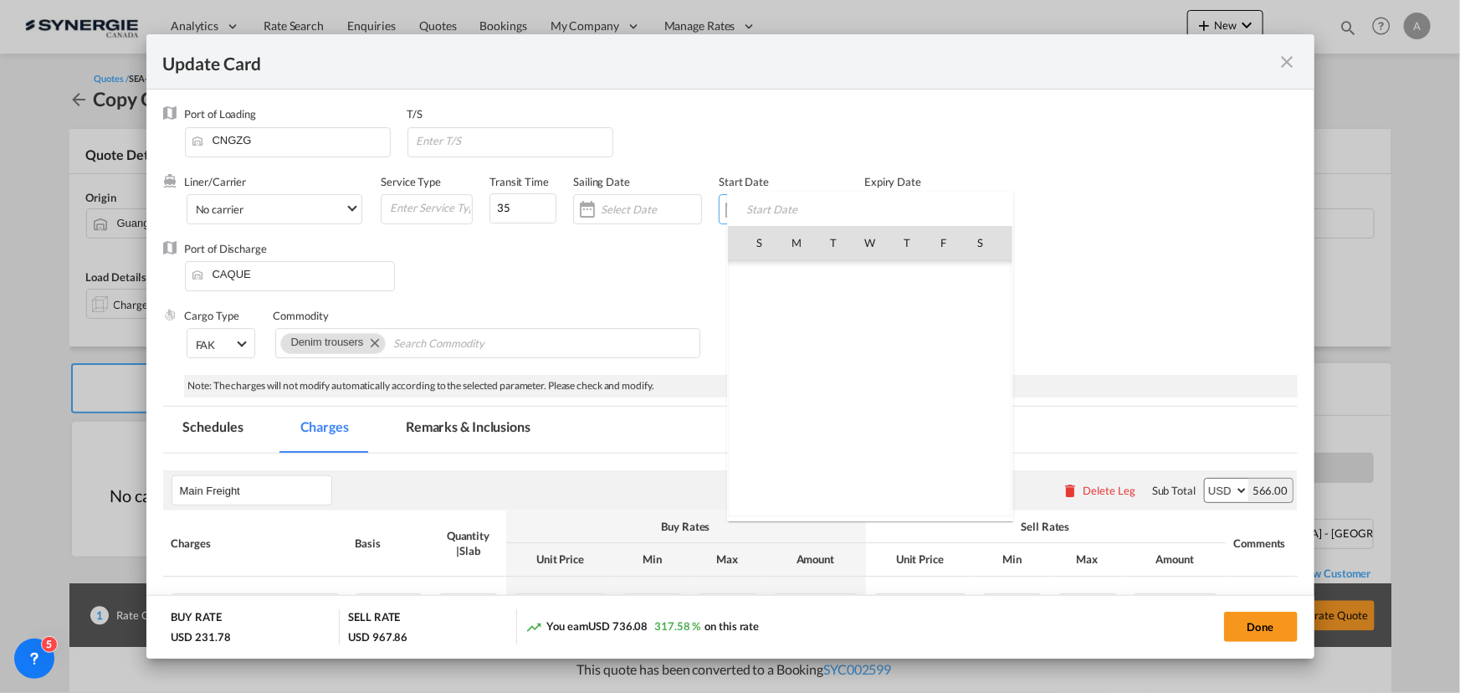
scroll to position [387663, 0]
click at [822, 430] on span "23" at bounding box center [833, 425] width 35 height 35
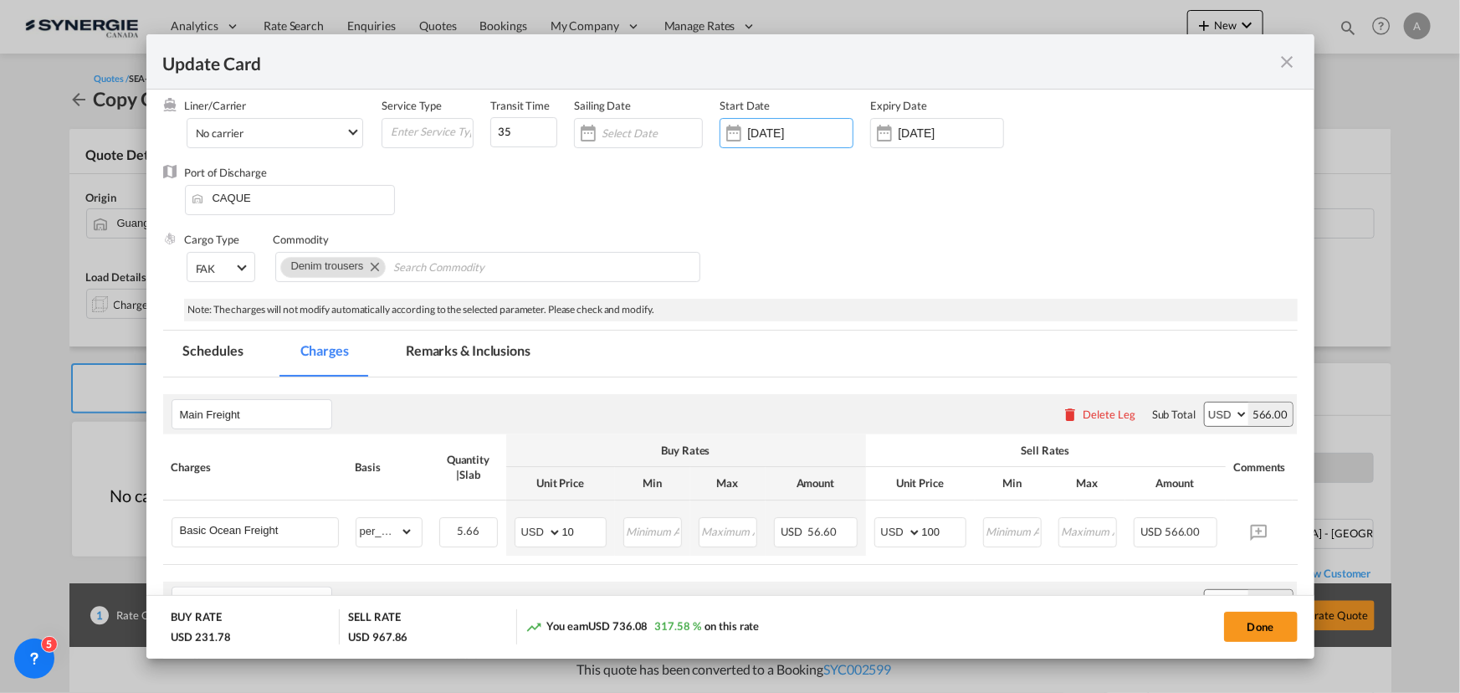
scroll to position [75, 0]
click at [368, 269] on md-icon "Remove Denim trousers" at bounding box center [374, 267] width 20 height 20
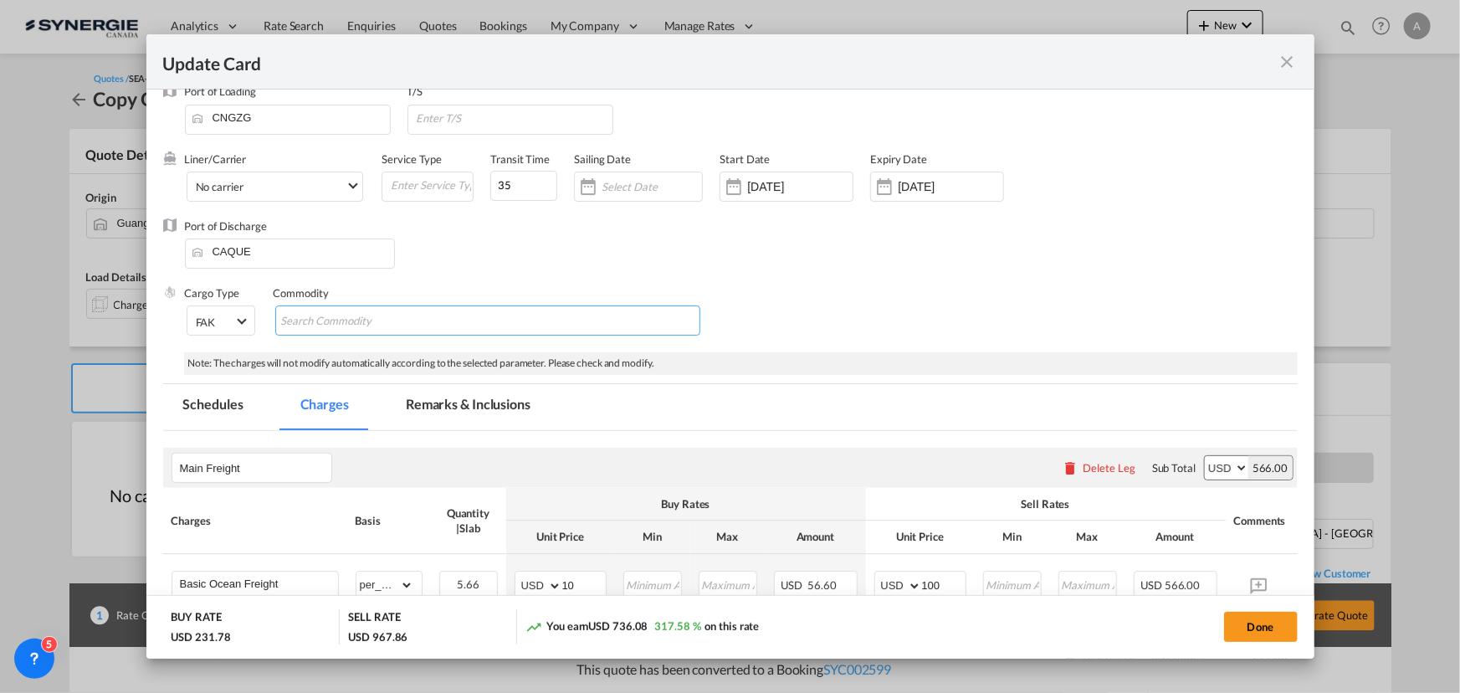
scroll to position [0, 0]
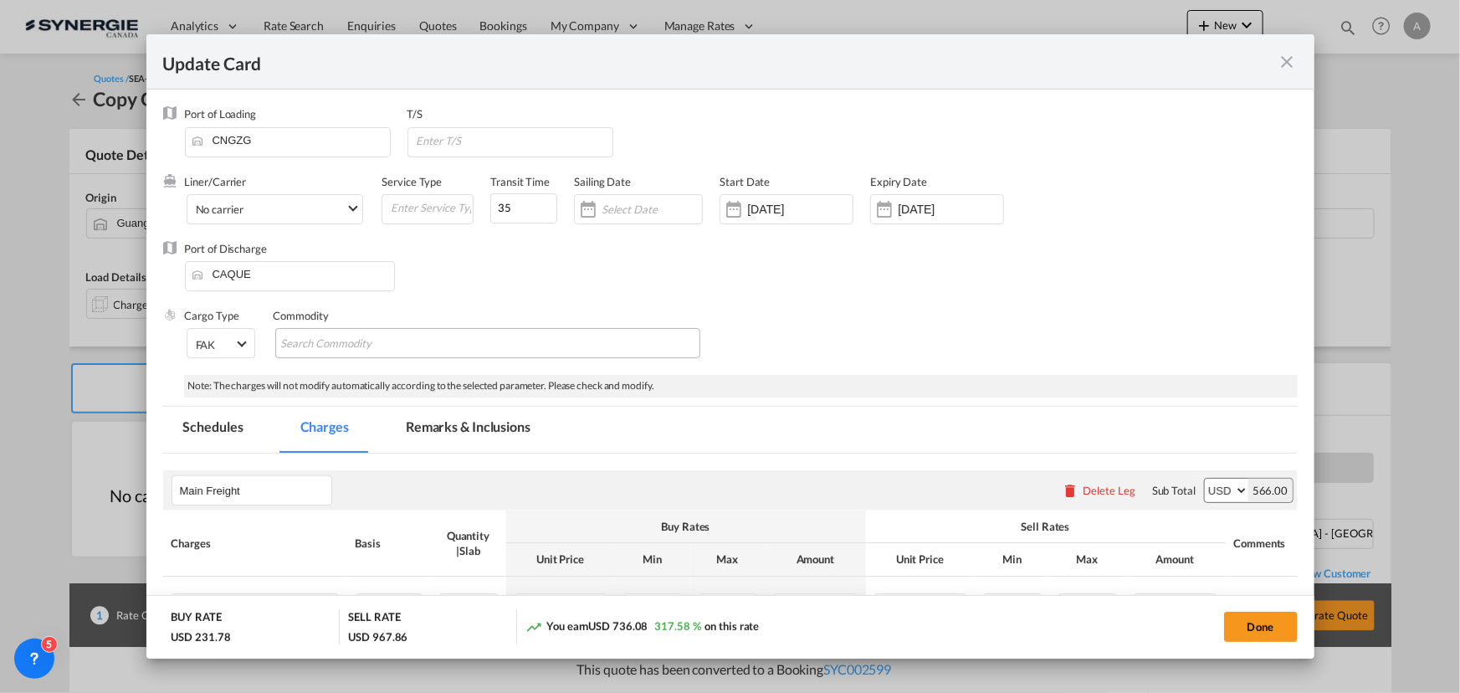
click at [1257, 623] on button "Done" at bounding box center [1261, 627] width 74 height 30
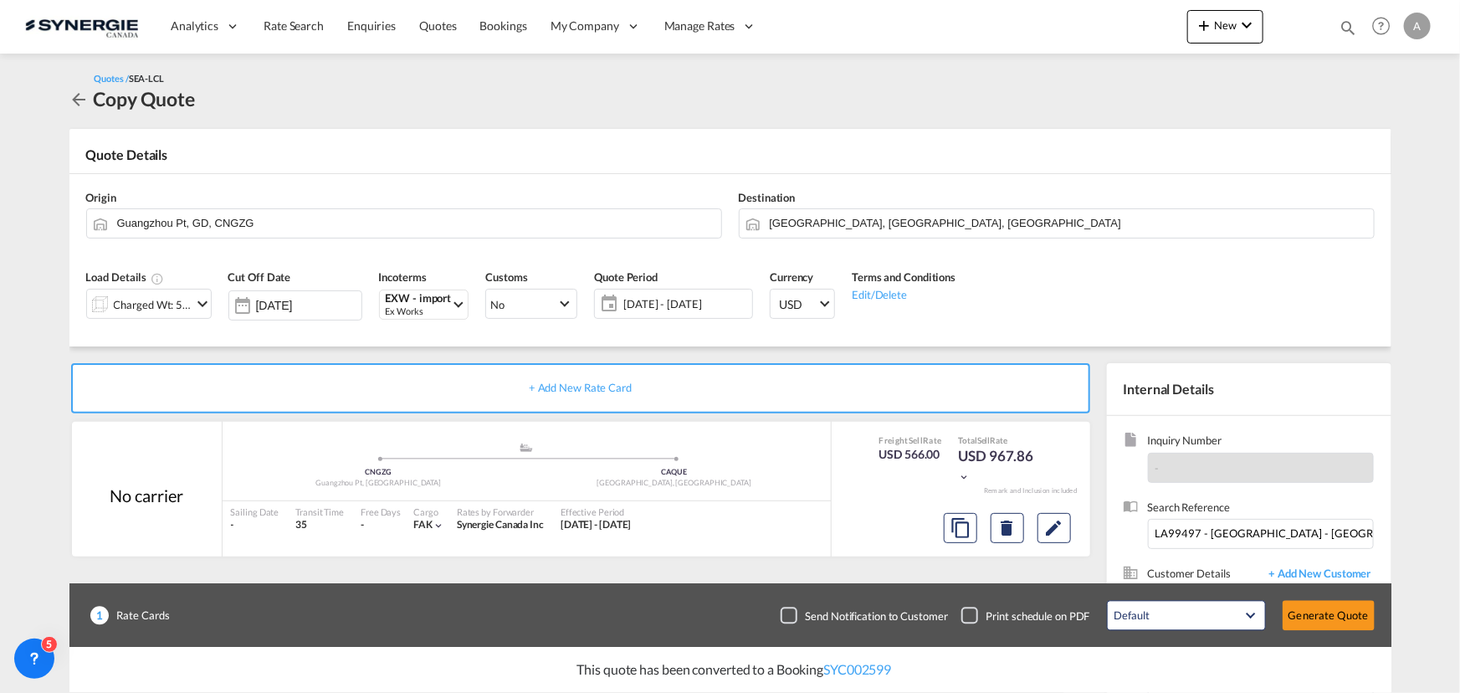
type input "[DATE]"
click at [401, 301] on div "EXW - import" at bounding box center [419, 299] width 66 height 13
click at [428, 337] on input "exw" at bounding box center [487, 339] width 186 height 15
type input "e"
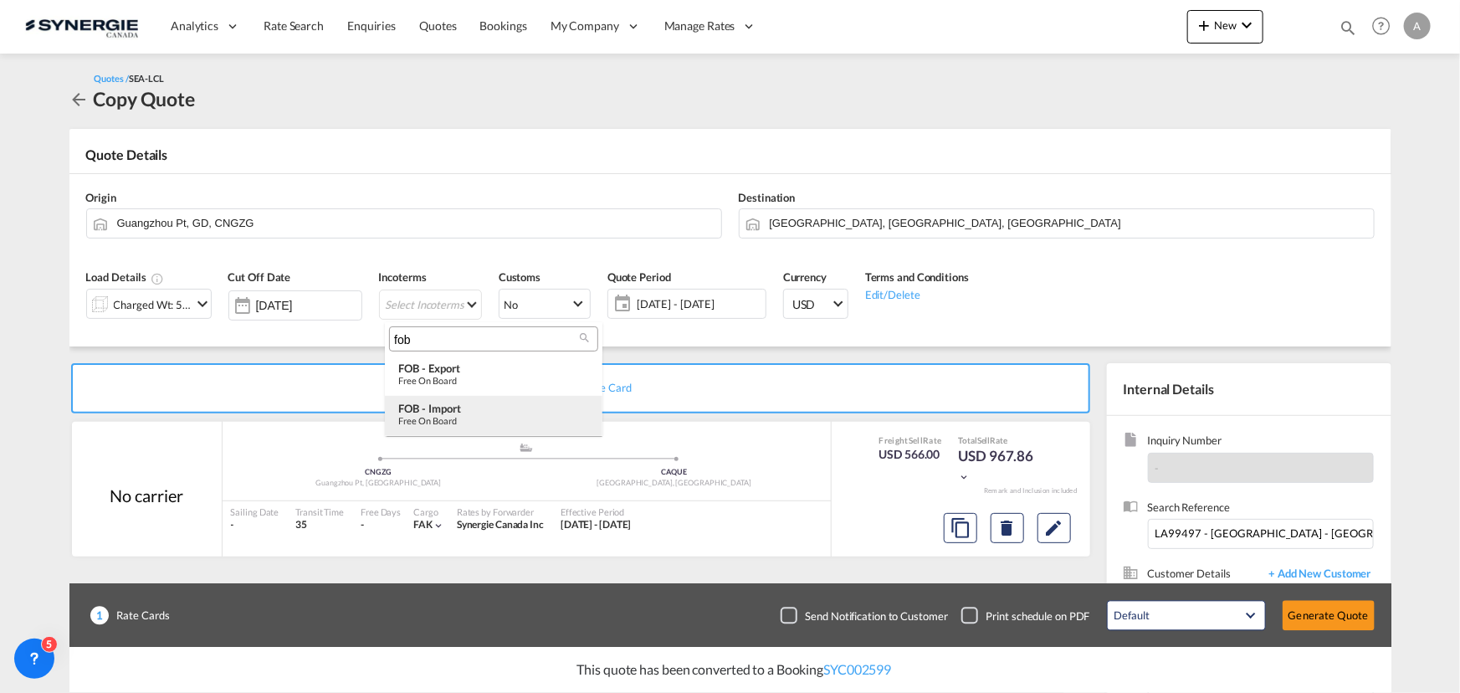
type input "fob"
click at [545, 412] on div "FOB - import" at bounding box center [493, 408] width 191 height 13
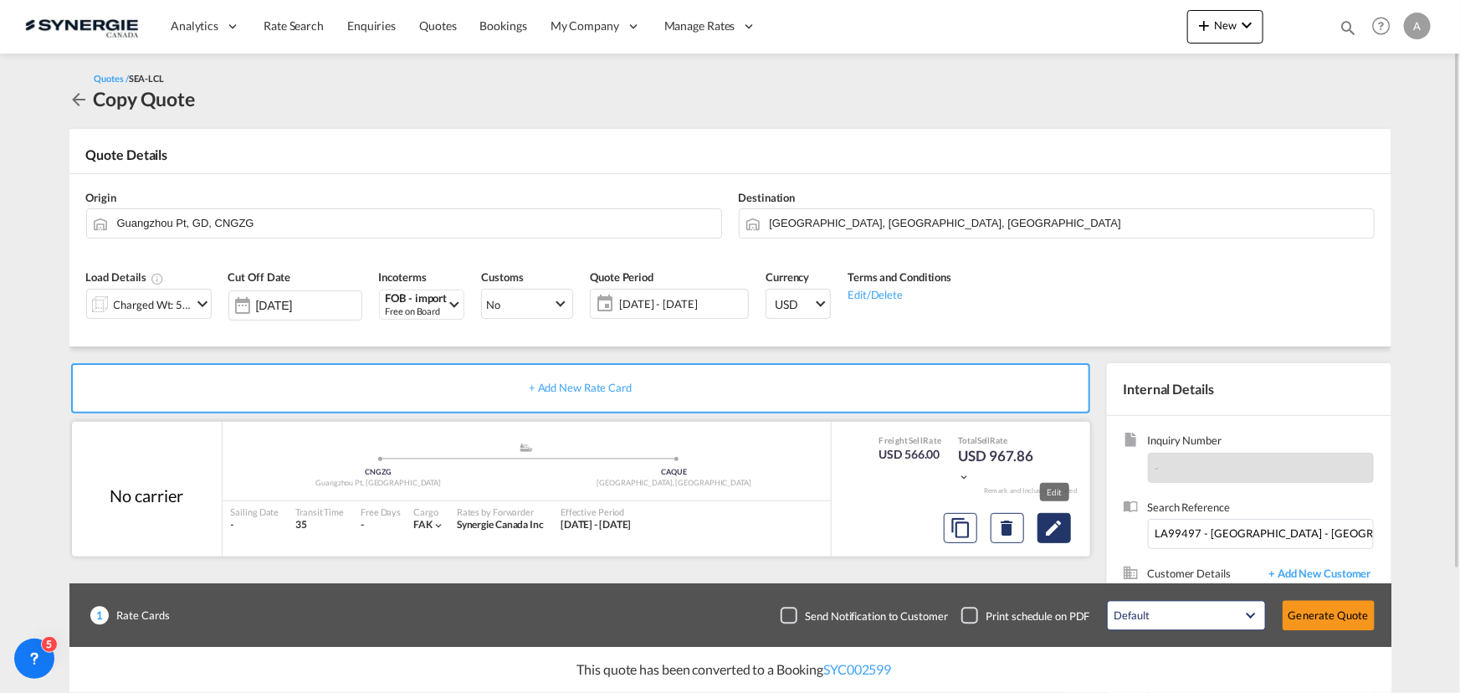
click at [1048, 535] on md-icon "Edit" at bounding box center [1054, 528] width 20 height 20
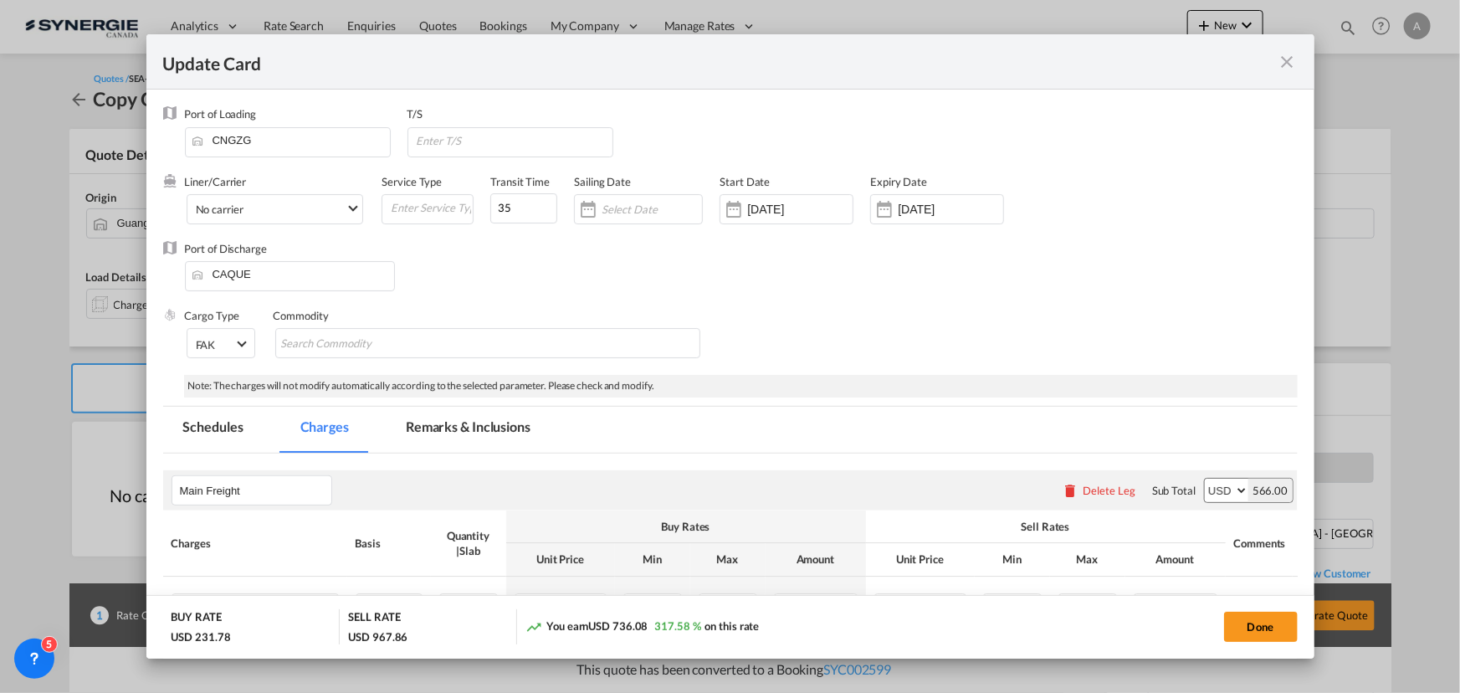
click at [536, 439] on md-tab-item "Remarks & Inclusions" at bounding box center [468, 430] width 165 height 46
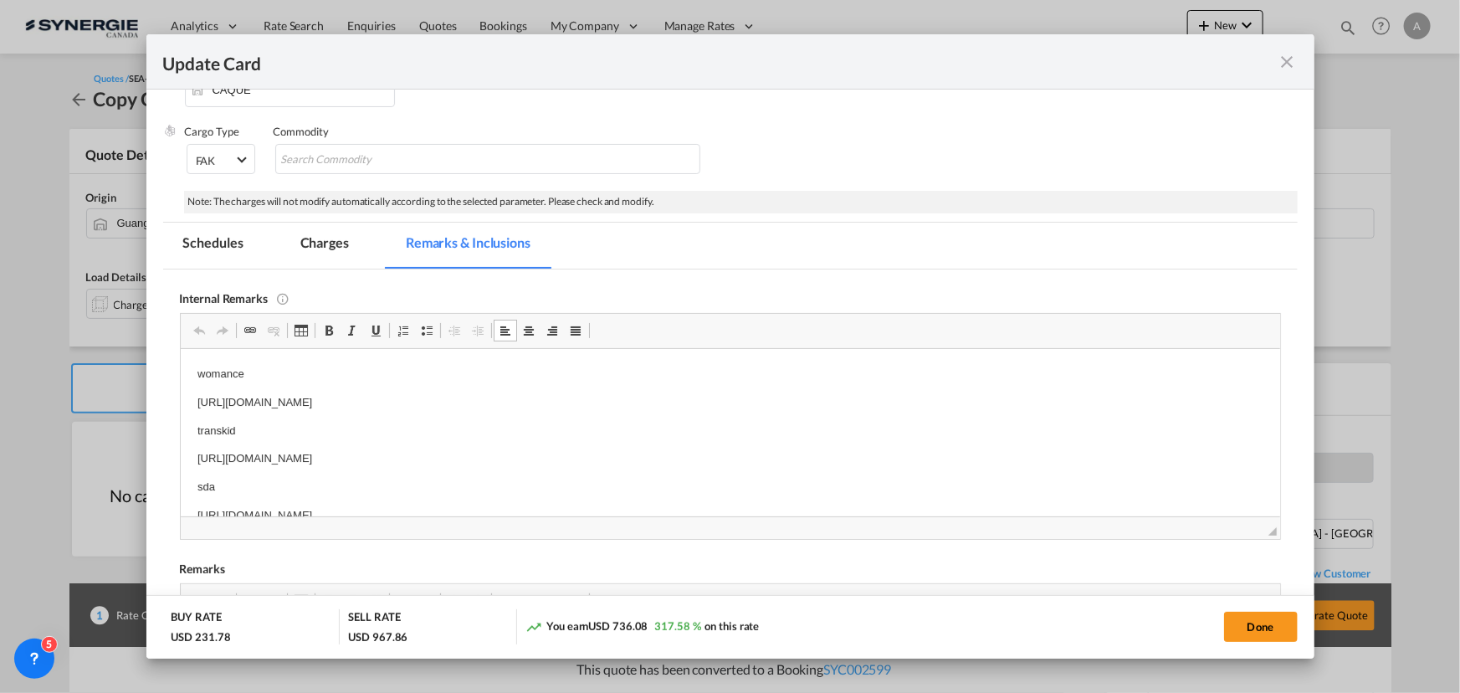
drag, startPoint x: 197, startPoint y: 401, endPoint x: 658, endPoint y: 390, distance: 461.3
click at [658, 390] on body "womance [URL][DOMAIN_NAME] transkid [URL][DOMAIN_NAME] sda [URL][DOMAIN_NAME]" at bounding box center [730, 458] width 1066 height 187
click at [219, 461] on p "[URL][DOMAIN_NAME]" at bounding box center [730, 463] width 1066 height 18
drag, startPoint x: 192, startPoint y: 434, endPoint x: 720, endPoint y: 449, distance: 527.4
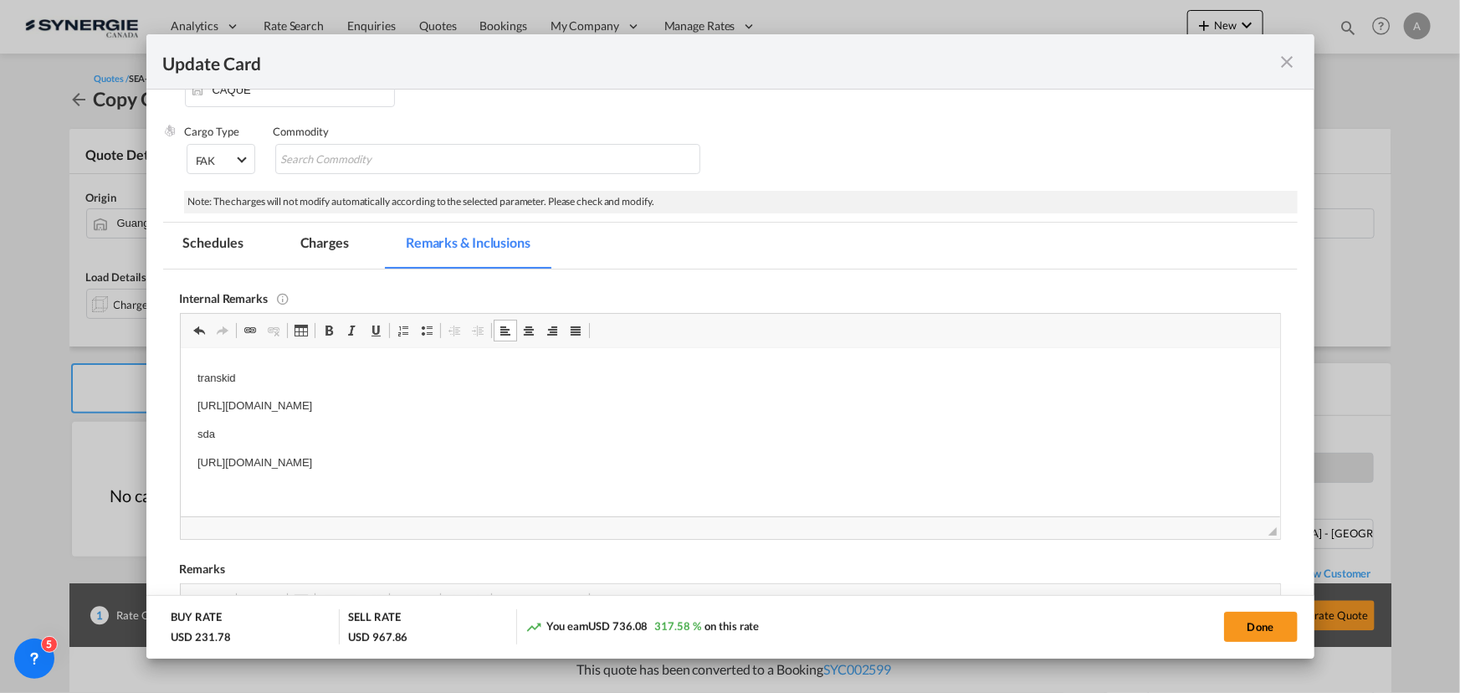
click at [720, 449] on html "womance transkid [URL][DOMAIN_NAME] sda [URL][DOMAIN_NAME]" at bounding box center [730, 405] width 1100 height 221
click at [259, 430] on p "transkid" at bounding box center [730, 431] width 1066 height 18
click at [290, 366] on p "womance" at bounding box center [730, 374] width 1066 height 18
click at [282, 372] on p "womance" at bounding box center [730, 374] width 1066 height 18
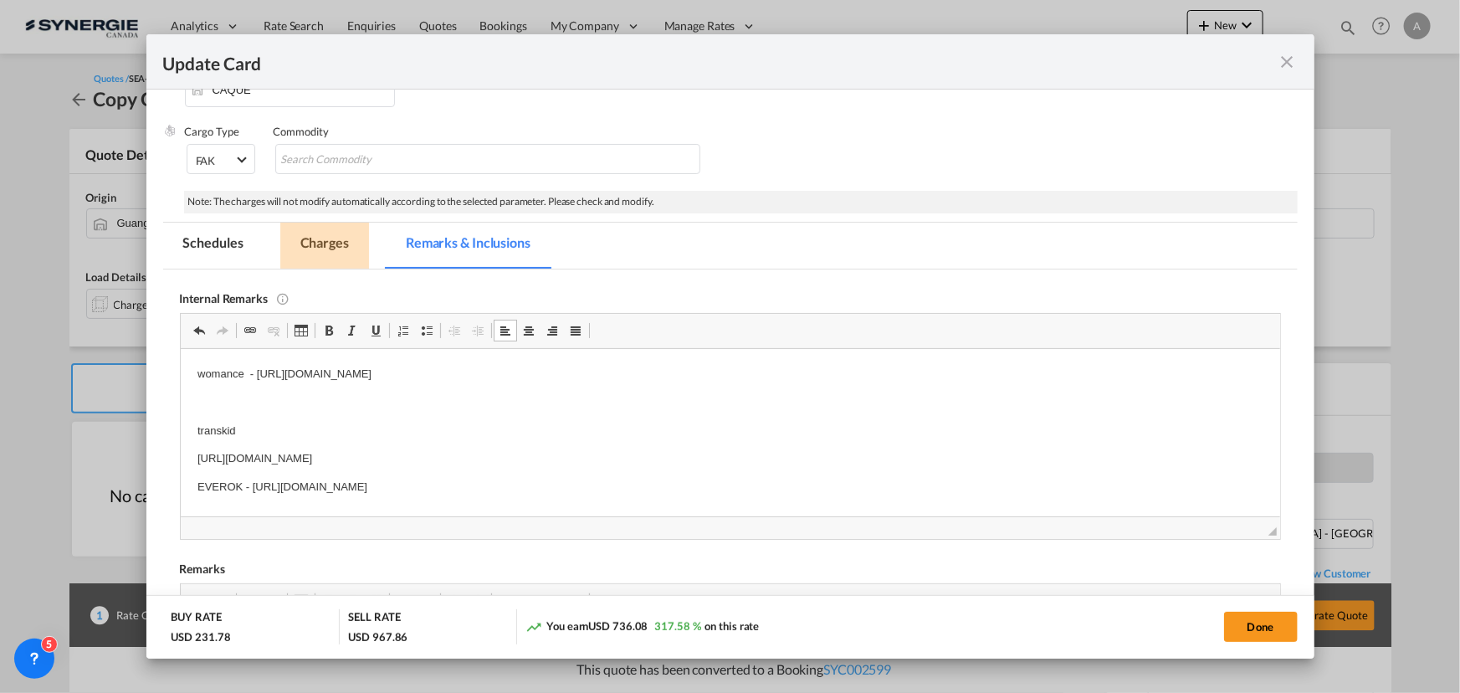
click at [346, 242] on md-tab-item "Charges" at bounding box center [324, 246] width 89 height 46
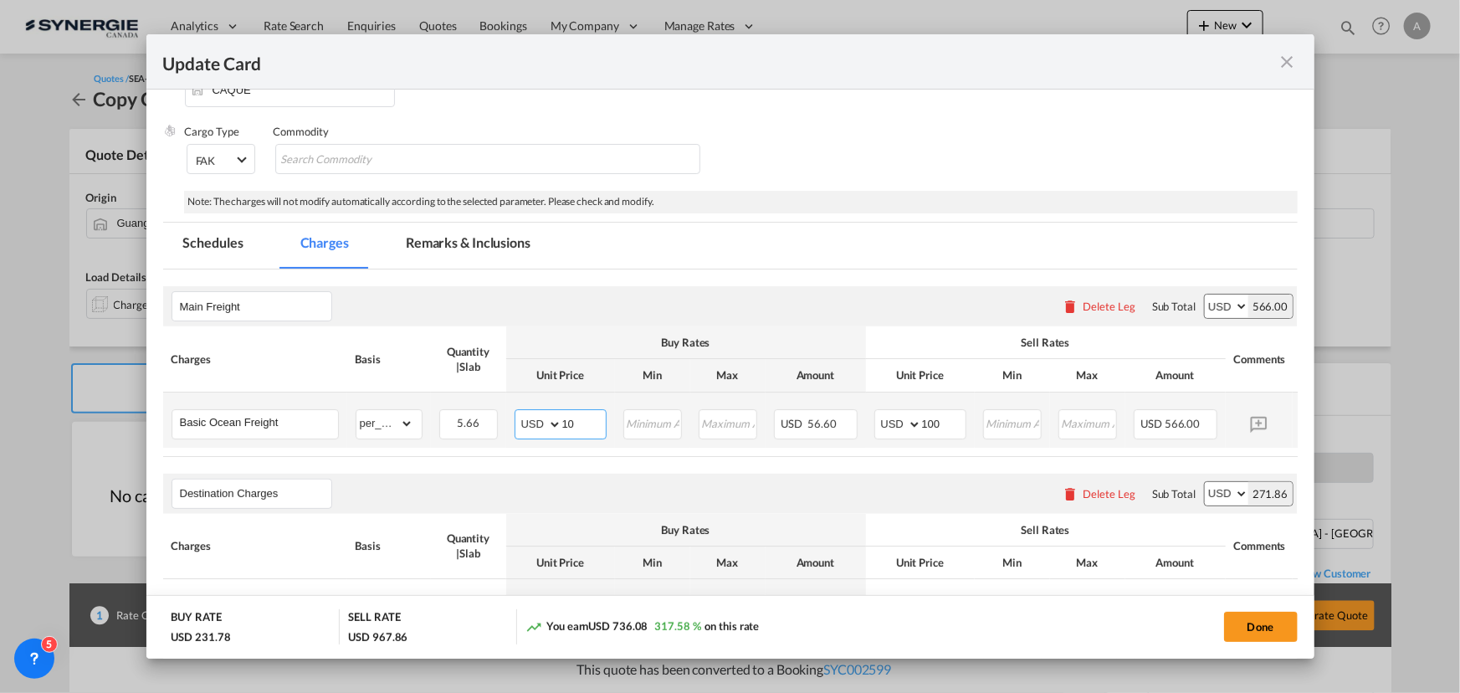
click at [589, 418] on input "10" at bounding box center [584, 422] width 44 height 25
drag, startPoint x: 589, startPoint y: 418, endPoint x: 506, endPoint y: 418, distance: 82.9
click at [512, 421] on td "AED AFN ALL AMD ANG AOA ARS AUD AWG AZN BAM BBD BDT BGN BHD BIF BMD BND [PERSON…" at bounding box center [560, 420] width 109 height 55
type input "75"
type input "90"
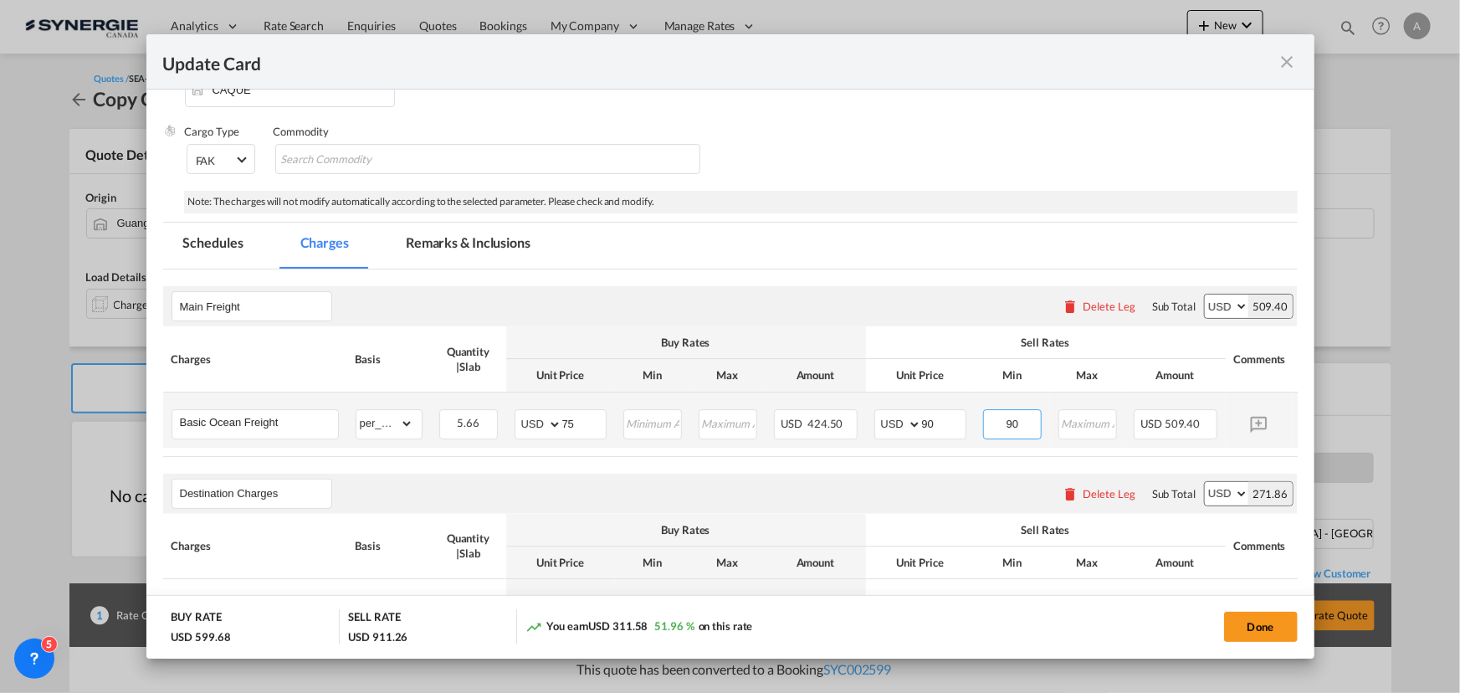
type input "90"
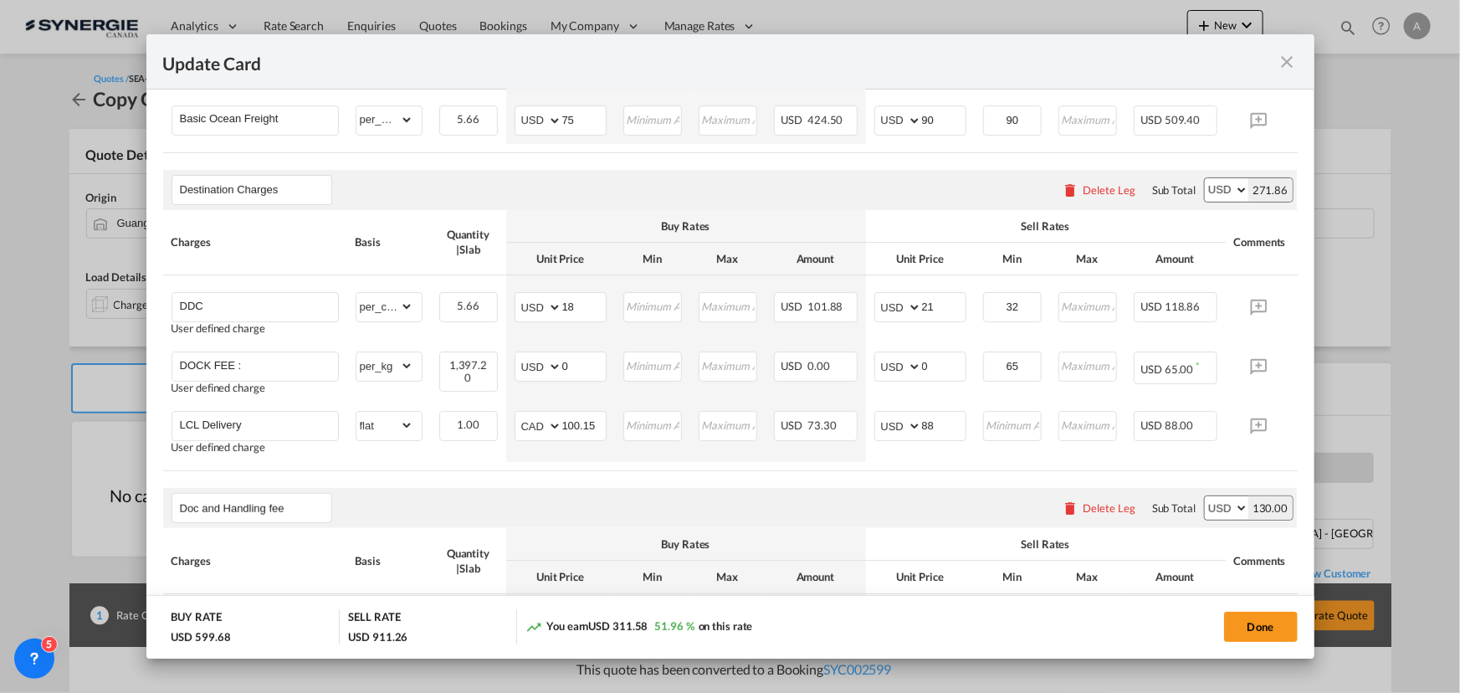
scroll to position [0, 62]
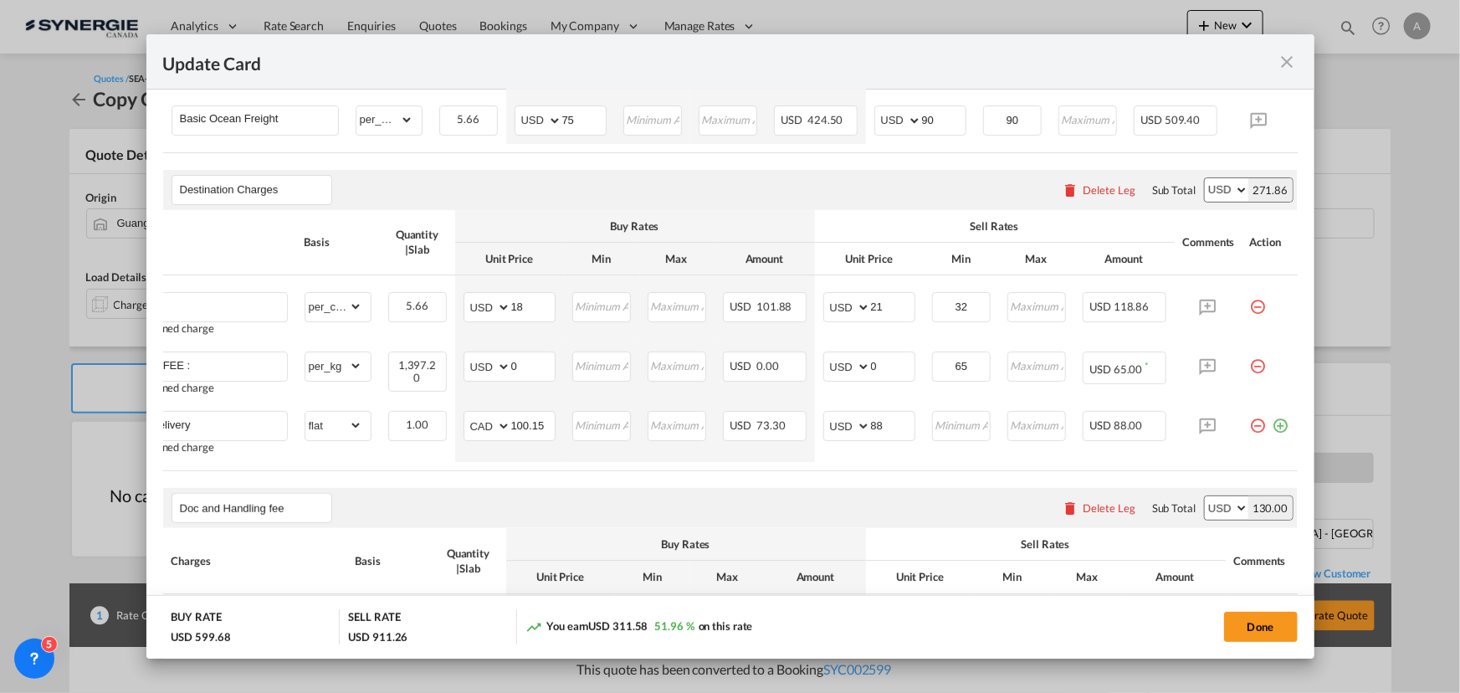
click at [1254, 309] on md-icon "icon-minus-circle-outline red-400-fg pt-7" at bounding box center [1258, 300] width 17 height 17
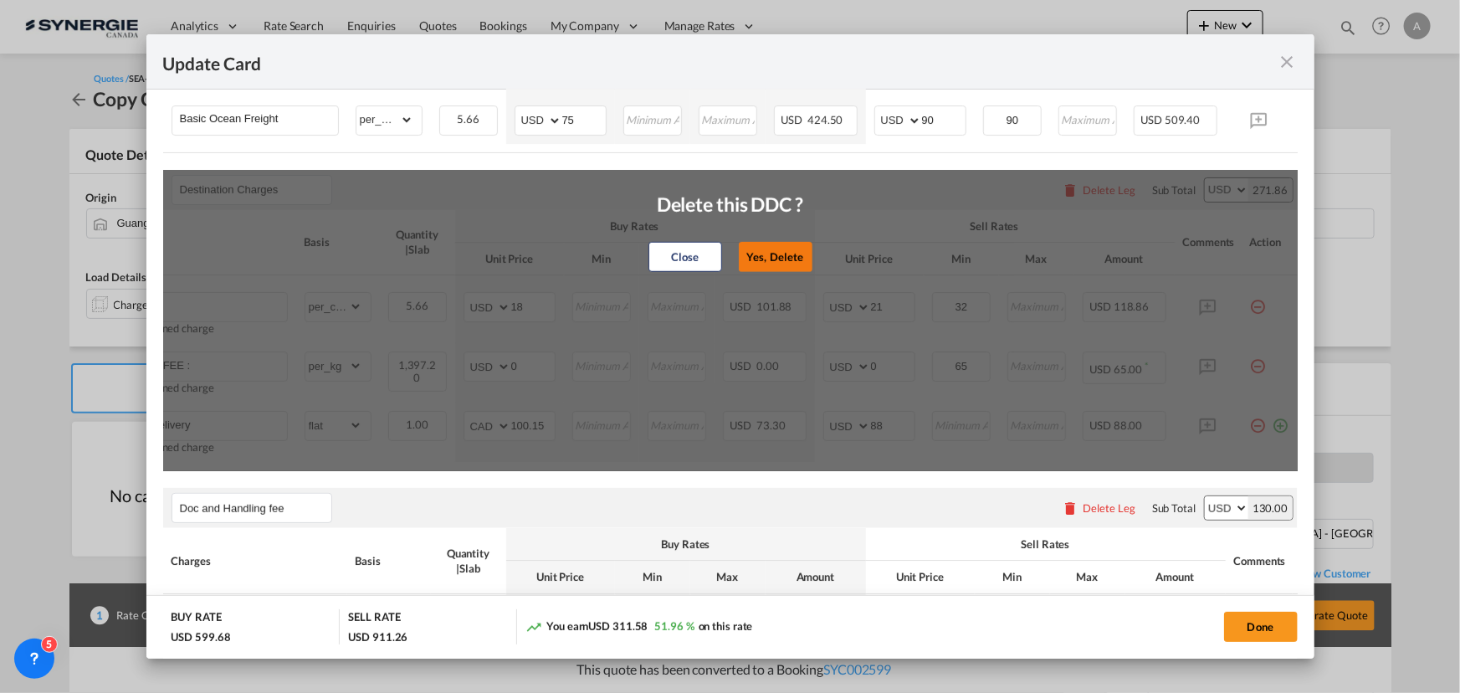
click at [769, 270] on button "Yes, Delete" at bounding box center [776, 257] width 74 height 30
type input "DOCK FEE :"
select select "per_kg"
type input "0"
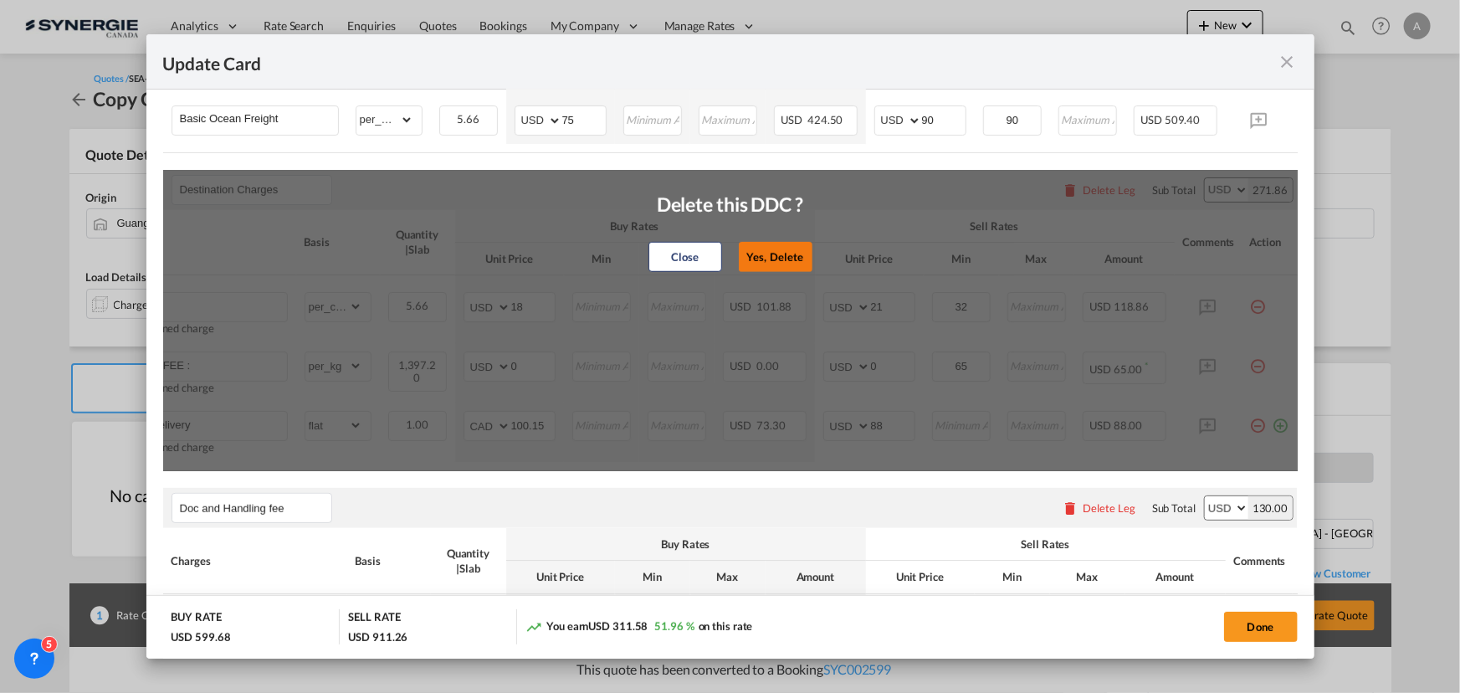
type input "65"
type input "LCL Delivery"
select select "flat"
select select "string:CAD"
type input "100.15"
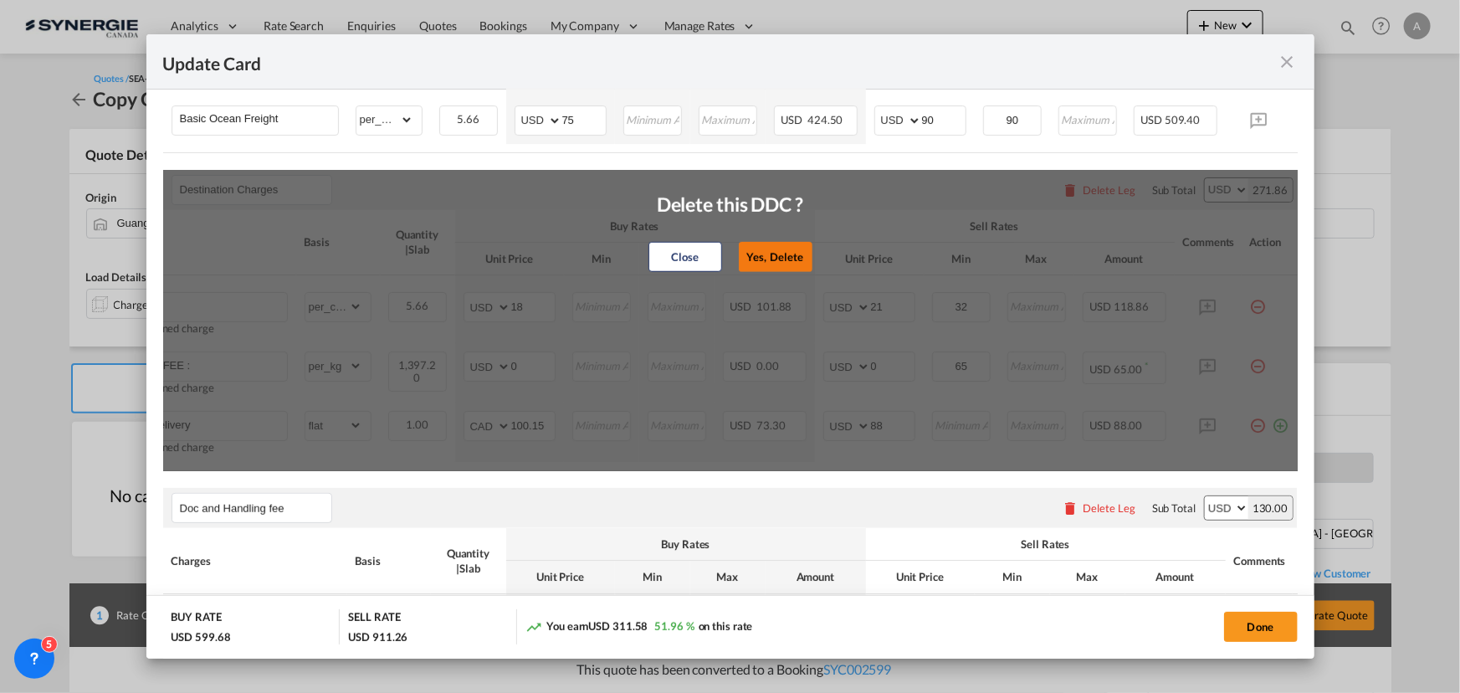
type input "88"
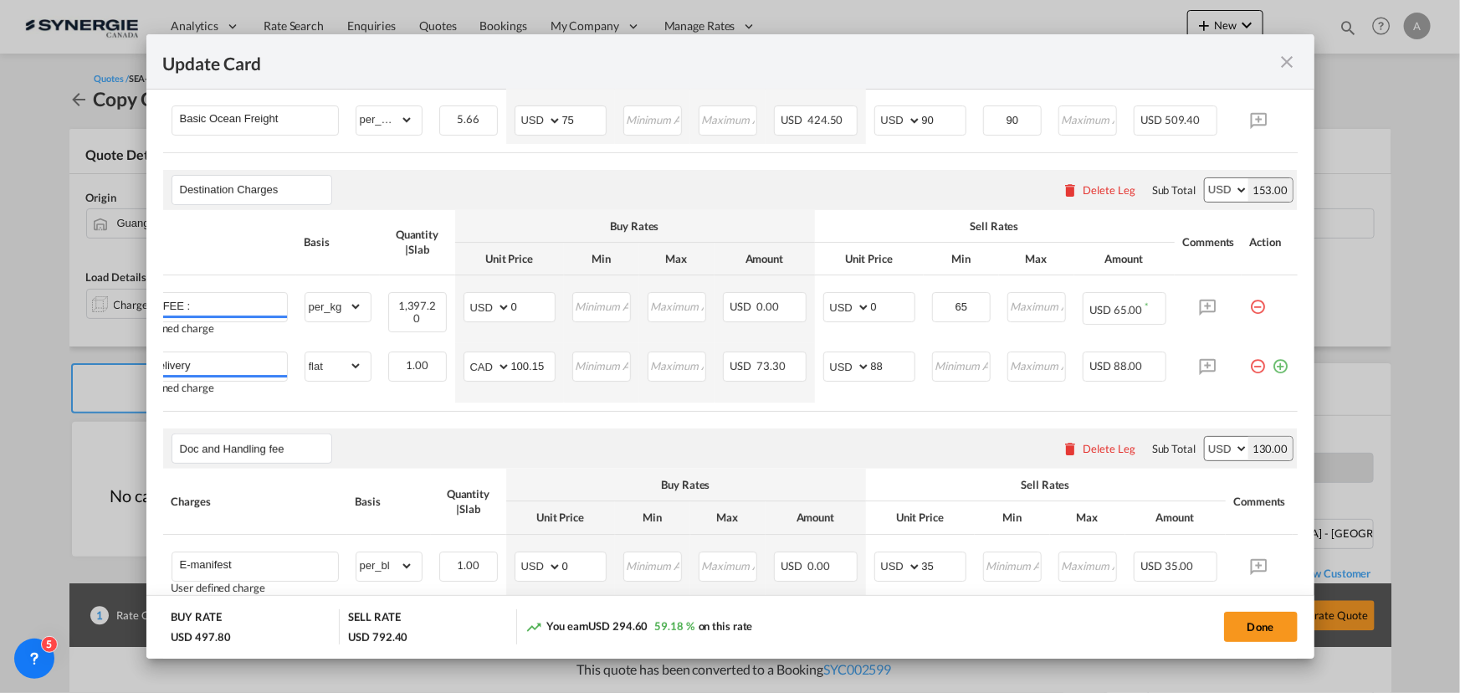
scroll to position [0, 0]
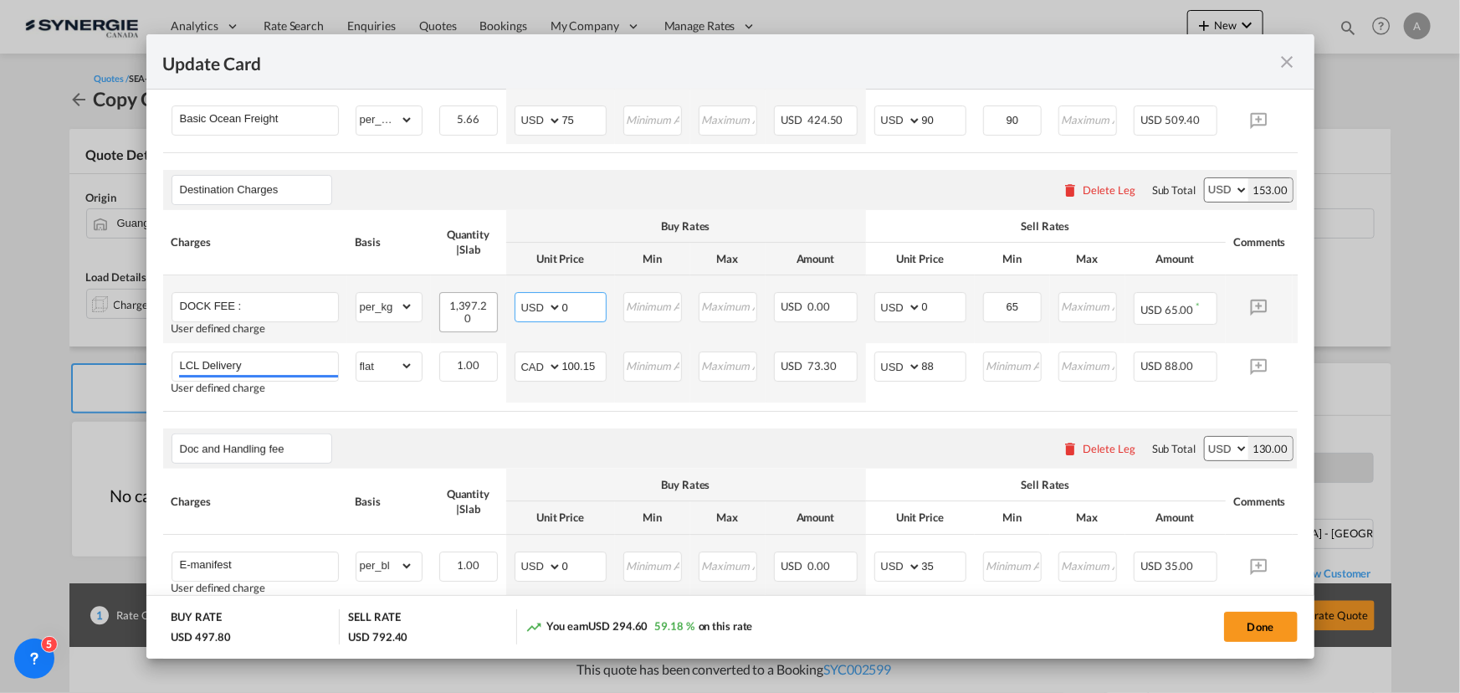
drag, startPoint x: 534, startPoint y: 307, endPoint x: 447, endPoint y: 295, distance: 87.8
click at [485, 305] on tr "DOCK FEE : User defined charge Please Enter Already Exists gross_weight volumet…" at bounding box center [756, 309] width 1186 height 68
type input "55"
type input "70"
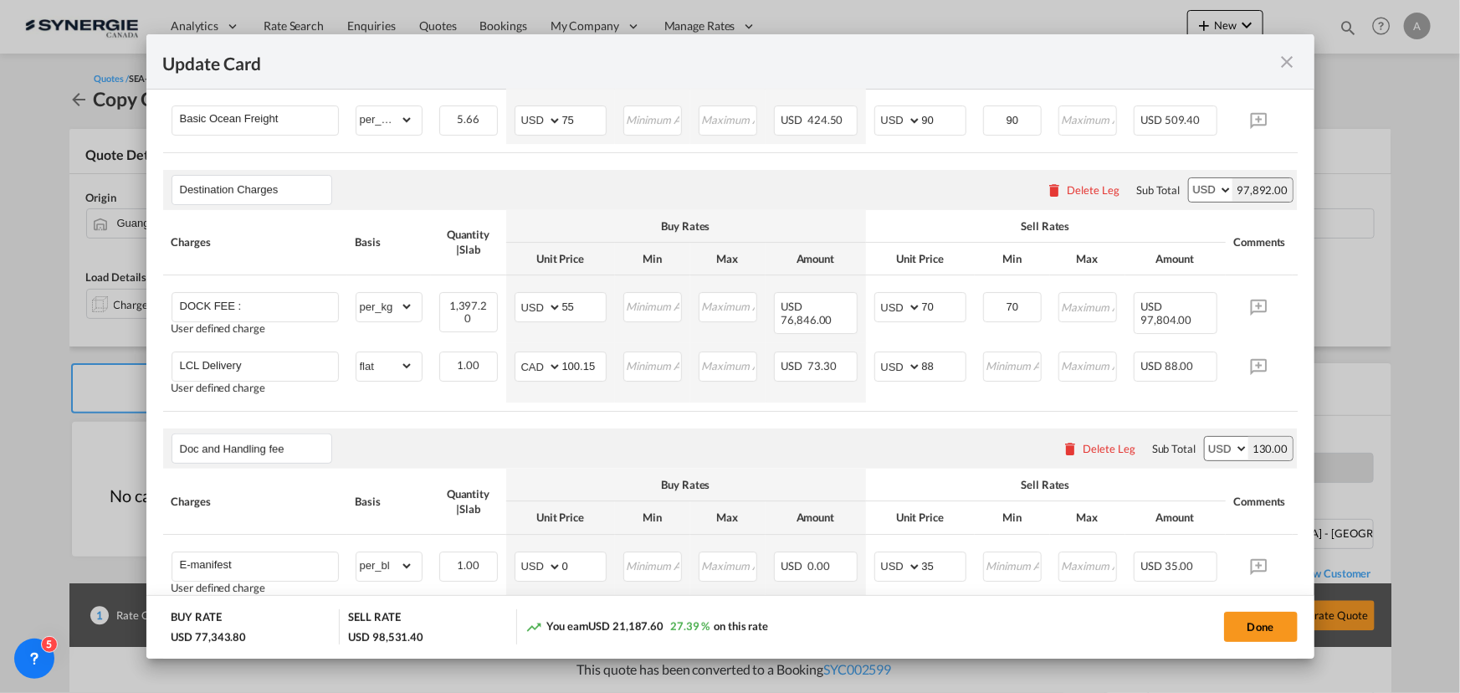
click at [623, 412] on table "Charges Basis Quantity | Slab Buy Rates Sell Rates Comments Action Unit Price M…" at bounding box center [756, 311] width 1186 height 202
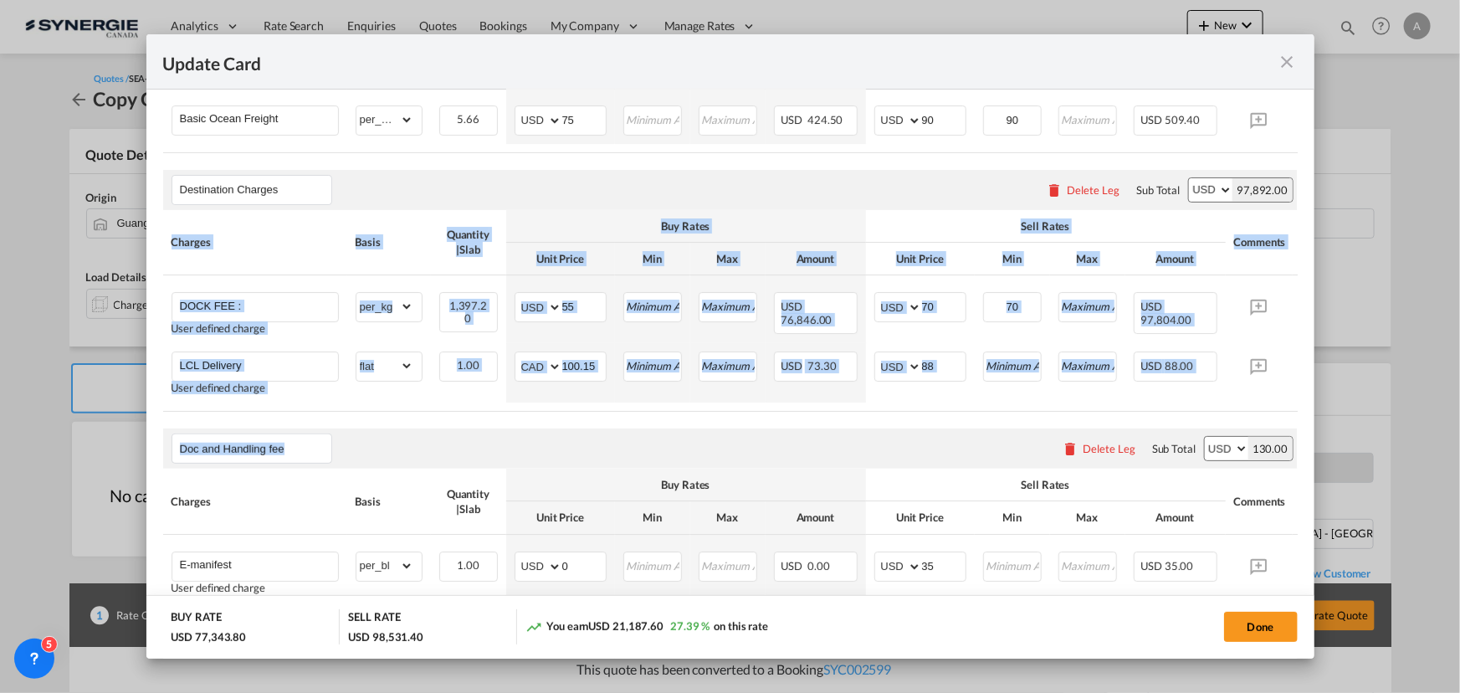
drag, startPoint x: 620, startPoint y: 420, endPoint x: 544, endPoint y: 418, distance: 76.2
click at [544, 418] on air-lcl-rate-modification "Main Freight Please enter leg name Leg Name Already Exists Delete Leg Sub Total…" at bounding box center [730, 501] width 1135 height 1070
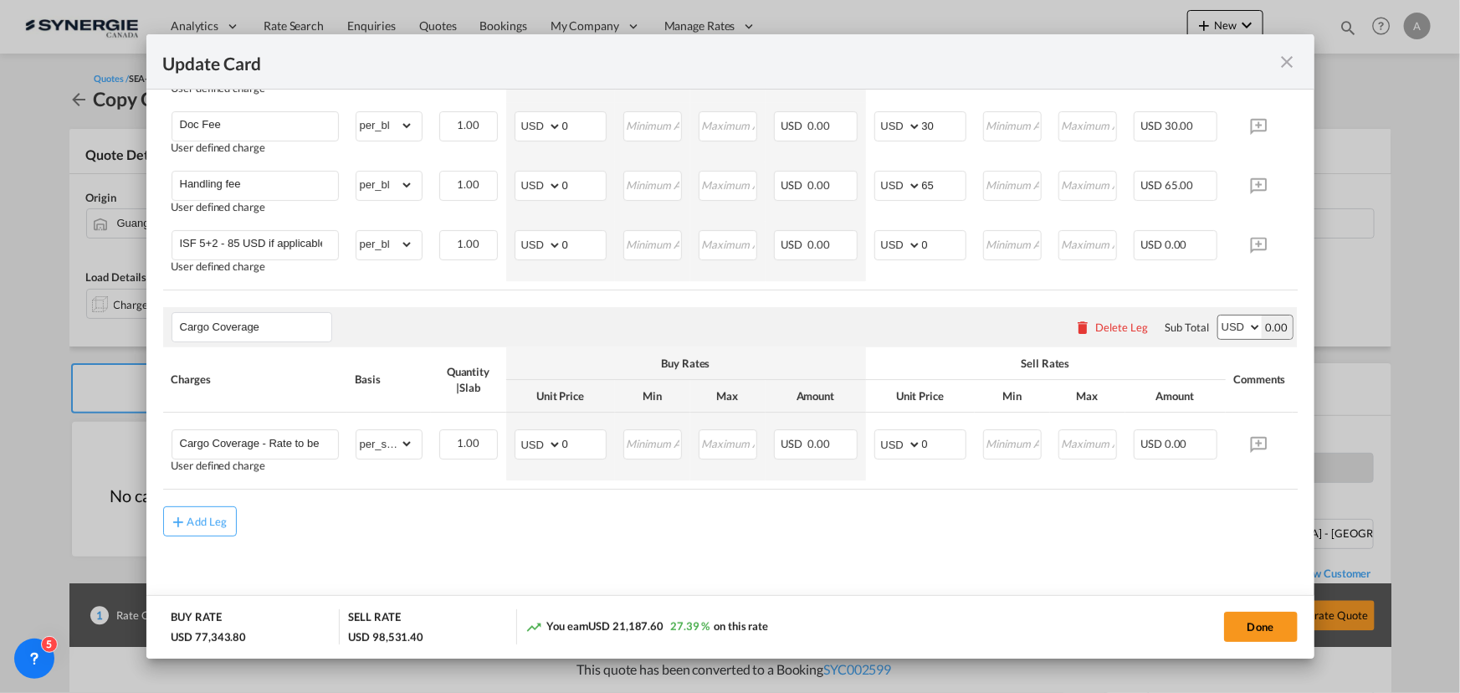
scroll to position [1003, 0]
drag, startPoint x: 1250, startPoint y: 621, endPoint x: 1265, endPoint y: 584, distance: 39.8
click at [1250, 622] on button "Done" at bounding box center [1261, 627] width 74 height 30
type input "[DATE]"
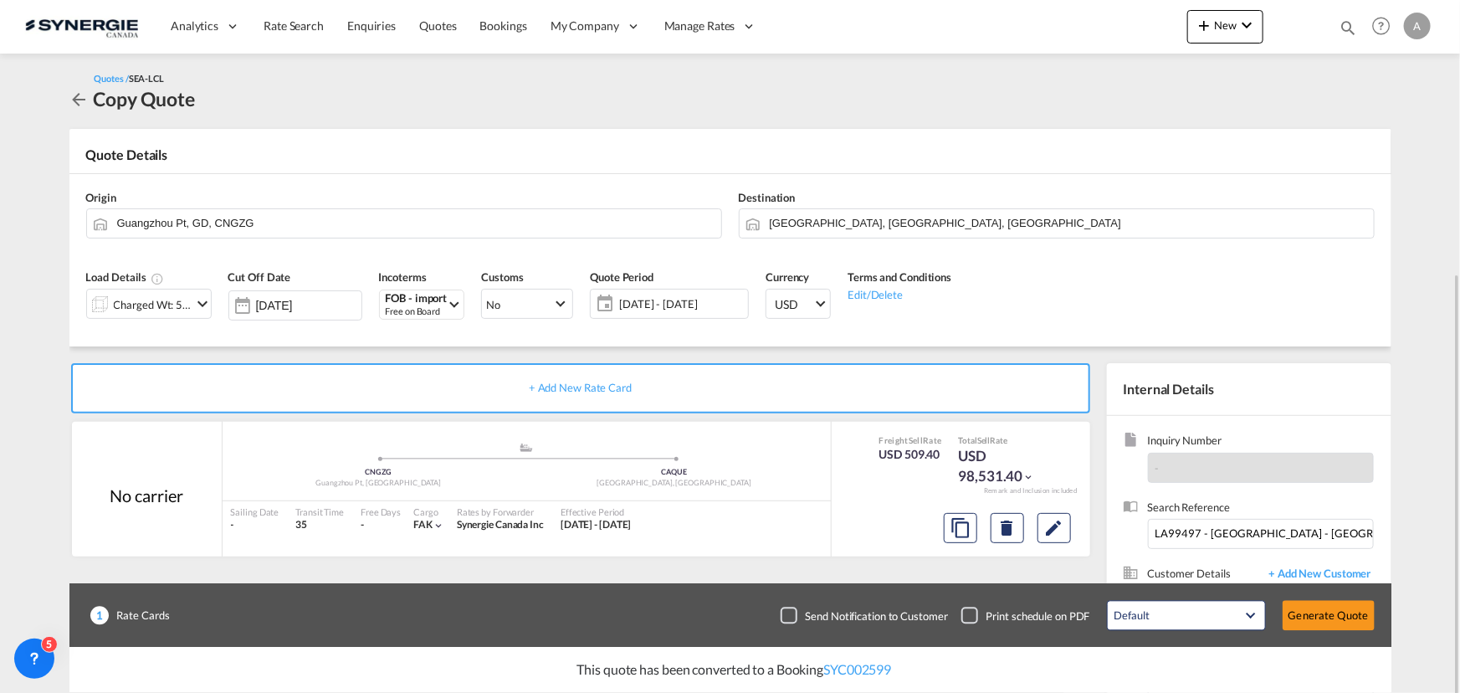
scroll to position [150, 0]
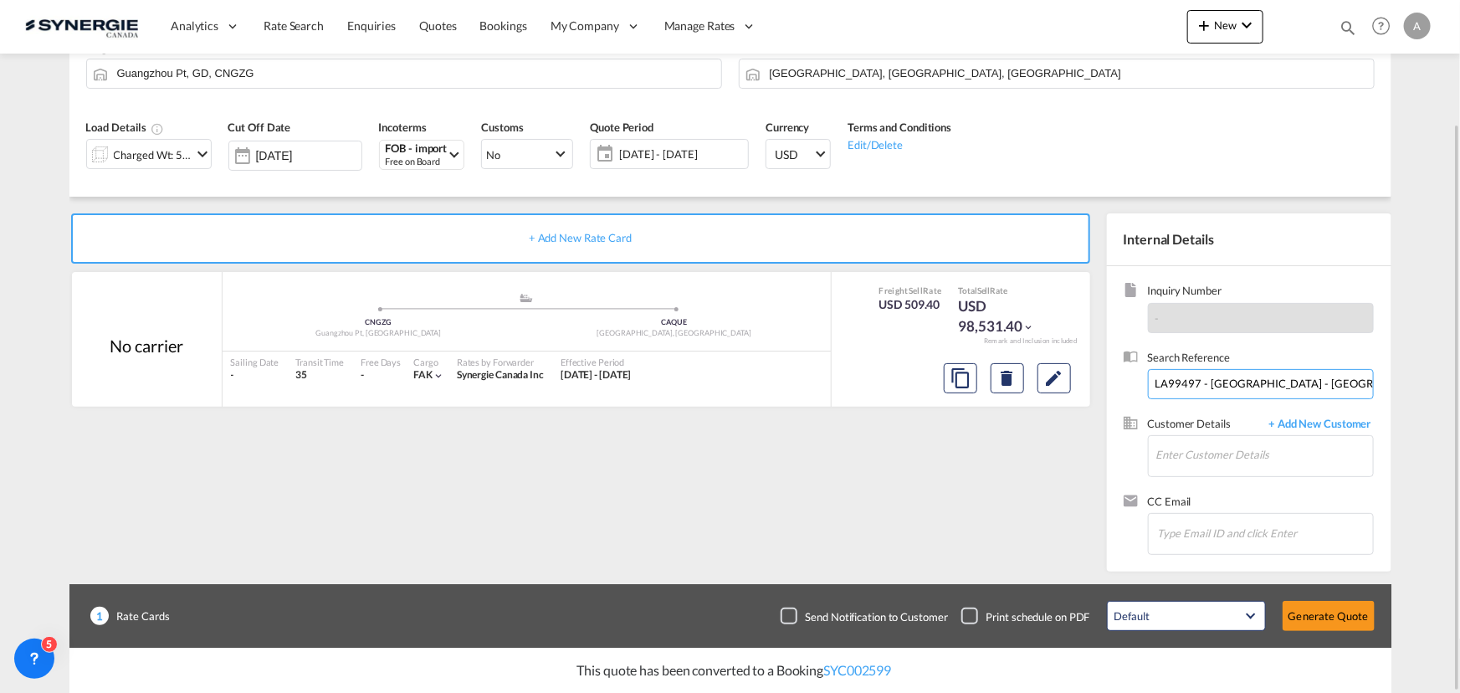
click at [1210, 385] on input "LA99497 - [GEOGRAPHIC_DATA] - [GEOGRAPHIC_DATA] - RE: Soumisson PO 1765 Faithlo…" at bounding box center [1261, 384] width 226 height 30
type input "LA99497 - - [GEOGRAPHIC_DATA] - RE: Soumisson PO 1765 Faithlove"
click at [1216, 454] on input "Enter Customer Details" at bounding box center [1265, 455] width 217 height 38
type input "R"
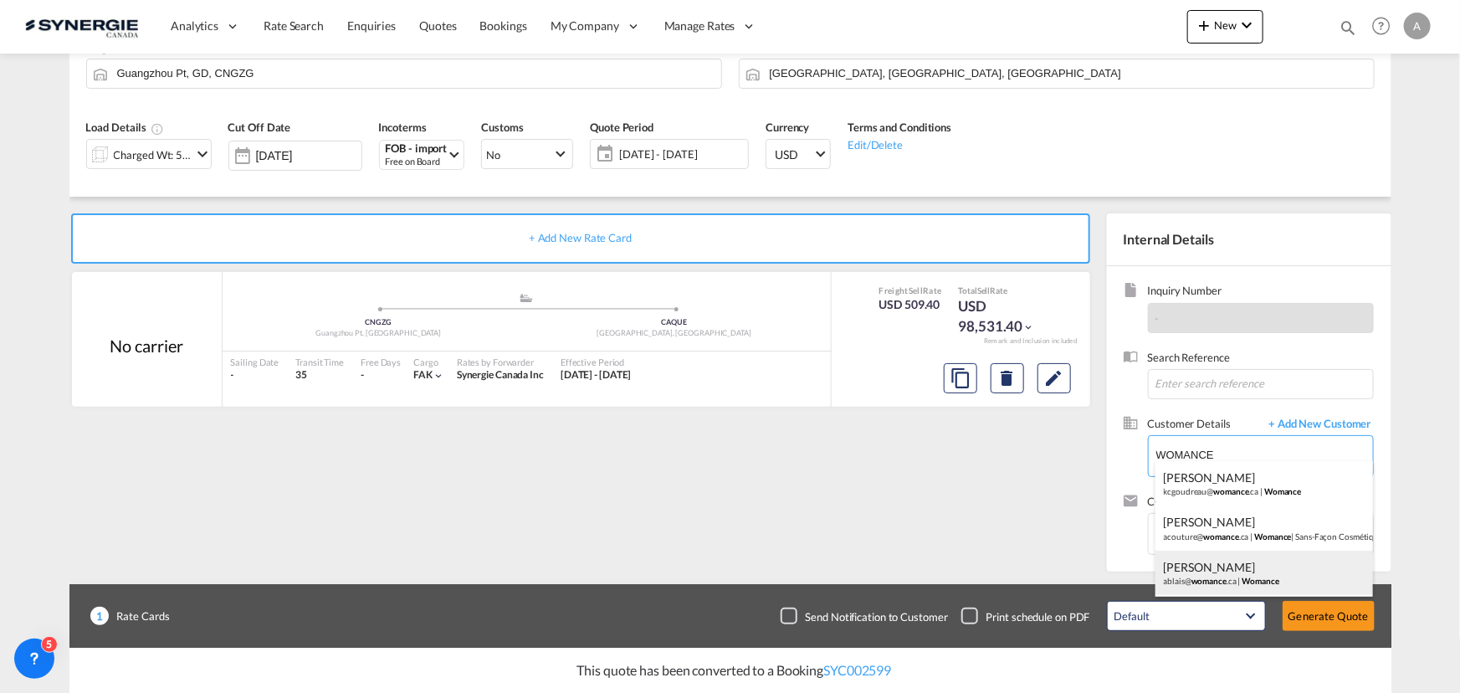
click at [1184, 564] on div "[PERSON_NAME] ablais@ womance .ca | Womance" at bounding box center [1265, 573] width 218 height 45
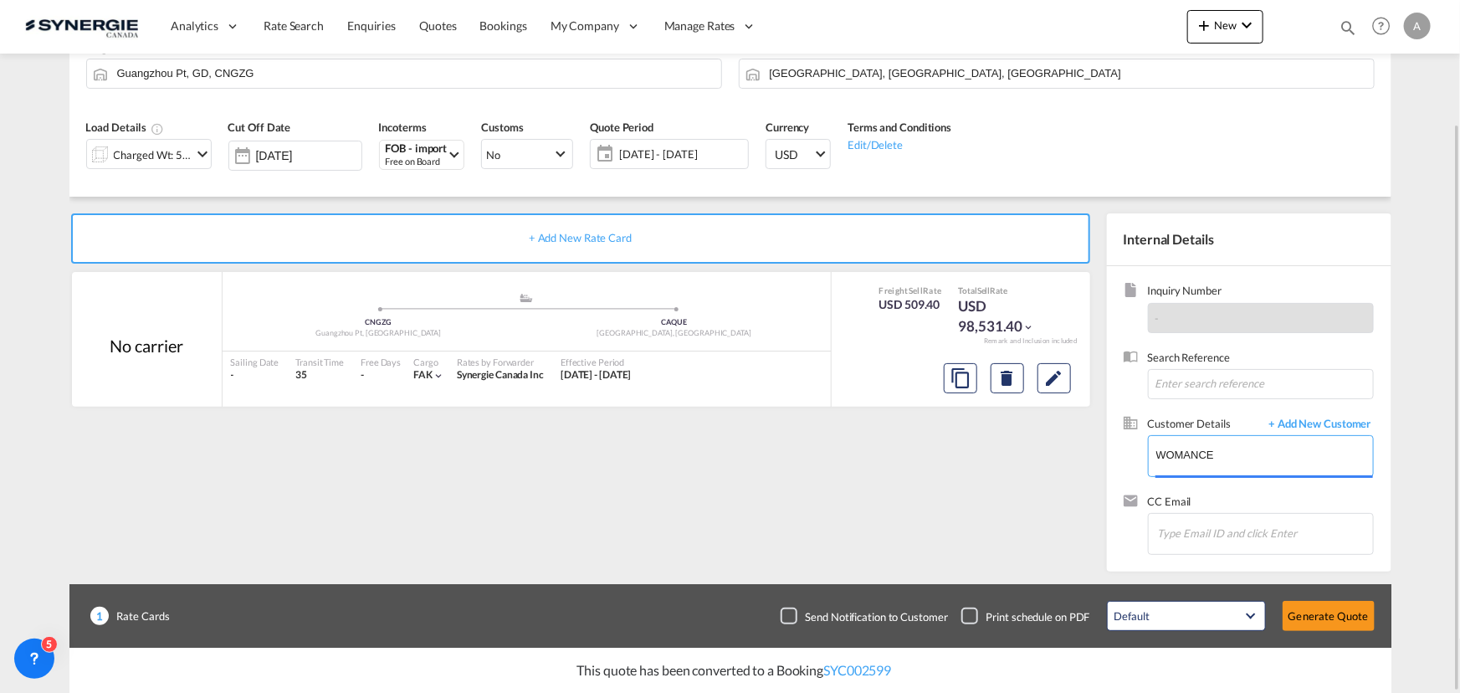
type input "Womance, [PERSON_NAME], [EMAIL_ADDRESS][DOMAIN_NAME]"
click at [1346, 618] on button "Generate Quote" at bounding box center [1329, 616] width 92 height 30
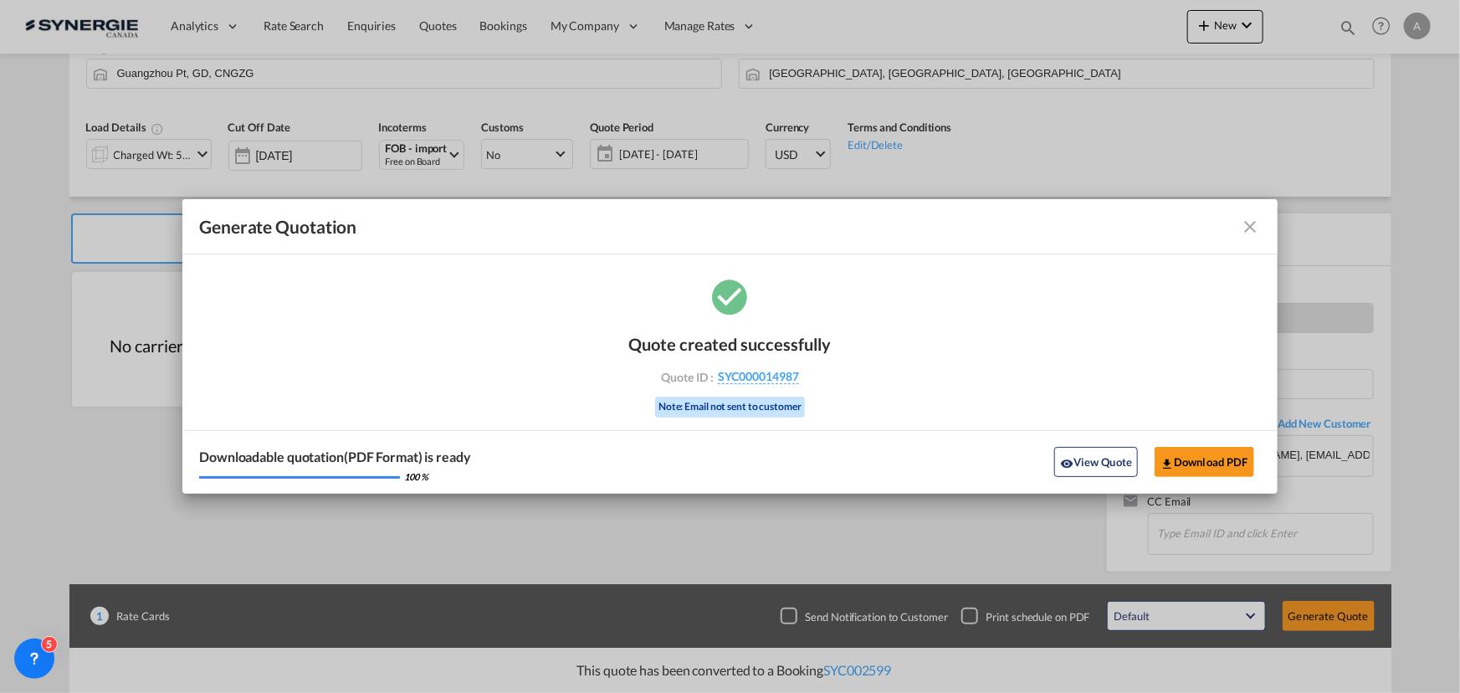
drag, startPoint x: 1116, startPoint y: 454, endPoint x: 1238, endPoint y: 438, distance: 123.2
click at [1116, 454] on button "View Quote" at bounding box center [1096, 462] width 84 height 30
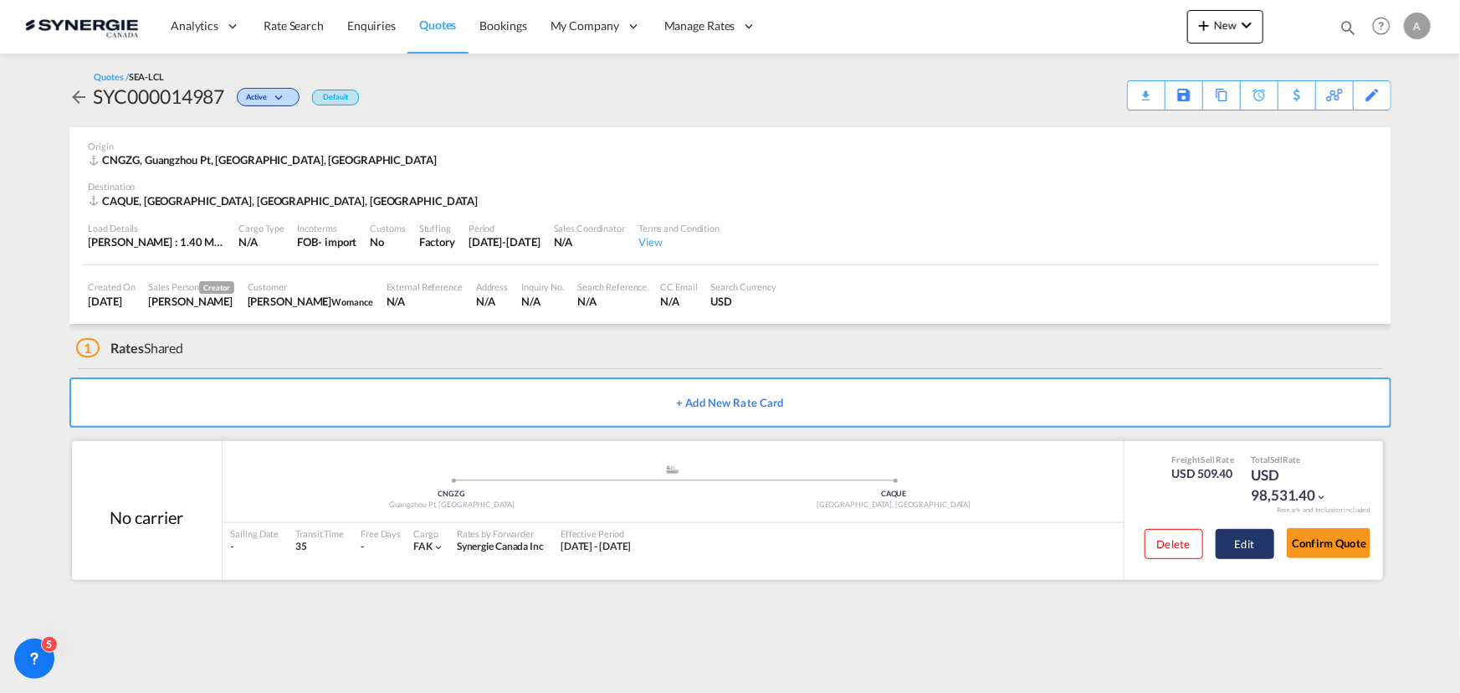
click at [1256, 541] on button "Edit" at bounding box center [1245, 544] width 59 height 30
